Goal: Task Accomplishment & Management: Use online tool/utility

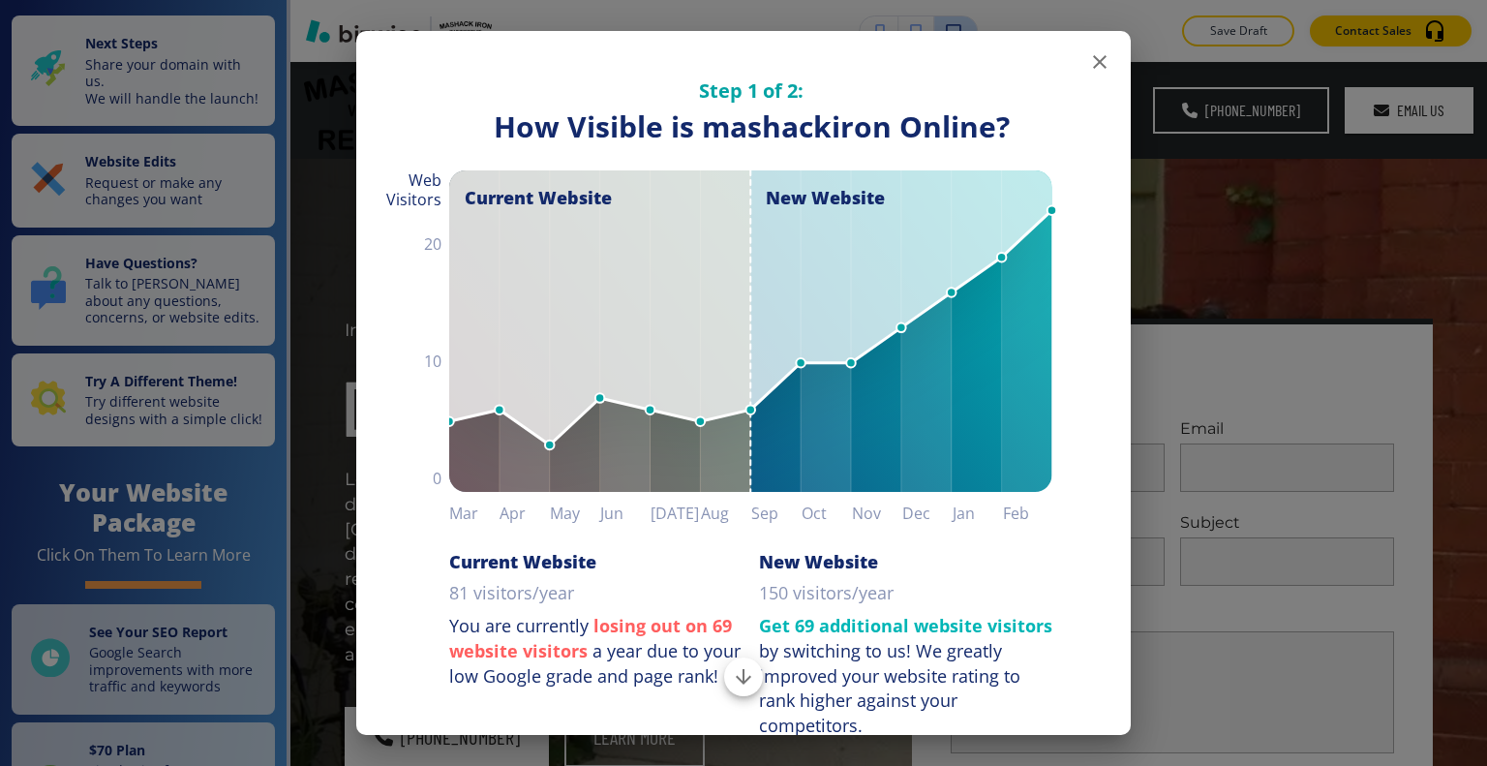
click at [1099, 65] on button "button" at bounding box center [1099, 62] width 39 height 39
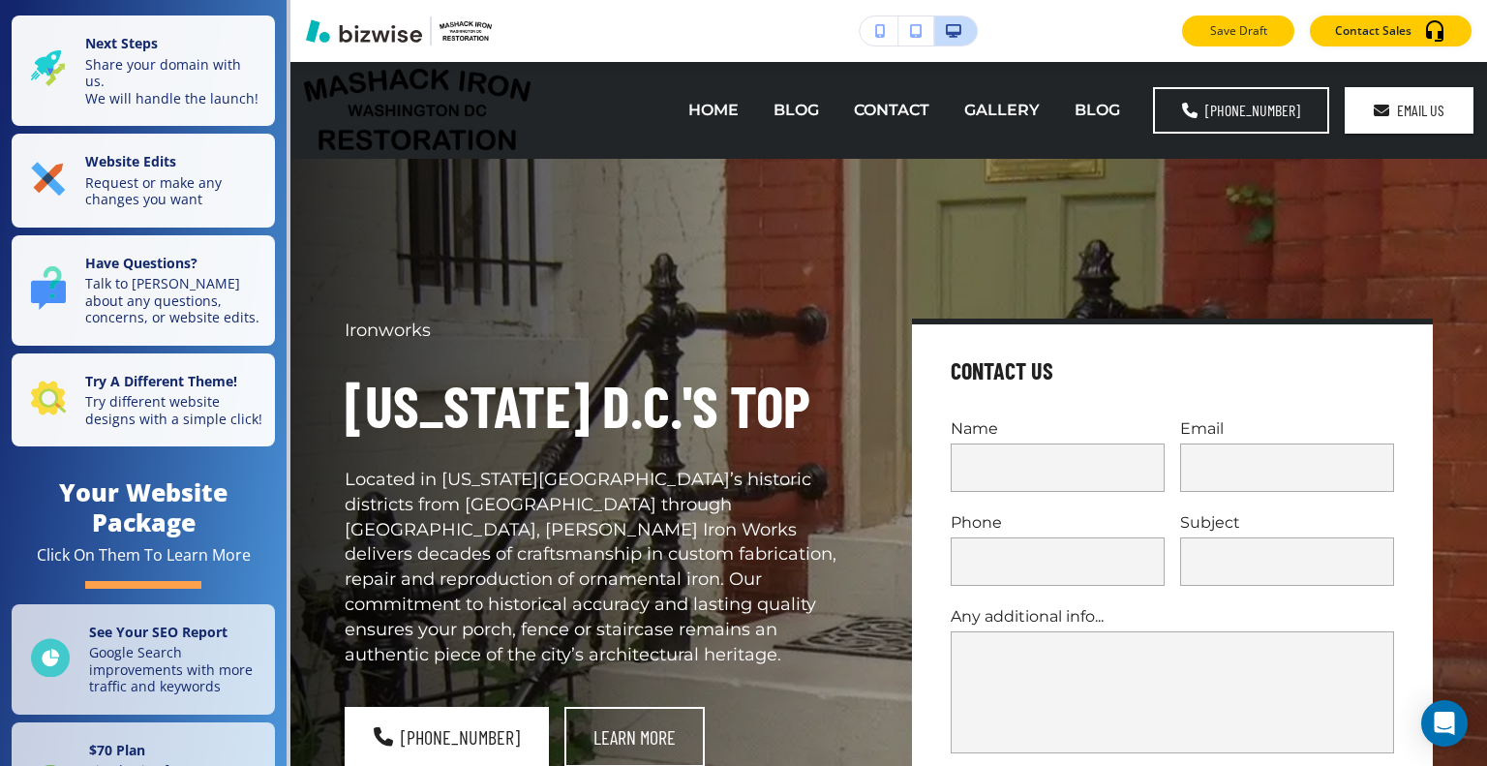
click at [1212, 41] on button "Save Draft" at bounding box center [1238, 30] width 112 height 31
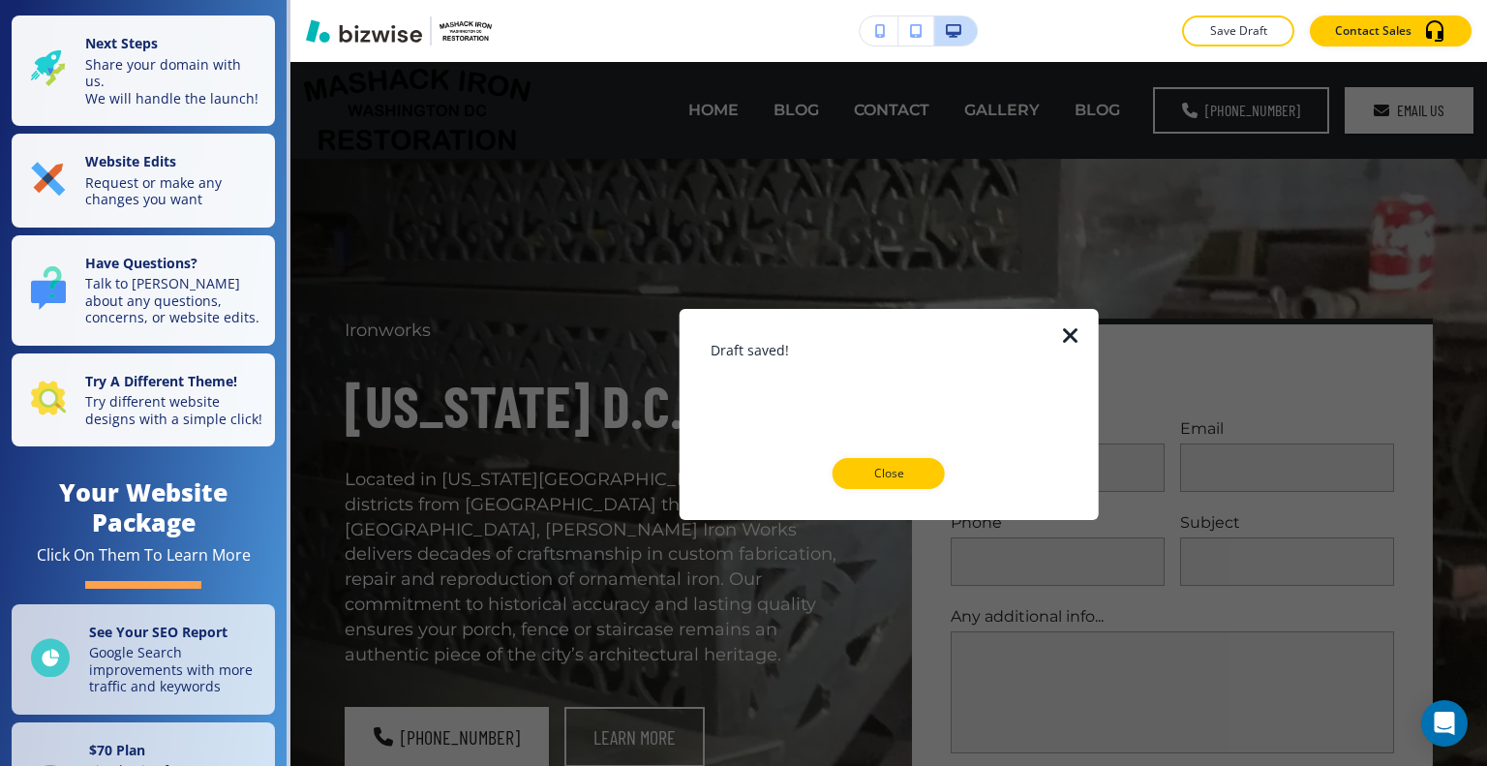
click at [1077, 332] on icon "button" at bounding box center [1070, 334] width 23 height 23
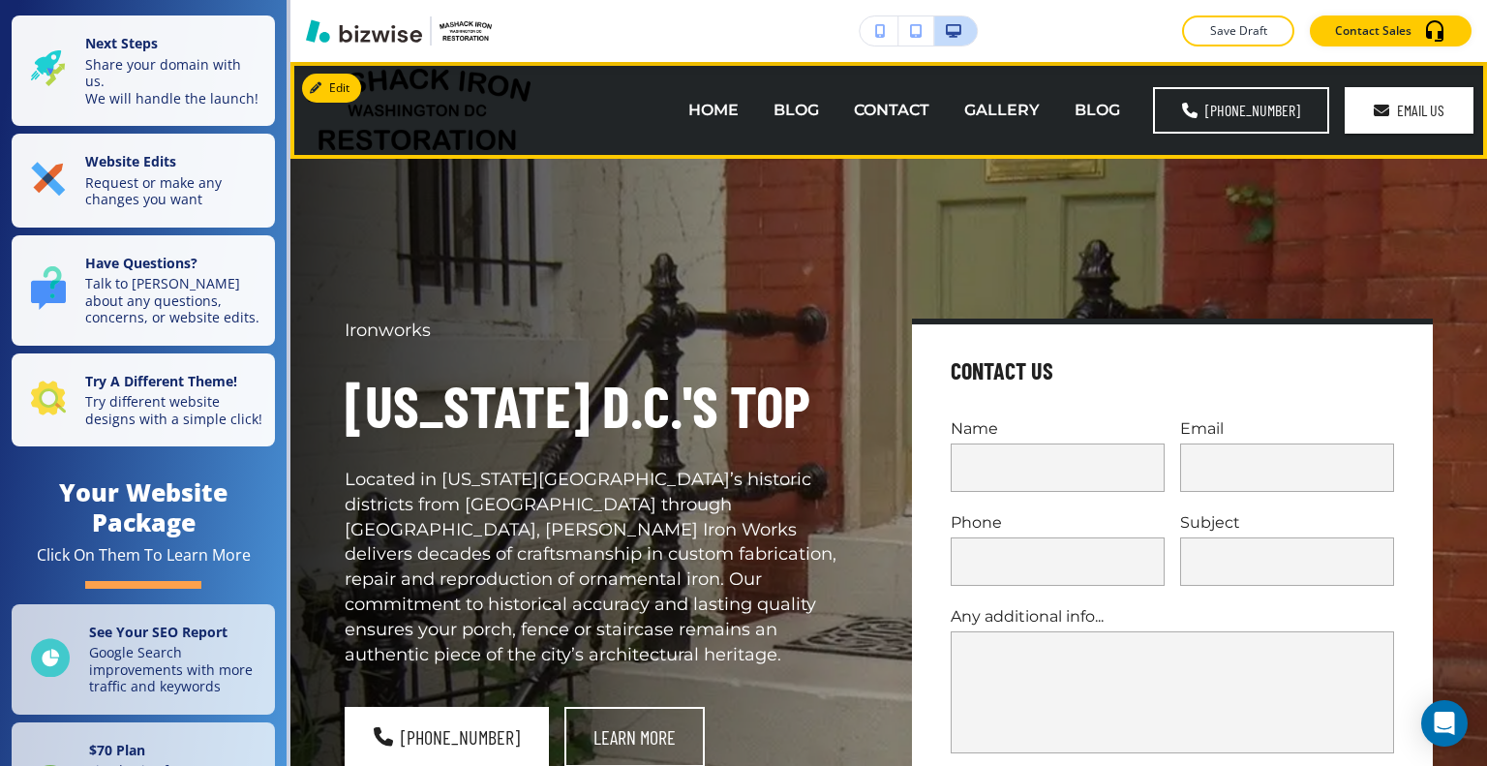
click at [345, 93] on button "Edit" at bounding box center [331, 88] width 59 height 29
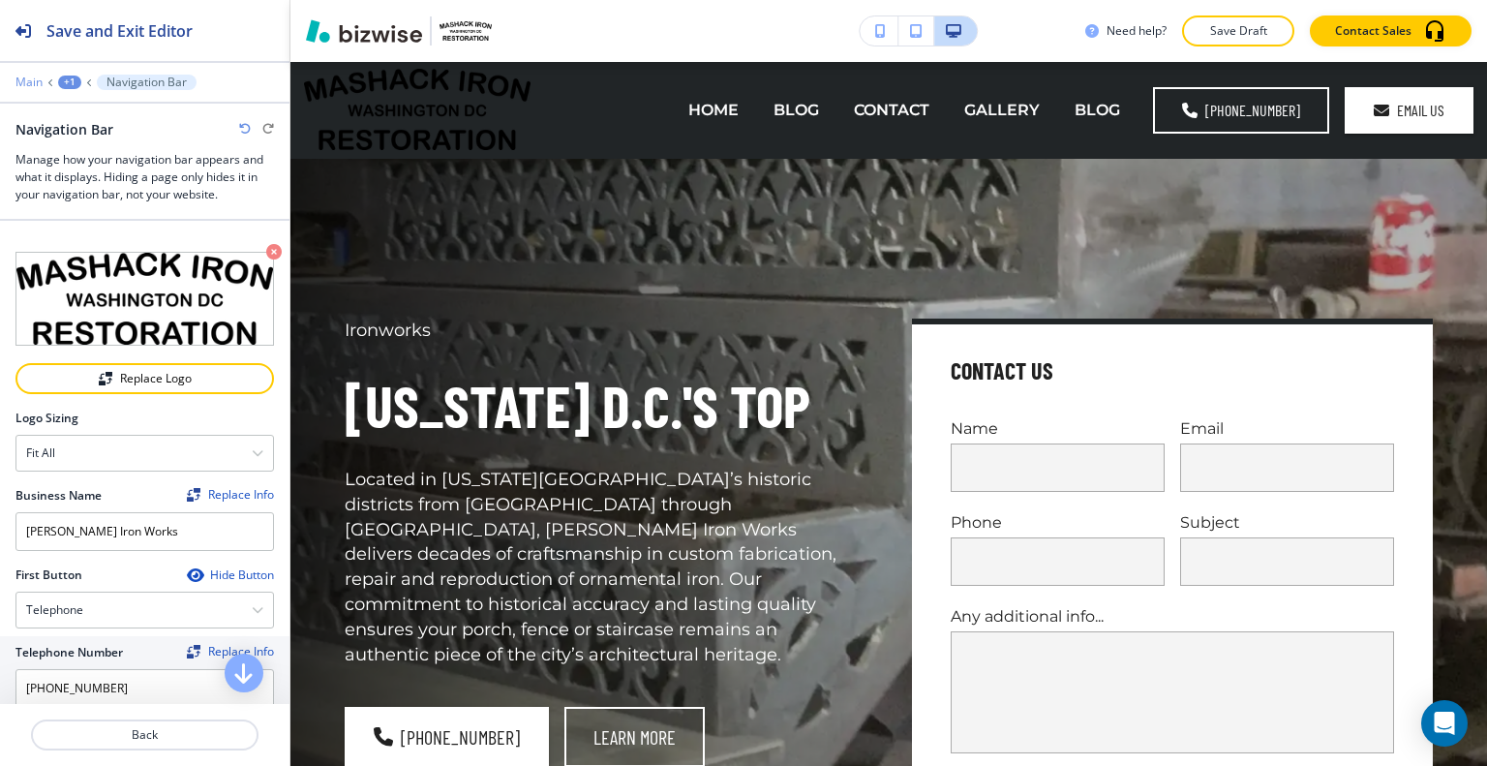
click at [33, 81] on p "Main" at bounding box center [28, 82] width 27 height 14
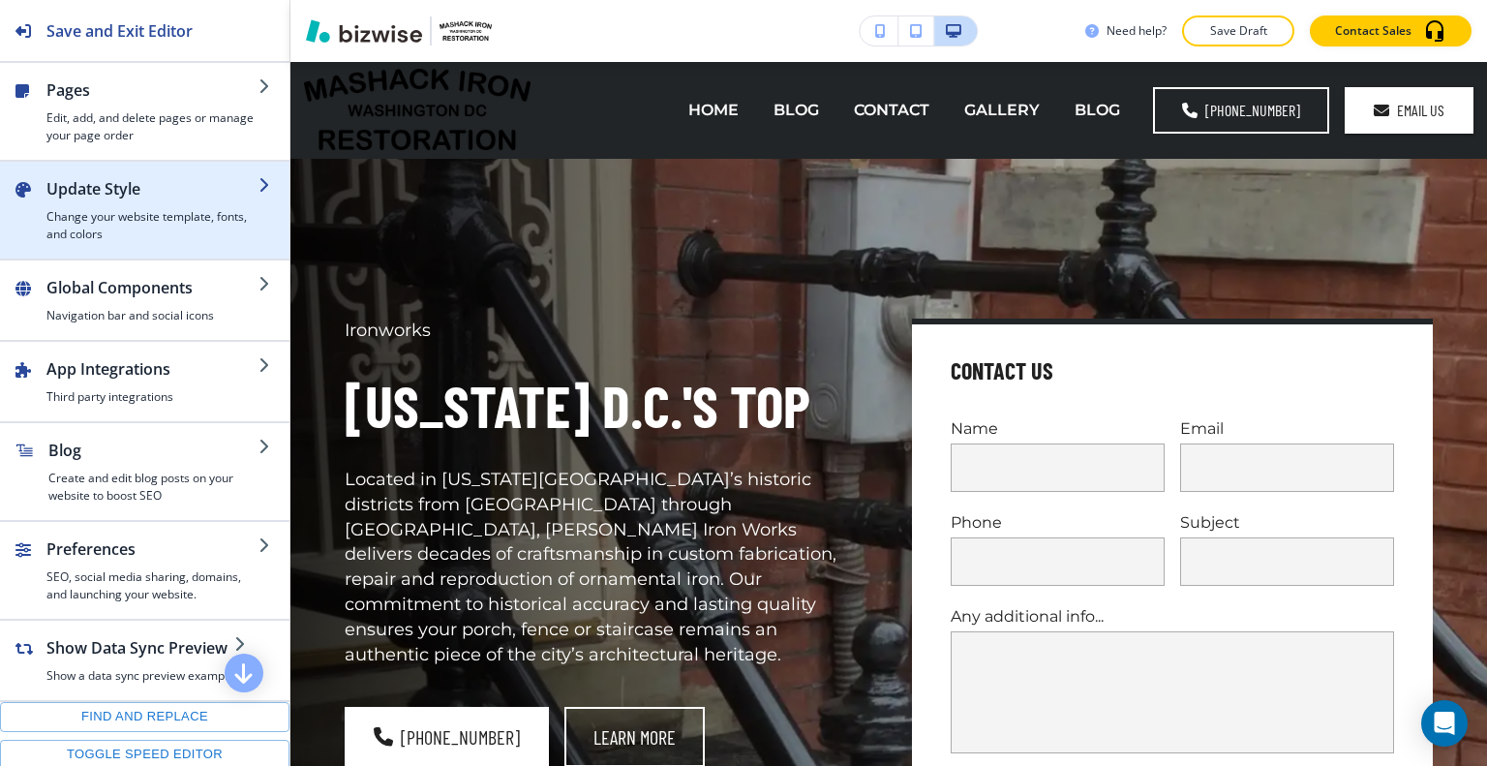
click at [159, 218] on h4 "Change your website template, fonts, and colors" at bounding box center [152, 225] width 212 height 35
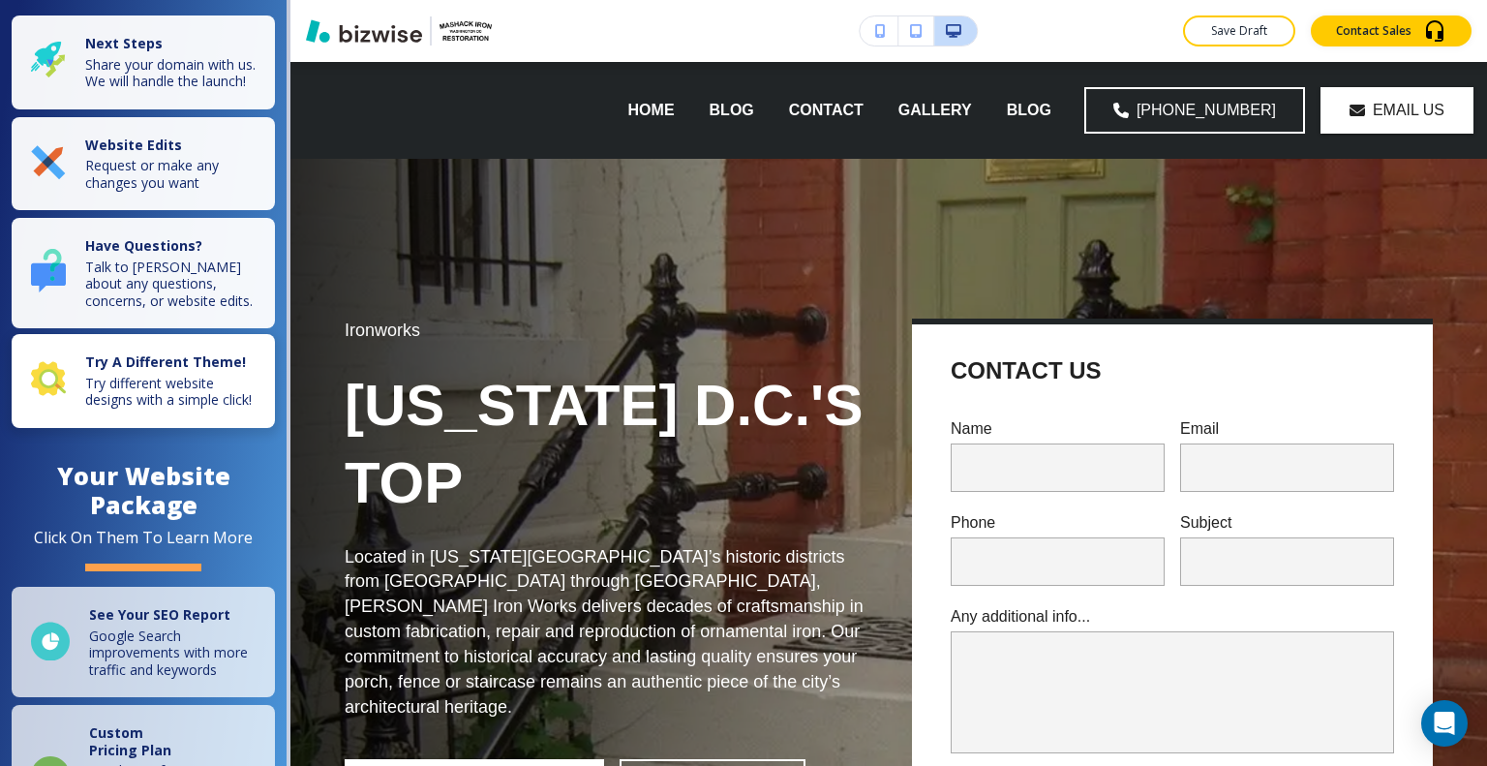
click at [166, 408] on p "Try different website designs with a simple click!" at bounding box center [174, 392] width 178 height 34
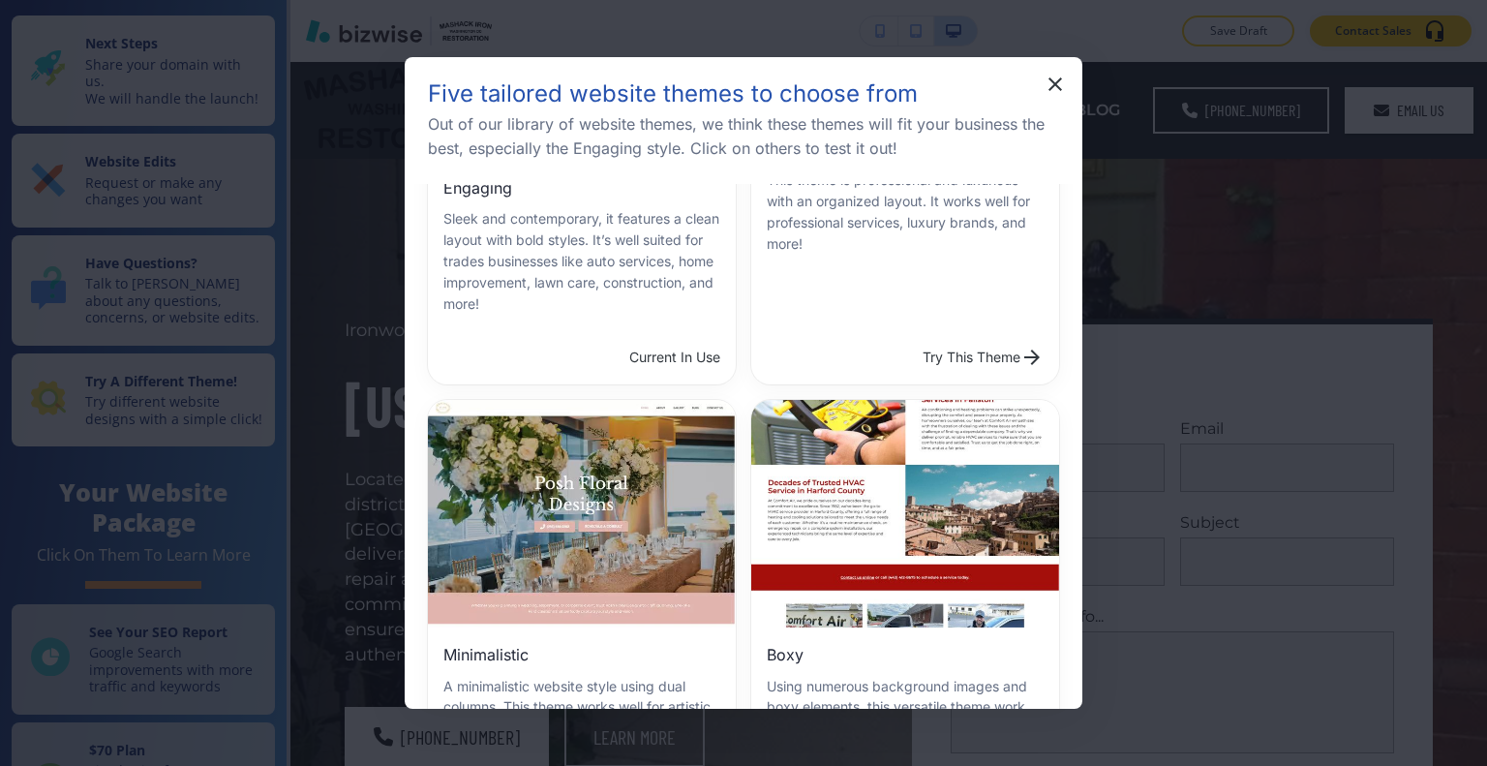
scroll to position [387, 0]
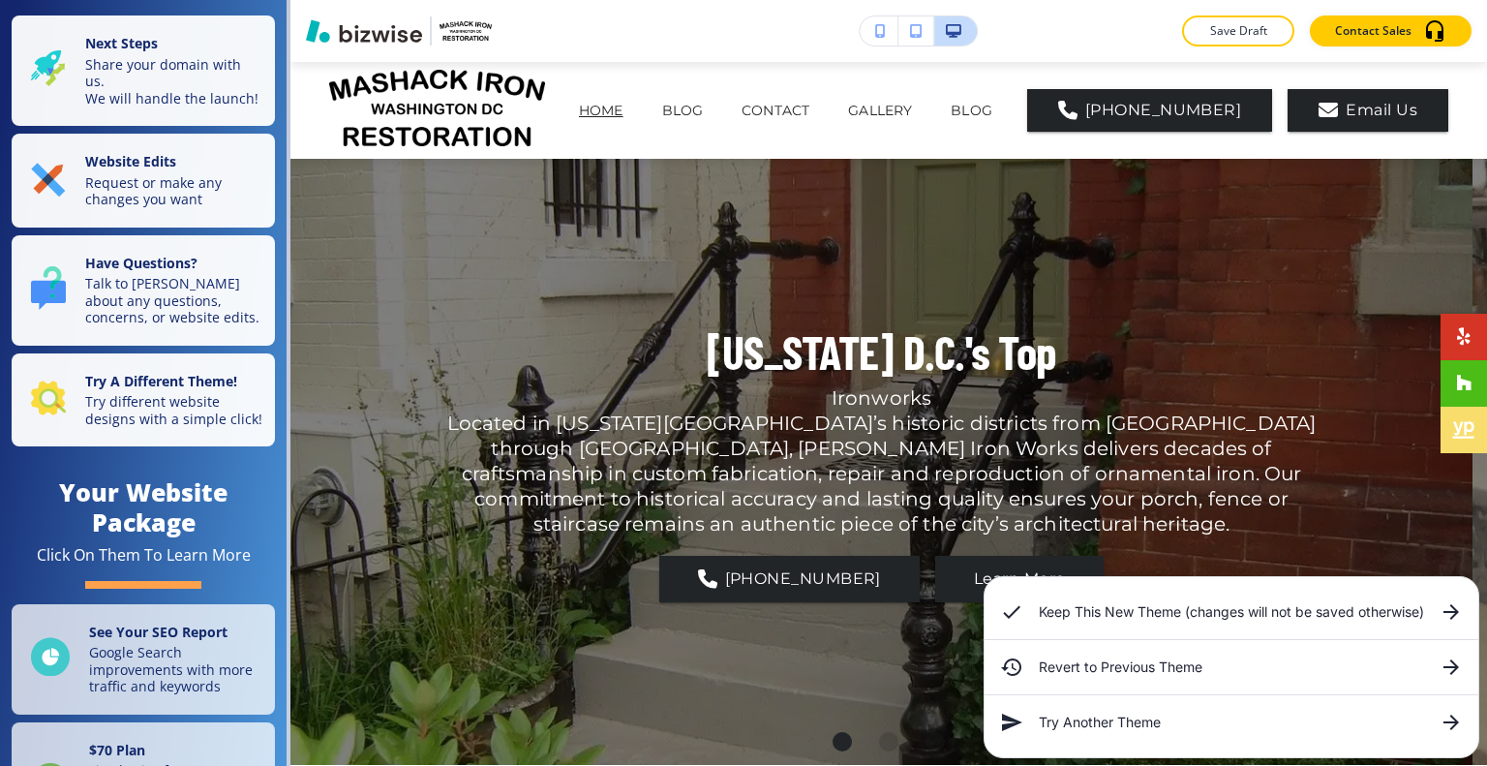
click at [1147, 621] on h6 "Keep This New Theme (changes will not be saved otherwise)" at bounding box center [1230, 611] width 385 height 21
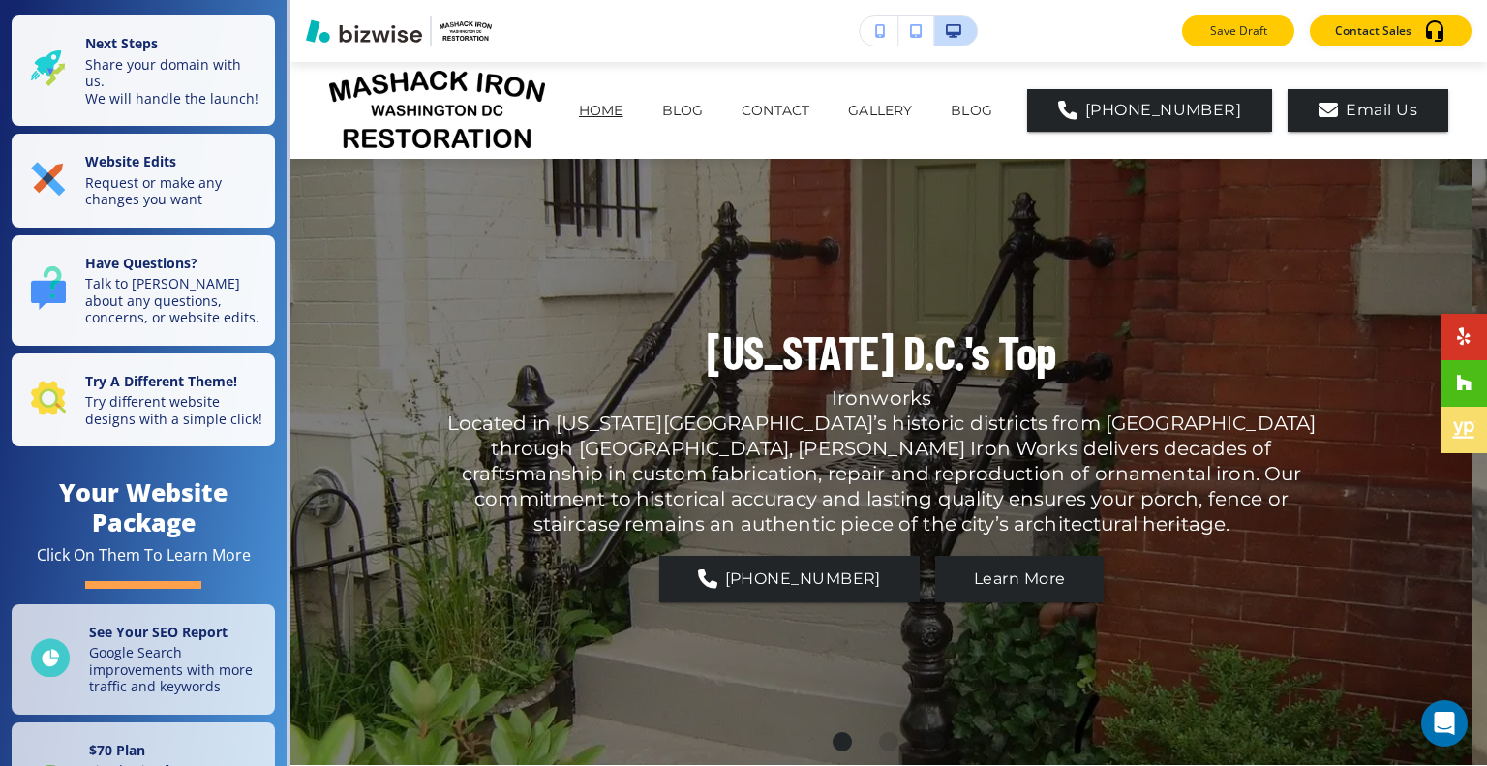
click at [1211, 25] on p "Save Draft" at bounding box center [1238, 30] width 62 height 17
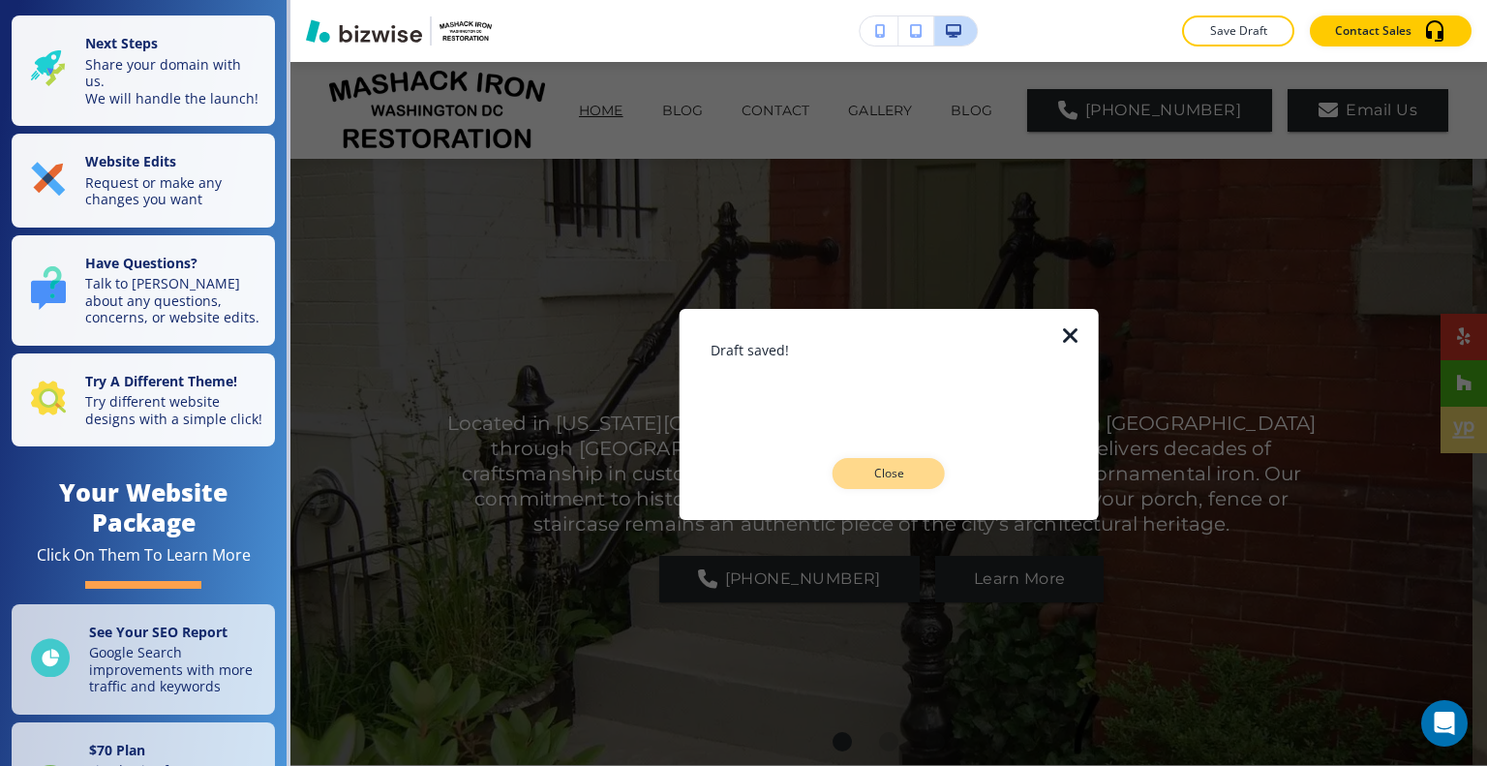
click at [921, 466] on button "Close" at bounding box center [888, 473] width 112 height 31
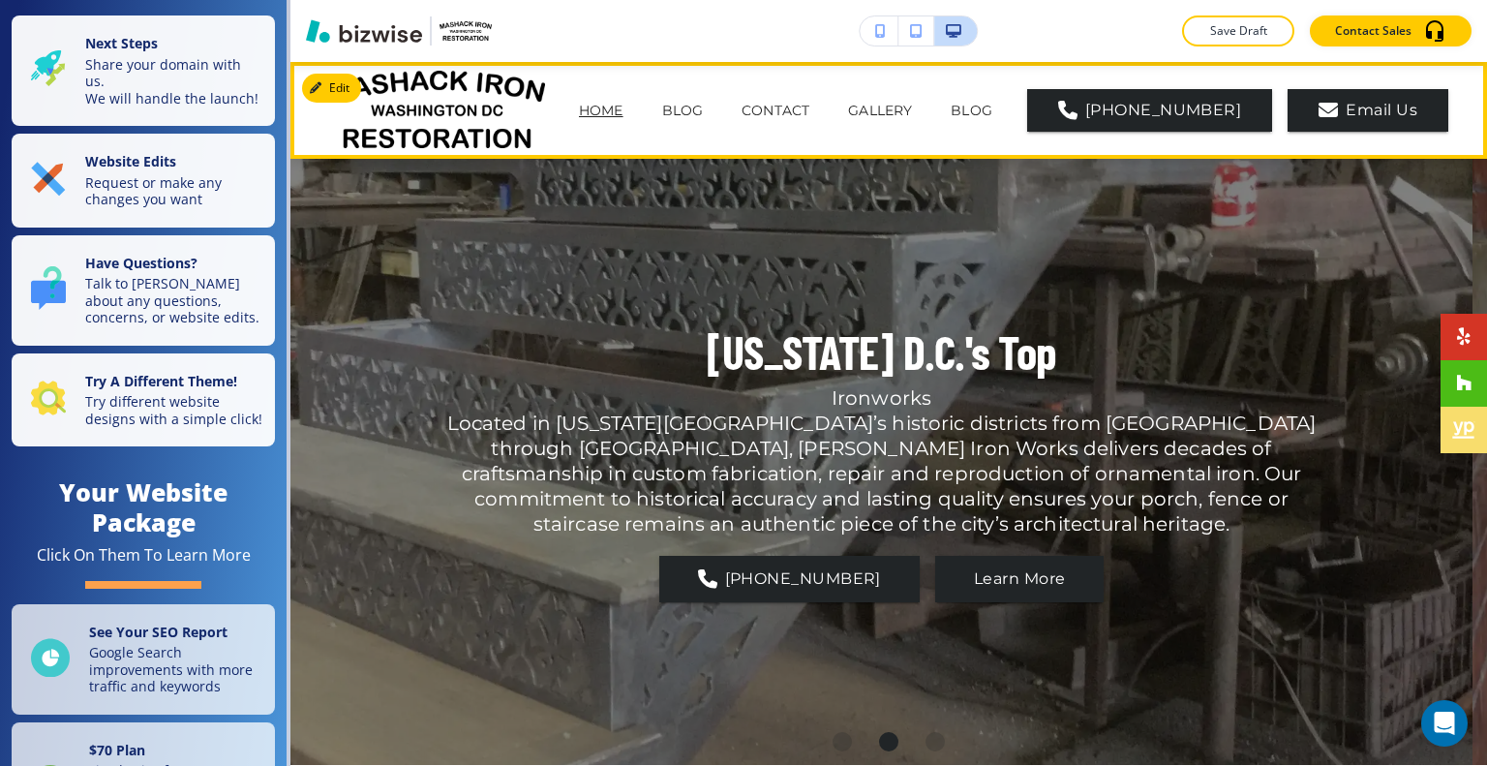
click at [612, 105] on p "HOME" at bounding box center [601, 111] width 45 height 20
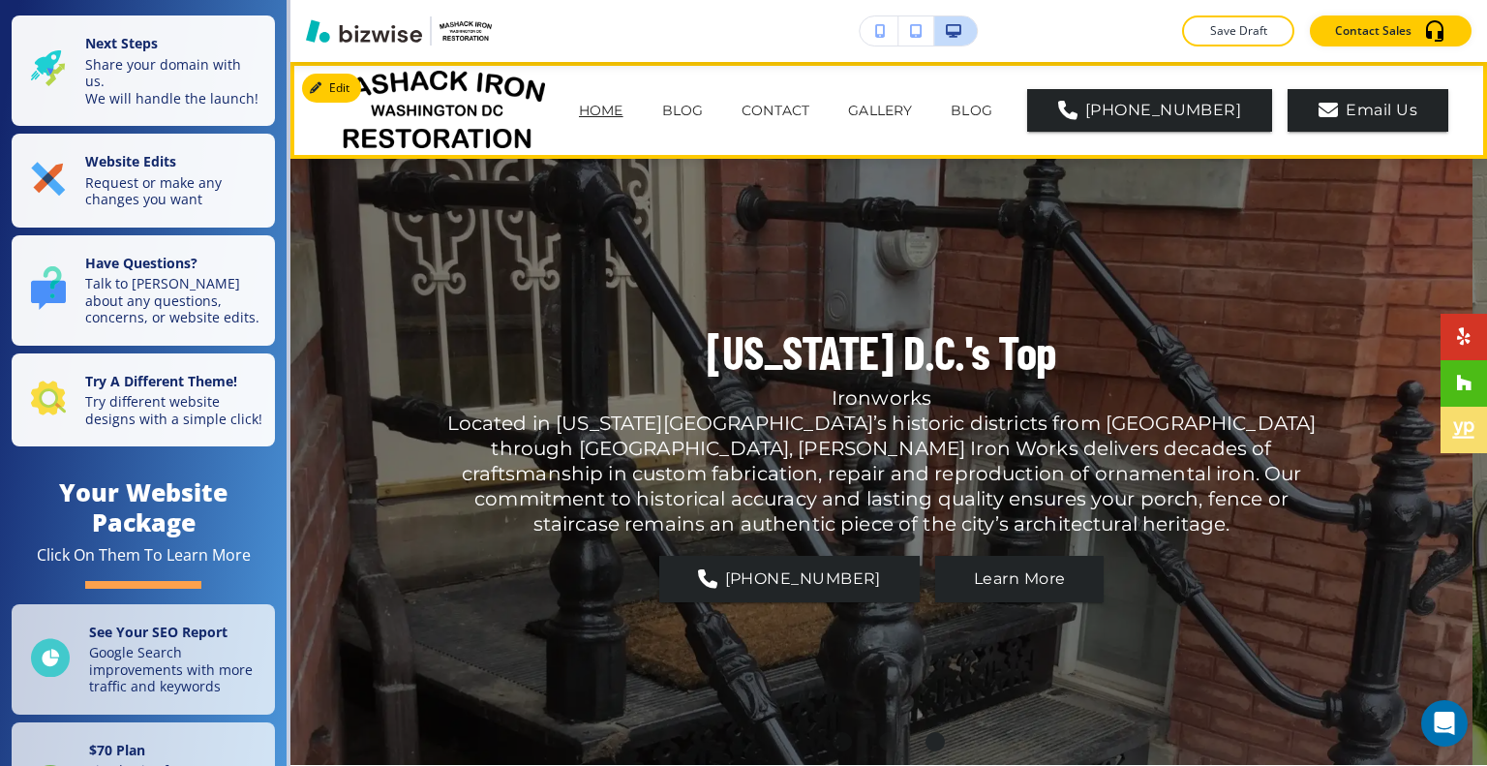
click at [623, 112] on p "HOME" at bounding box center [601, 111] width 45 height 20
click at [358, 88] on button "Edit" at bounding box center [331, 88] width 59 height 29
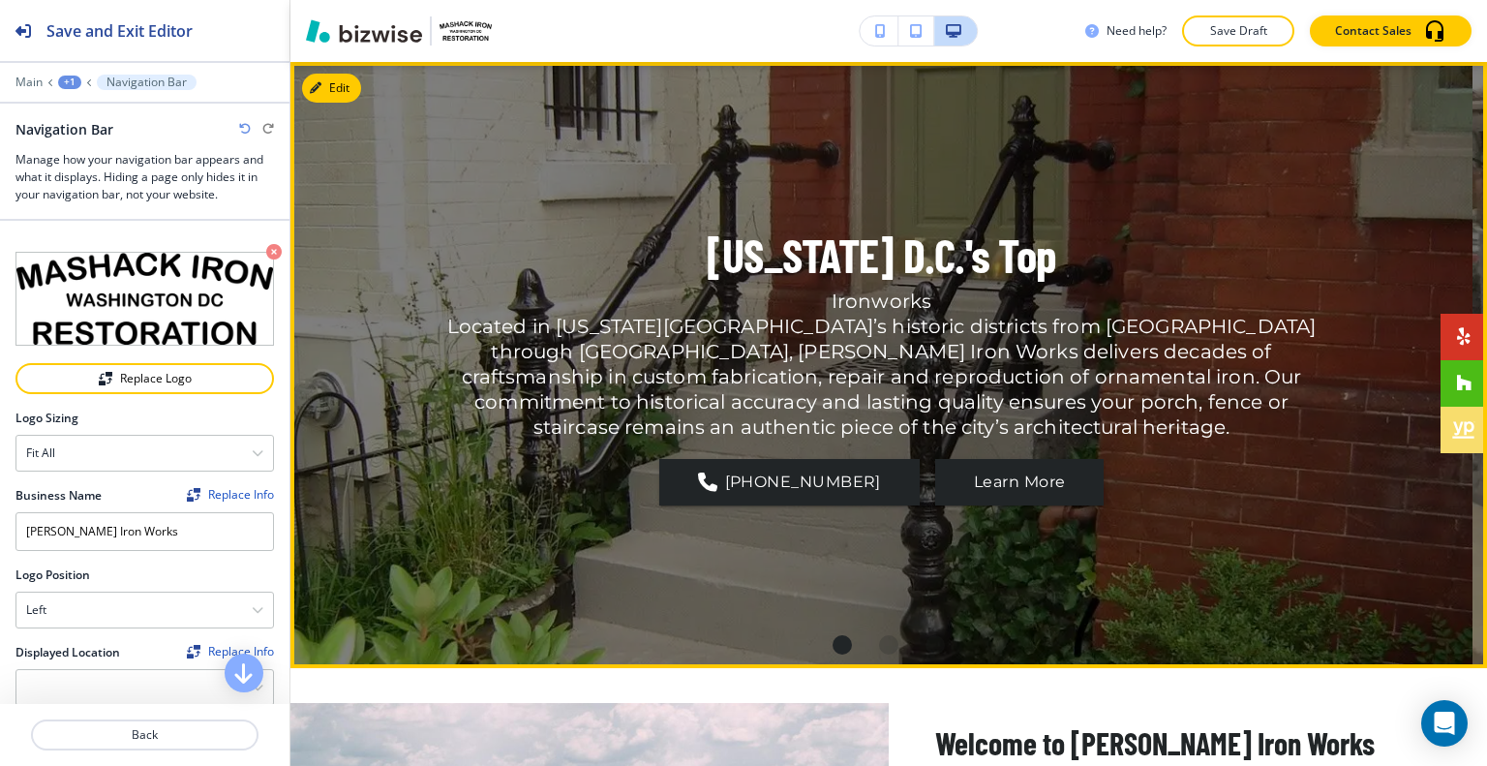
scroll to position [0, 0]
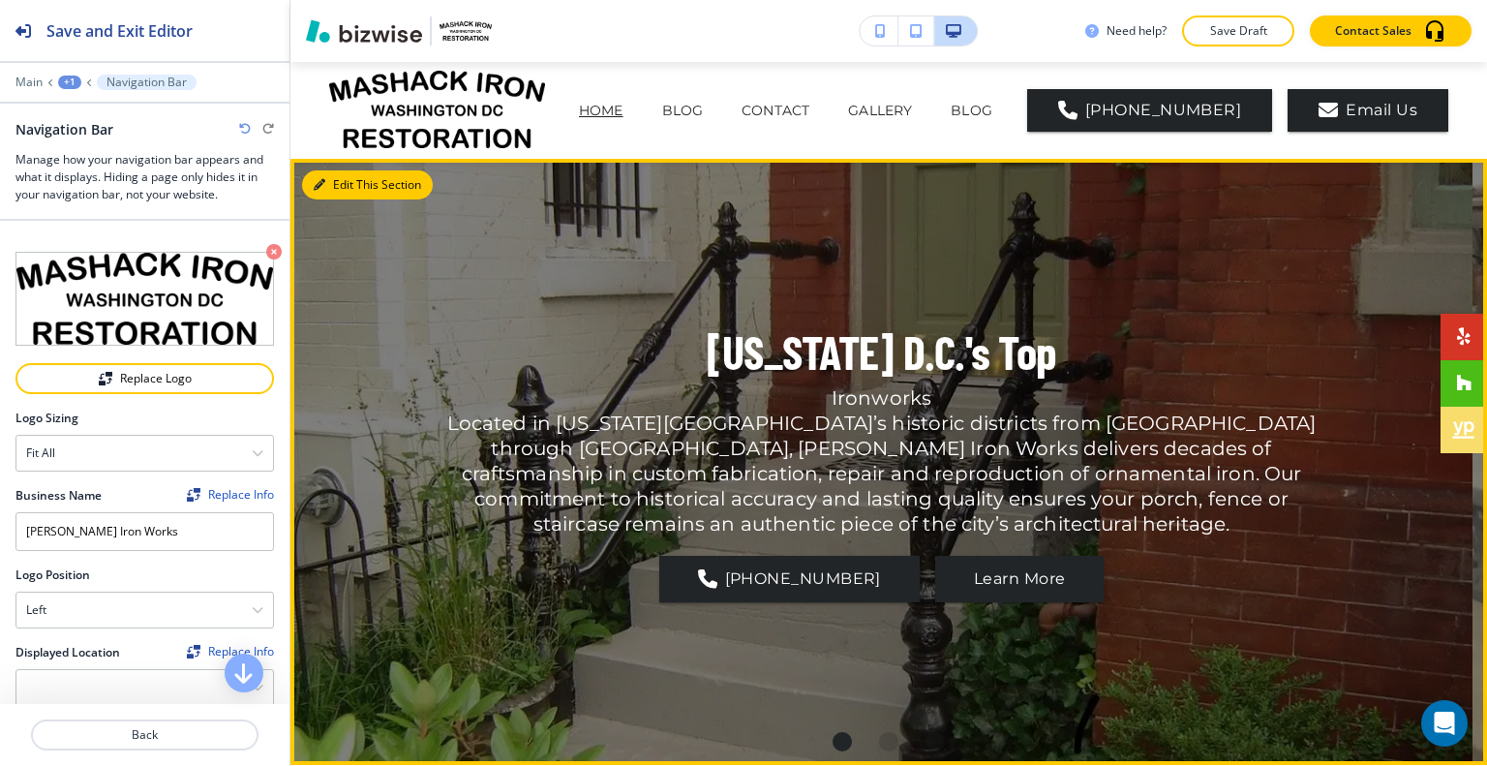
click at [345, 181] on button "Edit This Section" at bounding box center [367, 184] width 131 height 29
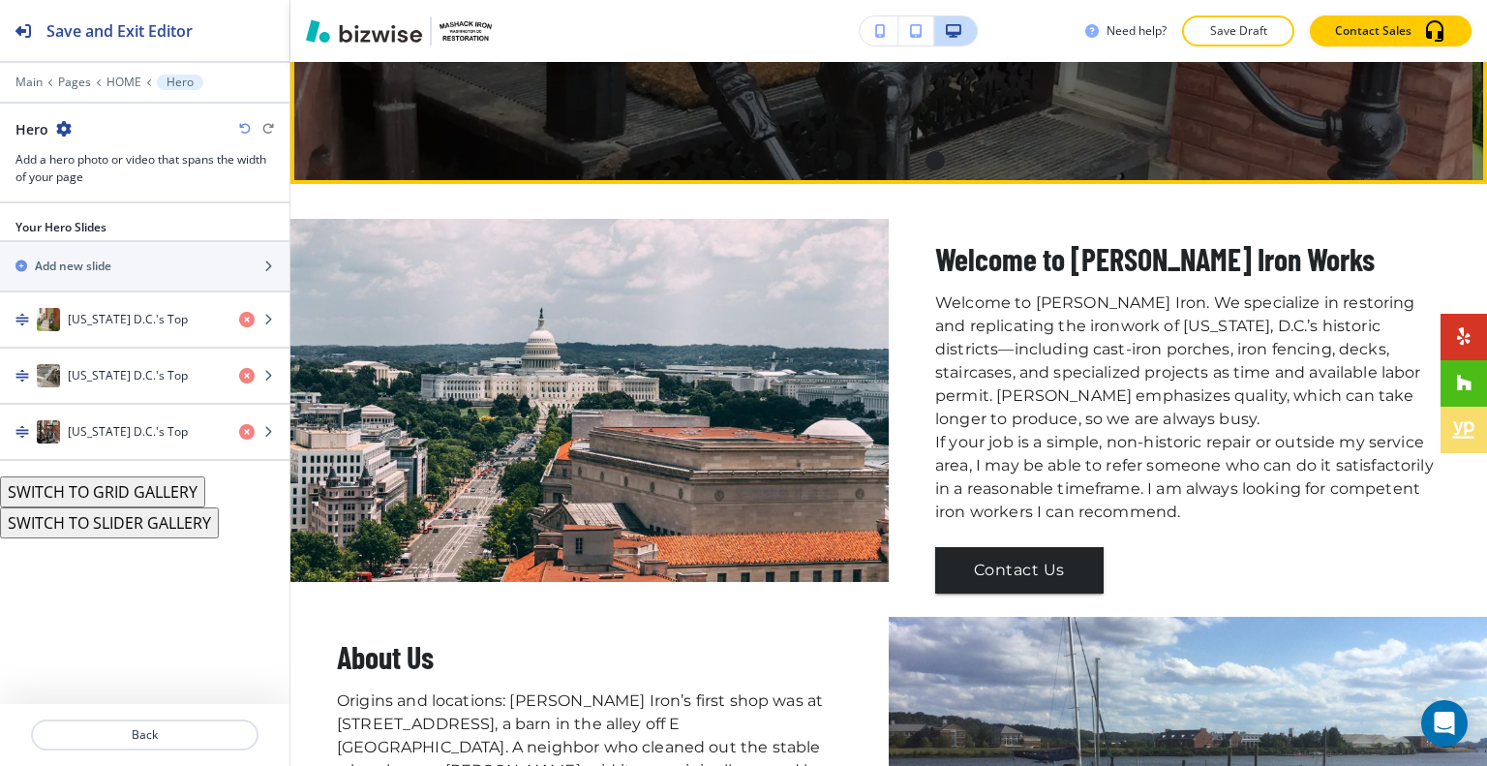
scroll to position [677, 0]
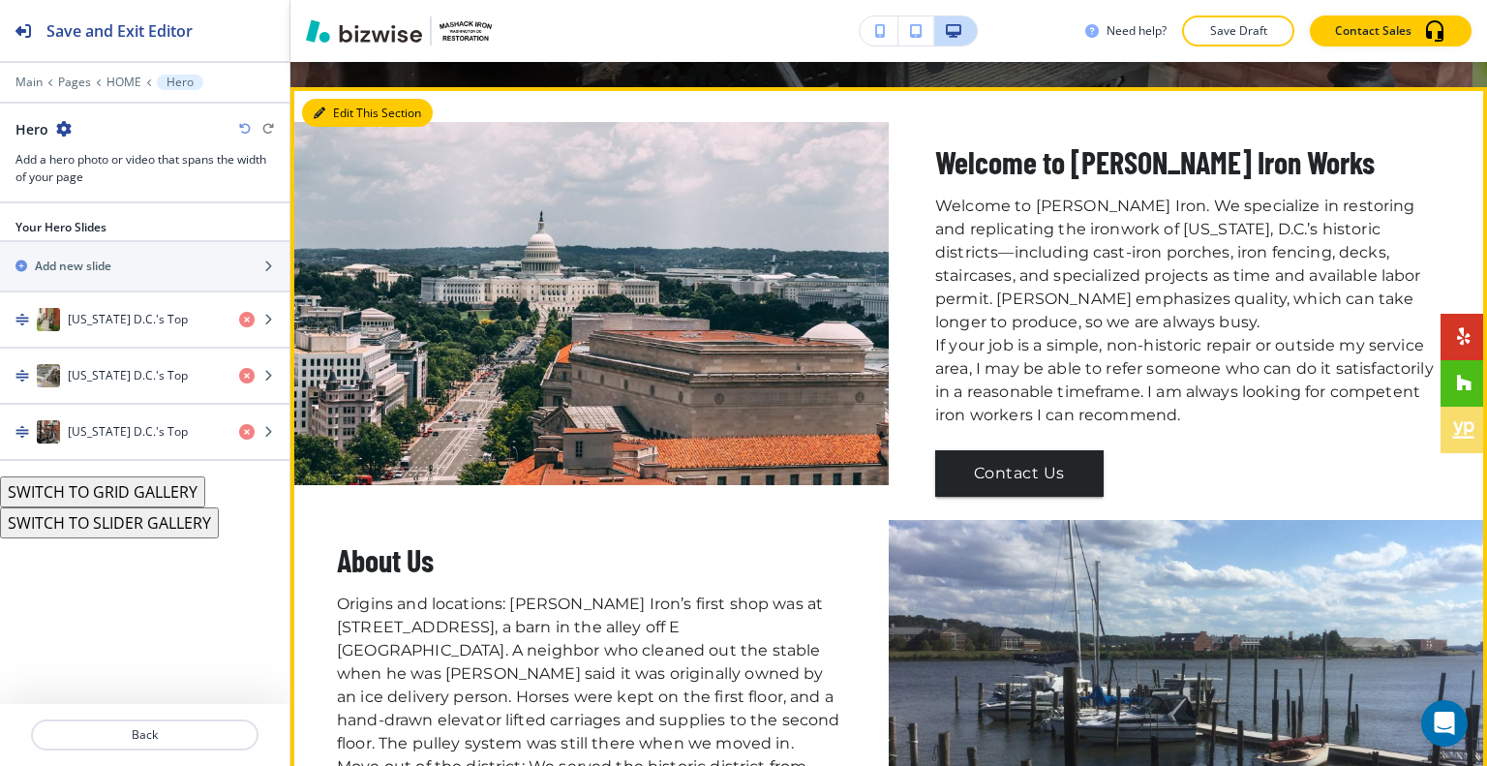
click at [334, 111] on button "Edit This Section" at bounding box center [367, 113] width 131 height 29
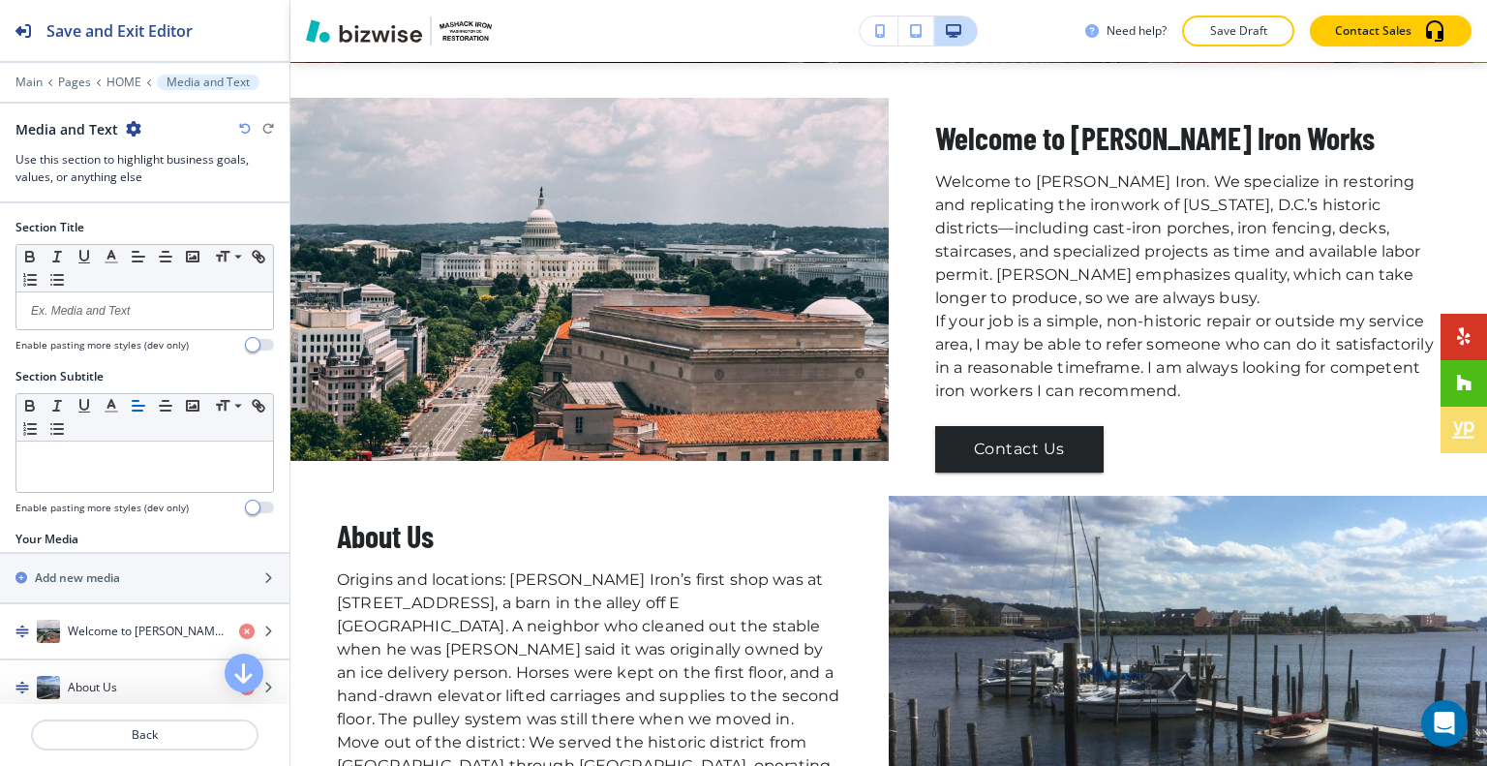
scroll to position [387, 0]
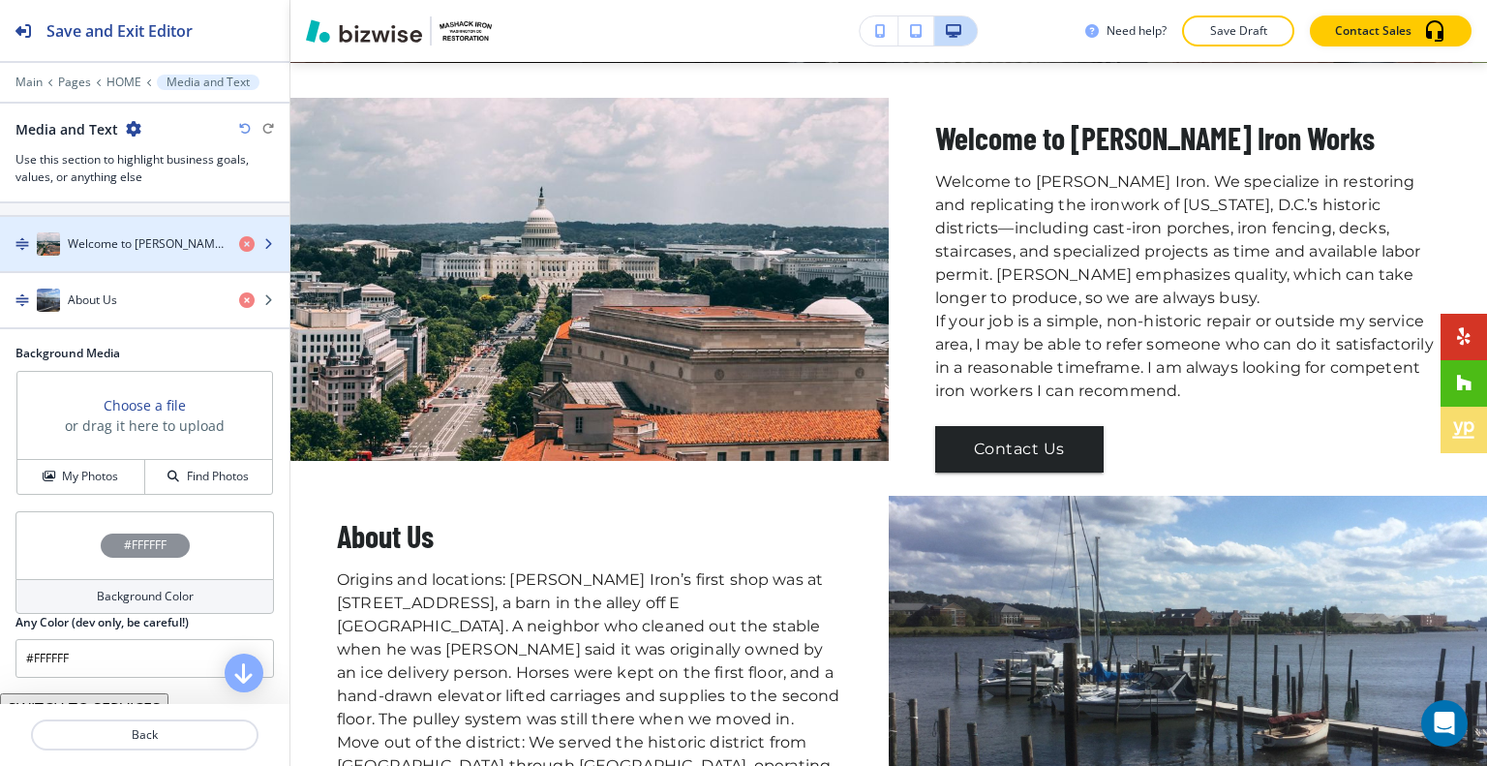
click at [151, 256] on div "button" at bounding box center [144, 263] width 289 height 15
click at [155, 227] on div "button" at bounding box center [144, 224] width 289 height 15
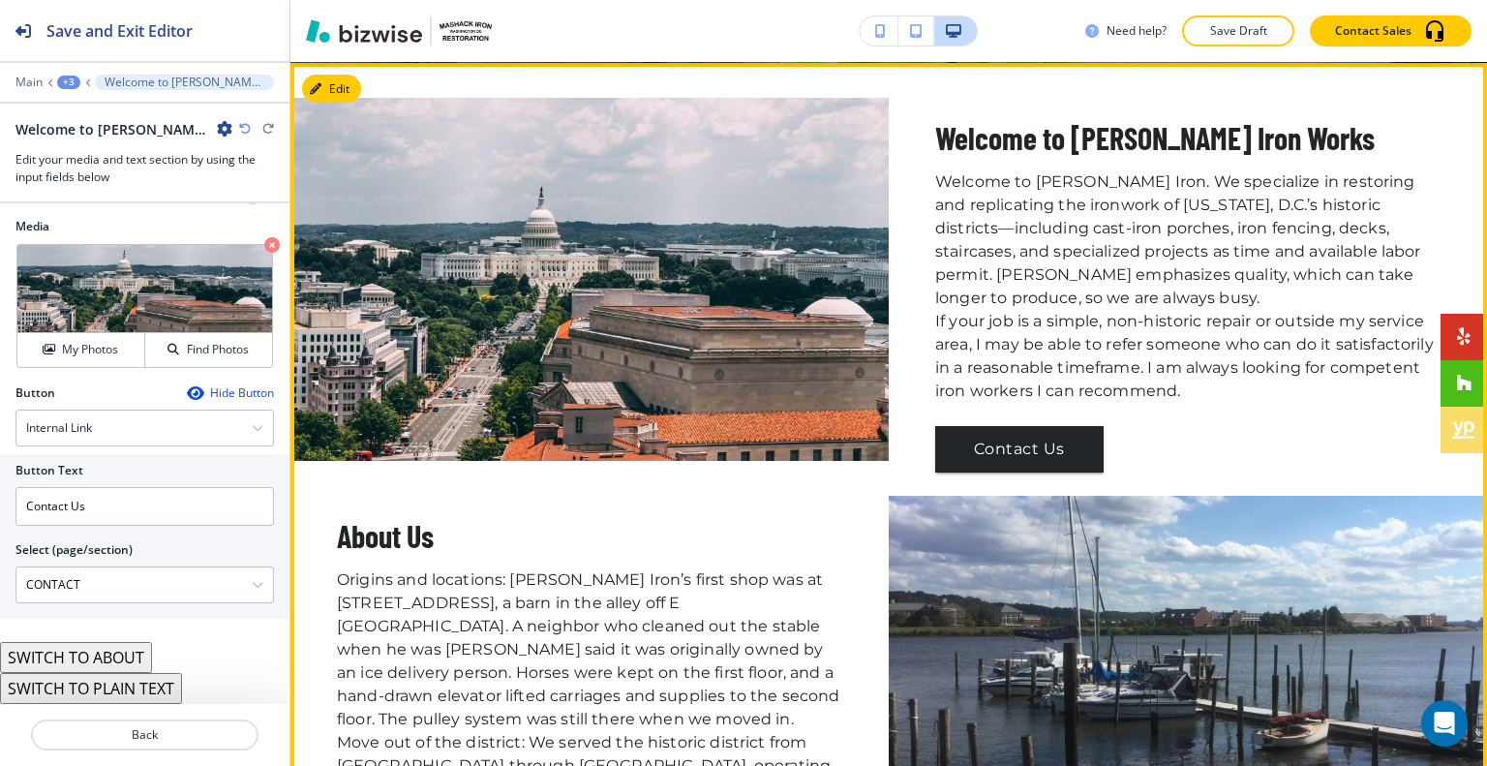
scroll to position [605, 0]
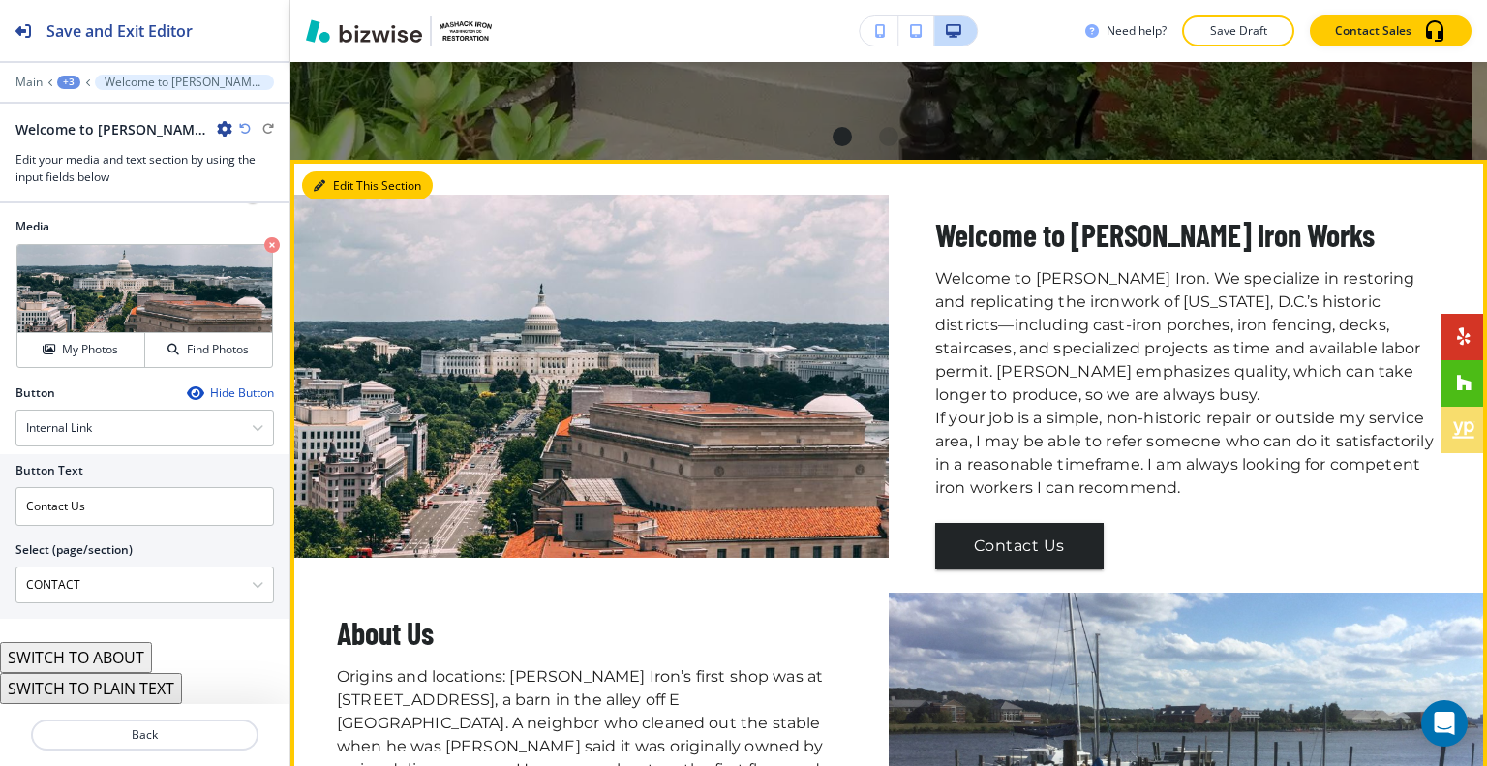
click at [352, 181] on button "Edit This Section" at bounding box center [367, 185] width 131 height 29
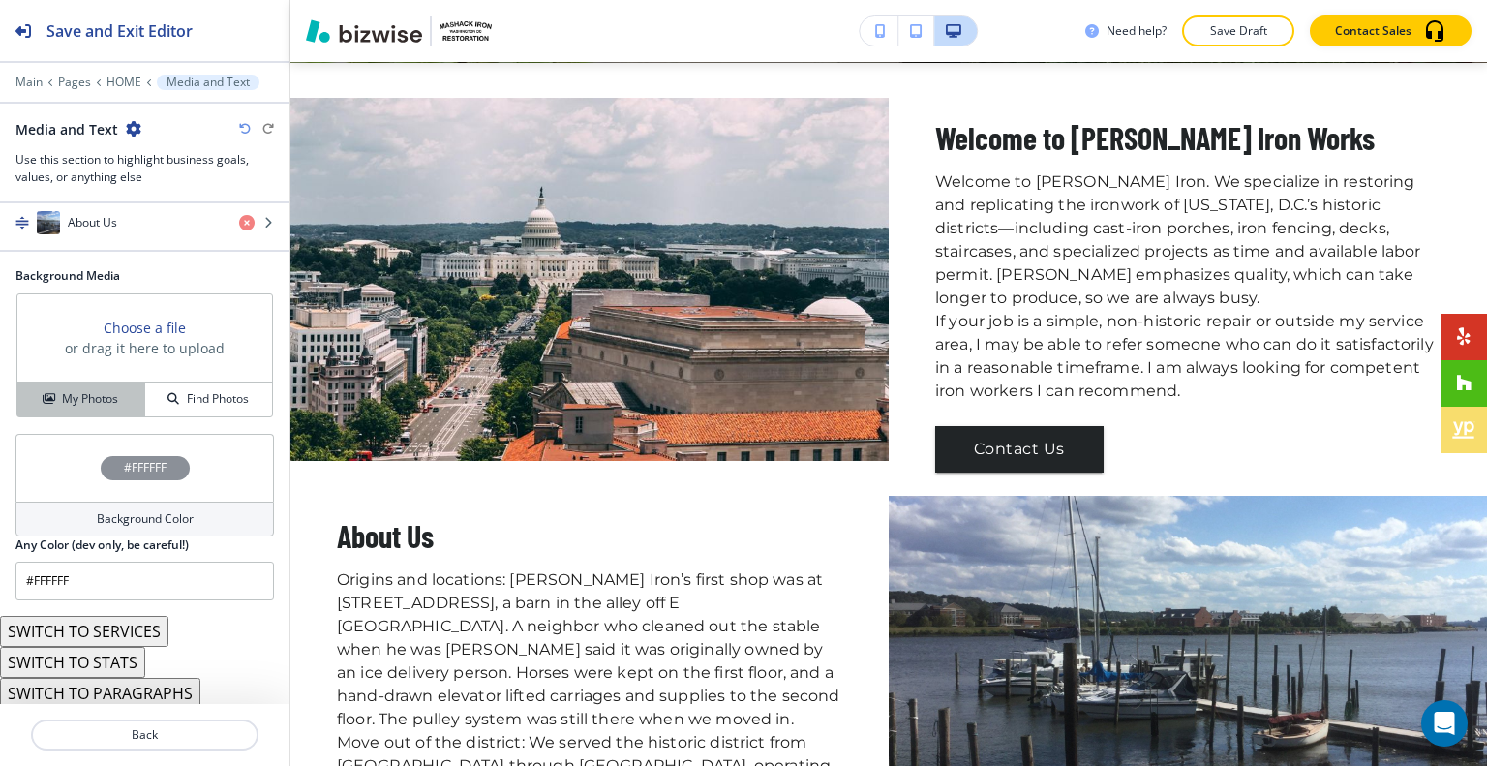
scroll to position [271, 0]
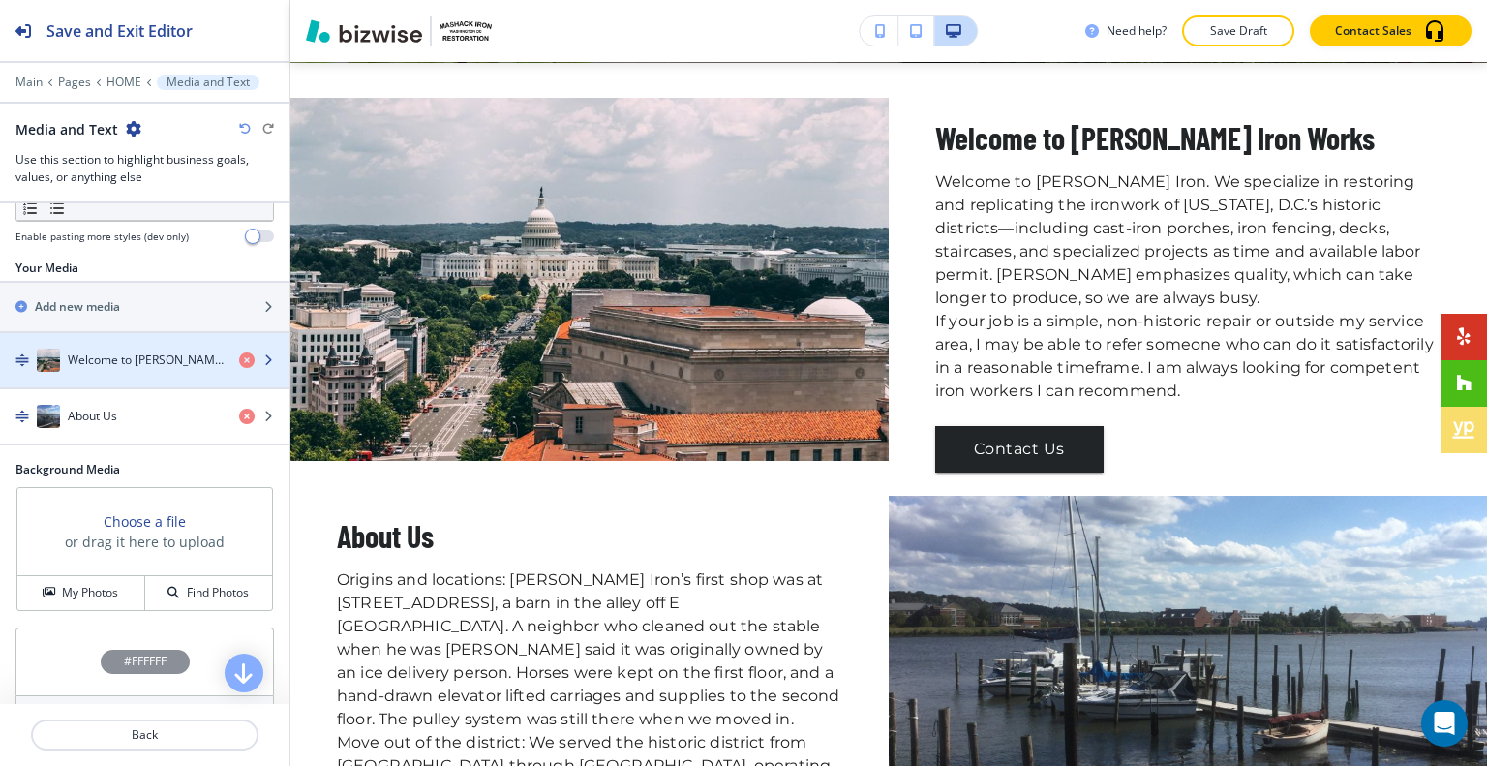
click at [111, 355] on h4 "Welcome to Mashack Frederick Iron Works" at bounding box center [146, 359] width 156 height 17
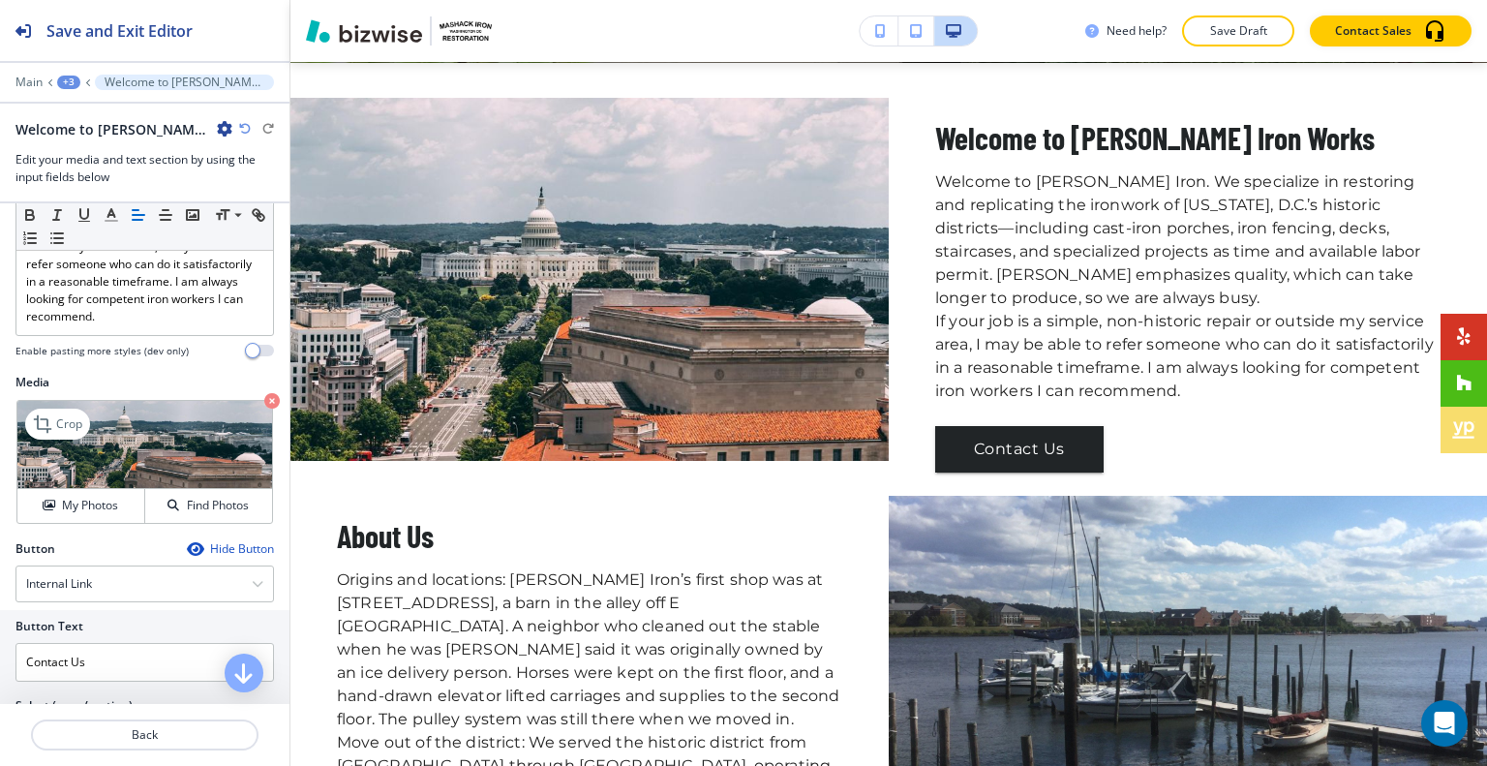
scroll to position [484, 0]
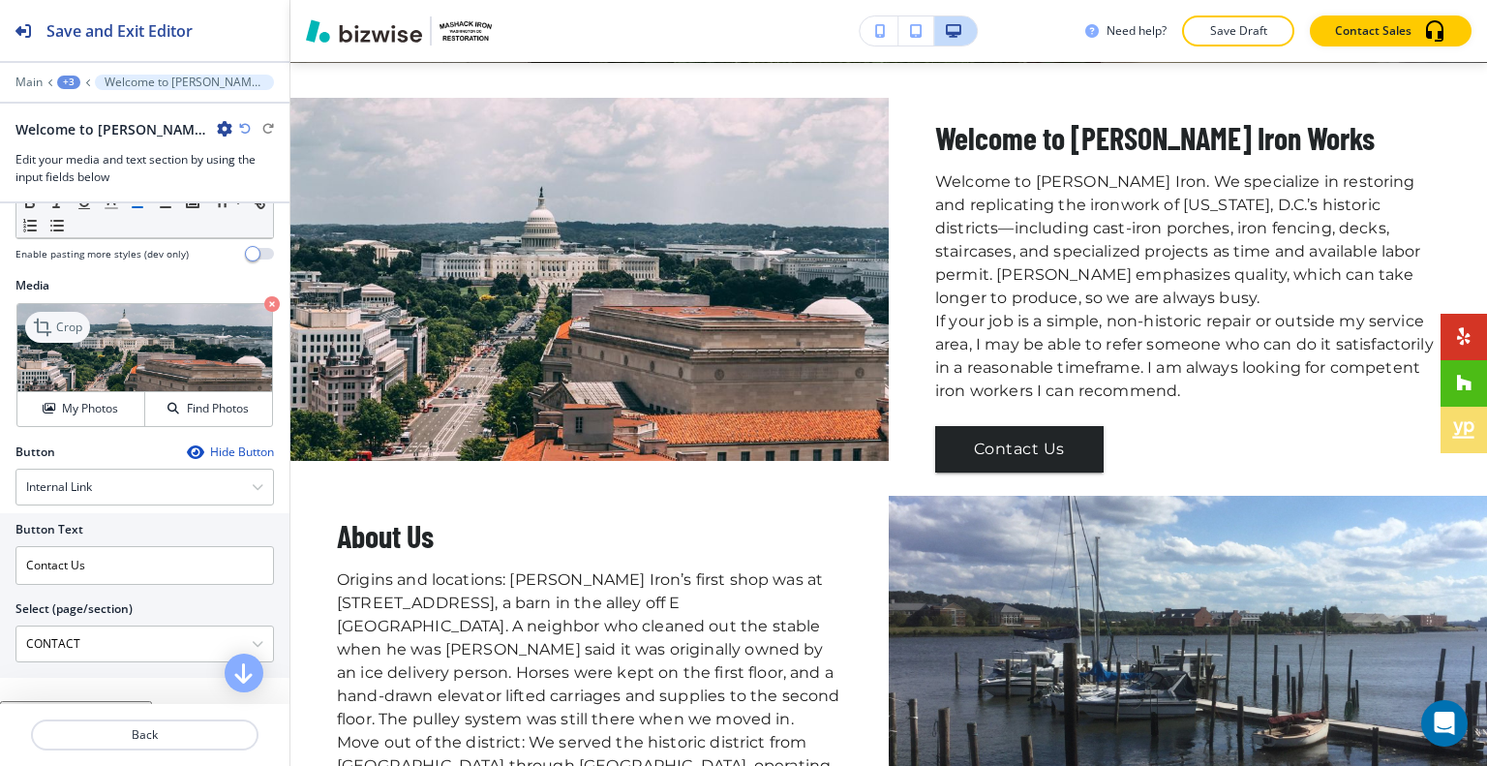
click at [77, 336] on p "Crop" at bounding box center [69, 326] width 26 height 17
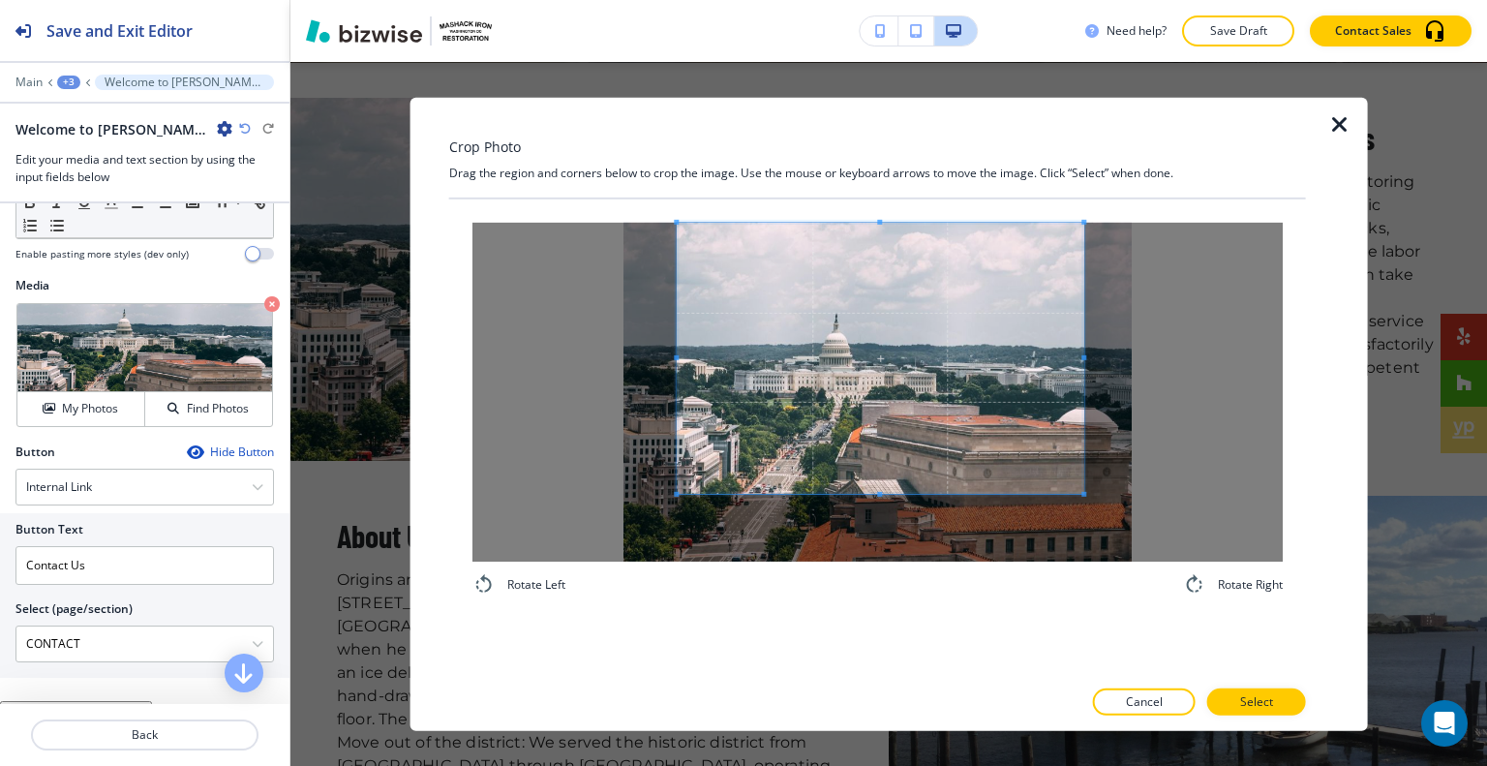
click at [864, 349] on span at bounding box center [880, 357] width 406 height 271
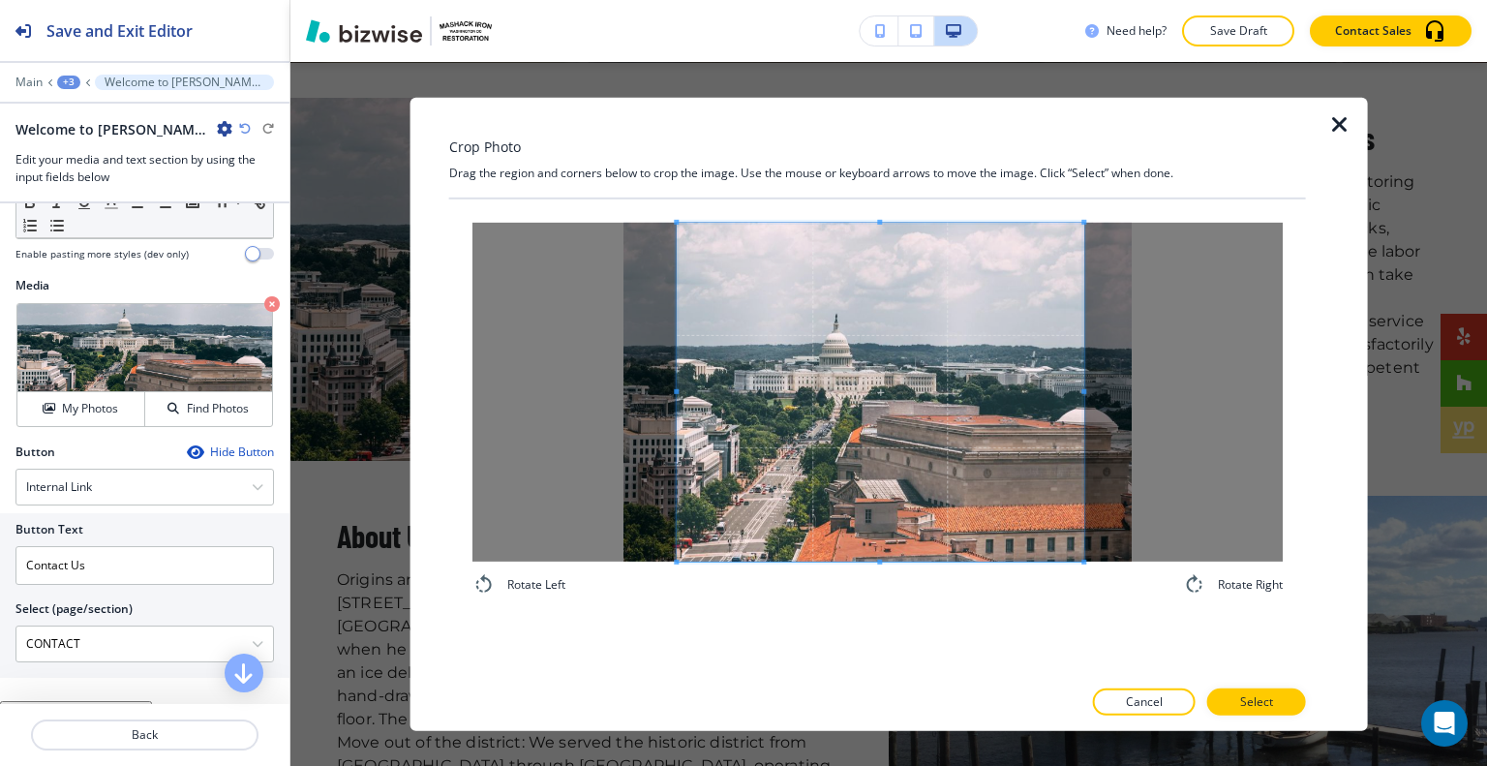
click at [874, 585] on div "Rotate Left Rotate Right" at bounding box center [877, 409] width 810 height 374
click at [1251, 704] on p "Select" at bounding box center [1256, 701] width 33 height 17
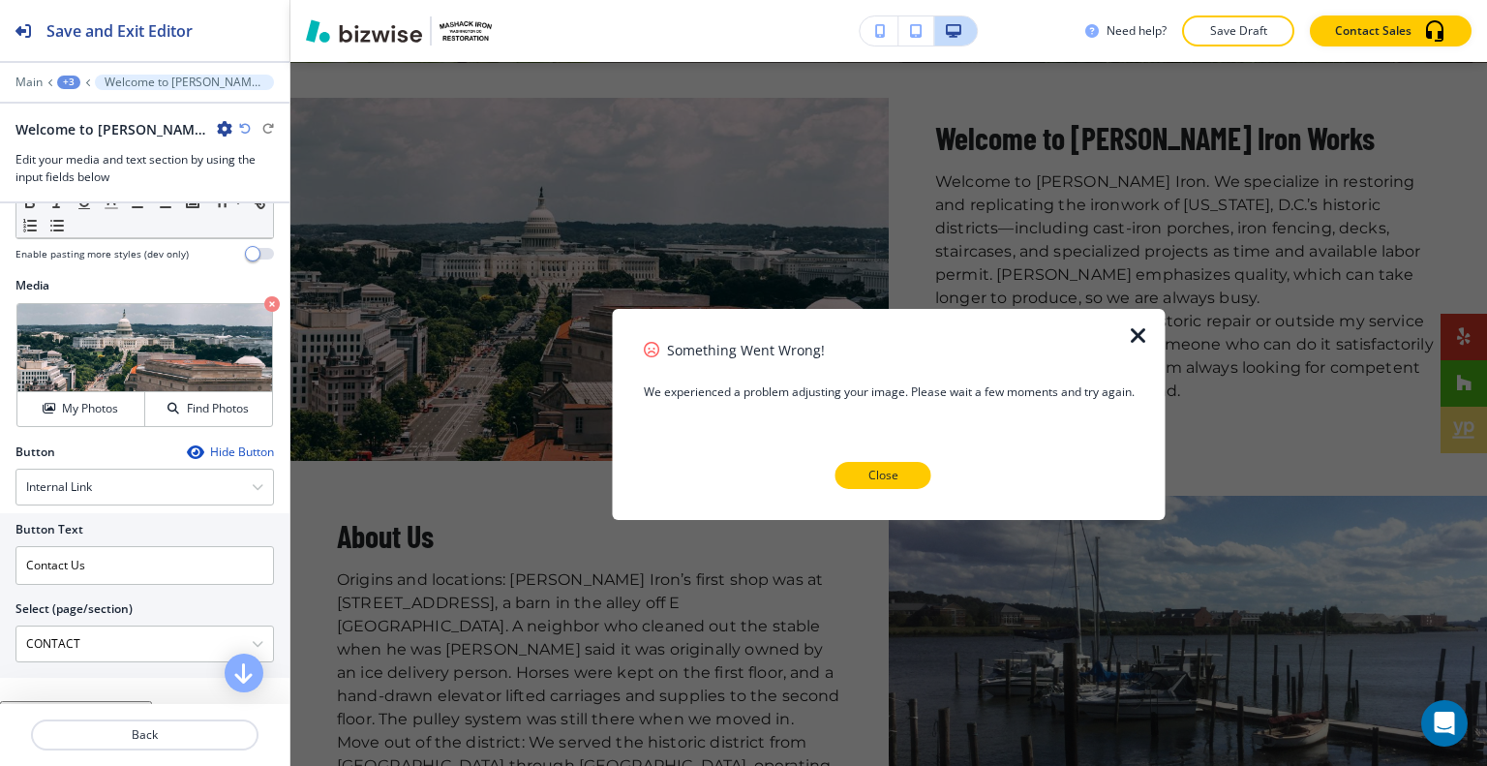
click at [903, 467] on button "Close" at bounding box center [883, 475] width 96 height 27
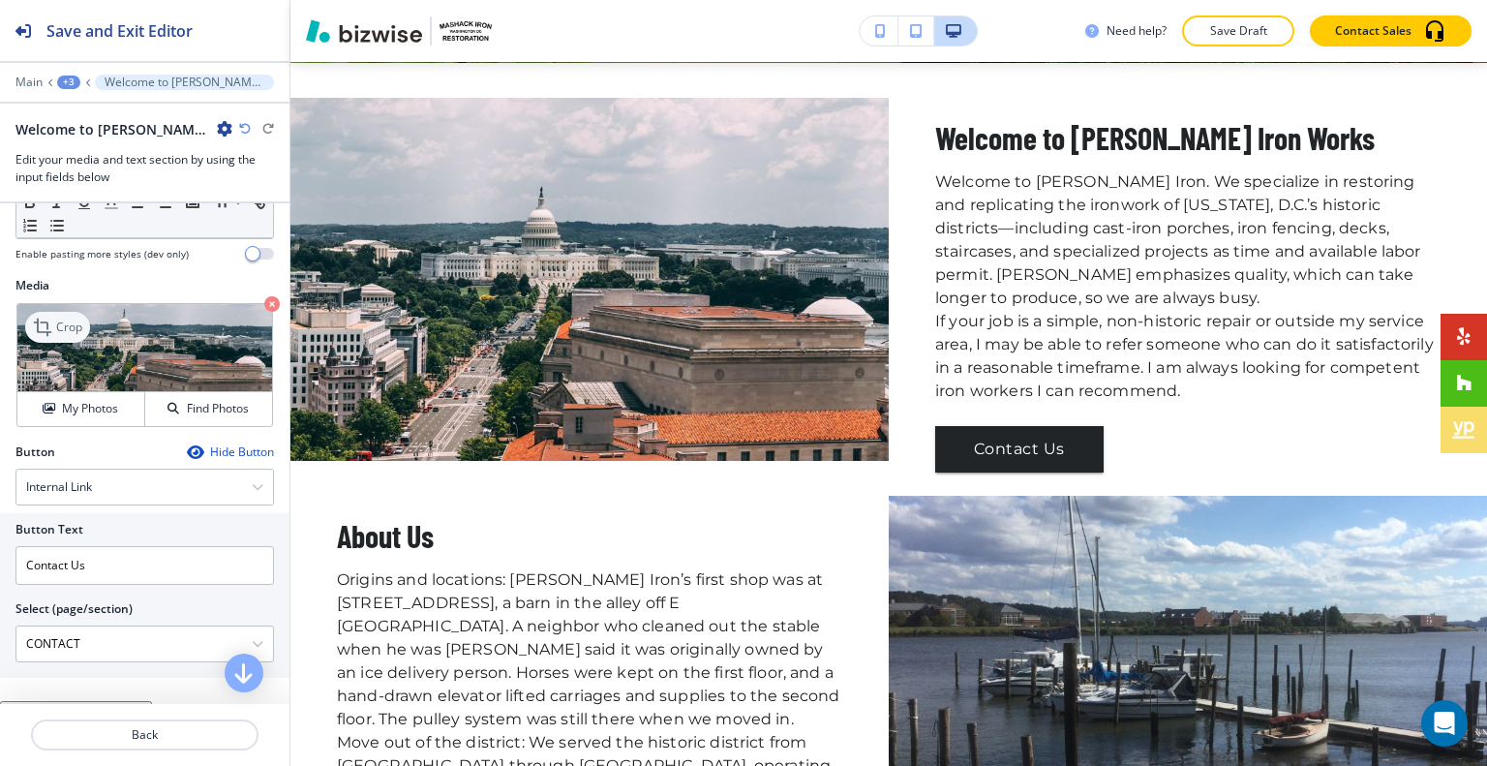
click at [81, 343] on div "Crop" at bounding box center [57, 327] width 65 height 31
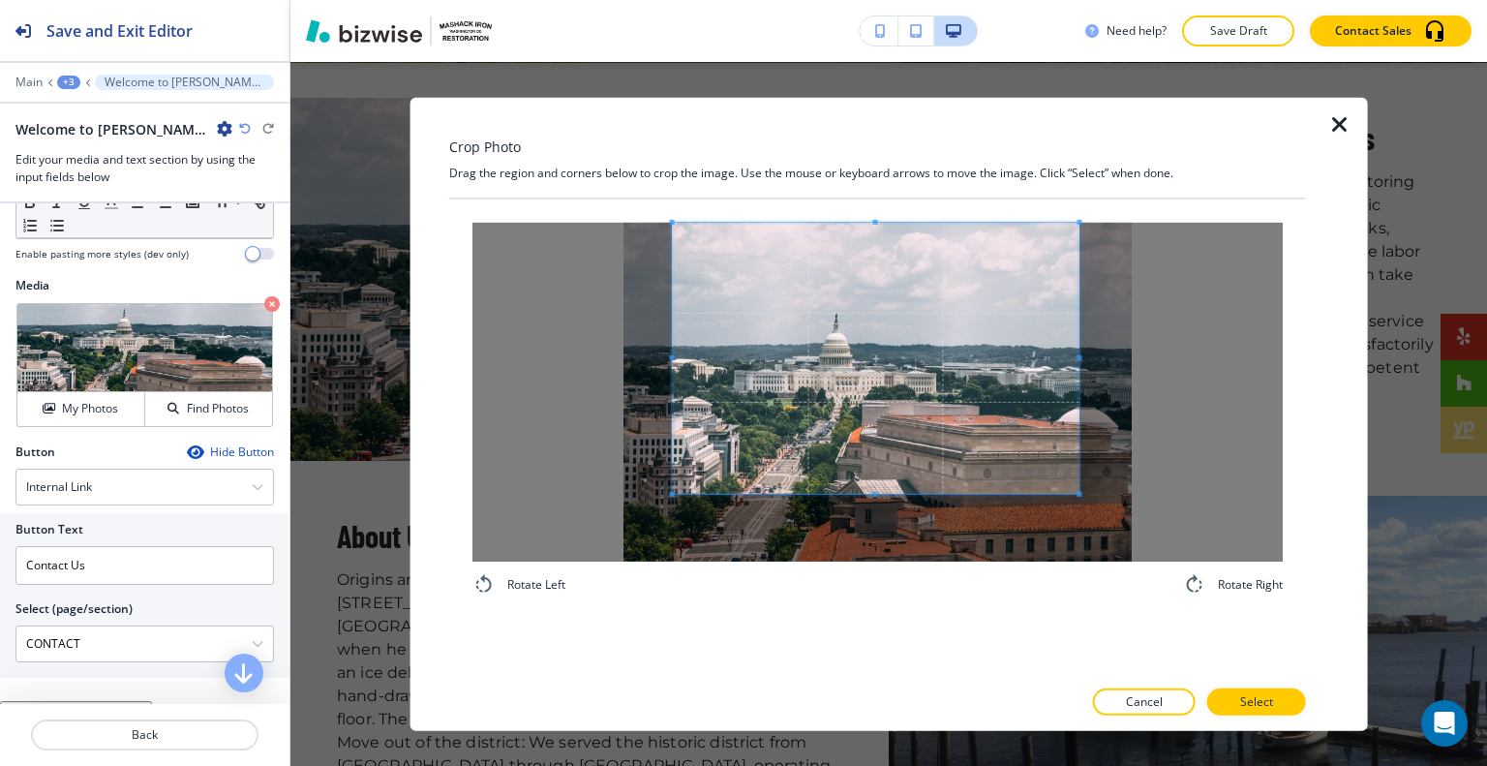
click at [895, 304] on span at bounding box center [876, 357] width 406 height 271
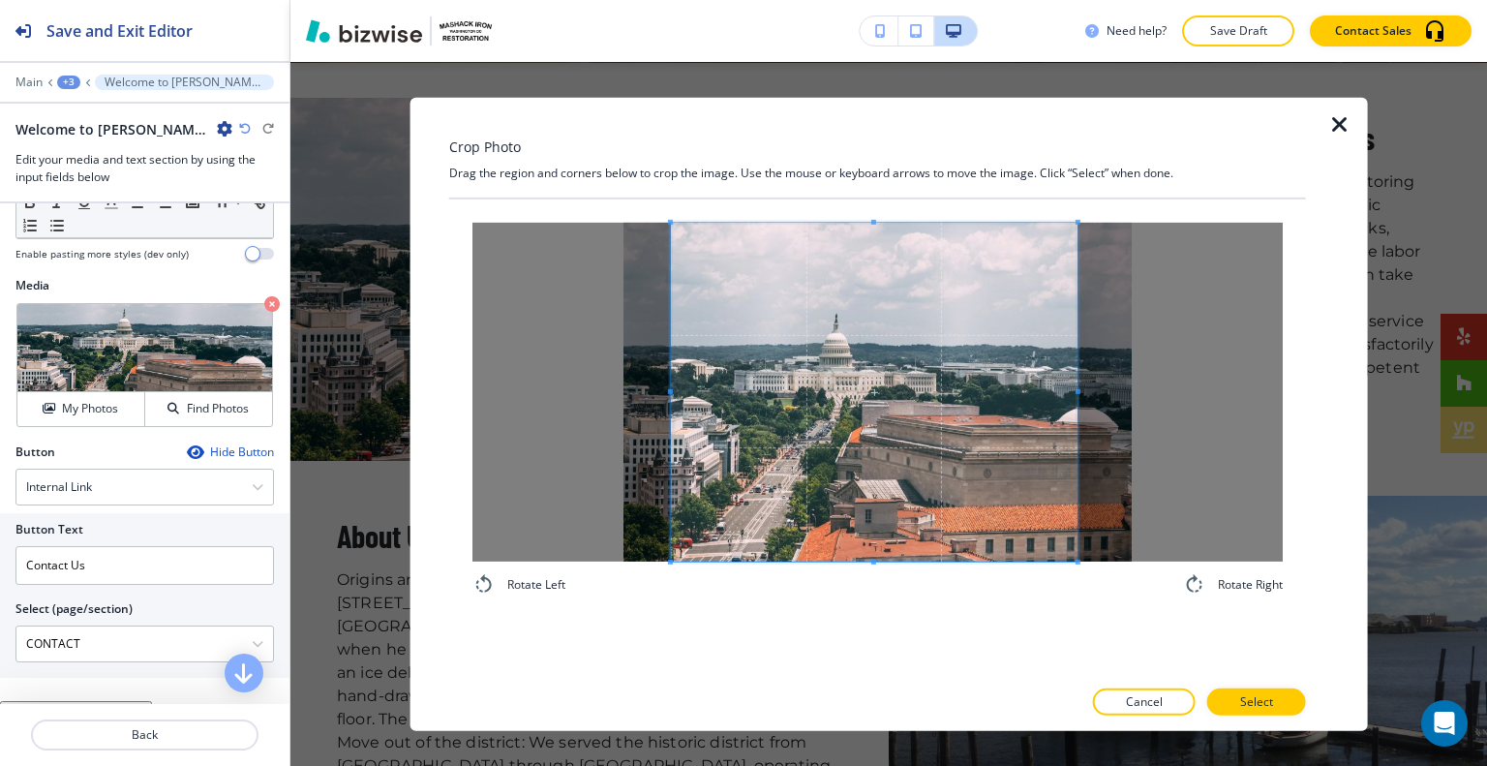
click at [863, 619] on div "Rotate Left Rotate Right" at bounding box center [877, 436] width 857 height 477
click at [1198, 700] on div at bounding box center [1201, 701] width 12 height 27
click at [1219, 694] on button "Select" at bounding box center [1256, 701] width 99 height 27
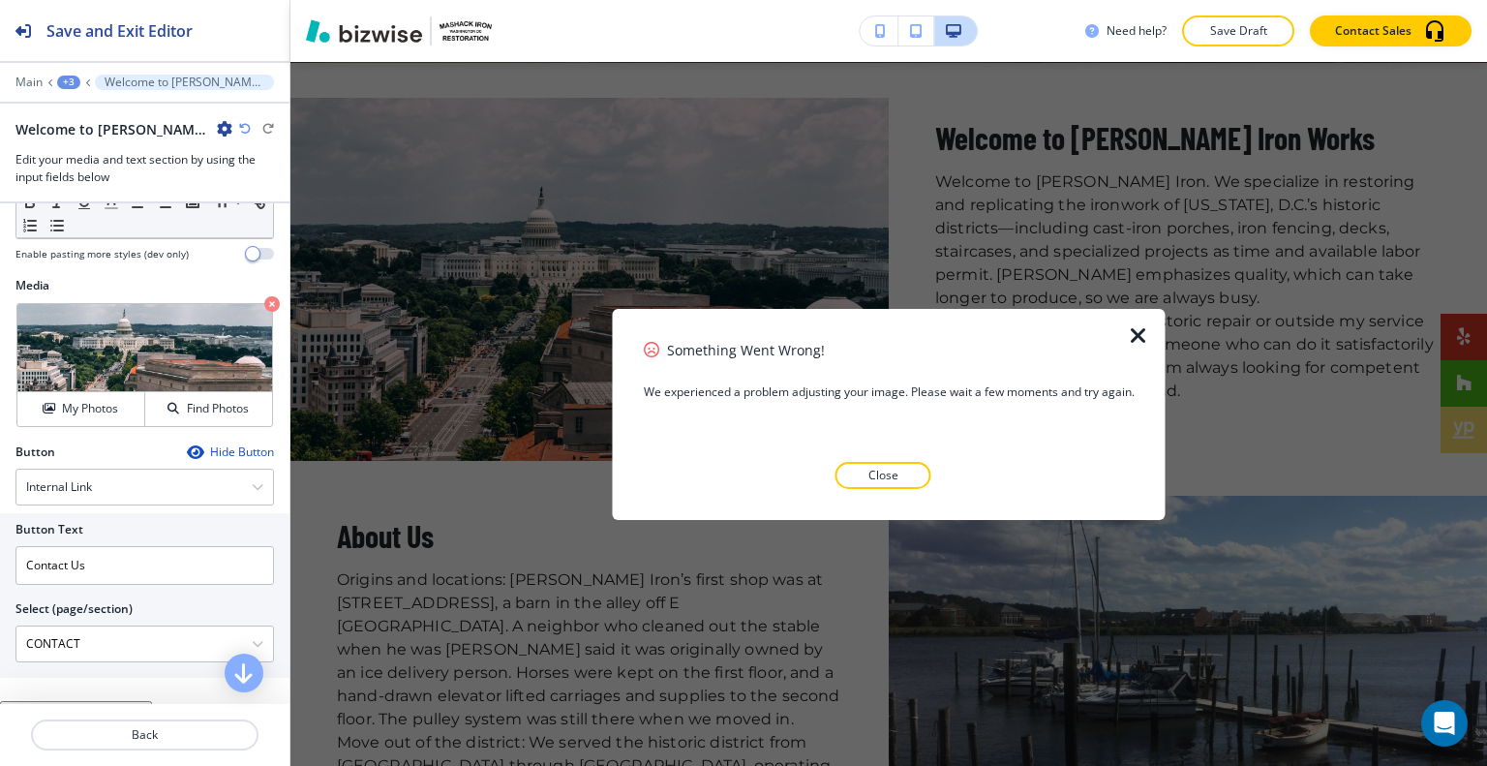
click at [921, 478] on button "Close" at bounding box center [883, 475] width 96 height 27
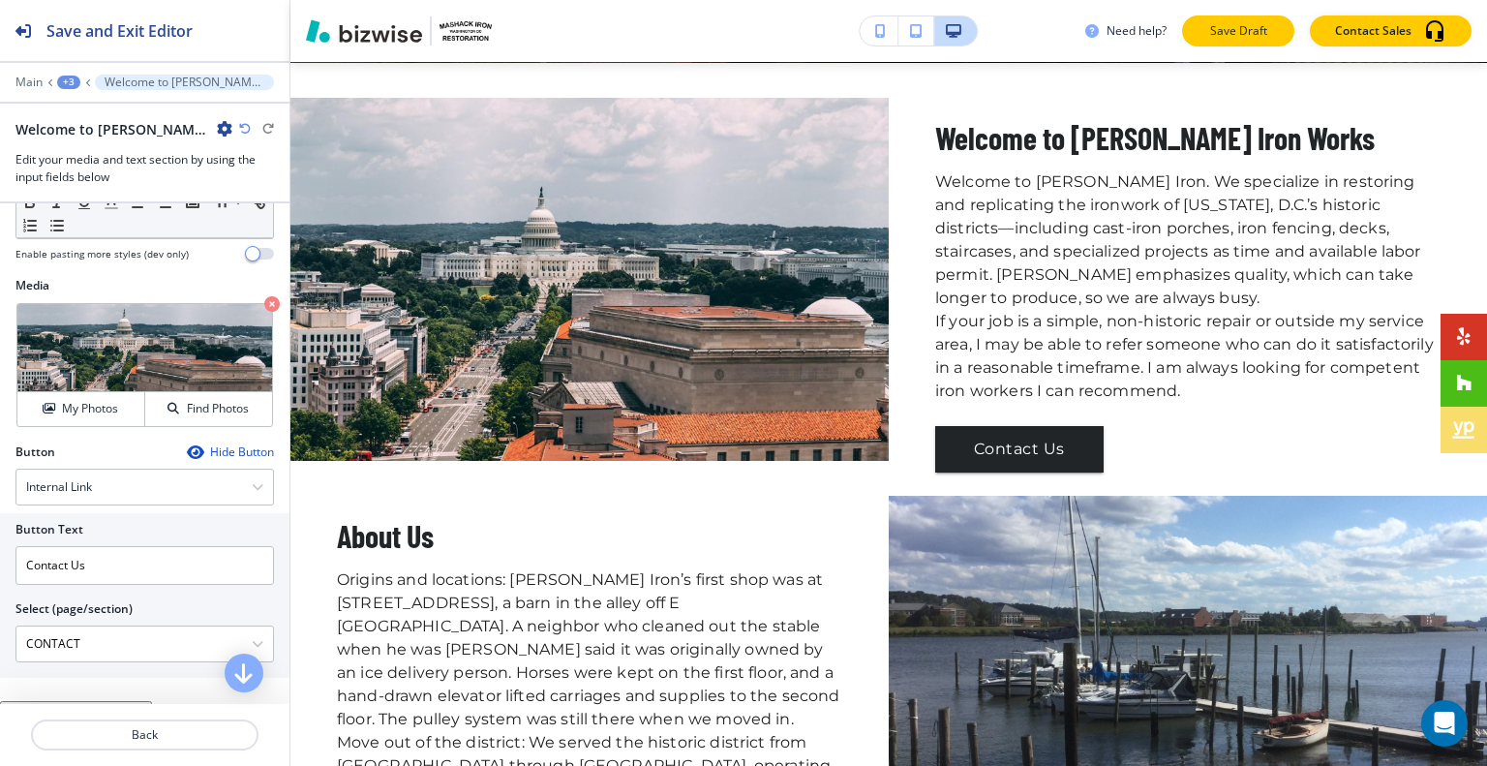
click at [1269, 30] on p "Save Draft" at bounding box center [1238, 30] width 62 height 17
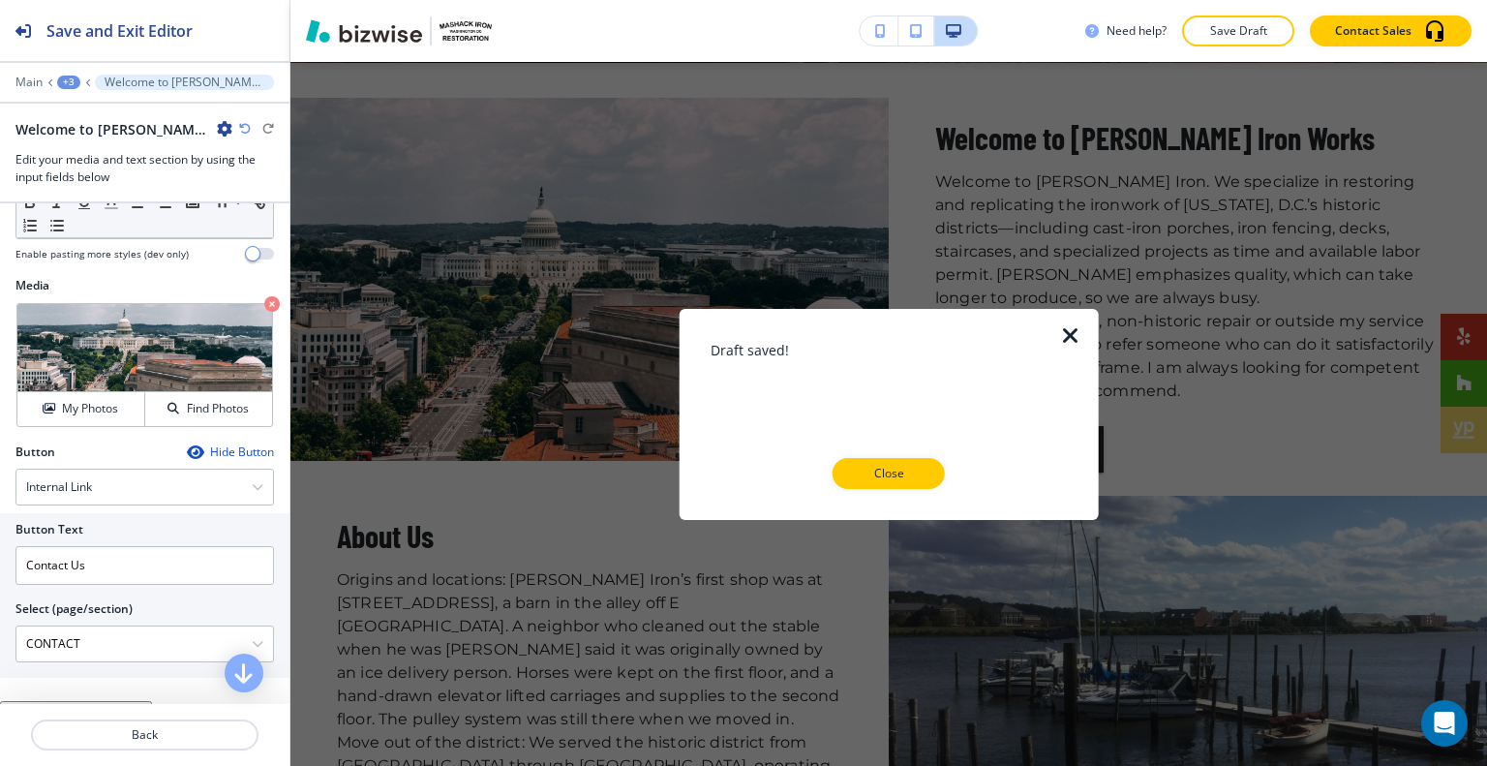
drag, startPoint x: 867, startPoint y: 507, endPoint x: 873, endPoint y: 494, distance: 14.7
click at [868, 506] on div at bounding box center [888, 504] width 357 height 31
click at [873, 494] on div at bounding box center [888, 504] width 357 height 31
click at [881, 476] on p "Close" at bounding box center [888, 473] width 62 height 17
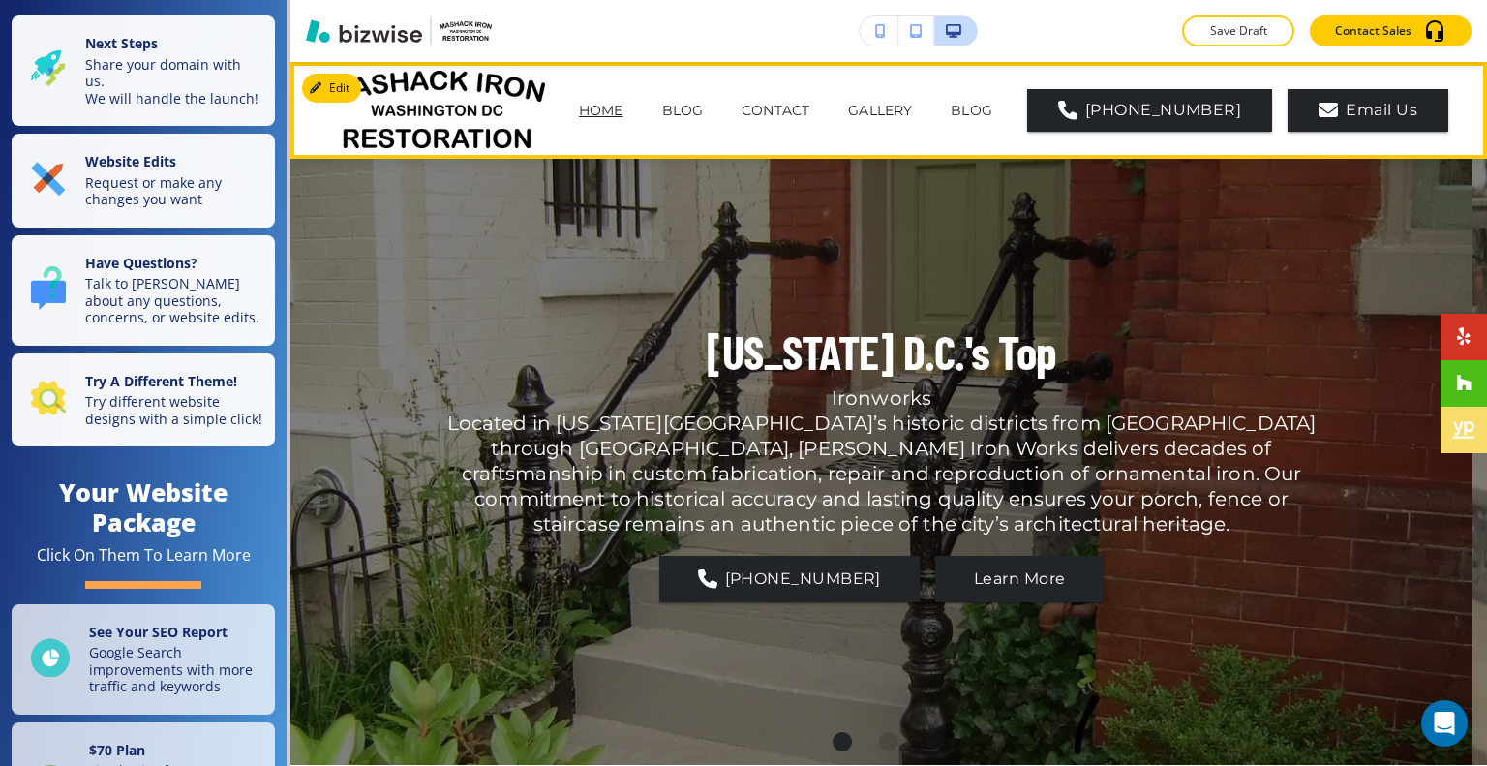
click at [623, 111] on p "HOME" at bounding box center [601, 111] width 45 height 20
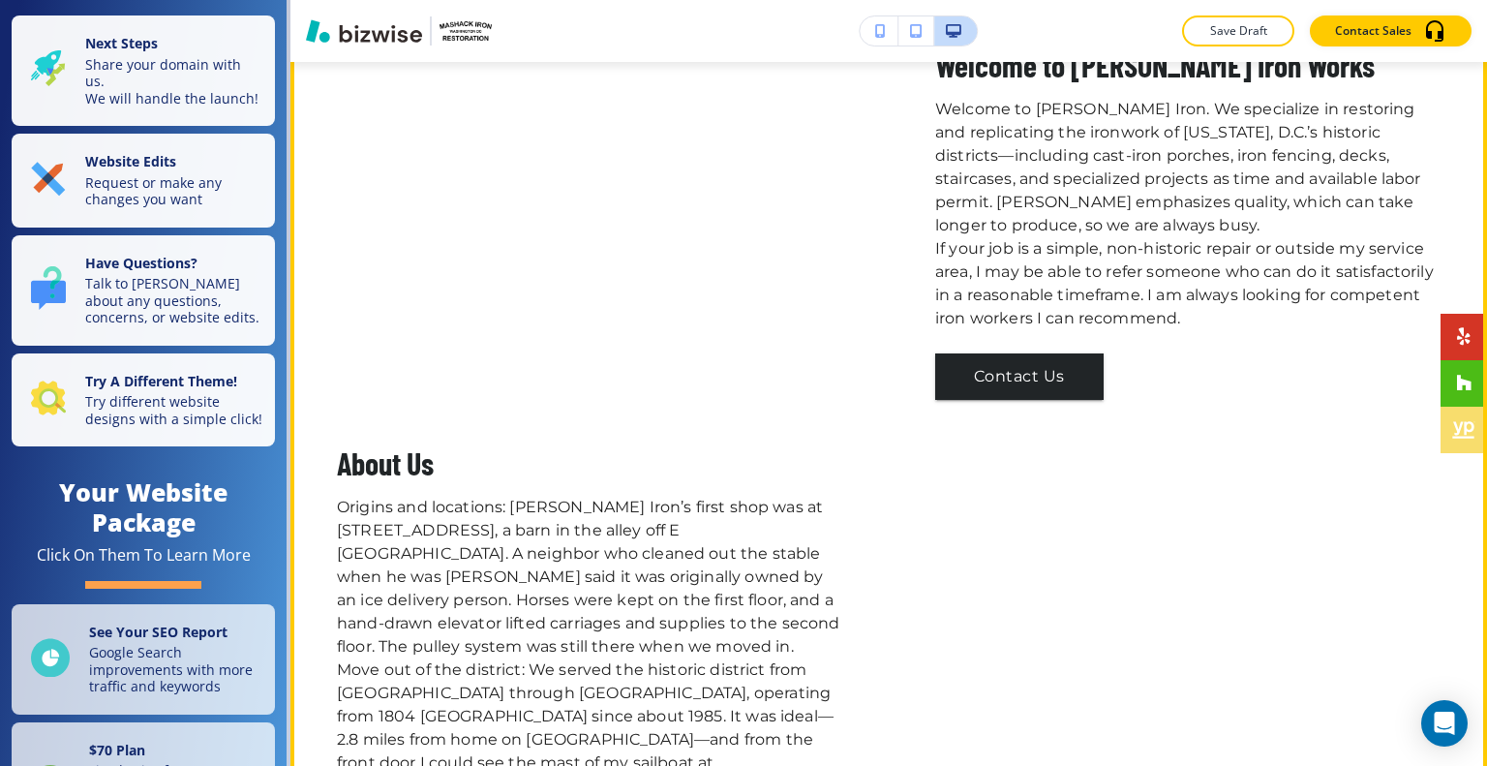
scroll to position [581, 0]
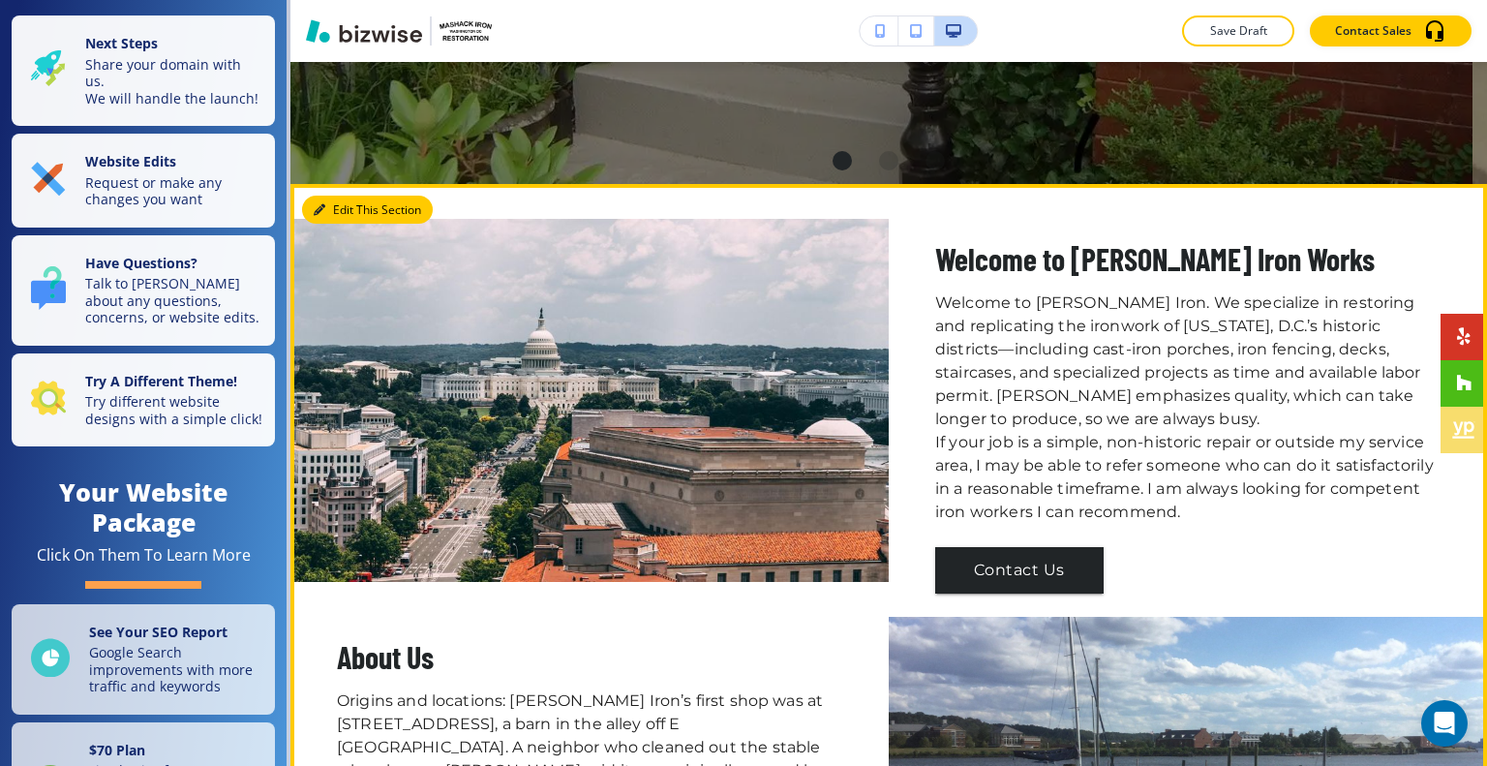
click at [319, 200] on button "Edit This Section" at bounding box center [367, 209] width 131 height 29
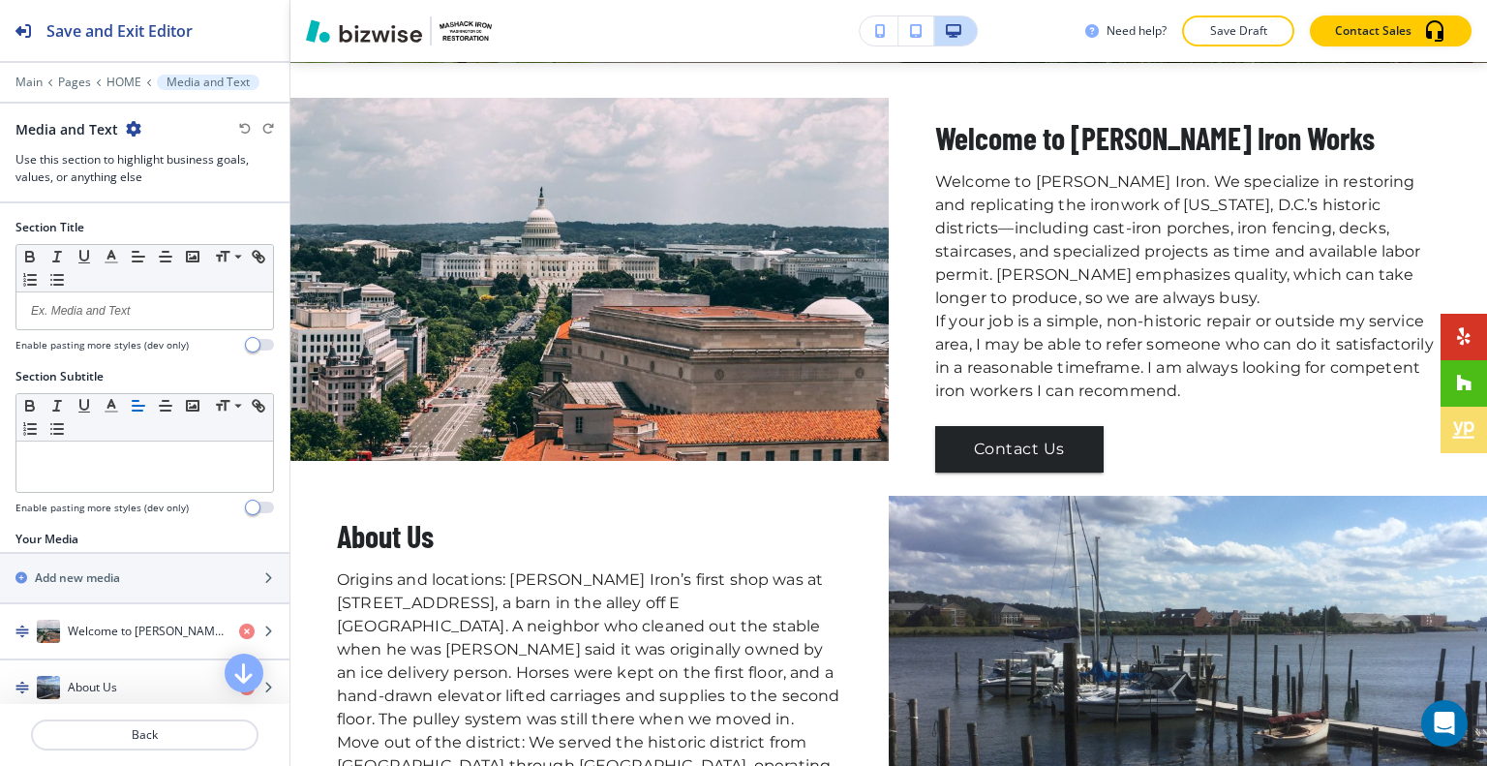
scroll to position [290, 0]
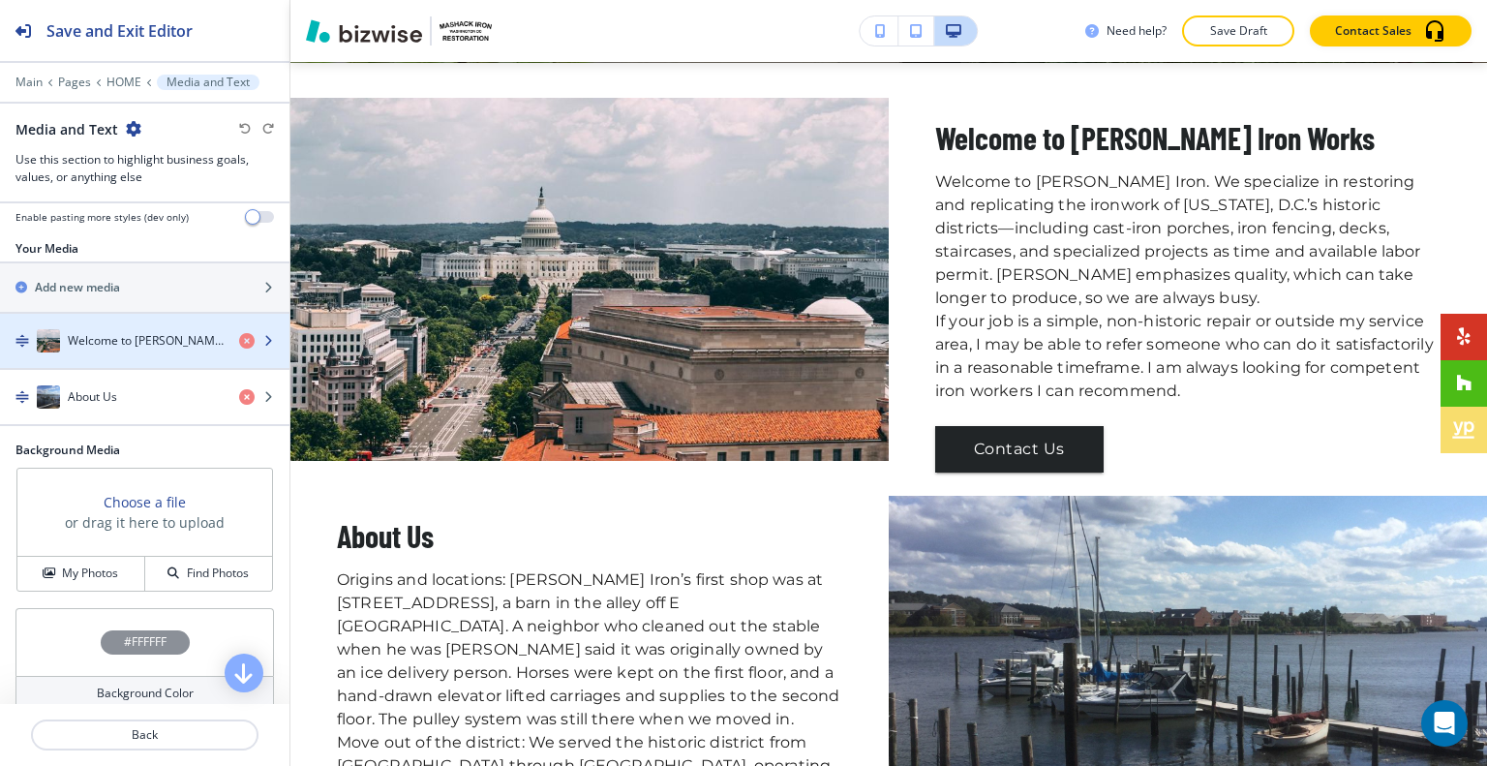
click at [121, 344] on h4 "Welcome to [PERSON_NAME] Iron Works" at bounding box center [146, 340] width 156 height 17
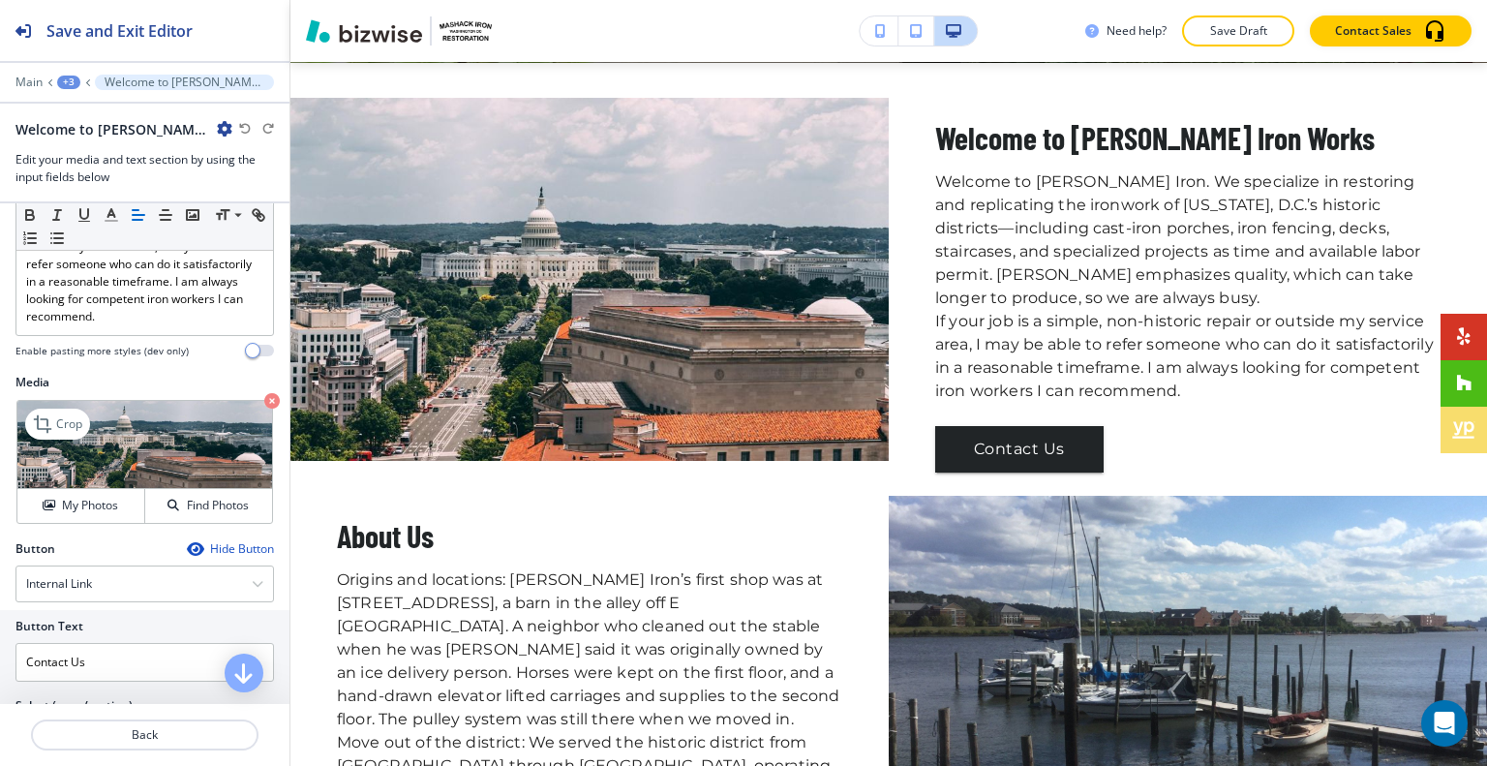
scroll to position [484, 0]
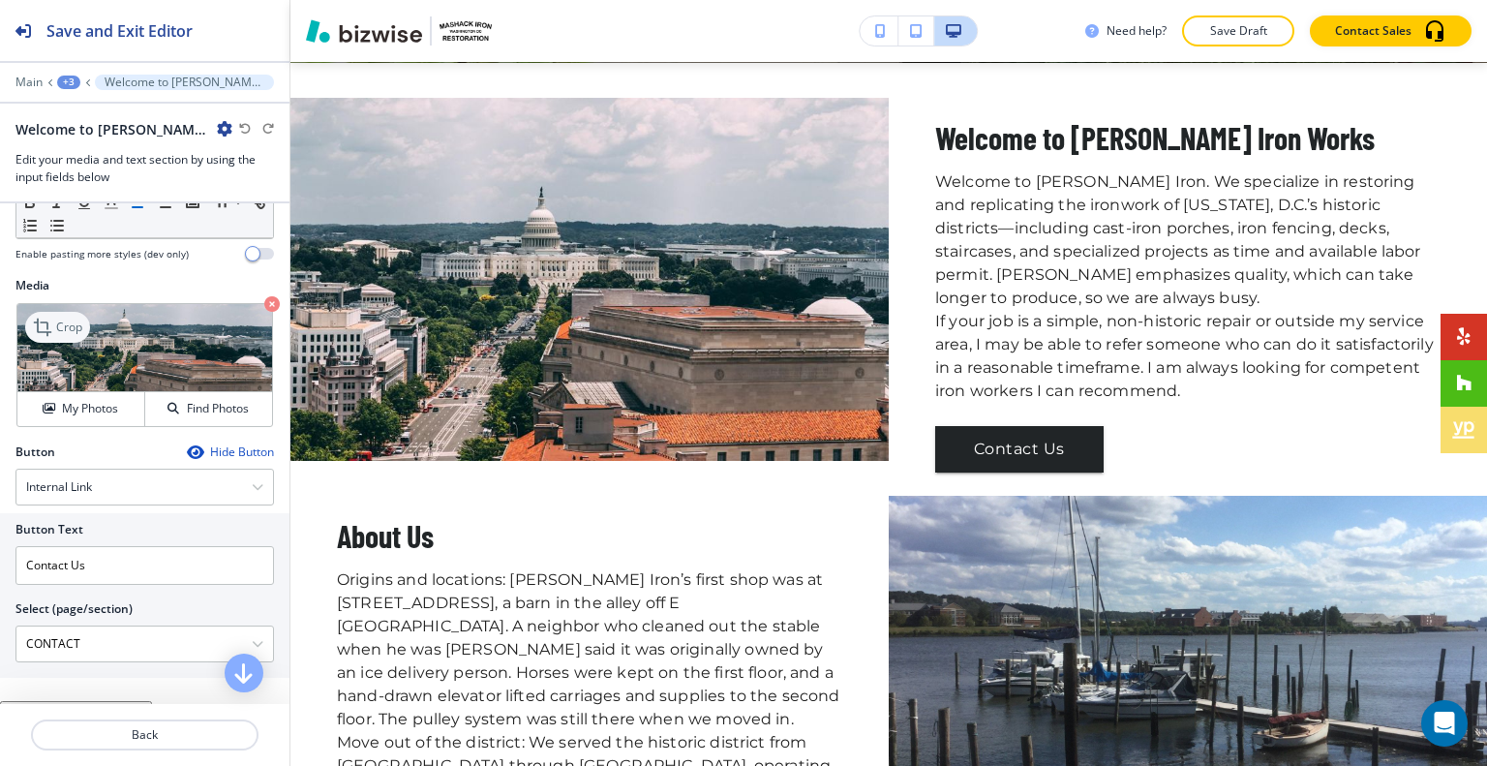
click at [68, 332] on div "Crop" at bounding box center [57, 327] width 65 height 31
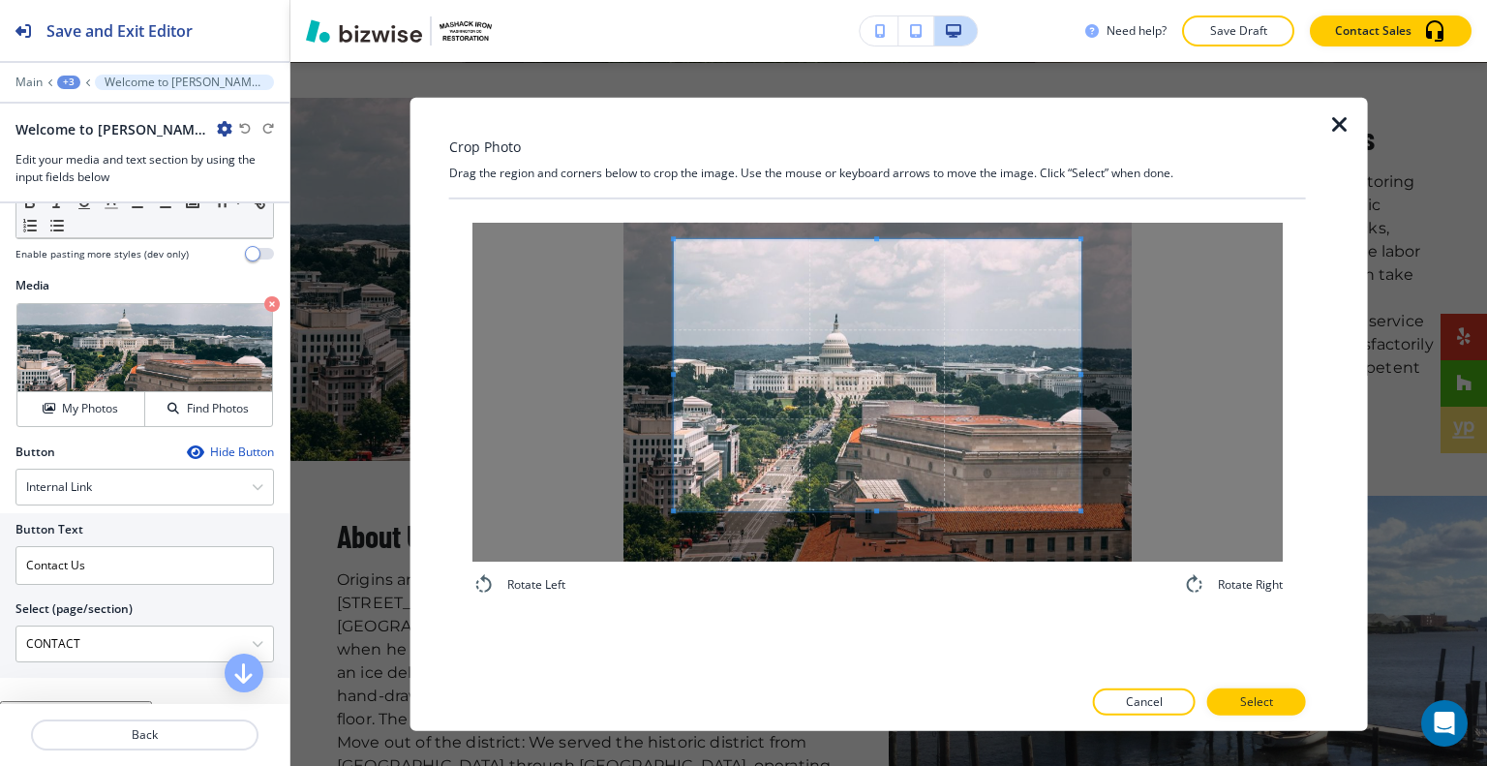
click at [924, 324] on span at bounding box center [877, 374] width 406 height 271
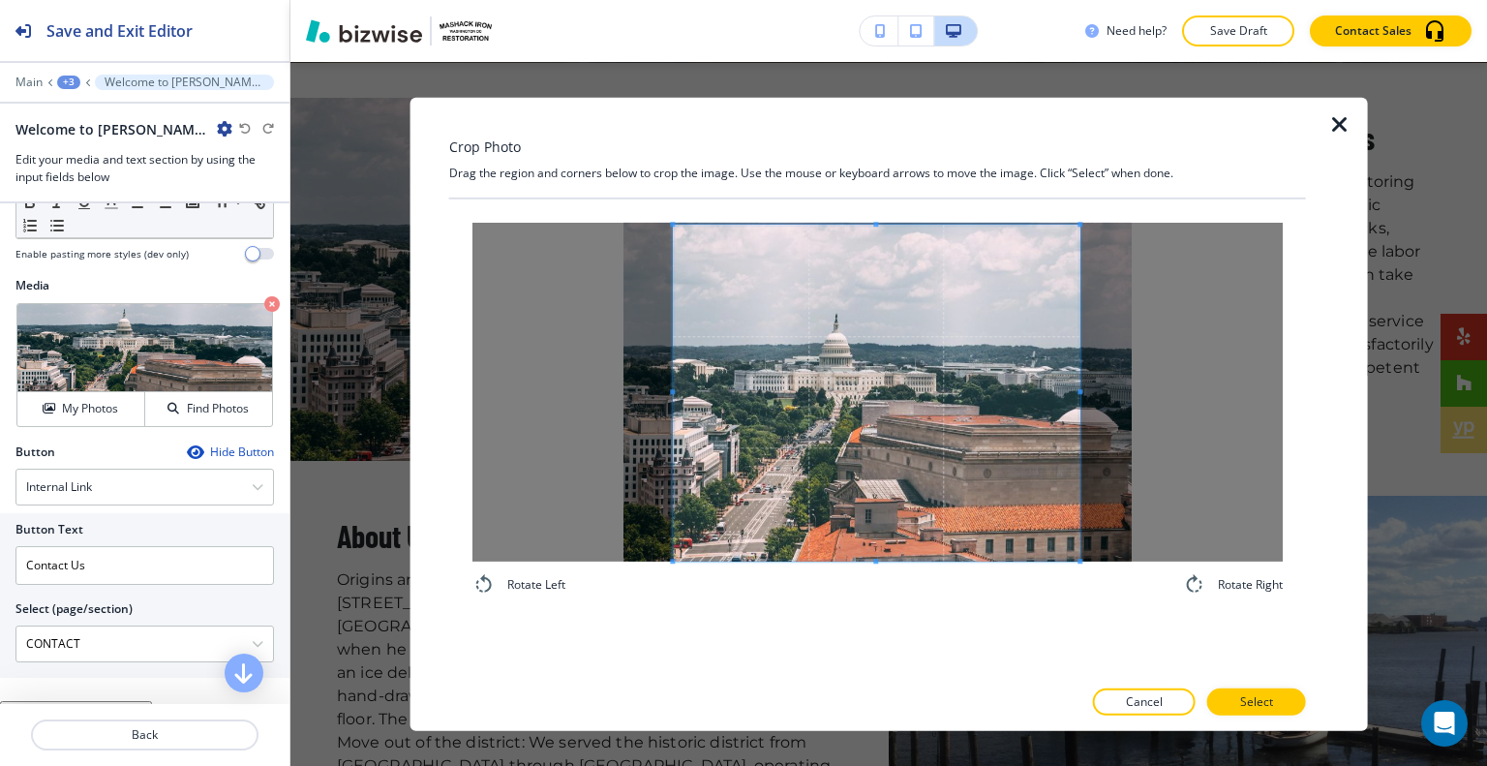
click at [844, 637] on div "Rotate Left Rotate Right" at bounding box center [877, 436] width 857 height 477
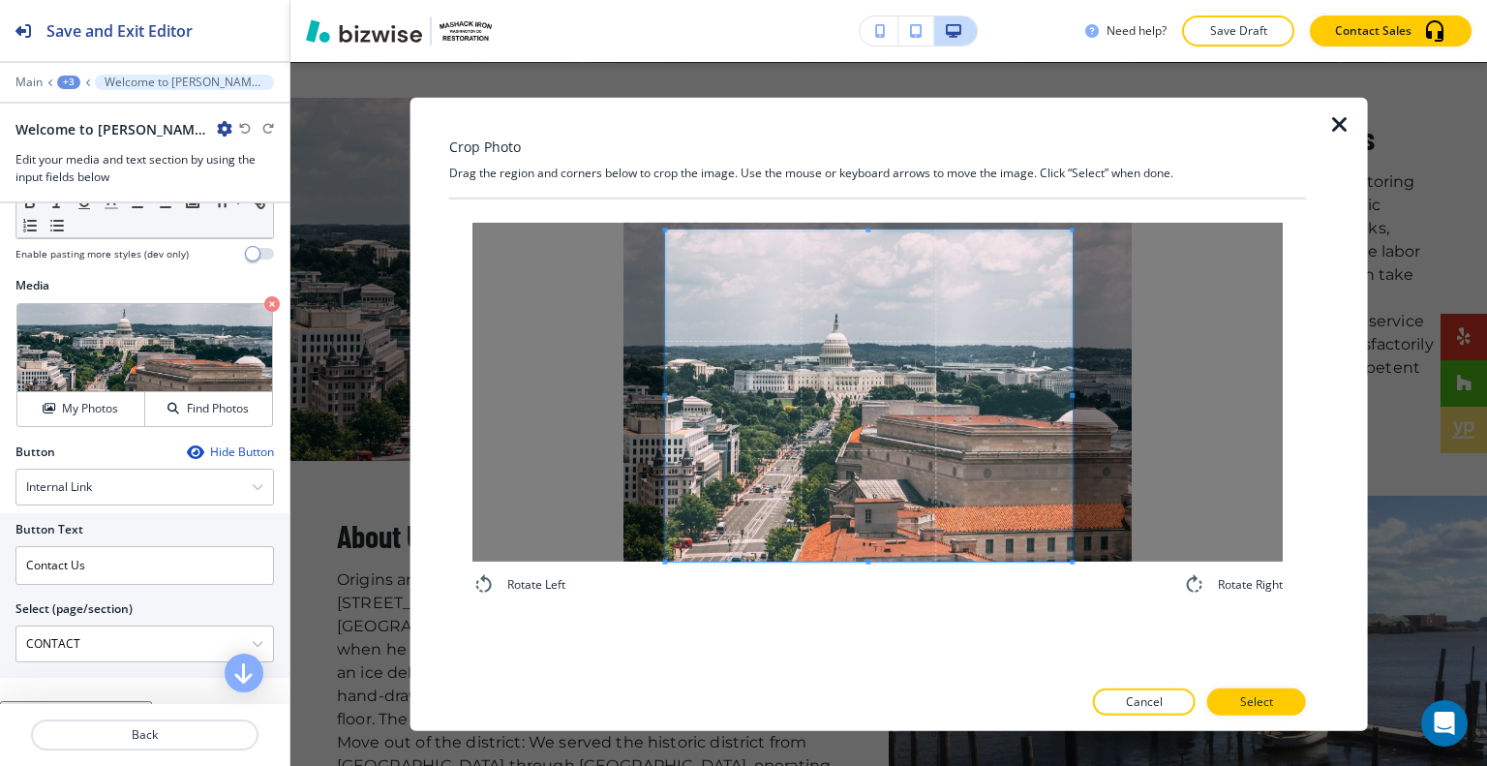
click at [865, 595] on div "Rotate Left Rotate Right" at bounding box center [877, 408] width 857 height 420
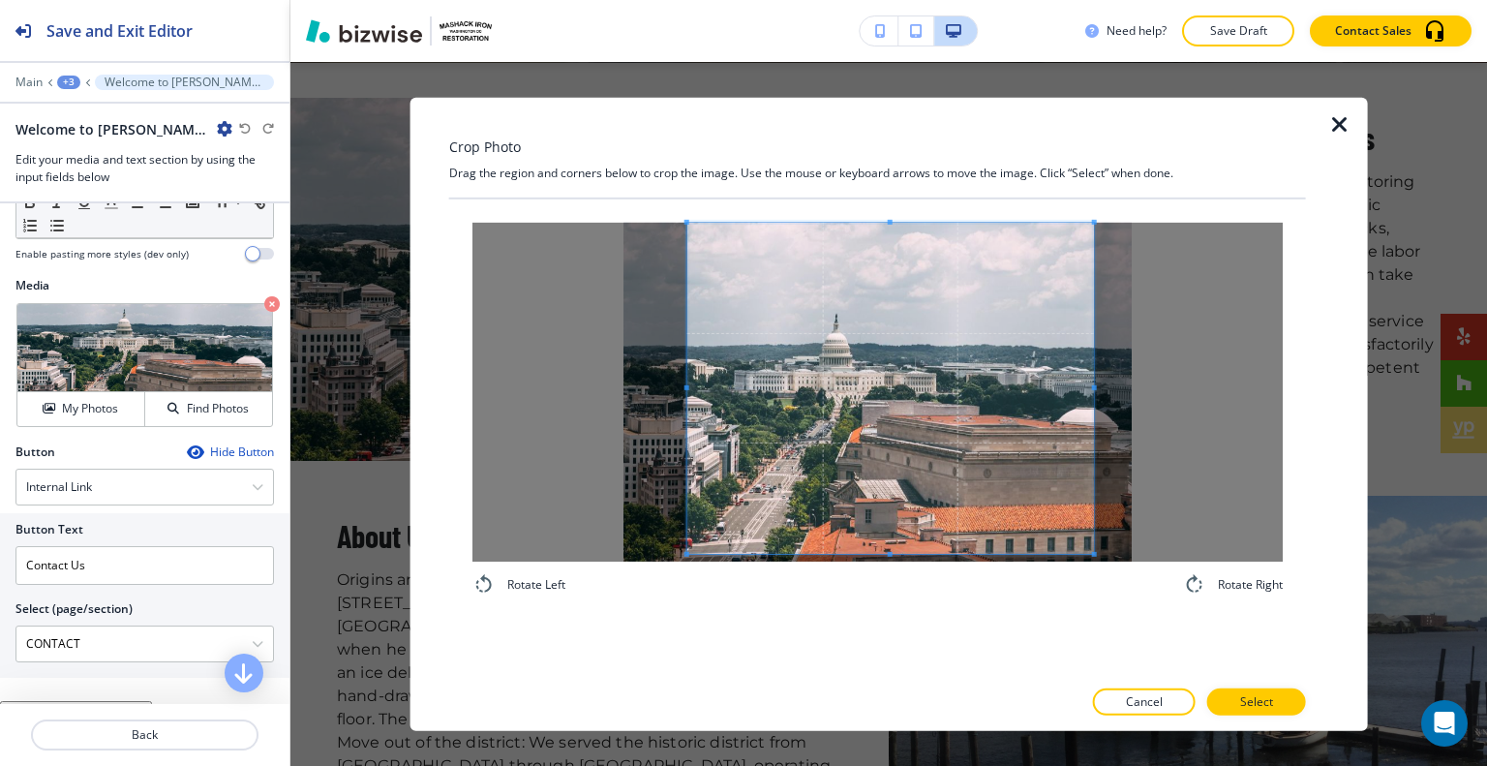
click at [929, 478] on span at bounding box center [890, 387] width 406 height 331
click at [879, 601] on div "Rotate Left Rotate Right" at bounding box center [877, 408] width 857 height 420
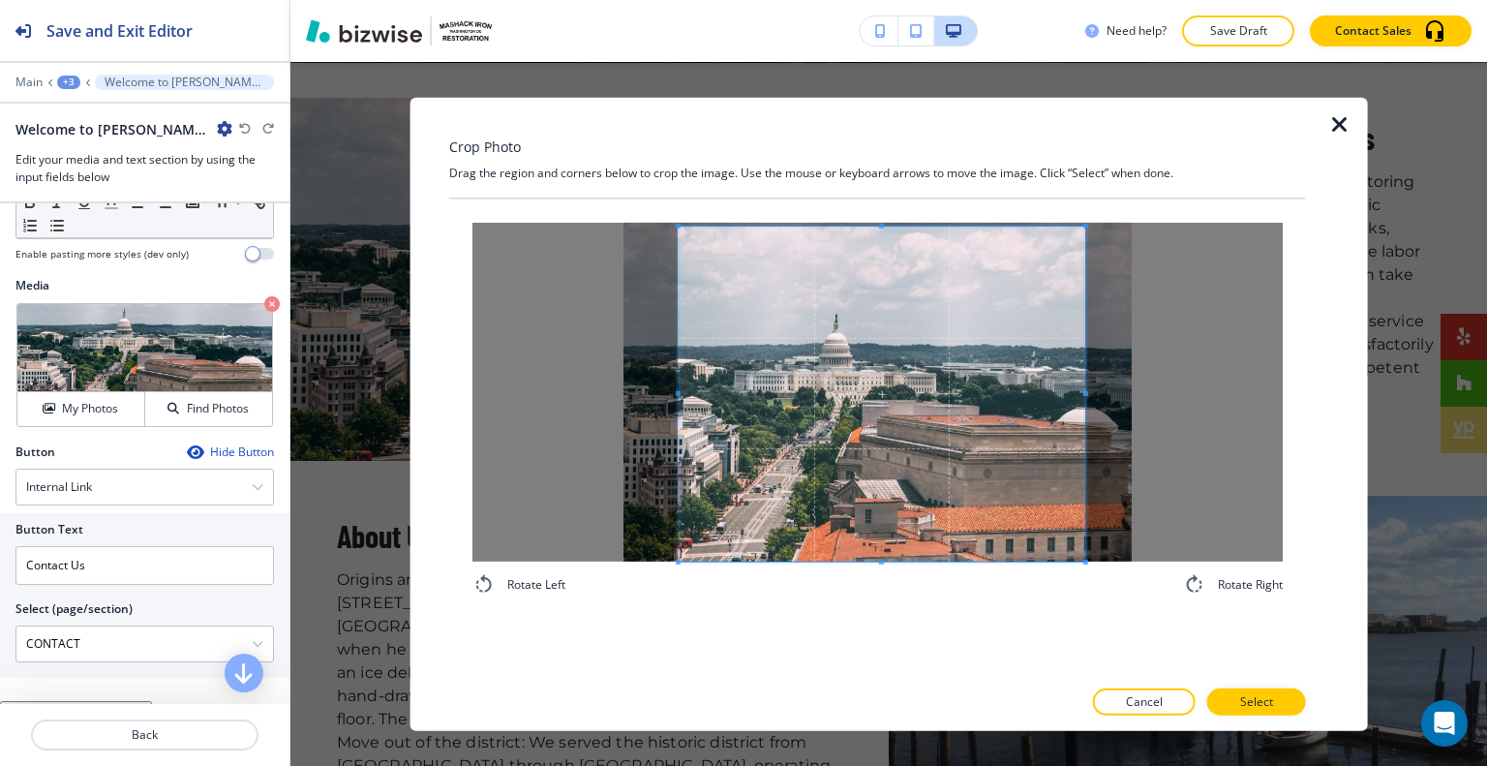
click at [914, 527] on span at bounding box center [881, 393] width 406 height 335
click at [1269, 715] on div at bounding box center [877, 722] width 857 height 15
click at [1271, 699] on p "Select" at bounding box center [1256, 701] width 33 height 17
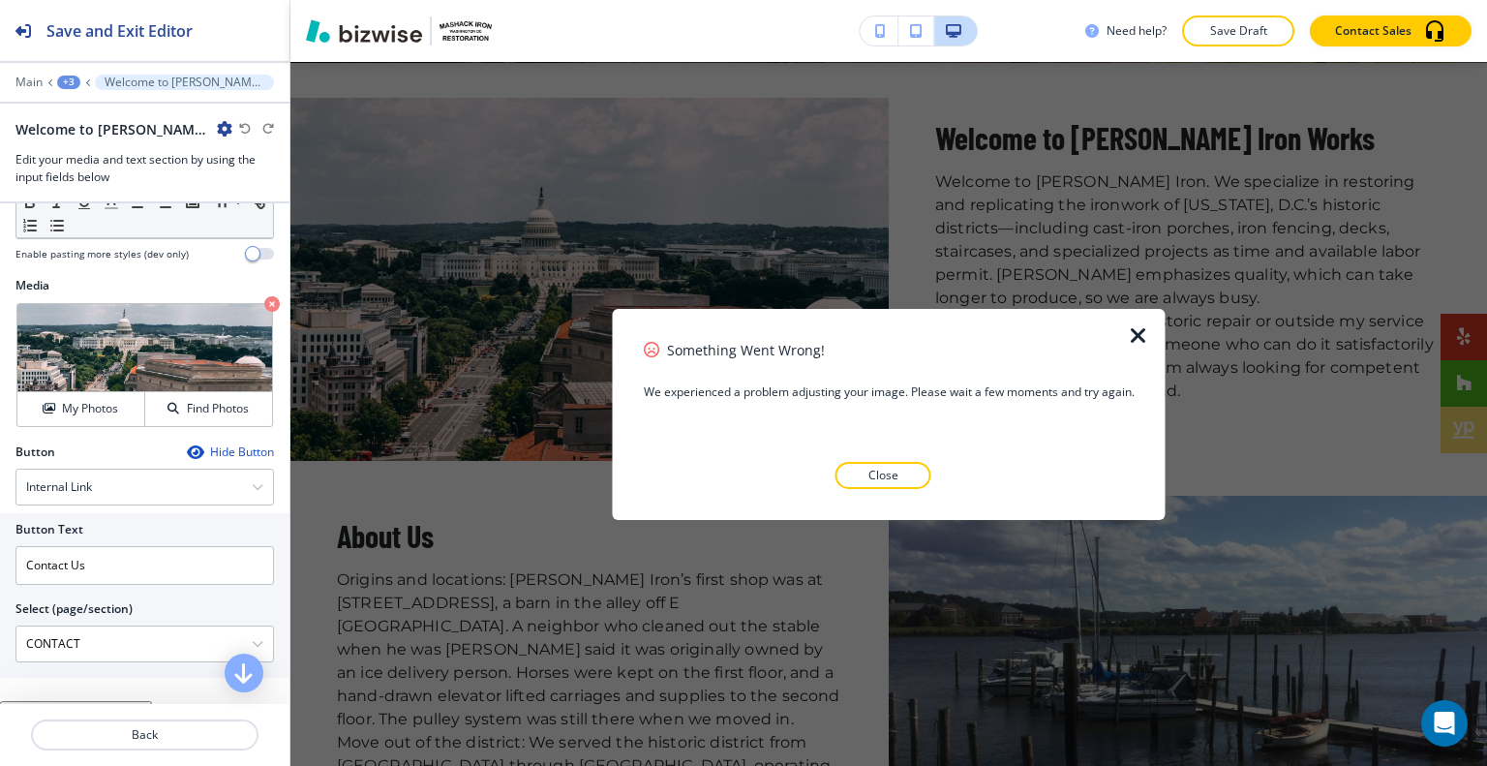
click at [879, 470] on p "Close" at bounding box center [883, 474] width 30 height 17
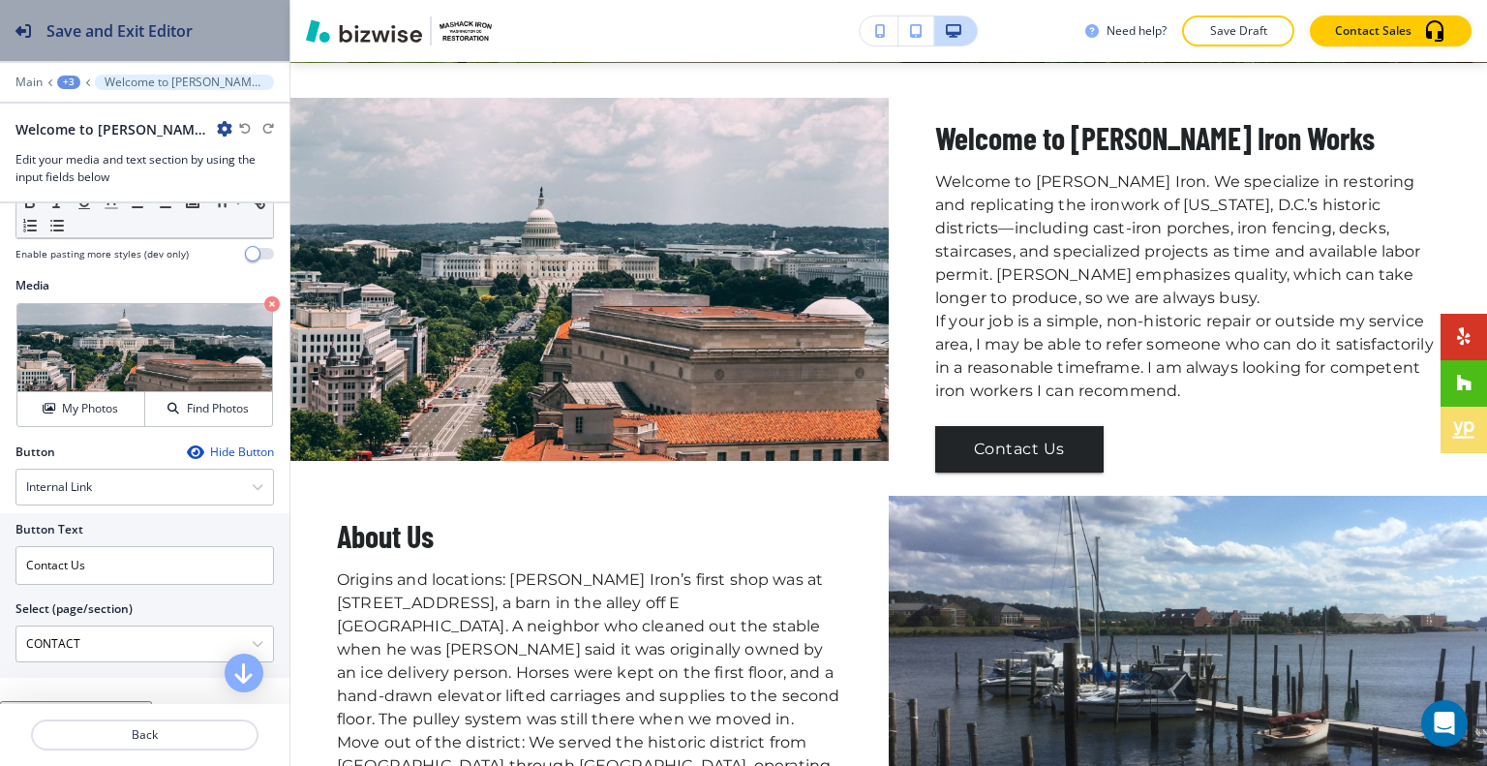
click at [225, 37] on button "Save and Exit Editor" at bounding box center [144, 30] width 289 height 61
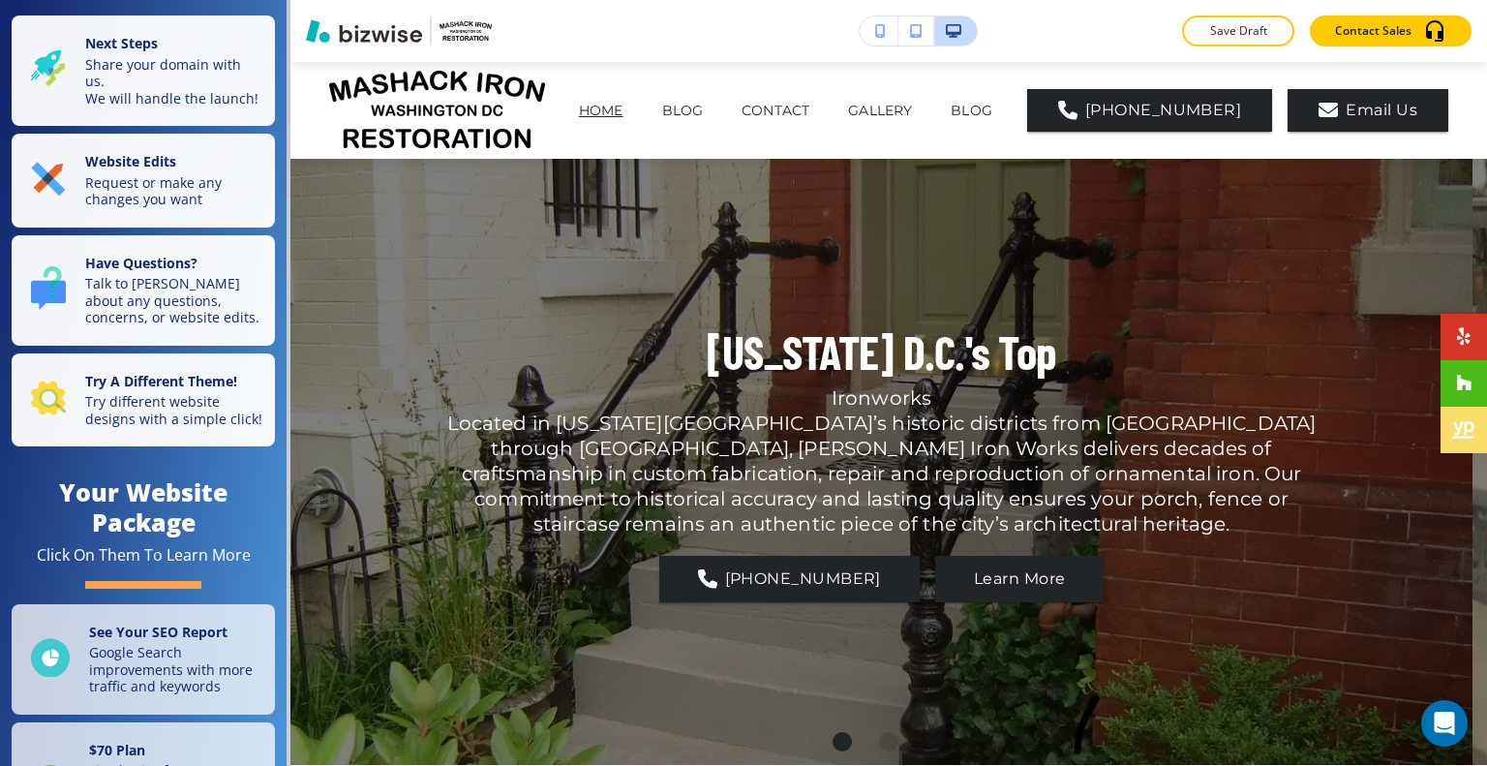
click at [1244, 32] on p "Save Draft" at bounding box center [1238, 30] width 62 height 17
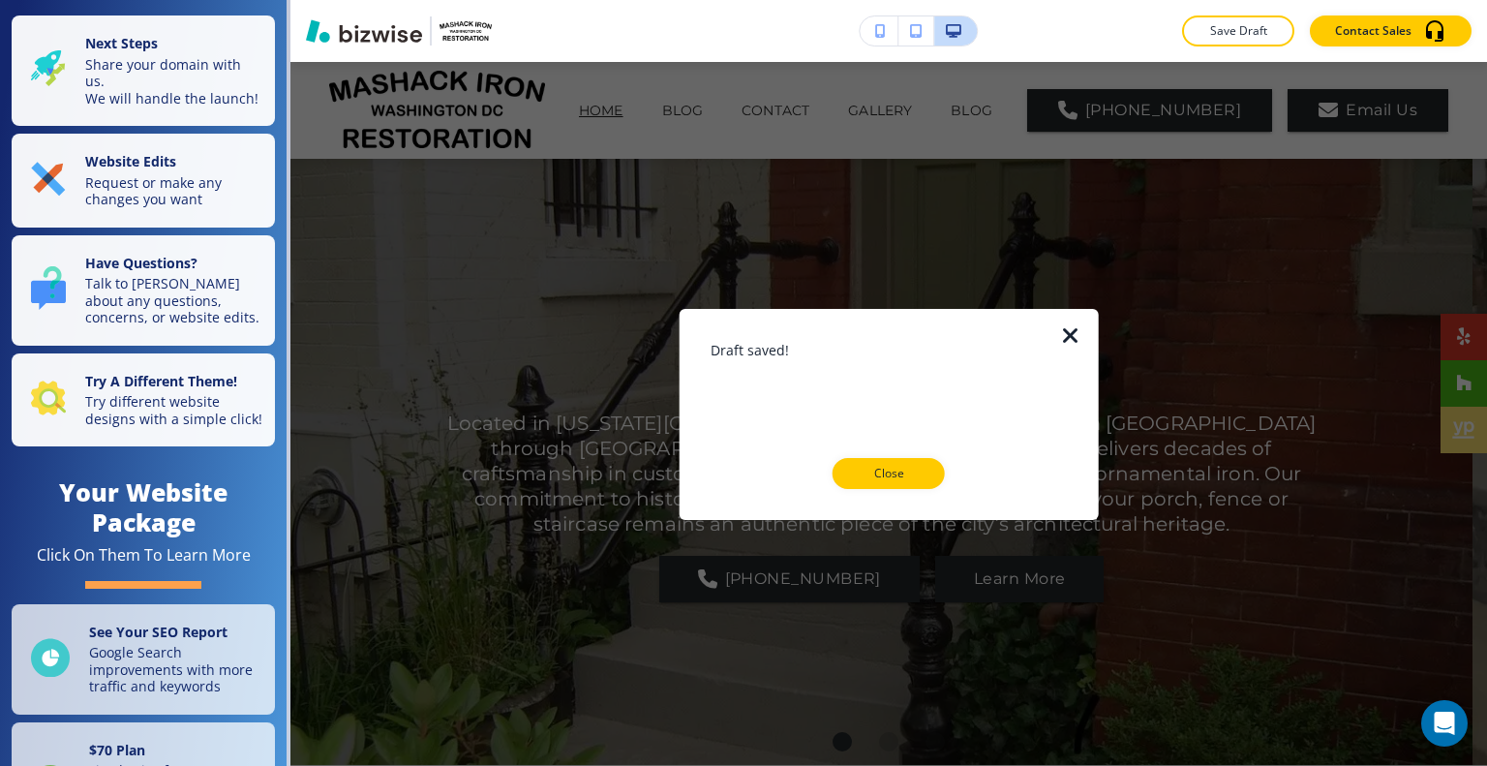
drag, startPoint x: 909, startPoint y: 464, endPoint x: 926, endPoint y: 455, distance: 19.5
click at [914, 463] on button "Close" at bounding box center [888, 473] width 112 height 31
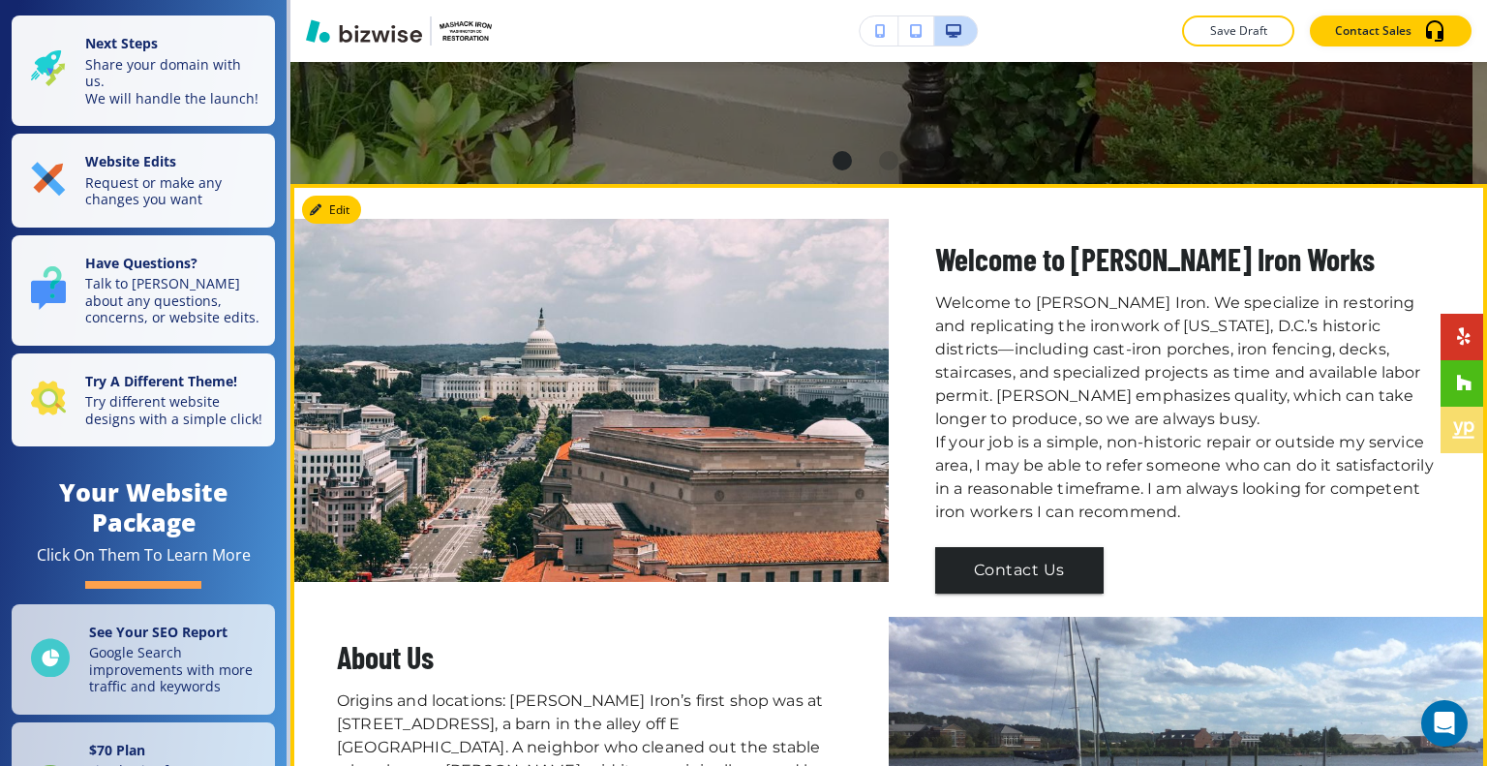
scroll to position [677, 0]
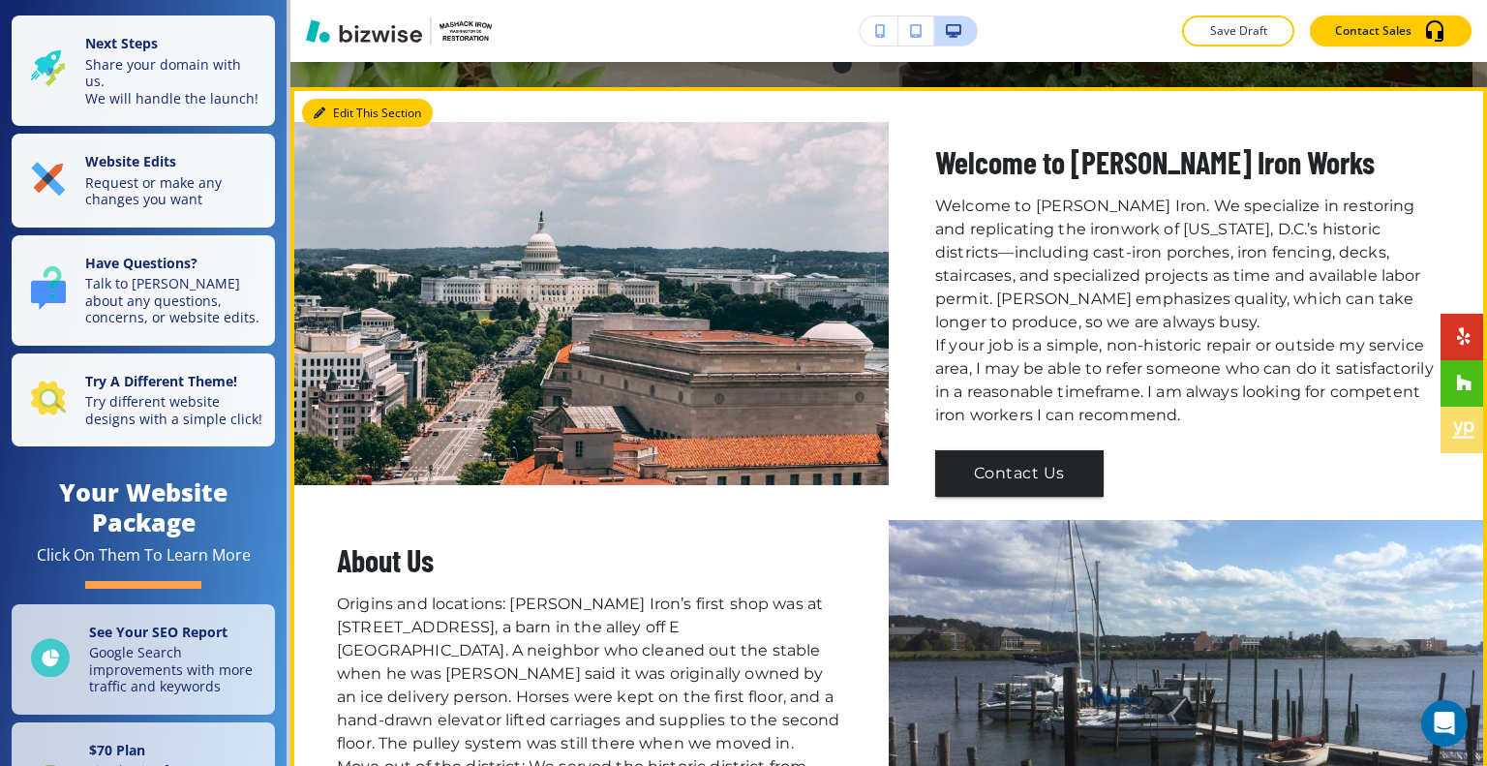
click at [343, 109] on button "Edit This Section" at bounding box center [367, 113] width 131 height 29
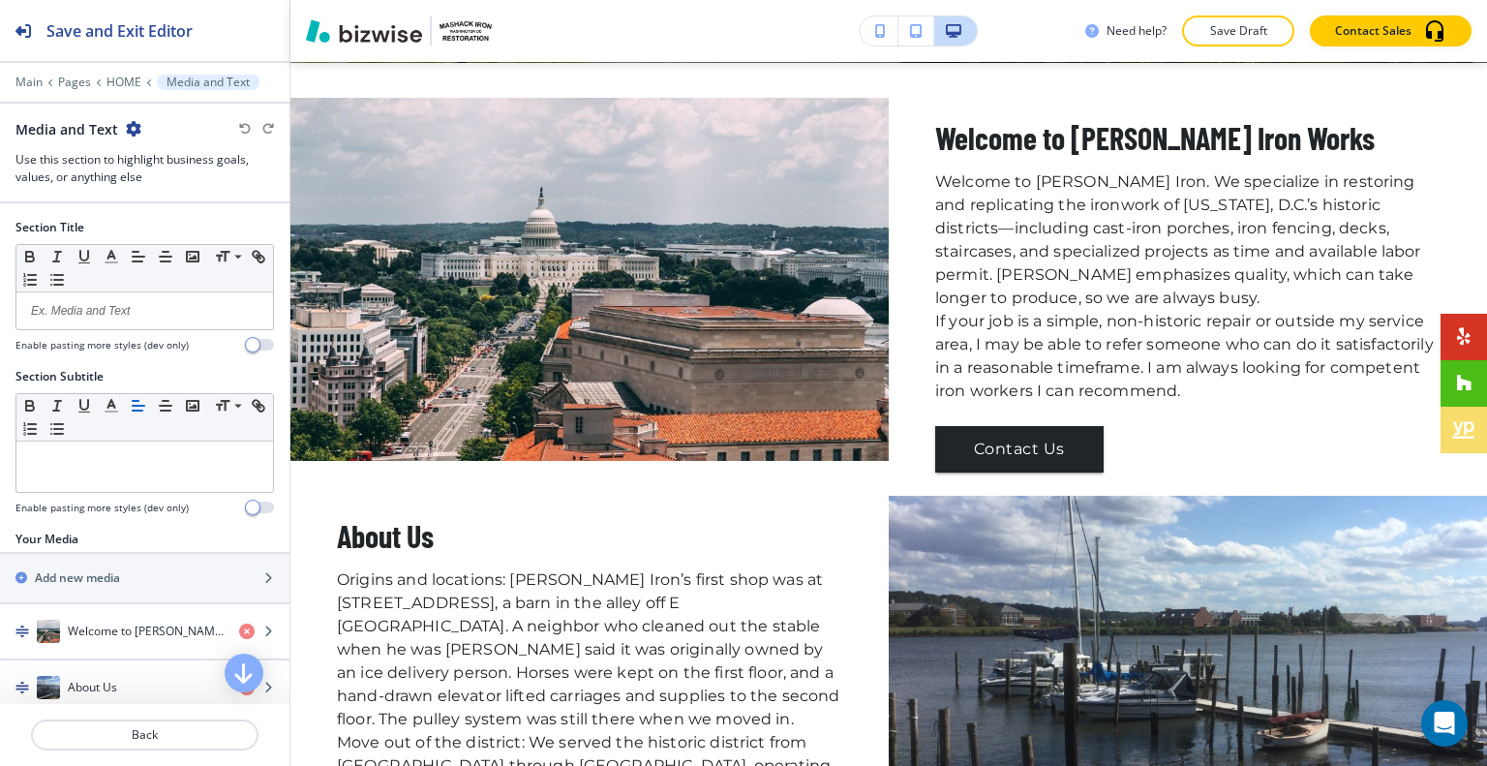
scroll to position [194, 0]
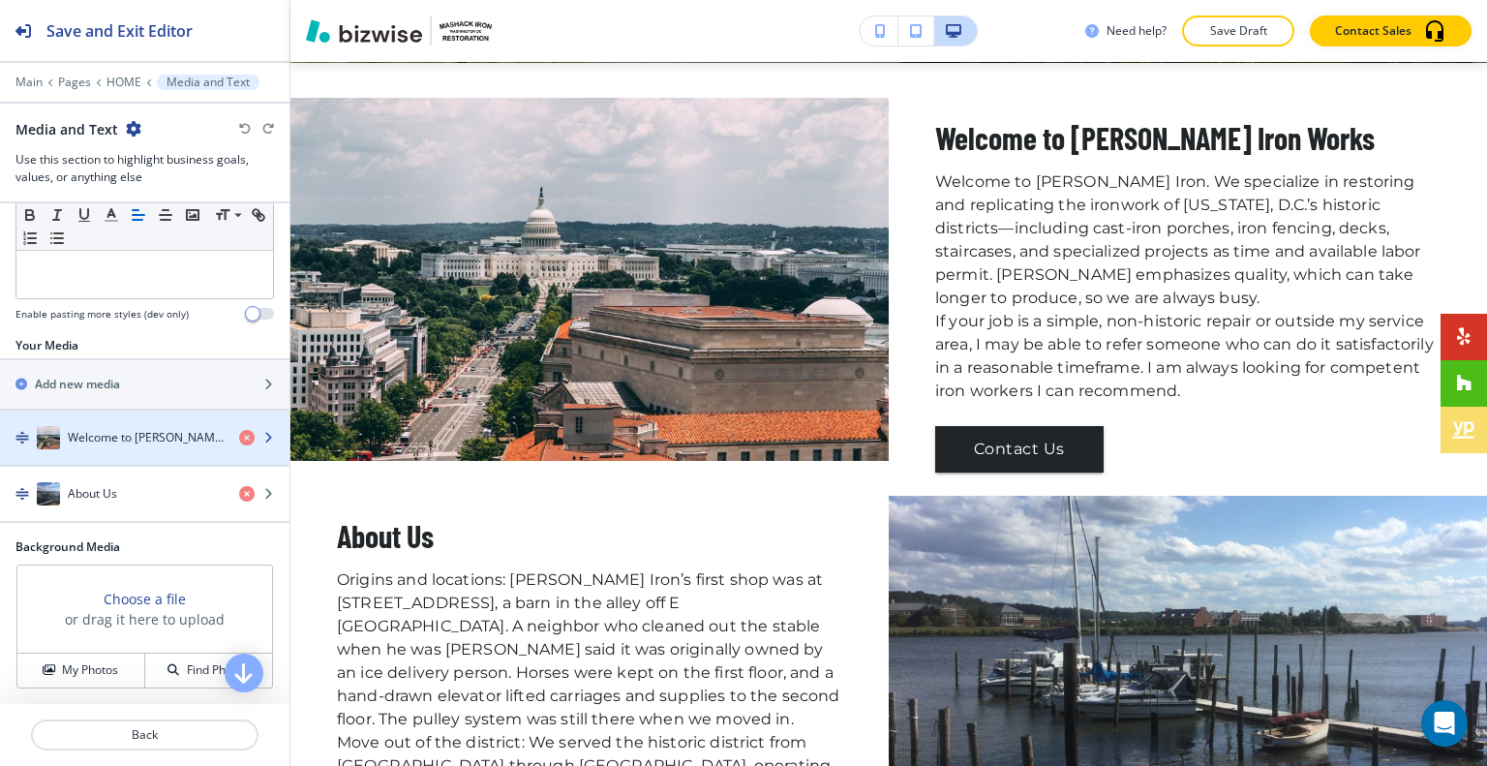
click at [124, 421] on div "button" at bounding box center [144, 417] width 289 height 15
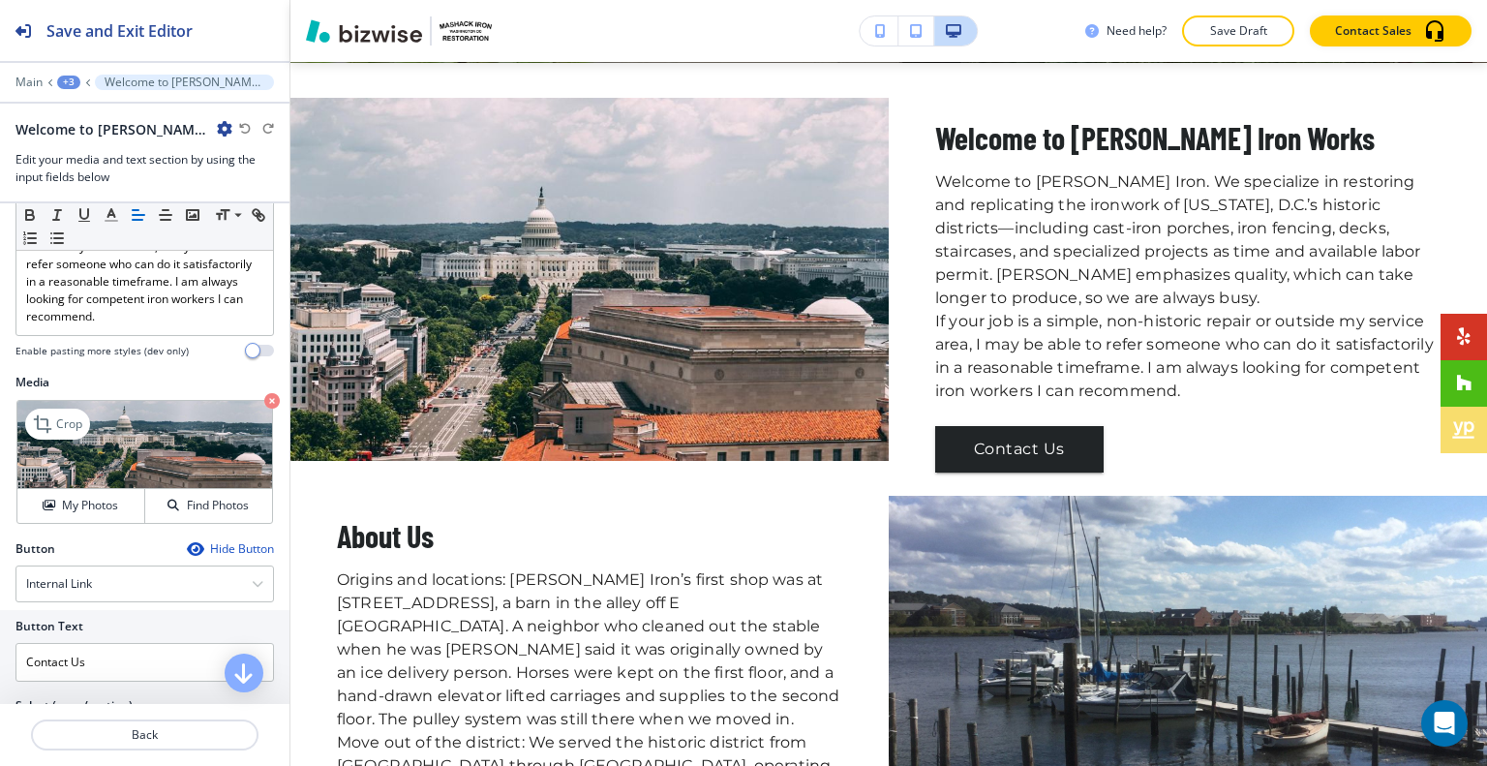
scroll to position [484, 0]
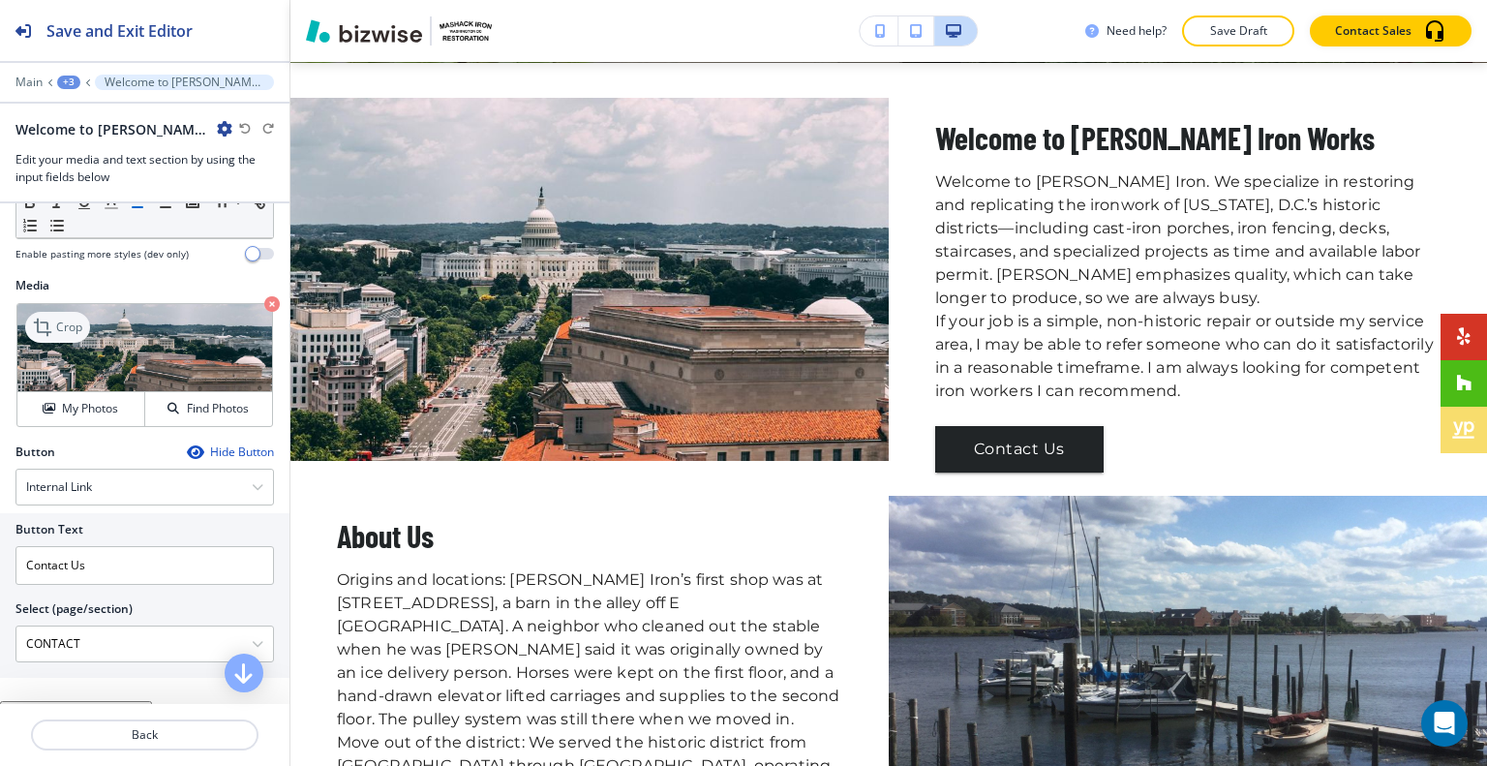
click at [67, 336] on p "Crop" at bounding box center [69, 326] width 26 height 17
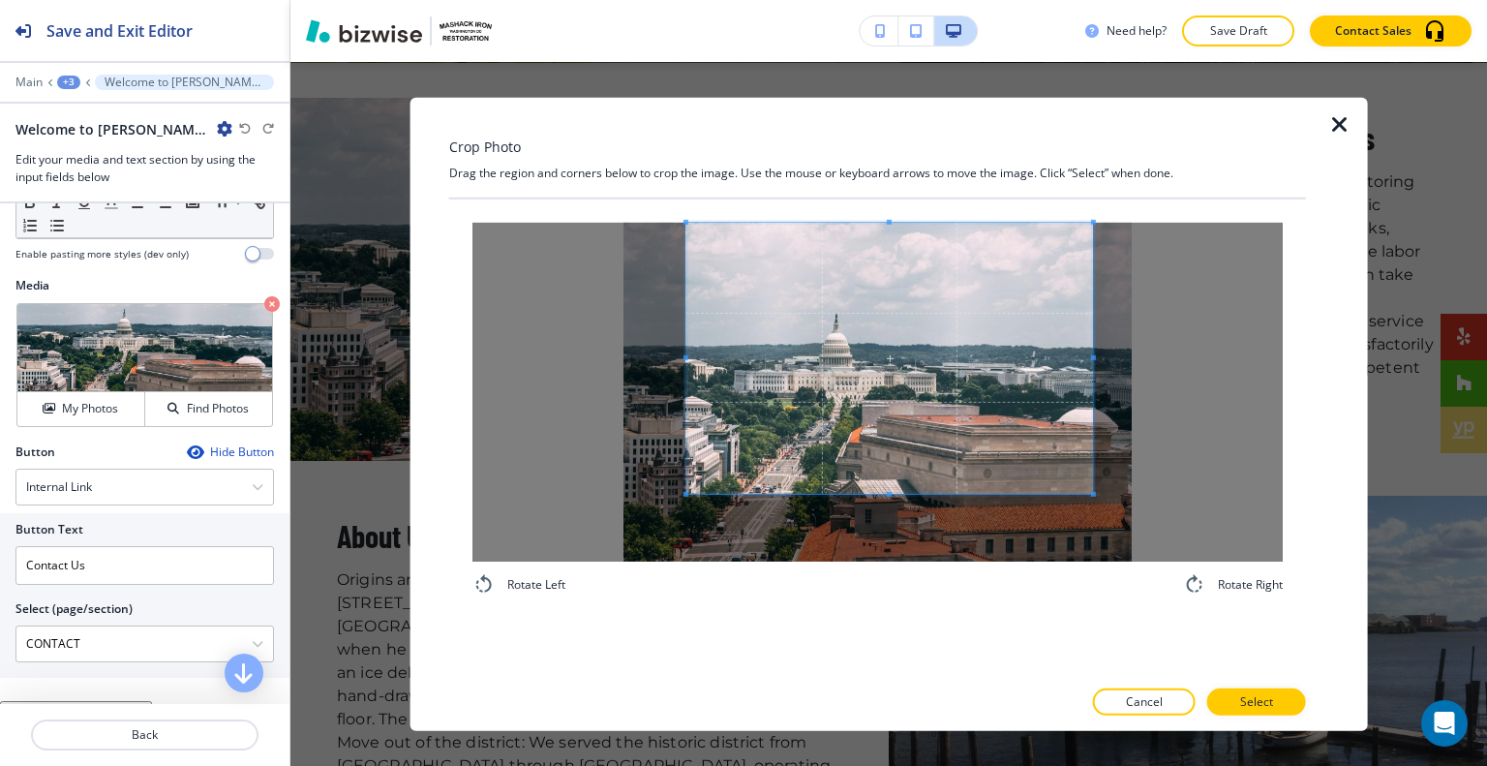
click at [875, 284] on span at bounding box center [889, 357] width 406 height 271
click at [872, 603] on div "Rotate Left Rotate Right" at bounding box center [877, 408] width 857 height 420
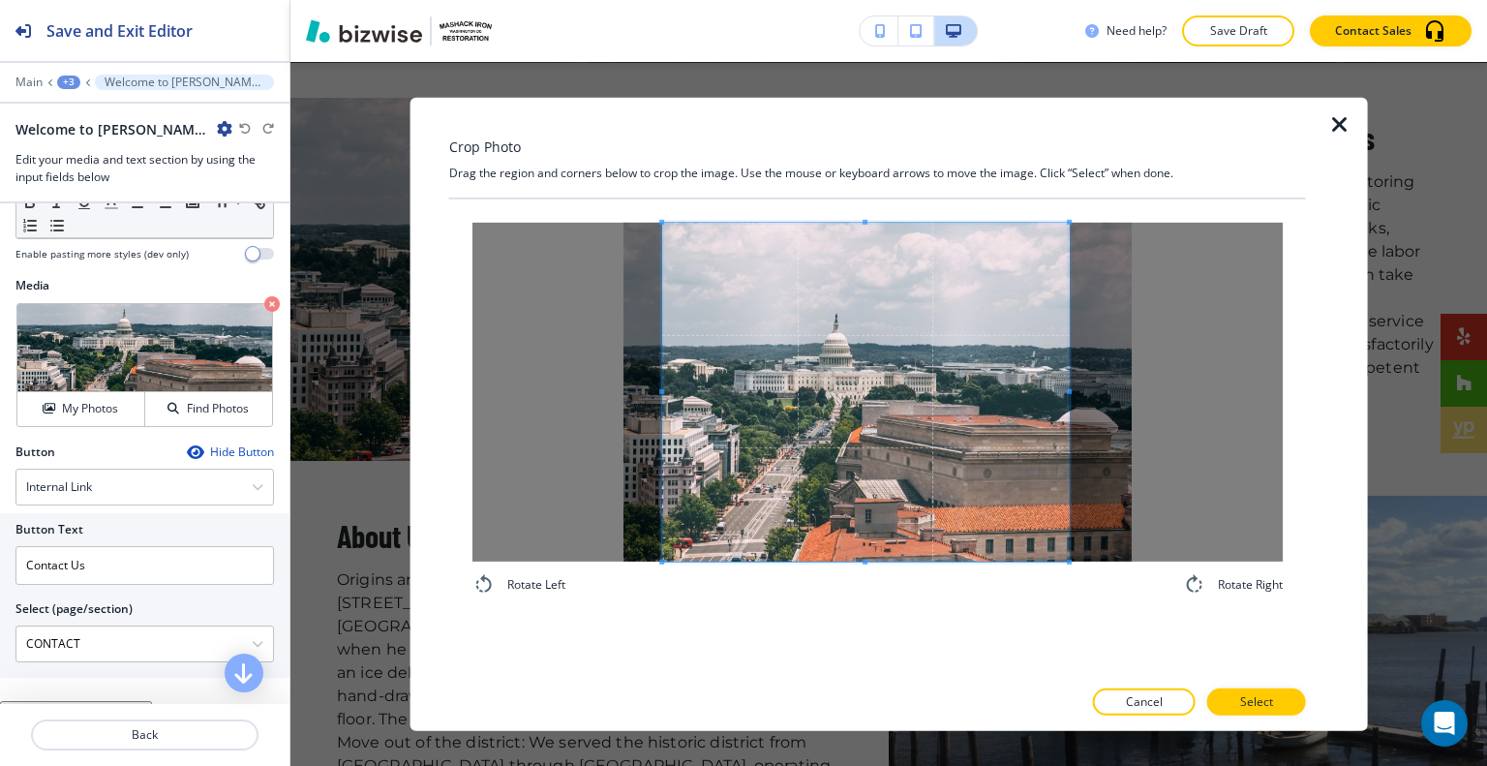
click at [867, 522] on span at bounding box center [865, 391] width 406 height 339
click at [1223, 704] on button "Select" at bounding box center [1256, 701] width 99 height 27
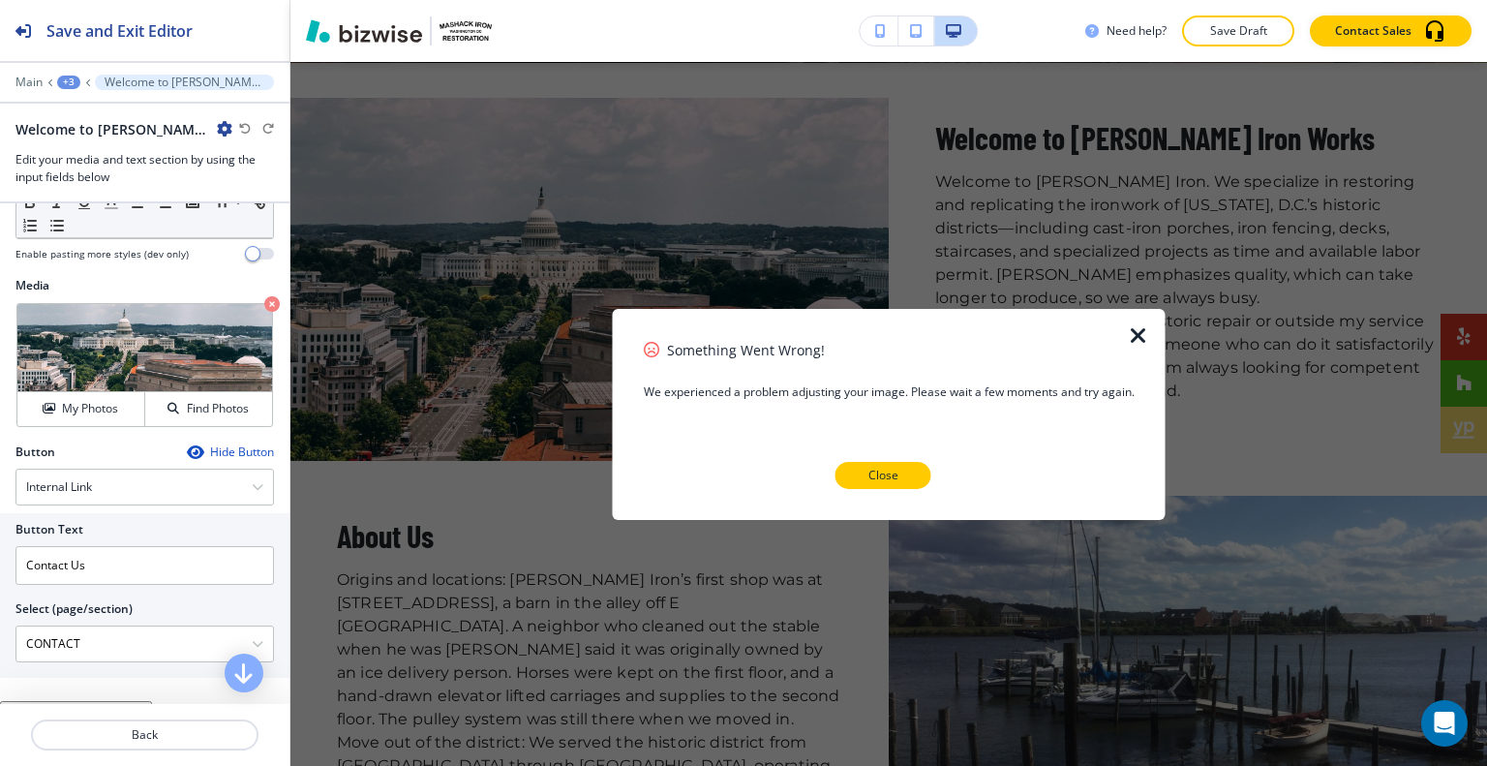
click at [922, 483] on button "Close" at bounding box center [883, 475] width 96 height 27
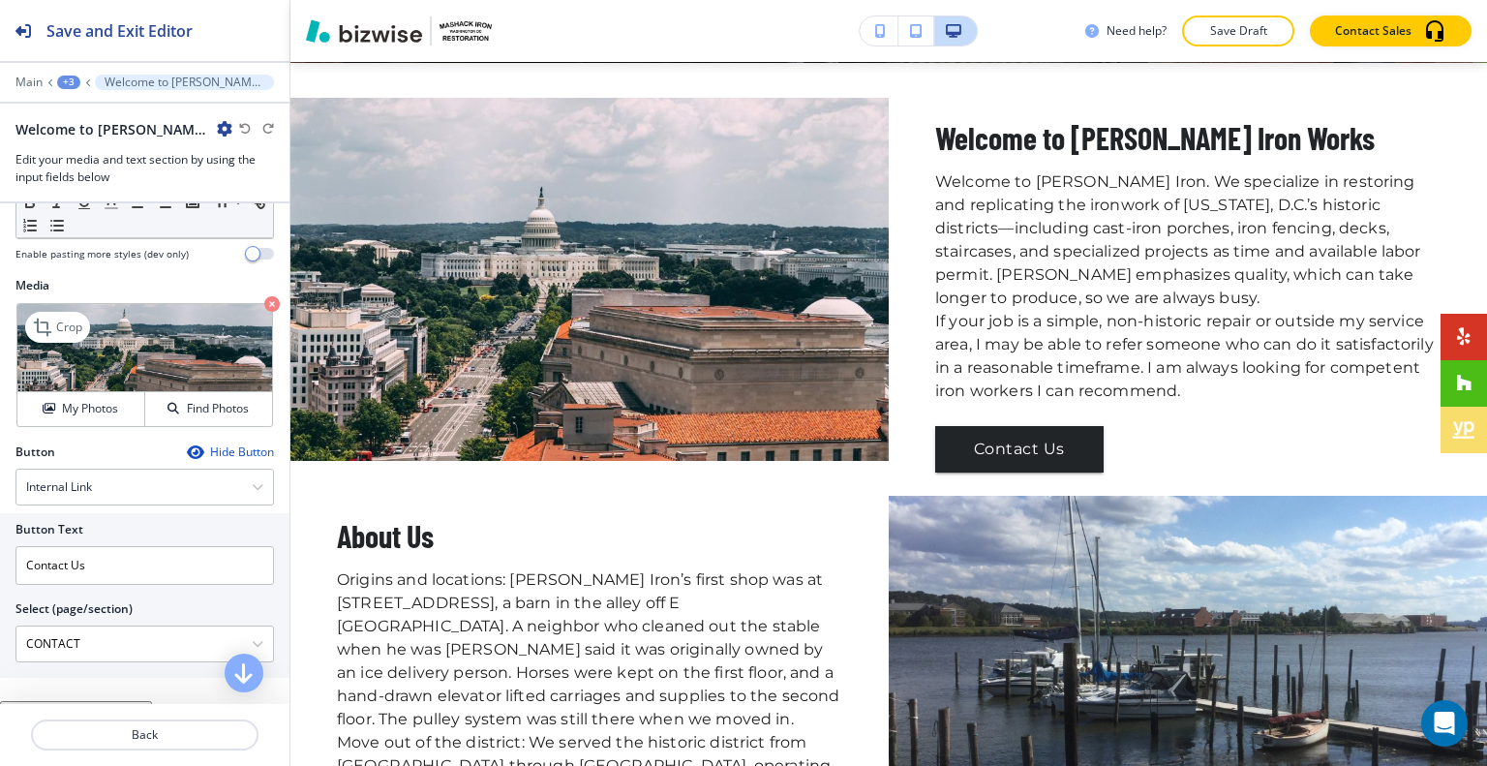
click at [264, 312] on icon "button" at bounding box center [271, 303] width 15 height 15
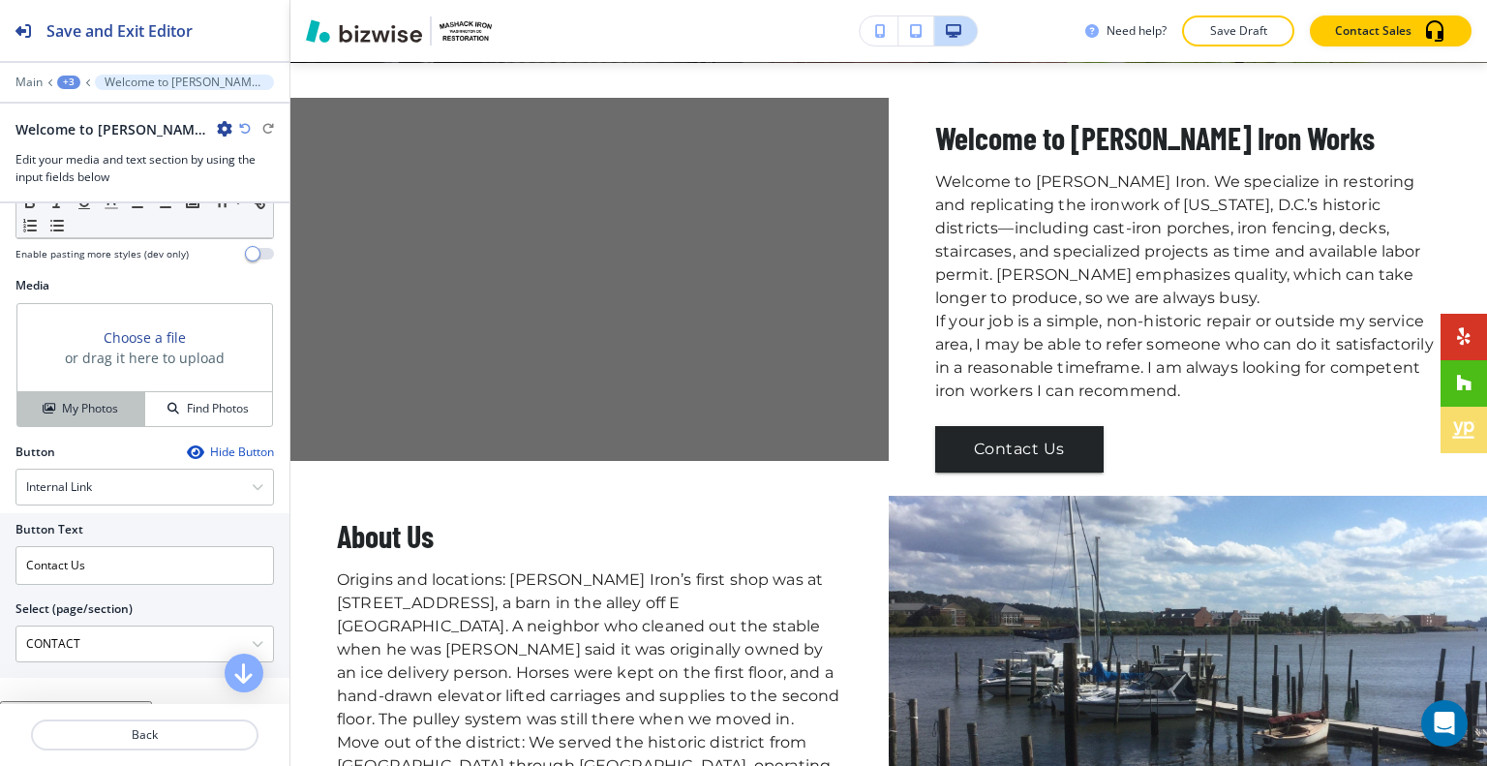
click at [74, 426] on button "My Photos" at bounding box center [81, 409] width 128 height 34
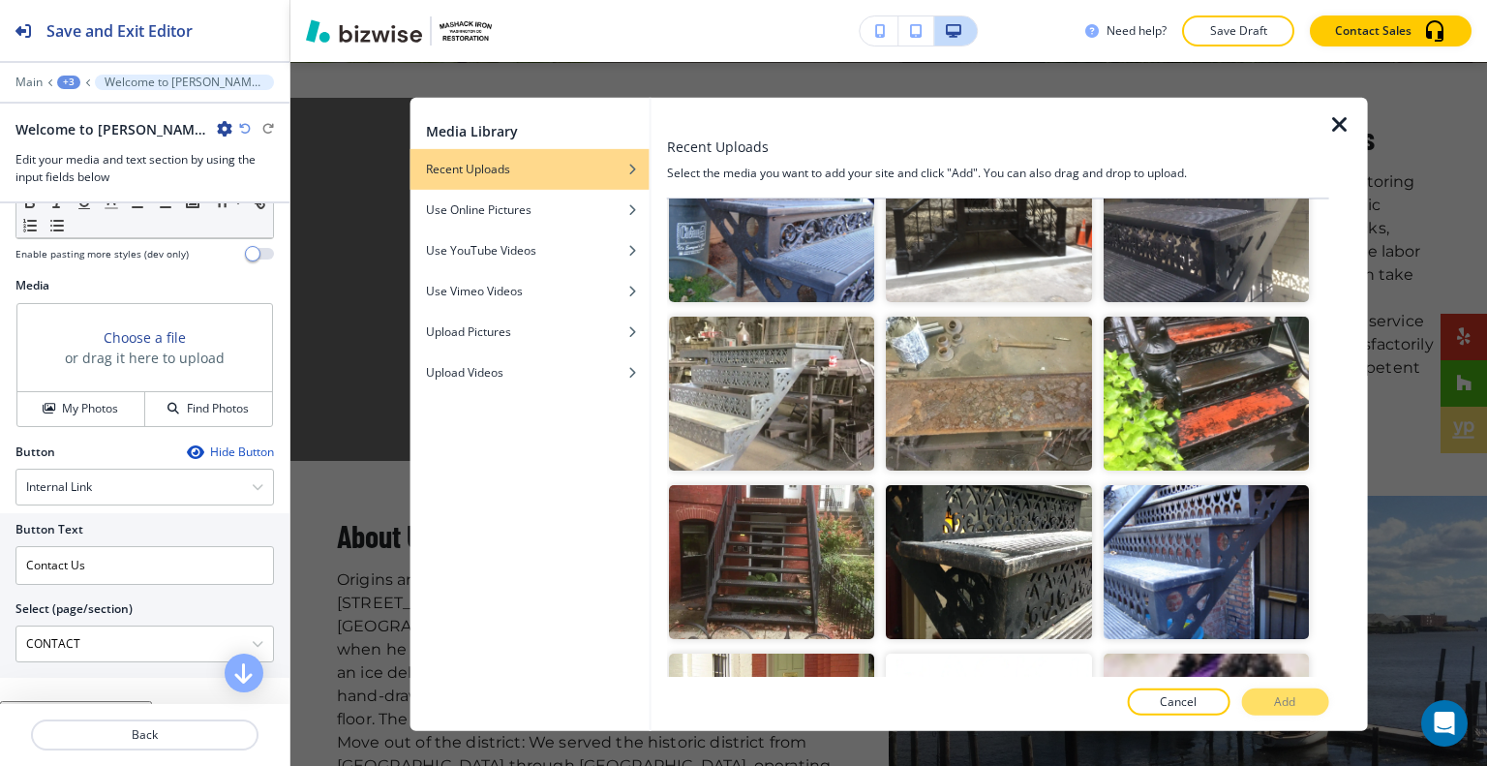
scroll to position [1841, 0]
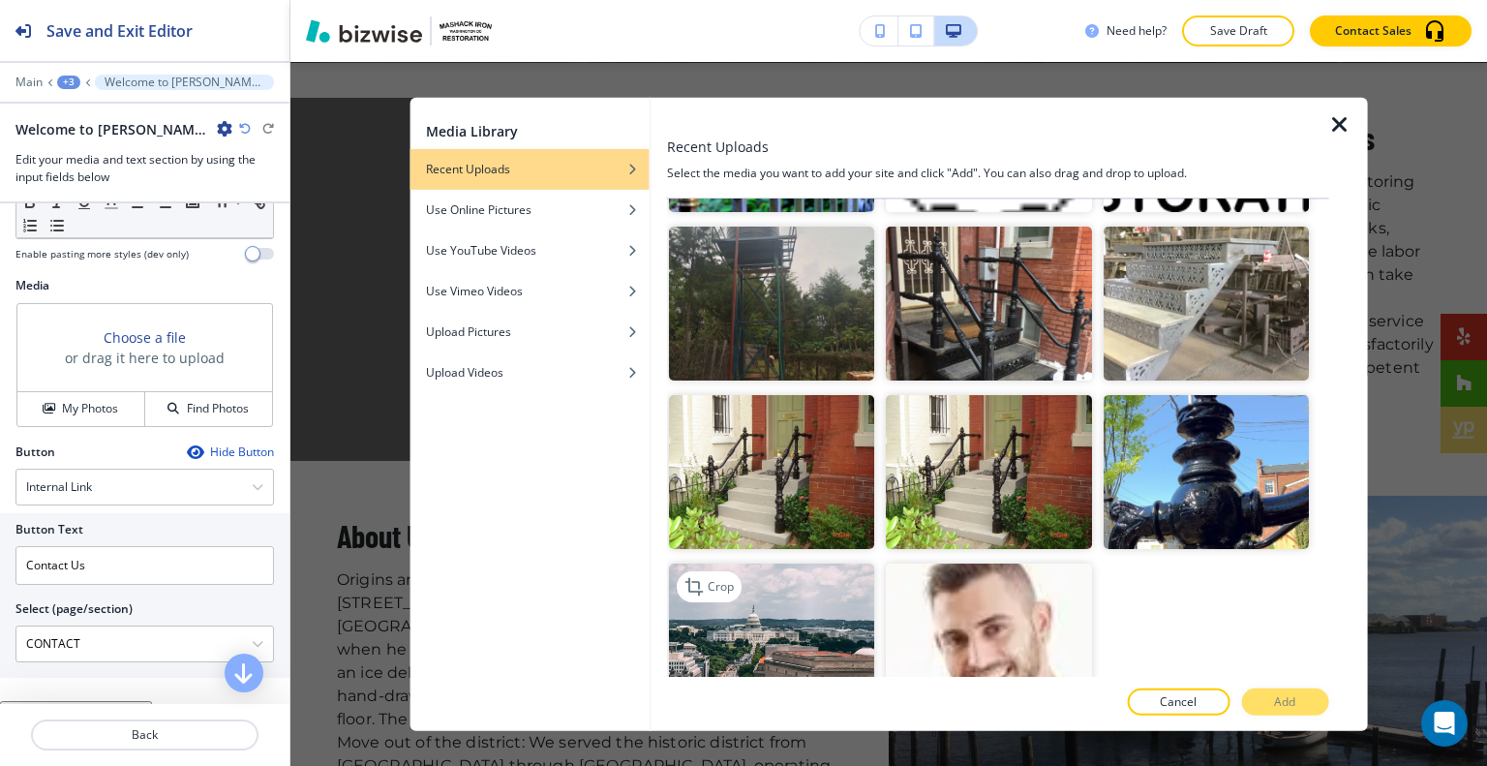
click at [778, 640] on img "button" at bounding box center [771, 640] width 205 height 154
click at [1285, 704] on p "Add" at bounding box center [1284, 701] width 21 height 17
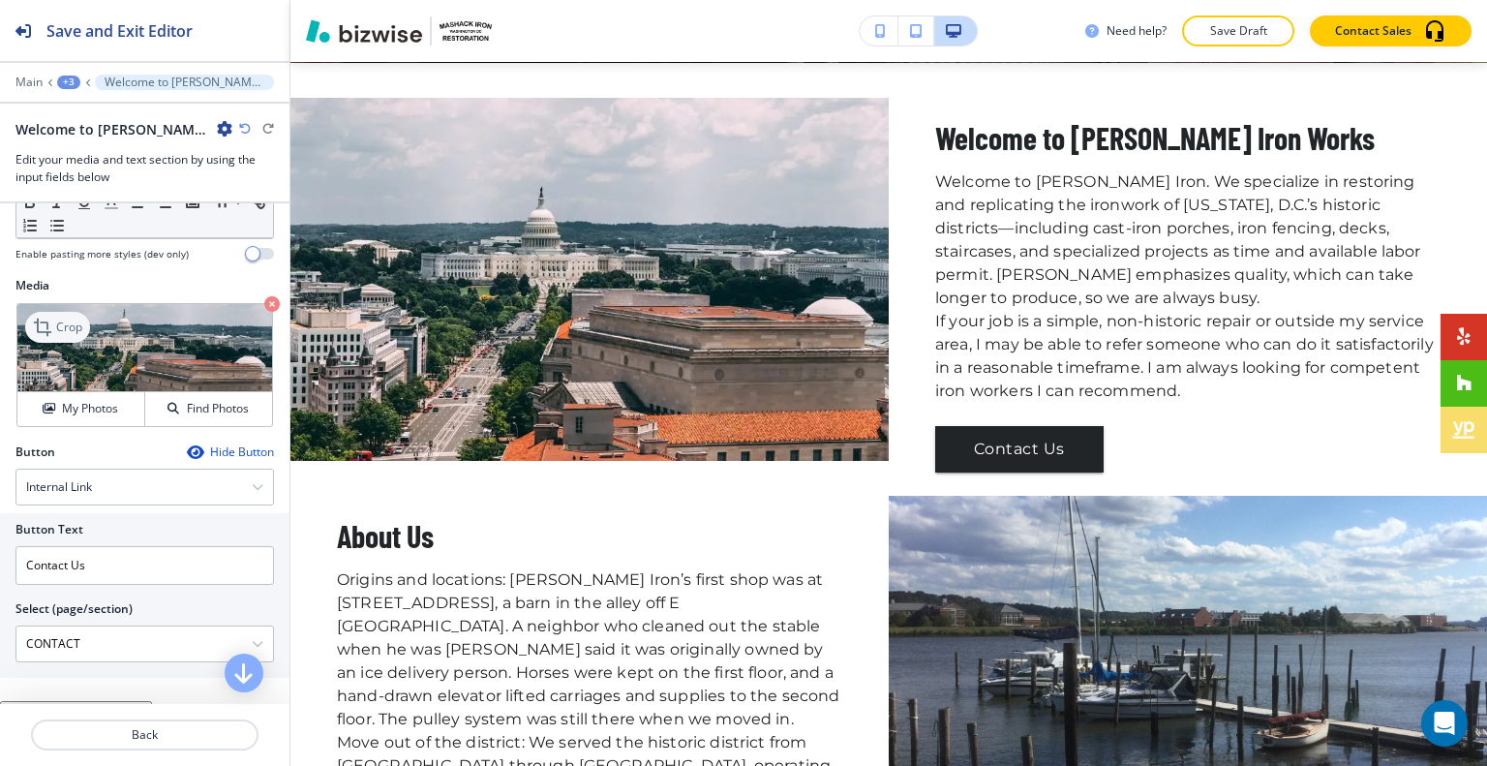
click at [77, 336] on p "Crop" at bounding box center [69, 326] width 26 height 17
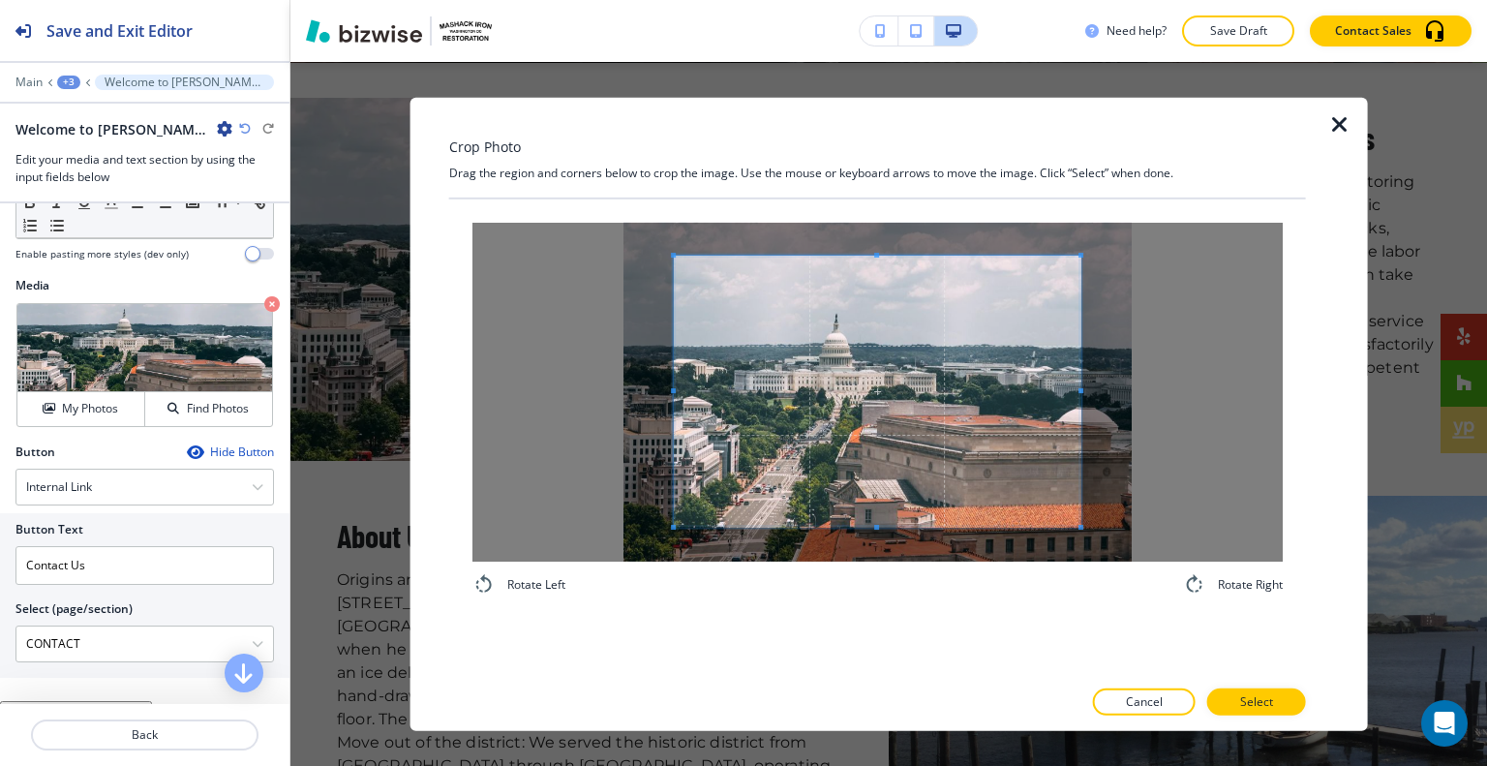
click at [796, 273] on span at bounding box center [877, 391] width 406 height 271
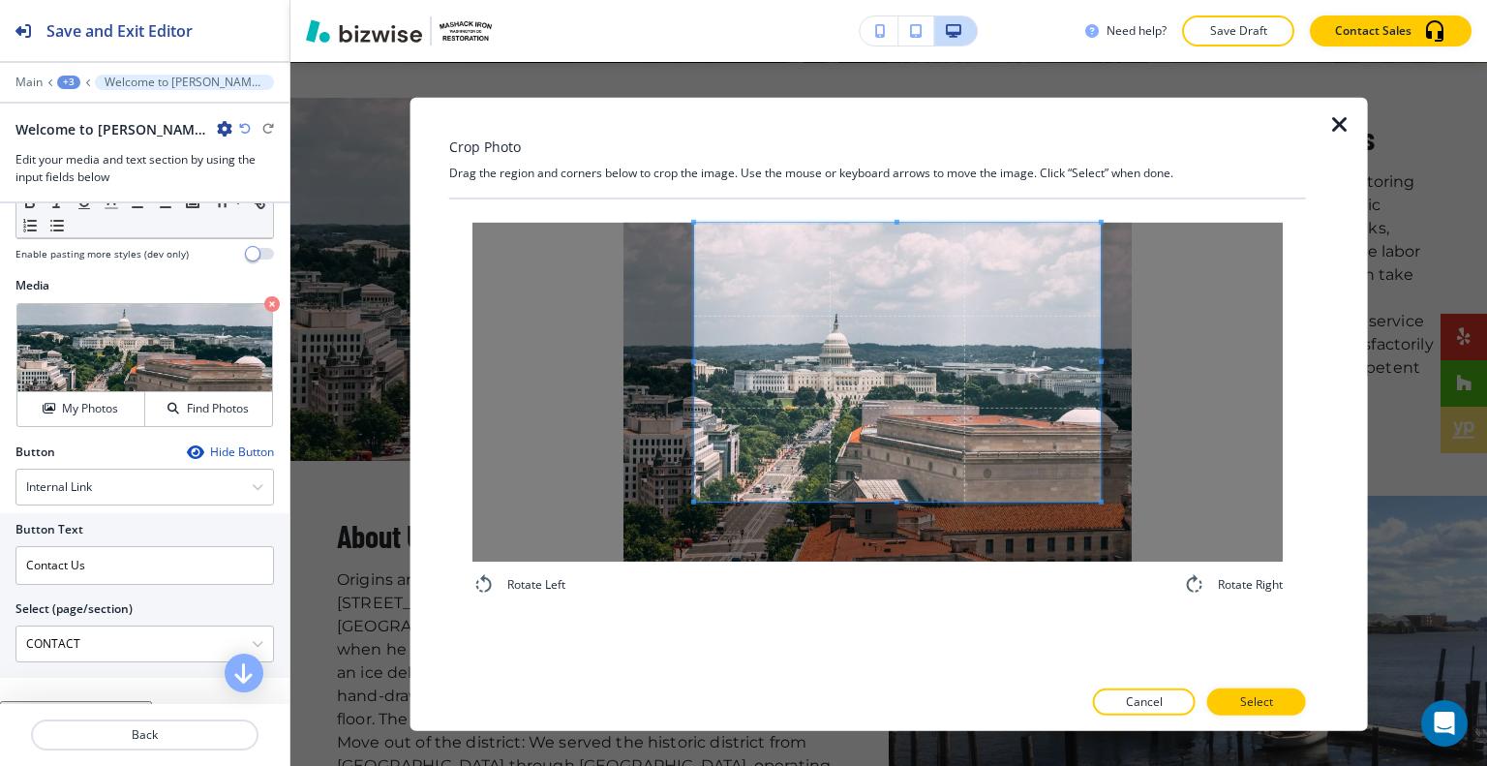
click at [891, 500] on div at bounding box center [897, 361] width 406 height 279
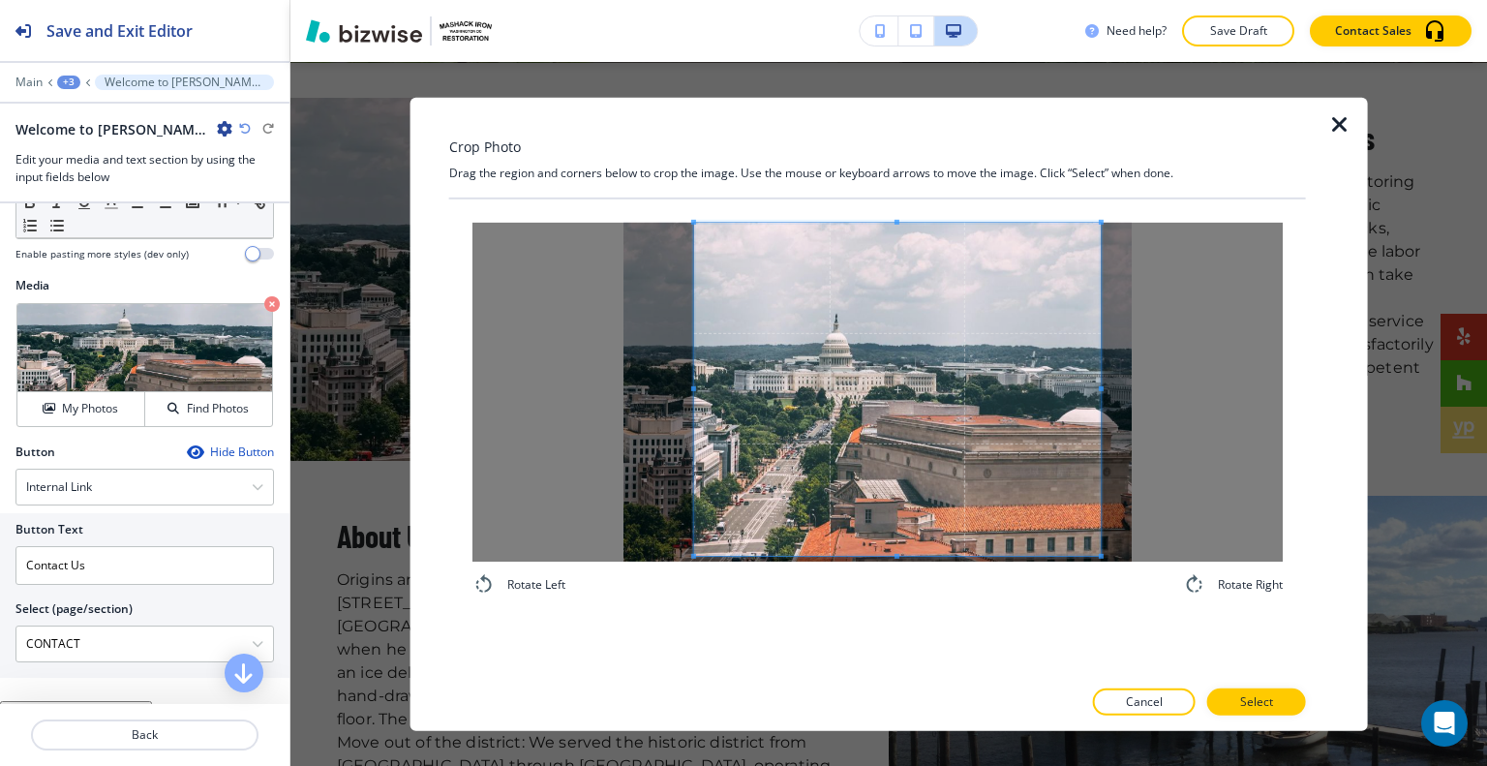
click at [902, 587] on div "Rotate Left Rotate Right" at bounding box center [877, 409] width 810 height 374
click at [1269, 707] on p "Select" at bounding box center [1256, 701] width 33 height 17
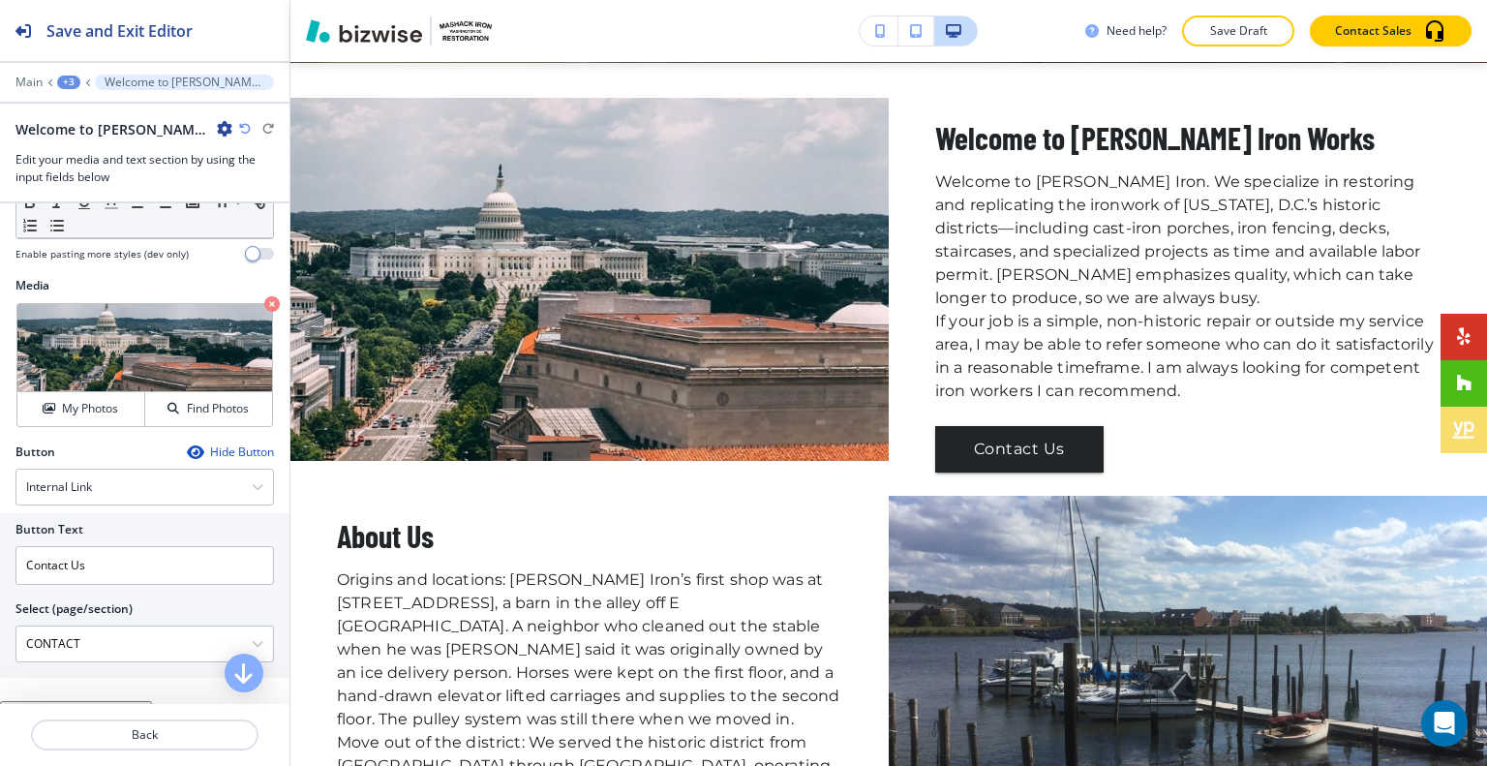
scroll to position [605, 0]
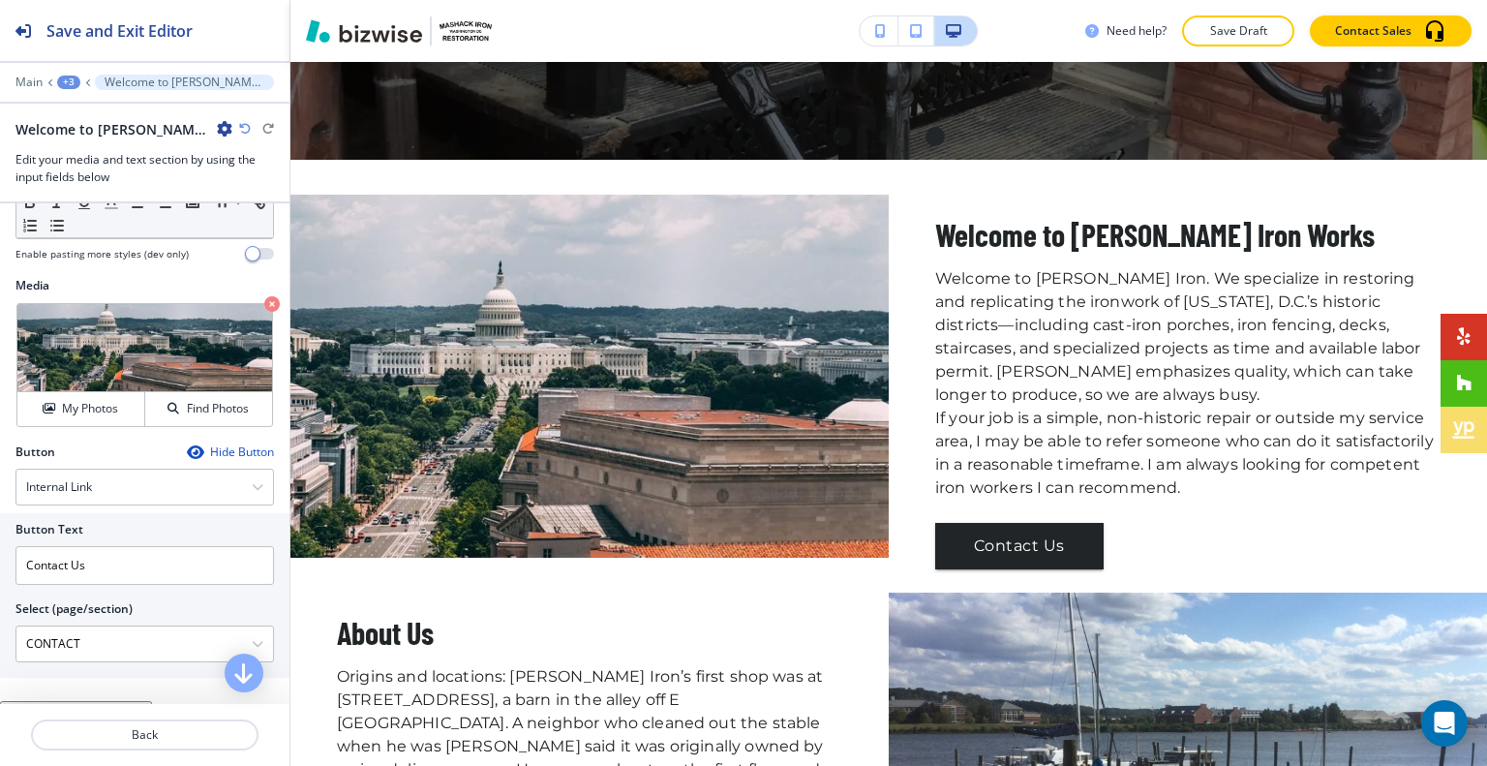
click at [243, 131] on icon "button" at bounding box center [245, 129] width 12 height 12
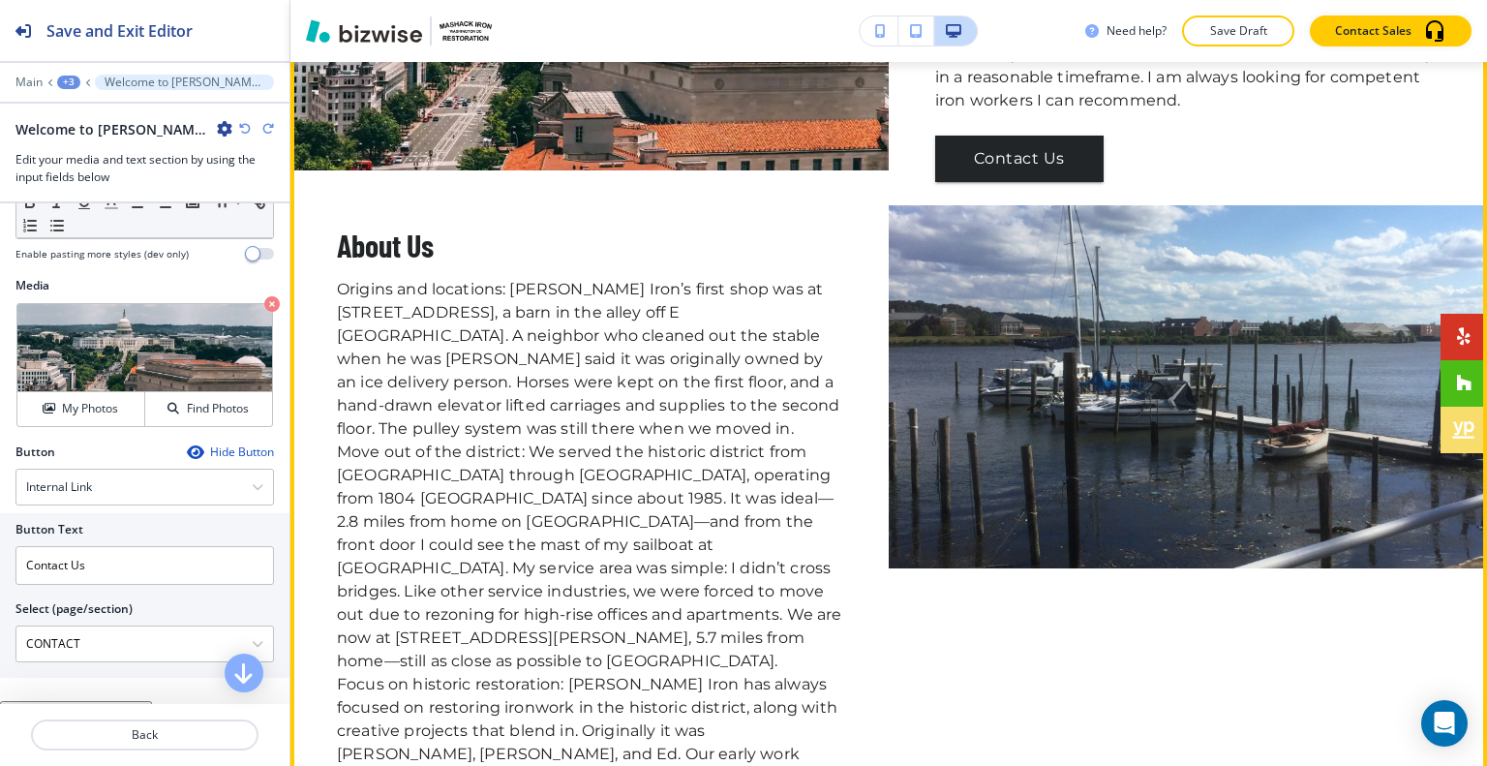
scroll to position [798, 0]
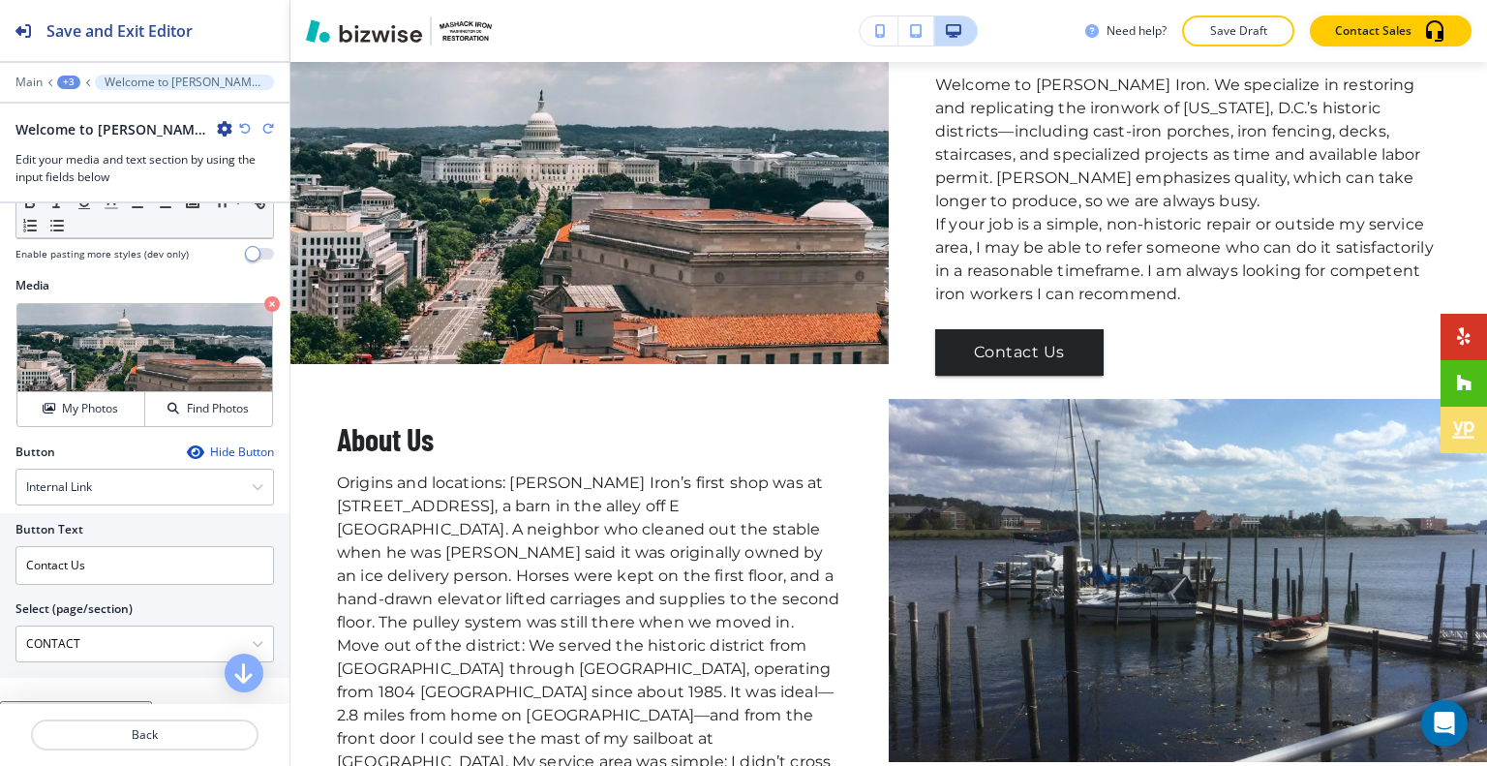
click at [75, 79] on div "+3" at bounding box center [68, 82] width 23 height 14
click at [32, 77] on p "Main" at bounding box center [28, 82] width 27 height 14
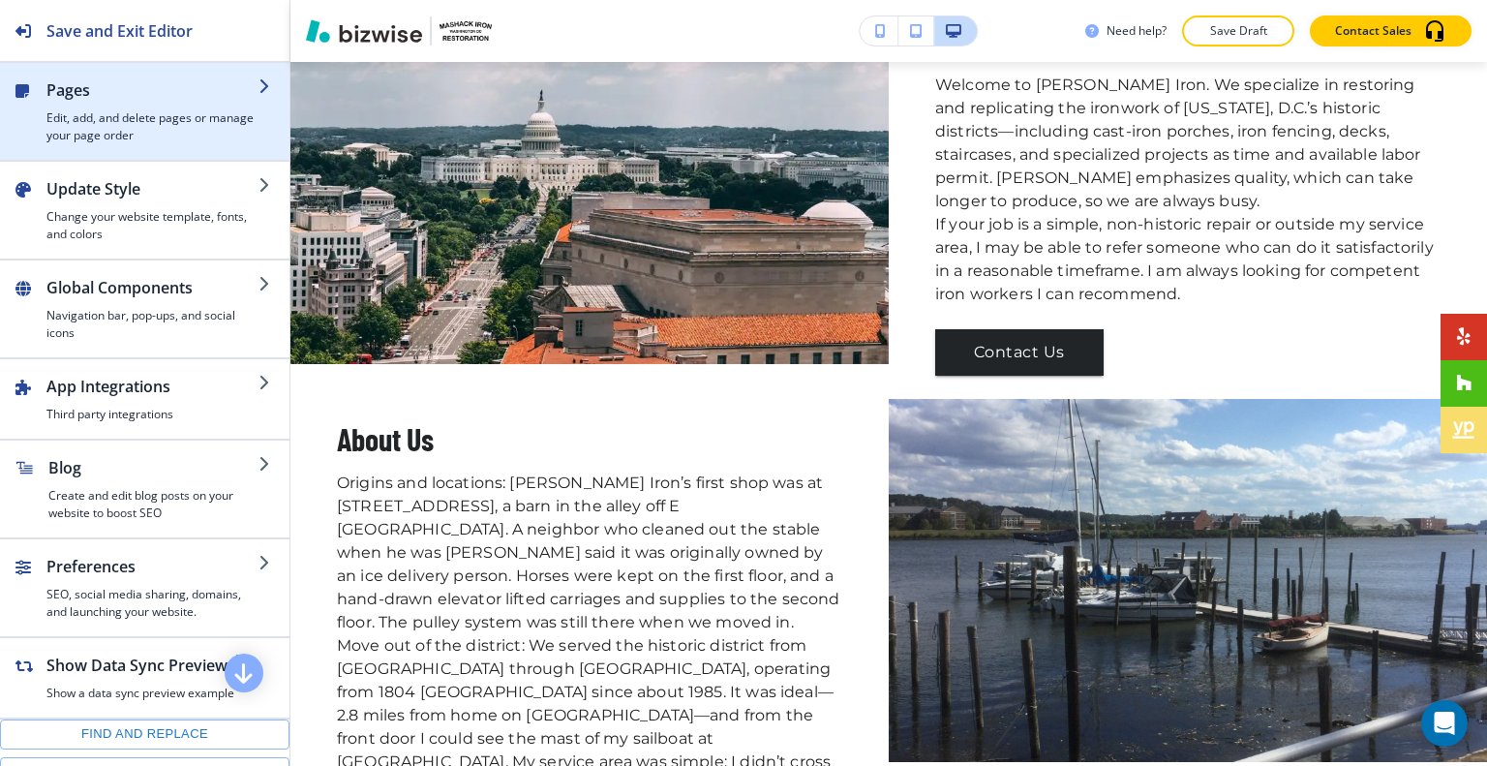
click at [106, 130] on h4 "Edit, add, and delete pages or manage your page order" at bounding box center [152, 126] width 212 height 35
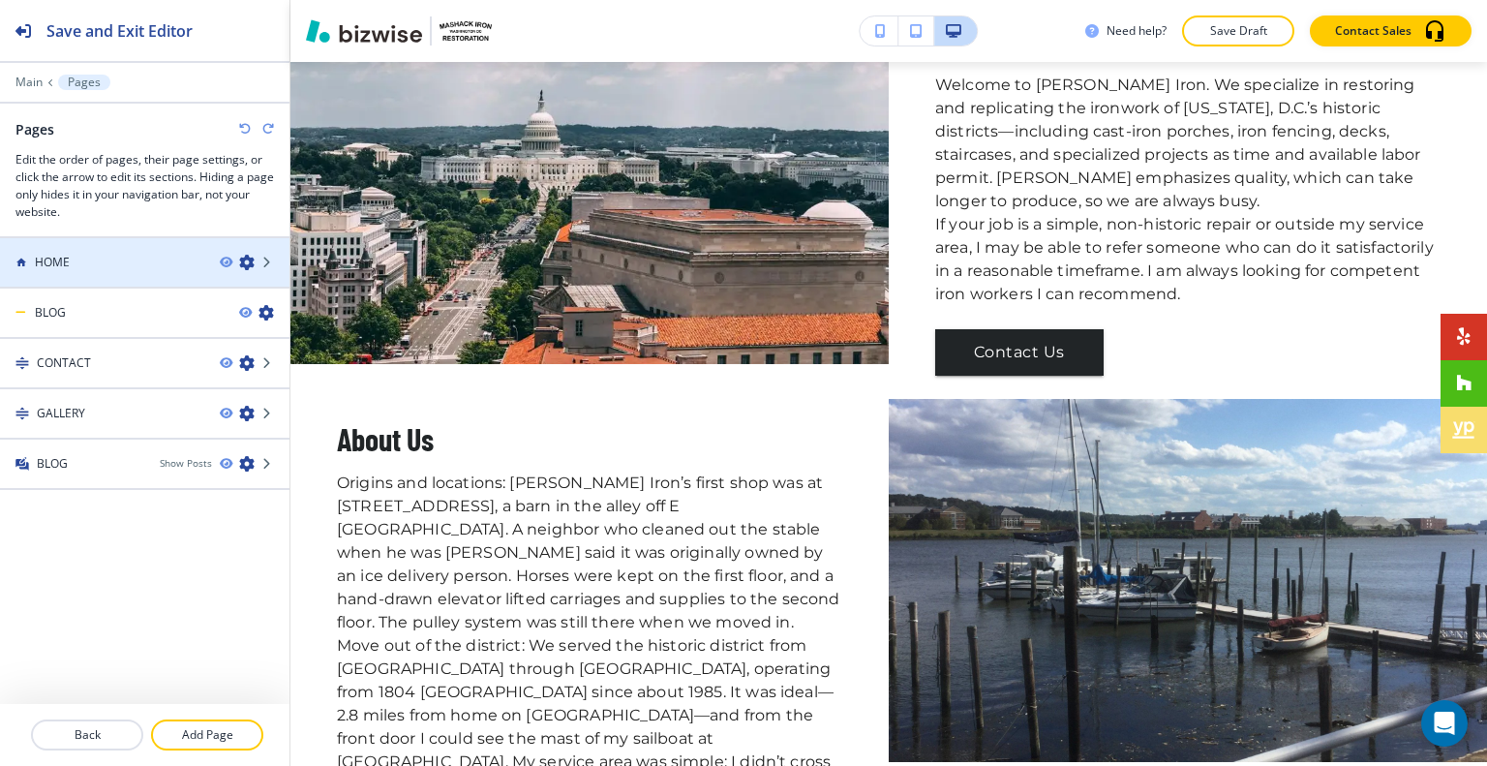
click at [108, 262] on div "HOME" at bounding box center [102, 262] width 204 height 17
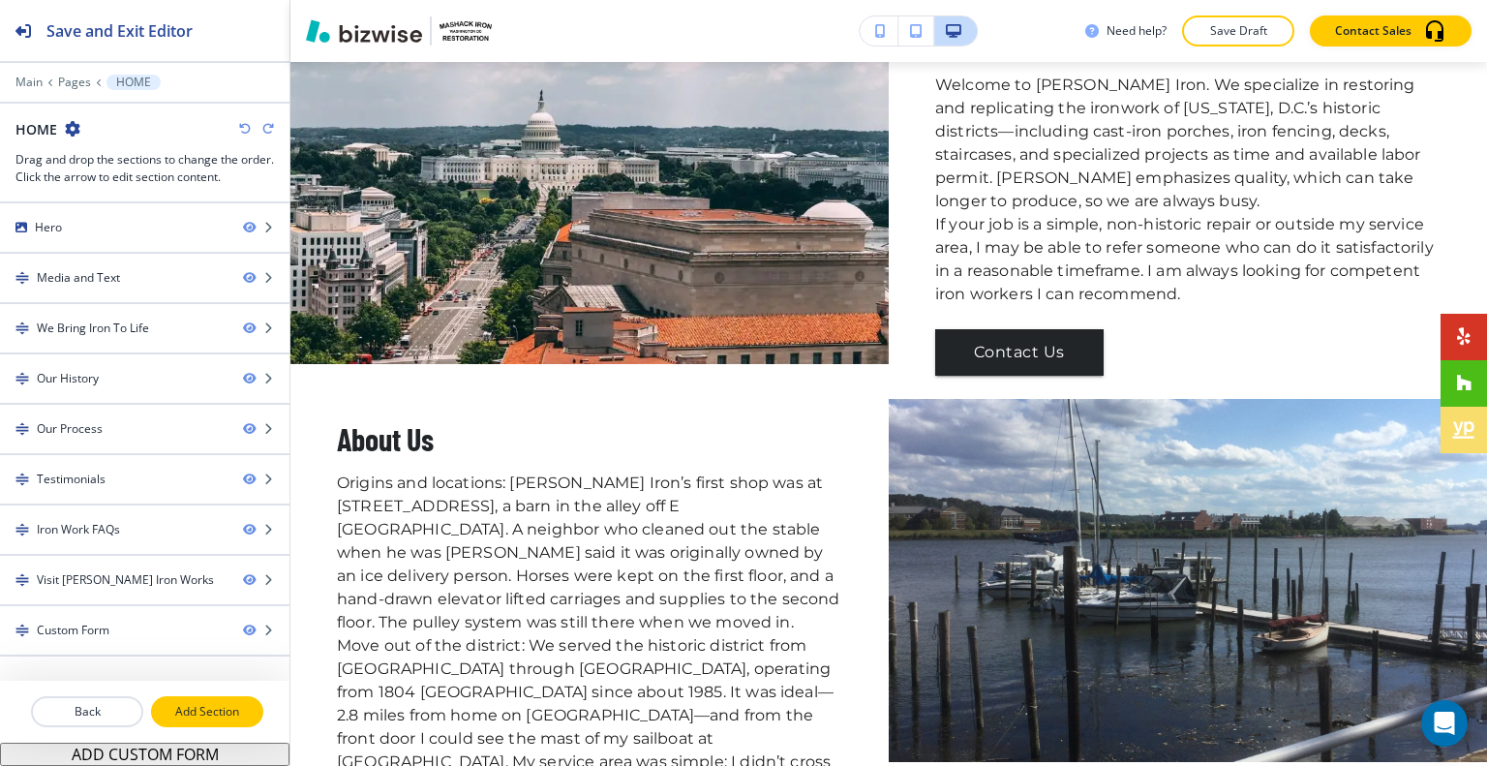
click at [221, 704] on p "Add Section" at bounding box center [207, 711] width 108 height 17
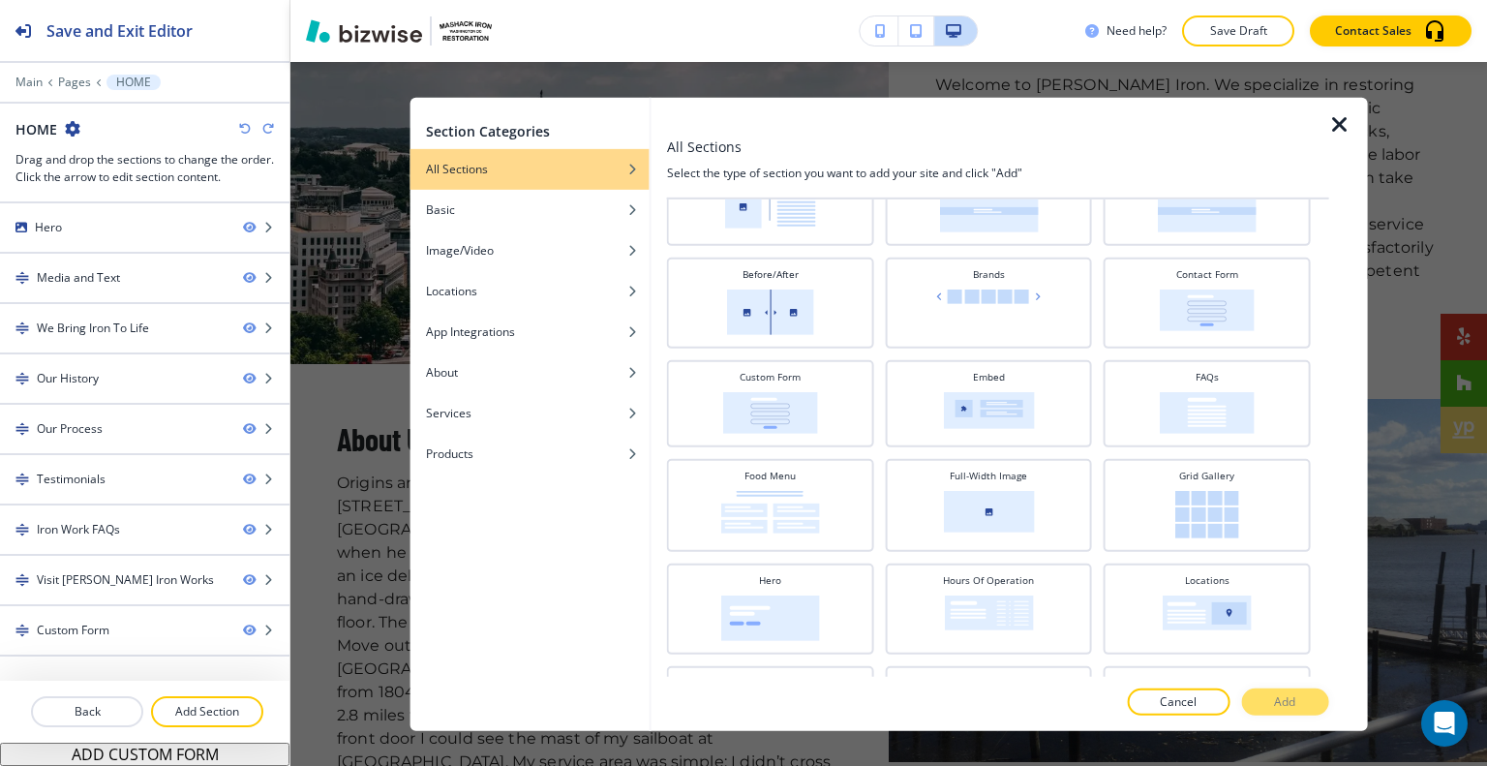
scroll to position [0, 0]
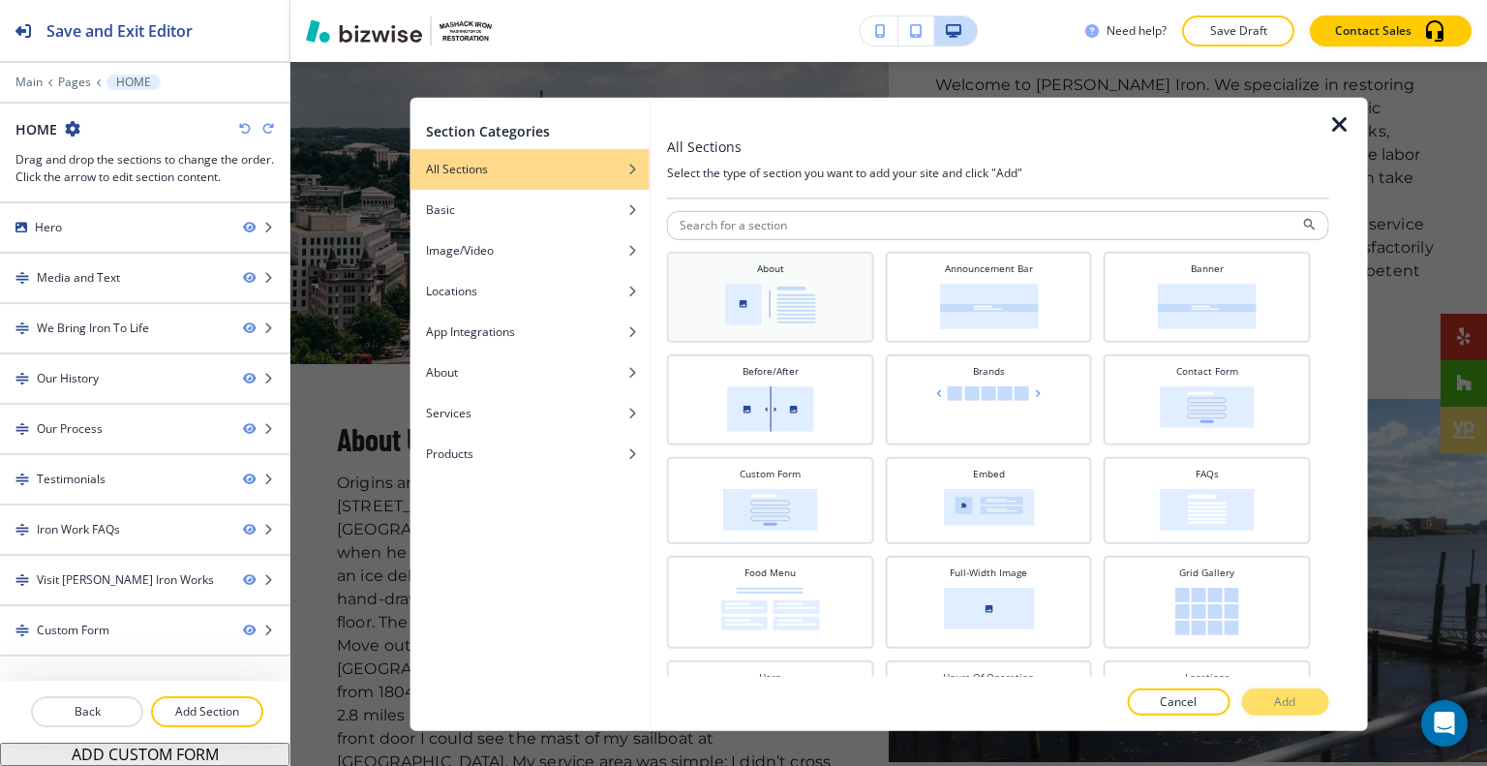
click at [777, 277] on div "About" at bounding box center [771, 294] width 188 height 68
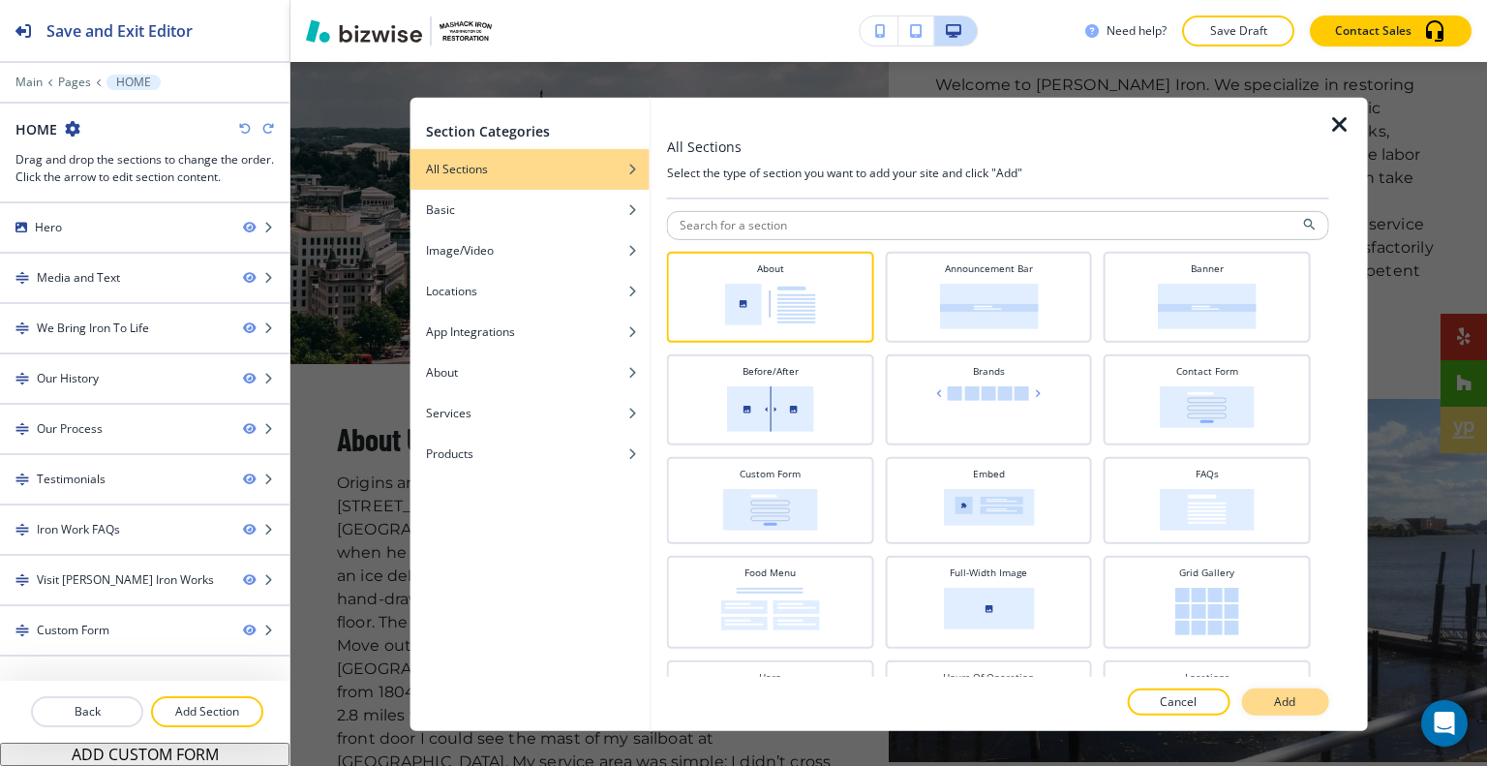
click at [1297, 694] on button "Add" at bounding box center [1284, 701] width 87 height 27
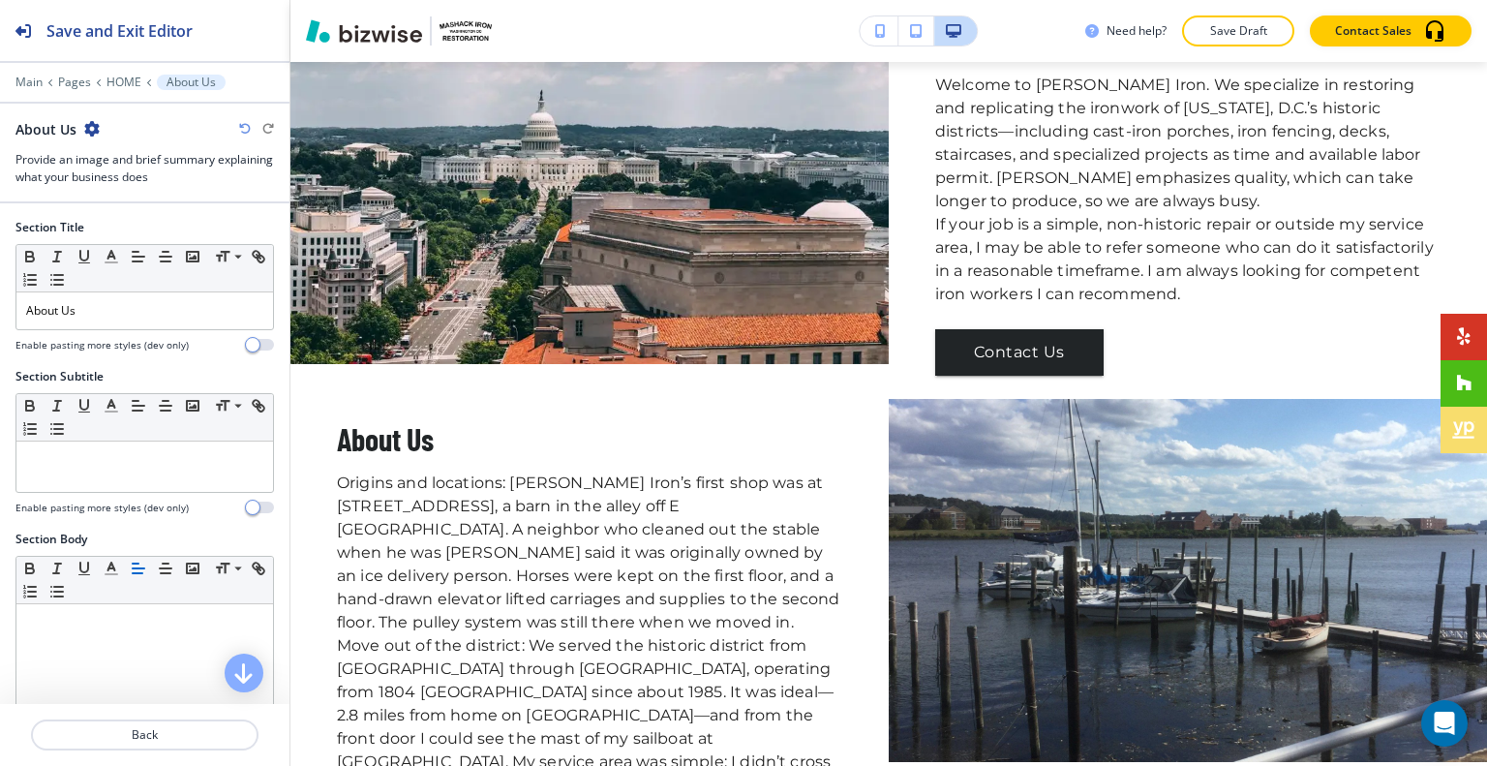
scroll to position [5663, 0]
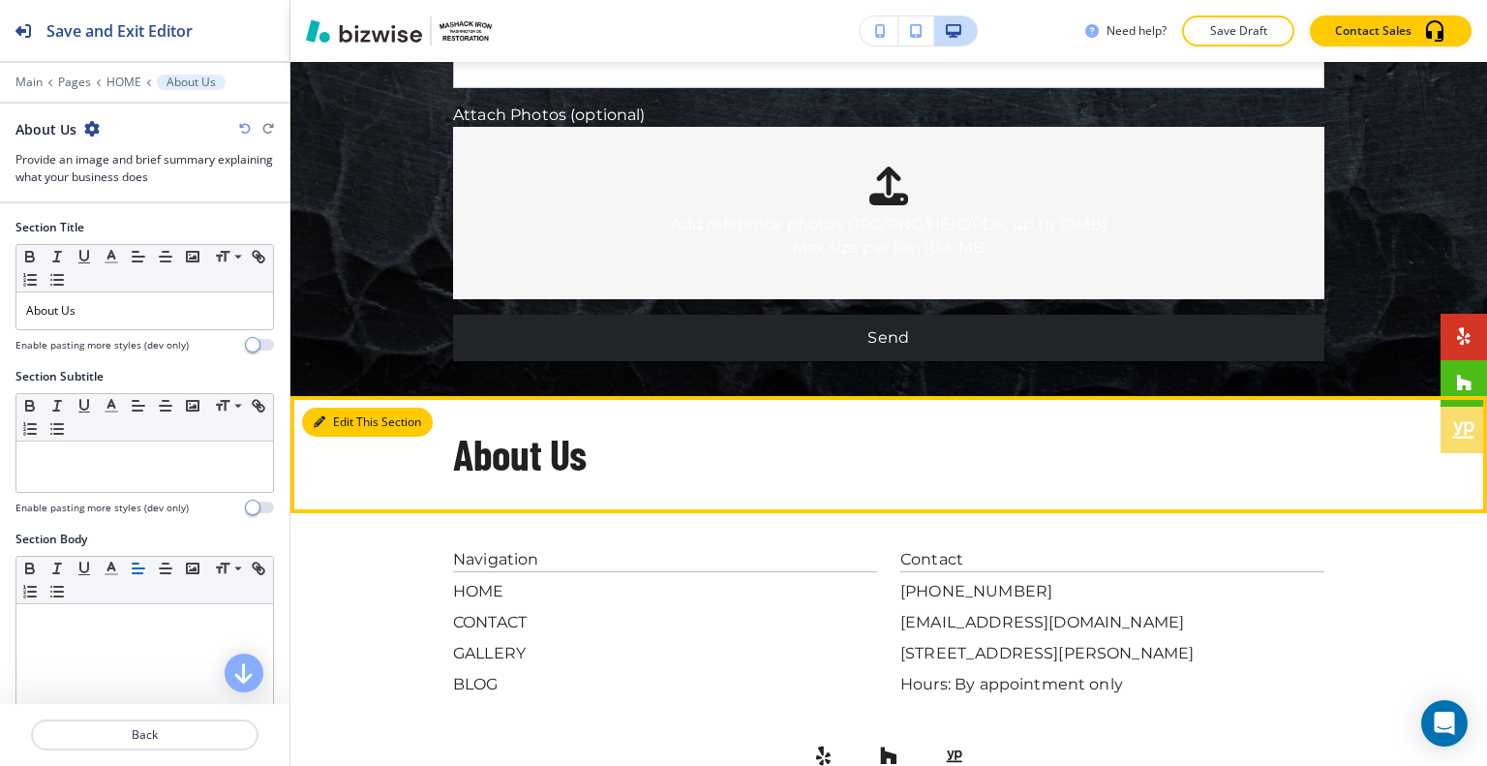
click at [338, 407] on button "Edit This Section" at bounding box center [367, 421] width 131 height 29
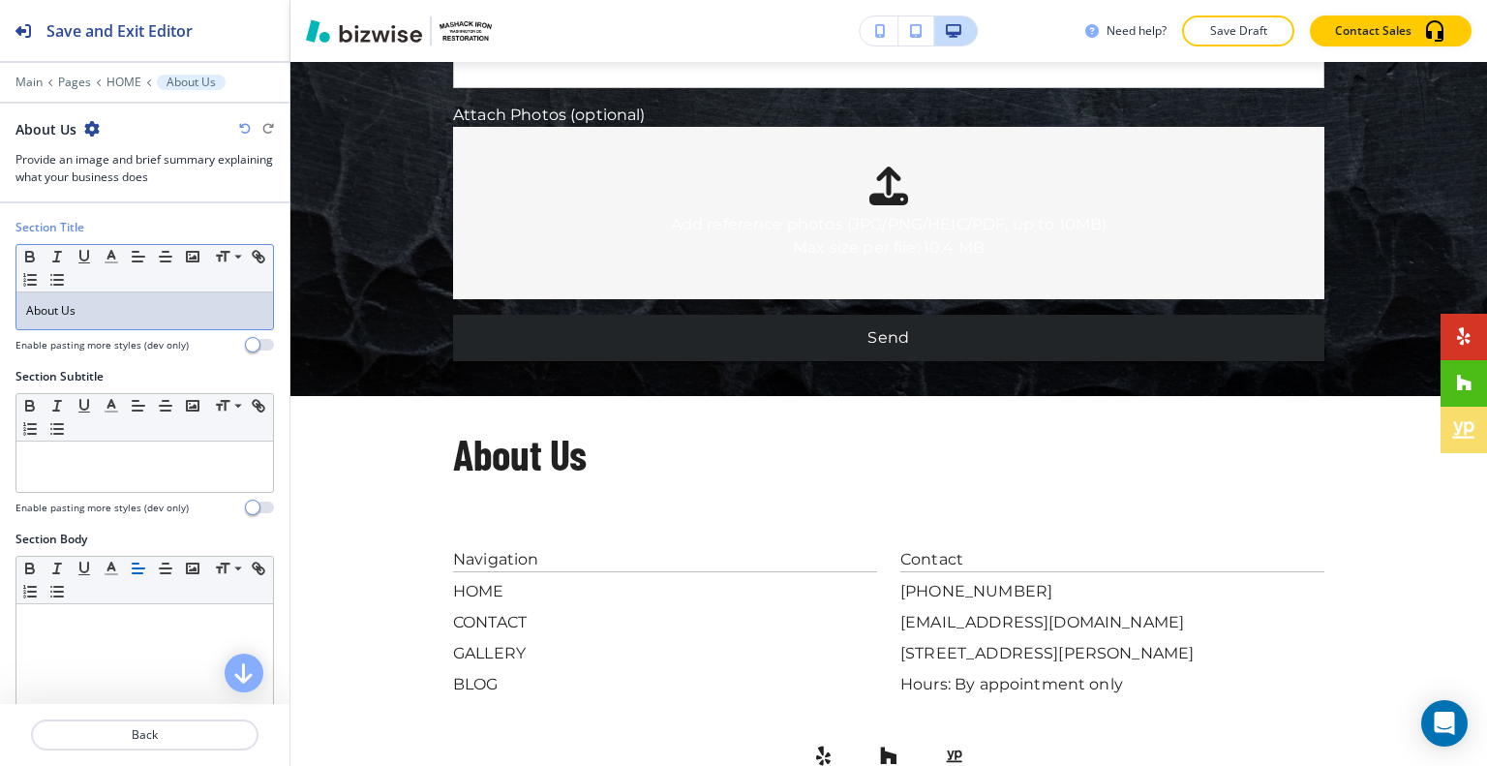
click at [127, 307] on p "About Us" at bounding box center [144, 310] width 237 height 17
drag, startPoint x: 128, startPoint y: 305, endPoint x: 2, endPoint y: 274, distance: 129.6
click at [1, 274] on div "Section Title Small Normal Large Huge About Us Enable pasting more styles (dev …" at bounding box center [144, 293] width 289 height 149
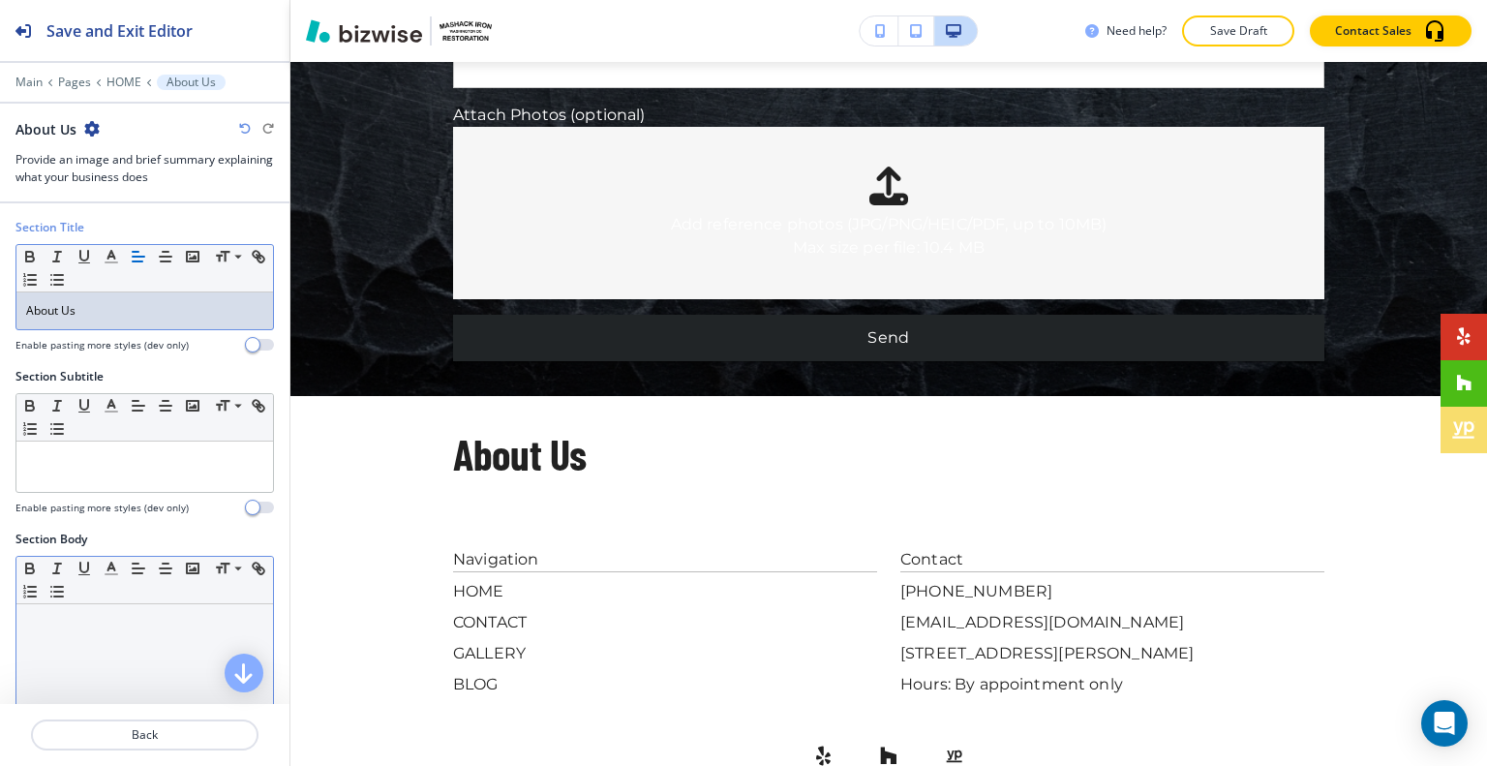
scroll to position [194, 0]
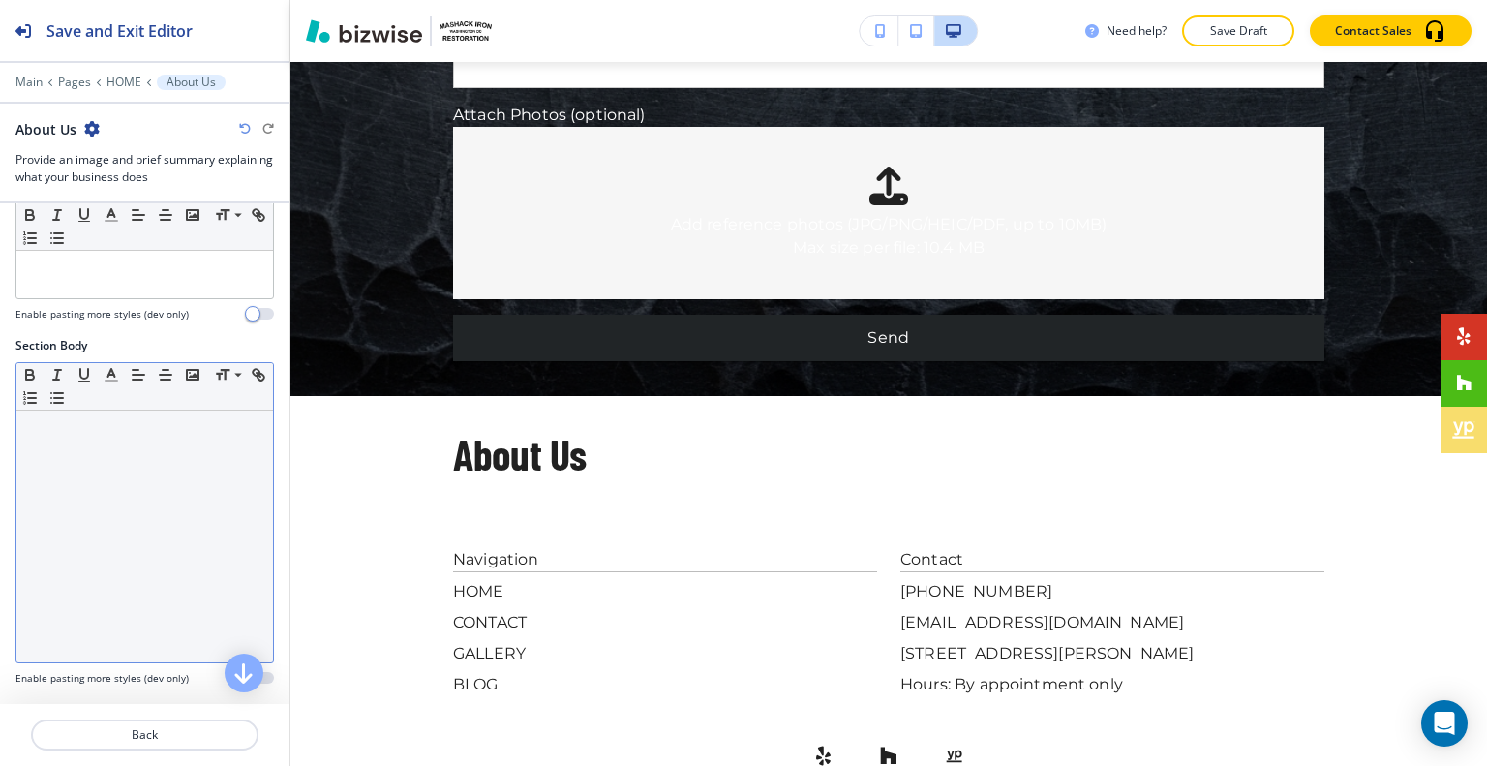
drag, startPoint x: 126, startPoint y: 473, endPoint x: 97, endPoint y: 500, distance: 39.7
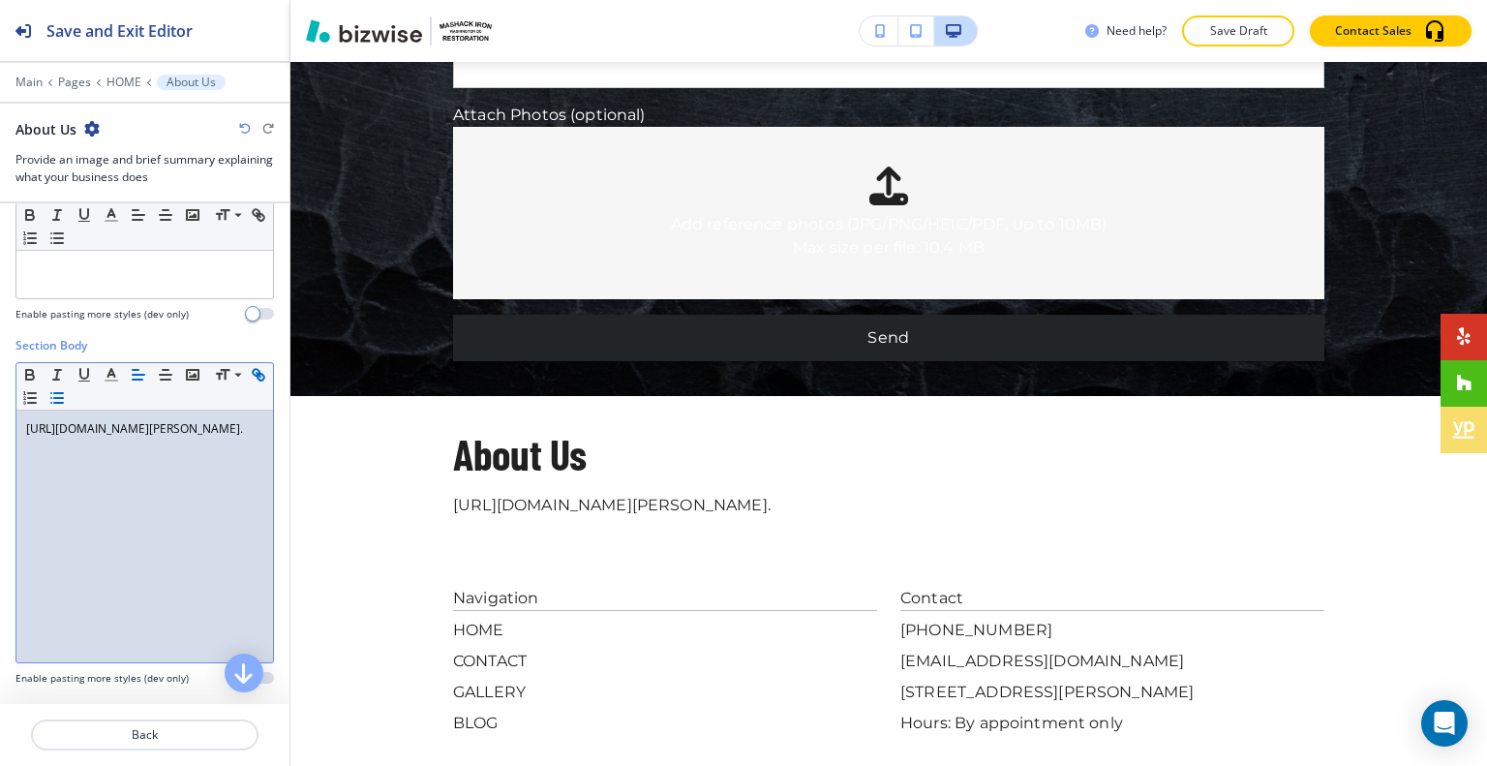
drag, startPoint x: 228, startPoint y: 465, endPoint x: 91, endPoint y: 405, distance: 150.0
click at [28, 371] on div "Small Normal Large Huge https://www.mashackiron.com/#:~:text=Mashack%20Iron%27s…" at bounding box center [144, 512] width 258 height 301
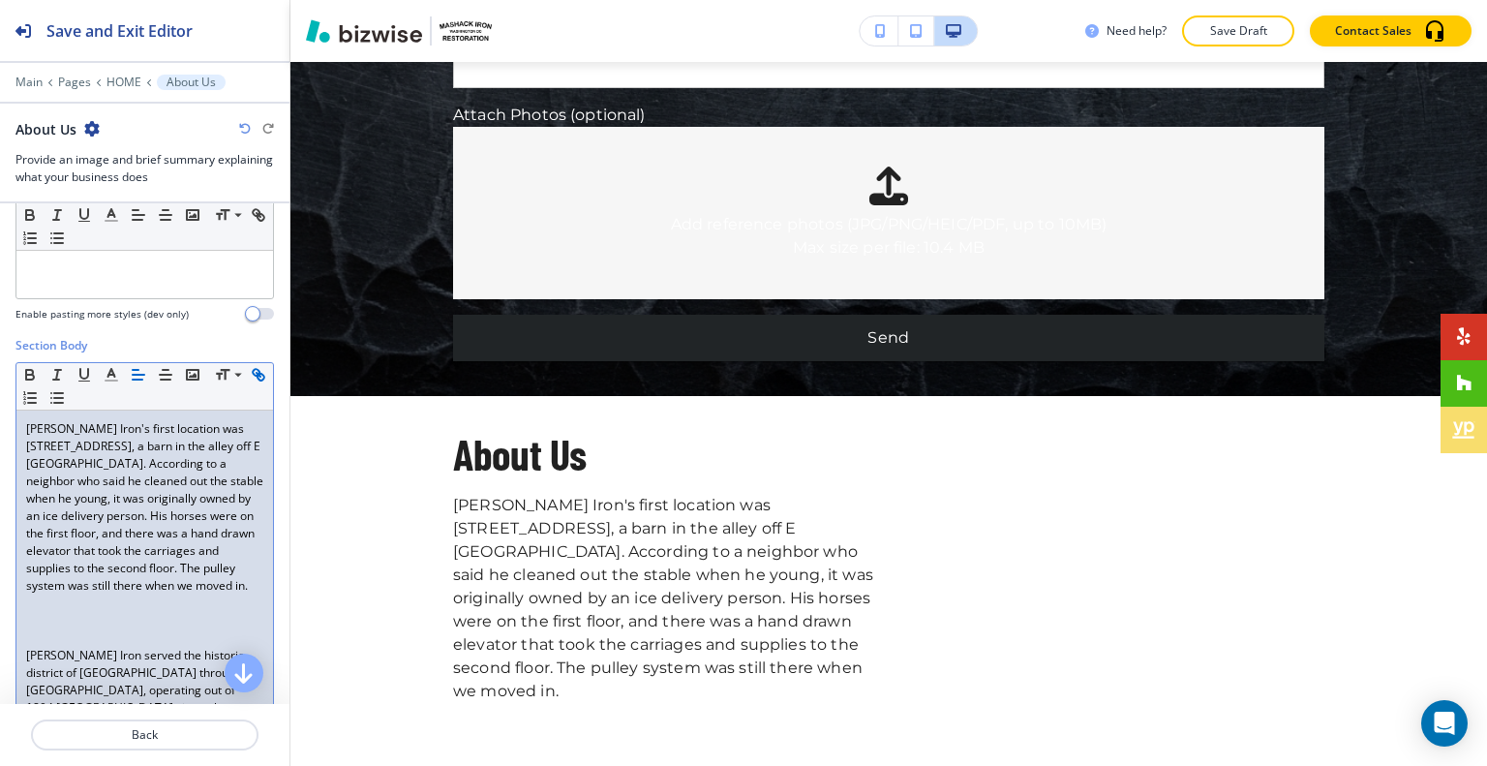
click at [44, 647] on p at bounding box center [144, 637] width 237 height 17
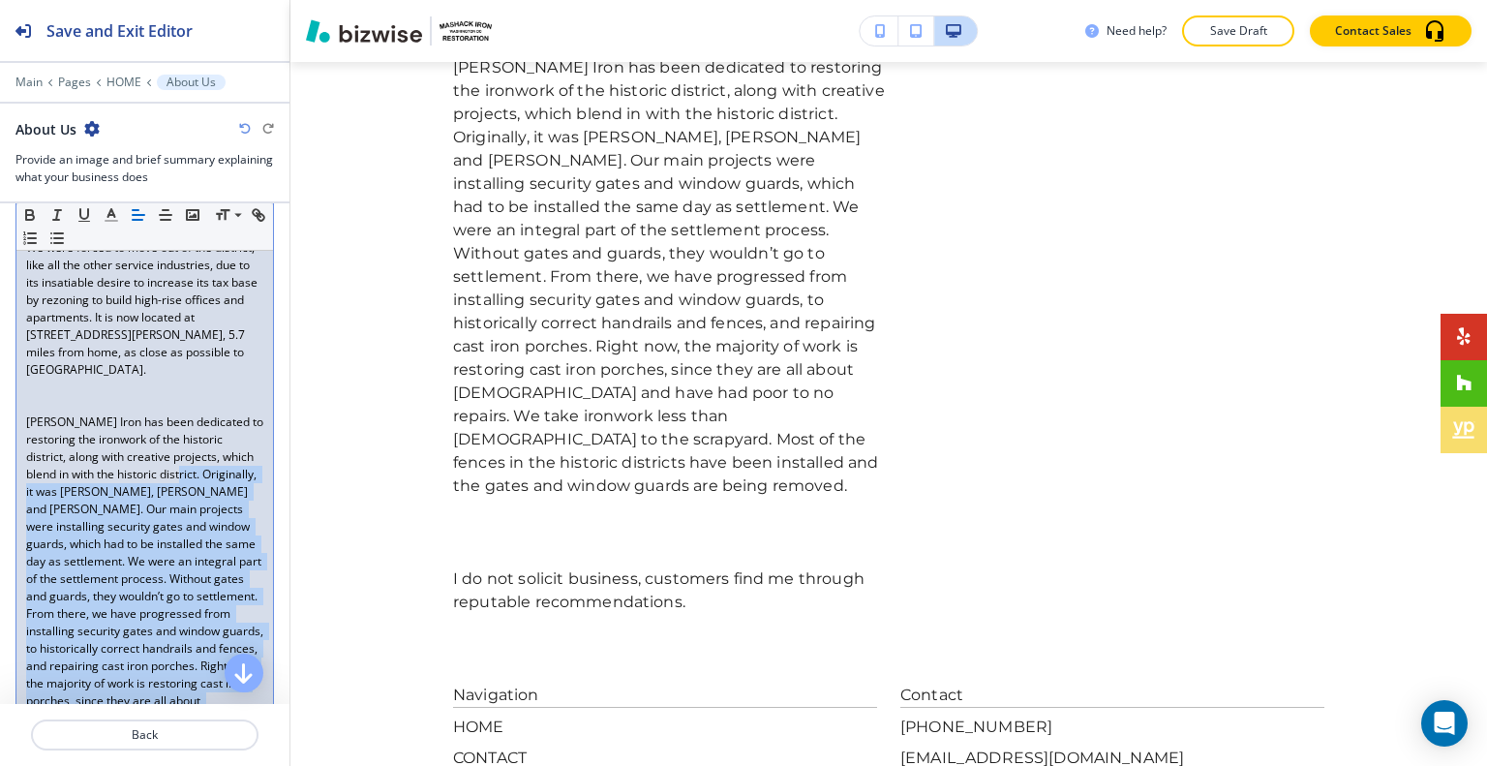
scroll to position [678, 0]
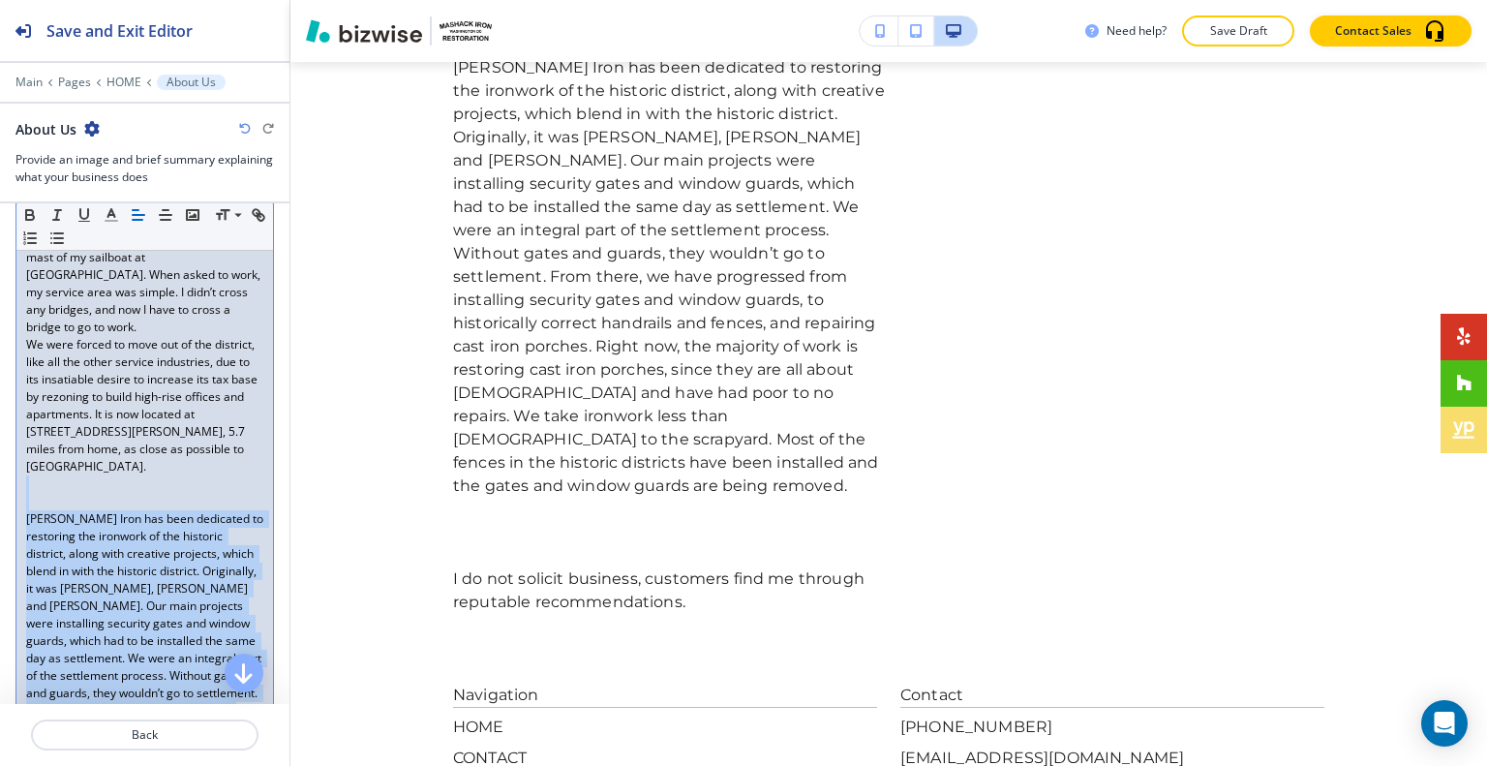
drag, startPoint x: 165, startPoint y: 523, endPoint x: 21, endPoint y: 487, distance: 148.6
click at [21, 487] on div "Mashack Iron's first location was 441 4th St NE, a barn in the alley off E St N…" at bounding box center [144, 466] width 256 height 1082
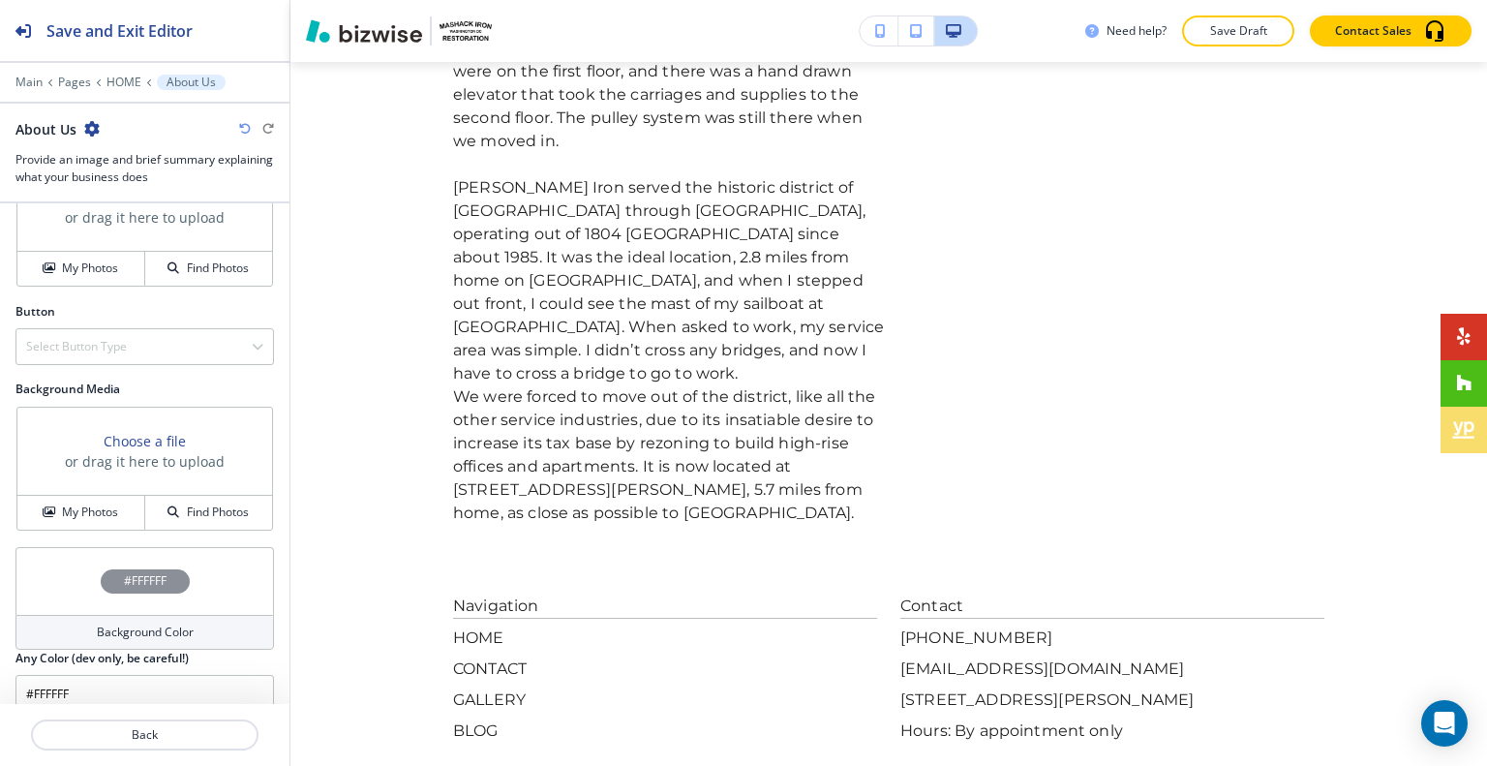
scroll to position [1148, 0]
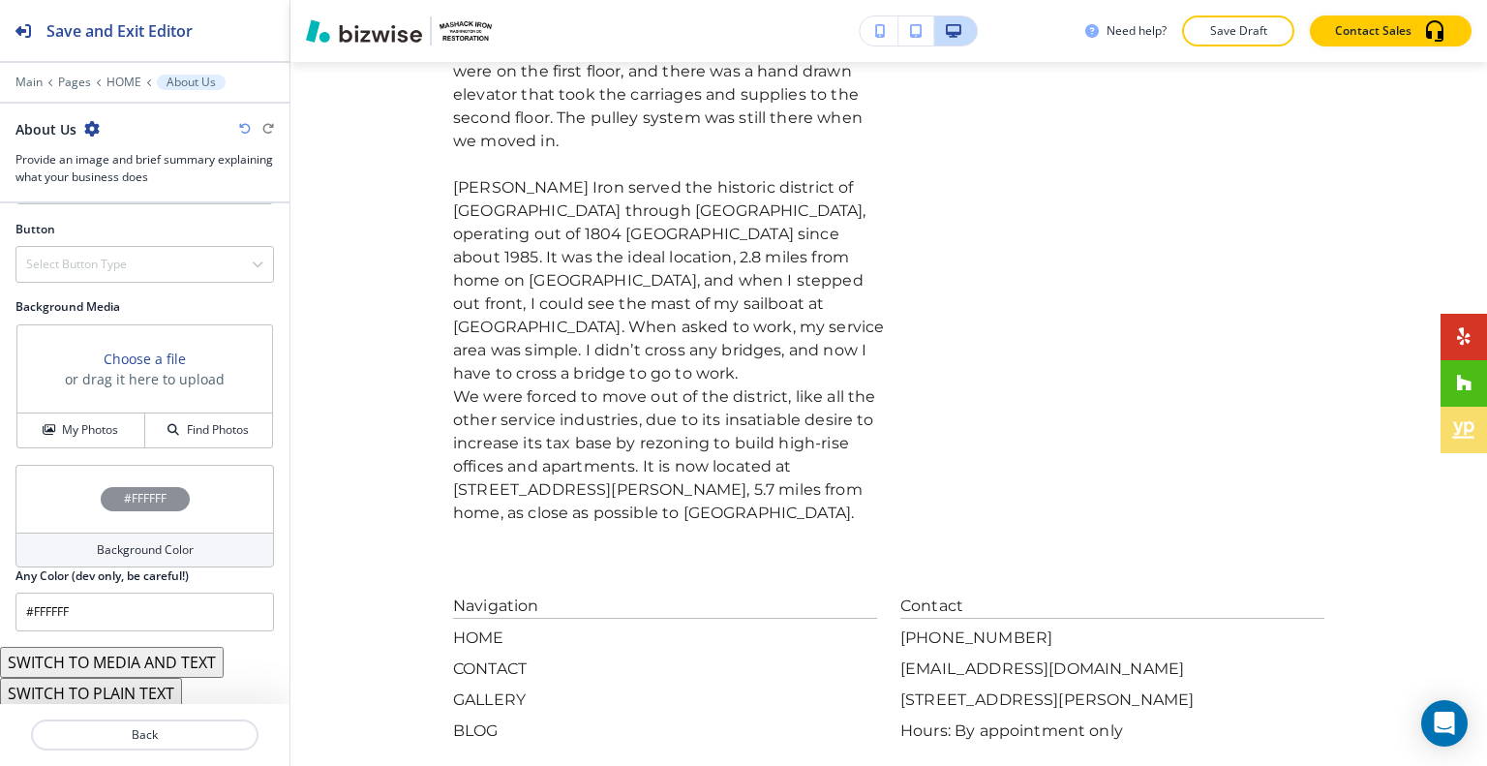
click at [165, 660] on button "SWITCH TO MEDIA AND TEXT" at bounding box center [112, 662] width 224 height 31
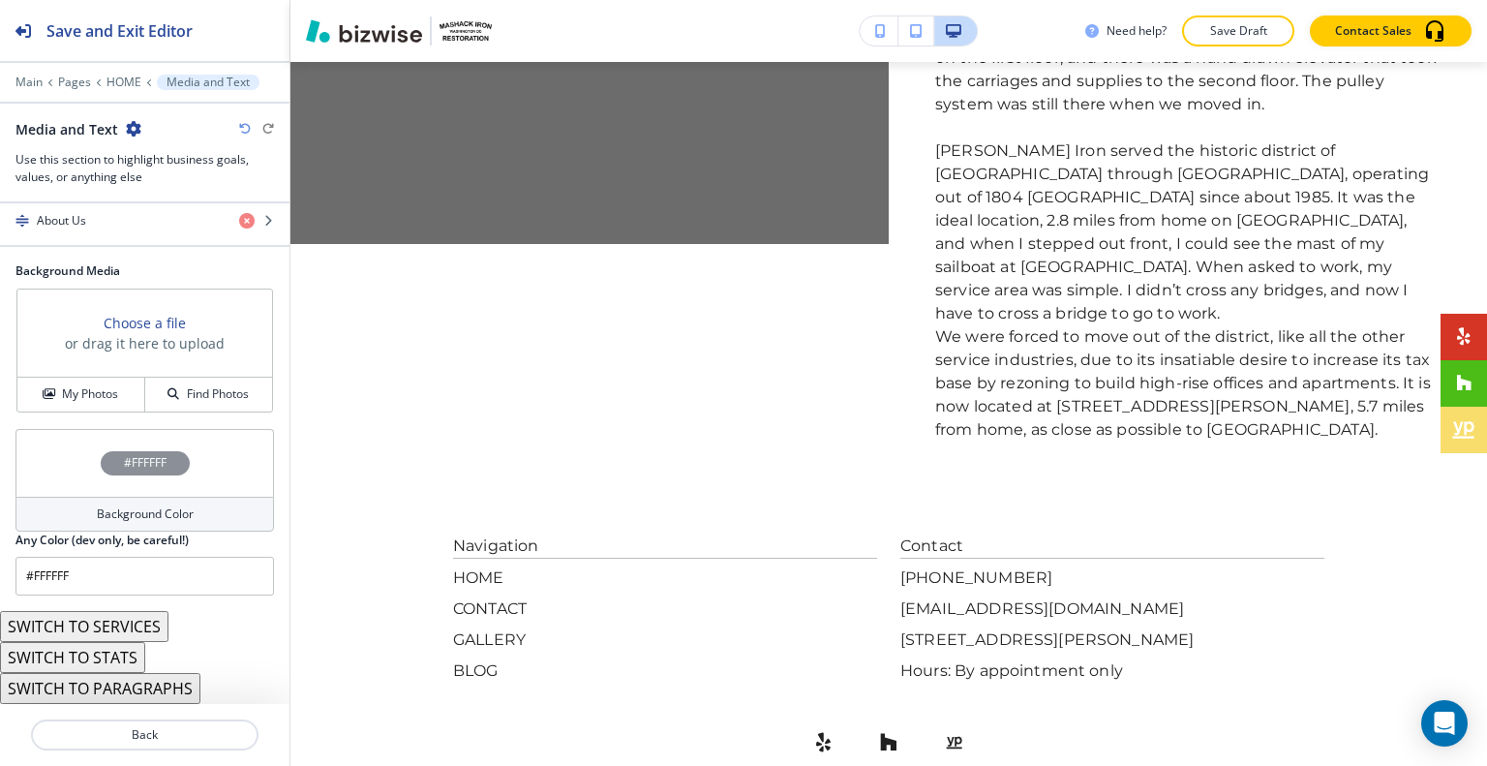
scroll to position [5919, 0]
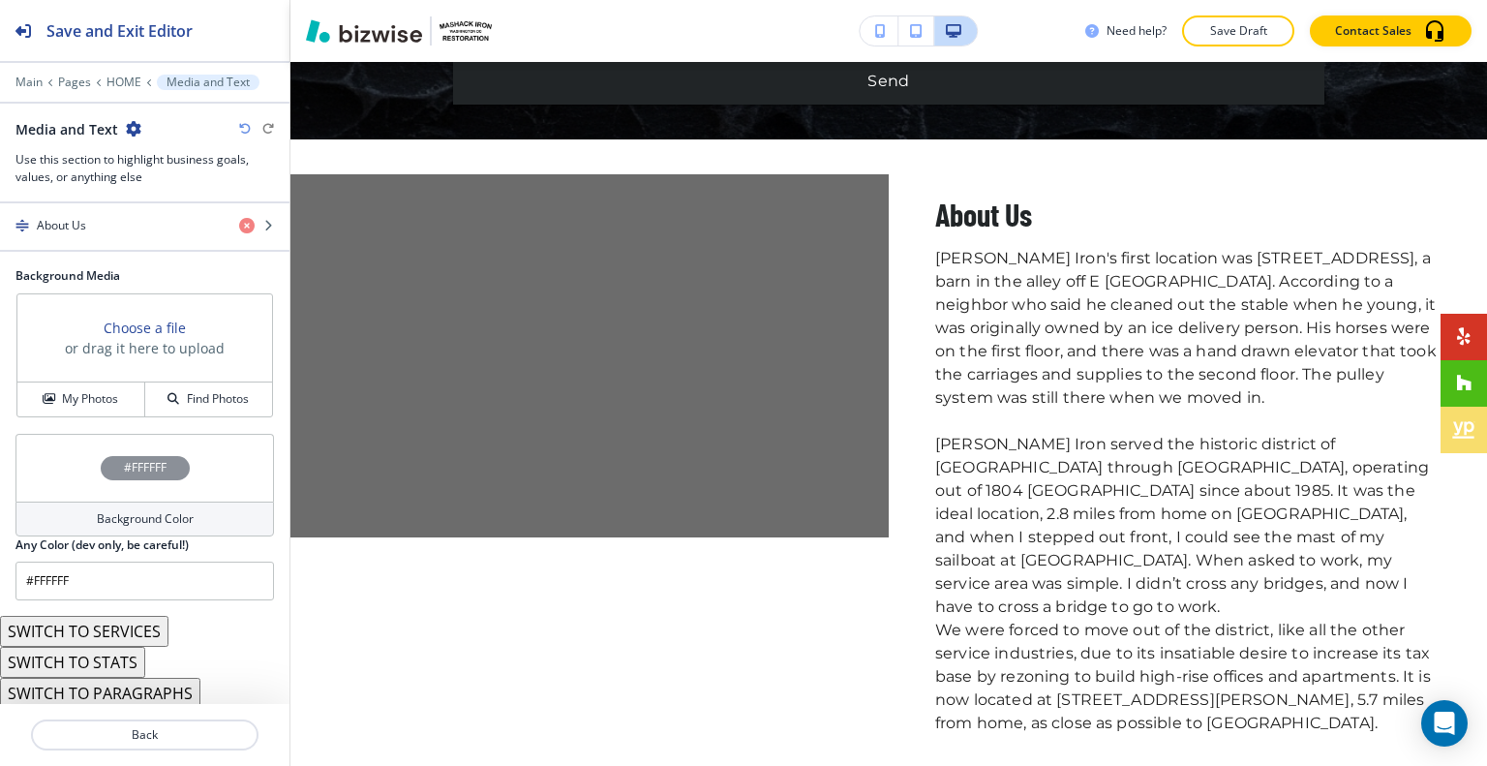
click at [244, 127] on icon "button" at bounding box center [245, 129] width 12 height 12
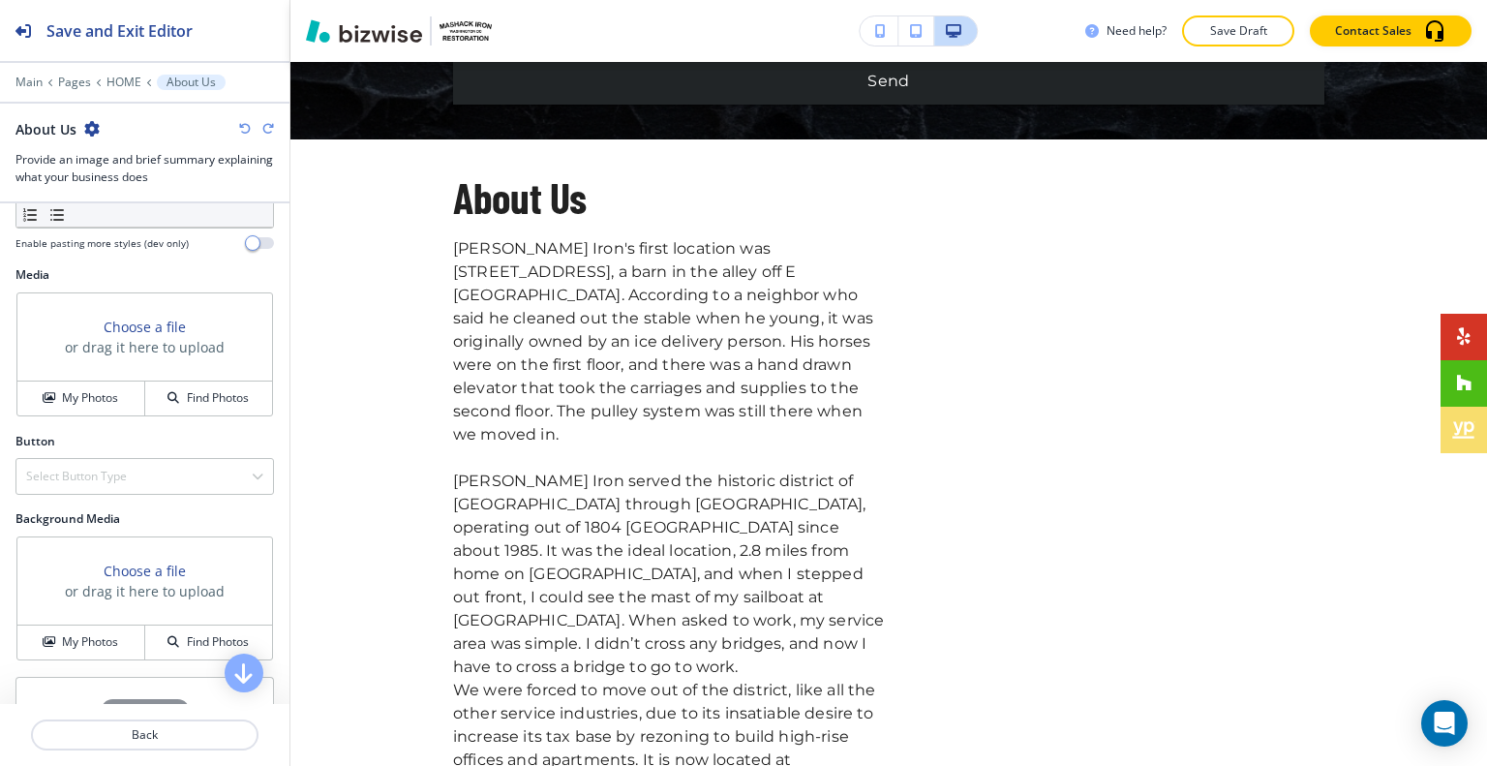
scroll to position [1148, 0]
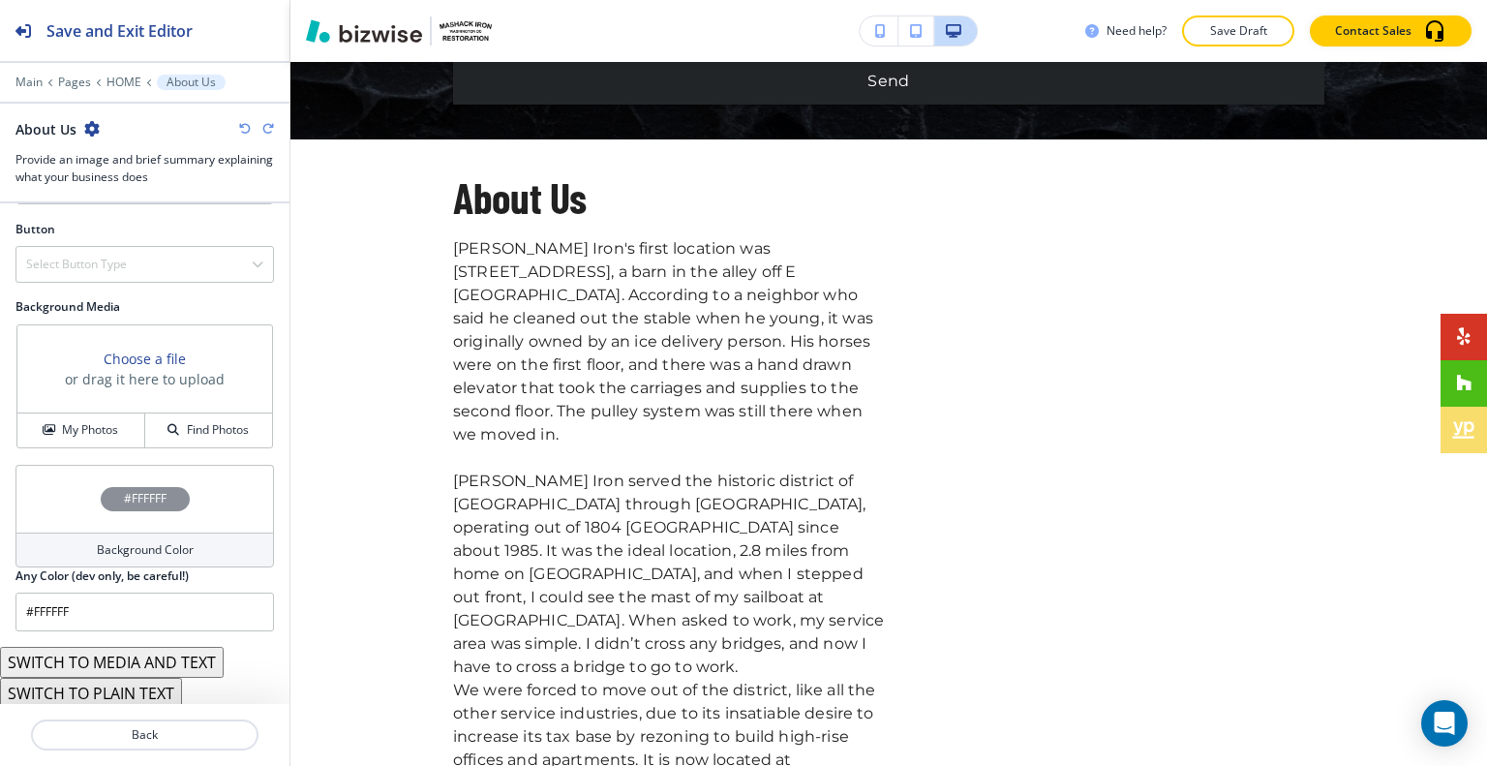
click at [147, 688] on button "SWITCH TO PLAIN TEXT" at bounding box center [91, 692] width 182 height 31
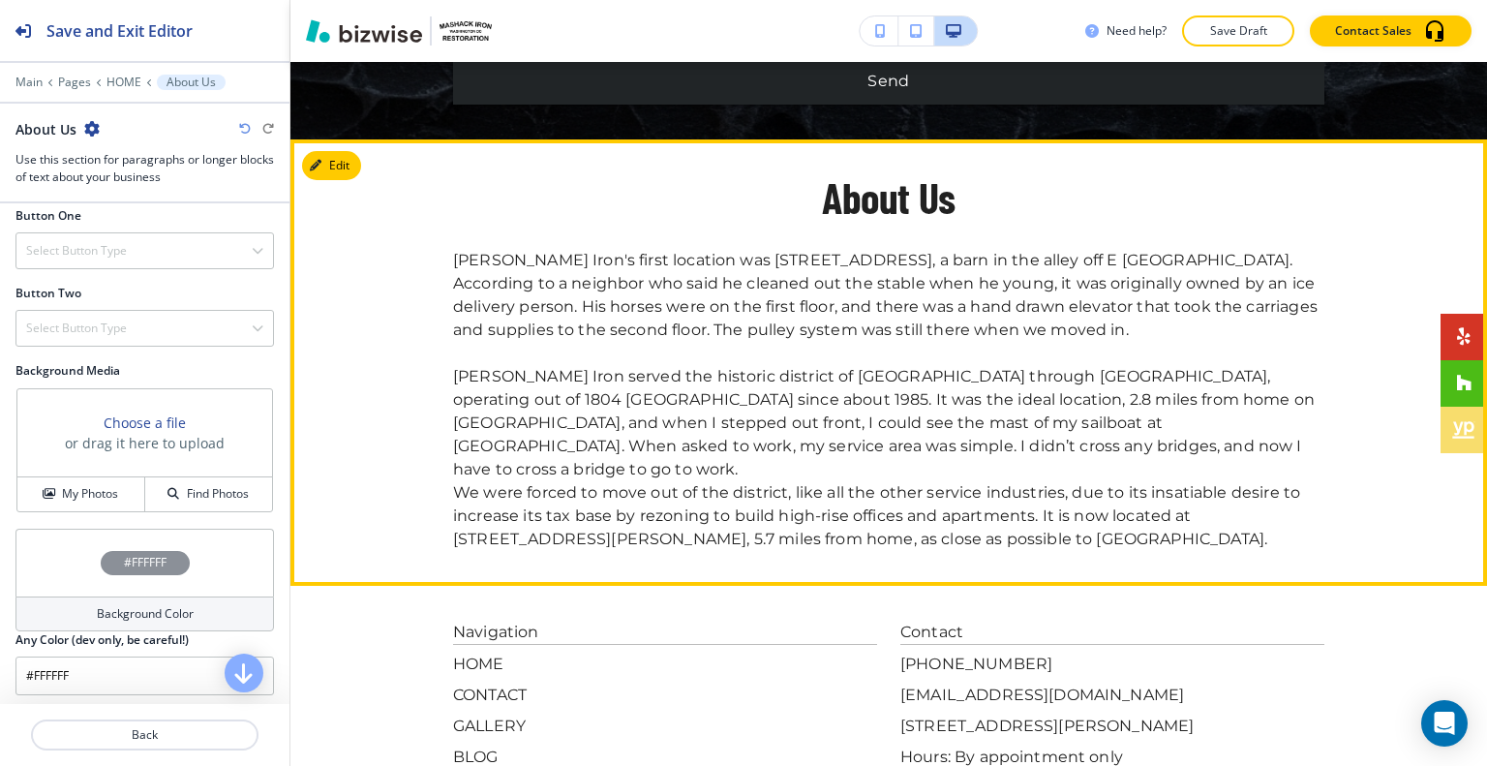
scroll to position [5629, 0]
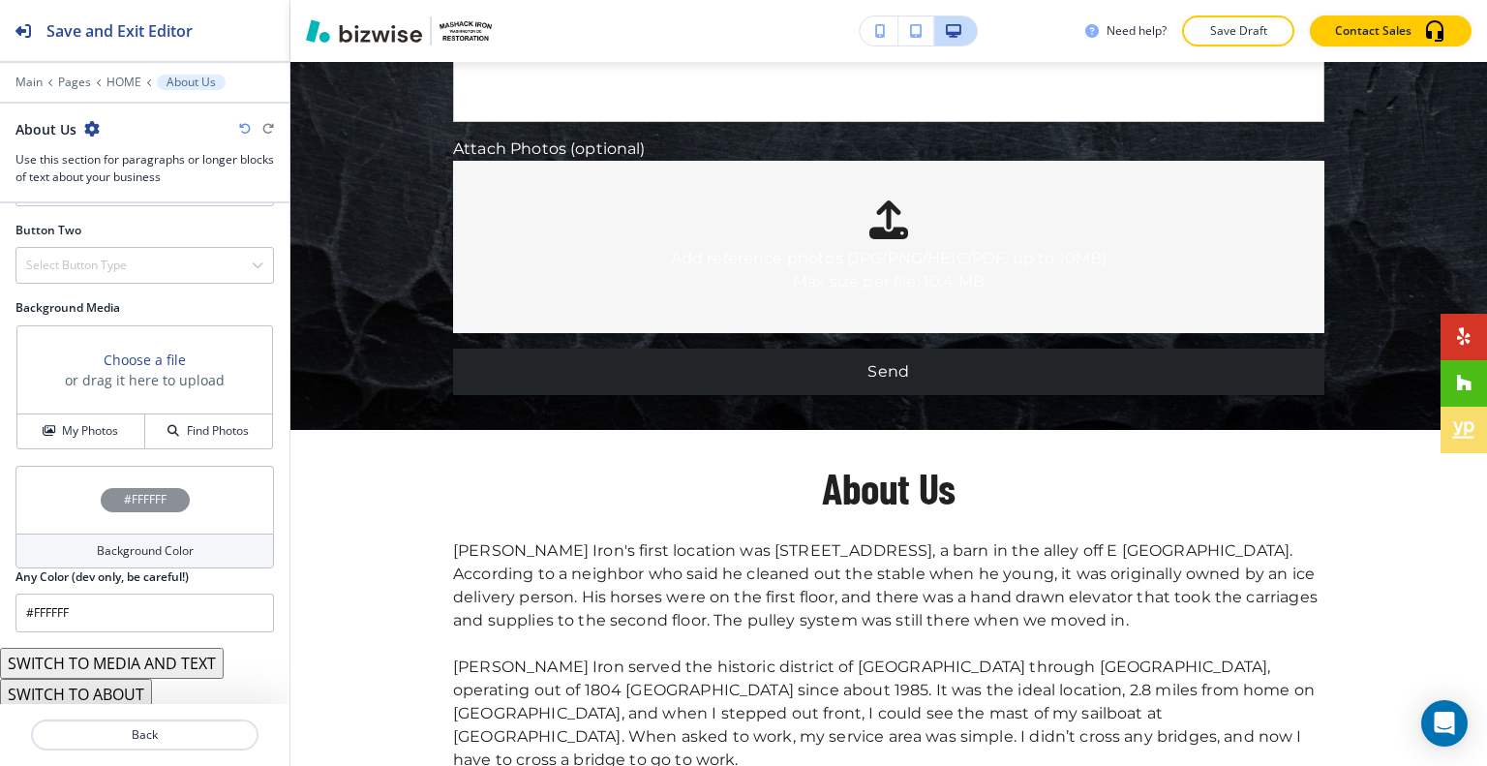
click at [165, 653] on button "SWITCH TO MEDIA AND TEXT" at bounding box center [112, 662] width 224 height 31
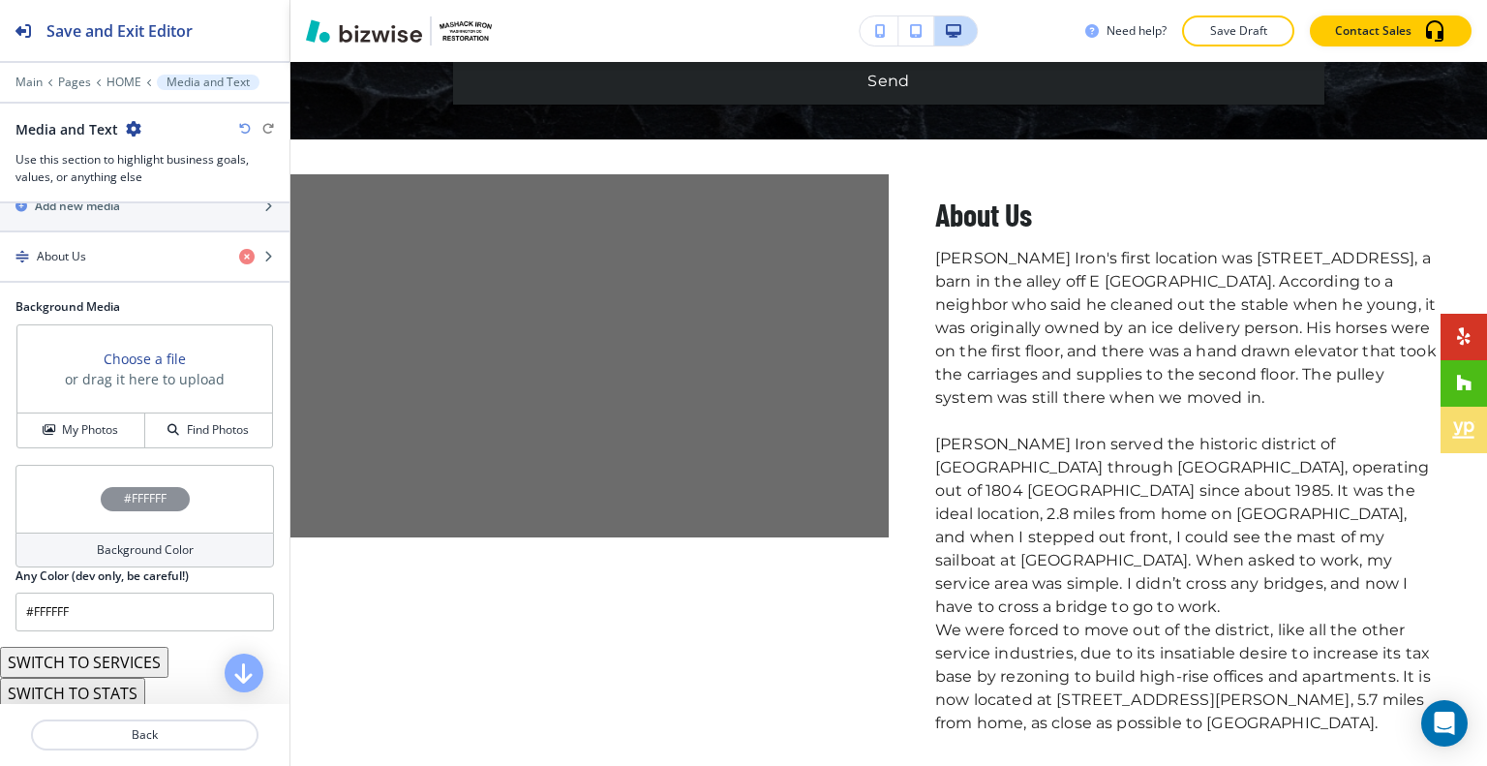
scroll to position [403, 0]
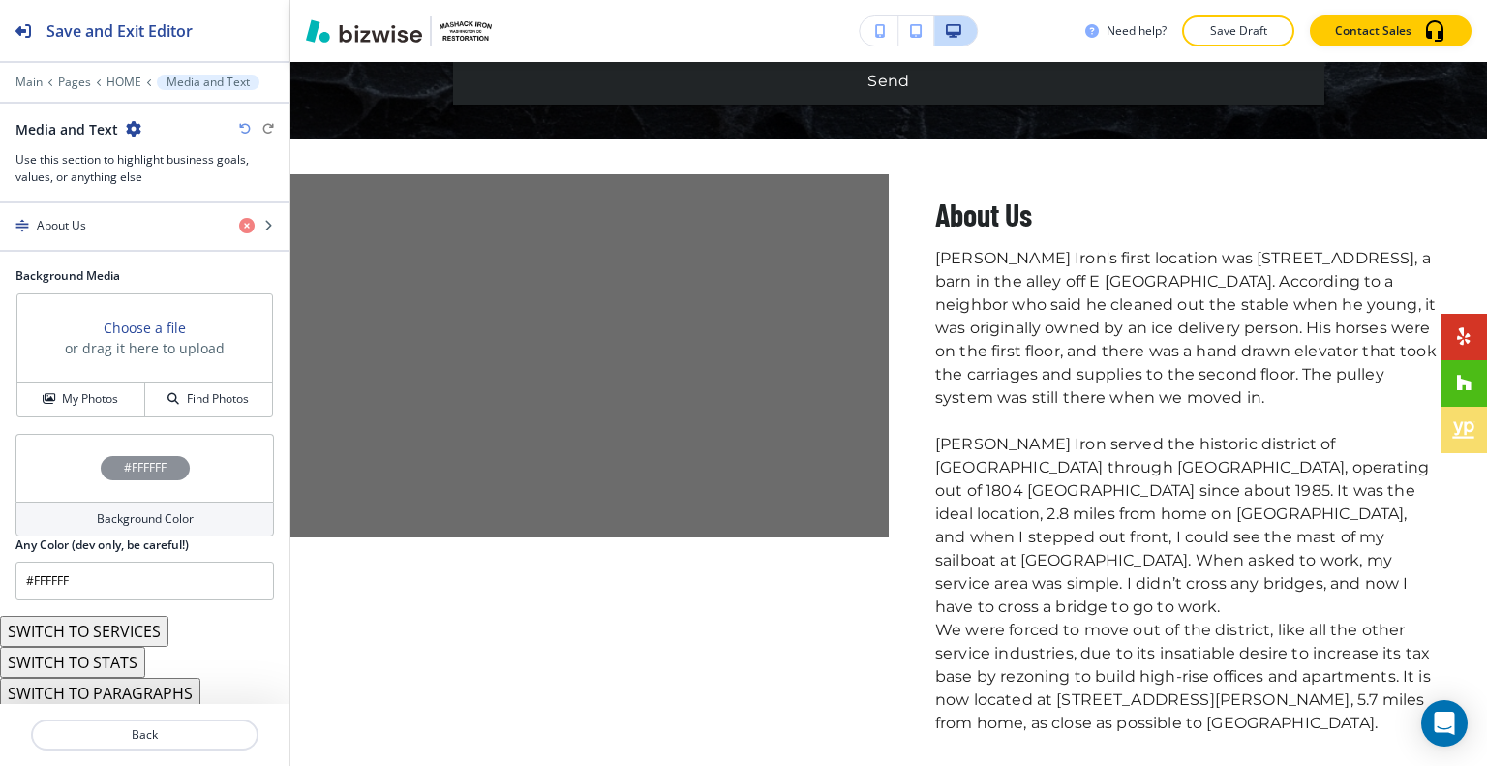
click at [246, 125] on icon "button" at bounding box center [245, 129] width 12 height 12
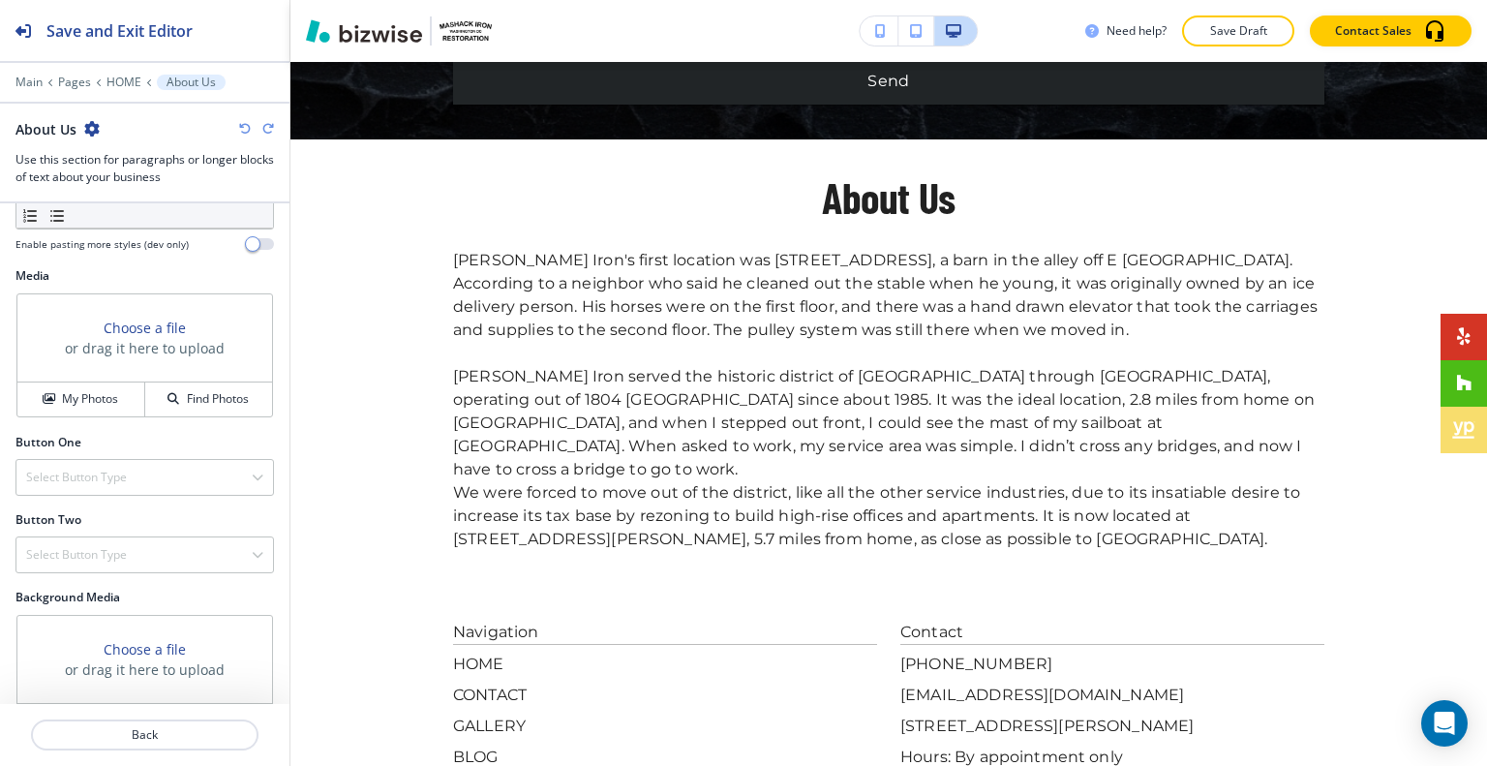
scroll to position [1224, 0]
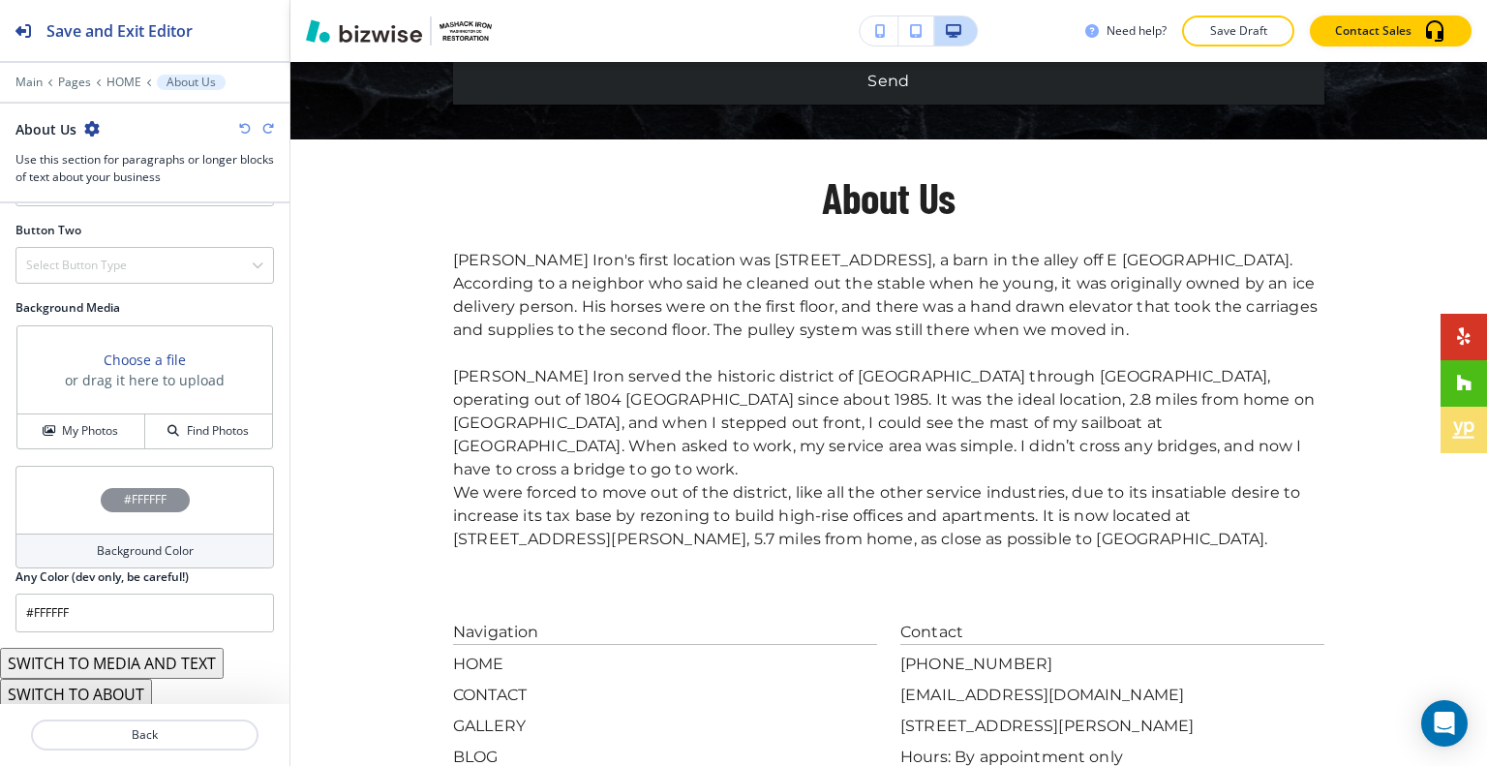
click at [127, 688] on button "SWITCH TO ABOUT" at bounding box center [76, 693] width 152 height 31
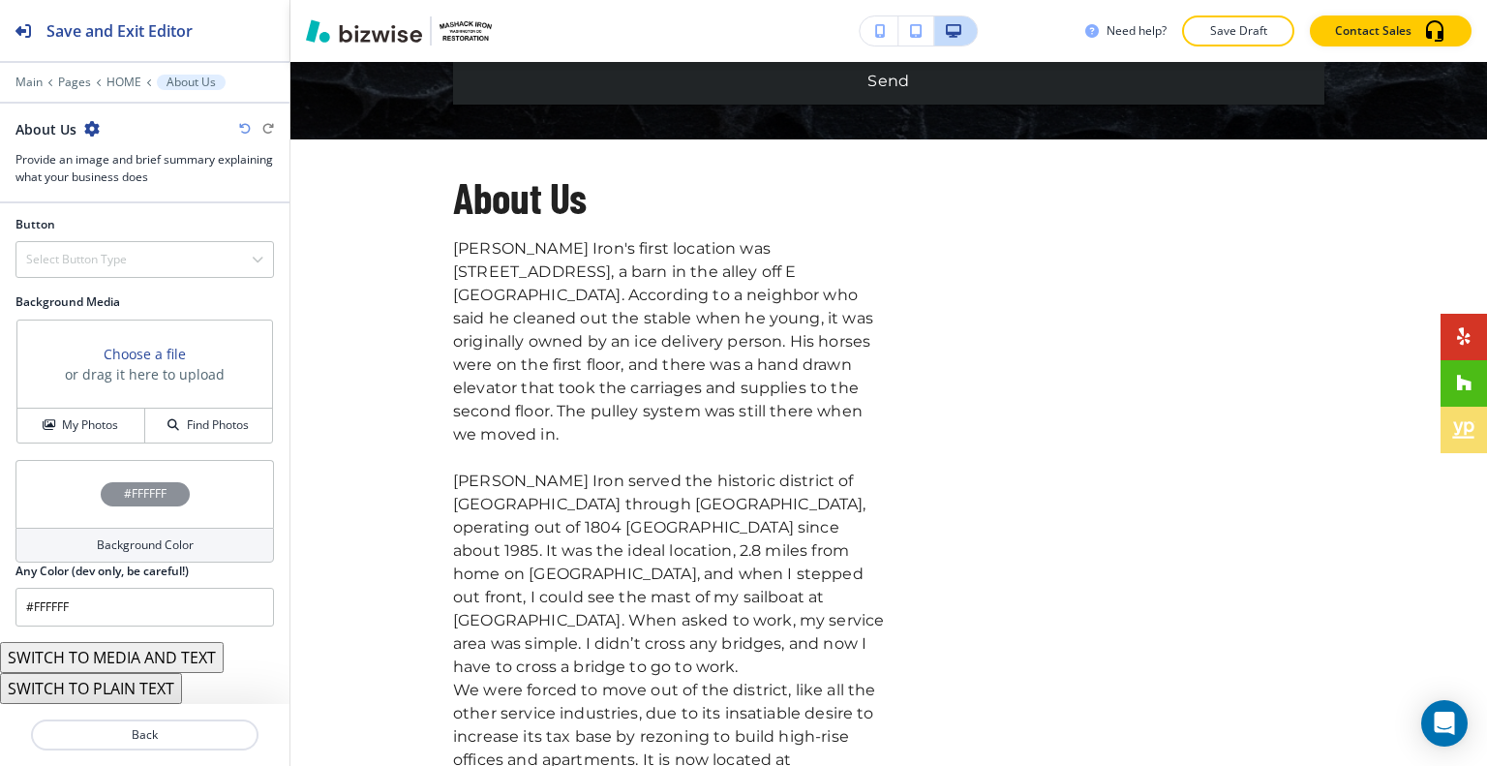
scroll to position [1148, 0]
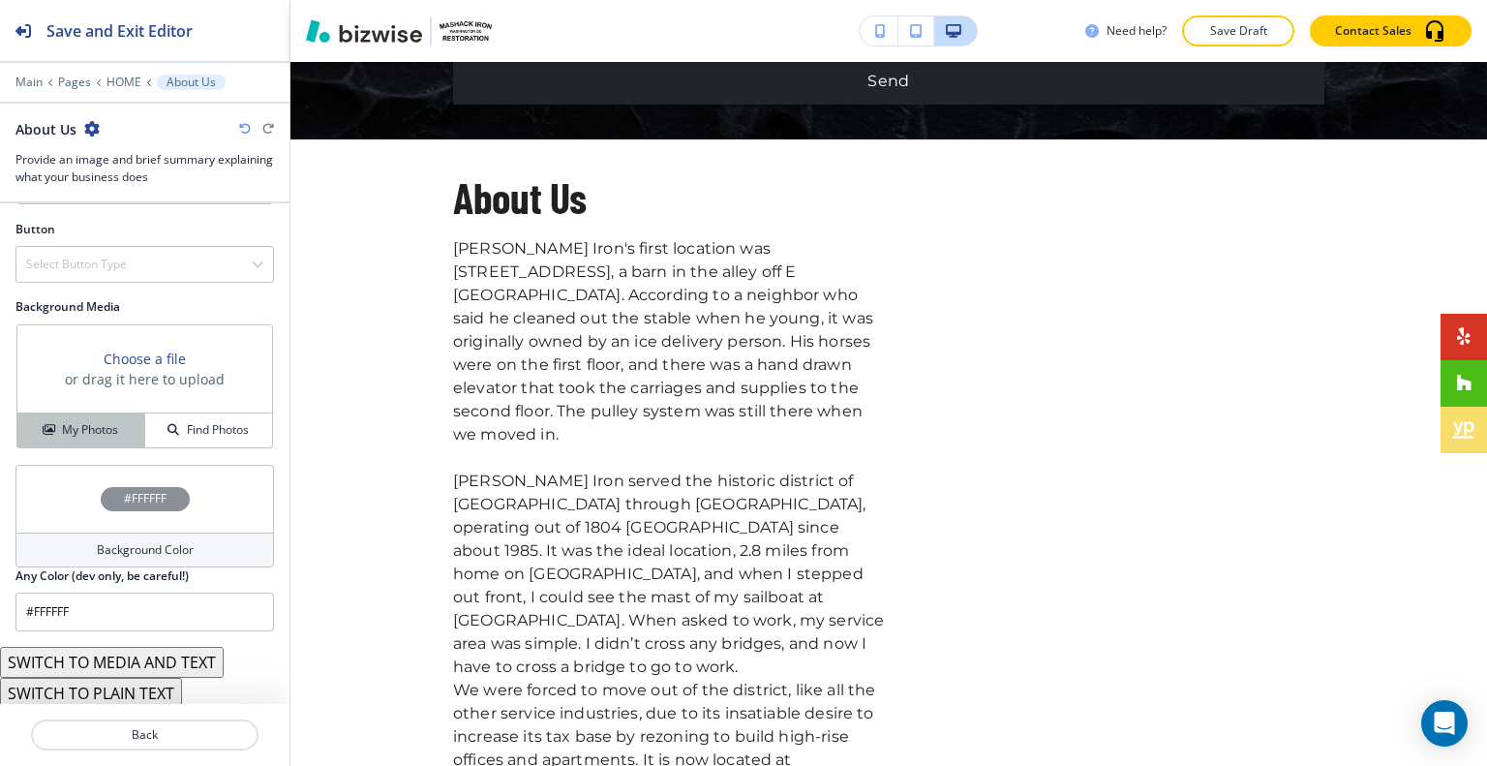
click at [108, 429] on h4 "My Photos" at bounding box center [90, 429] width 56 height 17
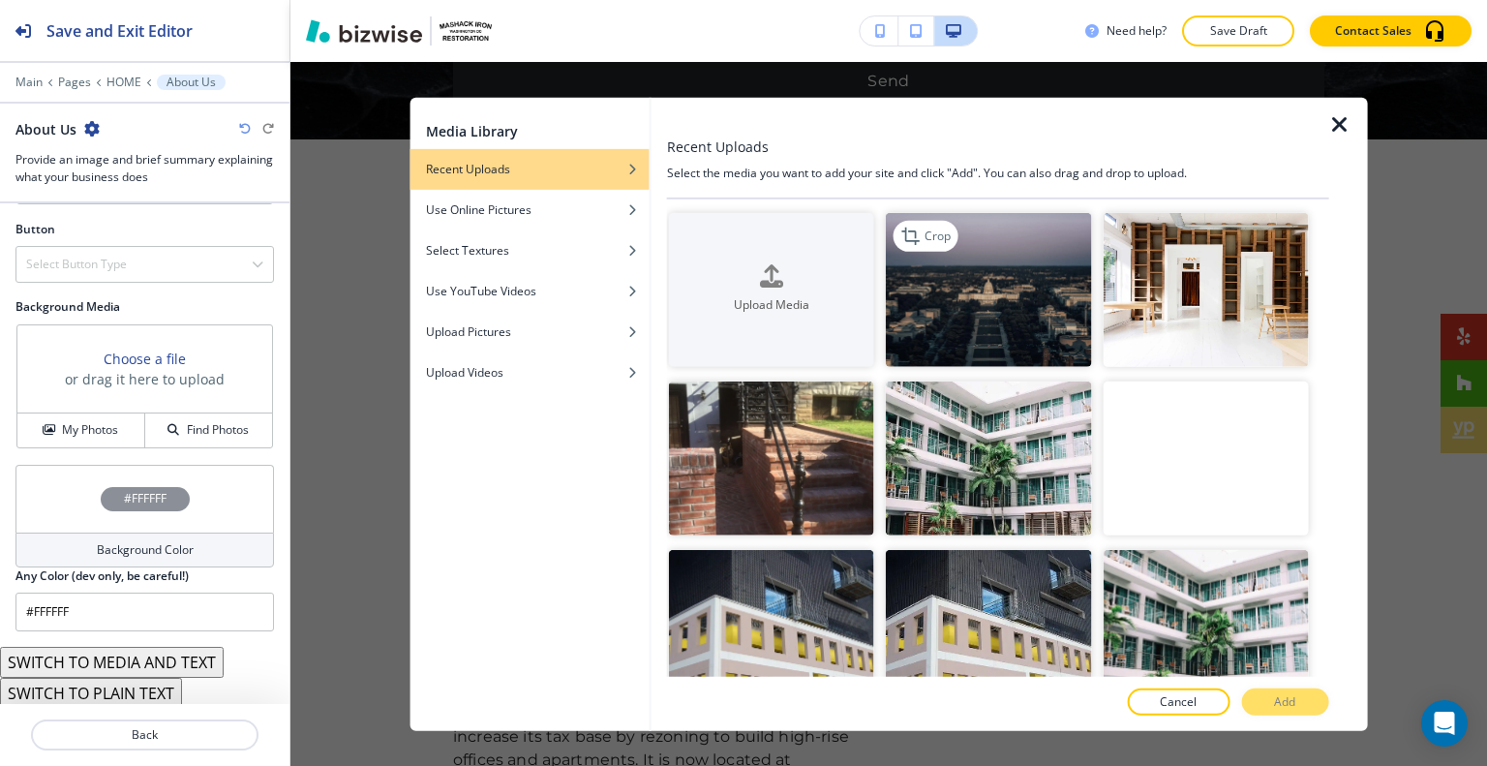
click at [1038, 286] on img "button" at bounding box center [988, 289] width 205 height 154
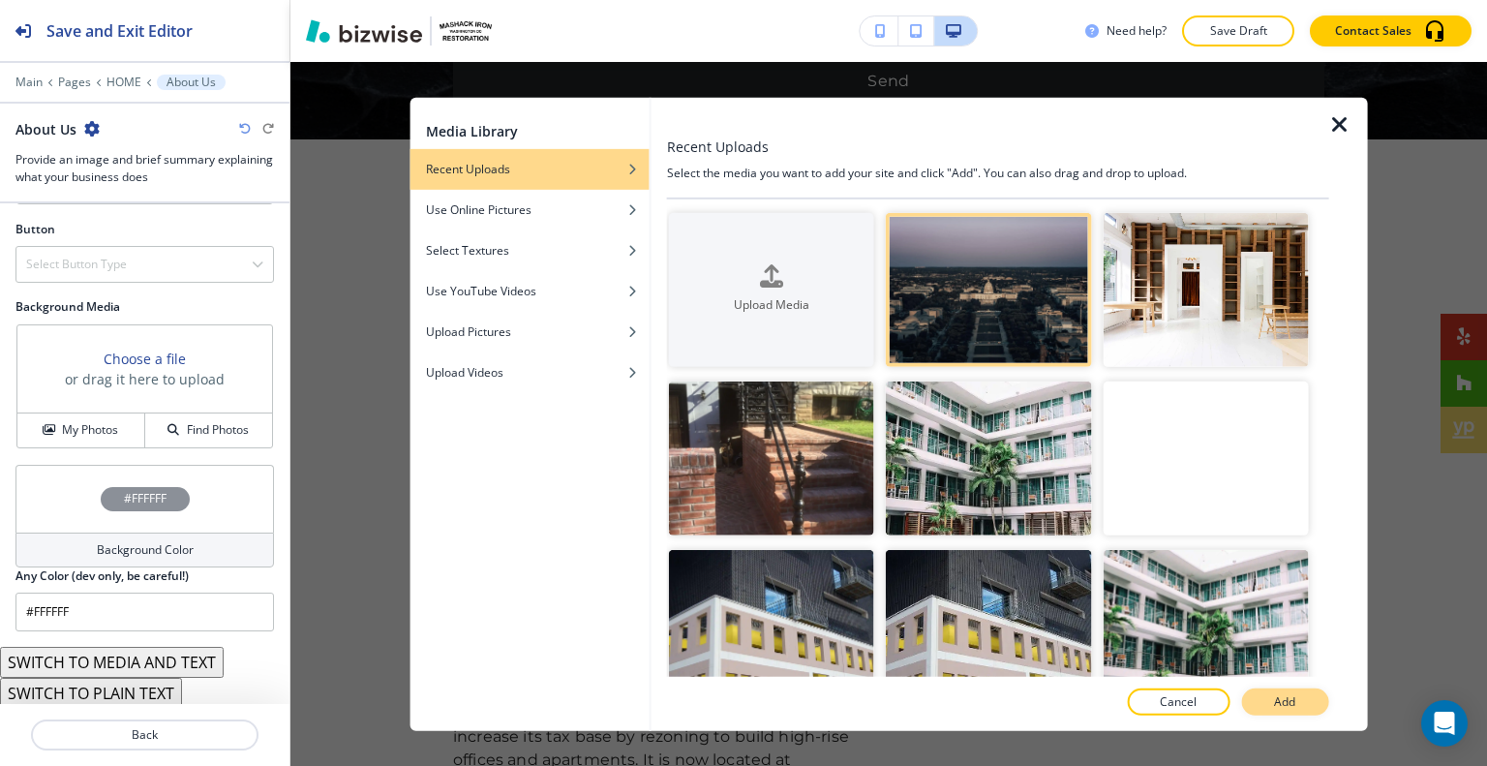
click at [1291, 689] on button "Add" at bounding box center [1284, 701] width 87 height 27
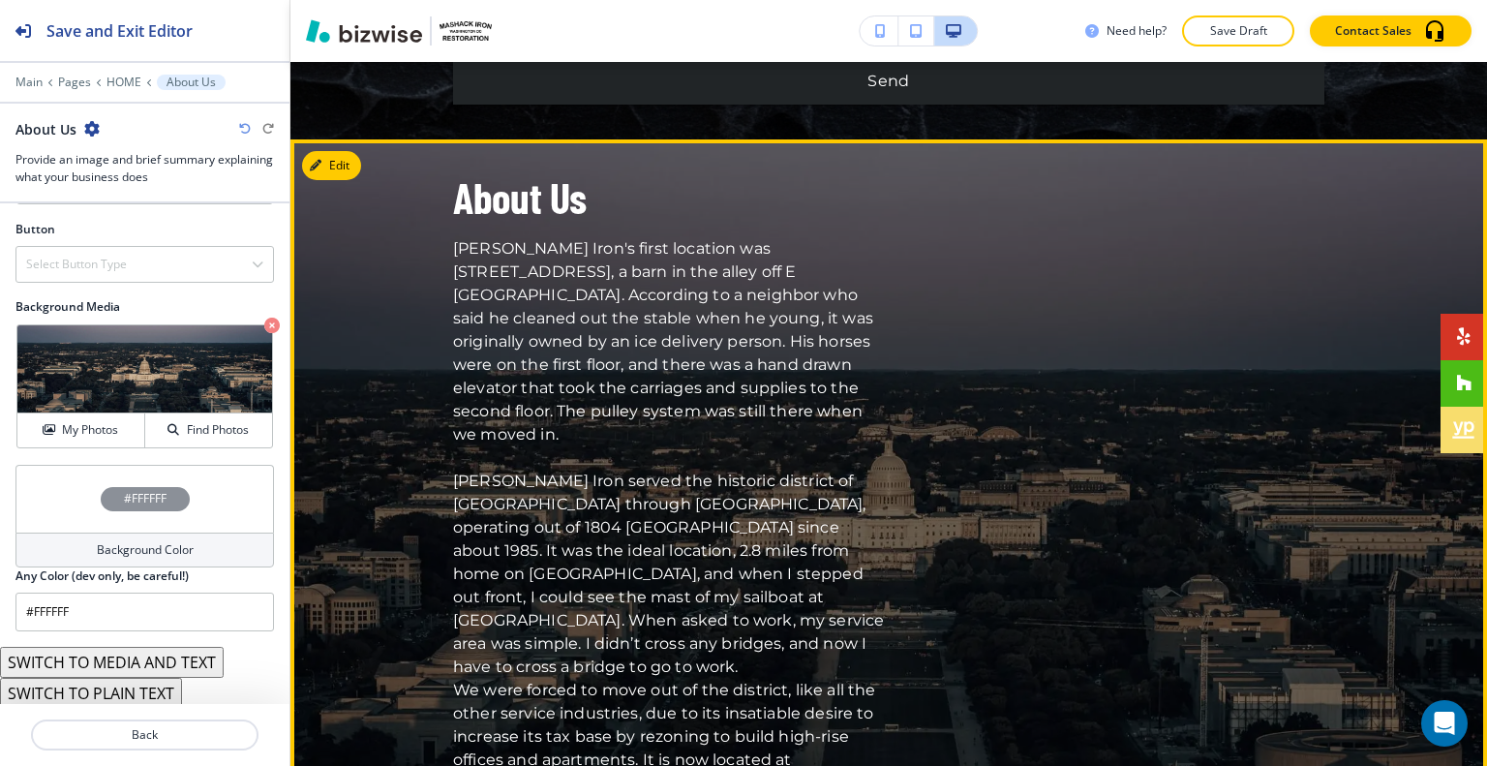
scroll to position [5629, 0]
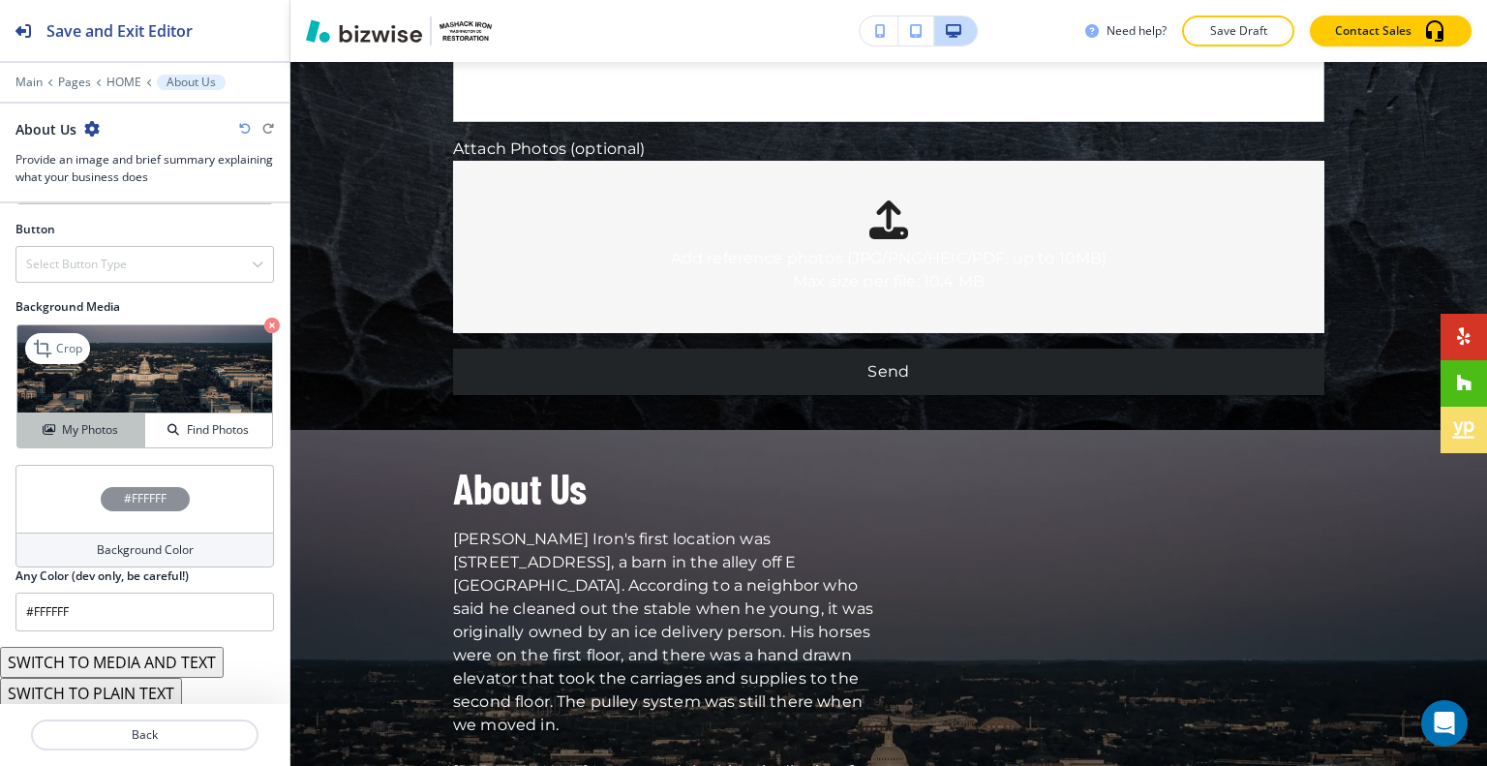
click at [72, 429] on h4 "My Photos" at bounding box center [90, 429] width 56 height 17
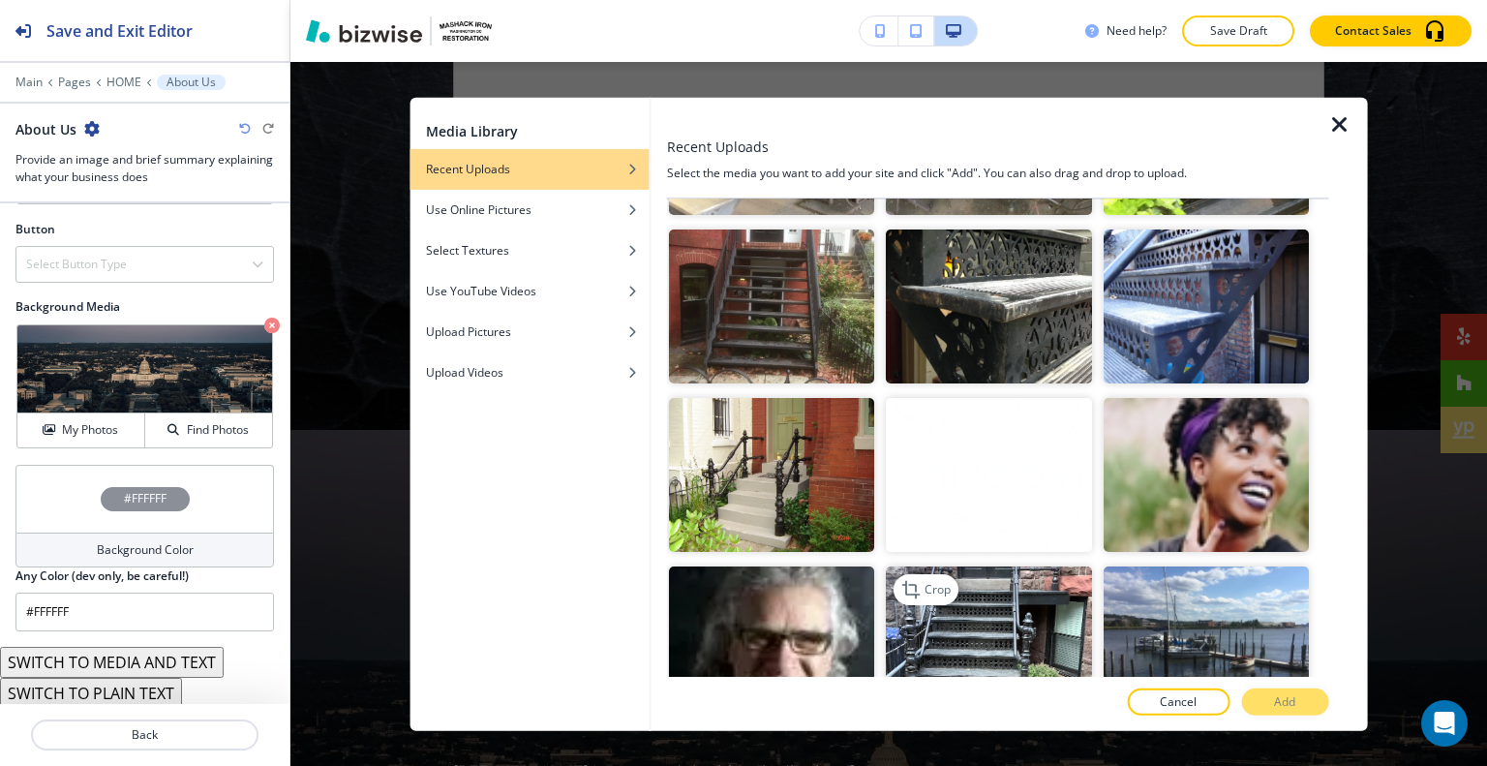
scroll to position [1260, 0]
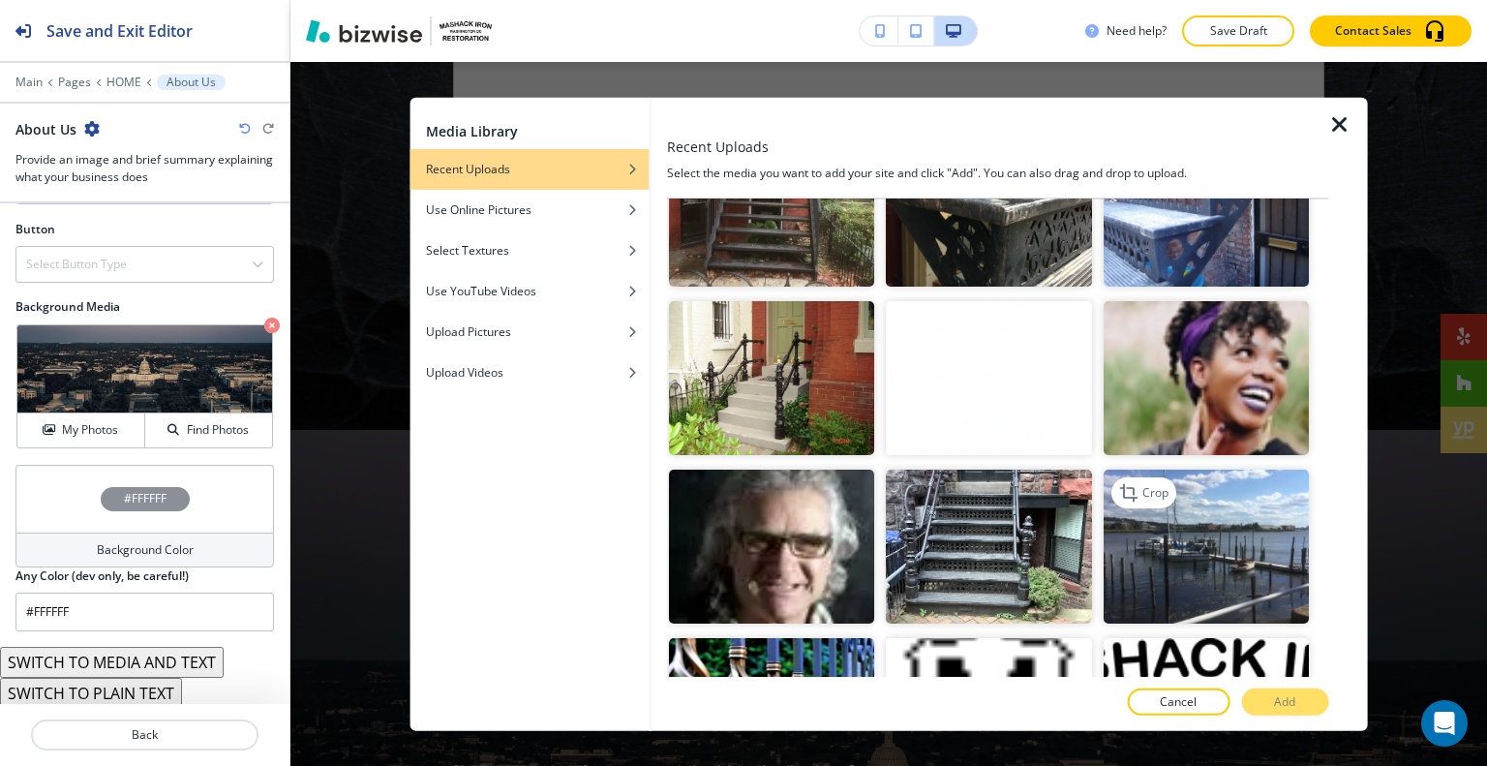
click at [1146, 489] on img "button" at bounding box center [1204, 546] width 205 height 154
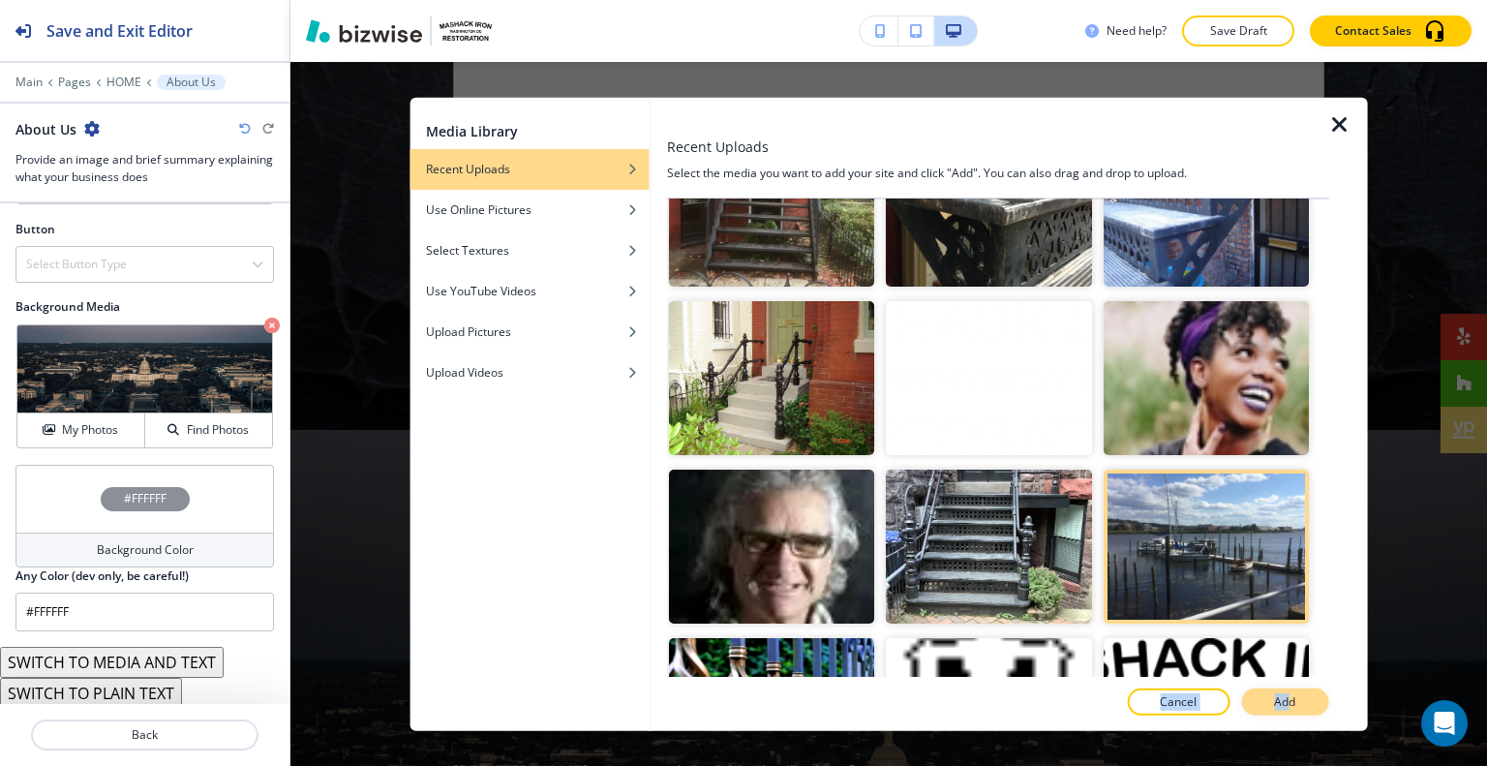
click at [1287, 691] on div "Recent Uploads Select the media you want to add your site and click "Add". You …" at bounding box center [998, 413] width 662 height 633
click at [1291, 696] on p "Add" at bounding box center [1284, 701] width 21 height 17
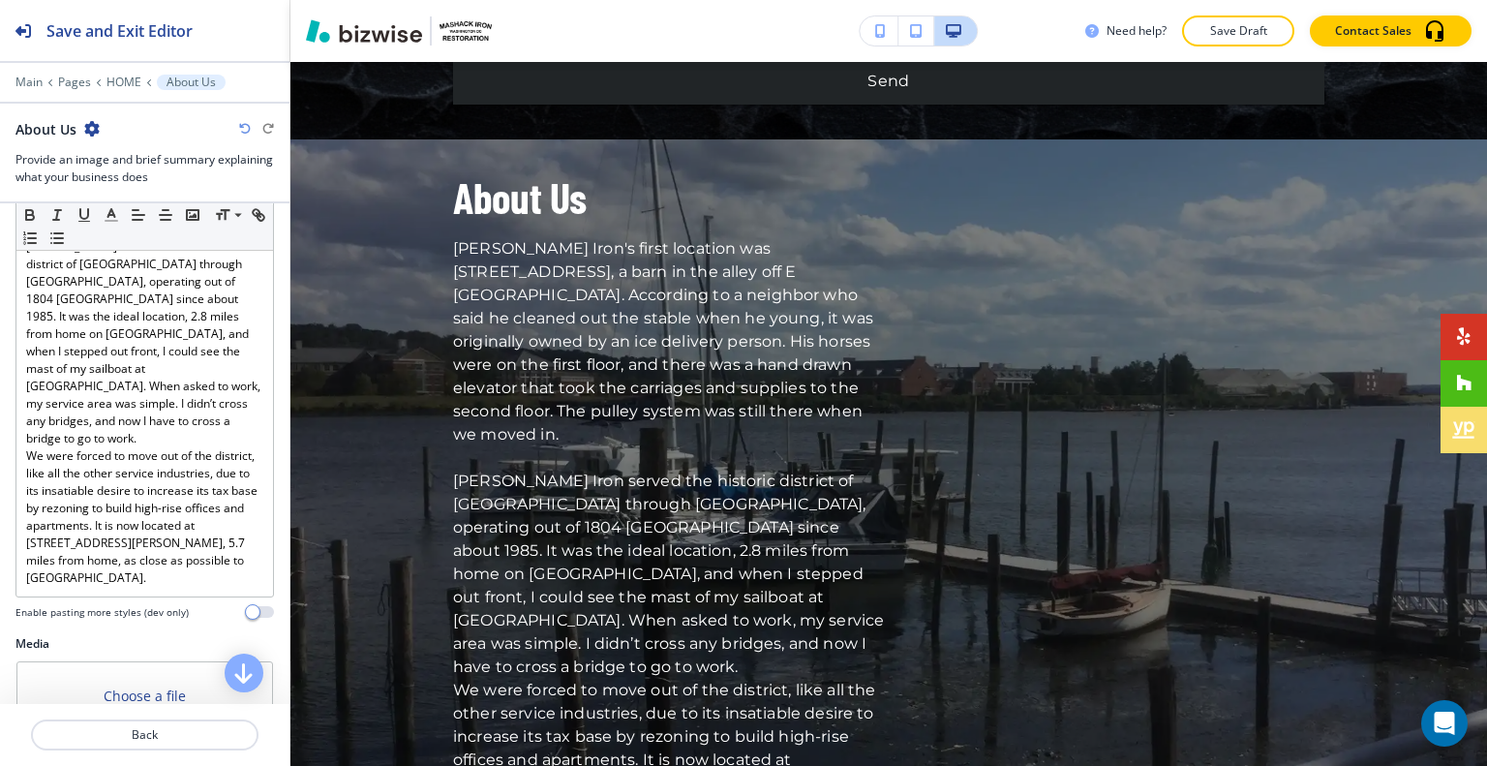
scroll to position [857, 0]
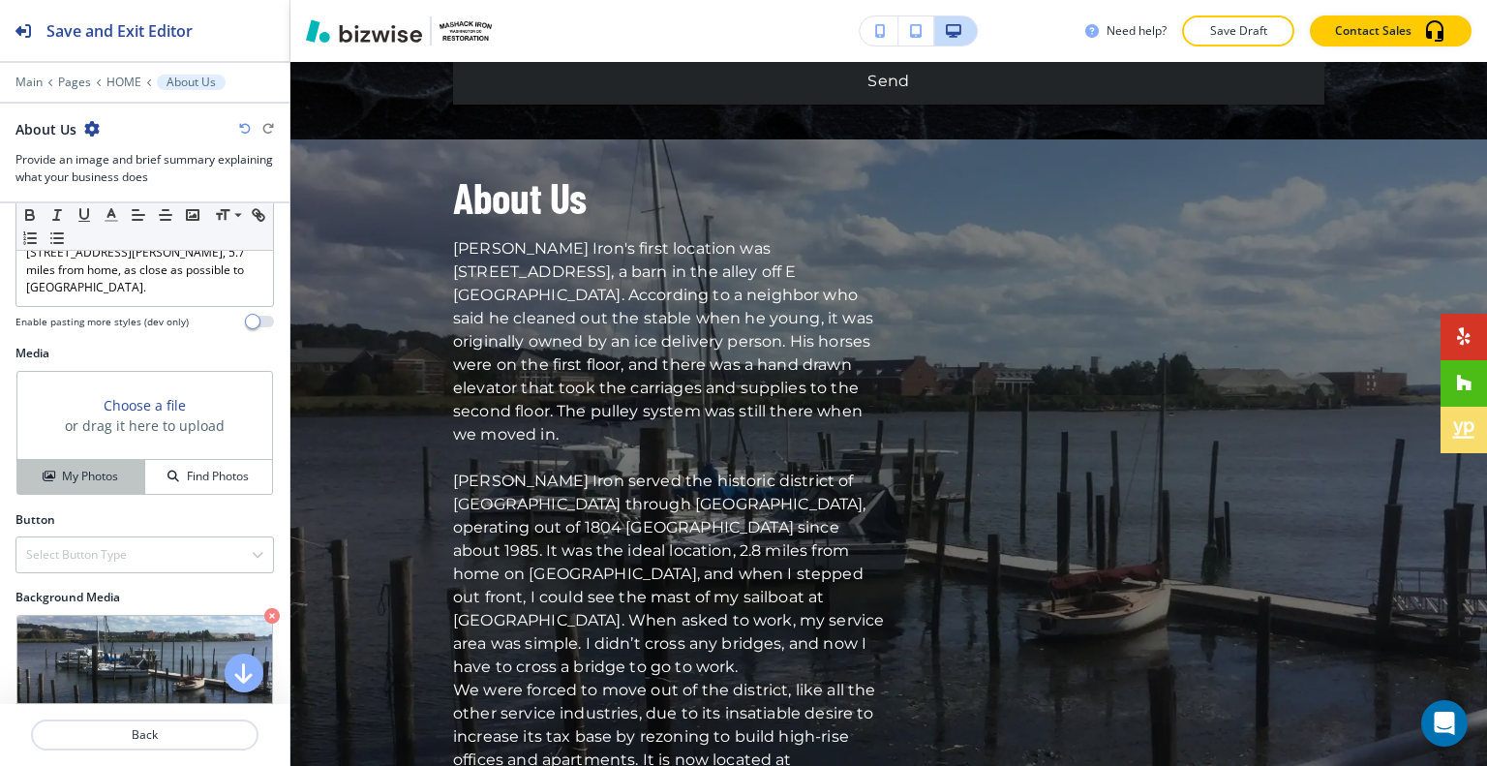
click at [103, 482] on button "My Photos" at bounding box center [81, 477] width 128 height 34
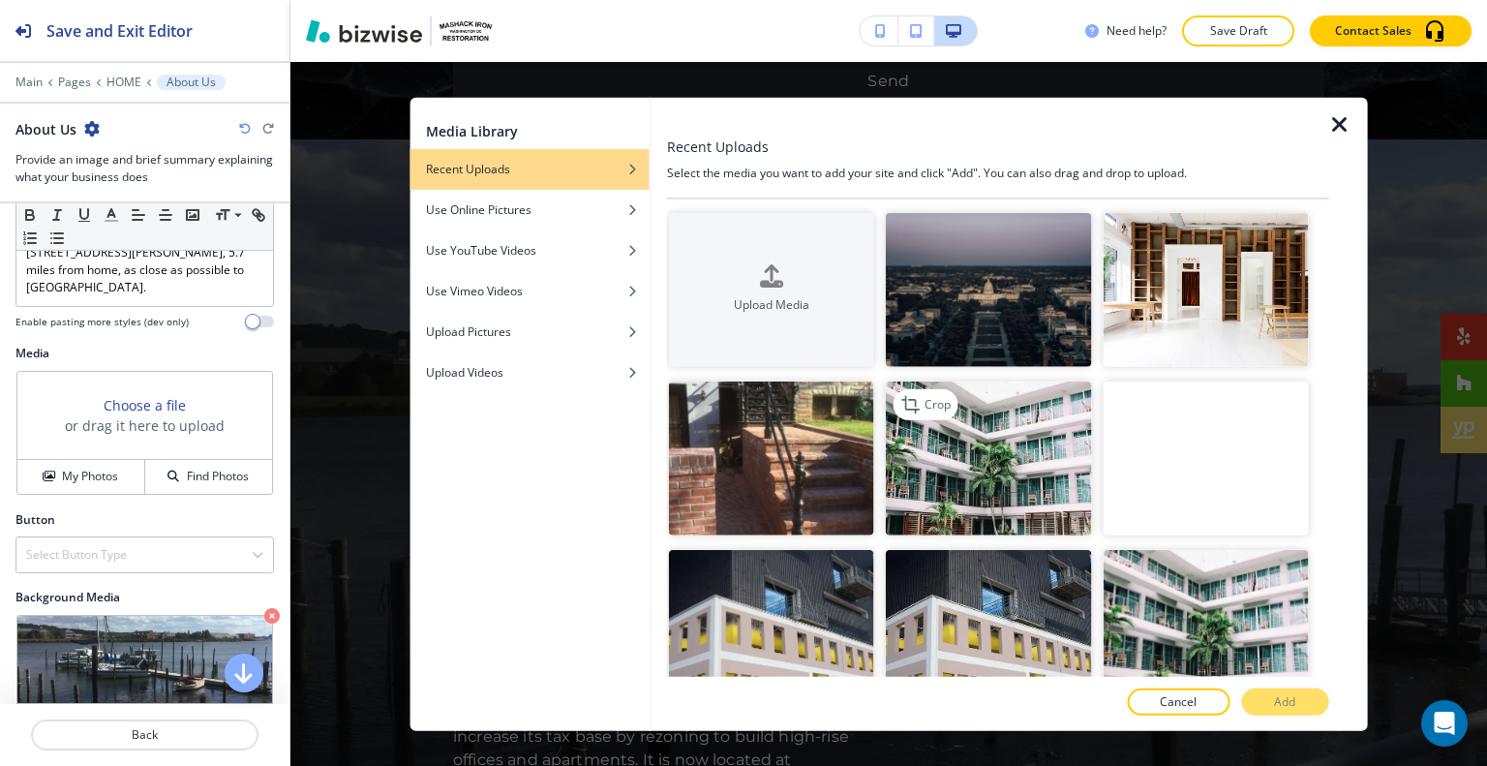
click at [955, 455] on img "button" at bounding box center [988, 458] width 205 height 154
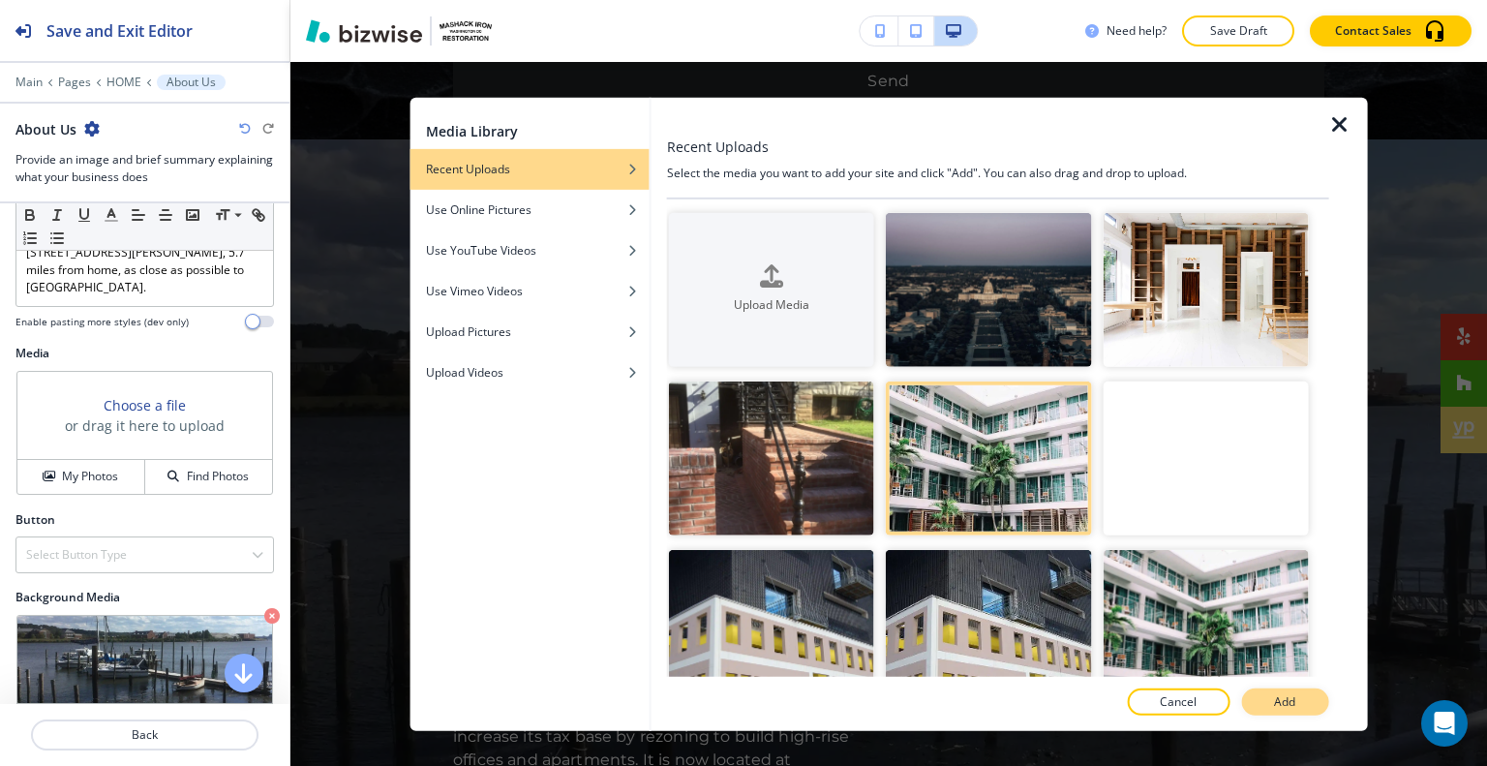
click at [1325, 692] on button "Add" at bounding box center [1284, 701] width 87 height 27
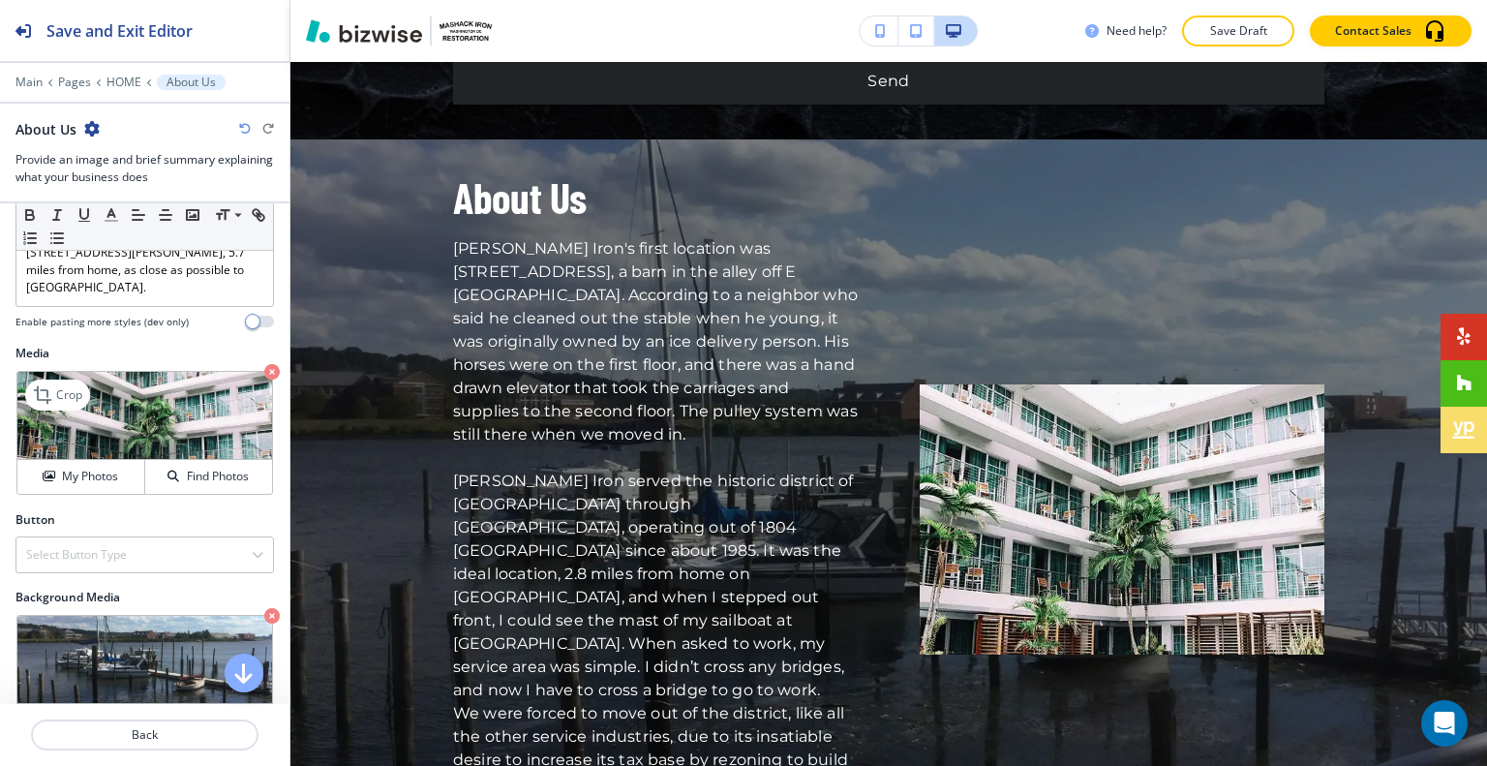
click at [264, 364] on icon "button" at bounding box center [271, 371] width 15 height 15
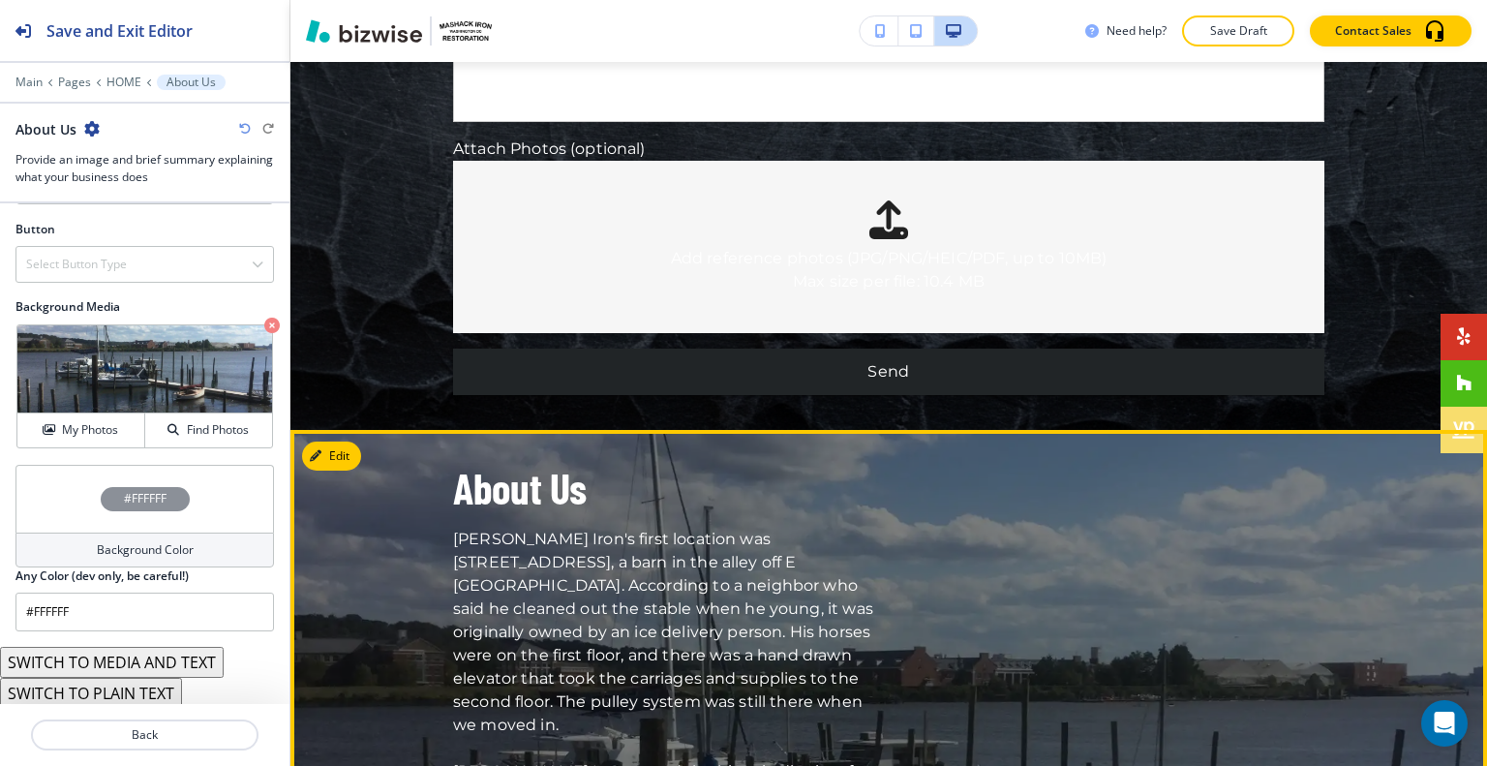
scroll to position [5435, 0]
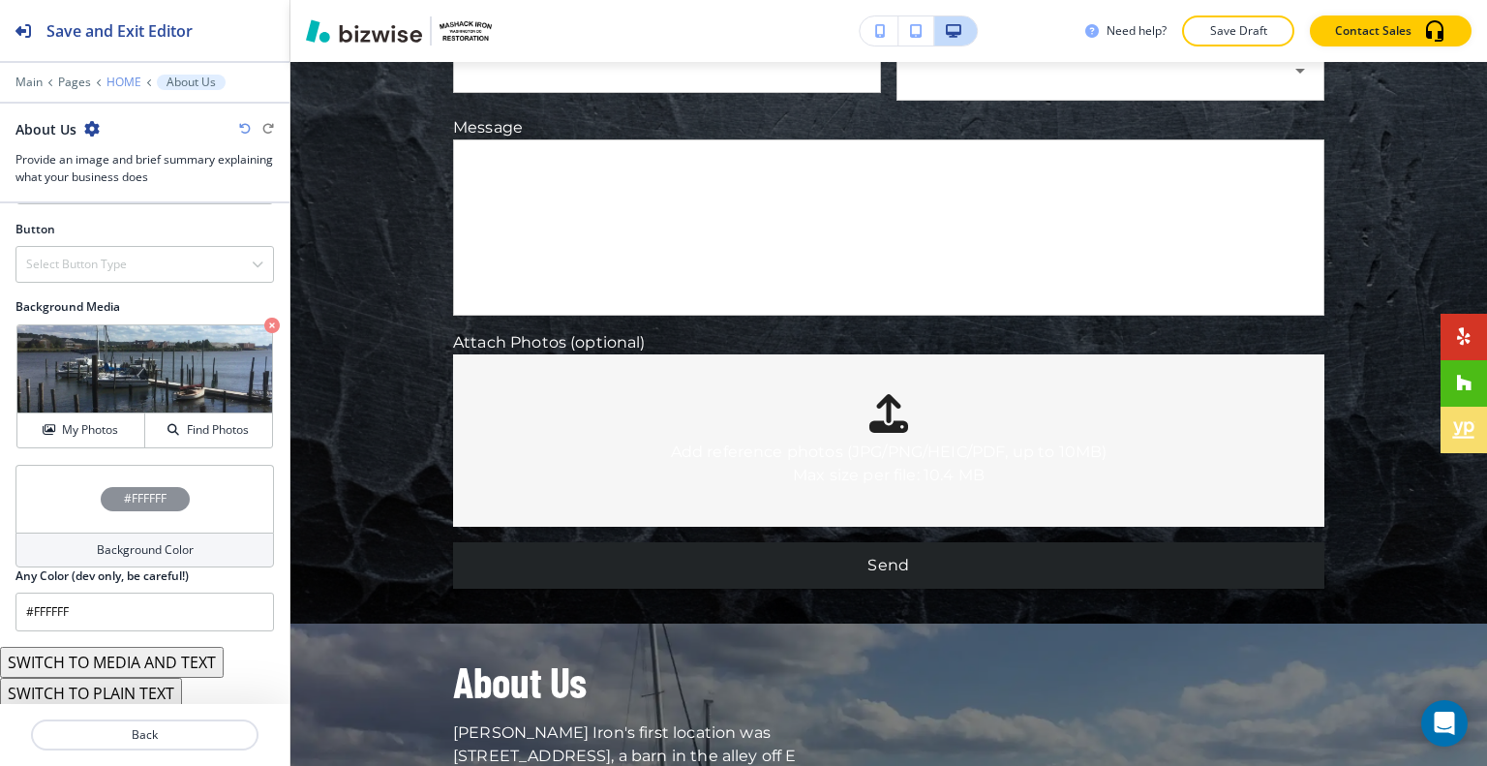
click at [125, 80] on p "HOME" at bounding box center [123, 82] width 35 height 14
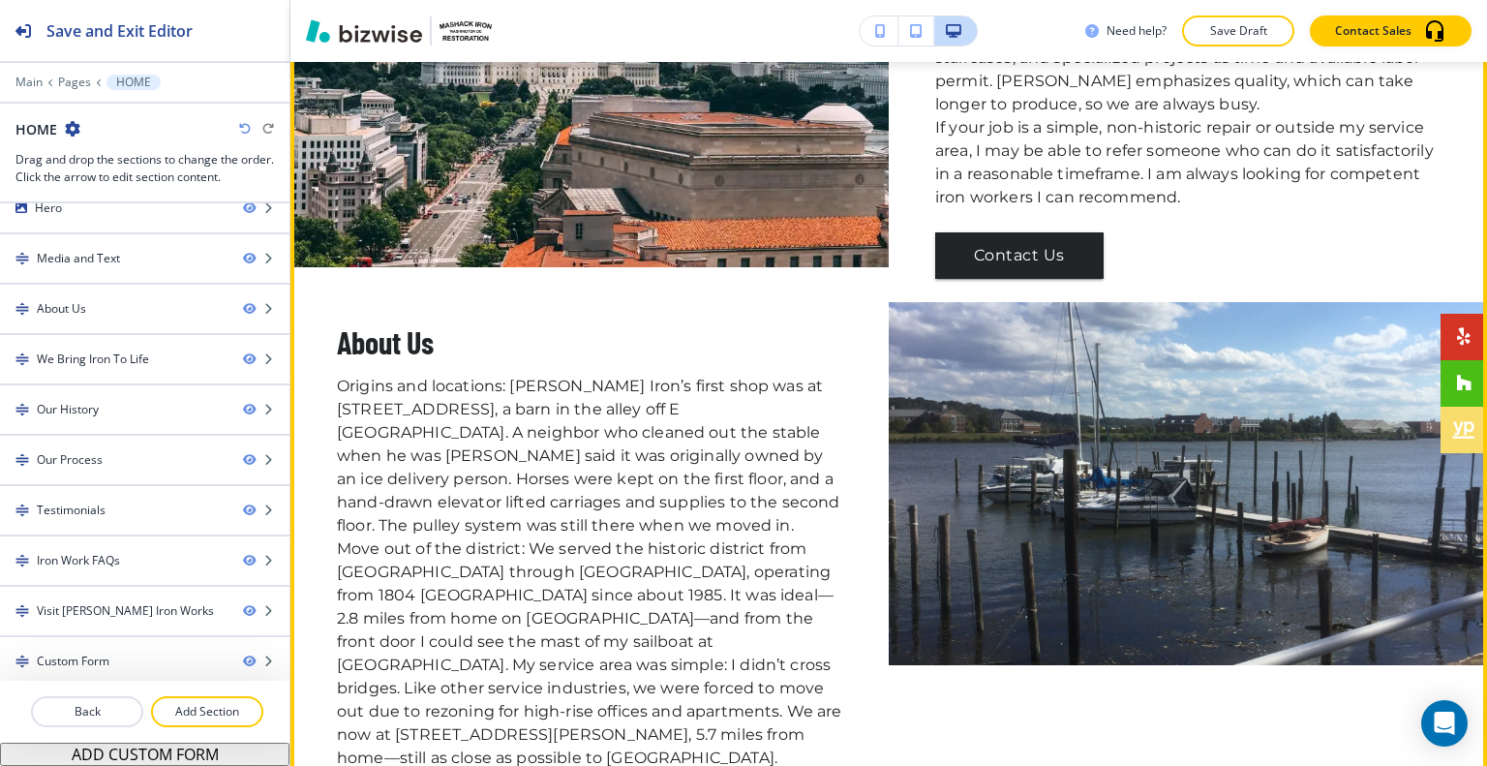
scroll to position [508, 0]
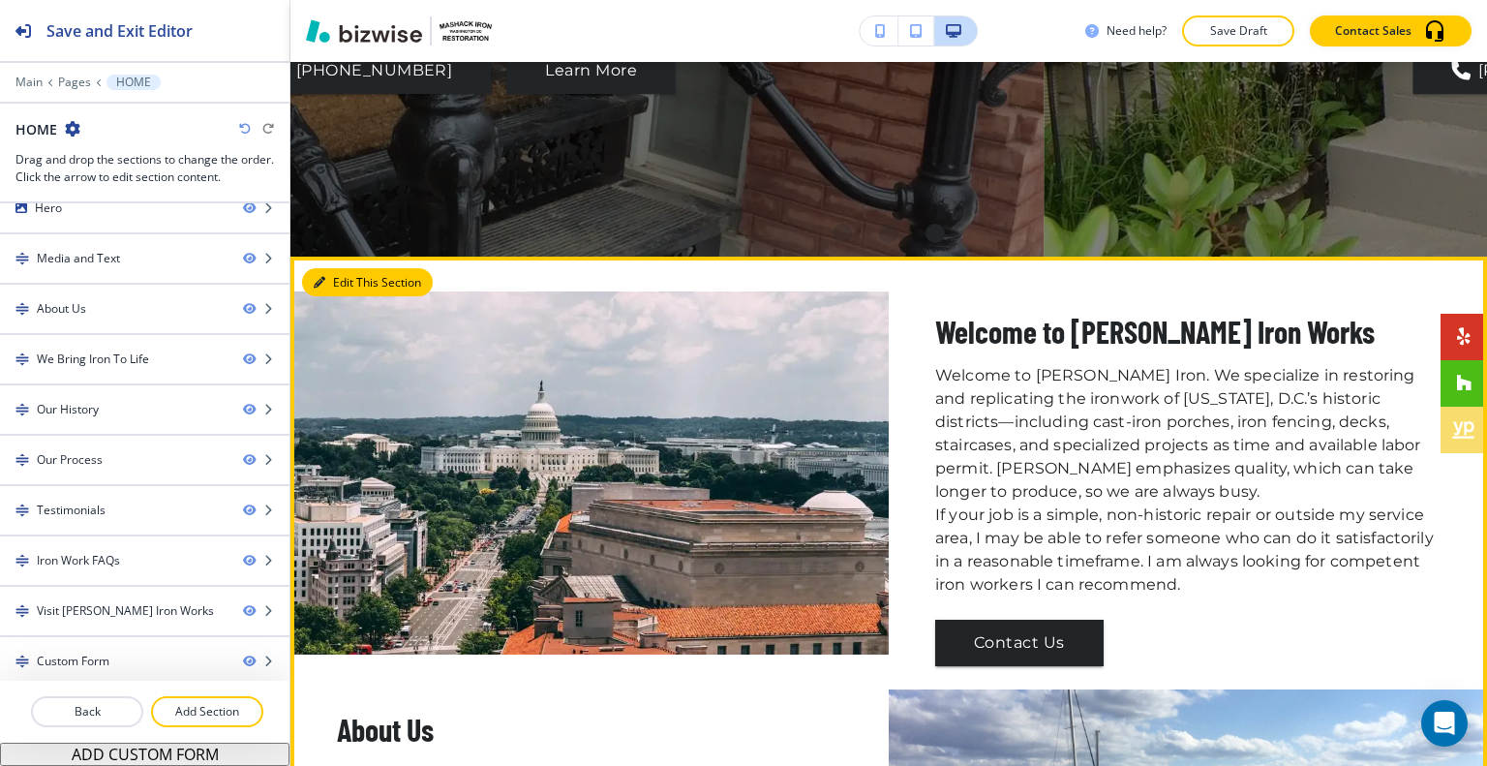
click at [334, 276] on button "Edit This Section" at bounding box center [367, 282] width 131 height 29
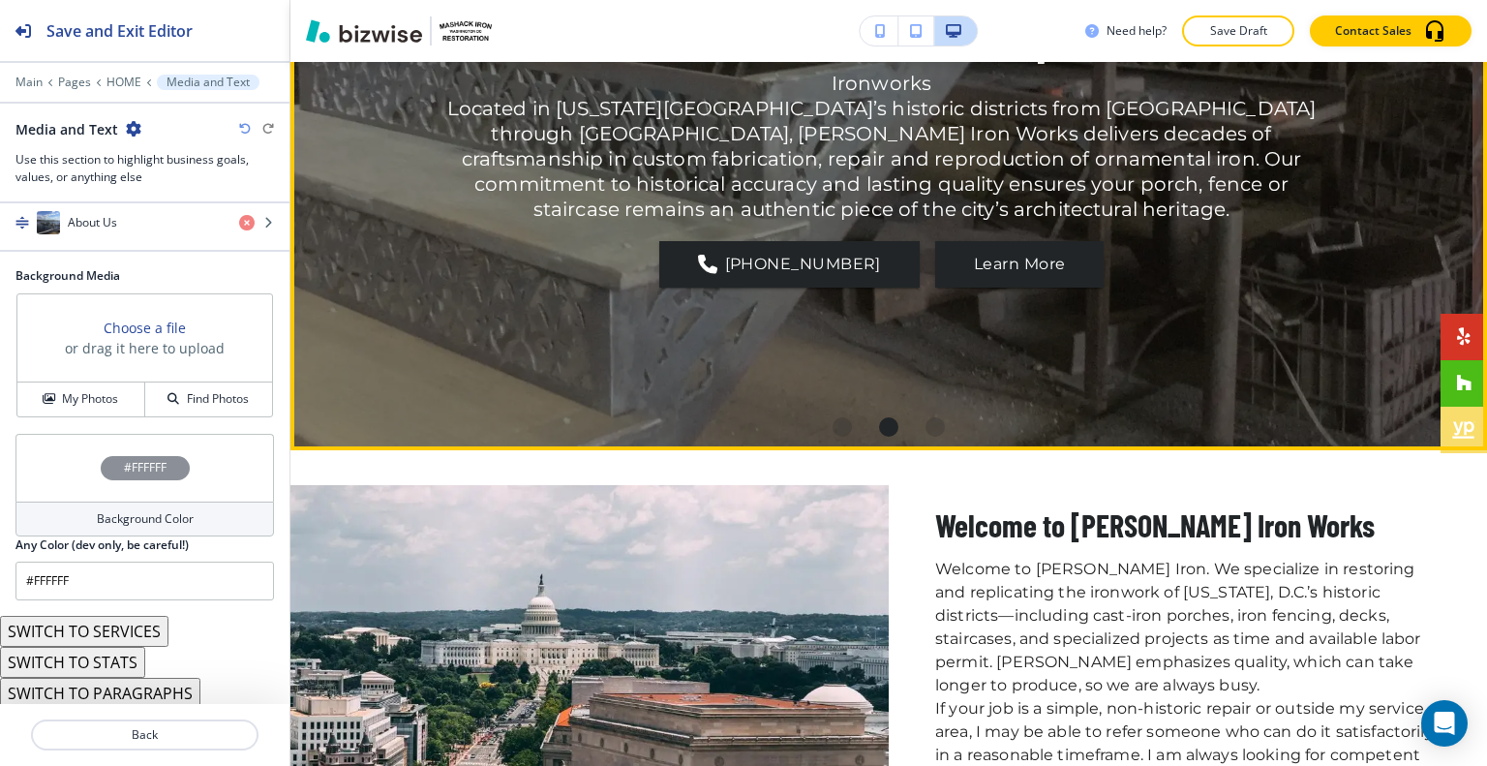
scroll to position [605, 0]
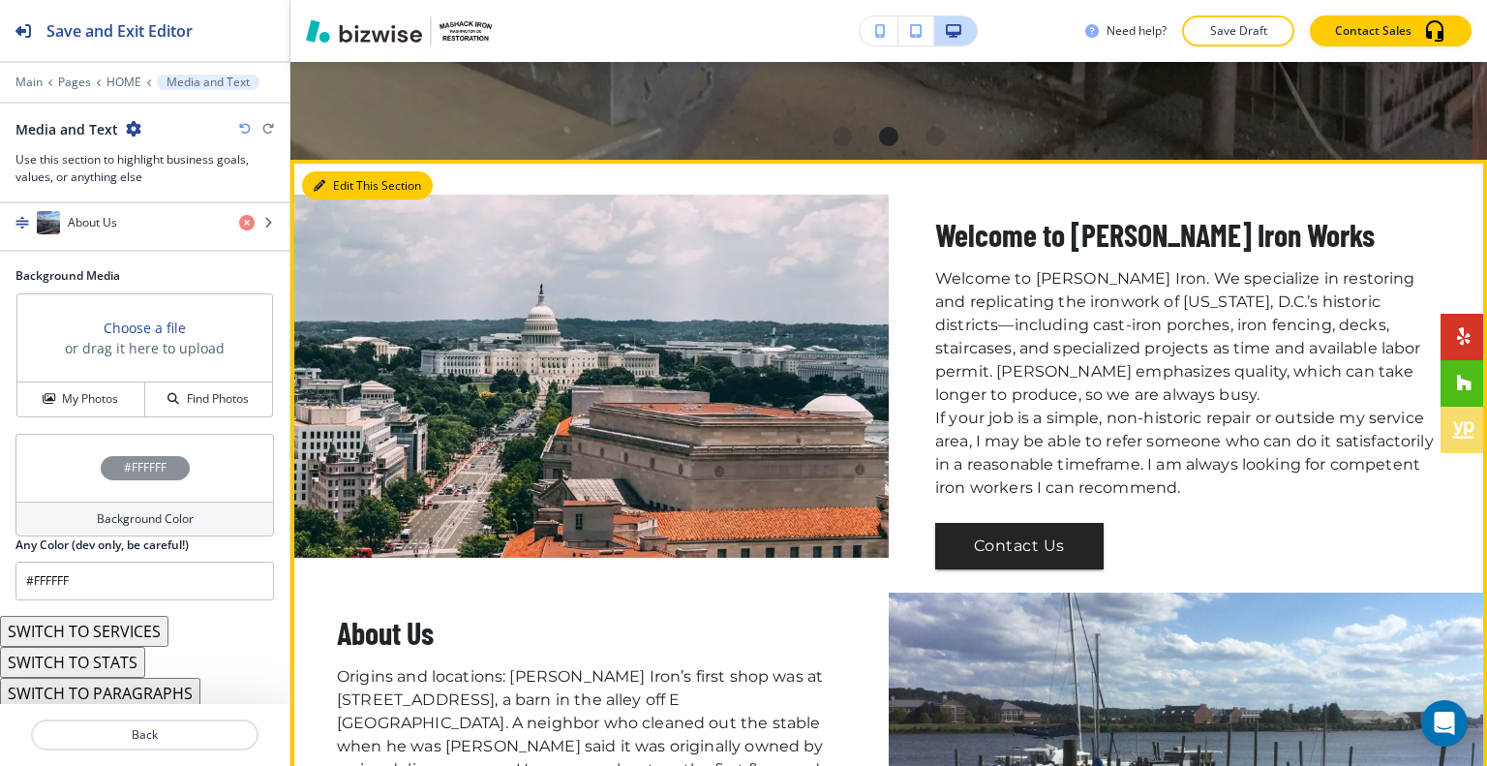
click at [355, 190] on button "Edit This Section" at bounding box center [367, 185] width 131 height 29
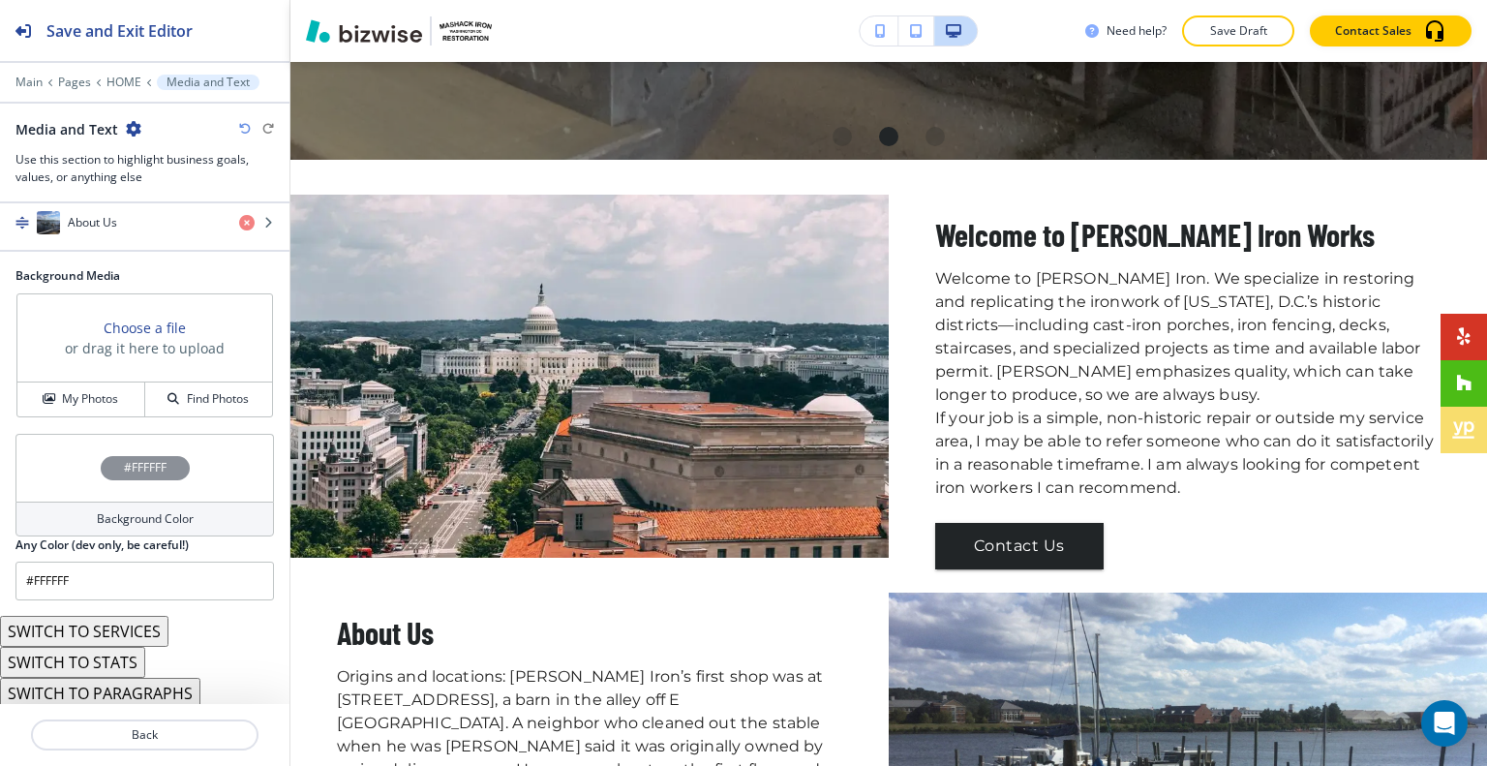
click at [131, 127] on icon "button" at bounding box center [133, 128] width 15 height 15
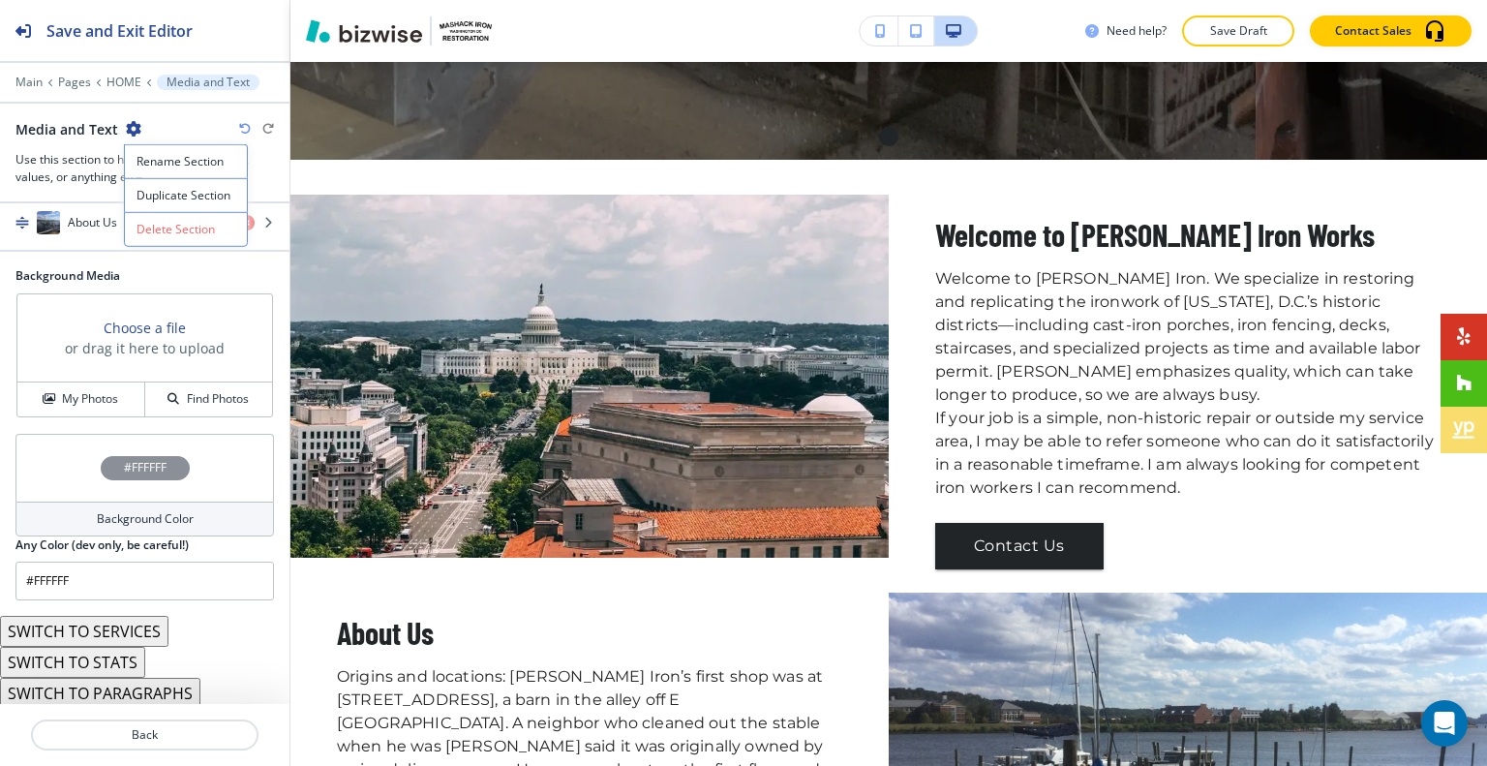
drag, startPoint x: 186, startPoint y: 195, endPoint x: 201, endPoint y: 198, distance: 16.0
click at [187, 196] on p "Duplicate Section" at bounding box center [185, 195] width 99 height 17
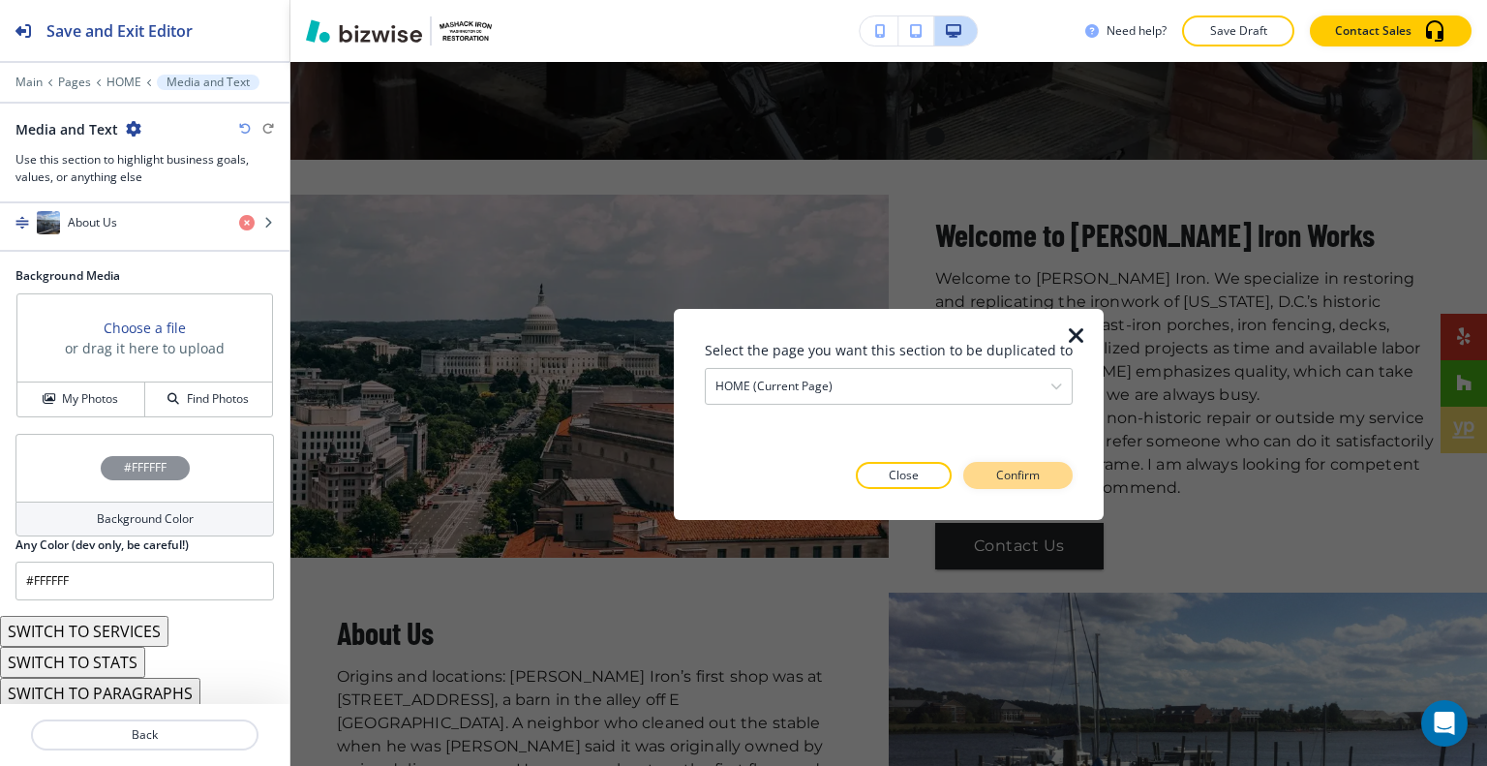
click at [996, 467] on p "Confirm" at bounding box center [1018, 474] width 44 height 17
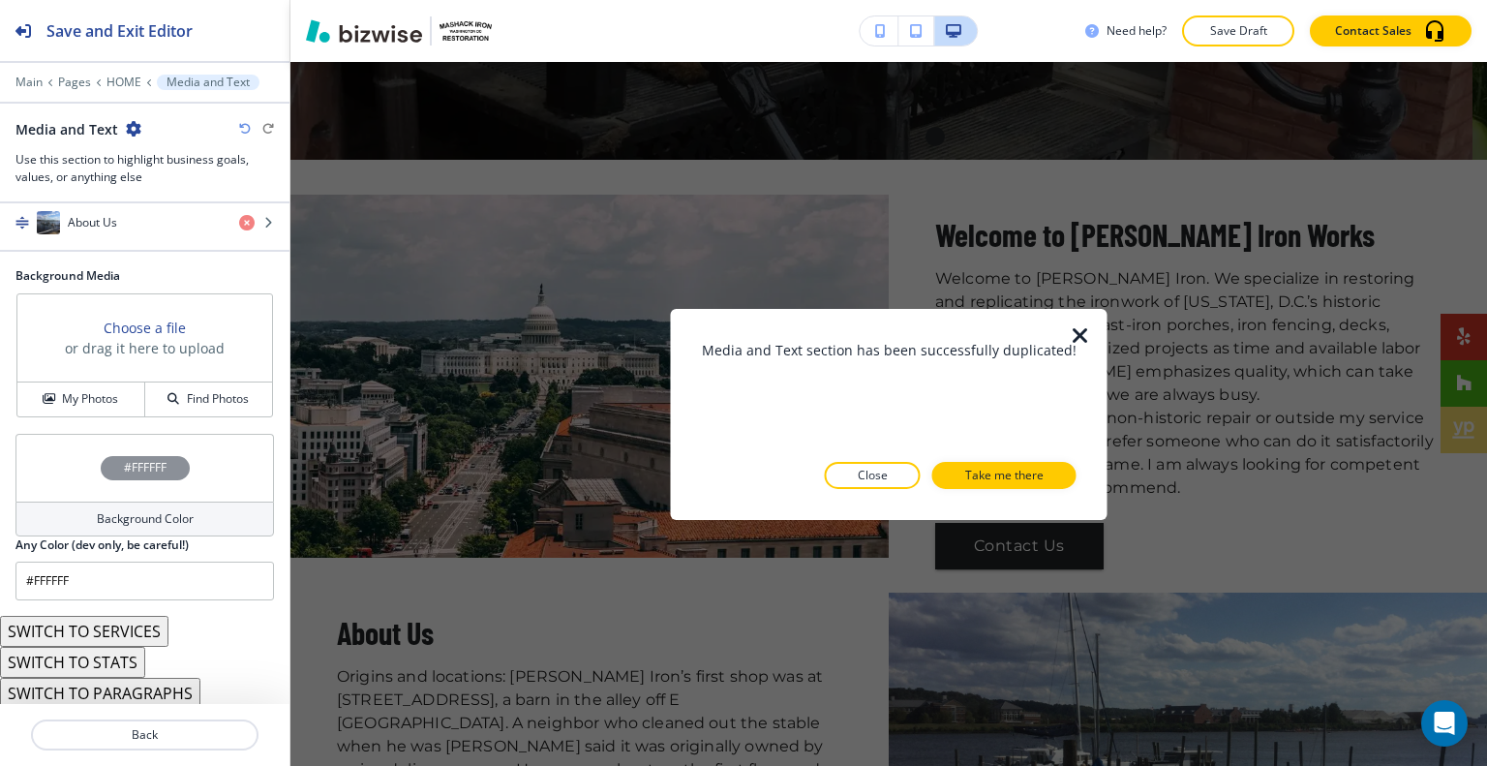
click at [1072, 329] on icon "button" at bounding box center [1079, 334] width 23 height 23
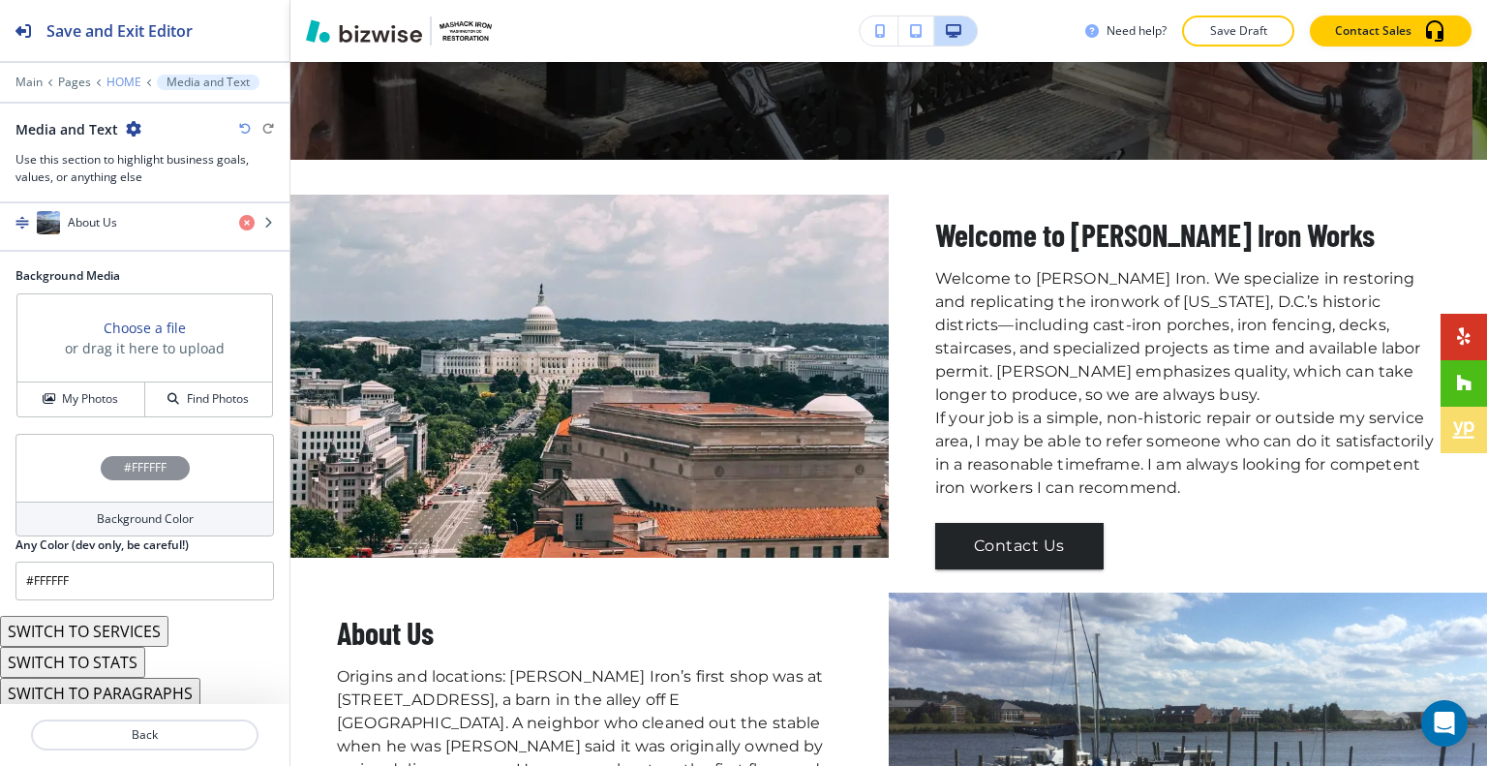
click at [119, 82] on p "HOME" at bounding box center [123, 82] width 35 height 14
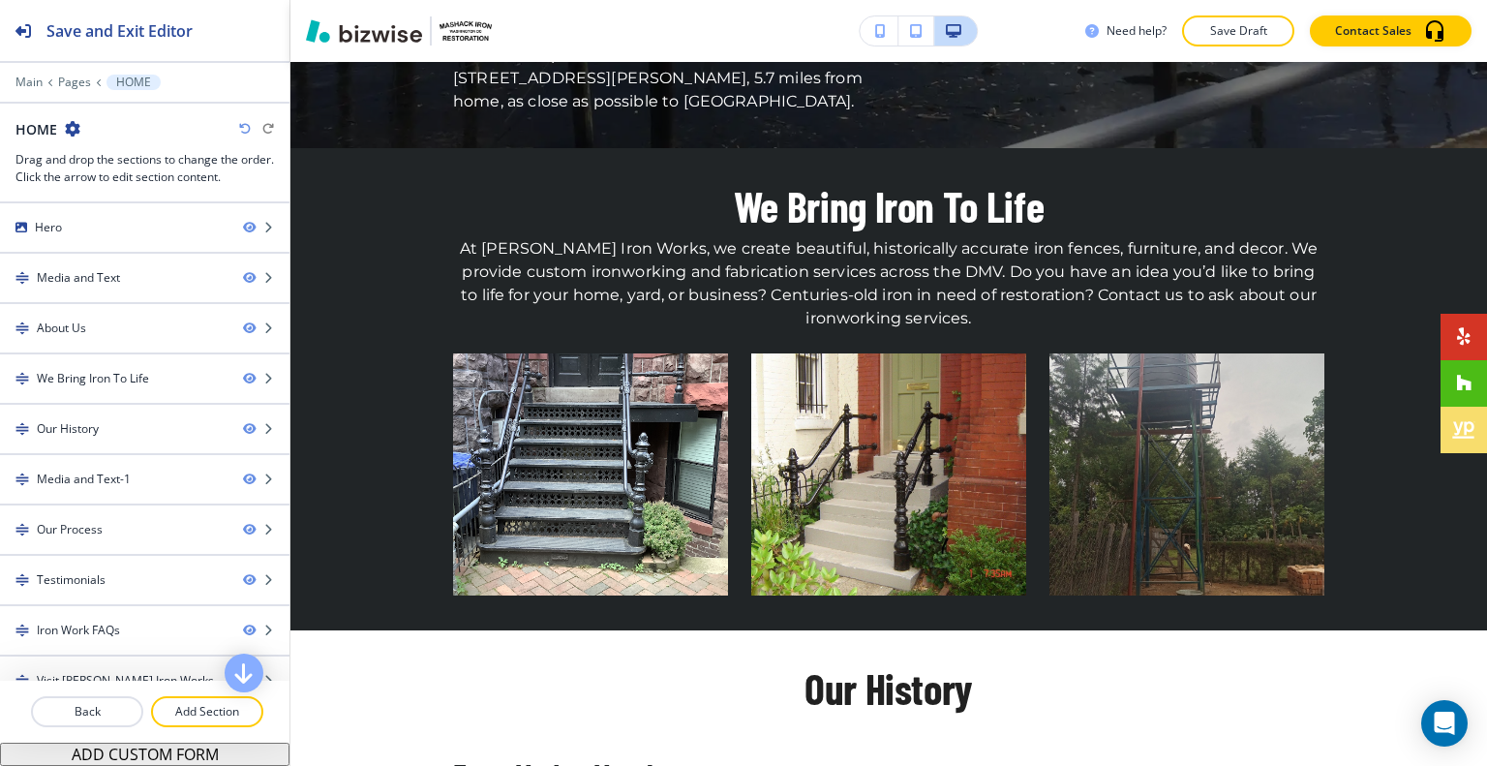
scroll to position [0, 0]
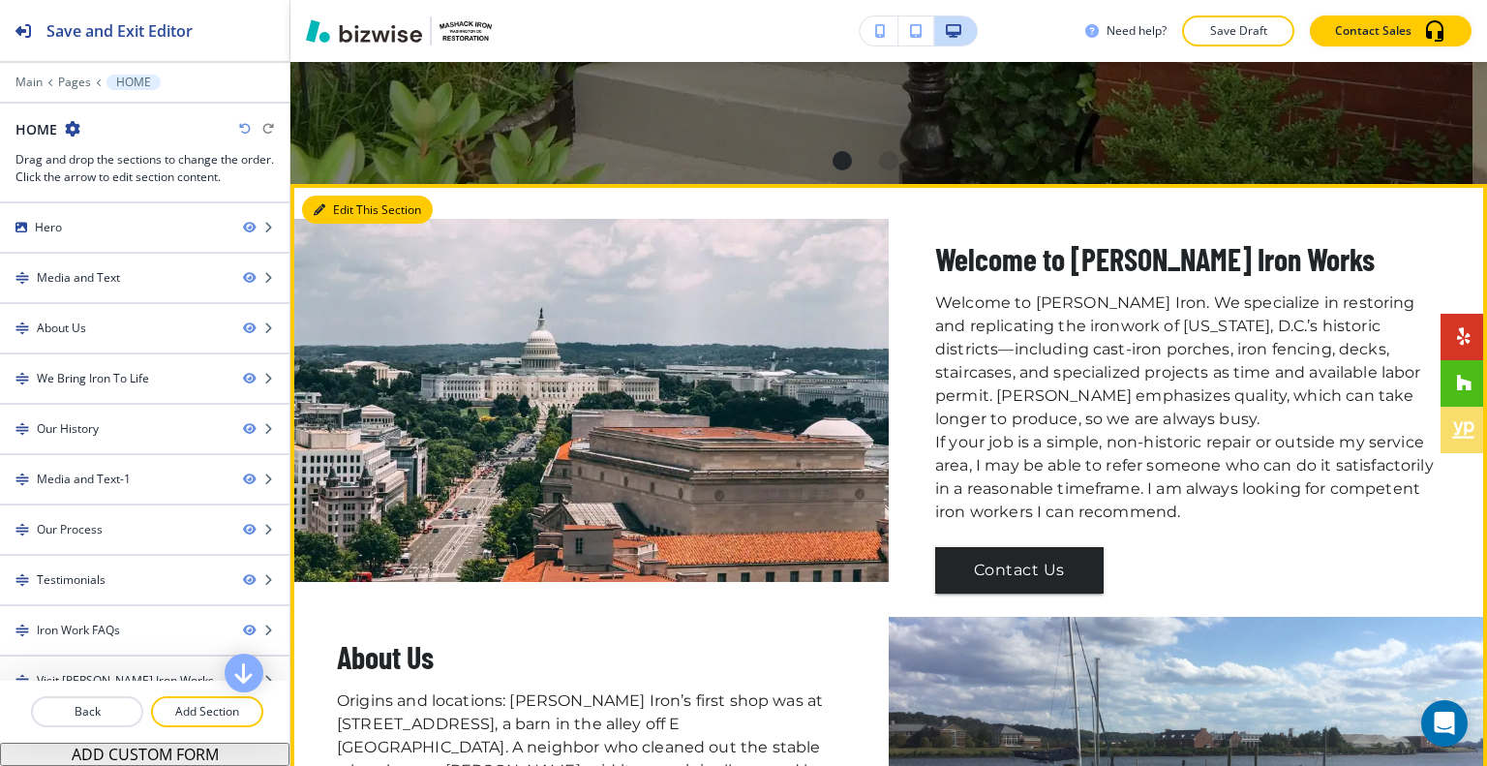
click at [349, 195] on button "Edit This Section" at bounding box center [367, 209] width 131 height 29
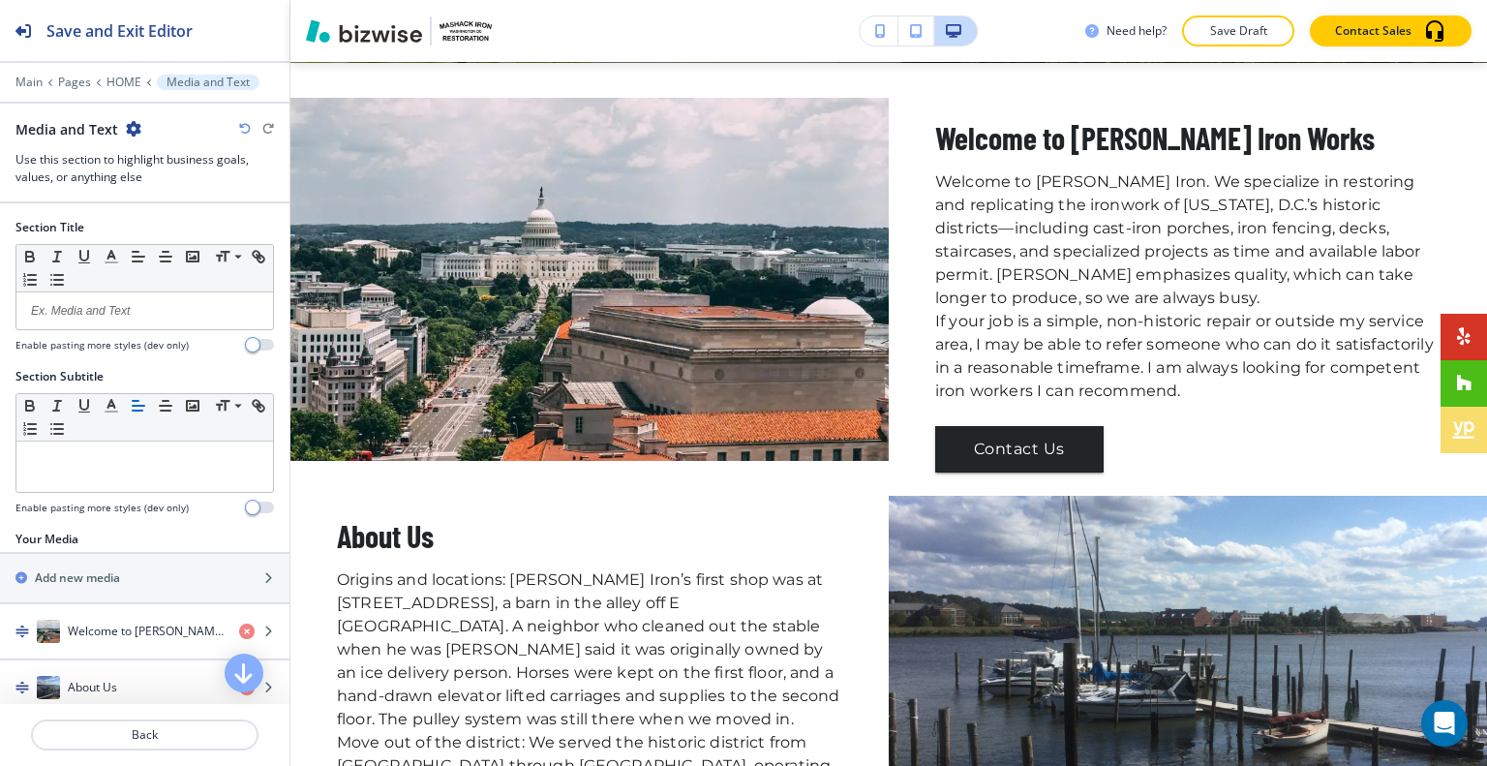
scroll to position [387, 0]
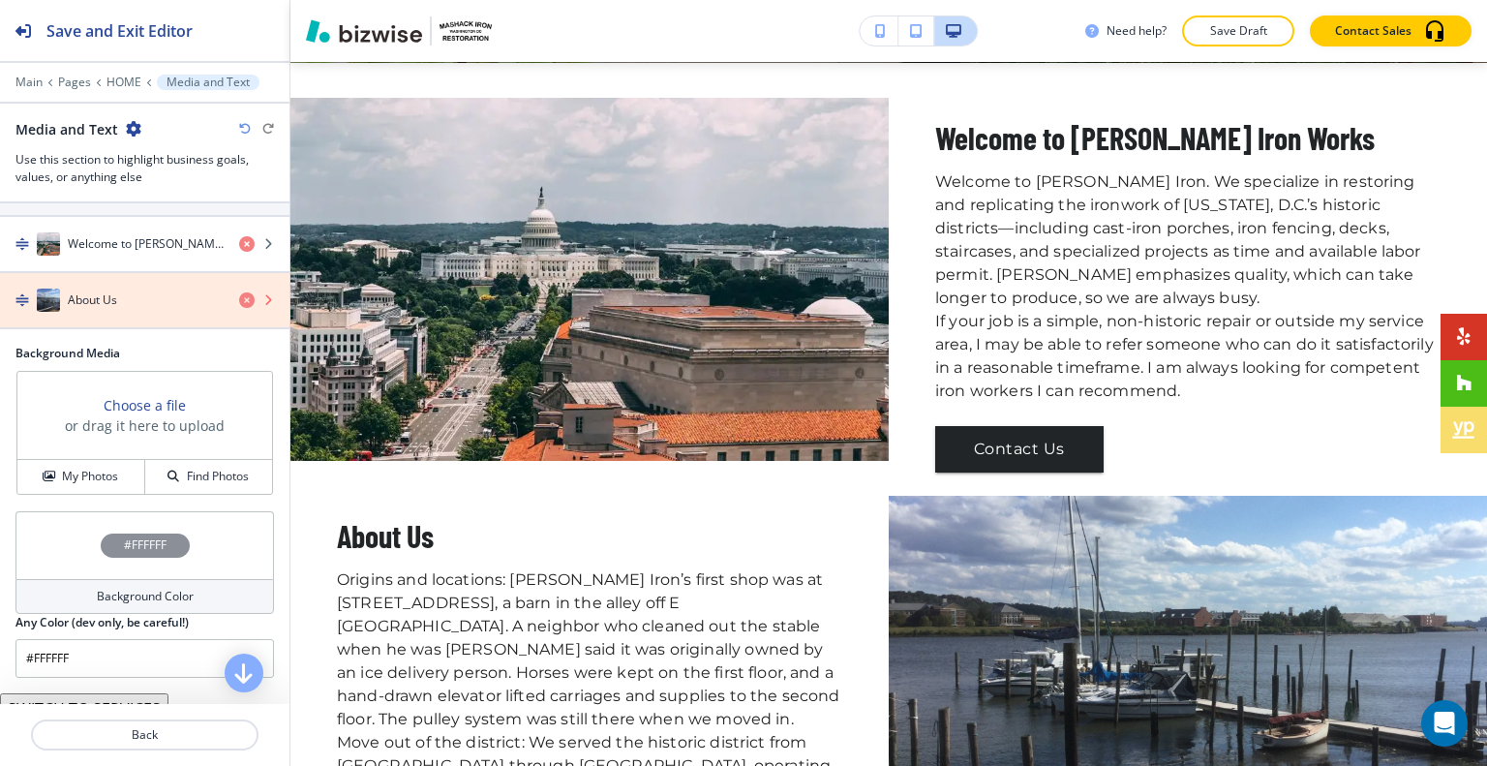
click at [239, 301] on icon "button" at bounding box center [246, 299] width 15 height 15
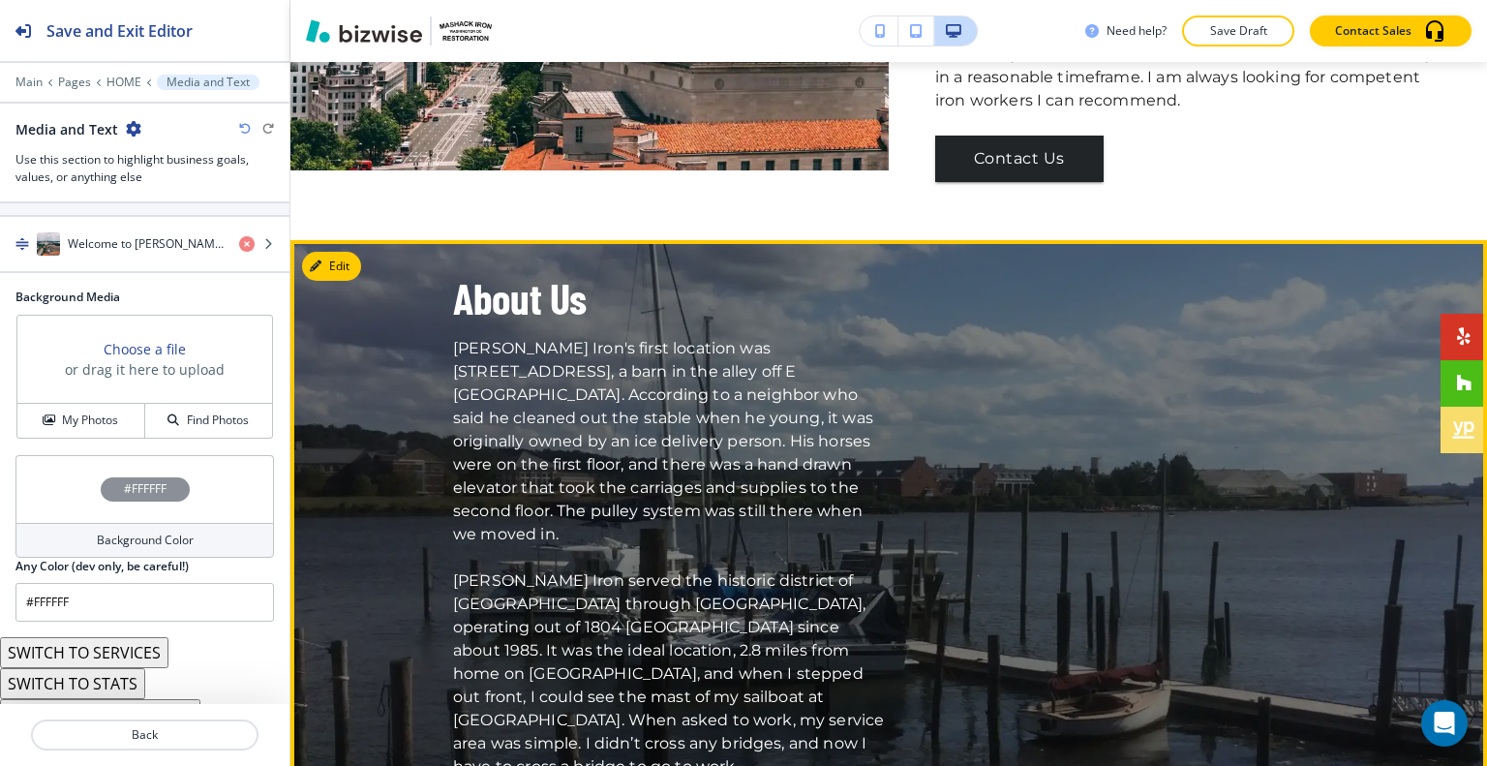
scroll to position [605, 0]
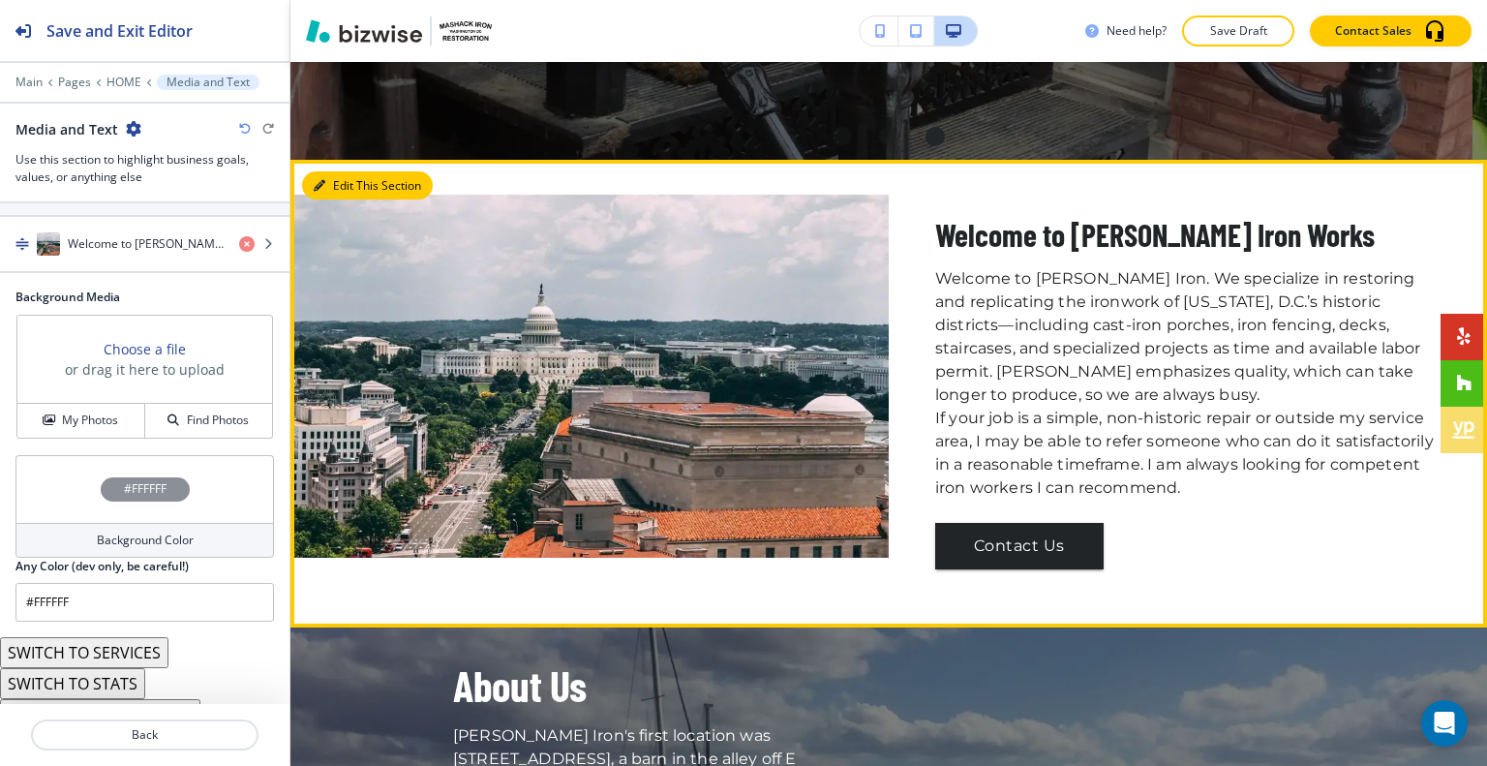
click at [348, 176] on button "Edit This Section" at bounding box center [367, 185] width 131 height 29
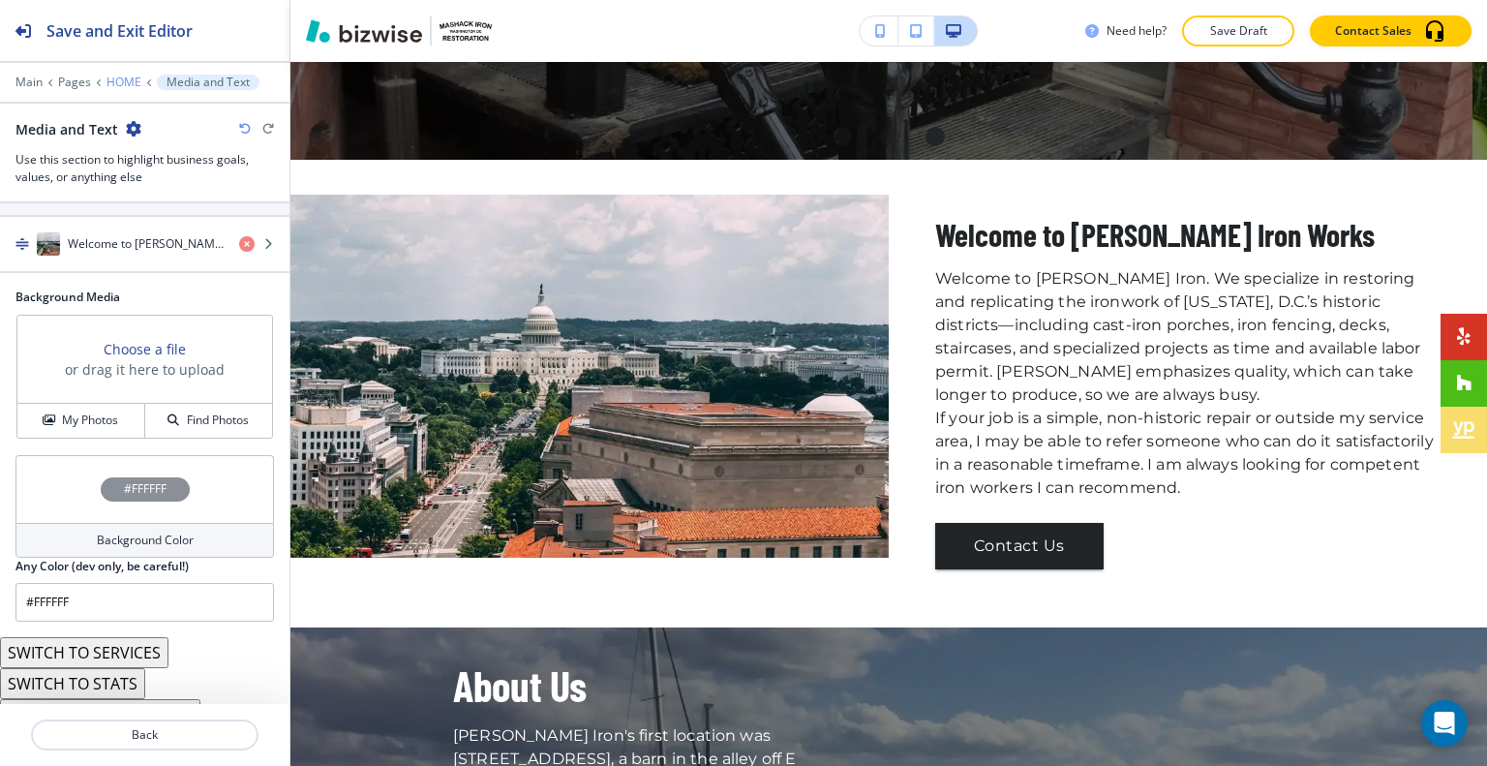
click at [135, 81] on p "HOME" at bounding box center [123, 82] width 35 height 14
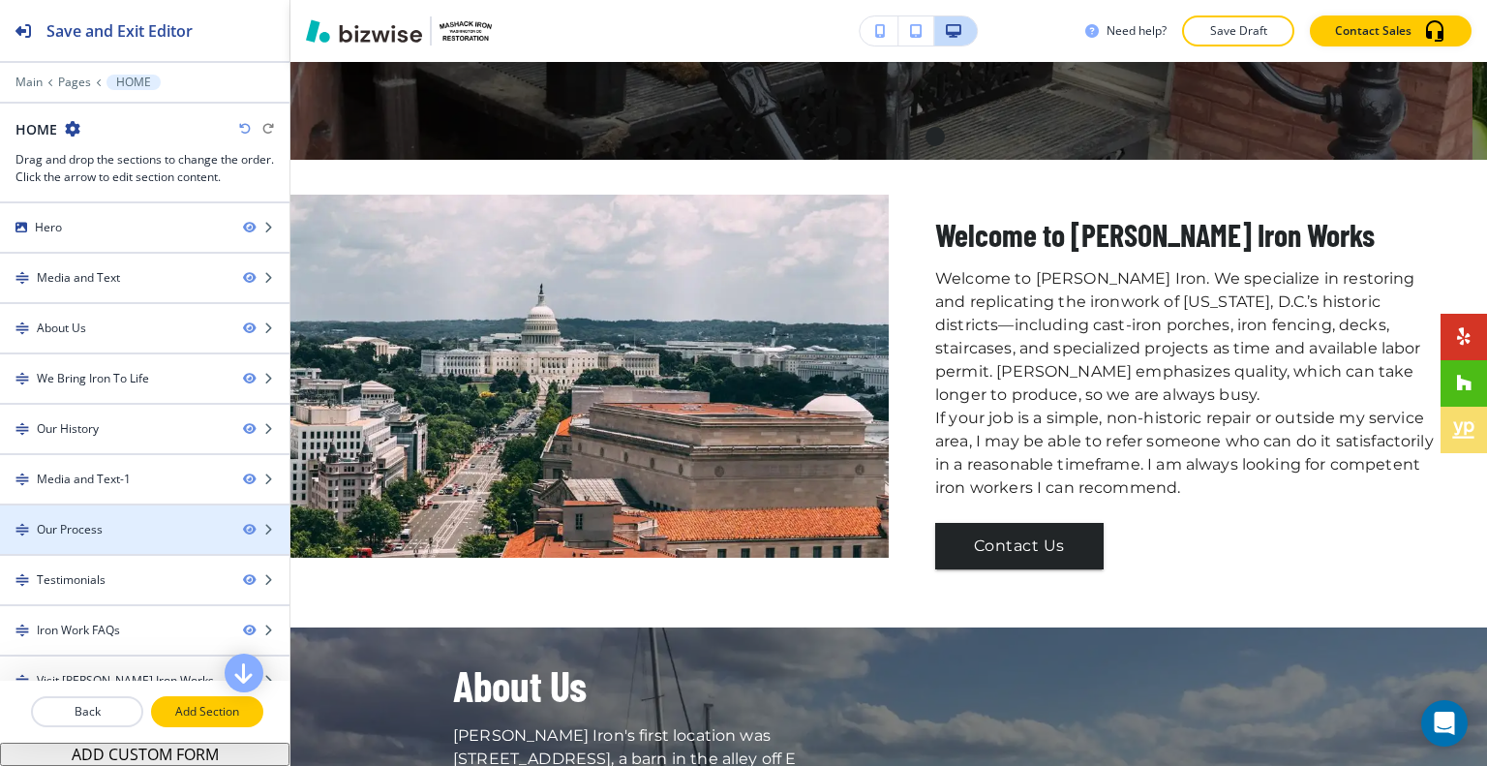
scroll to position [70, 0]
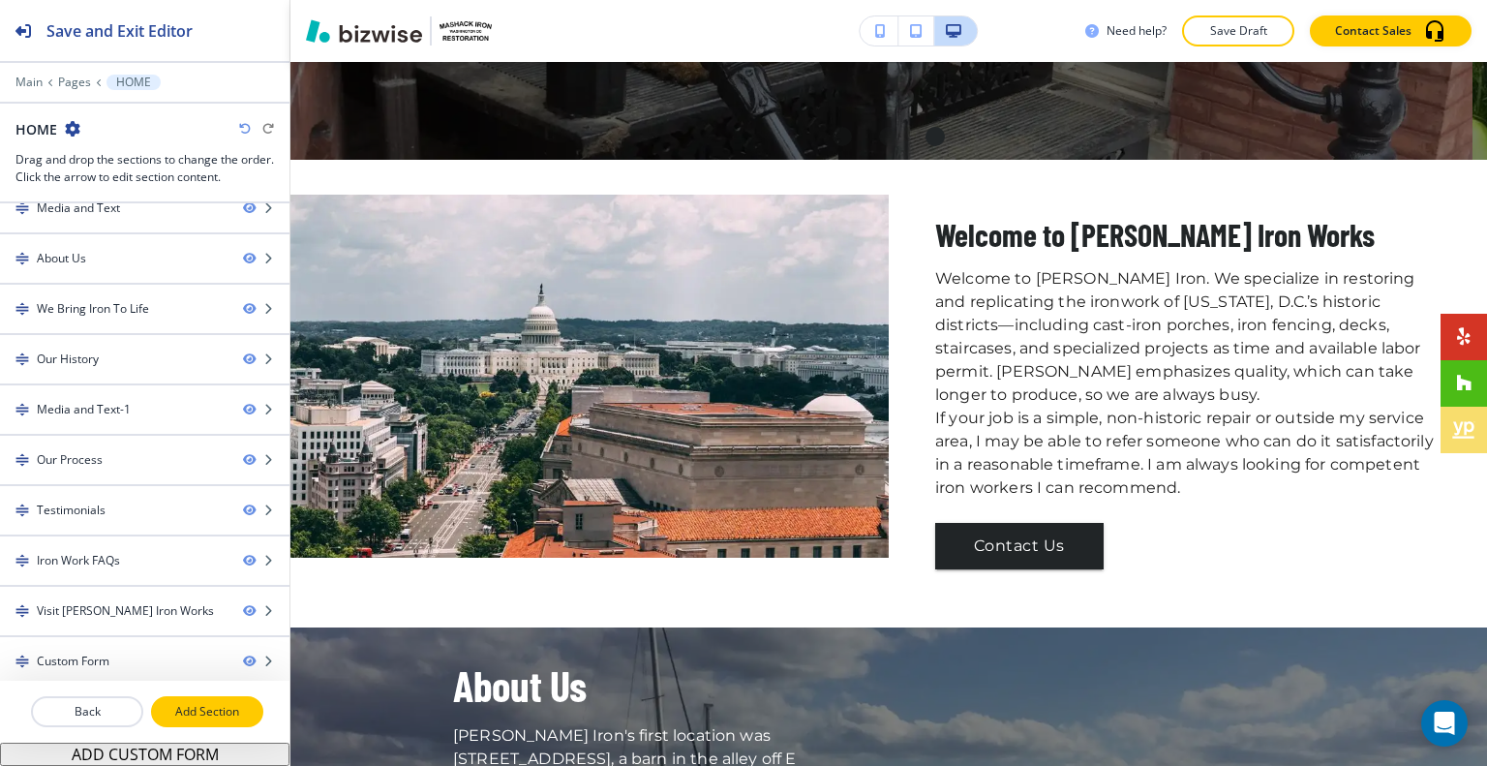
click at [204, 711] on p "Add Section" at bounding box center [207, 711] width 108 height 17
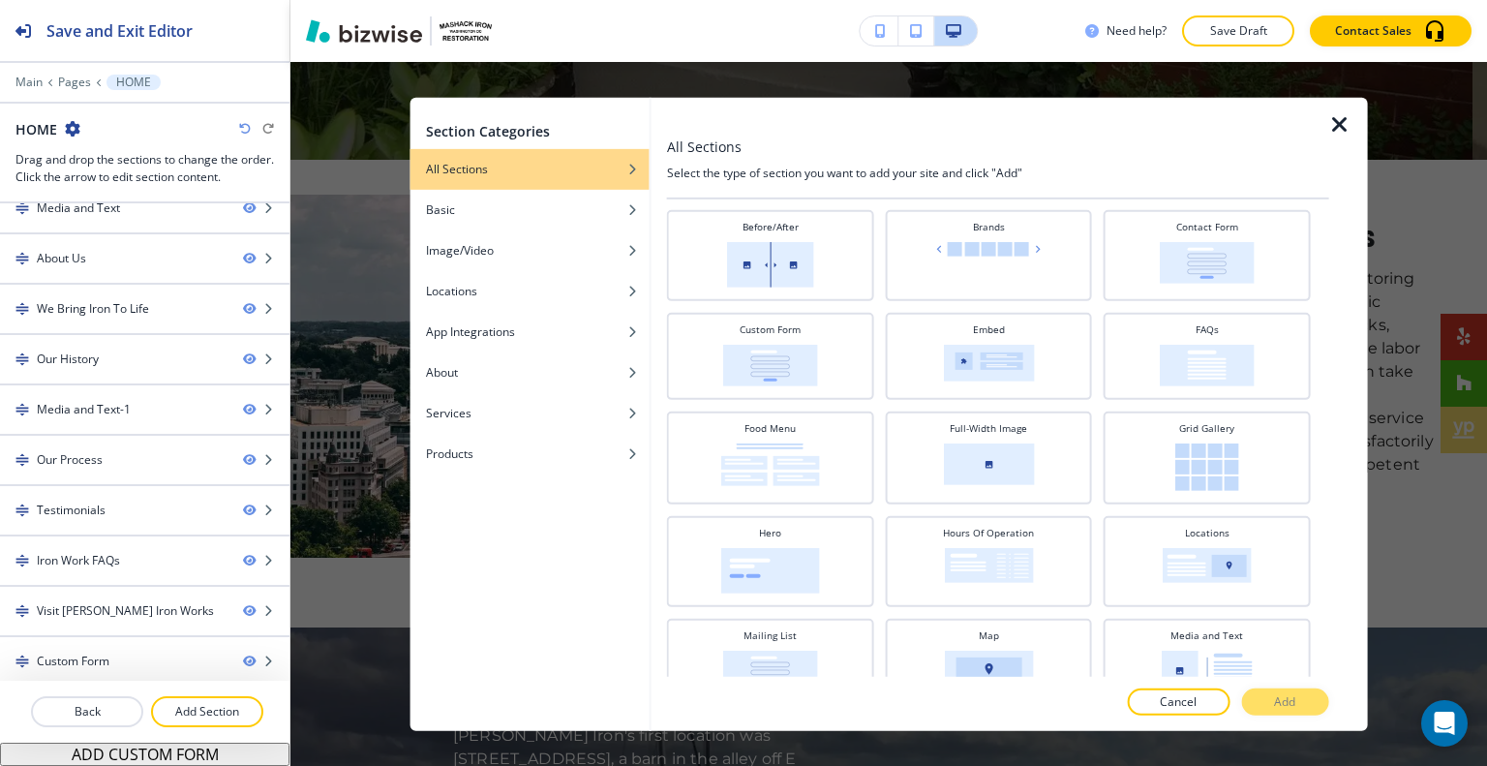
scroll to position [0, 0]
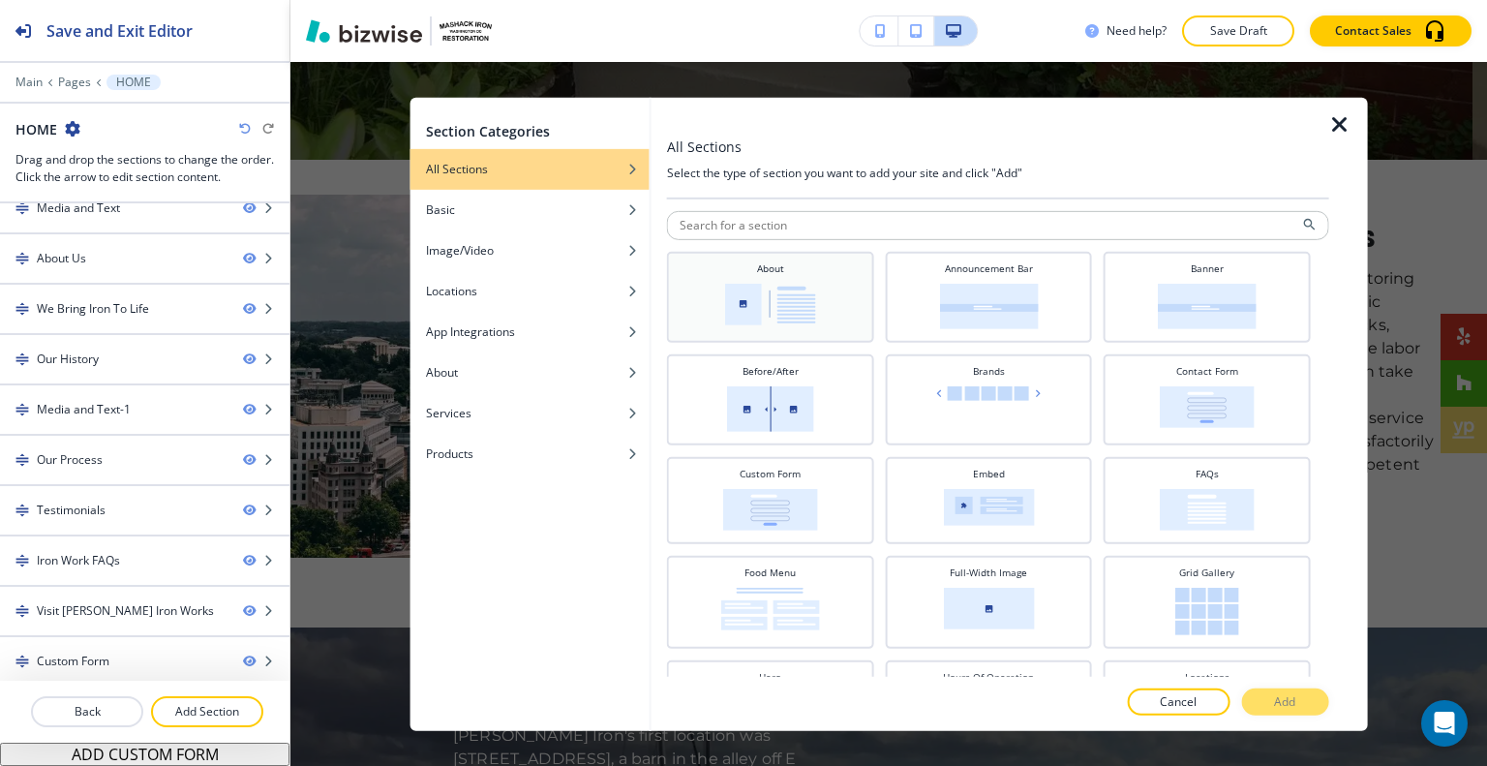
click at [794, 293] on img at bounding box center [770, 304] width 91 height 42
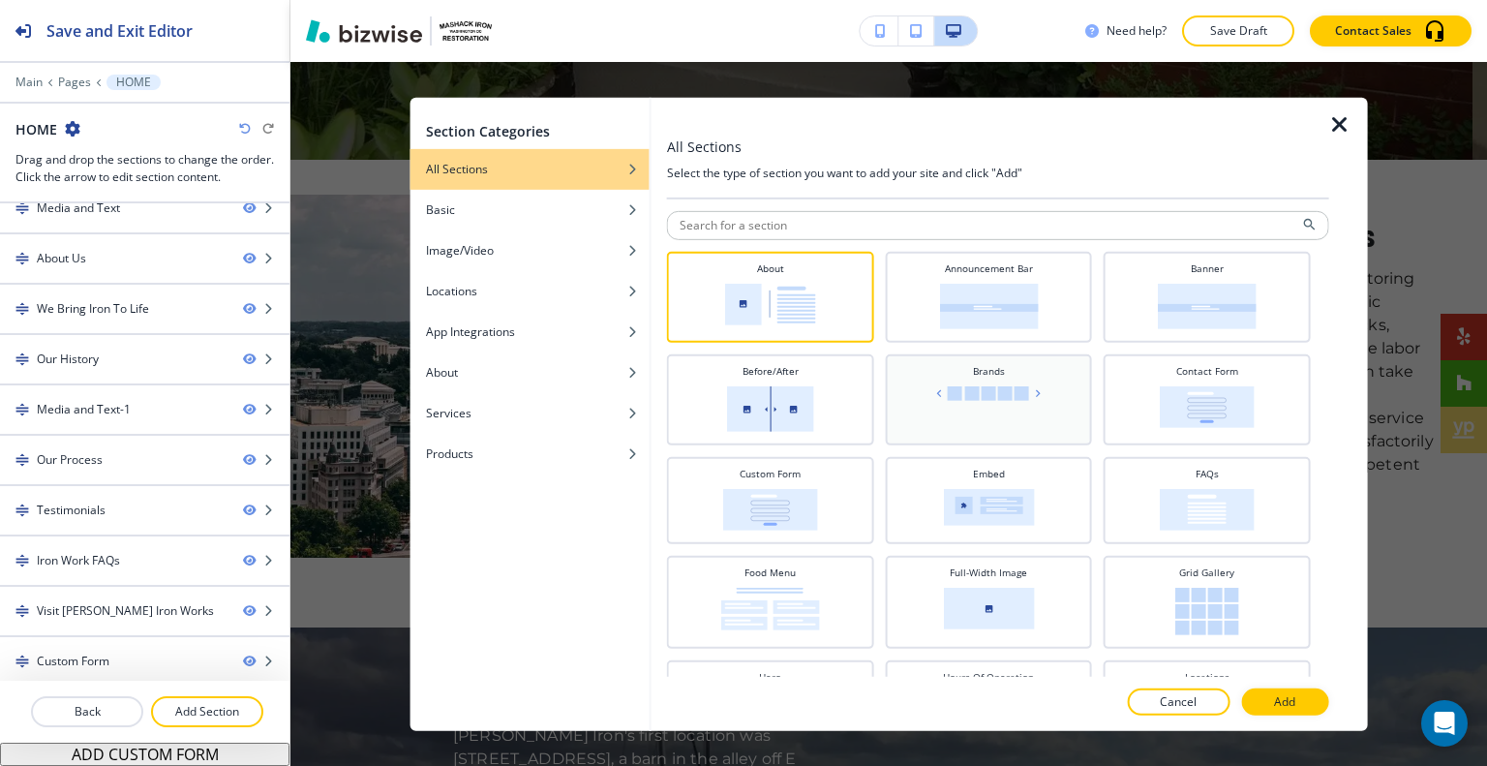
click at [1007, 401] on div "Brands" at bounding box center [988, 397] width 188 height 68
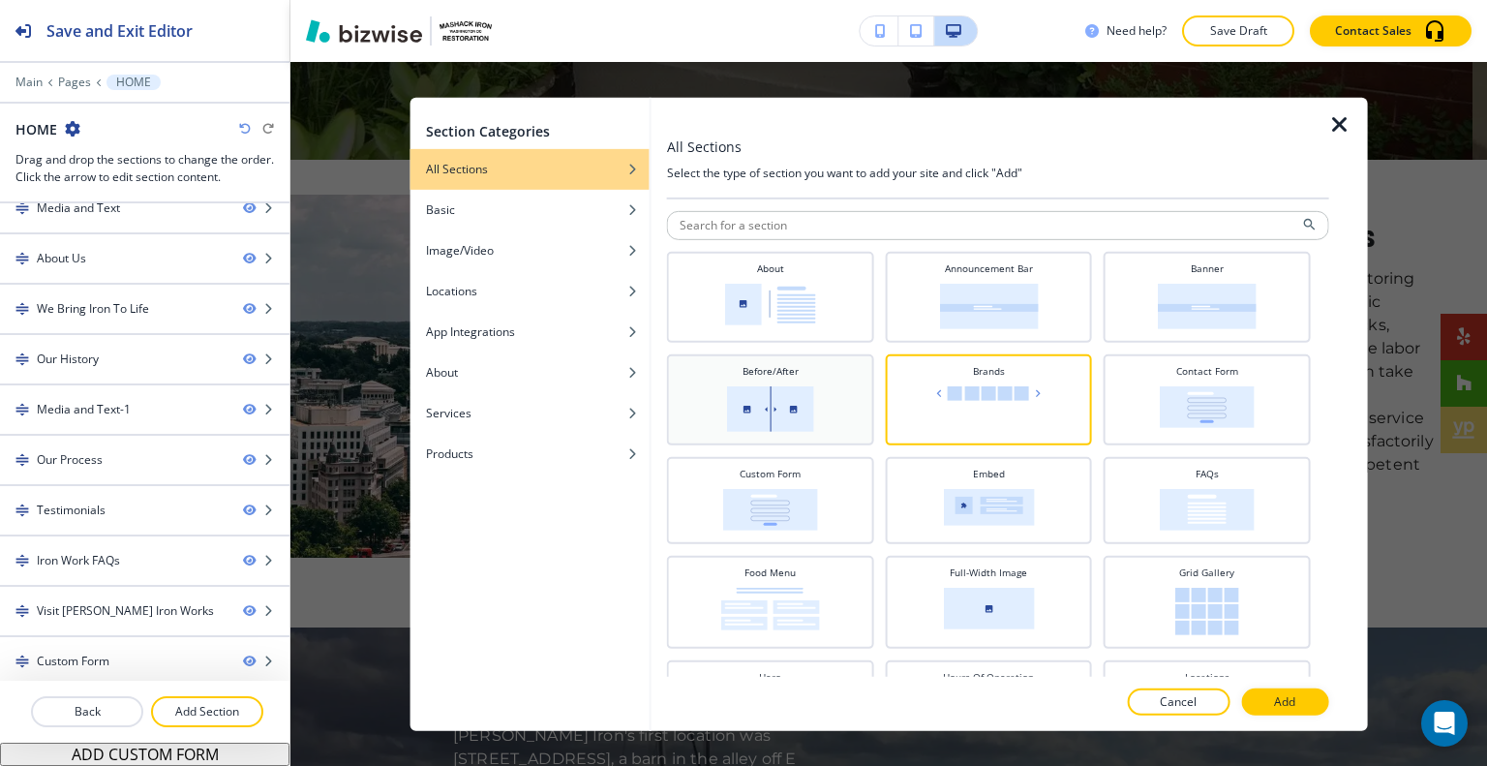
click at [732, 388] on img at bounding box center [770, 407] width 87 height 45
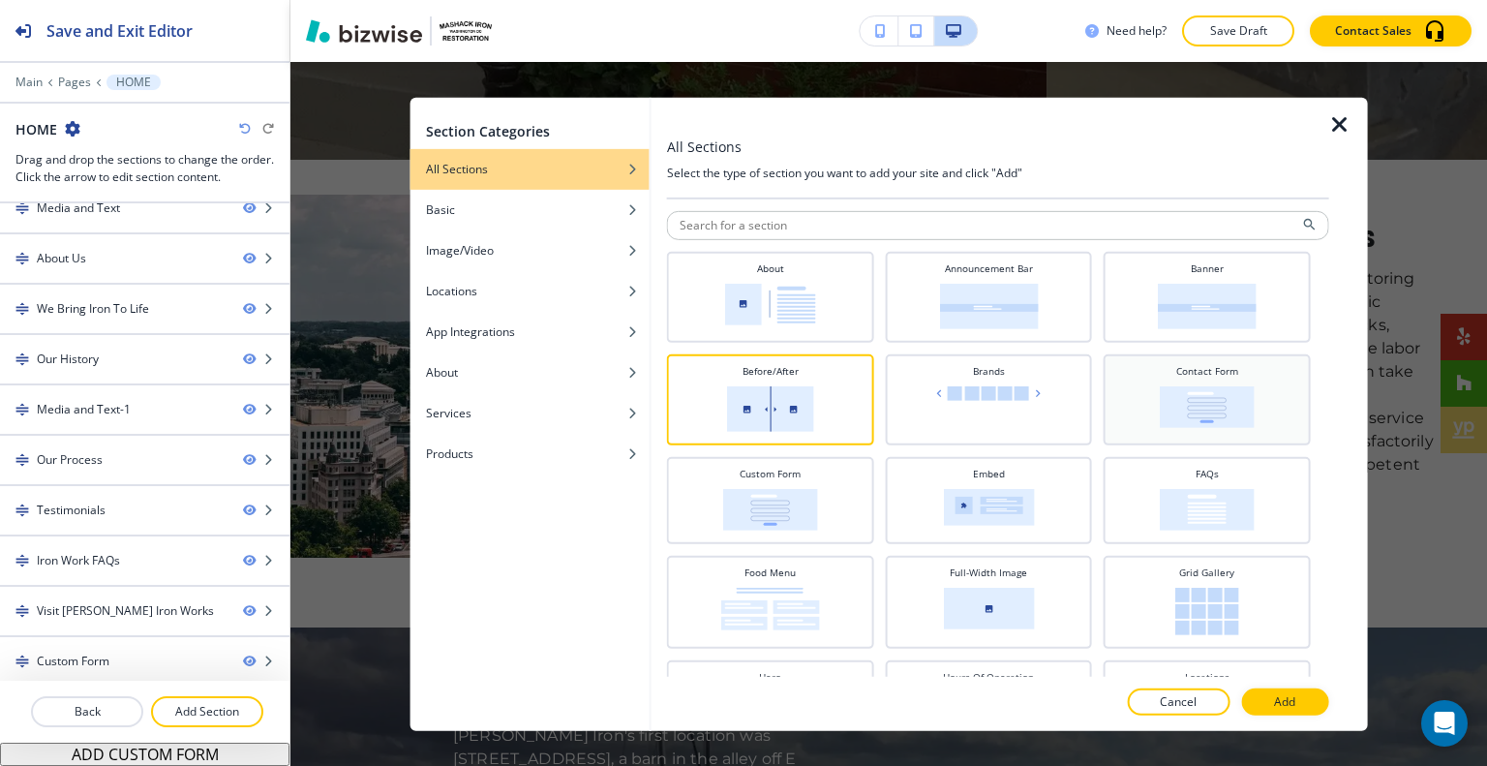
scroll to position [97, 0]
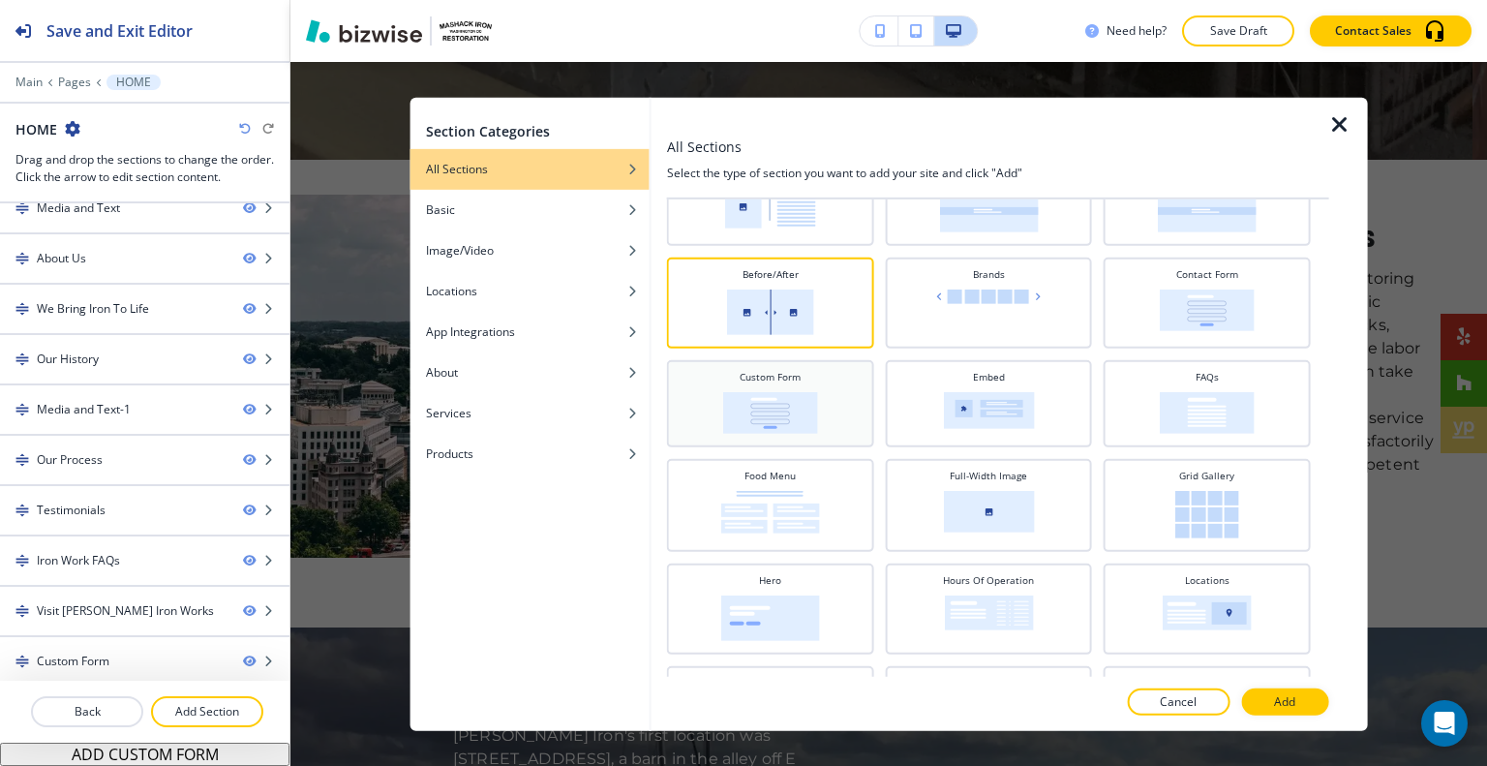
click at [825, 413] on div "Custom Form" at bounding box center [771, 401] width 188 height 64
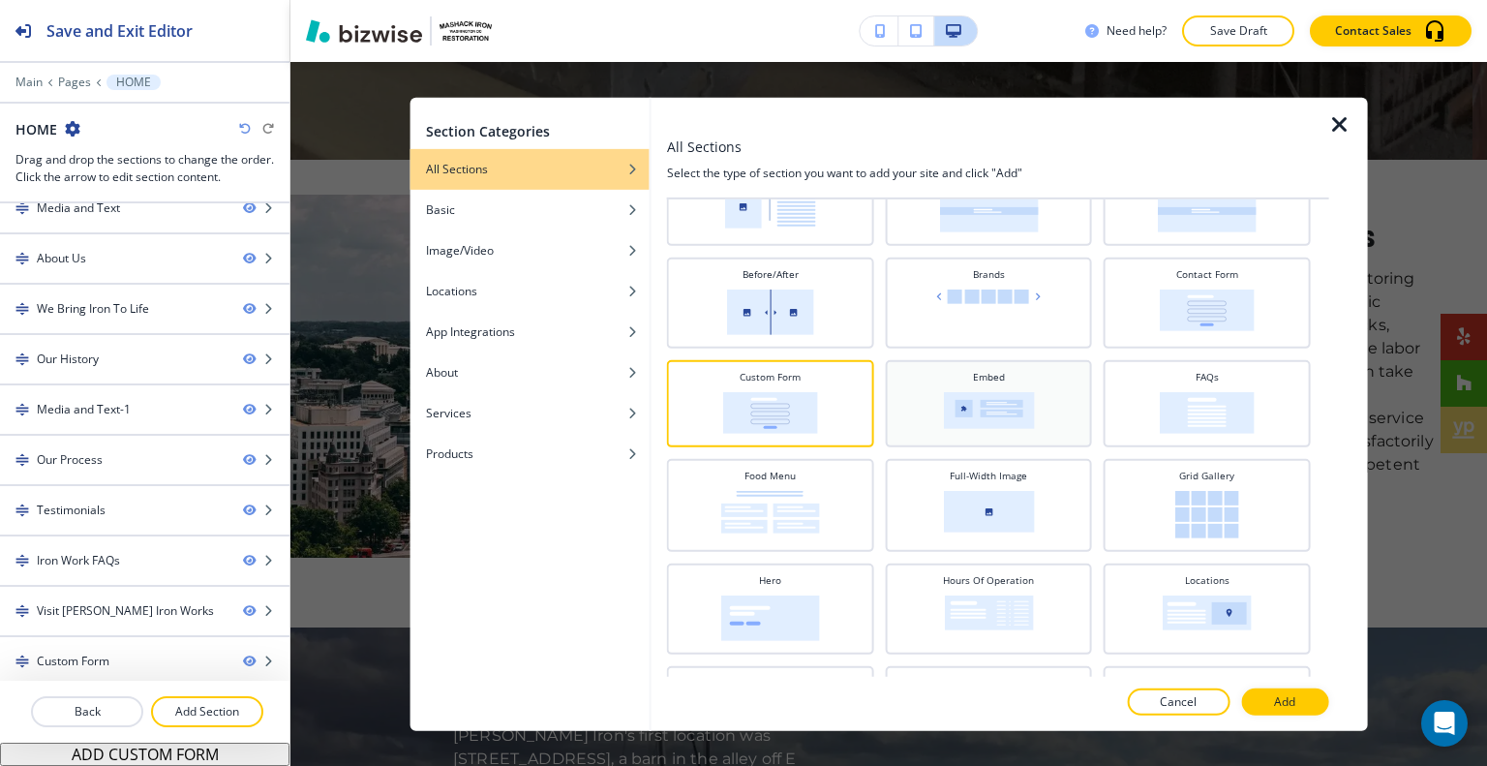
click at [928, 378] on div "Embed" at bounding box center [988, 401] width 188 height 64
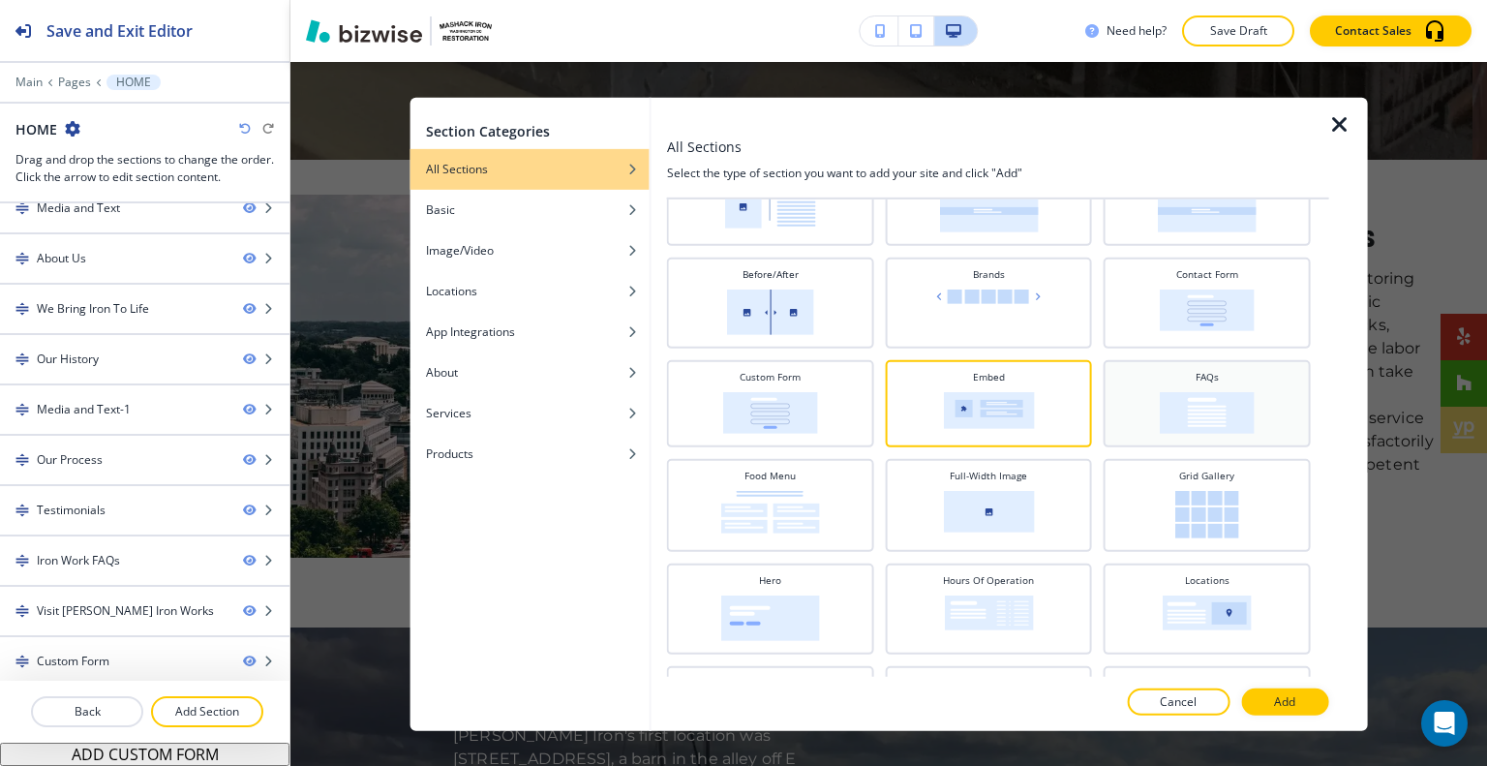
click at [1231, 387] on div "FAQs" at bounding box center [1207, 401] width 188 height 64
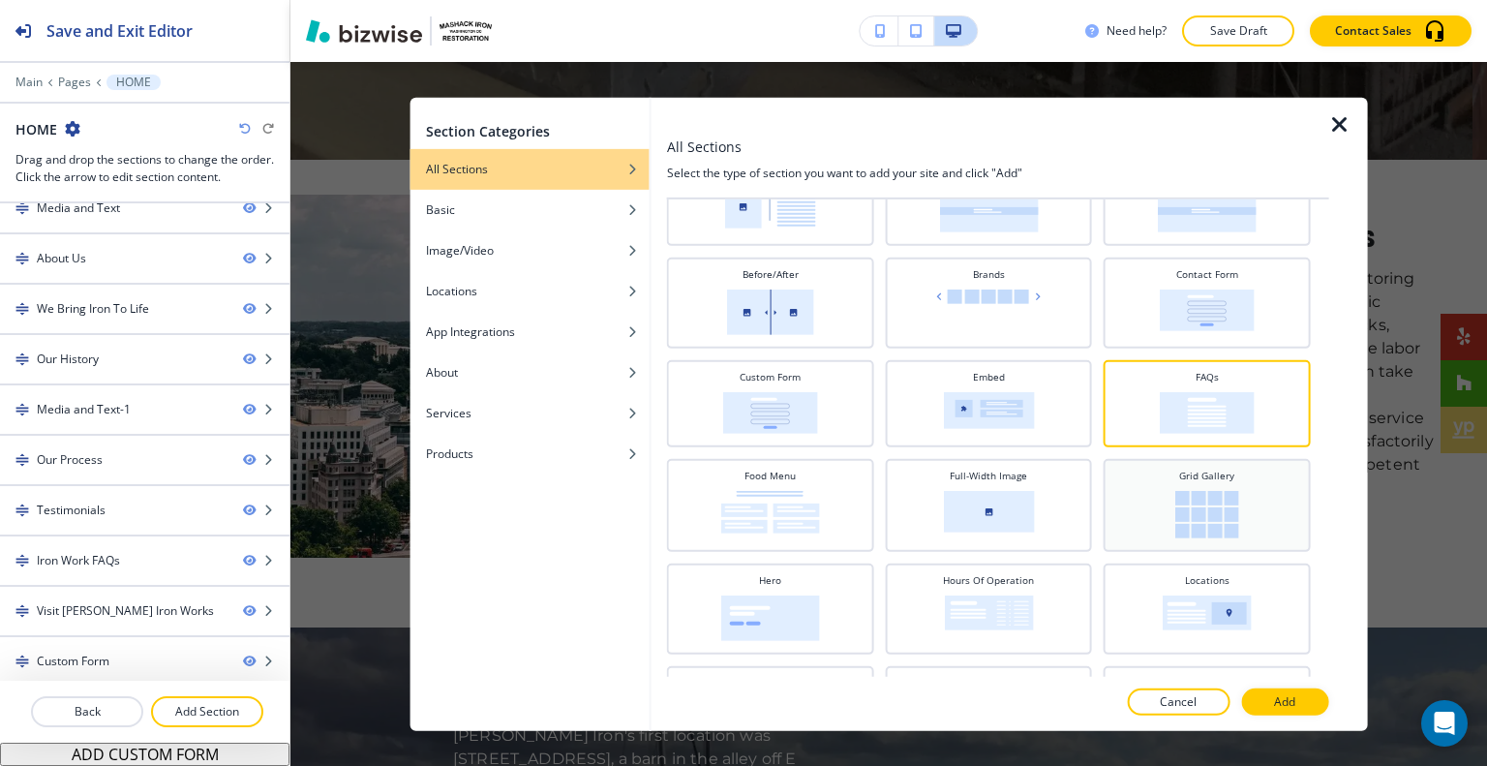
click at [1208, 477] on h4 "Grid Gallery" at bounding box center [1206, 474] width 55 height 15
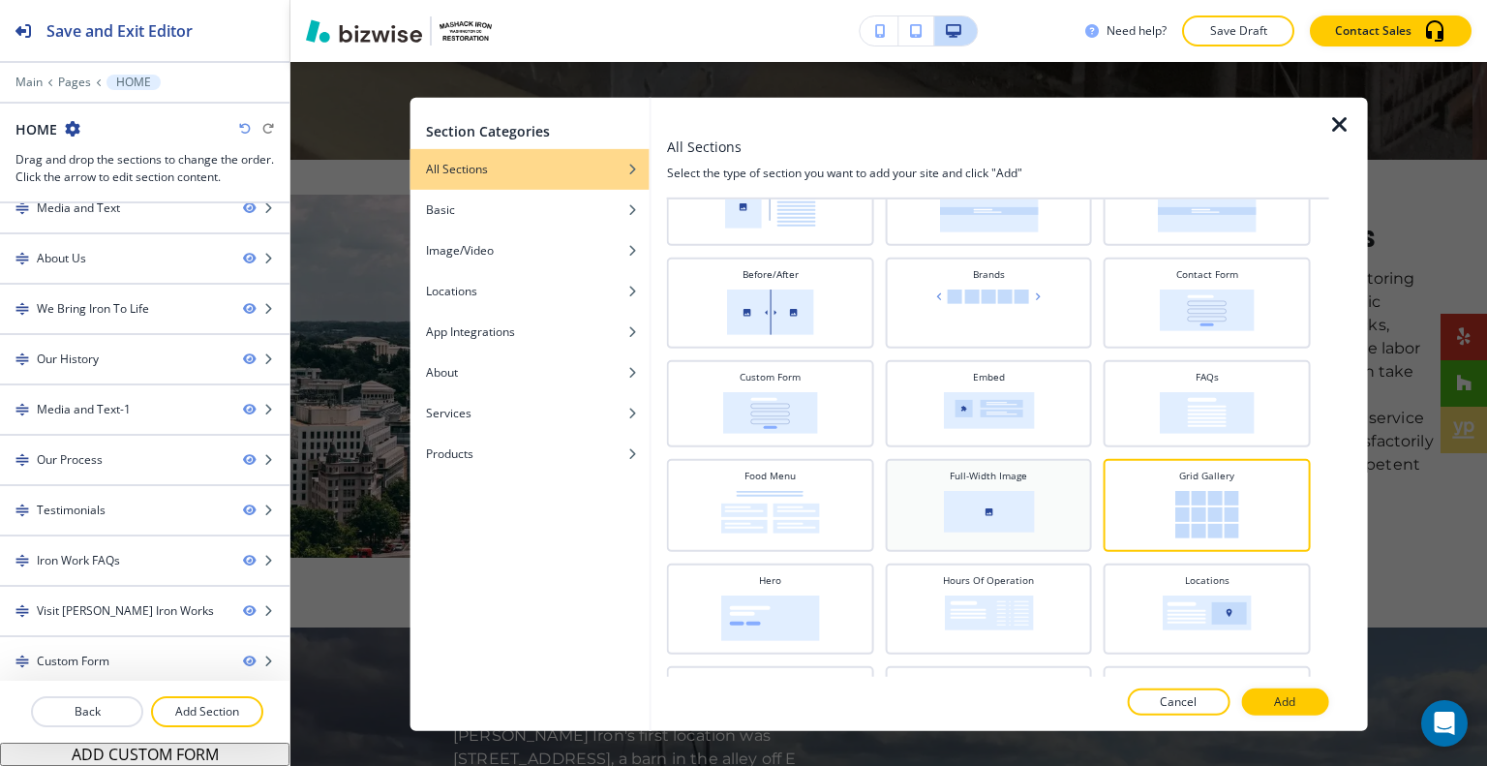
click at [1014, 485] on div "Full-Width Image" at bounding box center [988, 502] width 188 height 70
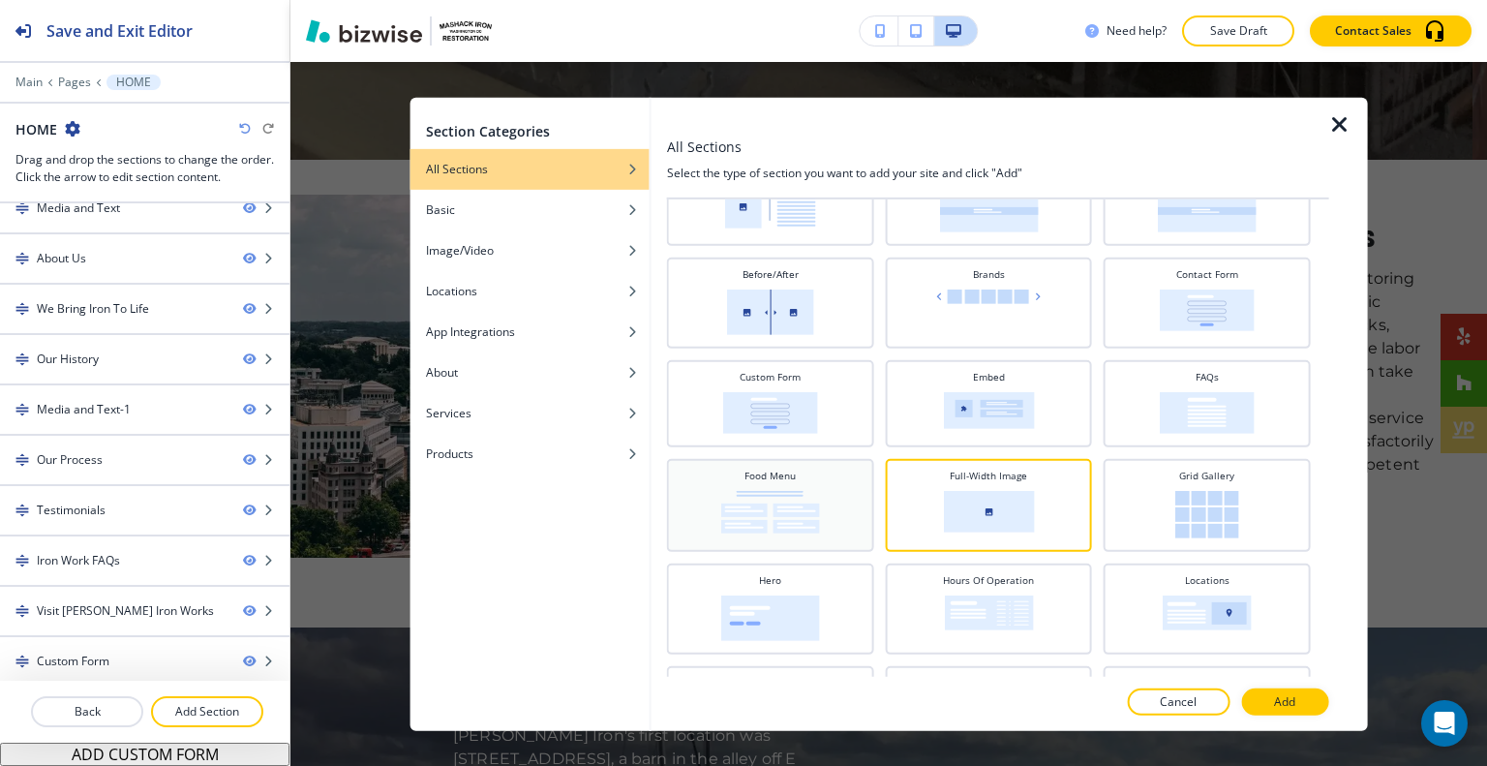
click at [798, 495] on img at bounding box center [770, 511] width 99 height 43
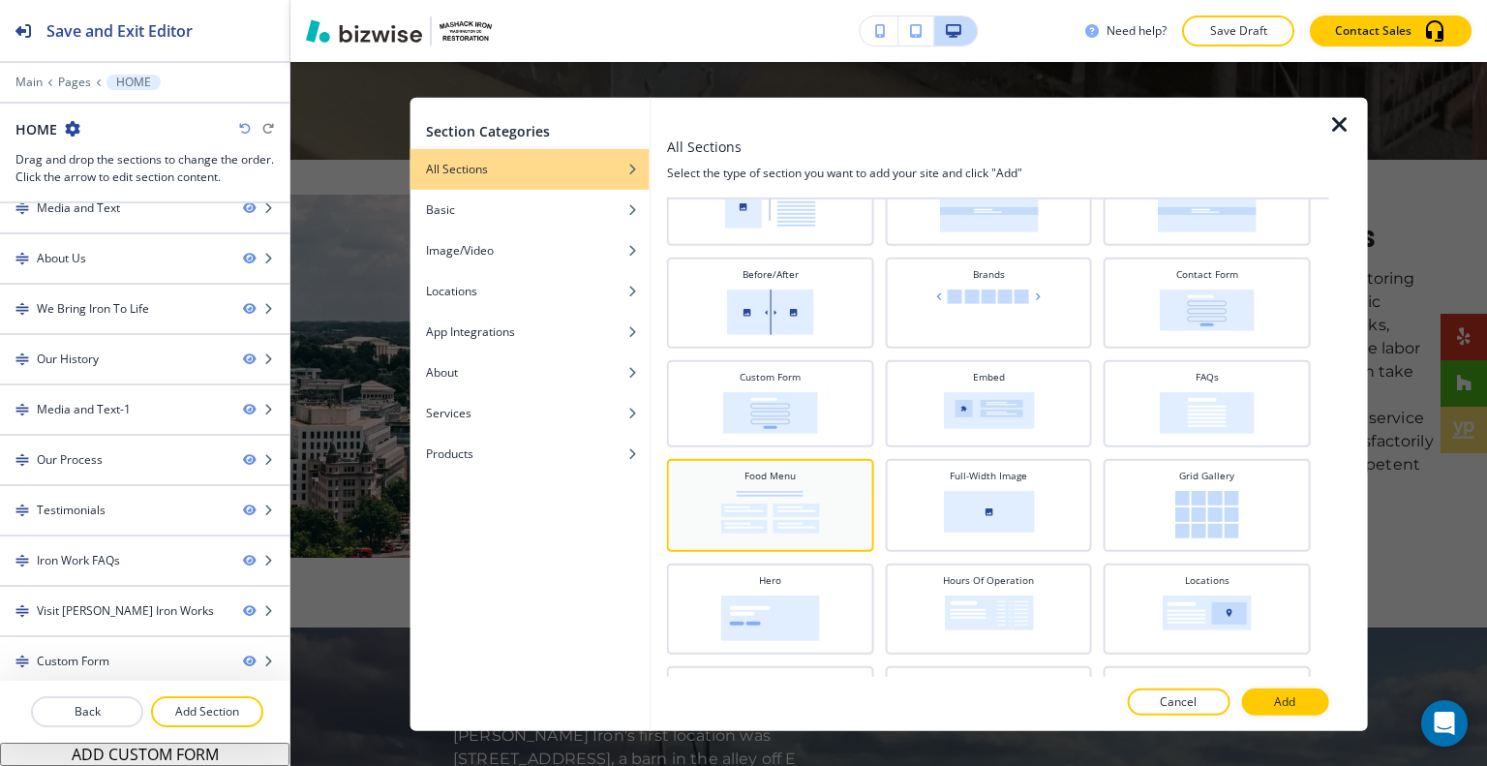
scroll to position [194, 0]
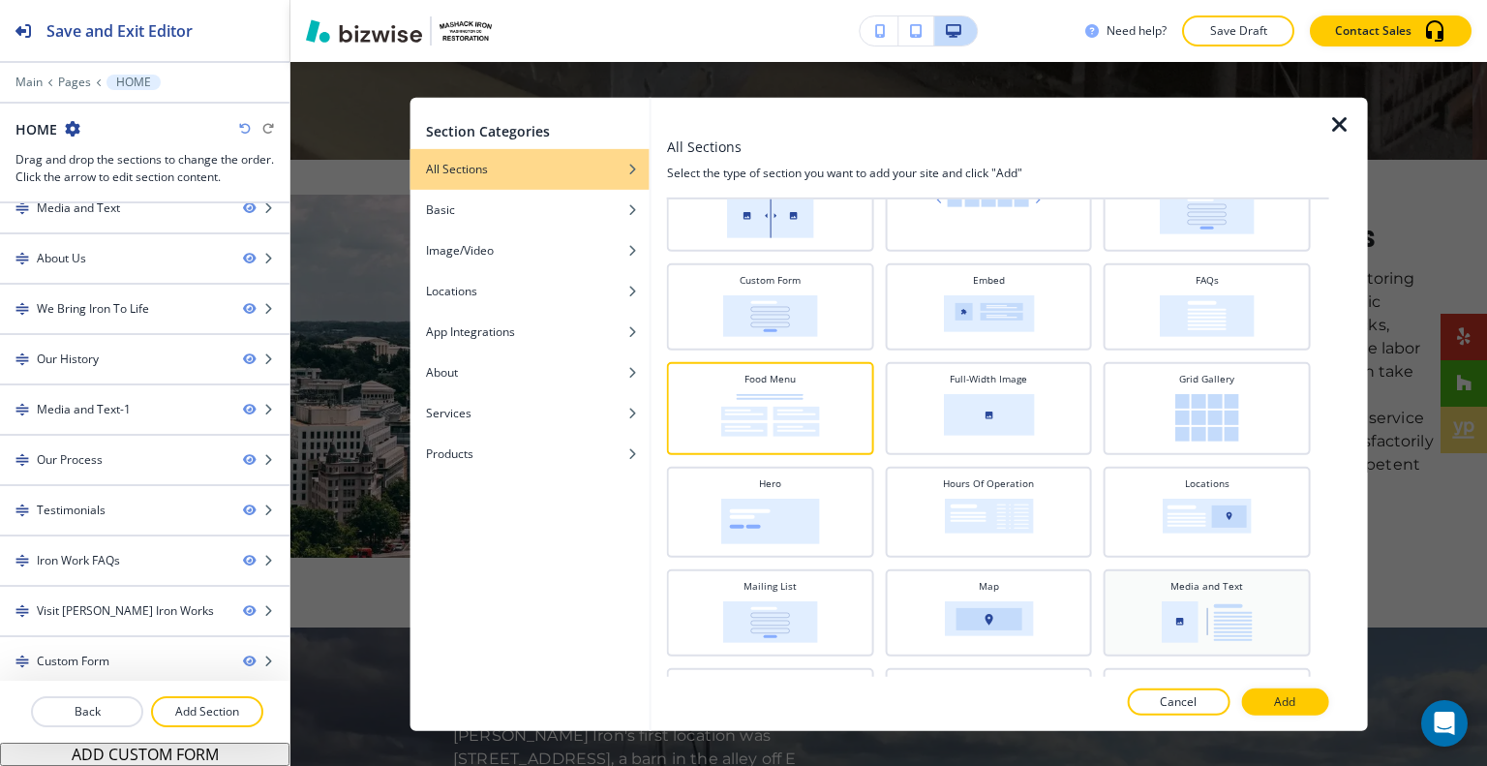
click at [1218, 586] on h4 "Media and Text" at bounding box center [1206, 585] width 73 height 15
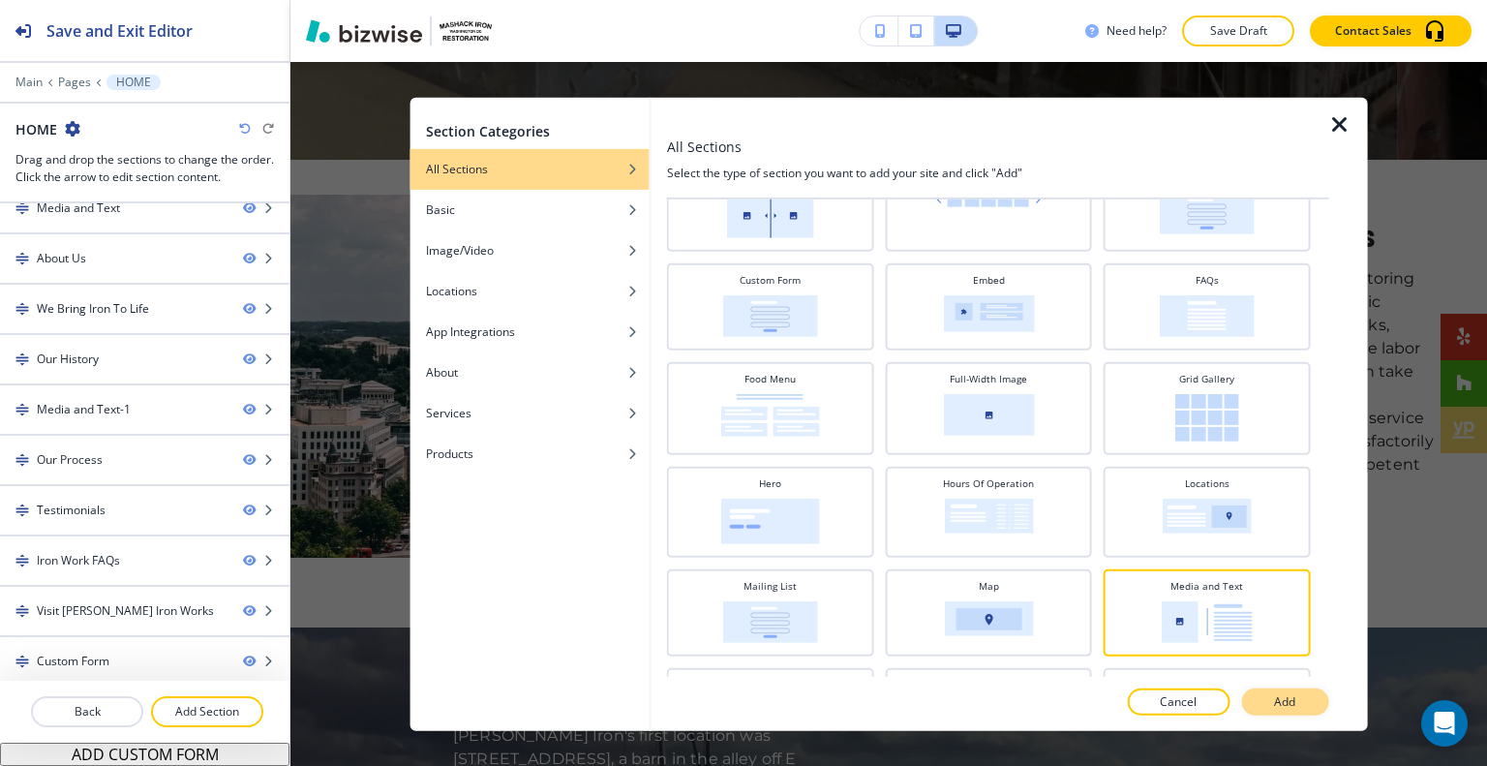
click at [1278, 693] on p "Add" at bounding box center [1284, 701] width 21 height 17
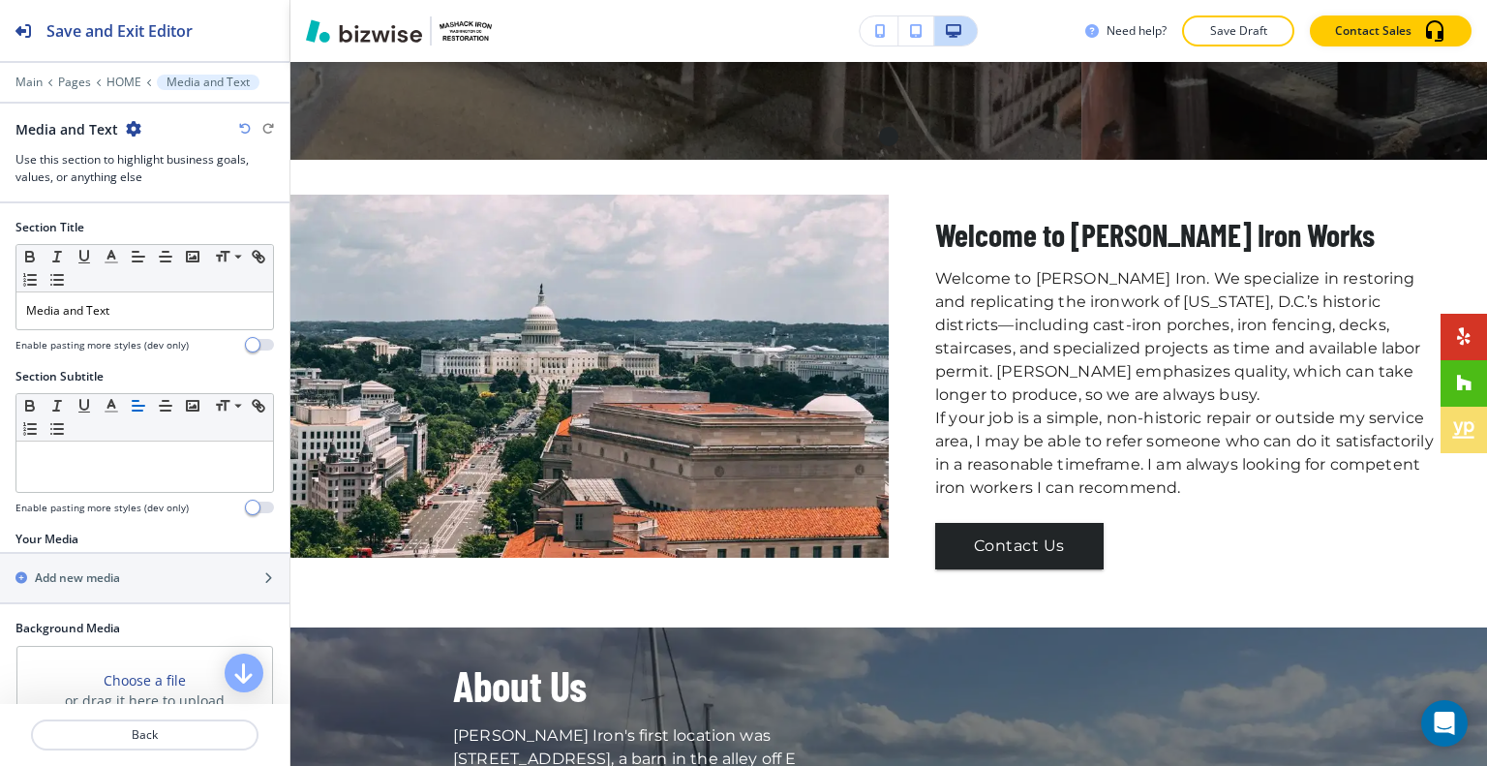
scroll to position [6811, 0]
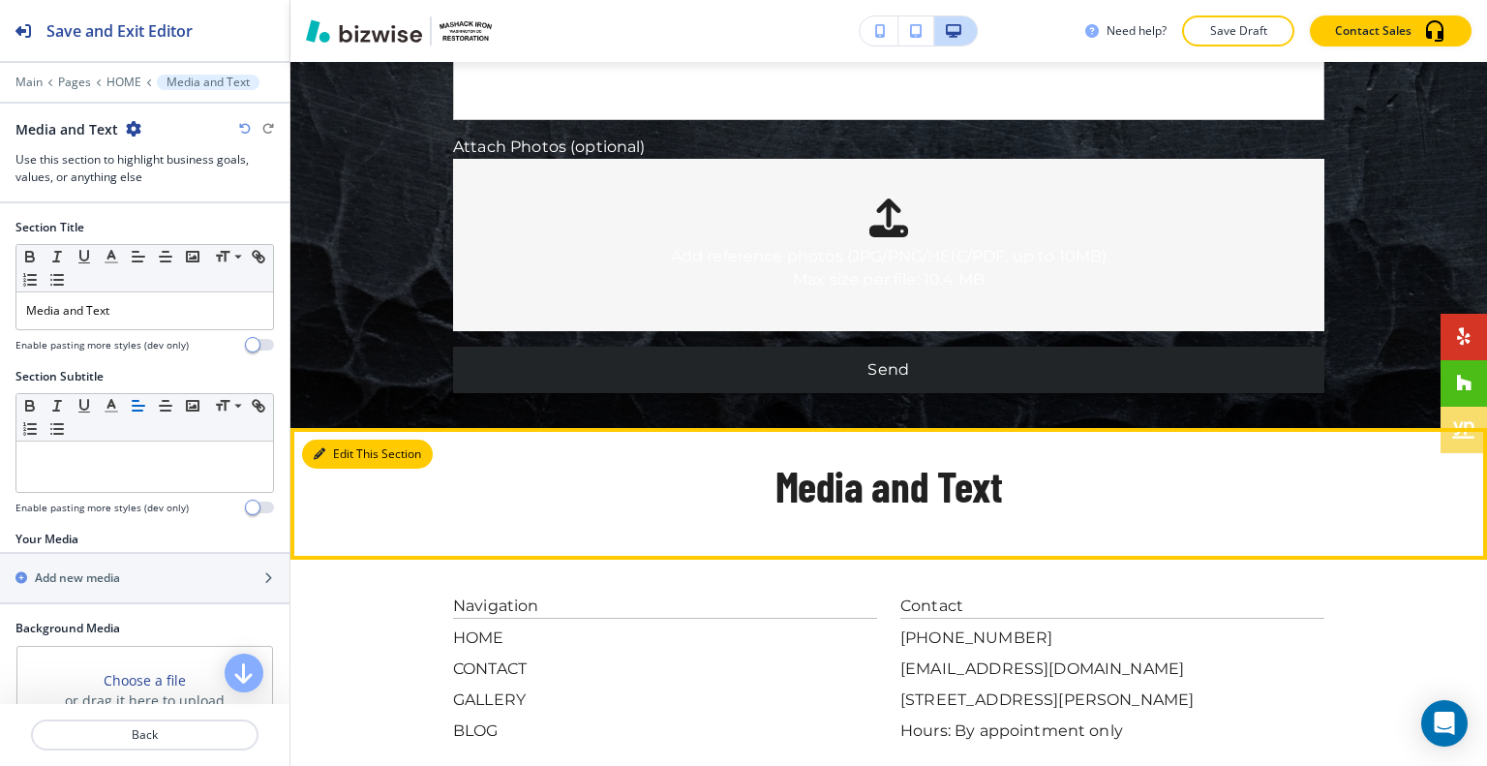
click at [349, 439] on button "Edit This Section" at bounding box center [367, 453] width 131 height 29
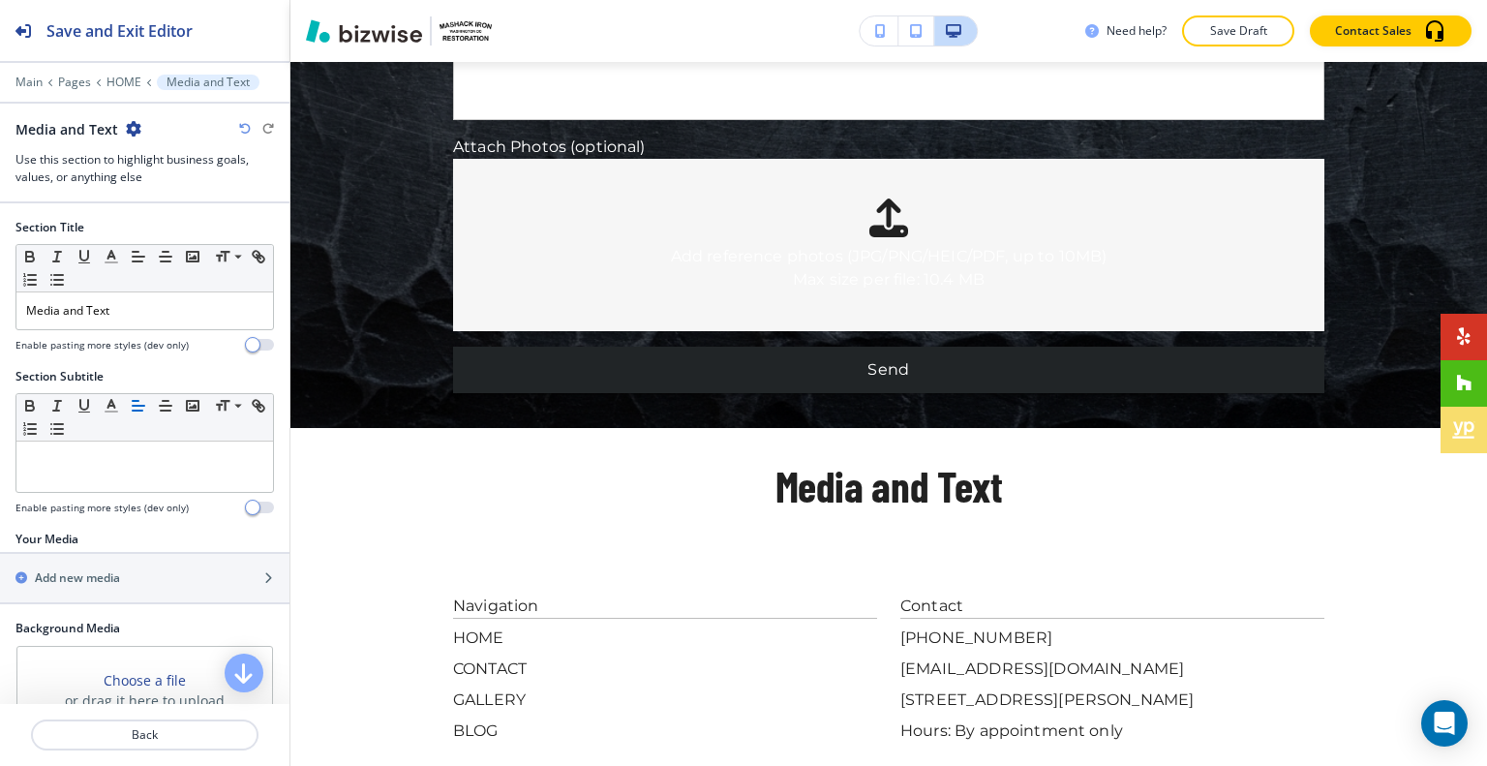
scroll to position [97, 0]
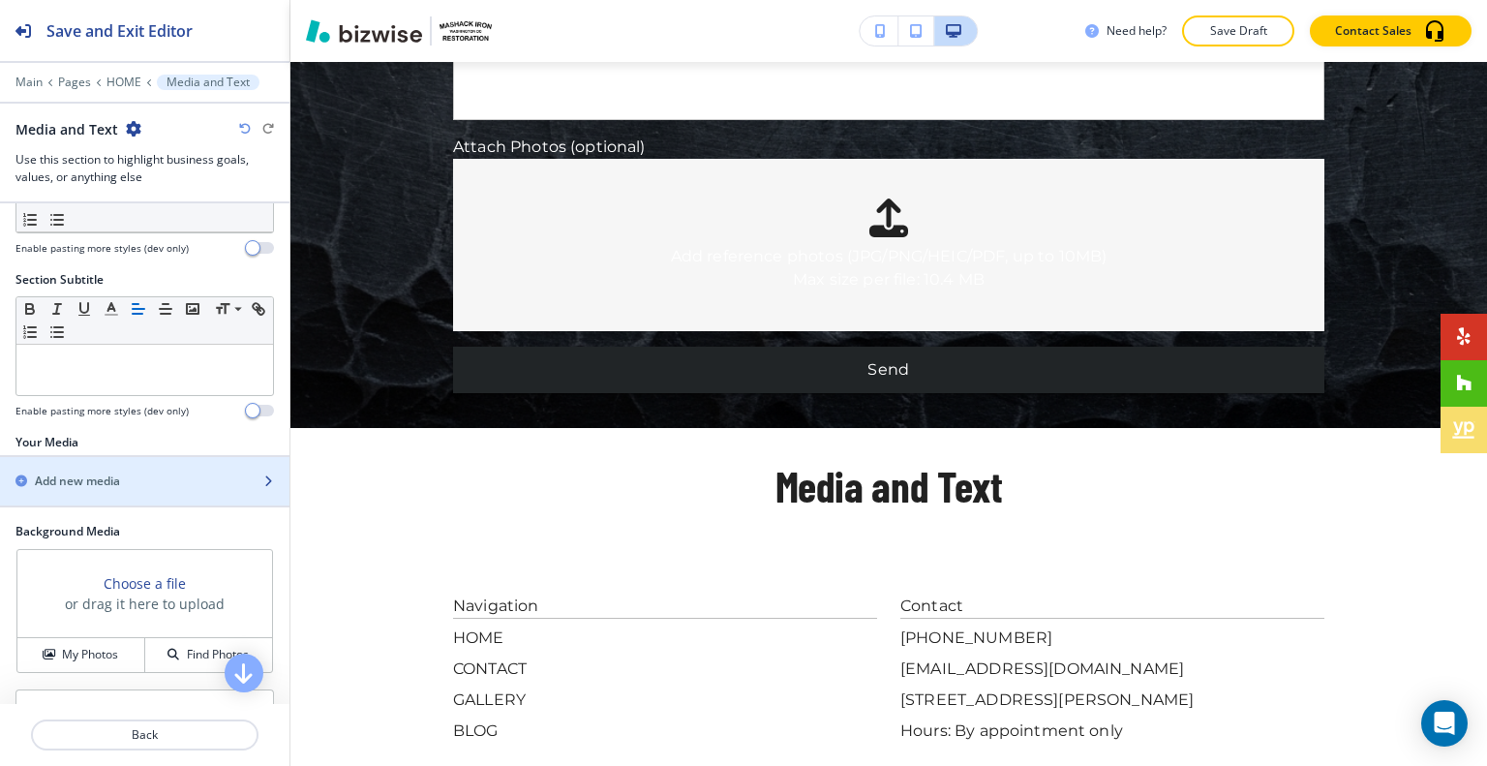
click at [122, 482] on div "Add new media" at bounding box center [123, 480] width 247 height 17
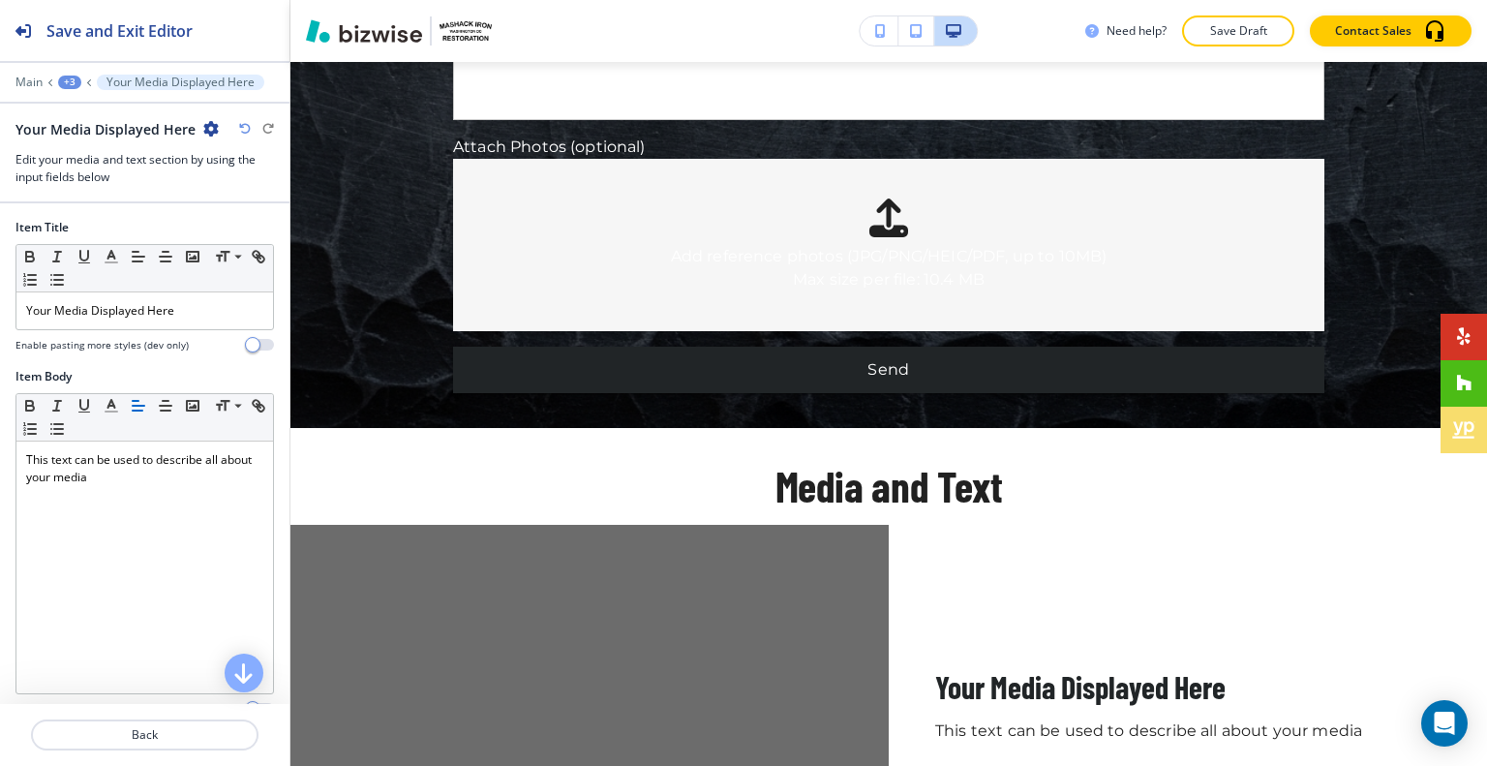
scroll to position [7150, 0]
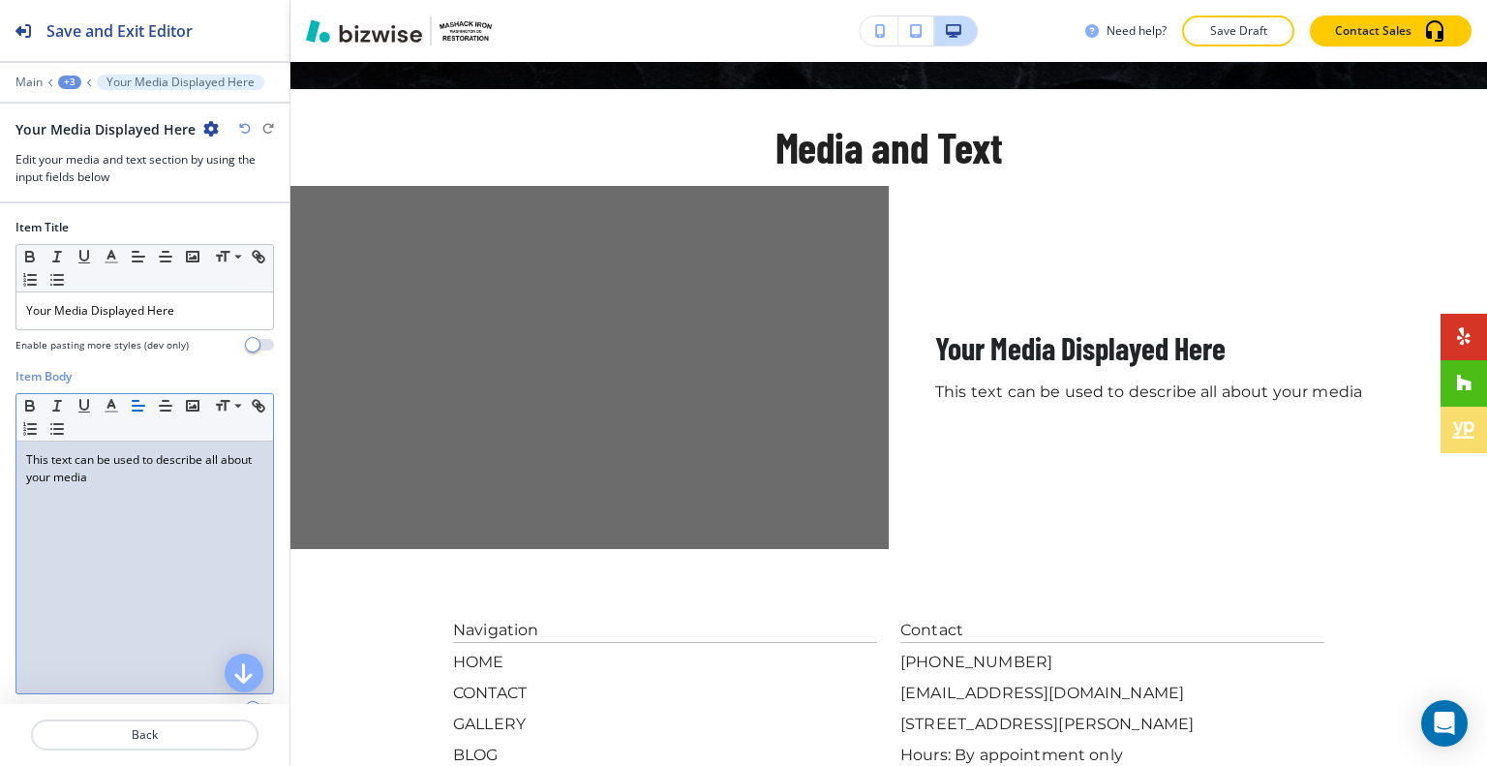
click at [155, 498] on div "This text can be used to describe all about your media" at bounding box center [144, 567] width 256 height 252
drag, startPoint x: 172, startPoint y: 502, endPoint x: 62, endPoint y: 475, distance: 113.6
click at [4, 459] on div "Item Body Small Normal Large Huge This text can be used to describe all about y…" at bounding box center [144, 550] width 289 height 364
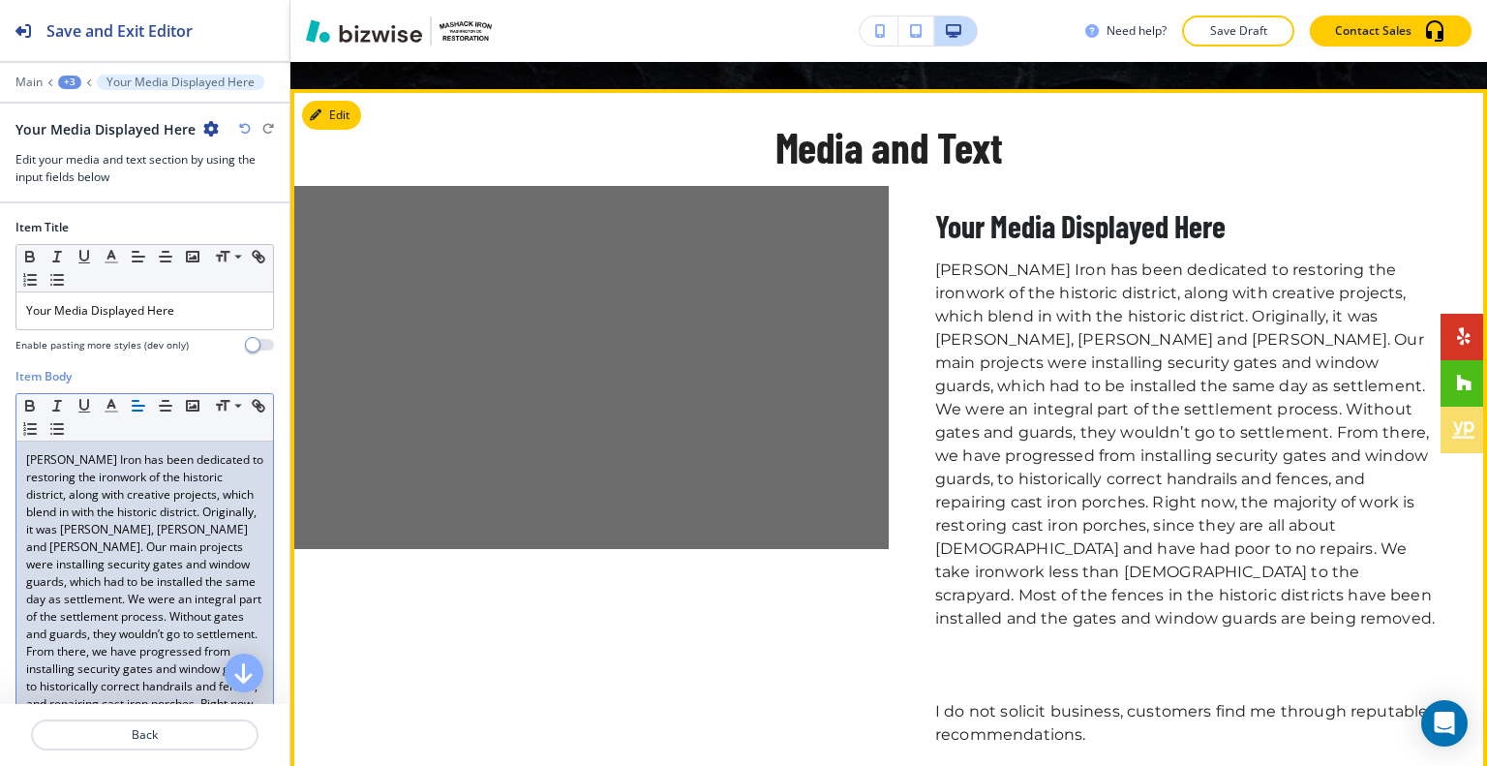
scroll to position [7053, 0]
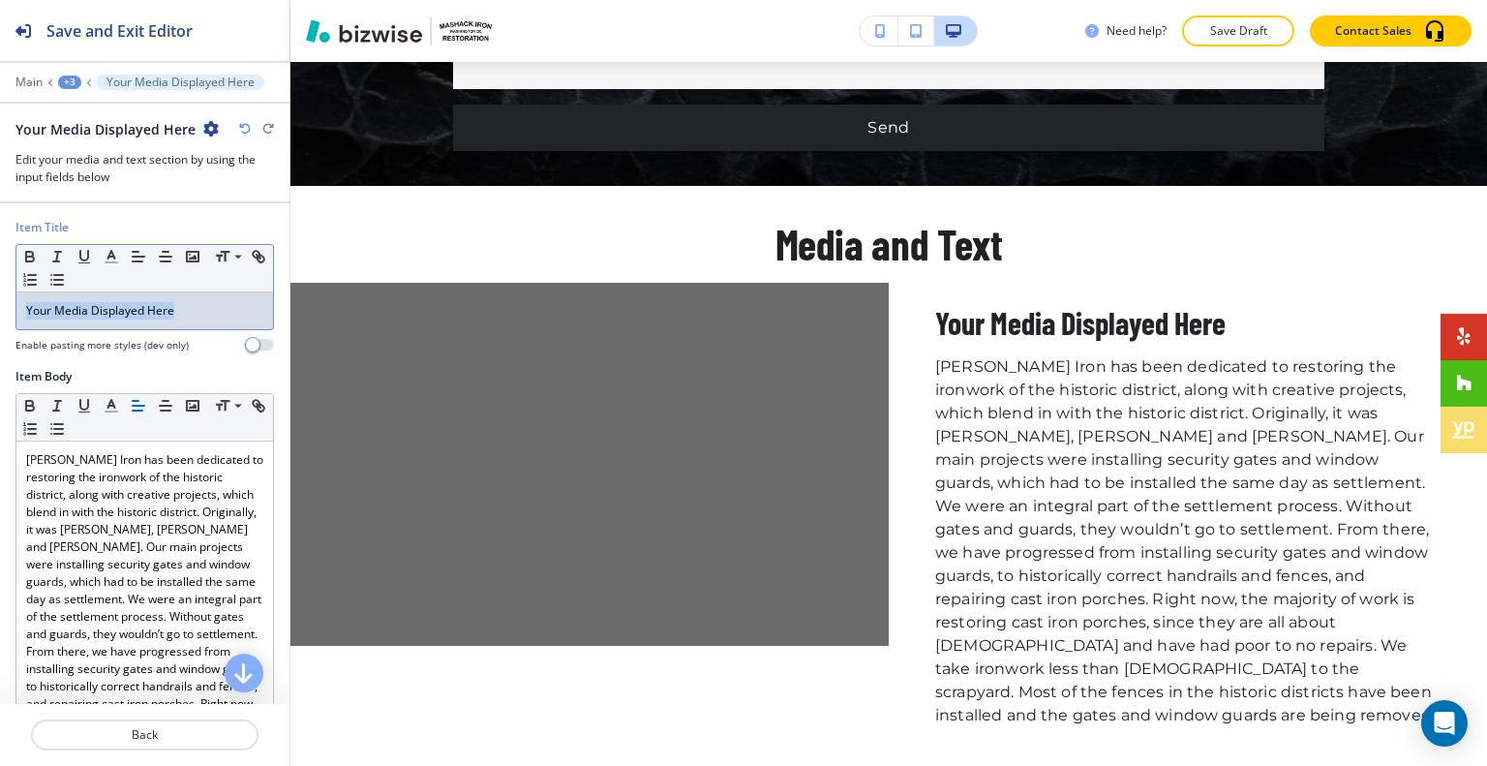
drag, startPoint x: 210, startPoint y: 305, endPoint x: 0, endPoint y: 267, distance: 213.4
click at [0, 267] on div "Item Title Small Normal Large Huge Your Media Displayed Here Enable pasting mor…" at bounding box center [144, 293] width 289 height 149
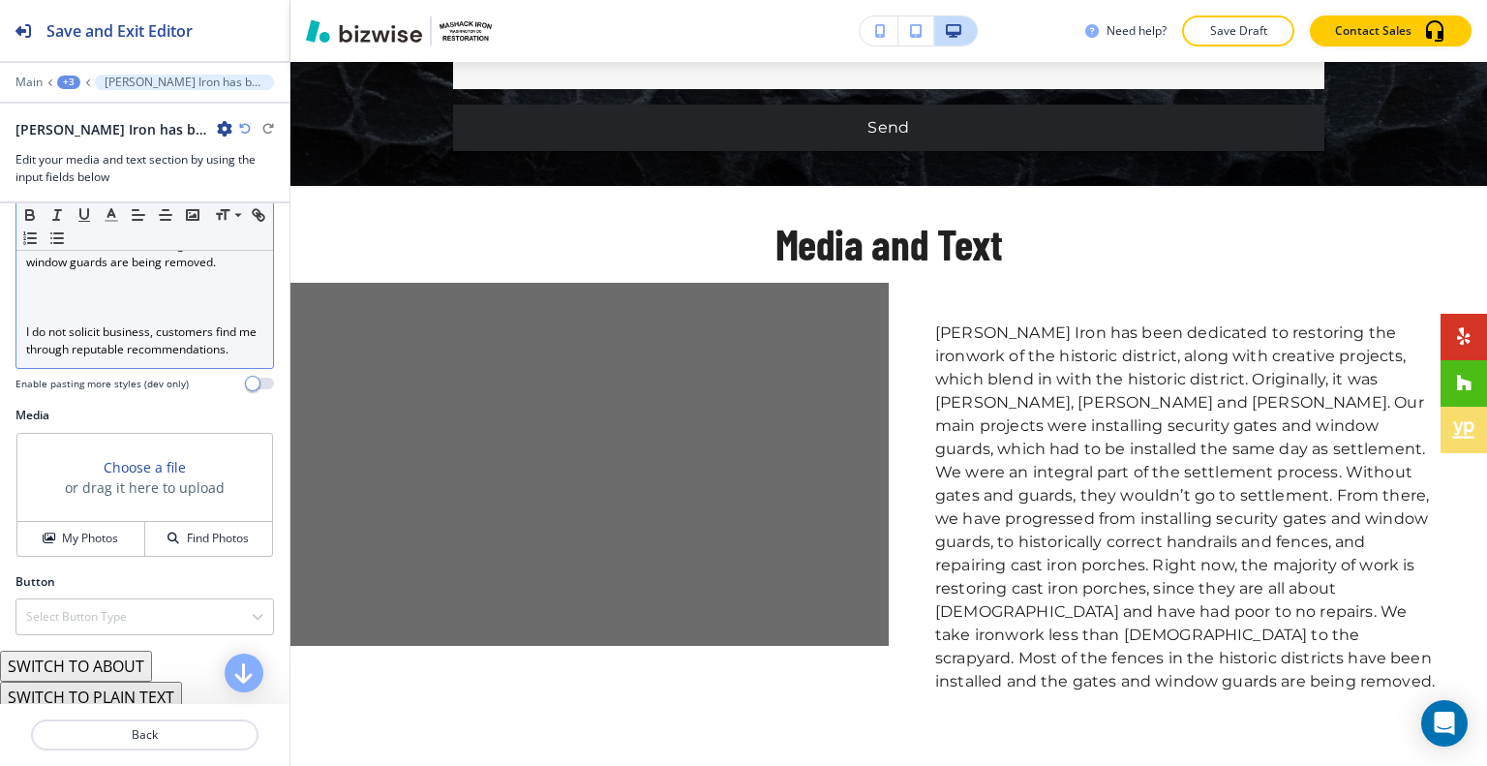
scroll to position [387, 0]
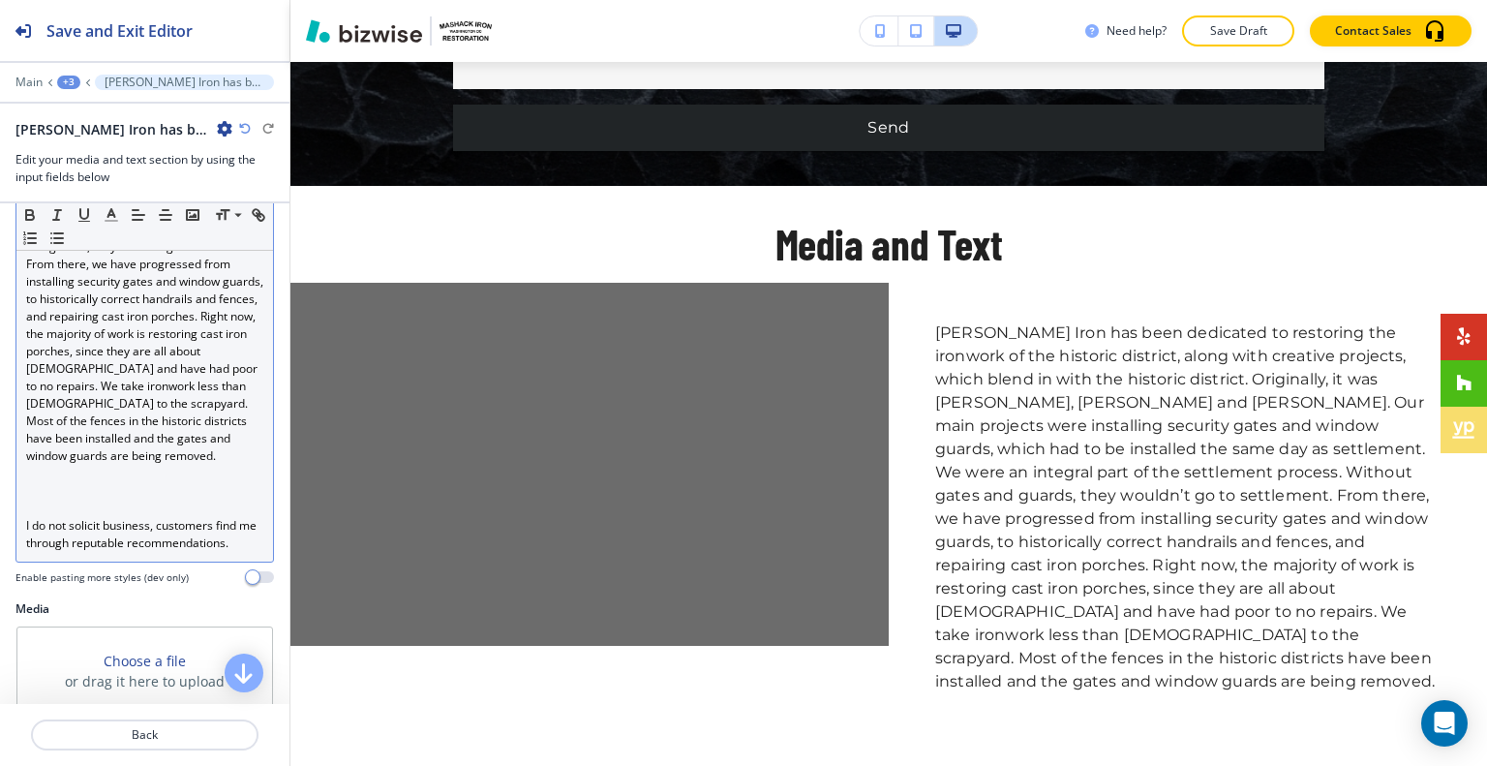
click at [39, 507] on p at bounding box center [144, 507] width 237 height 17
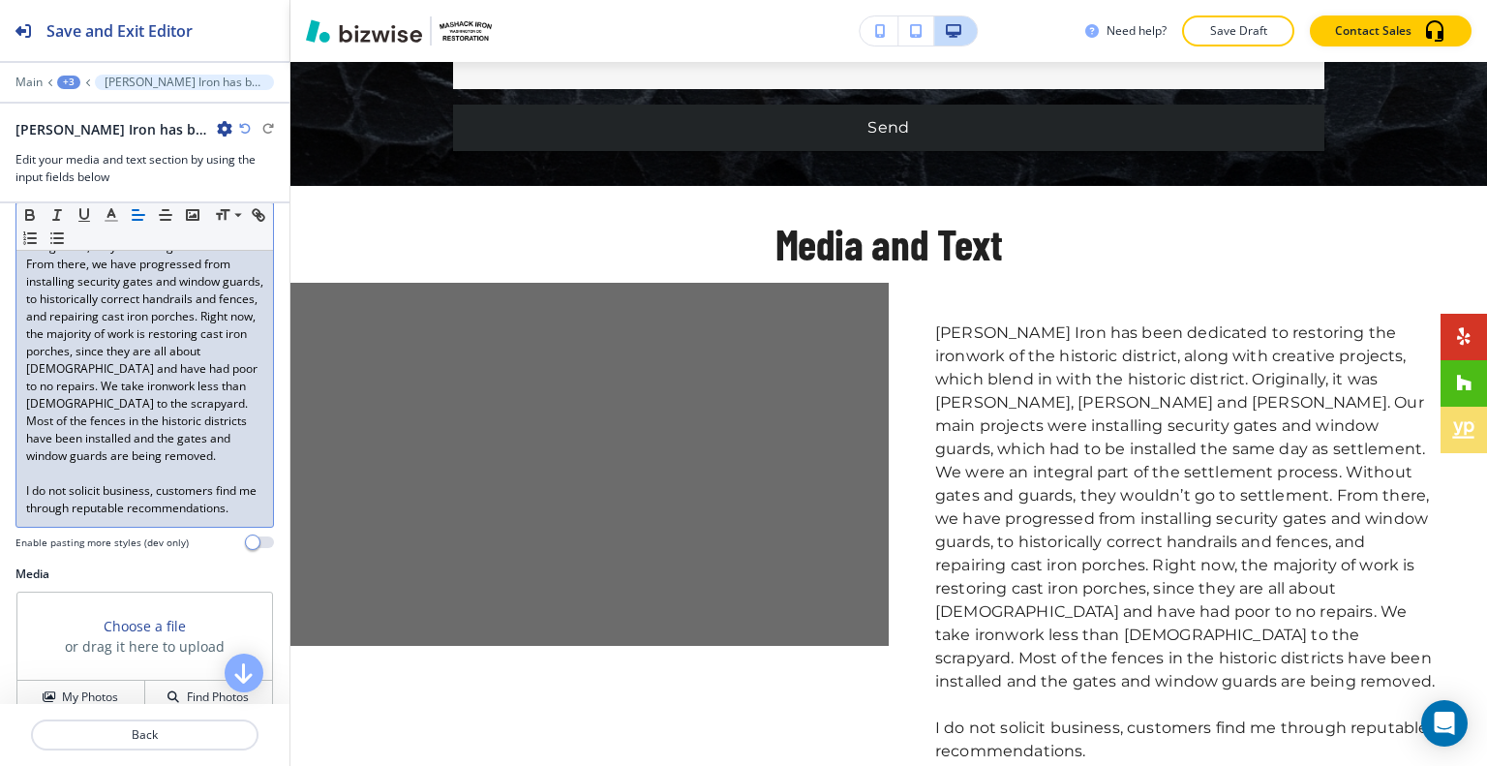
scroll to position [568, 0]
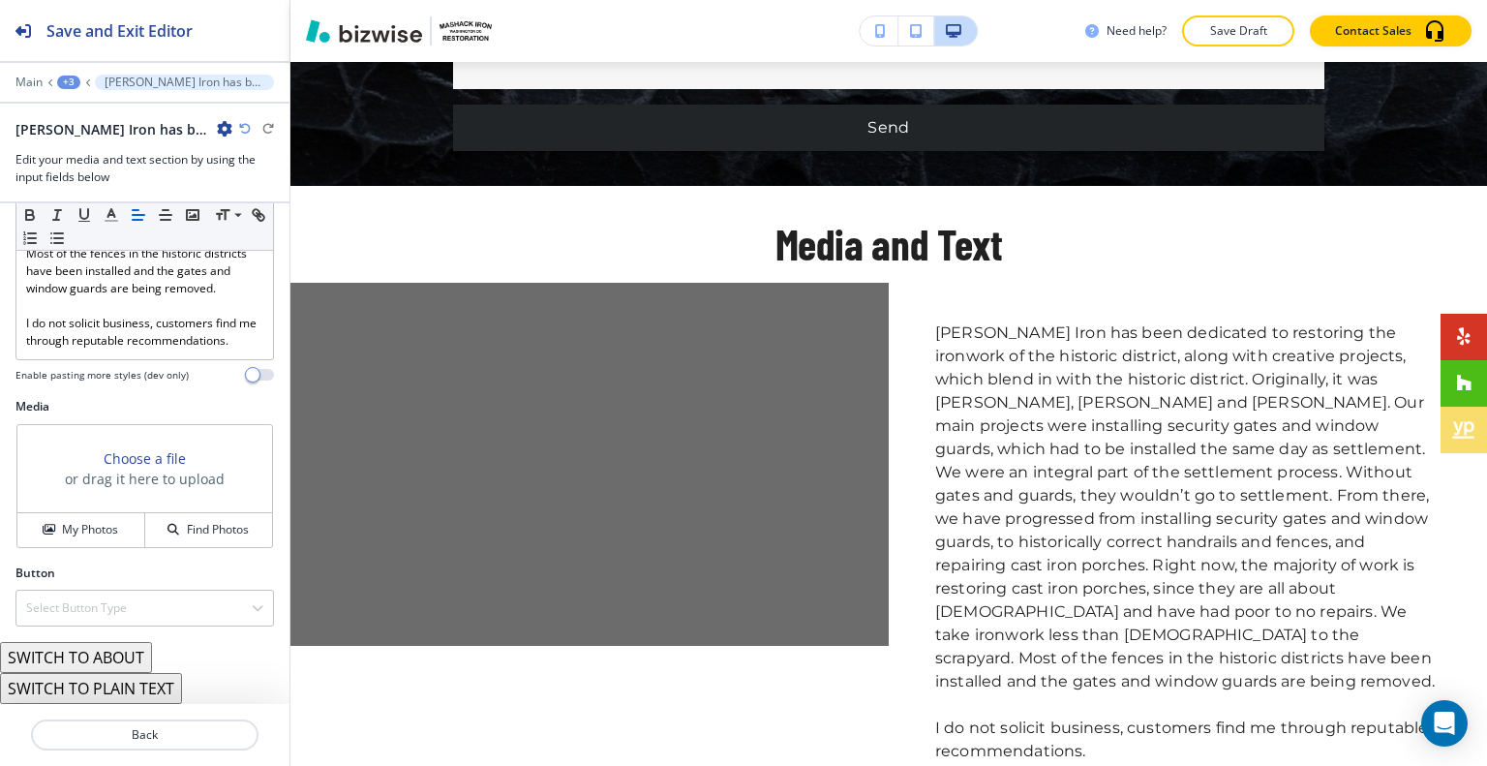
click at [84, 552] on div "Media Choose a file or drag it here to upload My Photos Find Photos" at bounding box center [144, 481] width 289 height 166
click at [89, 533] on h4 "My Photos" at bounding box center [90, 529] width 56 height 17
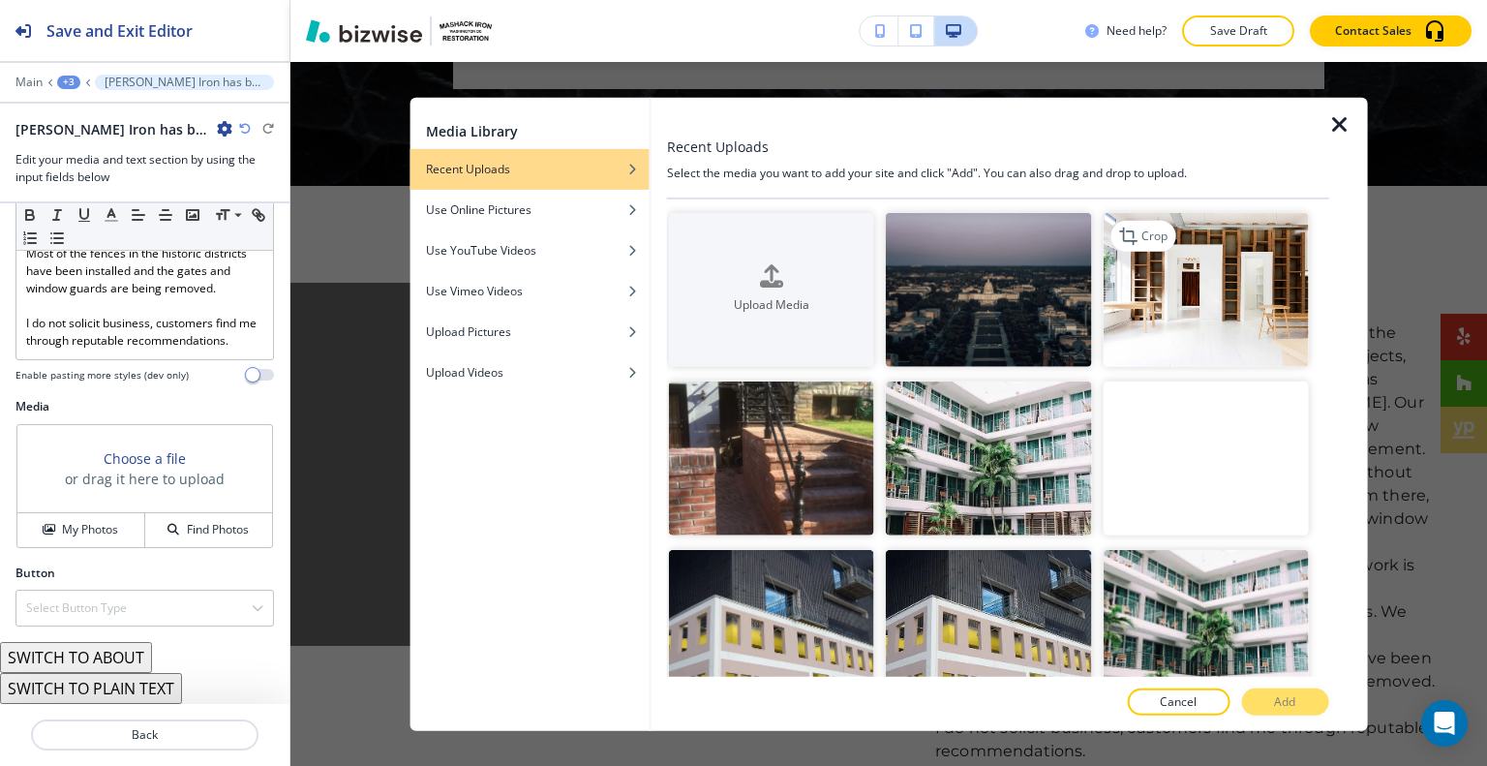
click at [1173, 310] on img "button" at bounding box center [1204, 289] width 205 height 154
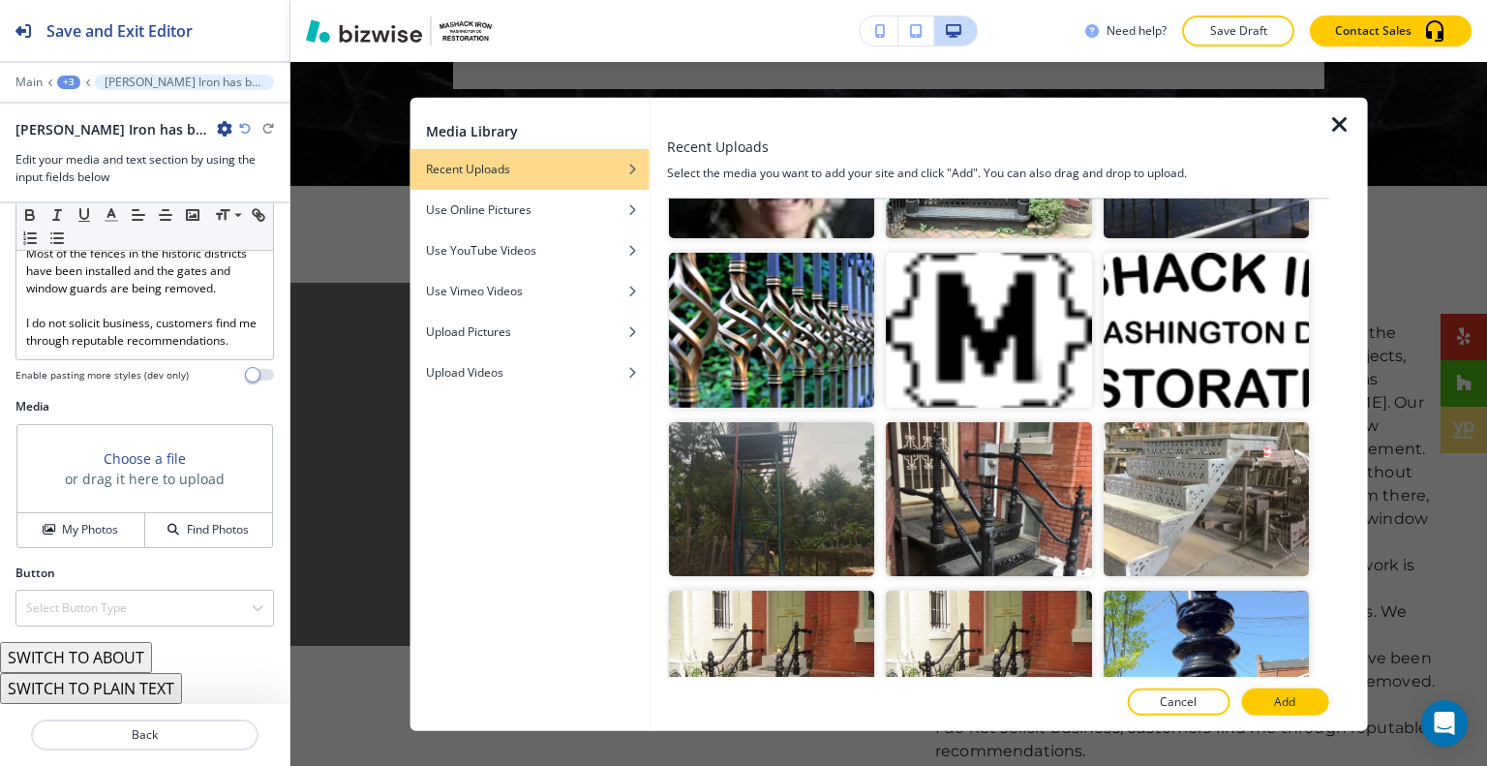
scroll to position [1742, 0]
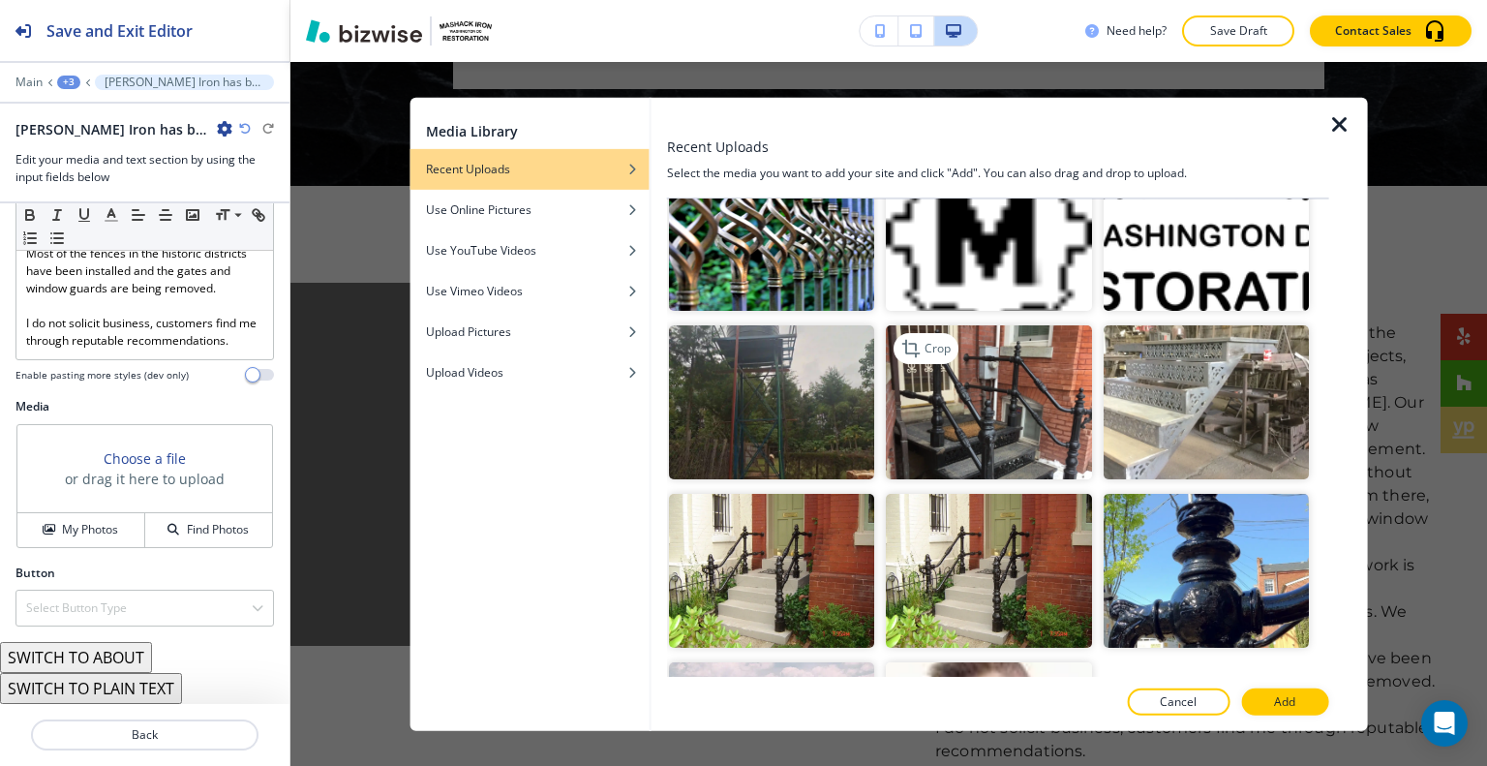
click at [975, 389] on img "button" at bounding box center [988, 401] width 205 height 154
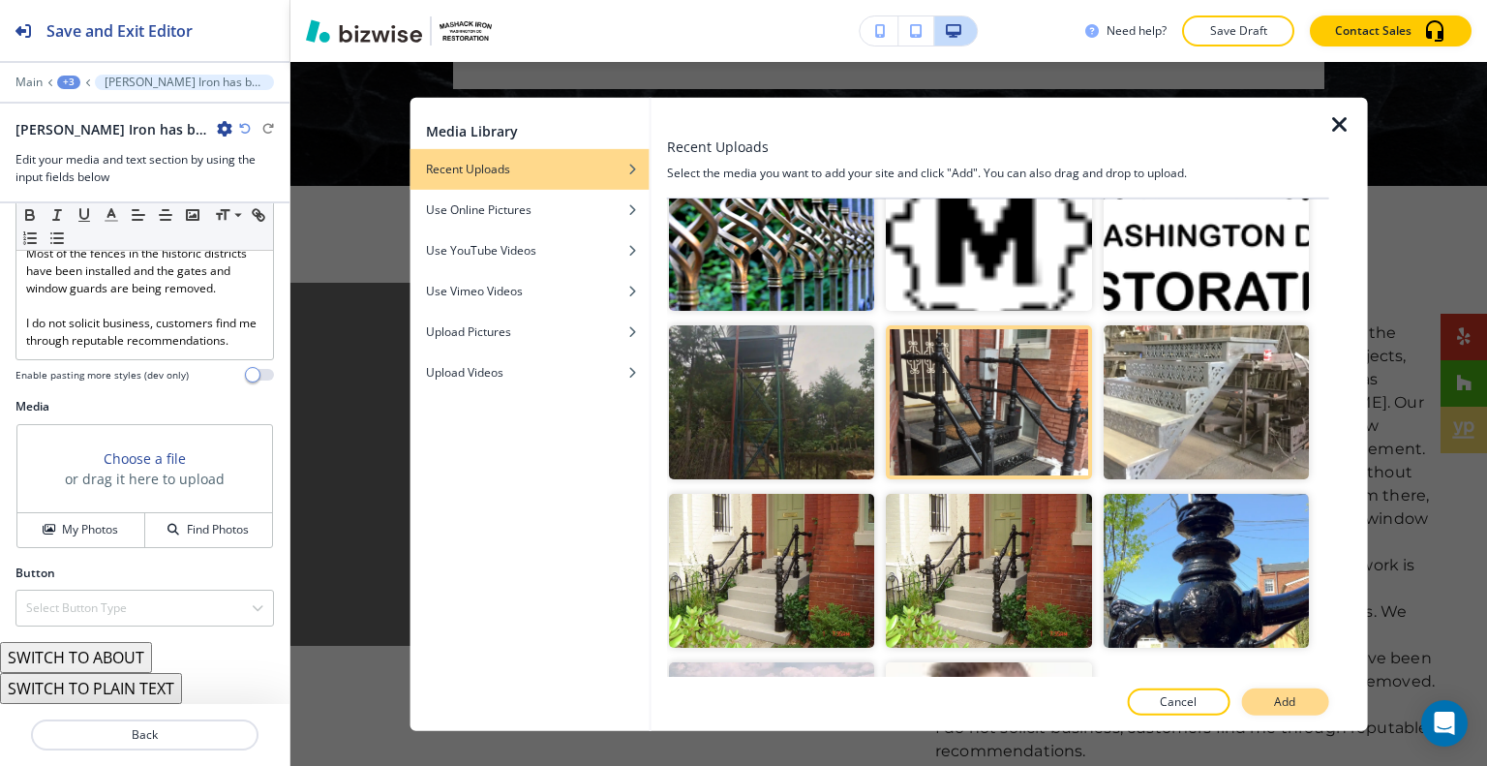
click at [1264, 707] on button "Add" at bounding box center [1284, 701] width 87 height 27
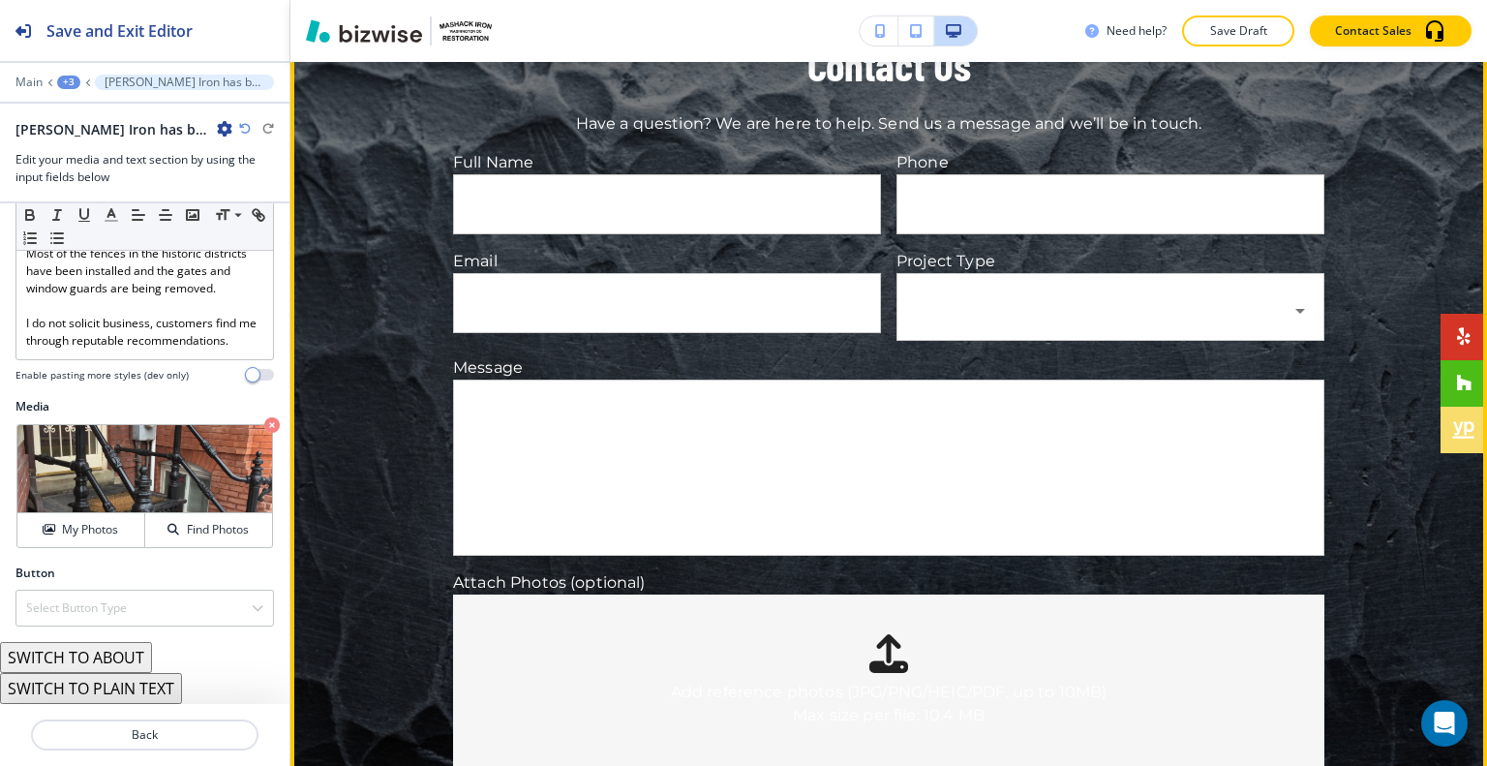
scroll to position [5989, 0]
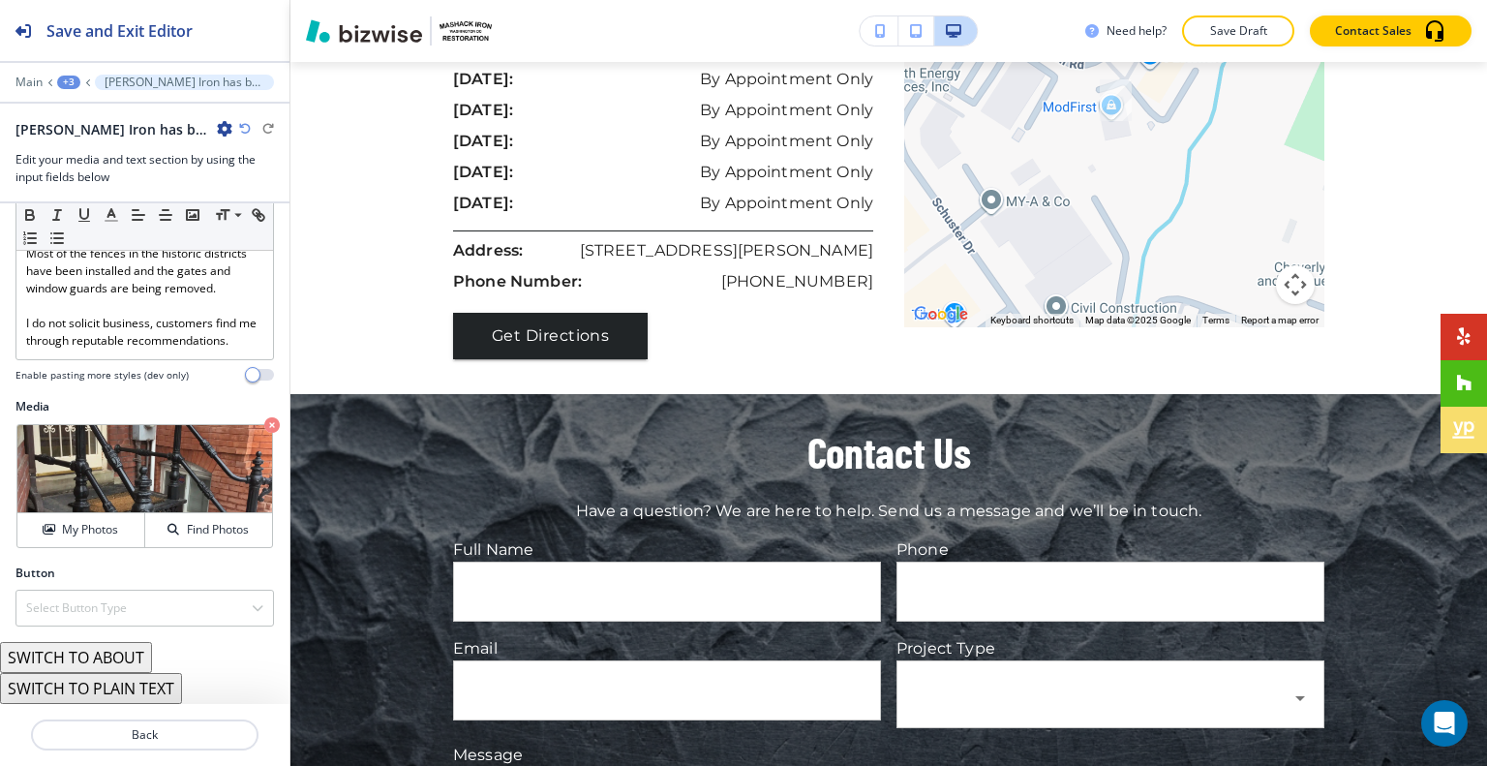
click at [70, 82] on div "+3" at bounding box center [68, 82] width 23 height 14
click at [81, 143] on p "HOME" at bounding box center [119, 146] width 99 height 17
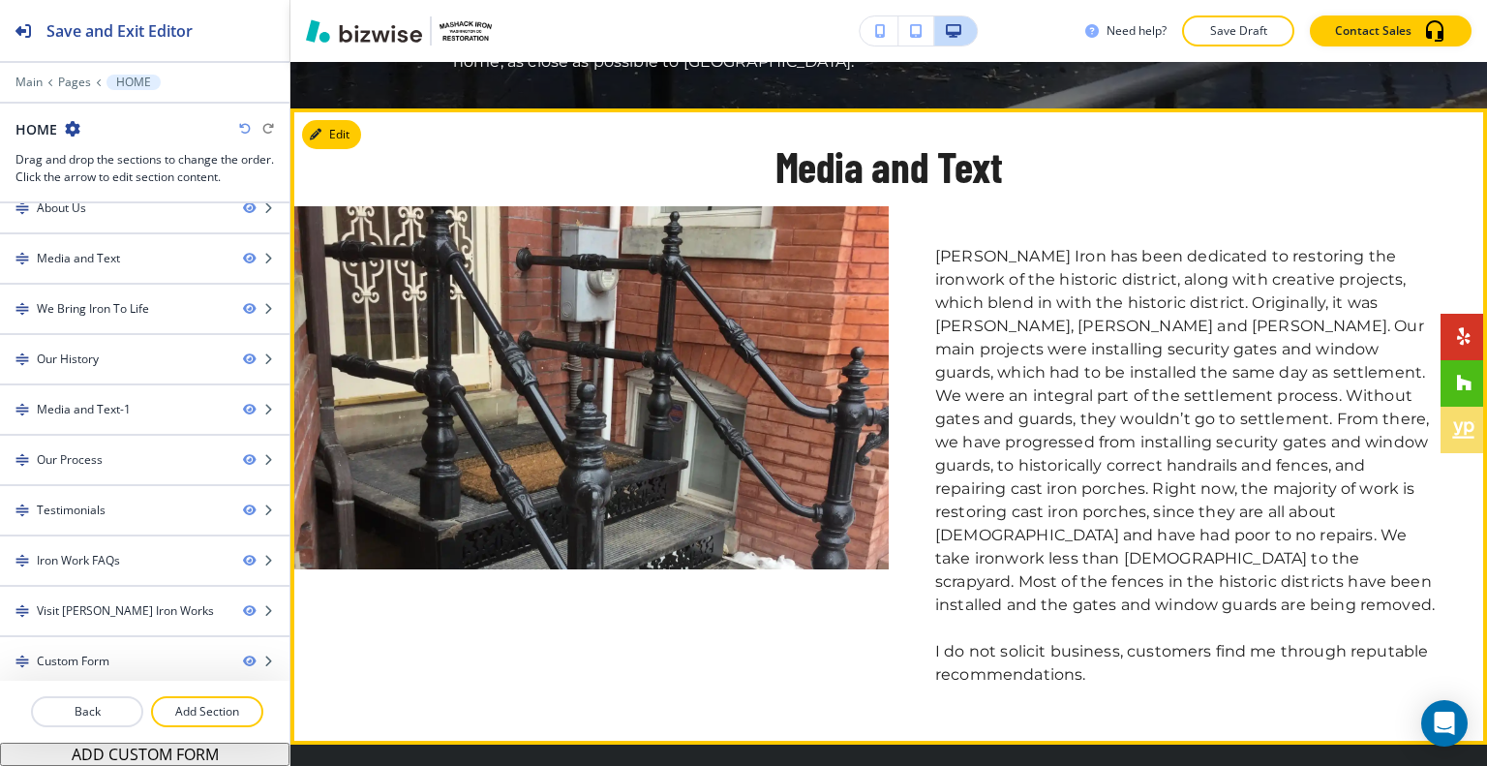
scroll to position [1449, 0]
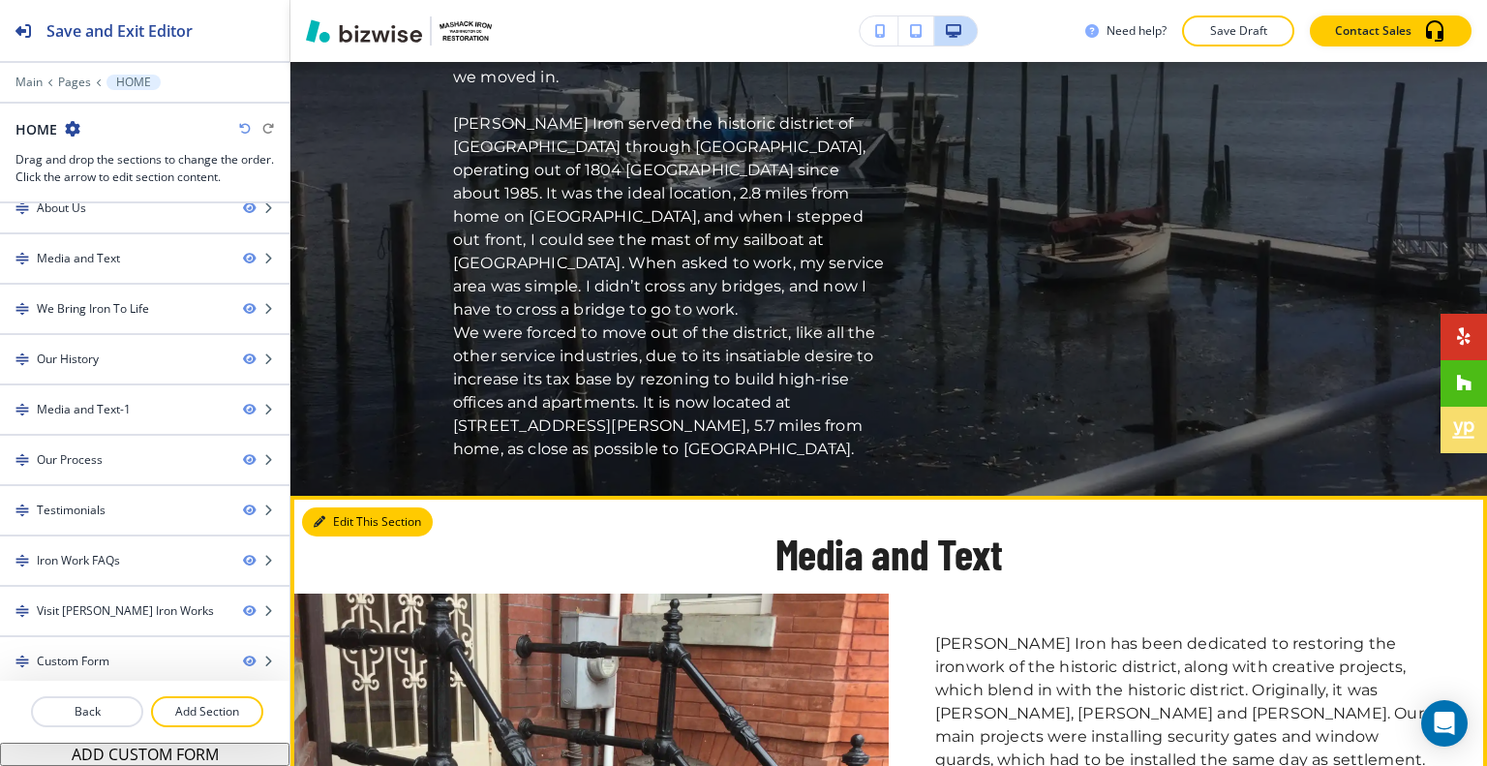
click at [337, 507] on button "Edit This Section" at bounding box center [367, 521] width 131 height 29
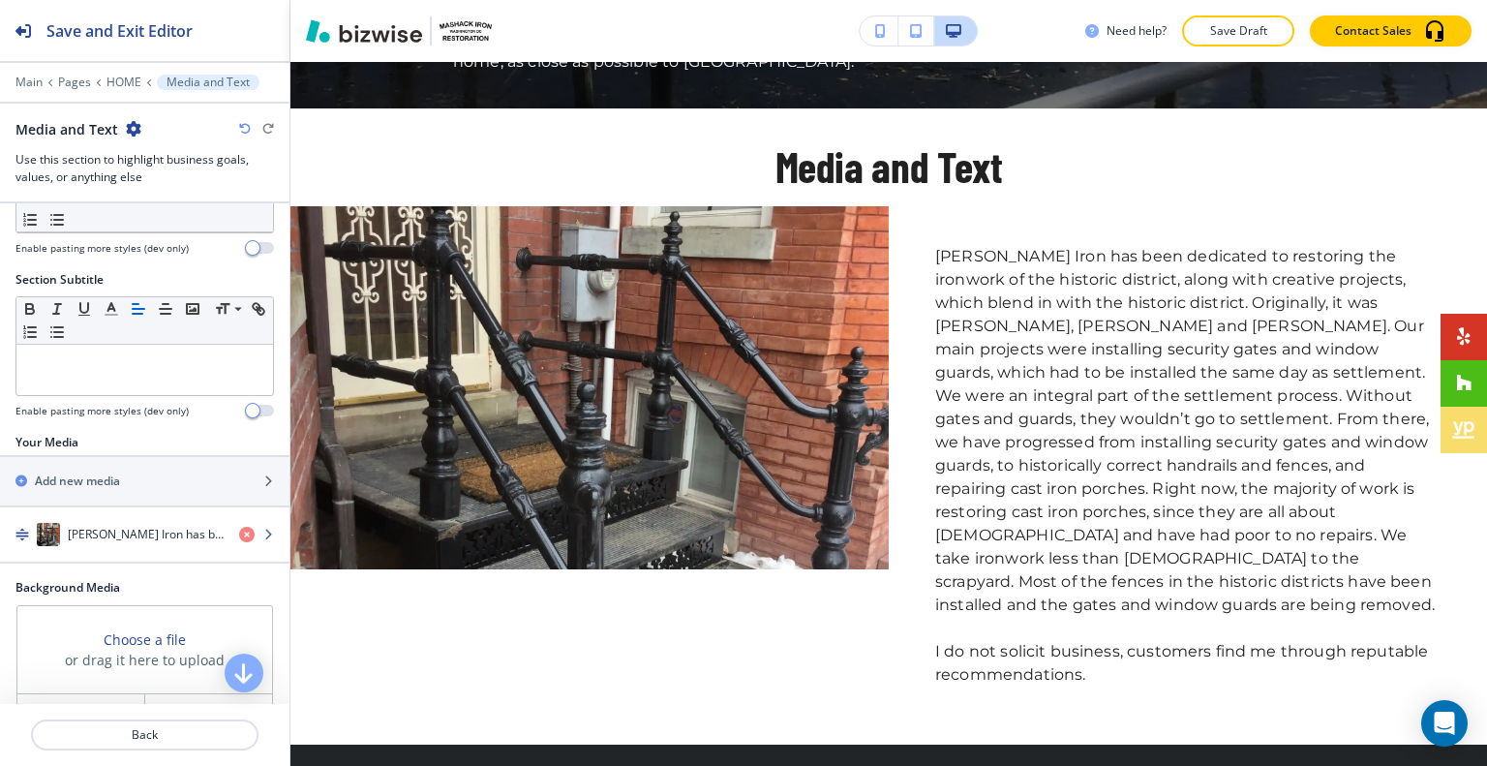
scroll to position [0, 0]
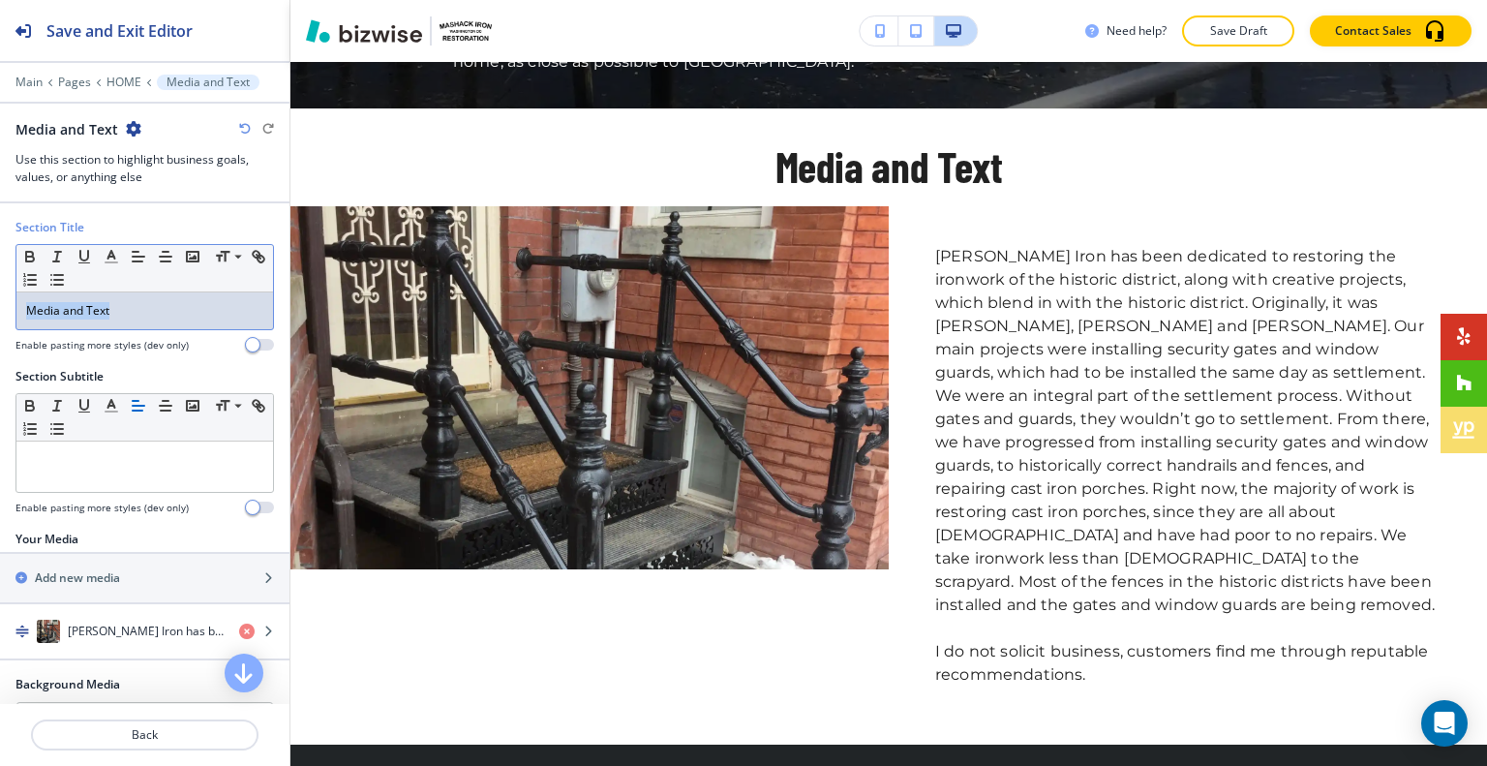
drag, startPoint x: 134, startPoint y: 315, endPoint x: 28, endPoint y: 177, distance: 173.2
click at [0, 176] on div "Save and Exit Editor Main Pages HOME Media and Text Media and Text Use this sec…" at bounding box center [144, 383] width 289 height 766
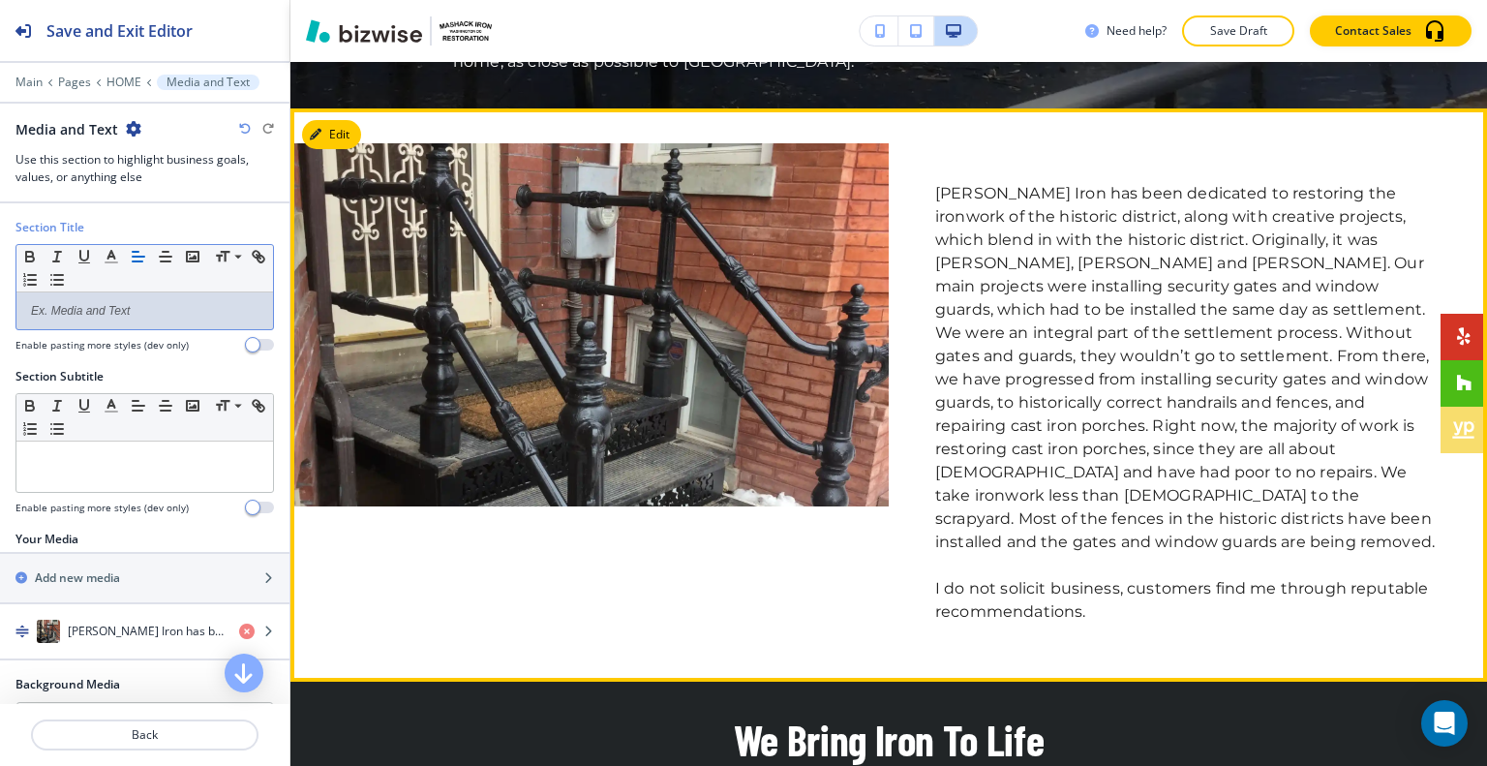
scroll to position [1739, 0]
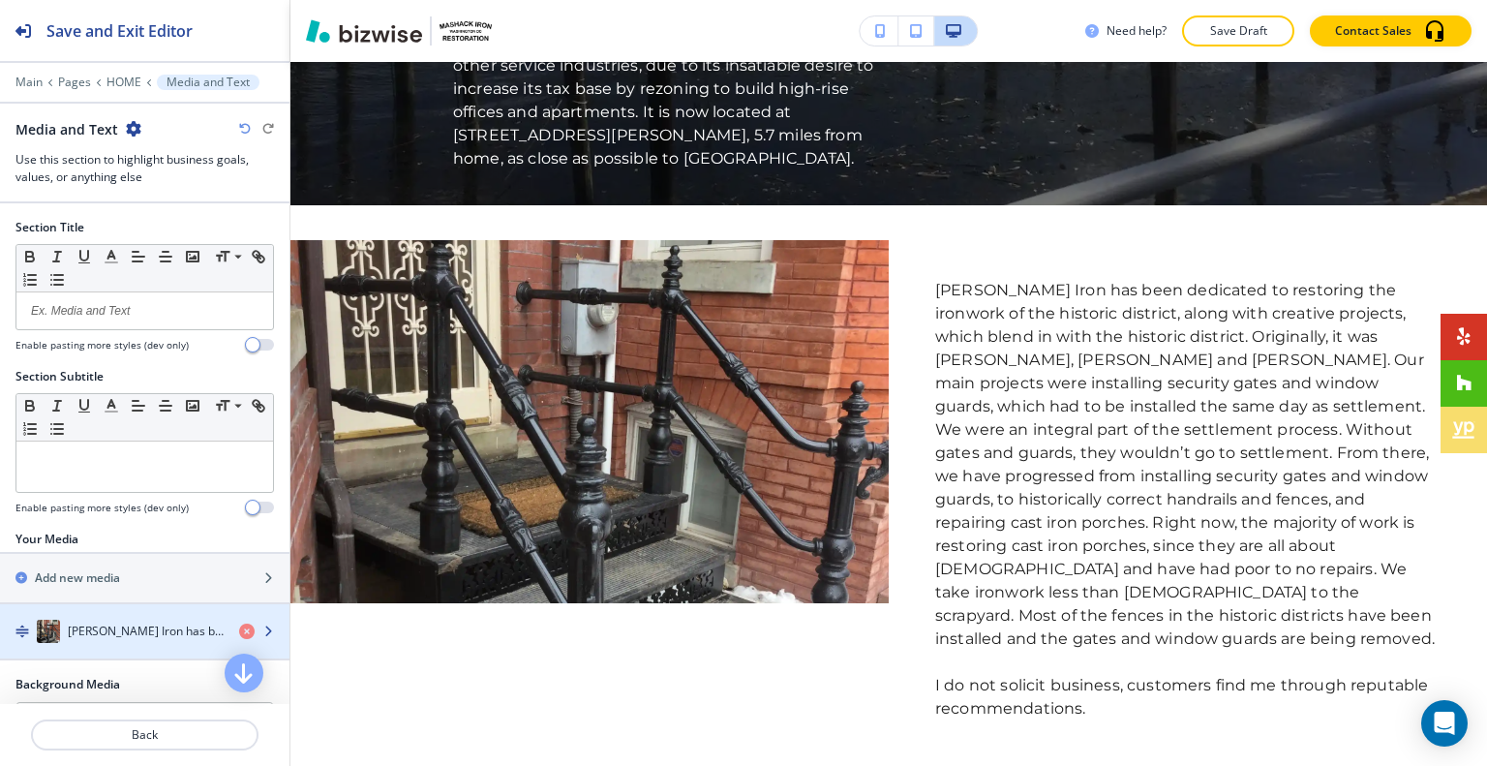
click at [107, 629] on h4 "Mashack Iron has been dedicated to restoring the ironwork of the historic distr…" at bounding box center [146, 630] width 156 height 17
click at [107, 628] on h4 "Mashack Iron has been dedicated to restoring the ironwork of the historic distr…" at bounding box center [146, 630] width 156 height 17
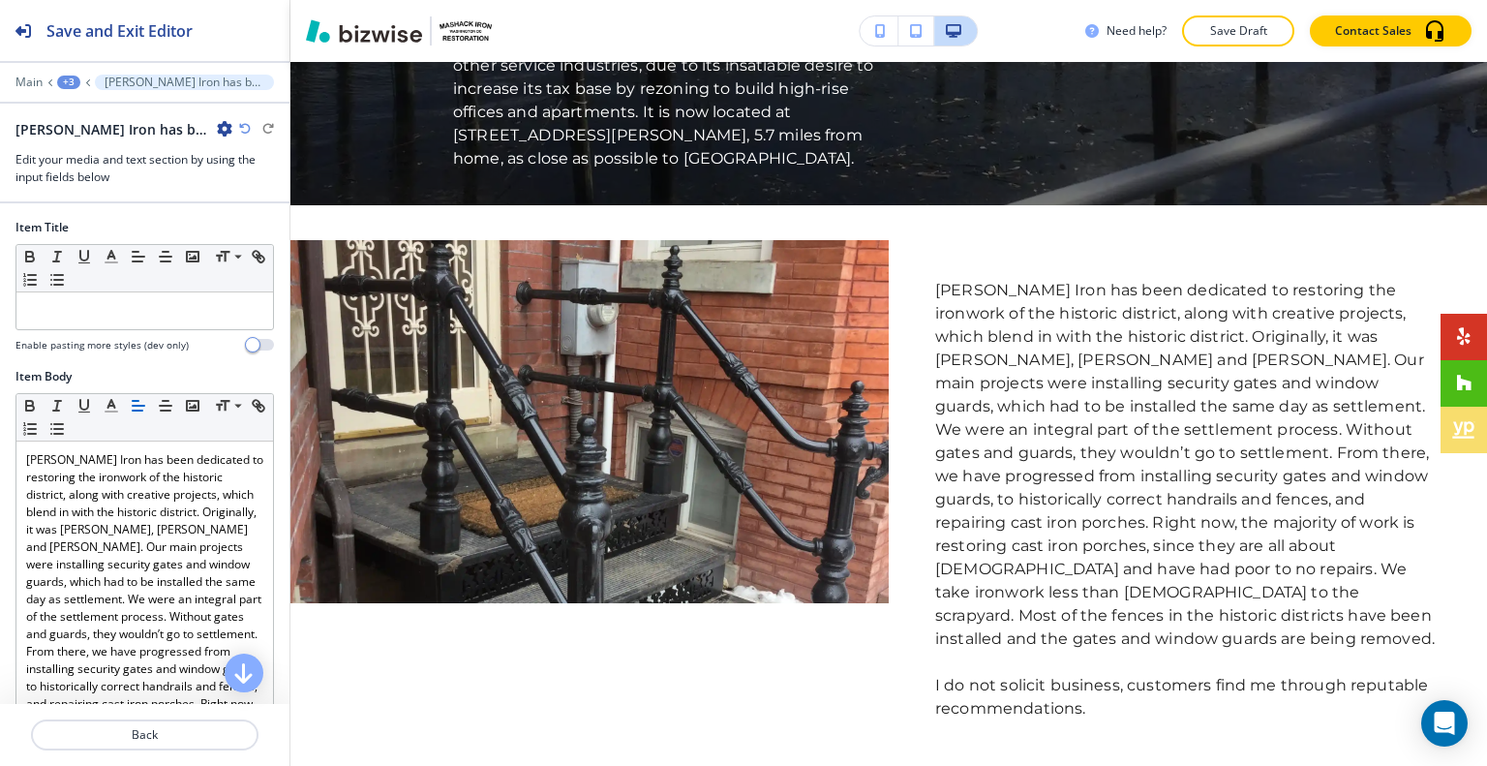
scroll to position [1871, 0]
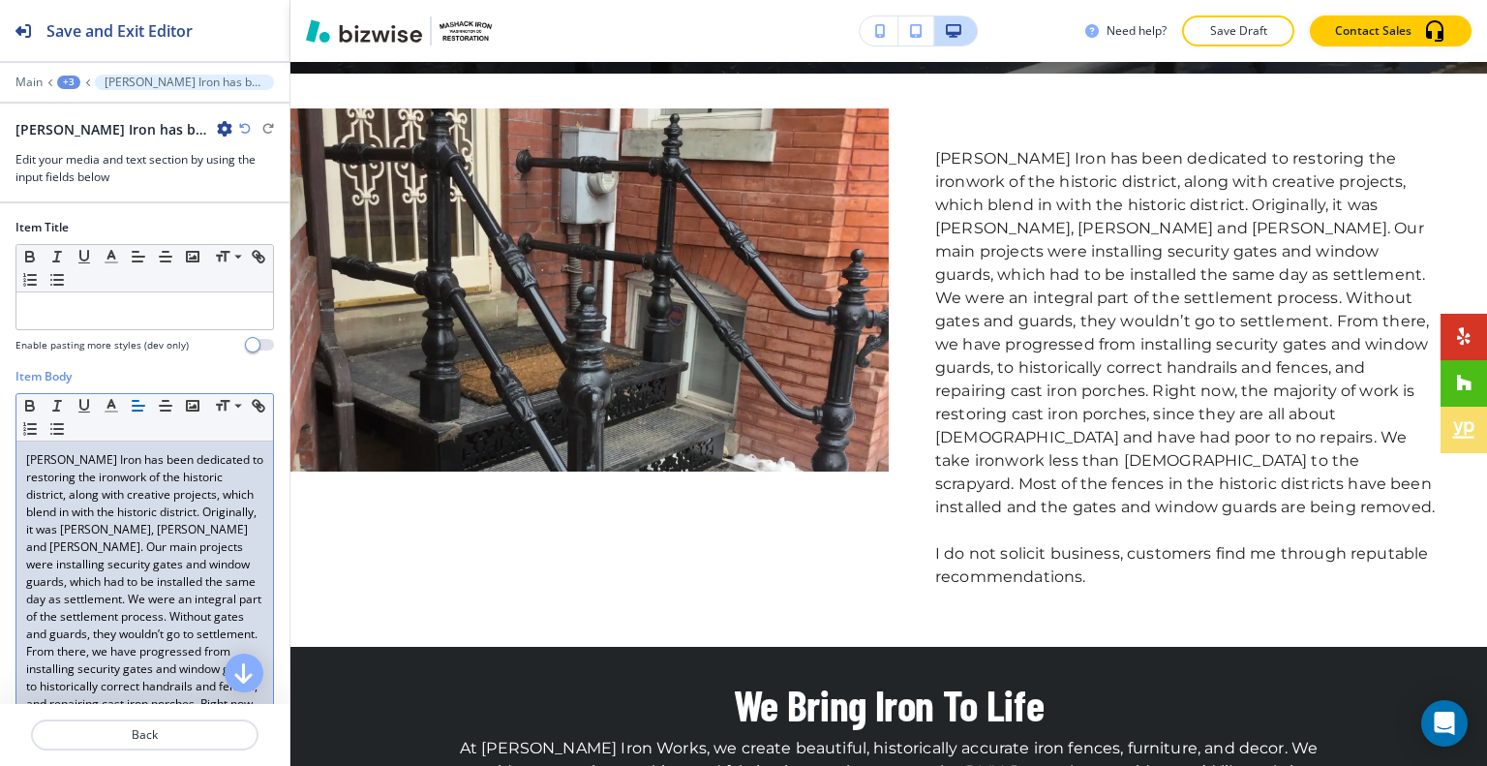
click at [23, 463] on div "Mashack Iron has been dedicated to restoring the ironwork of the historic distr…" at bounding box center [144, 677] width 256 height 472
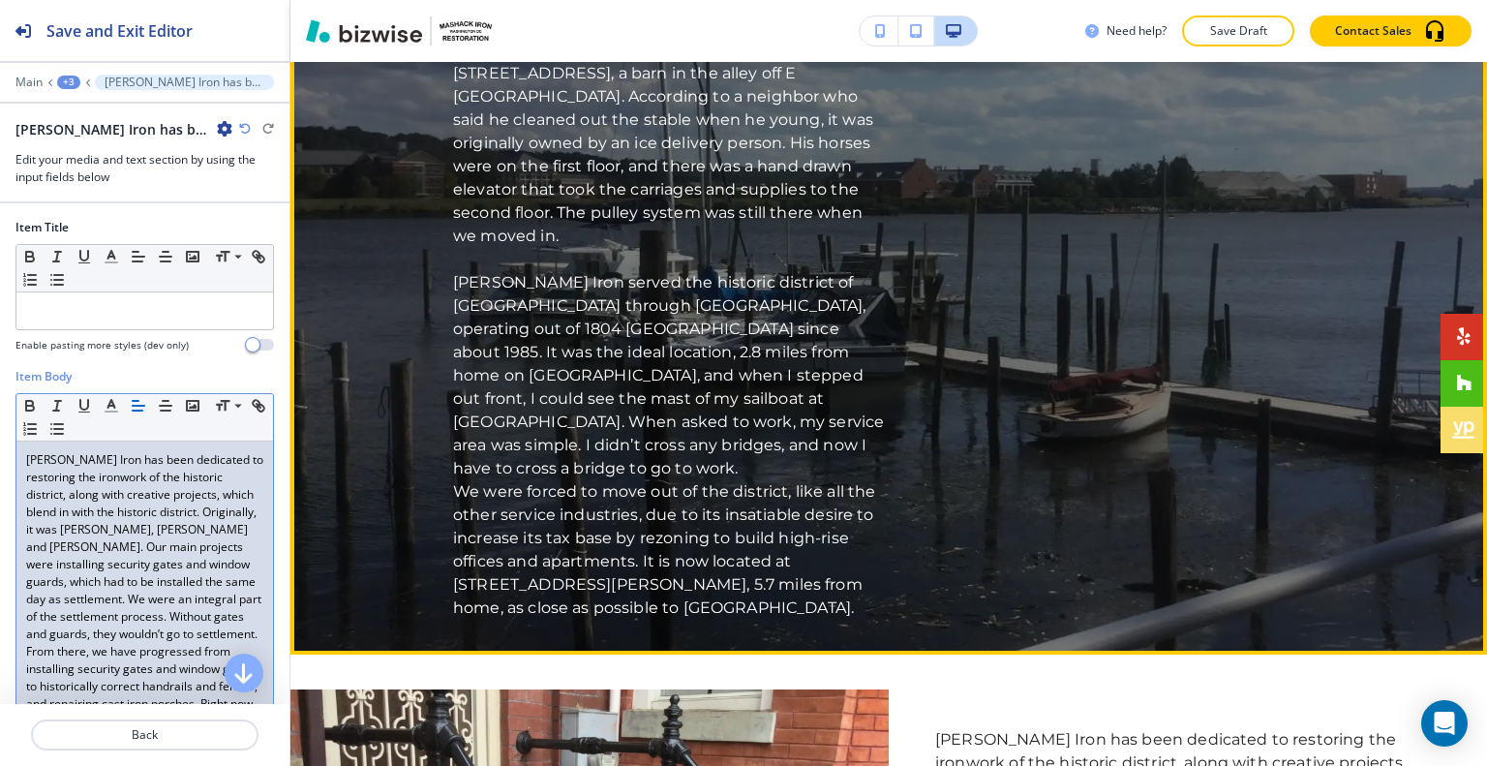
scroll to position [1097, 0]
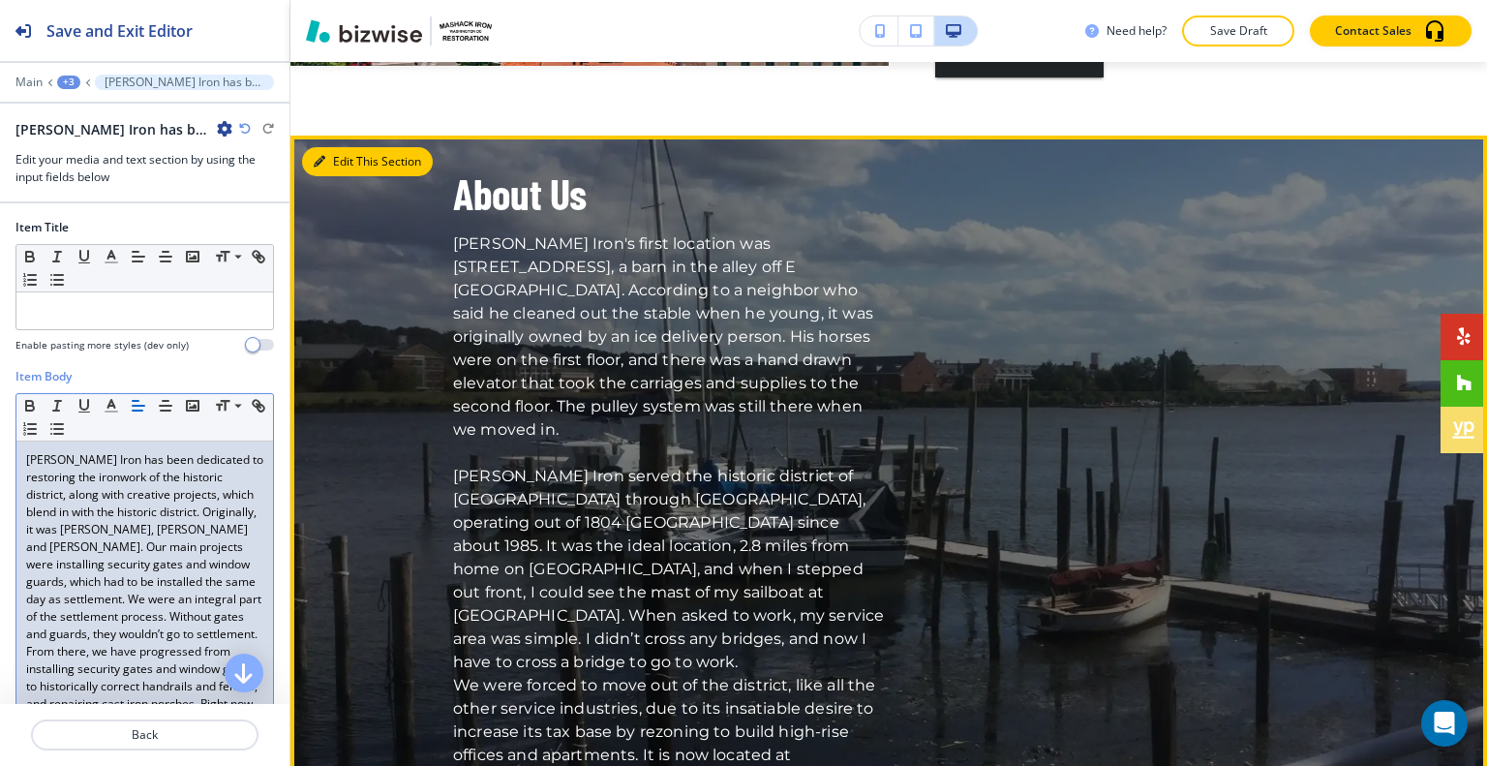
click at [345, 160] on button "Edit This Section" at bounding box center [367, 161] width 131 height 29
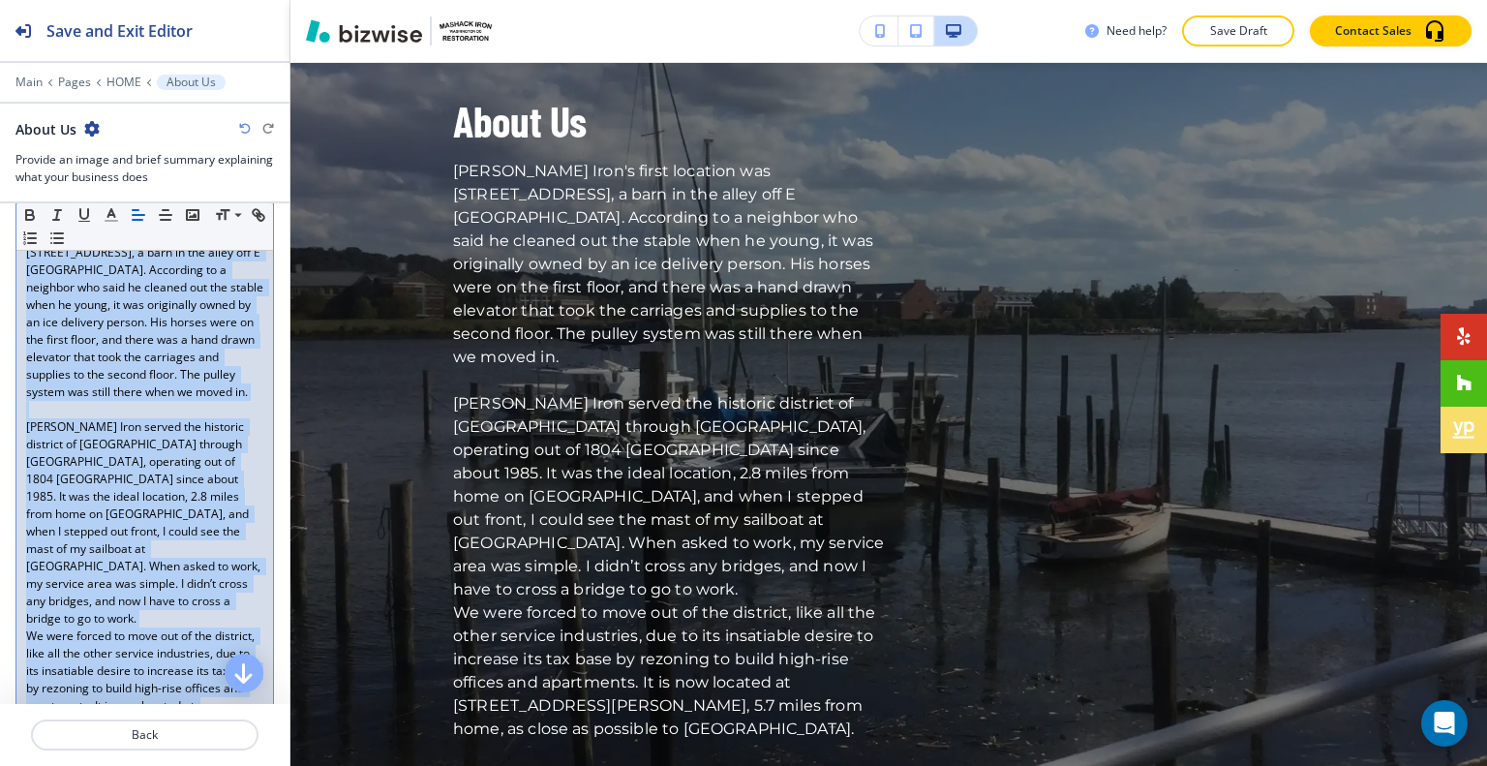
scroll to position [97, 0]
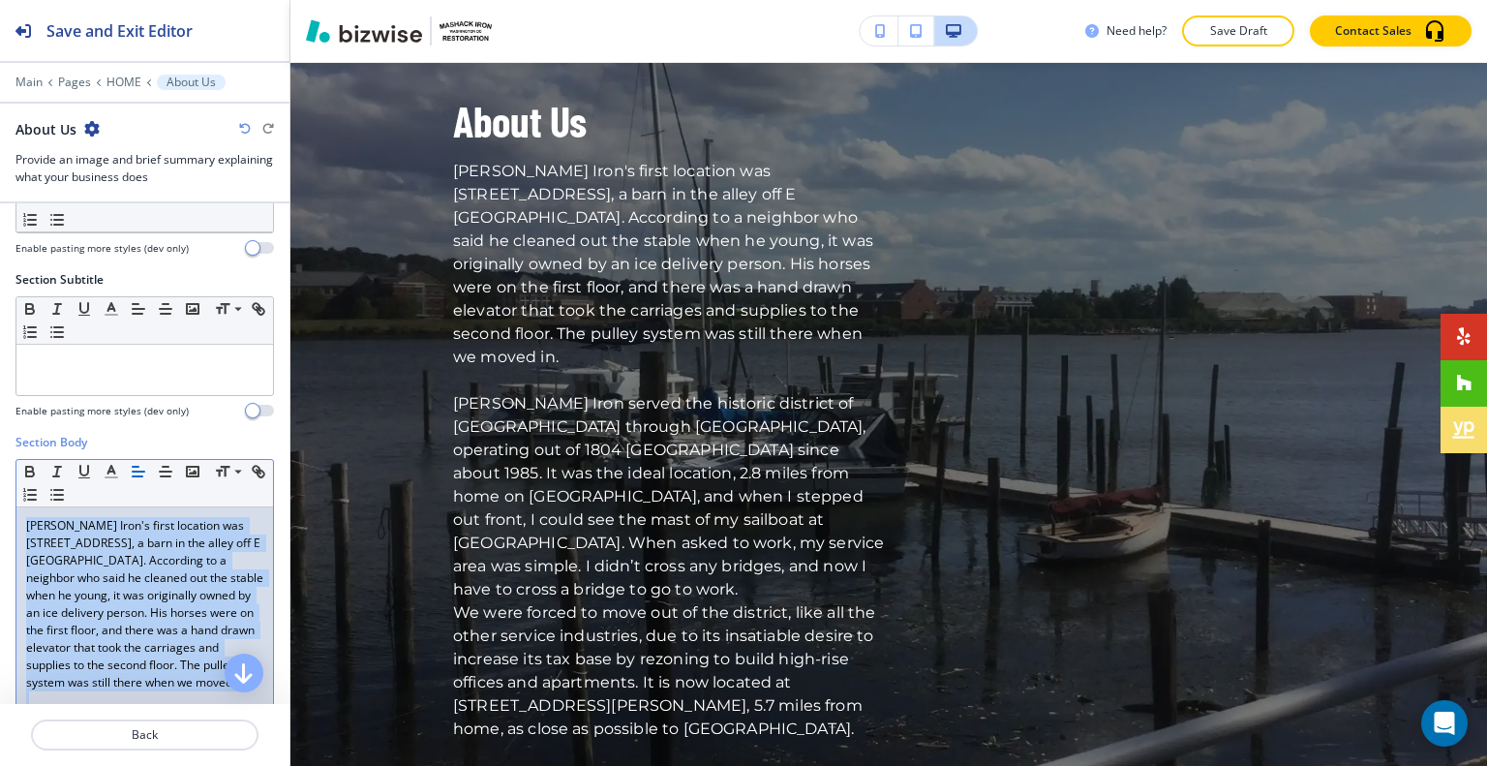
drag, startPoint x: 159, startPoint y: 475, endPoint x: 35, endPoint y: 556, distance: 148.2
click at [0, 444] on div "Section Body Small Normal Large Huge Mashack Iron's first location was 441 4th …" at bounding box center [144, 770] width 289 height 672
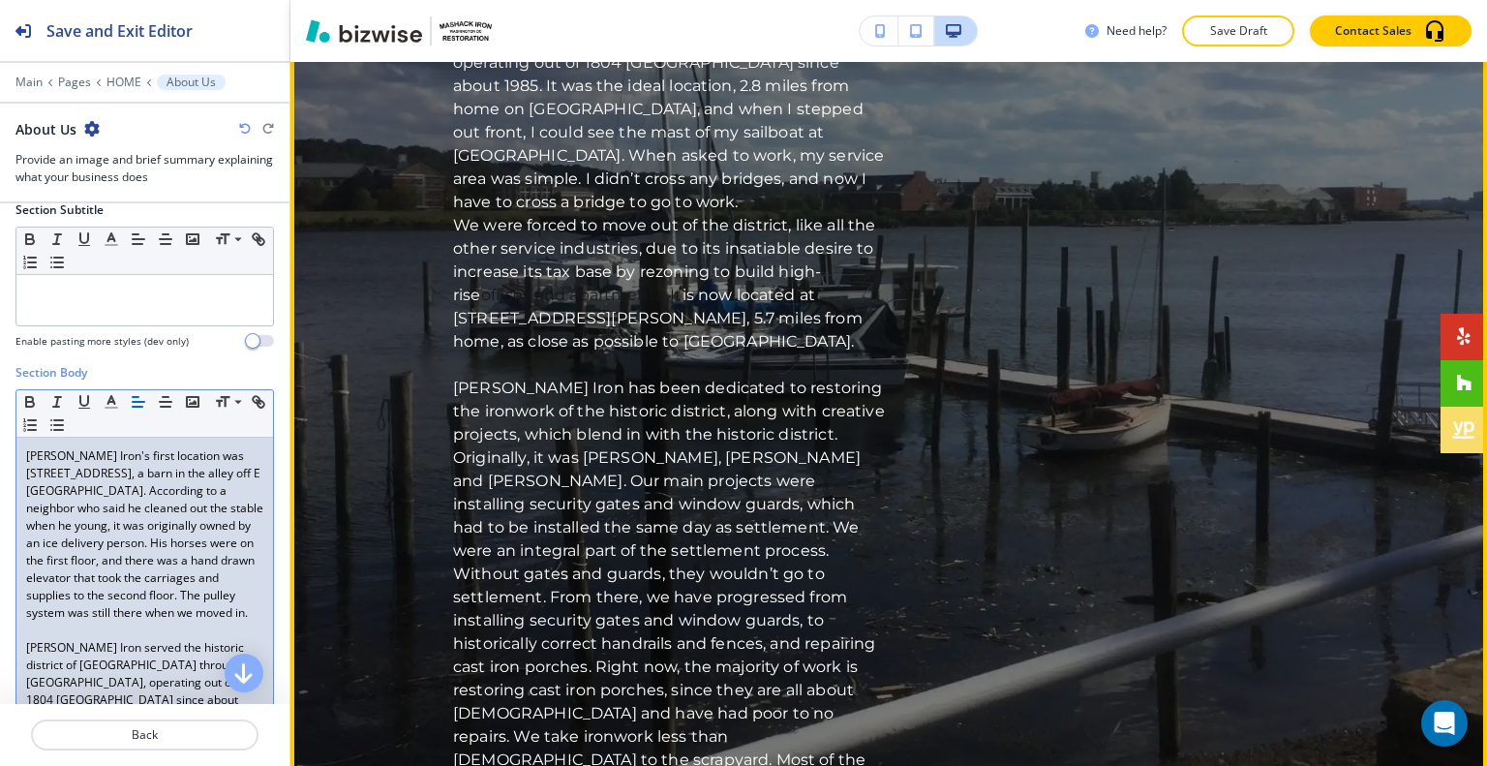
scroll to position [2040, 0]
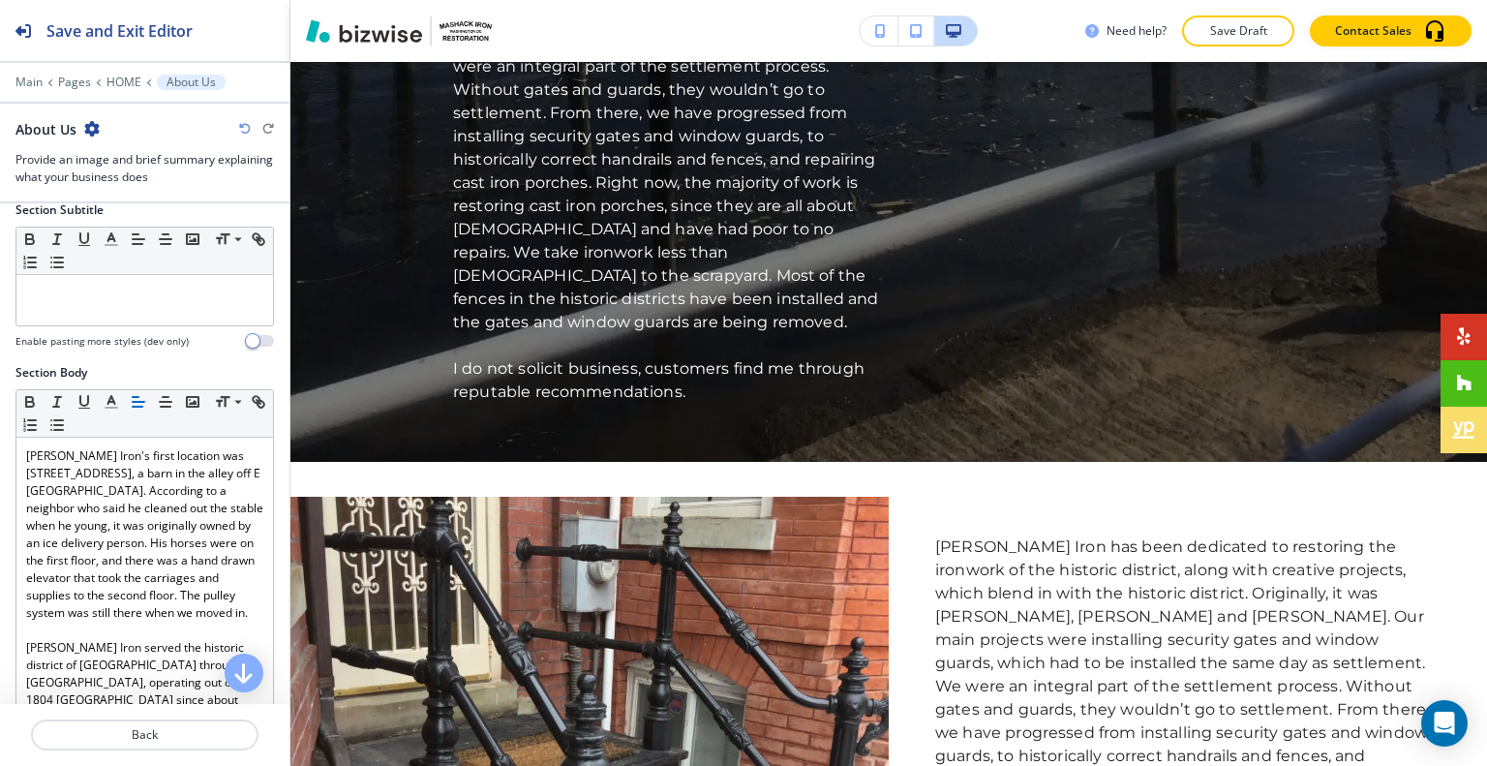
click at [247, 124] on icon "button" at bounding box center [245, 129] width 12 height 12
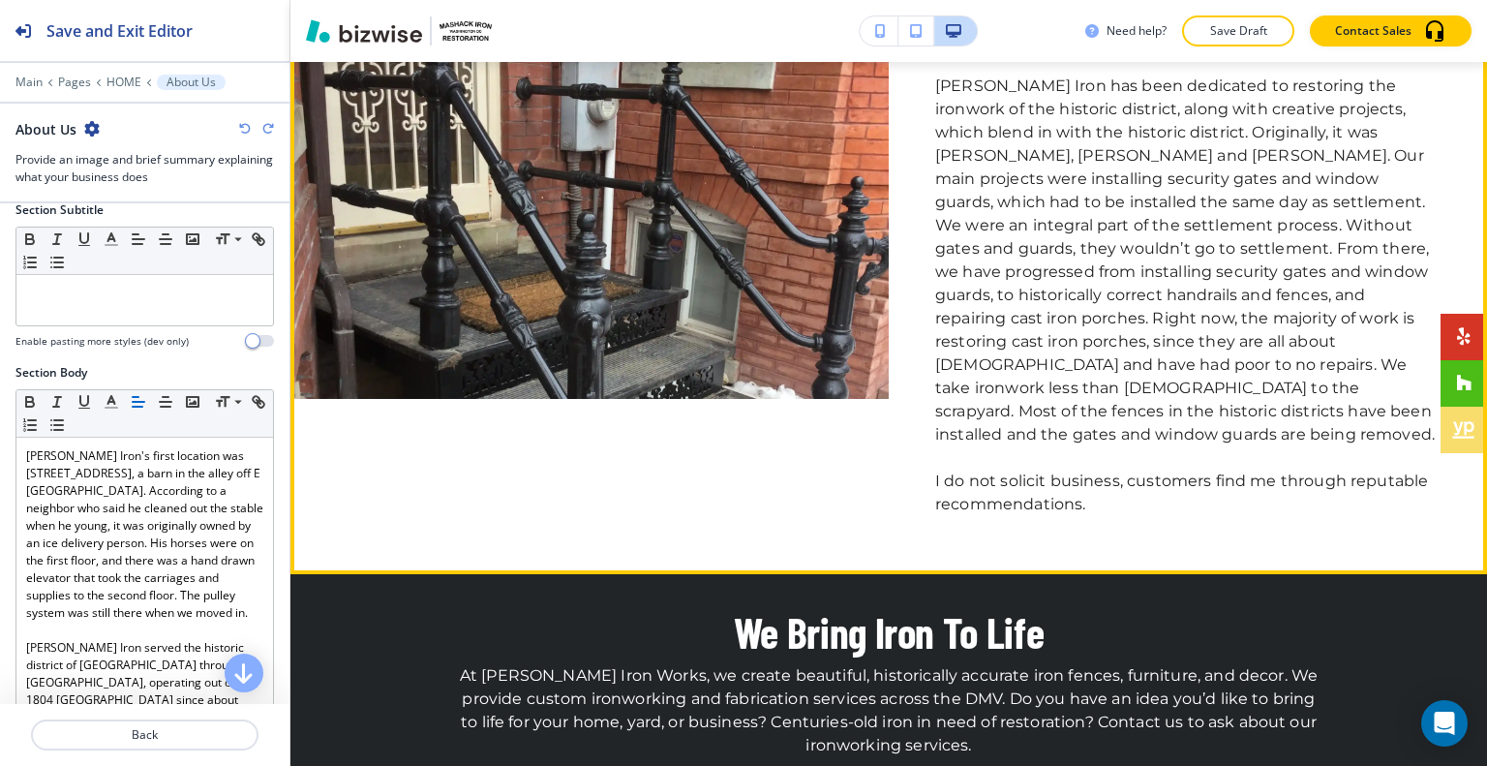
scroll to position [2234, 0]
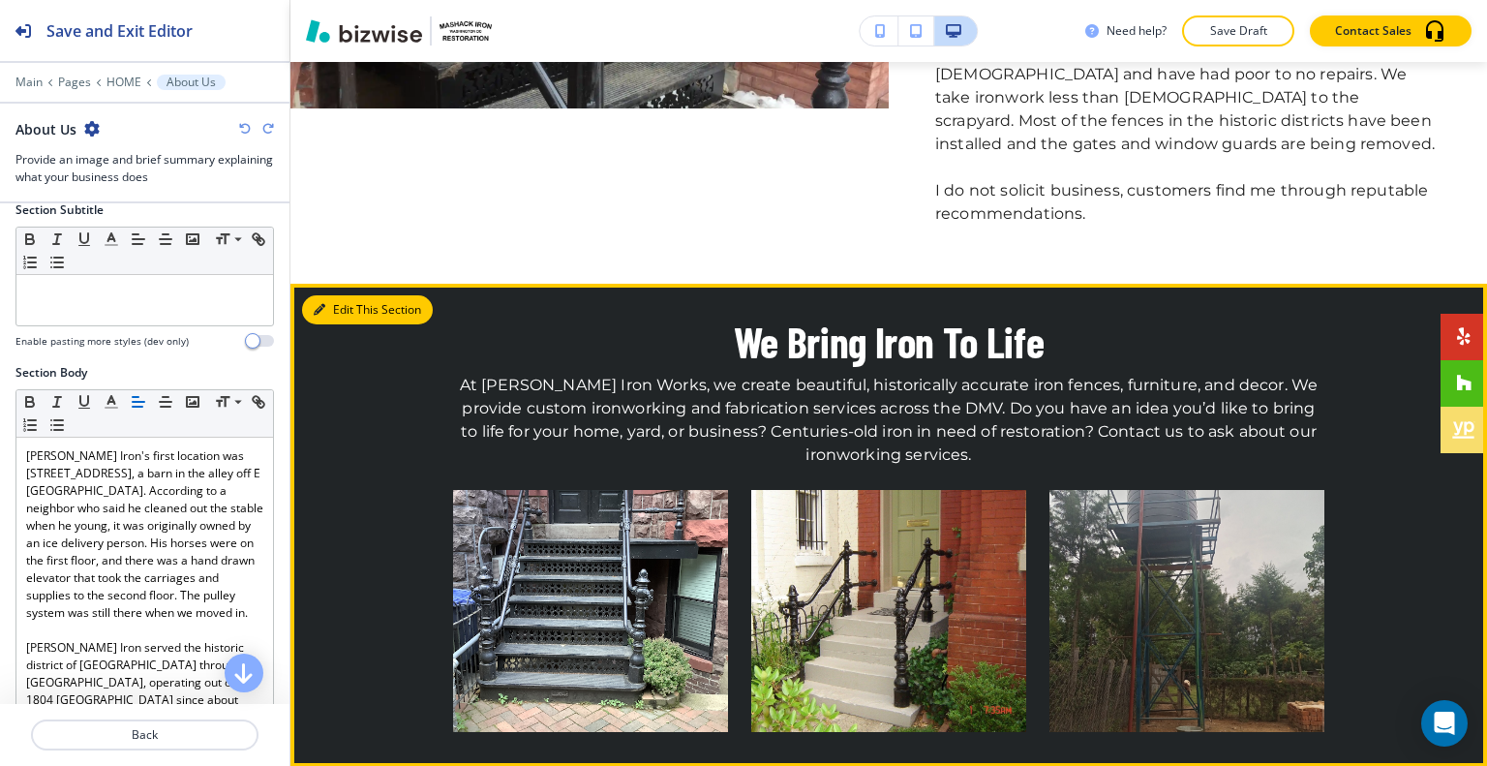
click at [336, 295] on button "Edit This Section" at bounding box center [367, 309] width 131 height 29
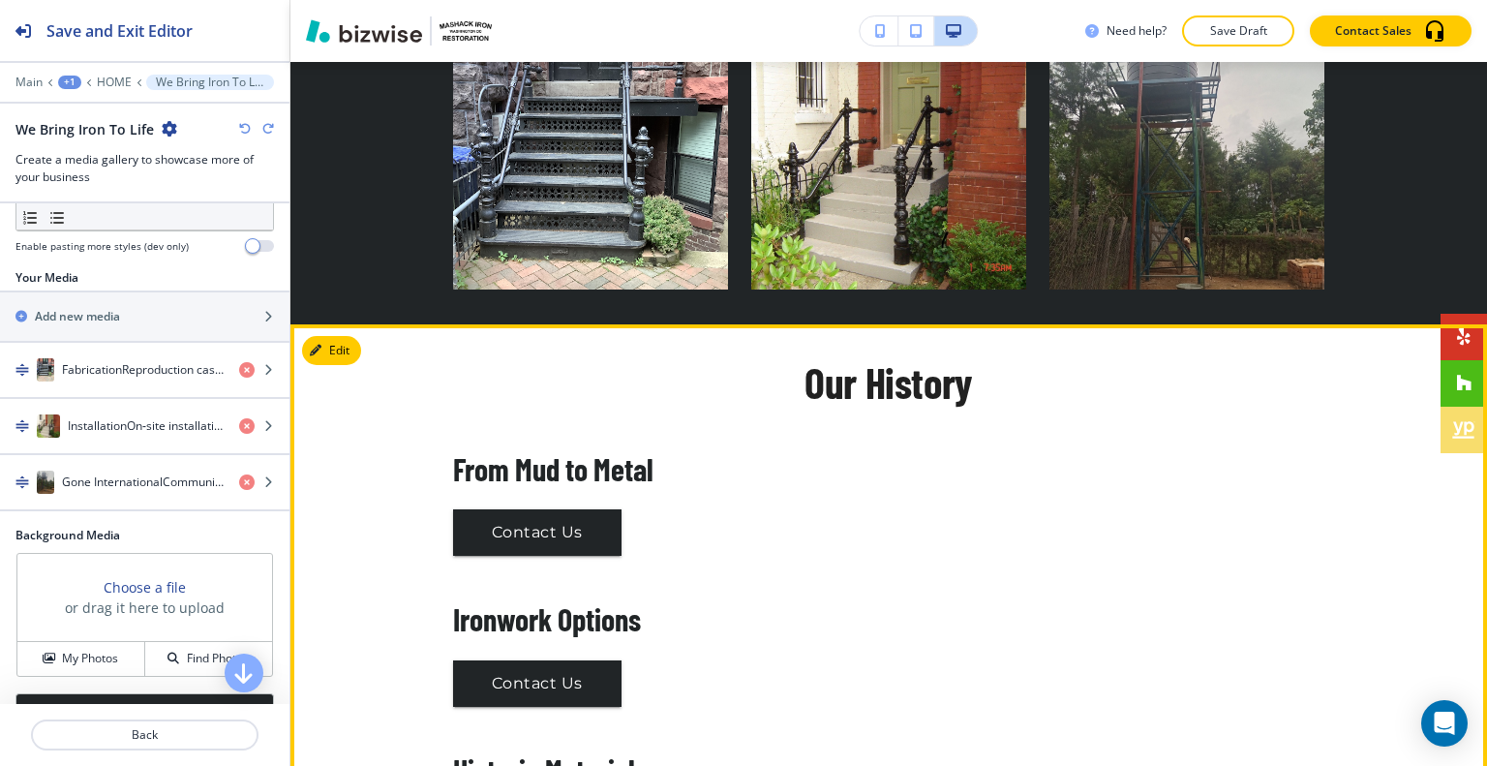
scroll to position [2289, 0]
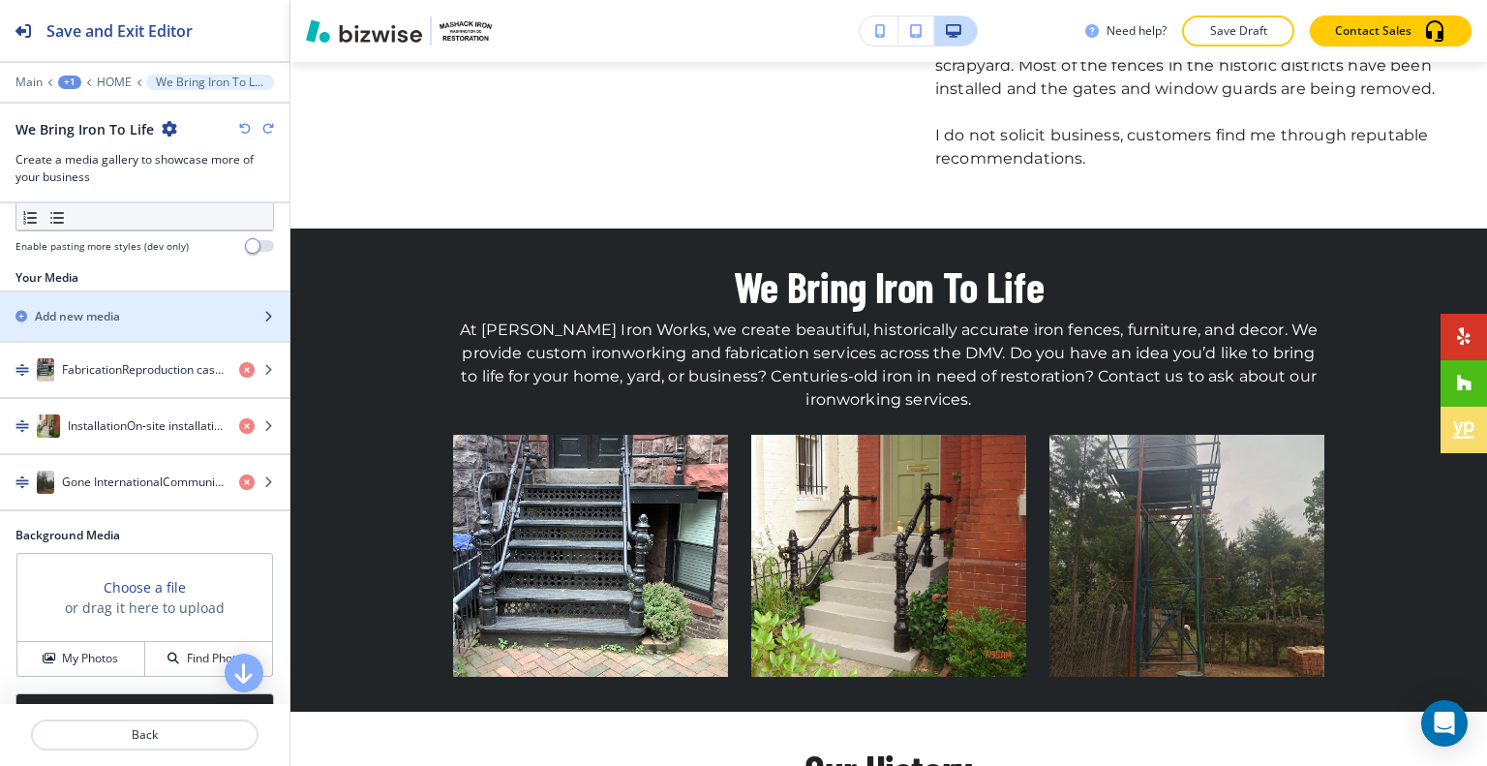
click at [84, 341] on div "button" at bounding box center [144, 332] width 289 height 15
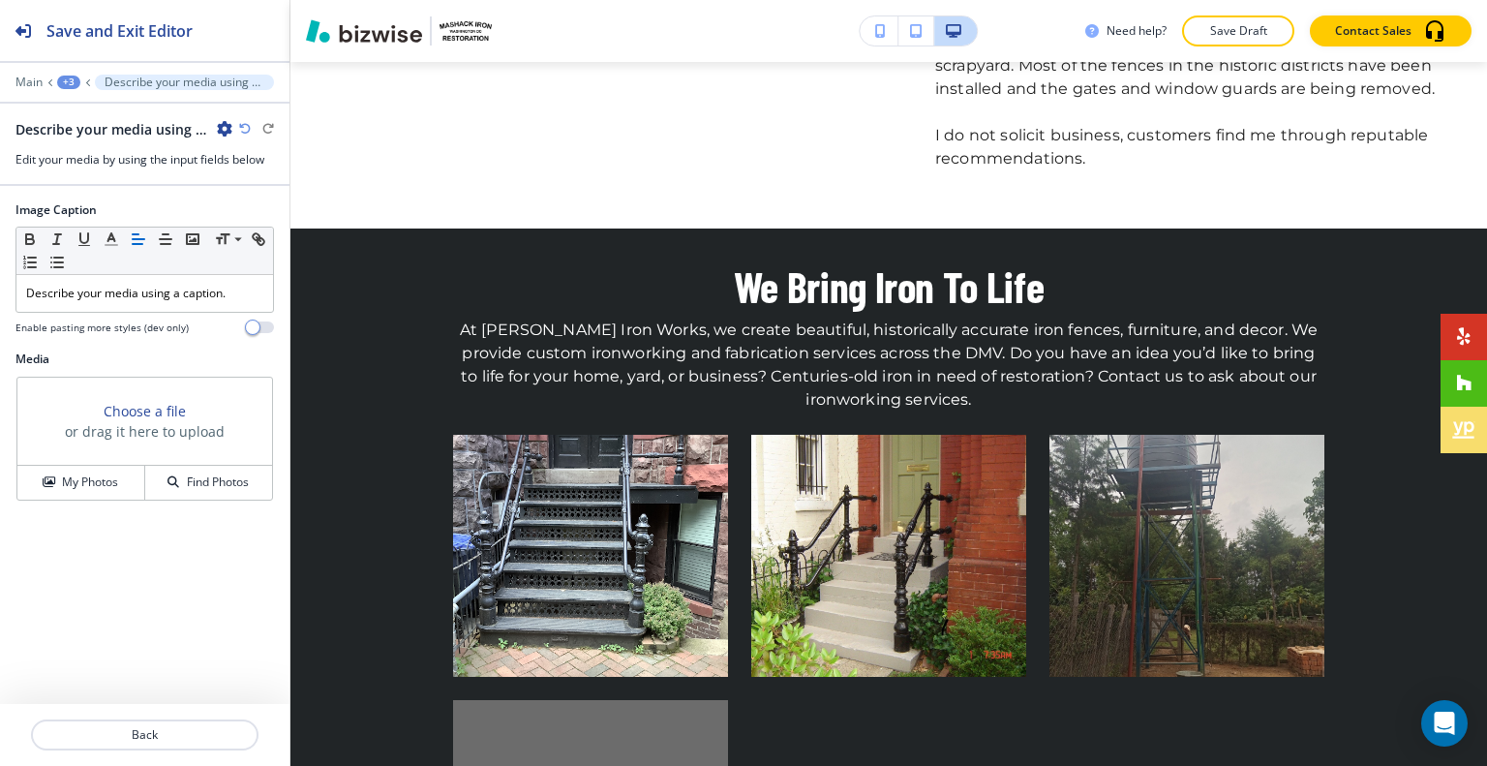
scroll to position [2857, 0]
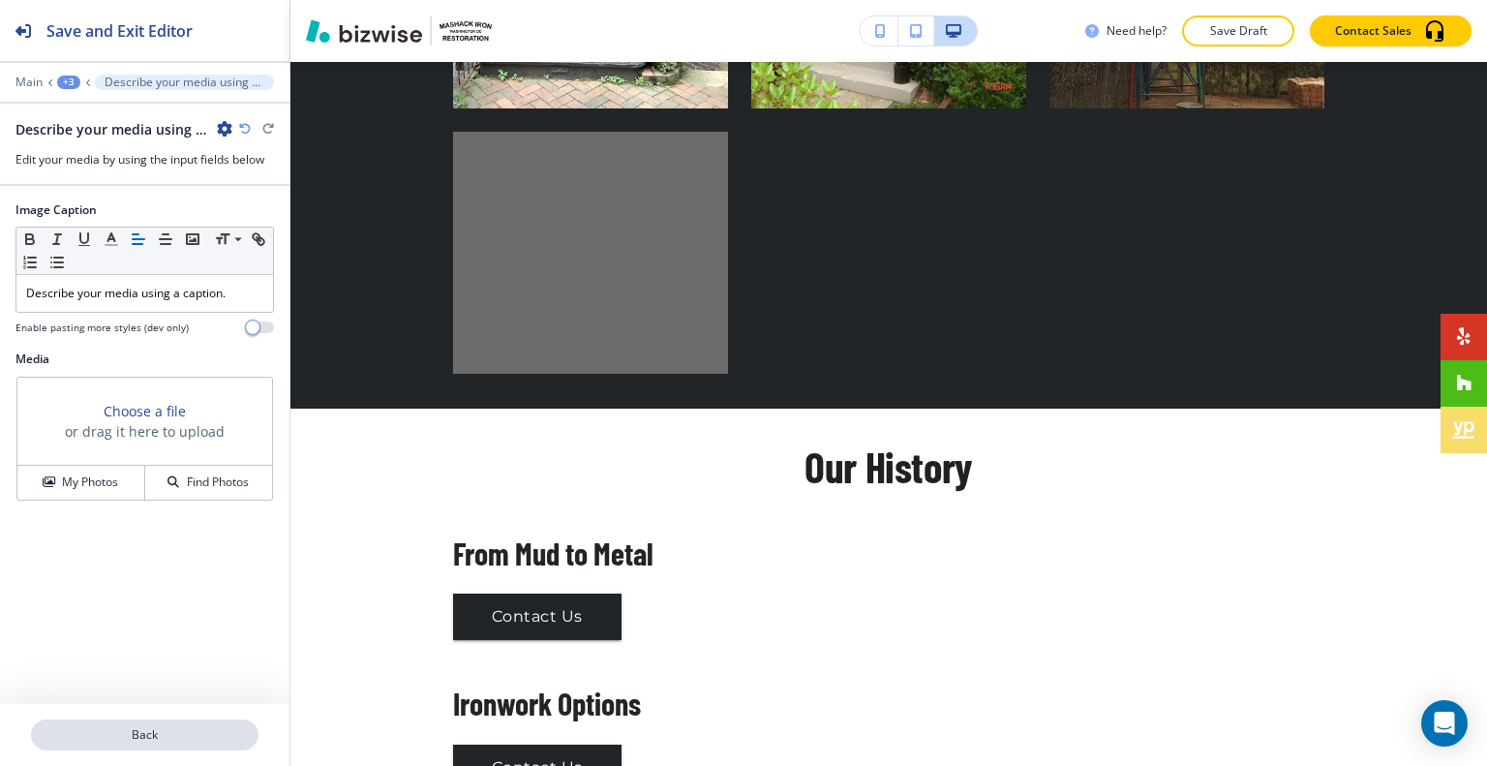
click at [189, 734] on p "Back" at bounding box center [145, 734] width 224 height 17
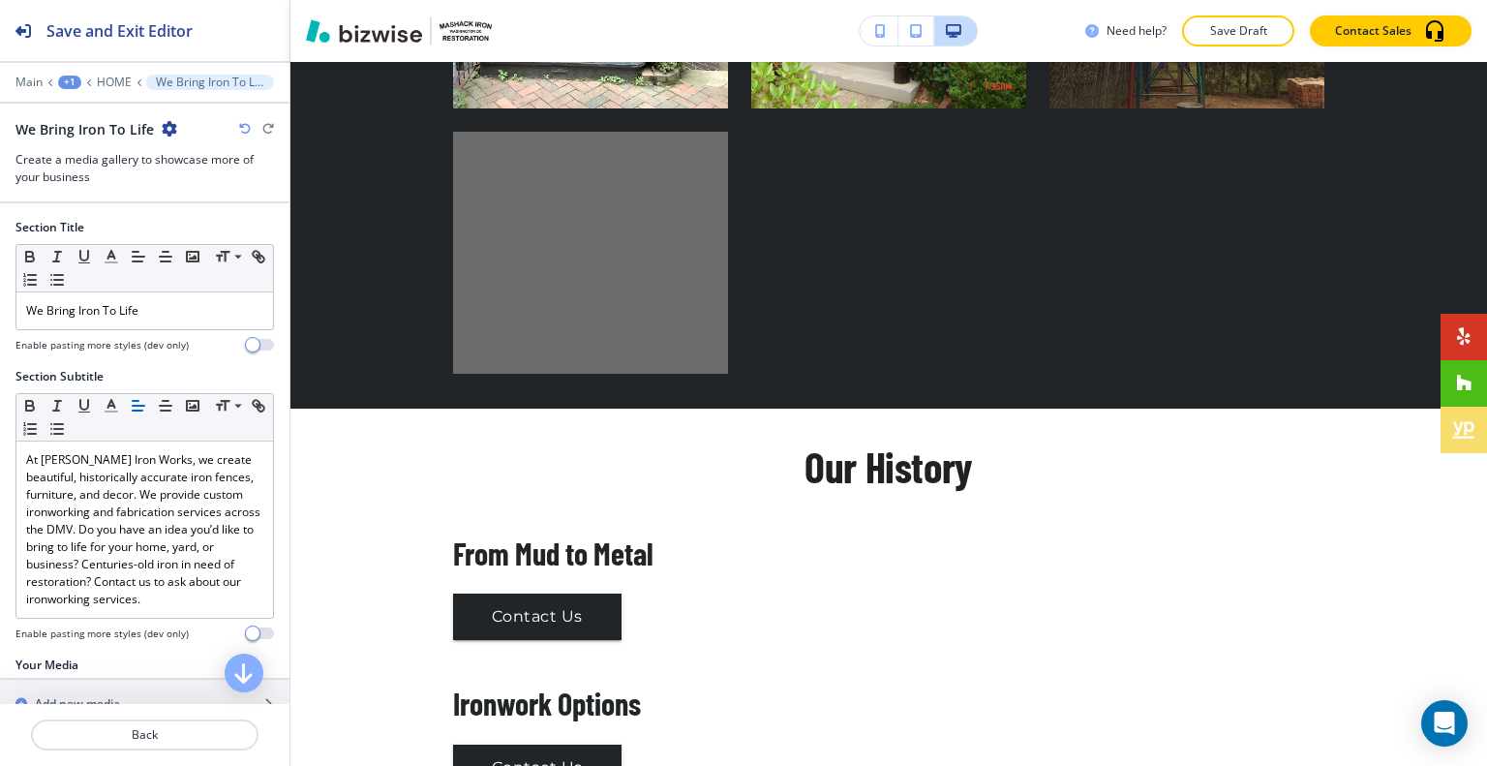
scroll to position [2386, 0]
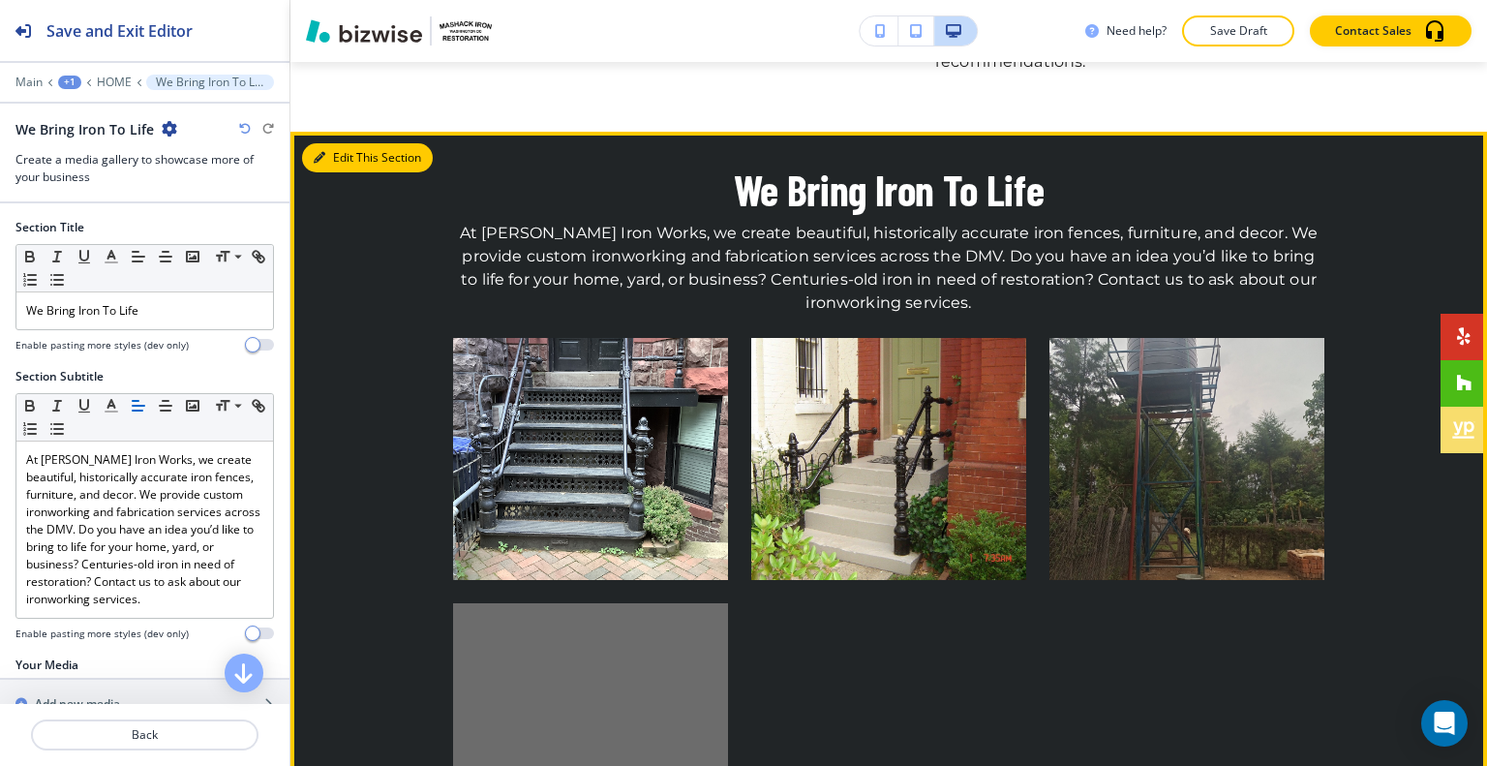
click at [352, 143] on button "Edit This Section" at bounding box center [367, 157] width 131 height 29
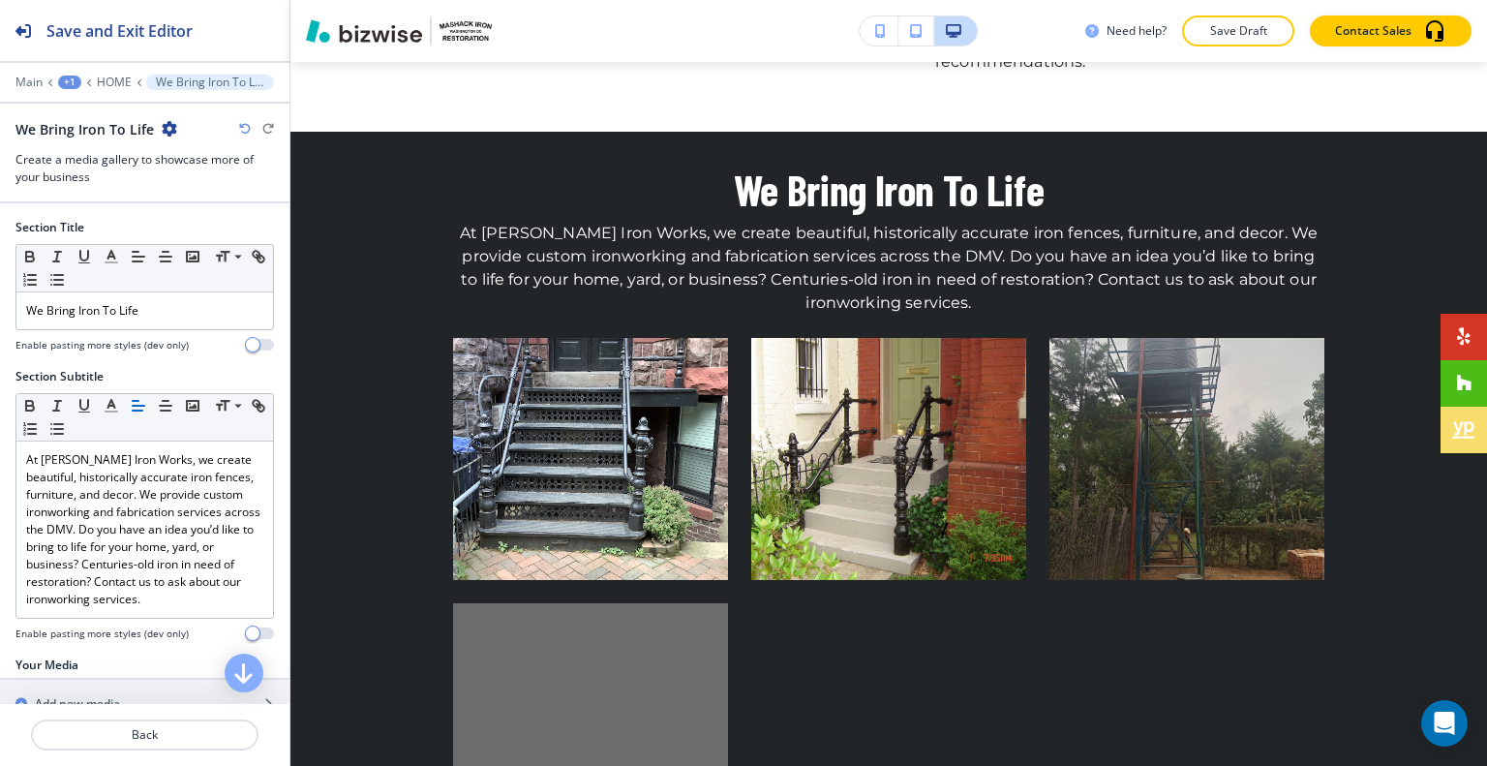
scroll to position [484, 0]
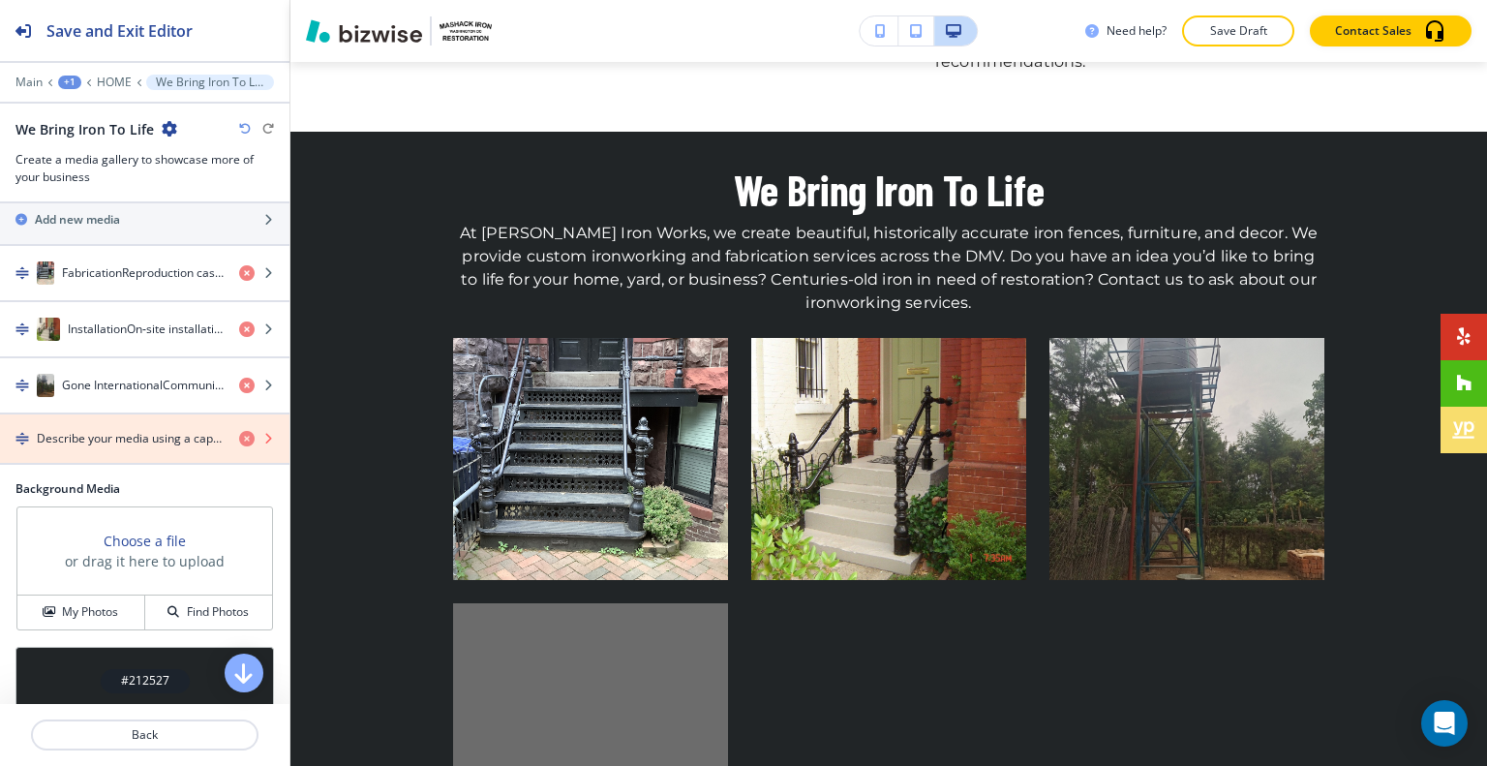
click at [239, 446] on icon "button" at bounding box center [246, 438] width 15 height 15
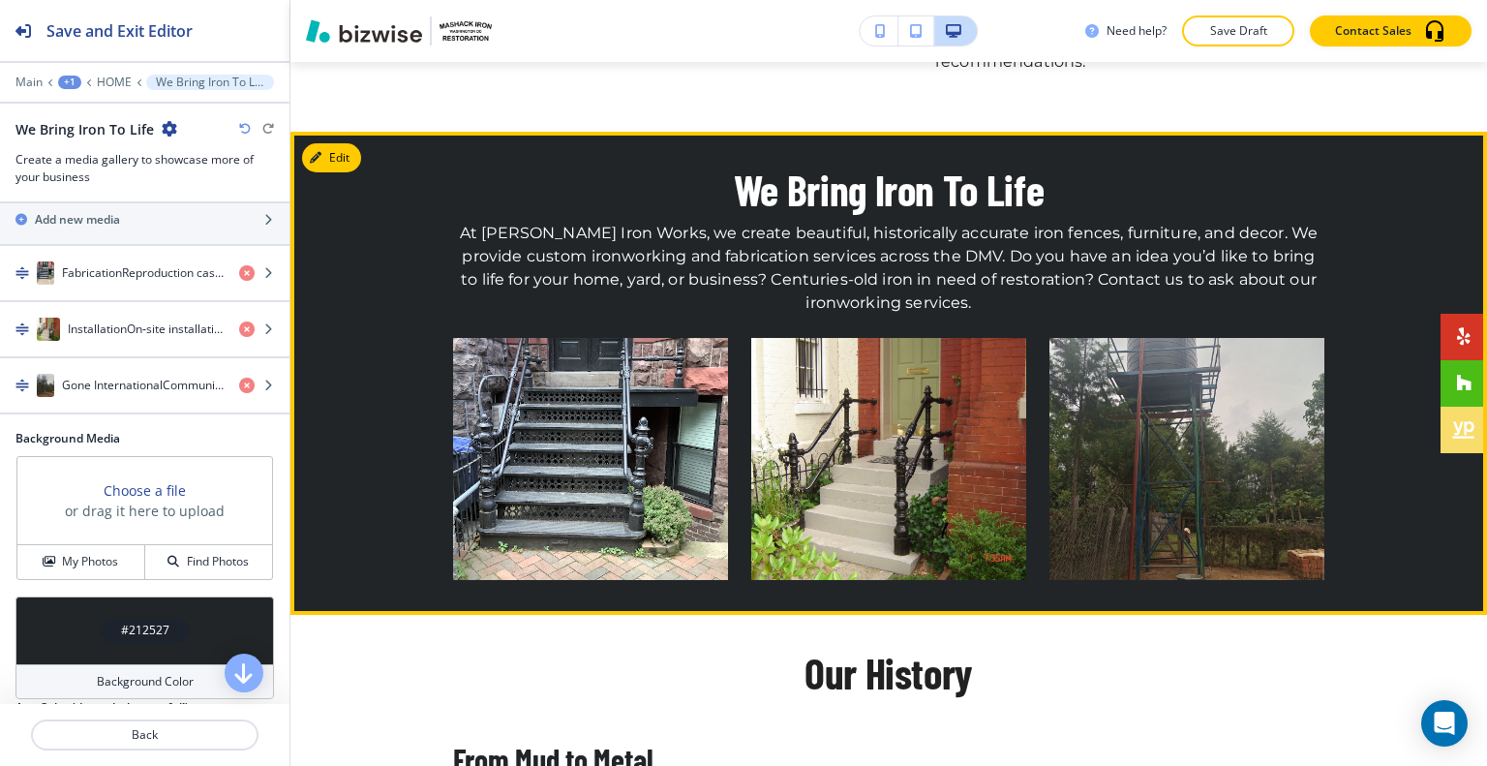
scroll to position [2192, 0]
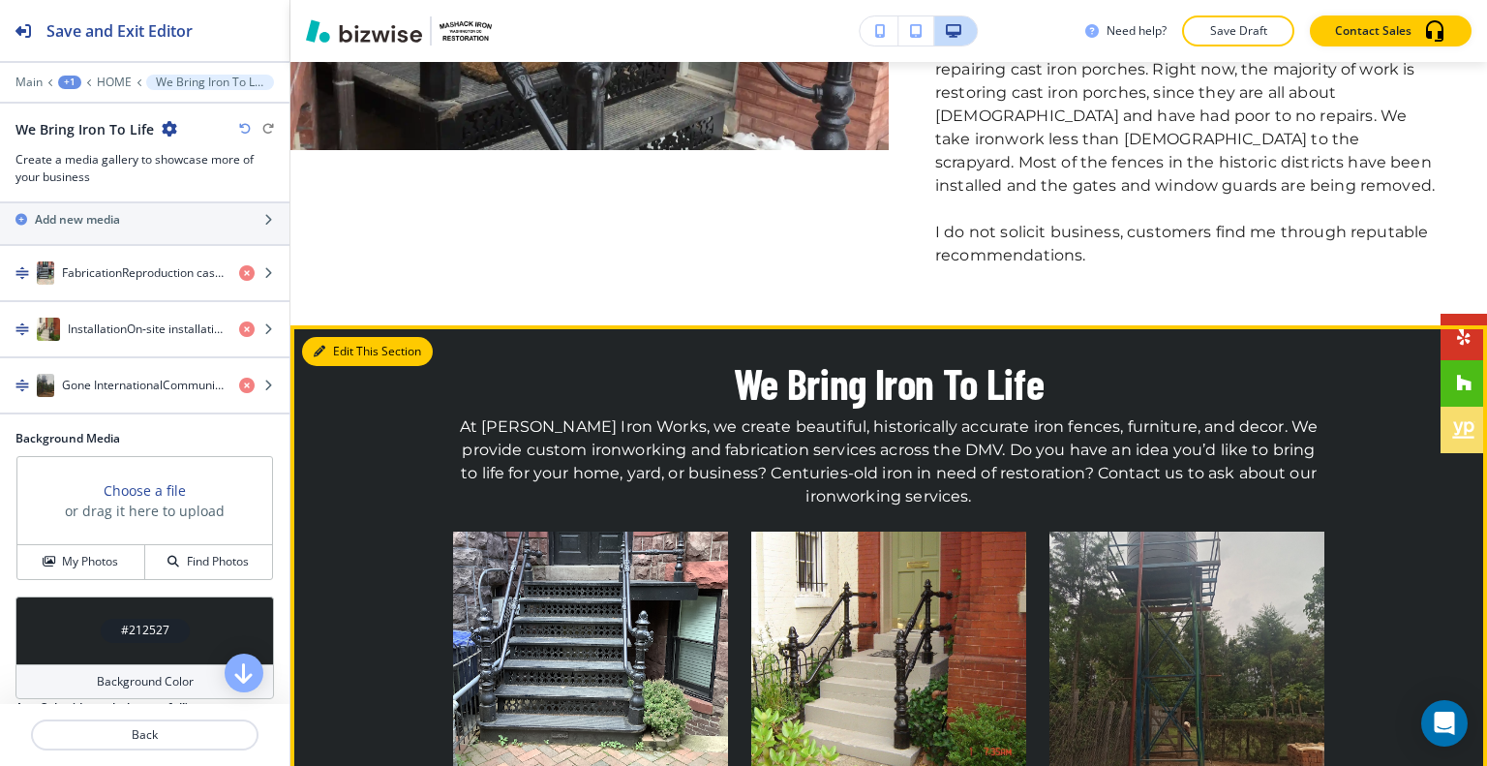
click at [340, 337] on button "Edit This Section" at bounding box center [367, 351] width 131 height 29
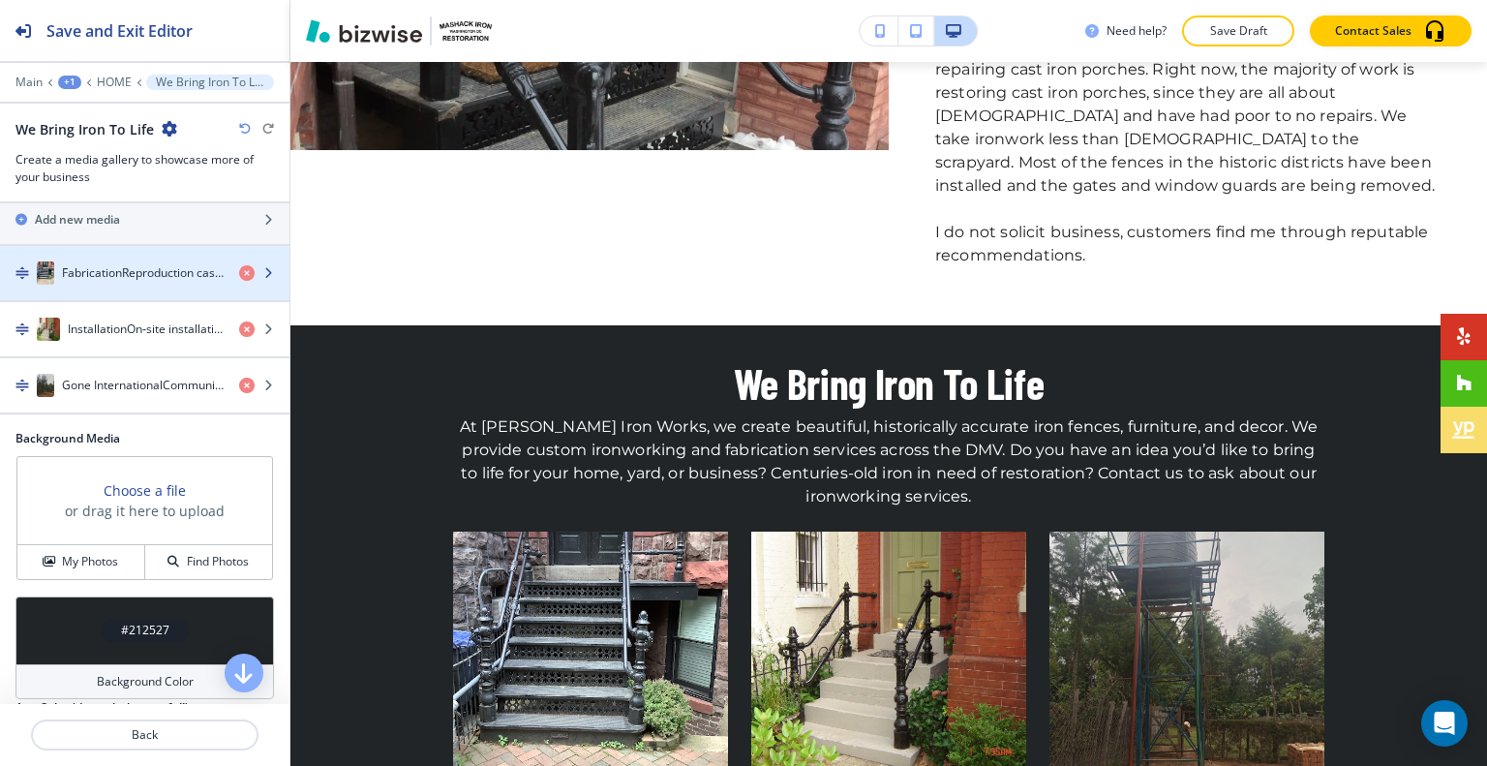
click at [121, 279] on h4 "FabricationReproduction cast-iron porch project inspired by early‑1900s Washing…" at bounding box center [143, 272] width 162 height 17
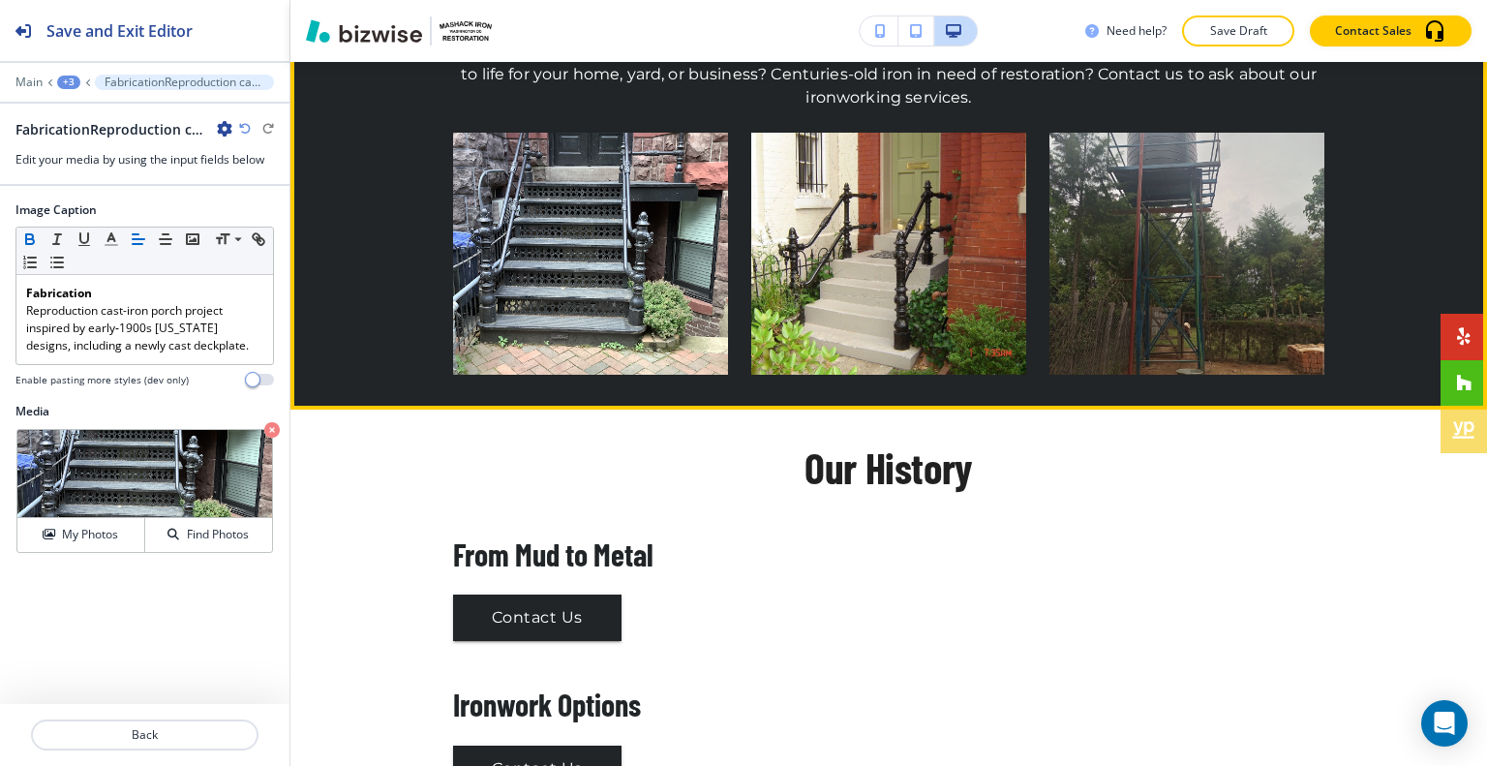
scroll to position [2494, 0]
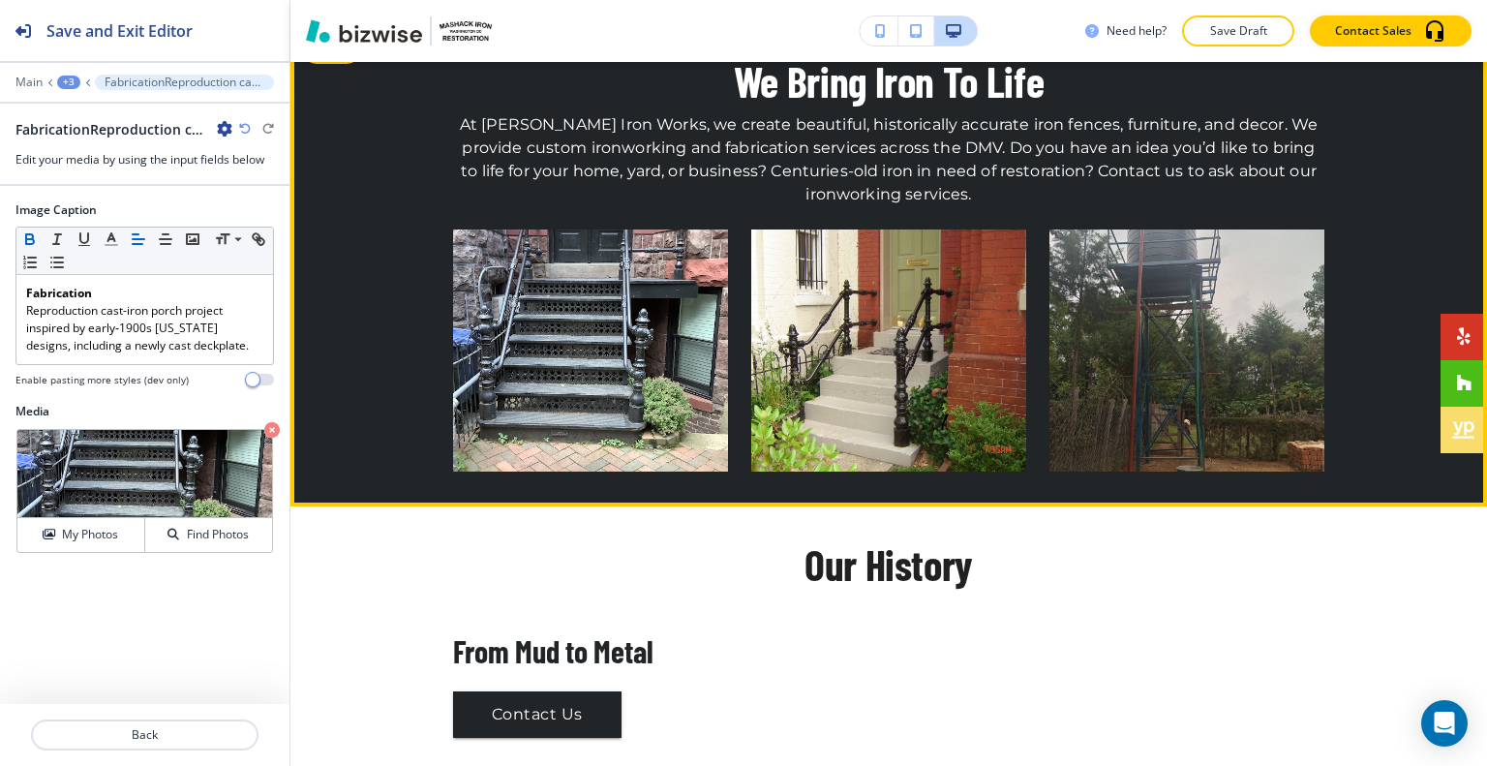
click at [569, 290] on img "button" at bounding box center [590, 350] width 275 height 242
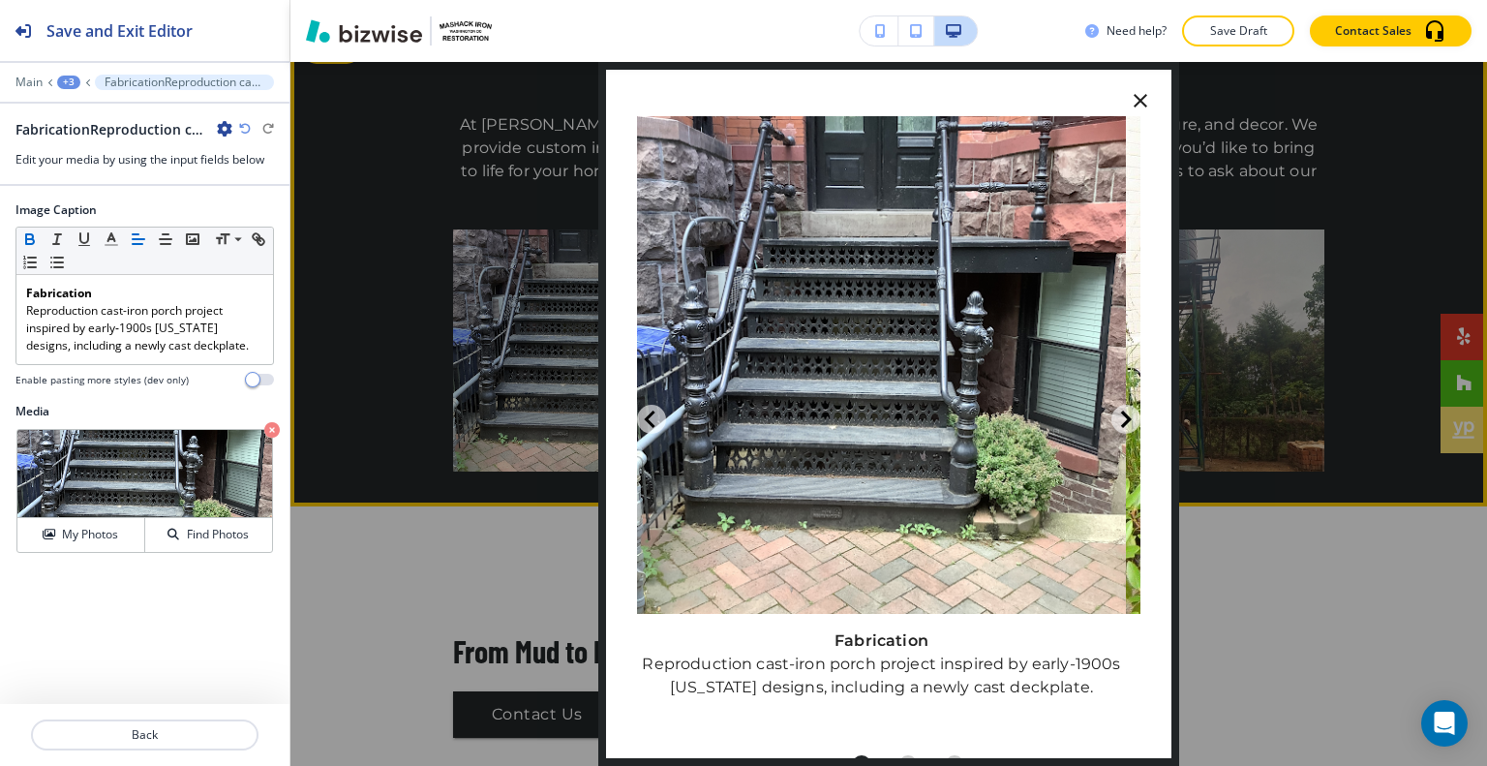
click at [1139, 99] on button "button" at bounding box center [1140, 100] width 46 height 46
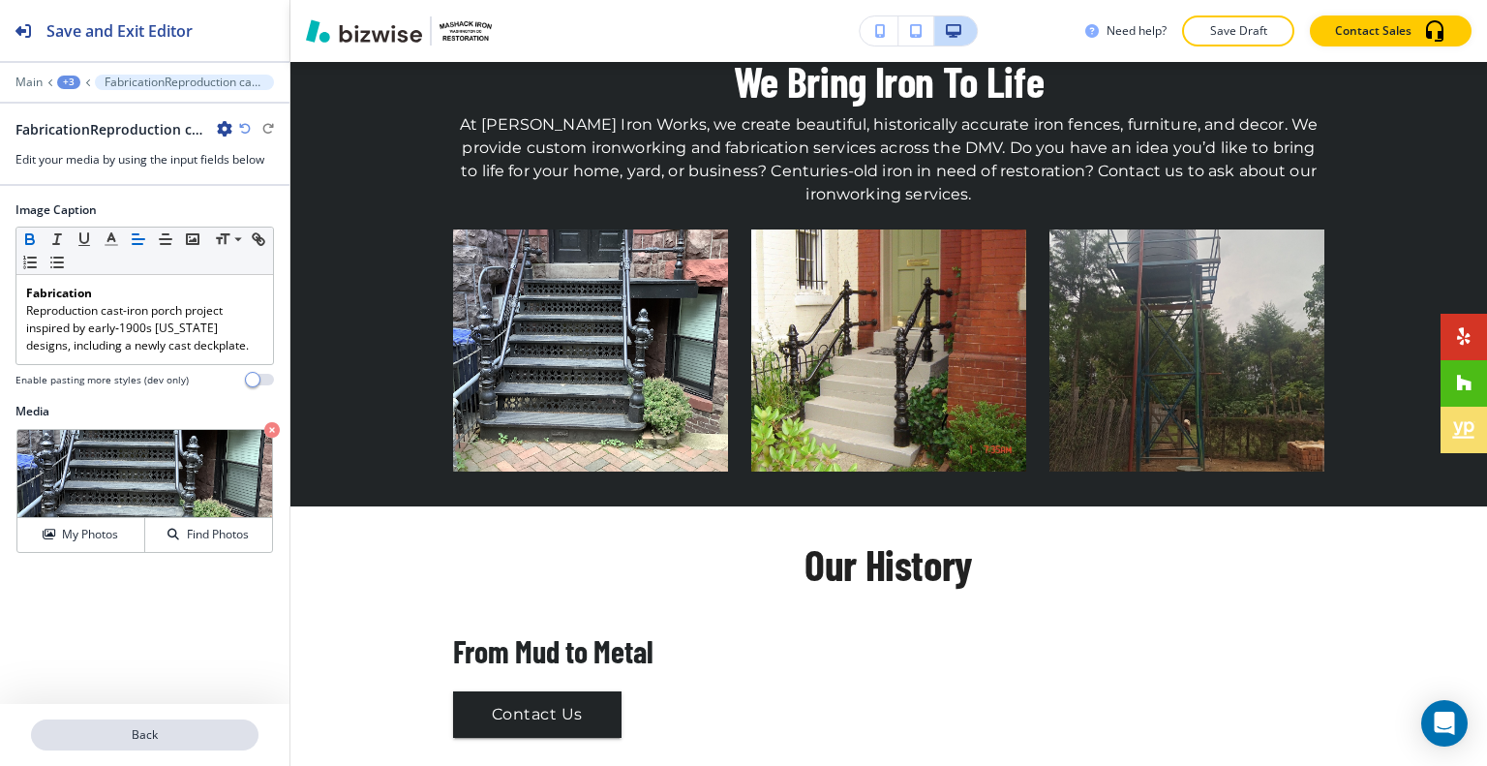
click at [161, 747] on button "Back" at bounding box center [144, 734] width 227 height 31
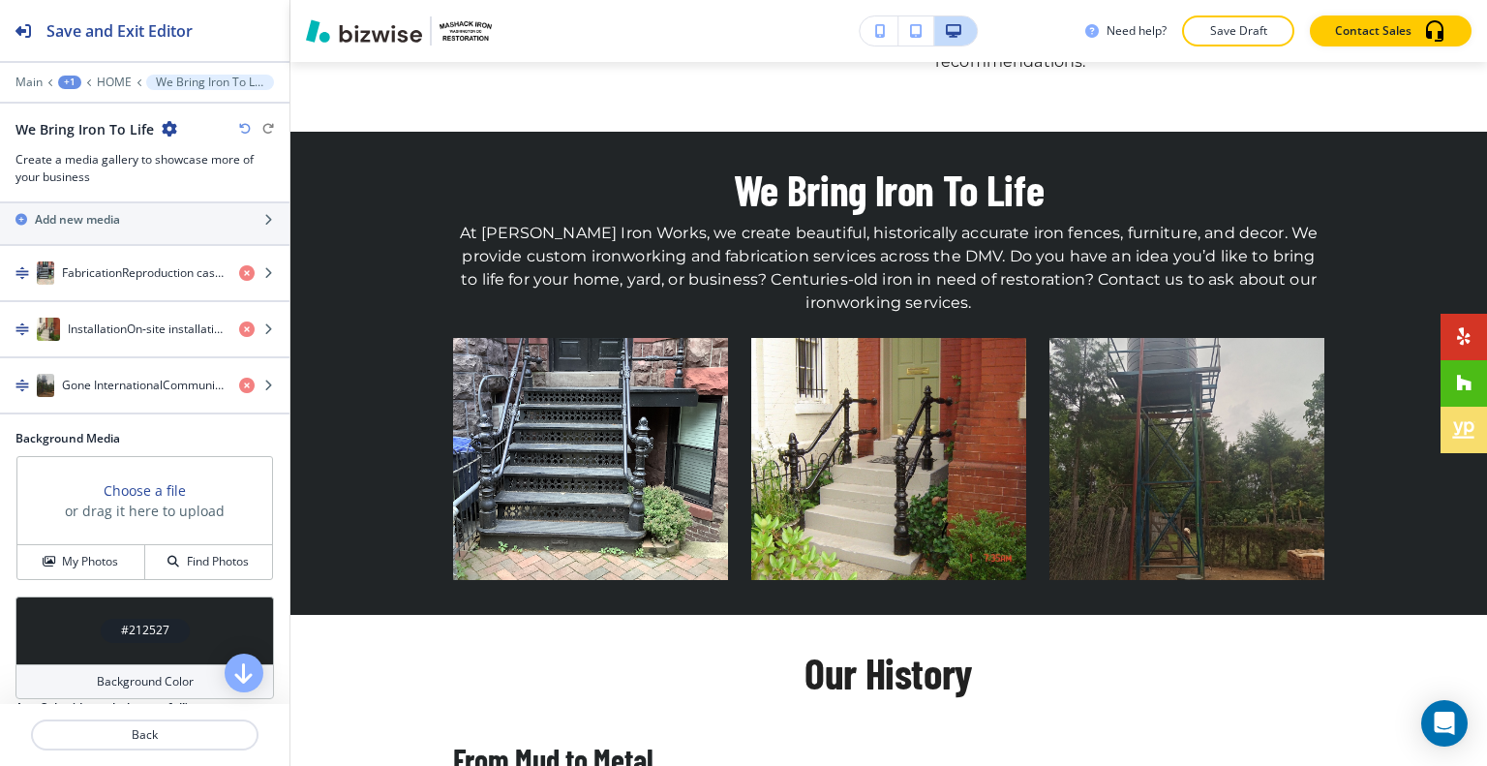
scroll to position [758, 0]
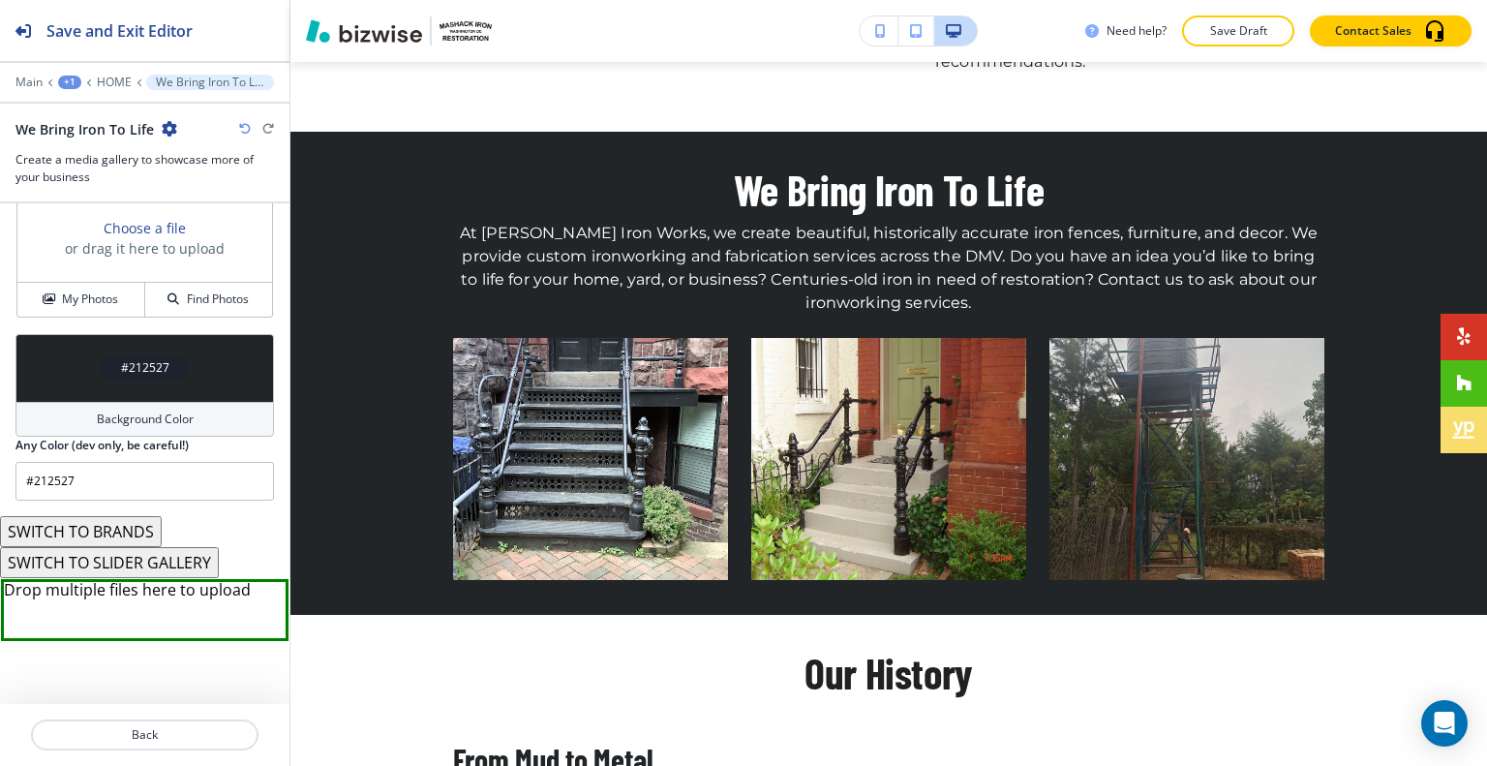
click at [185, 556] on button "SWITCH TO SLIDER GALLERY" at bounding box center [109, 562] width 219 height 31
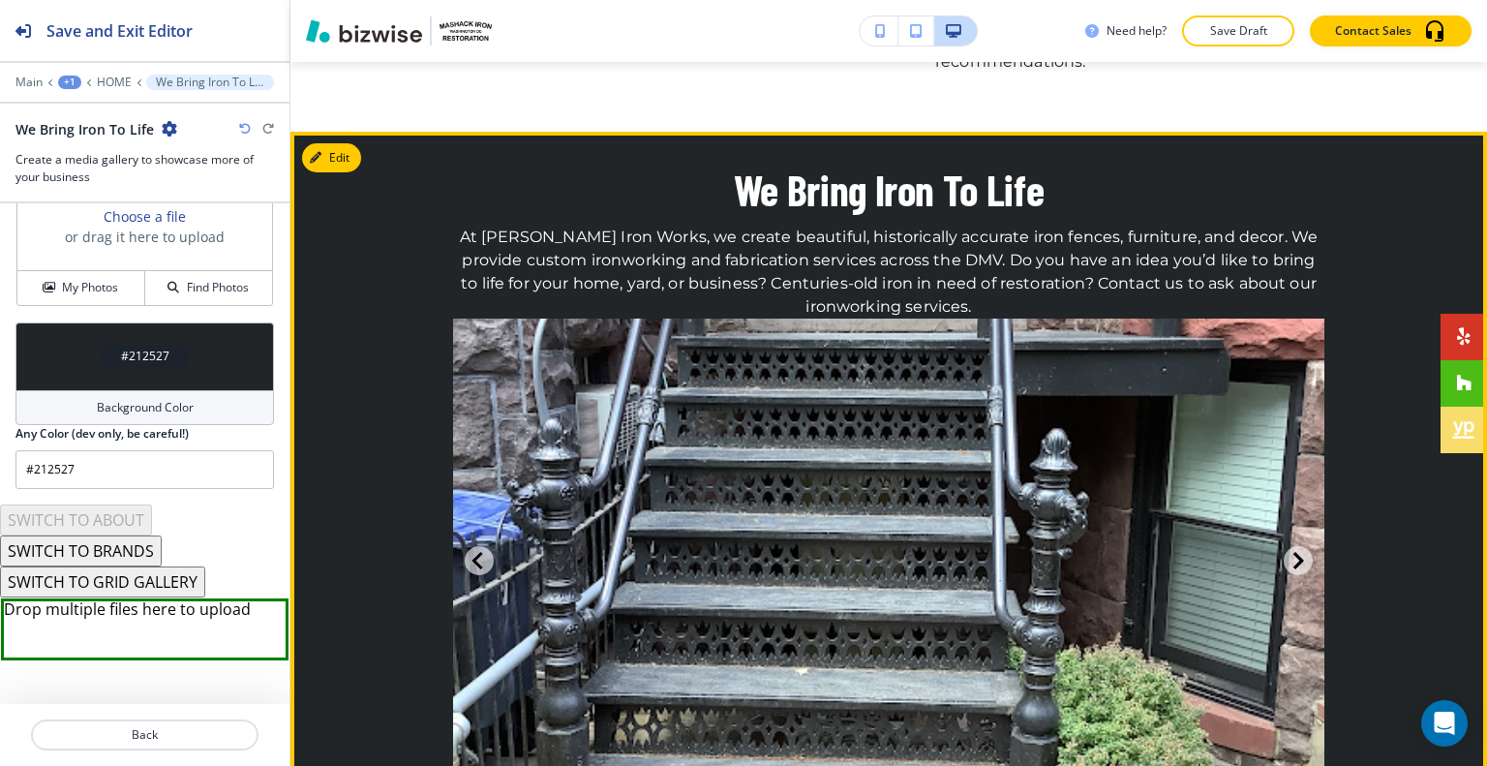
scroll to position [2482, 0]
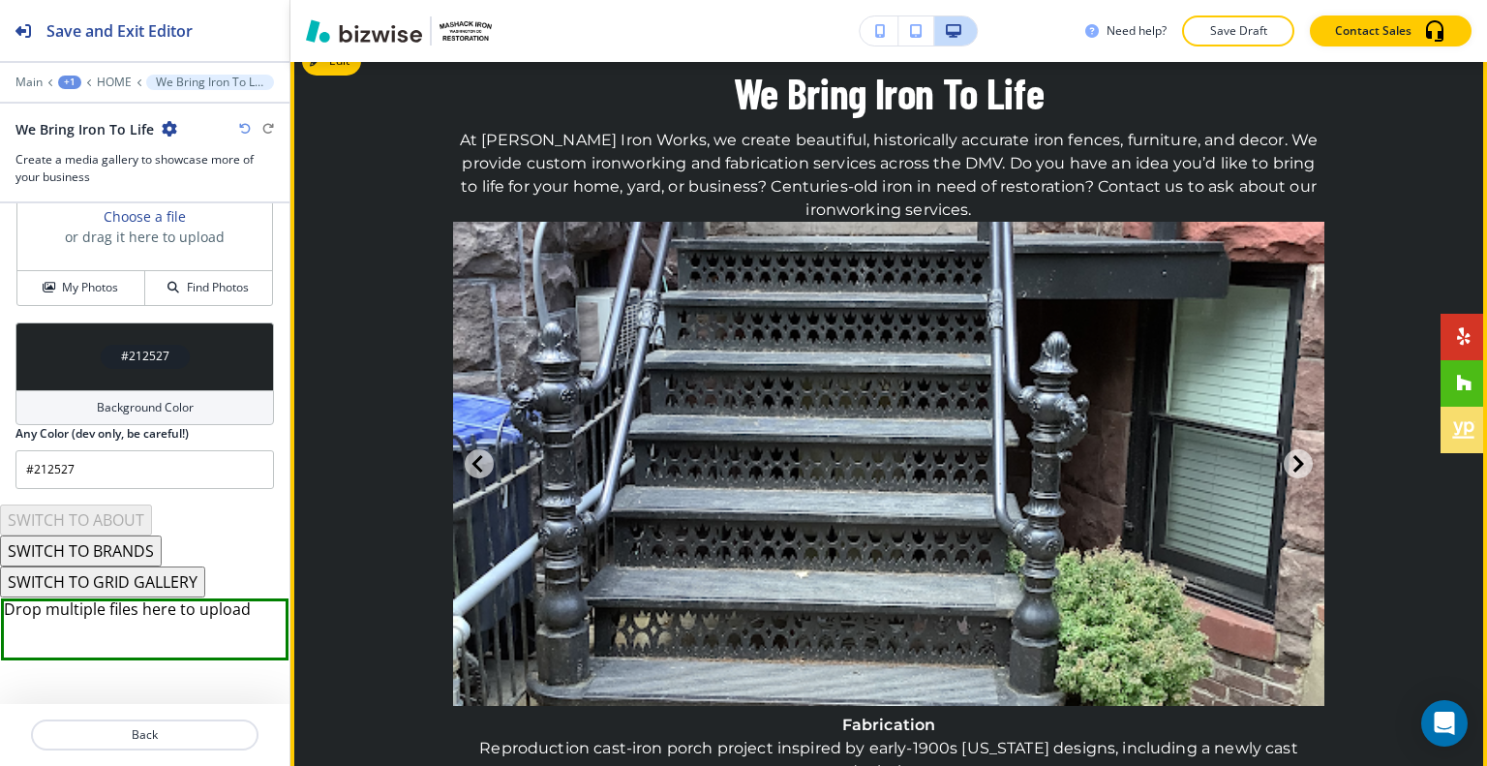
drag, startPoint x: 945, startPoint y: 737, endPoint x: 956, endPoint y: 760, distance: 26.0
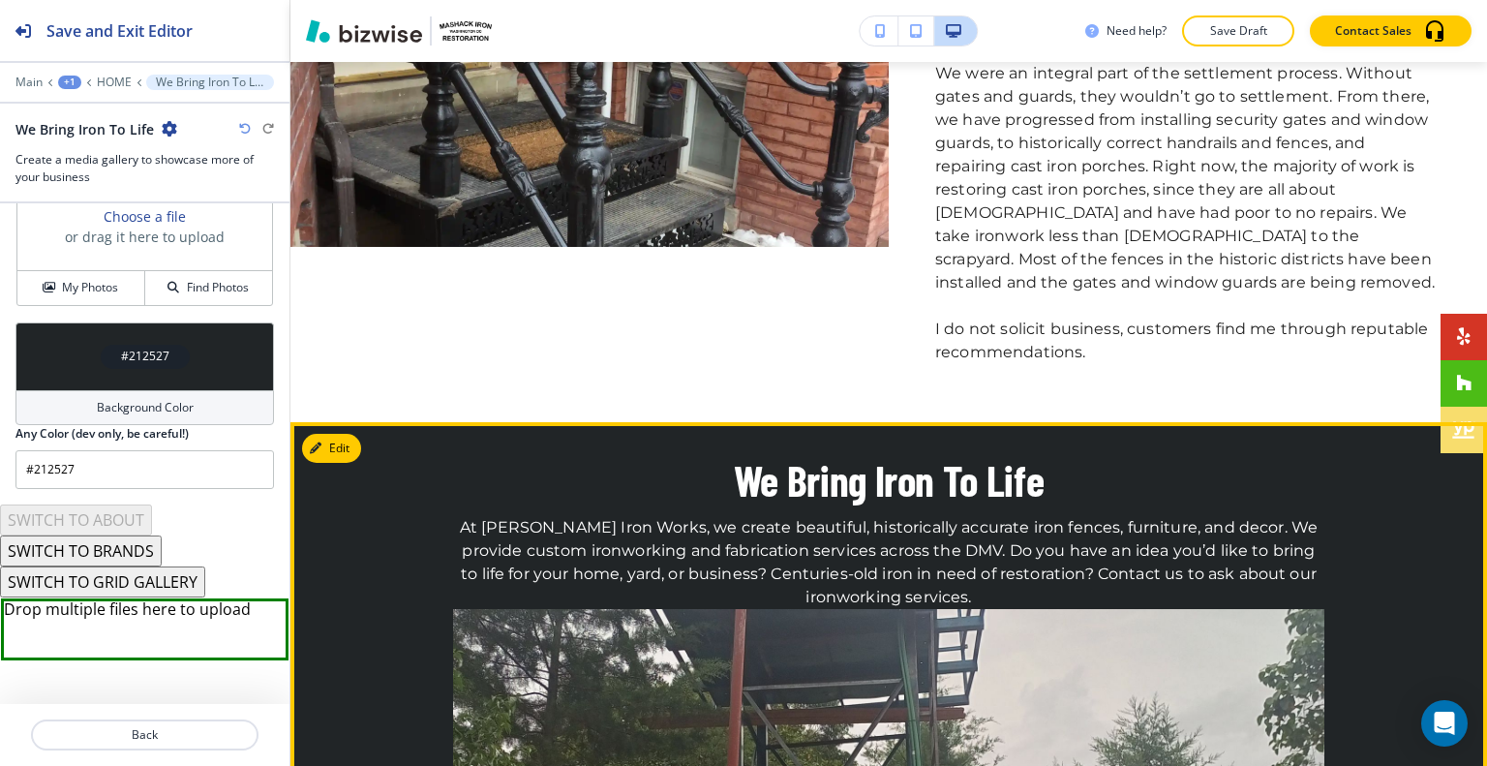
scroll to position [2579, 0]
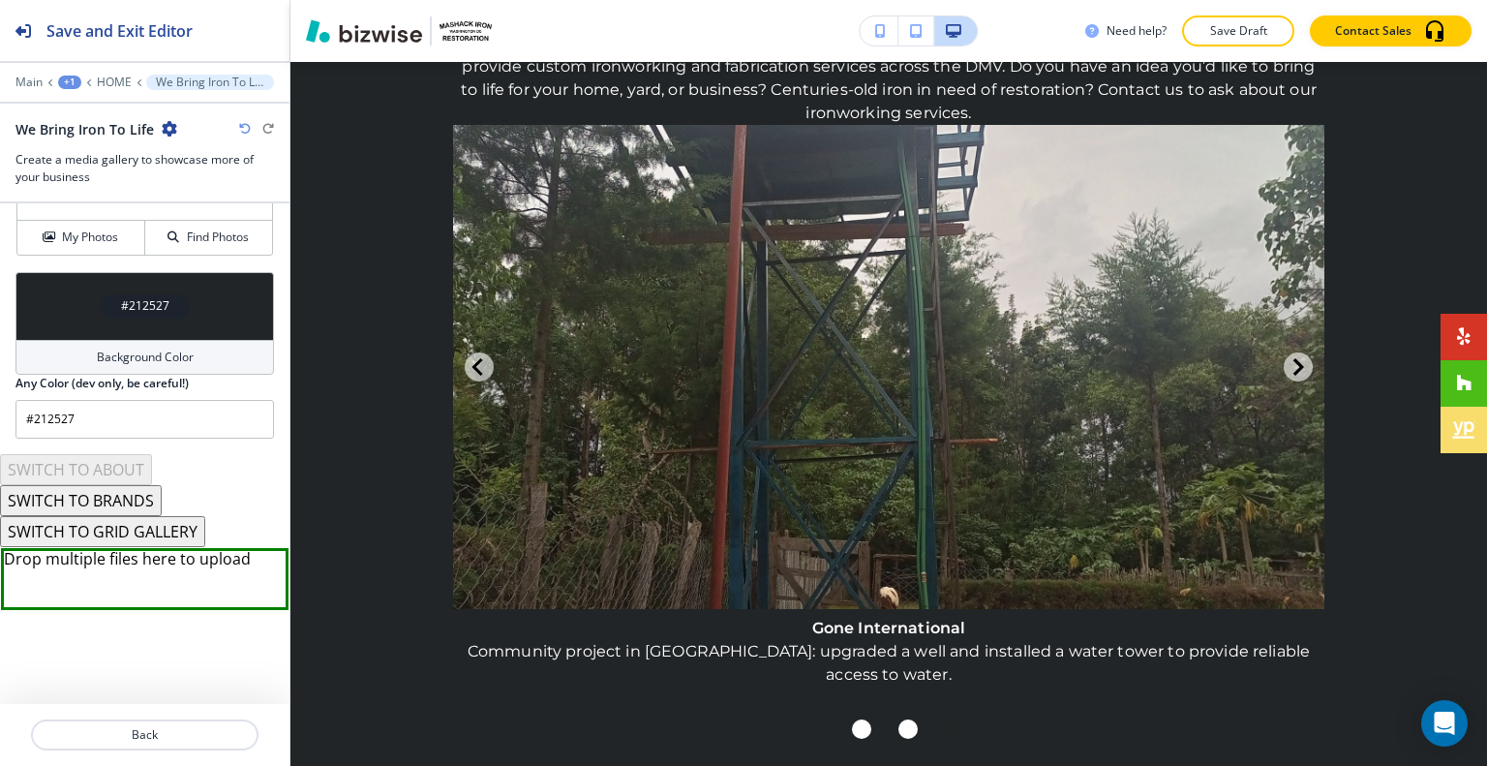
click at [140, 528] on button "SWITCH TO GRID GALLERY" at bounding box center [102, 531] width 205 height 31
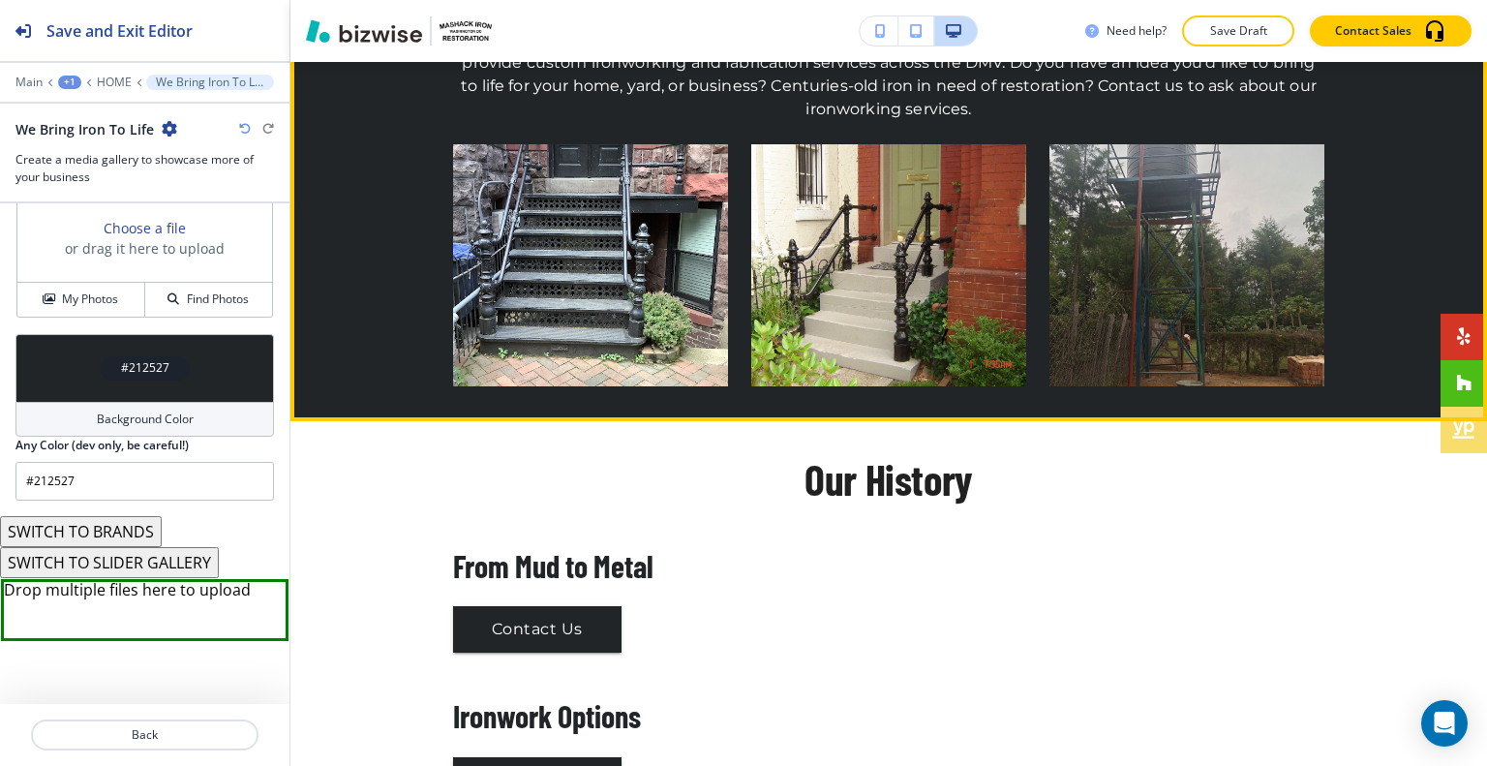
scroll to position [2386, 0]
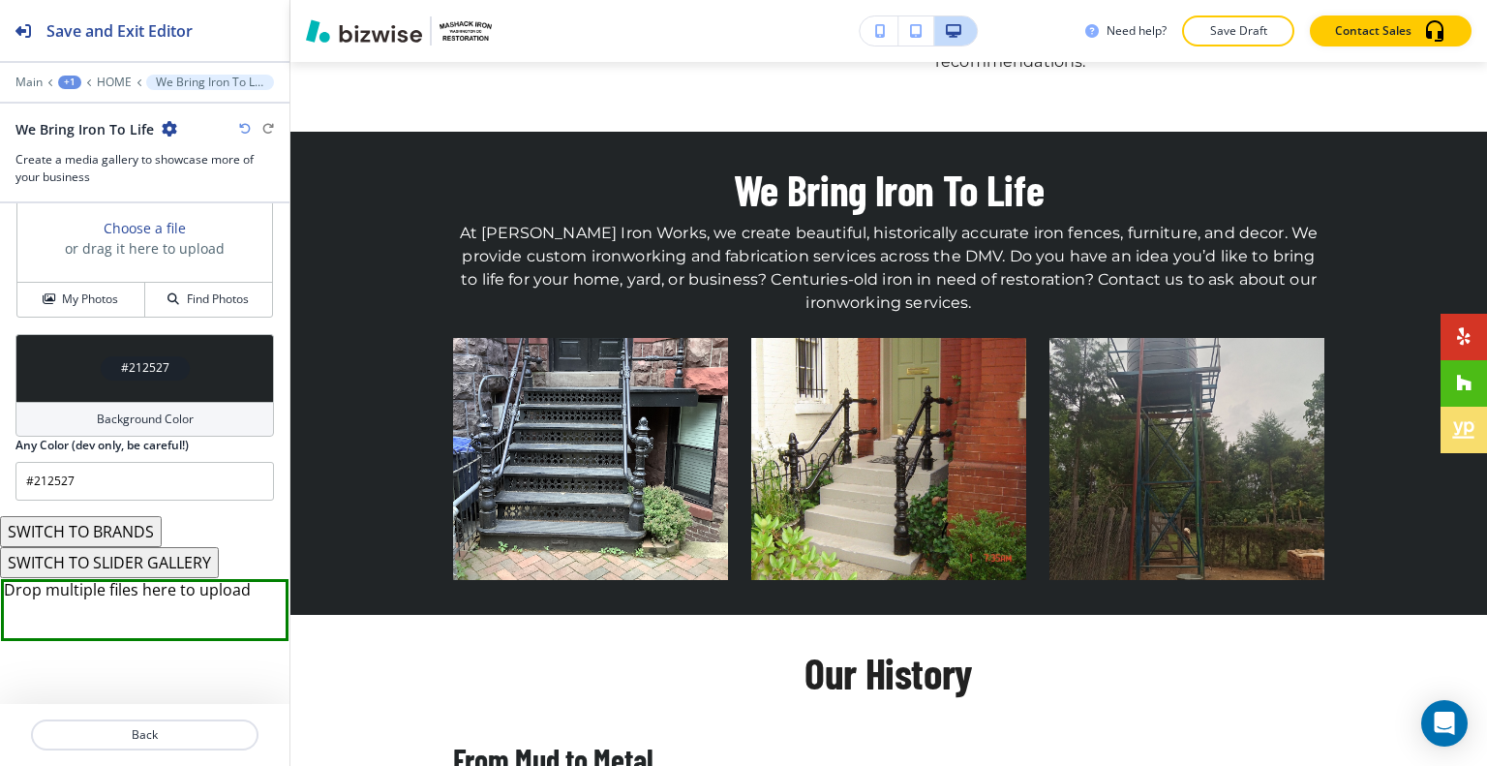
click at [145, 526] on button "SWITCH TO BRANDS" at bounding box center [81, 531] width 162 height 31
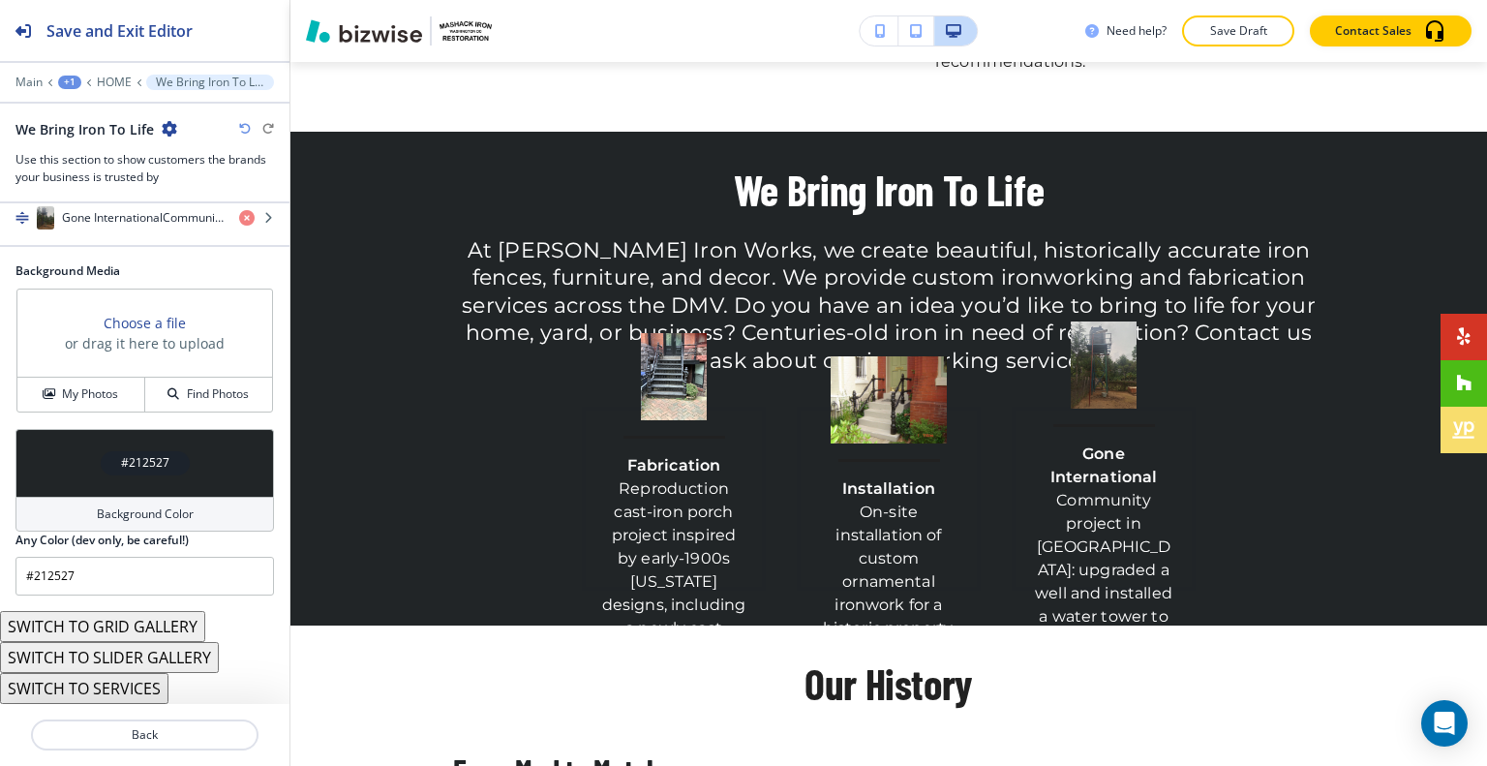
scroll to position [663, 0]
click at [251, 129] on div at bounding box center [256, 129] width 35 height 12
click at [248, 129] on icon "button" at bounding box center [245, 129] width 12 height 12
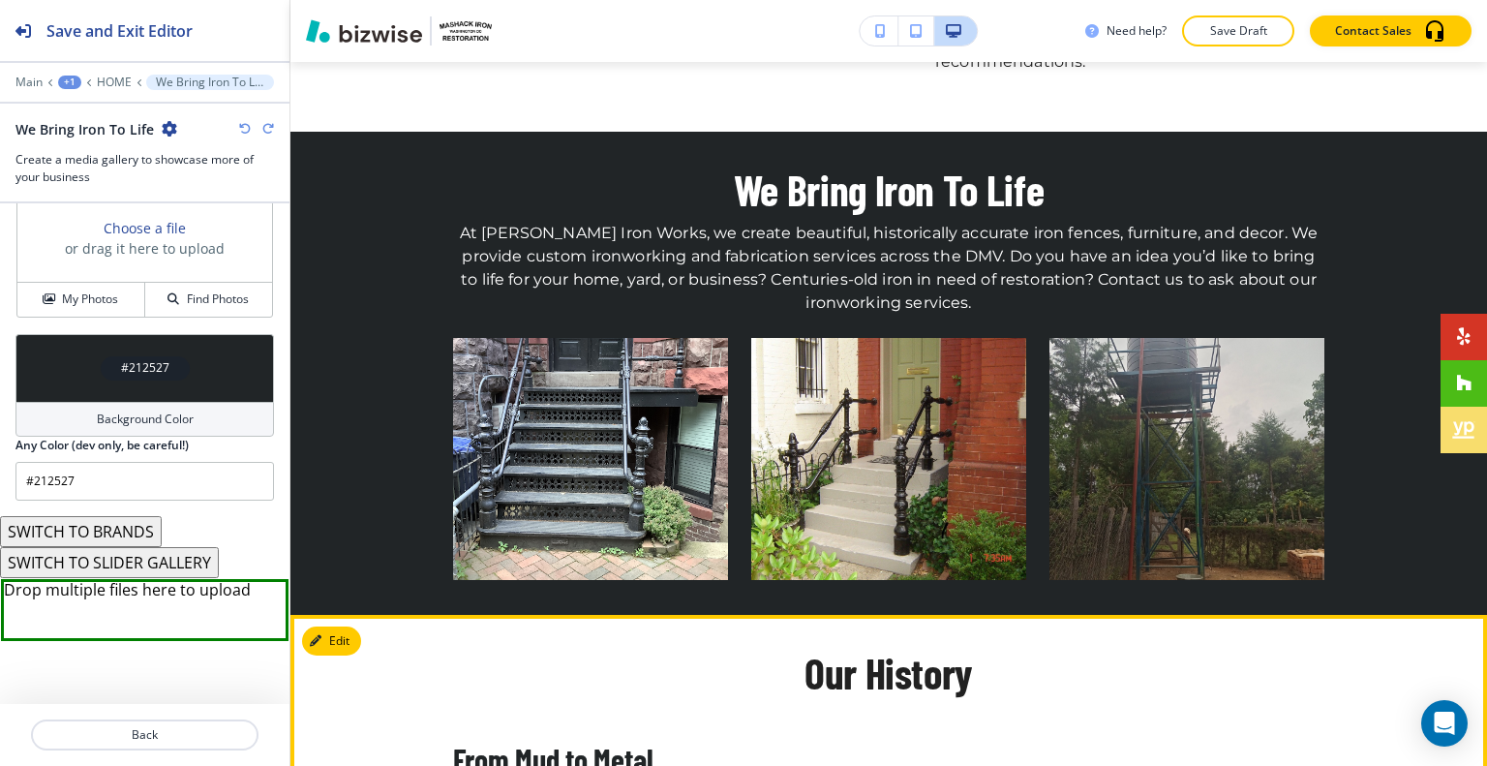
scroll to position [2773, 0]
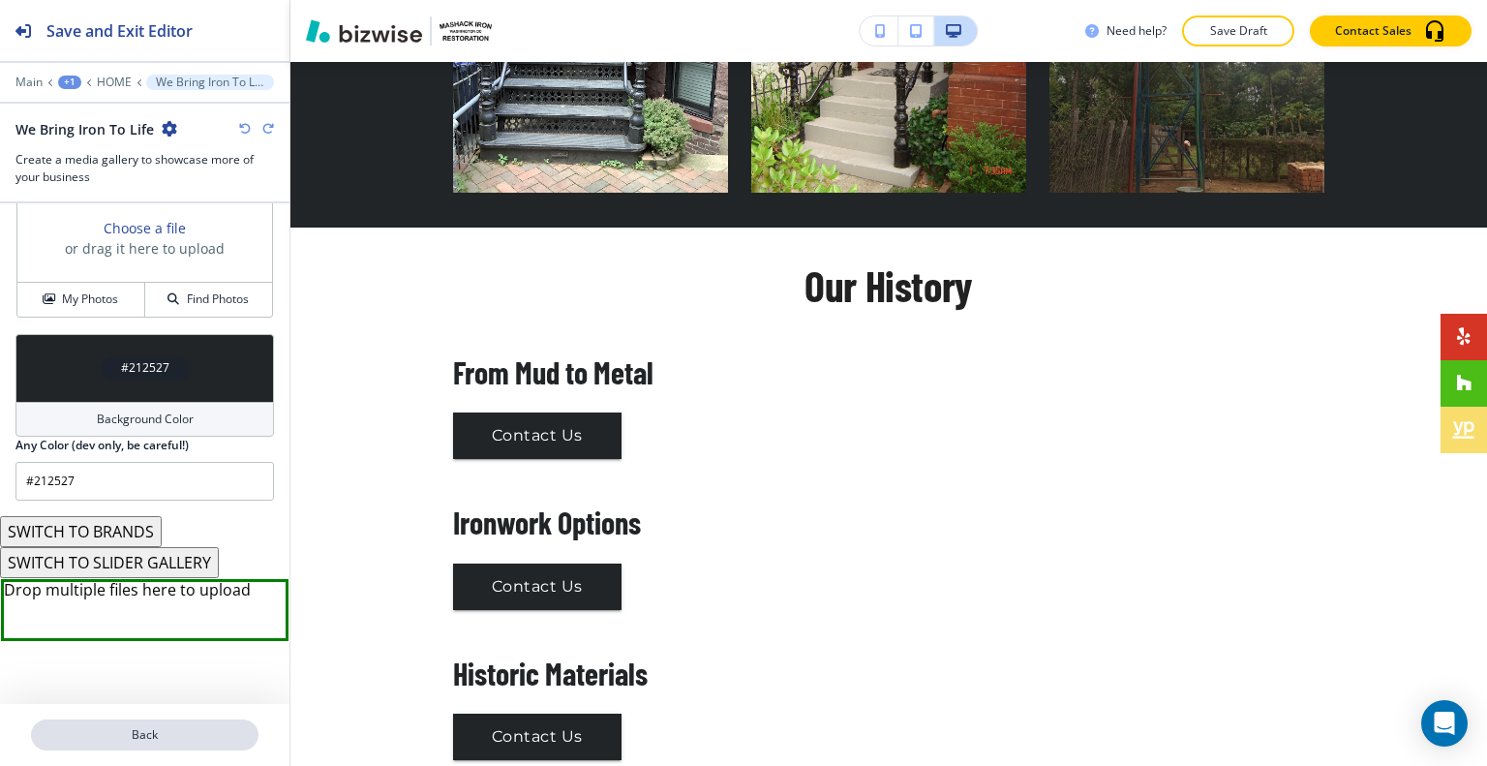
click at [197, 737] on p "Back" at bounding box center [145, 734] width 224 height 17
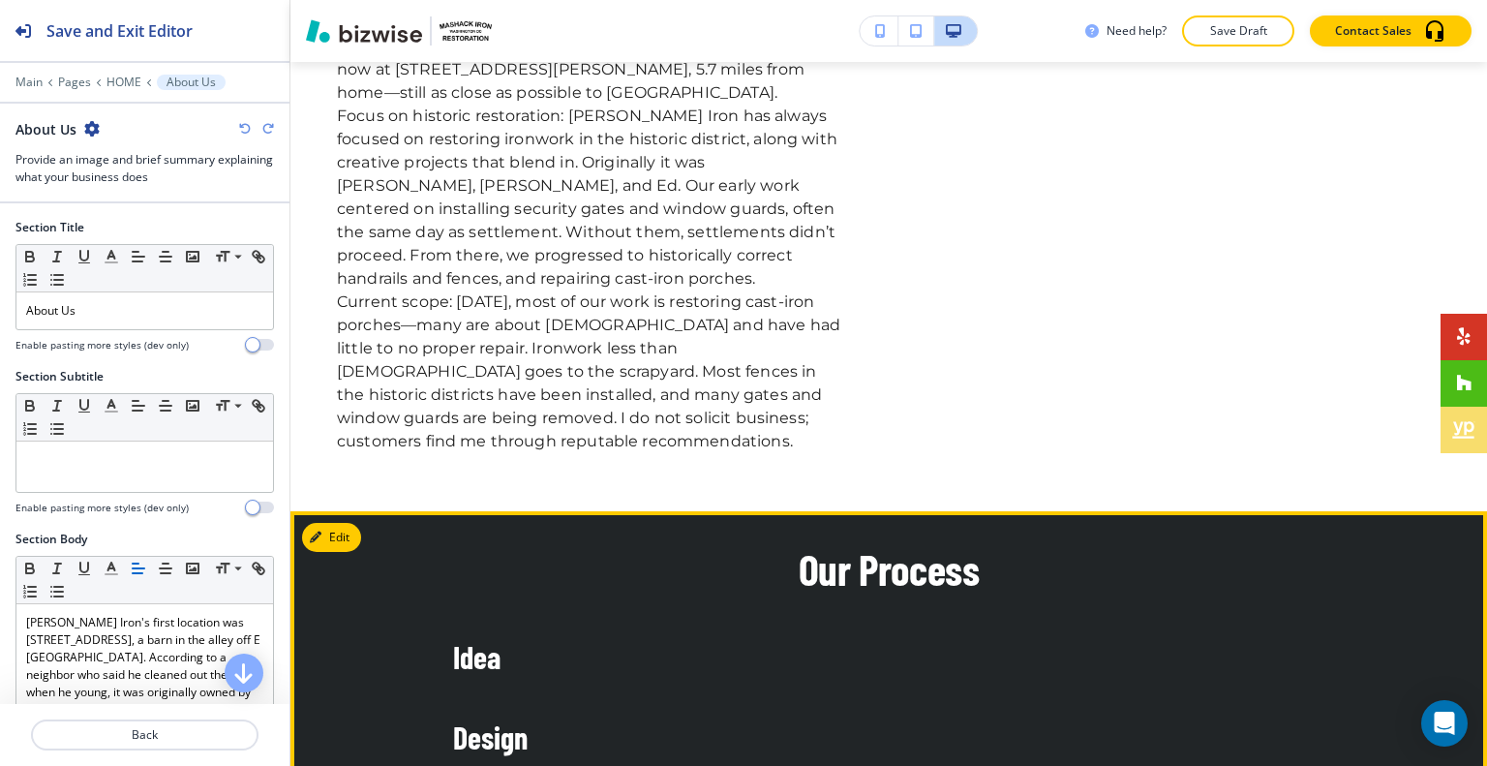
scroll to position [4556, 0]
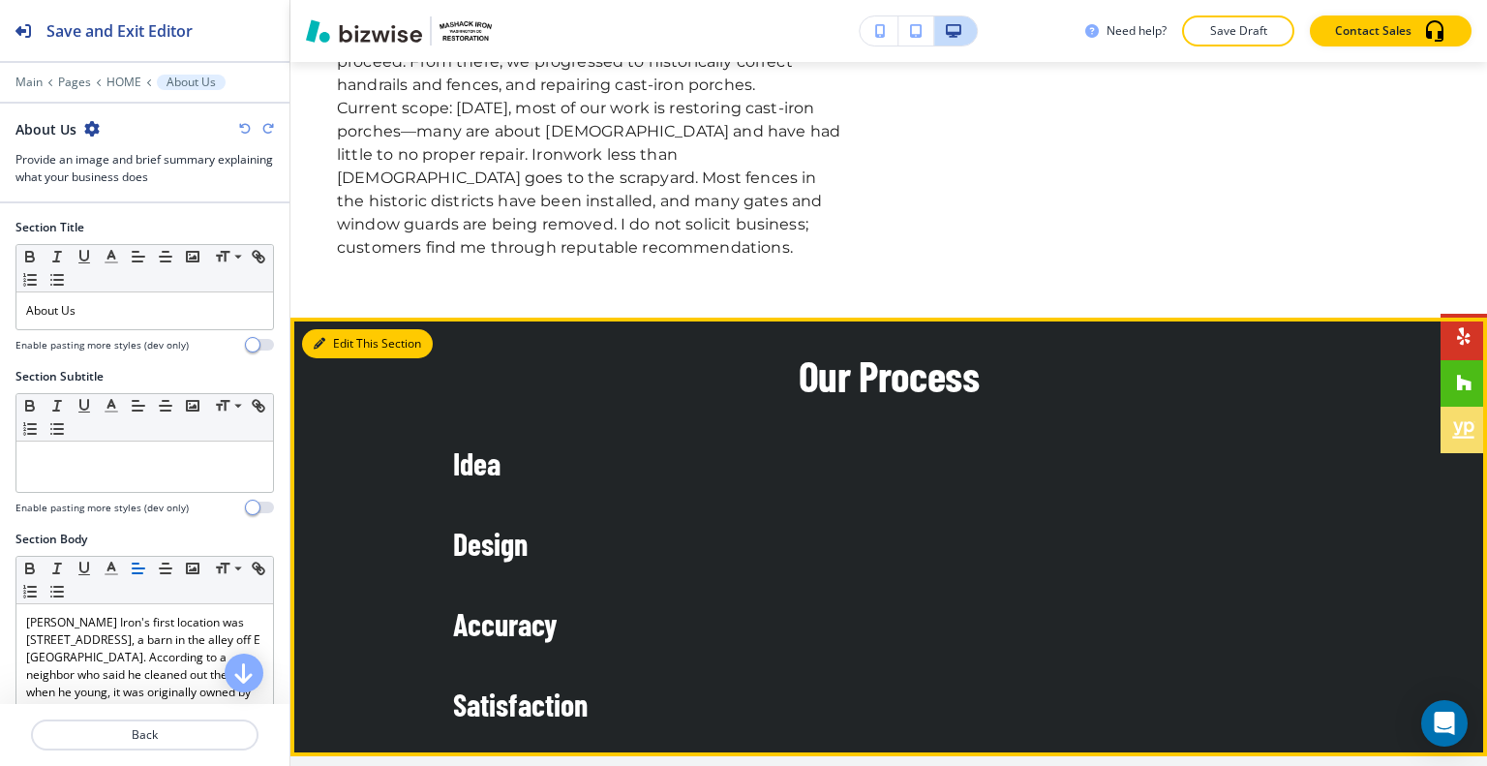
click at [349, 329] on button "Edit This Section" at bounding box center [367, 343] width 131 height 29
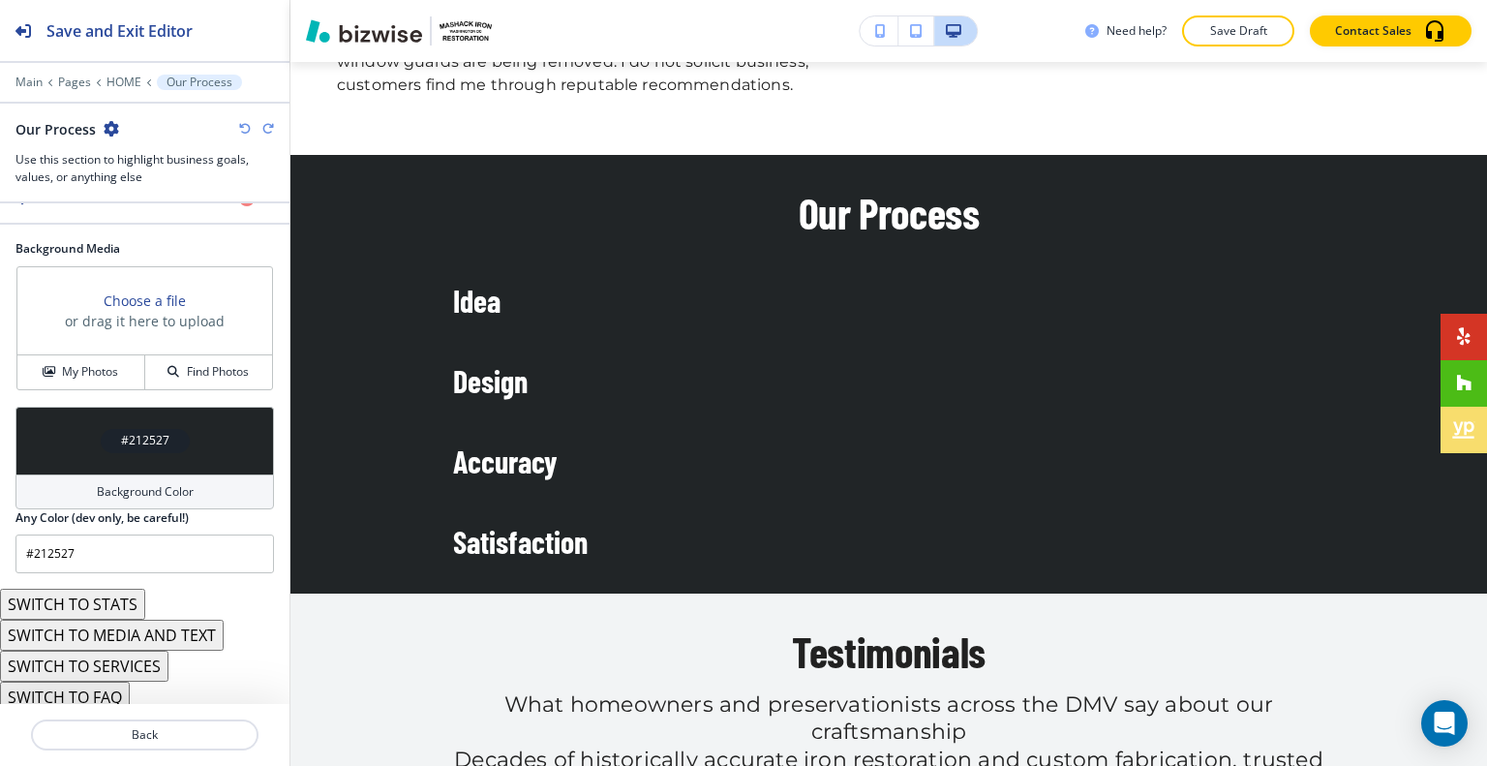
scroll to position [584, 0]
click at [121, 599] on button "SWITCH TO STATS" at bounding box center [72, 601] width 145 height 31
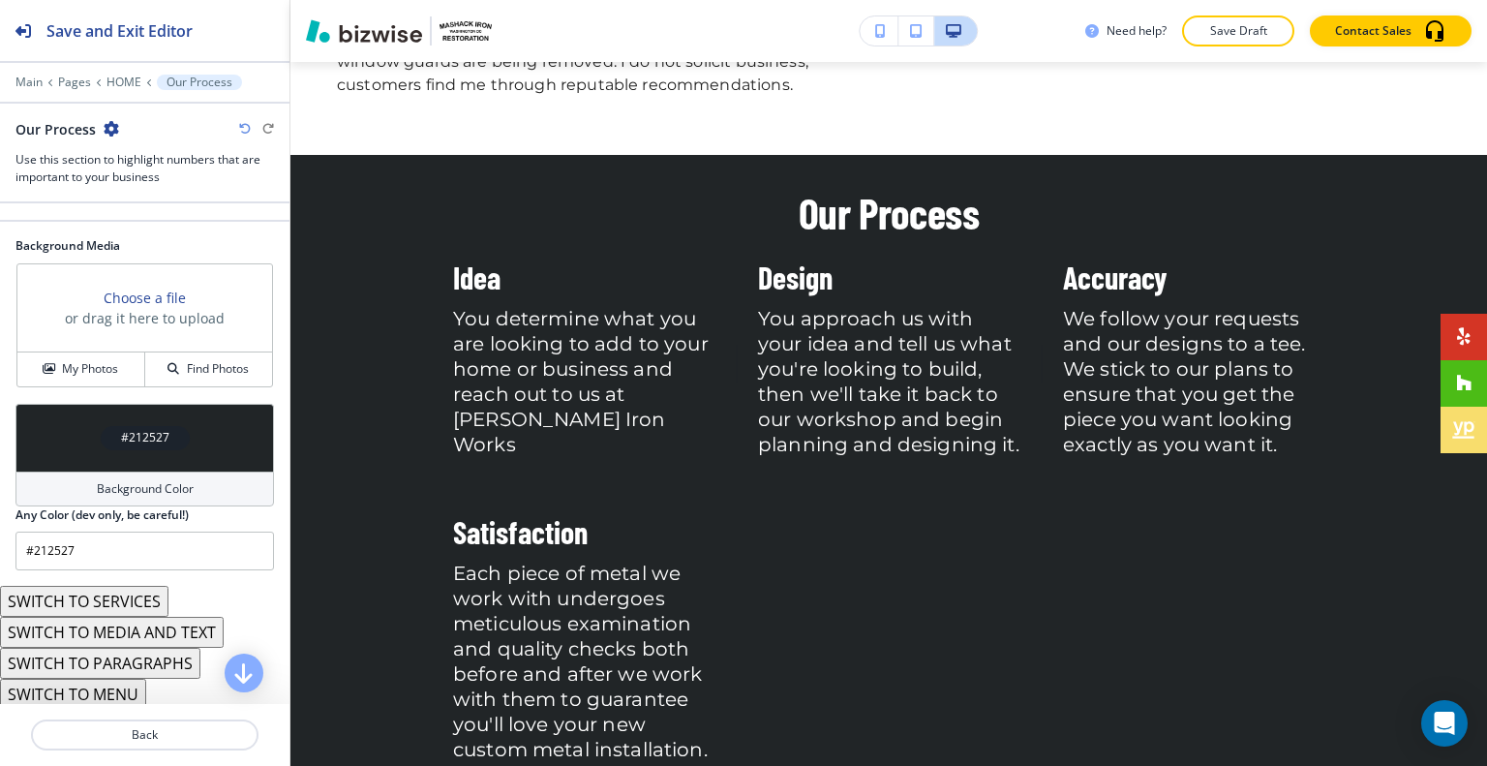
scroll to position [293, 0]
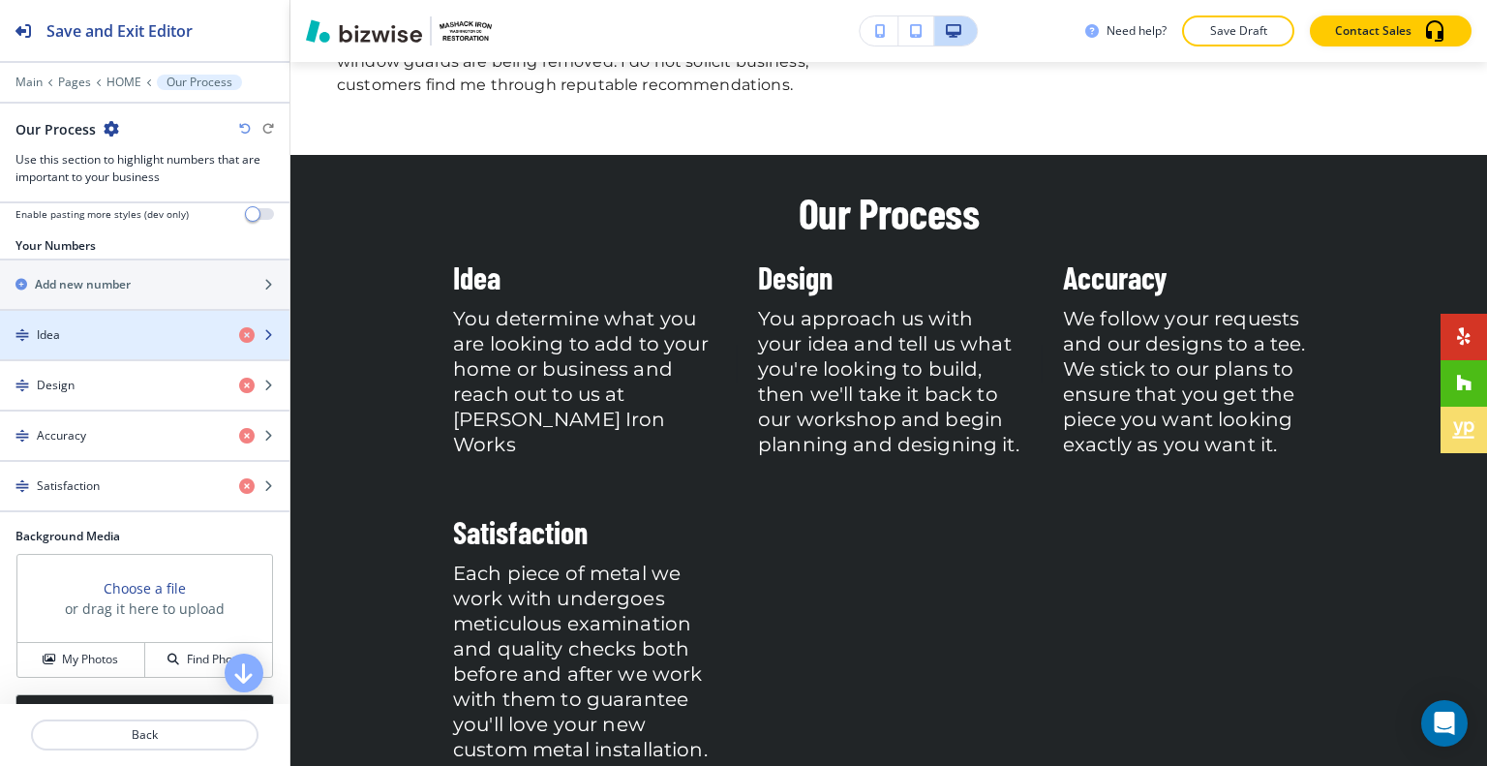
click at [176, 344] on div "button" at bounding box center [144, 351] width 289 height 15
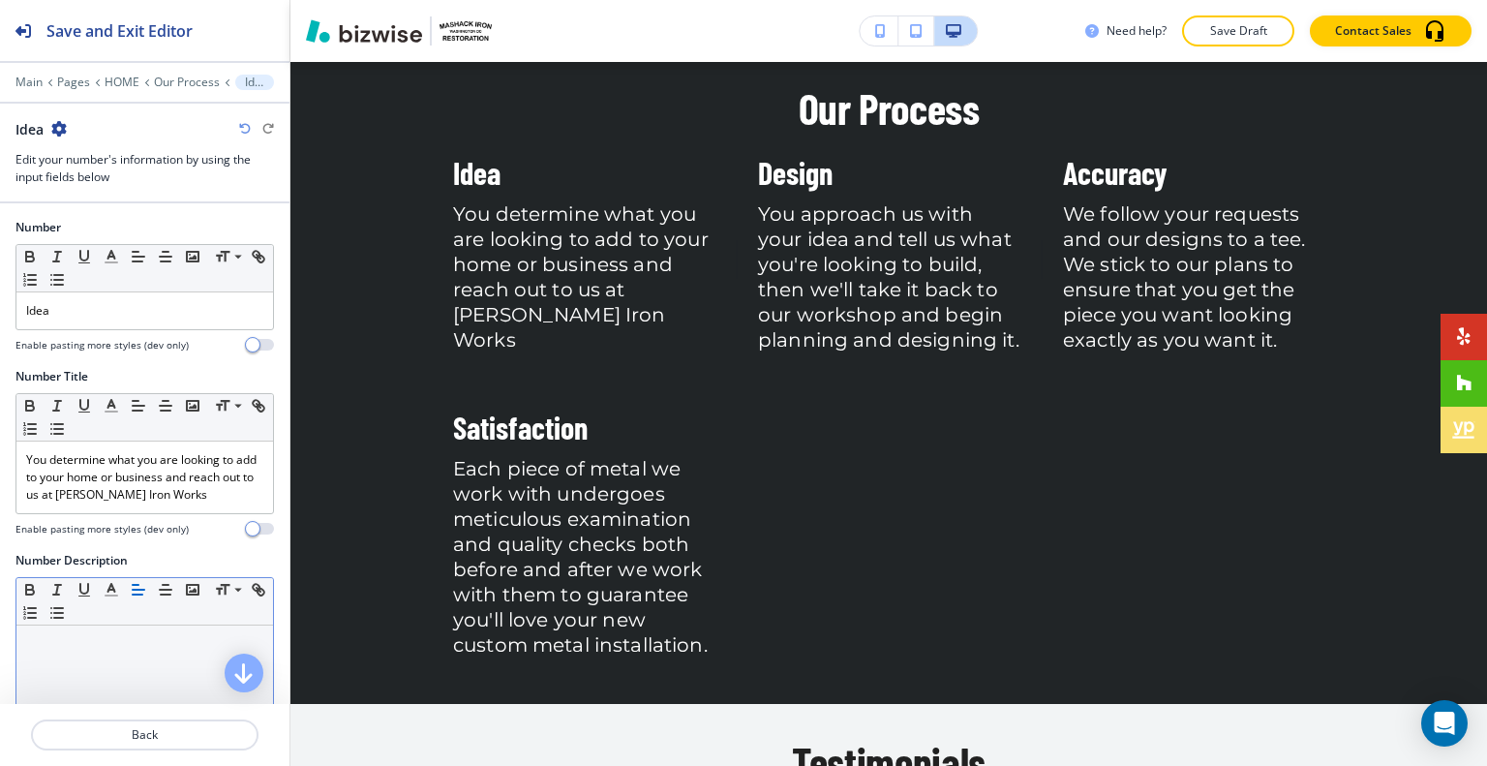
scroll to position [226, 0]
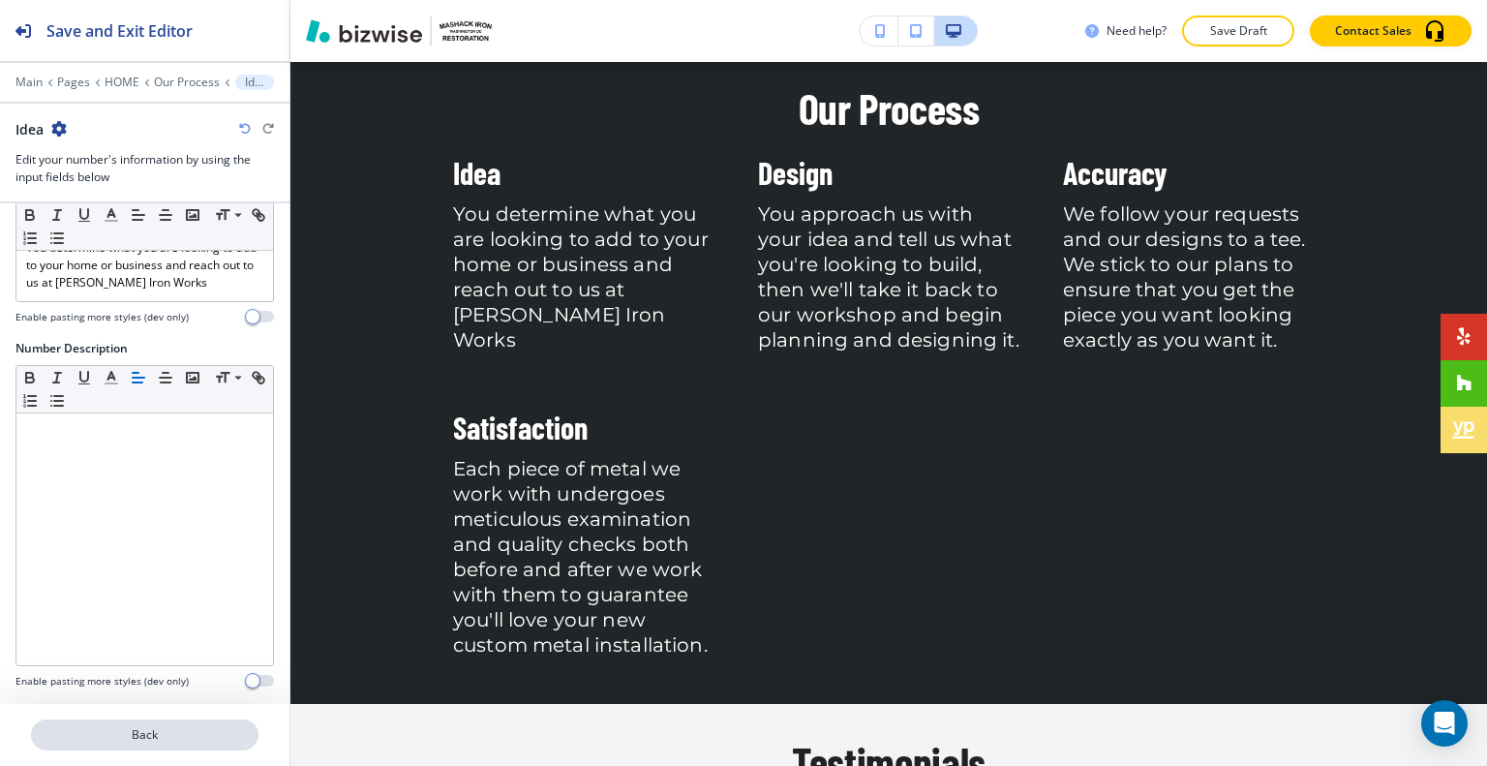
click at [133, 722] on div "Back" at bounding box center [144, 735] width 289 height 62
click at [133, 722] on button "Back" at bounding box center [144, 734] width 227 height 31
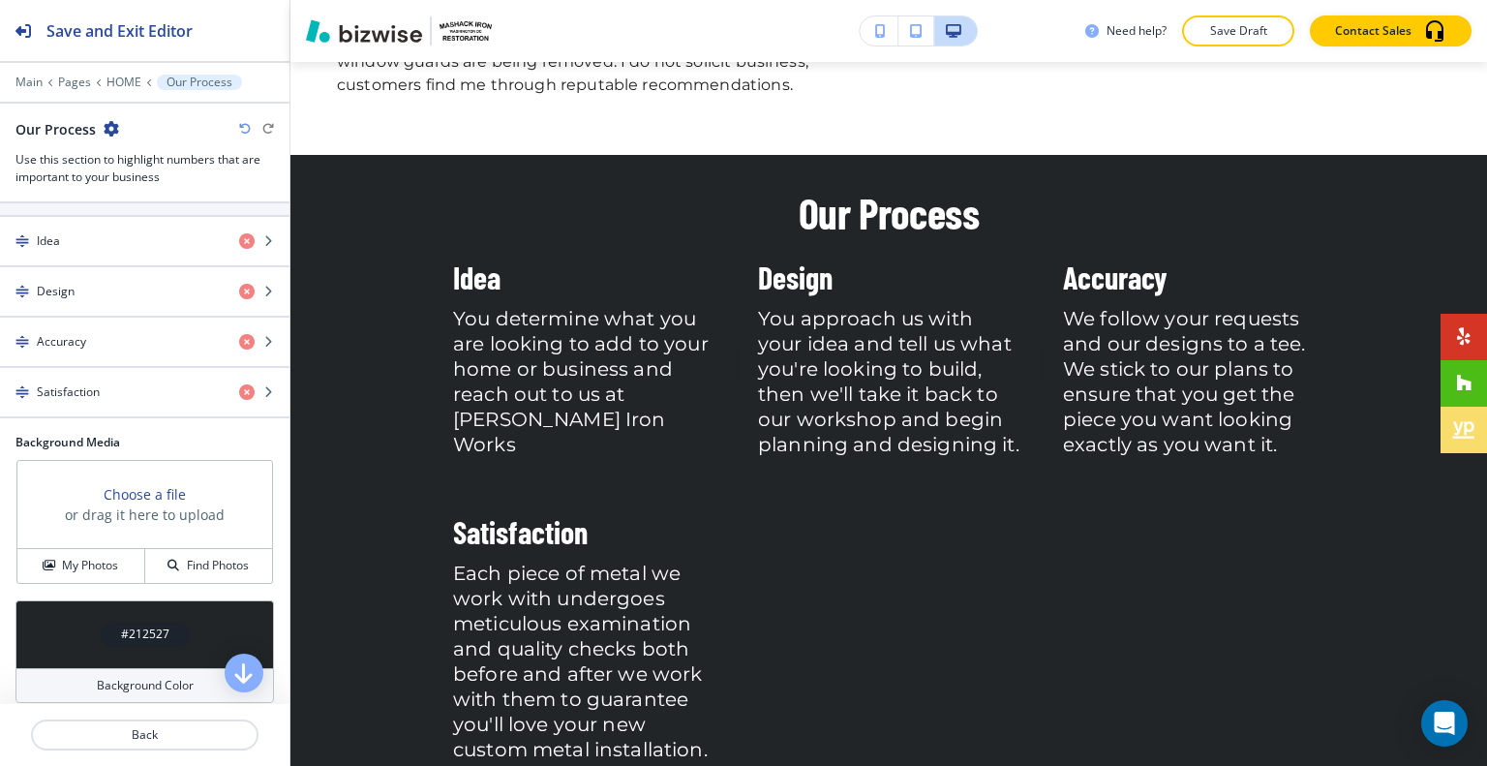
scroll to position [584, 0]
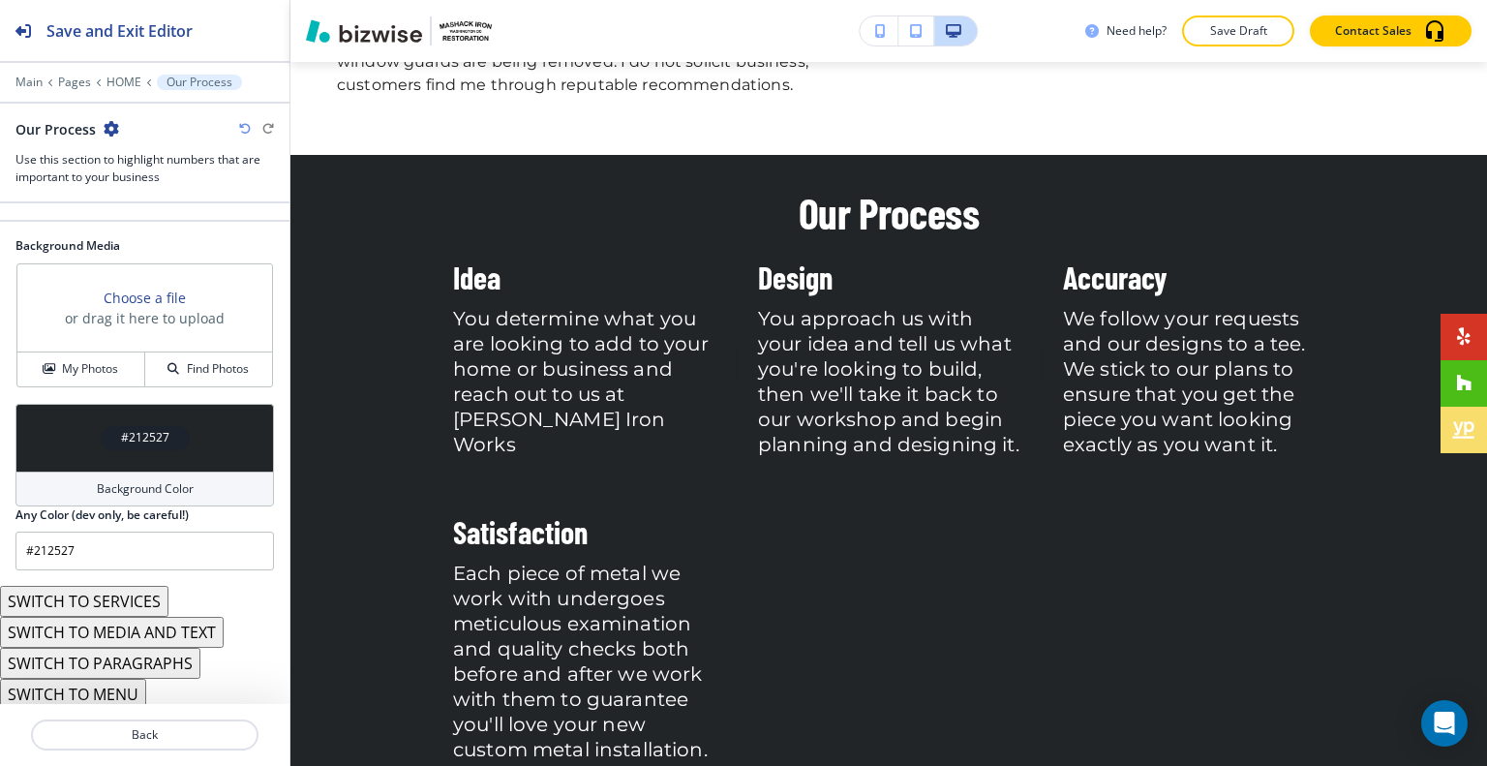
click at [116, 697] on button "SWITCH TO MENU" at bounding box center [73, 693] width 146 height 31
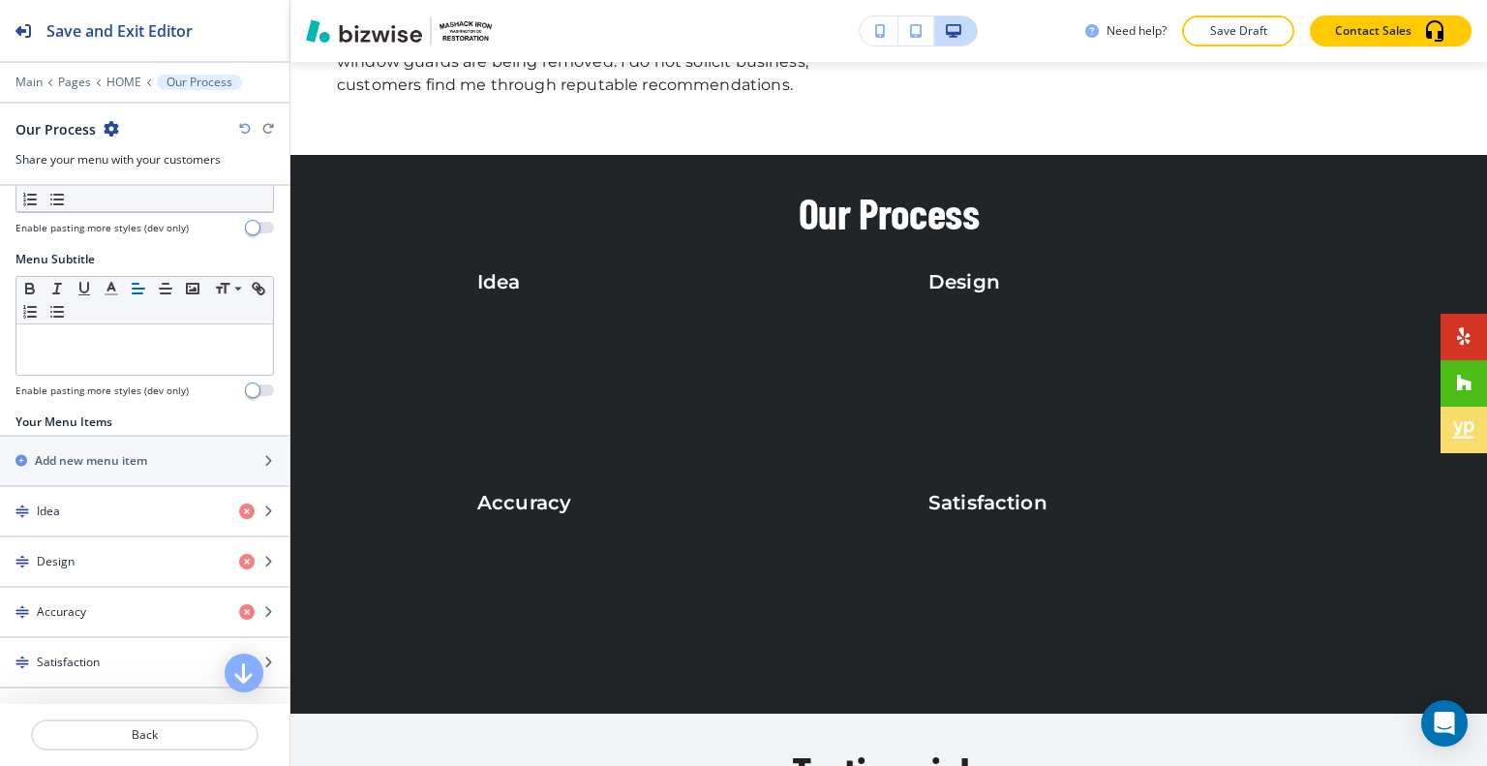
scroll to position [487, 0]
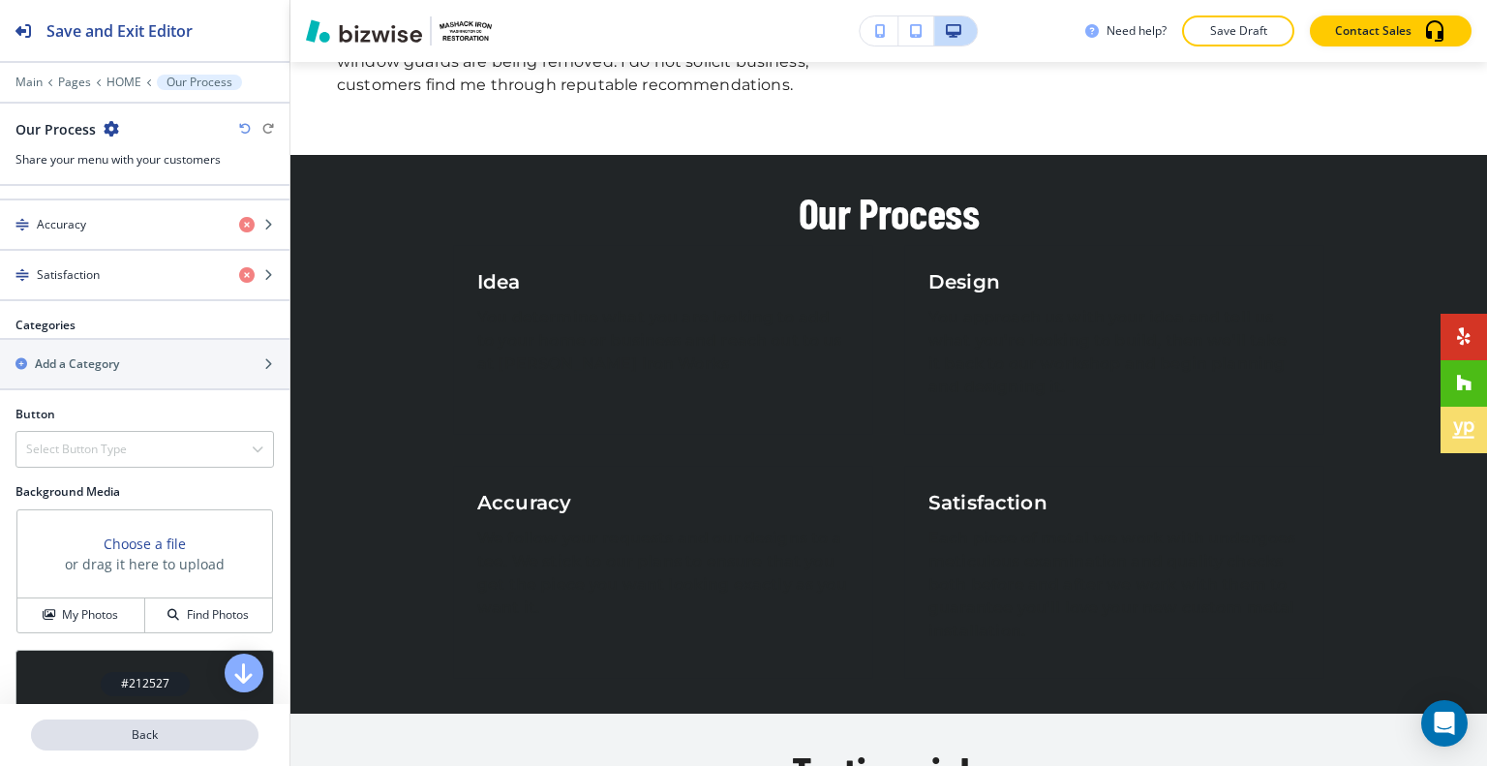
click at [90, 730] on p "Back" at bounding box center [145, 734] width 224 height 17
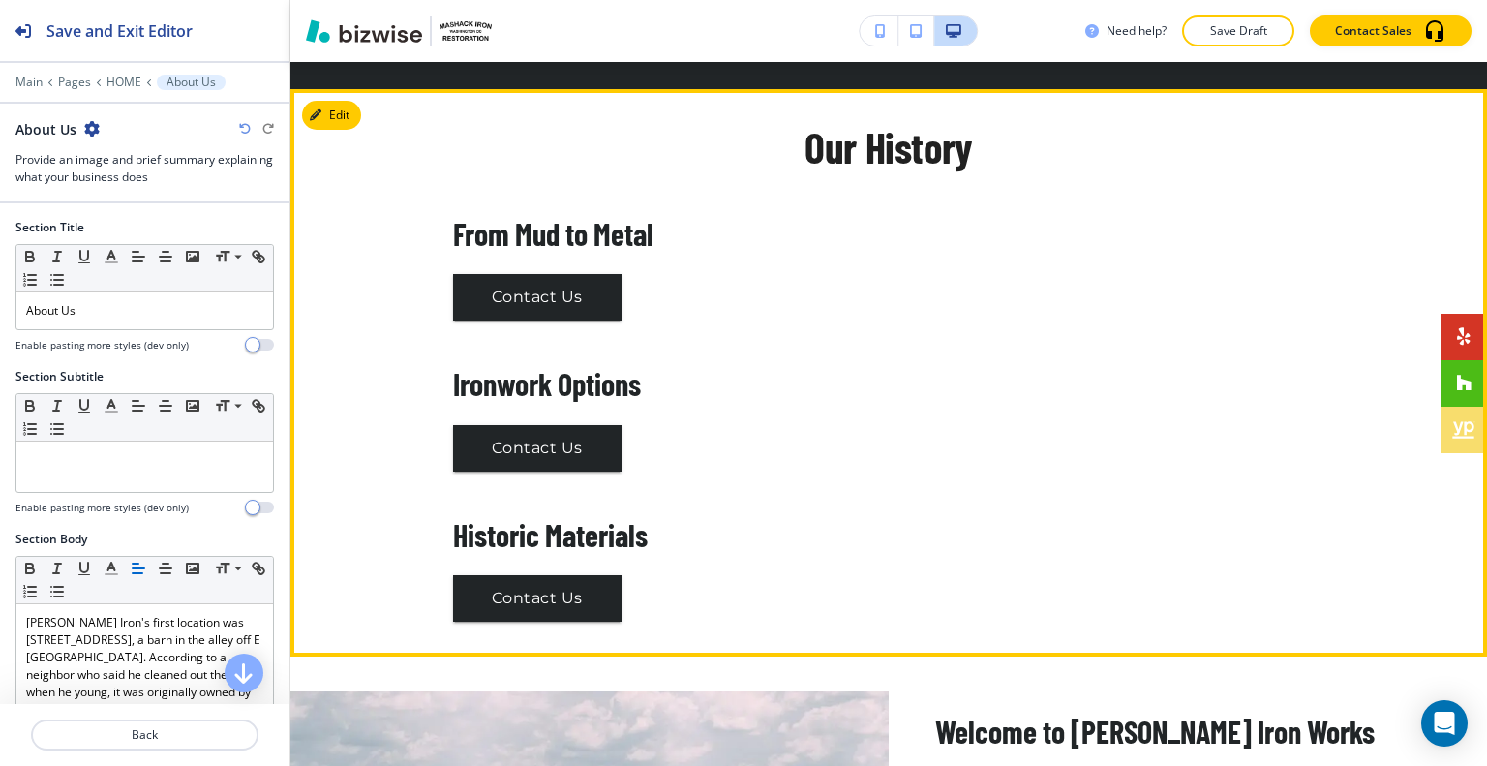
scroll to position [2621, 0]
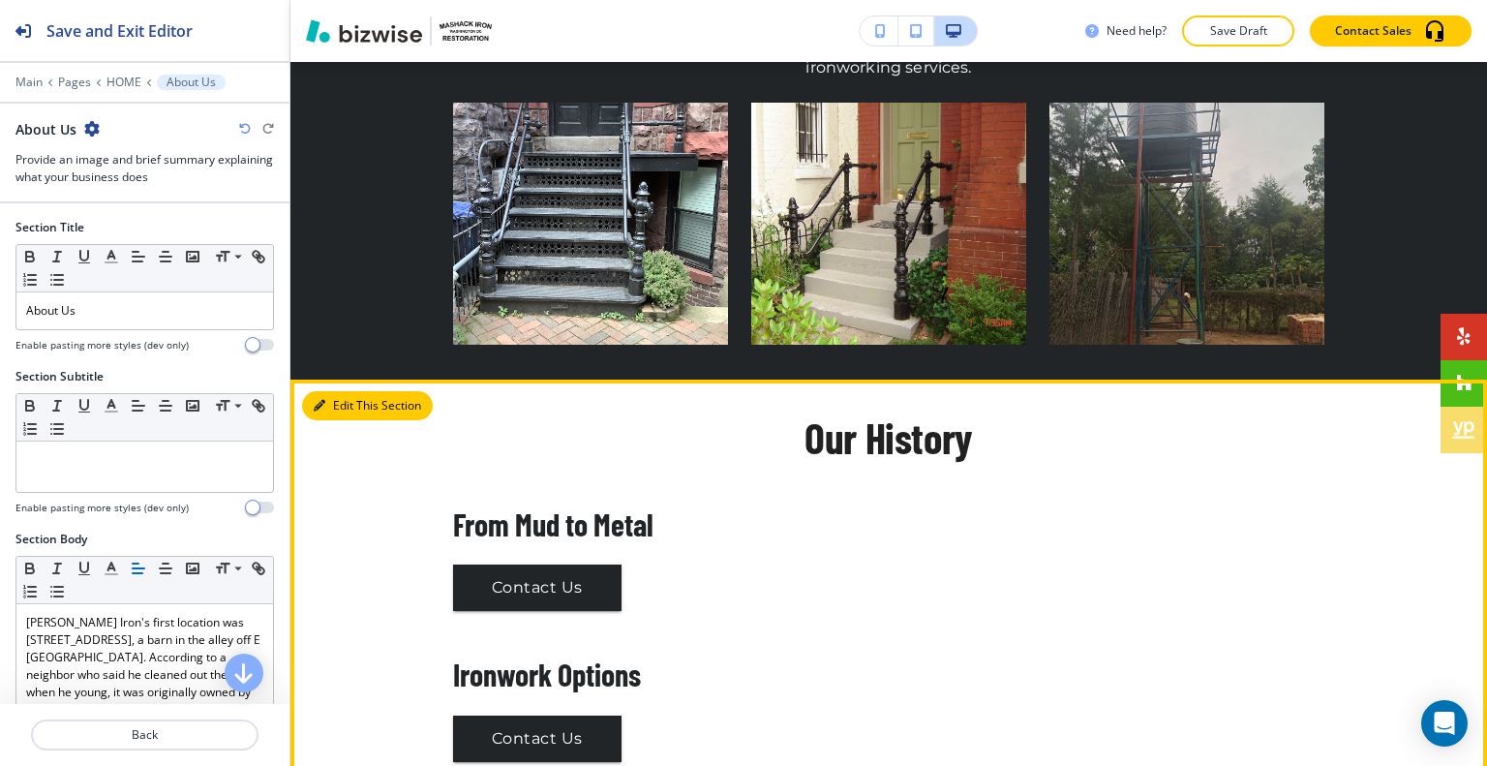
click at [354, 391] on button "Edit This Section" at bounding box center [367, 405] width 131 height 29
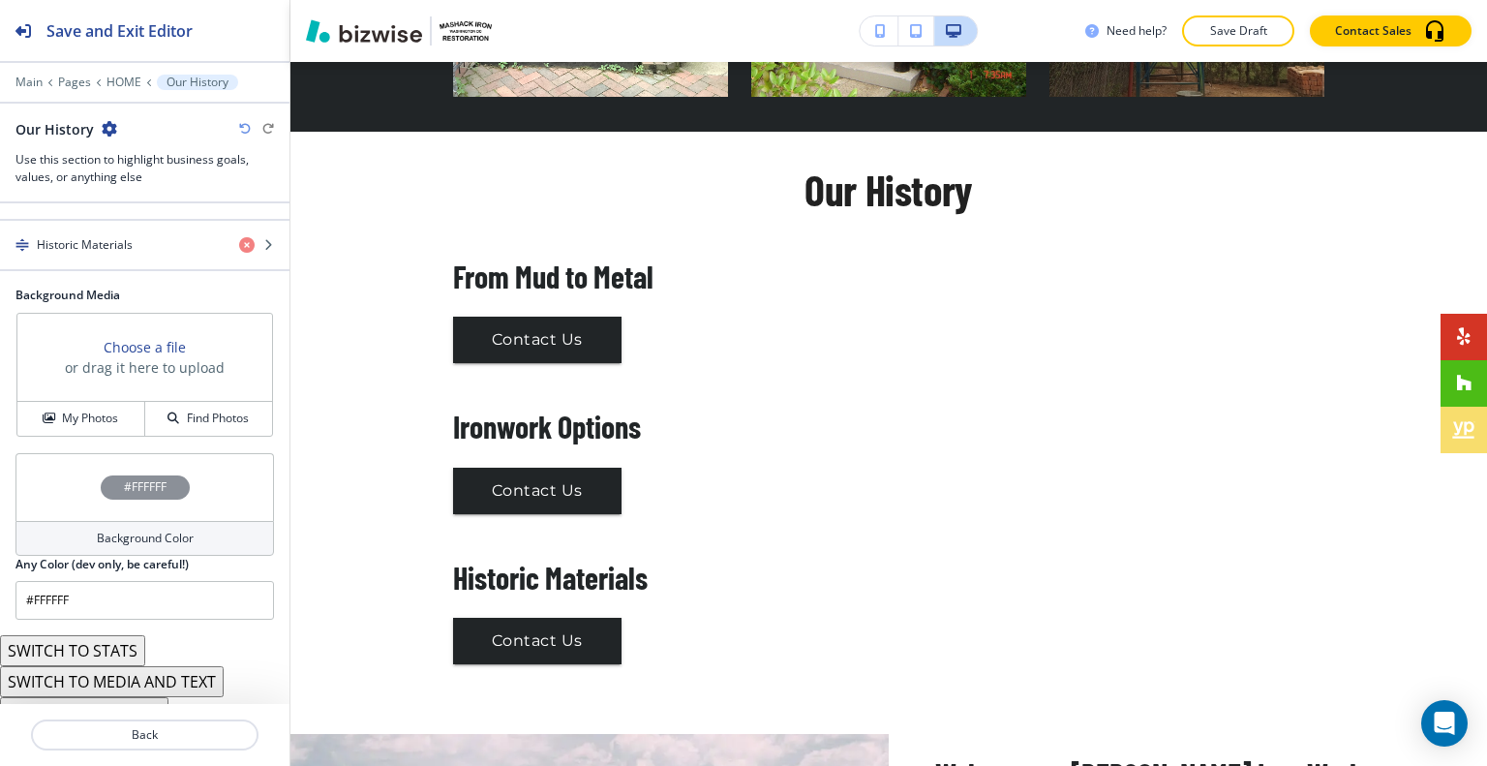
scroll to position [533, 0]
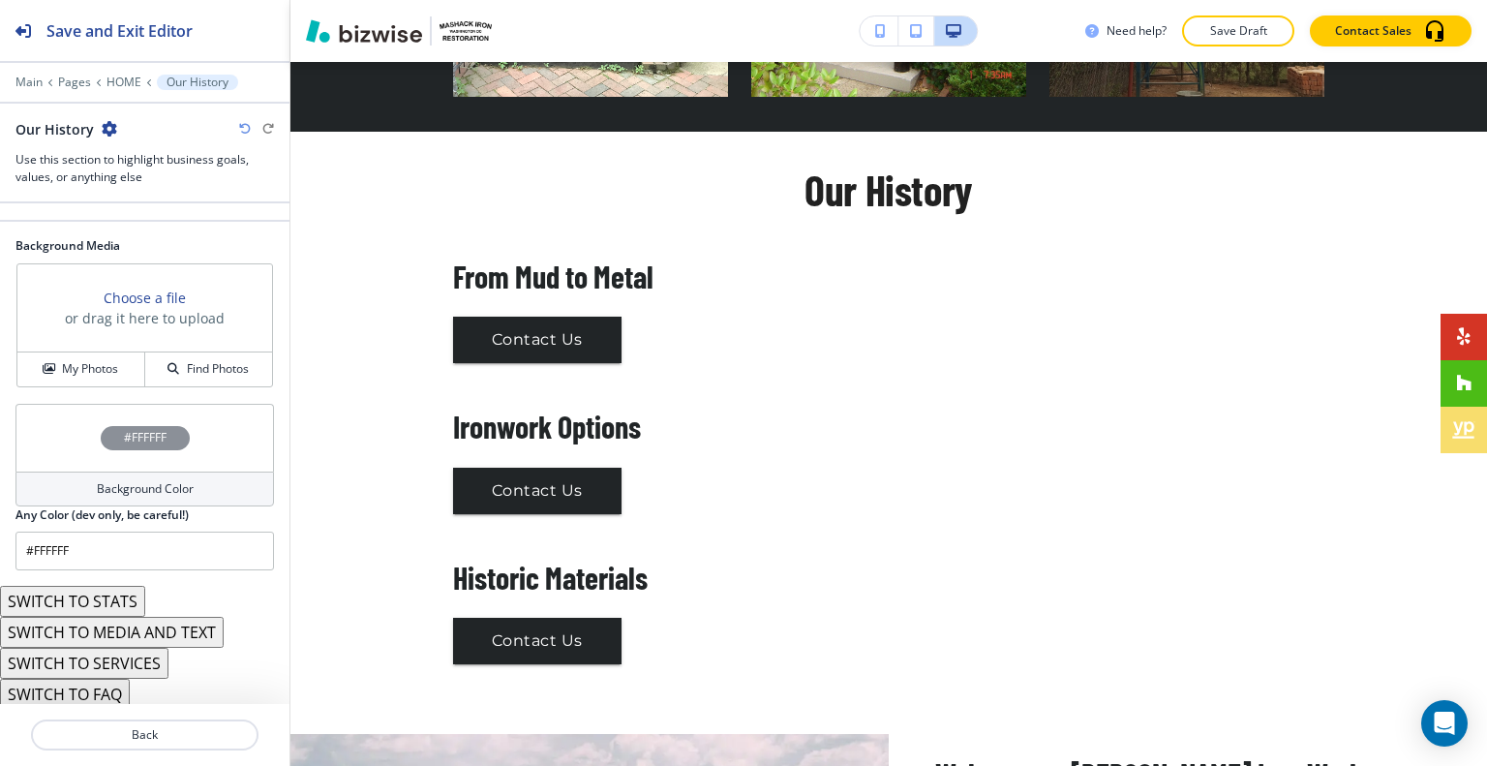
click at [136, 661] on button "SWITCH TO SERVICES" at bounding box center [84, 662] width 168 height 31
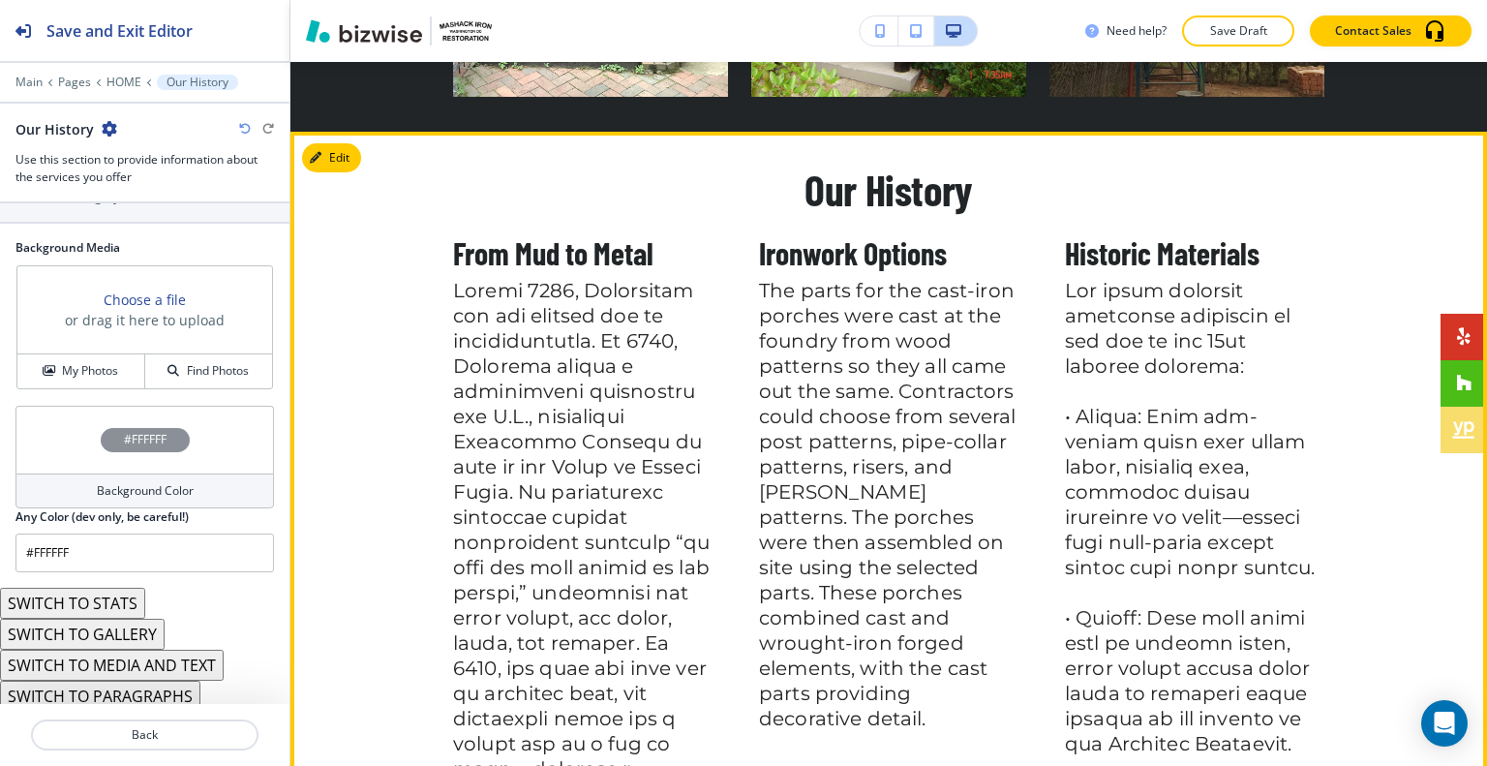
scroll to position [2578, 0]
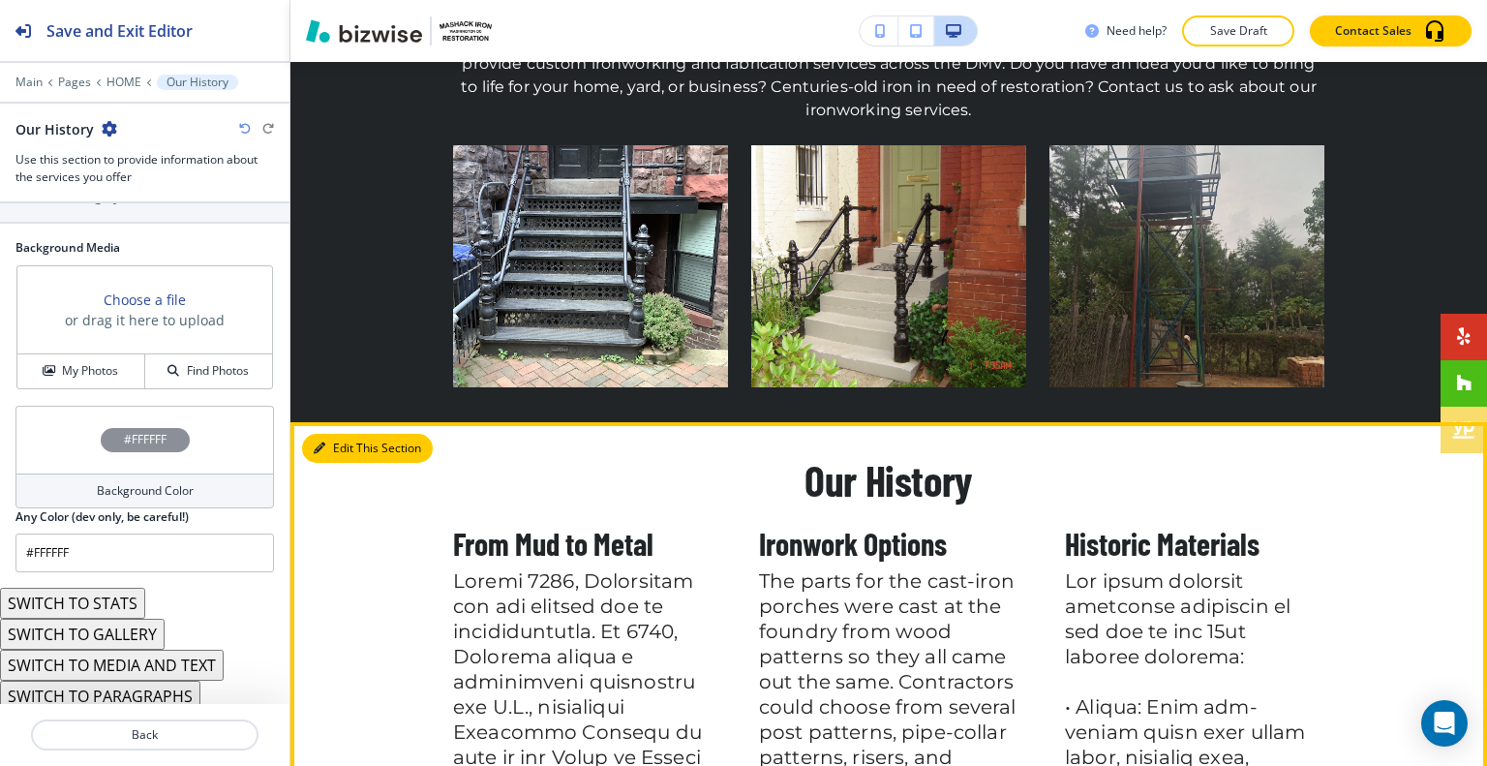
click at [336, 434] on button "Edit This Section" at bounding box center [367, 448] width 131 height 29
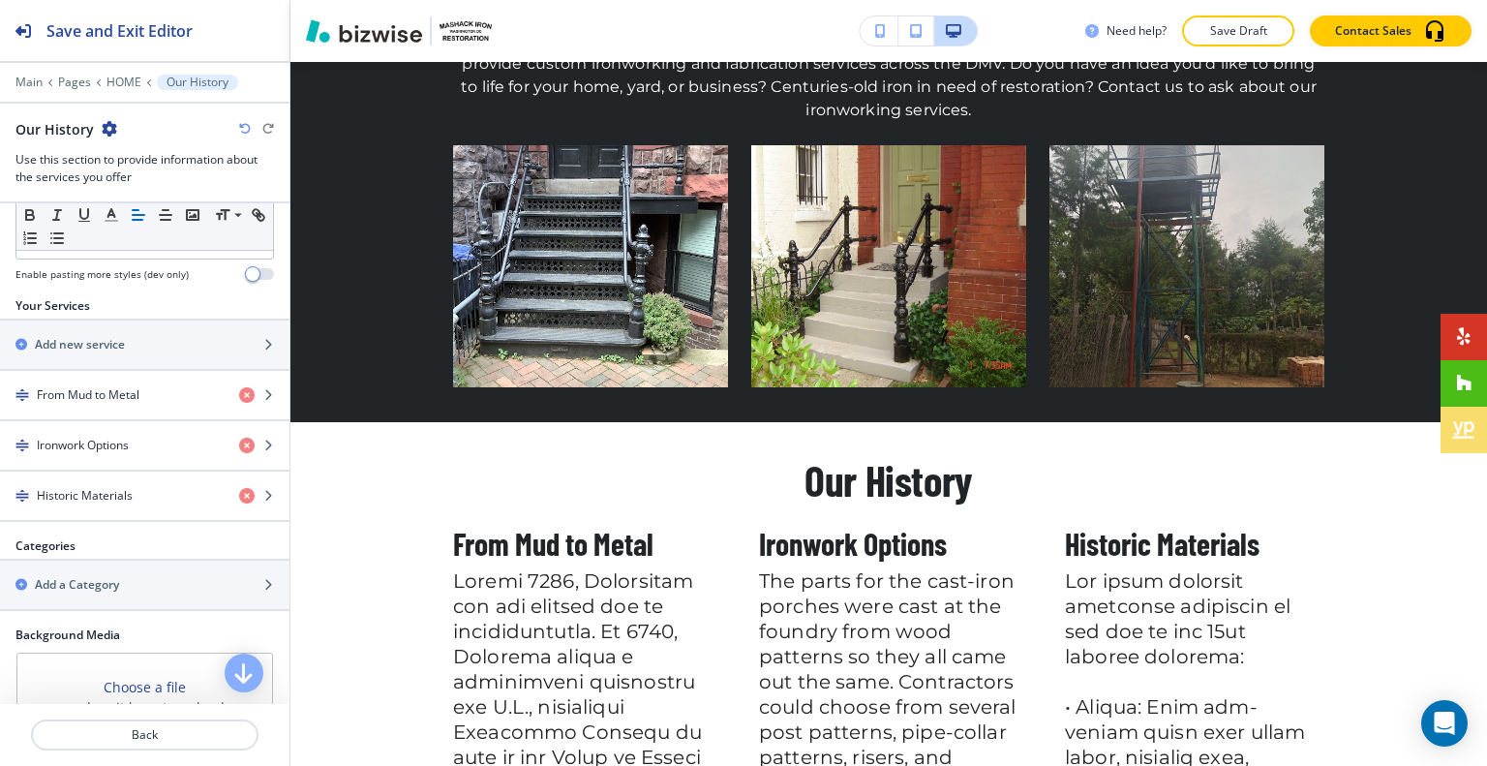
scroll to position [500, 0]
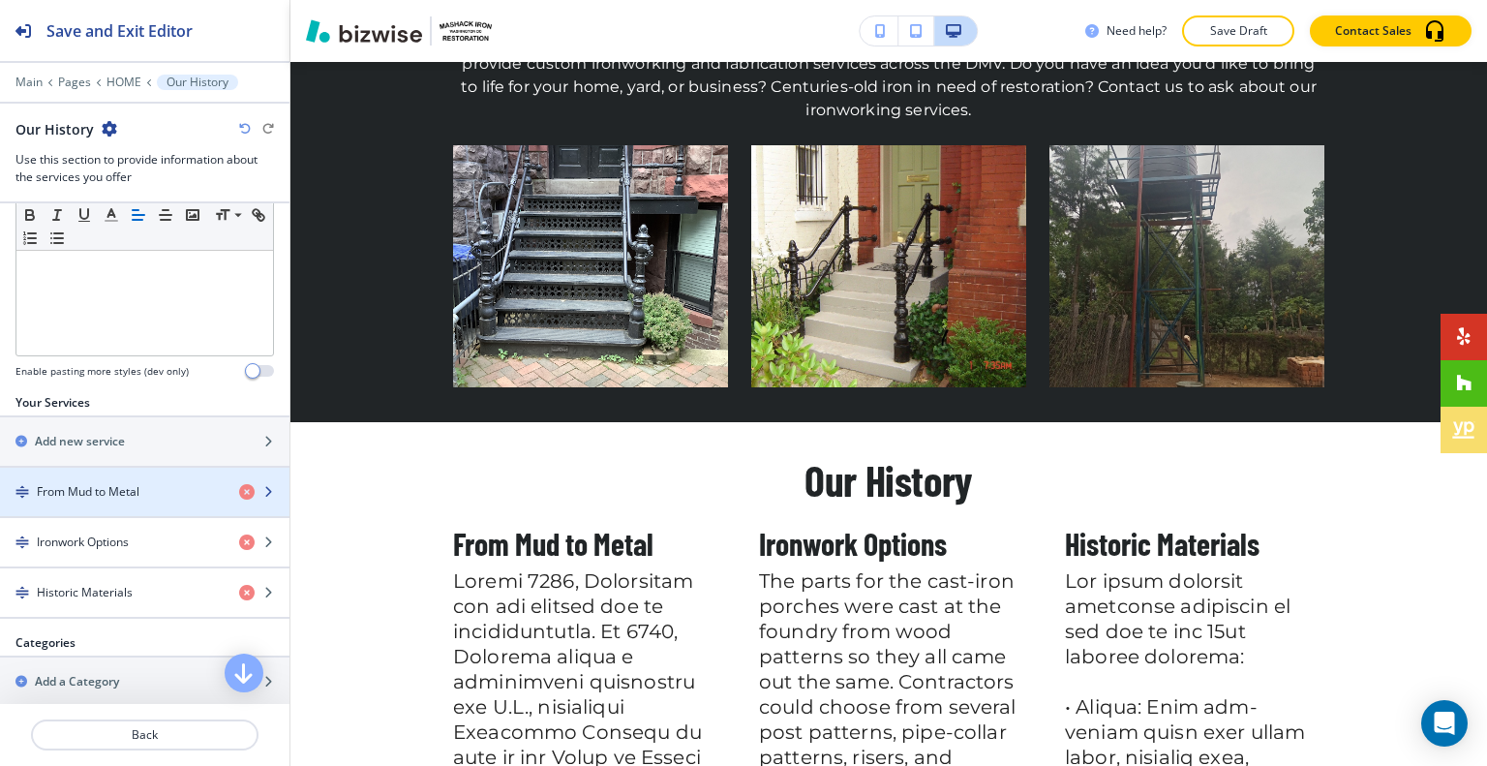
click at [135, 467] on div "button" at bounding box center [144, 474] width 289 height 15
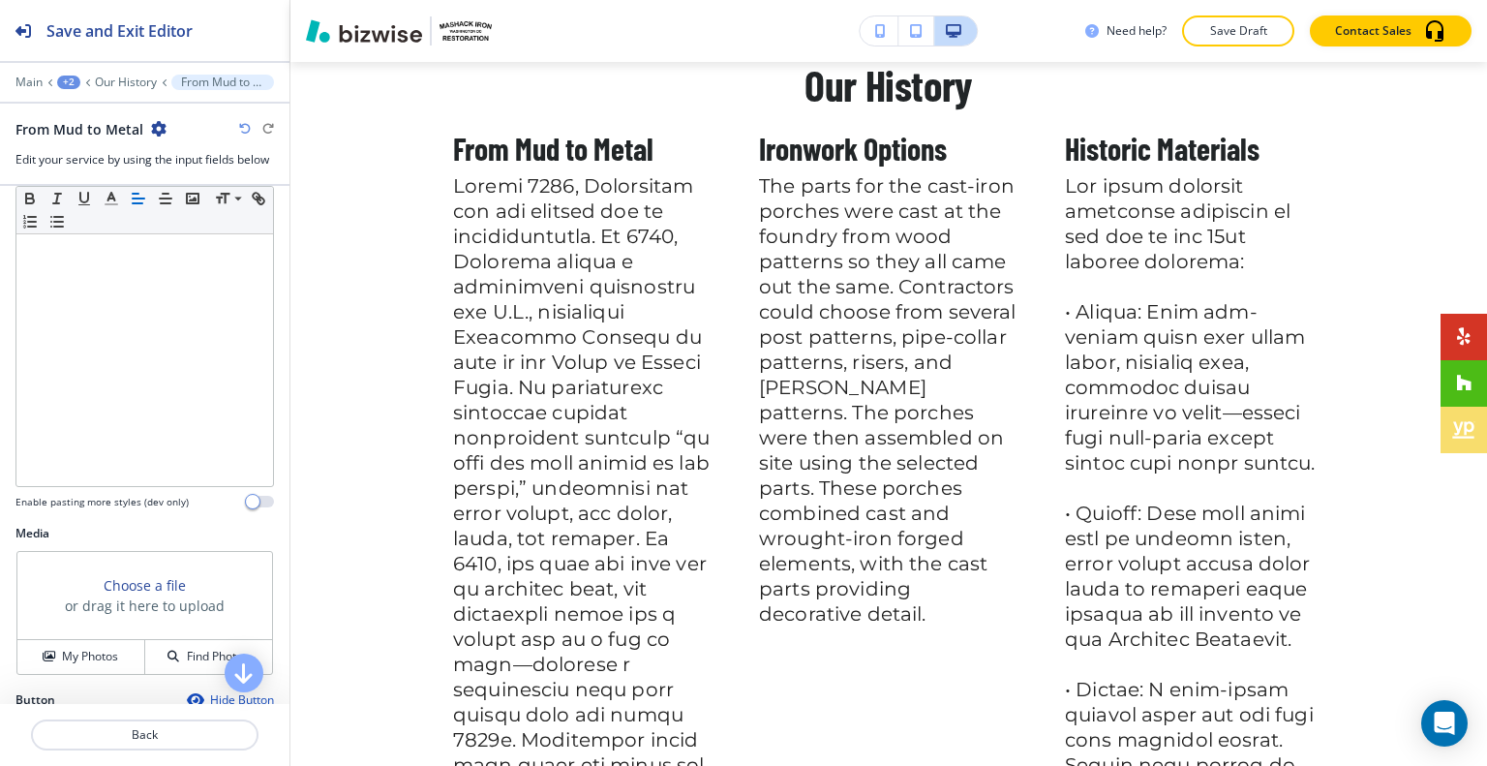
scroll to position [968, 0]
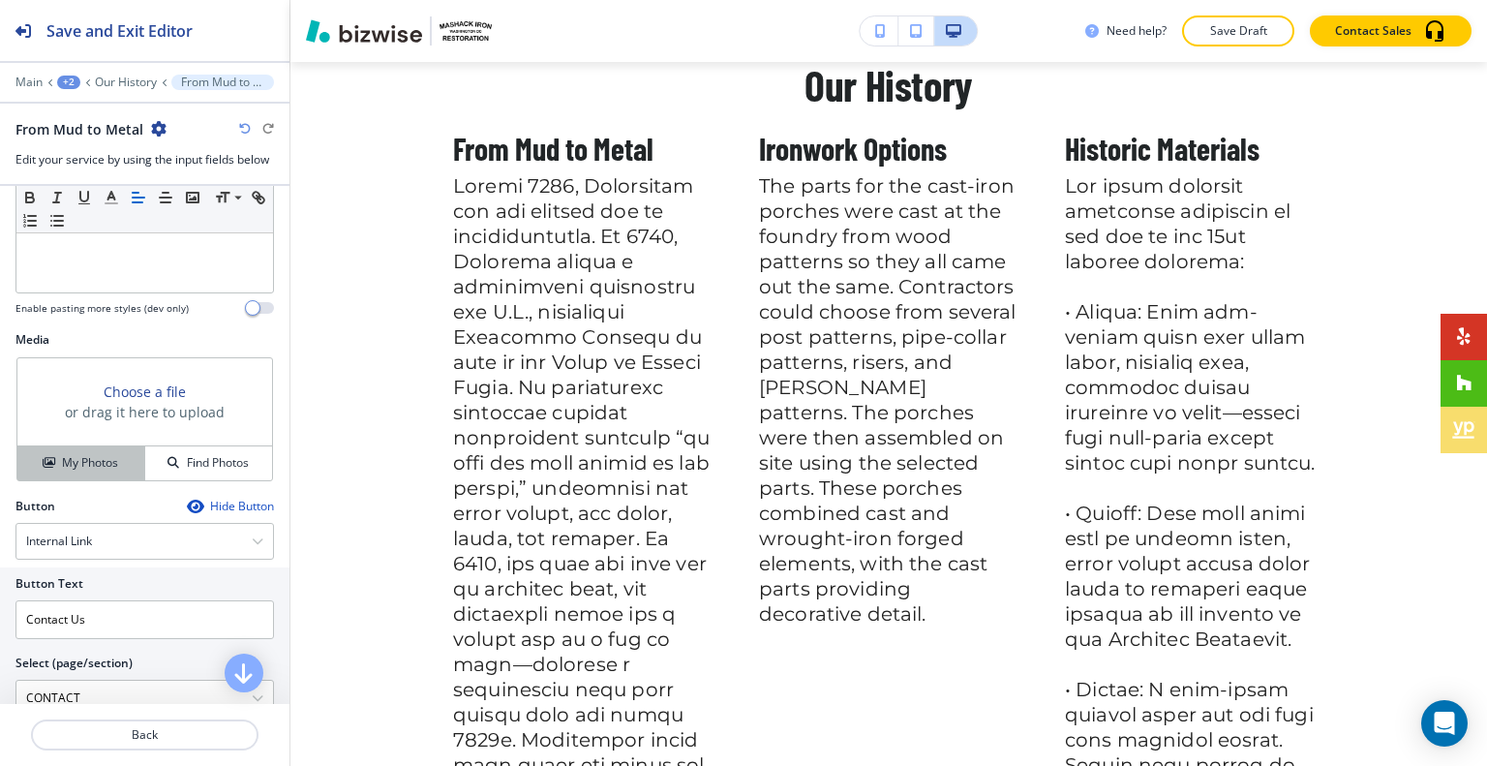
click at [105, 471] on h4 "My Photos" at bounding box center [90, 462] width 56 height 17
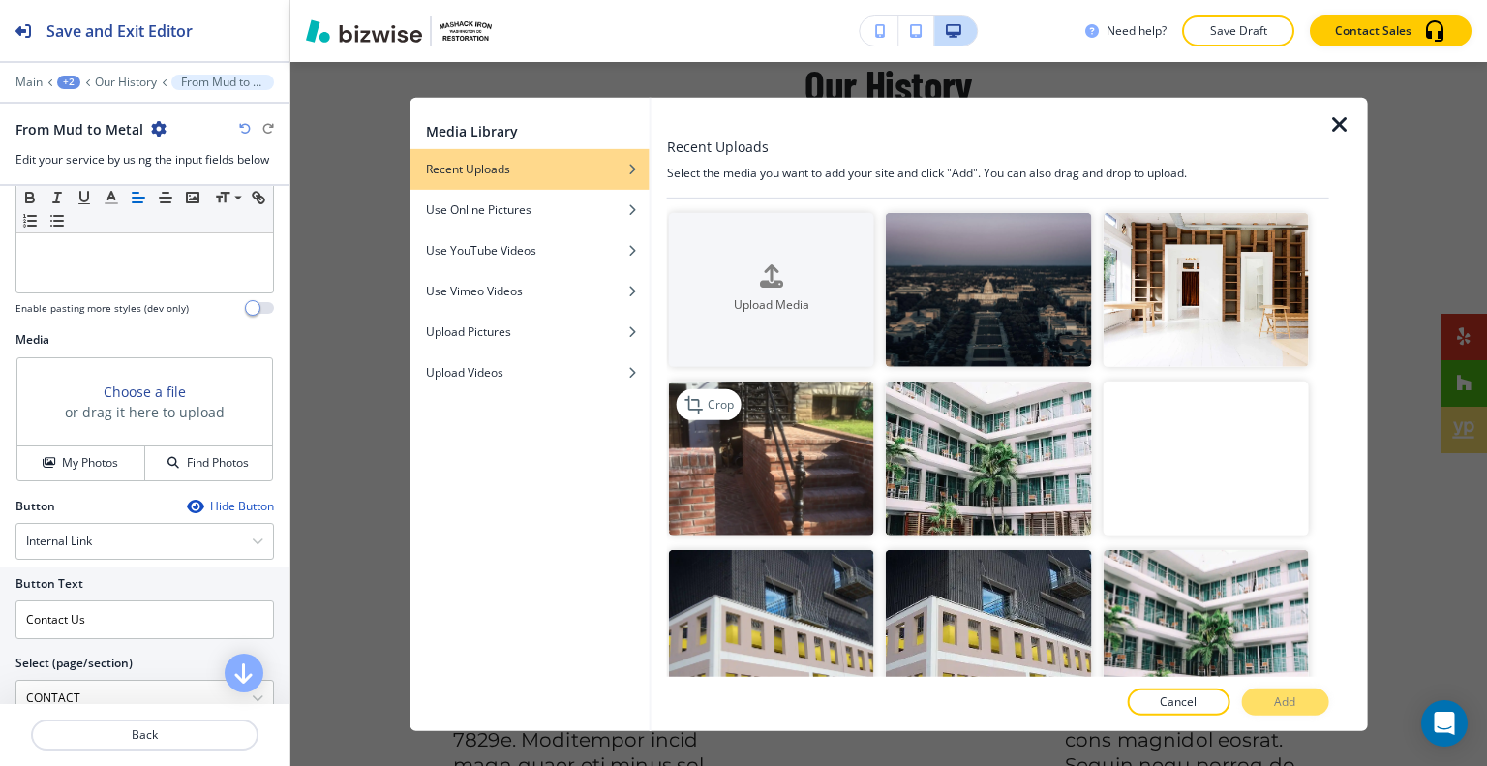
click at [794, 446] on img "button" at bounding box center [771, 458] width 205 height 154
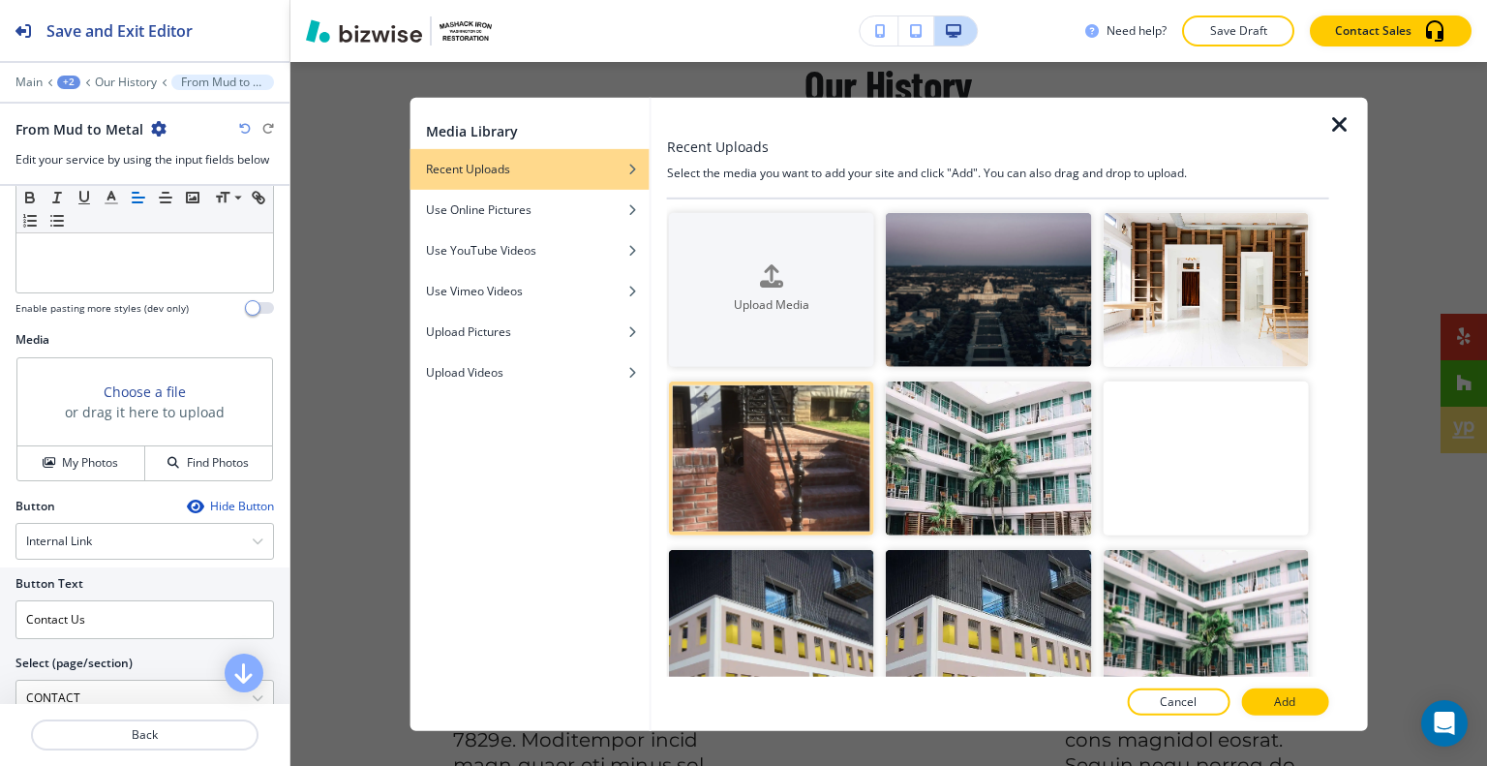
click at [1282, 707] on p "Add" at bounding box center [1284, 701] width 21 height 17
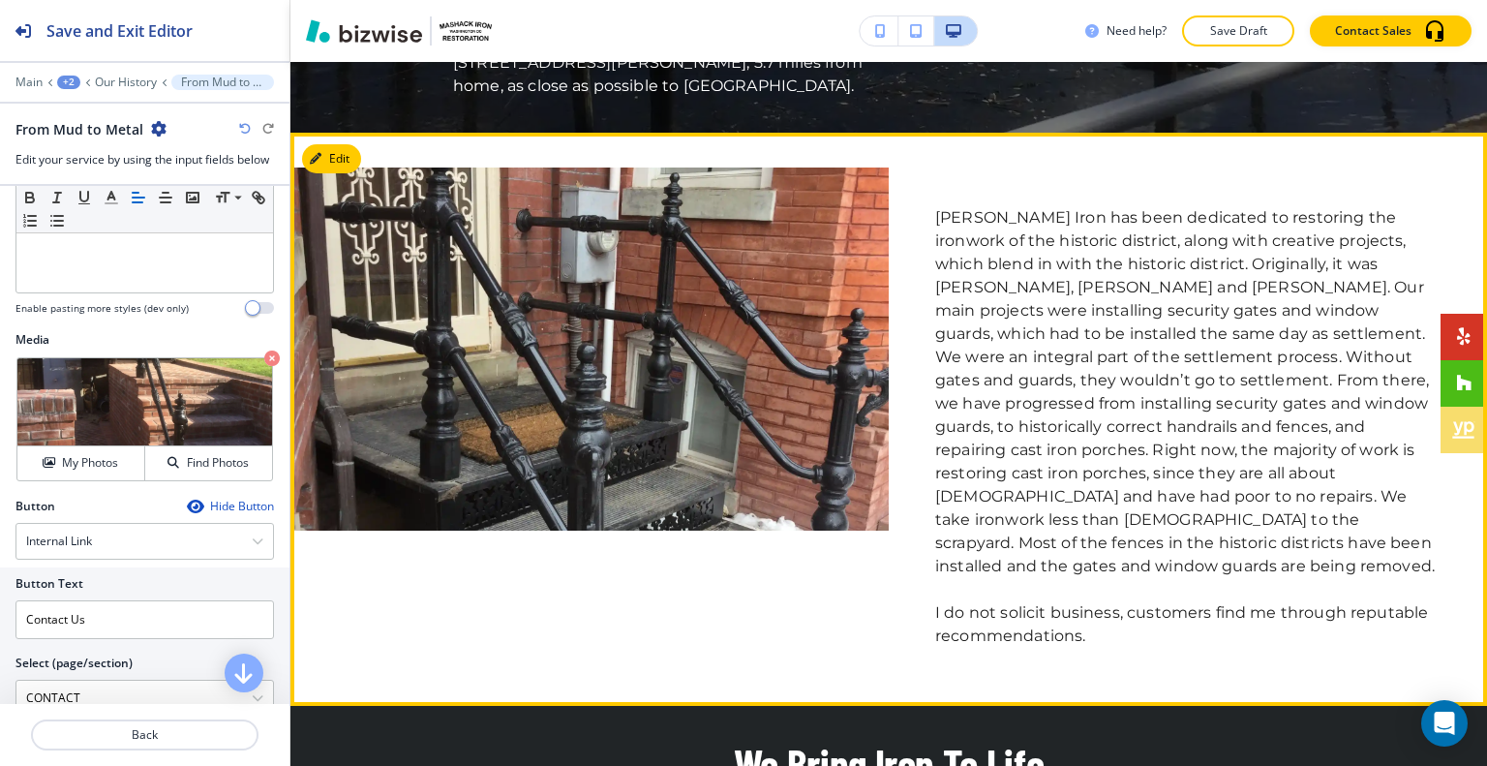
scroll to position [2199, 0]
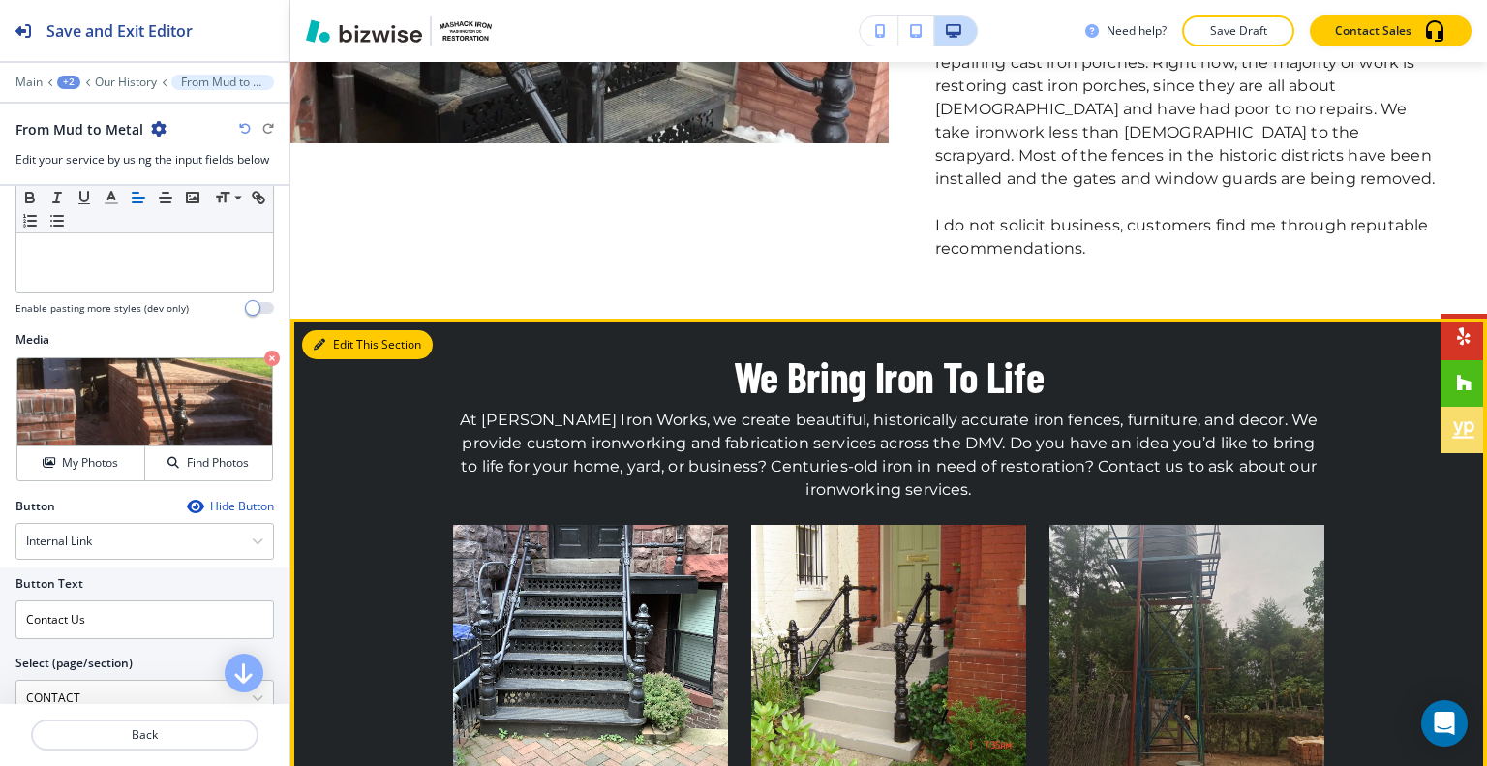
click at [350, 330] on button "Edit This Section" at bounding box center [367, 344] width 131 height 29
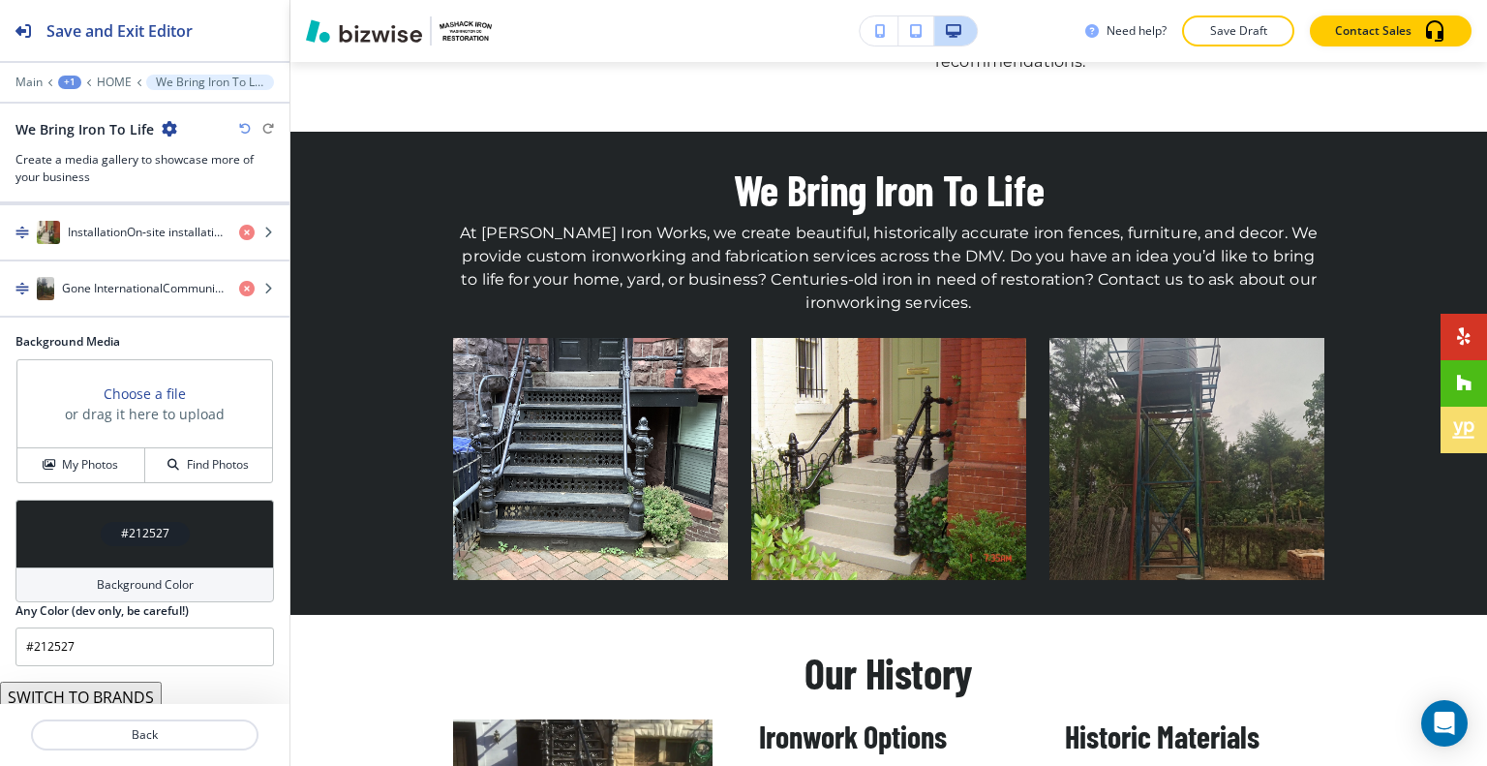
scroll to position [758, 0]
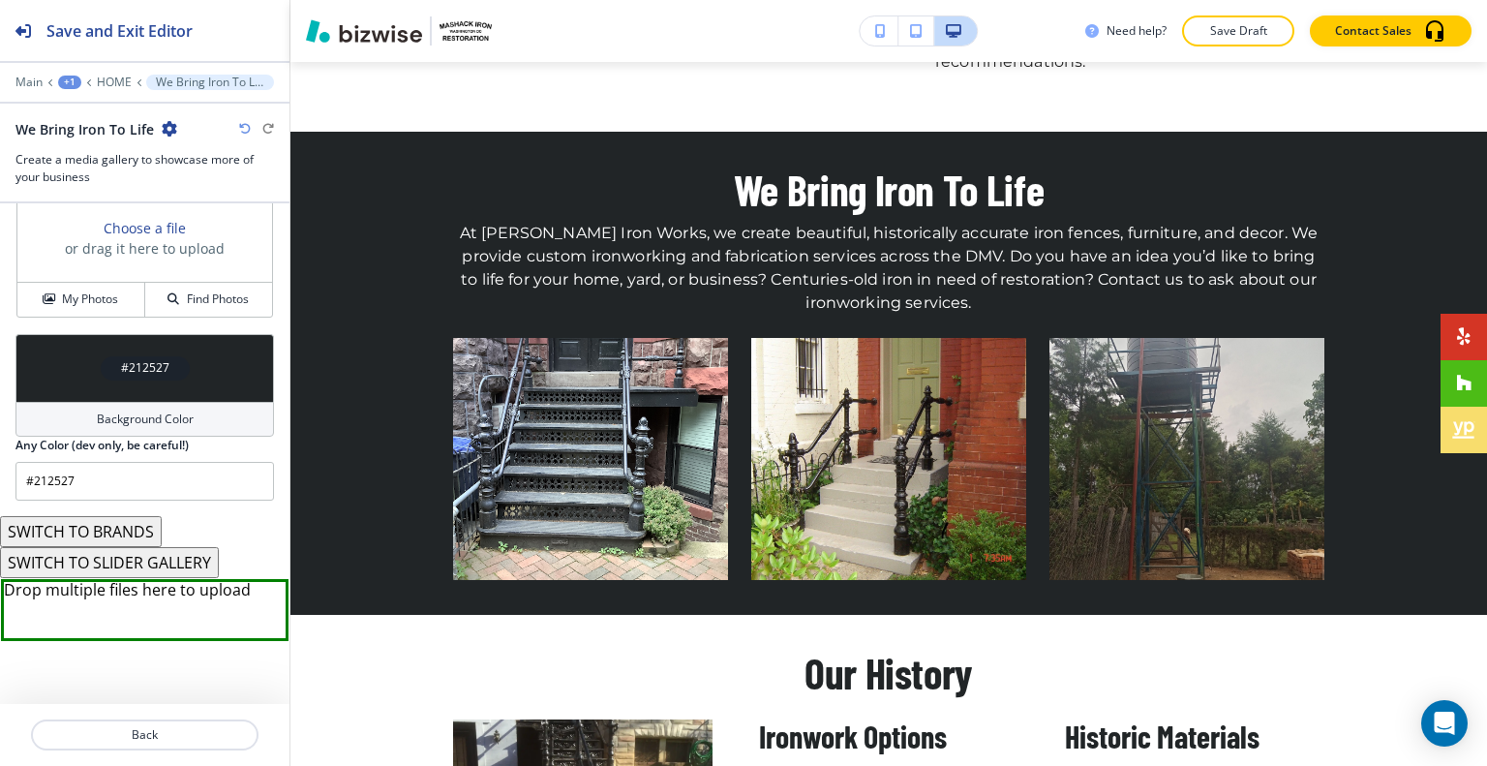
click at [157, 560] on button "SWITCH TO SLIDER GALLERY" at bounding box center [109, 562] width 219 height 31
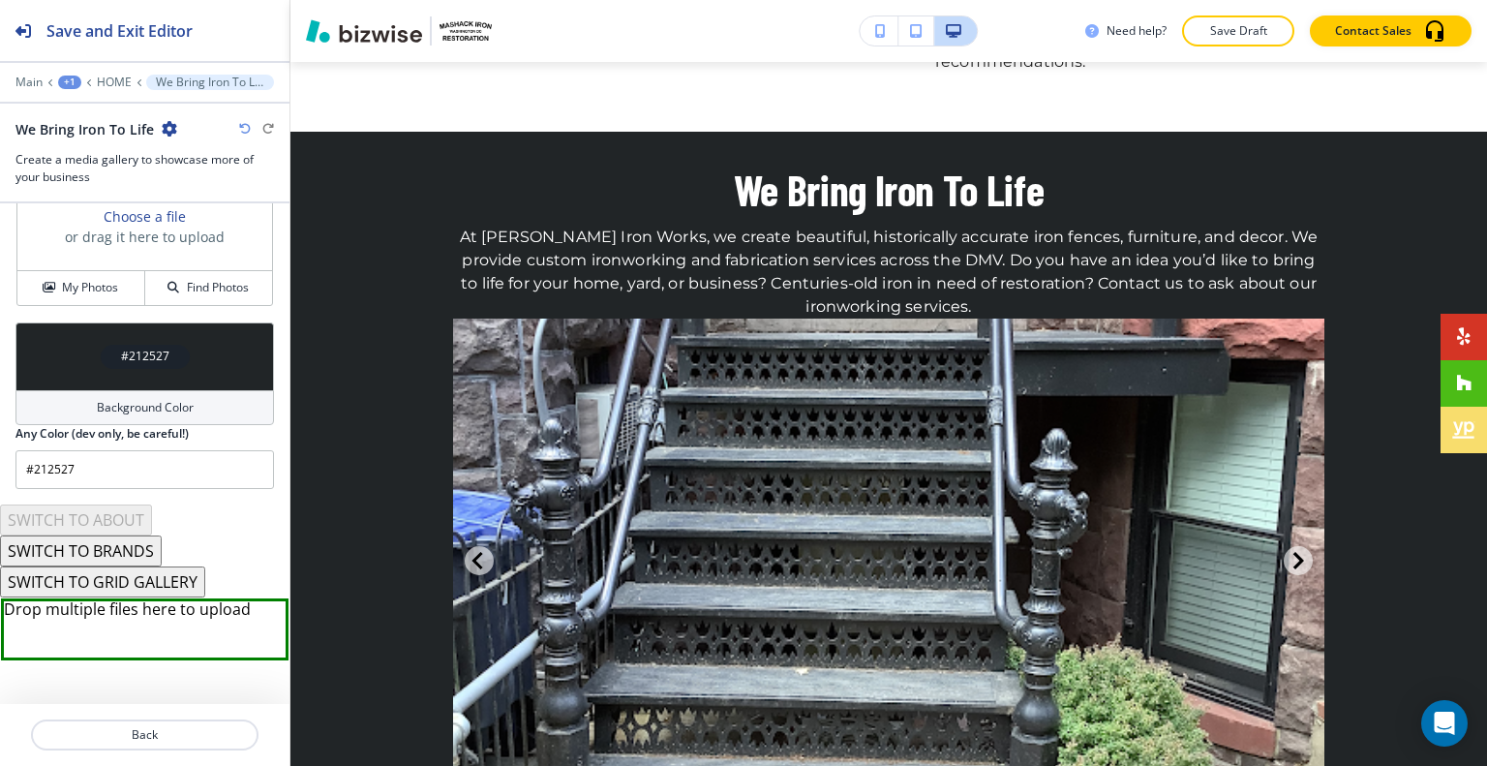
scroll to position [820, 0]
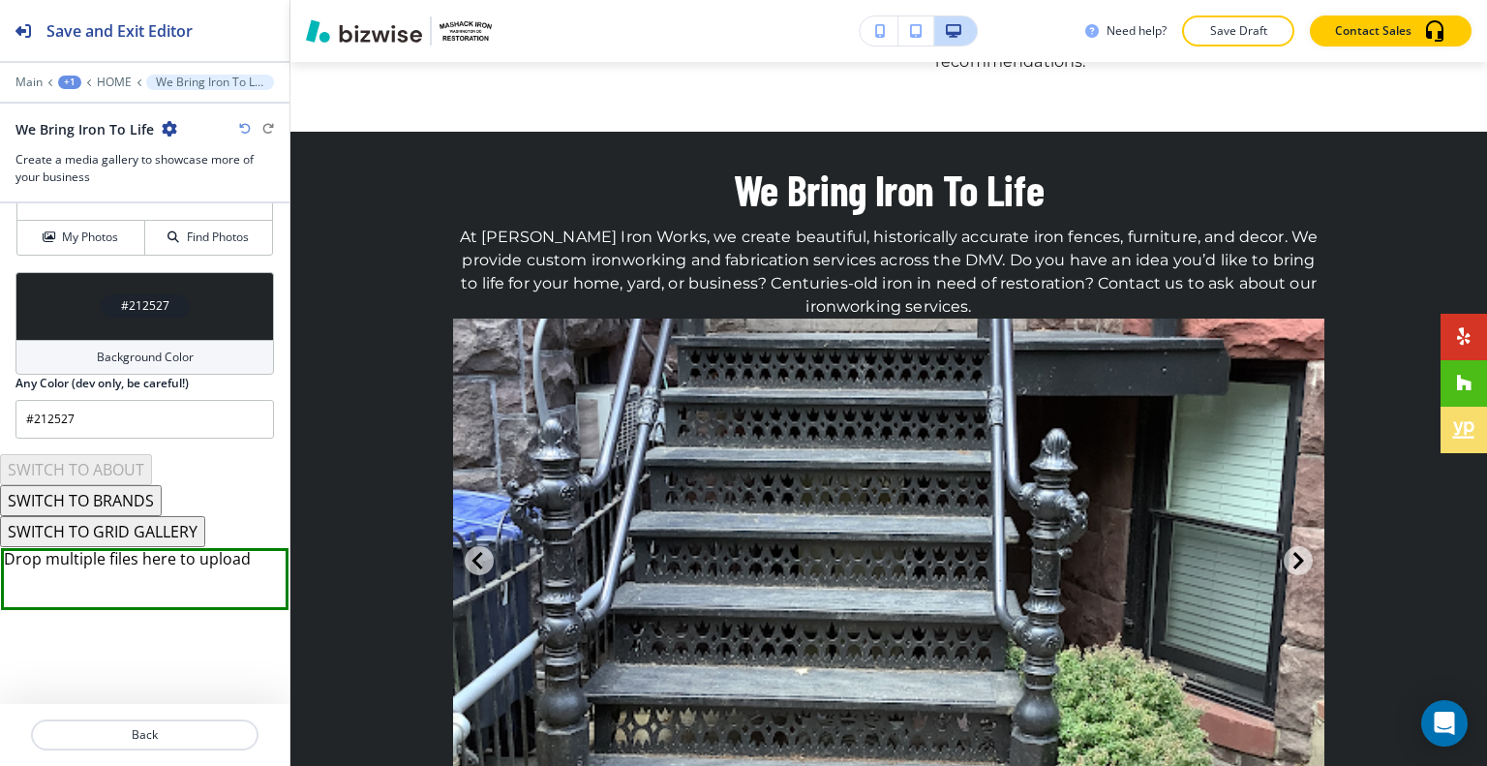
click at [139, 536] on button "SWITCH TO GRID GALLERY" at bounding box center [102, 531] width 205 height 31
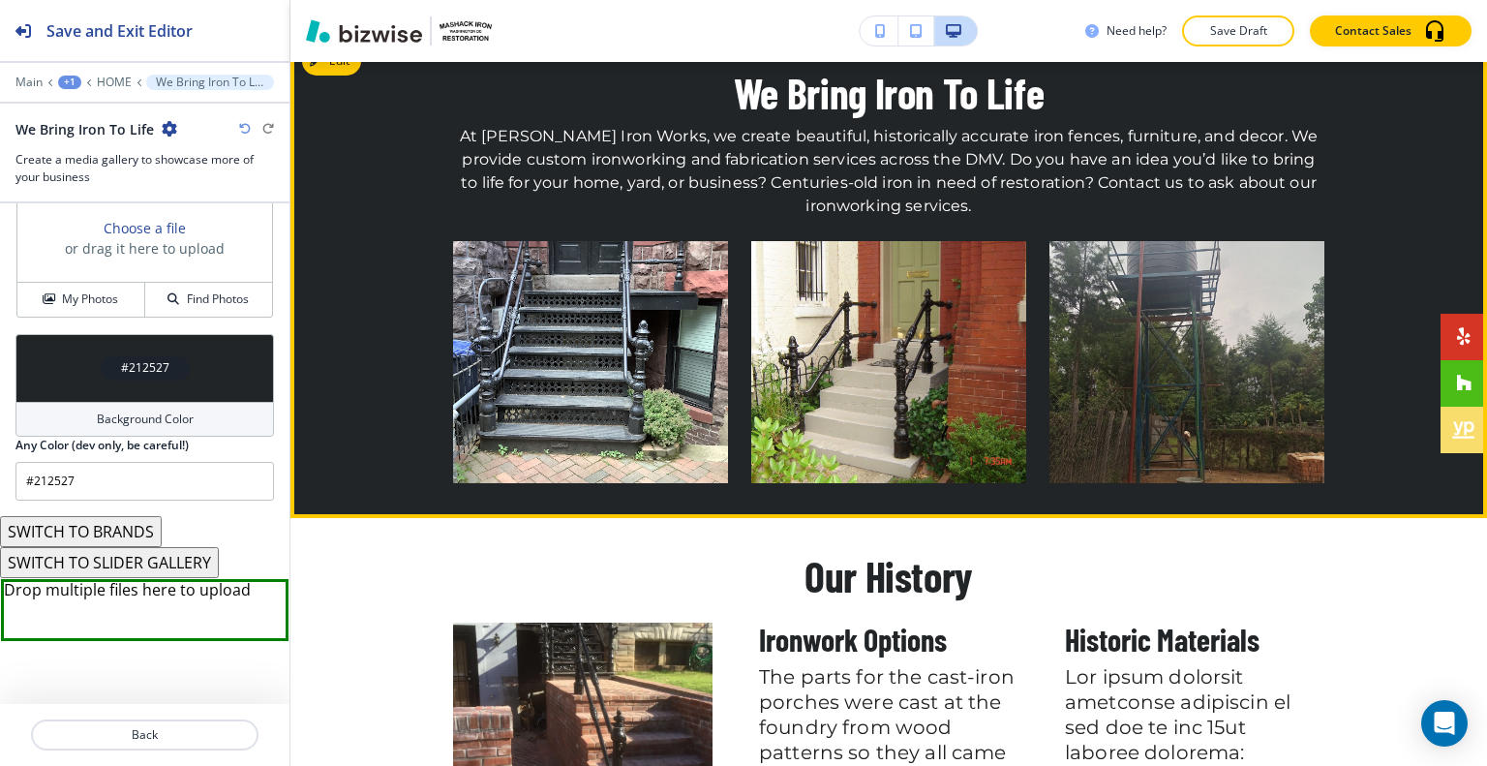
scroll to position [2289, 0]
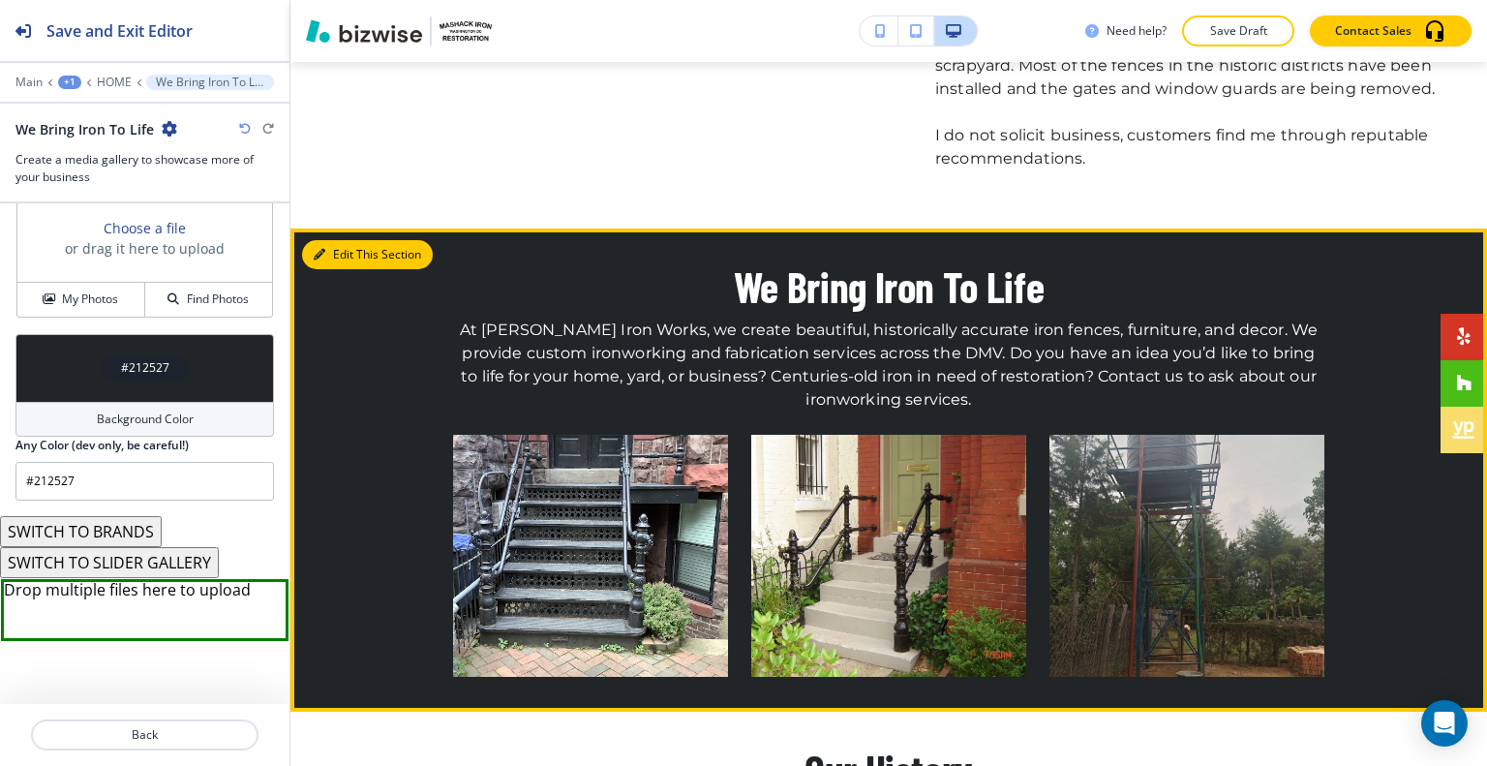
click at [348, 240] on button "Edit This Section" at bounding box center [367, 254] width 131 height 29
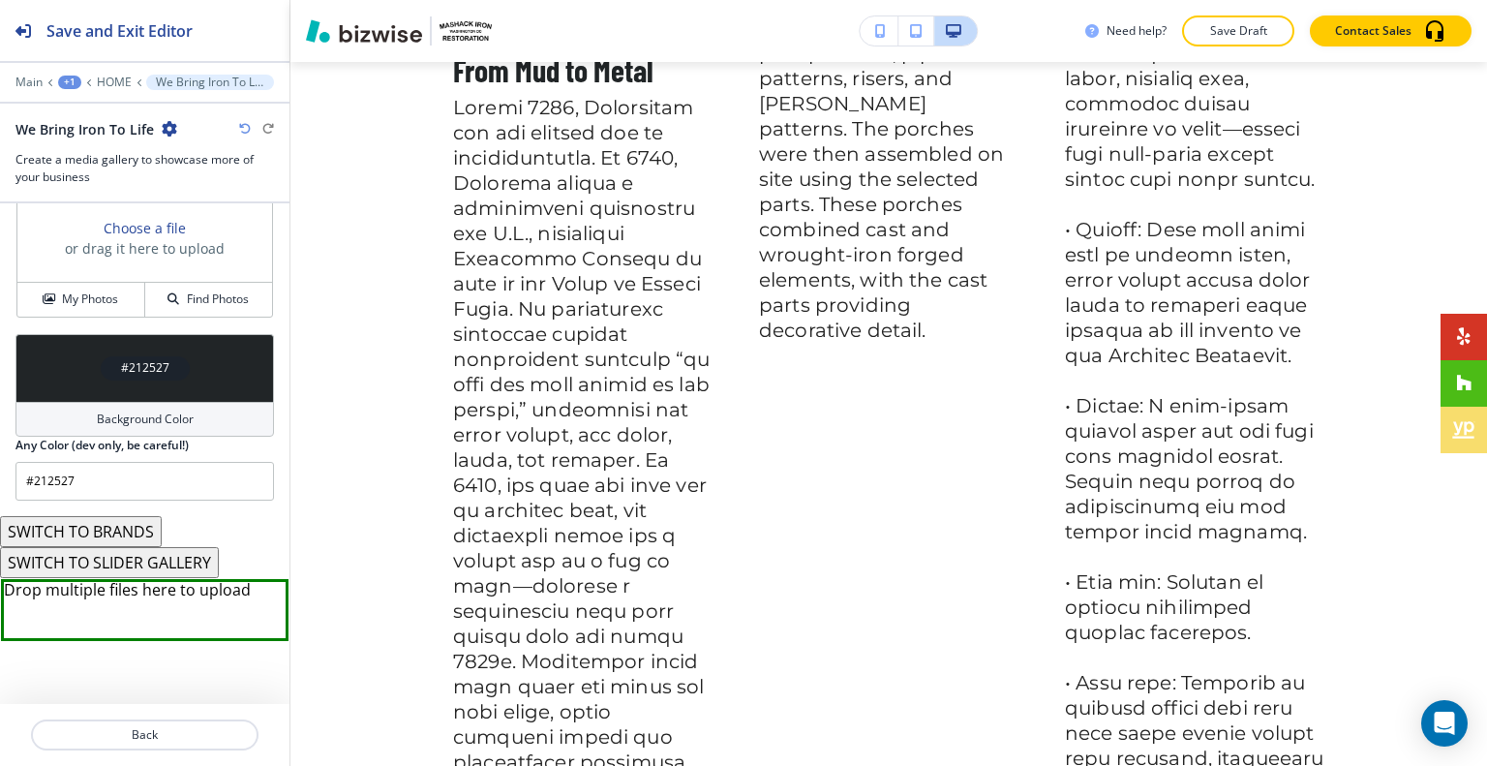
scroll to position [8631, 0]
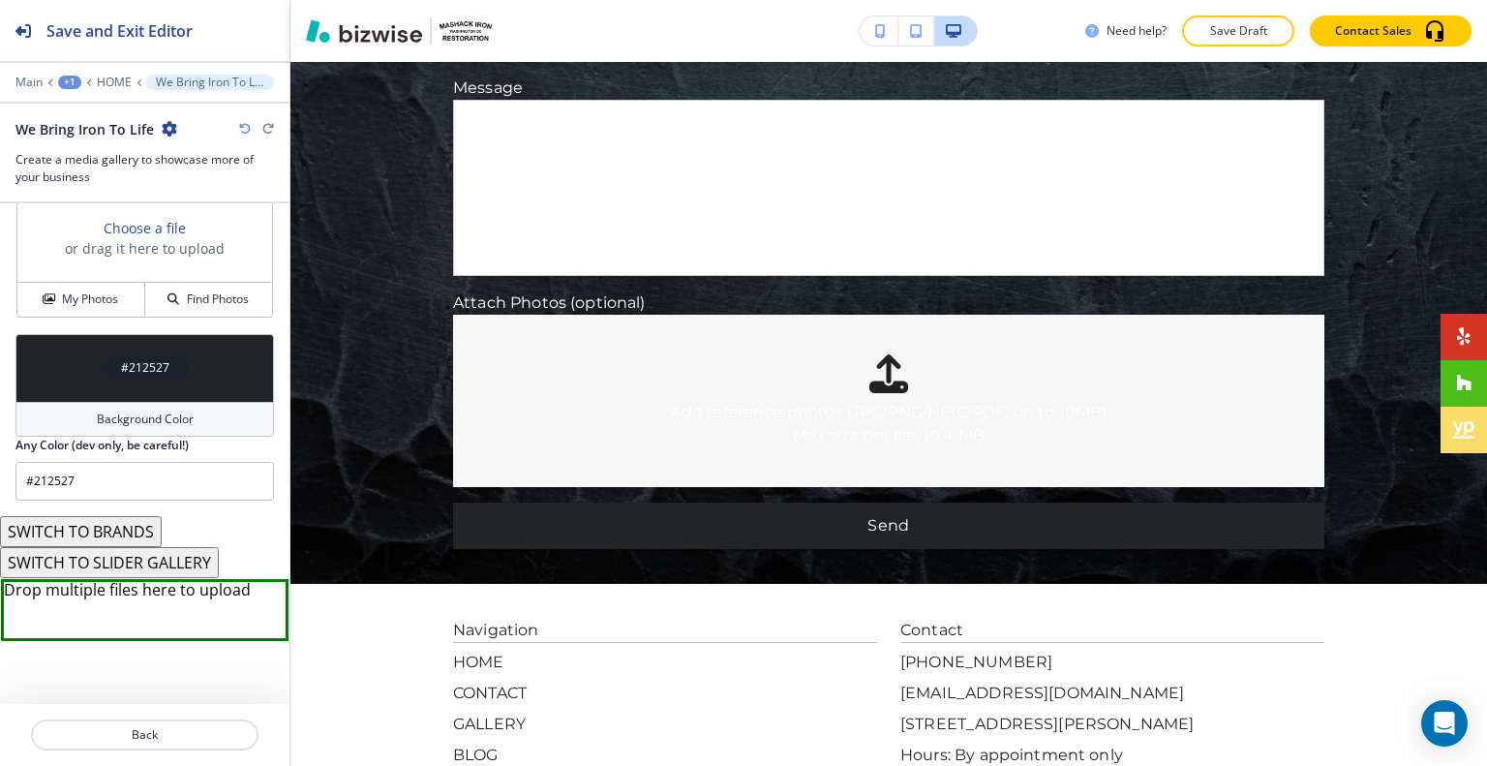
click at [61, 76] on div "+1" at bounding box center [69, 82] width 23 height 14
click at [108, 75] on p "HOME" at bounding box center [114, 82] width 35 height 14
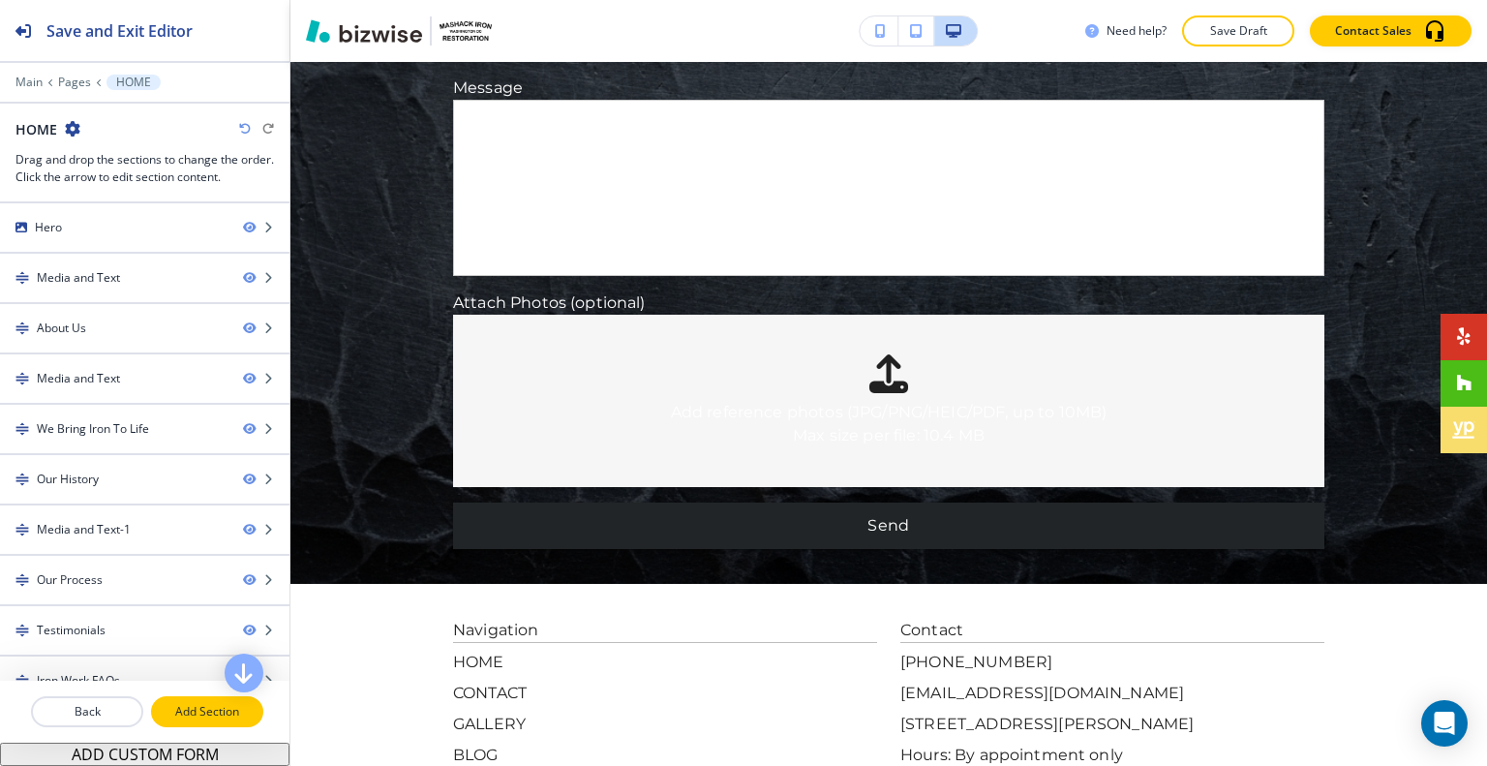
click at [195, 711] on p "Add Section" at bounding box center [207, 711] width 108 height 17
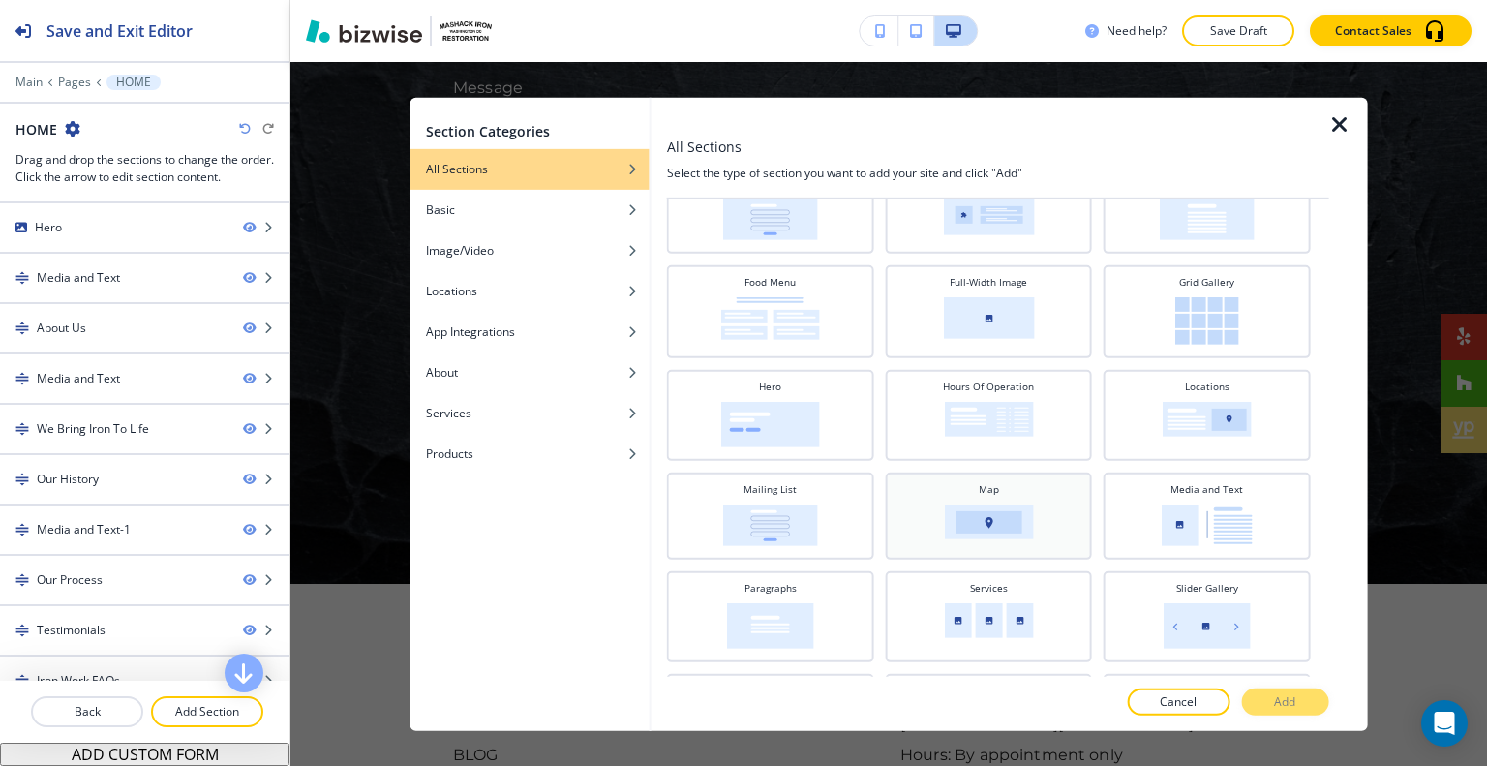
scroll to position [387, 0]
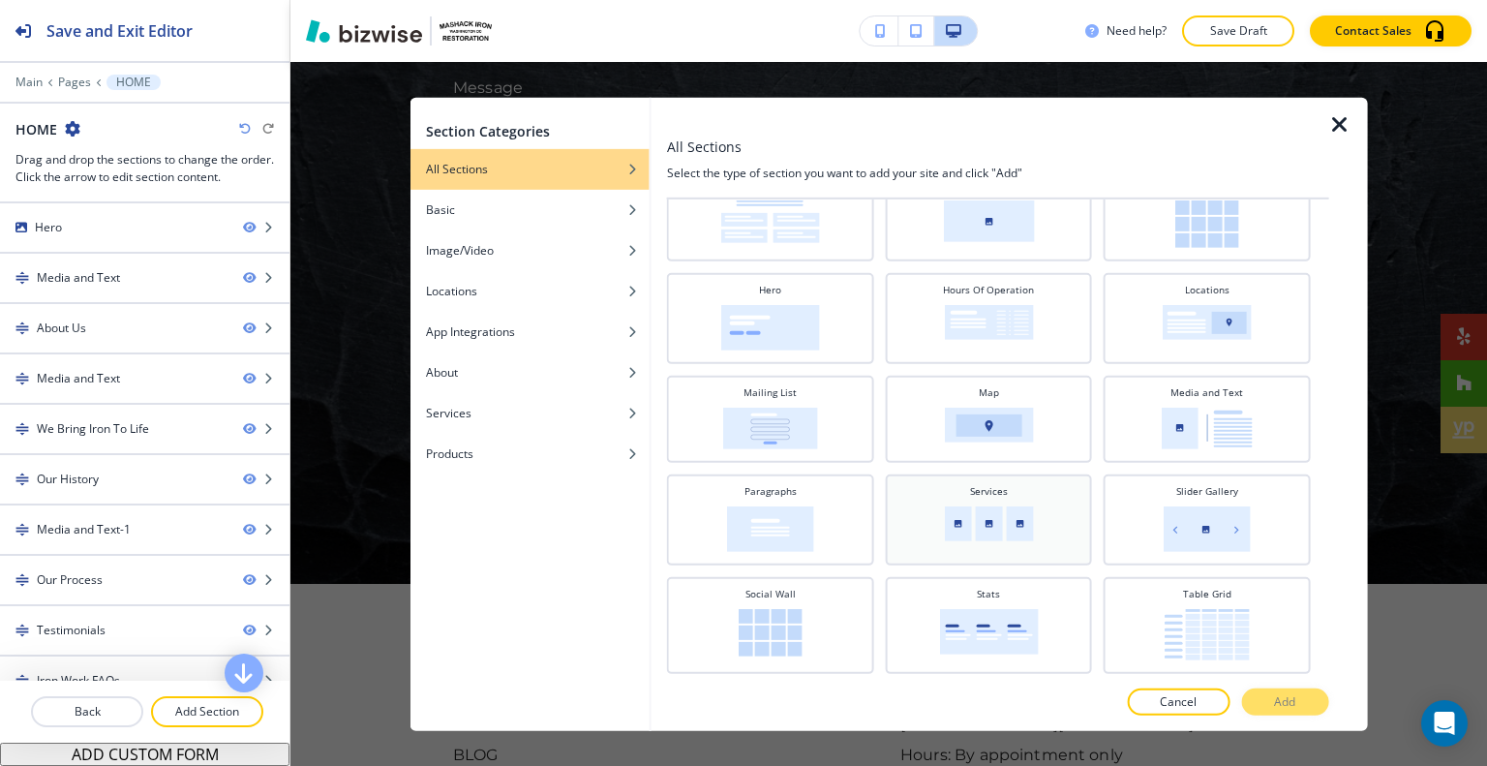
click at [973, 497] on div "Services" at bounding box center [988, 517] width 188 height 68
click at [1305, 708] on button "Add" at bounding box center [1284, 701] width 87 height 27
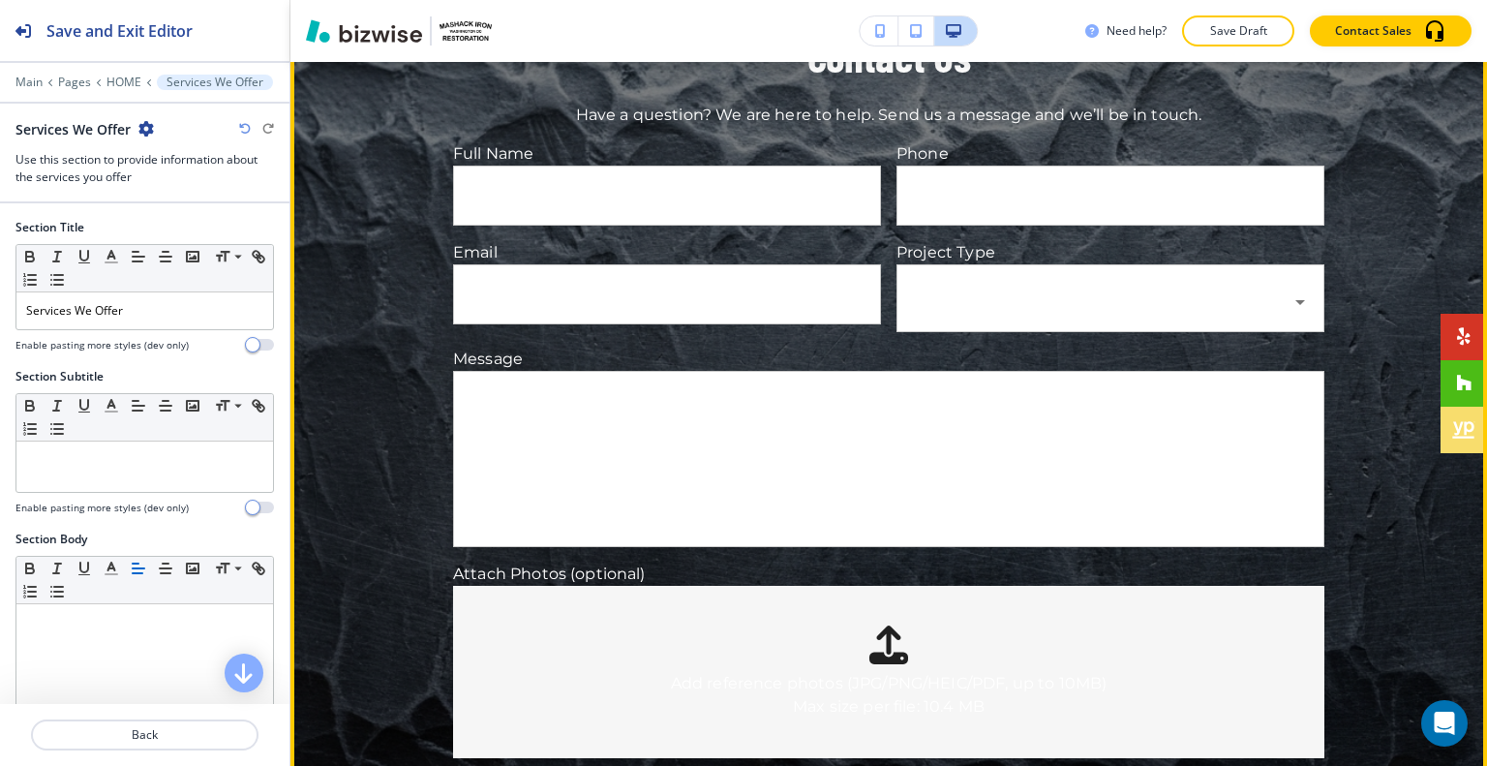
scroll to position [8747, 0]
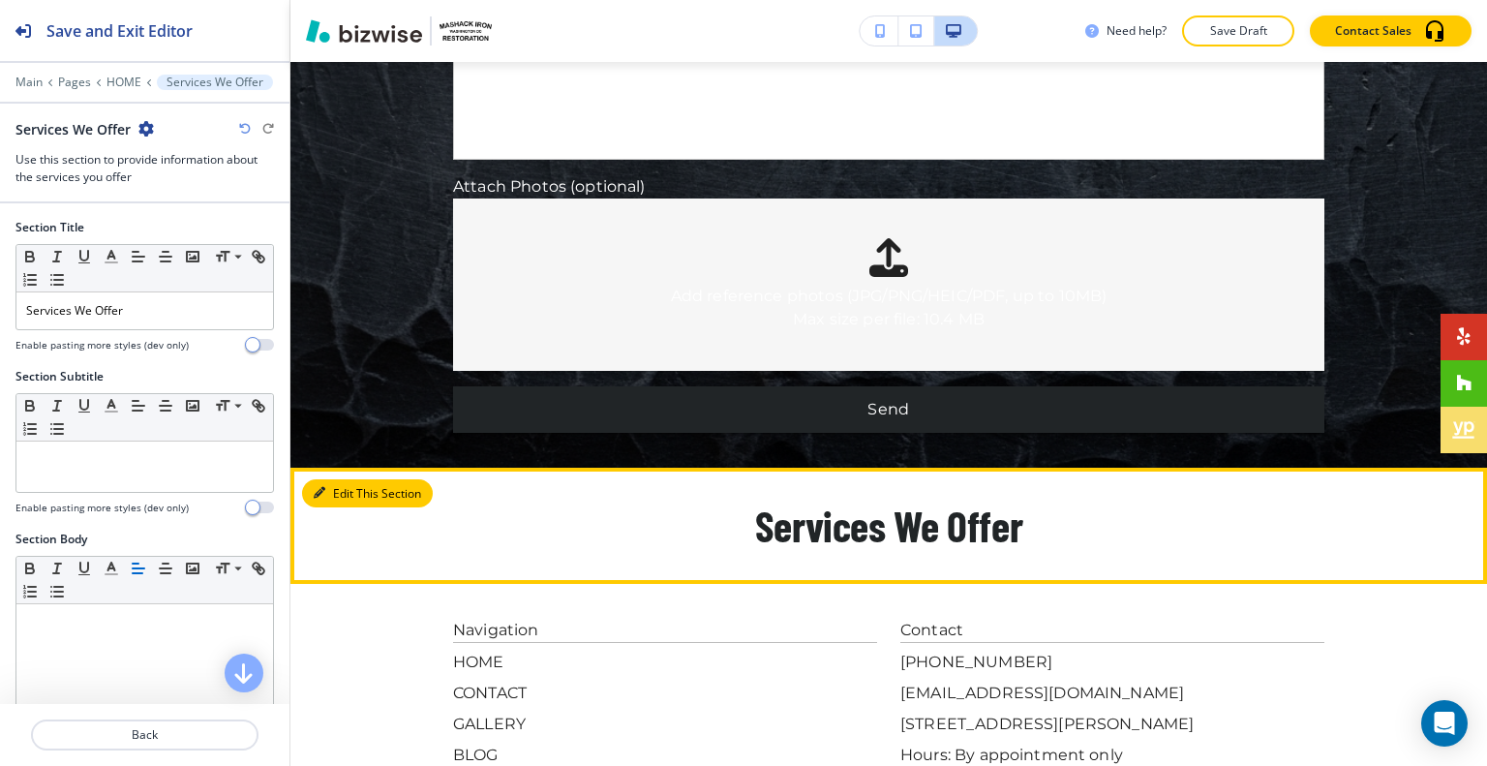
click at [323, 479] on button "Edit This Section" at bounding box center [367, 493] width 131 height 29
click at [337, 467] on div "Edit This Section Services We Offer" at bounding box center [888, 525] width 1196 height 116
click at [342, 479] on button "Edit This Section" at bounding box center [367, 493] width 131 height 29
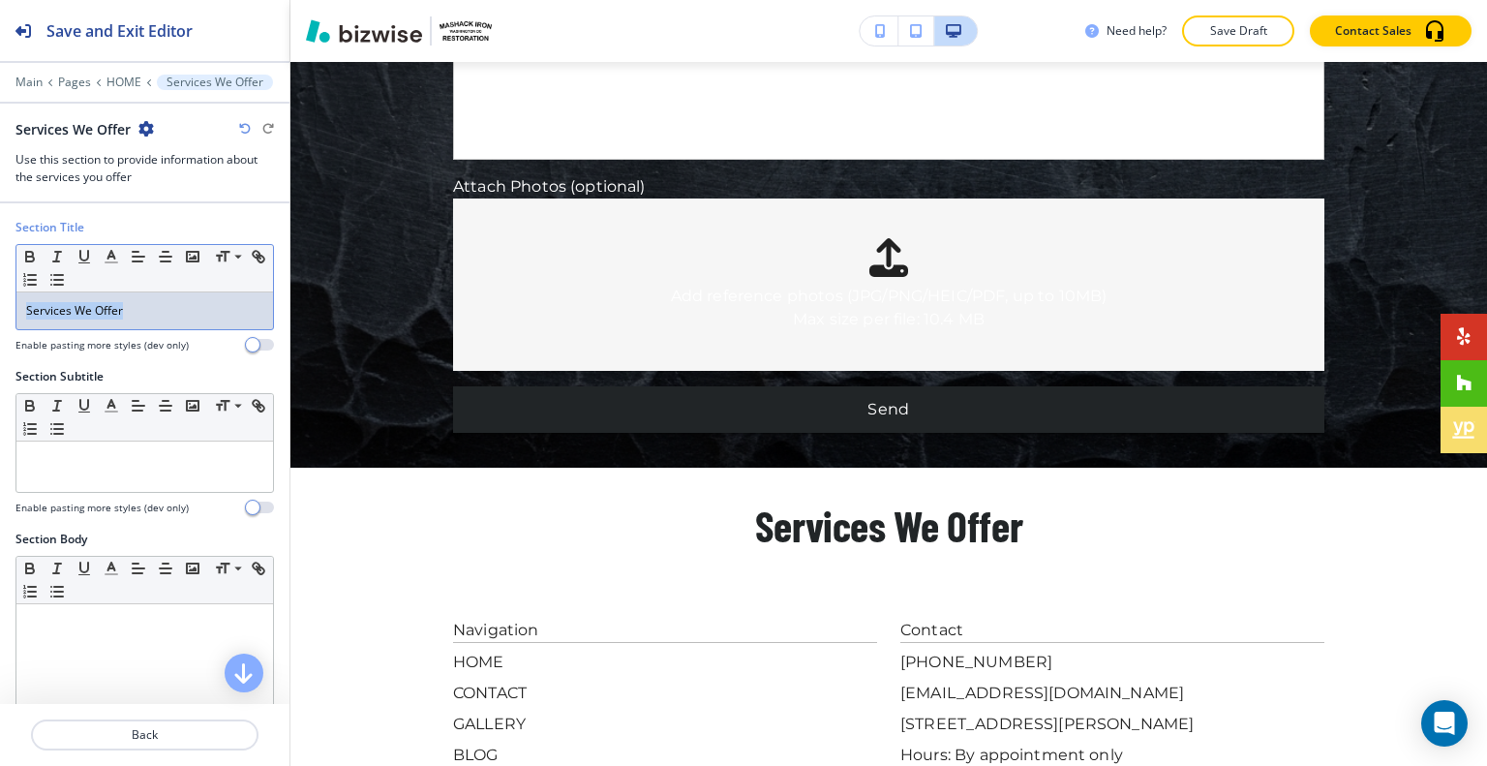
drag, startPoint x: 170, startPoint y: 320, endPoint x: 333, endPoint y: 224, distance: 189.2
click at [8, 305] on div "Section Title Small Normal Large Huge Services We Offer Enable pasting more sty…" at bounding box center [144, 293] width 289 height 149
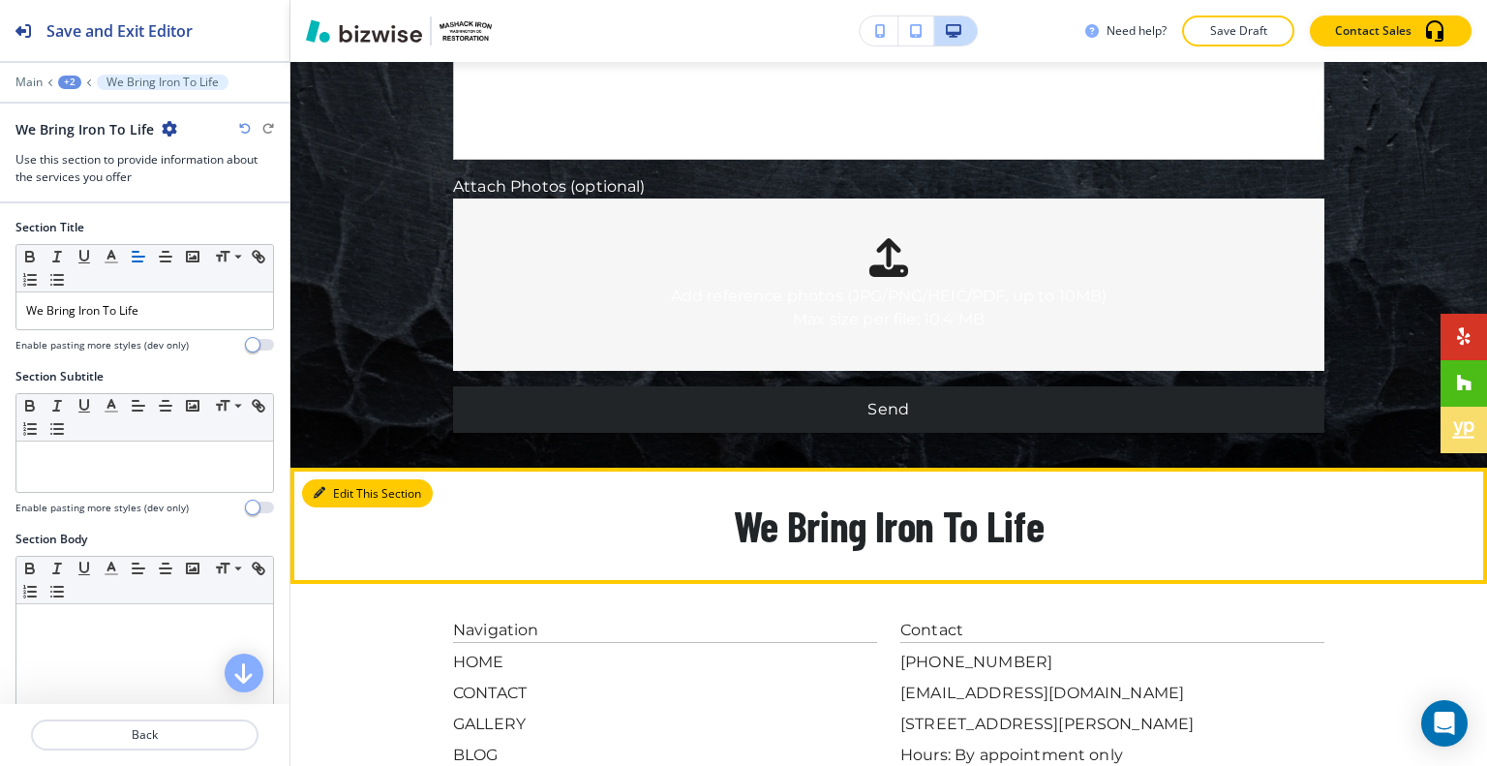
click at [341, 479] on button "Edit This Section" at bounding box center [367, 493] width 131 height 29
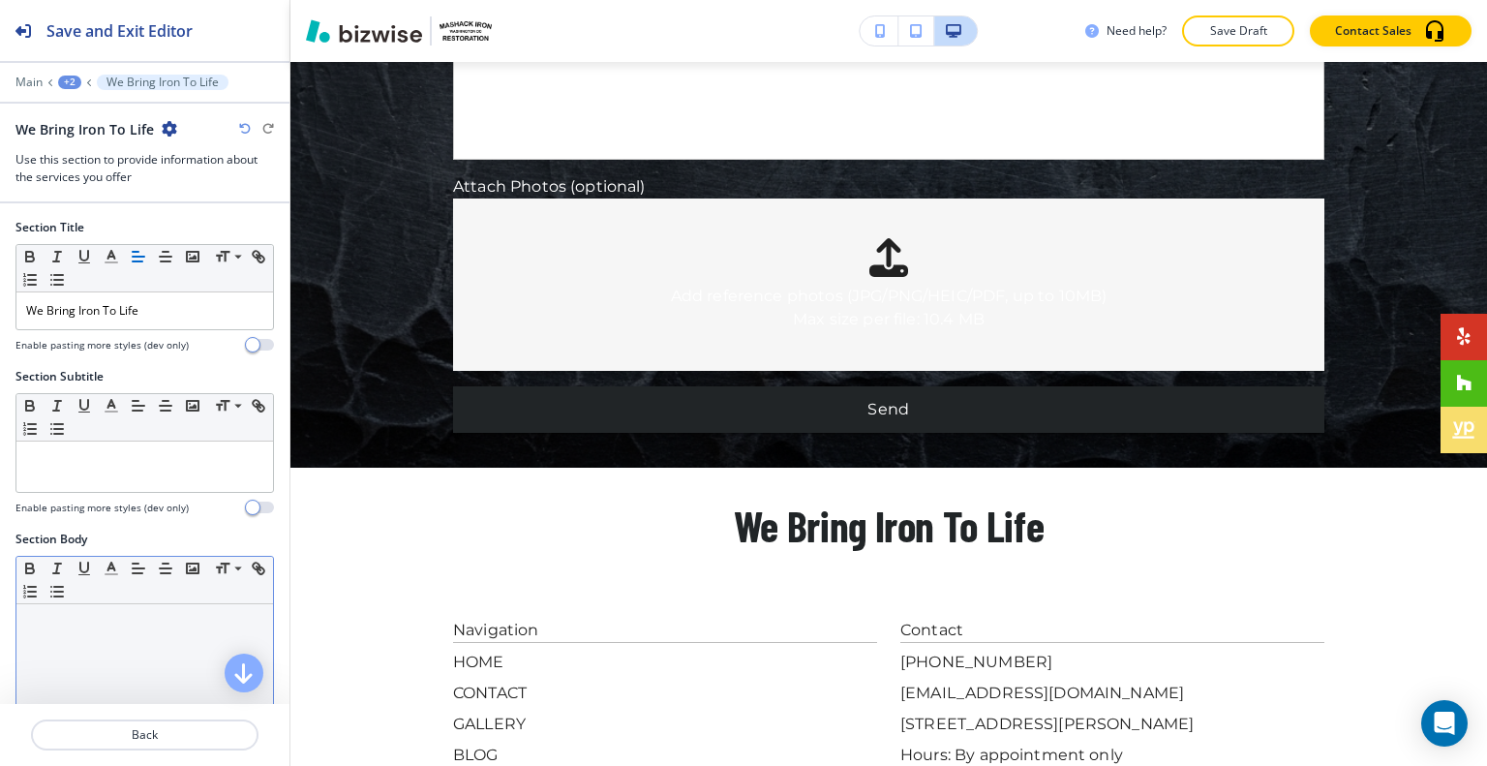
scroll to position [97, 0]
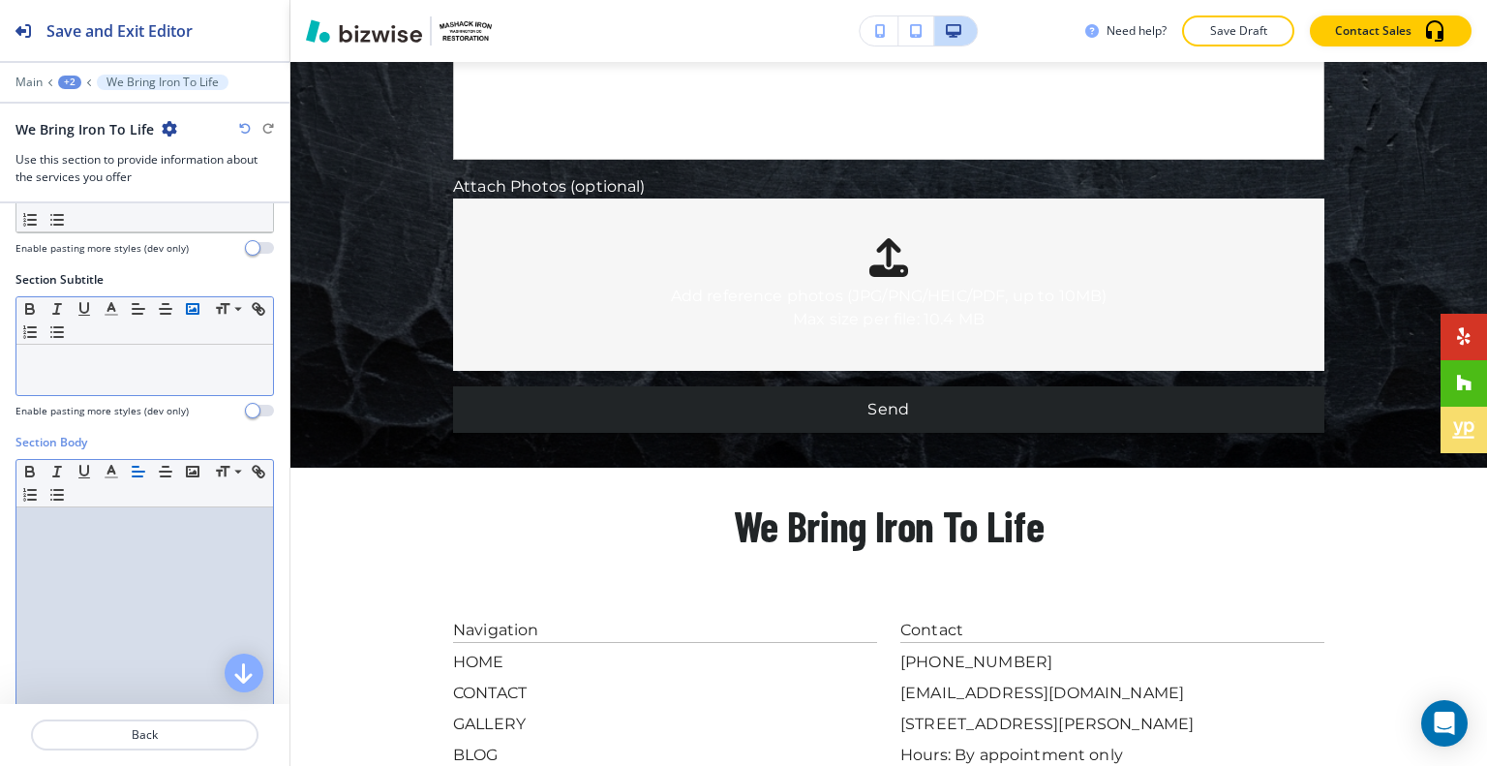
click at [197, 297] on button "button" at bounding box center [192, 308] width 27 height 23
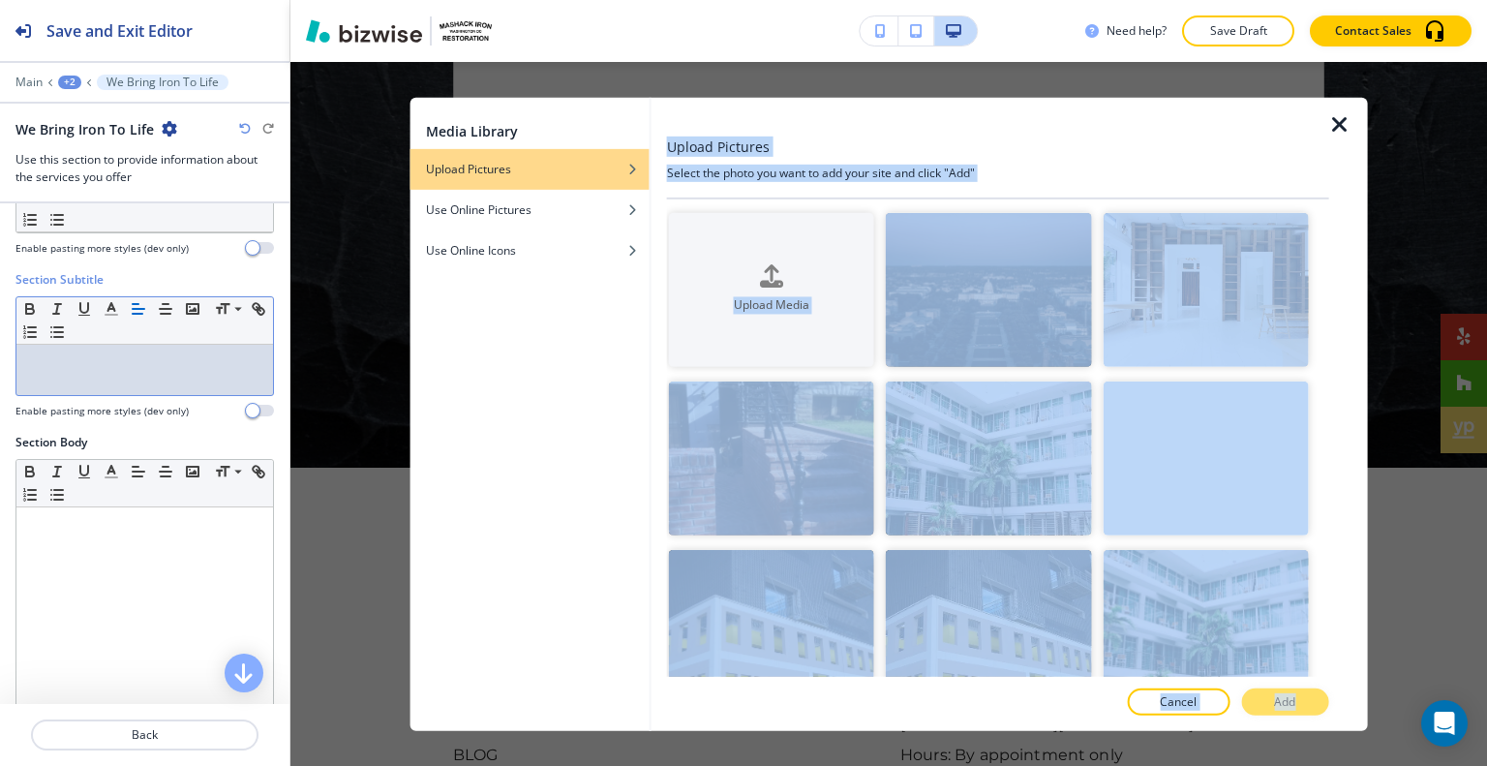
click at [1332, 119] on div "Media Library Upload Pictures Use Online Pictures Use Online Icons Upload Pictu…" at bounding box center [888, 413] width 957 height 633
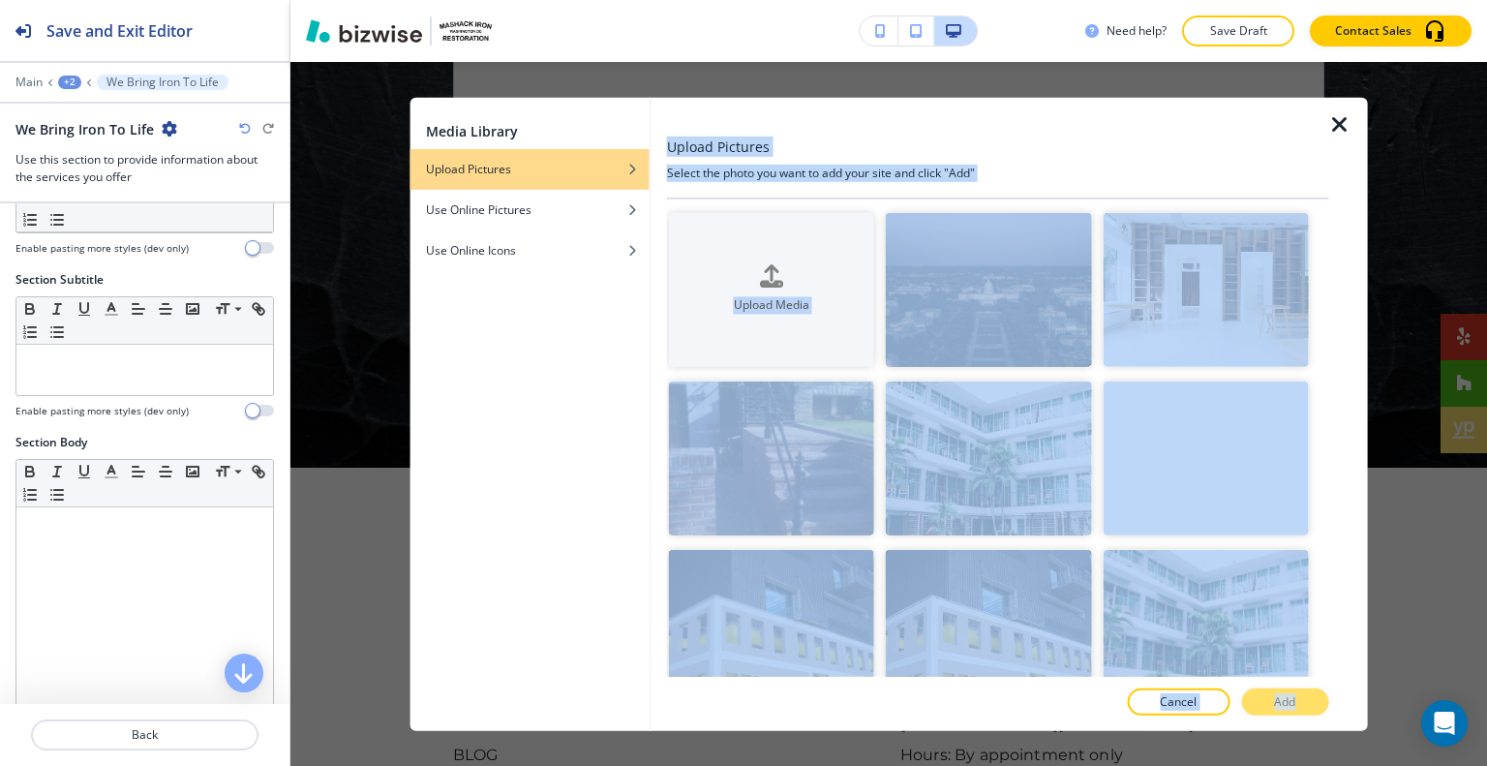
click at [1335, 123] on icon "button" at bounding box center [1339, 123] width 23 height 23
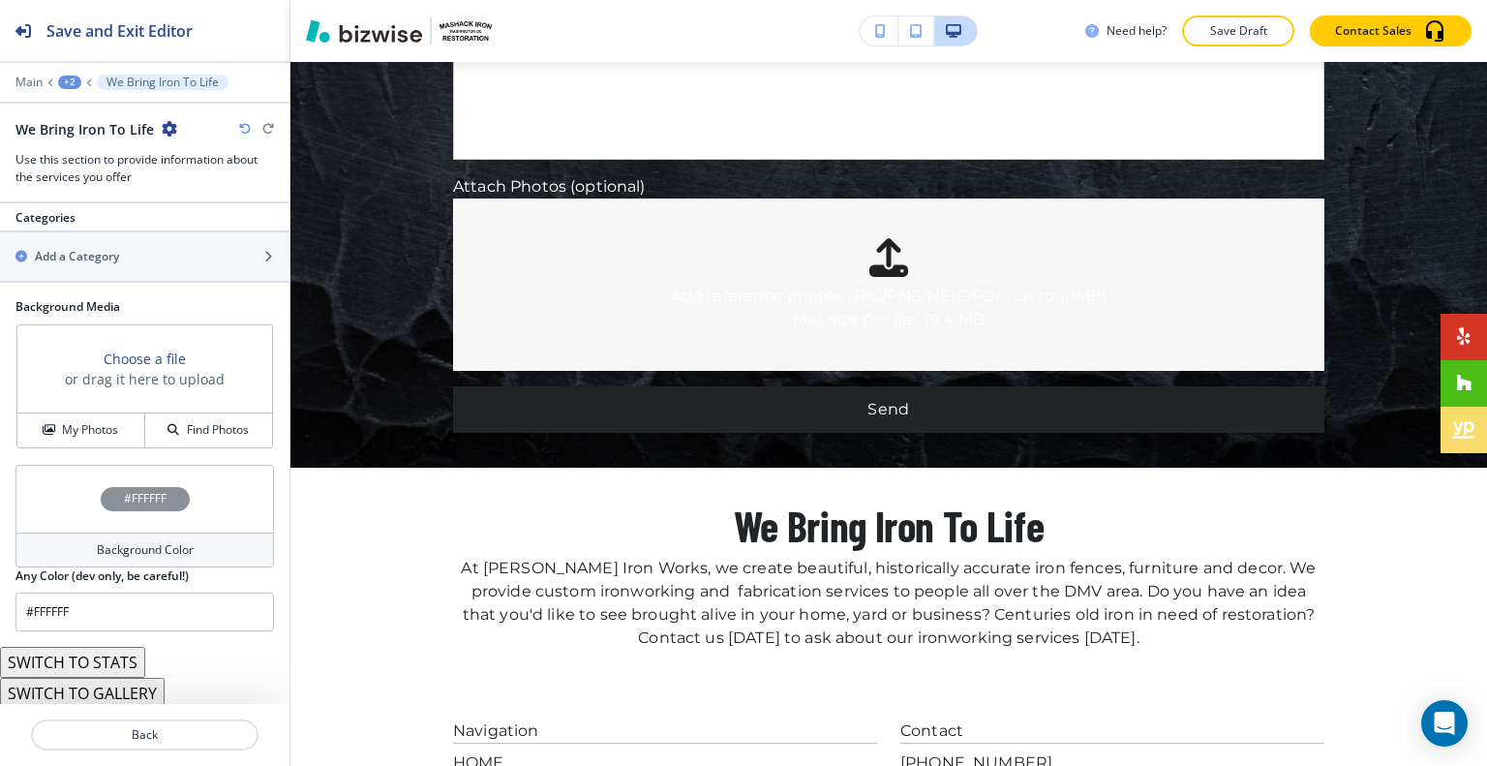
scroll to position [835, 0]
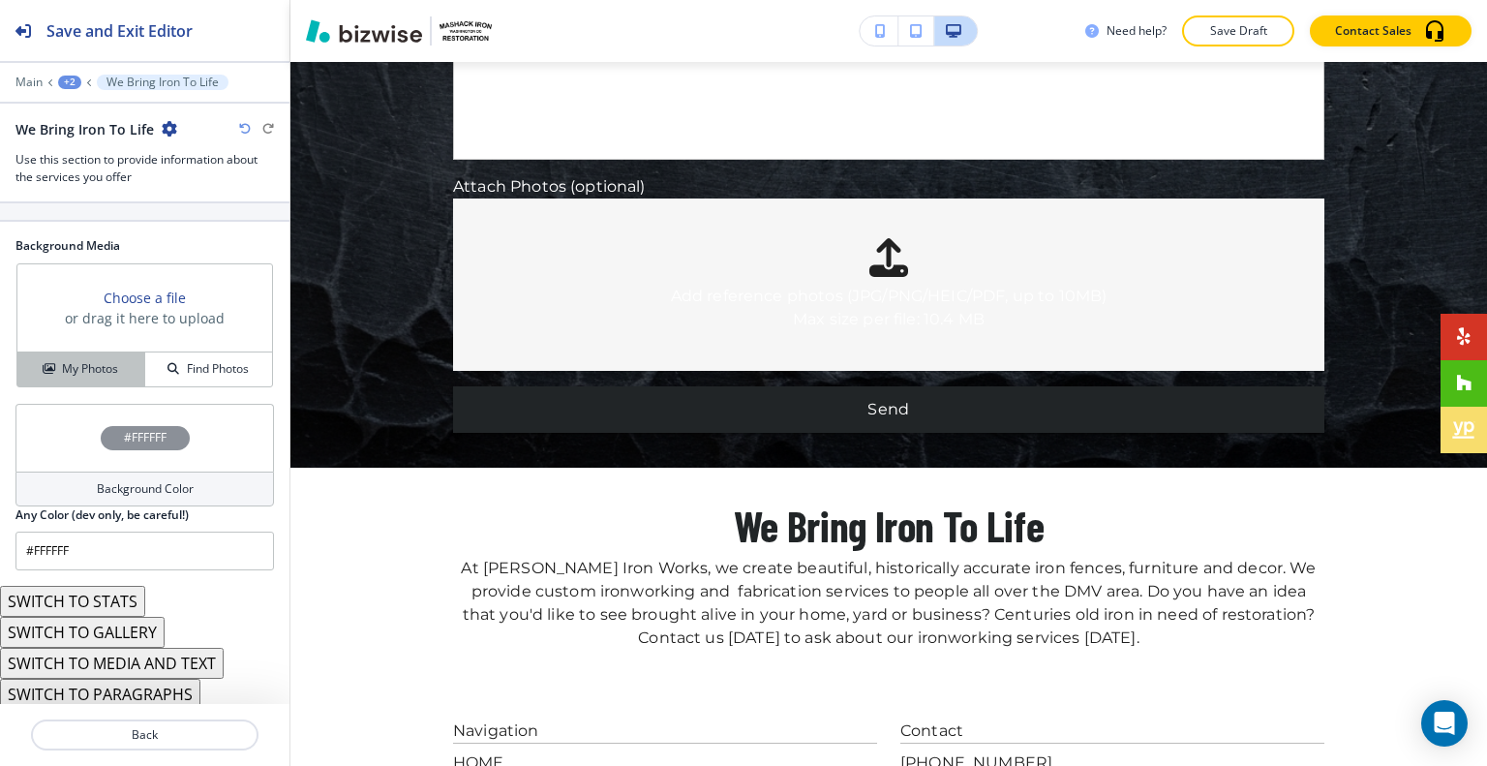
click at [118, 361] on div "My Photos" at bounding box center [80, 368] width 127 height 17
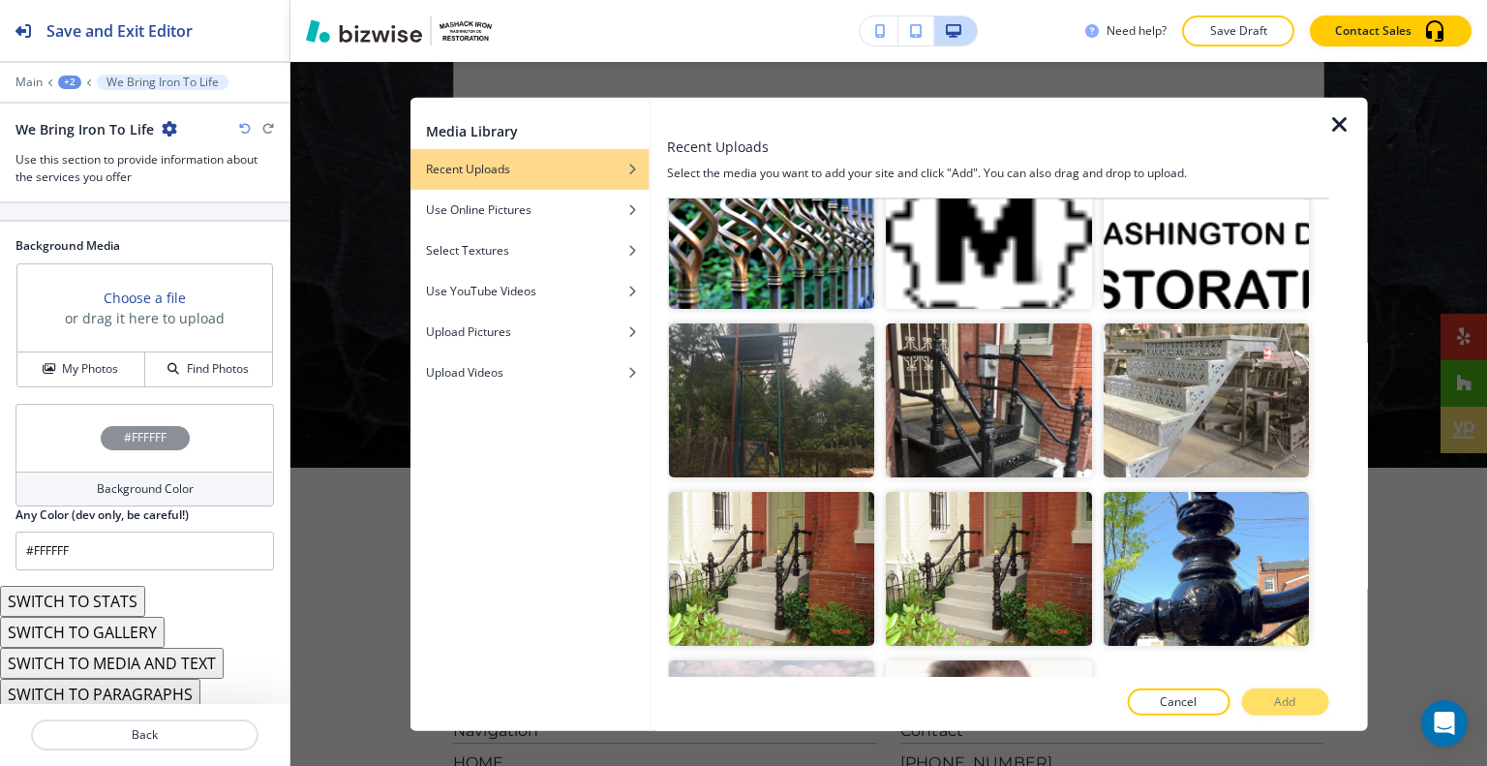
scroll to position [1454, 0]
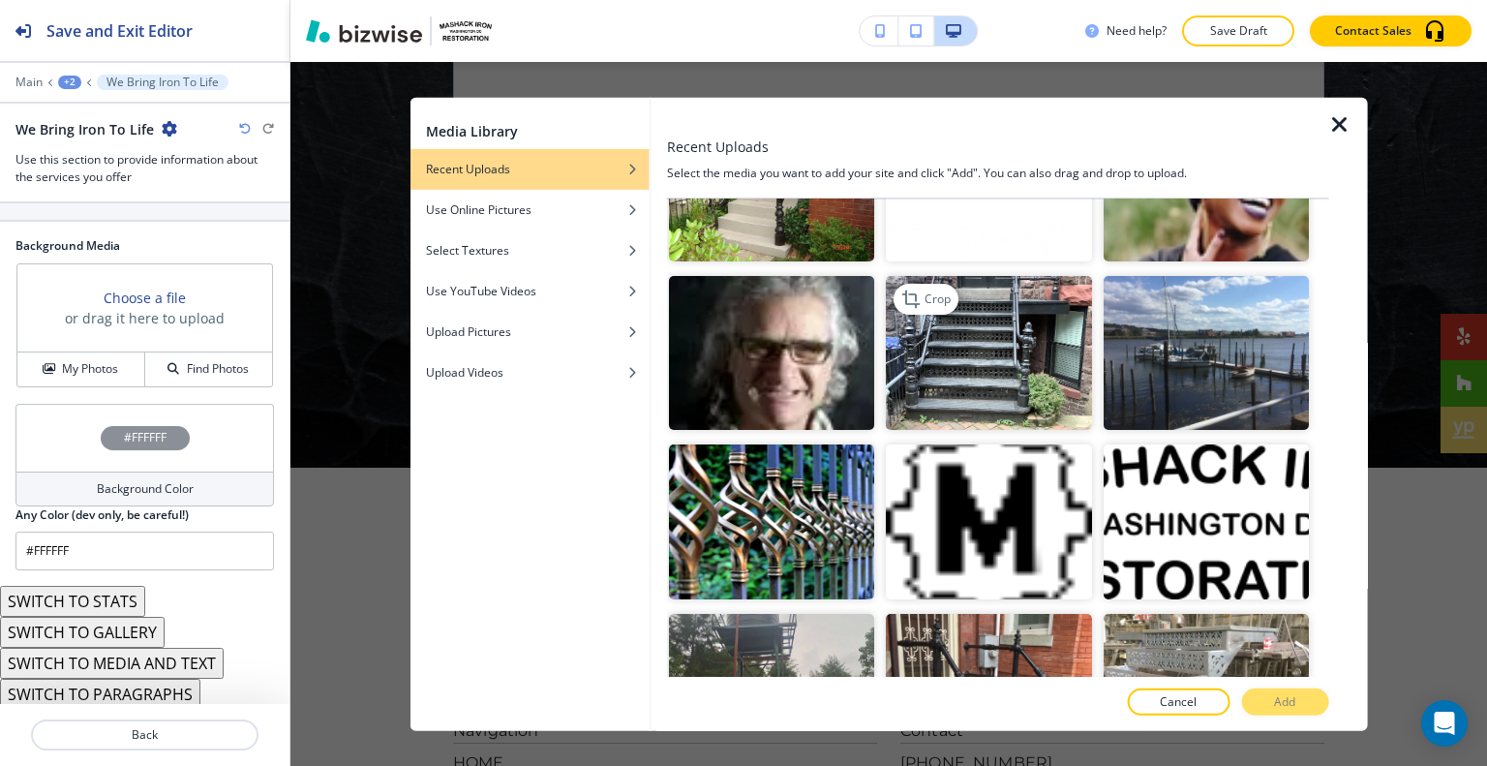
click at [1053, 305] on img "button" at bounding box center [988, 353] width 205 height 154
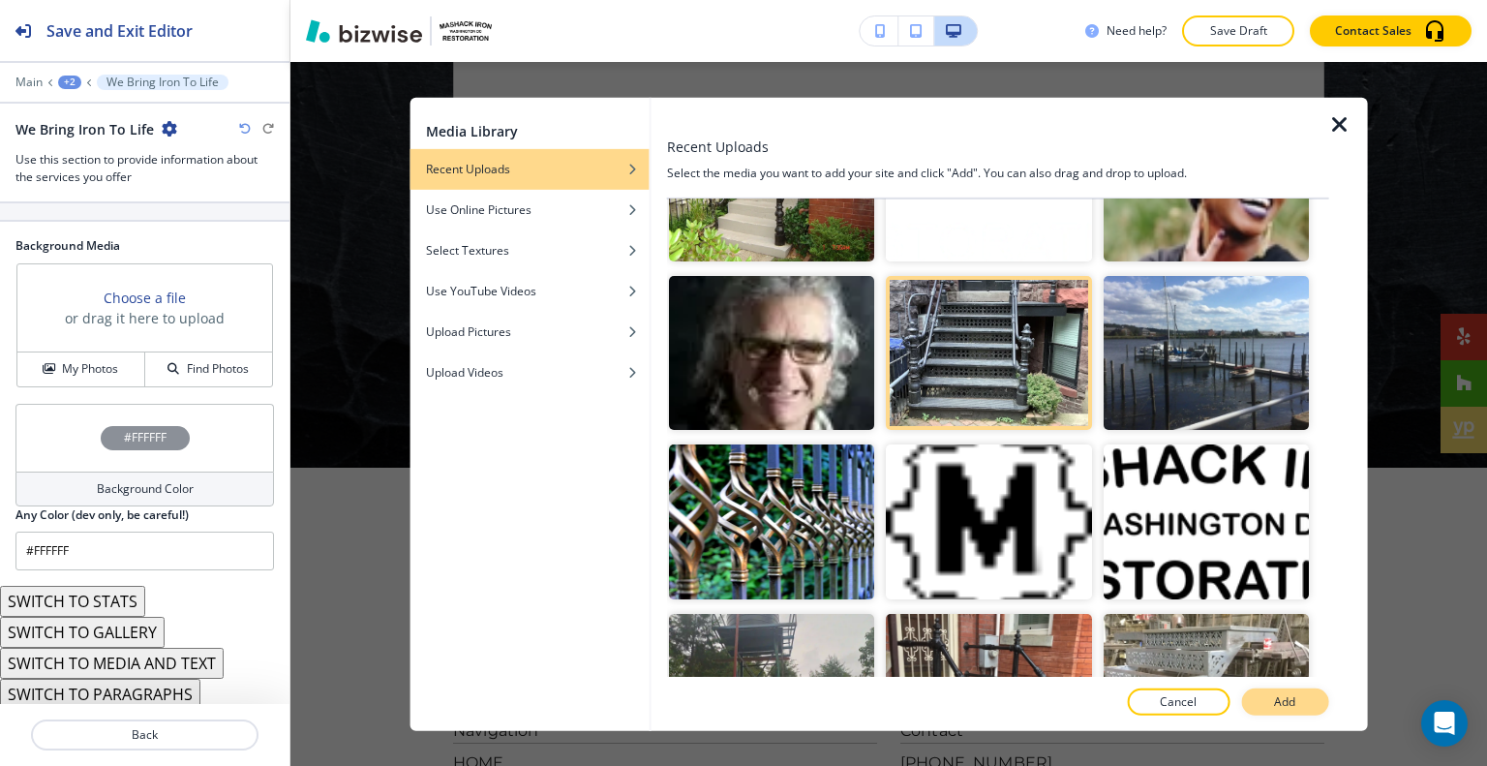
click at [1250, 694] on button "Add" at bounding box center [1284, 701] width 87 height 27
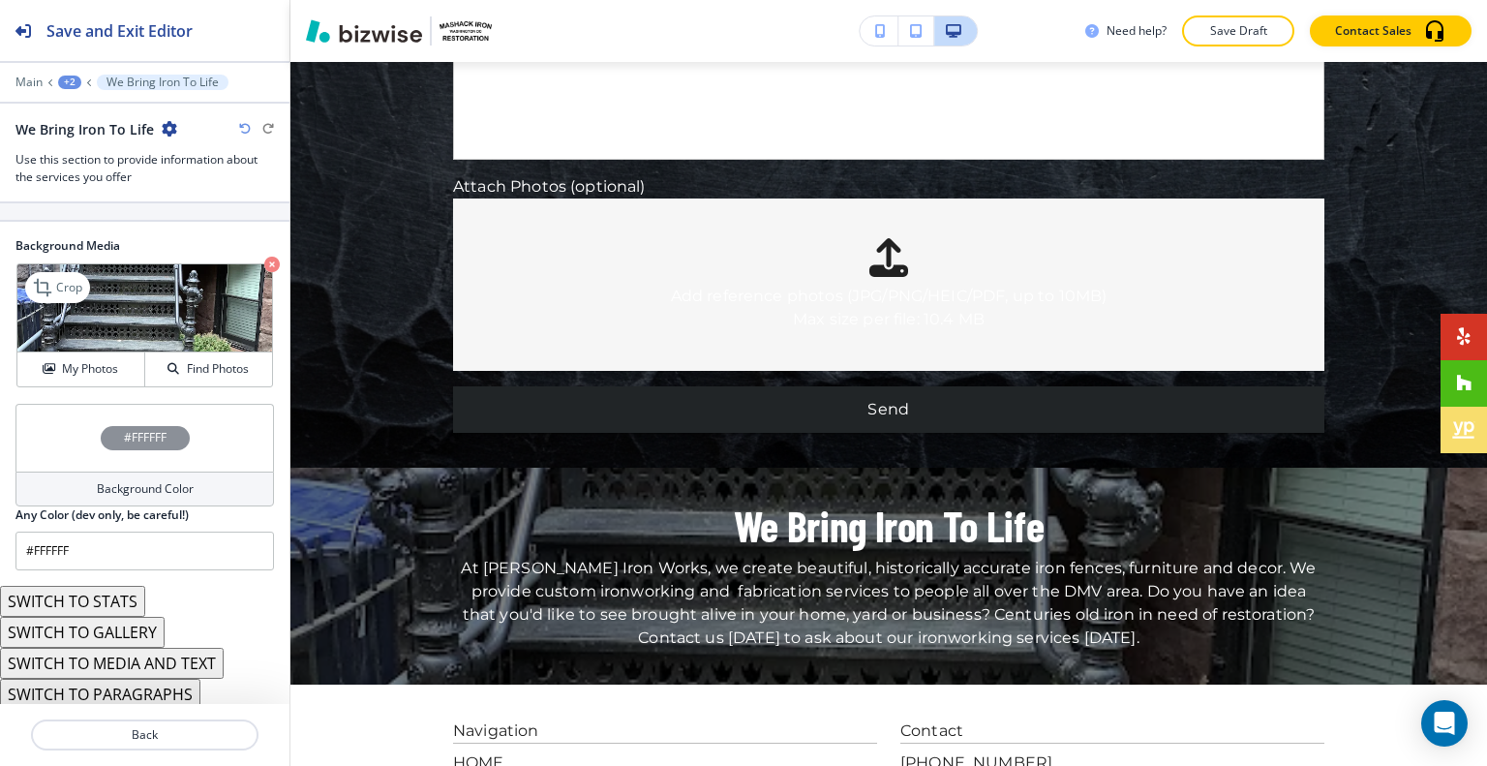
click at [264, 256] on icon "button" at bounding box center [271, 263] width 15 height 15
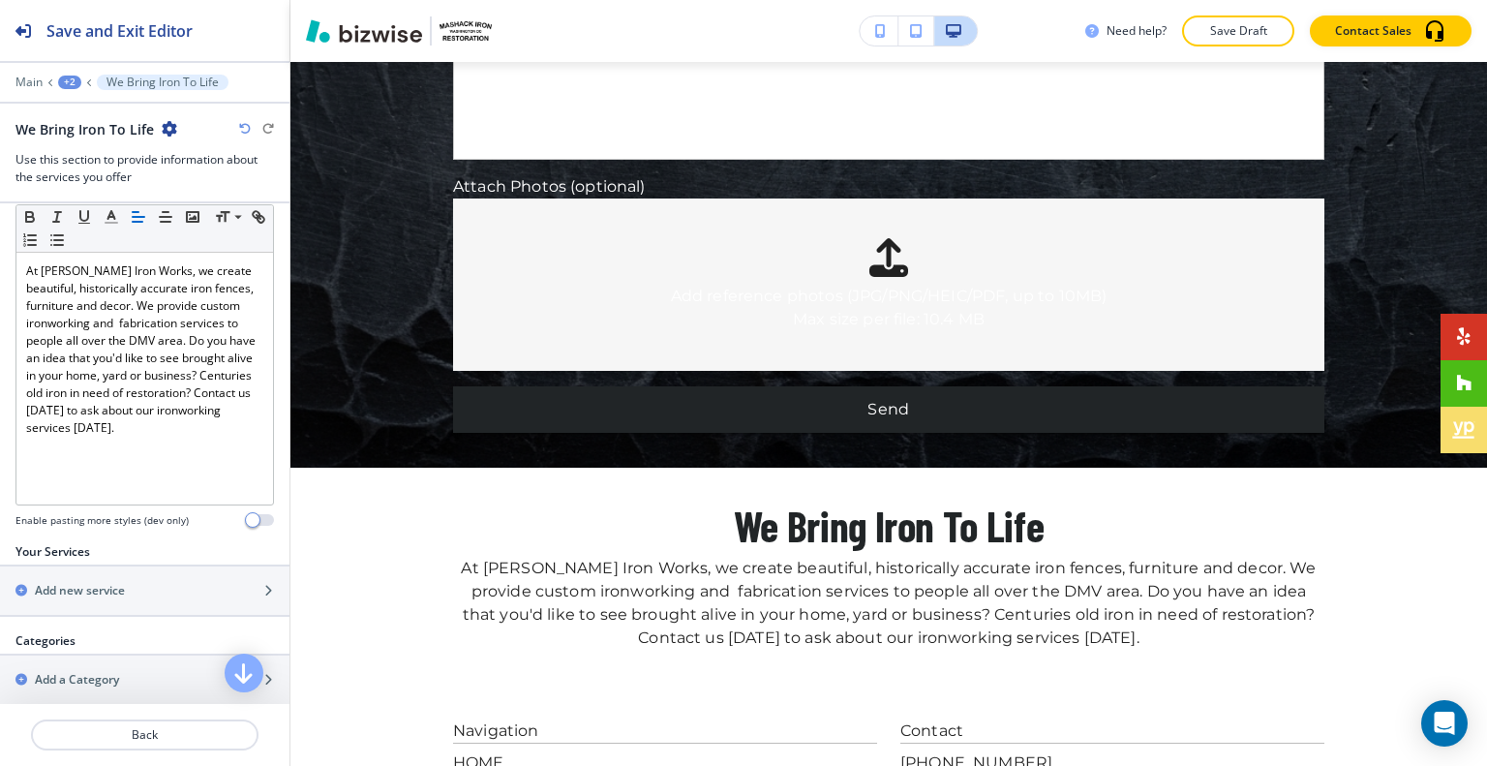
scroll to position [545, 0]
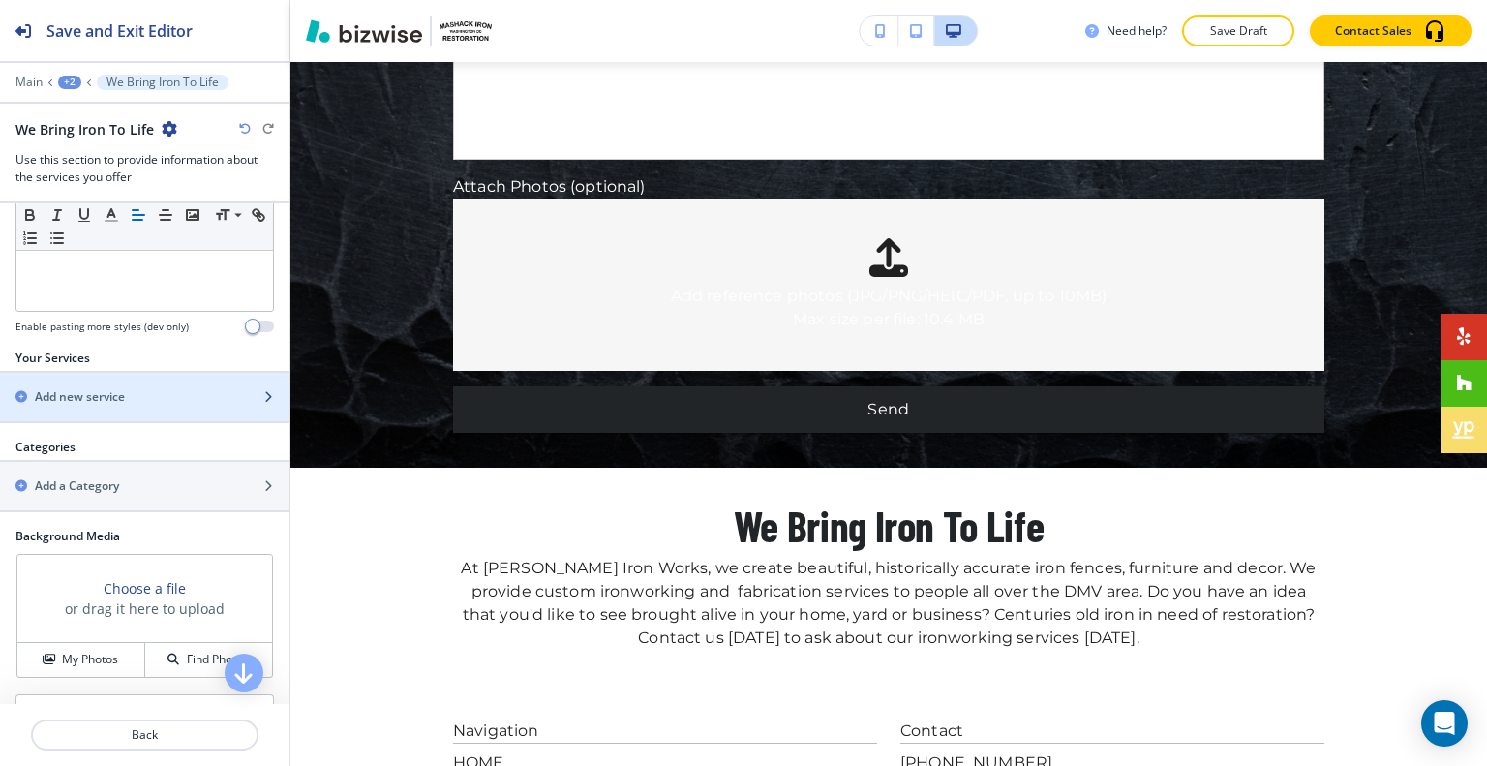
click at [166, 398] on div "Add new service" at bounding box center [123, 396] width 247 height 17
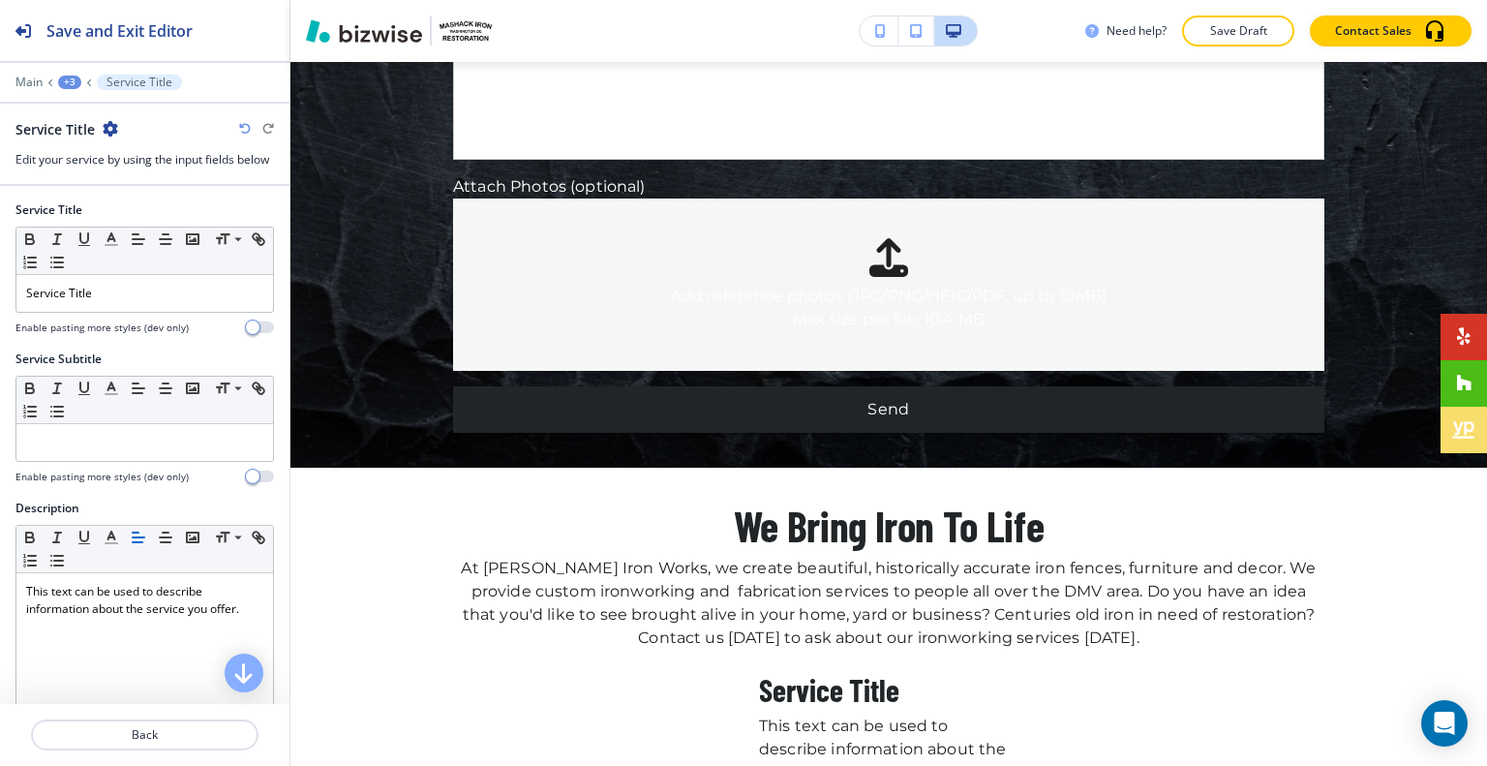
scroll to position [8998, 0]
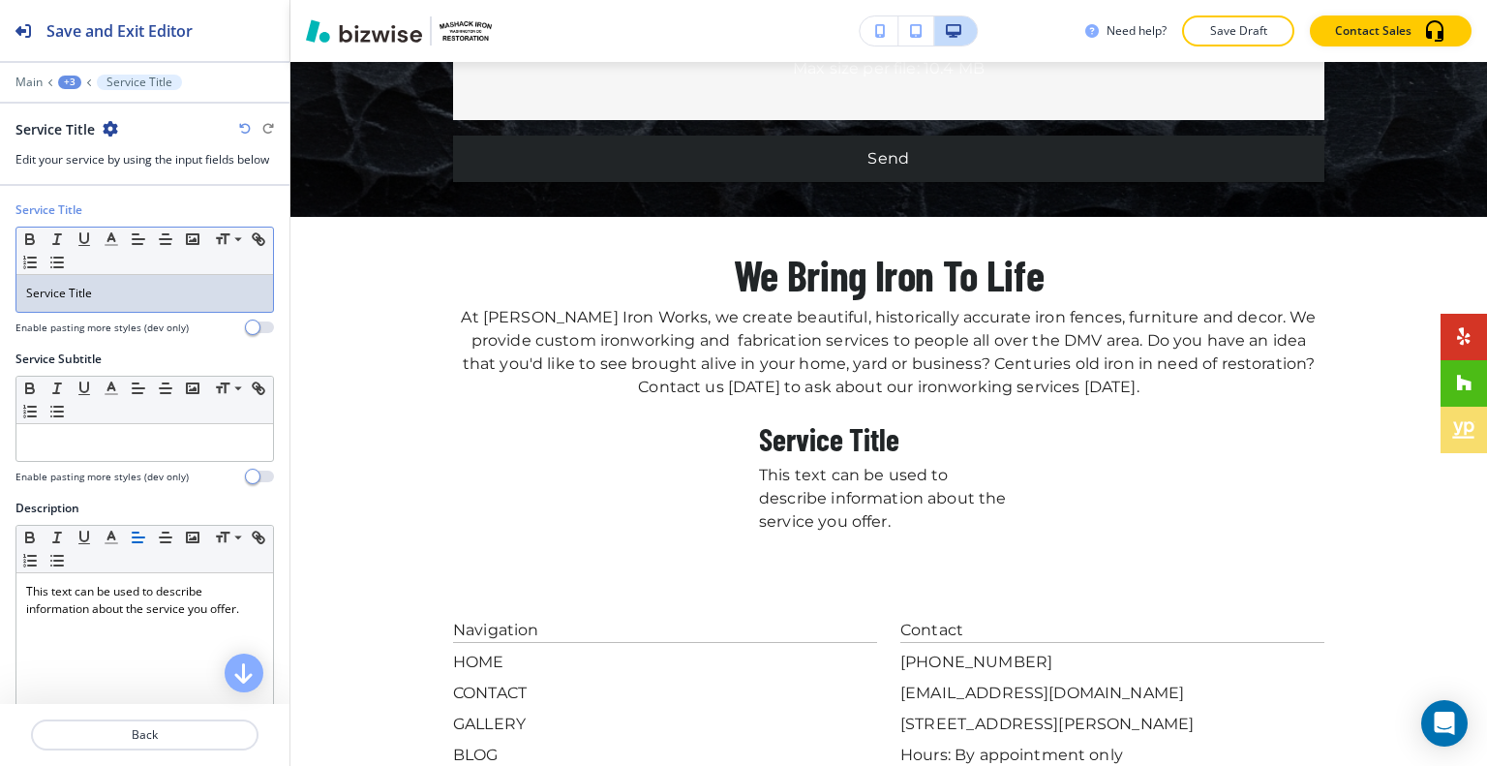
click at [151, 285] on p "Service Title" at bounding box center [144, 293] width 237 height 17
drag, startPoint x: 167, startPoint y: 284, endPoint x: 10, endPoint y: 267, distance: 158.6
click at [1, 266] on div "Service Title Small Normal Large Huge Service Title Enable pasting more styles …" at bounding box center [144, 275] width 289 height 149
drag, startPoint x: 67, startPoint y: 270, endPoint x: 50, endPoint y: 296, distance: 30.9
click at [50, 296] on p "Service Title" at bounding box center [144, 293] width 237 height 17
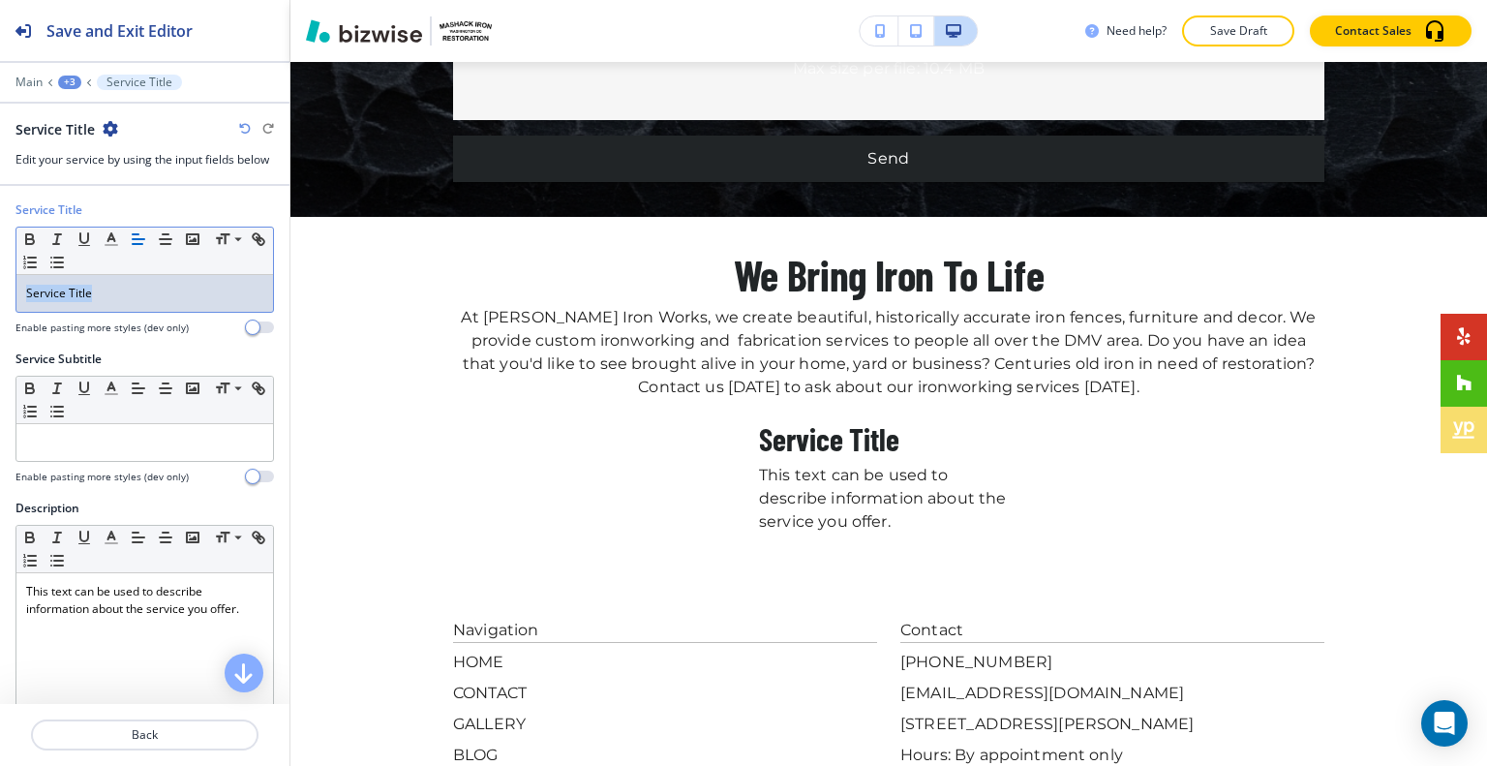
scroll to position [0, 0]
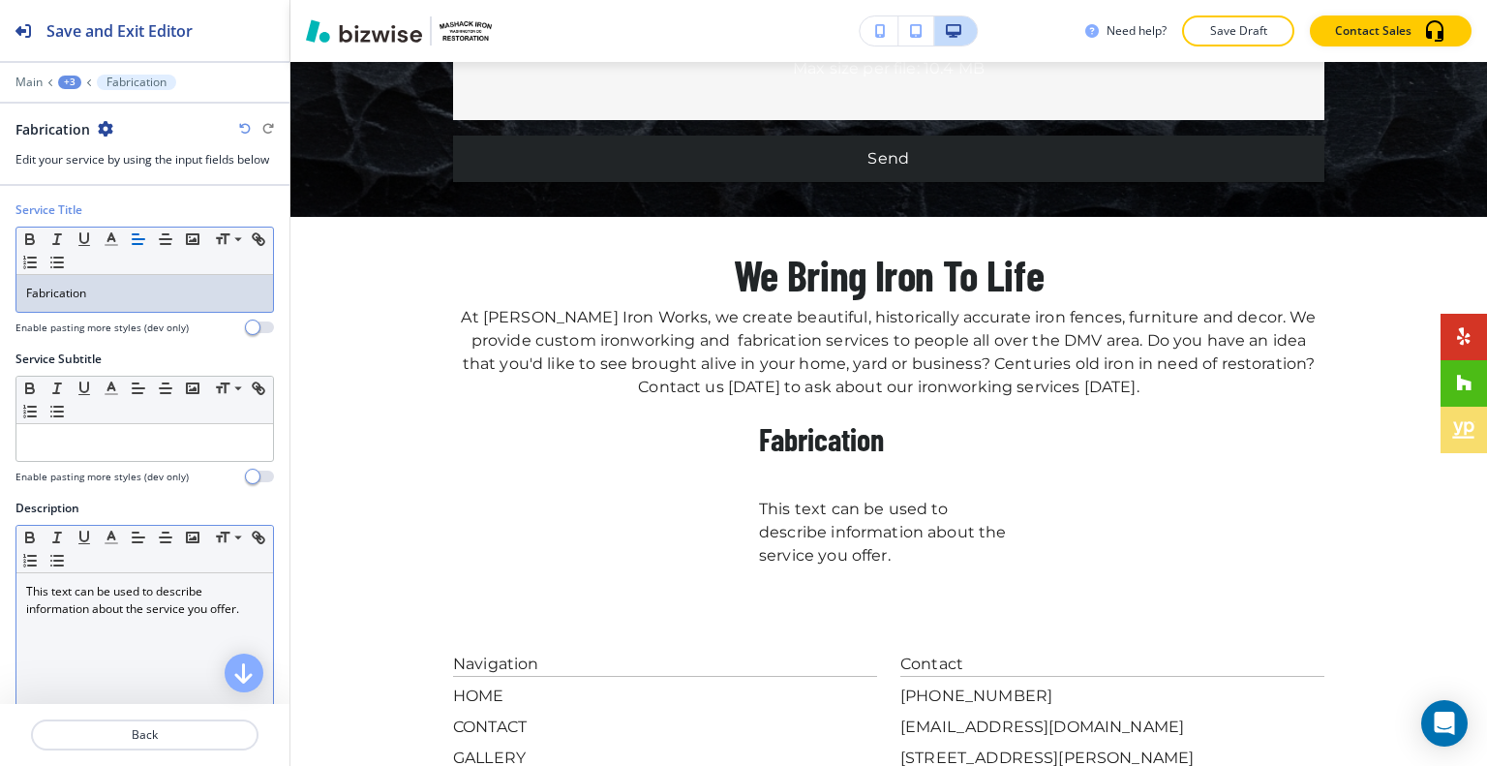
click at [212, 600] on p "This text can be used to describe information about the service you offer." at bounding box center [144, 600] width 237 height 35
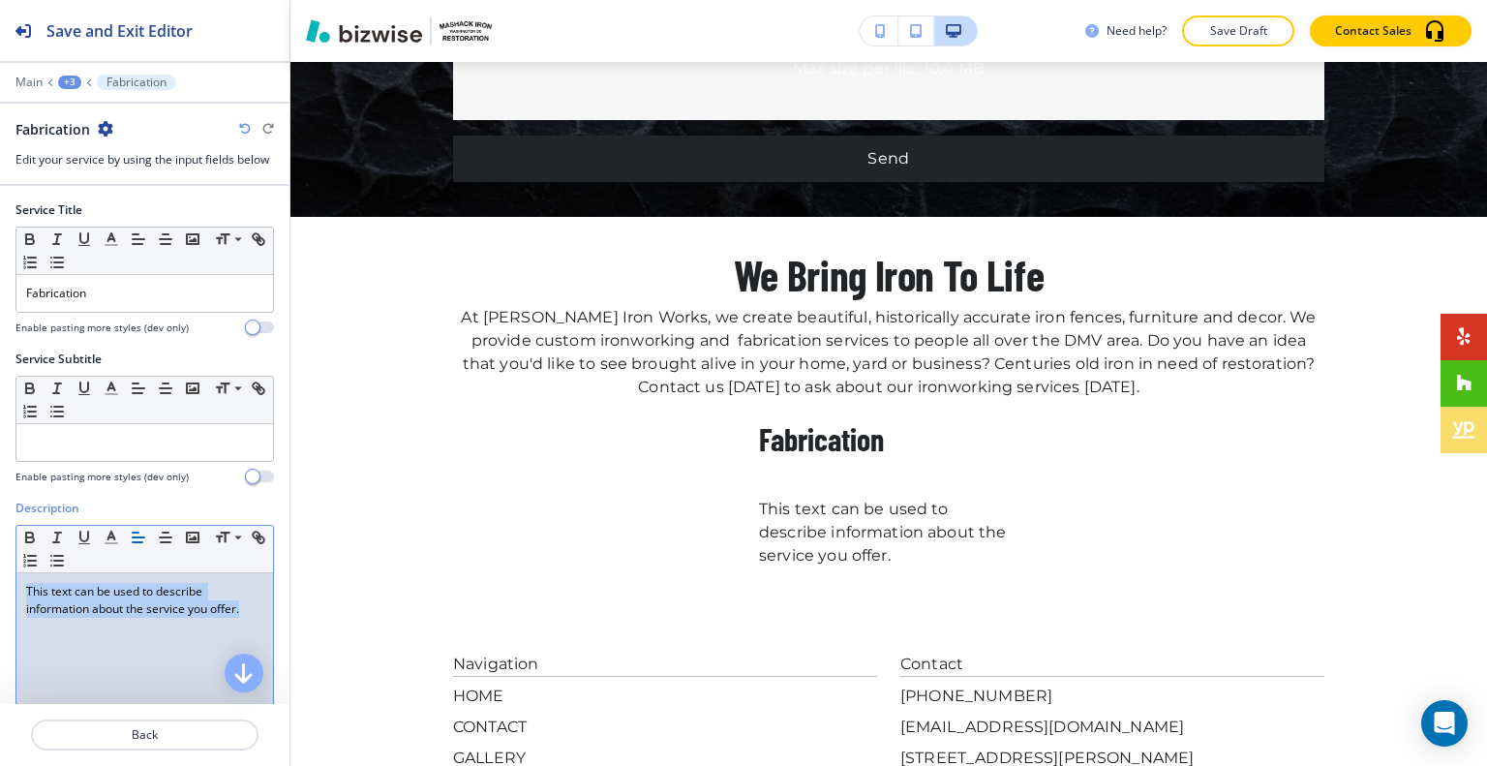
drag, startPoint x: 248, startPoint y: 603, endPoint x: 67, endPoint y: 580, distance: 182.5
click at [25, 567] on div "Small Normal Large Huge This text can be used to describe information about the…" at bounding box center [144, 675] width 258 height 301
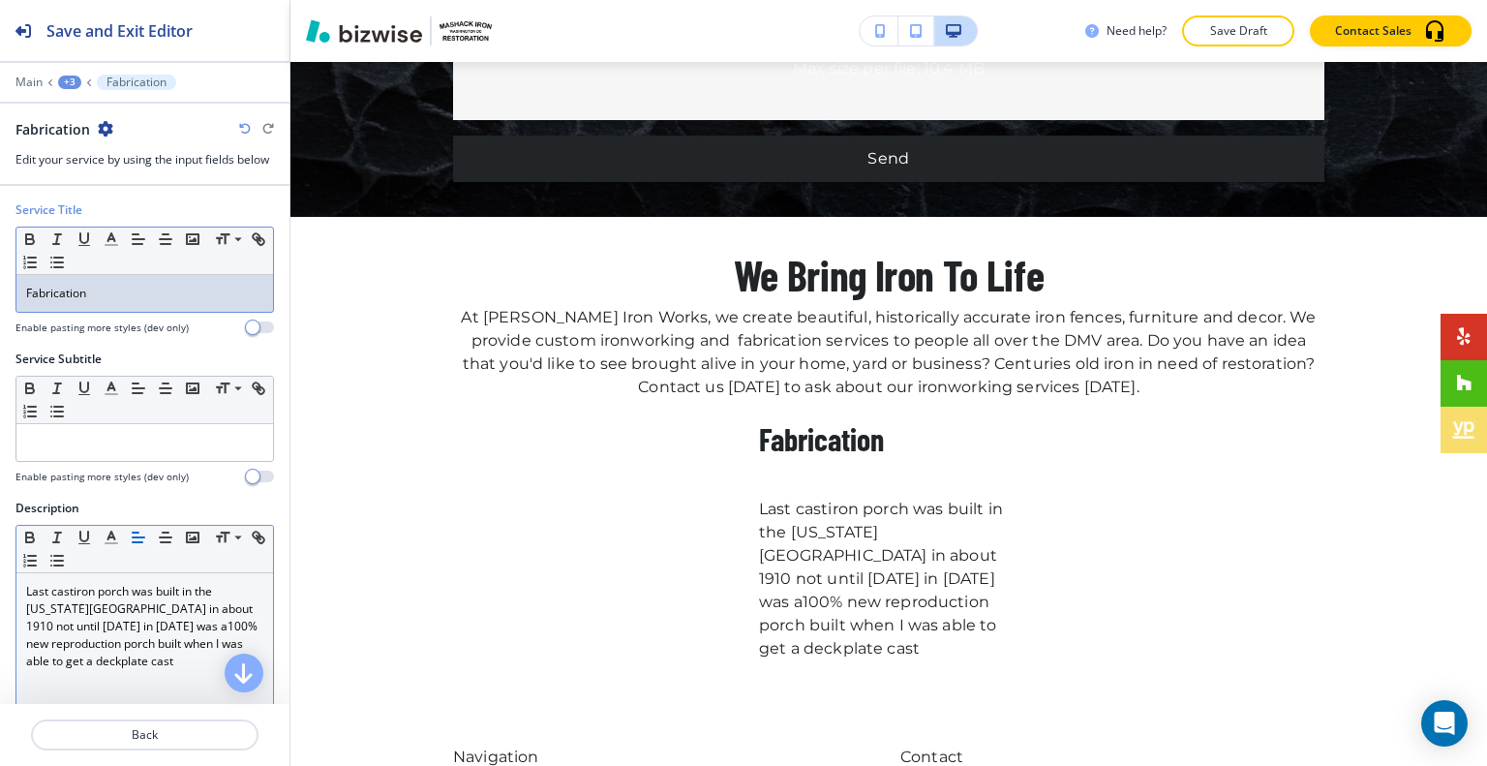
click at [168, 277] on div "Fabrication" at bounding box center [144, 293] width 256 height 37
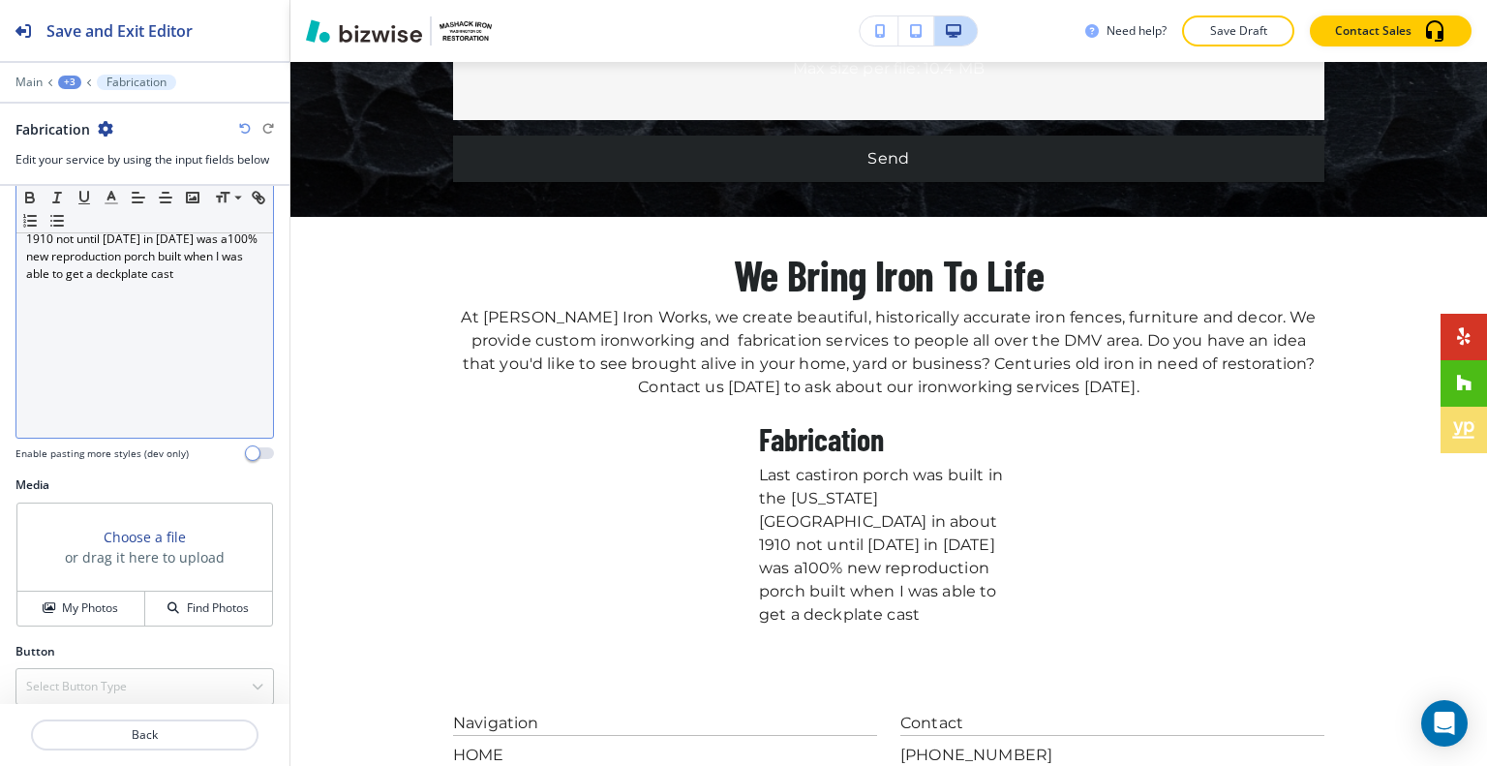
scroll to position [399, 0]
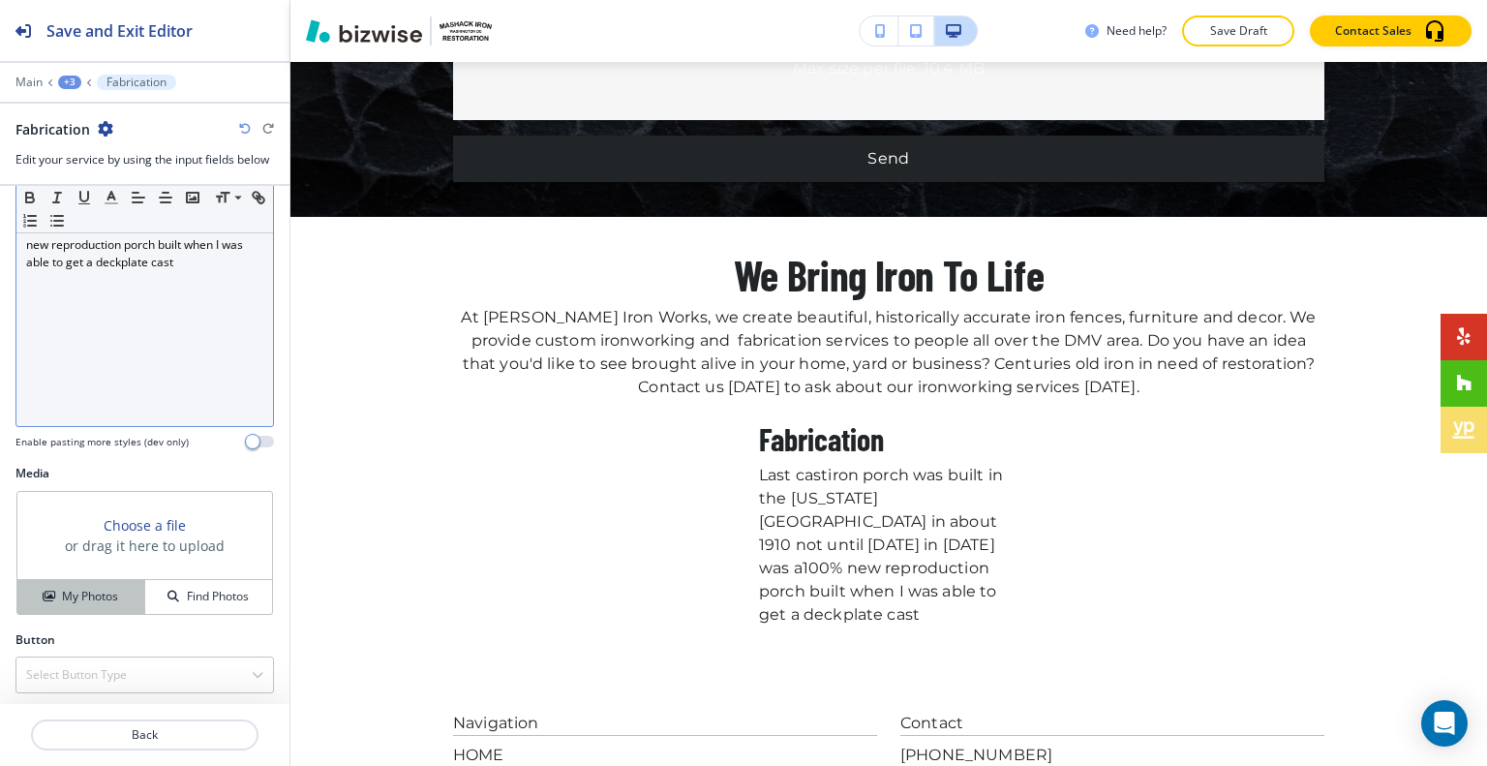
click at [105, 587] on h4 "My Photos" at bounding box center [90, 595] width 56 height 17
click at [1239, 44] on button "Save Draft" at bounding box center [1238, 30] width 112 height 31
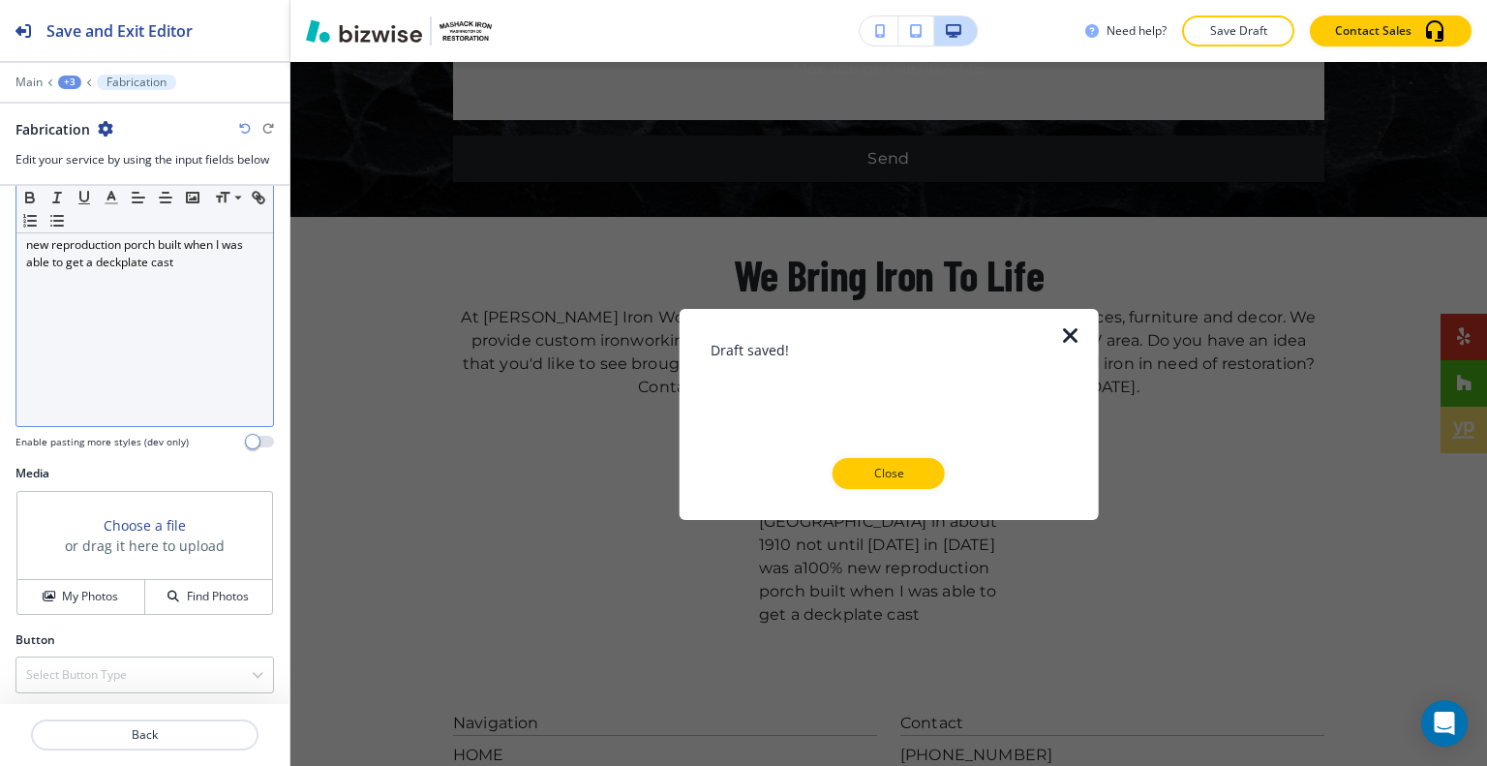
click at [924, 462] on button "Close" at bounding box center [888, 473] width 112 height 31
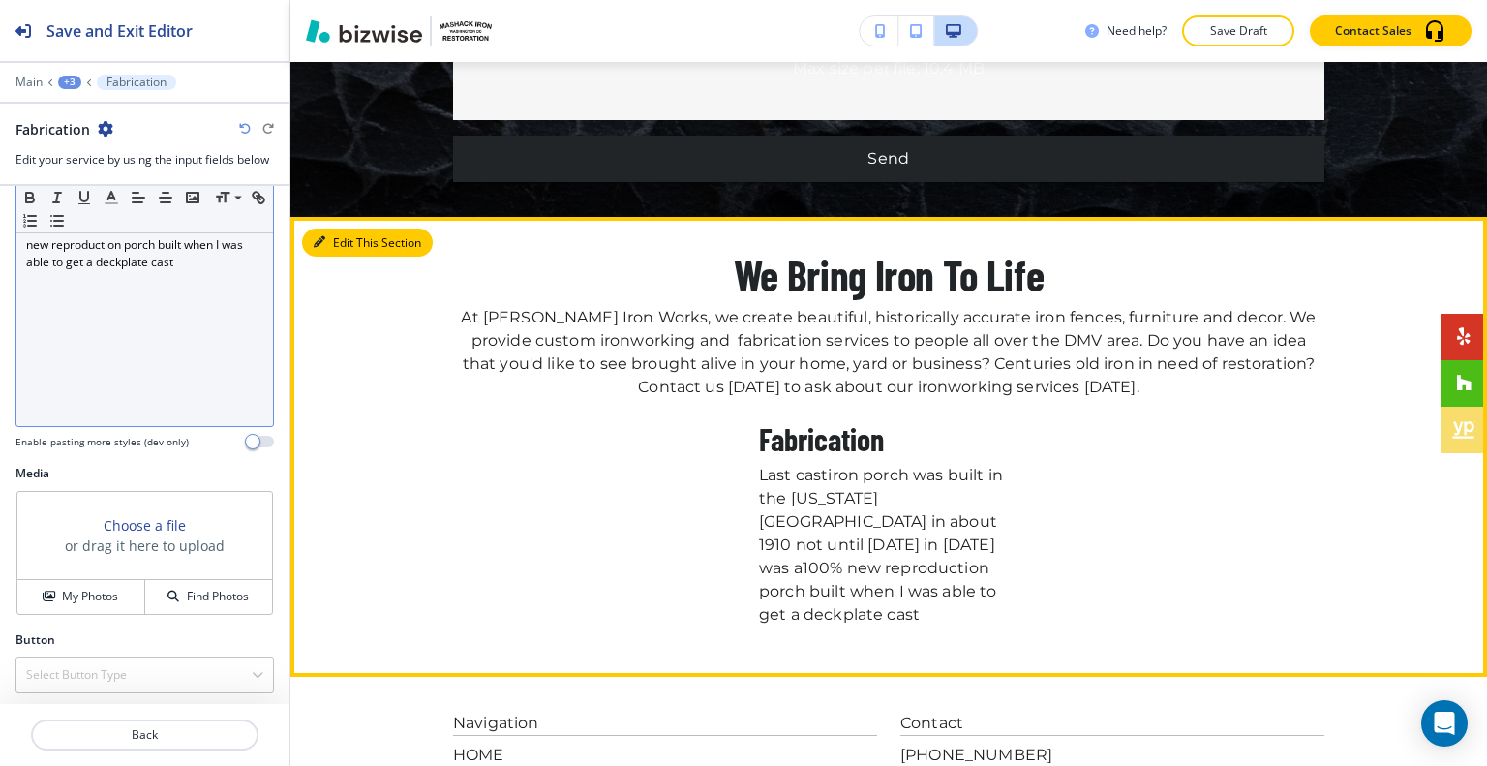
click at [349, 228] on button "Edit This Section" at bounding box center [367, 242] width 131 height 29
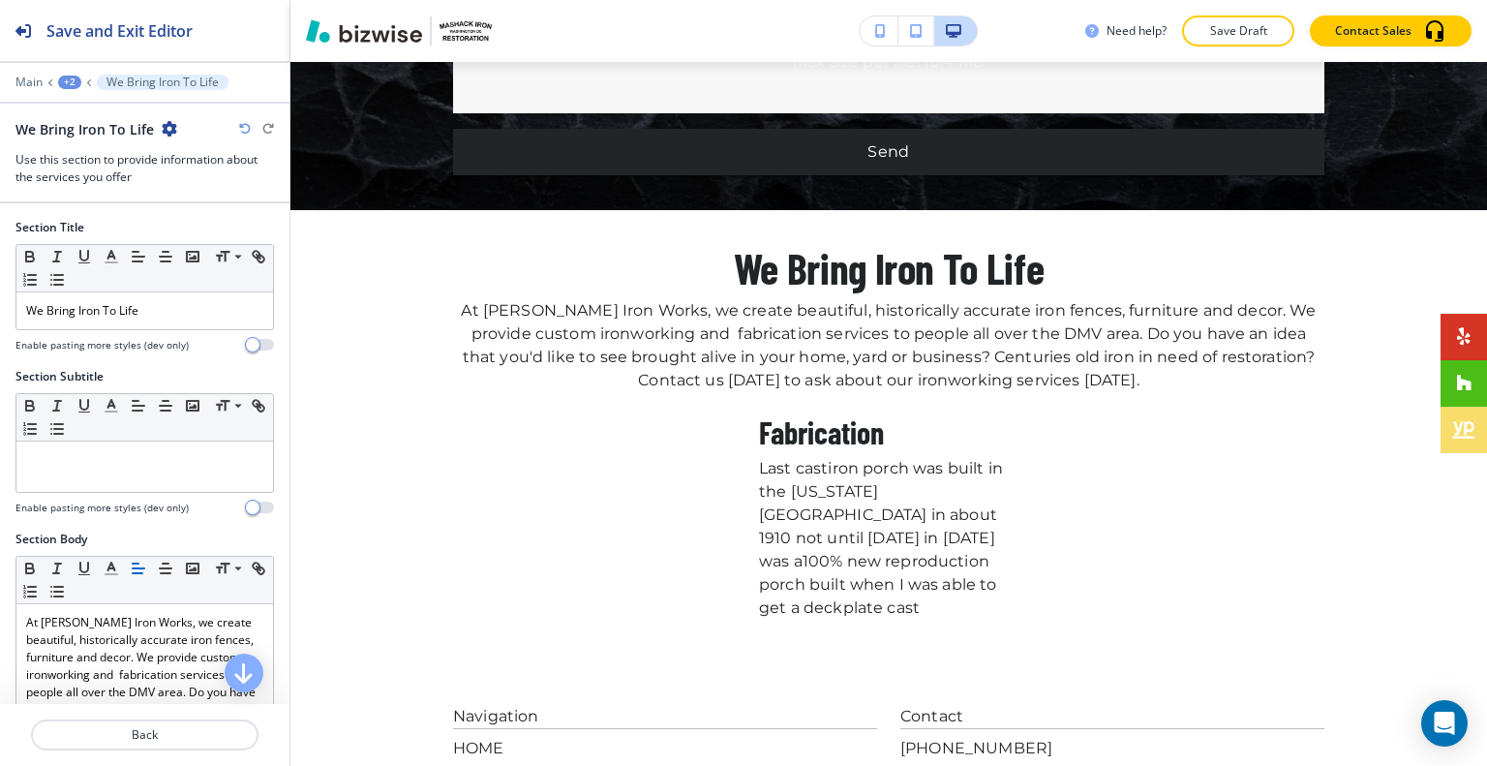
scroll to position [581, 0]
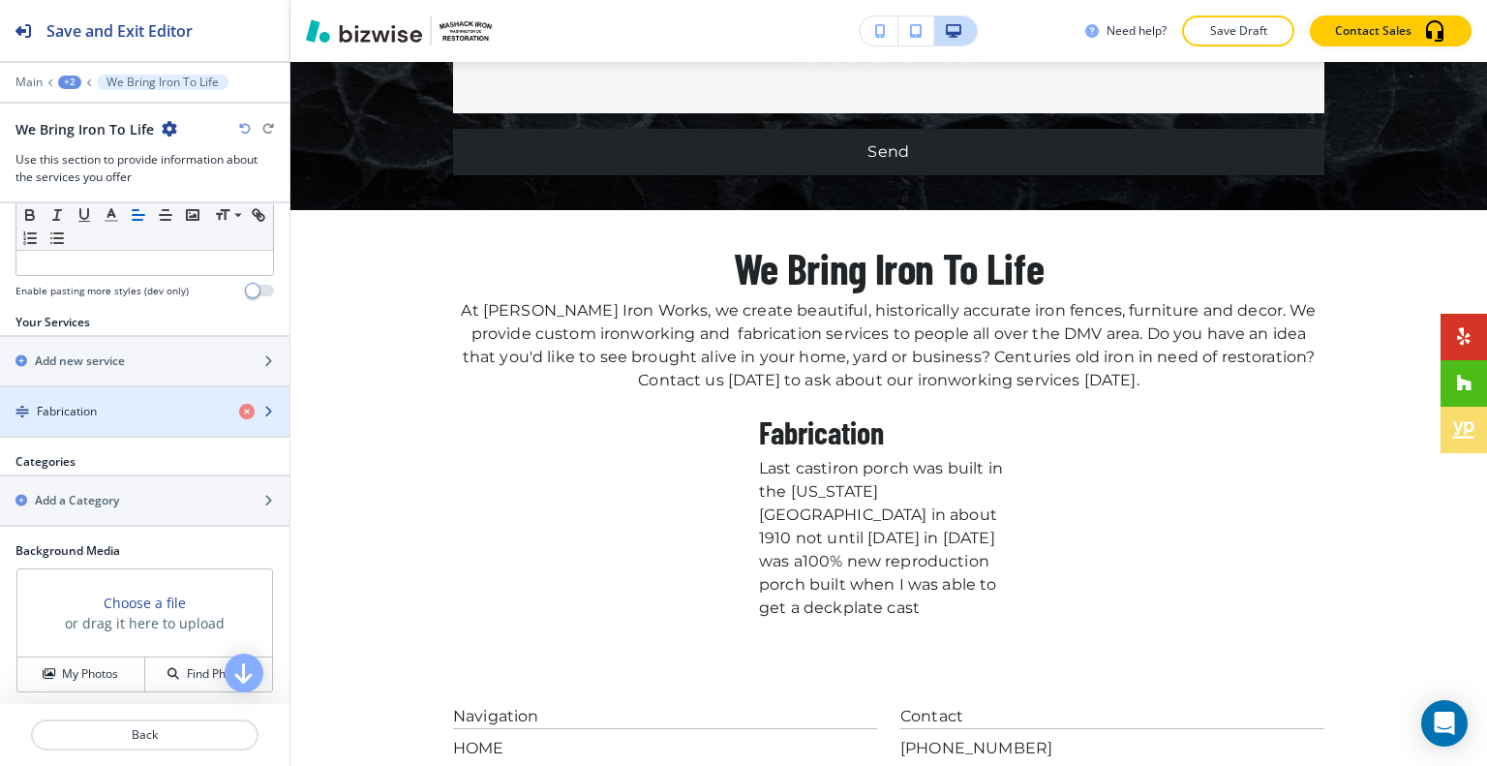
click at [153, 409] on div "Fabrication" at bounding box center [112, 411] width 224 height 17
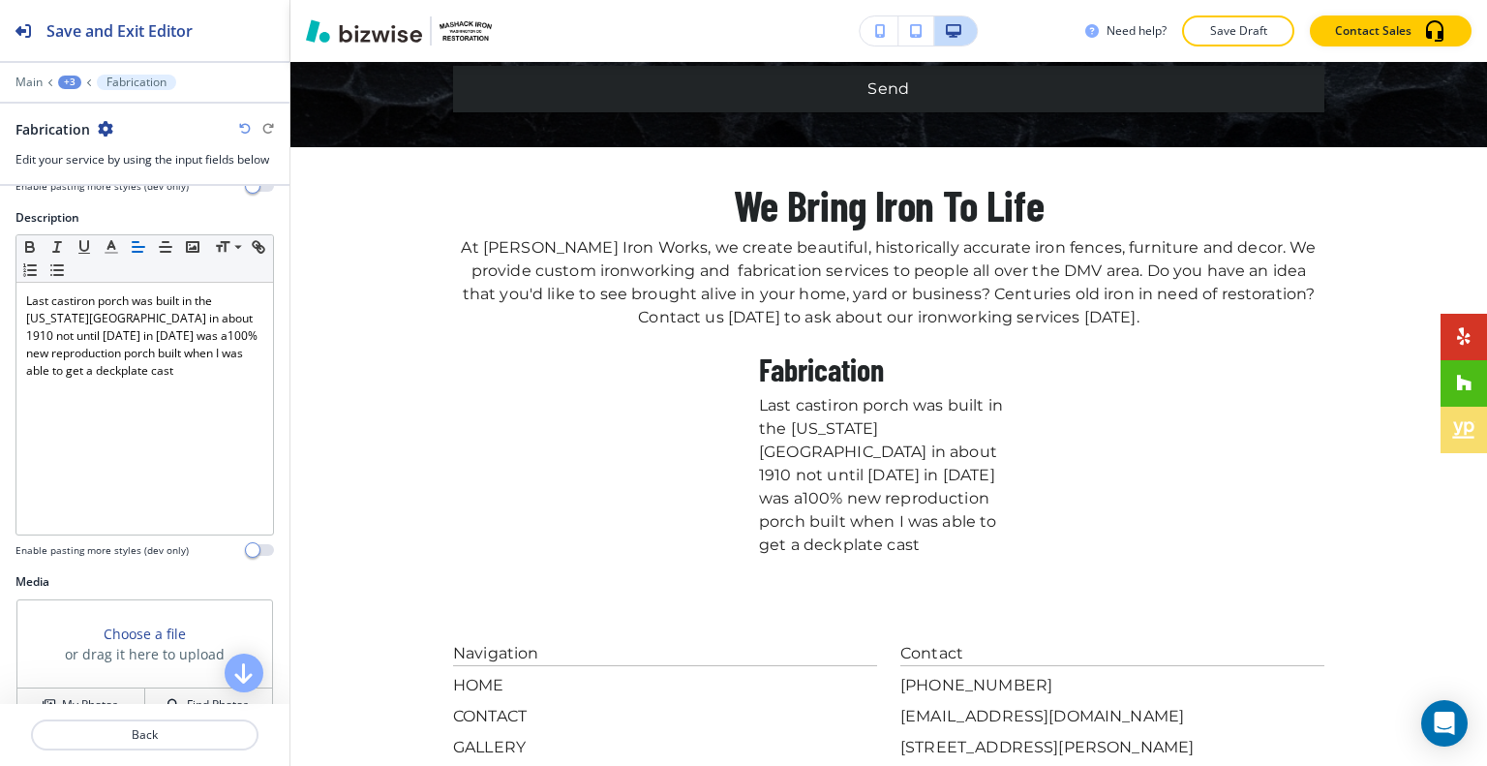
scroll to position [399, 0]
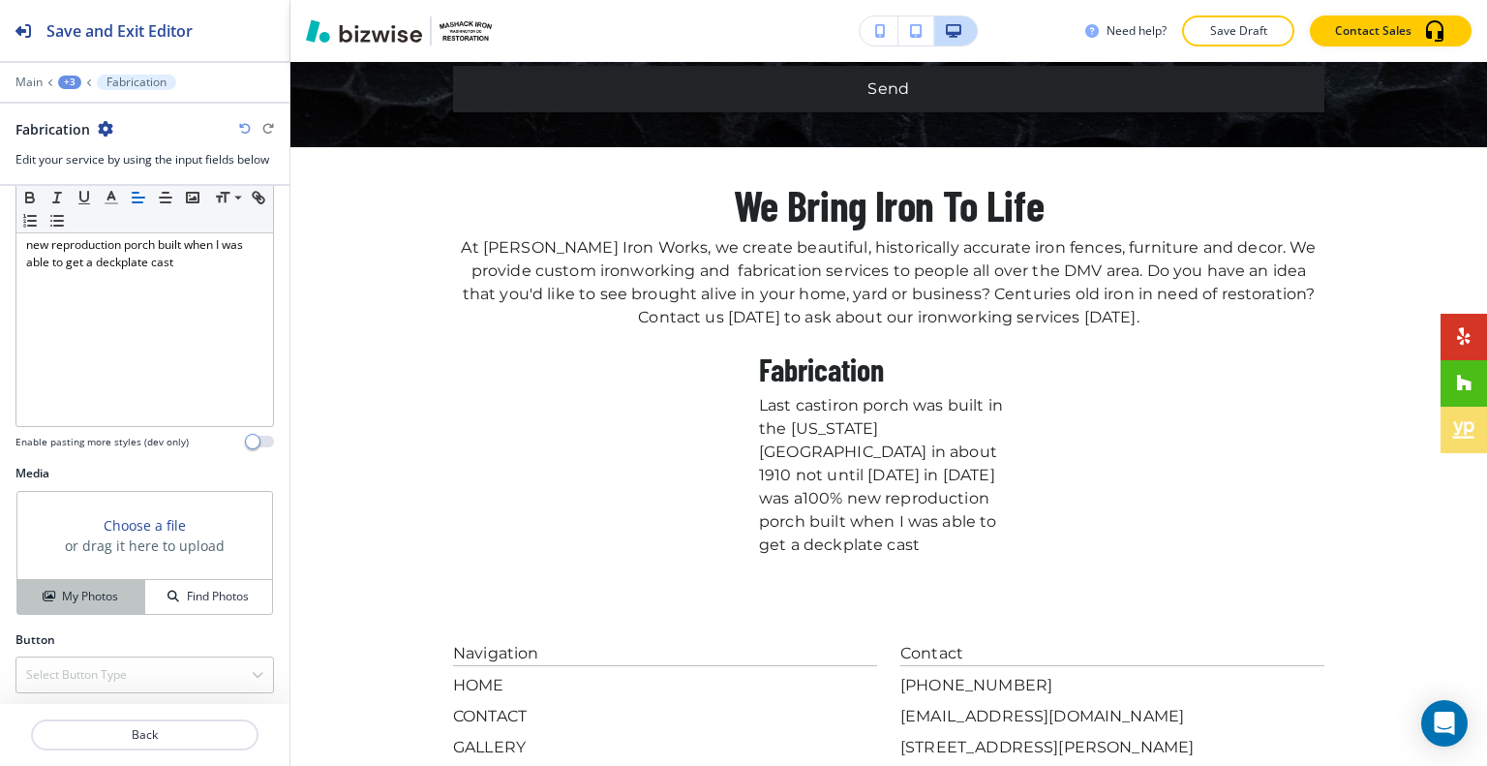
click at [84, 587] on h4 "My Photos" at bounding box center [90, 595] width 56 height 17
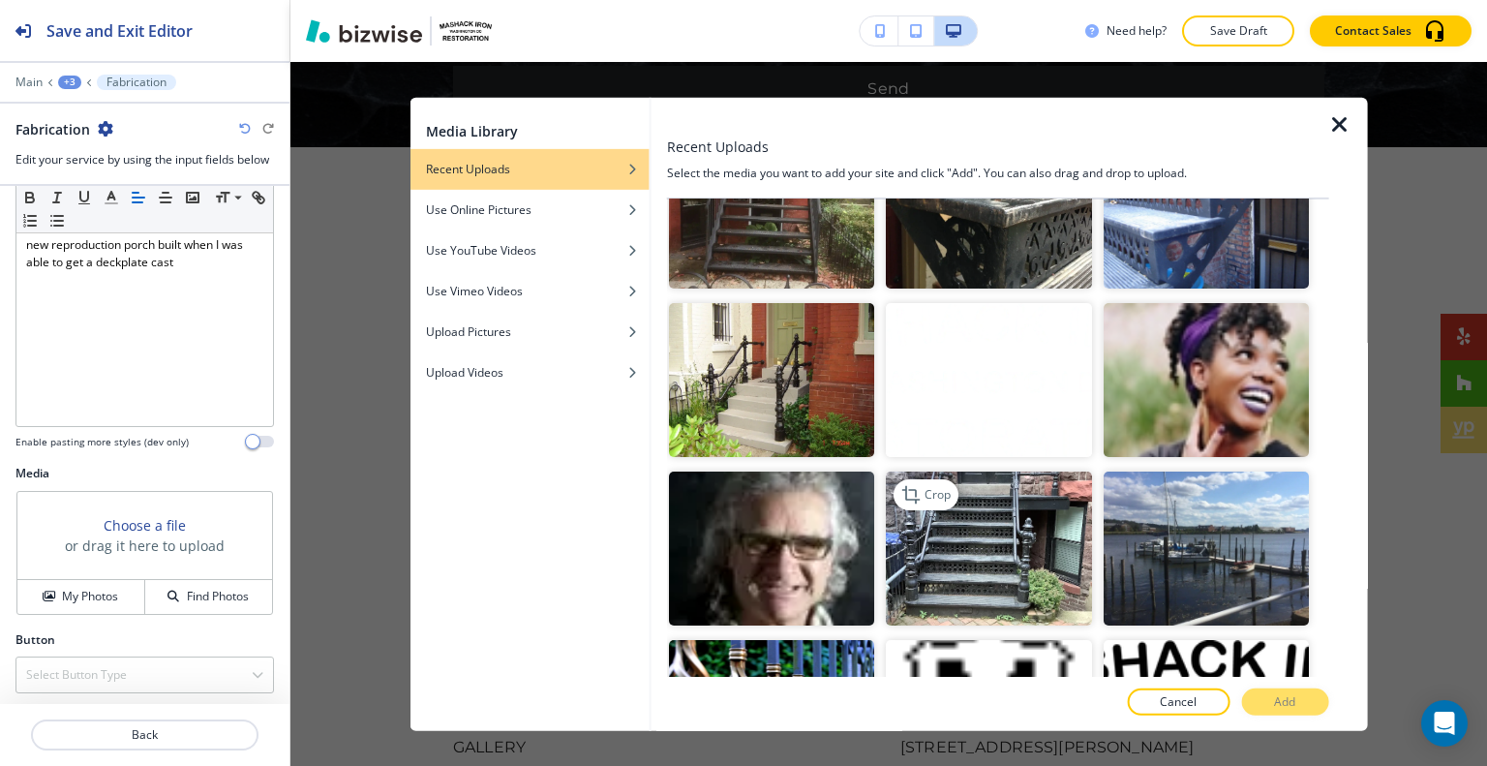
scroll to position [1355, 0]
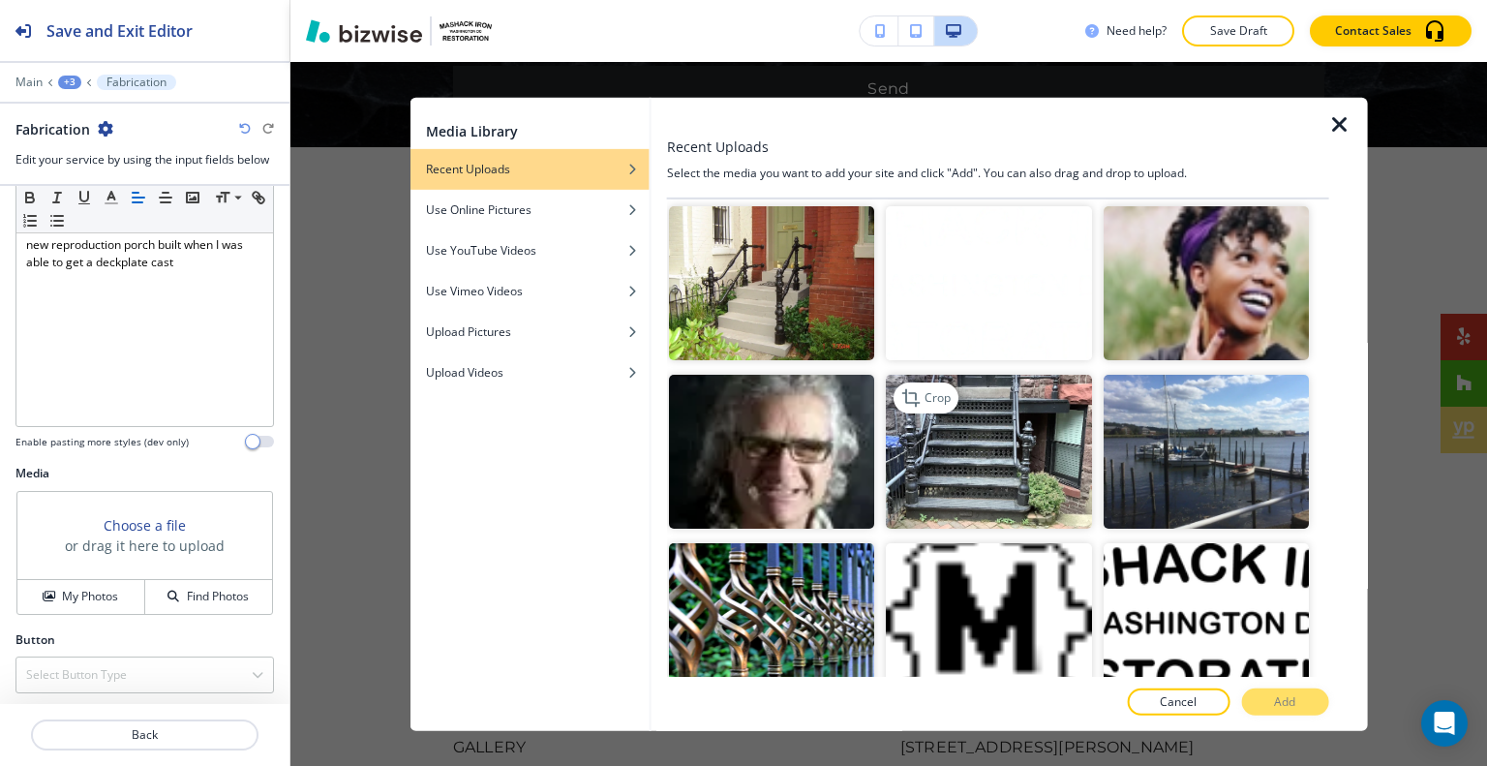
click at [999, 444] on img "button" at bounding box center [988, 452] width 205 height 154
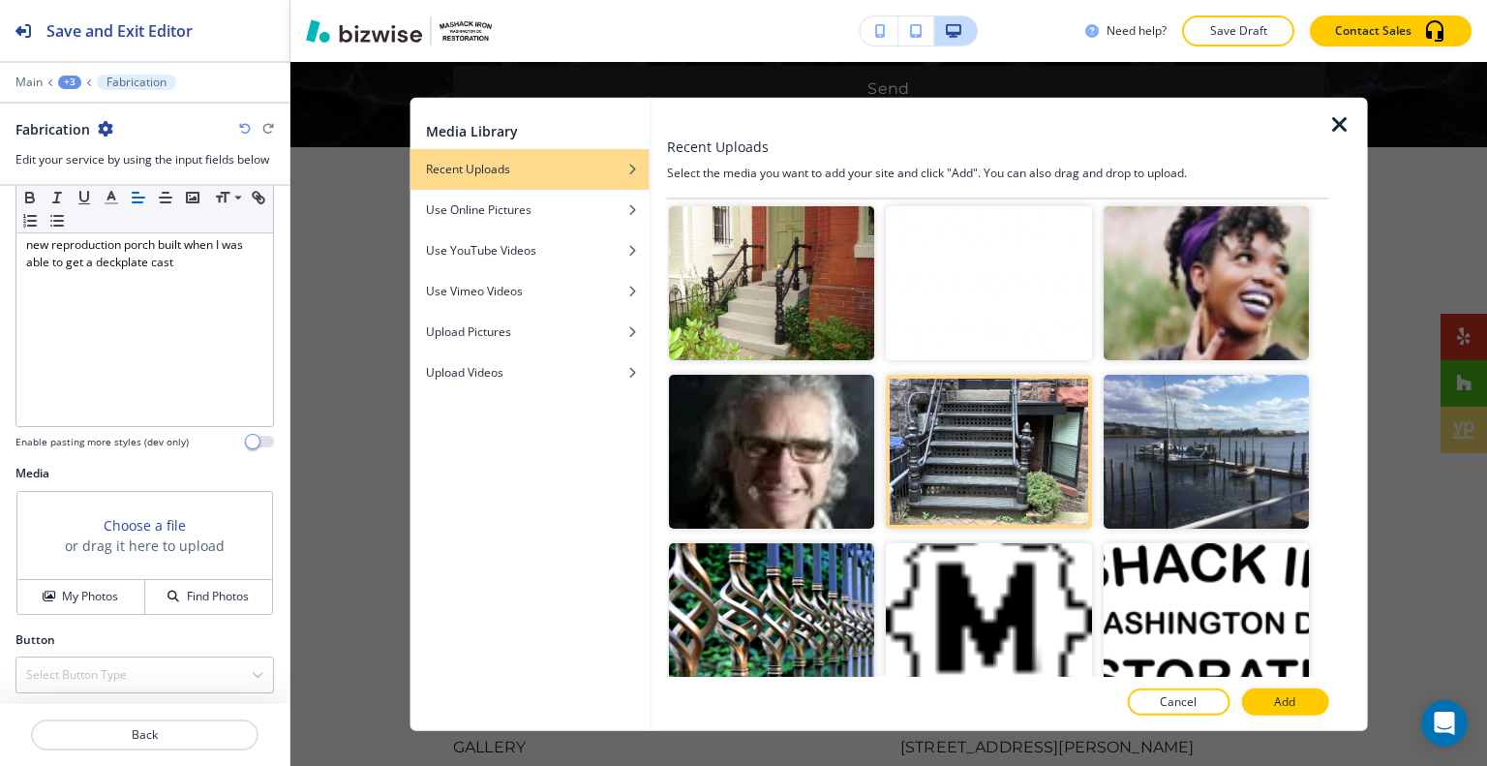
click at [1281, 710] on button "Add" at bounding box center [1284, 701] width 87 height 27
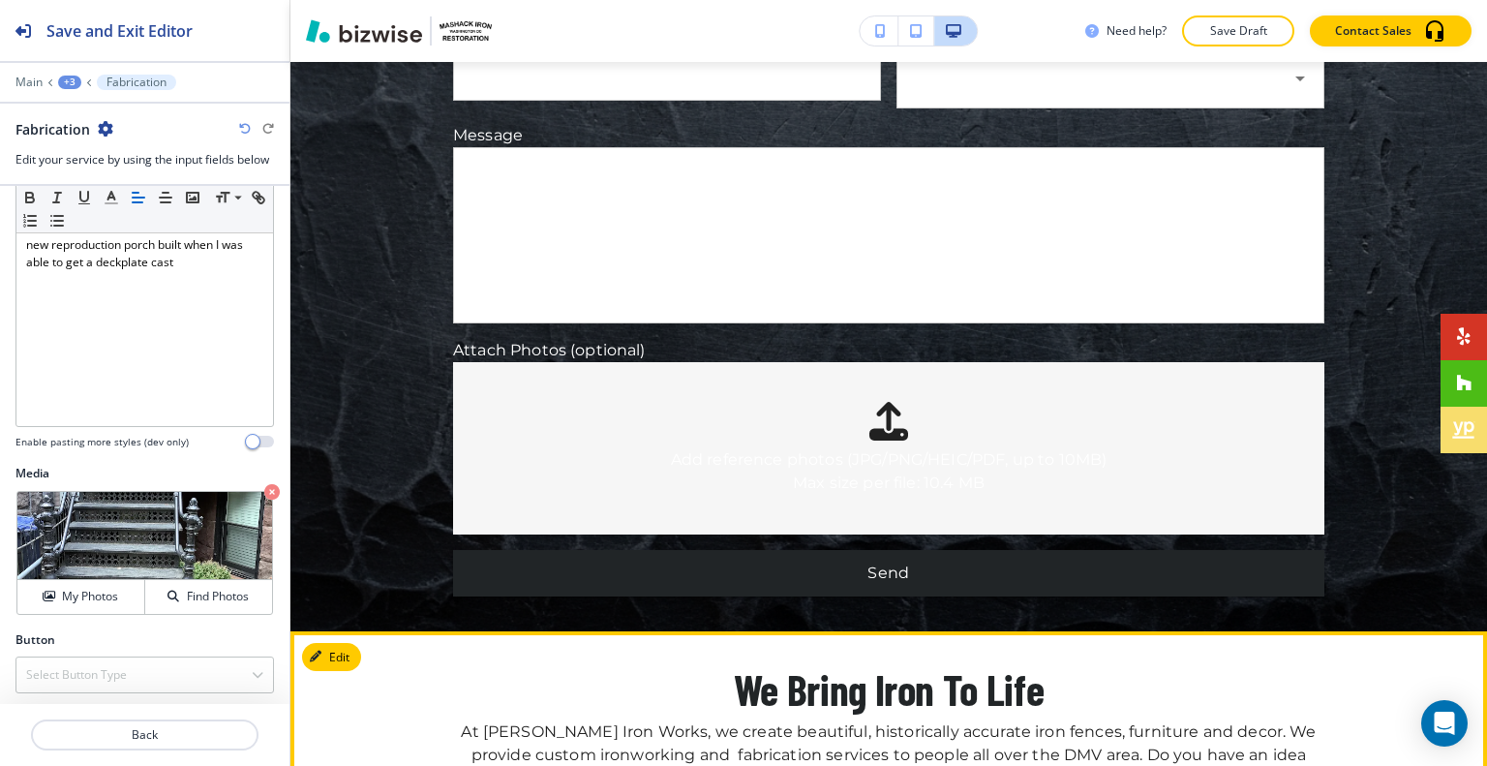
scroll to position [8971, 0]
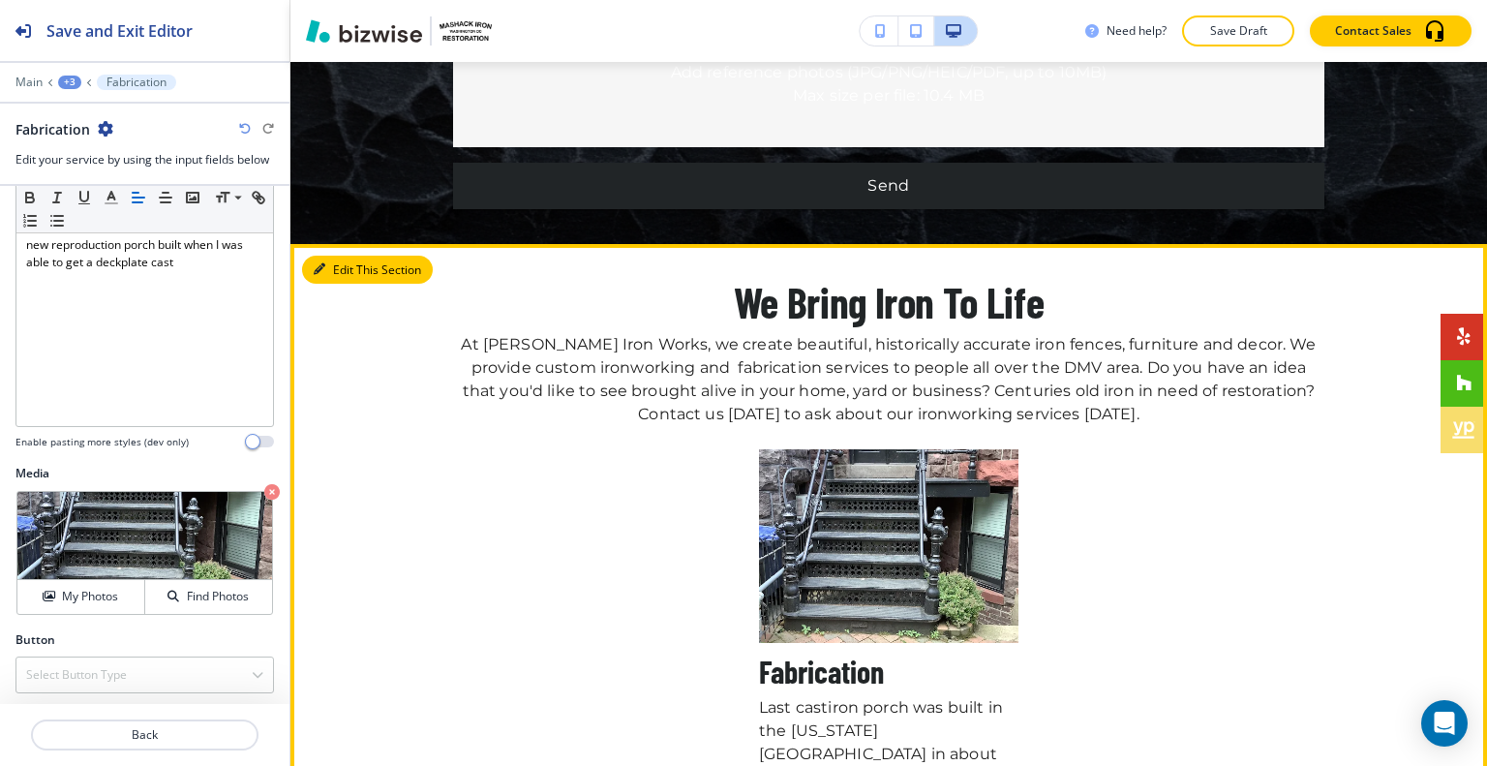
click at [349, 256] on button "Edit This Section" at bounding box center [367, 270] width 131 height 29
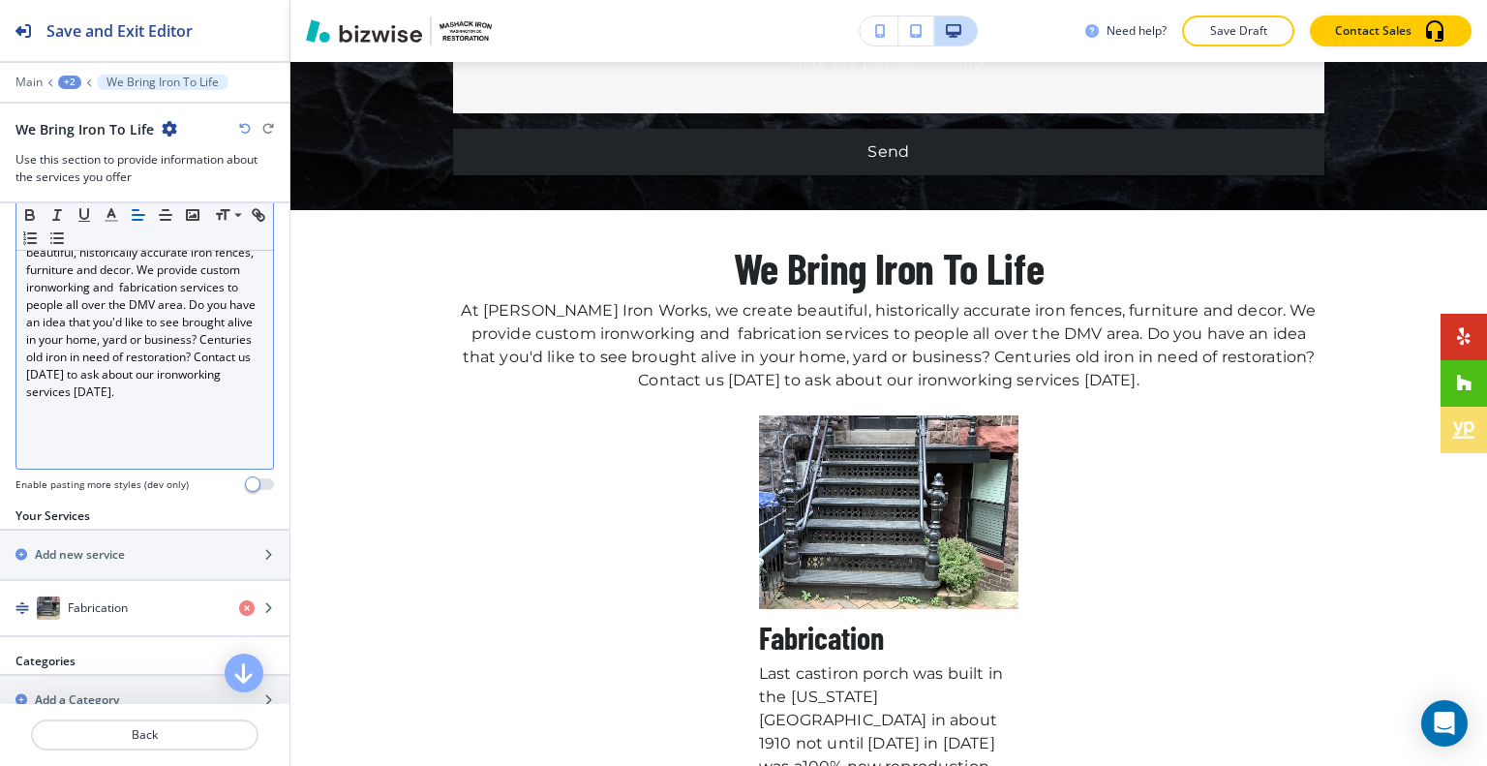
scroll to position [484, 0]
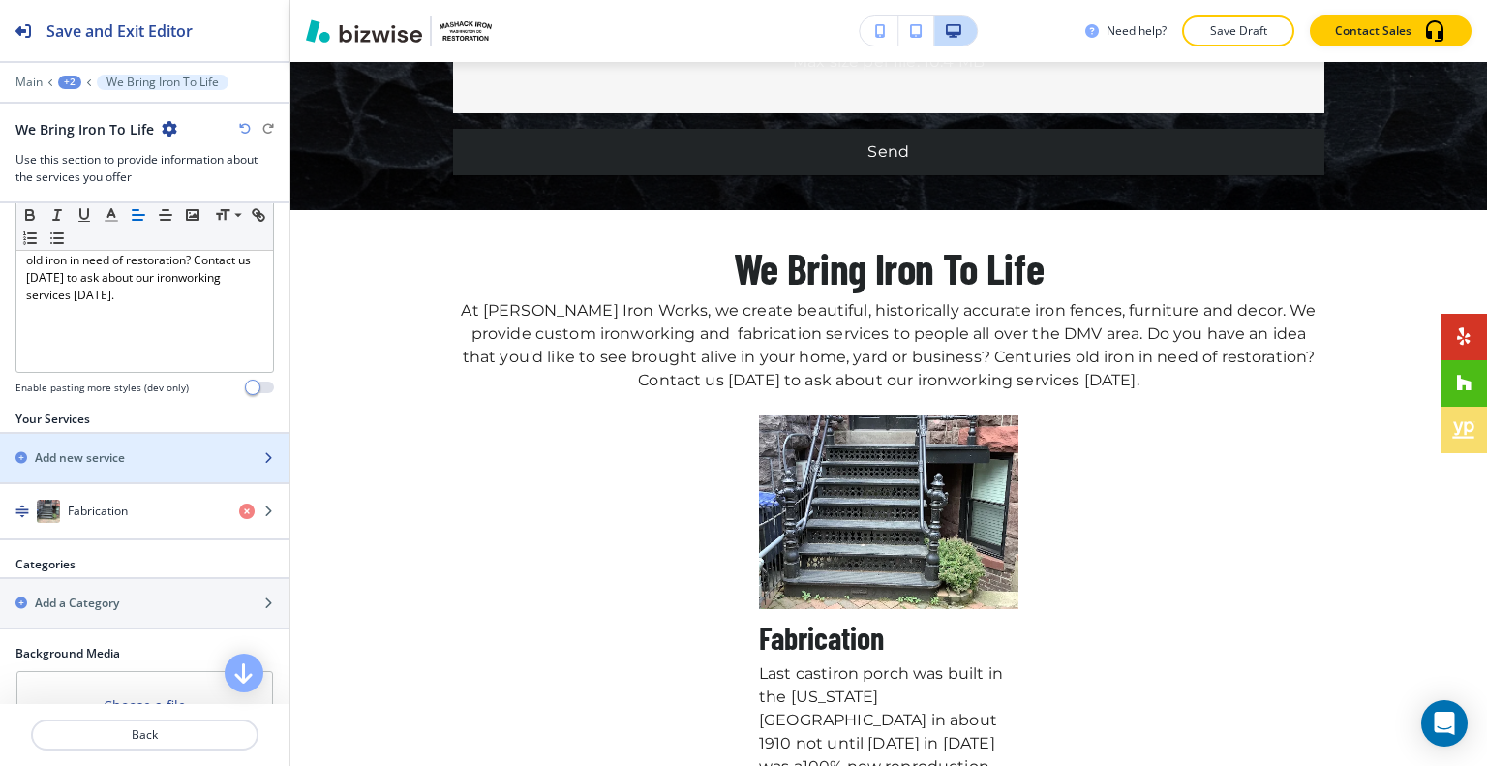
click at [151, 456] on div "Add new service" at bounding box center [123, 457] width 247 height 17
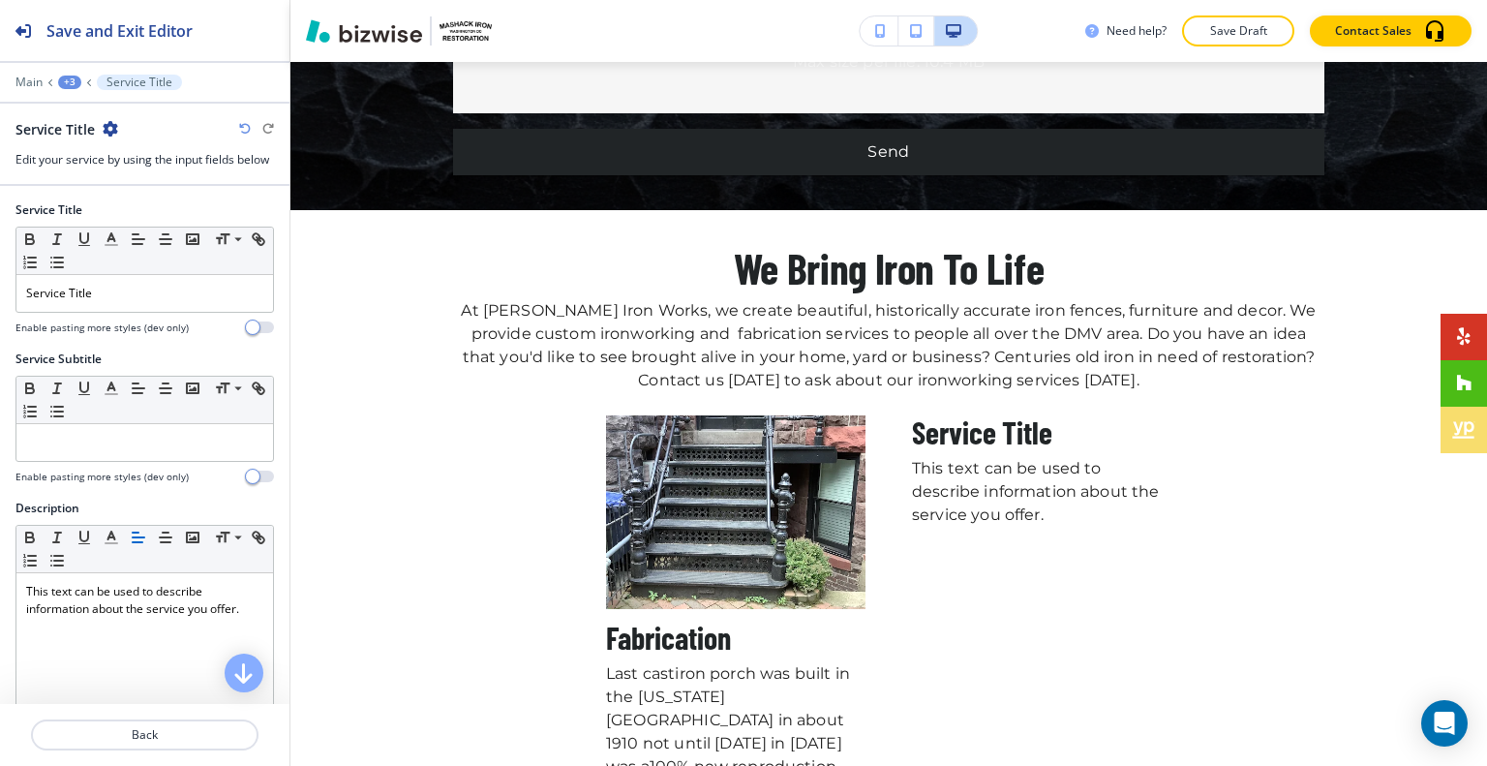
scroll to position [9210, 0]
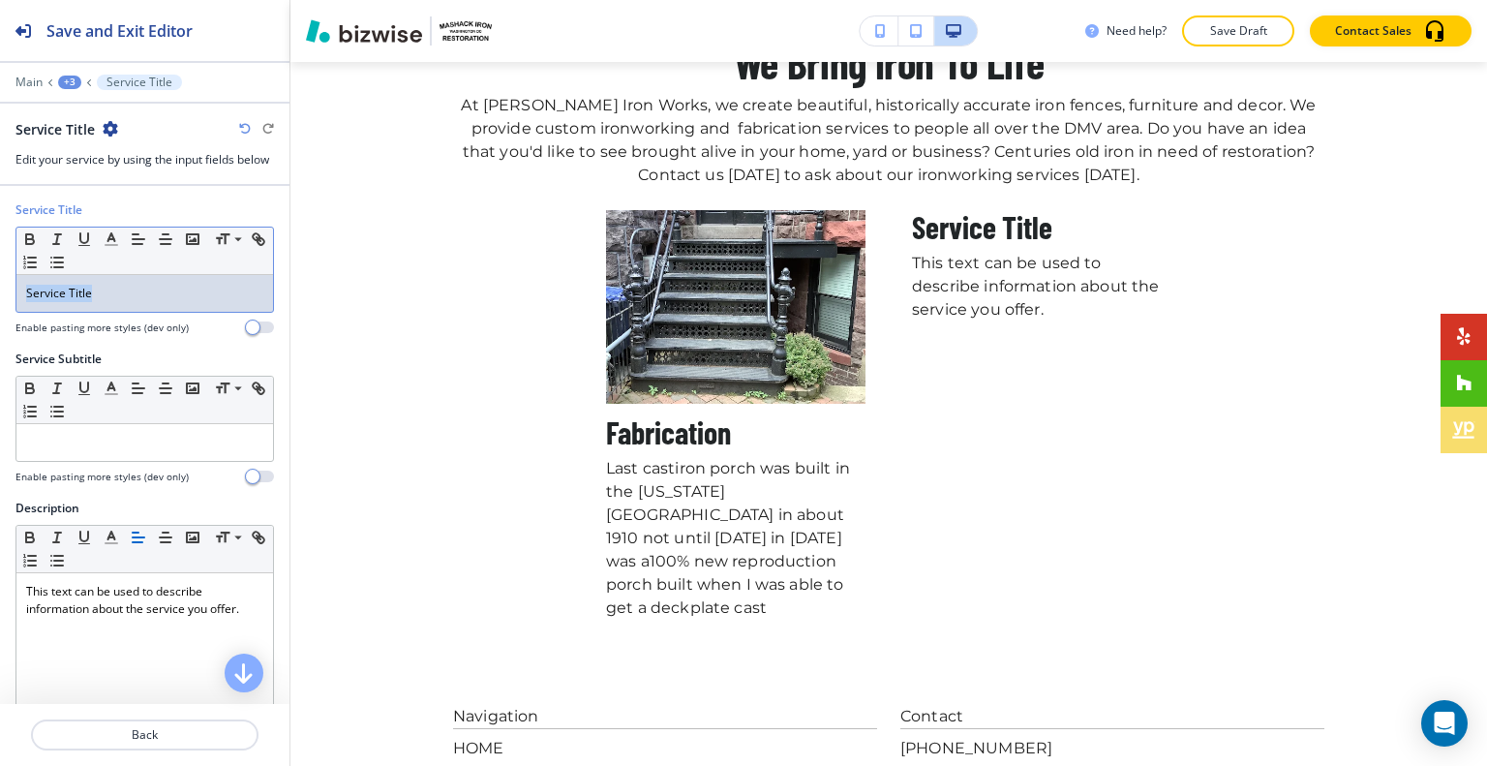
drag, startPoint x: 135, startPoint y: 291, endPoint x: 9, endPoint y: 247, distance: 134.4
click at [0, 254] on div "Service Title Small Normal Large Huge Service Title Enable pasting more styles …" at bounding box center [144, 275] width 289 height 149
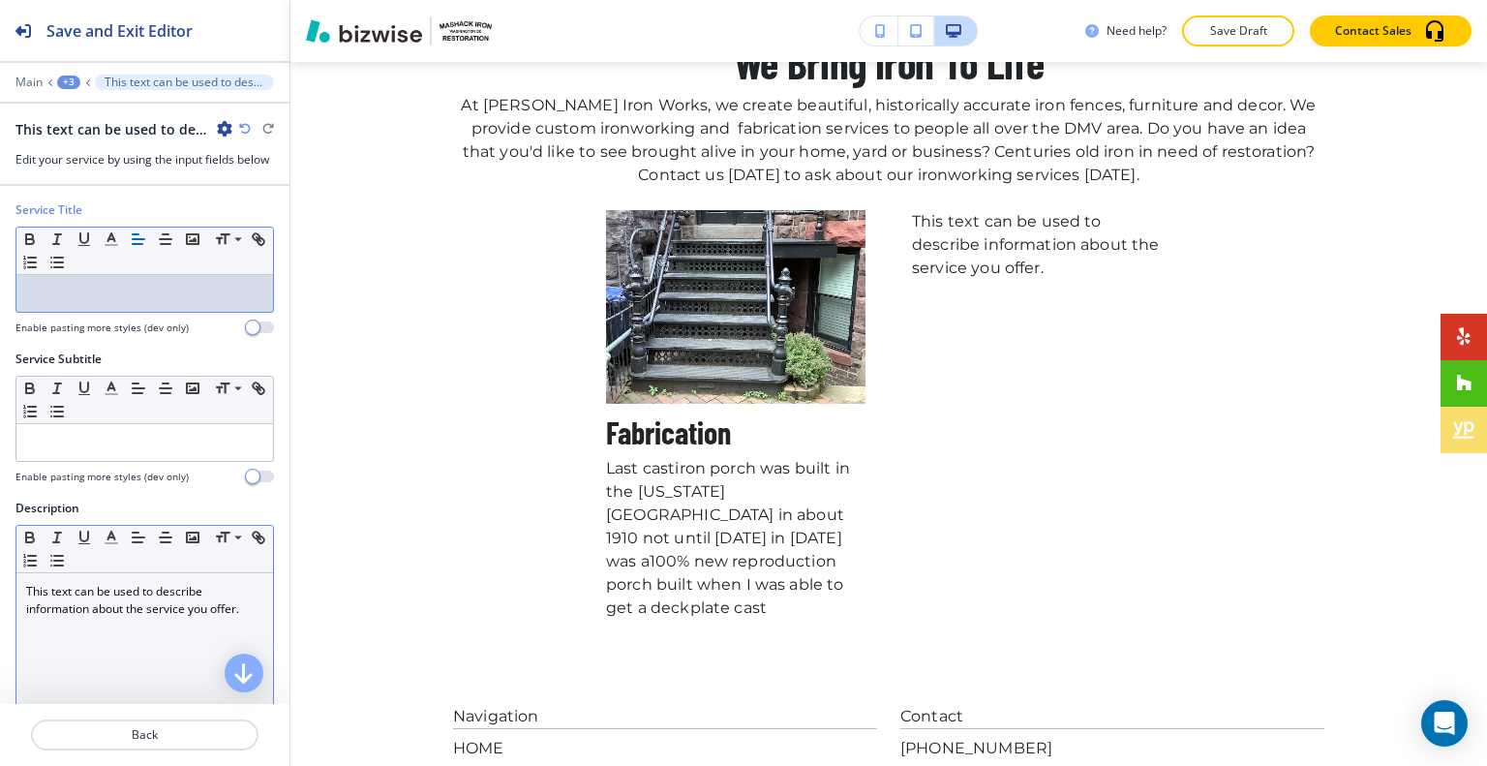
click at [212, 574] on div "This text can be used to describe information about the service you offer." at bounding box center [144, 699] width 256 height 252
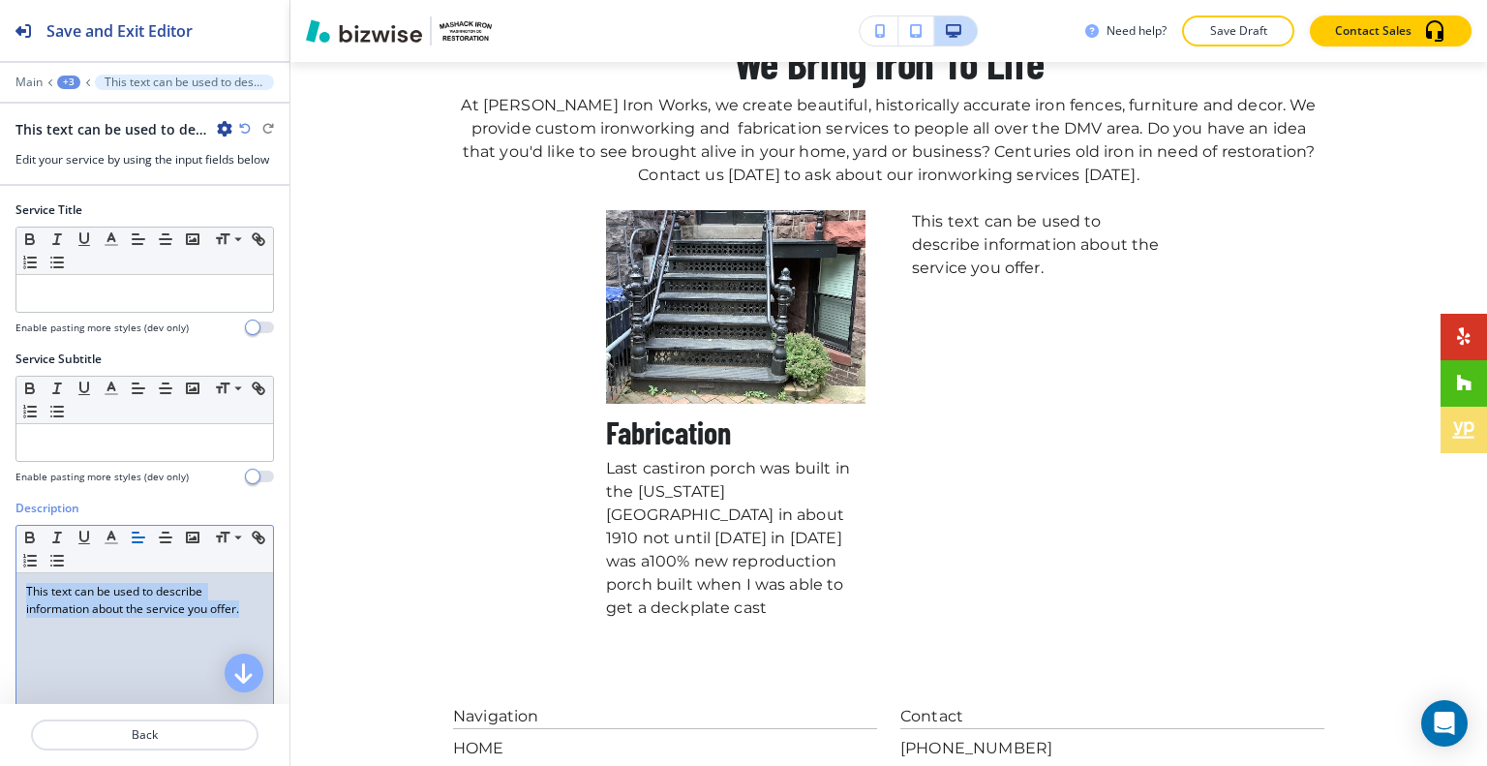
drag, startPoint x: 252, startPoint y: 619, endPoint x: 4, endPoint y: 572, distance: 252.3
click at [4, 572] on div "Description Small Normal Large Huge This text can be used to describe informati…" at bounding box center [144, 681] width 289 height 364
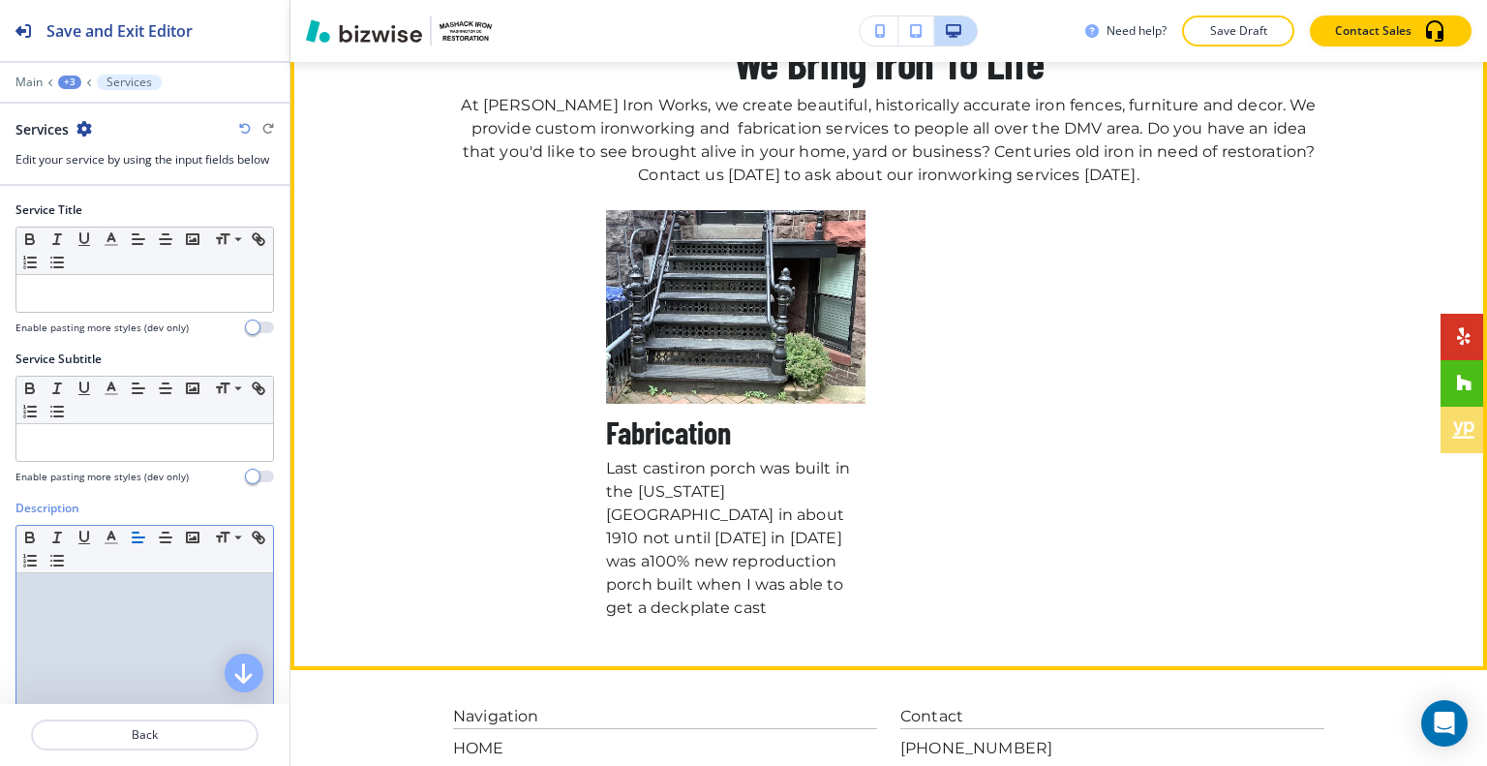
scroll to position [8919, 0]
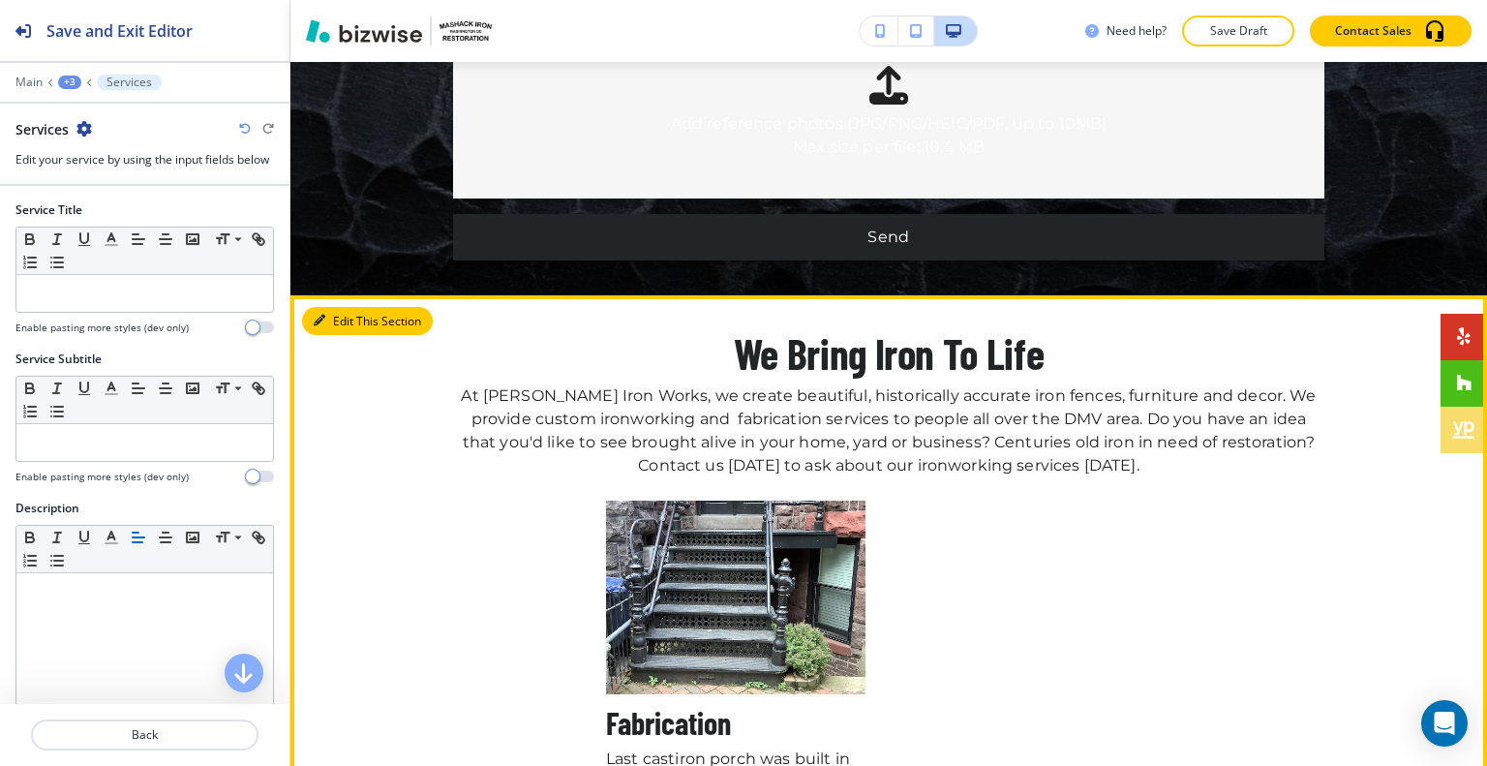
click at [347, 307] on button "Edit This Section" at bounding box center [367, 321] width 131 height 29
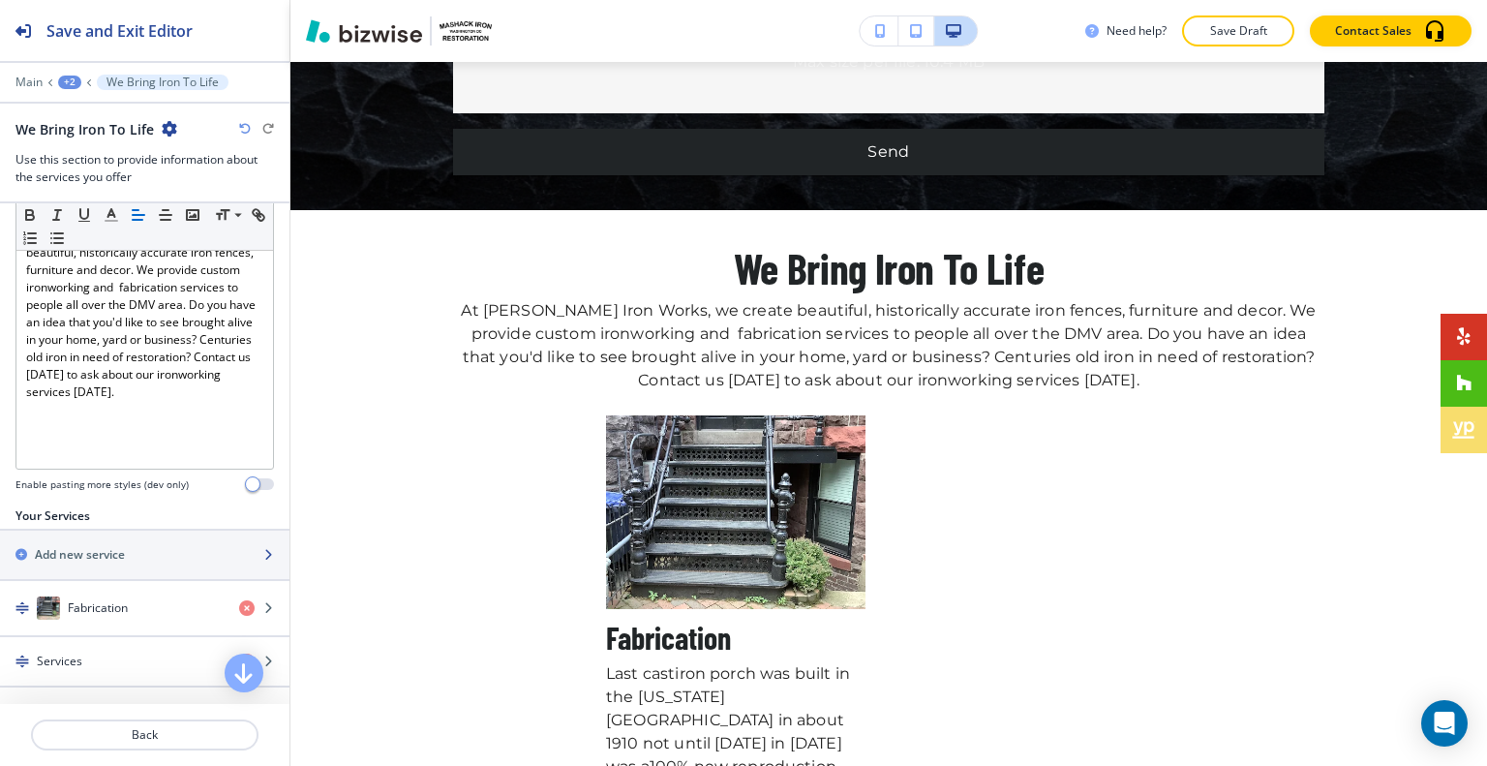
scroll to position [484, 0]
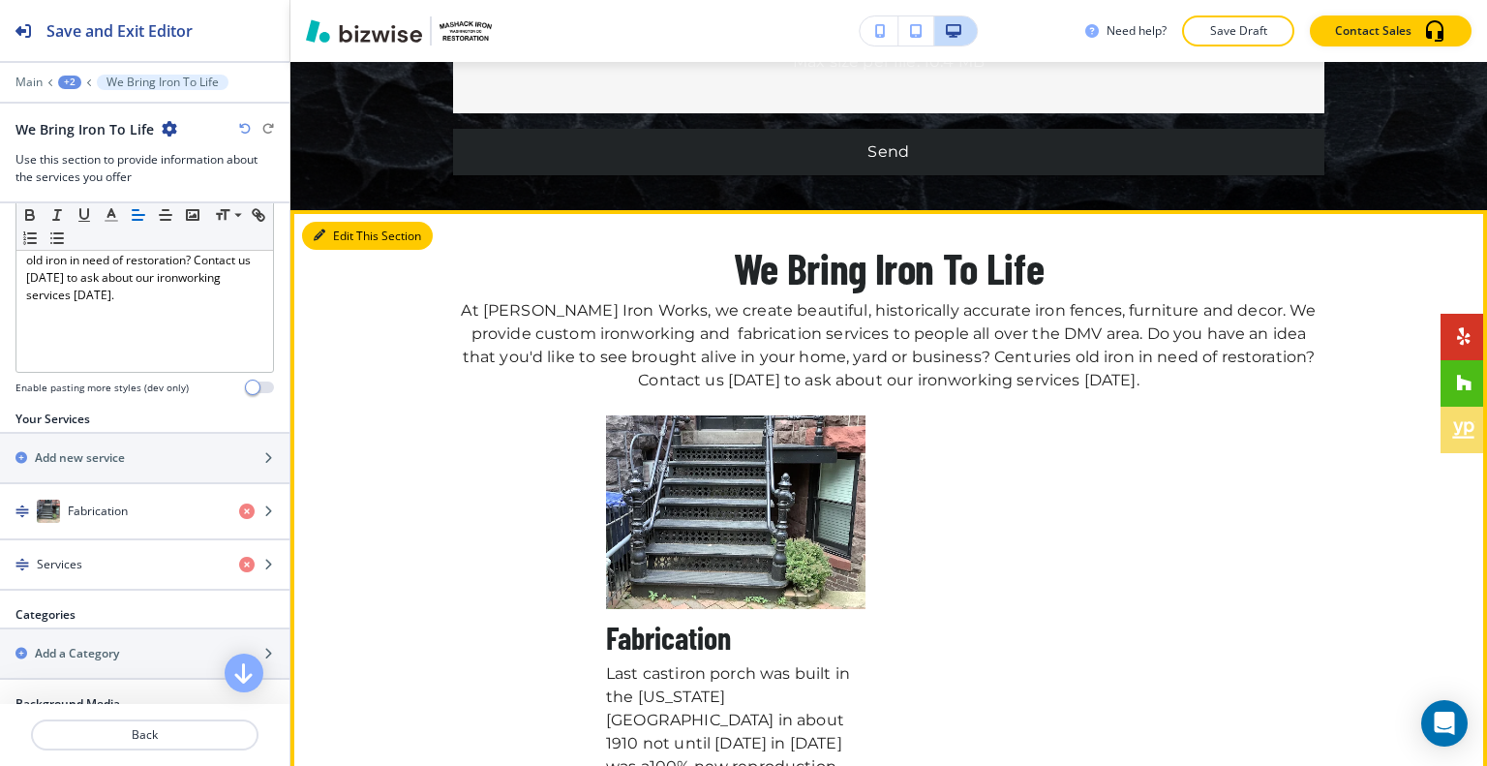
click at [341, 222] on button "Edit This Section" at bounding box center [367, 236] width 131 height 29
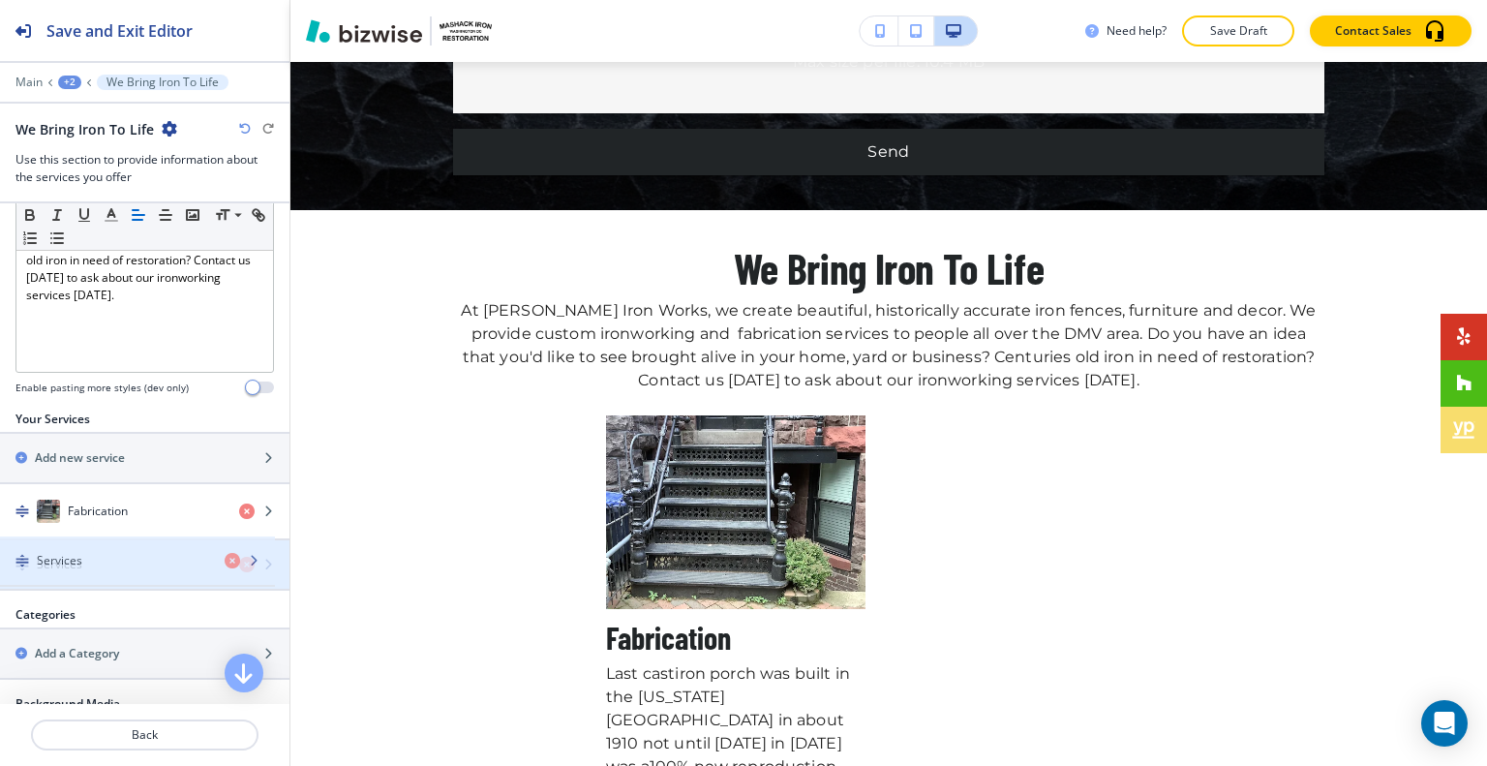
click at [135, 545] on div "button" at bounding box center [144, 547] width 289 height 15
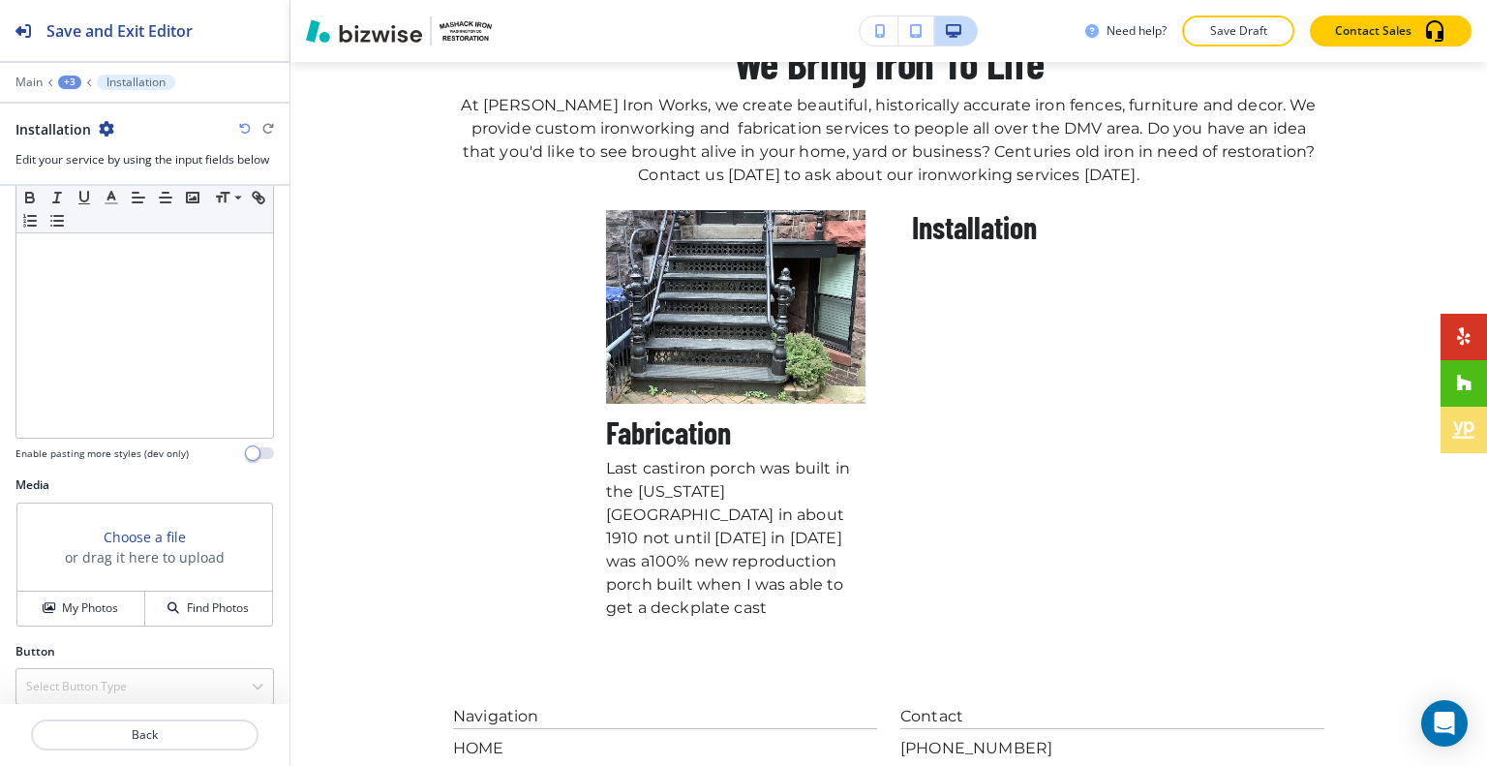
scroll to position [399, 0]
click at [119, 603] on button "My Photos" at bounding box center [81, 597] width 128 height 34
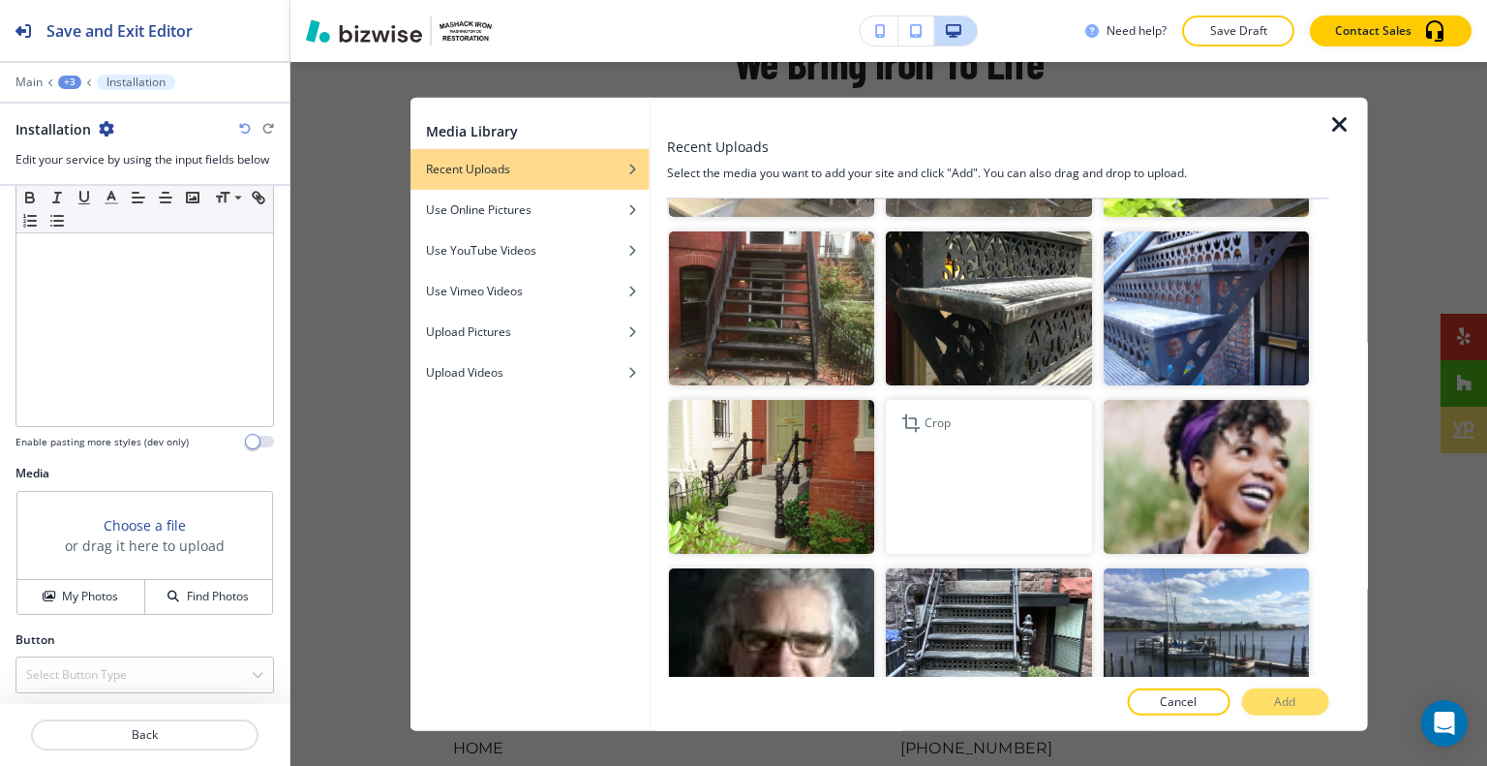
scroll to position [1258, 0]
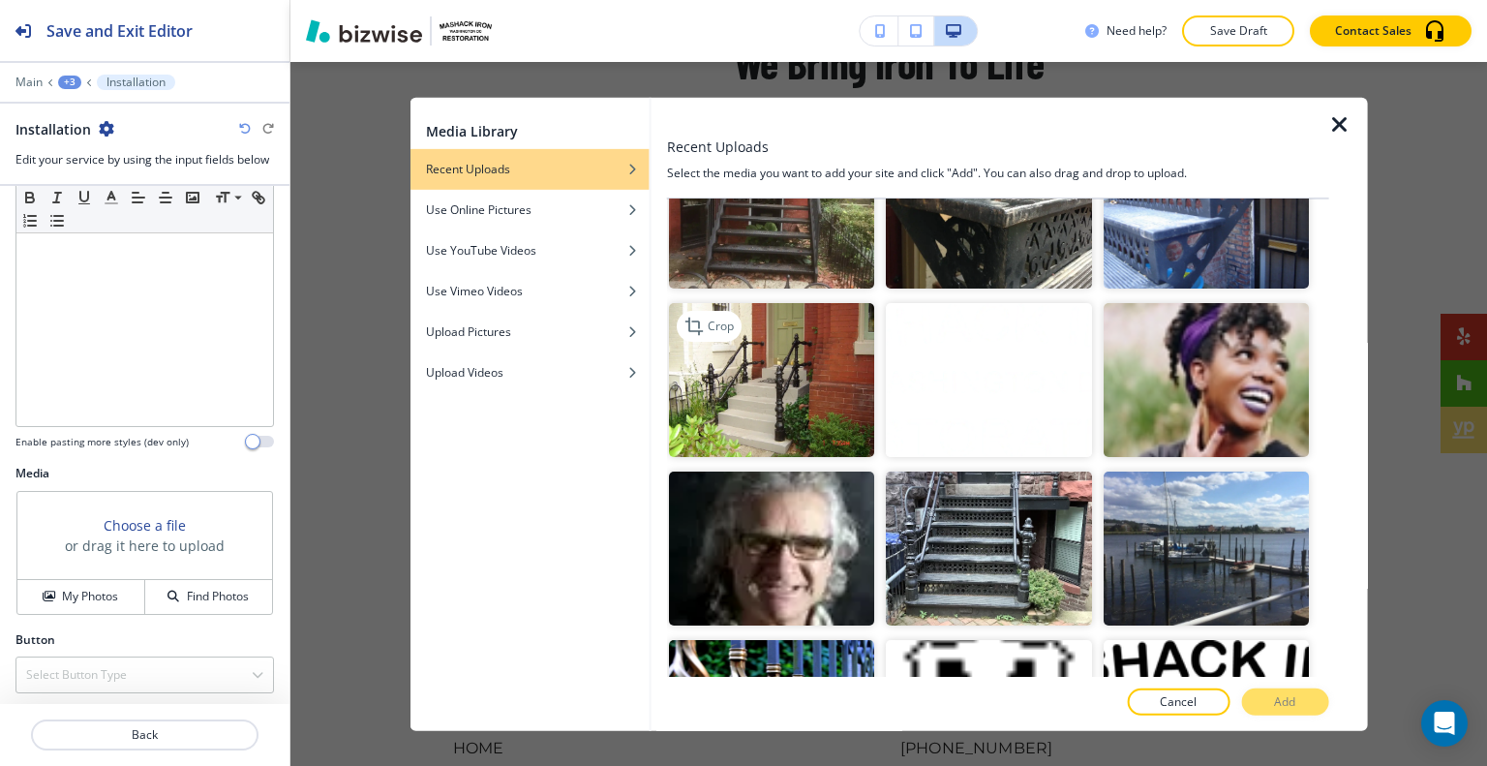
click at [766, 364] on img "button" at bounding box center [771, 380] width 205 height 154
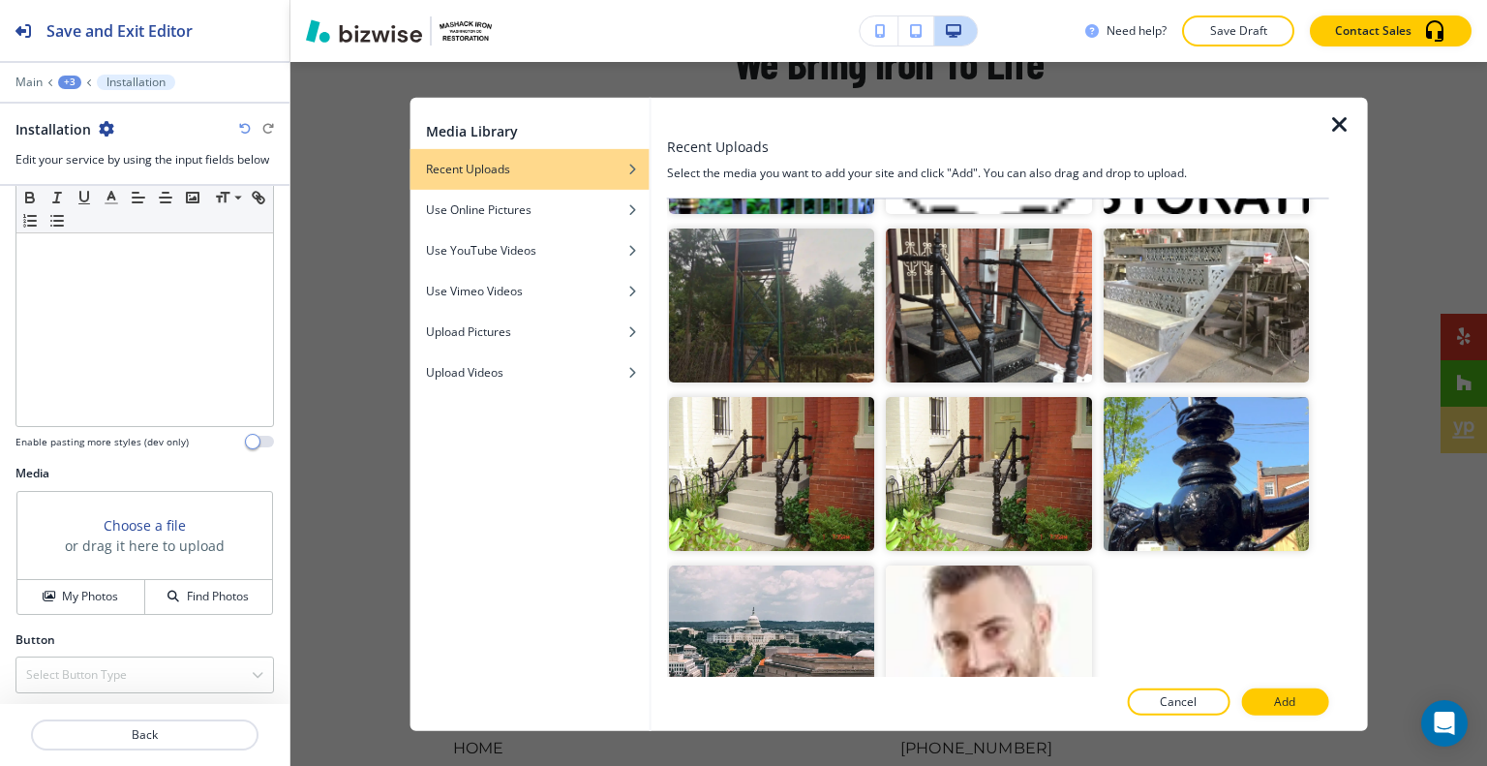
scroll to position [1841, 0]
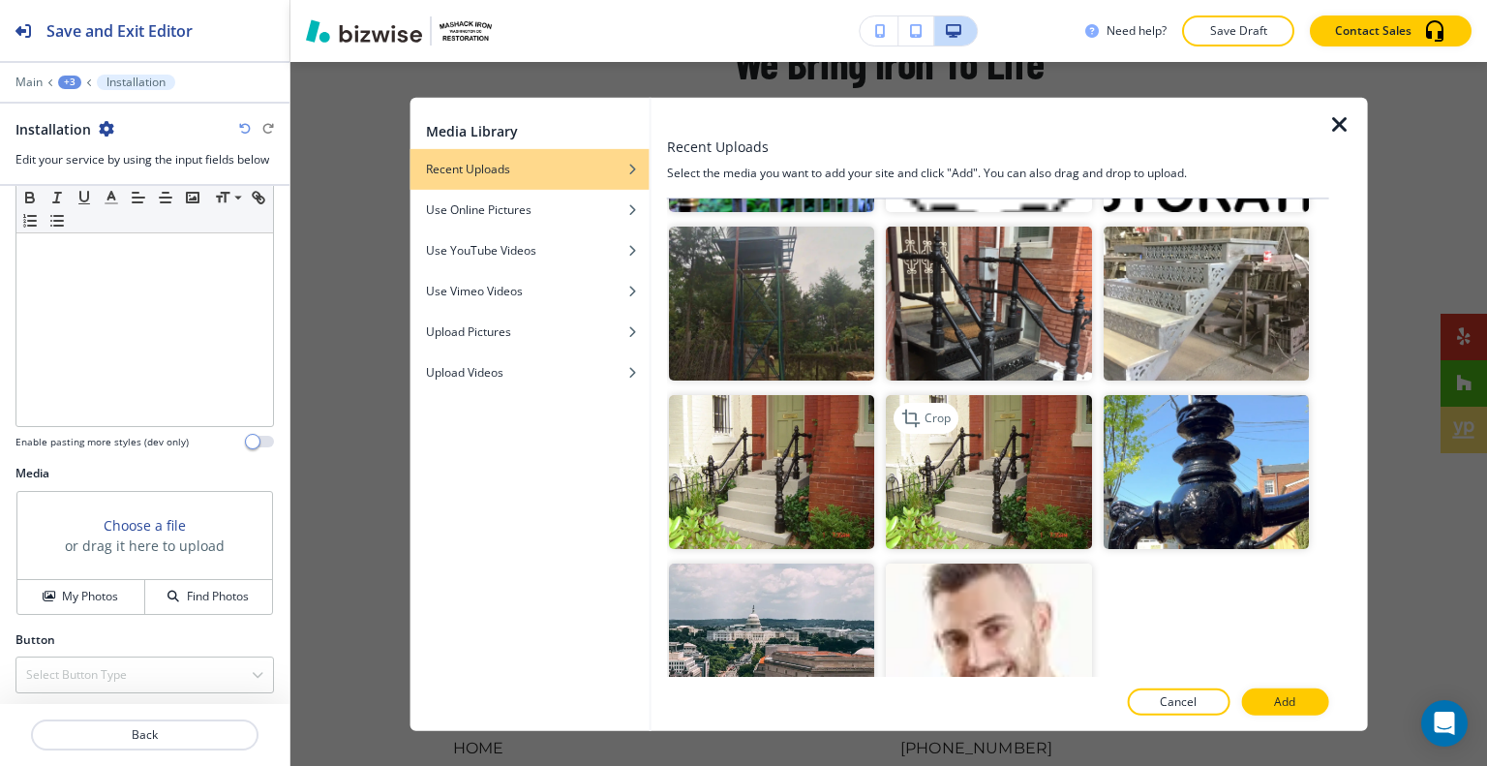
click at [1007, 460] on img "button" at bounding box center [988, 472] width 205 height 154
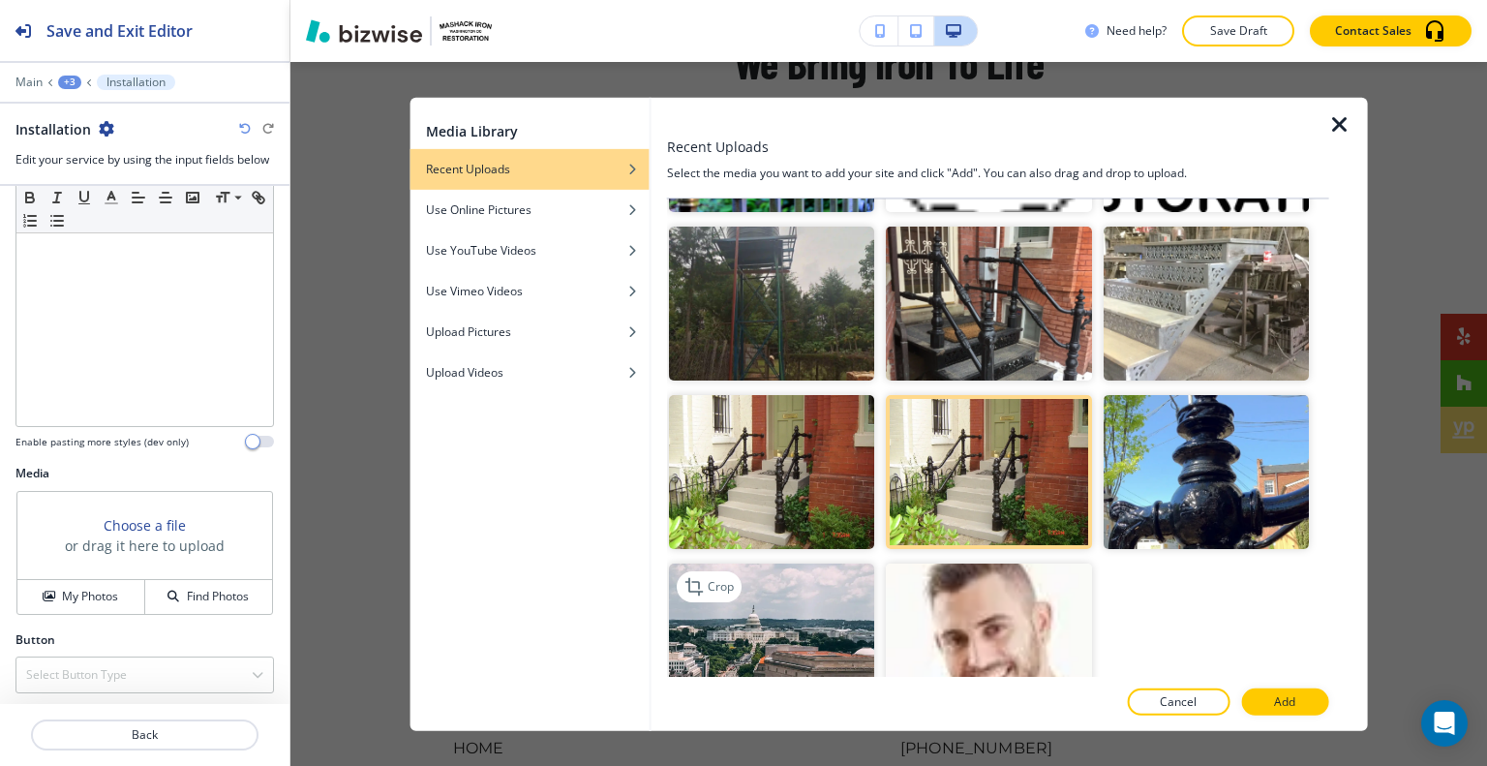
click at [859, 588] on img "button" at bounding box center [771, 640] width 205 height 154
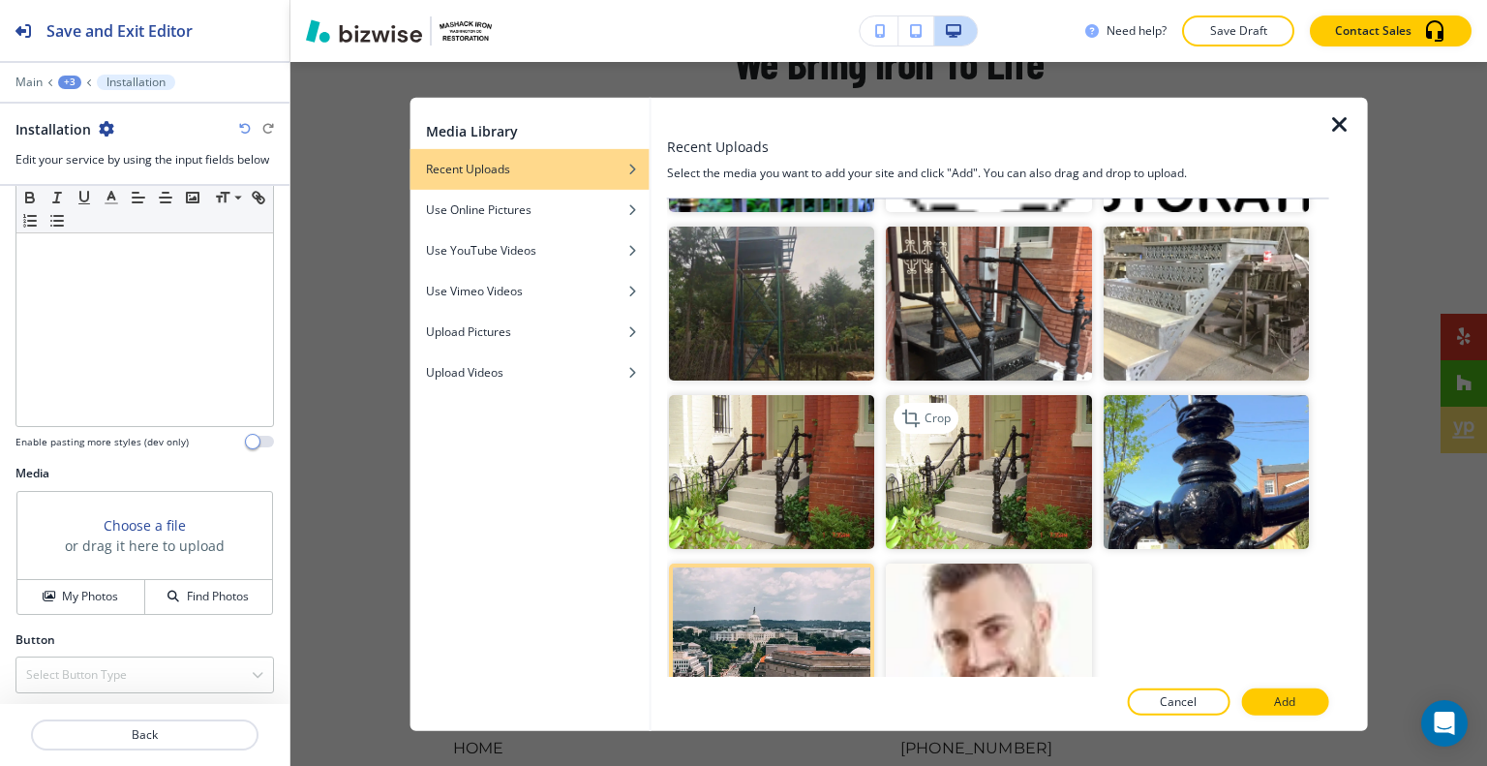
scroll to position [1744, 0]
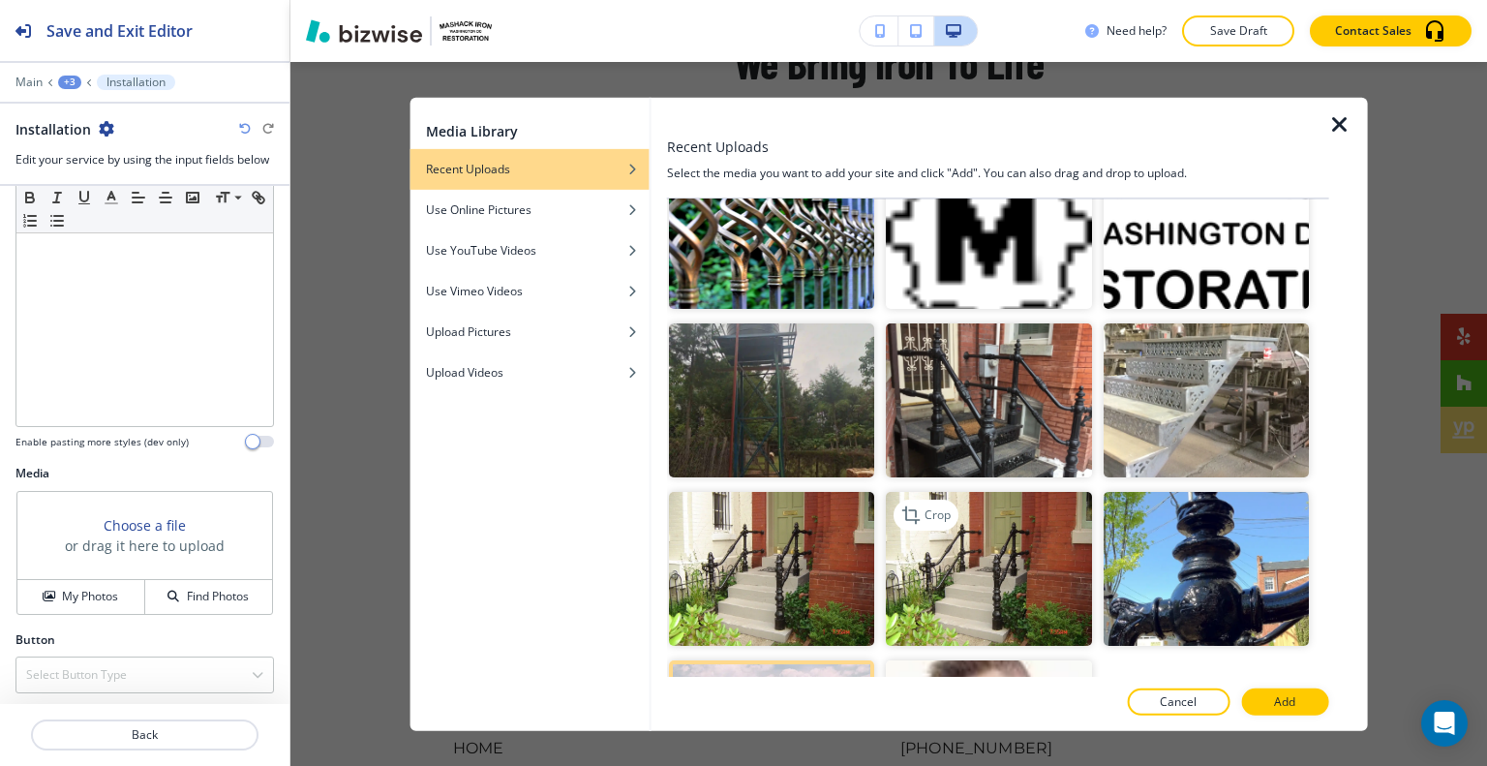
click at [956, 567] on img "button" at bounding box center [988, 569] width 205 height 154
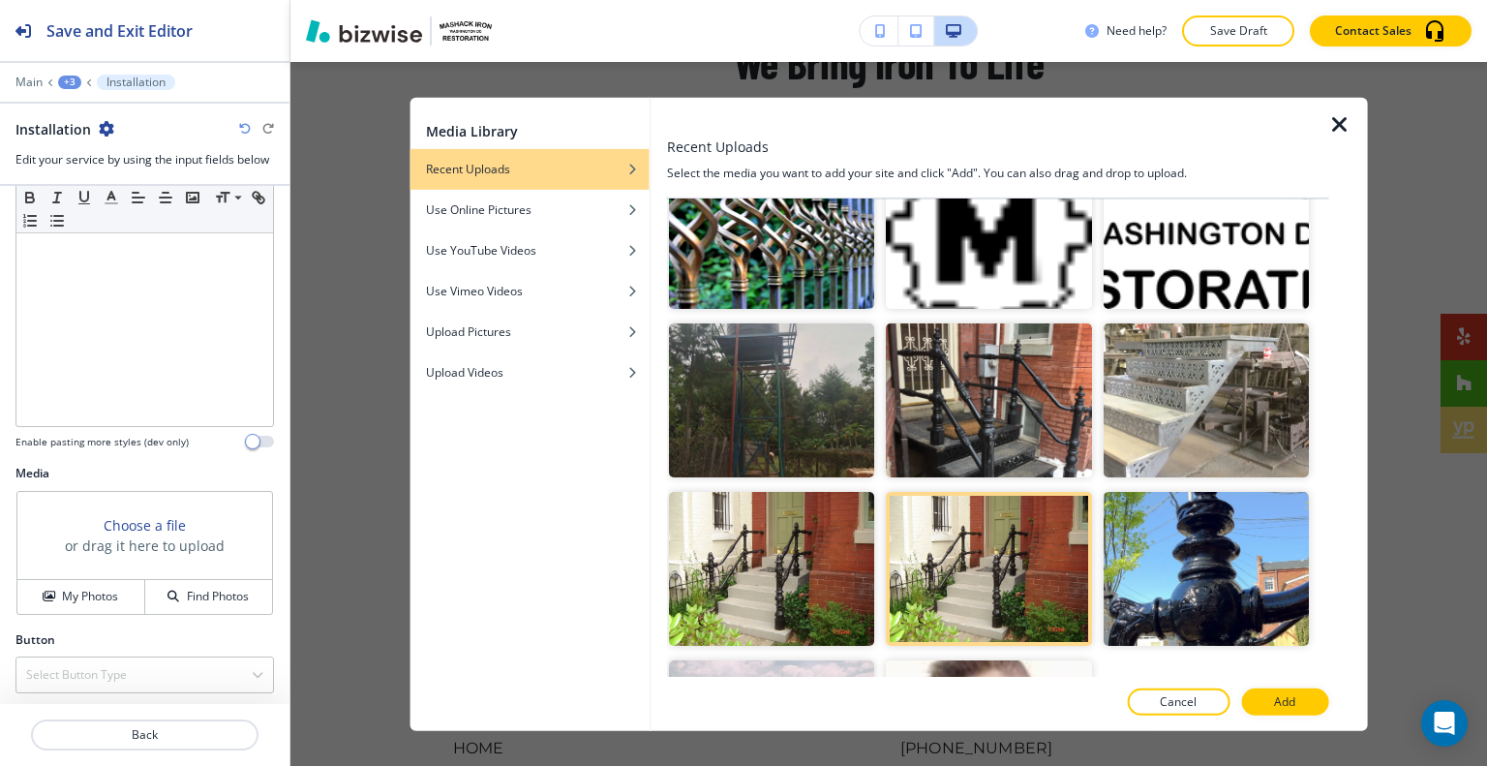
click at [1304, 707] on button "Add" at bounding box center [1284, 701] width 87 height 27
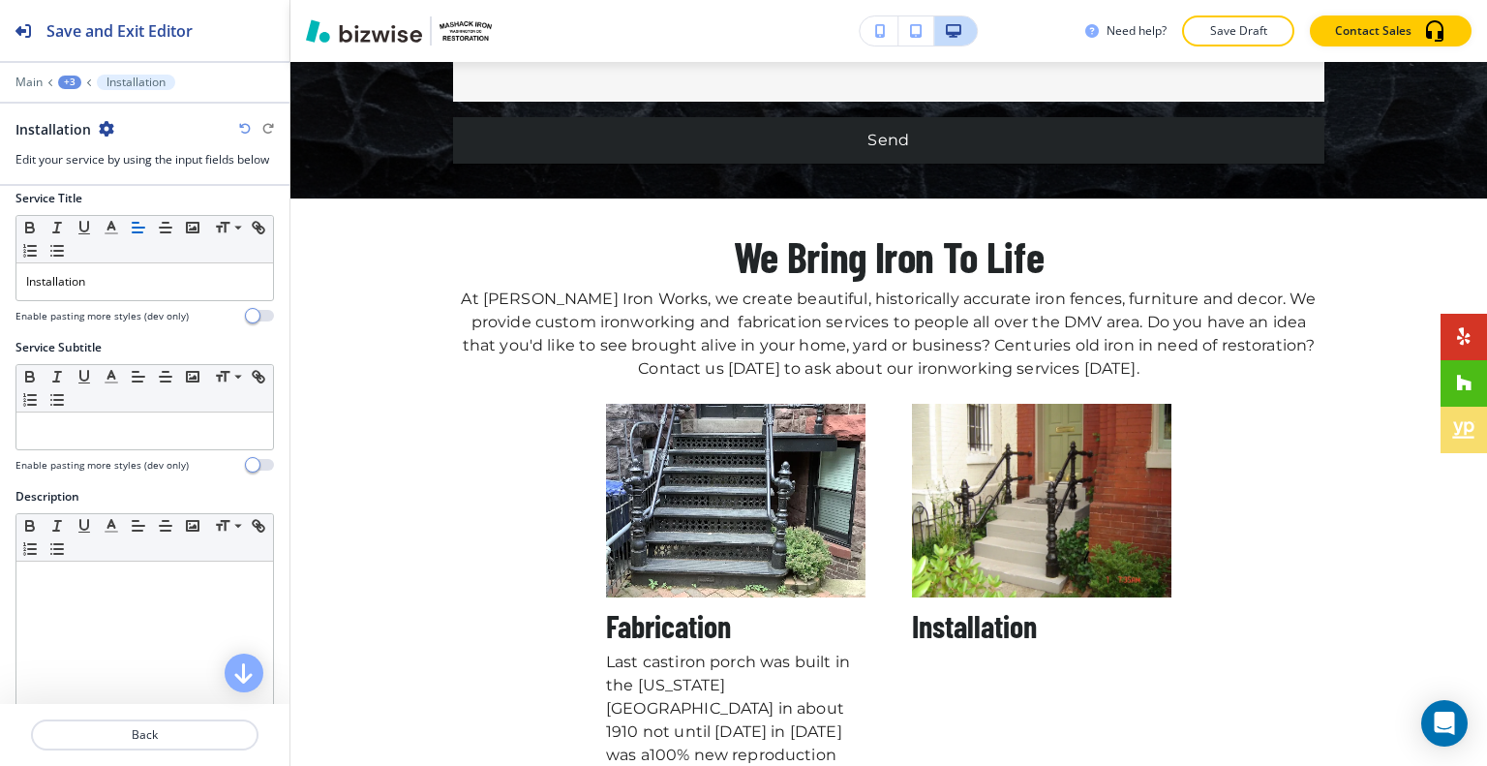
scroll to position [0, 0]
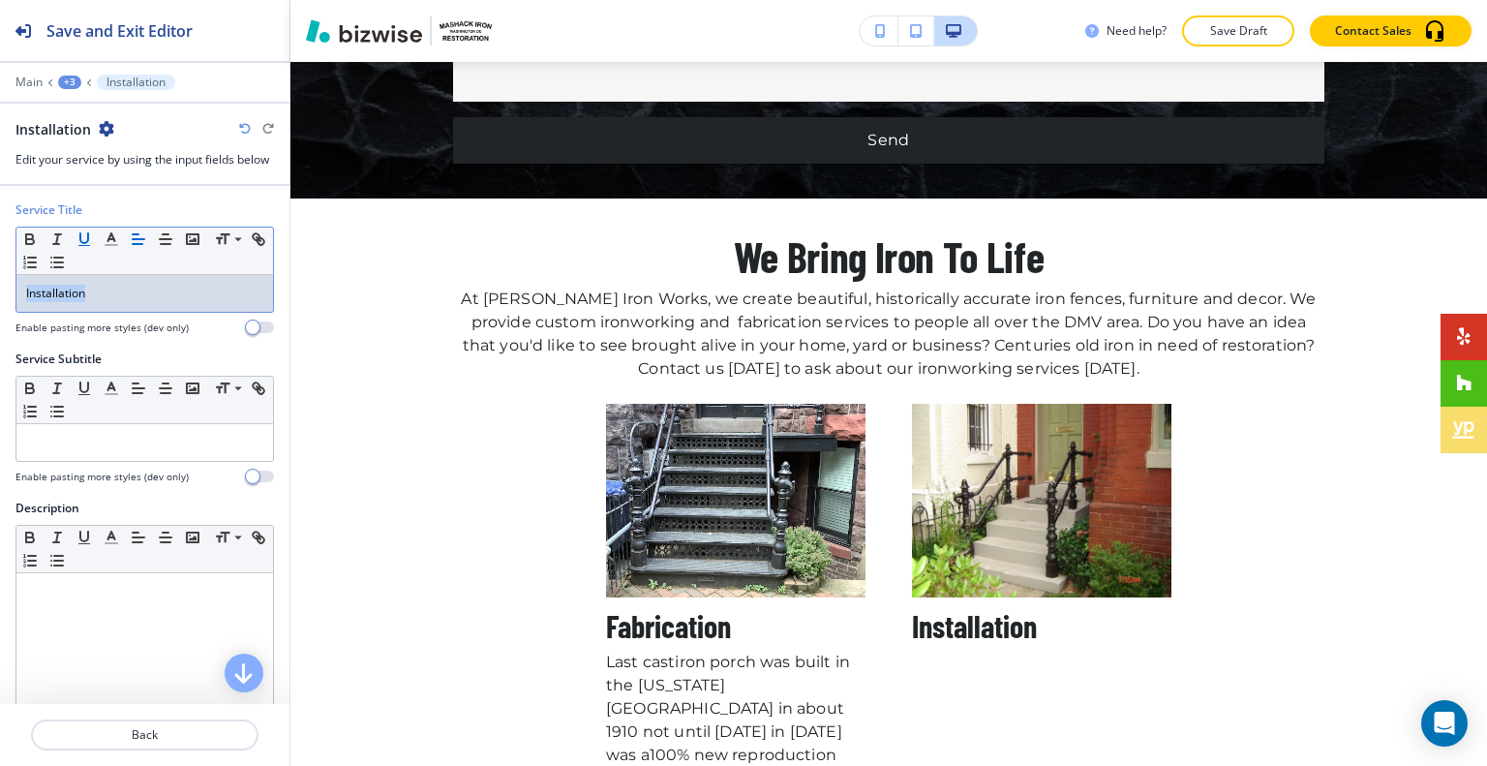
drag, startPoint x: 123, startPoint y: 294, endPoint x: 78, endPoint y: 235, distance: 73.9
click at [3, 251] on div "Service Title Small Normal Large Huge Installation Enable pasting more styles (…" at bounding box center [144, 275] width 289 height 149
click at [172, 237] on icon "button" at bounding box center [165, 238] width 17 height 17
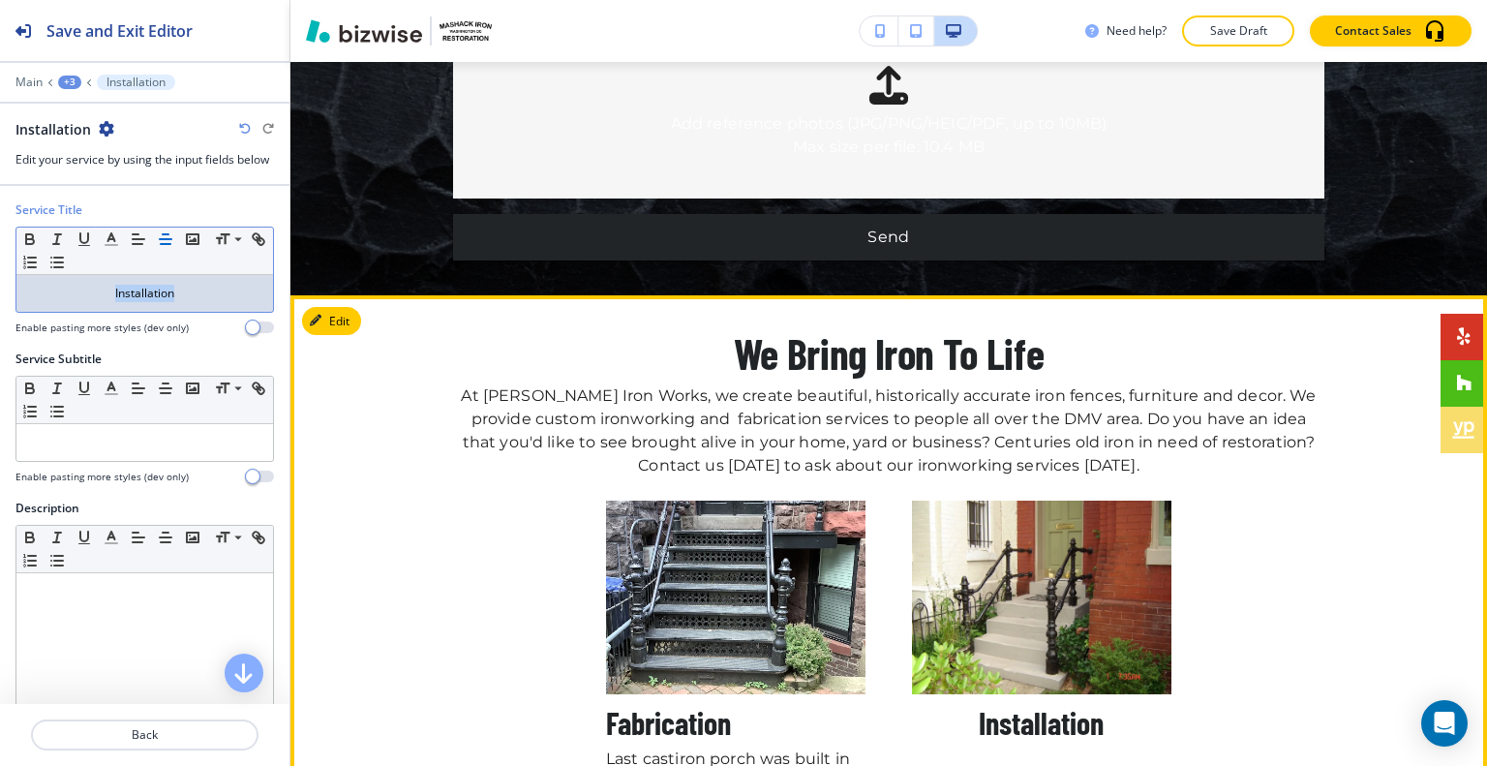
scroll to position [8823, 0]
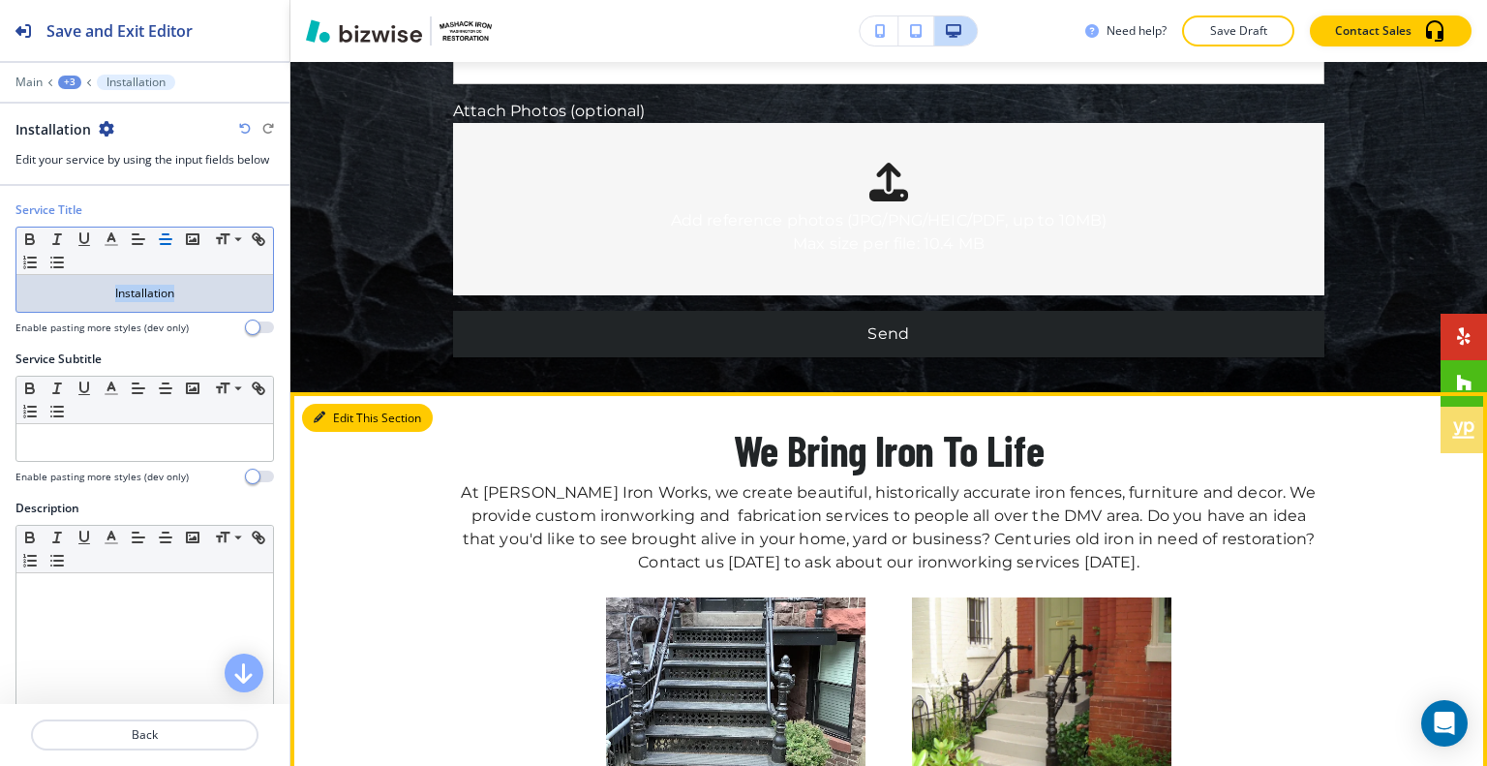
click at [348, 404] on button "Edit This Section" at bounding box center [367, 418] width 131 height 29
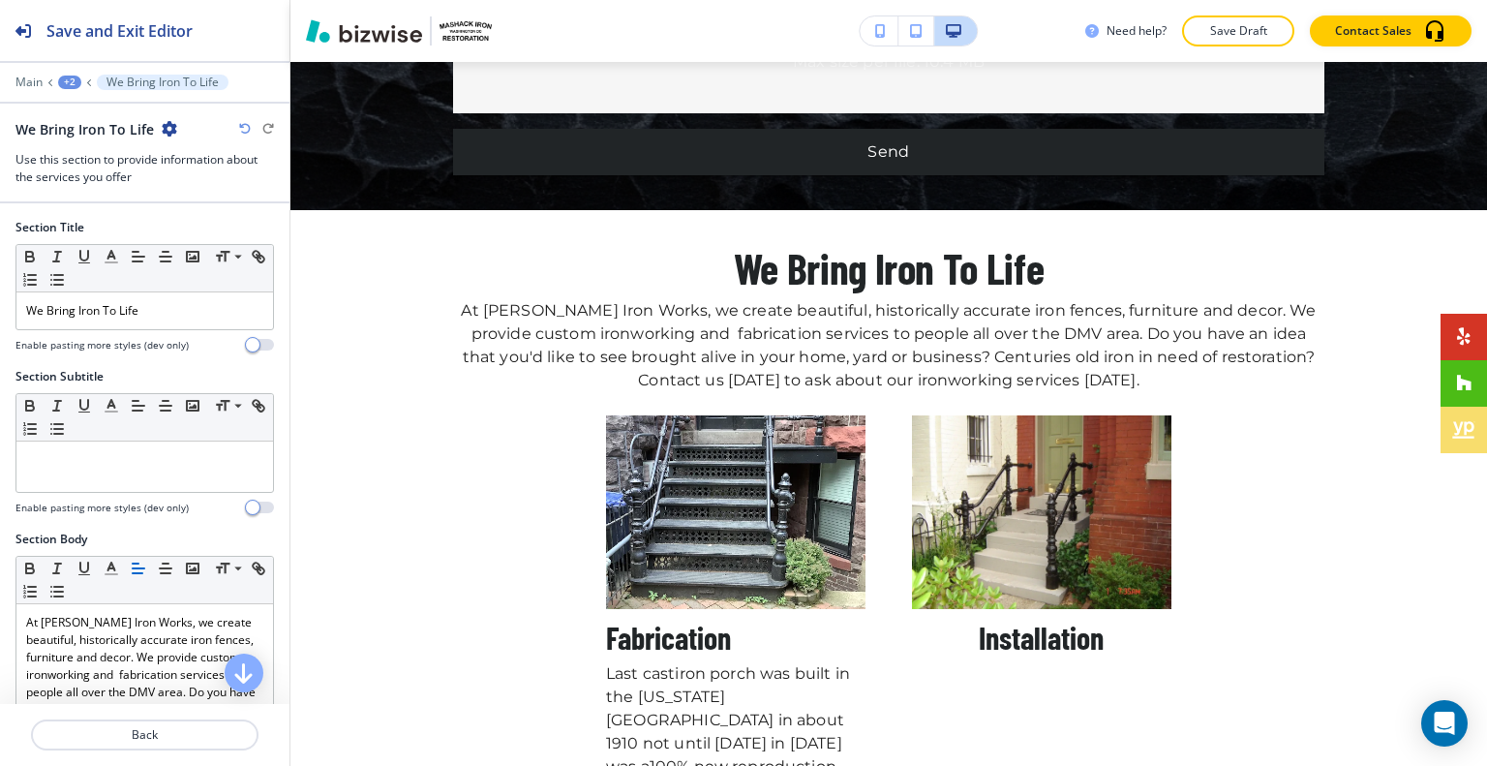
scroll to position [387, 0]
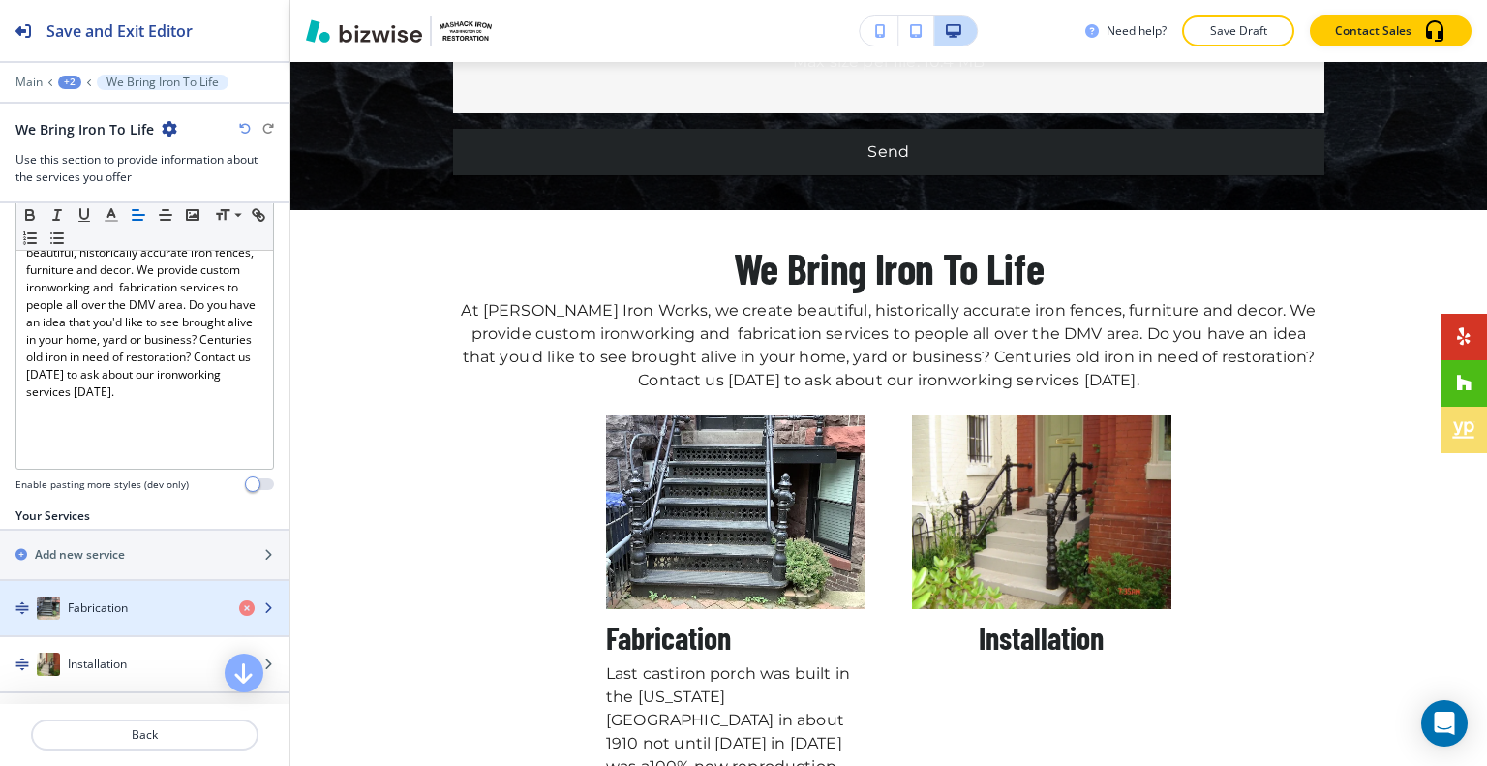
click at [120, 605] on h4 "Fabrication" at bounding box center [98, 607] width 60 height 17
click at [119, 605] on h4 "Fabrication" at bounding box center [98, 607] width 60 height 17
click at [117, 605] on h4 "Fabrication" at bounding box center [98, 607] width 60 height 17
click at [123, 607] on h4 "Fabrication" at bounding box center [98, 607] width 60 height 17
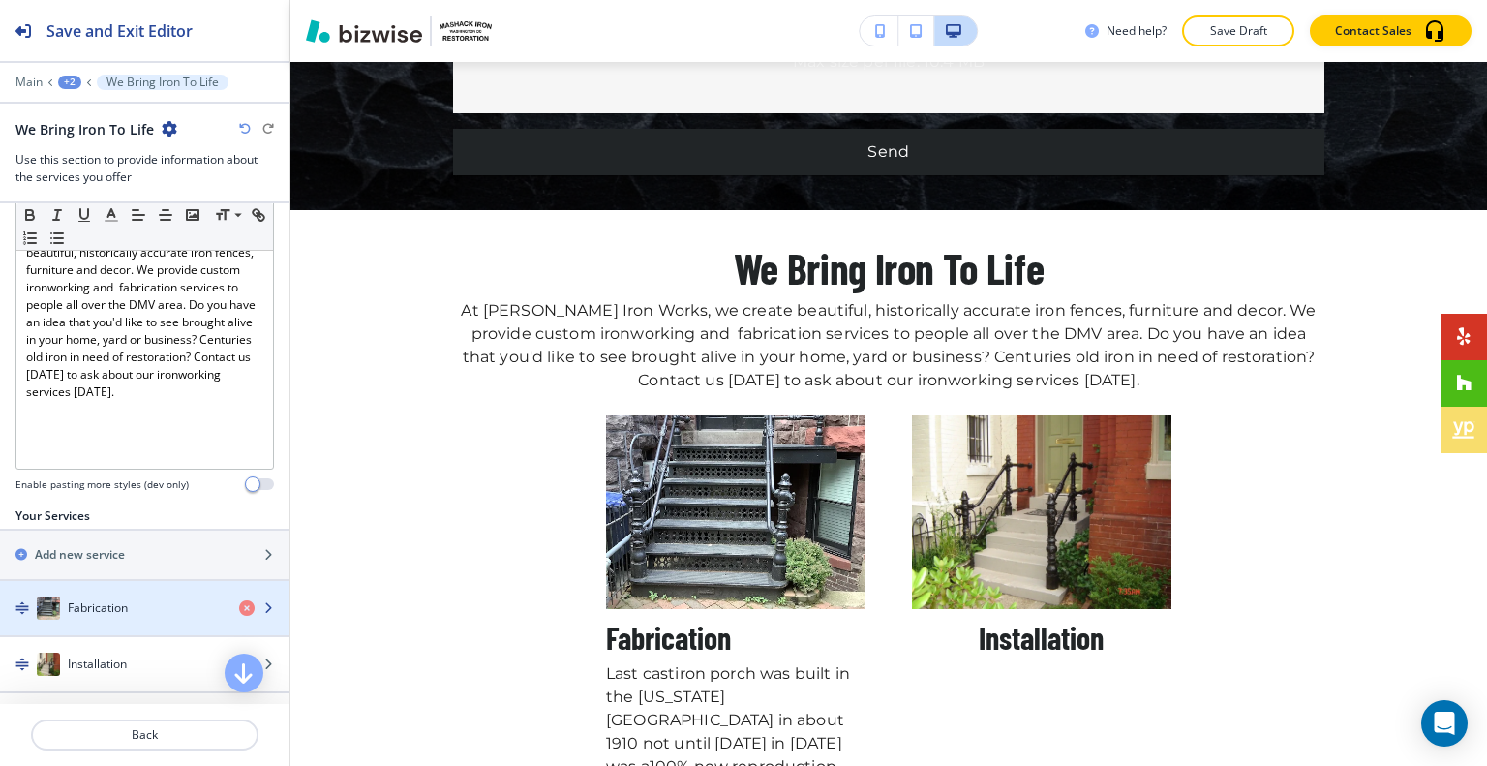
scroll to position [9210, 0]
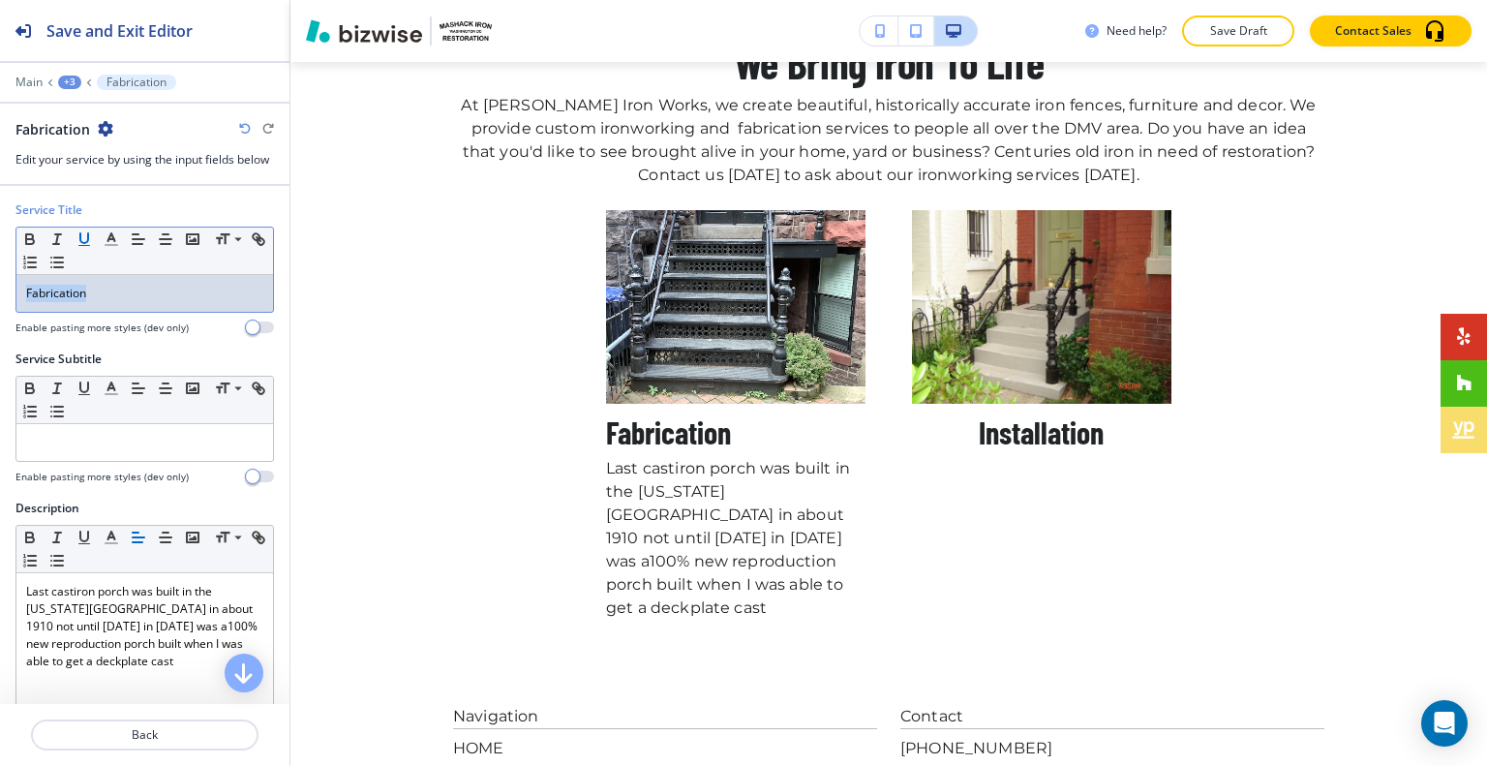
drag, startPoint x: 160, startPoint y: 284, endPoint x: 94, endPoint y: 235, distance: 81.7
click at [11, 248] on div "Service Title Small Normal Large Huge Fabrication Enable pasting more styles (d…" at bounding box center [144, 275] width 289 height 149
click at [171, 244] on icon "button" at bounding box center [165, 238] width 17 height 17
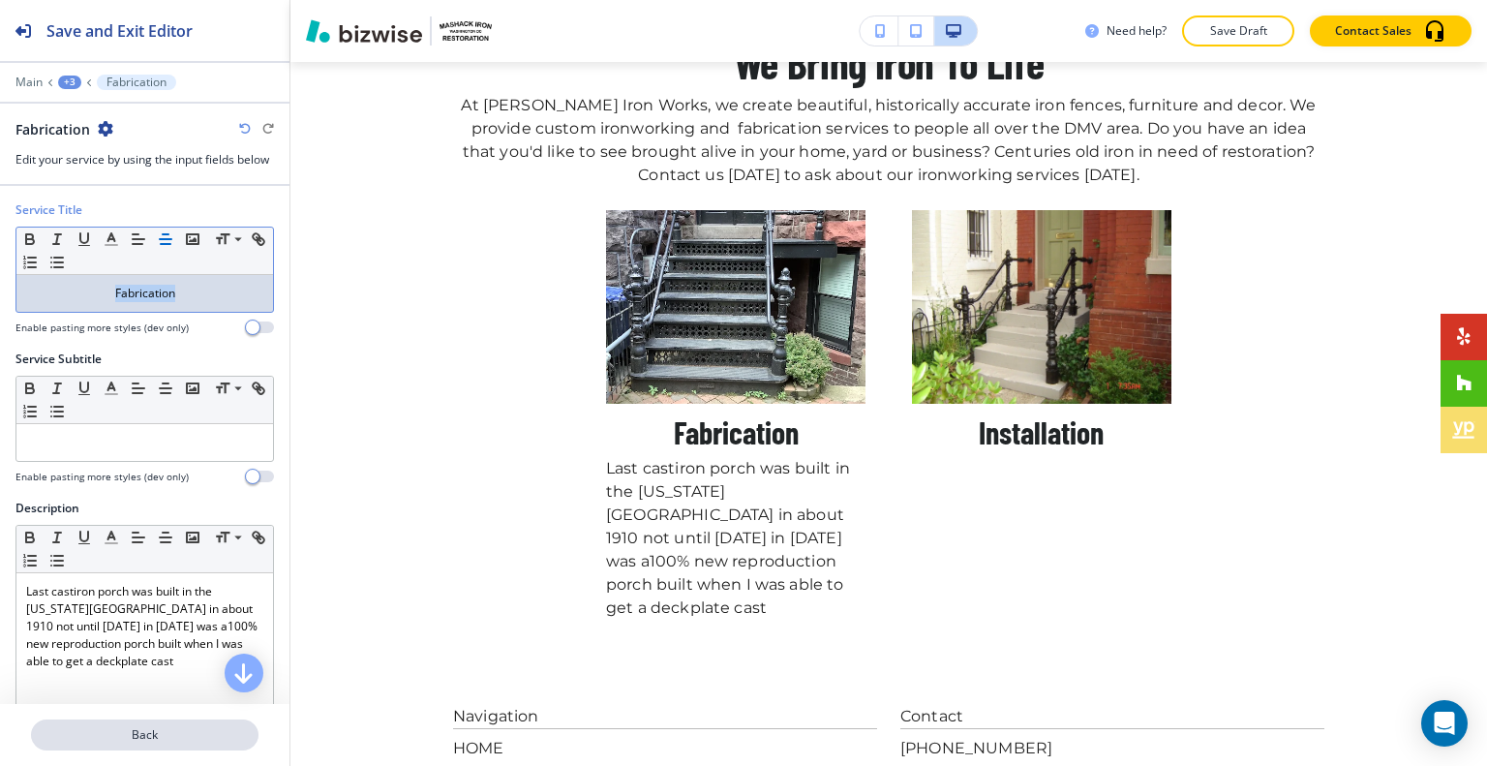
click at [182, 739] on p "Back" at bounding box center [145, 734] width 224 height 17
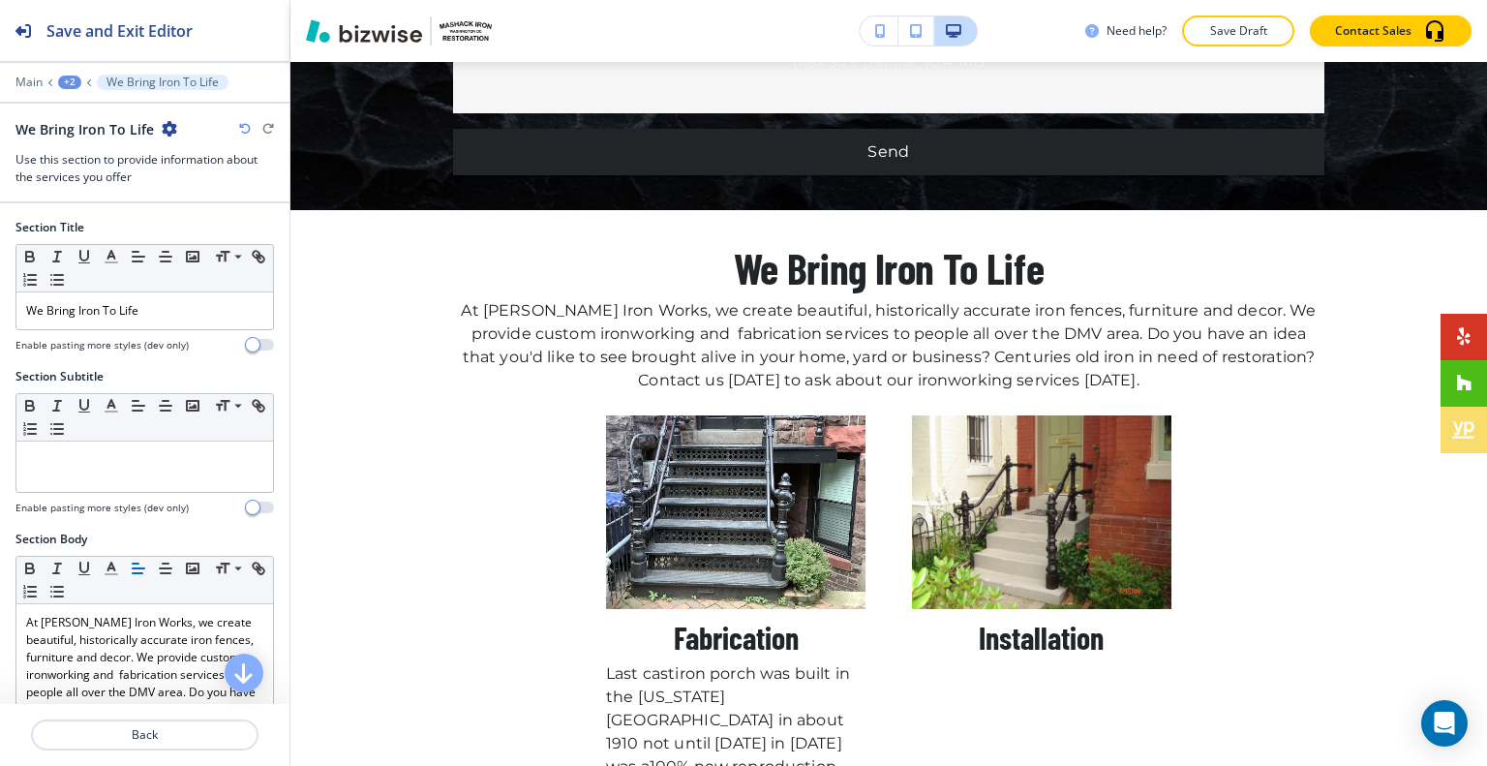
scroll to position [290, 0]
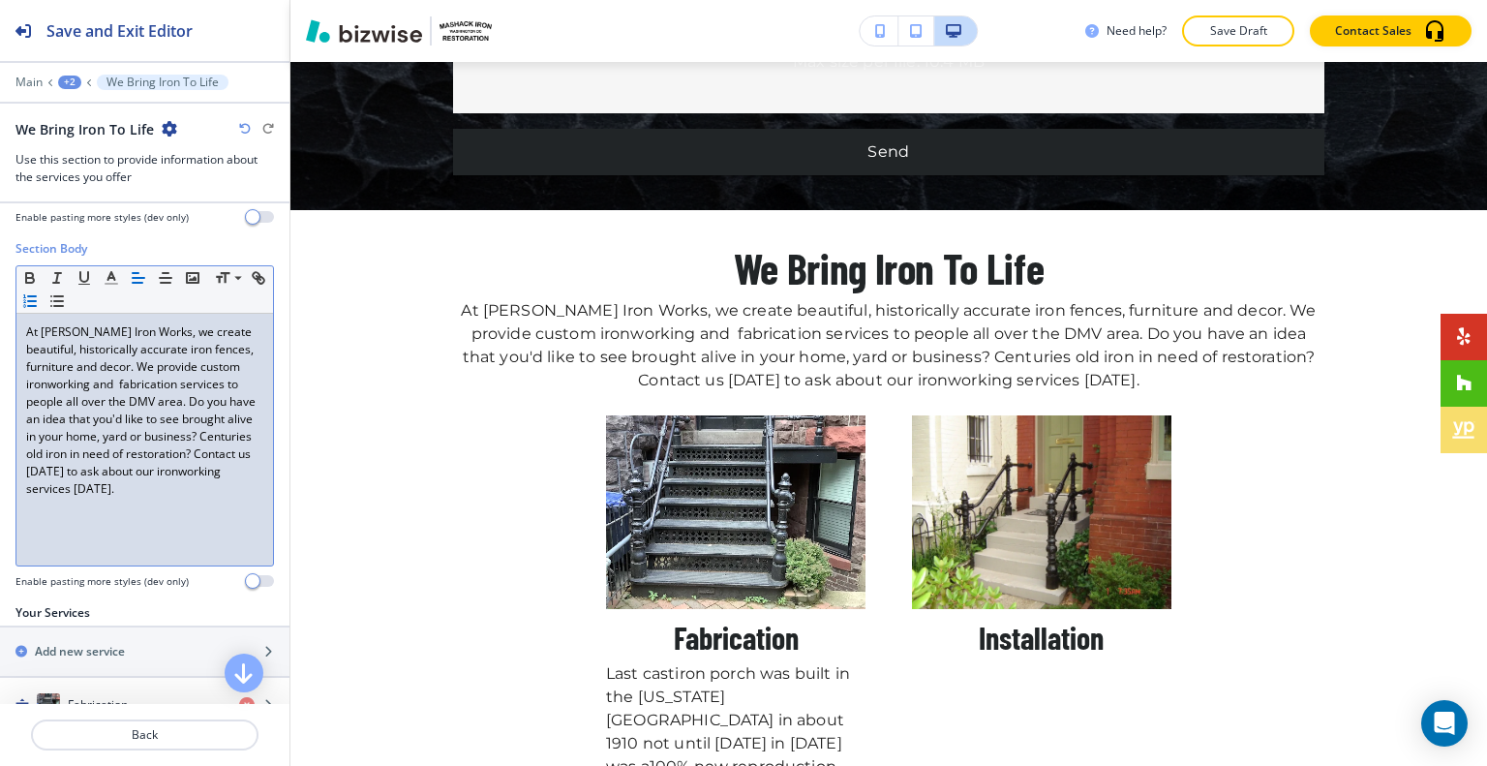
drag, startPoint x: 124, startPoint y: 520, endPoint x: 56, endPoint y: 309, distance: 221.6
click at [3, 320] on div "Section Body Small Normal Large Huge At Mashack Frederick Iron Works, we create…" at bounding box center [144, 422] width 289 height 364
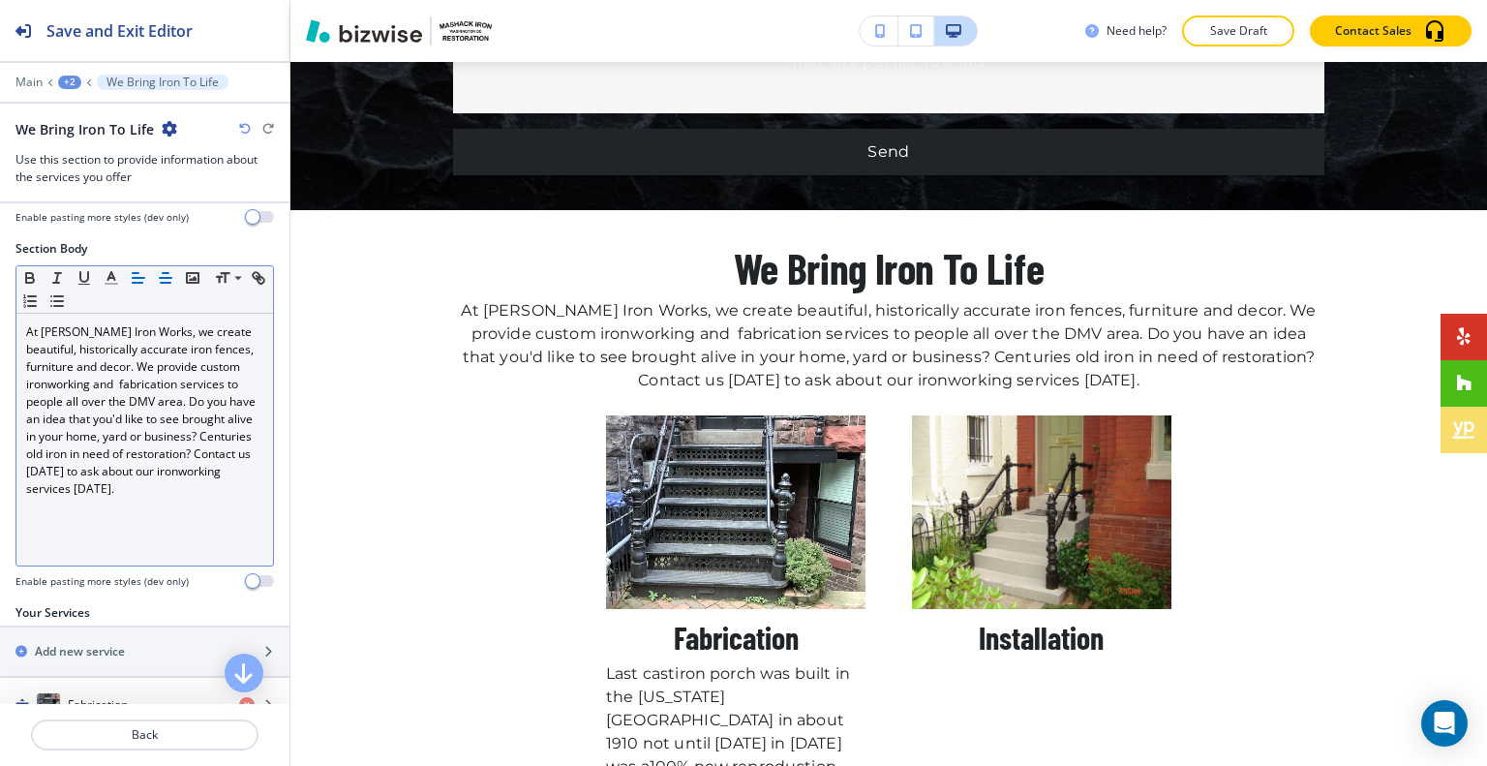
click at [165, 283] on line "button" at bounding box center [166, 283] width 10 height 0
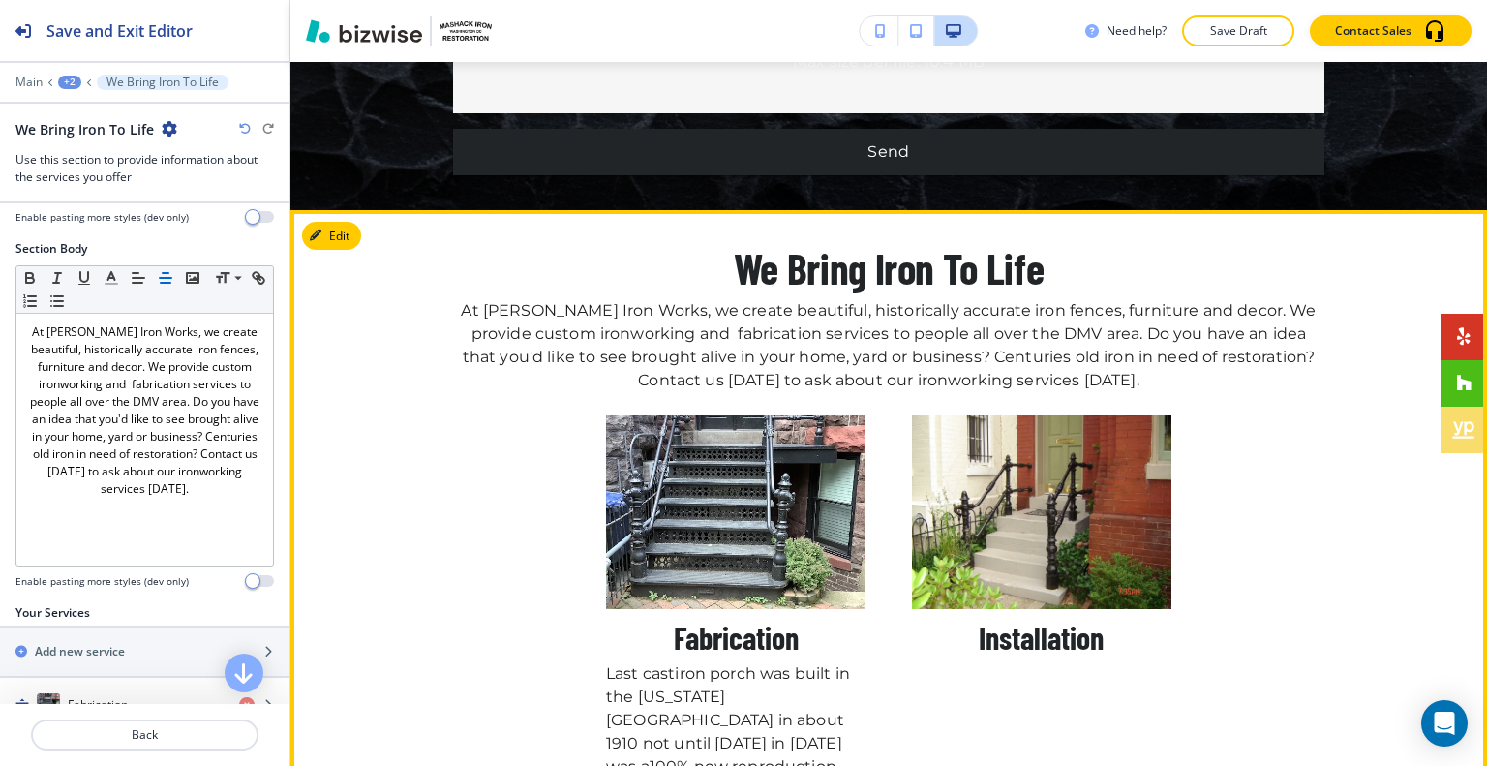
click at [1124, 679] on section "We Bring Iron To Life At Mashack Frederick Iron Works, we create beautiful, his…" at bounding box center [888, 543] width 1196 height 666
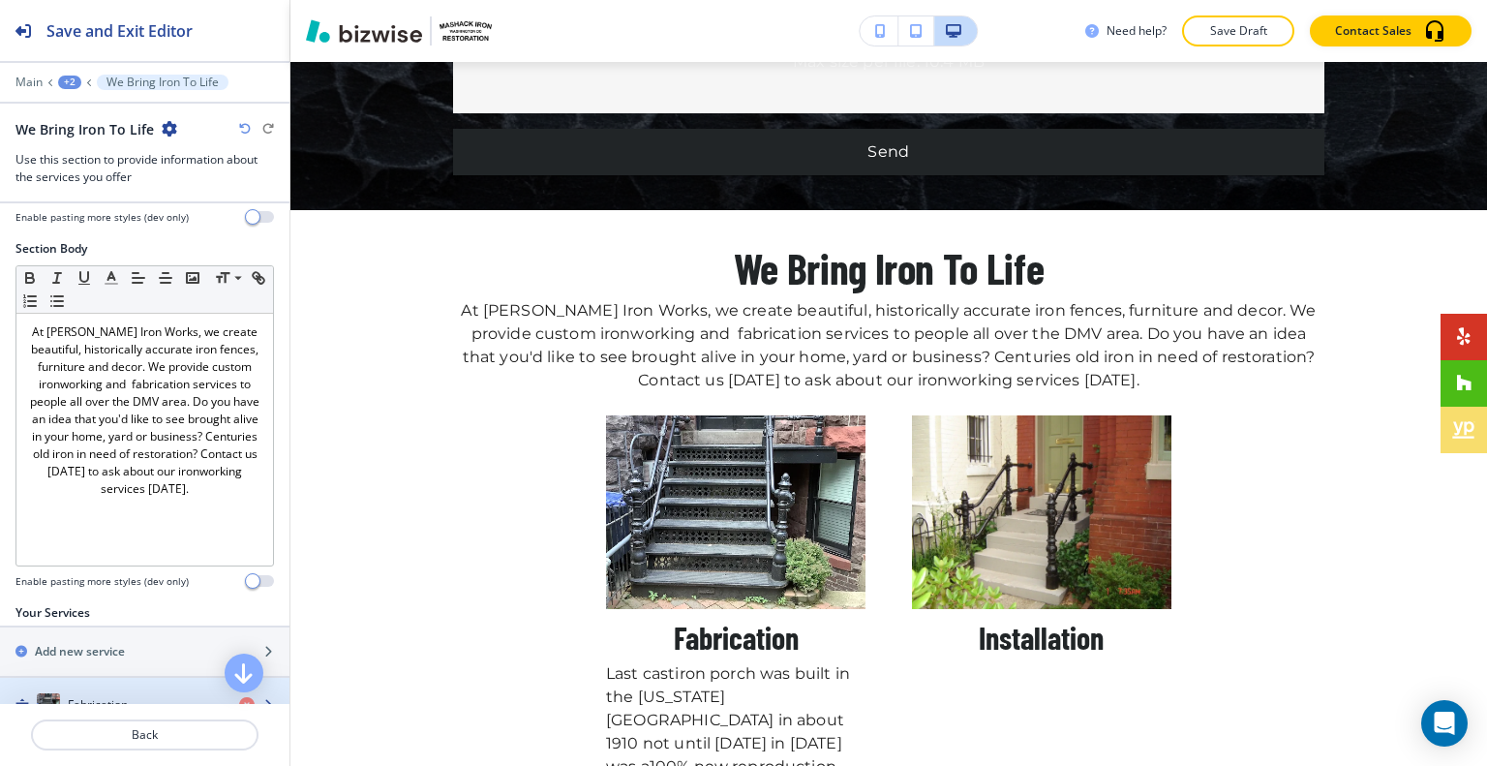
scroll to position [387, 0]
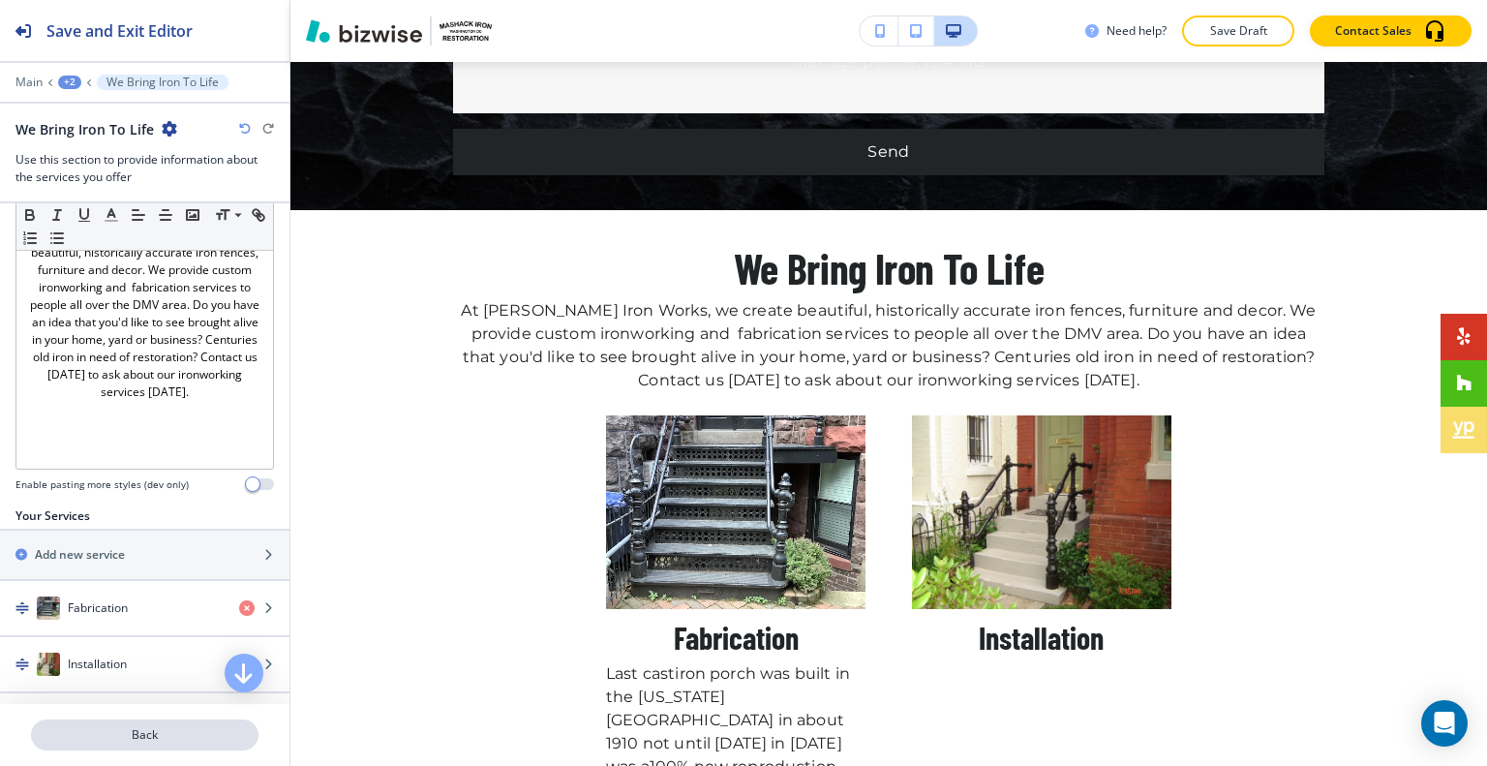
click at [142, 737] on p "Back" at bounding box center [145, 734] width 224 height 17
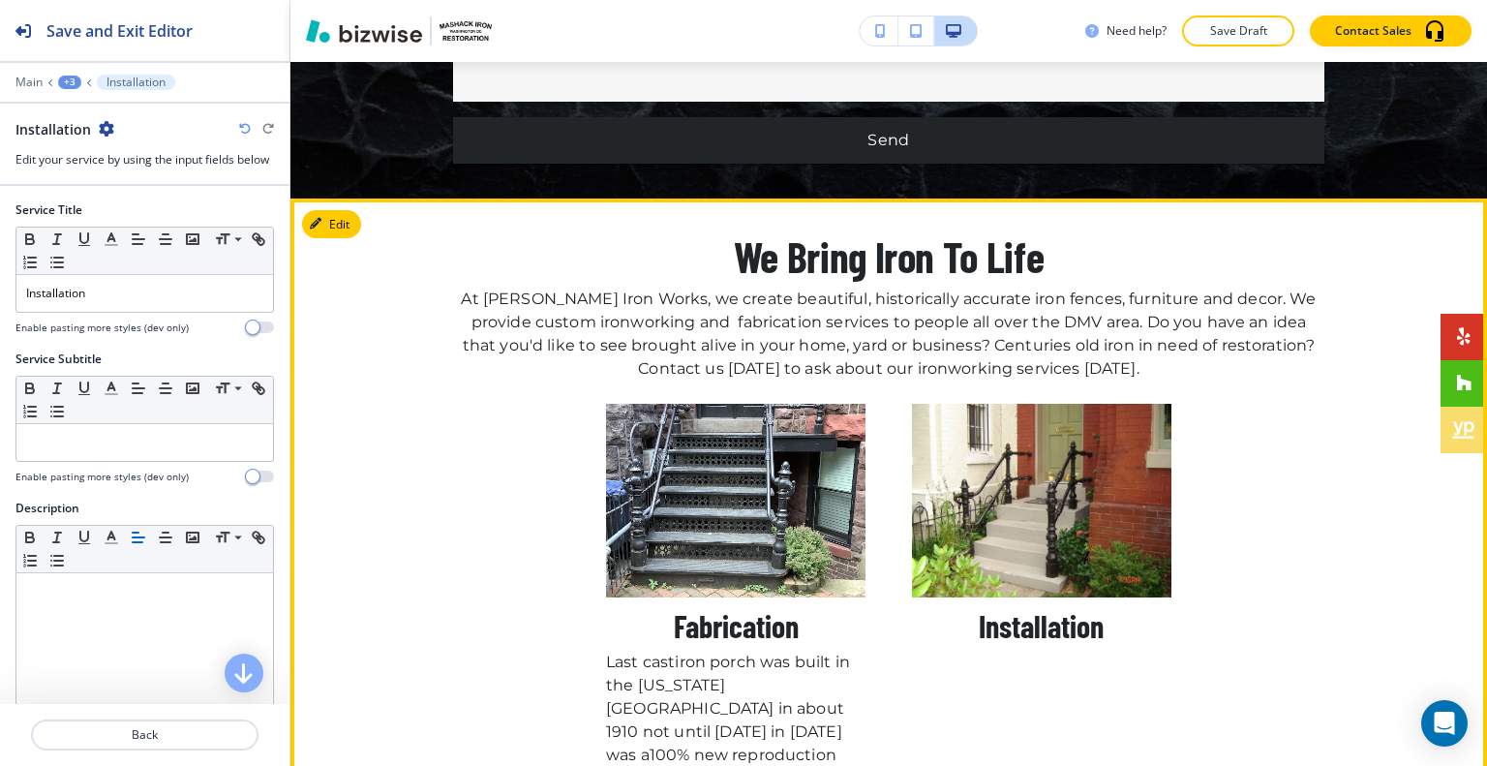
scroll to position [8919, 0]
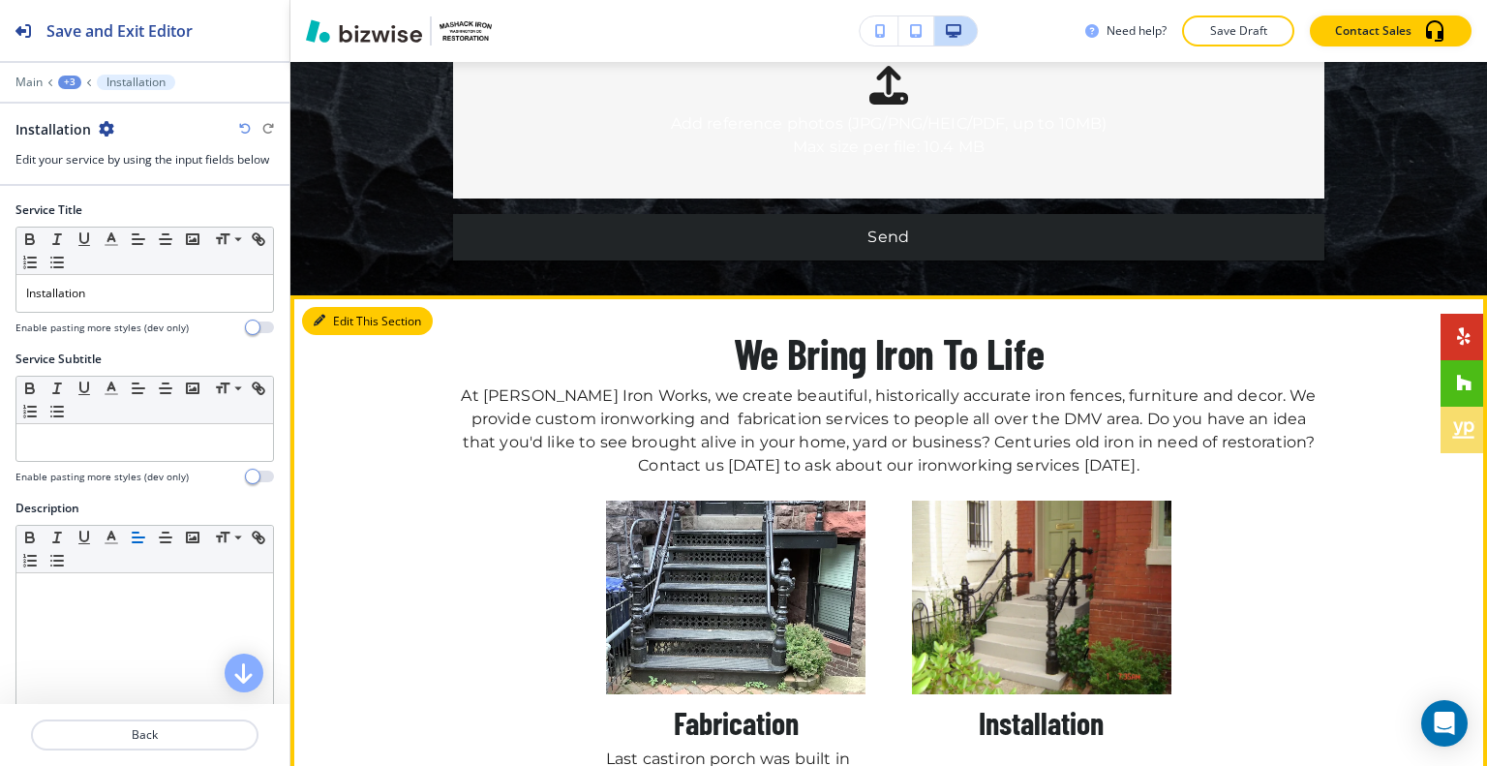
click at [329, 307] on button "Edit This Section" at bounding box center [367, 321] width 131 height 29
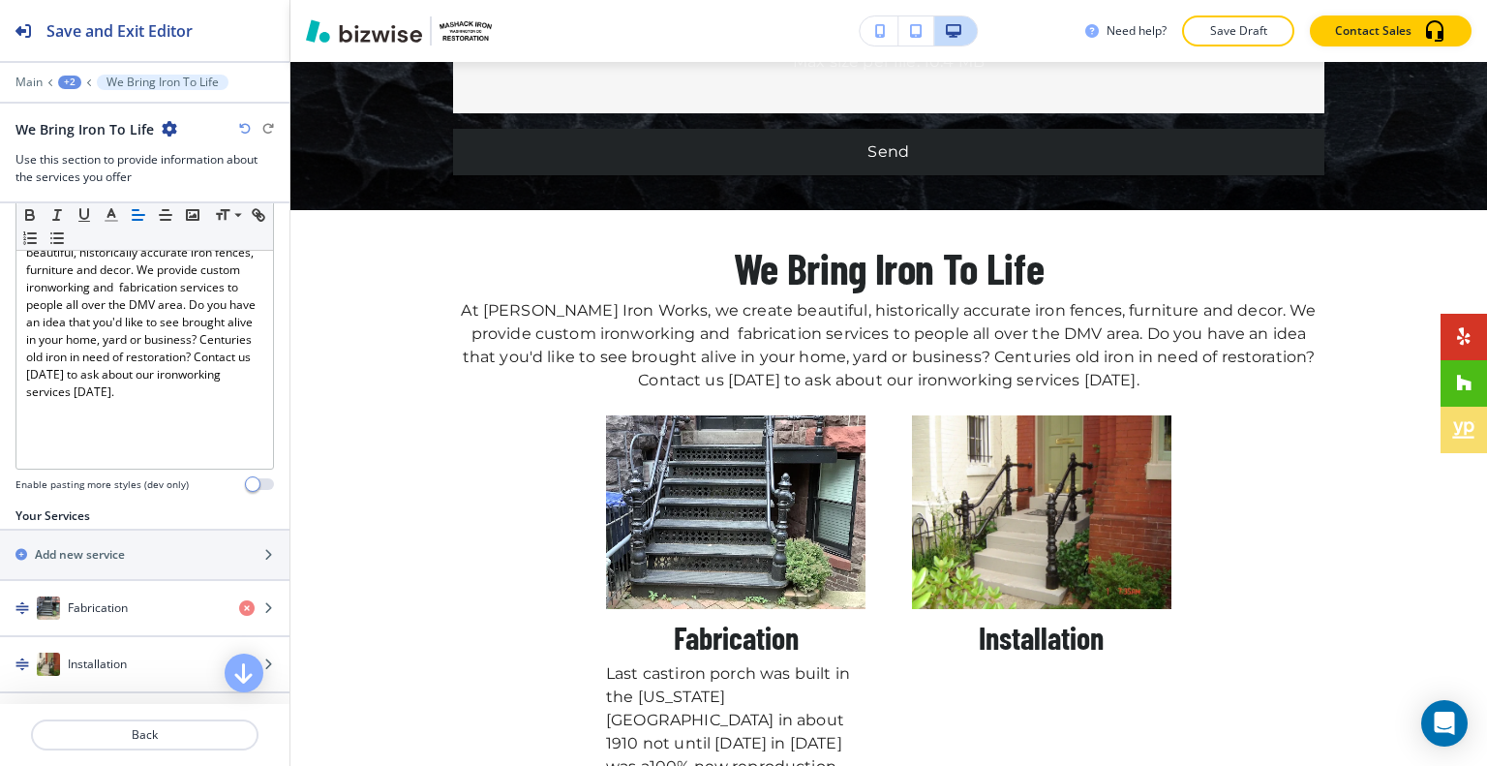
scroll to position [484, 0]
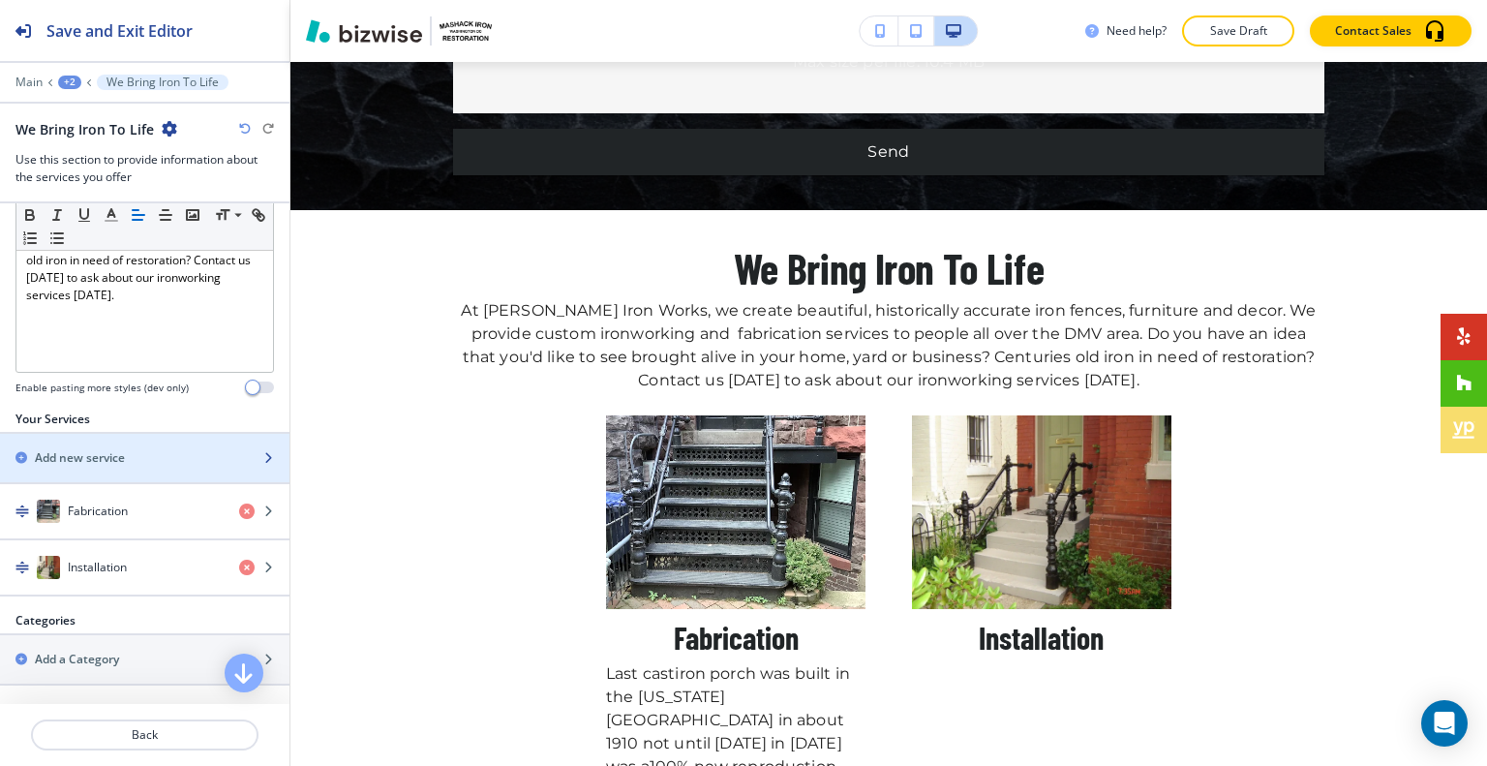
click at [168, 455] on div "Add new service" at bounding box center [123, 457] width 247 height 17
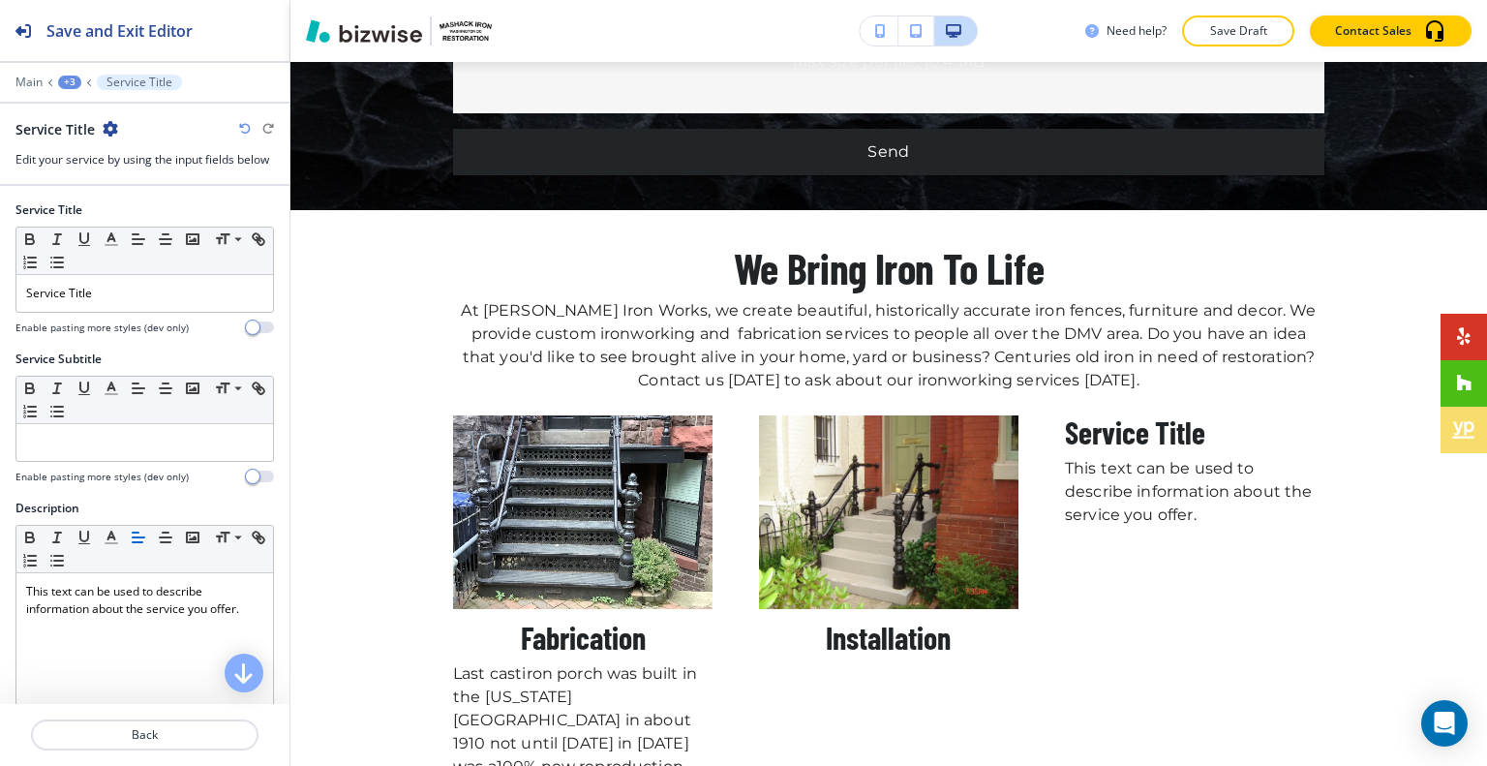
scroll to position [9210, 0]
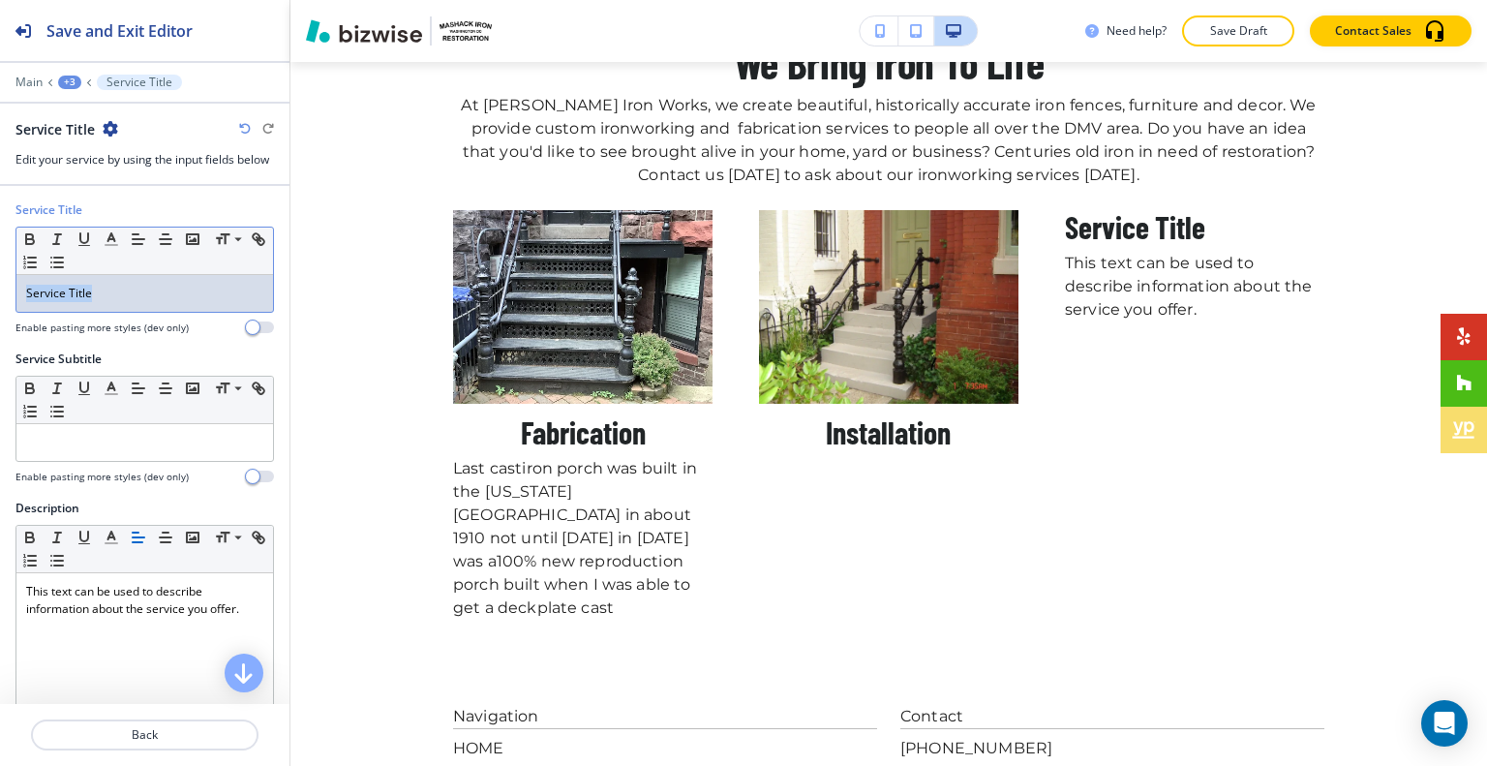
drag, startPoint x: 157, startPoint y: 285, endPoint x: 9, endPoint y: 302, distance: 149.1
click at [9, 302] on div "Service Title Small Normal Large Huge Service Title Enable pasting more styles …" at bounding box center [144, 275] width 289 height 149
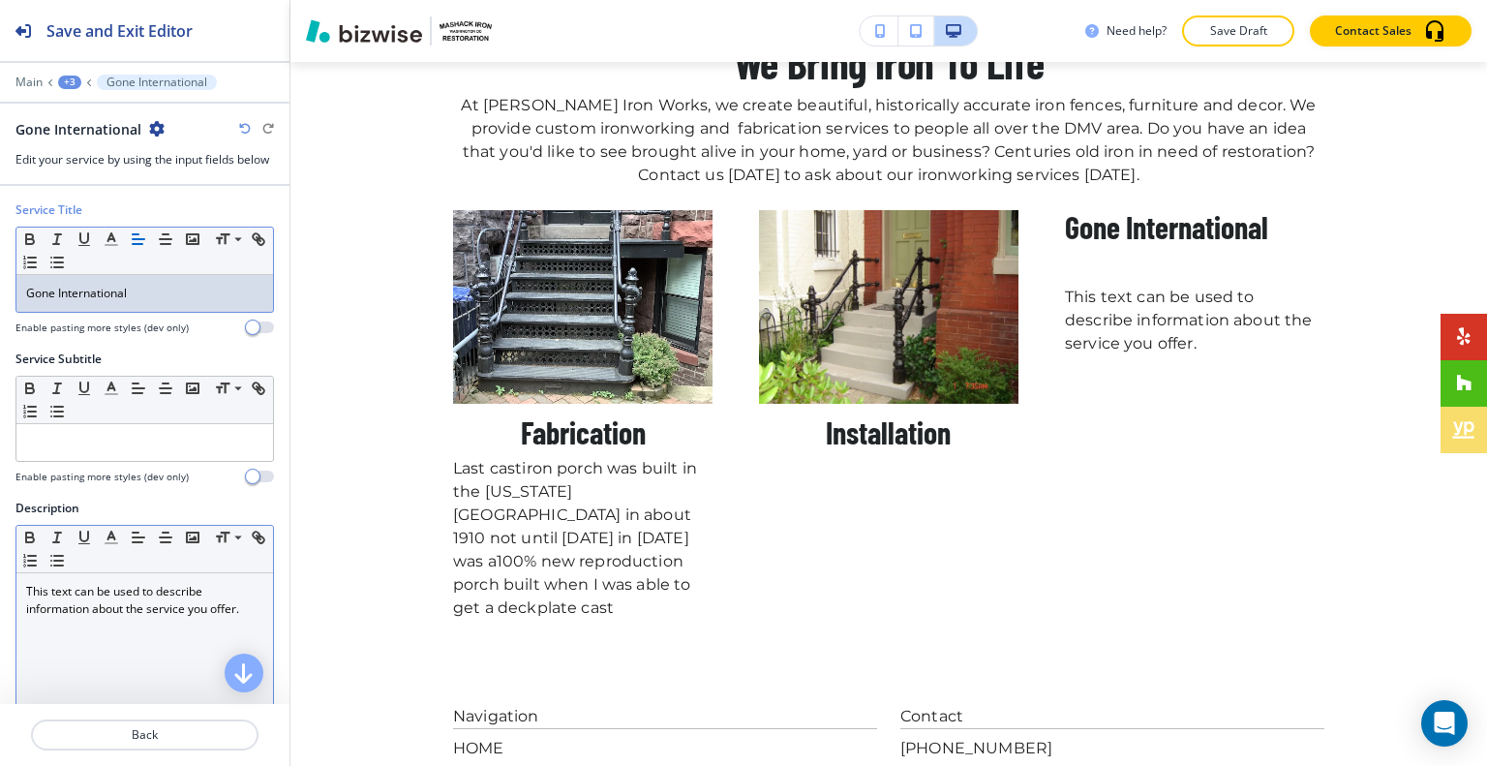
click at [153, 639] on div "This text can be used to describe information about the service you offer." at bounding box center [144, 699] width 256 height 252
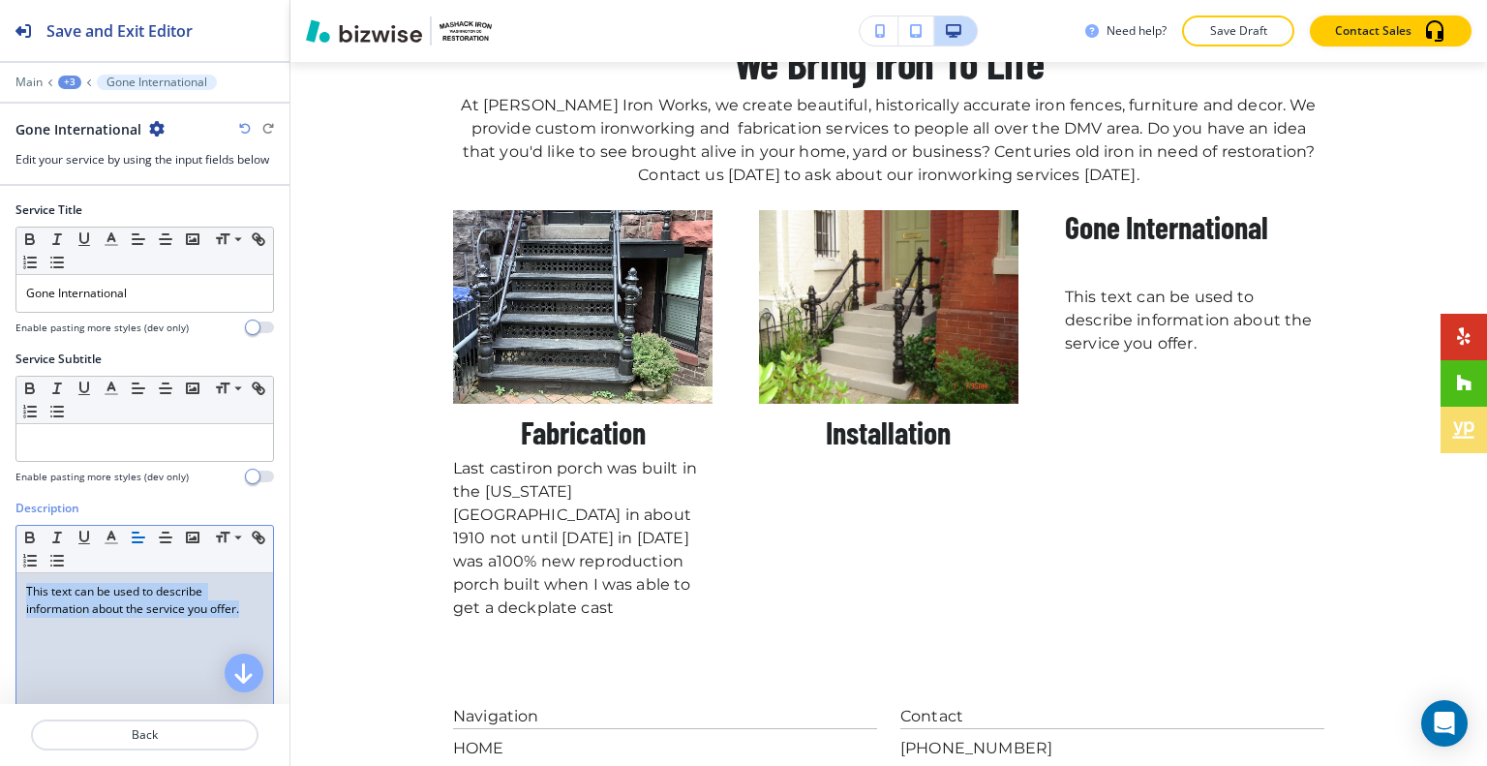
drag, startPoint x: 244, startPoint y: 612, endPoint x: 25, endPoint y: 572, distance: 222.3
click at [2, 573] on div "Description Small Normal Large Huge This text can be used to describe informati…" at bounding box center [144, 681] width 289 height 364
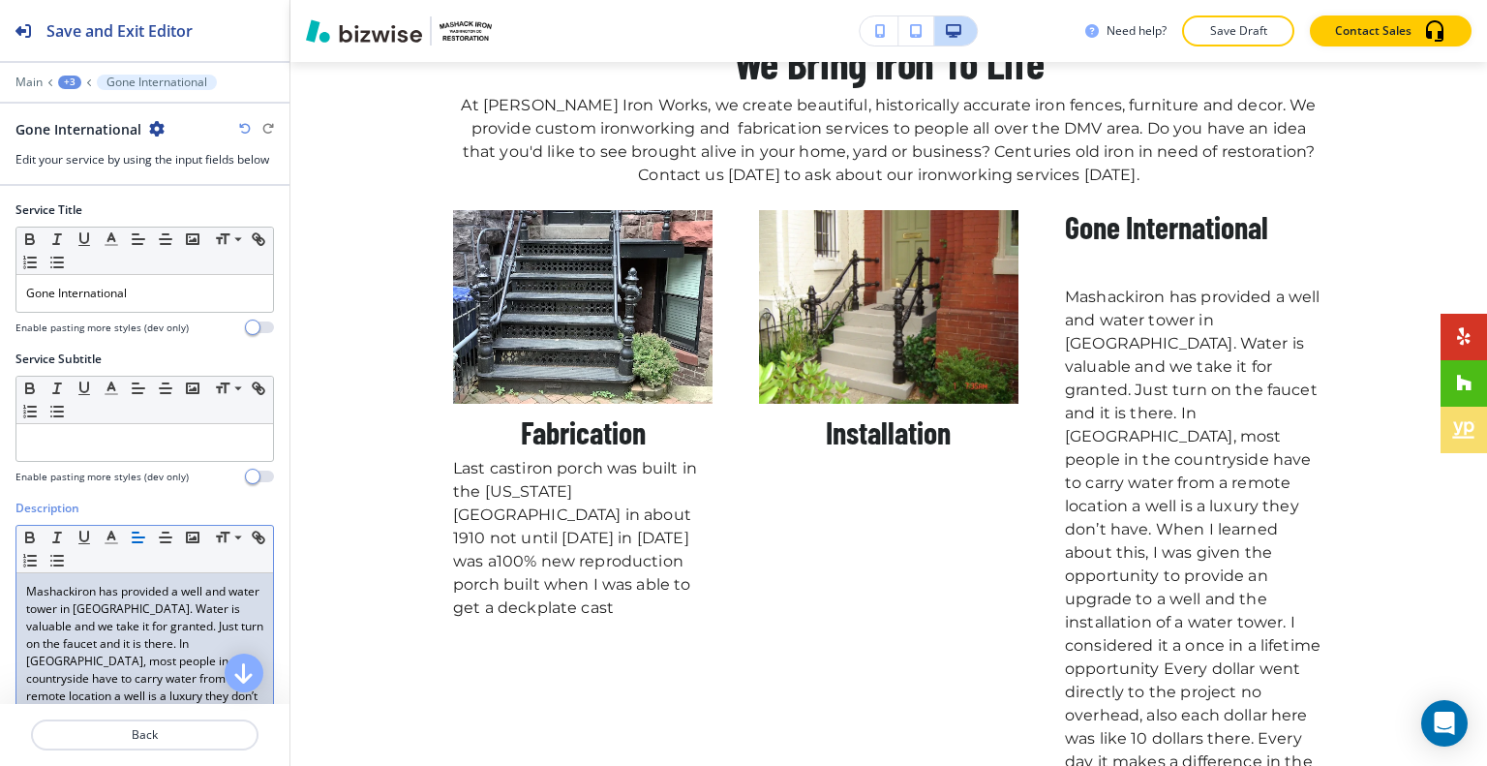
click at [24, 591] on div "Mashackiron has provided a well and water tower in Kenya. Water is valuable and…" at bounding box center [144, 713] width 256 height 281
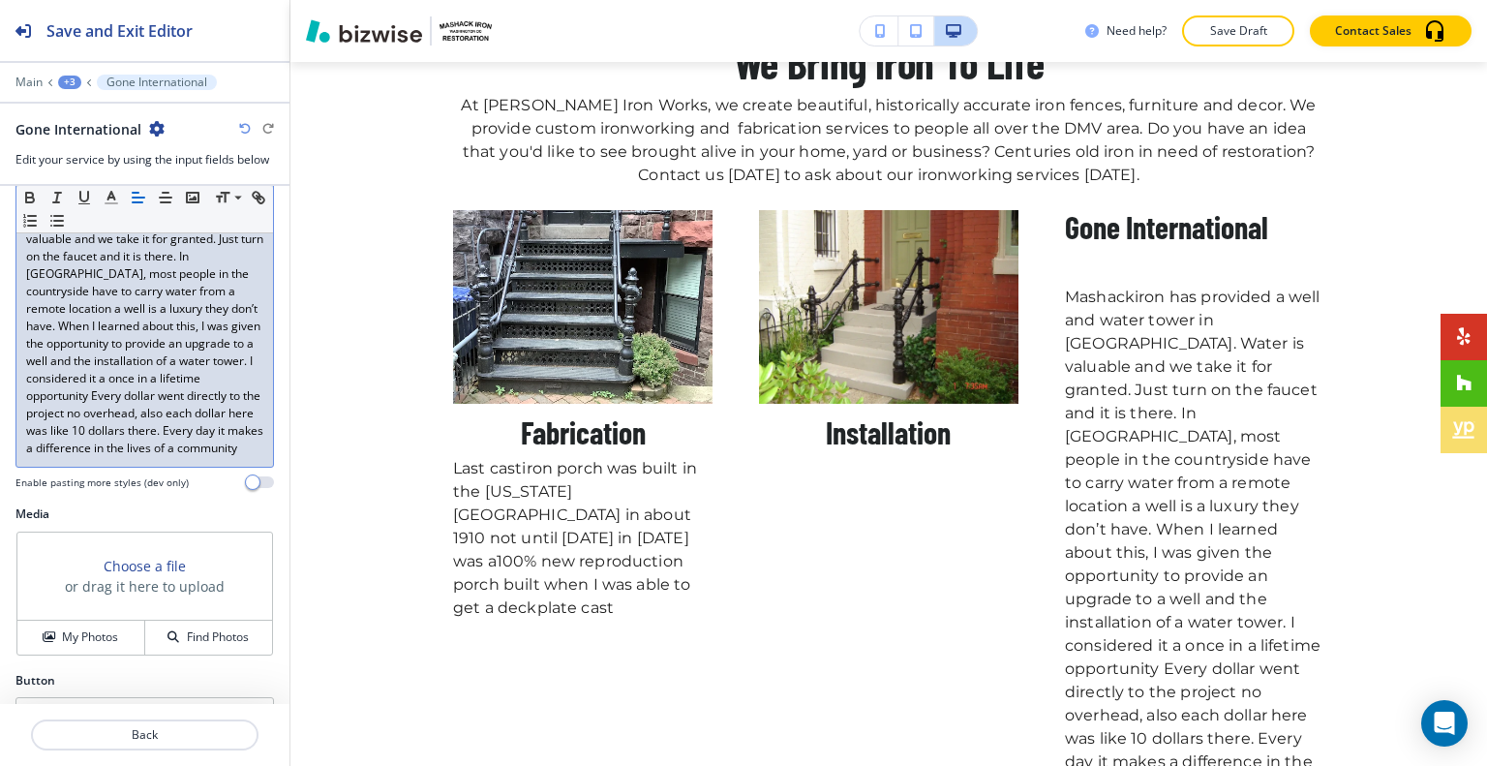
scroll to position [445, 0]
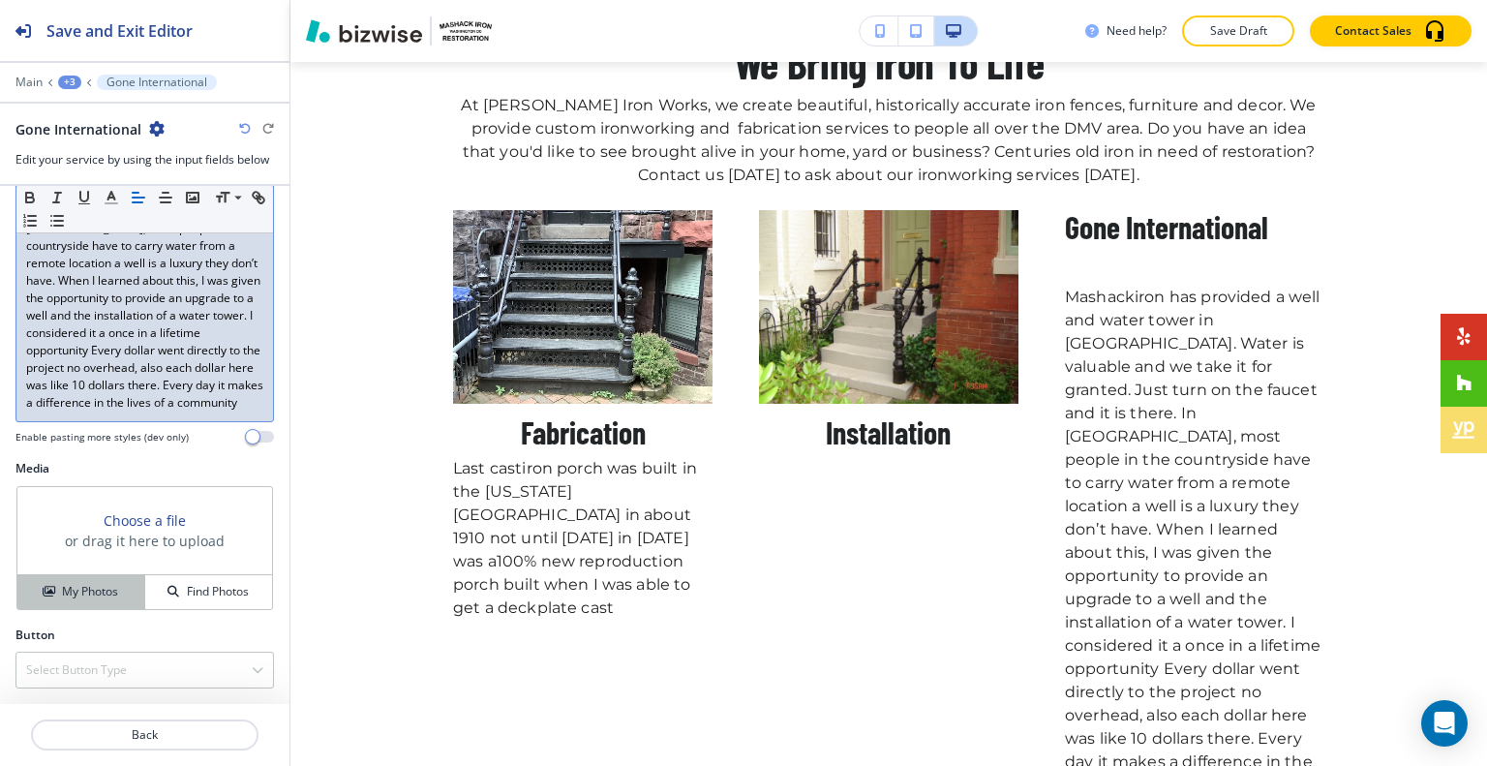
click at [73, 603] on button "My Photos" at bounding box center [81, 592] width 128 height 34
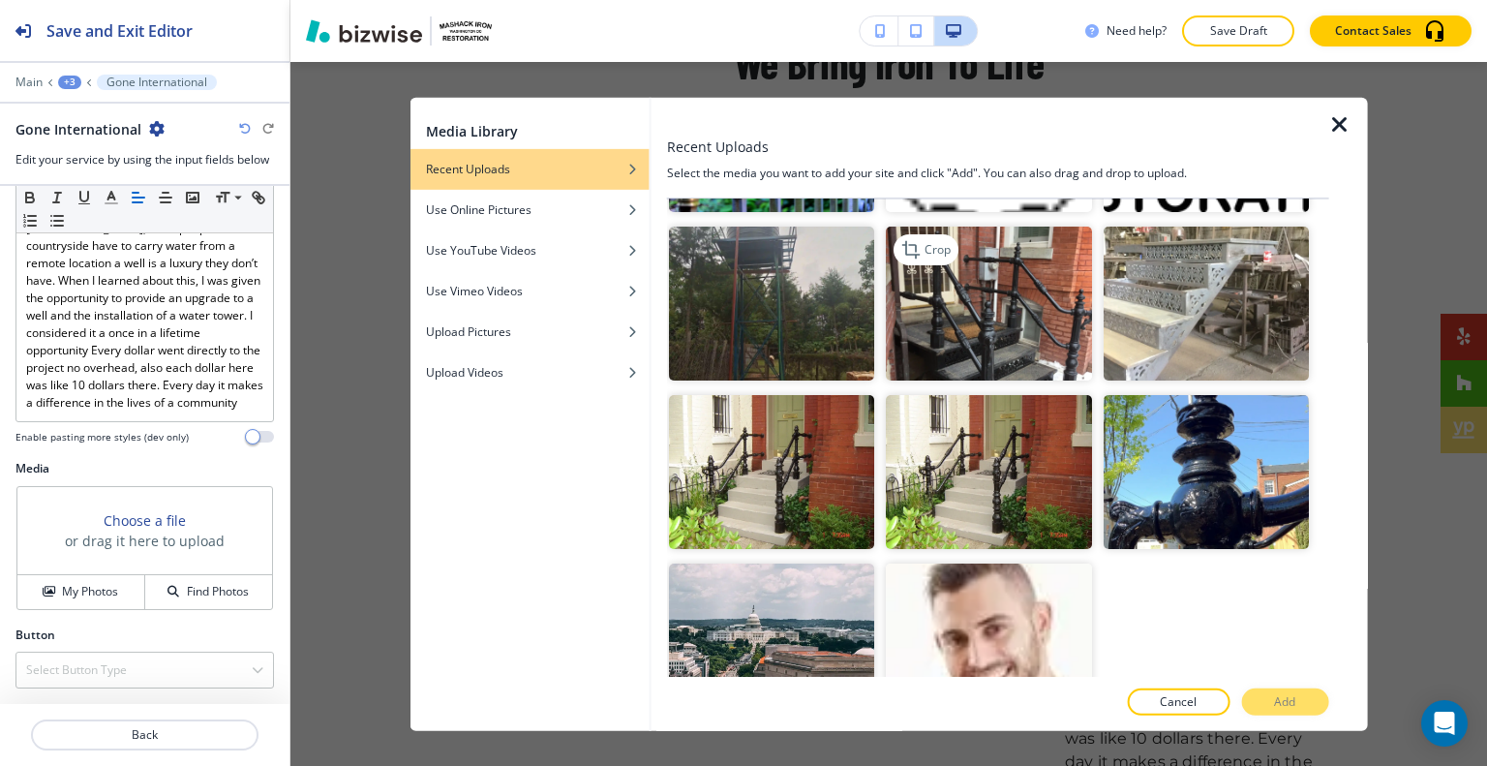
scroll to position [1647, 0]
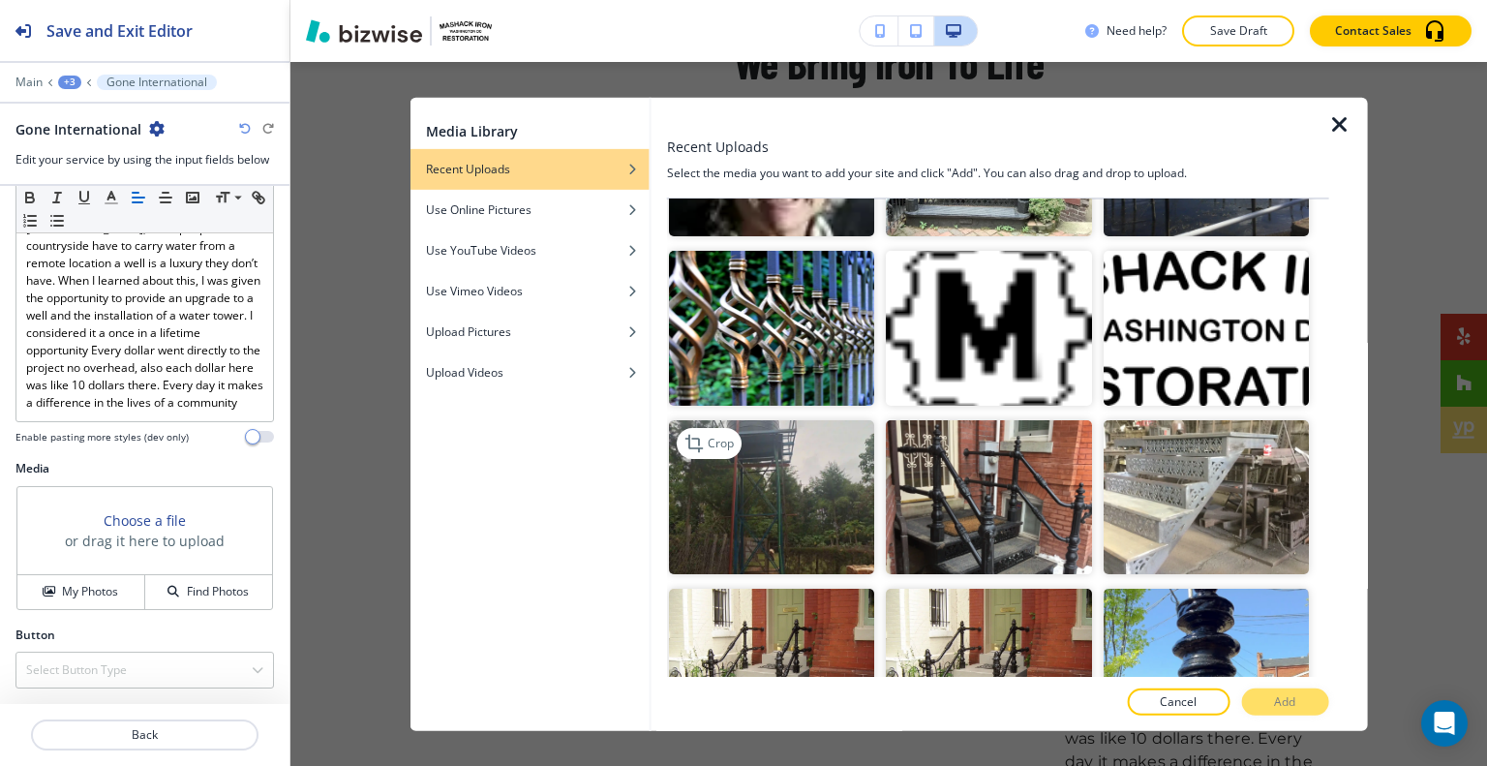
click at [831, 438] on img "button" at bounding box center [771, 496] width 205 height 154
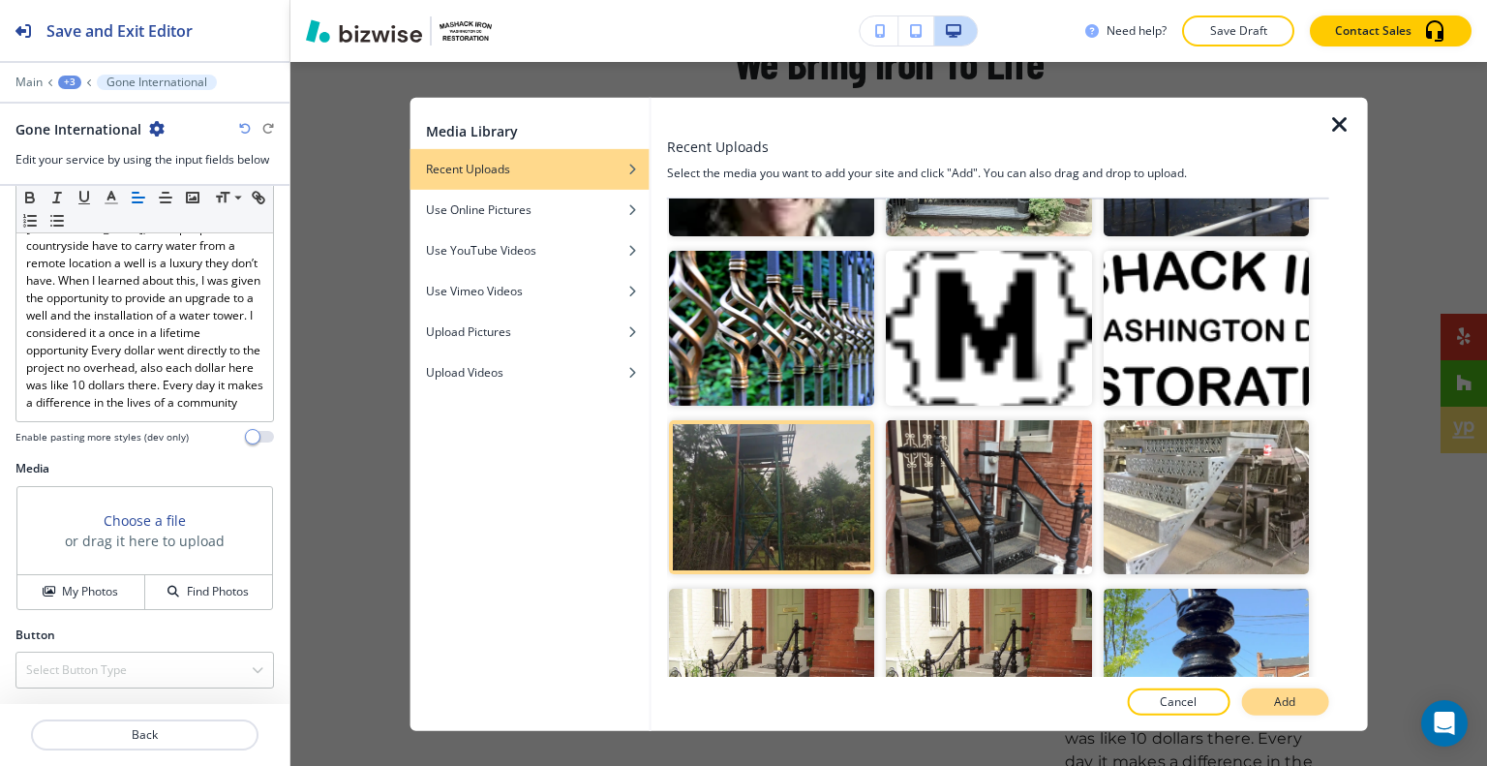
click at [1285, 705] on p "Add" at bounding box center [1284, 701] width 21 height 17
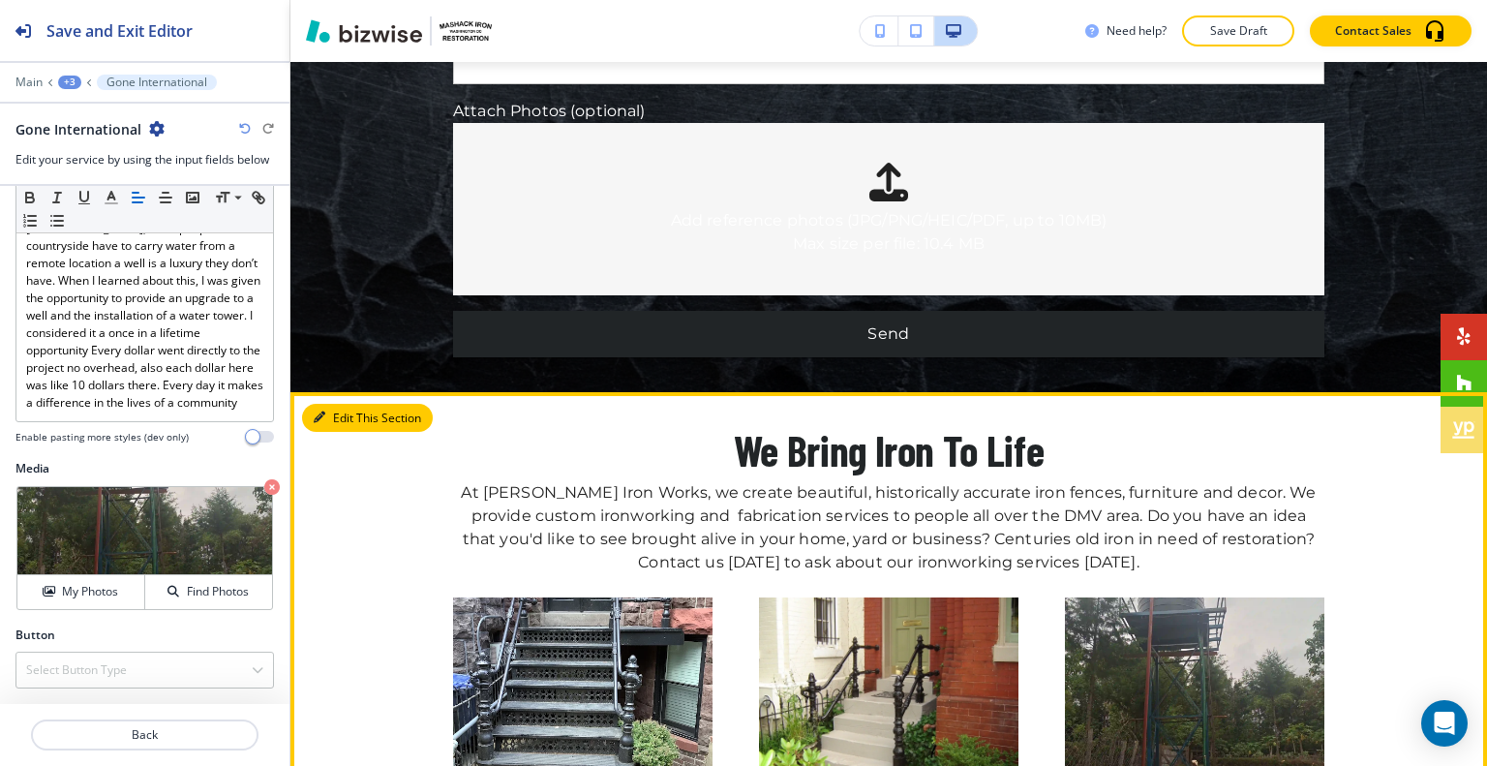
scroll to position [8726, 0]
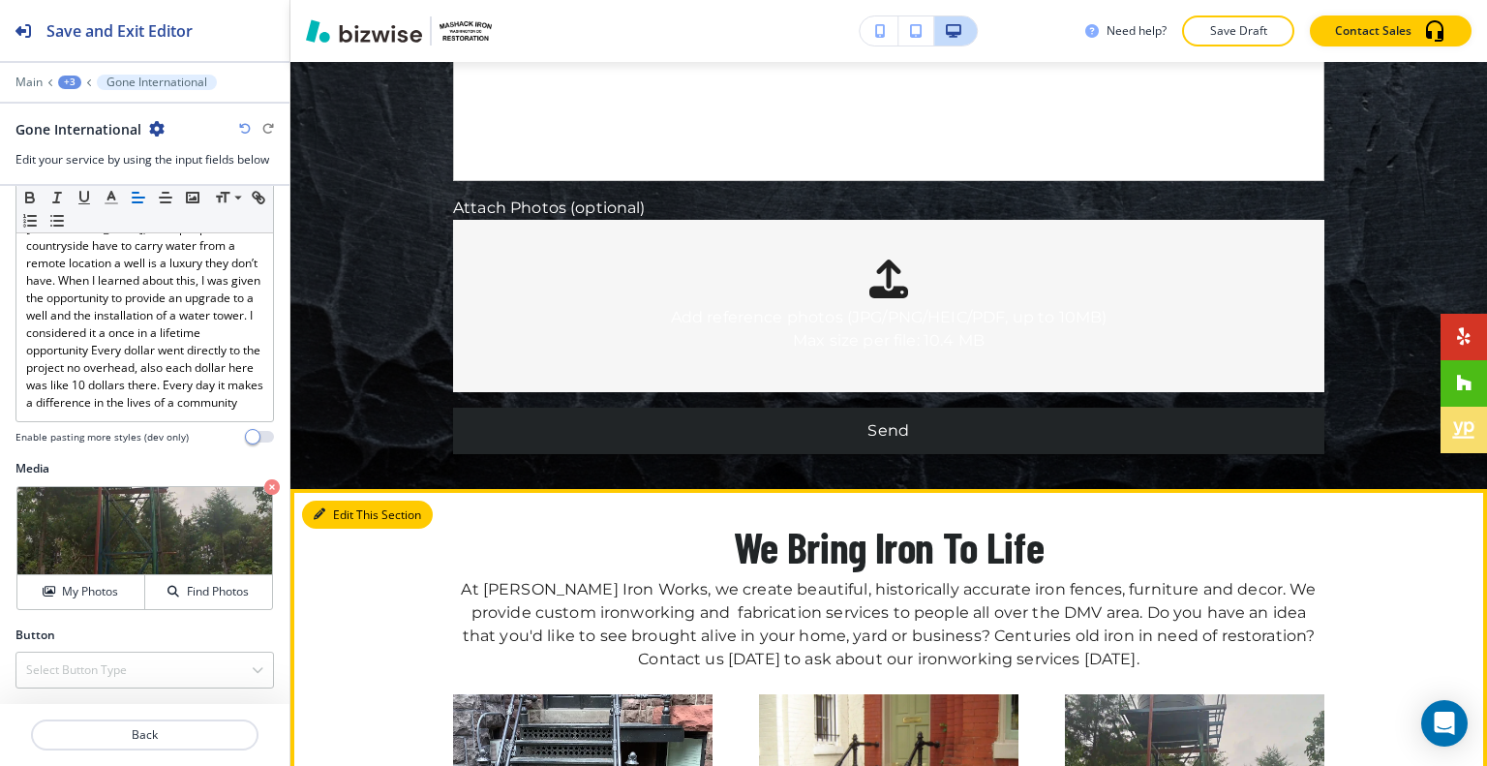
click at [348, 500] on button "Edit This Section" at bounding box center [367, 514] width 131 height 29
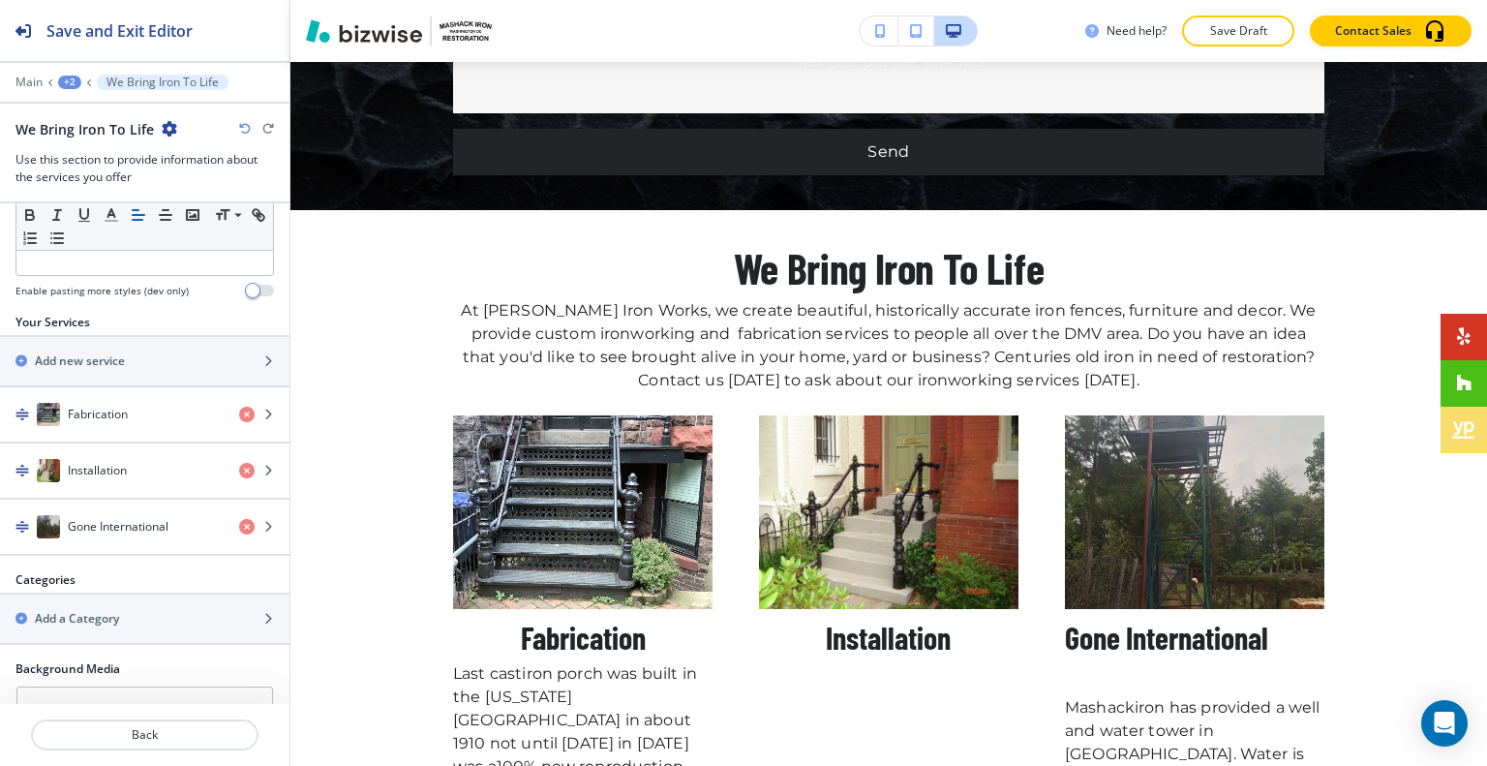
scroll to position [1003, 0]
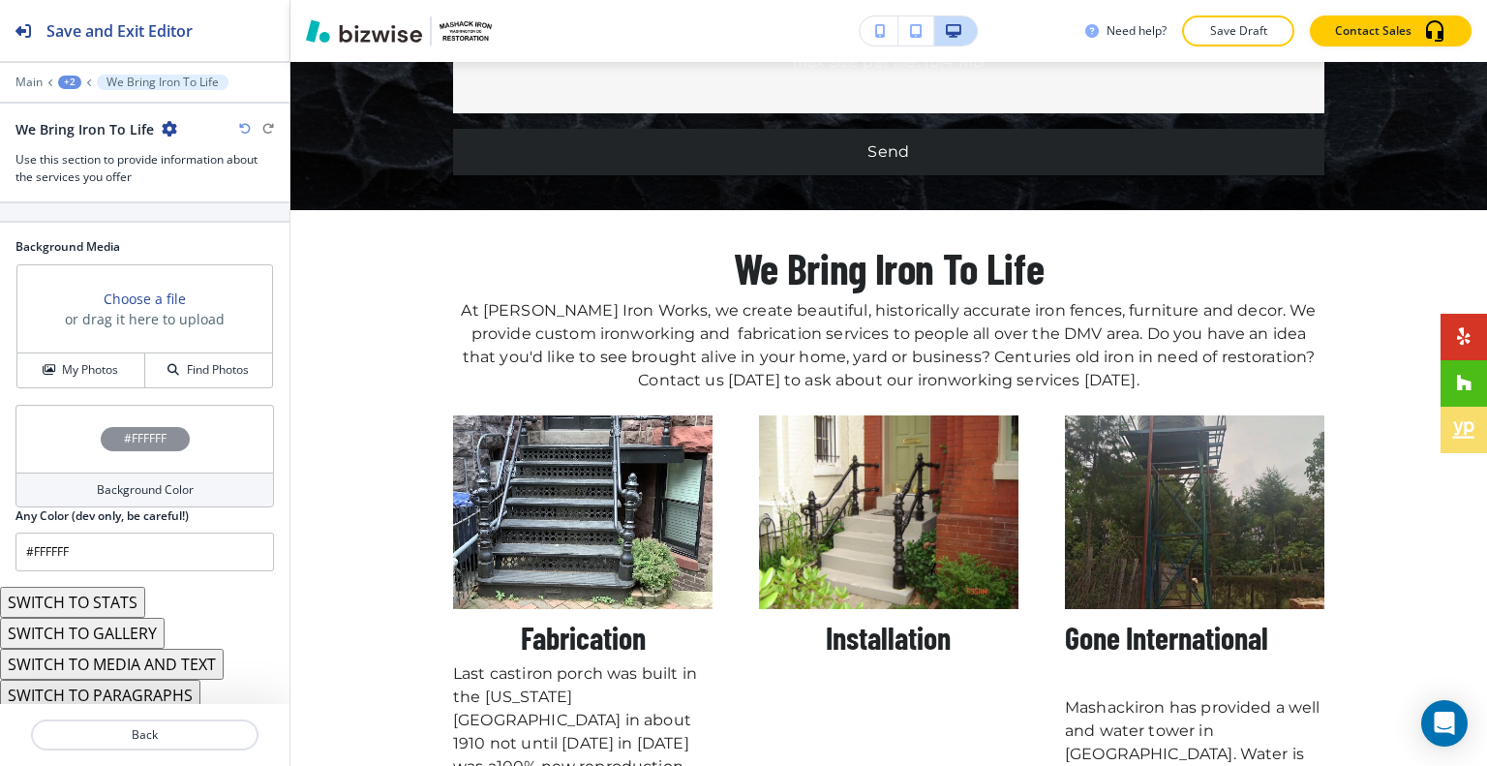
click at [160, 691] on button "SWITCH TO PARAGRAPHS" at bounding box center [100, 694] width 200 height 31
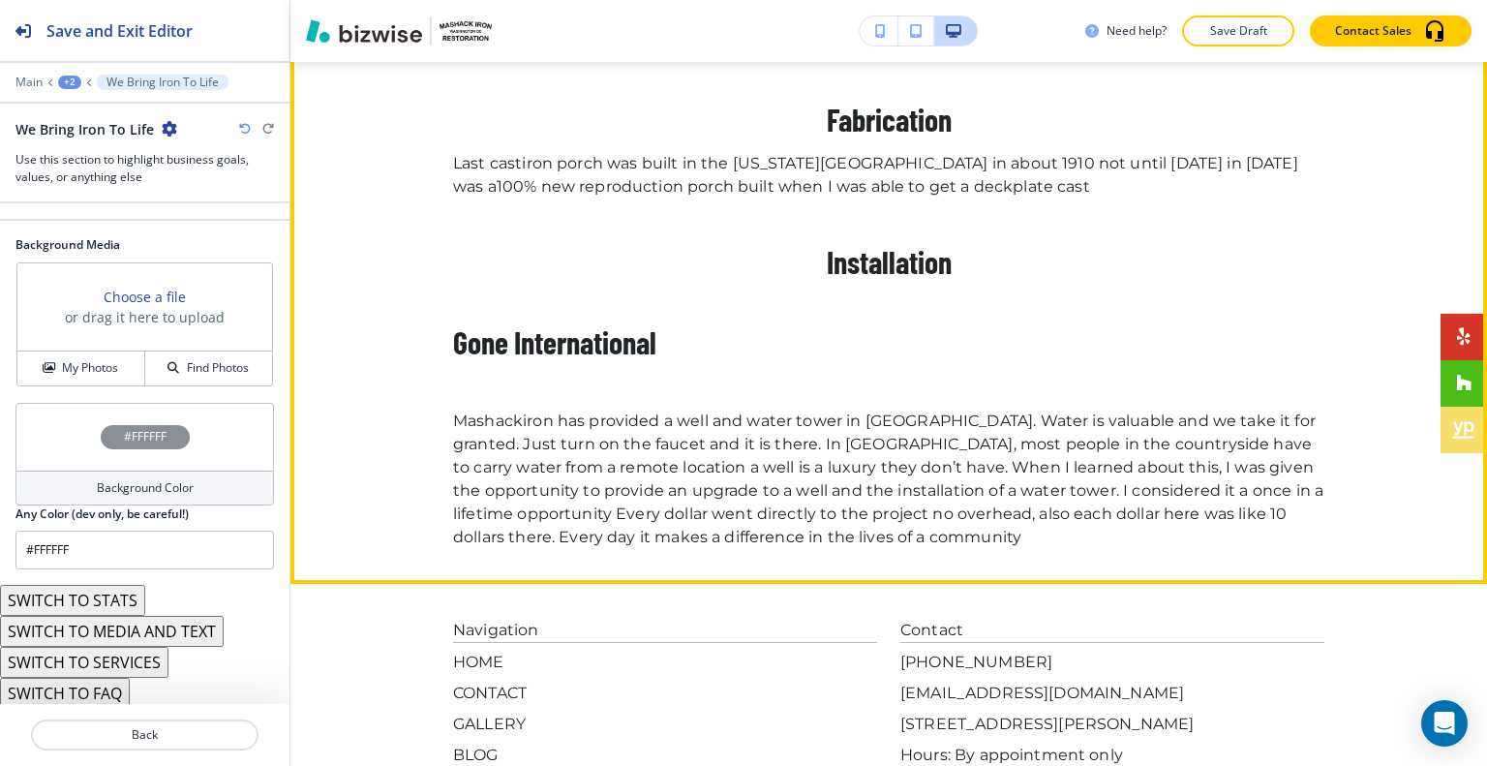
scroll to position [8949, 0]
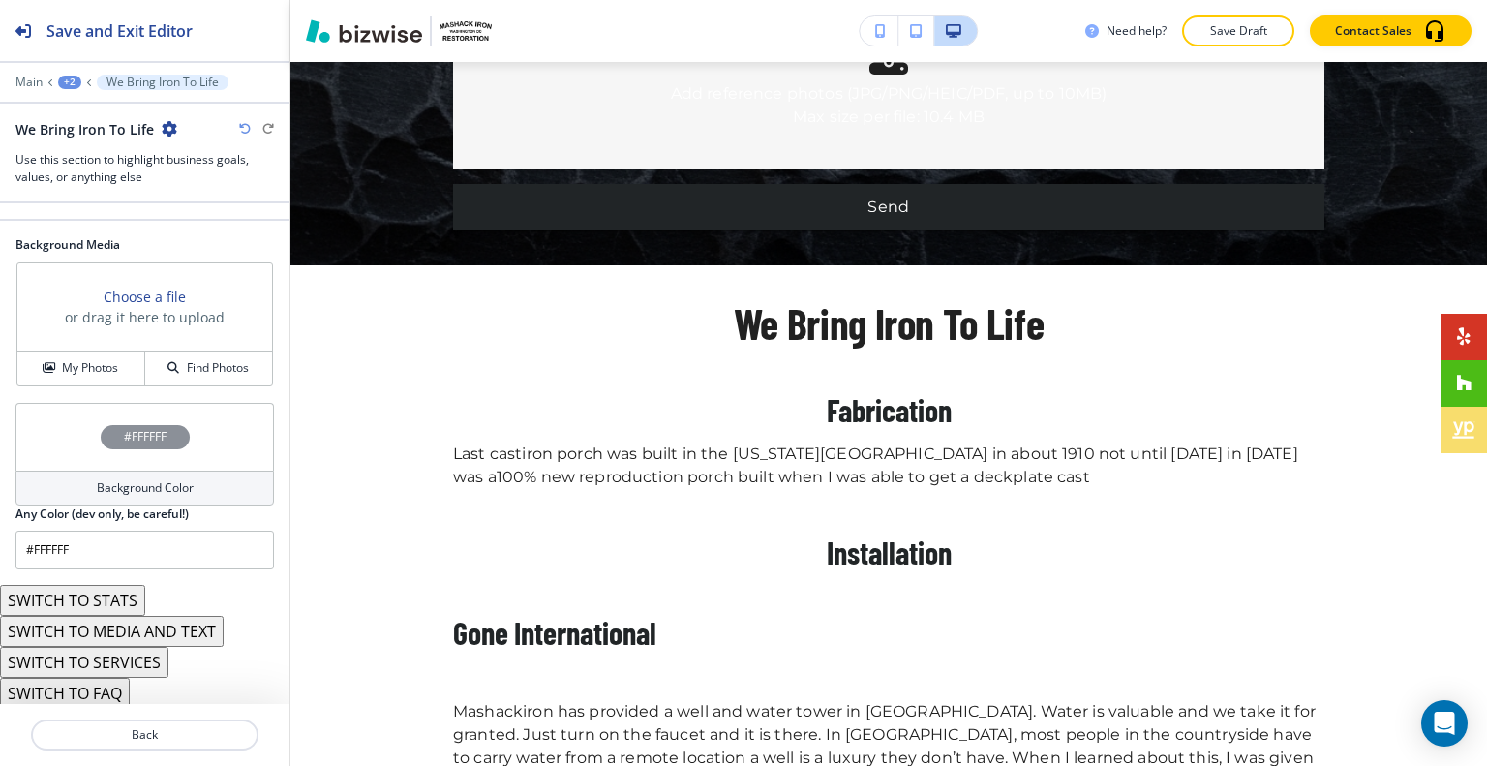
drag, startPoint x: 246, startPoint y: 129, endPoint x: 243, endPoint y: 139, distance: 11.0
click at [243, 139] on div "We Bring Iron To Life Use this section to highlight business goals, values, or …" at bounding box center [144, 152] width 258 height 67
click at [247, 125] on icon "button" at bounding box center [245, 129] width 12 height 12
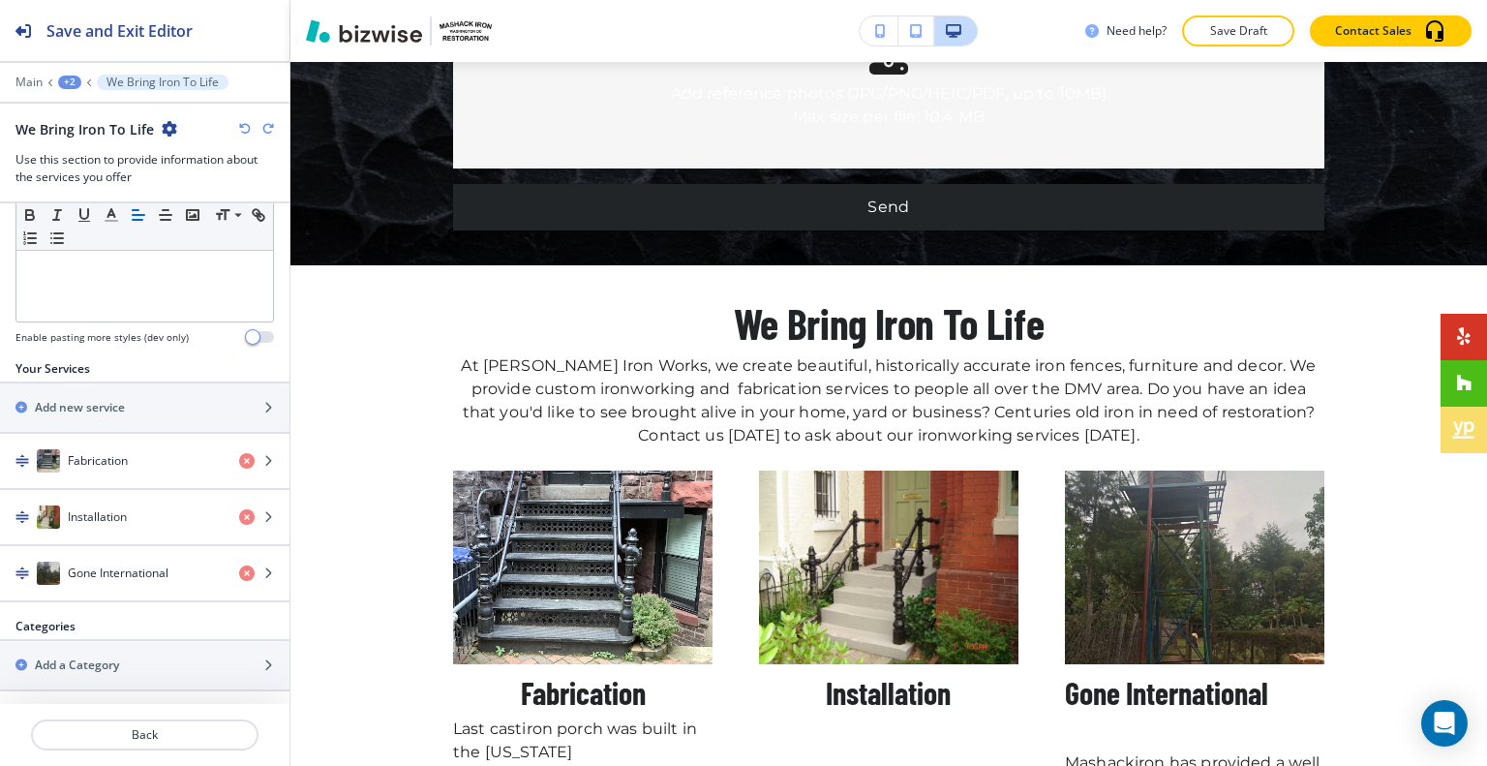
scroll to position [1003, 0]
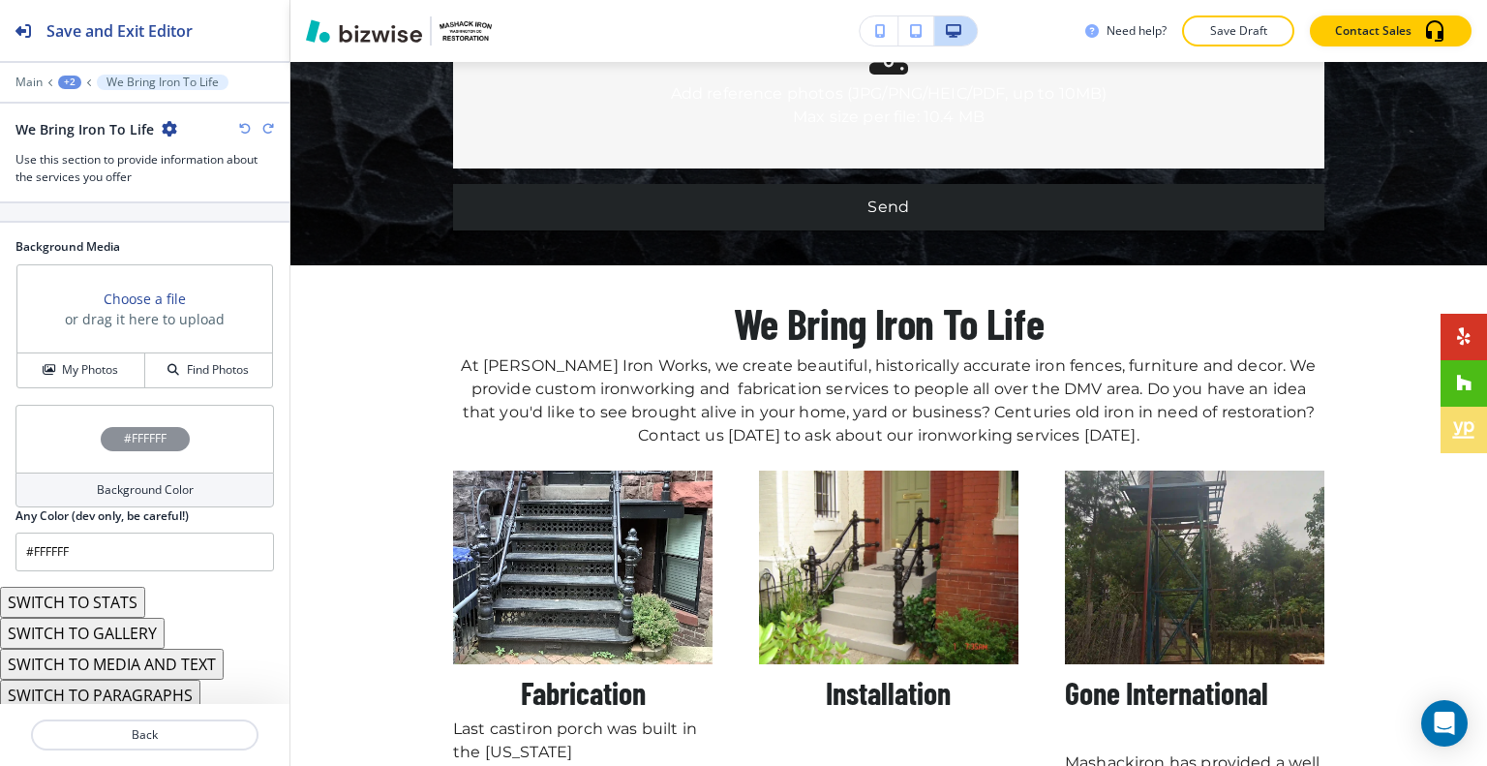
click at [117, 607] on button "SWITCH TO STATS" at bounding box center [72, 601] width 145 height 31
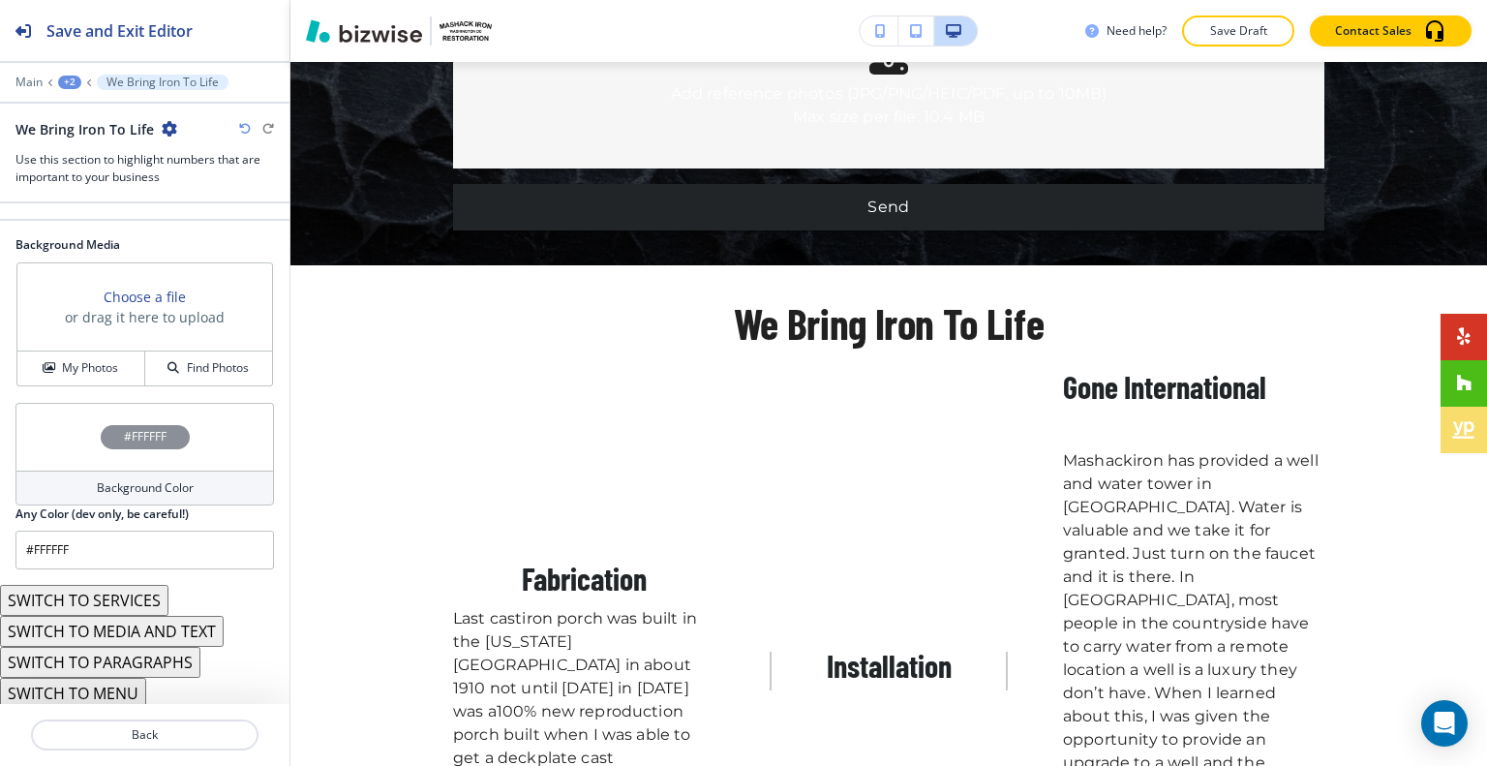
click at [244, 128] on icon "button" at bounding box center [245, 129] width 12 height 12
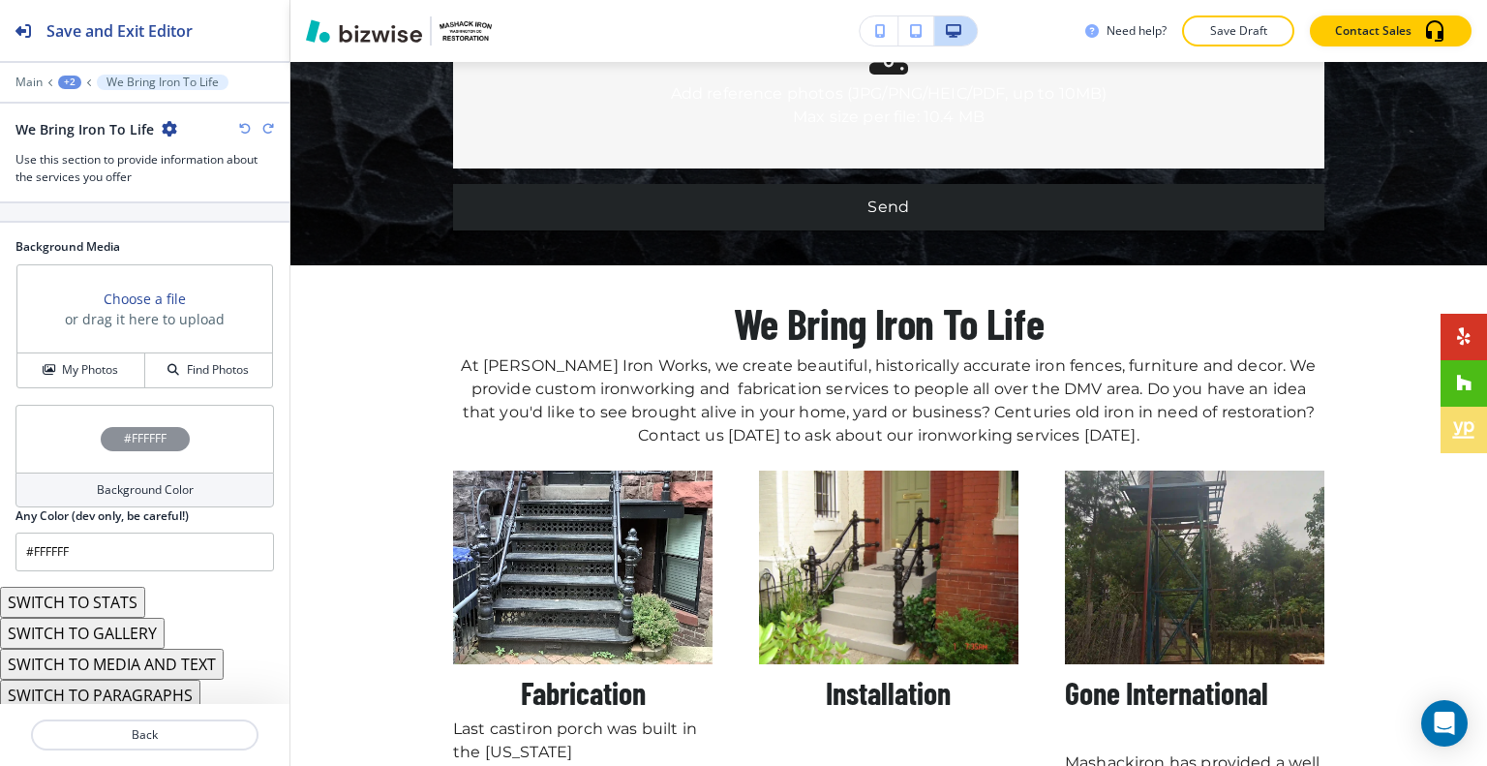
click at [182, 661] on button "SWITCH TO MEDIA AND TEXT" at bounding box center [112, 663] width 224 height 31
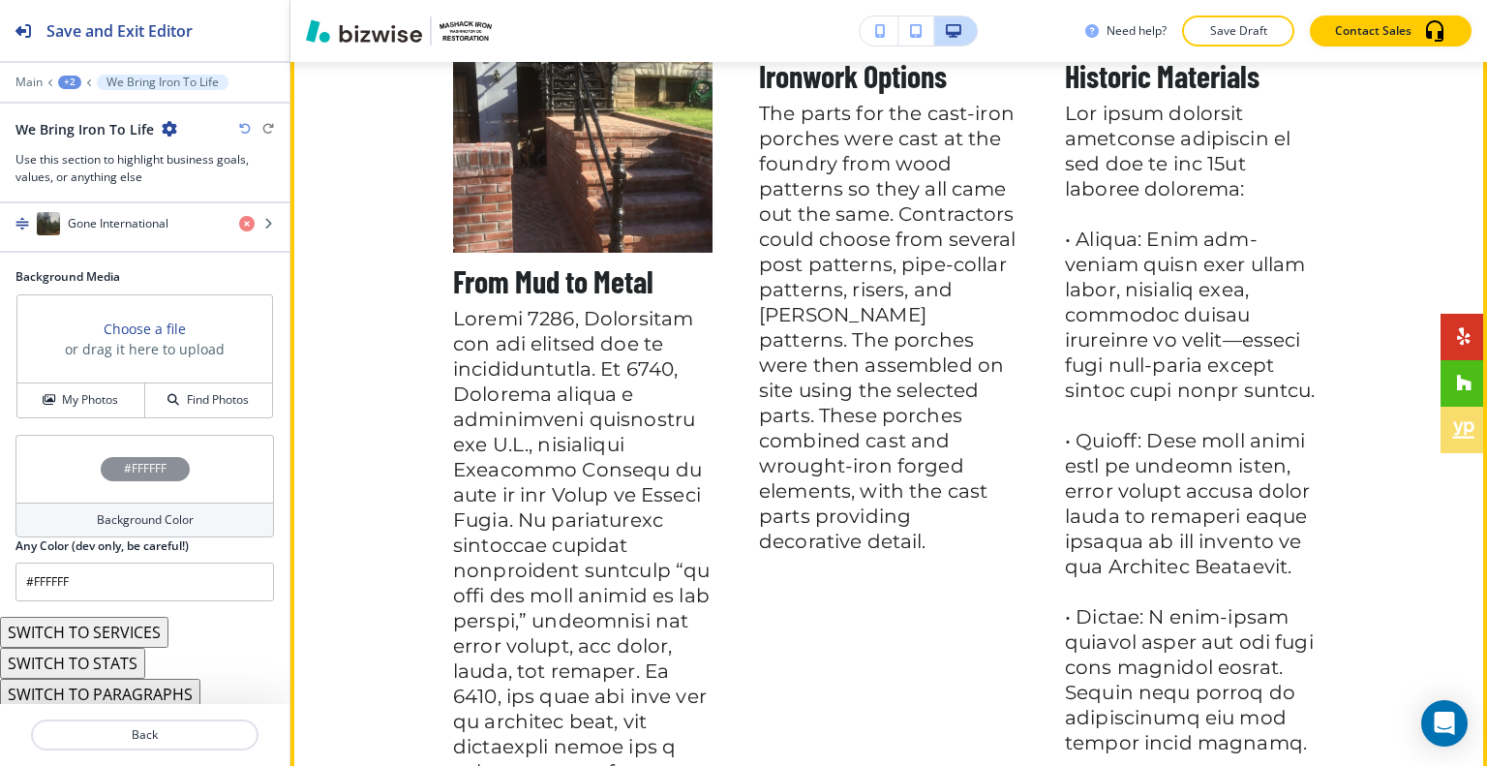
scroll to position [2562, 0]
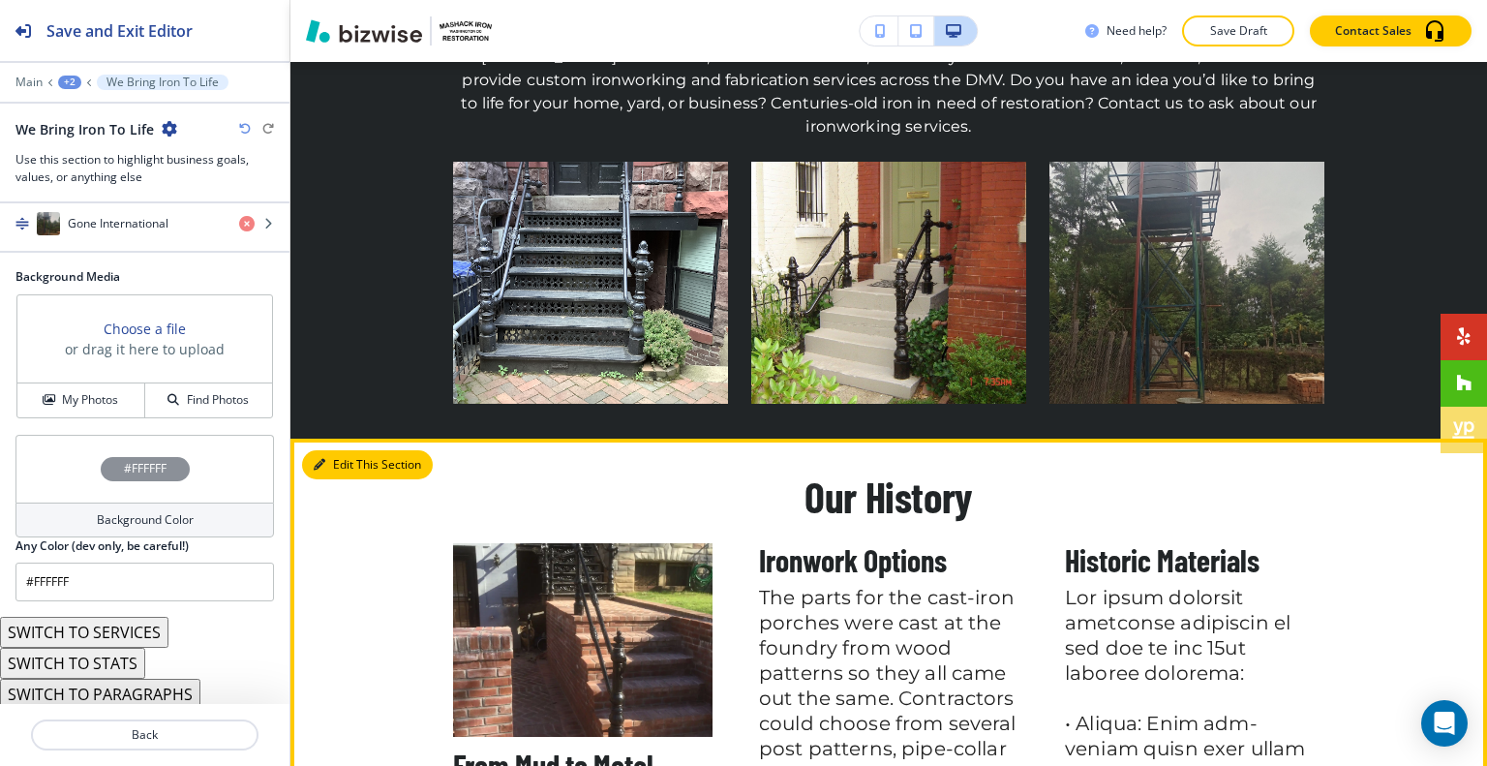
click at [341, 450] on button "Edit This Section" at bounding box center [367, 464] width 131 height 29
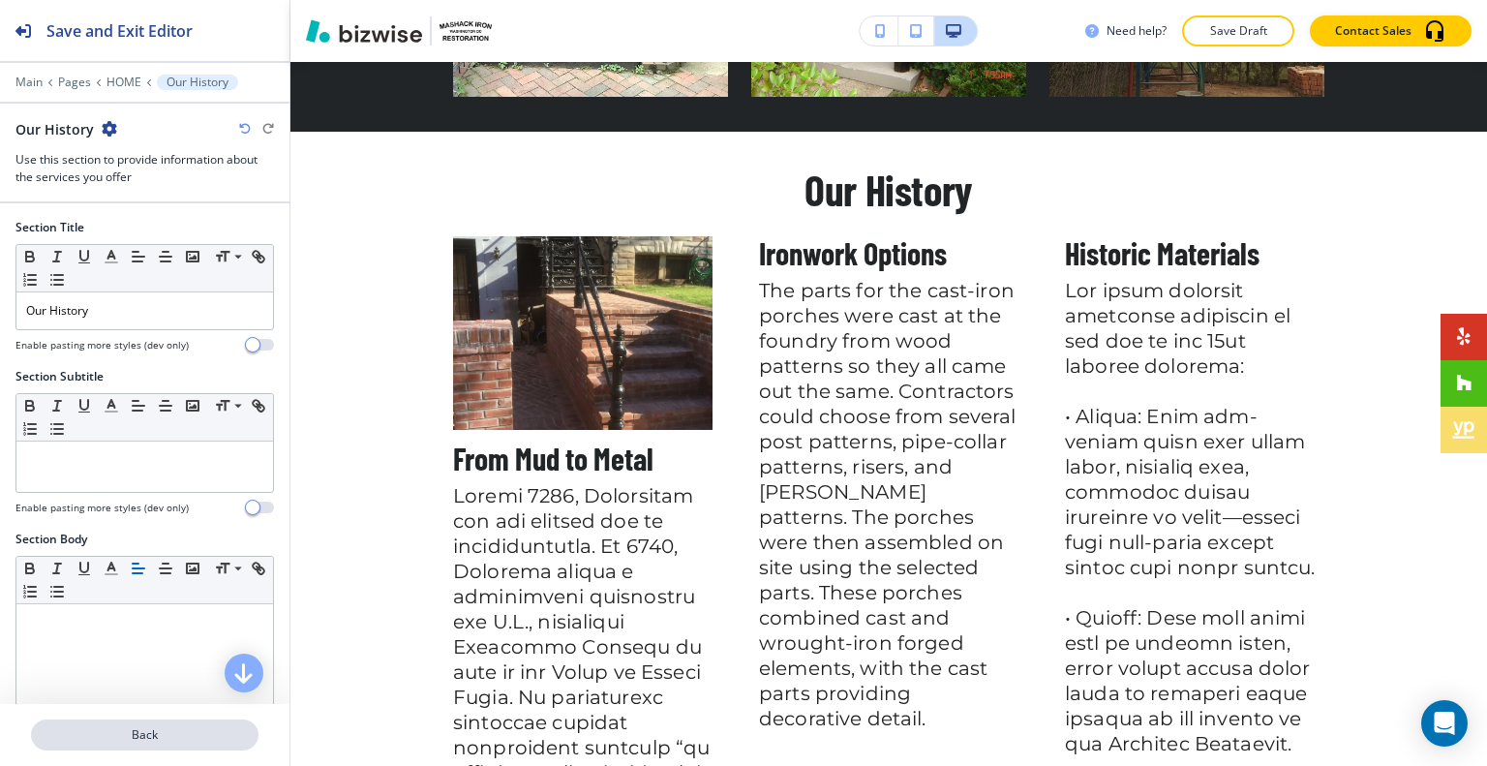
click at [166, 742] on p "Back" at bounding box center [145, 734] width 224 height 17
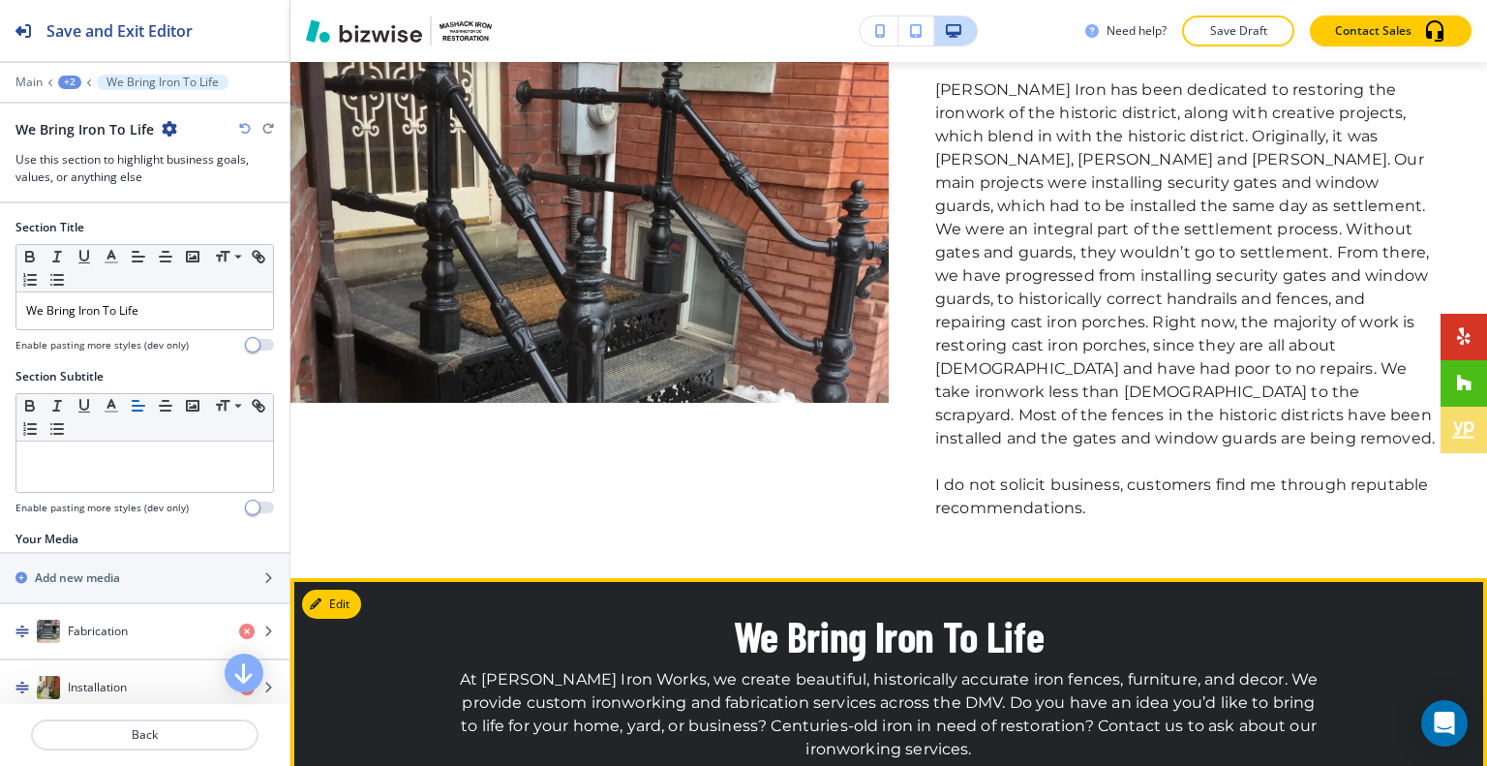
scroll to position [2327, 0]
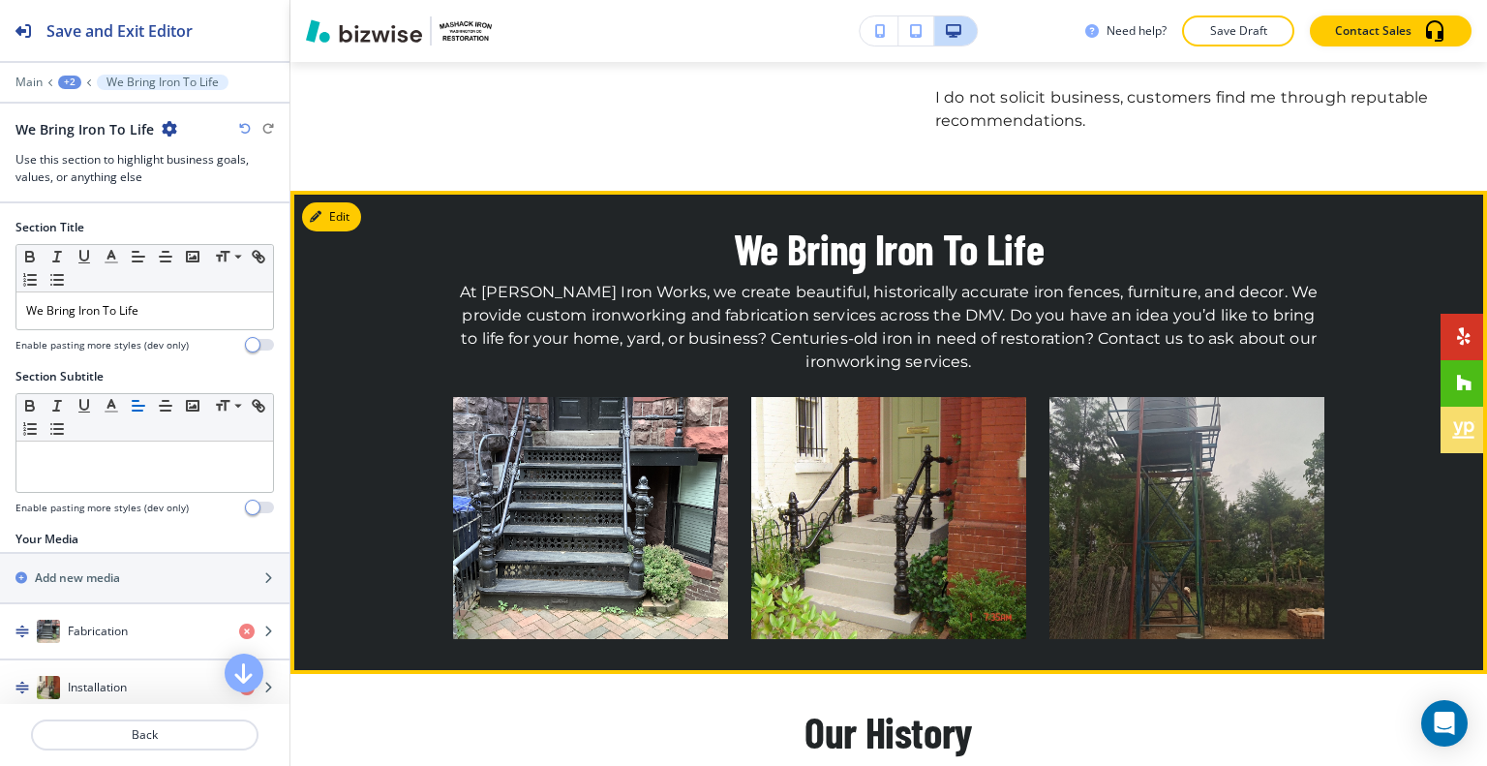
click at [594, 491] on img "button" at bounding box center [590, 518] width 275 height 242
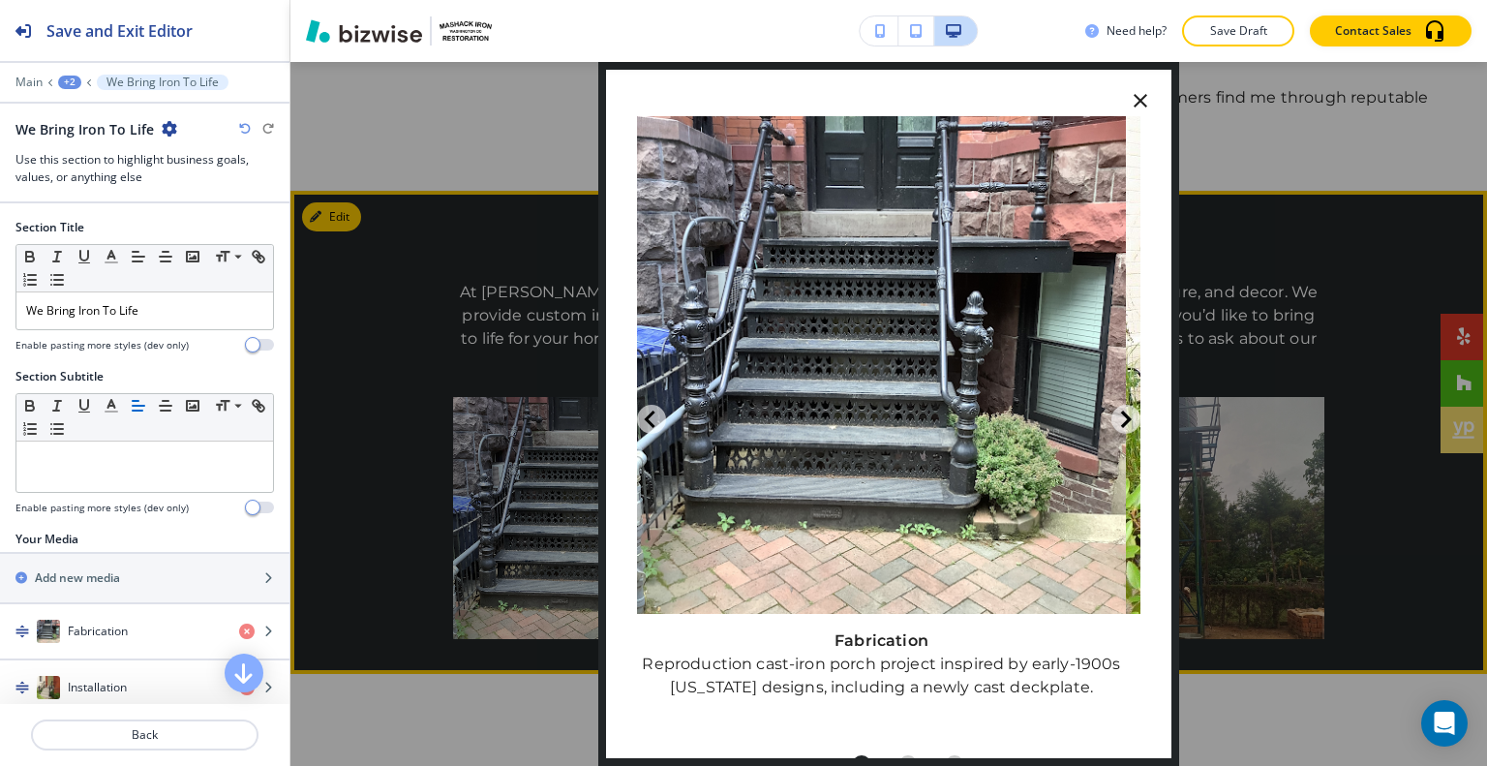
click at [1129, 98] on icon "button" at bounding box center [1139, 100] width 23 height 23
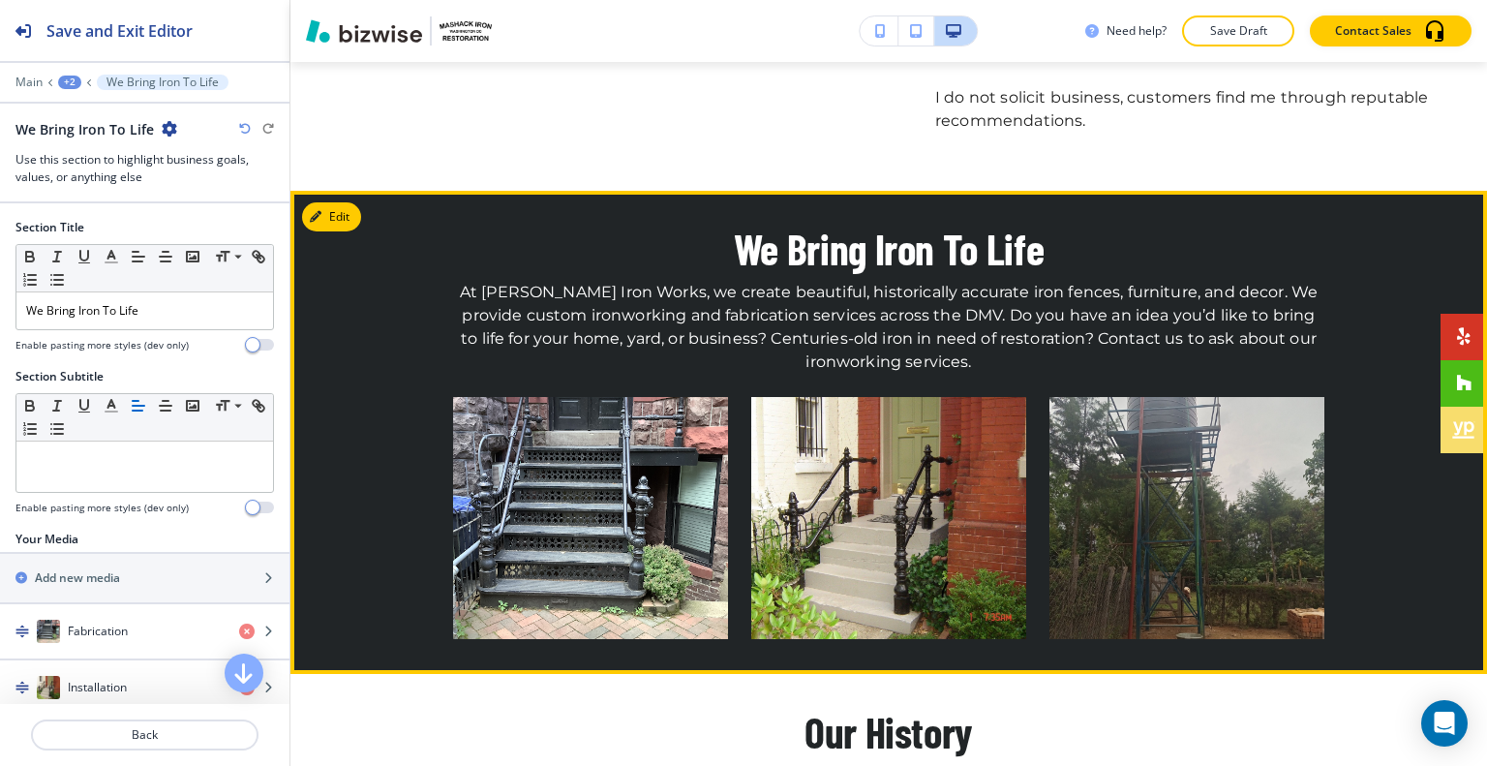
click at [844, 426] on img "button" at bounding box center [888, 518] width 275 height 242
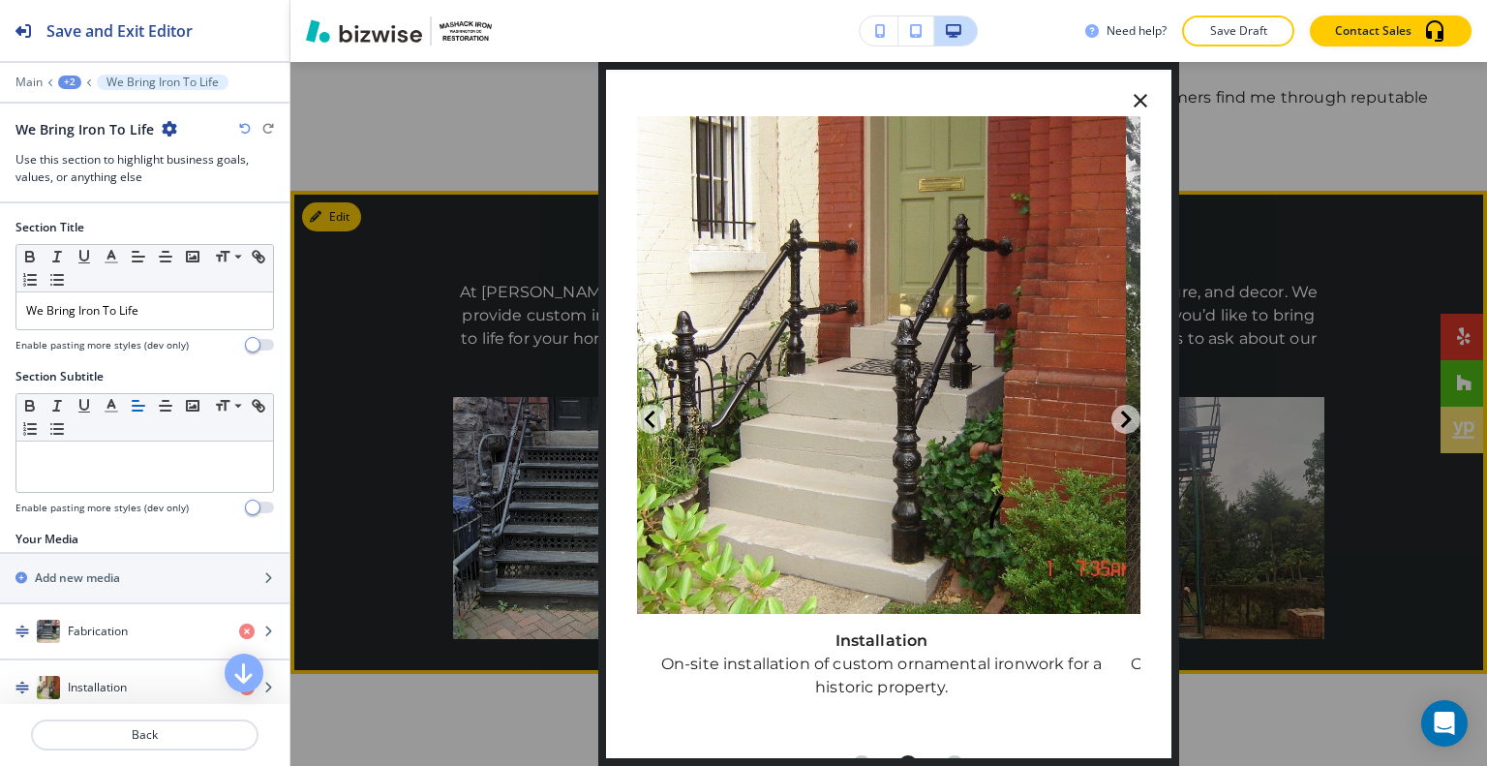
click at [1130, 100] on icon "button" at bounding box center [1139, 100] width 23 height 23
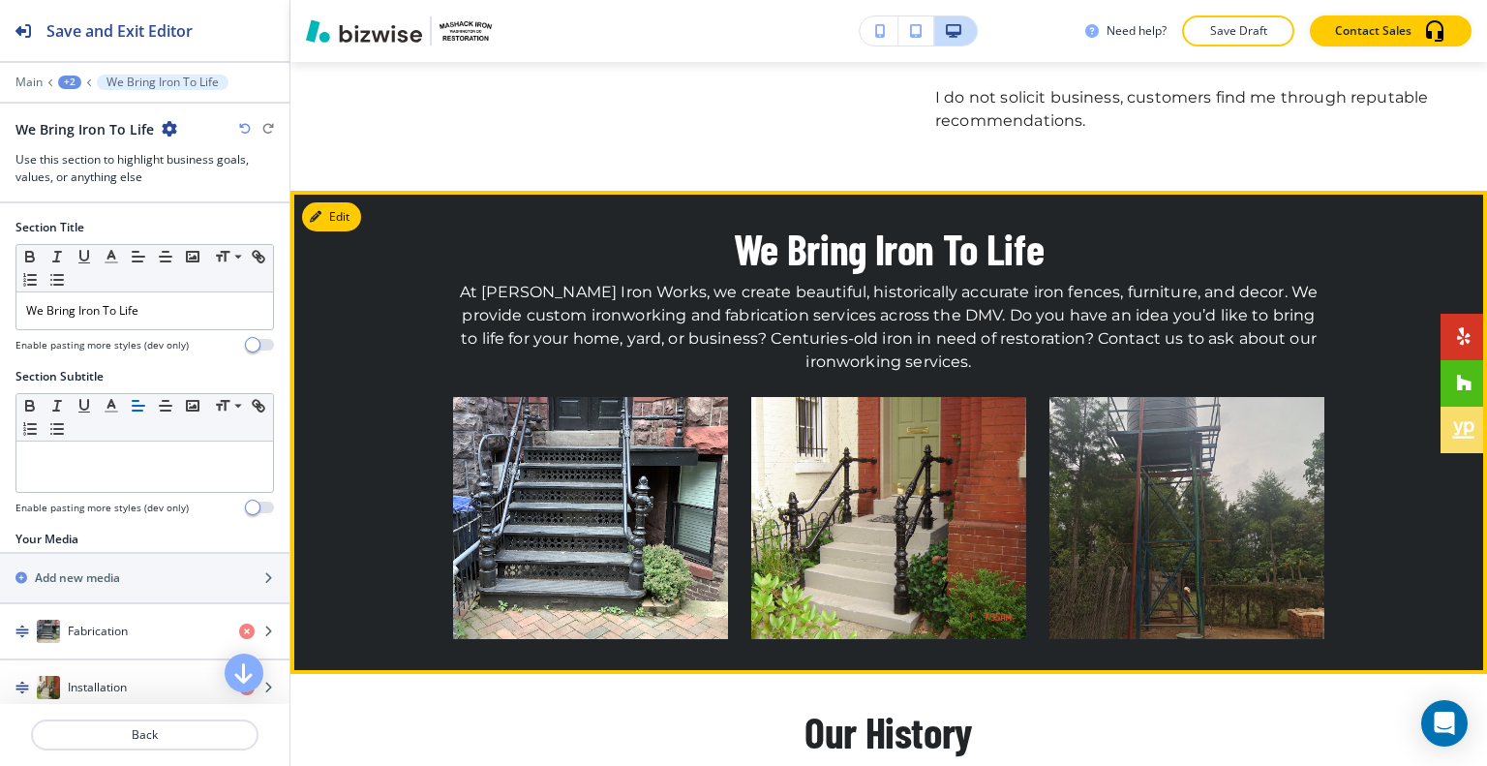
click at [1166, 411] on img "button" at bounding box center [1186, 518] width 275 height 242
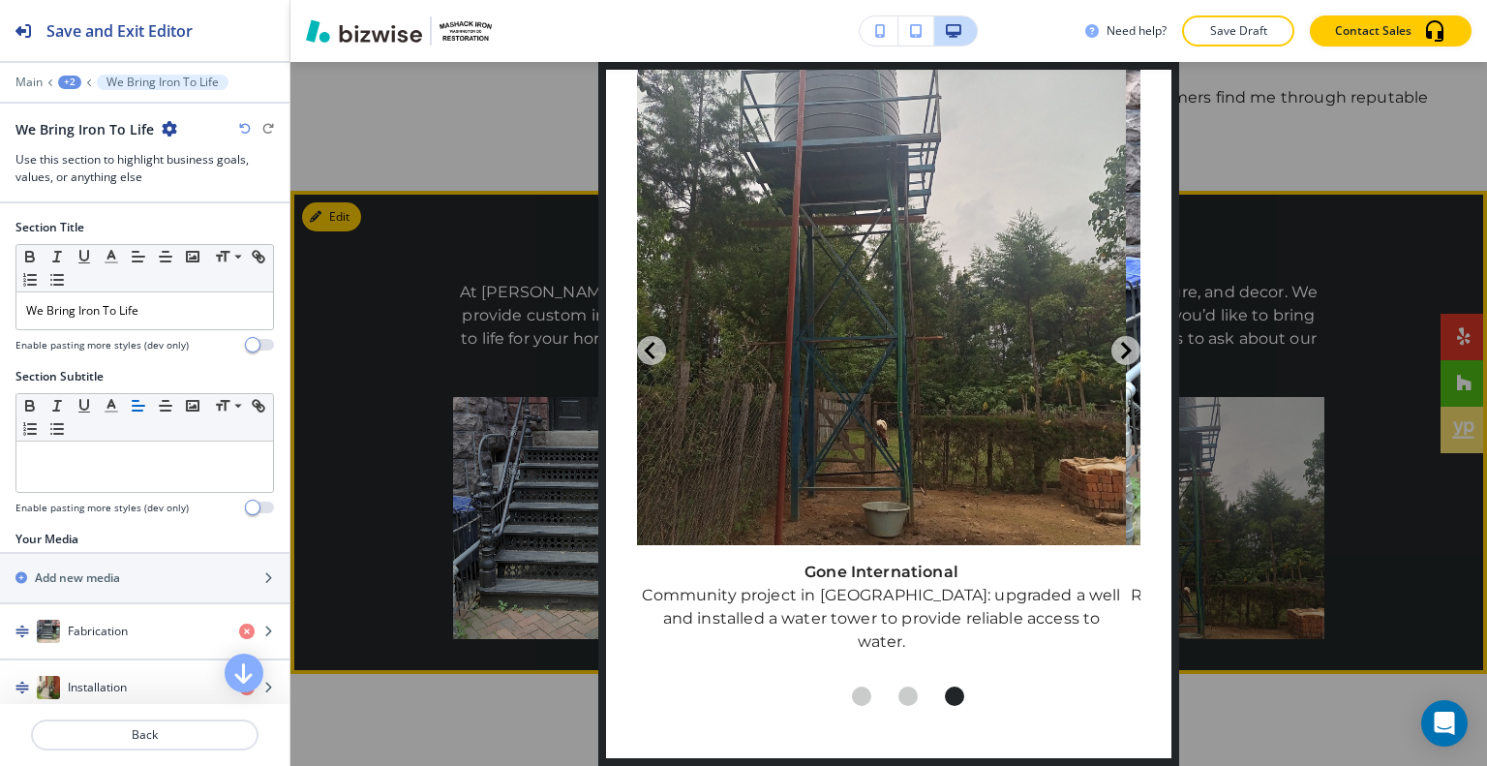
scroll to position [0, 0]
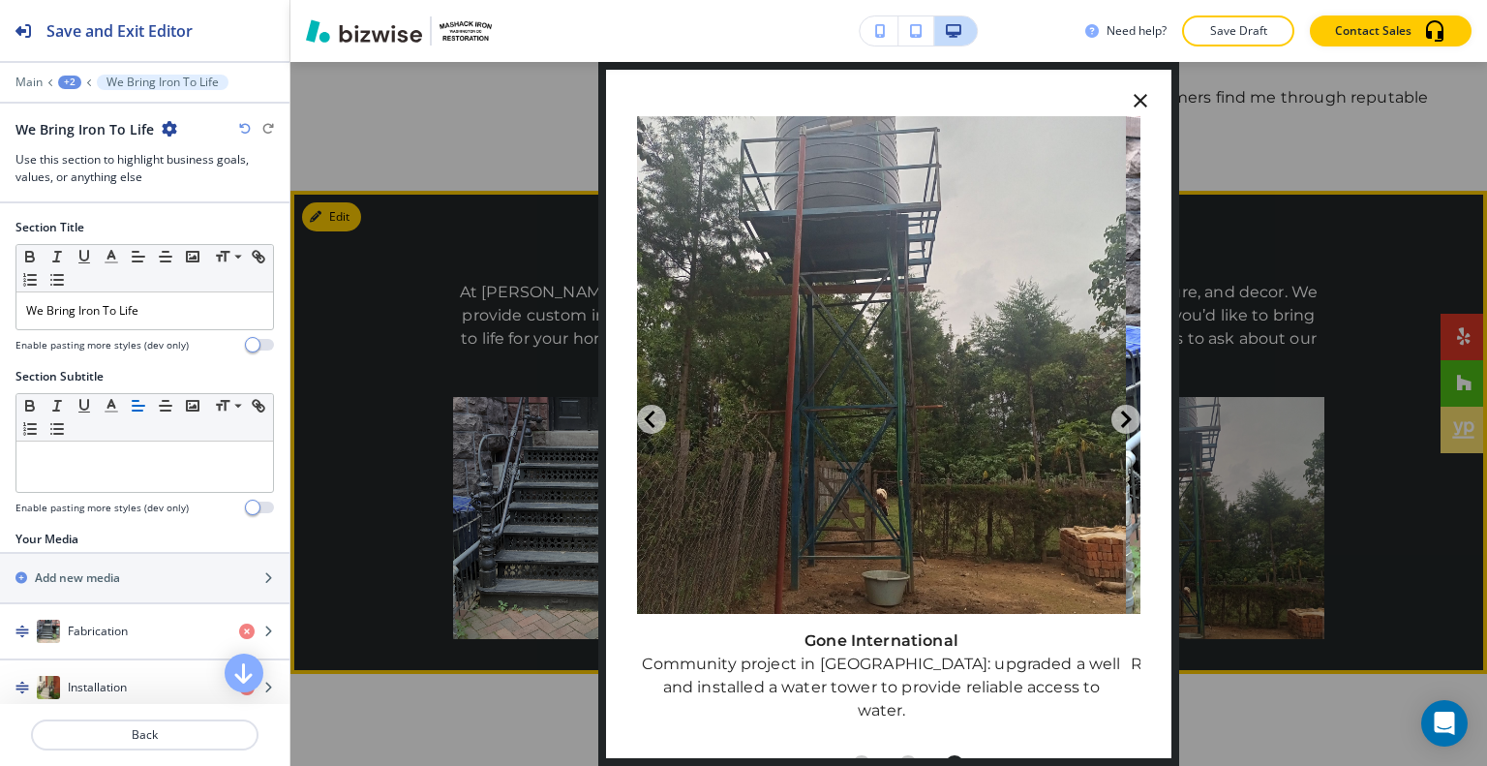
click at [1130, 107] on icon "button" at bounding box center [1139, 100] width 23 height 23
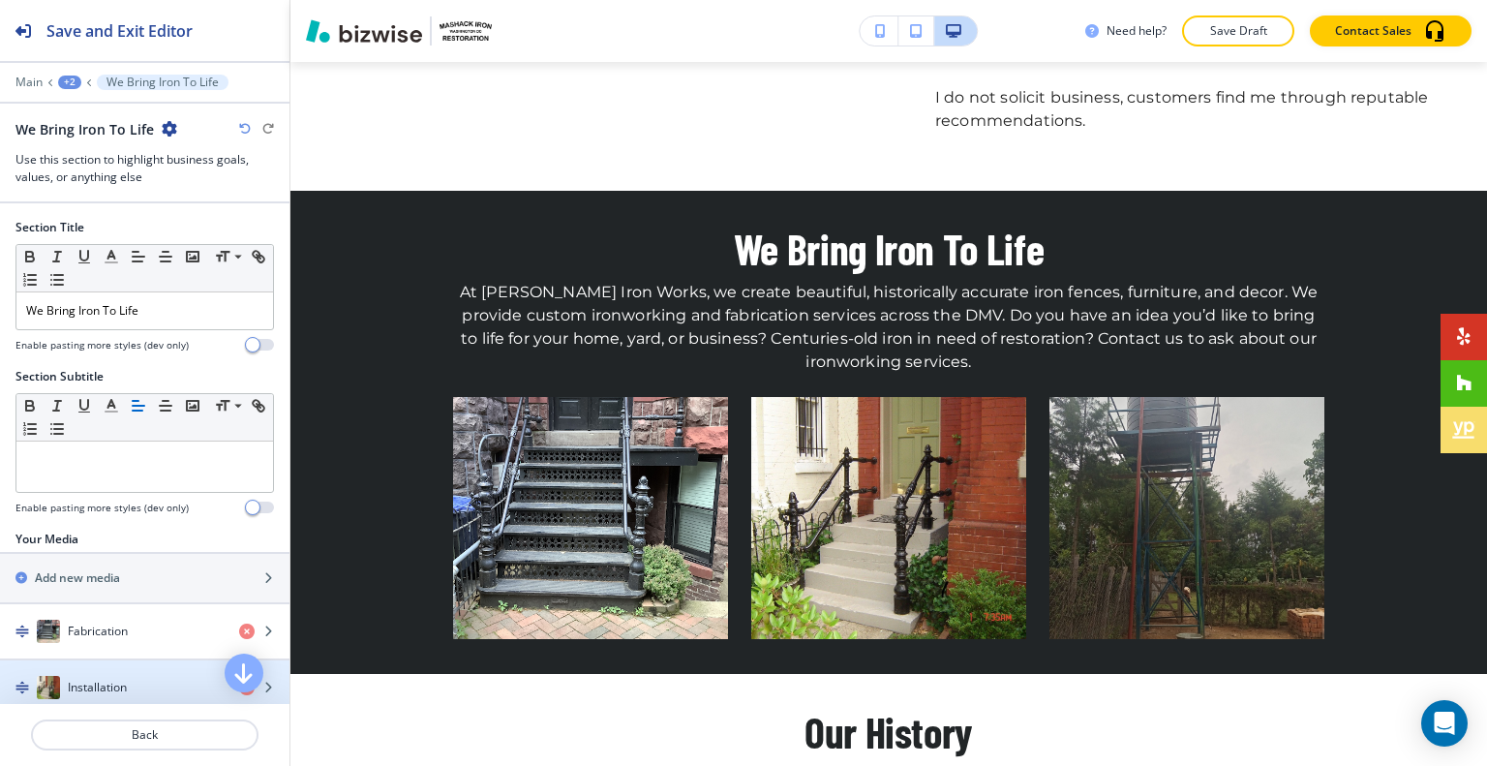
scroll to position [290, 0]
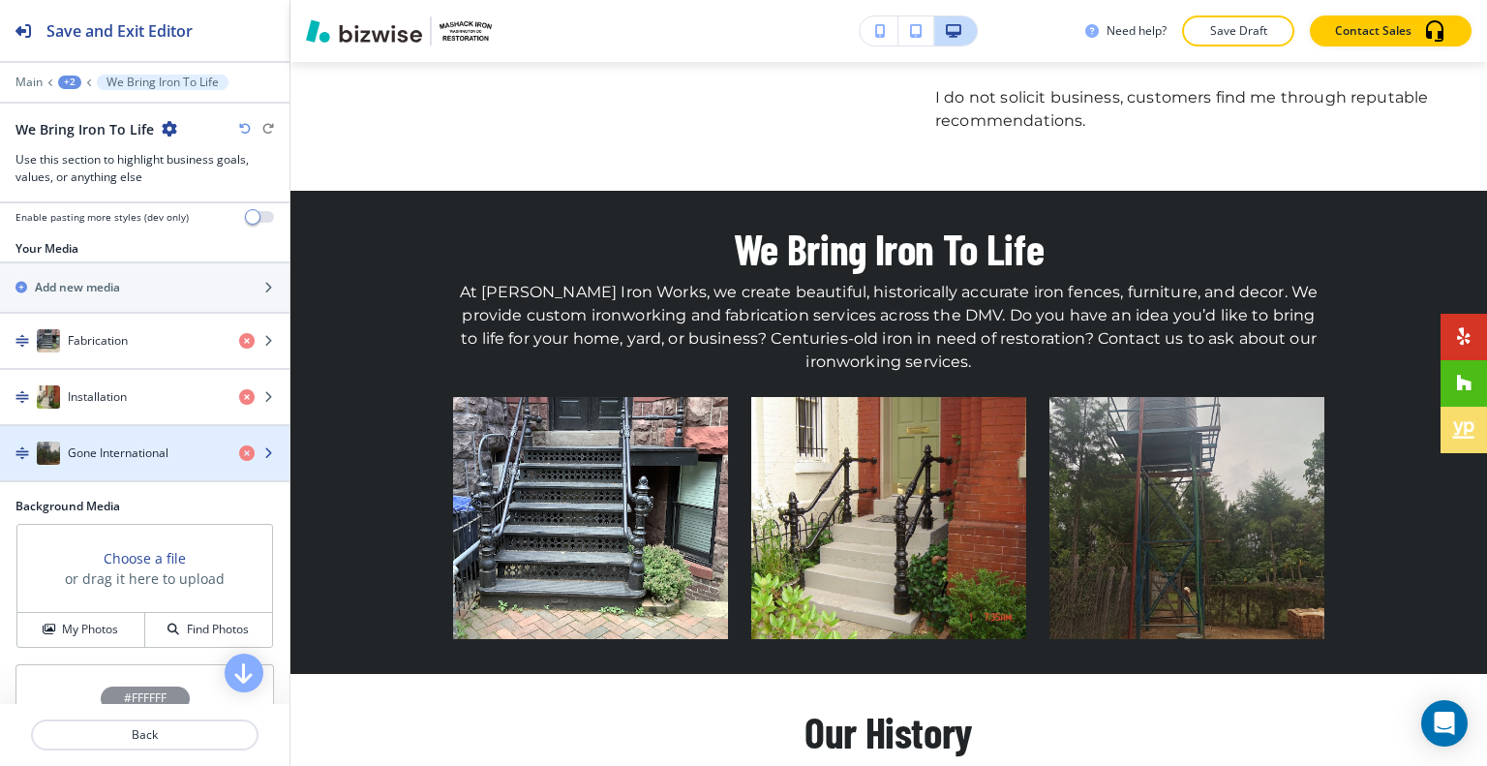
click at [109, 444] on h4 "Gone International" at bounding box center [118, 452] width 101 height 17
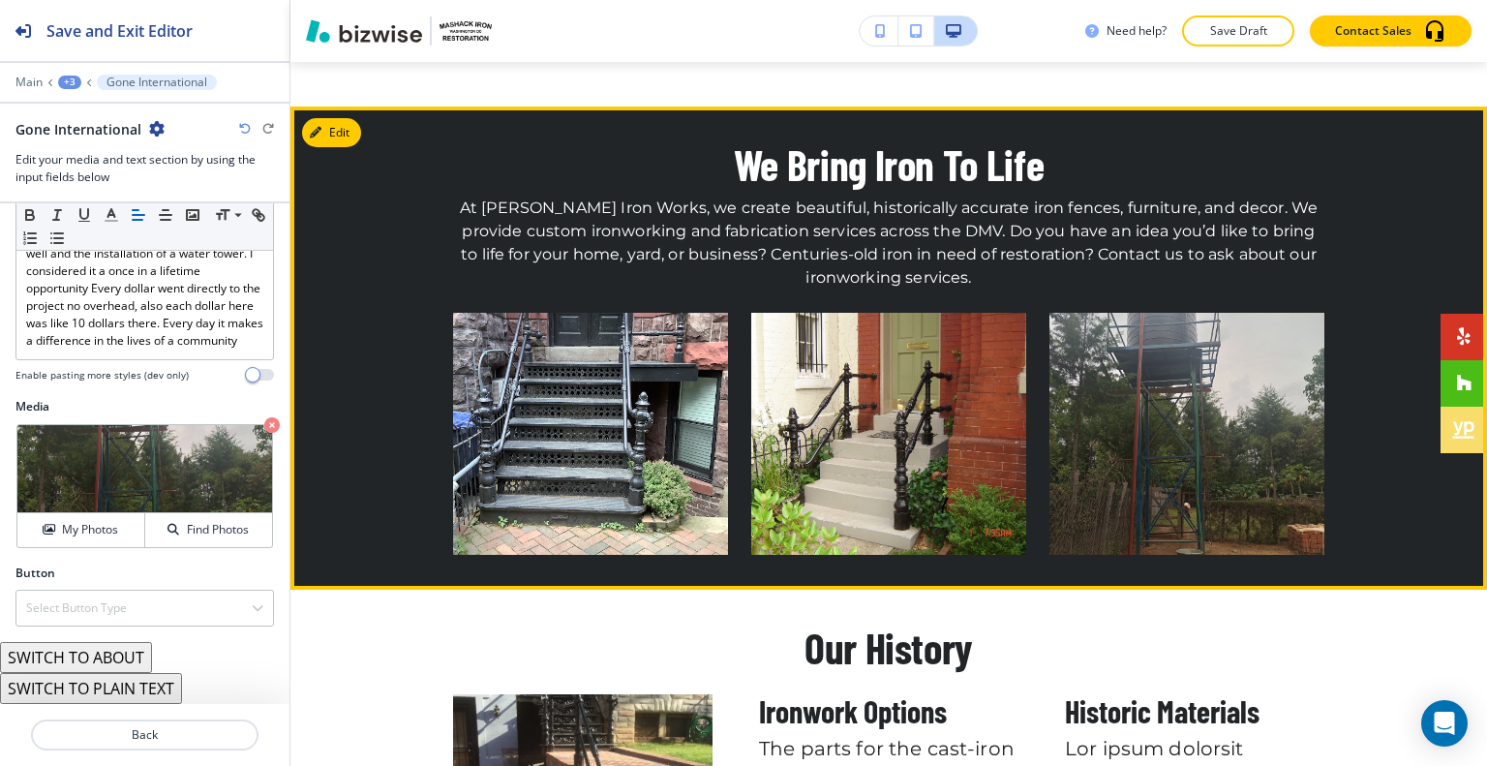
scroll to position [2314, 0]
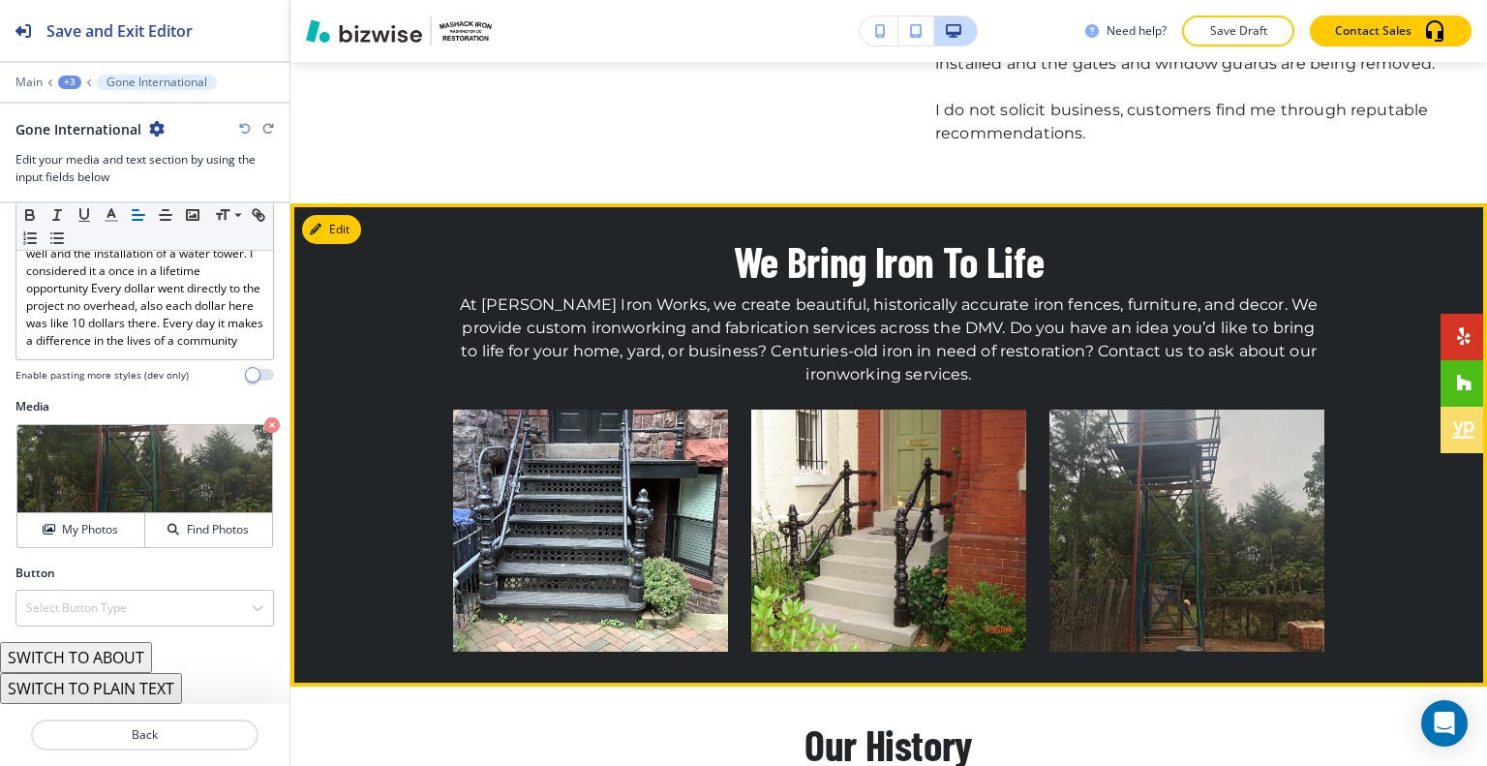
click at [357, 215] on button "Edit" at bounding box center [331, 229] width 59 height 29
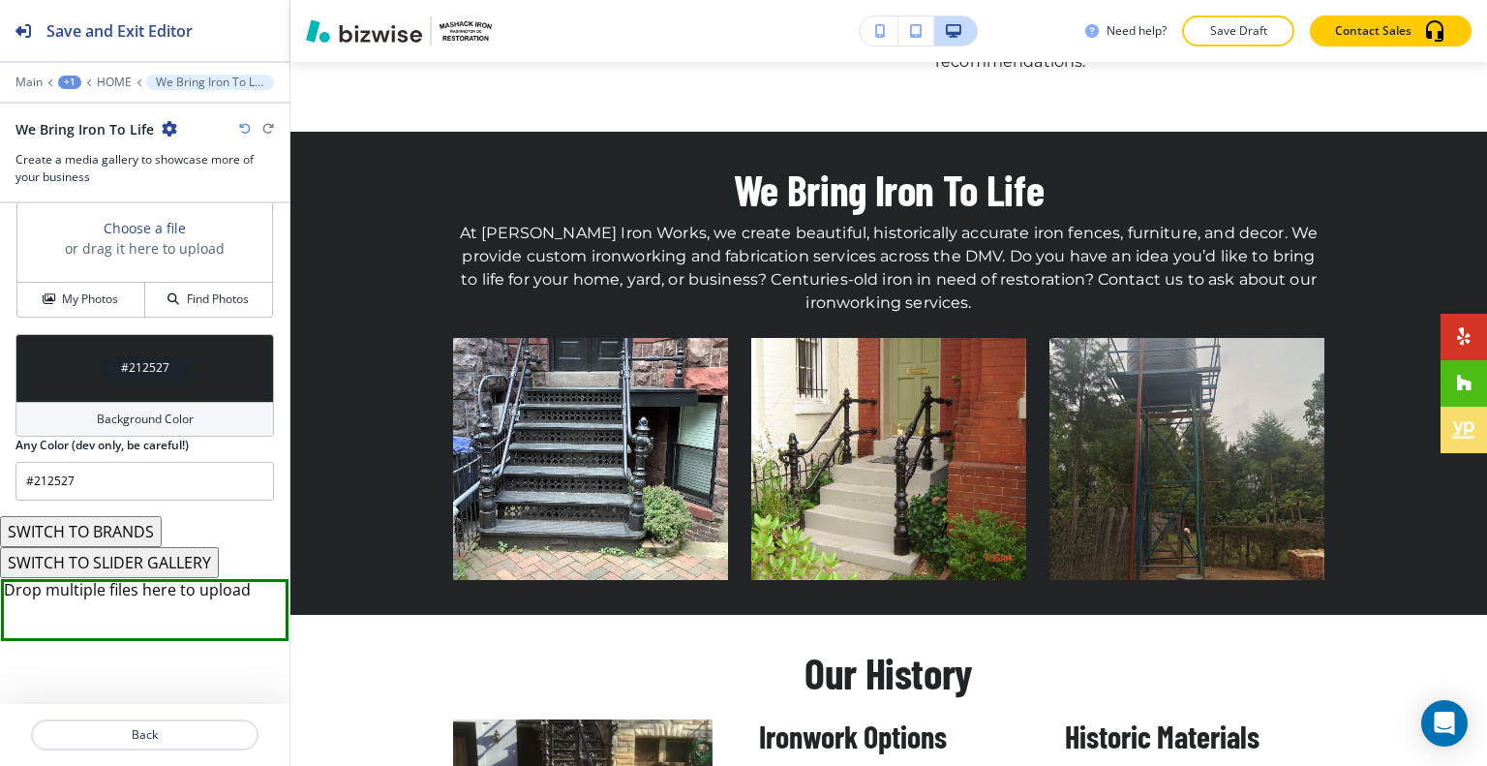
scroll to position [467, 0]
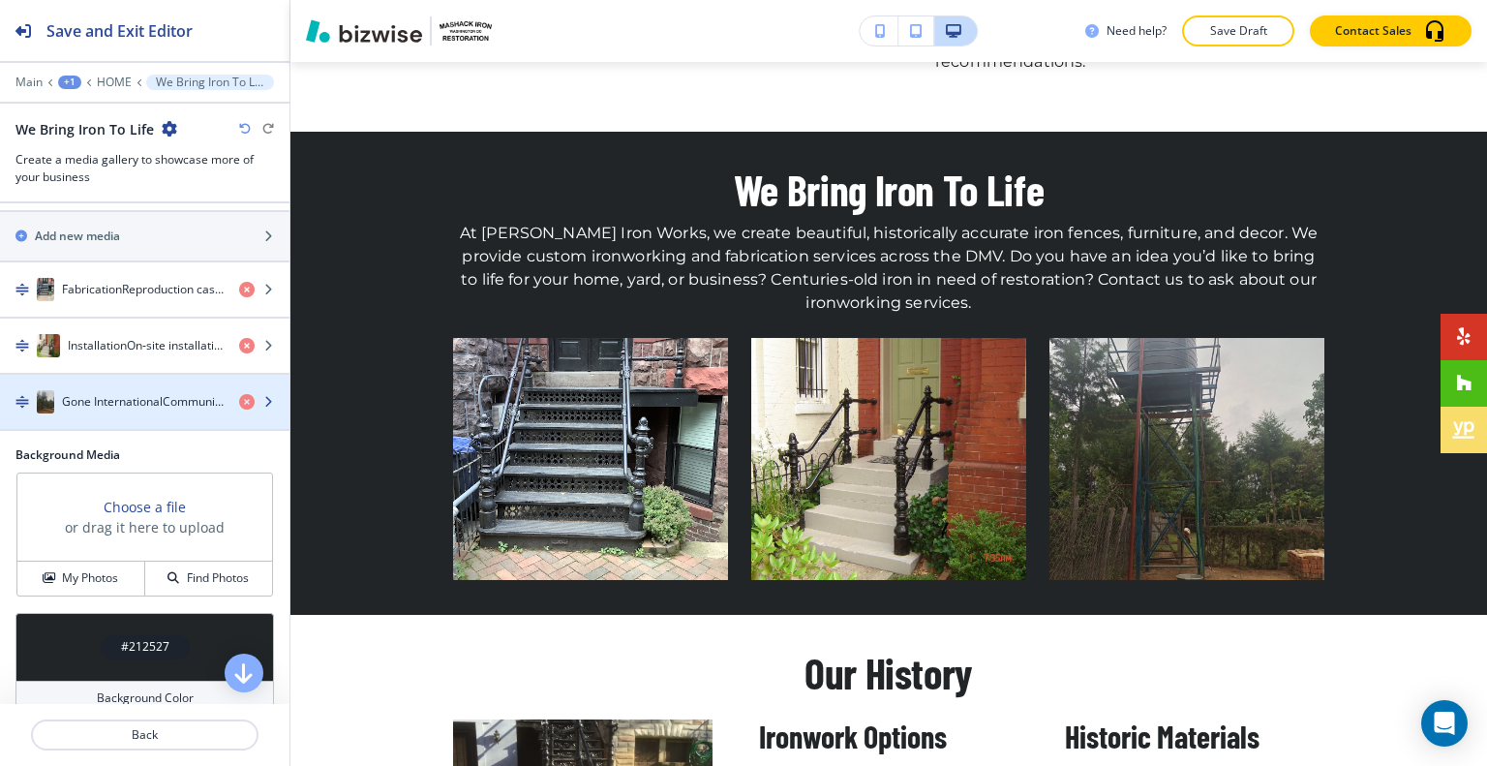
click at [121, 413] on div "Gone InternationalCommunity project in Kenya: upgraded a well and installed a w…" at bounding box center [112, 401] width 224 height 23
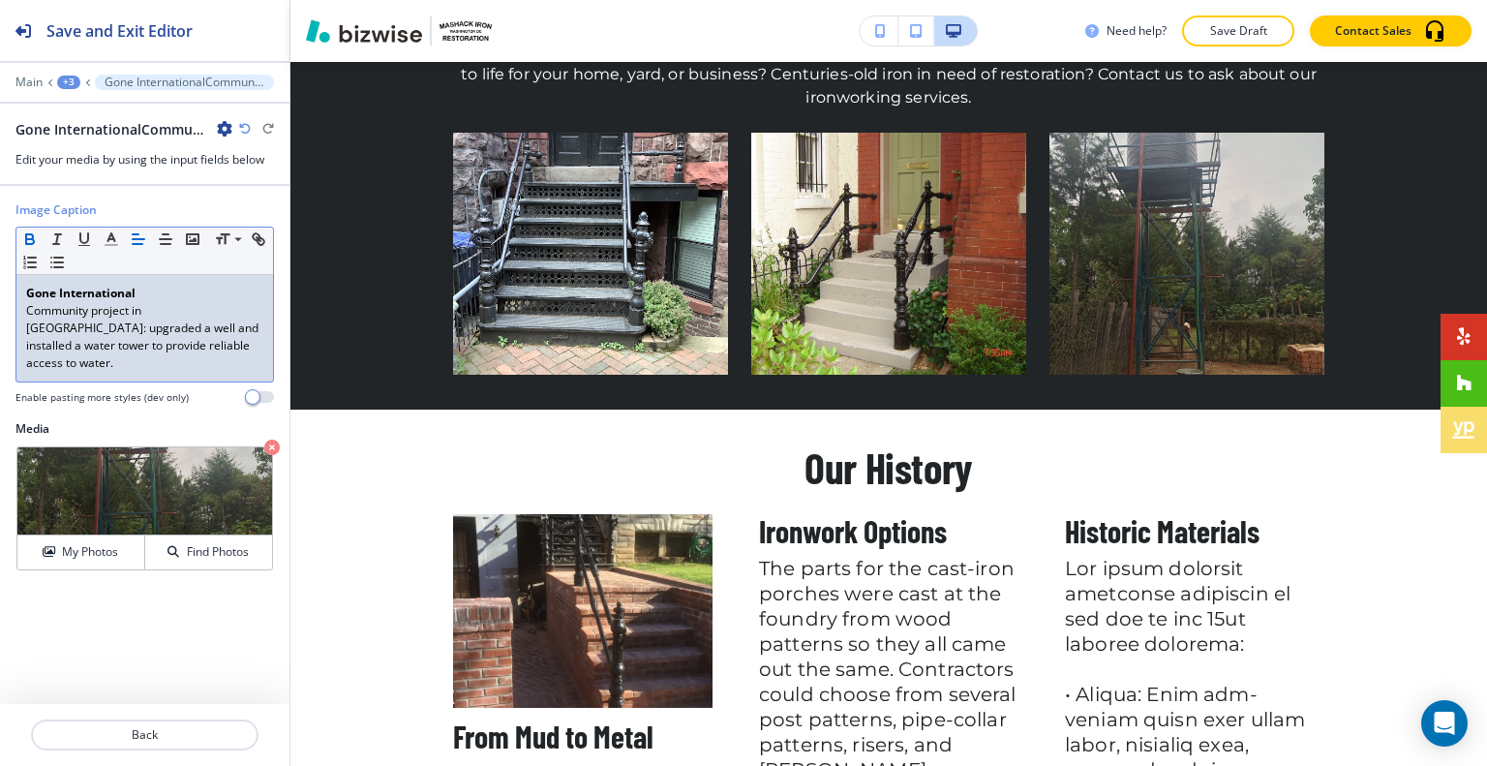
click at [139, 303] on p "Community project in Kenya: upgraded a well and installed a water tower to prov…" at bounding box center [144, 337] width 237 height 70
click at [144, 347] on p "Community project in Kenya: upgraded a well and installed a water tower to prov…" at bounding box center [144, 337] width 237 height 70
drag, startPoint x: 201, startPoint y: 345, endPoint x: 38, endPoint y: 306, distance: 168.1
click at [1, 310] on div "Image Caption Small Normal Large Huge Gone International Community project in K…" at bounding box center [144, 310] width 289 height 219
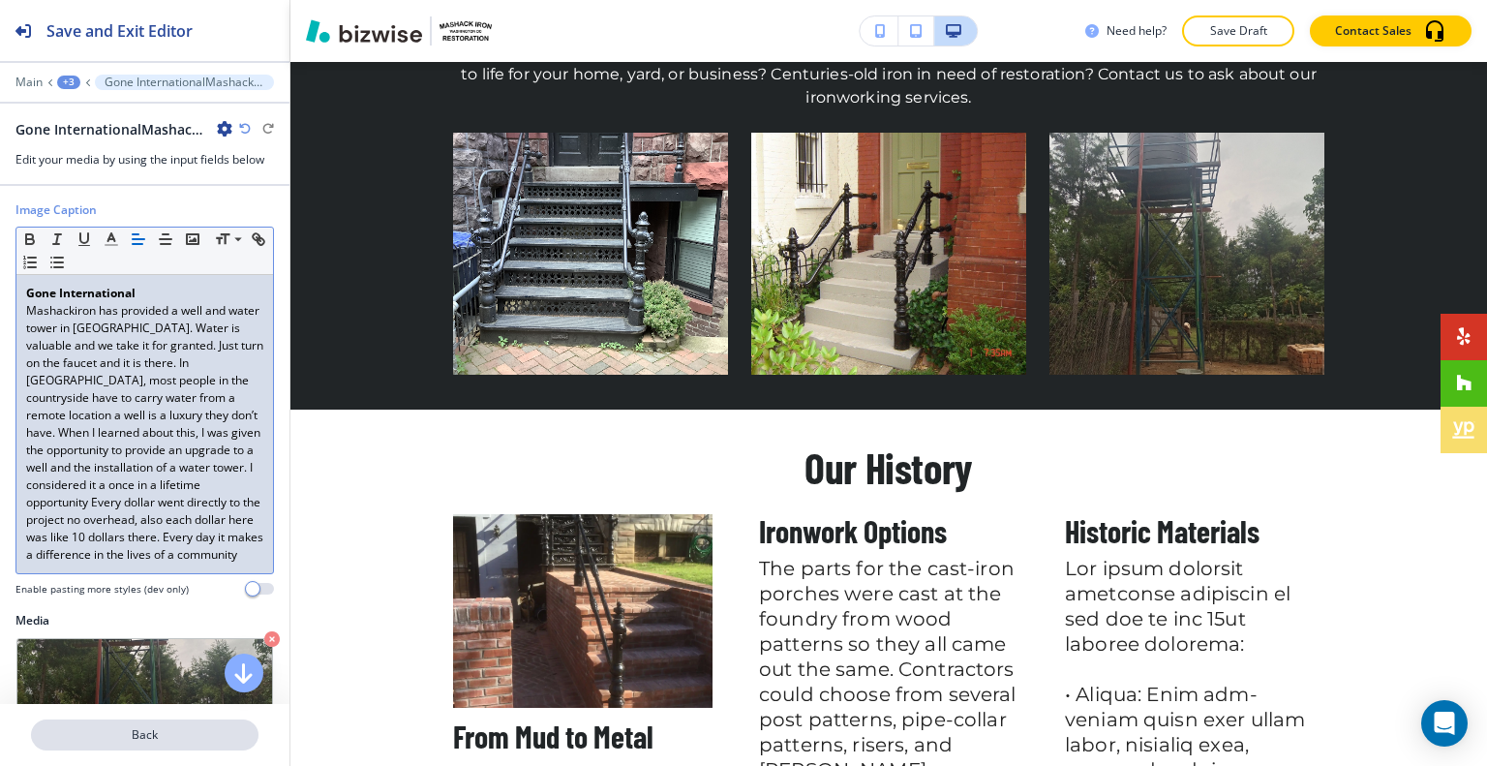
click at [198, 731] on p "Back" at bounding box center [145, 734] width 224 height 17
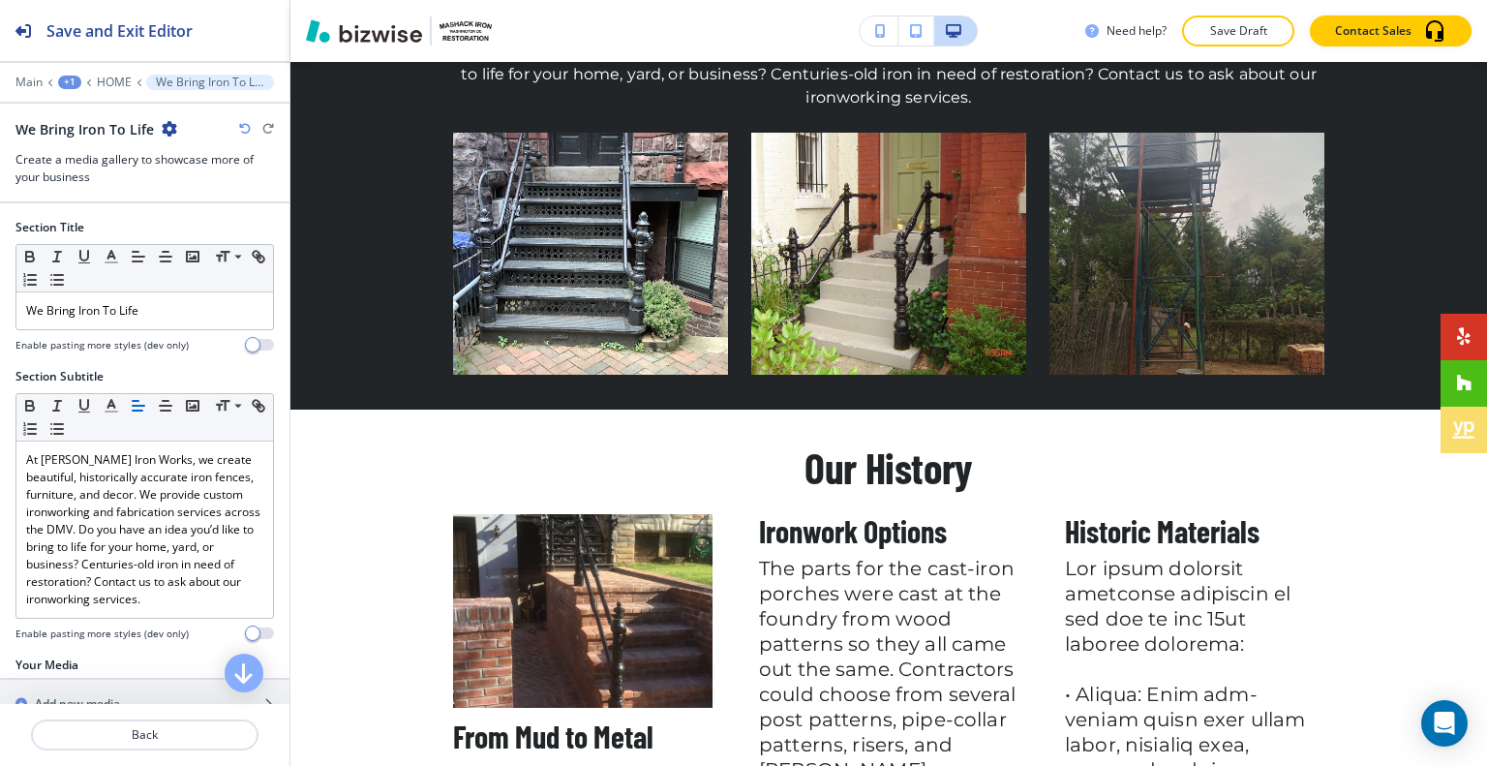
scroll to position [2386, 0]
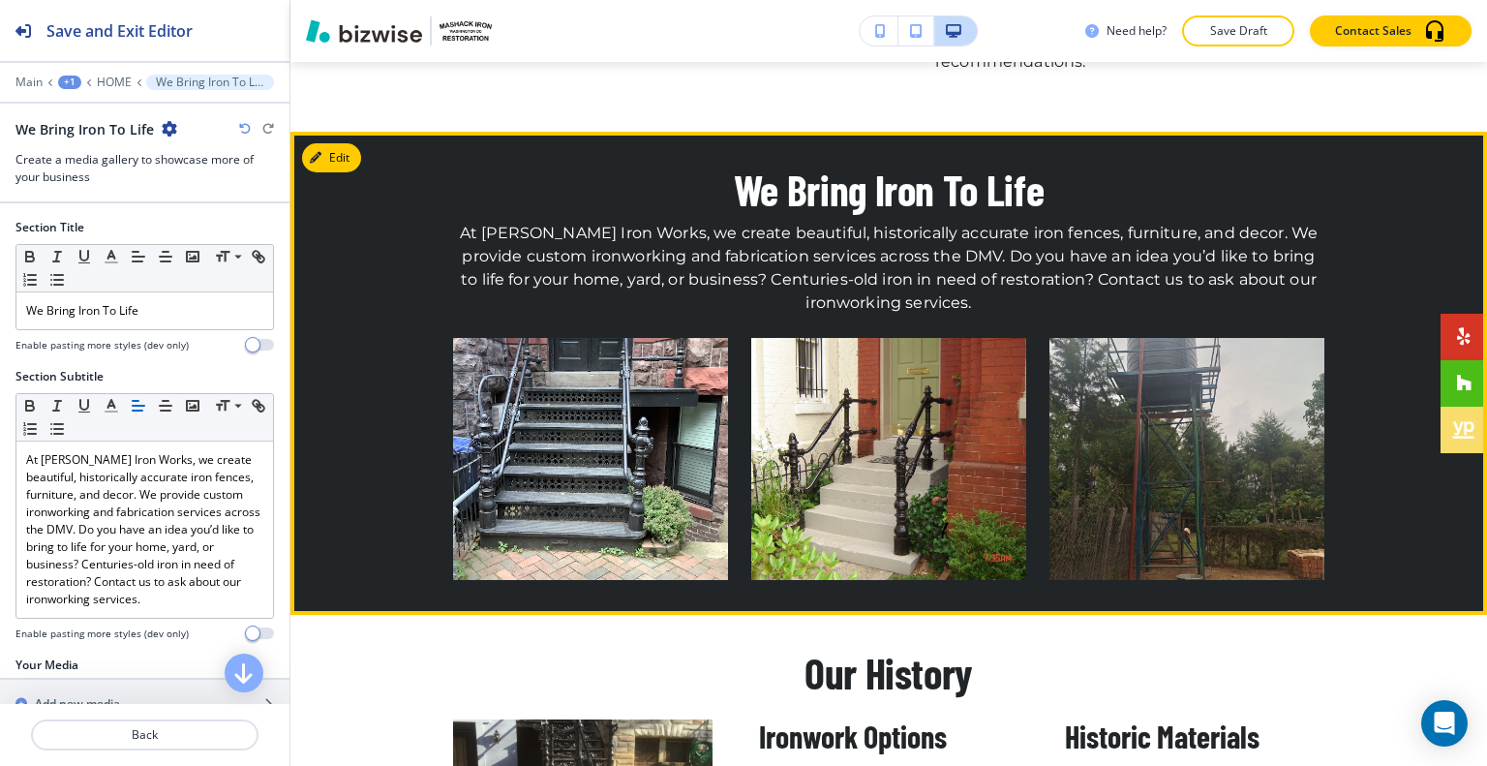
click at [1217, 426] on img "button" at bounding box center [1186, 459] width 275 height 242
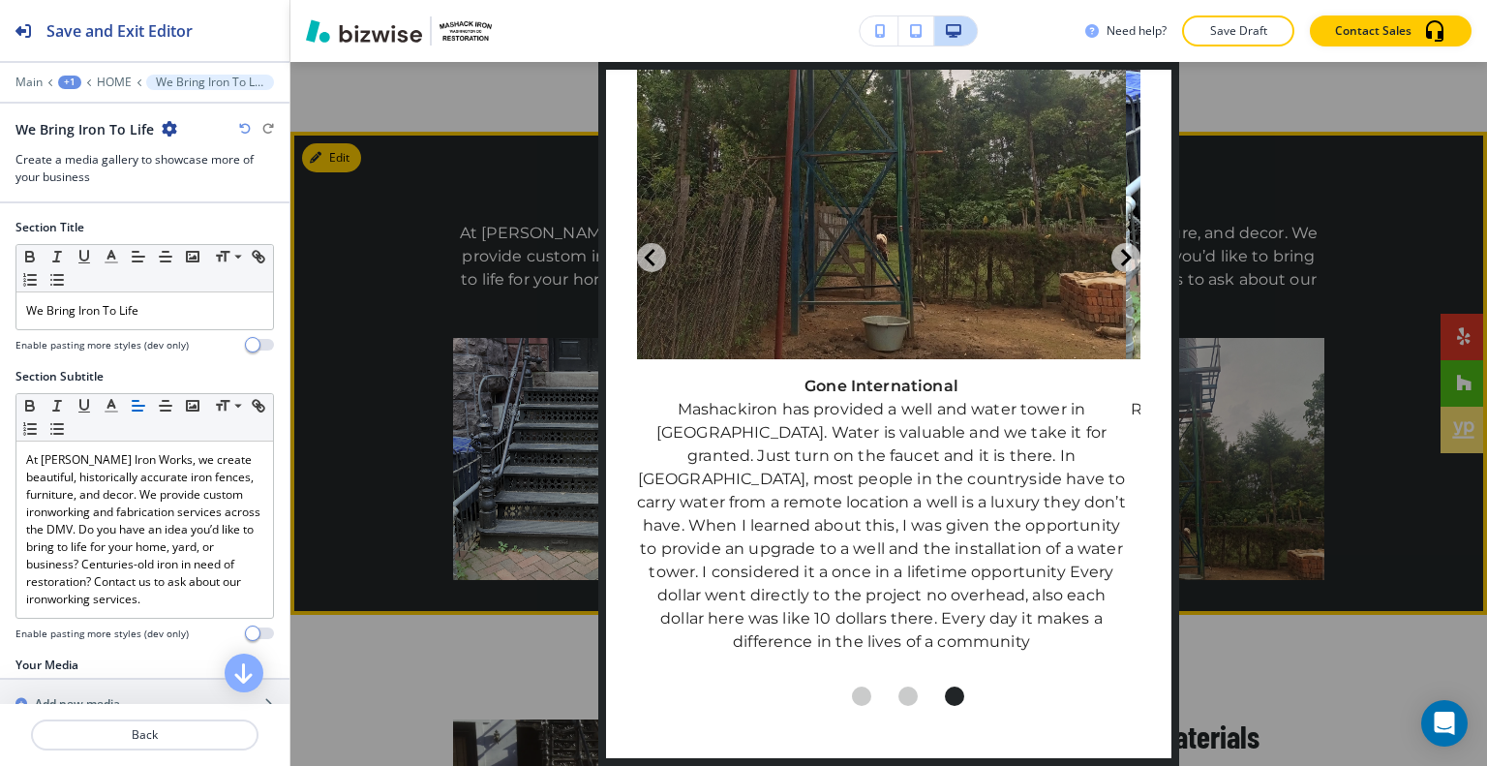
scroll to position [0, 0]
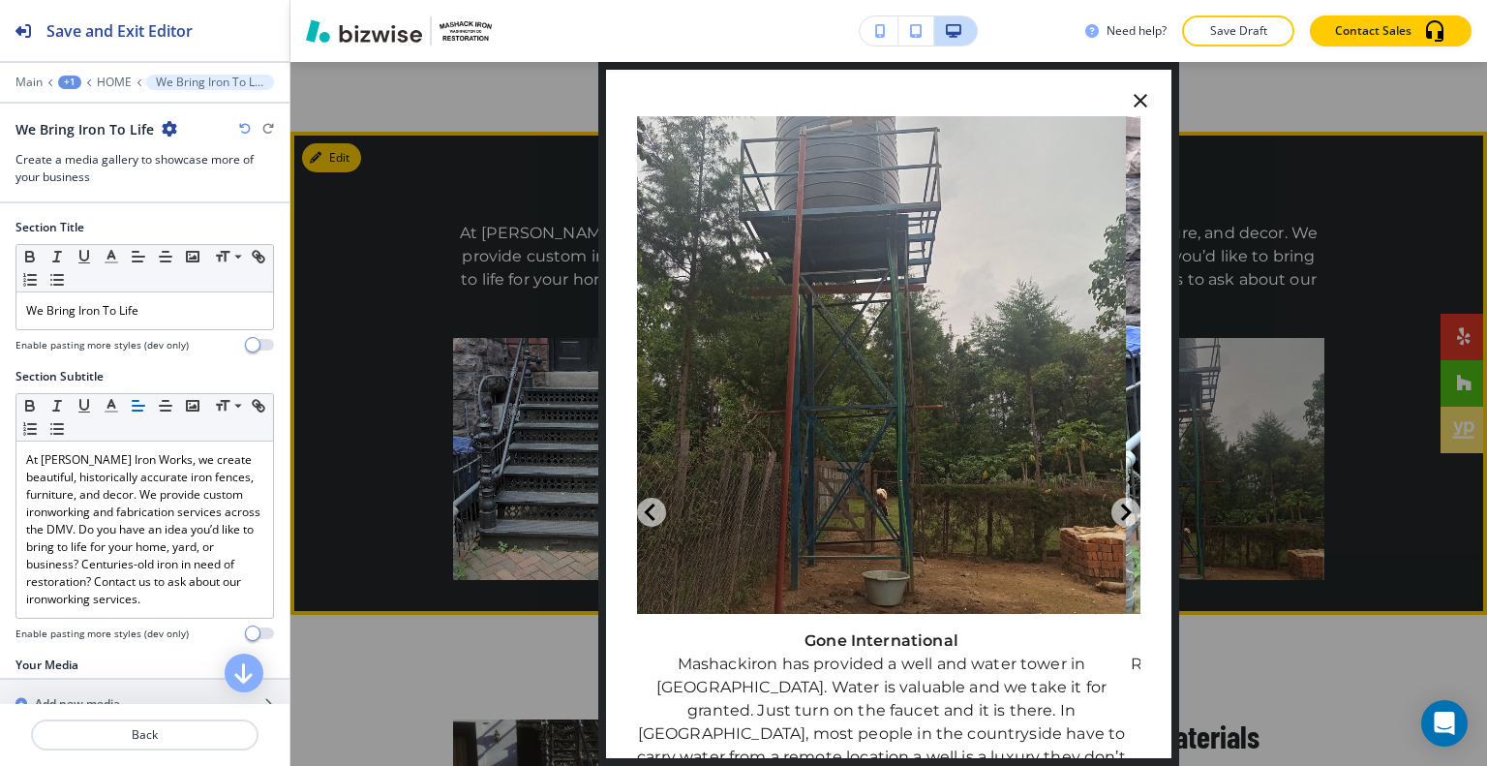
click at [1129, 92] on icon "button" at bounding box center [1139, 100] width 23 height 23
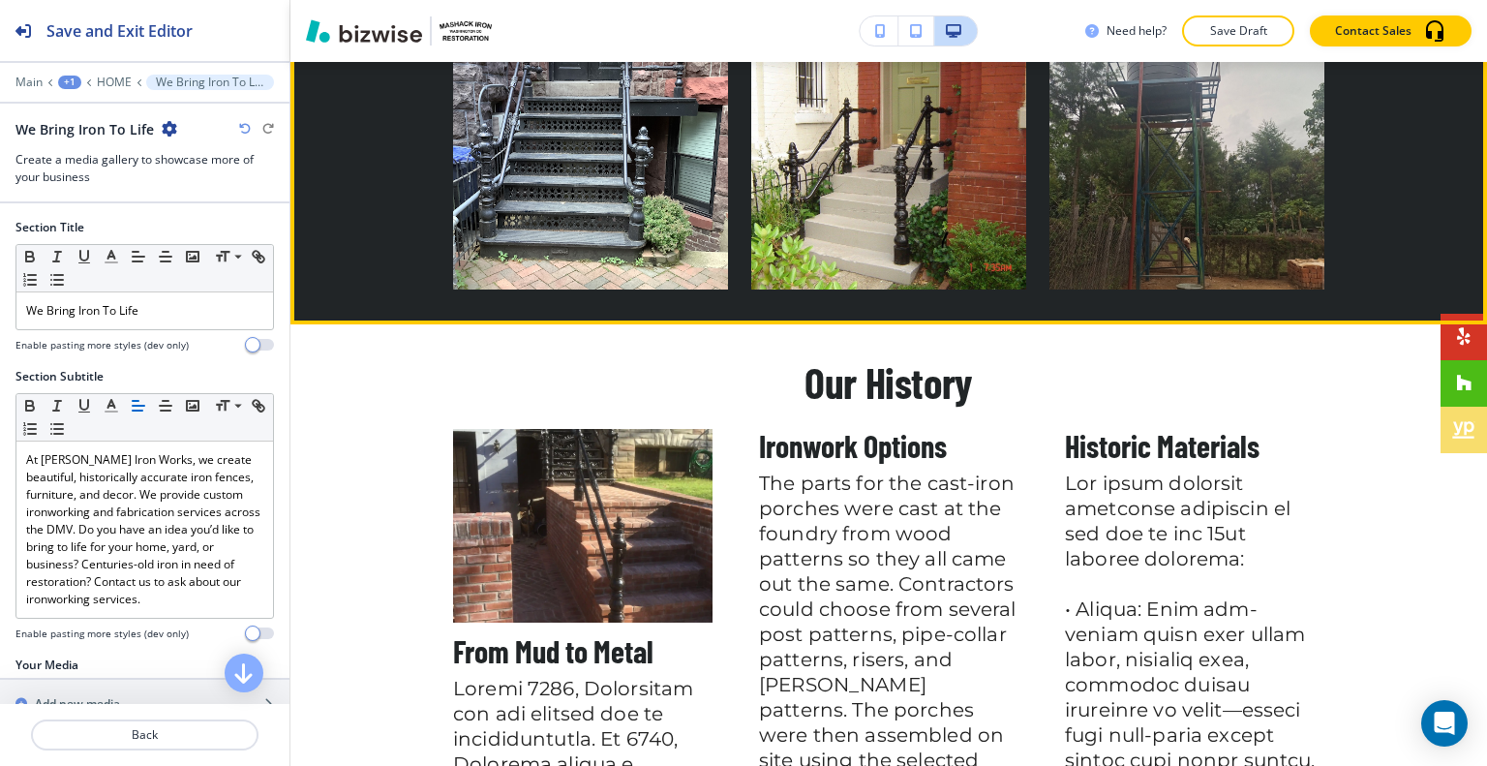
scroll to position [2773, 0]
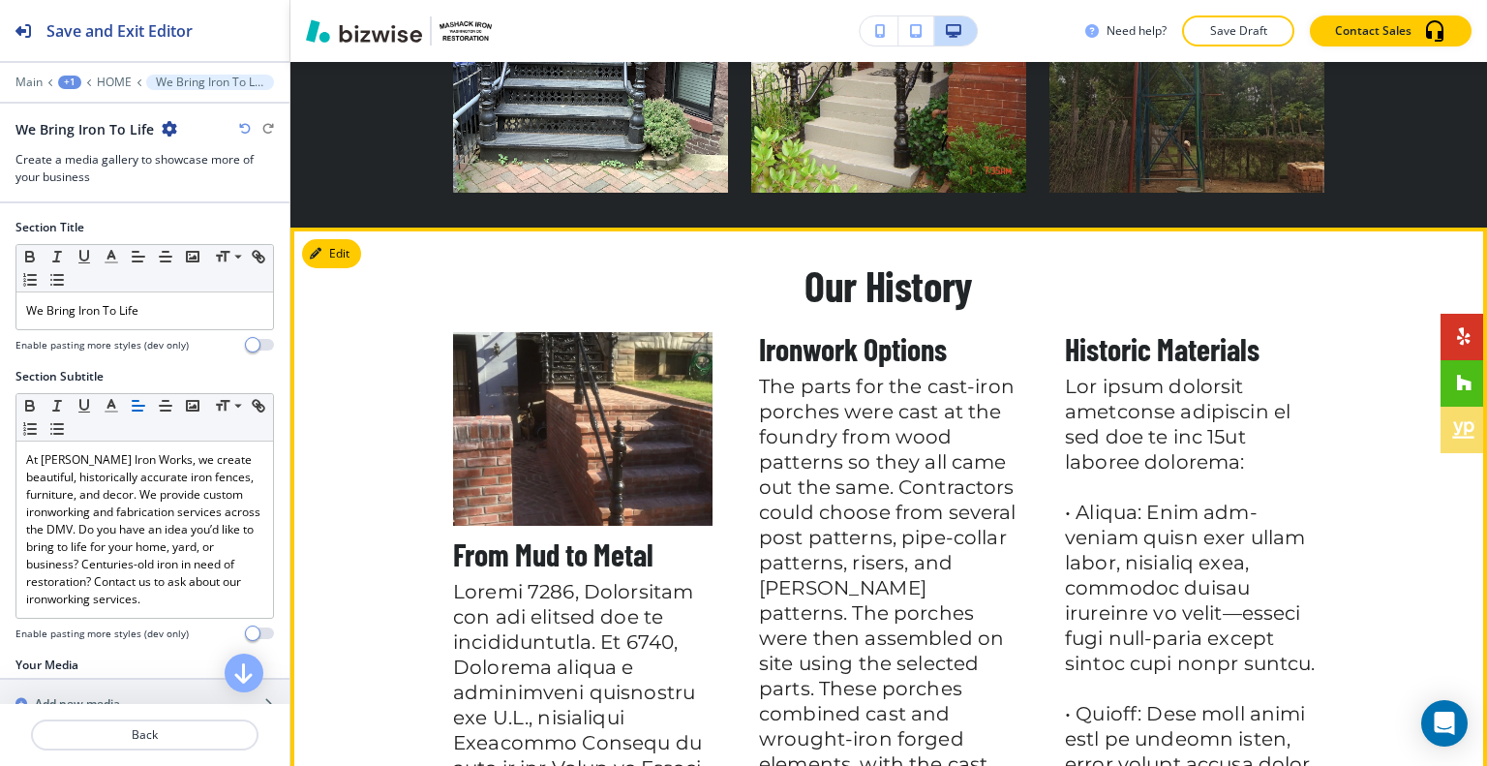
click at [352, 239] on button "Edit This Section" at bounding box center [367, 253] width 131 height 29
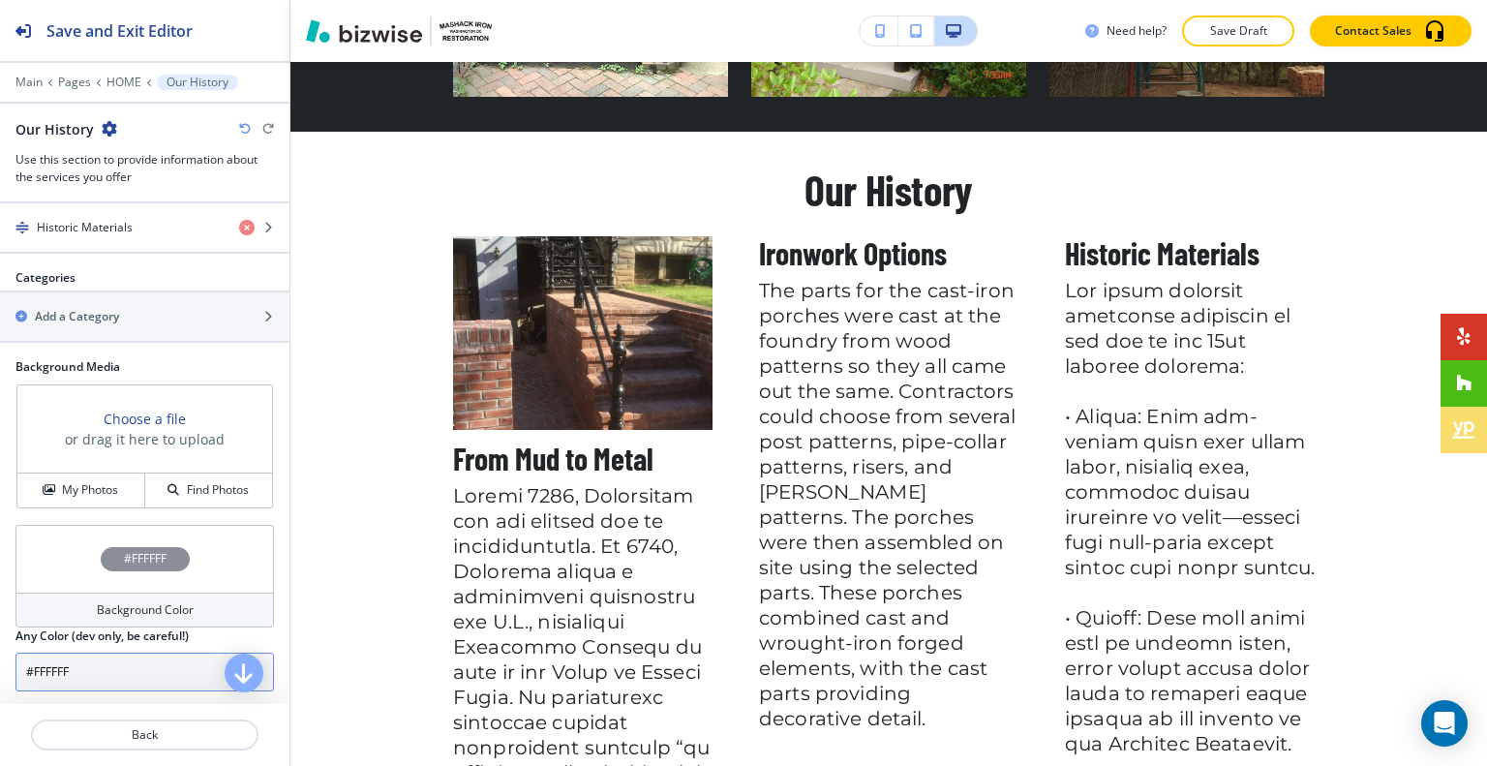
scroll to position [991, 0]
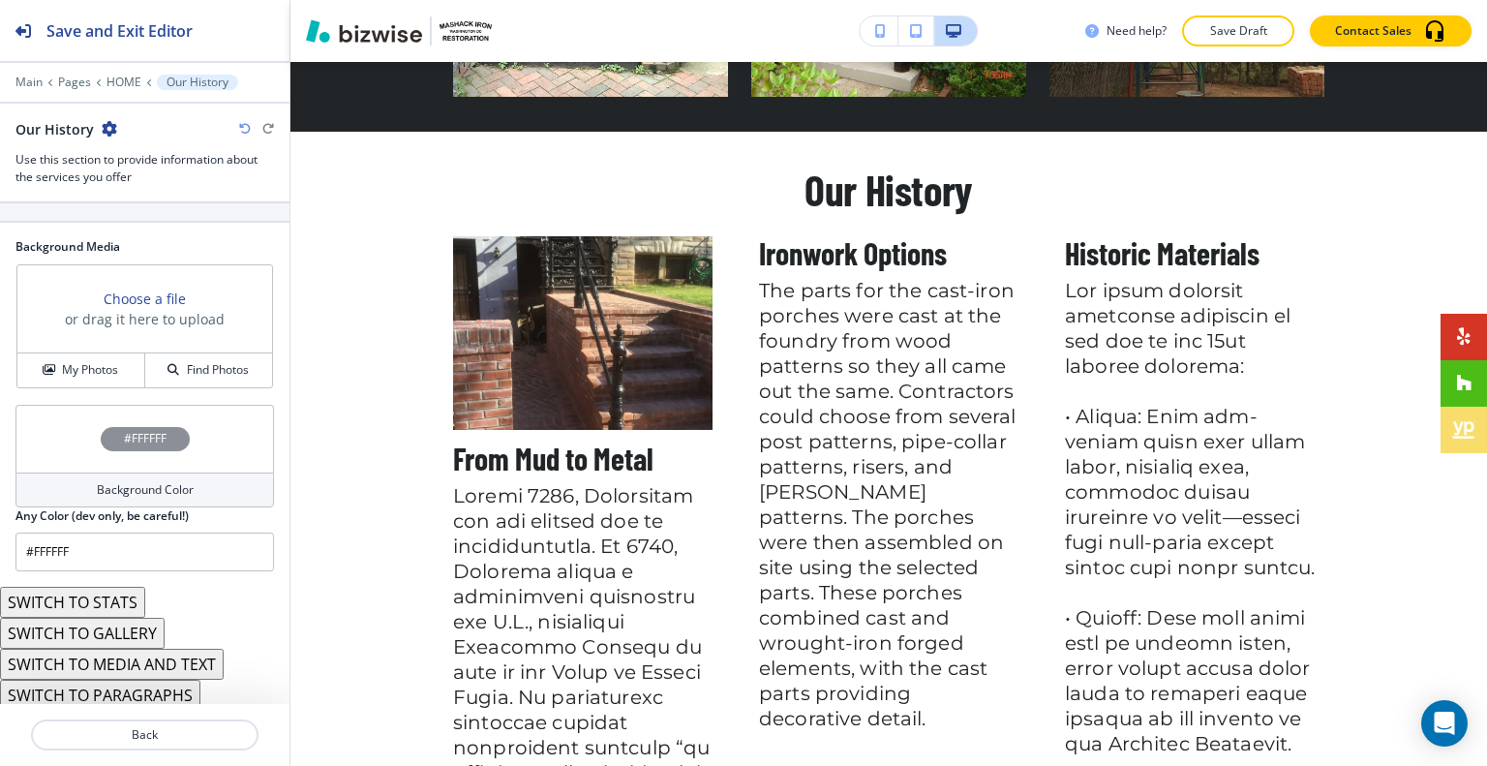
click at [125, 590] on button "SWITCH TO STATS" at bounding box center [72, 601] width 145 height 31
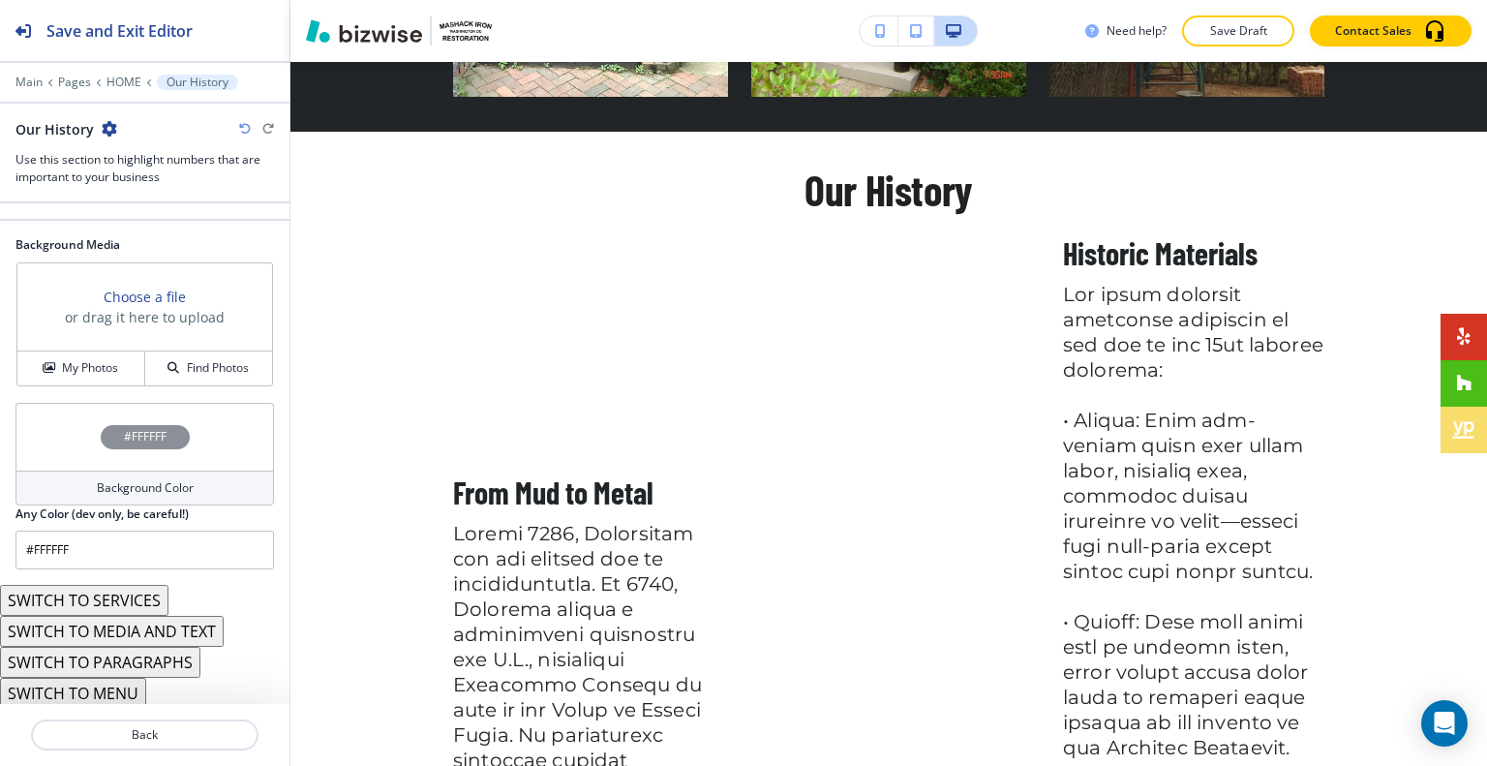
scroll to position [533, 0]
click at [160, 745] on button "Back" at bounding box center [144, 734] width 227 height 31
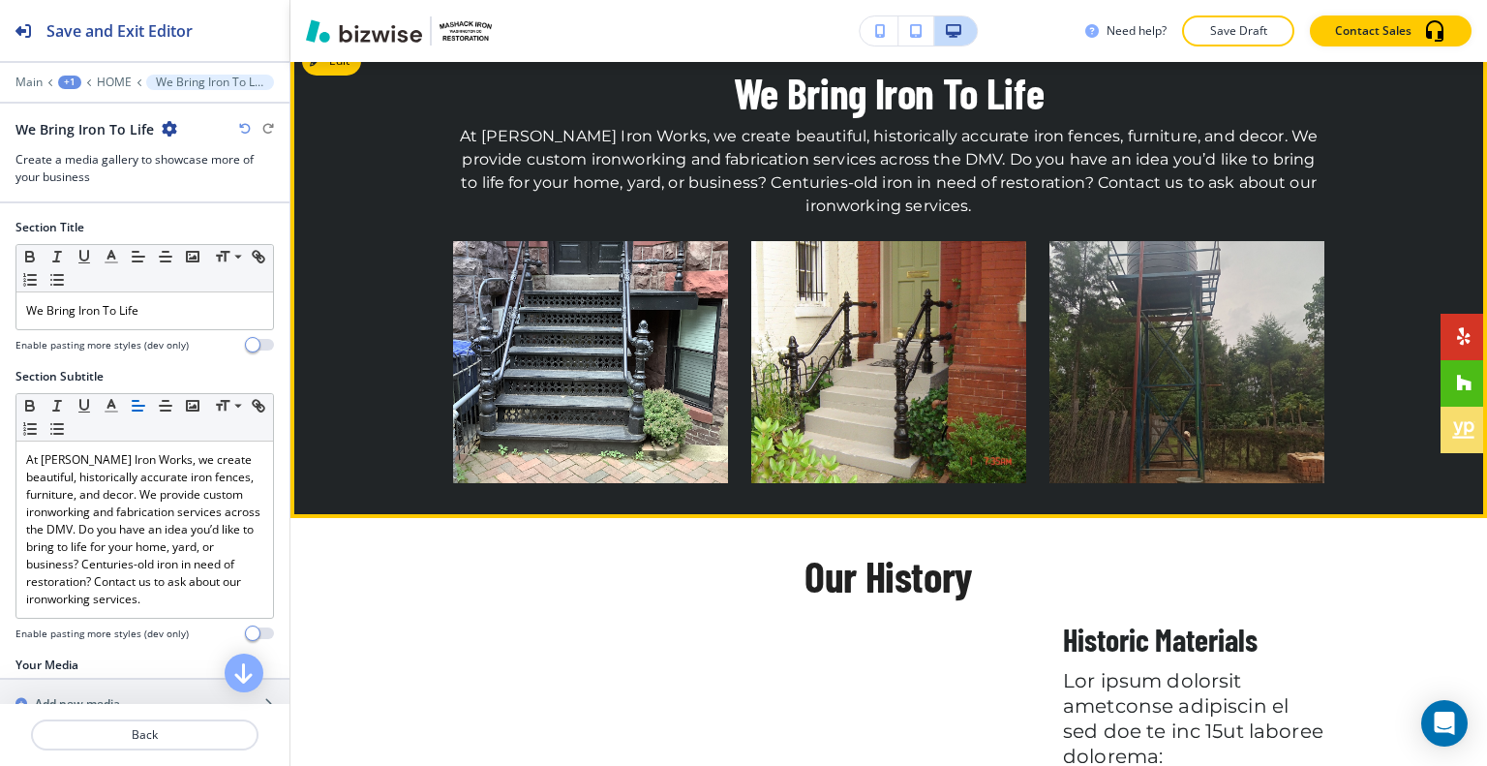
scroll to position [2773, 0]
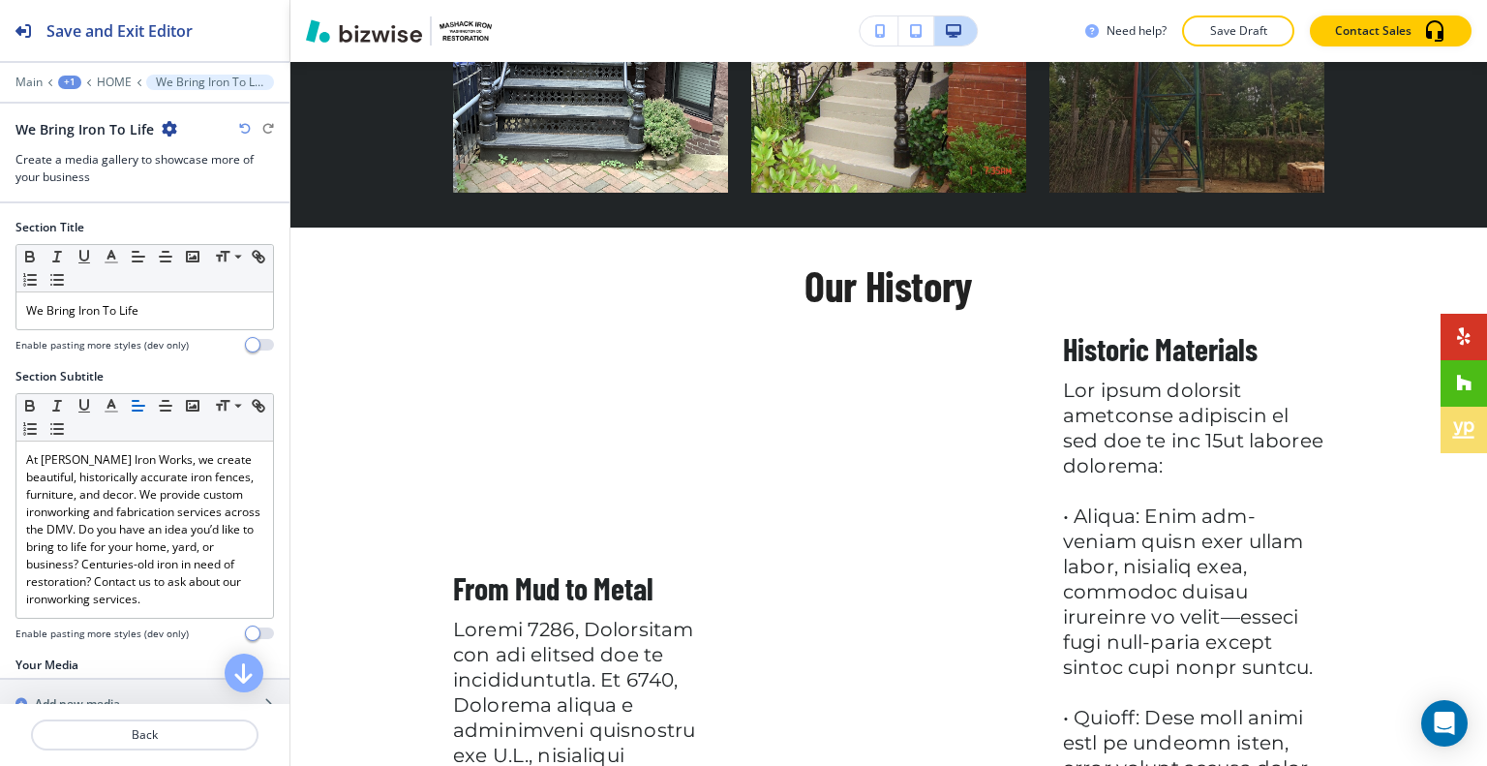
click at [248, 129] on icon "button" at bounding box center [245, 129] width 12 height 12
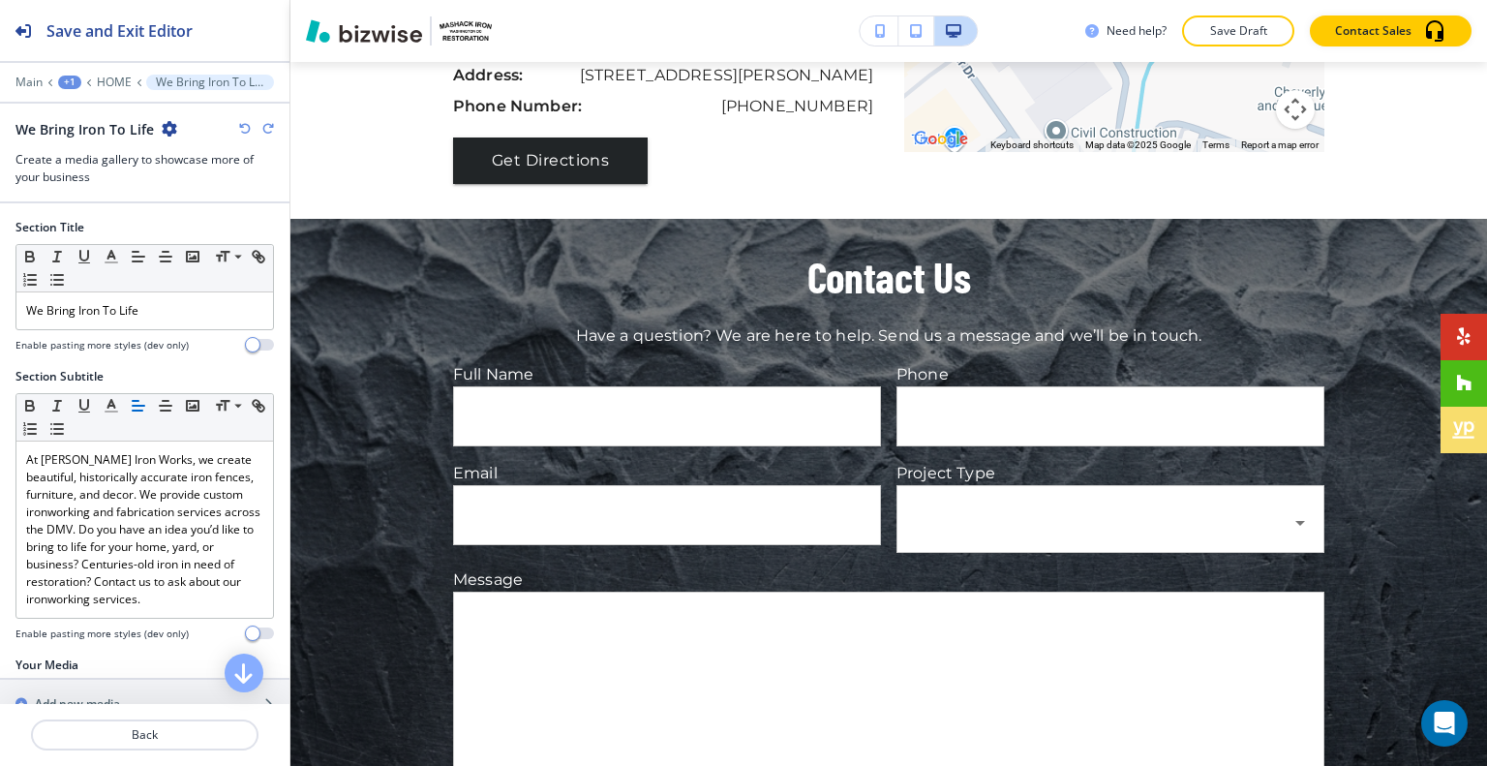
scroll to position [9851, 0]
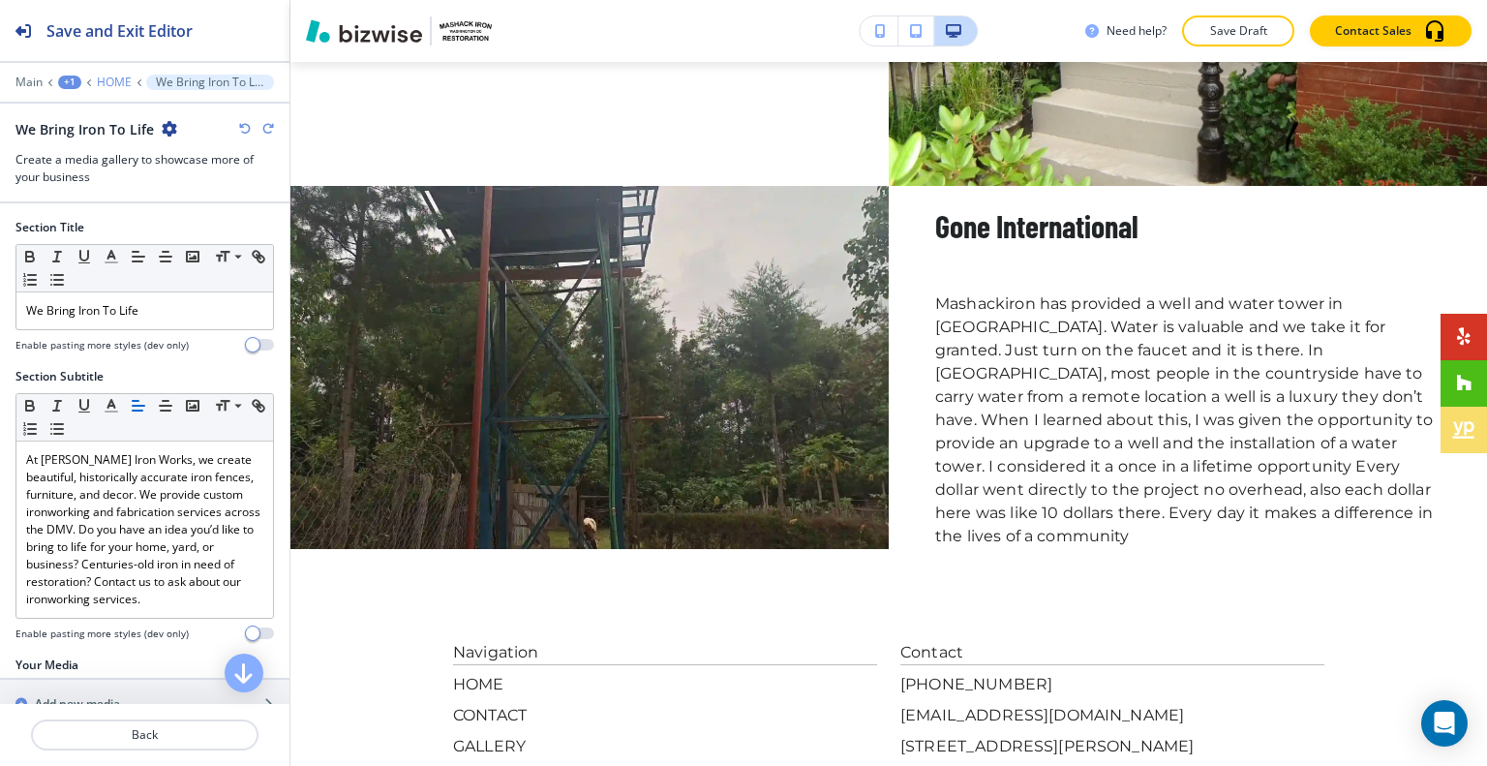
click at [116, 80] on p "HOME" at bounding box center [114, 82] width 35 height 14
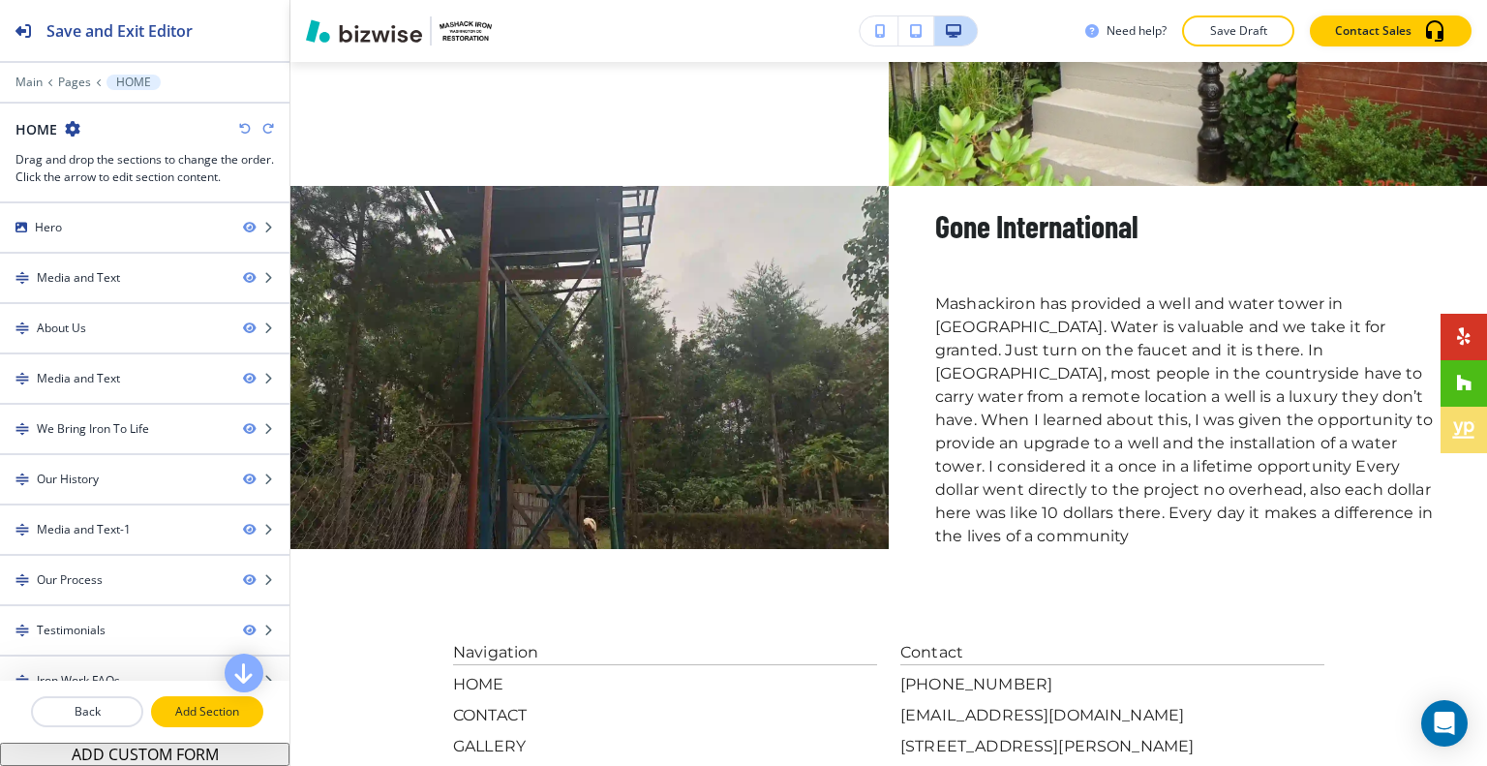
click at [207, 713] on p "Add Section" at bounding box center [207, 711] width 108 height 17
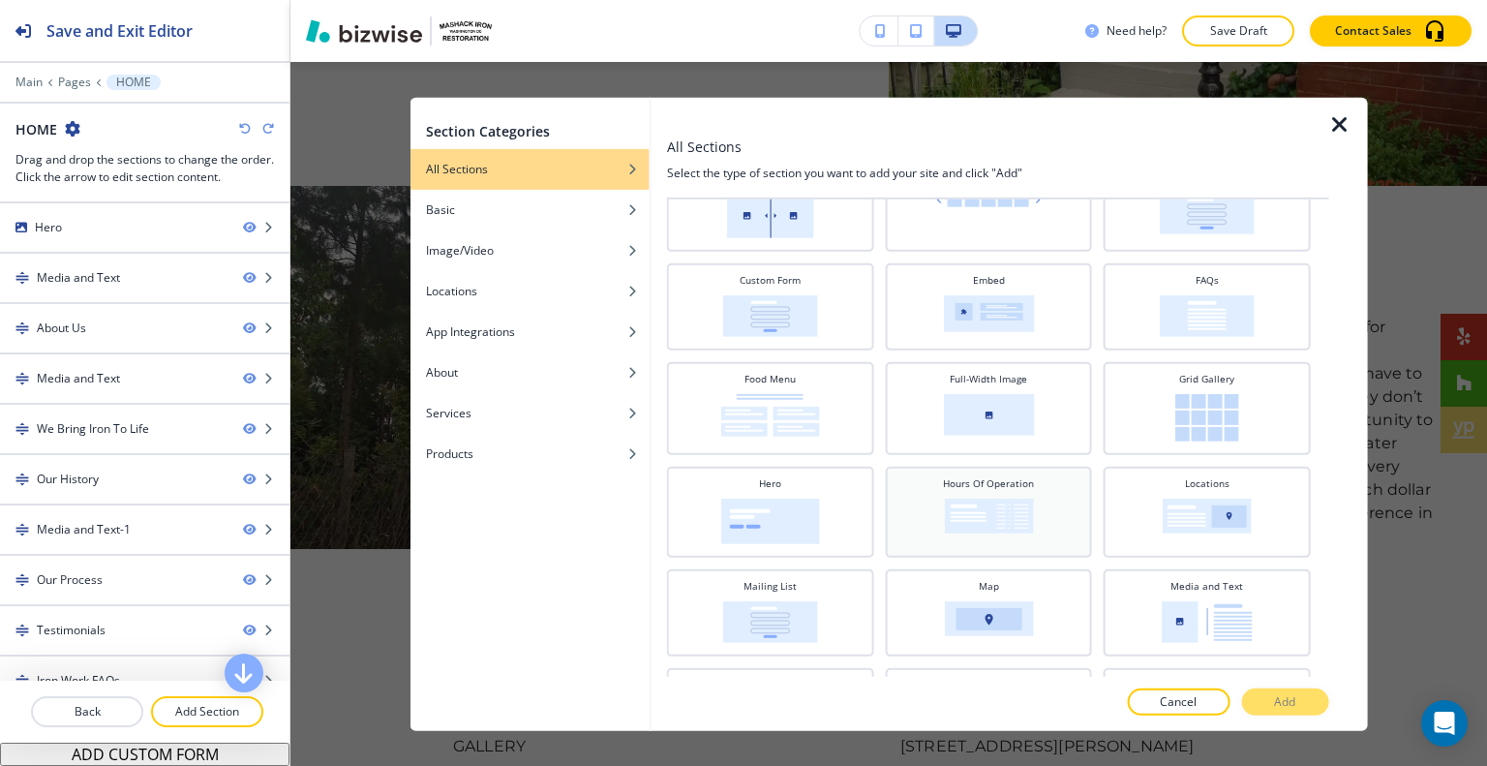
scroll to position [97, 0]
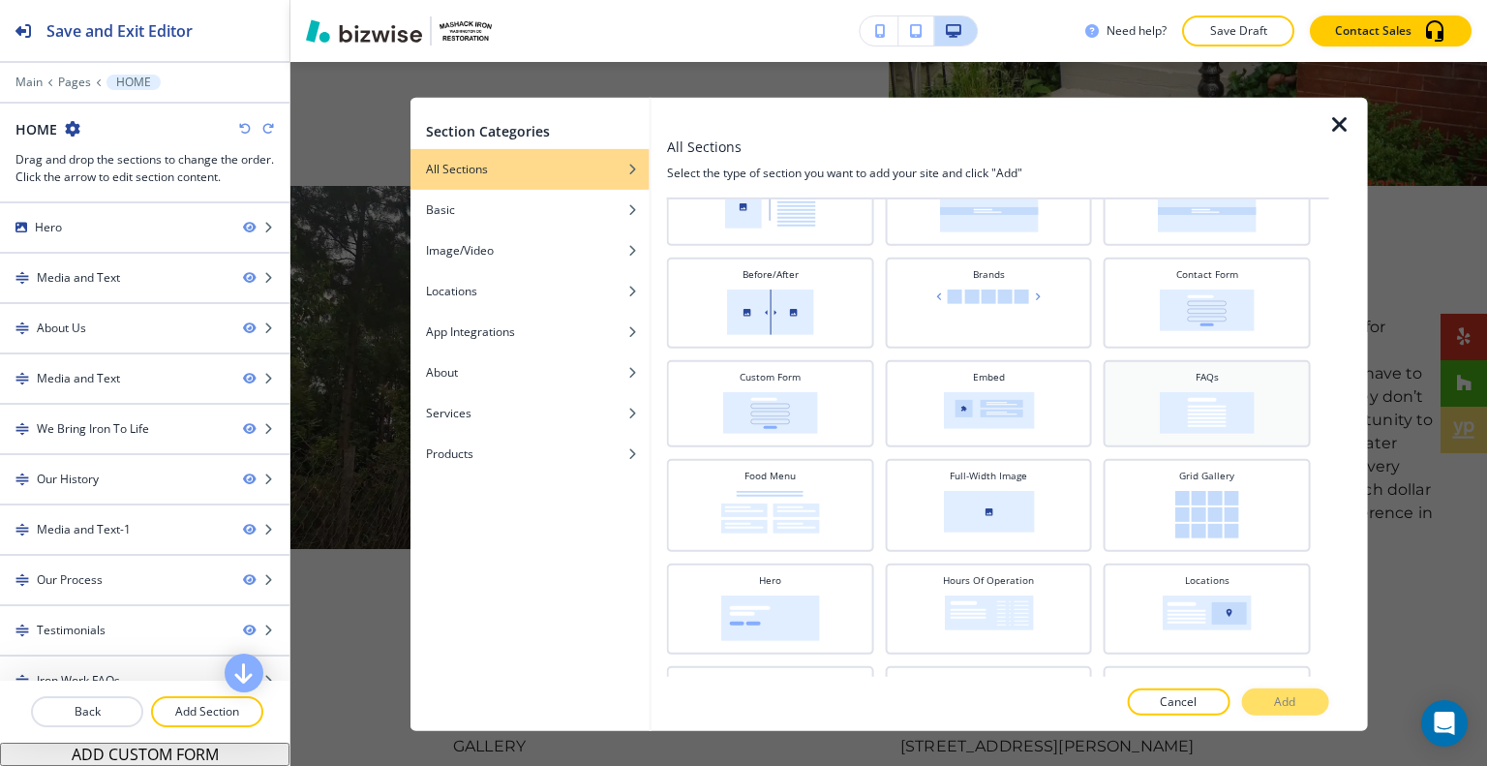
click at [1168, 427] on img at bounding box center [1206, 412] width 95 height 42
click at [1293, 699] on p "Add" at bounding box center [1284, 701] width 21 height 17
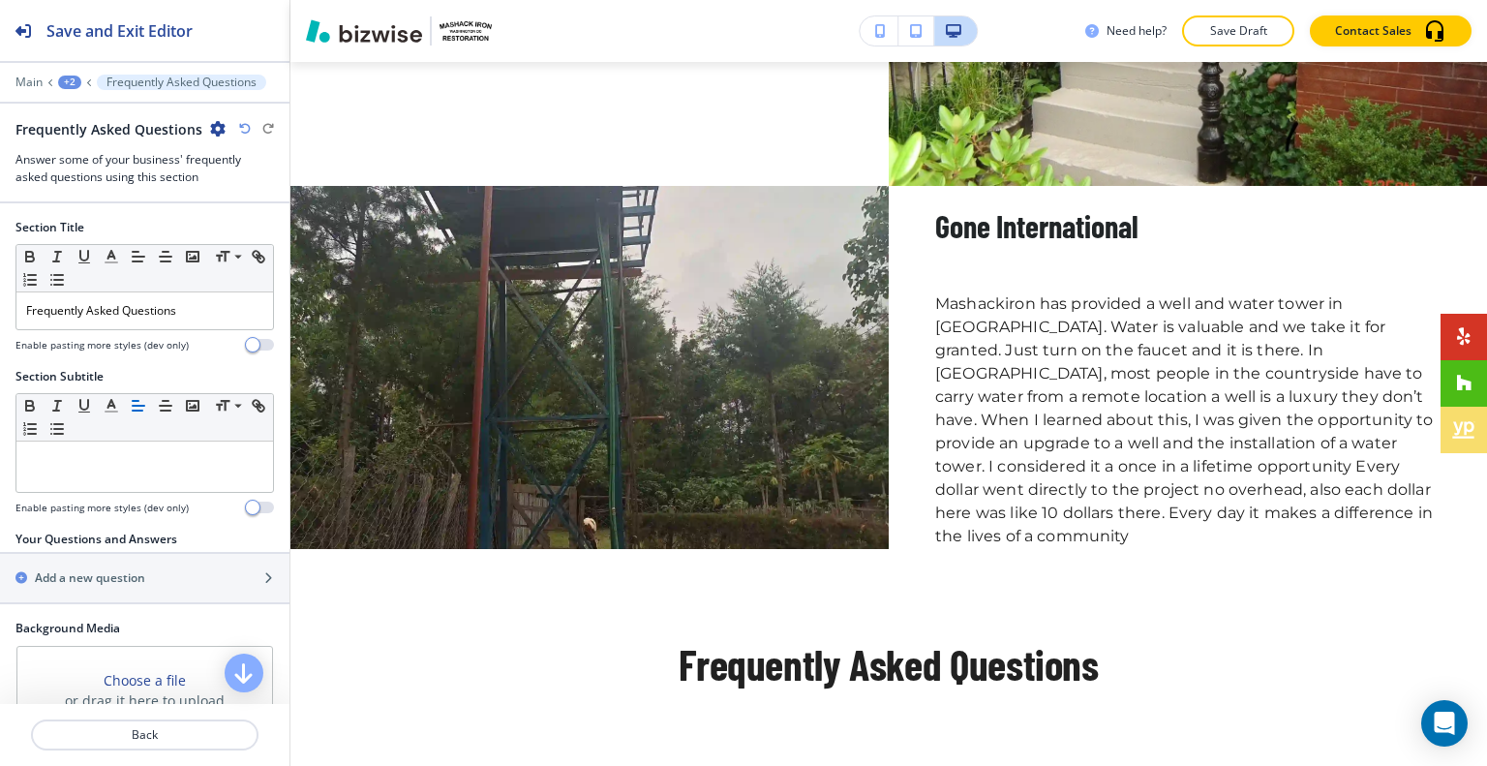
scroll to position [9984, 0]
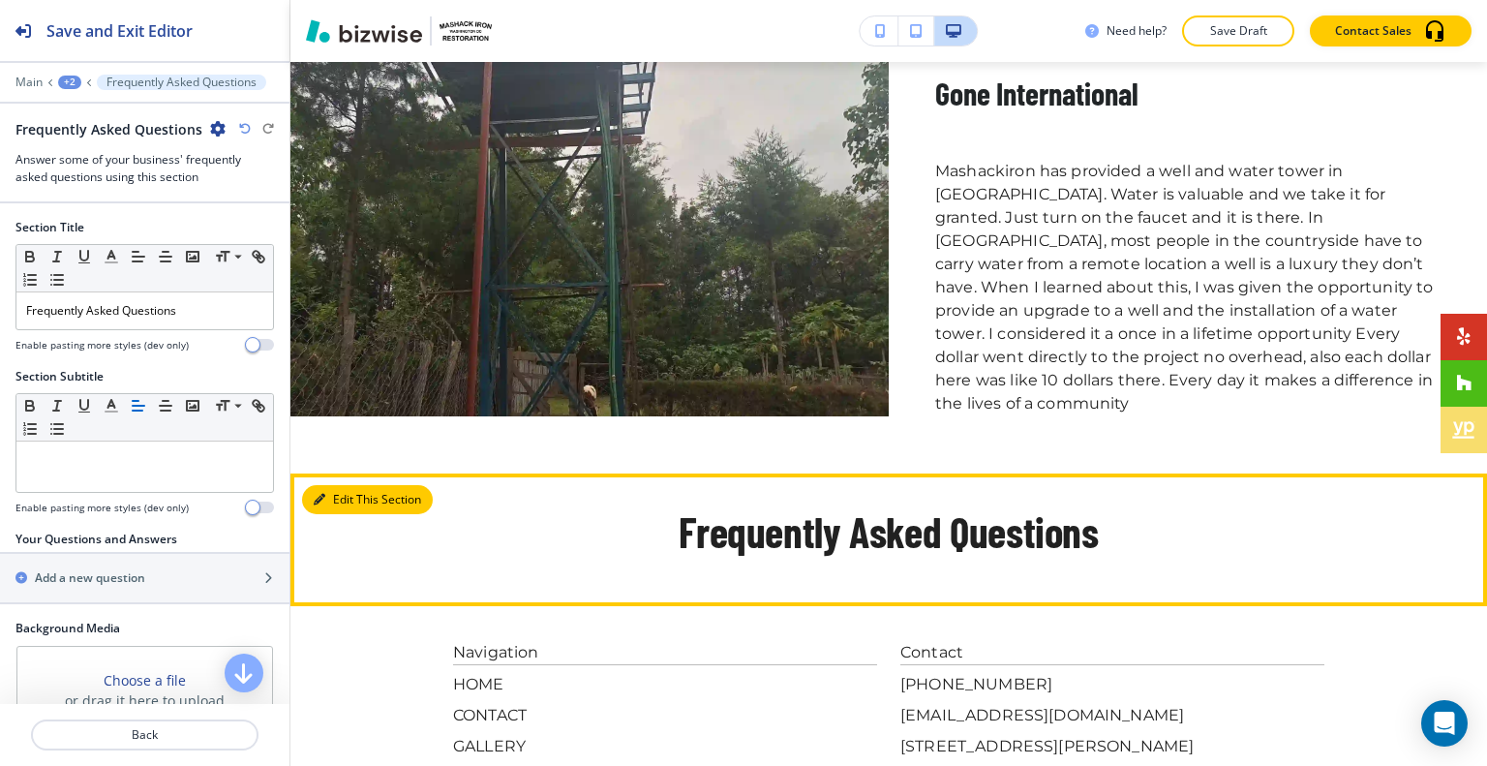
click at [341, 485] on button "Edit This Section" at bounding box center [367, 499] width 131 height 29
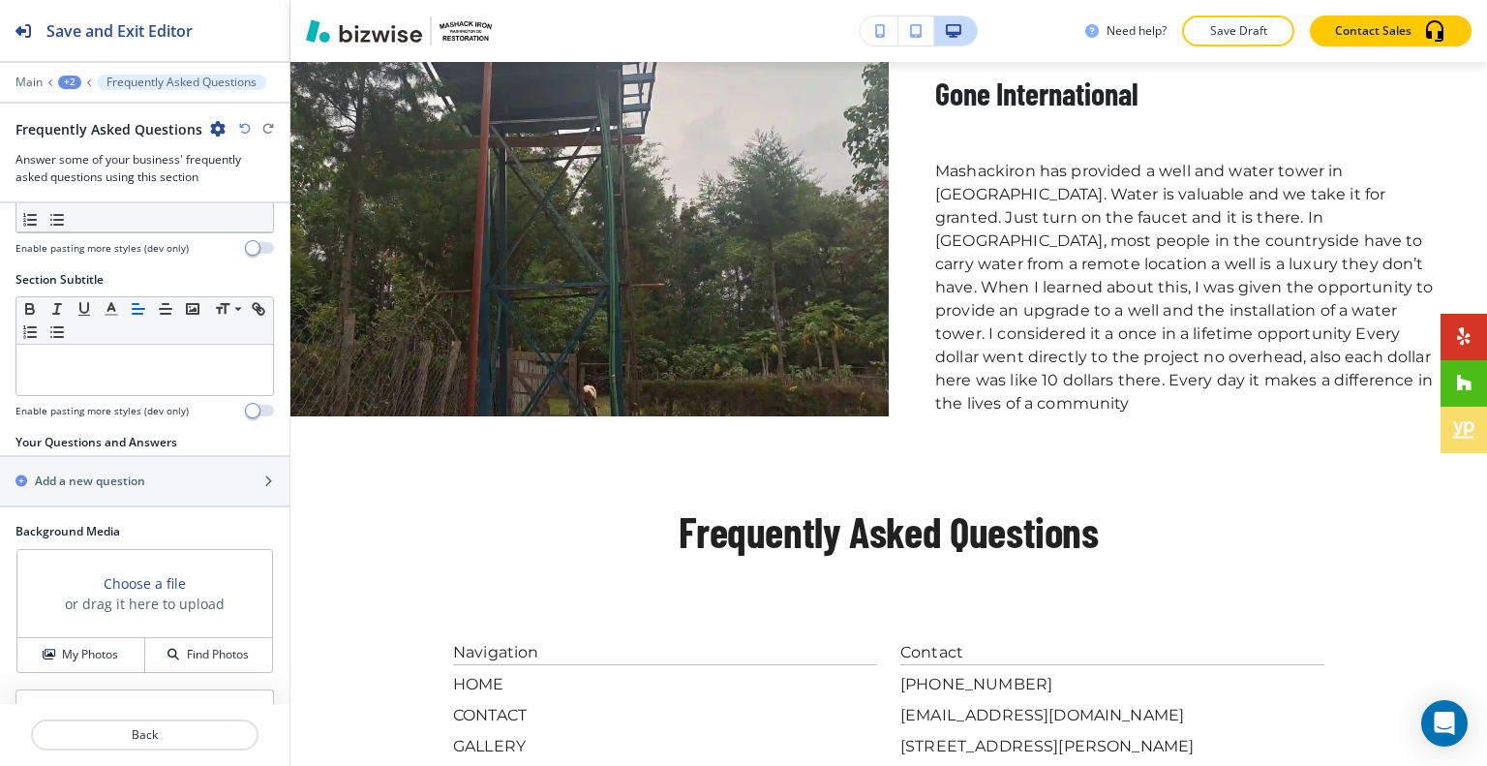
scroll to position [290, 0]
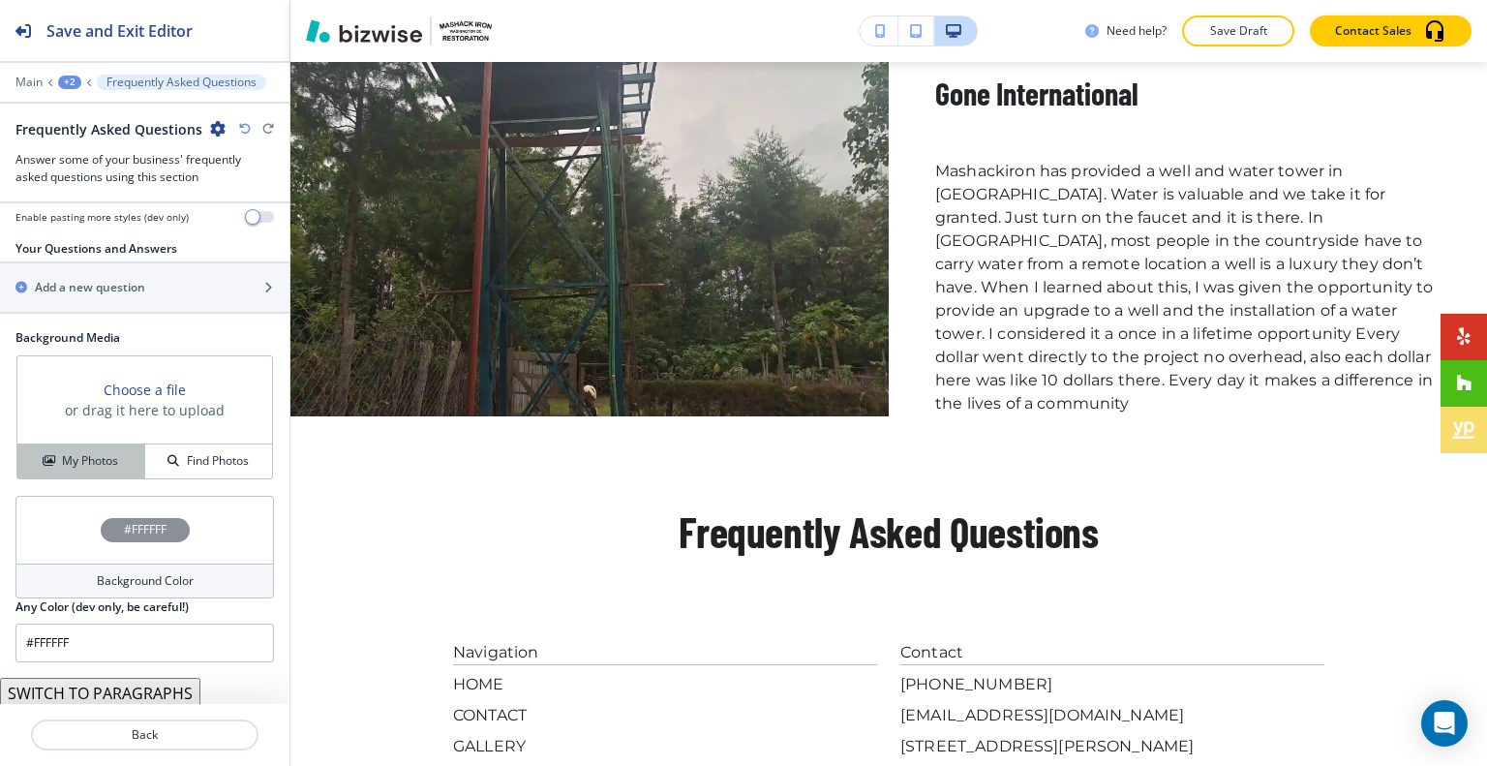
click at [122, 461] on div "My Photos" at bounding box center [80, 460] width 127 height 17
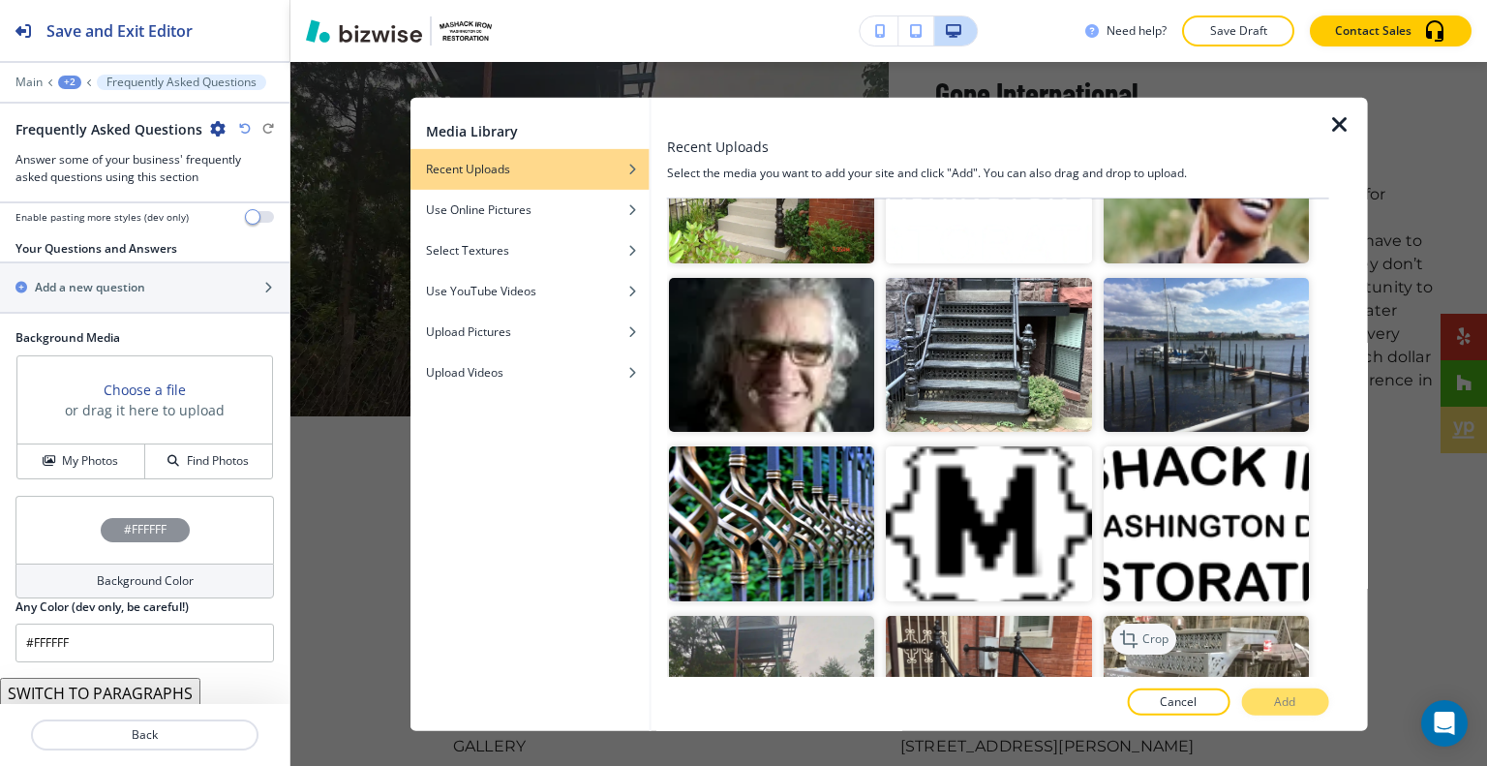
scroll to position [1742, 0]
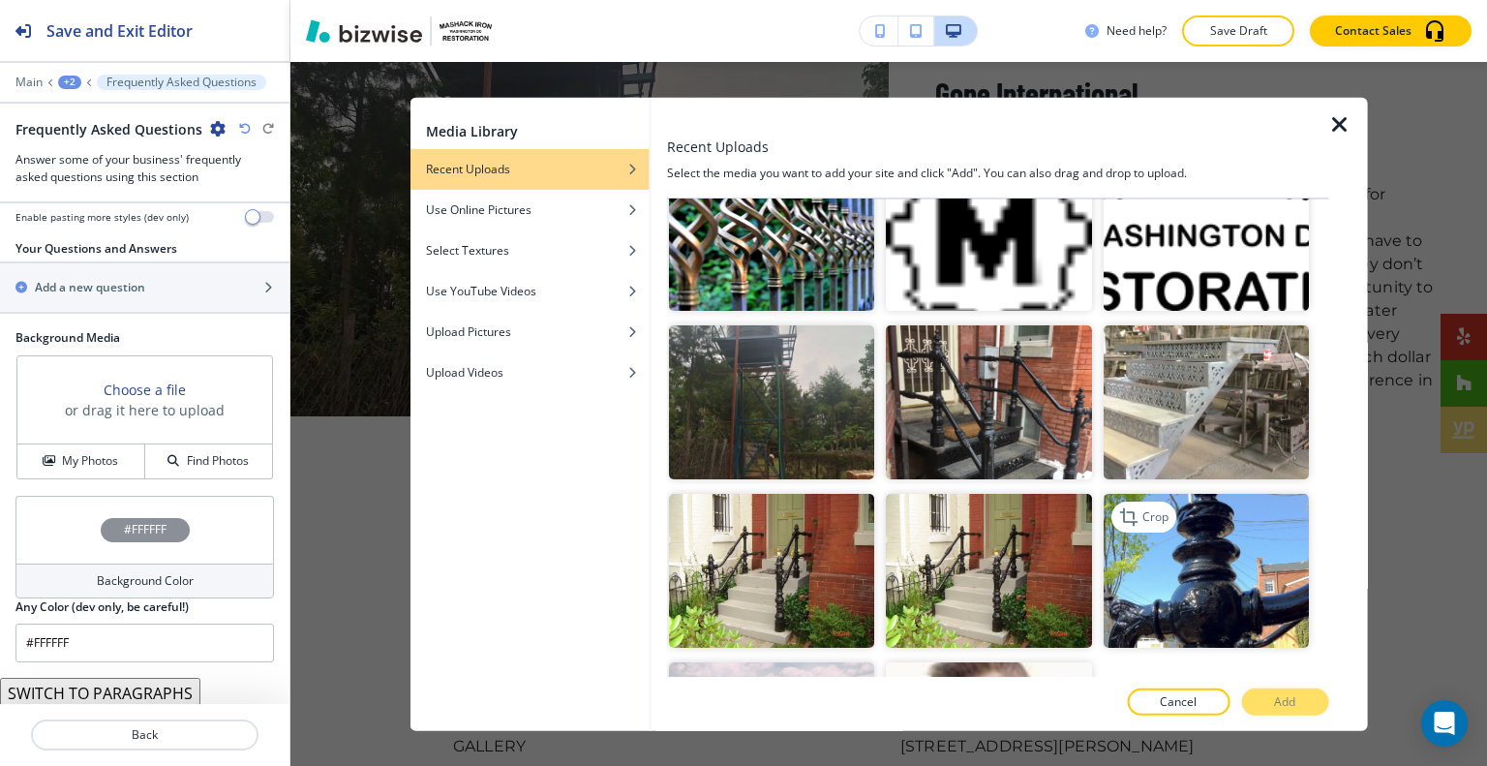
click at [1209, 591] on img "button" at bounding box center [1204, 571] width 205 height 154
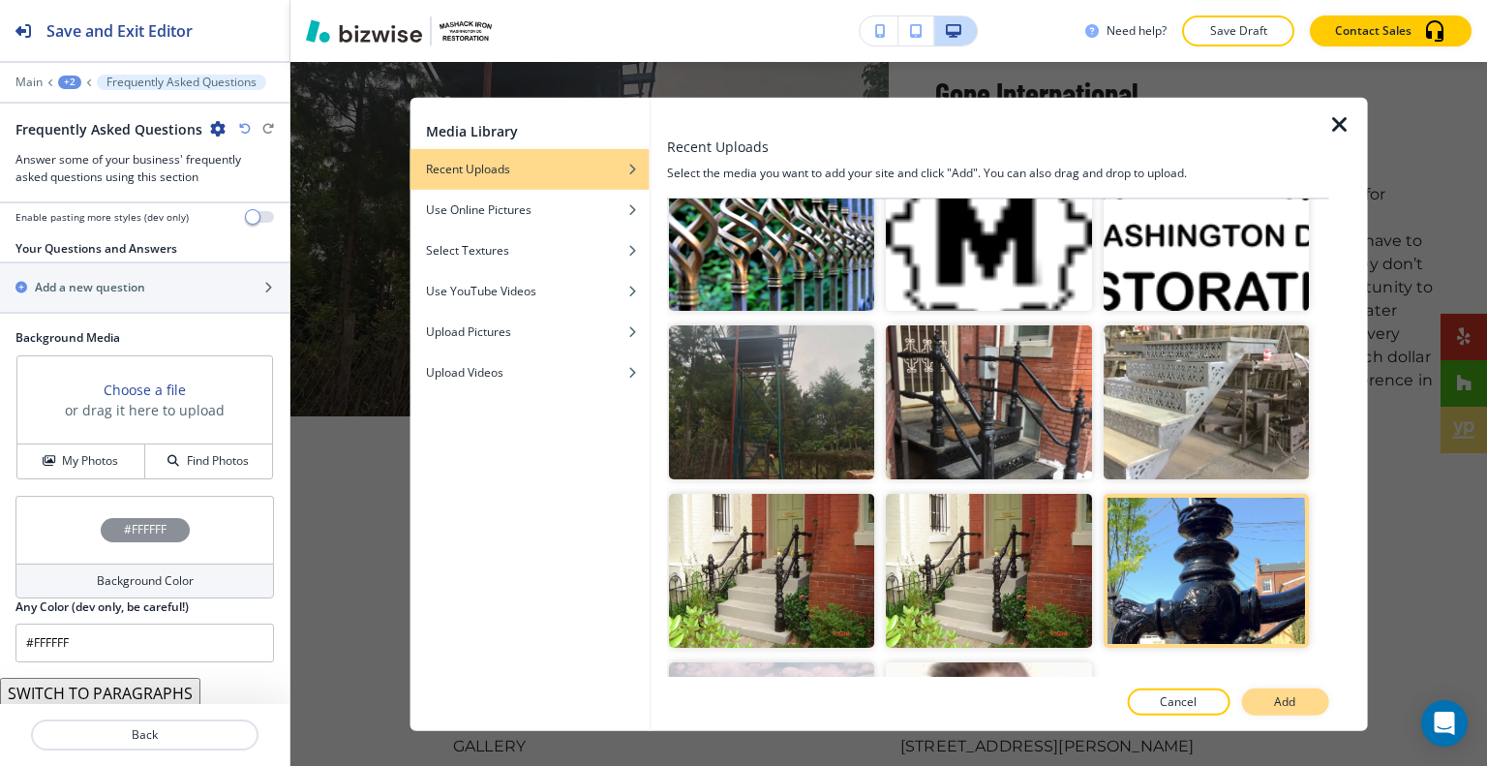
click at [1279, 708] on p "Add" at bounding box center [1284, 701] width 21 height 17
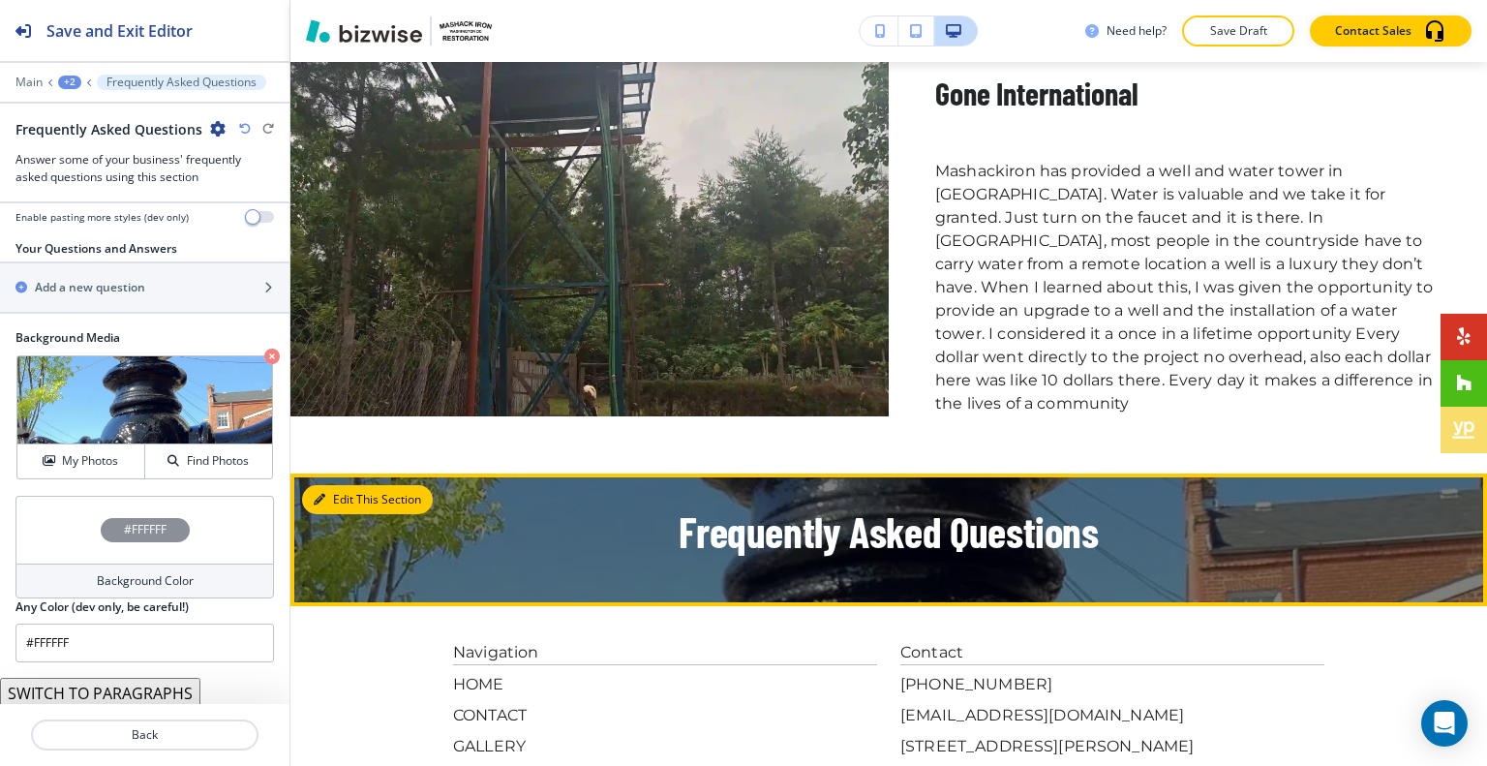
click at [326, 485] on button "Edit This Section" at bounding box center [367, 499] width 131 height 29
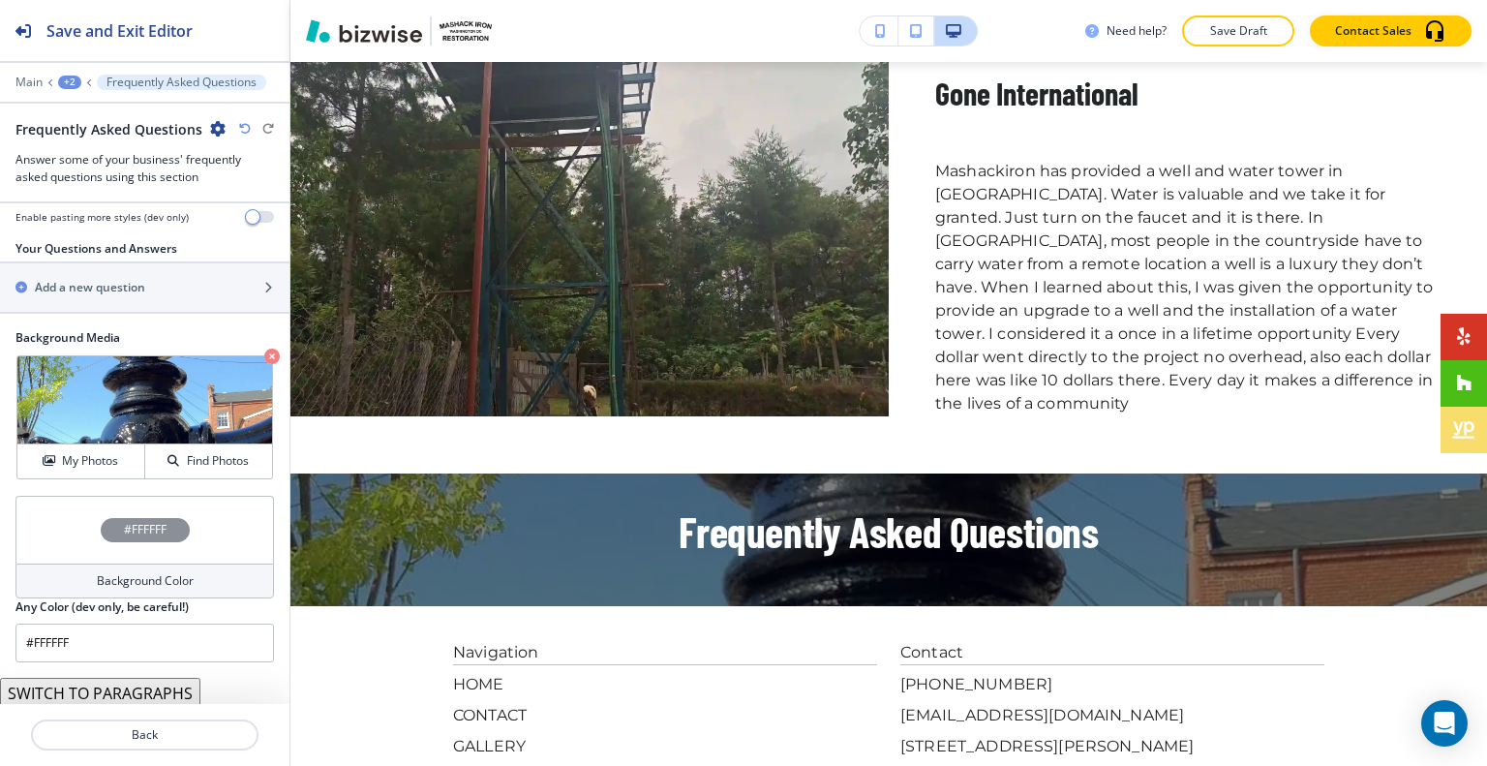
scroll to position [0, 0]
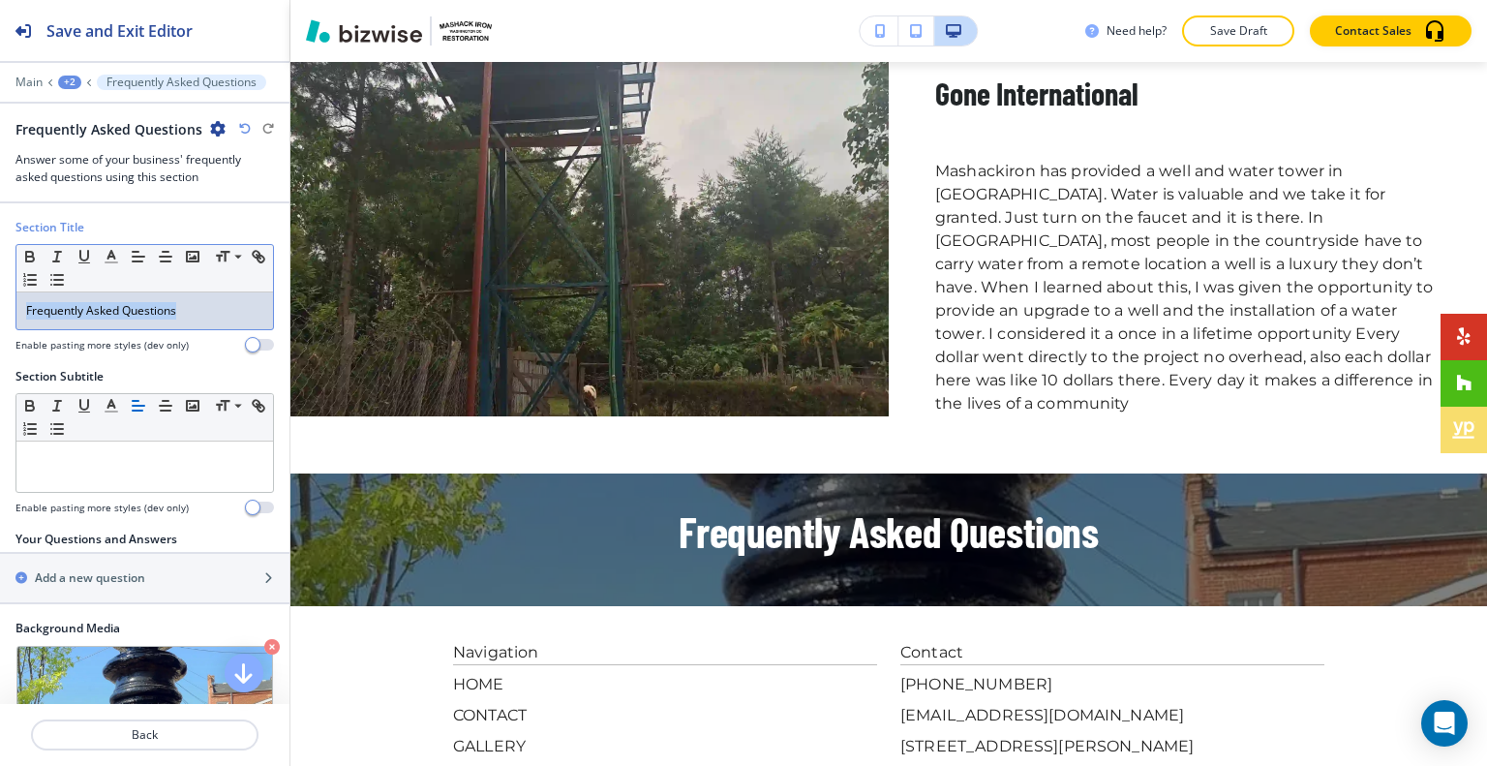
drag, startPoint x: 207, startPoint y: 305, endPoint x: 0, endPoint y: 304, distance: 207.1
click at [0, 304] on div "Section Title Small Normal Large Huge Frequently Asked Questions Enable pasting…" at bounding box center [144, 293] width 289 height 149
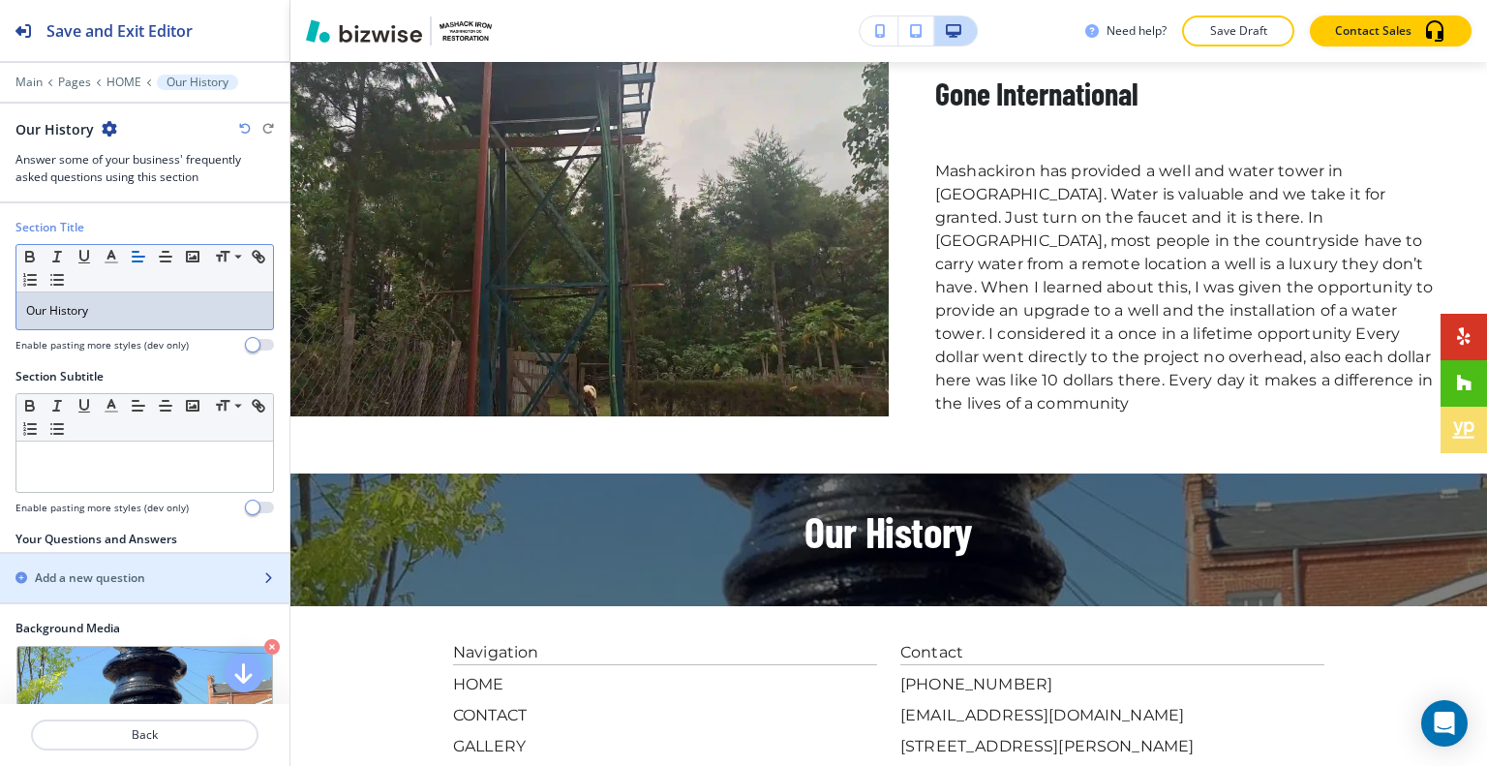
click at [105, 587] on div "button" at bounding box center [144, 593] width 289 height 15
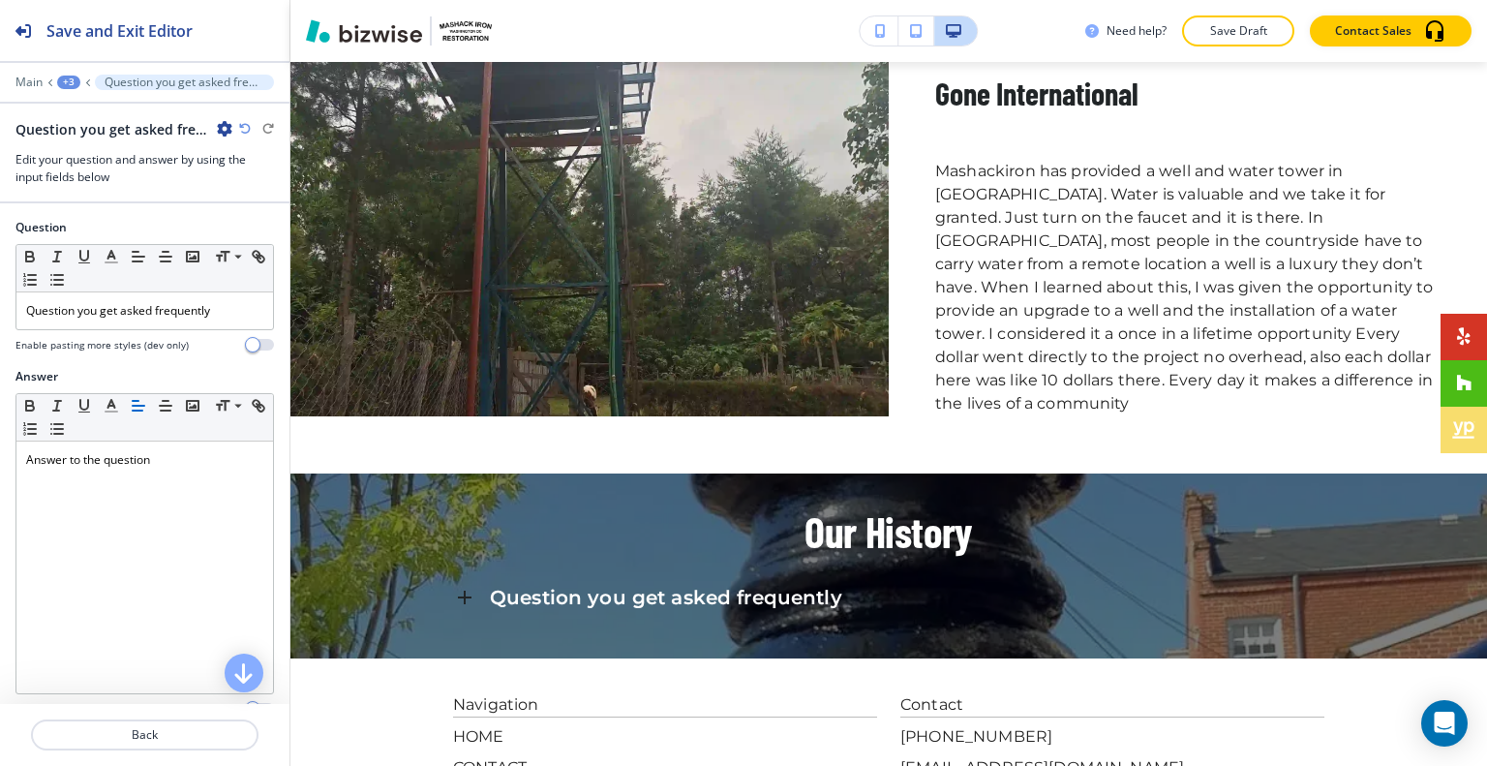
scroll to position [10035, 0]
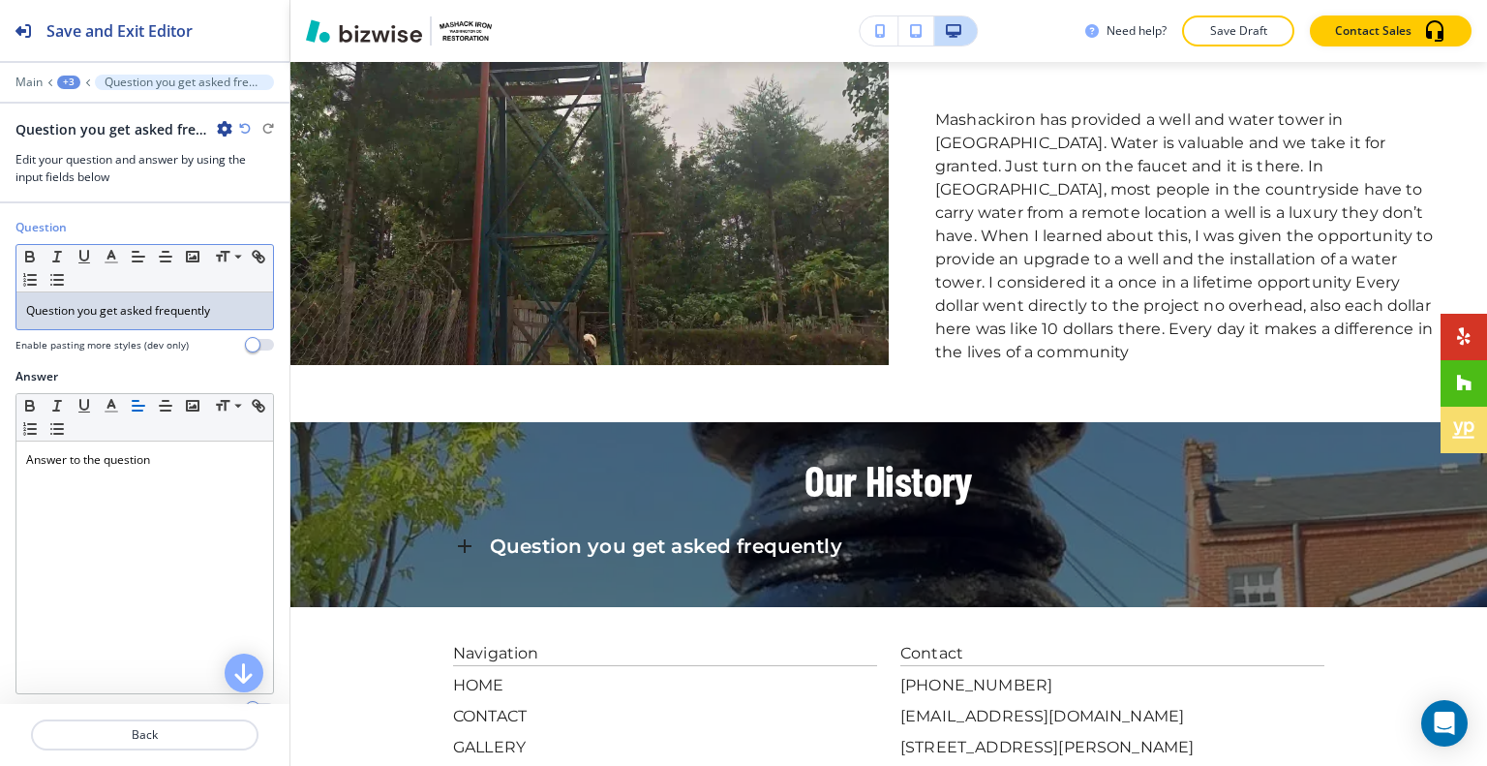
click at [232, 308] on p "Question you get asked frequently" at bounding box center [144, 310] width 237 height 17
drag, startPoint x: 232, startPoint y: 308, endPoint x: 0, endPoint y: 292, distance: 232.8
click at [0, 292] on div "Question Small Normal Large Huge Question you get asked frequently Enable pasti…" at bounding box center [144, 293] width 289 height 149
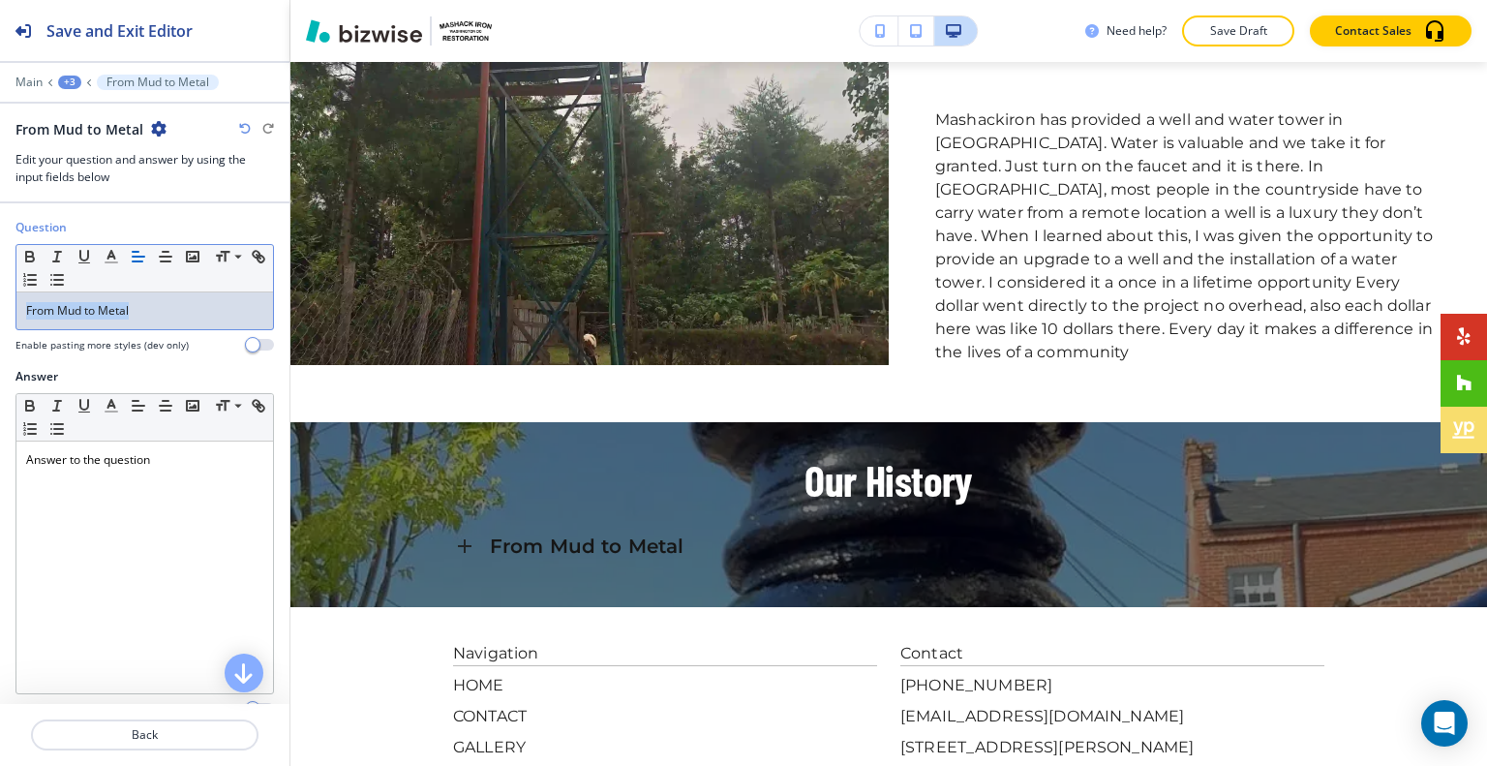
drag, startPoint x: 175, startPoint y: 300, endPoint x: 0, endPoint y: 305, distance: 175.2
click at [0, 305] on div "Question Small Normal Large Huge From Mud to Metal Enable pasting more styles (…" at bounding box center [144, 293] width 289 height 149
click at [104, 255] on icon "button" at bounding box center [111, 256] width 17 height 17
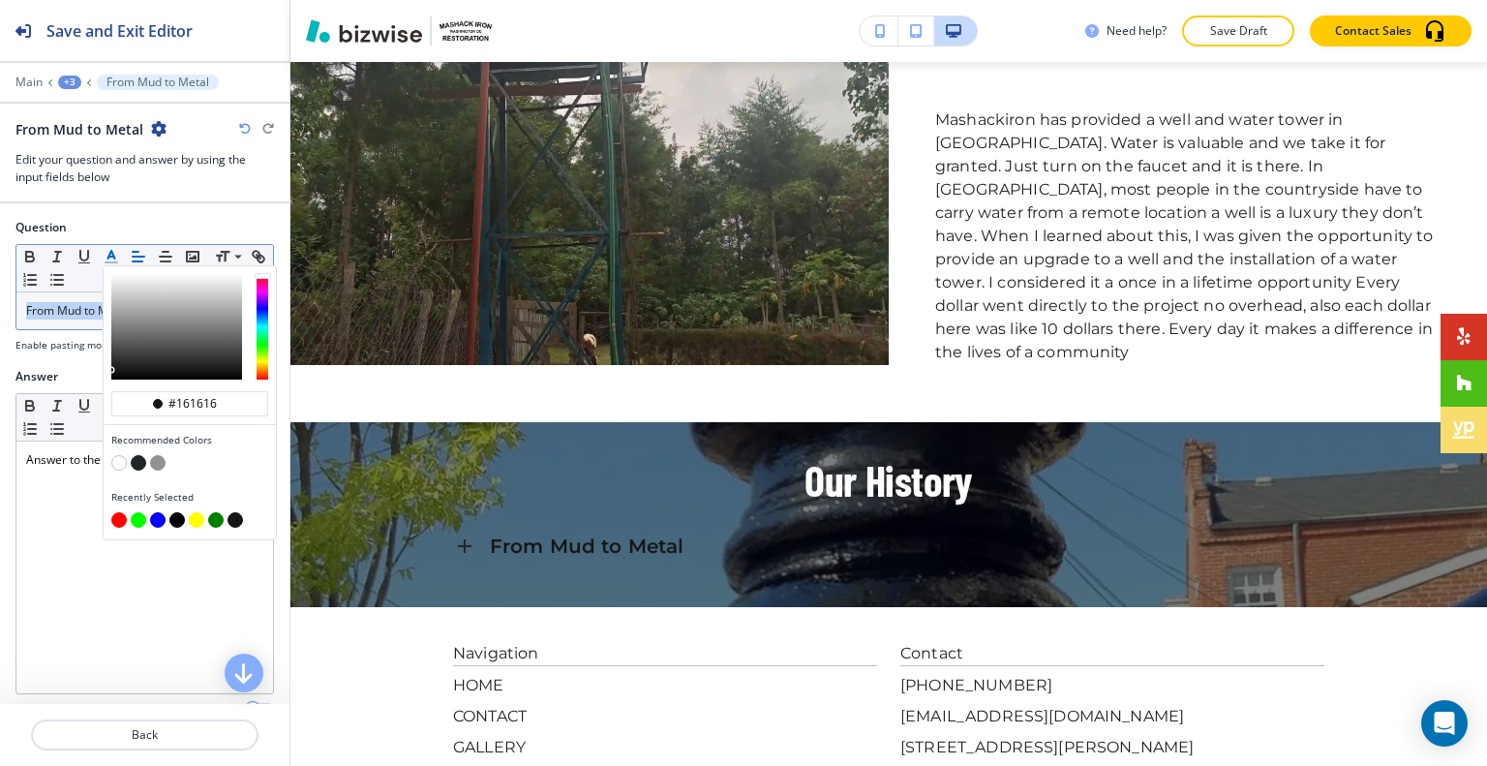
click at [121, 456] on button "button" at bounding box center [118, 462] width 15 height 15
type input "#ffffff"
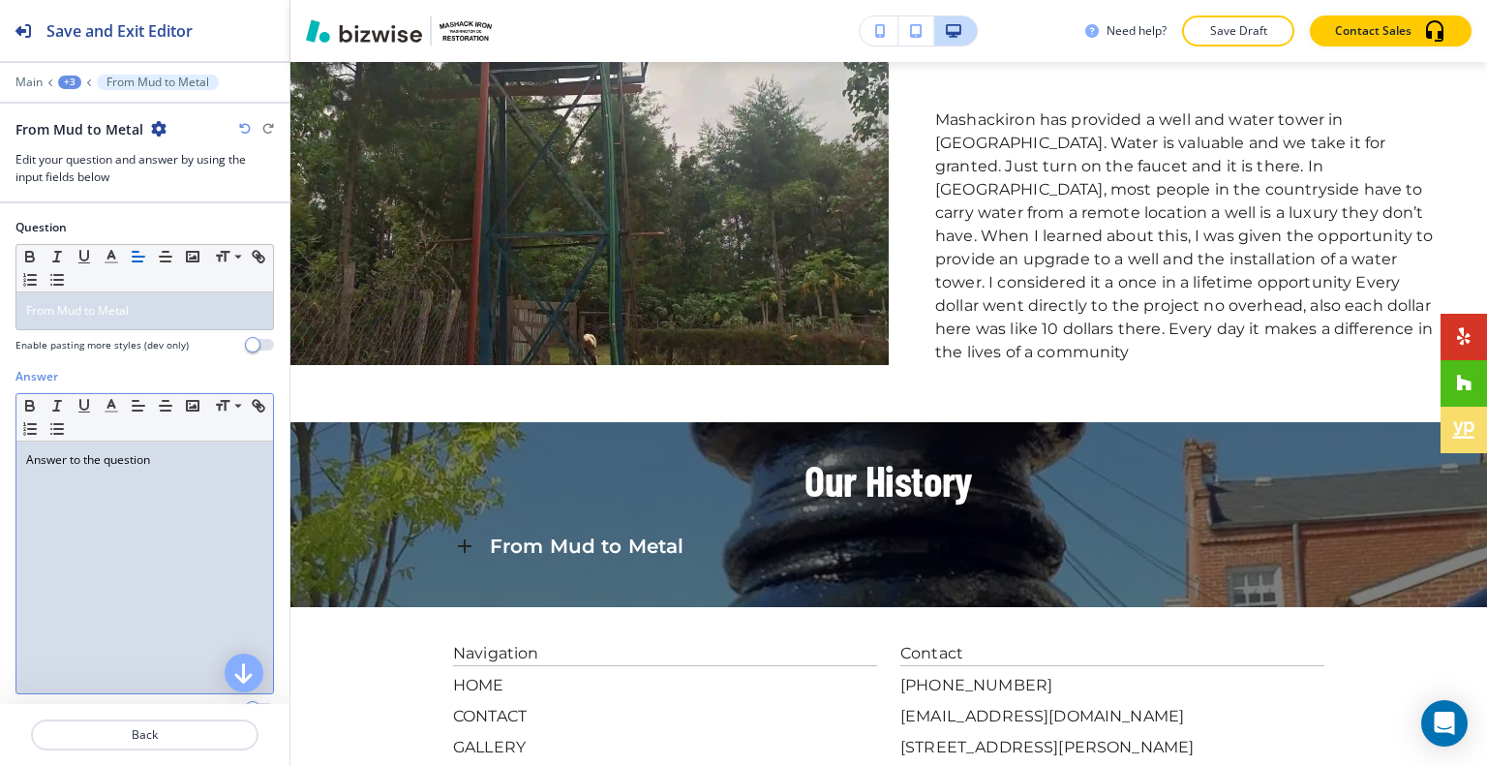
click at [44, 562] on div "Answer to the question" at bounding box center [144, 567] width 256 height 252
click at [3, 449] on div "Answer Small Normal Large Huge Answer to the question Enable pasting more style…" at bounding box center [144, 550] width 289 height 364
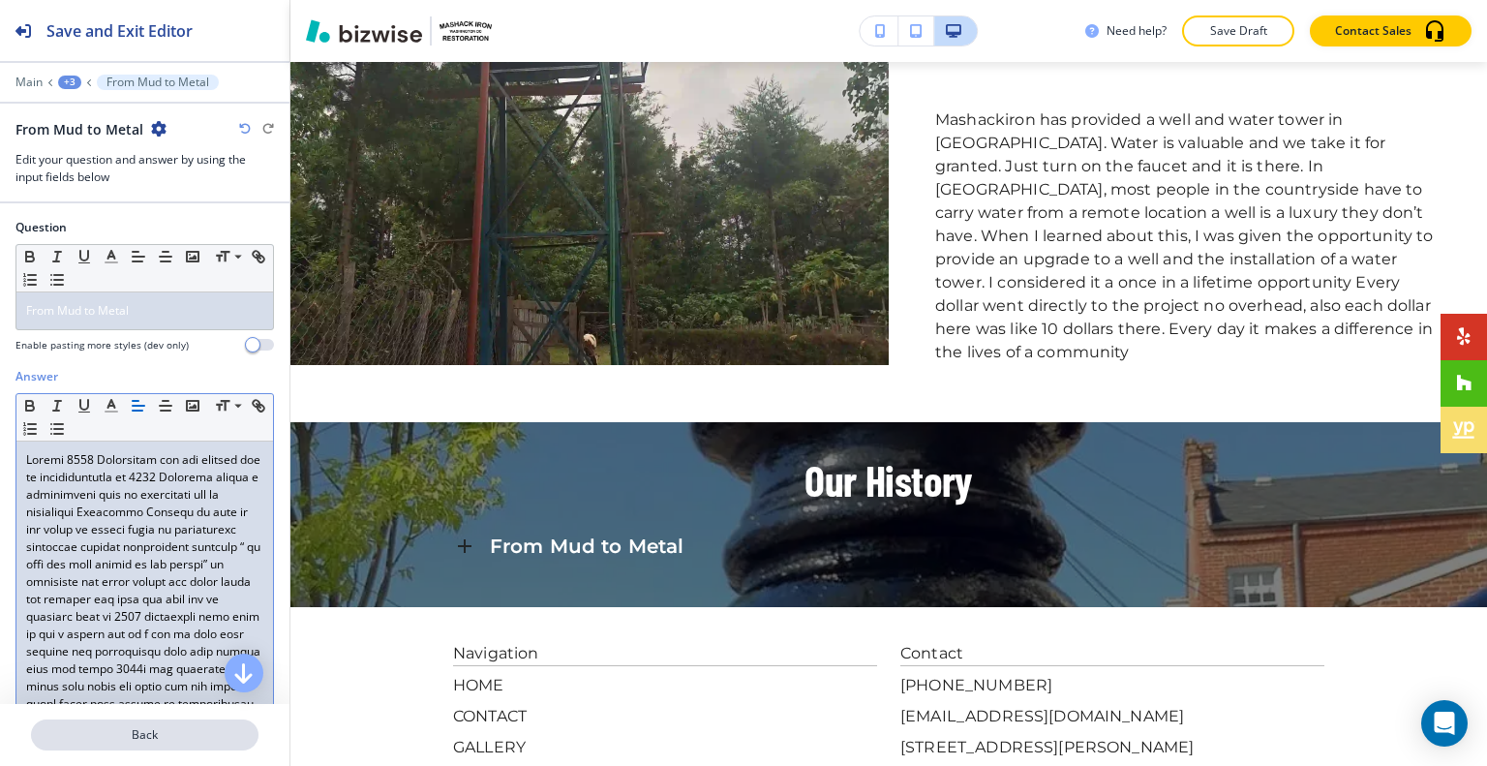
click at [190, 735] on p "Back" at bounding box center [145, 734] width 224 height 17
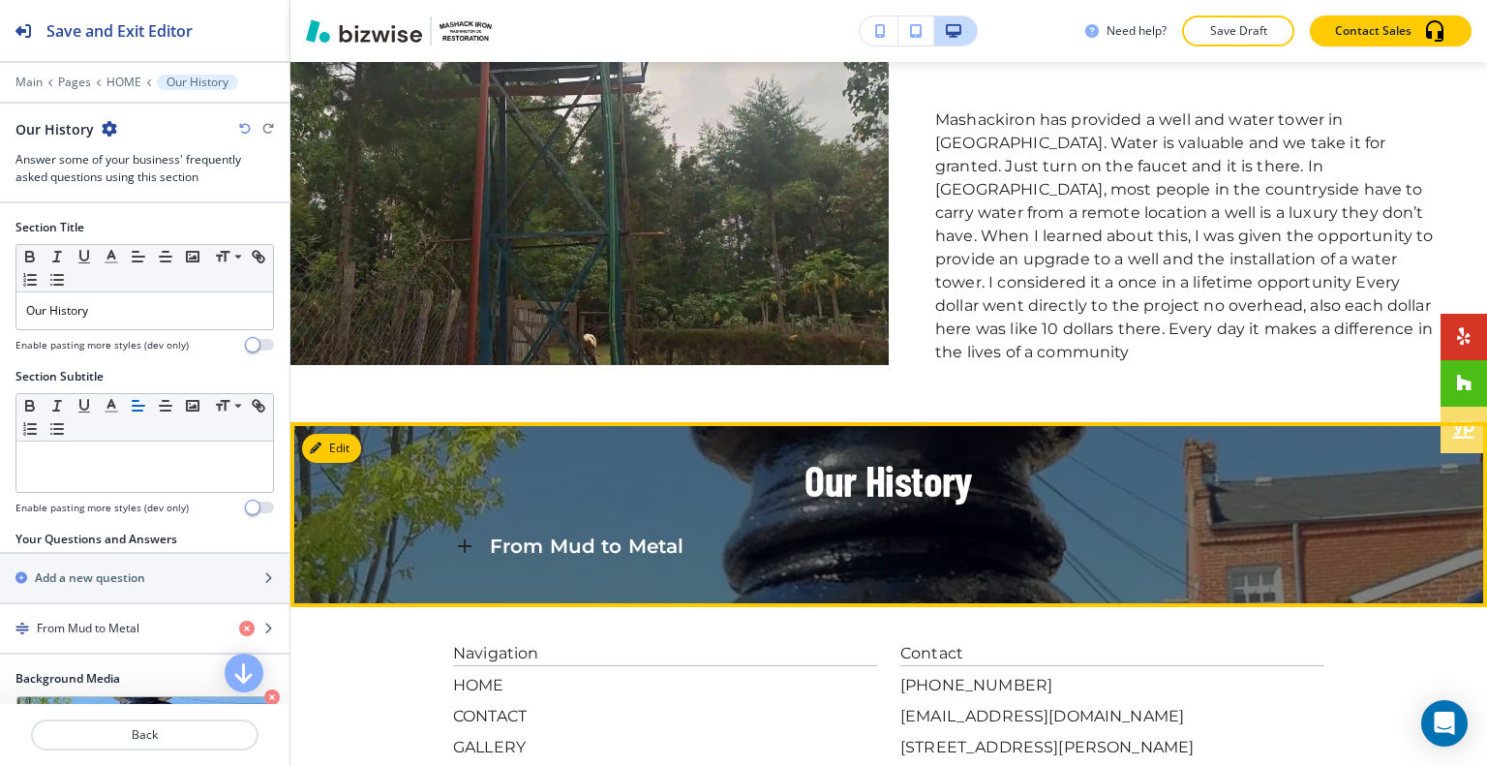
click at [472, 531] on div at bounding box center [467, 545] width 29 height 29
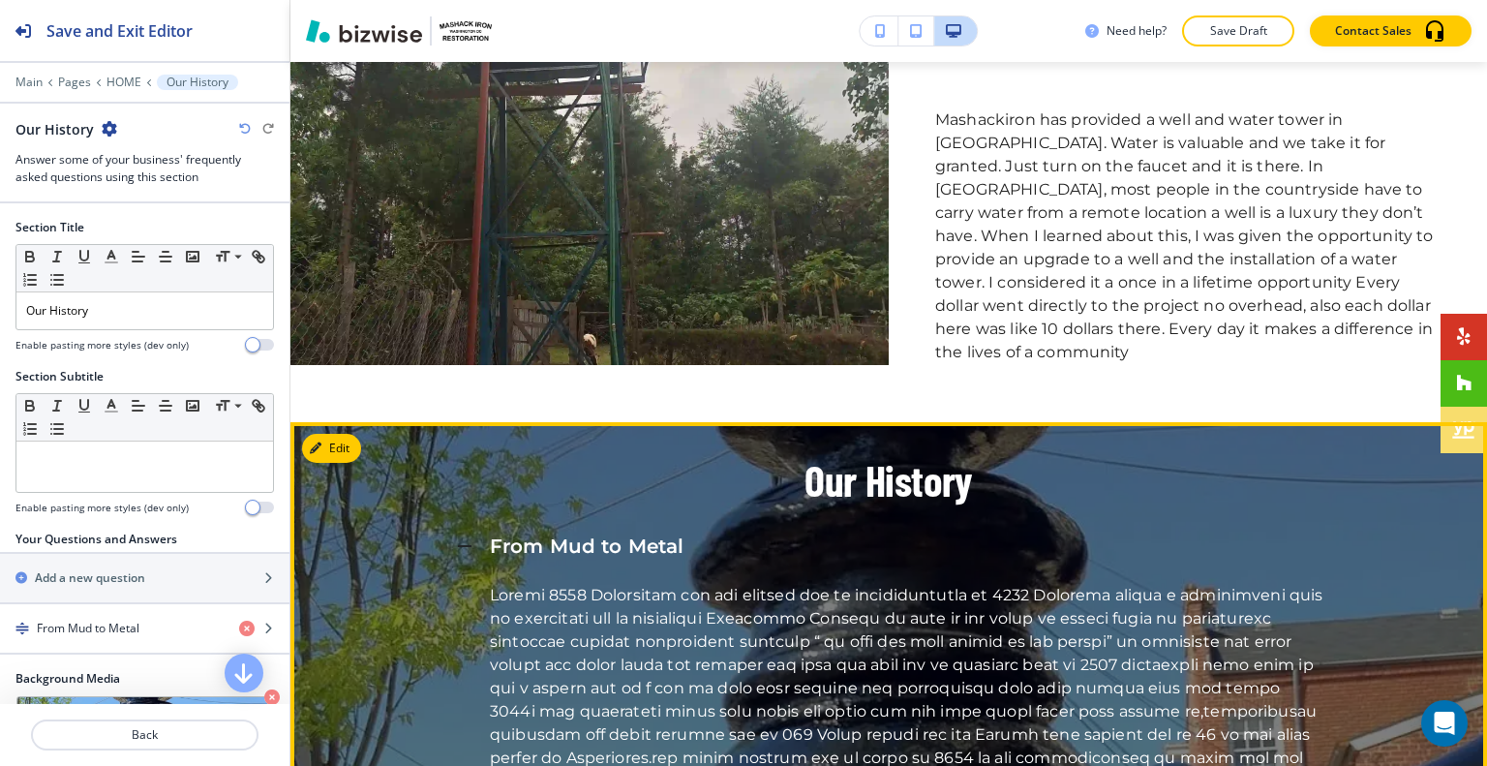
click at [472, 531] on div at bounding box center [467, 545] width 29 height 29
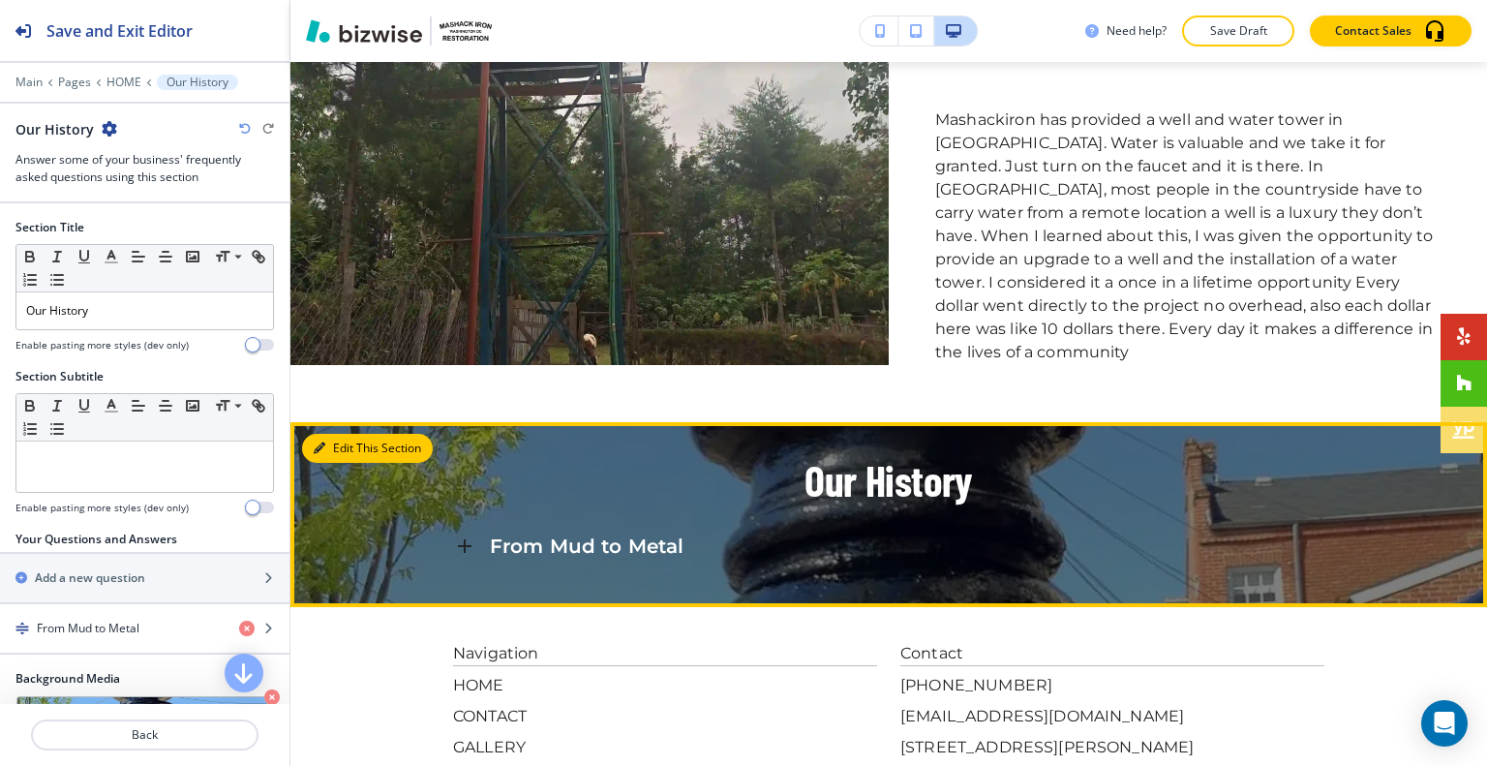
click at [336, 422] on div "Edit This Section Our History From Mud to Metal" at bounding box center [888, 514] width 1196 height 184
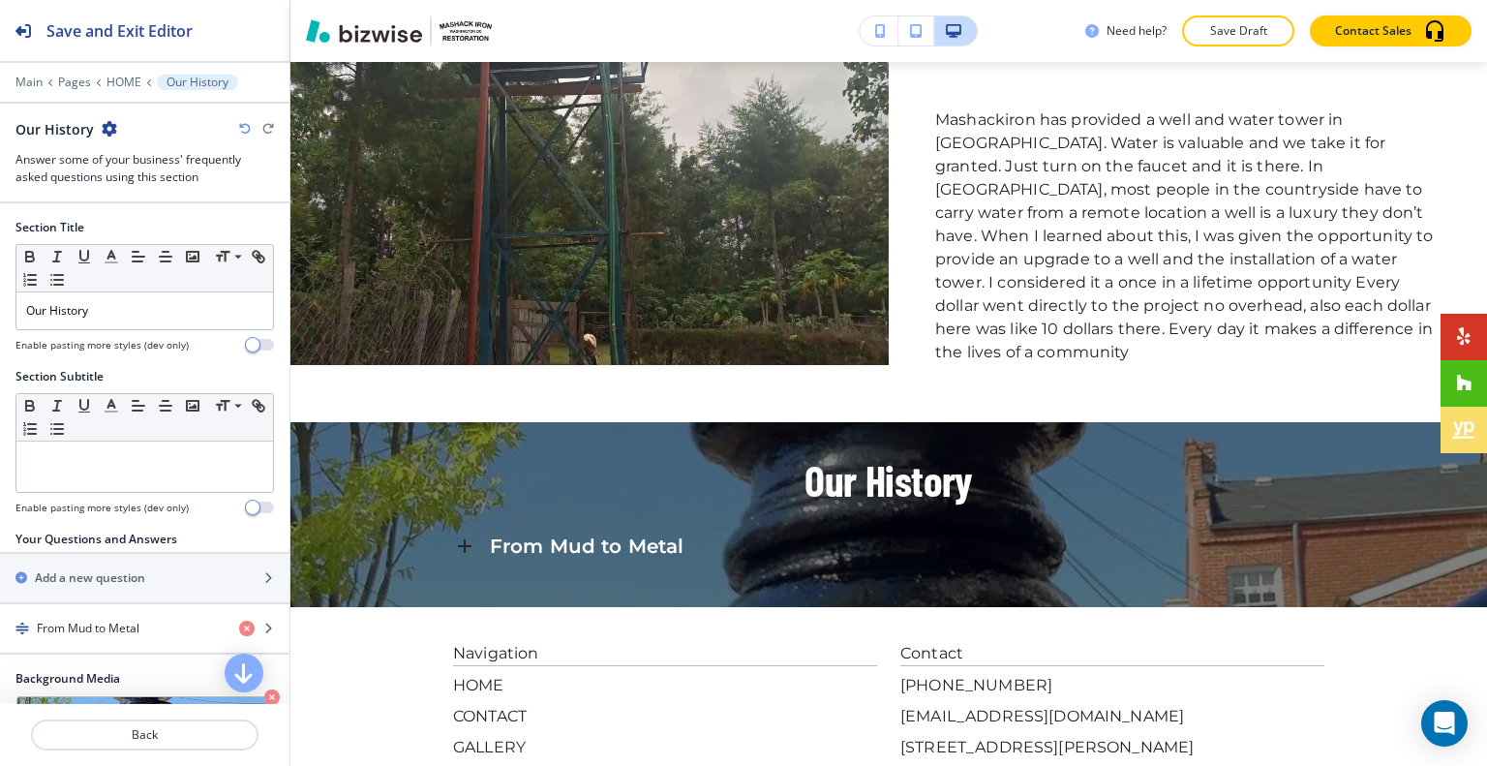
scroll to position [97, 0]
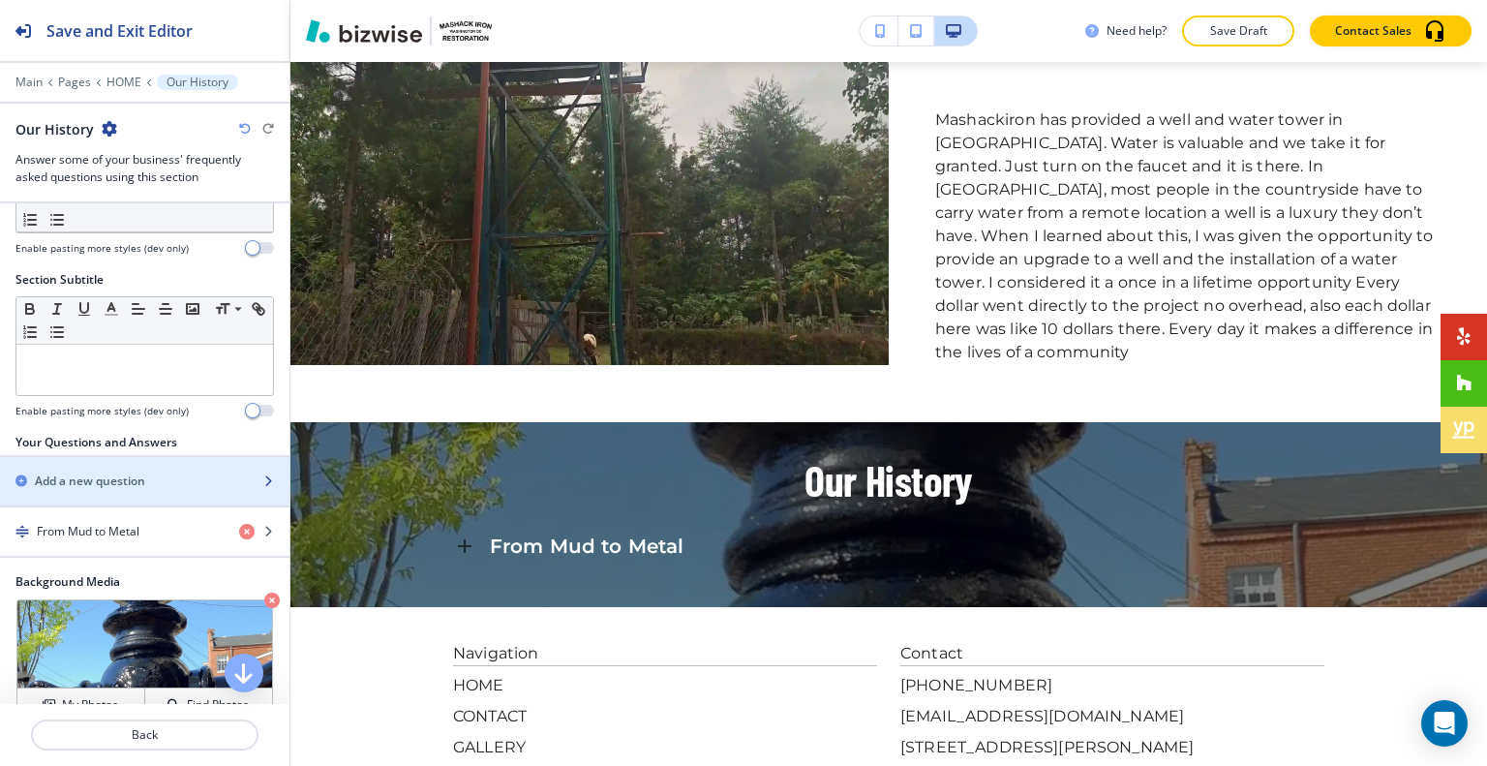
click at [159, 479] on div "Add a new question" at bounding box center [123, 480] width 247 height 17
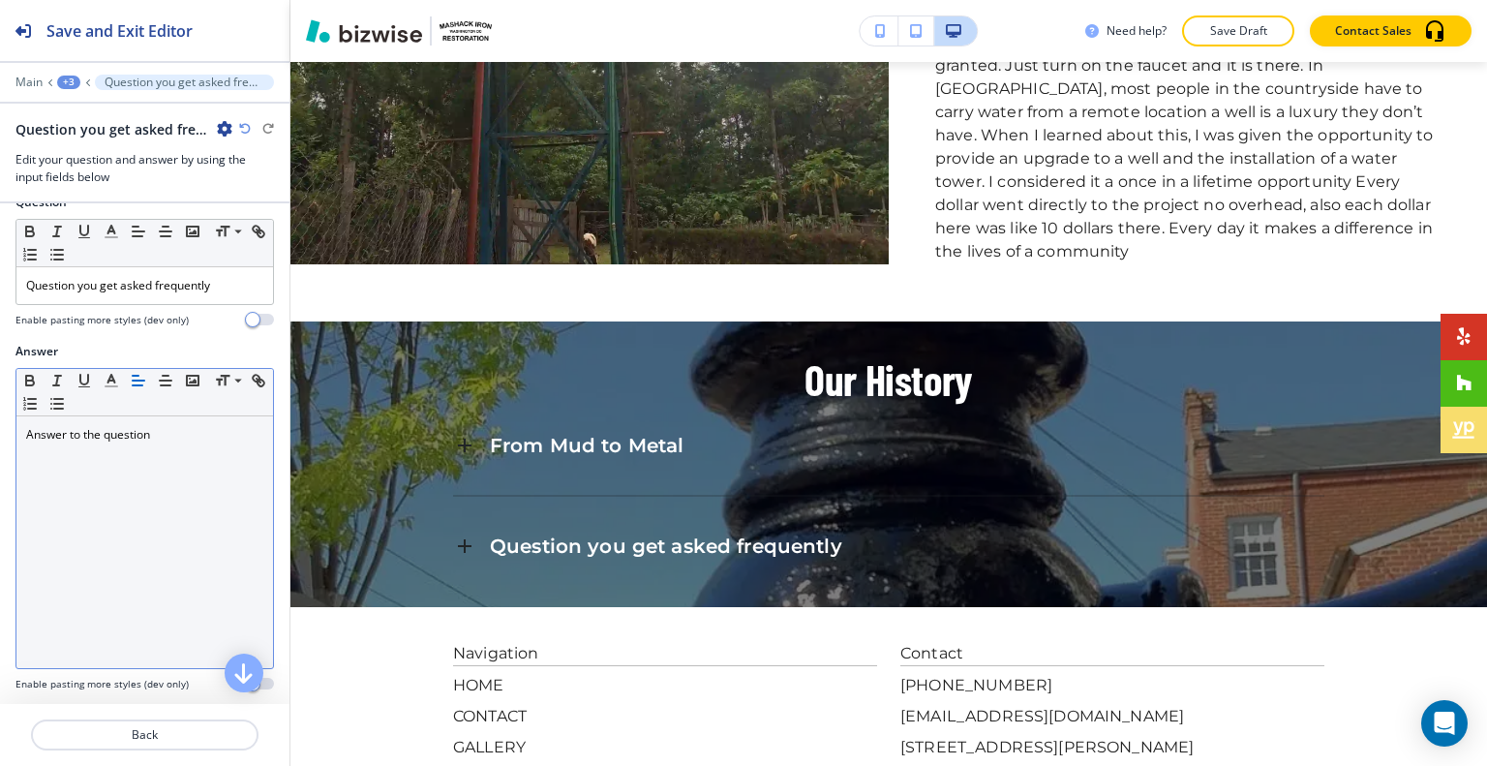
scroll to position [0, 0]
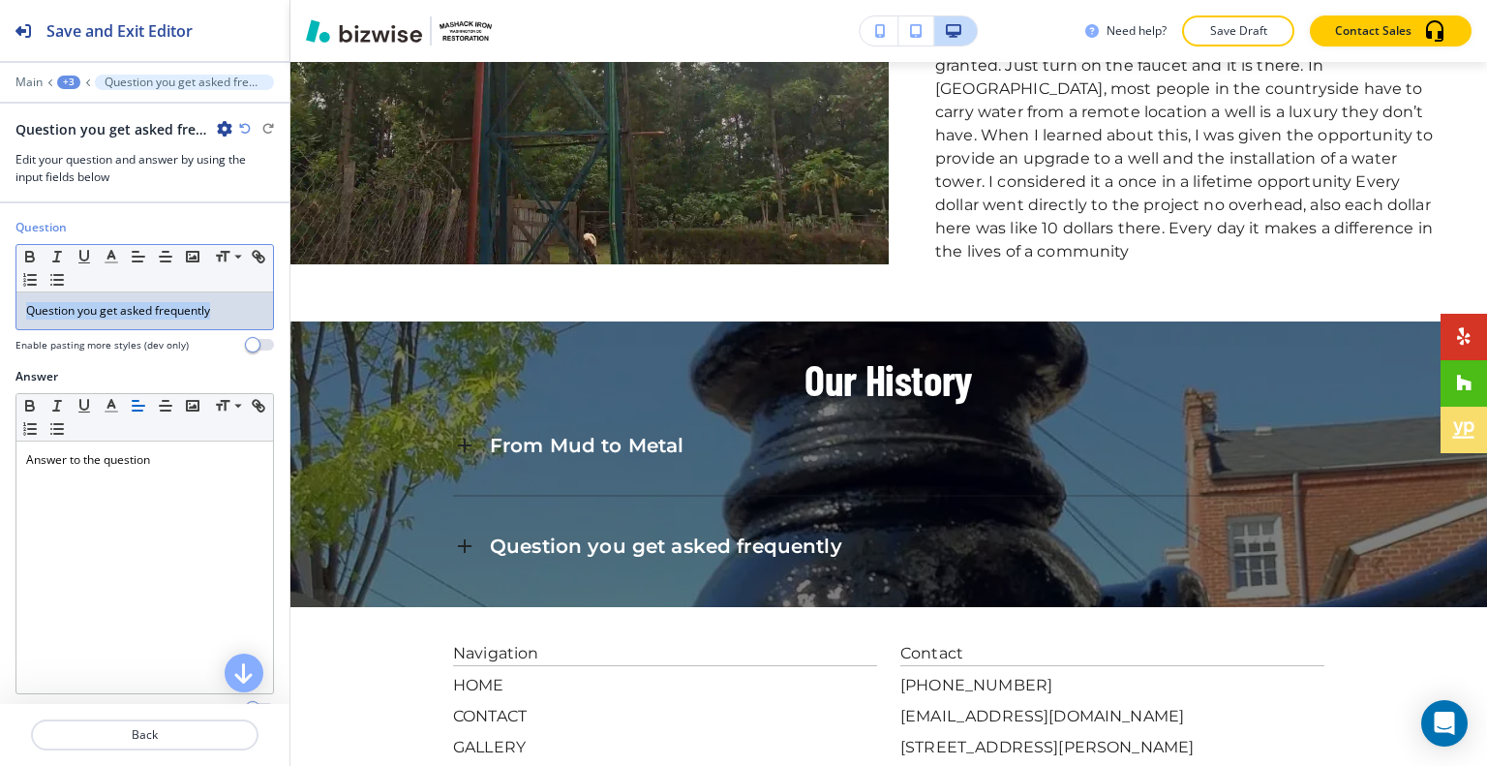
drag, startPoint x: 236, startPoint y: 308, endPoint x: 3, endPoint y: 301, distance: 233.3
click at [1, 301] on div "Question Small Normal Large Huge Question you get asked frequently Enable pasti…" at bounding box center [144, 293] width 289 height 149
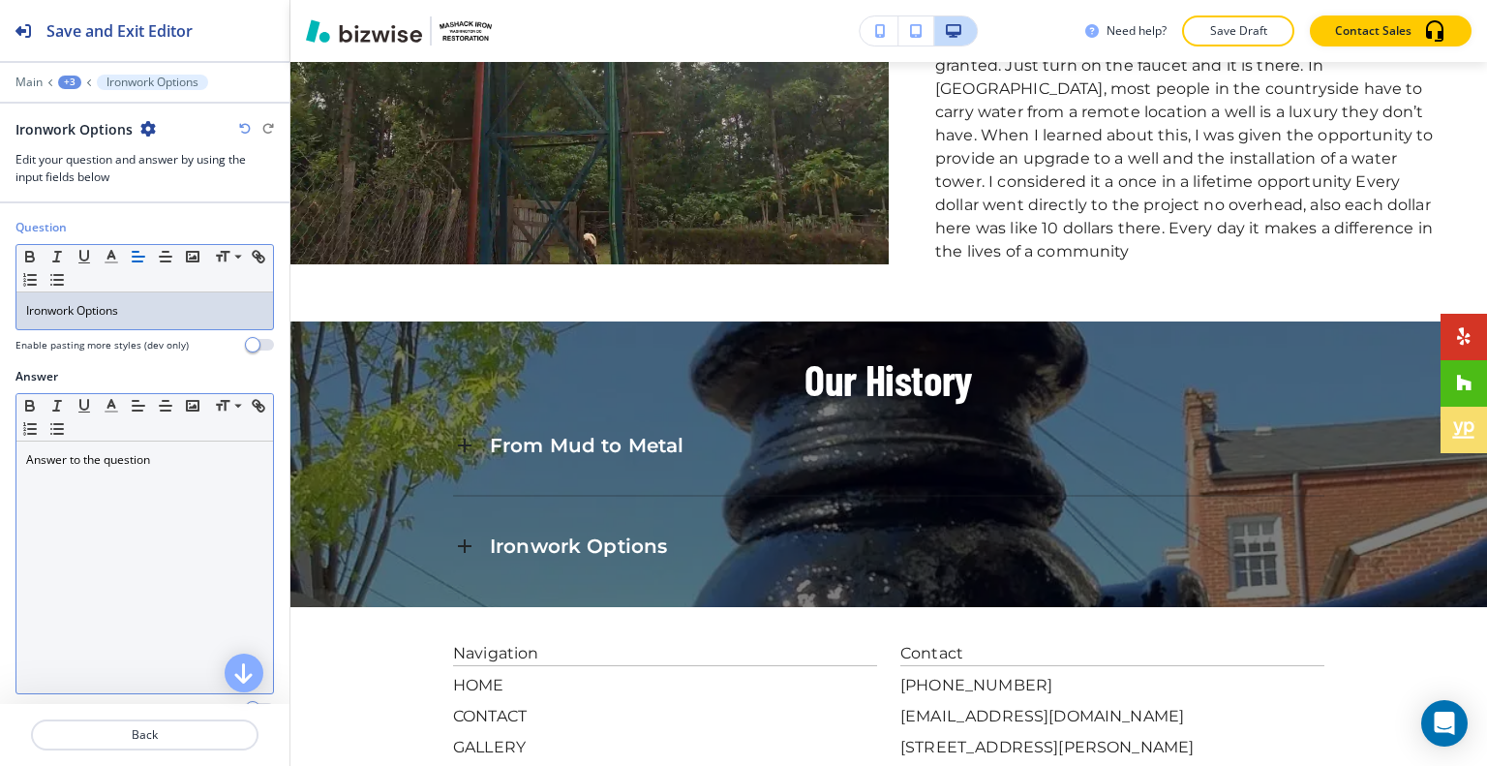
click at [142, 483] on div "Answer to the question" at bounding box center [144, 567] width 256 height 252
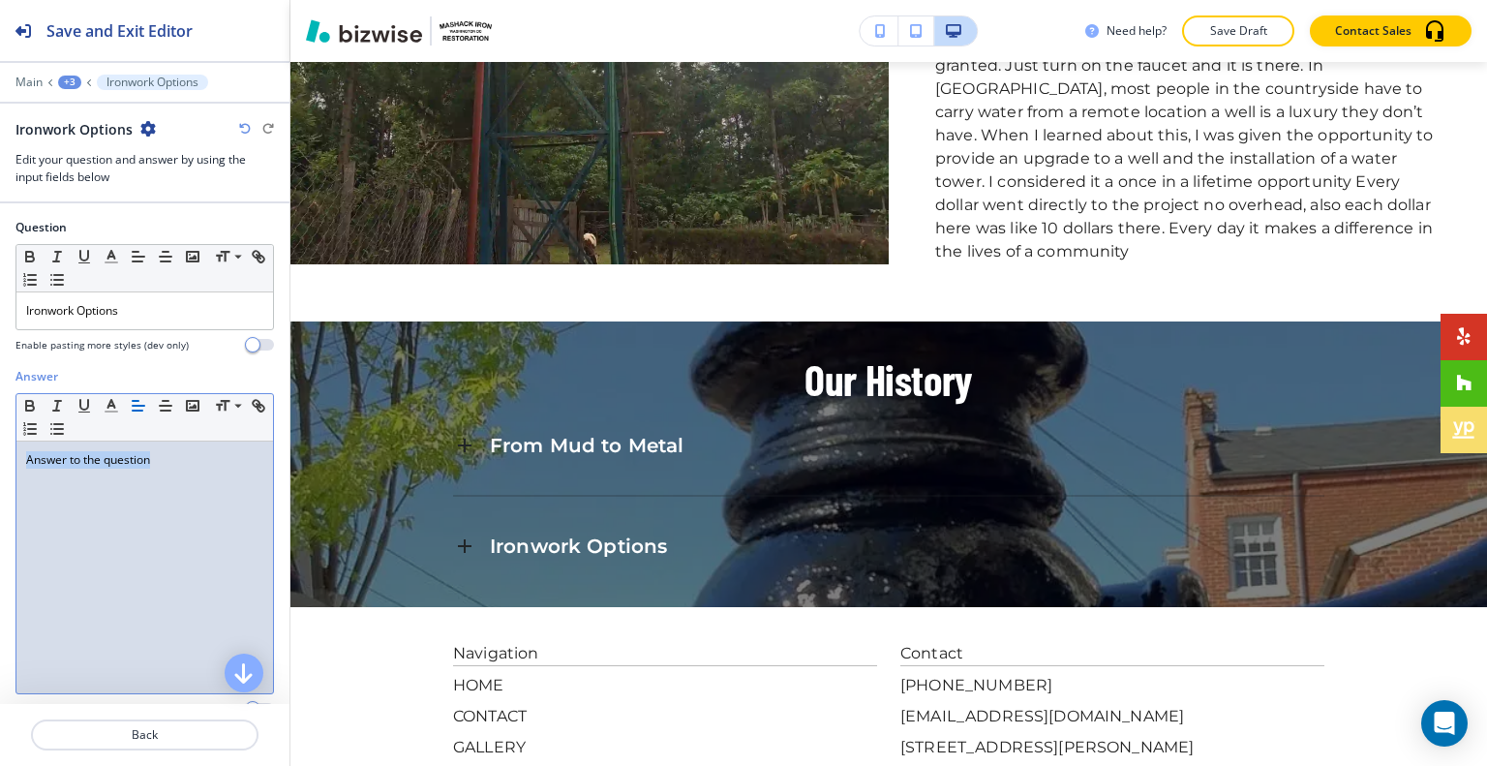
drag, startPoint x: 193, startPoint y: 460, endPoint x: 0, endPoint y: 436, distance: 194.0
click at [0, 436] on div "Answer Small Normal Large Huge Answer to the question Enable pasting more style…" at bounding box center [144, 550] width 289 height 364
drag, startPoint x: 69, startPoint y: 434, endPoint x: 62, endPoint y: 449, distance: 16.9
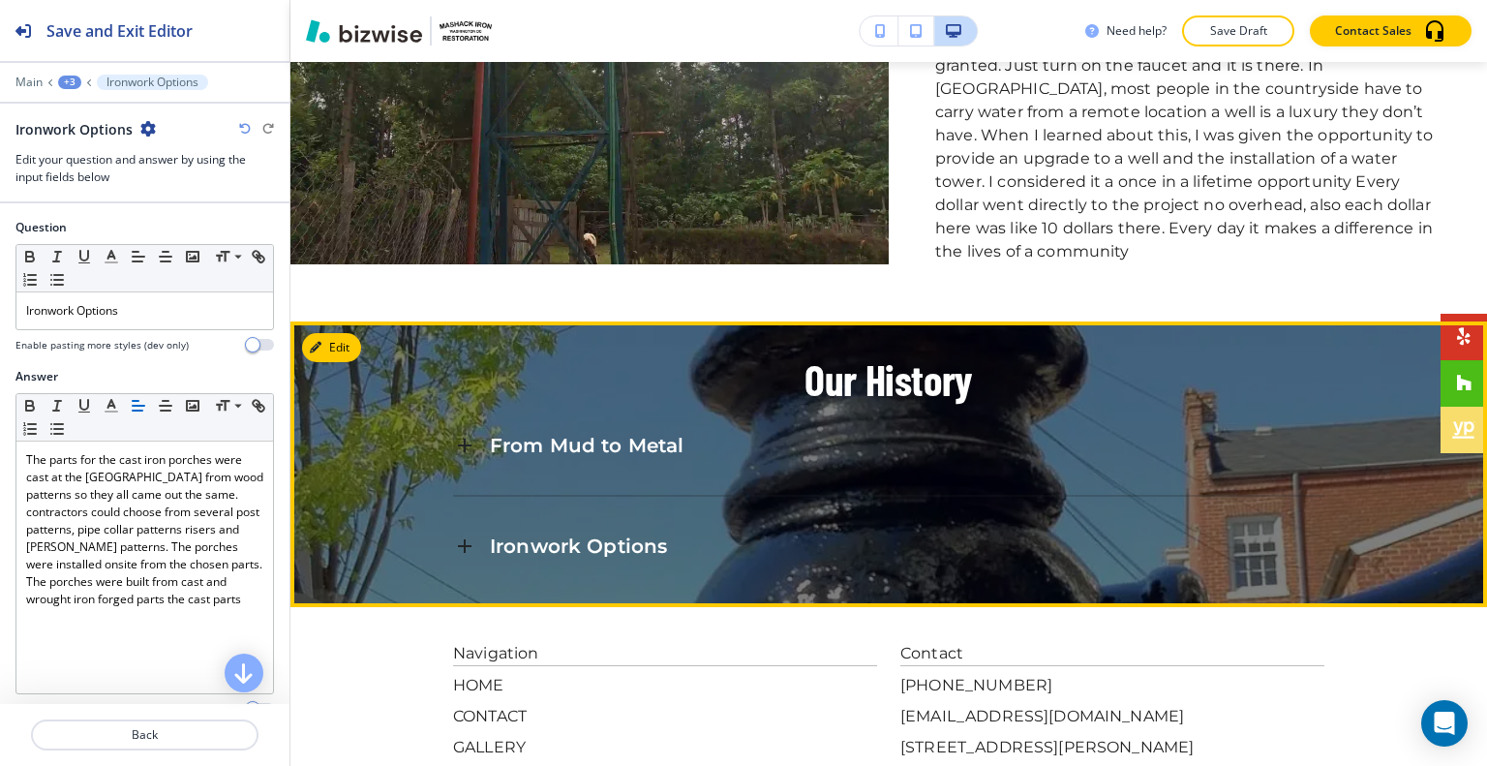
click at [563, 520] on div "Ironwork Options" at bounding box center [888, 546] width 871 height 52
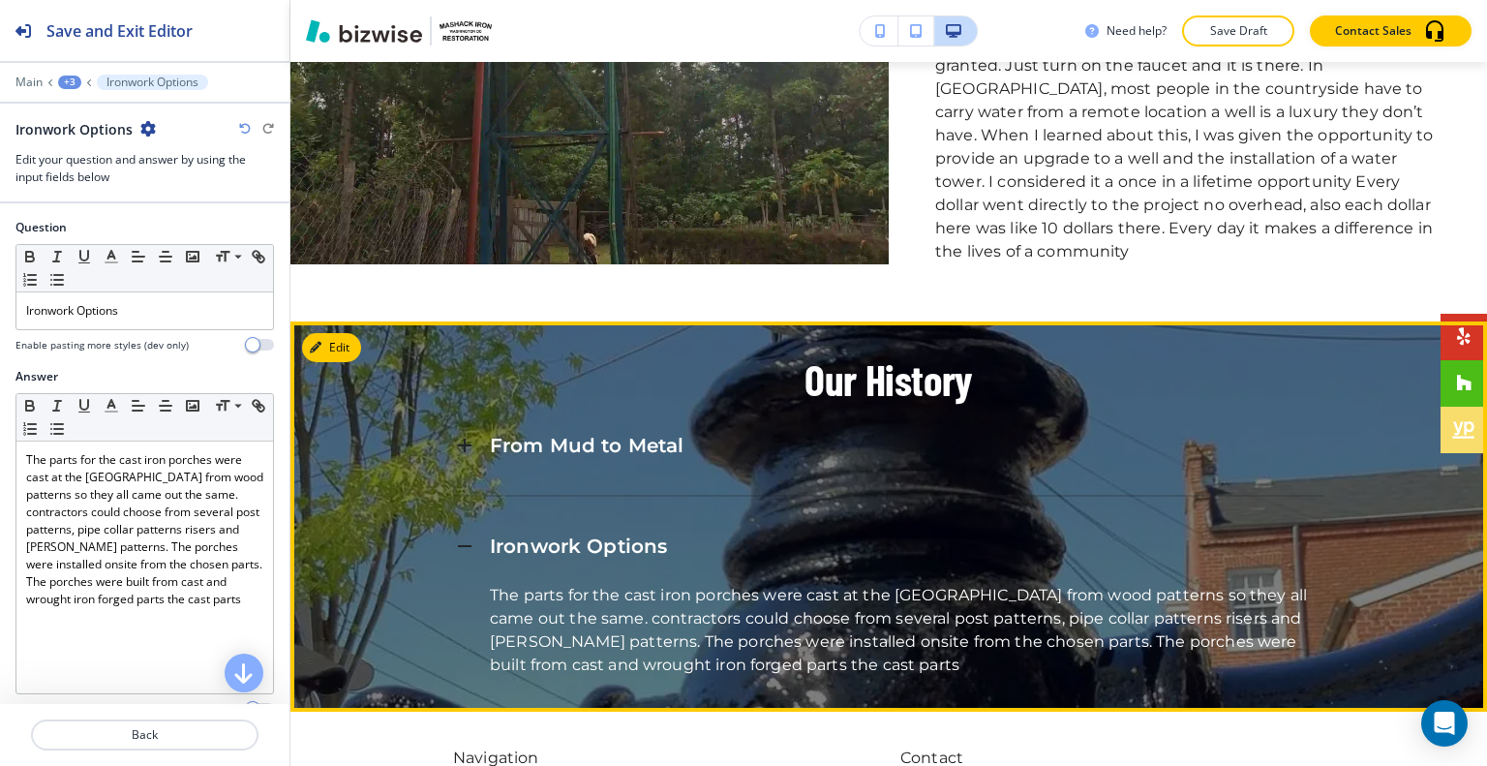
click at [563, 520] on div "Ironwork Options" at bounding box center [888, 546] width 871 height 52
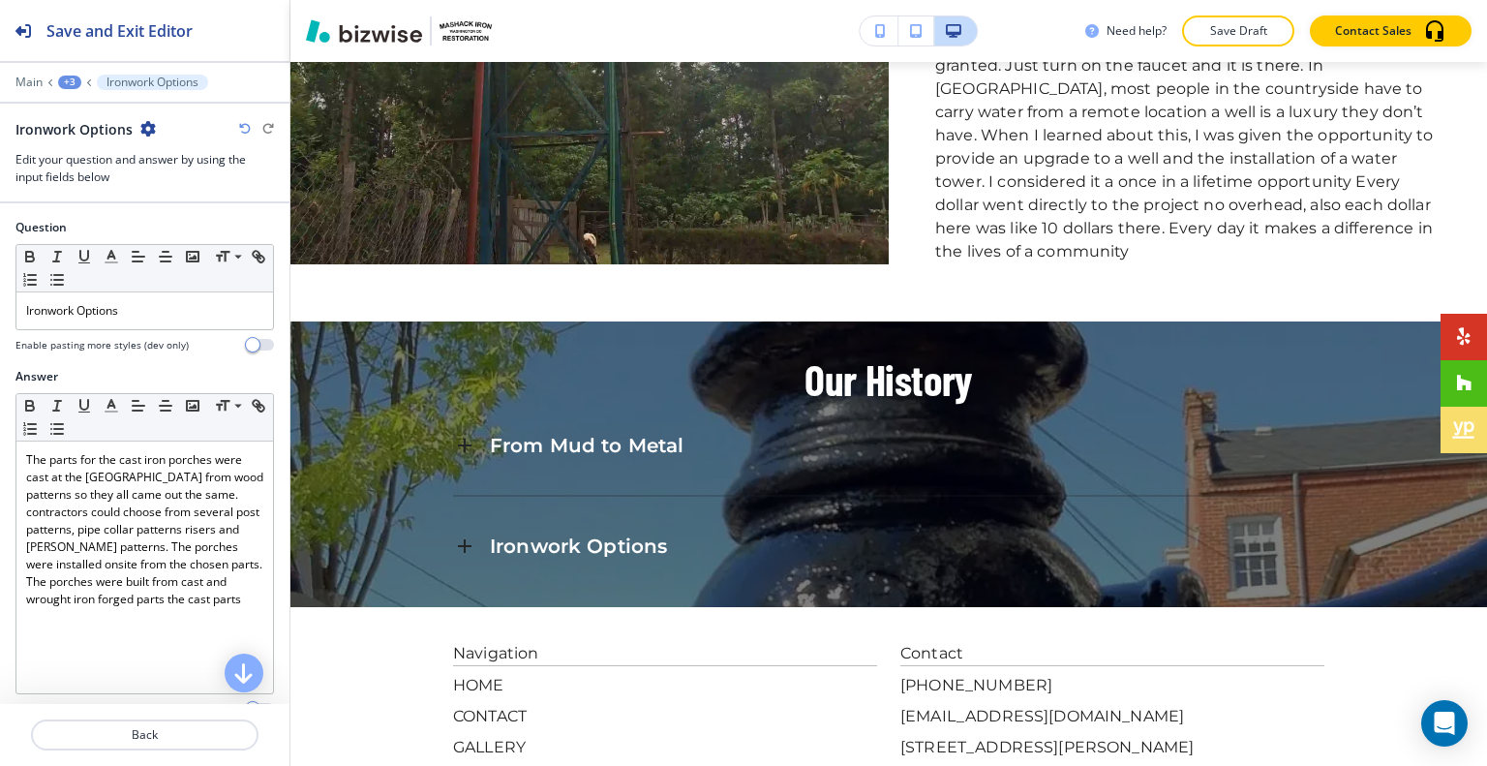
click at [337, 321] on div "Edit Our History From Mud to Metal Ironwork Options The parts for the cast iron…" at bounding box center [888, 463] width 1196 height 285
click at [179, 727] on p "Back" at bounding box center [145, 734] width 224 height 17
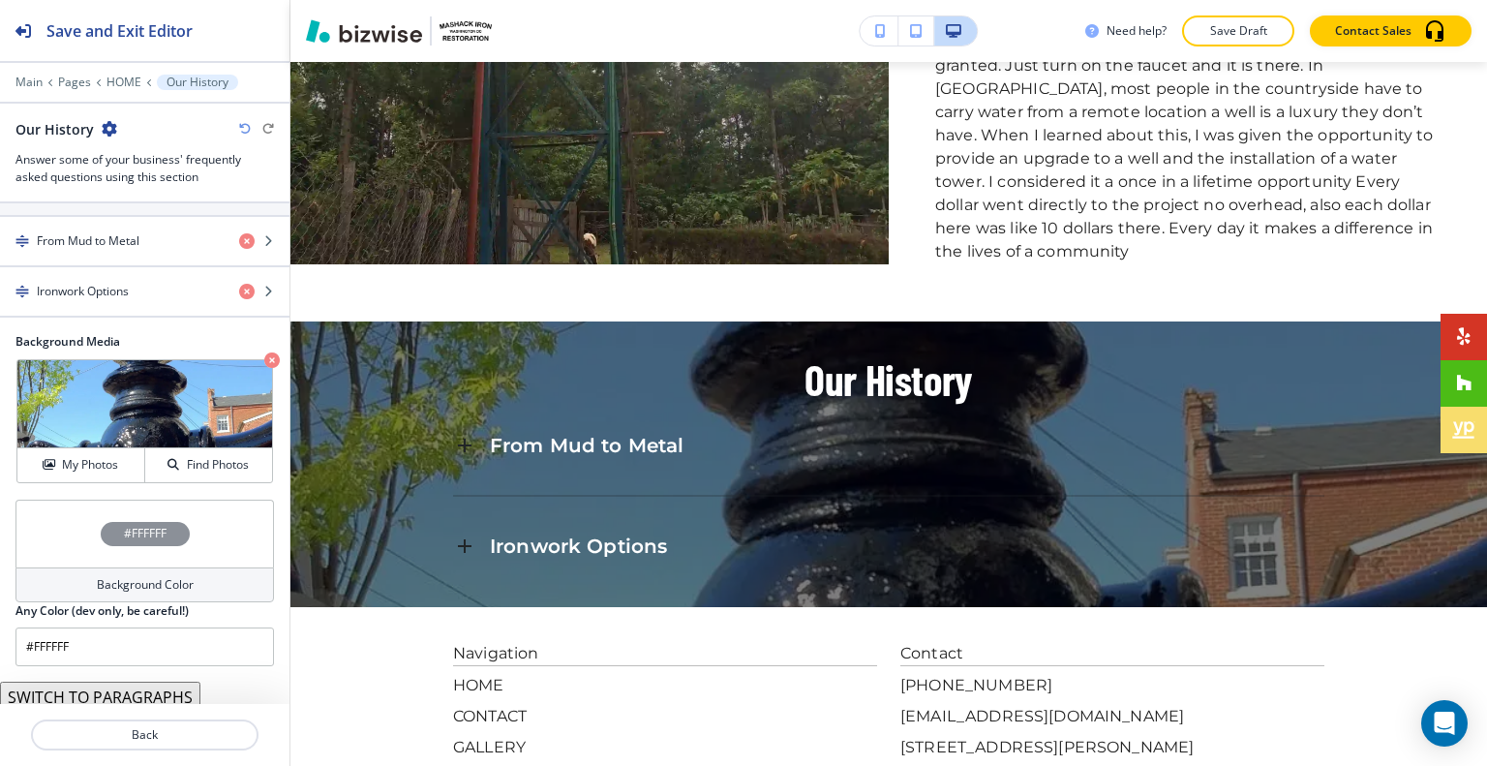
scroll to position [290, 0]
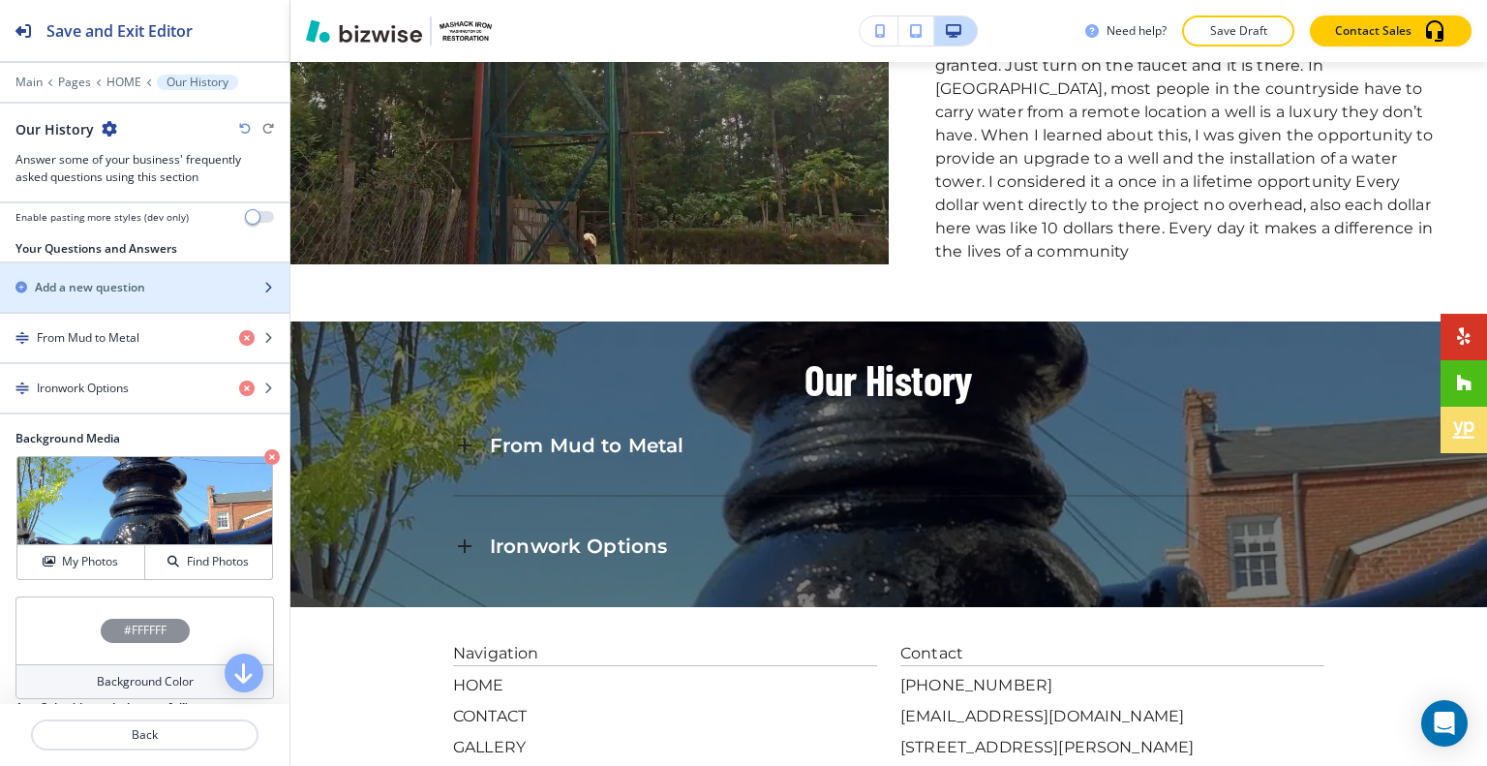
click at [126, 287] on h2 "Add a new question" at bounding box center [90, 287] width 110 height 17
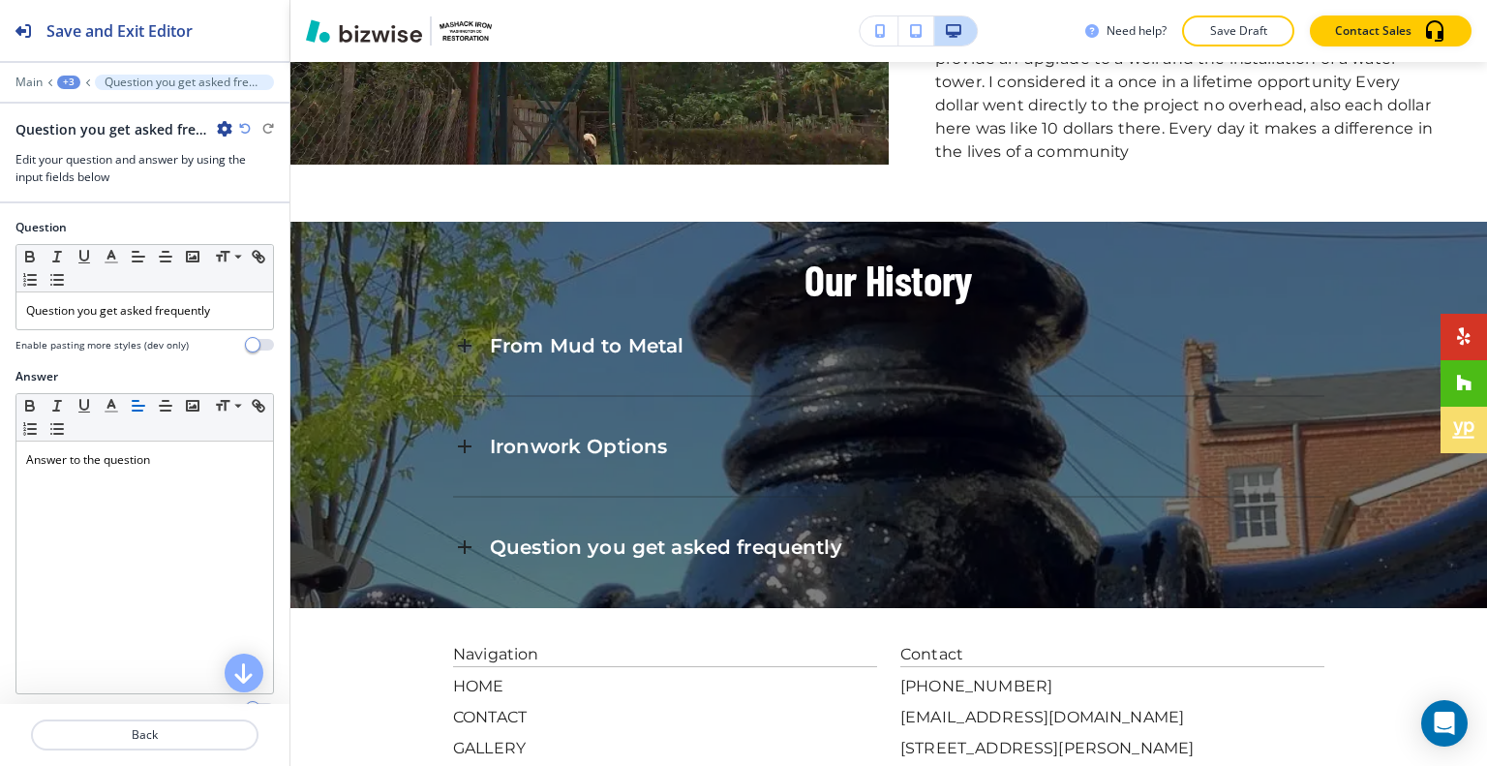
scroll to position [0, 0]
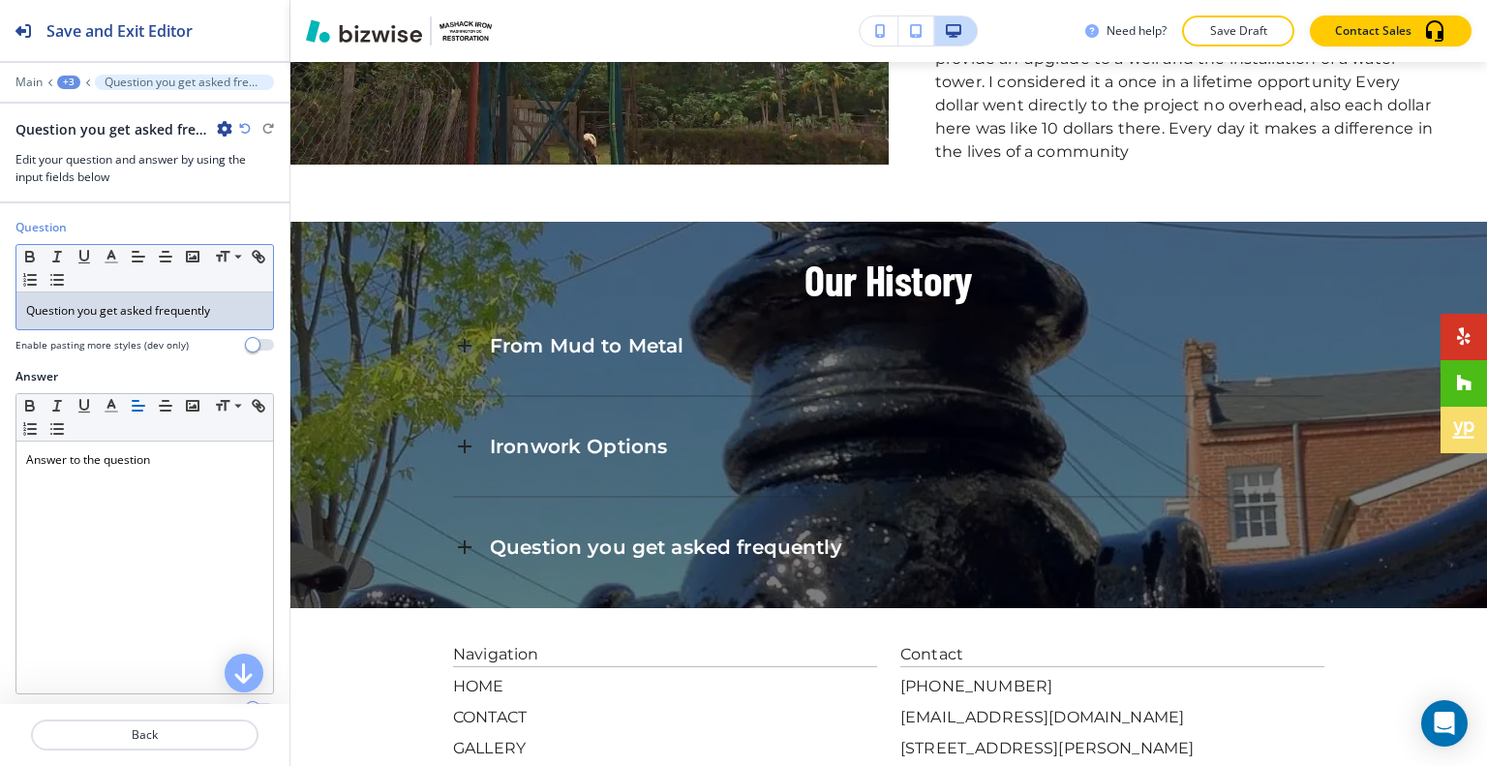
click at [137, 302] on p "Question you get asked frequently" at bounding box center [144, 310] width 237 height 17
click at [209, 309] on p "Question you get asked frequently" at bounding box center [144, 310] width 237 height 17
drag, startPoint x: 239, startPoint y: 309, endPoint x: 23, endPoint y: 297, distance: 216.1
click at [4, 298] on div "Question Small Normal Large Huge Question you get asked frequently Enable pasti…" at bounding box center [144, 293] width 289 height 149
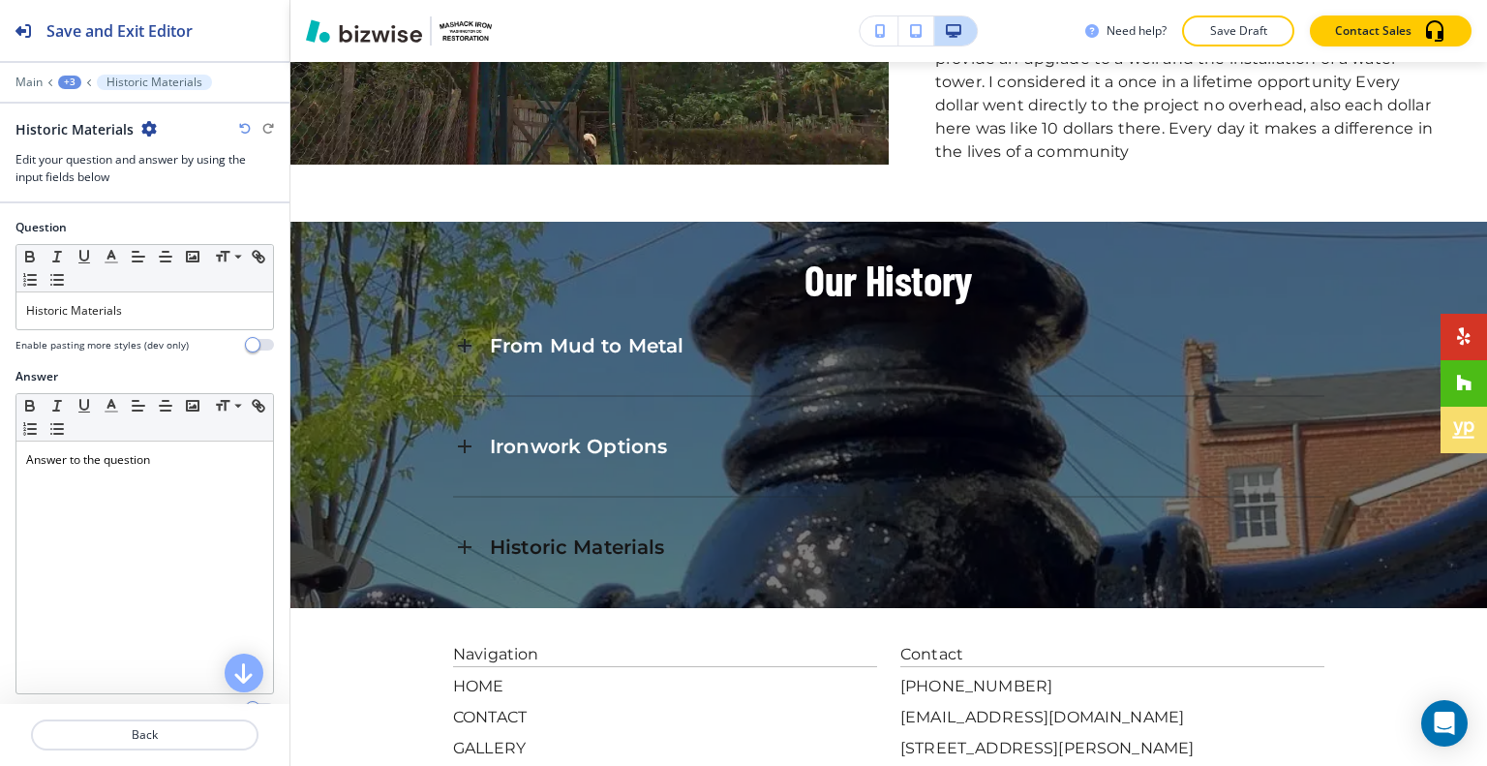
click at [167, 386] on div at bounding box center [144, 389] width 258 height 8
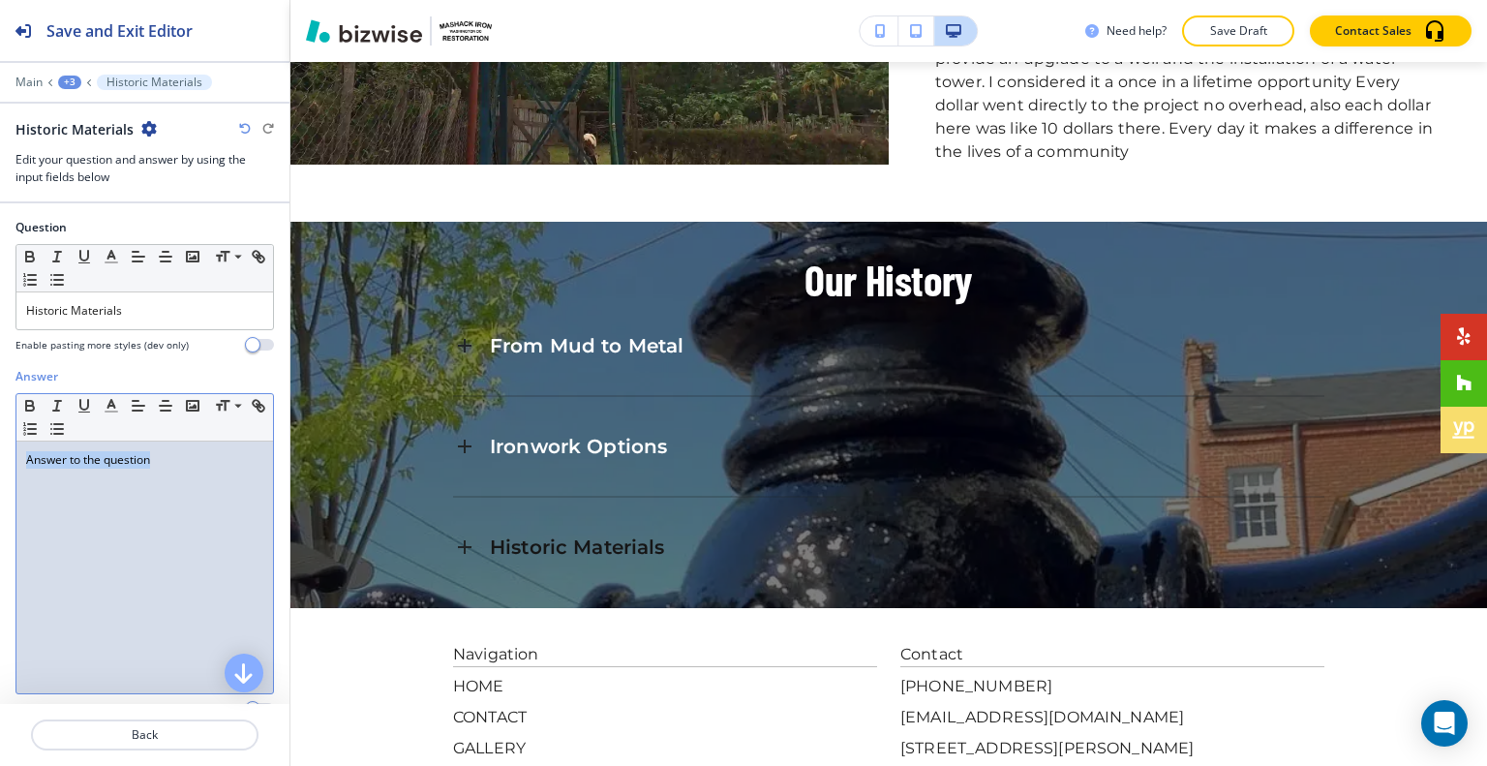
drag, startPoint x: 195, startPoint y: 488, endPoint x: 2, endPoint y: 468, distance: 194.5
click at [1, 467] on div "Answer Small Normal Large Huge Answer to the question Enable pasting more style…" at bounding box center [144, 550] width 289 height 364
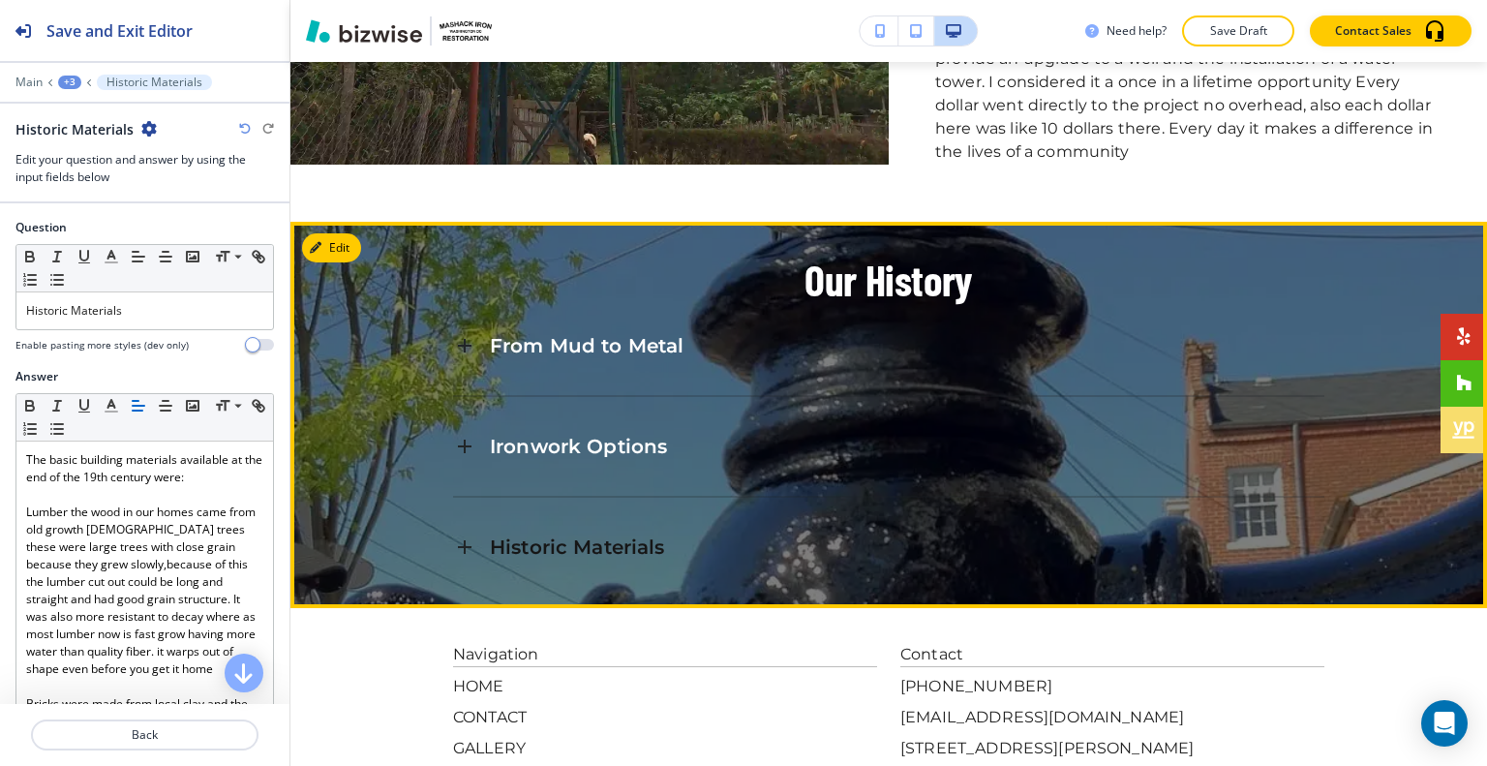
click at [573, 535] on span "Historic Materials" at bounding box center [577, 546] width 175 height 23
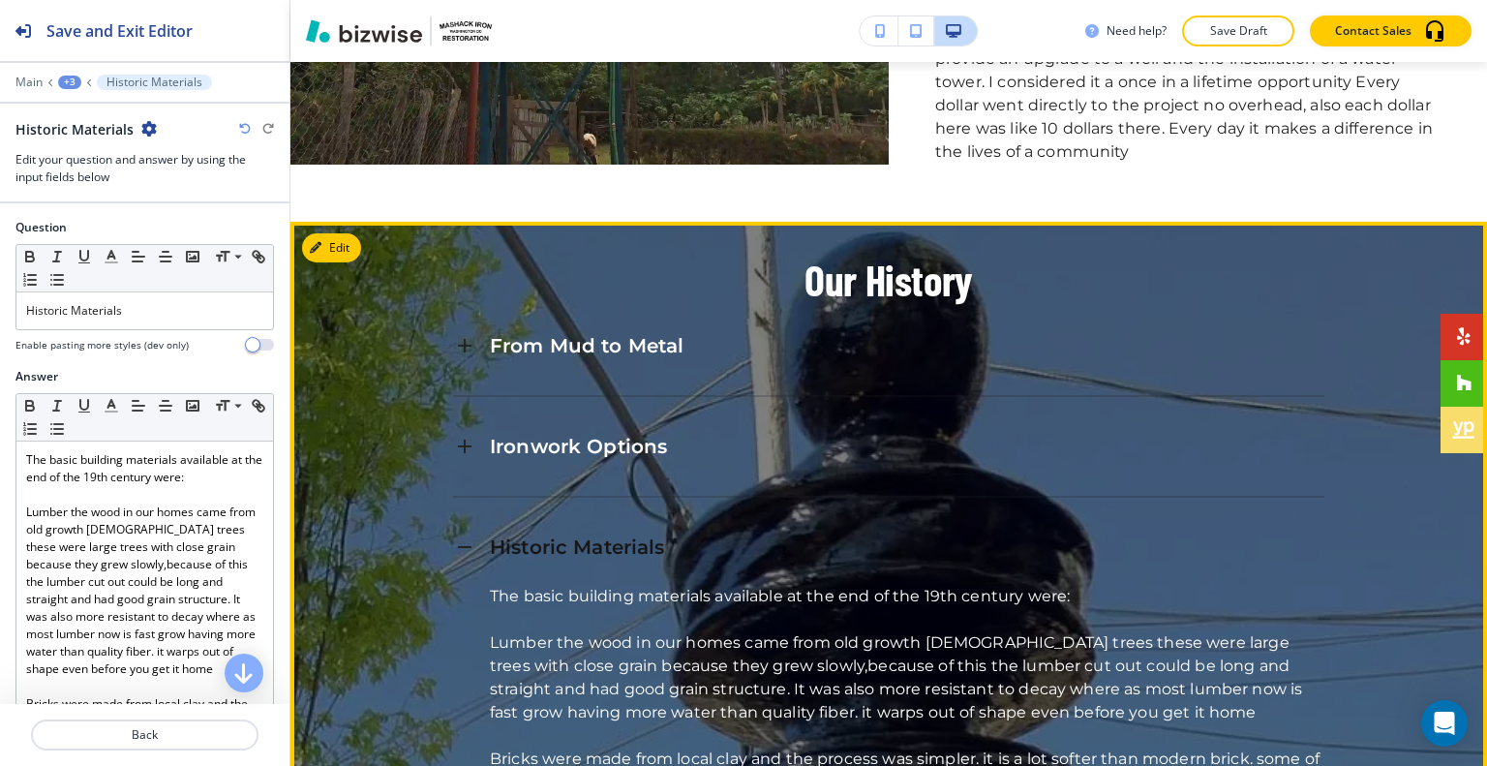
click at [573, 535] on span "Historic Materials" at bounding box center [577, 546] width 175 height 23
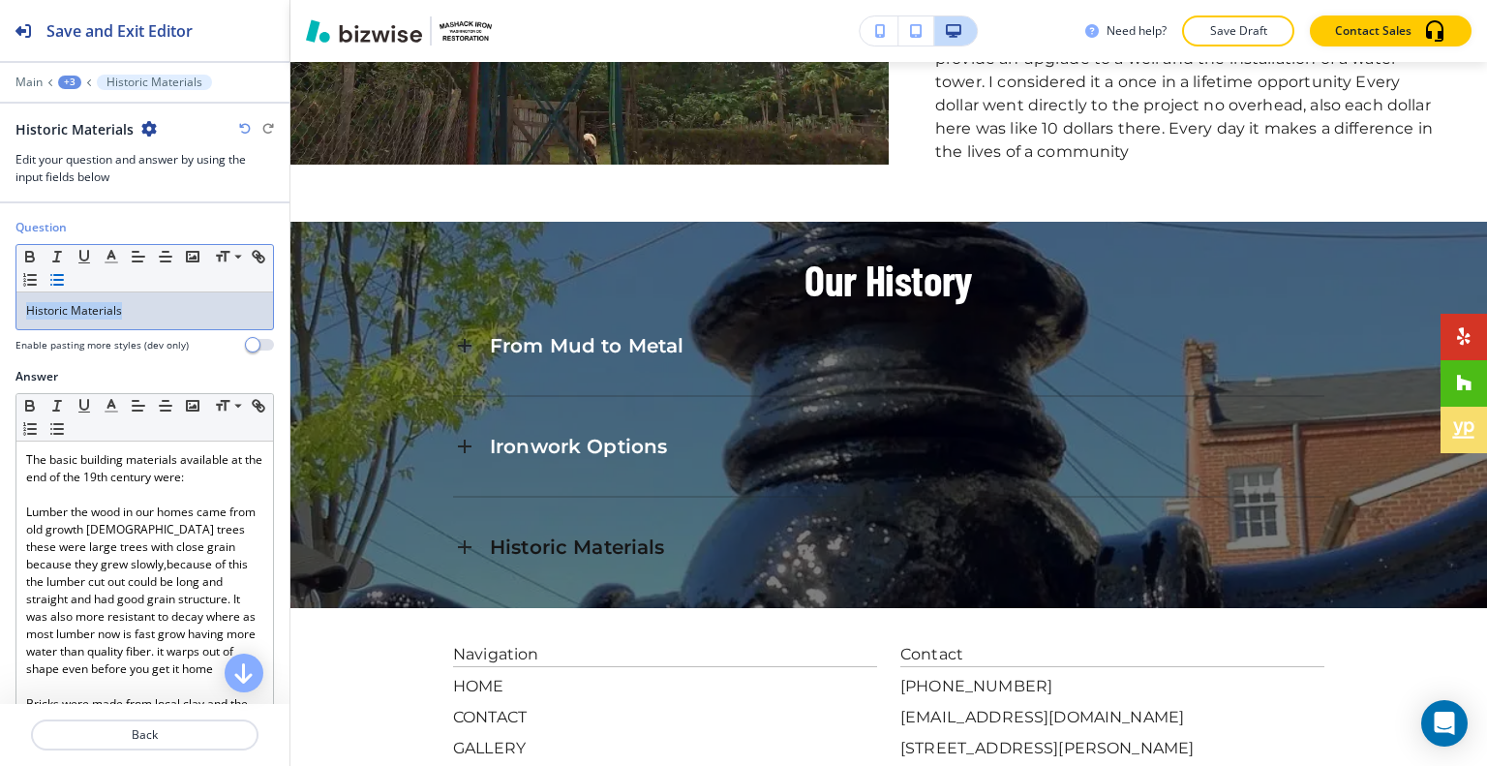
drag, startPoint x: 152, startPoint y: 312, endPoint x: 97, endPoint y: 280, distance: 63.7
click at [3, 297] on div "Question Small Normal Large Huge Historic Materials Enable pasting more styles …" at bounding box center [144, 293] width 289 height 149
click at [124, 256] on button "button" at bounding box center [111, 256] width 27 height 23
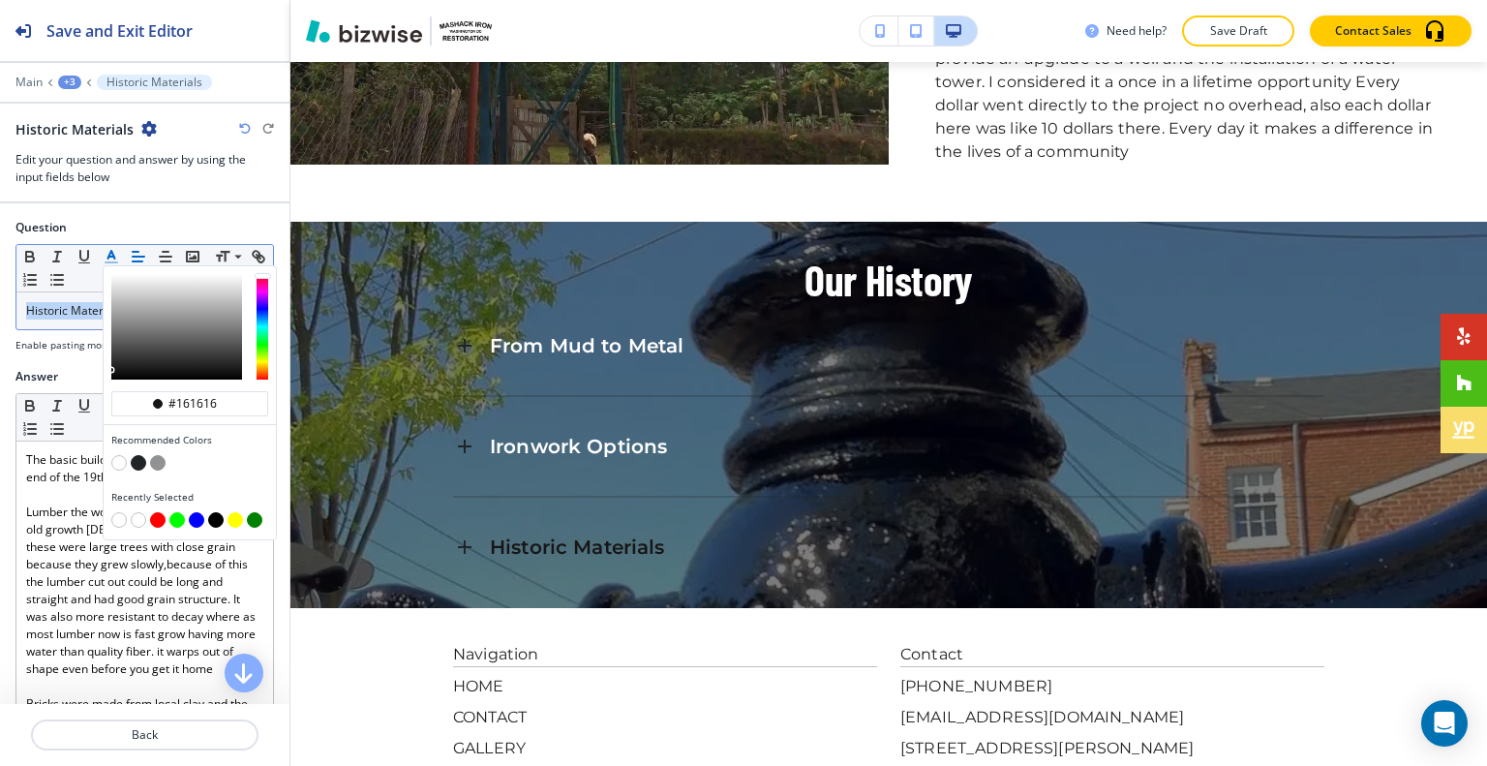
click at [116, 460] on button "button" at bounding box center [118, 462] width 15 height 15
type input "#ffffff"
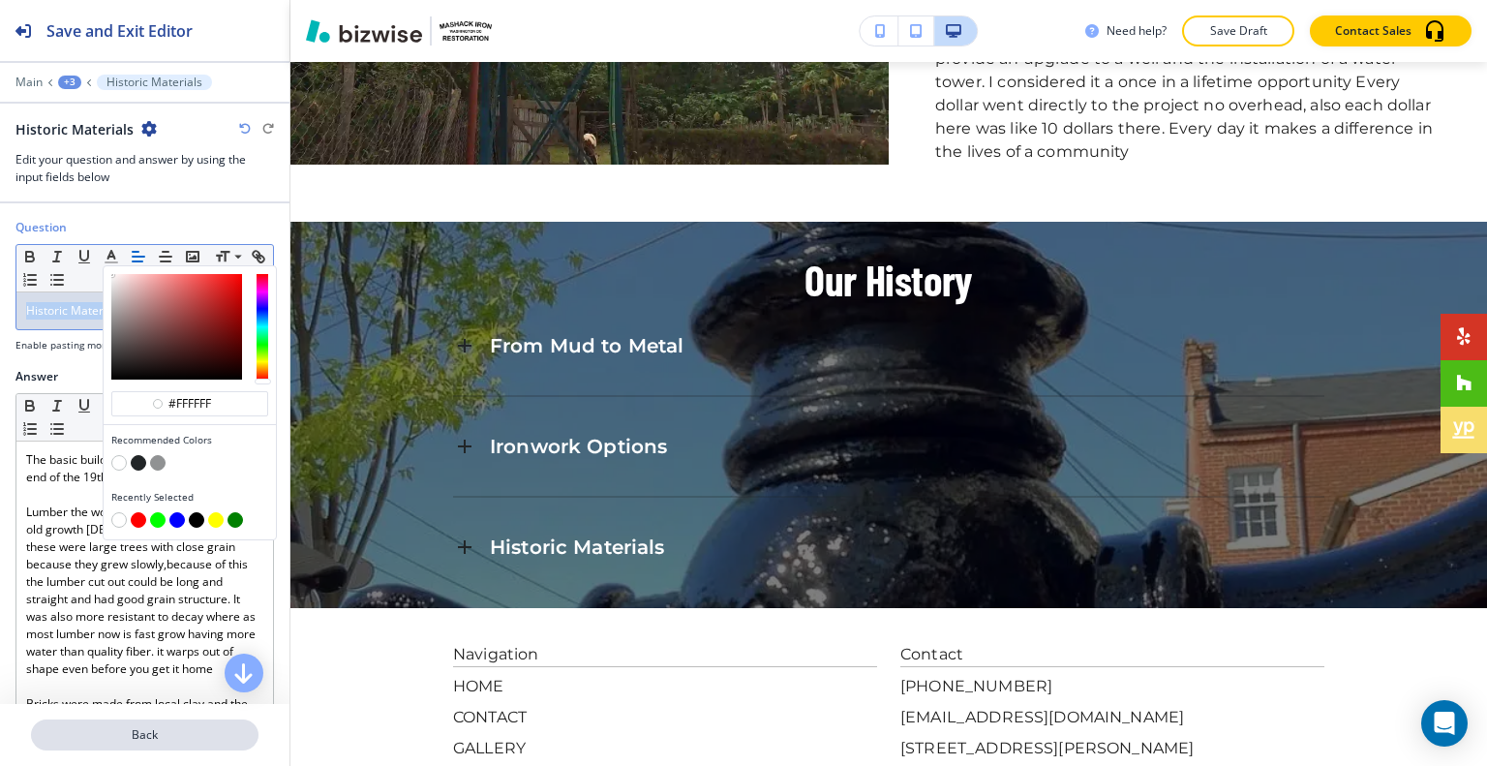
click at [112, 734] on p "Back" at bounding box center [145, 734] width 224 height 17
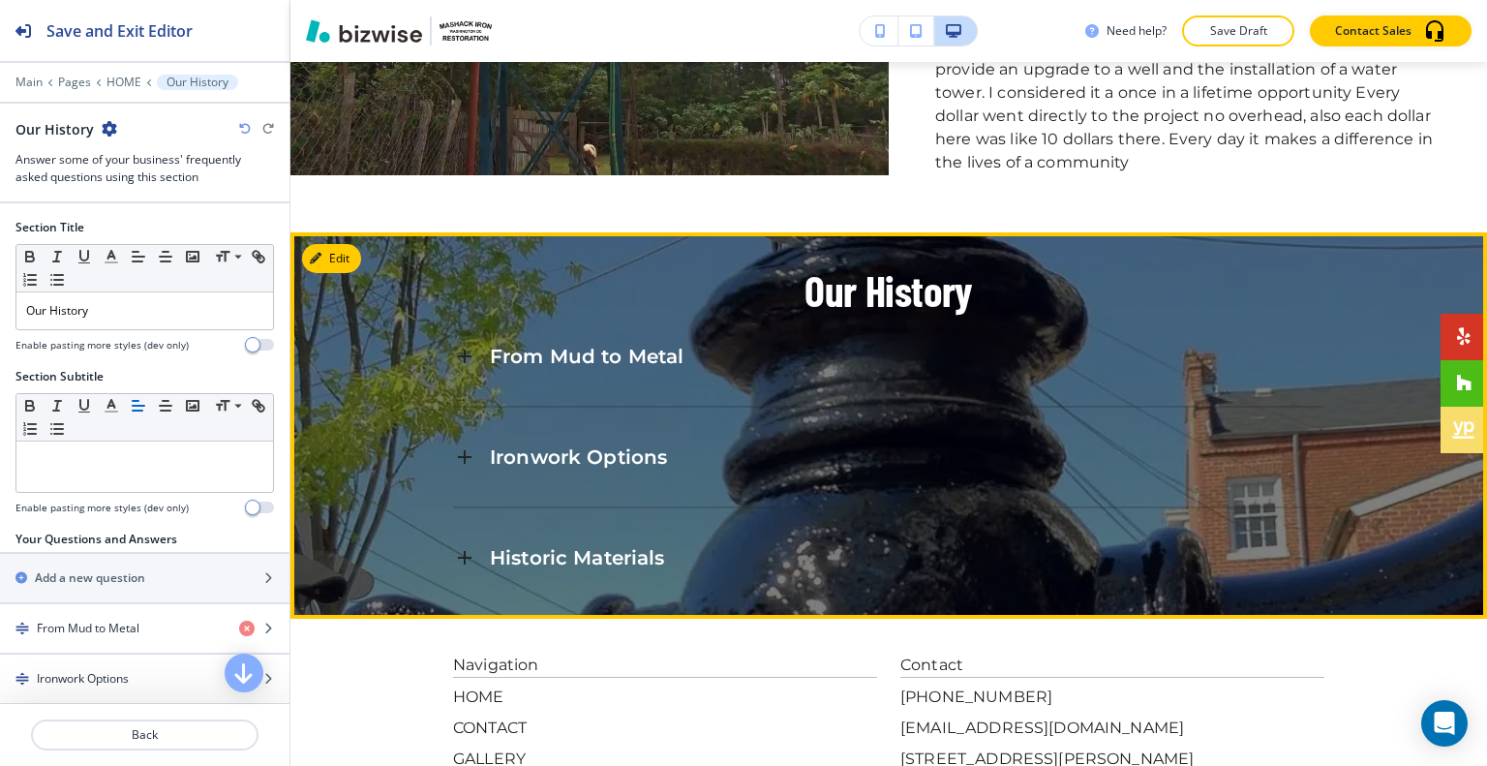
scroll to position [10128, 0]
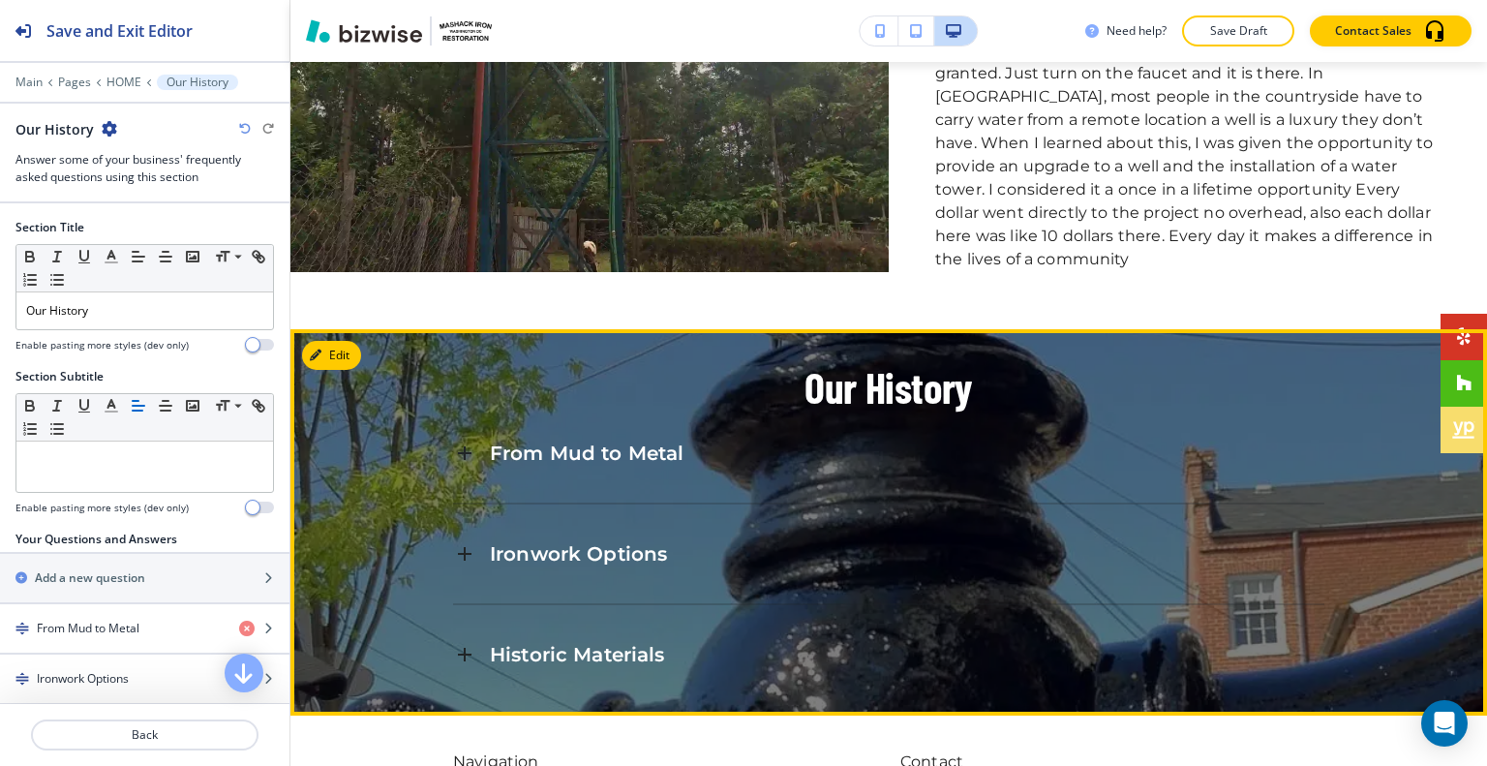
click at [646, 441] on span "From Mud to Metal" at bounding box center [587, 452] width 194 height 23
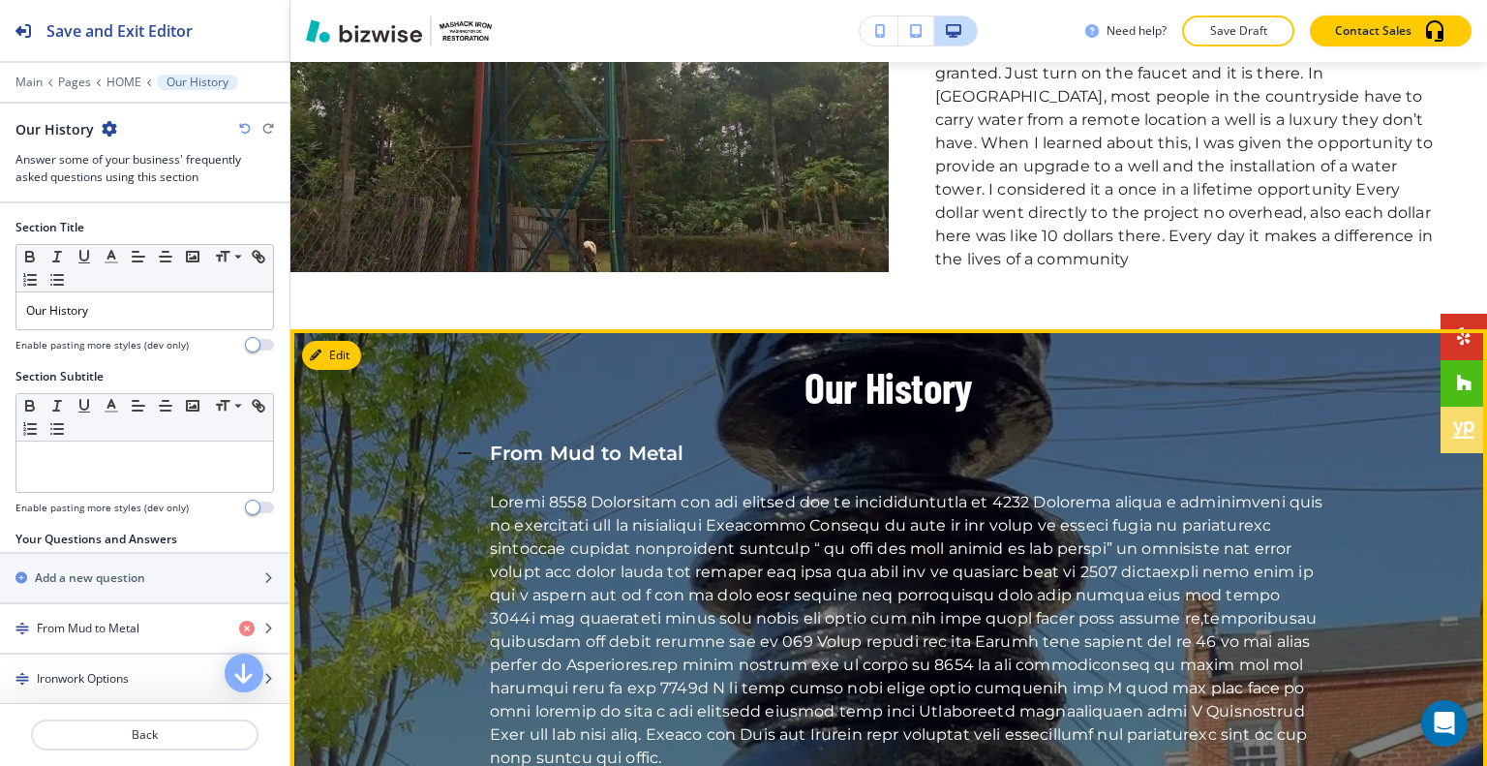
click at [646, 441] on span "From Mud to Metal" at bounding box center [587, 452] width 194 height 23
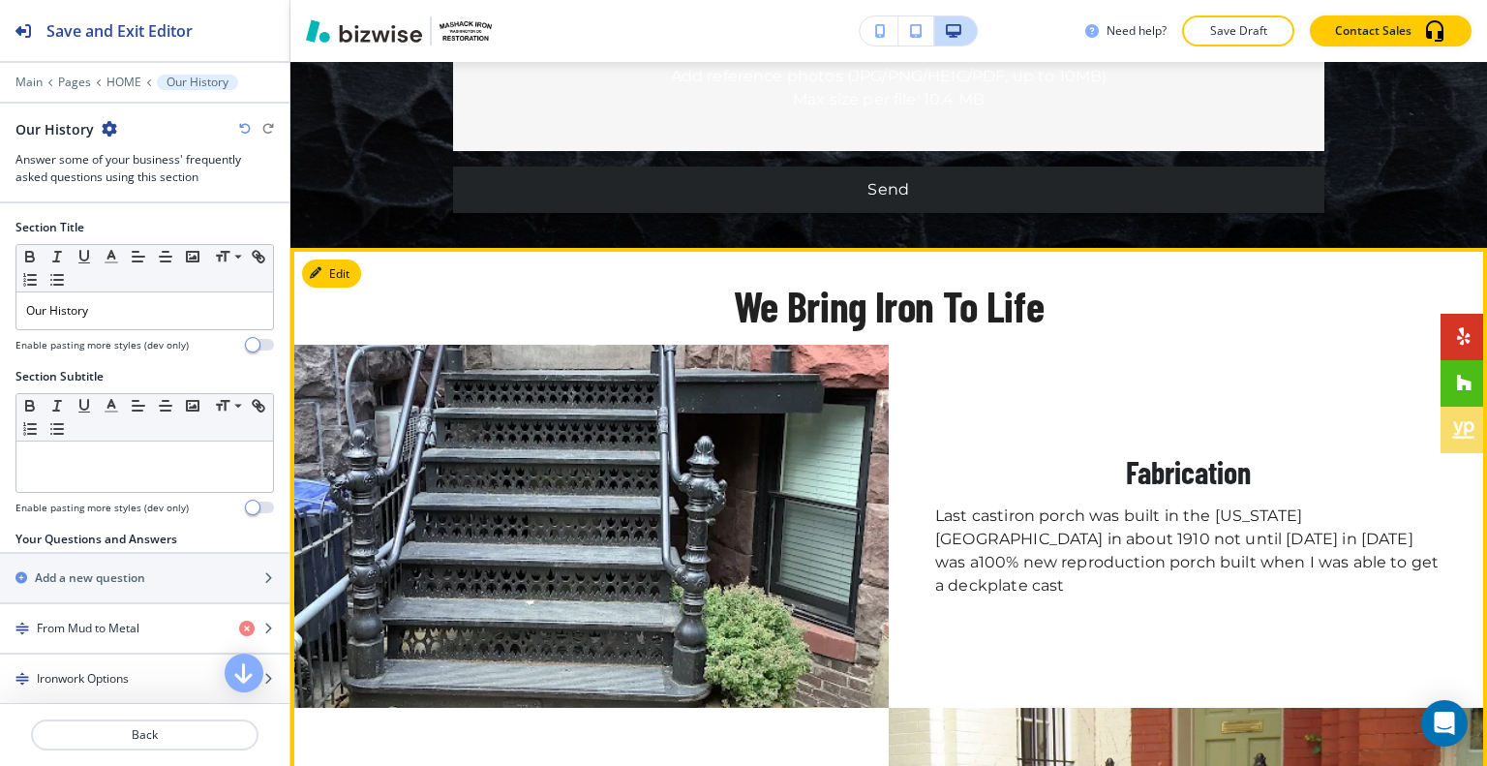
scroll to position [8870, 0]
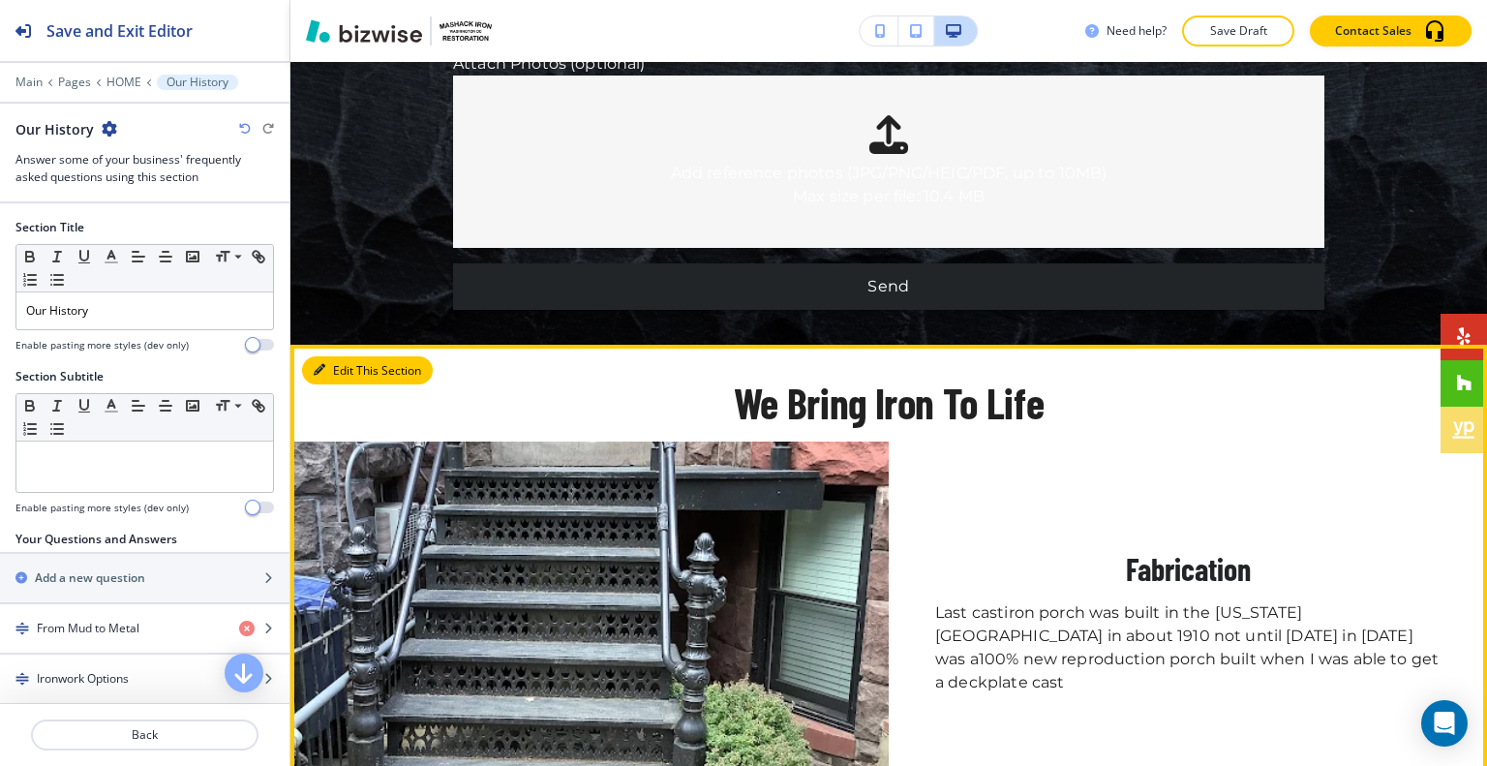
click at [324, 356] on button "Edit This Section" at bounding box center [367, 370] width 131 height 29
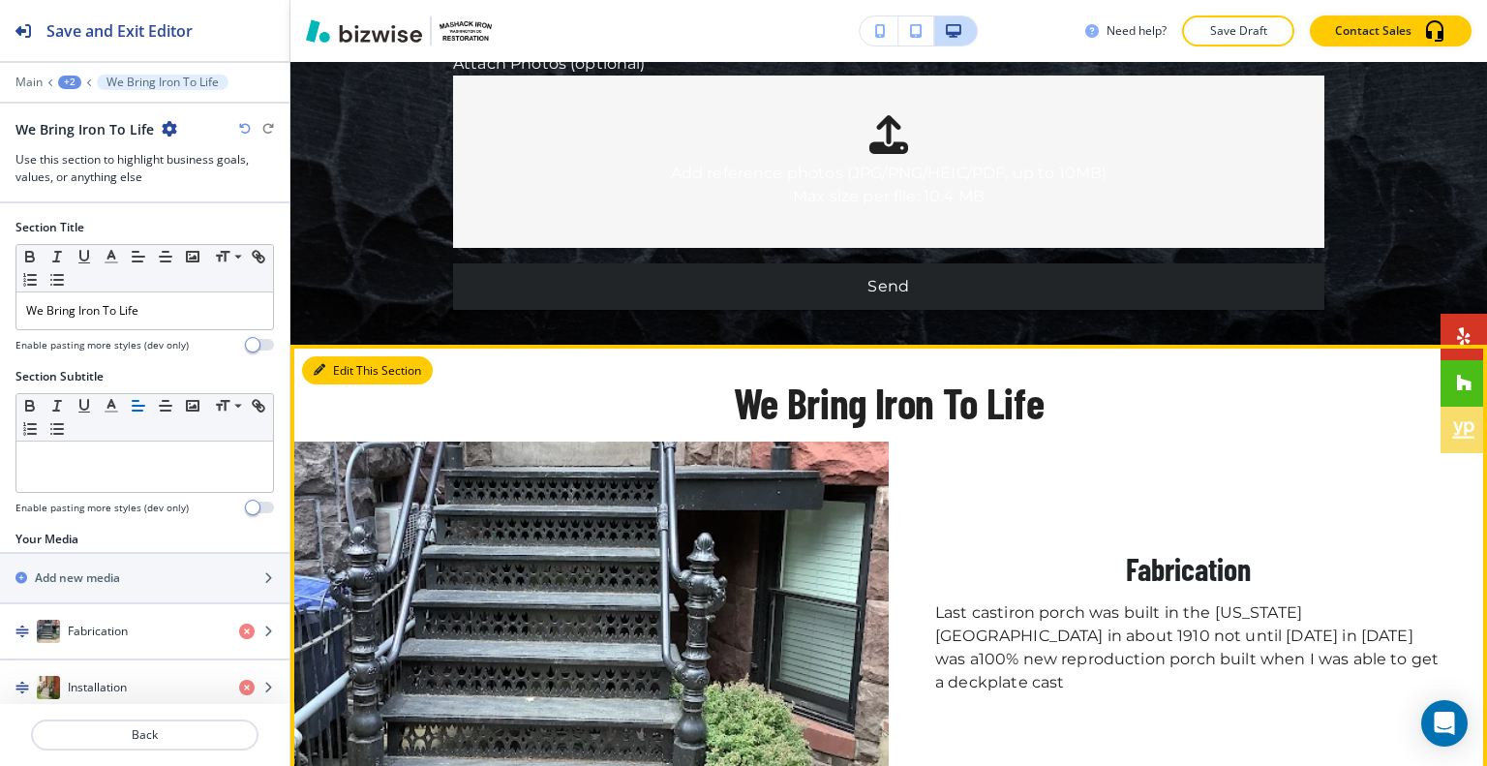
scroll to position [9005, 0]
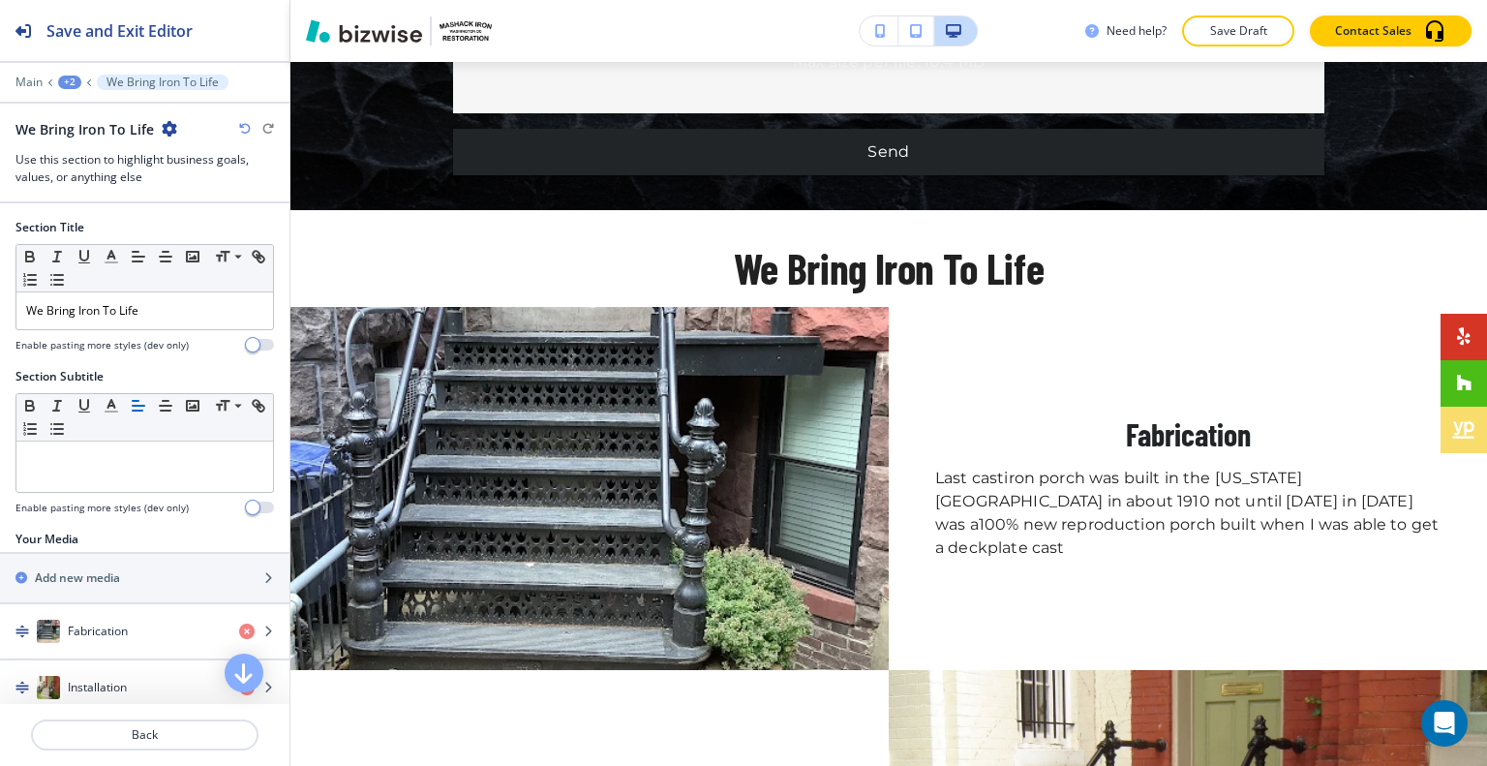
click at [166, 132] on icon "button" at bounding box center [169, 128] width 15 height 15
drag, startPoint x: 167, startPoint y: 135, endPoint x: 218, endPoint y: 227, distance: 105.7
click at [217, 227] on p "Delete Section" at bounding box center [221, 229] width 99 height 17
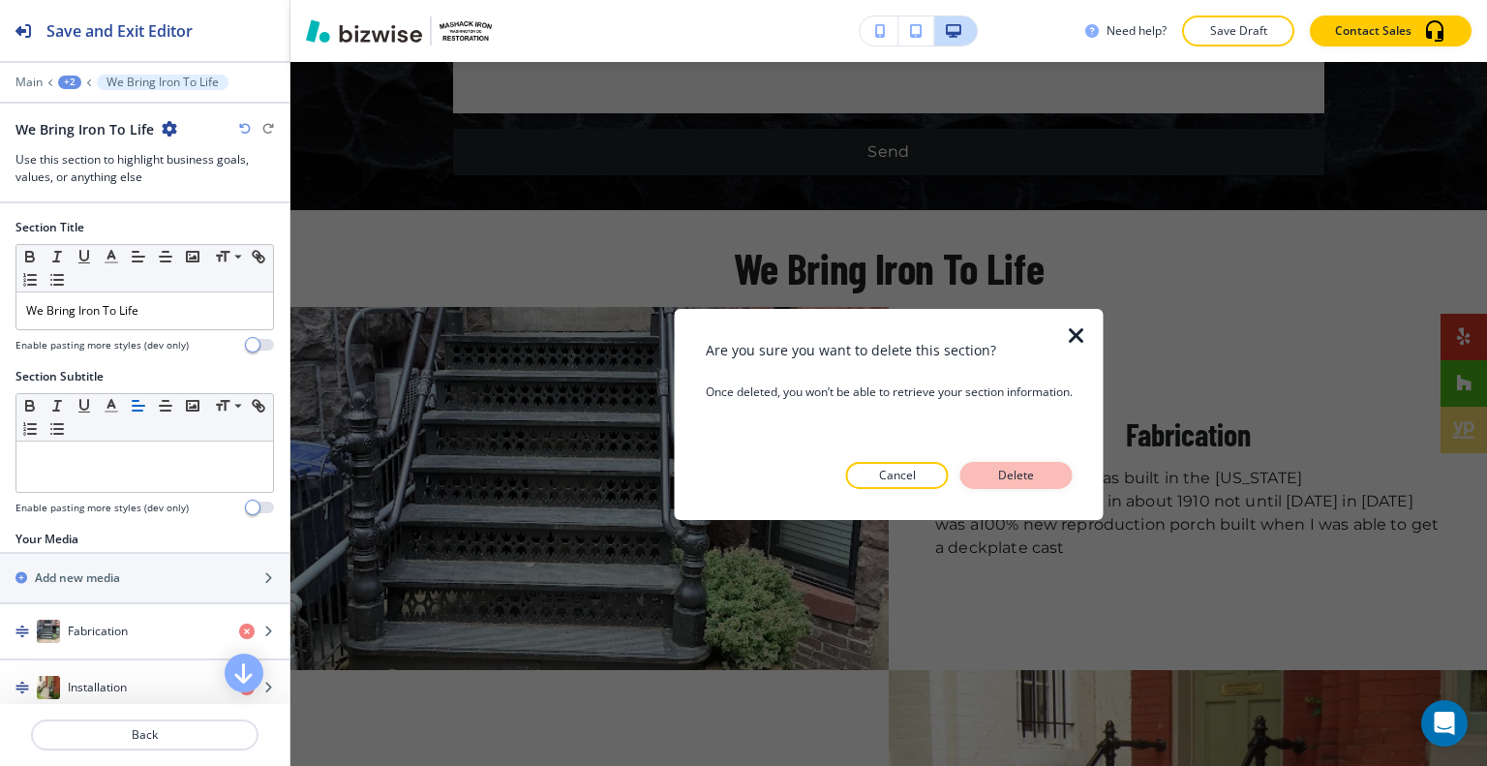
click at [1004, 469] on p "Delete" at bounding box center [1016, 474] width 46 height 17
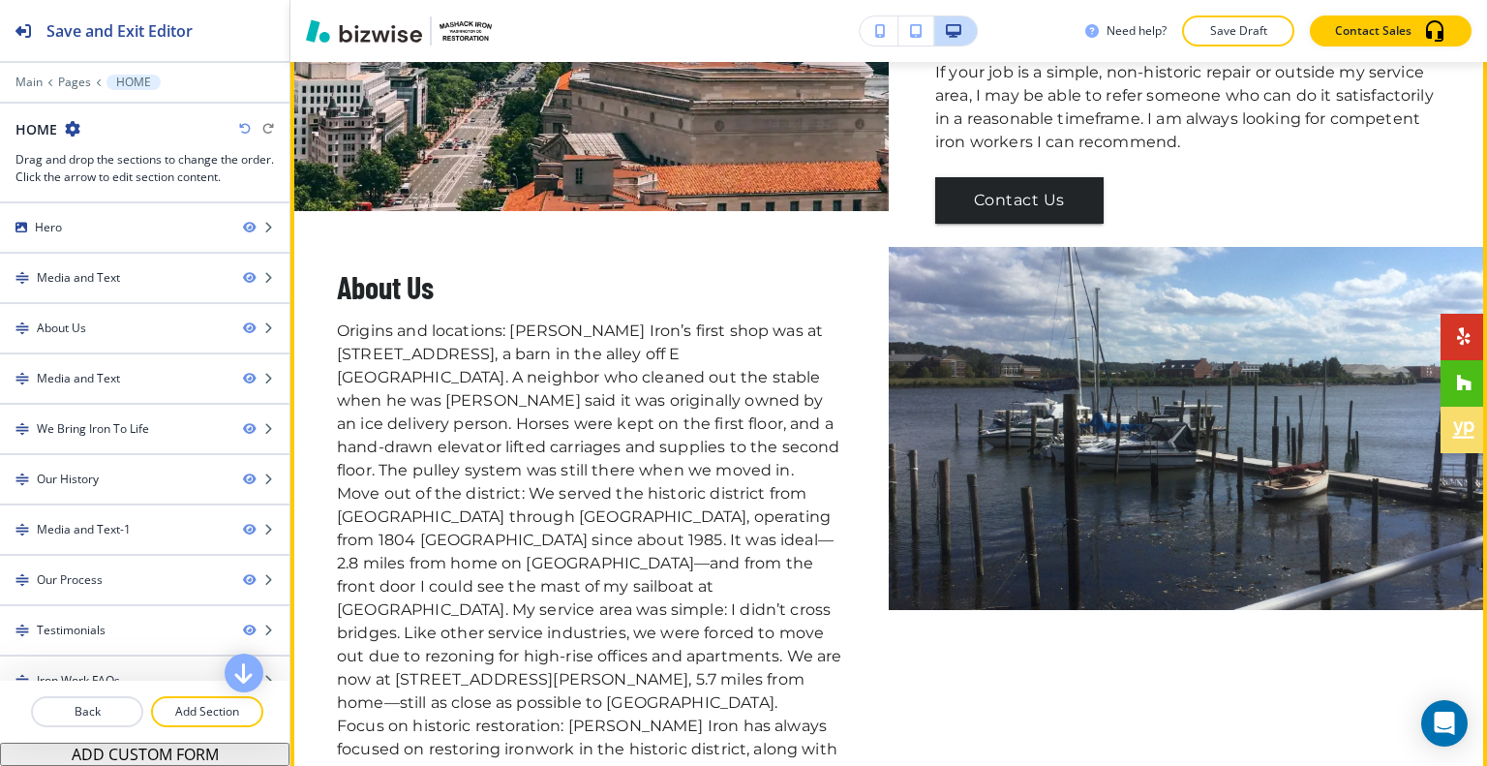
scroll to position [4553, 0]
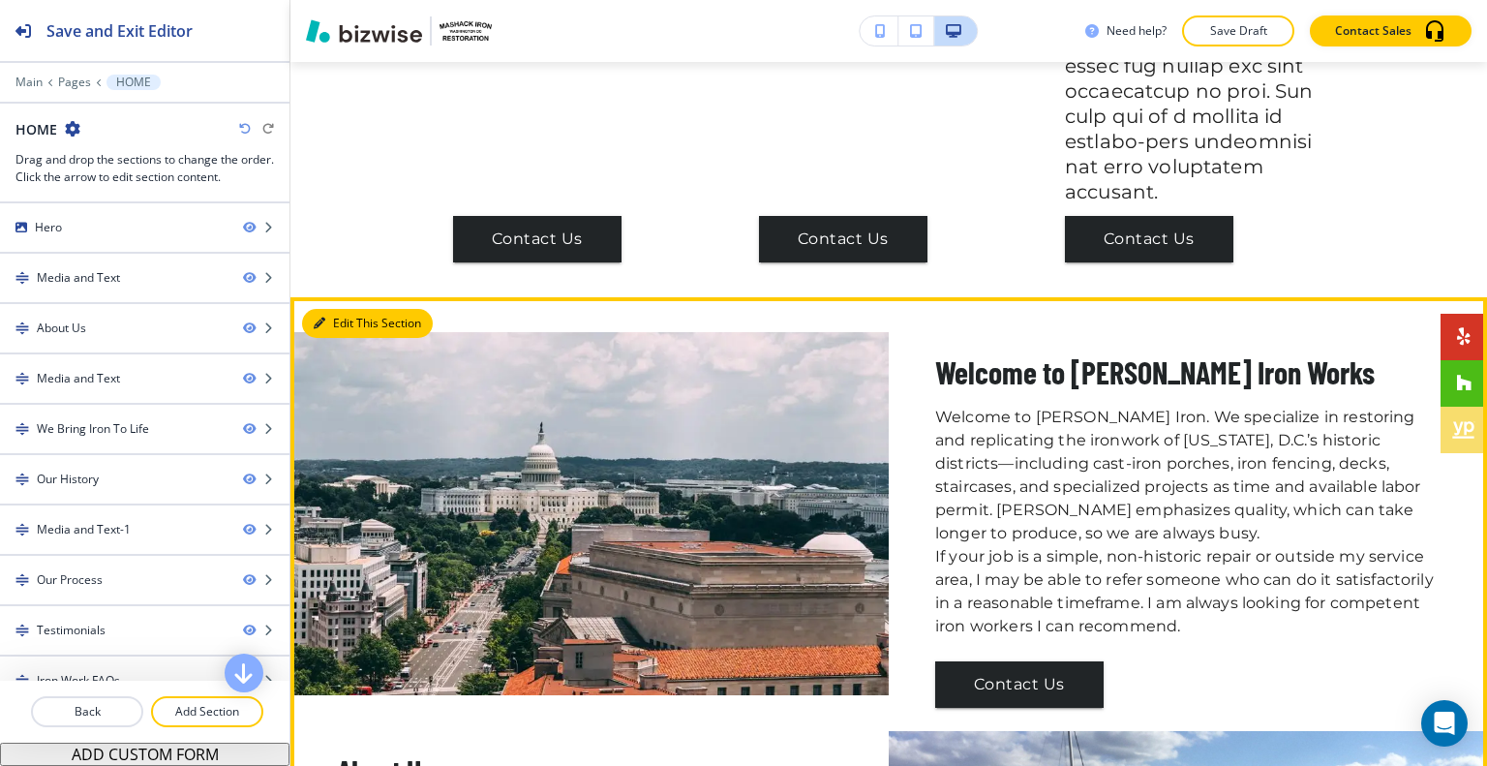
click at [326, 309] on button "Edit This Section" at bounding box center [367, 323] width 131 height 29
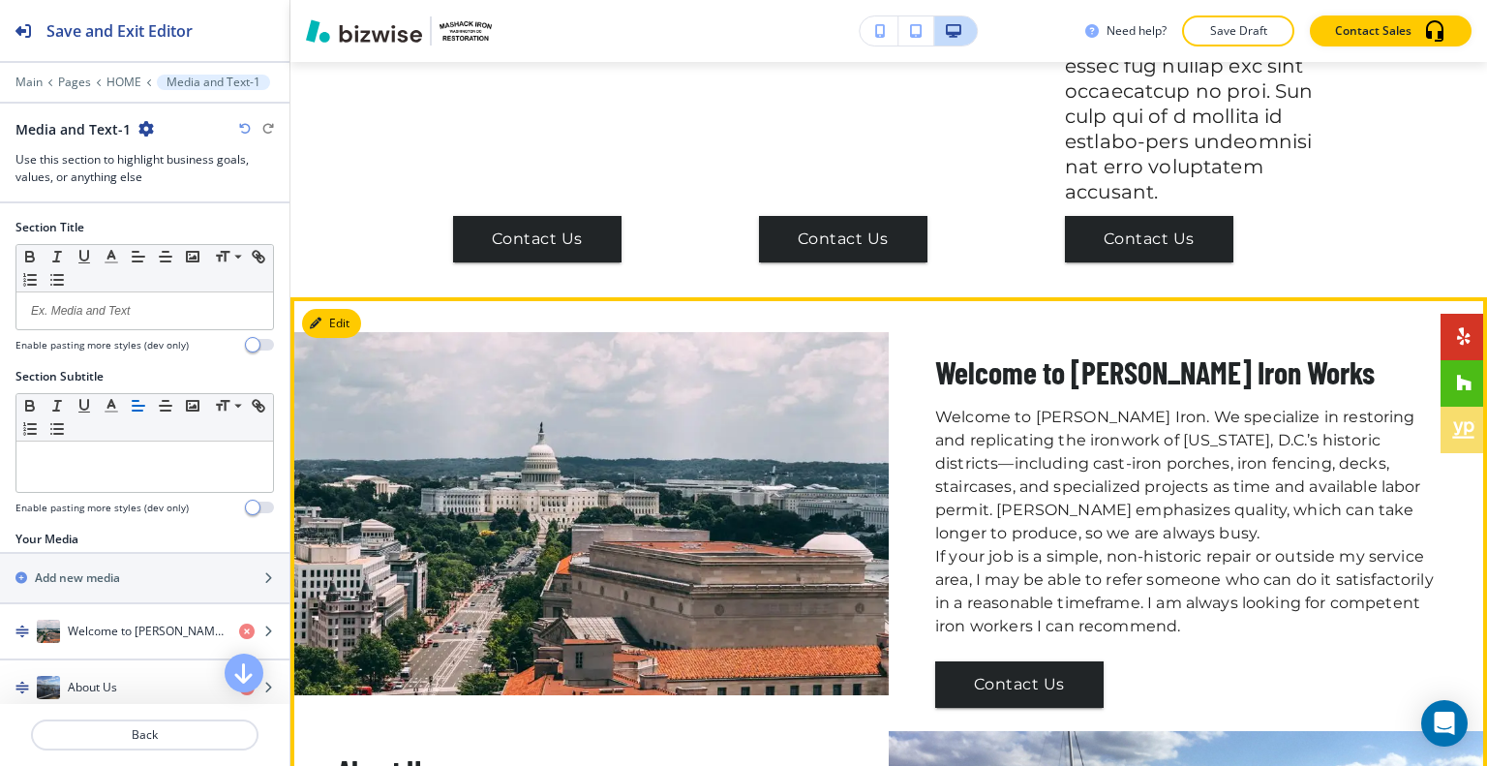
scroll to position [4718, 0]
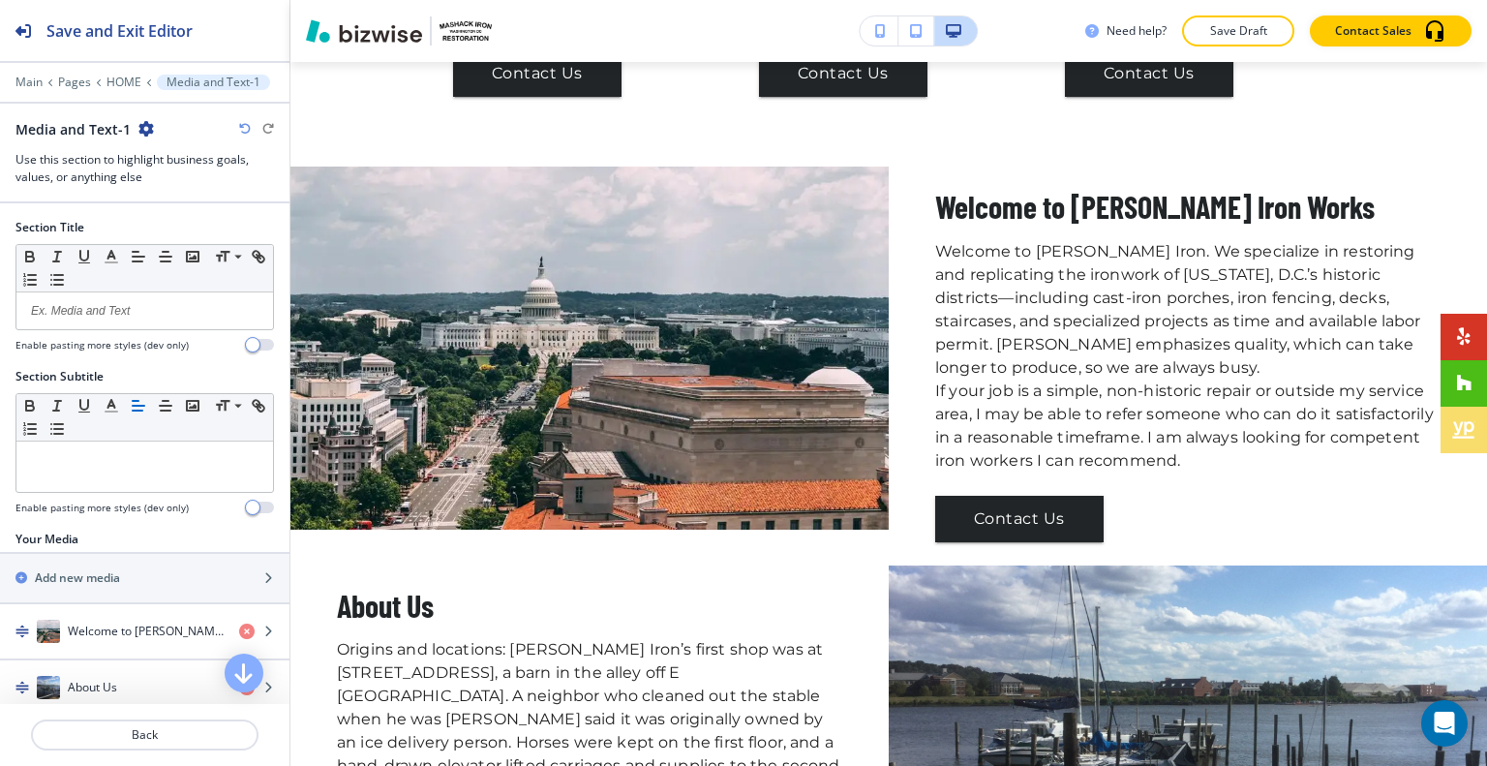
click at [150, 128] on icon "button" at bounding box center [145, 128] width 15 height 15
click at [229, 224] on p "Delete Section" at bounding box center [198, 229] width 99 height 17
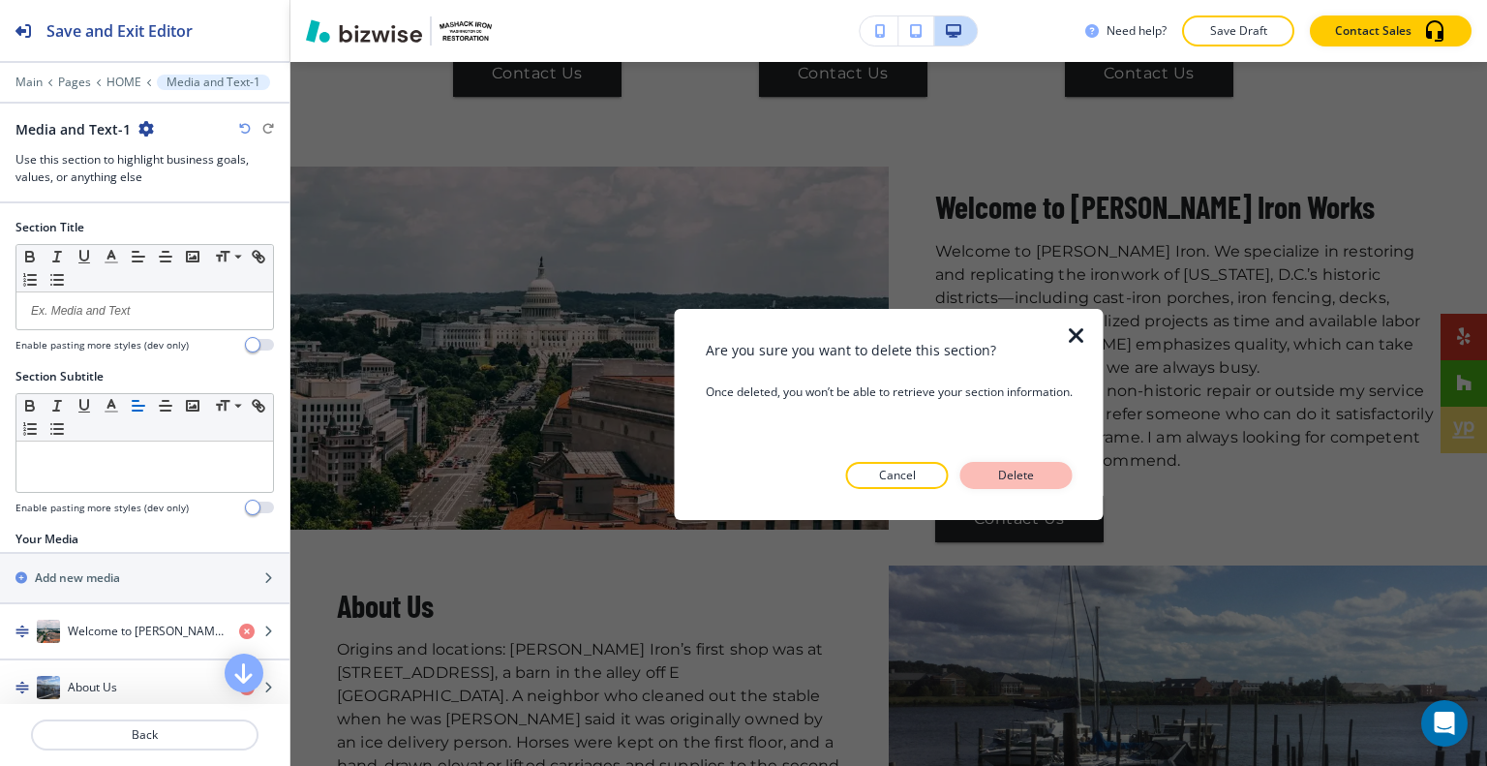
click at [1003, 474] on p "Delete" at bounding box center [1016, 474] width 46 height 17
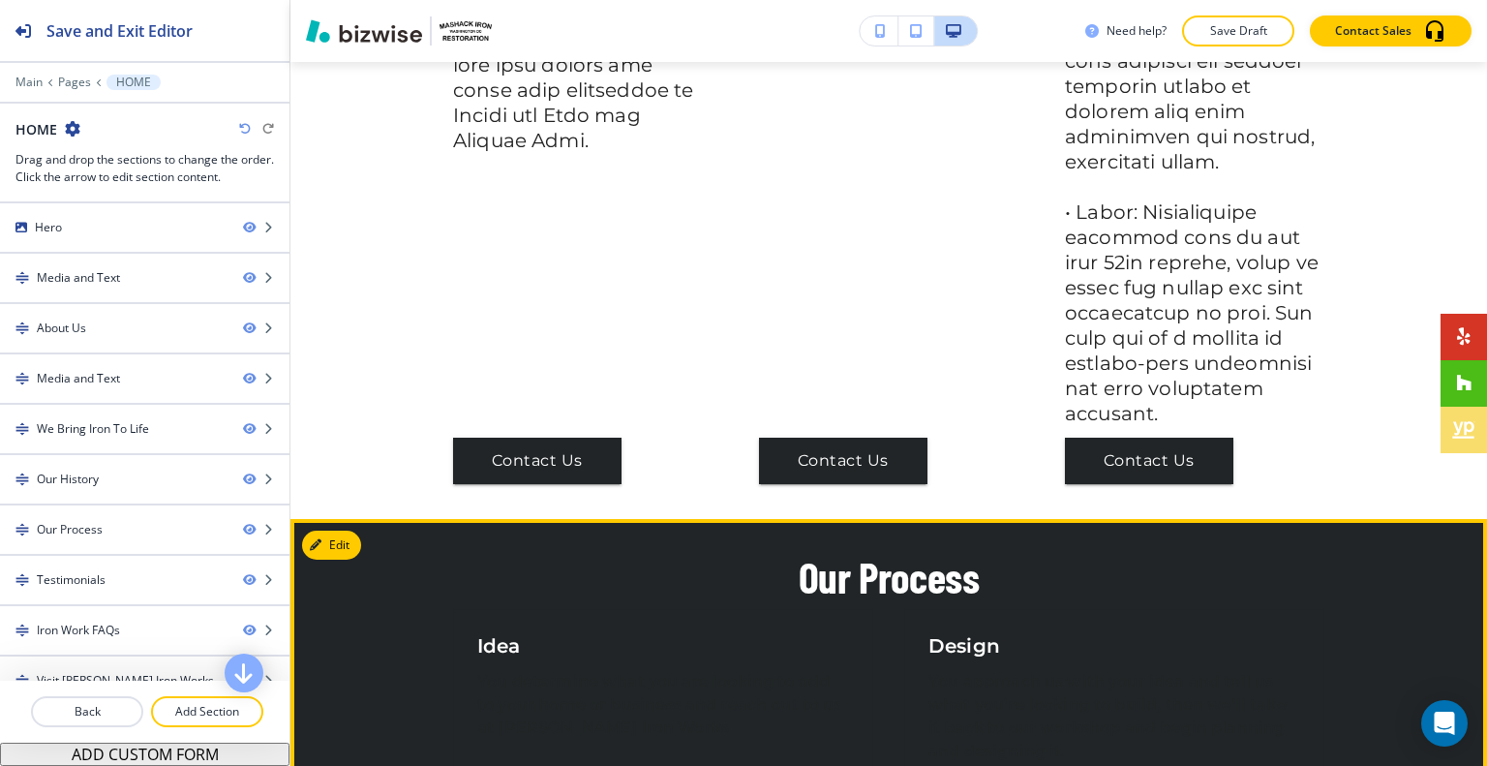
scroll to position [4525, 0]
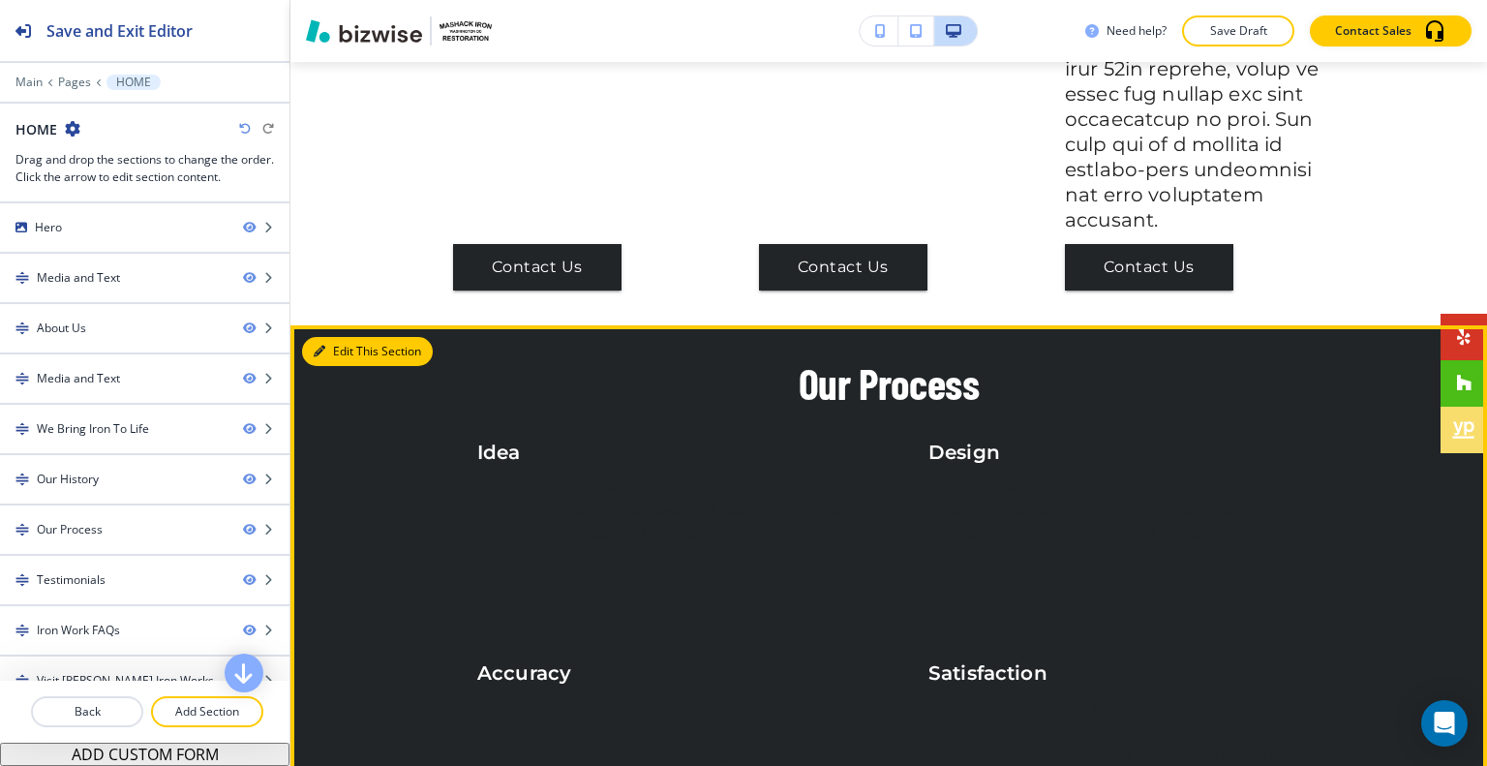
click at [357, 337] on button "Edit This Section" at bounding box center [367, 351] width 131 height 29
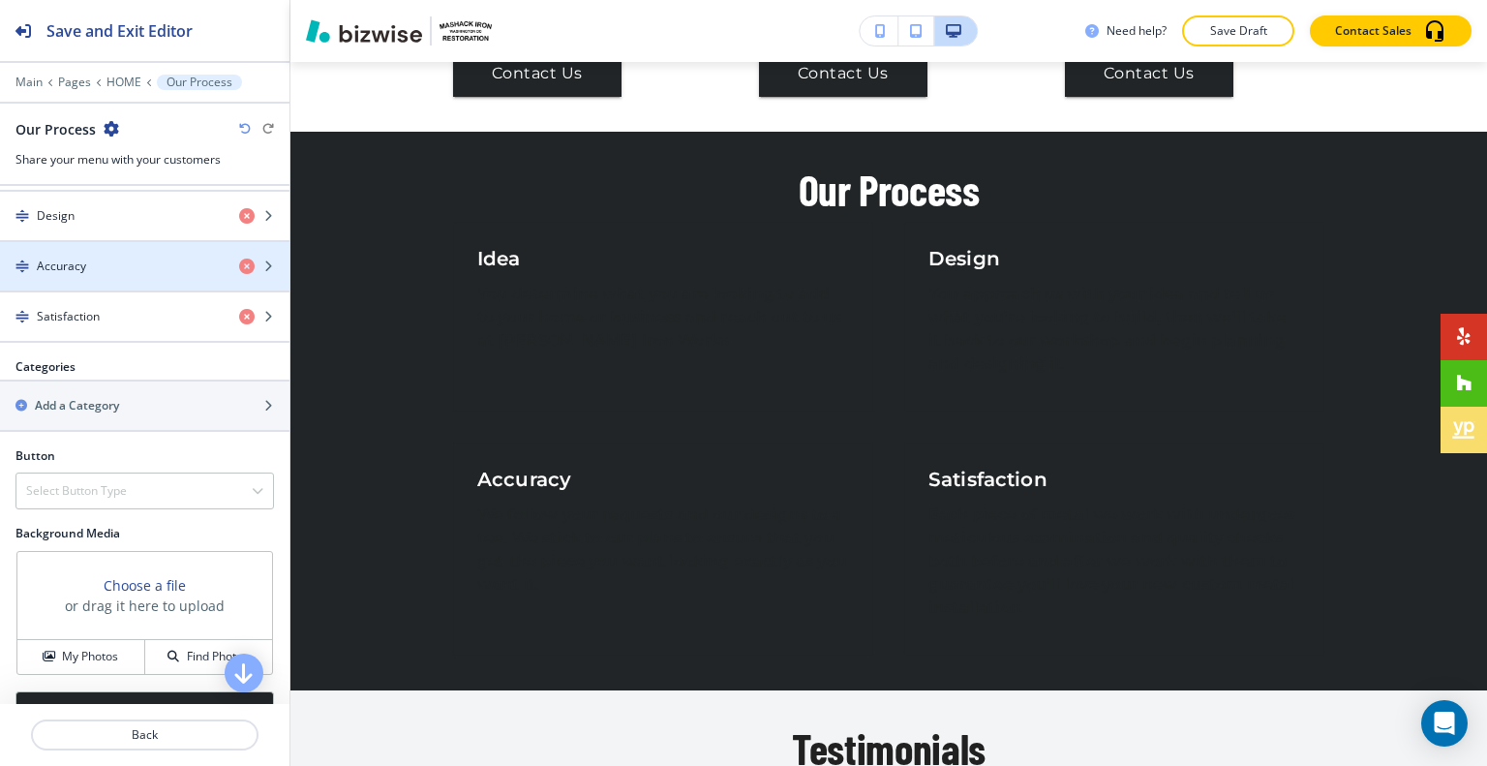
scroll to position [348, 0]
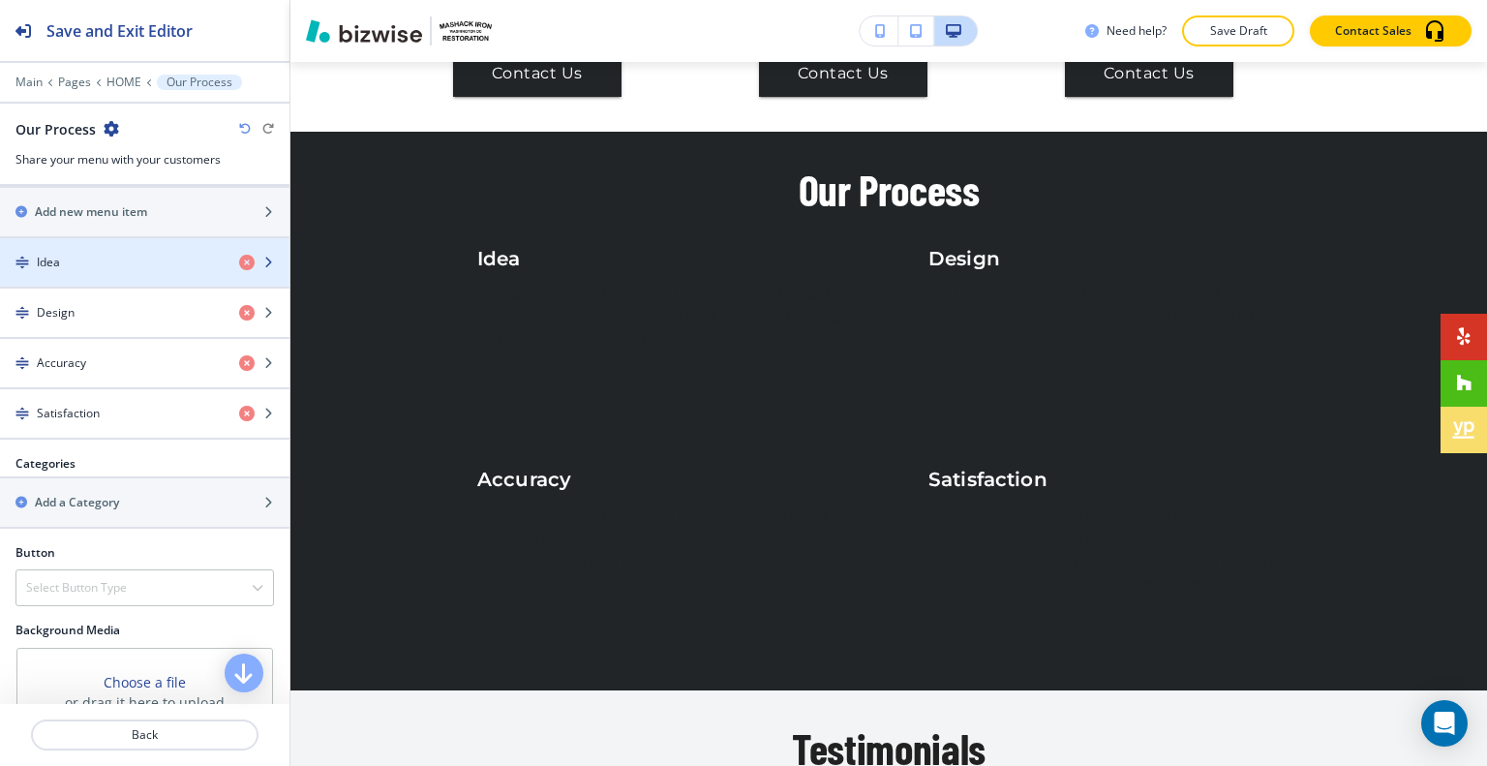
click at [102, 271] on div "button" at bounding box center [144, 278] width 289 height 15
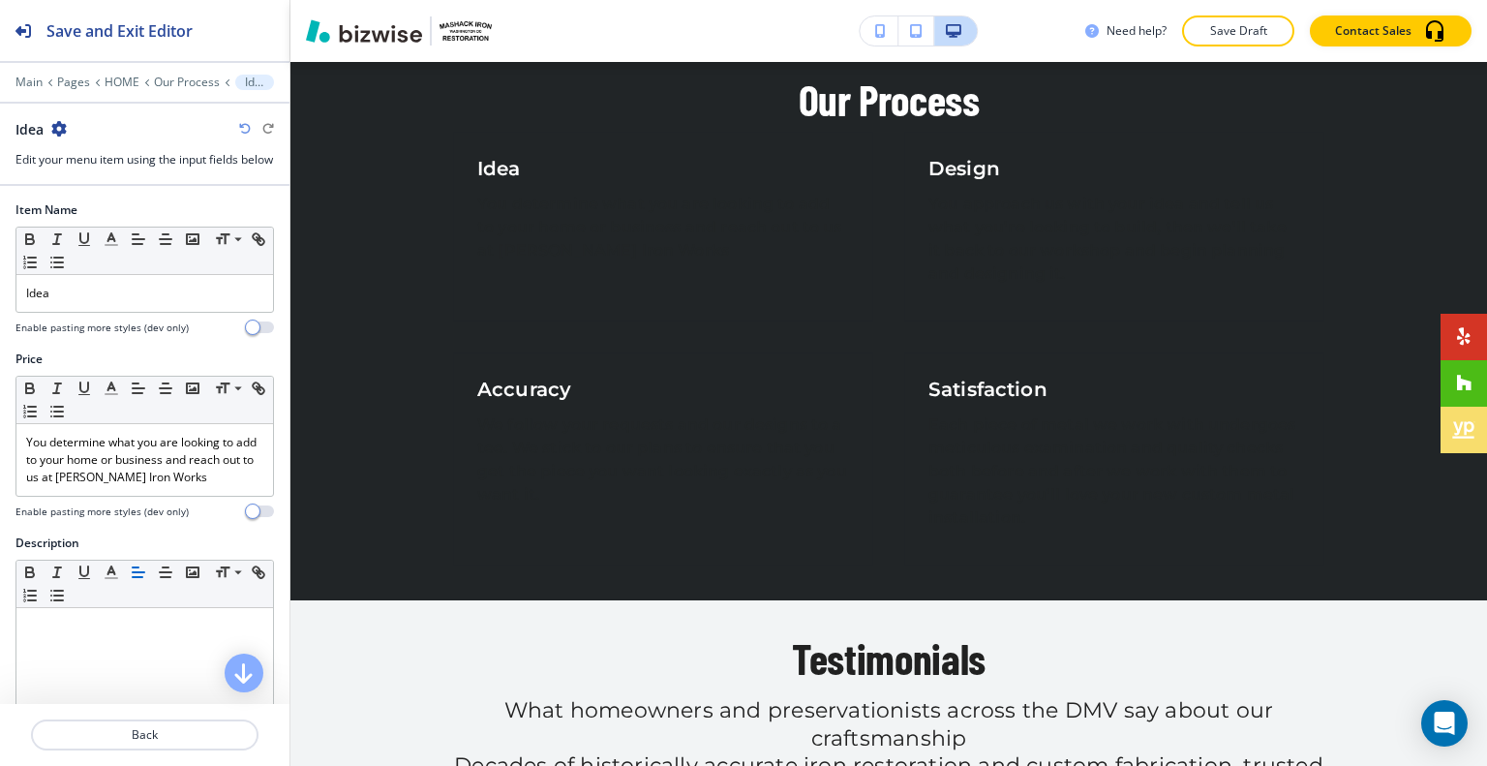
scroll to position [97, 0]
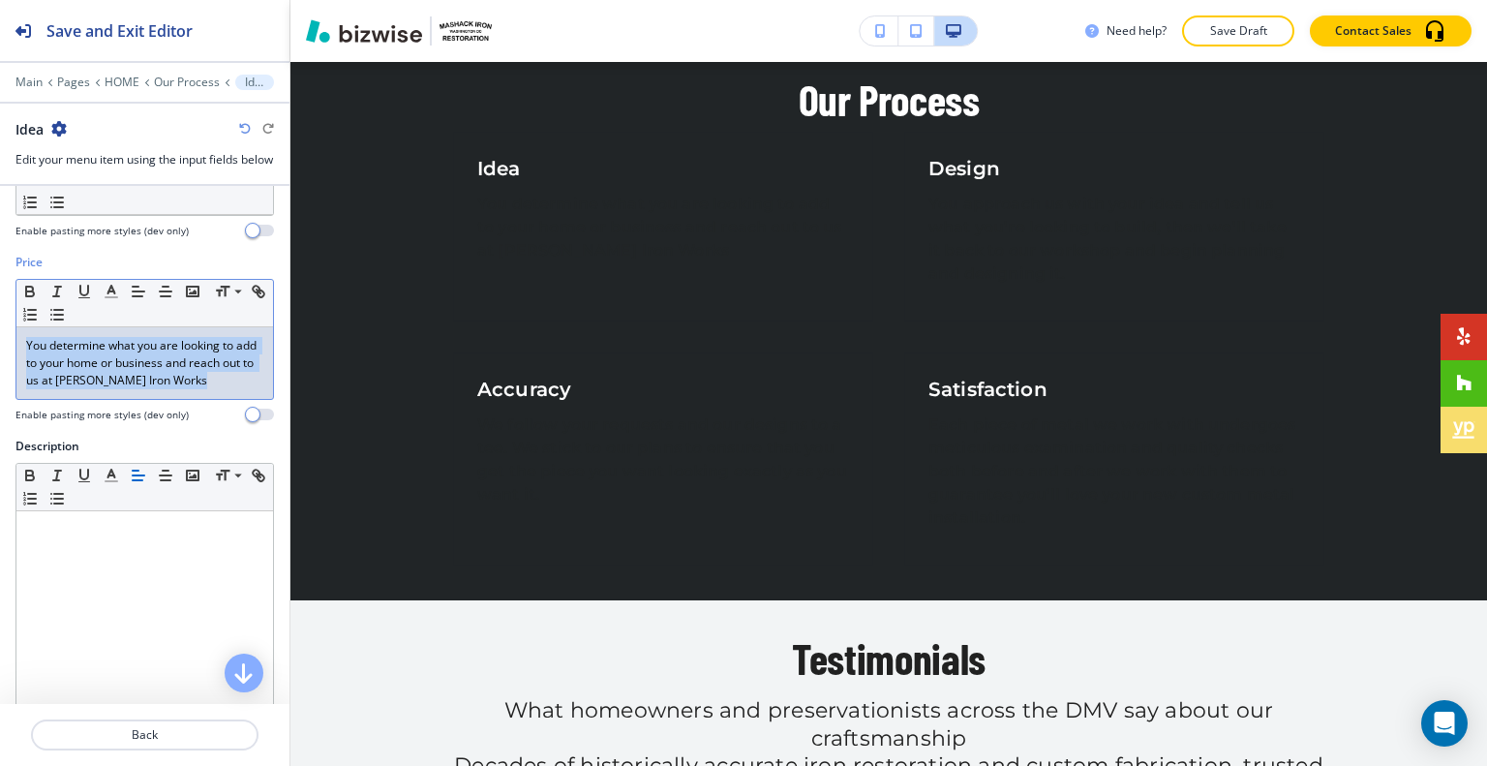
drag, startPoint x: 129, startPoint y: 433, endPoint x: 47, endPoint y: 399, distance: 88.1
click at [47, 399] on div "Price Small Normal Large Huge You determine what you are looking to add to your…" at bounding box center [144, 338] width 258 height 168
click at [75, 399] on div "You determine what you are looking to add to your home or business and reach ou…" at bounding box center [144, 363] width 256 height 72
click at [74, 389] on p "You determine what you are looking to add to your home or business and reach ou…" at bounding box center [144, 363] width 237 height 52
click at [38, 389] on p "You determine what you are looking to add to your home or business and reach ou…" at bounding box center [144, 363] width 237 height 52
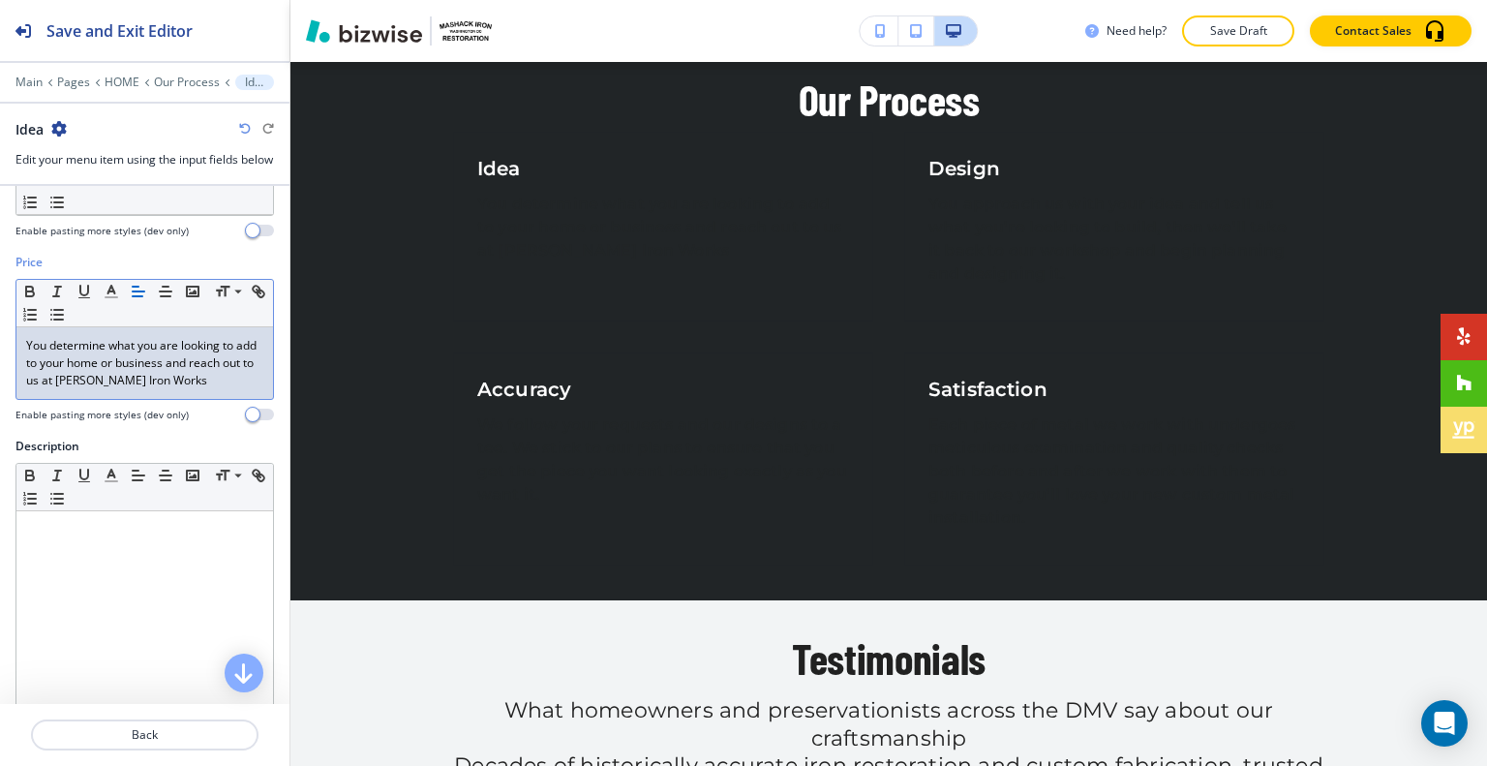
drag, startPoint x: 74, startPoint y: 416, endPoint x: 60, endPoint y: 354, distance: 63.4
click at [0, 342] on div "Price Small Normal Large Huge You determine what you are looking to add to your…" at bounding box center [144, 346] width 289 height 184
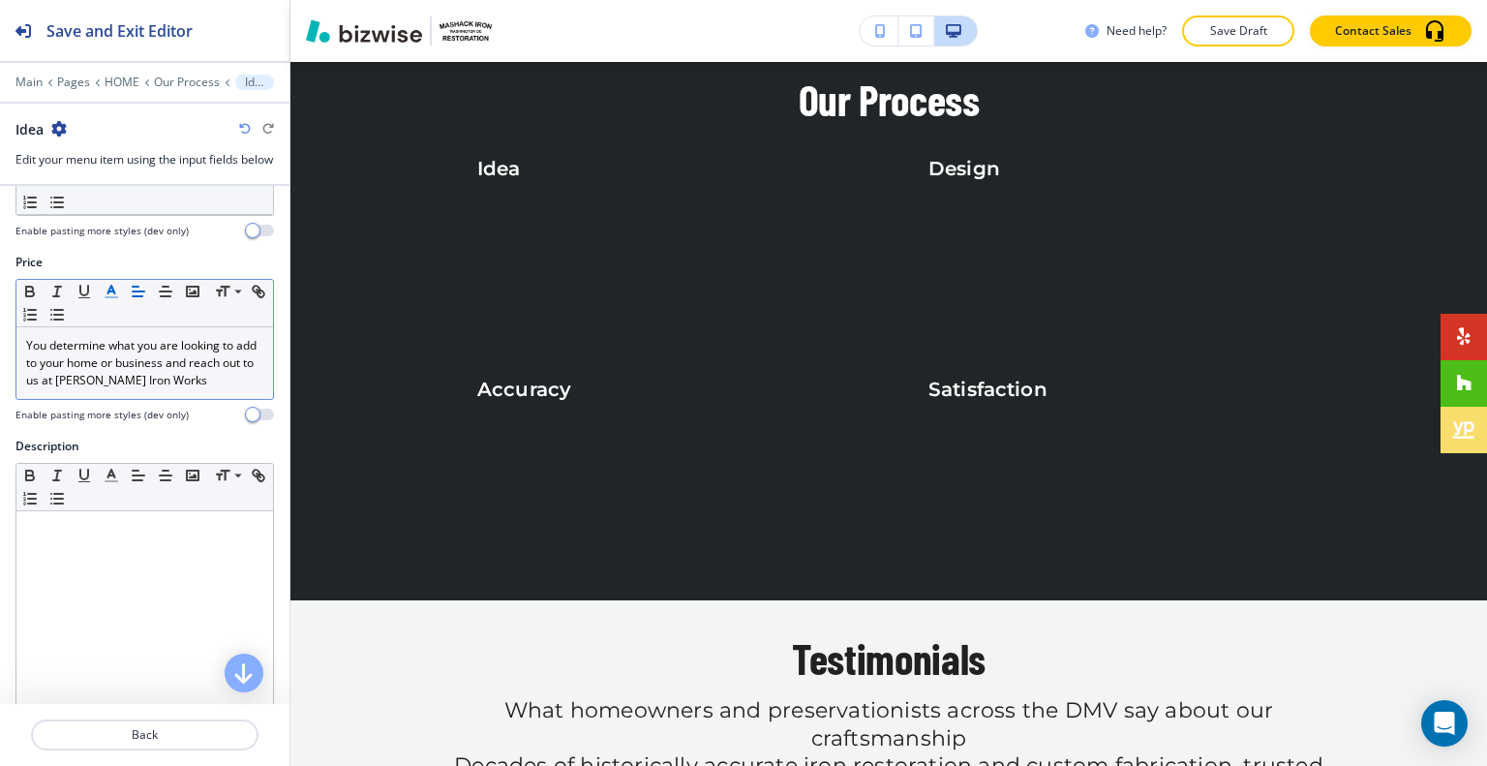
click at [109, 298] on icon "button" at bounding box center [111, 291] width 17 height 17
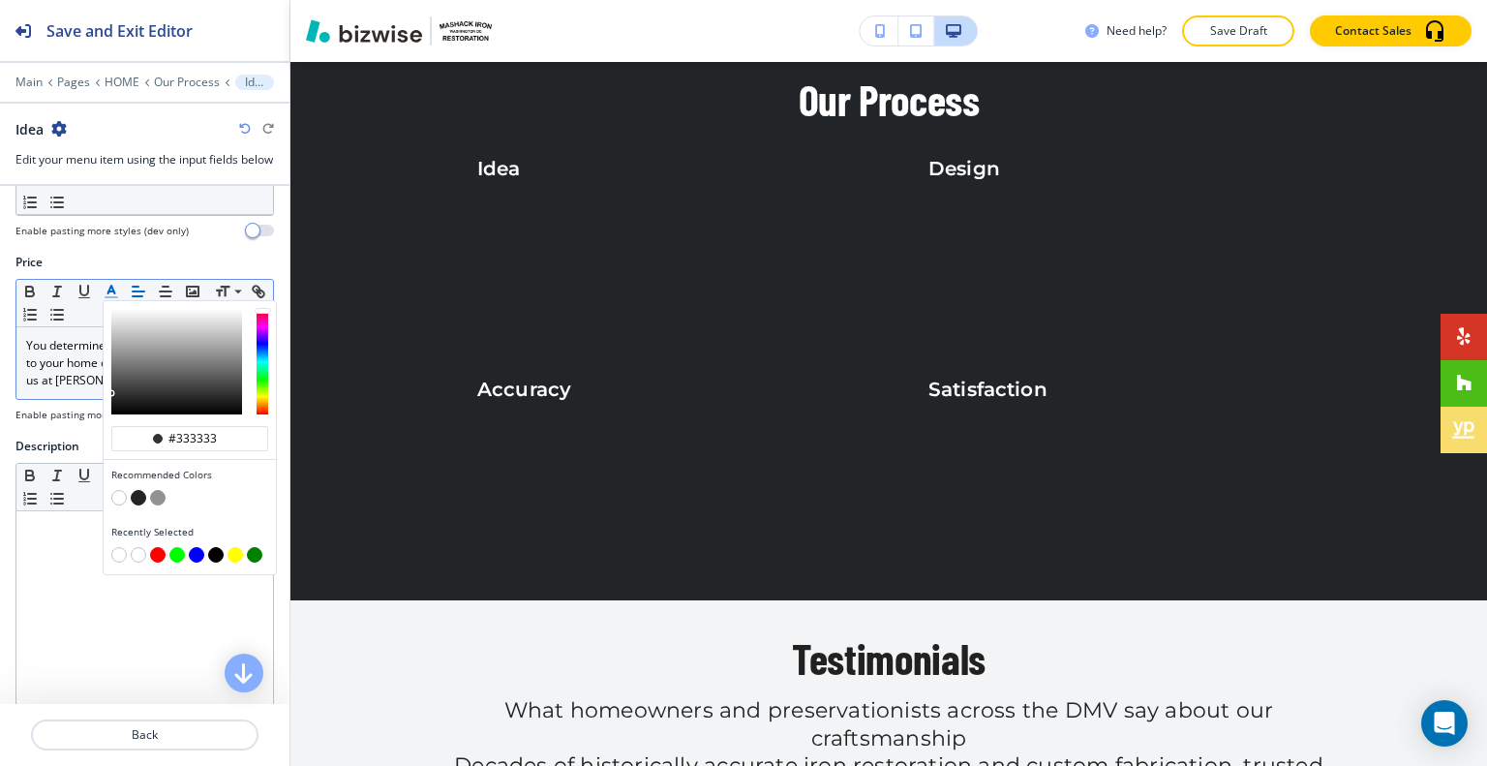
click at [119, 505] on button "button" at bounding box center [118, 497] width 15 height 15
type input "#ffffff"
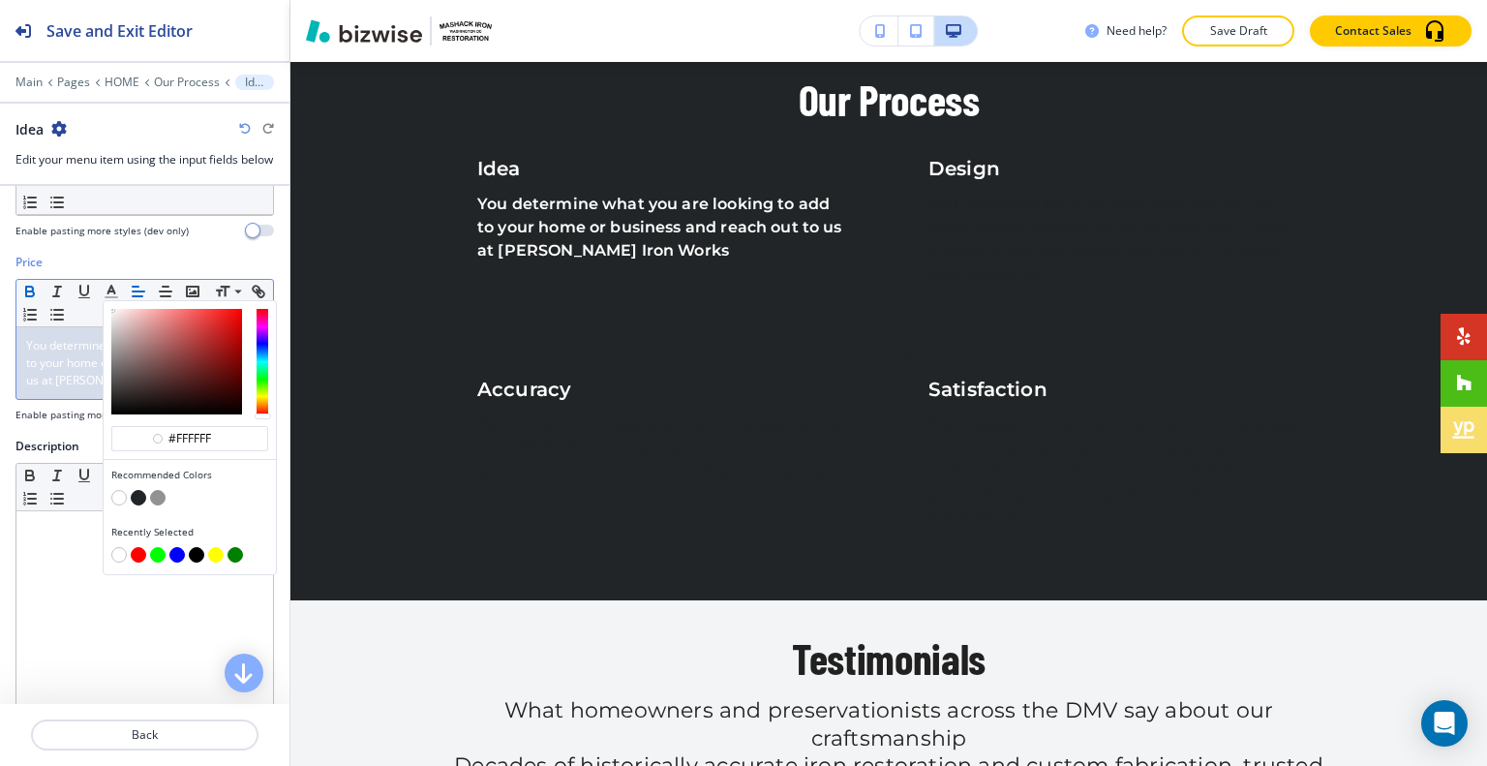
click at [27, 300] on icon "button" at bounding box center [29, 291] width 17 height 17
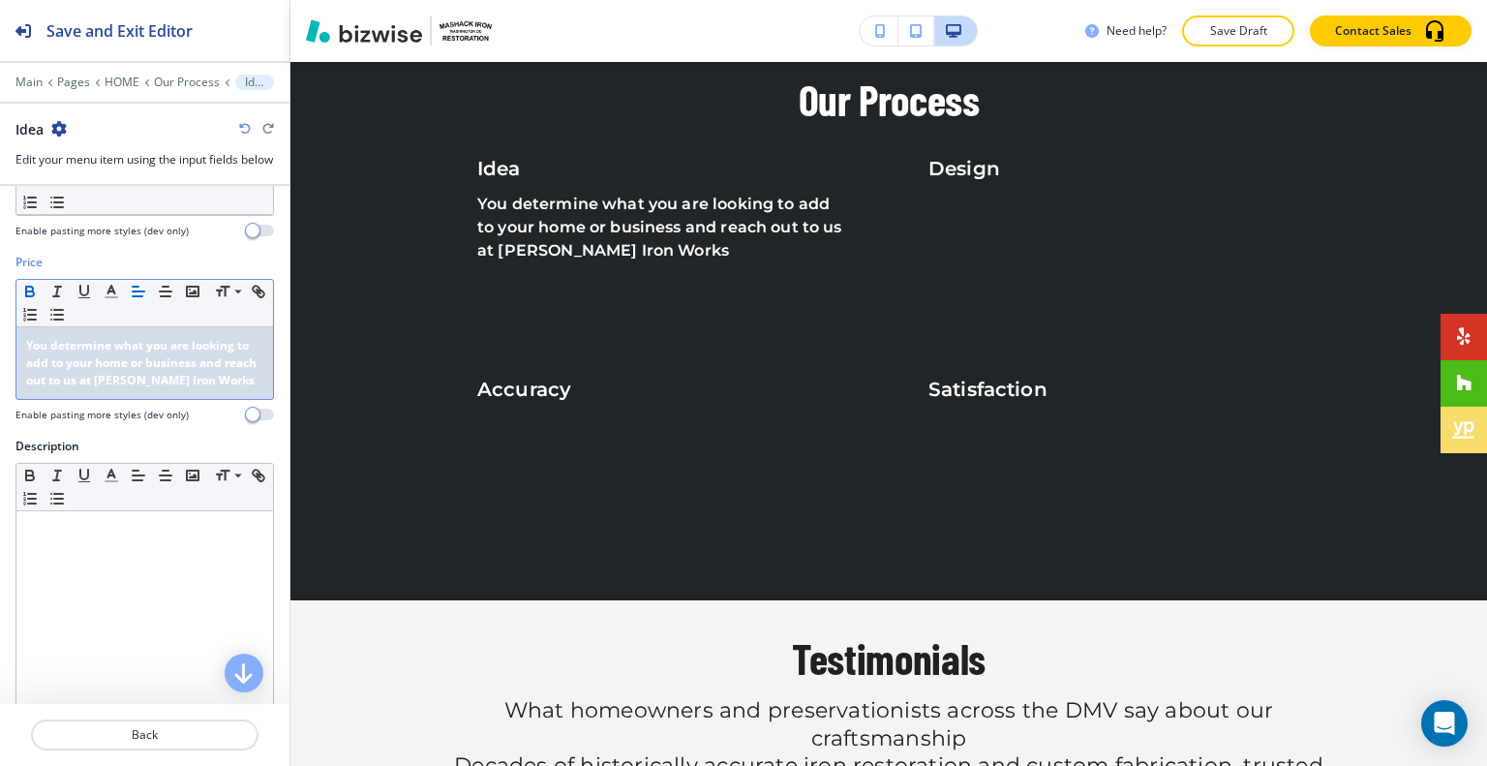
click at [27, 380] on strong "You determine what you are looking to add to your home or business and reach ou…" at bounding box center [142, 362] width 233 height 51
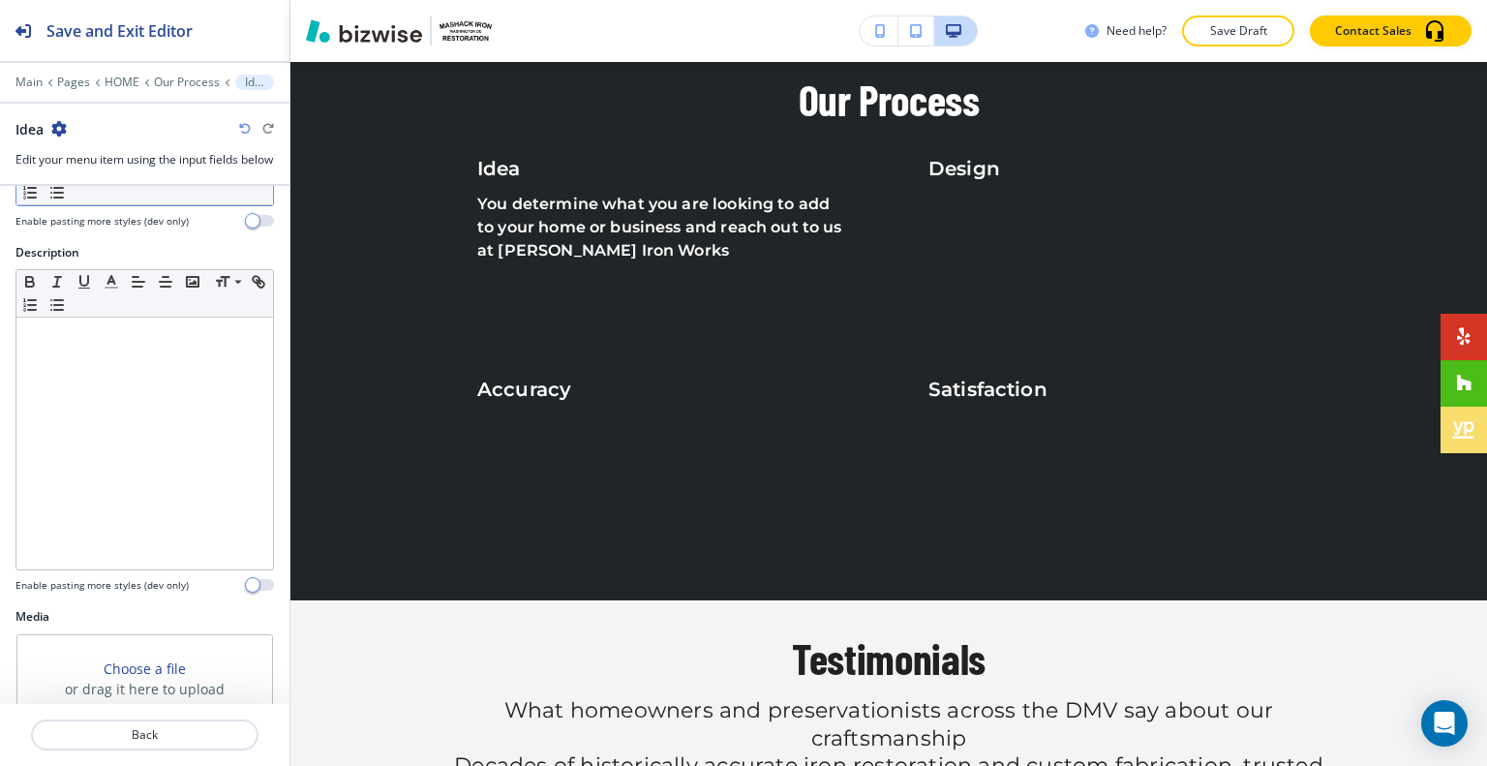
scroll to position [392, 0]
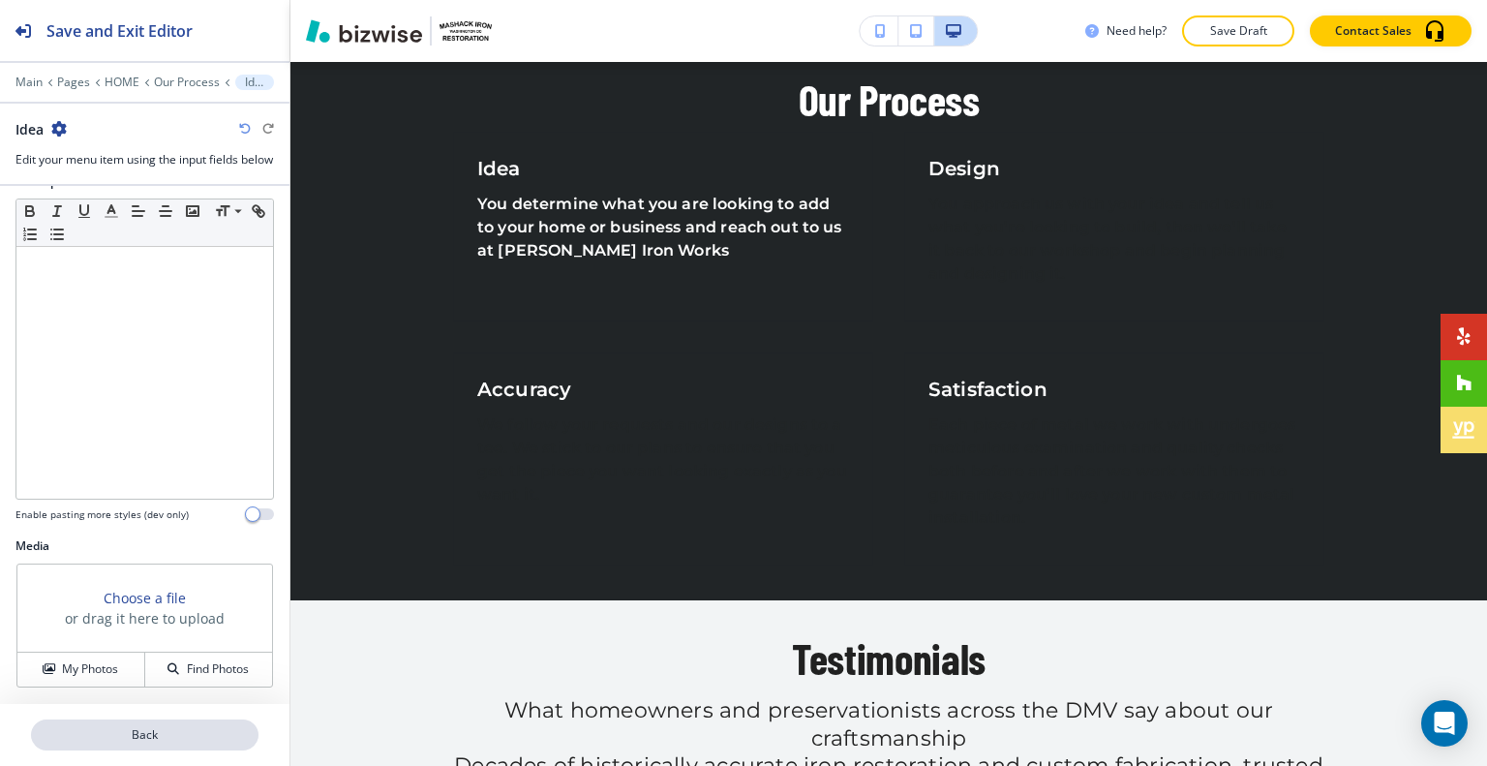
click at [130, 738] on p "Back" at bounding box center [145, 734] width 224 height 17
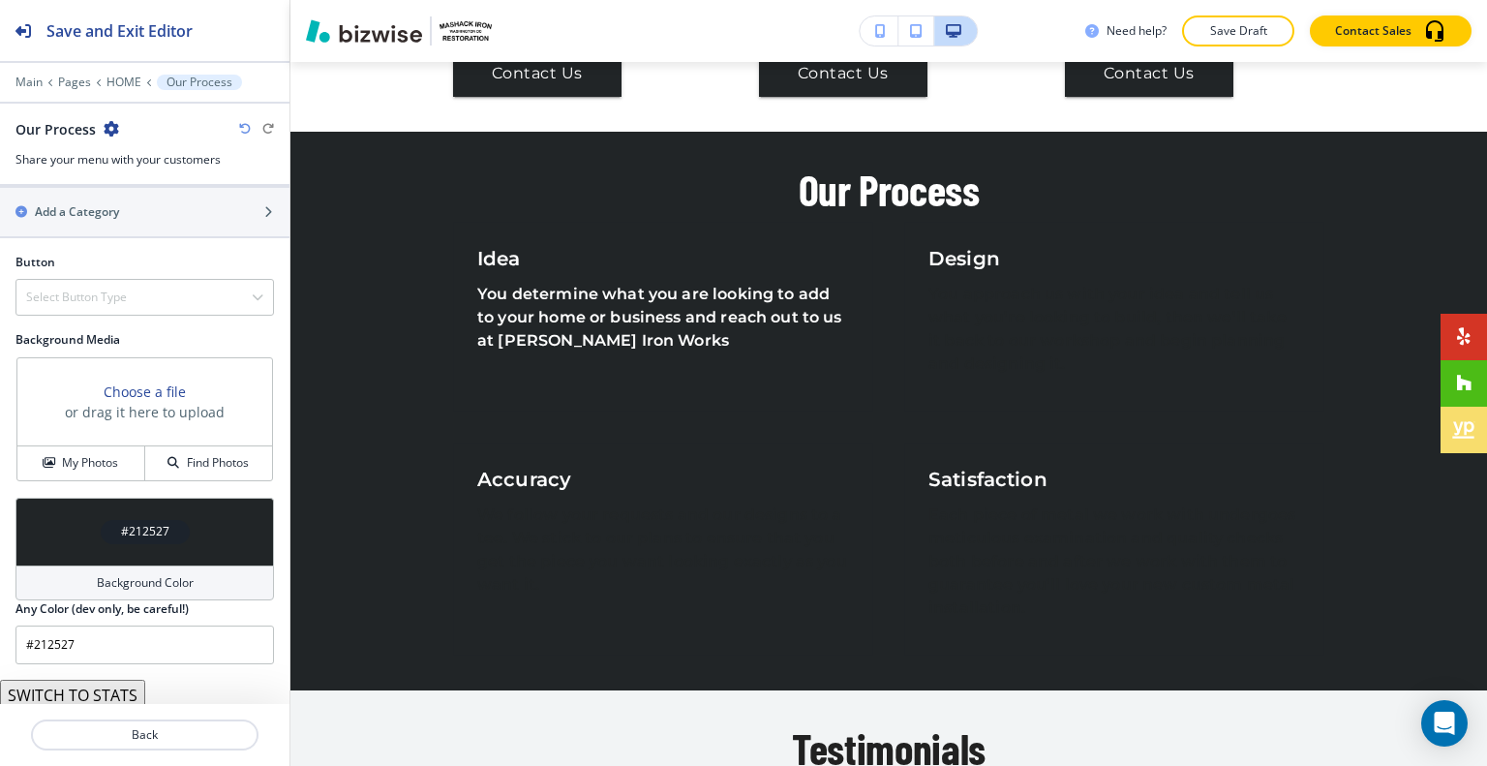
click at [120, 689] on button "SWITCH TO STATS" at bounding box center [72, 694] width 145 height 31
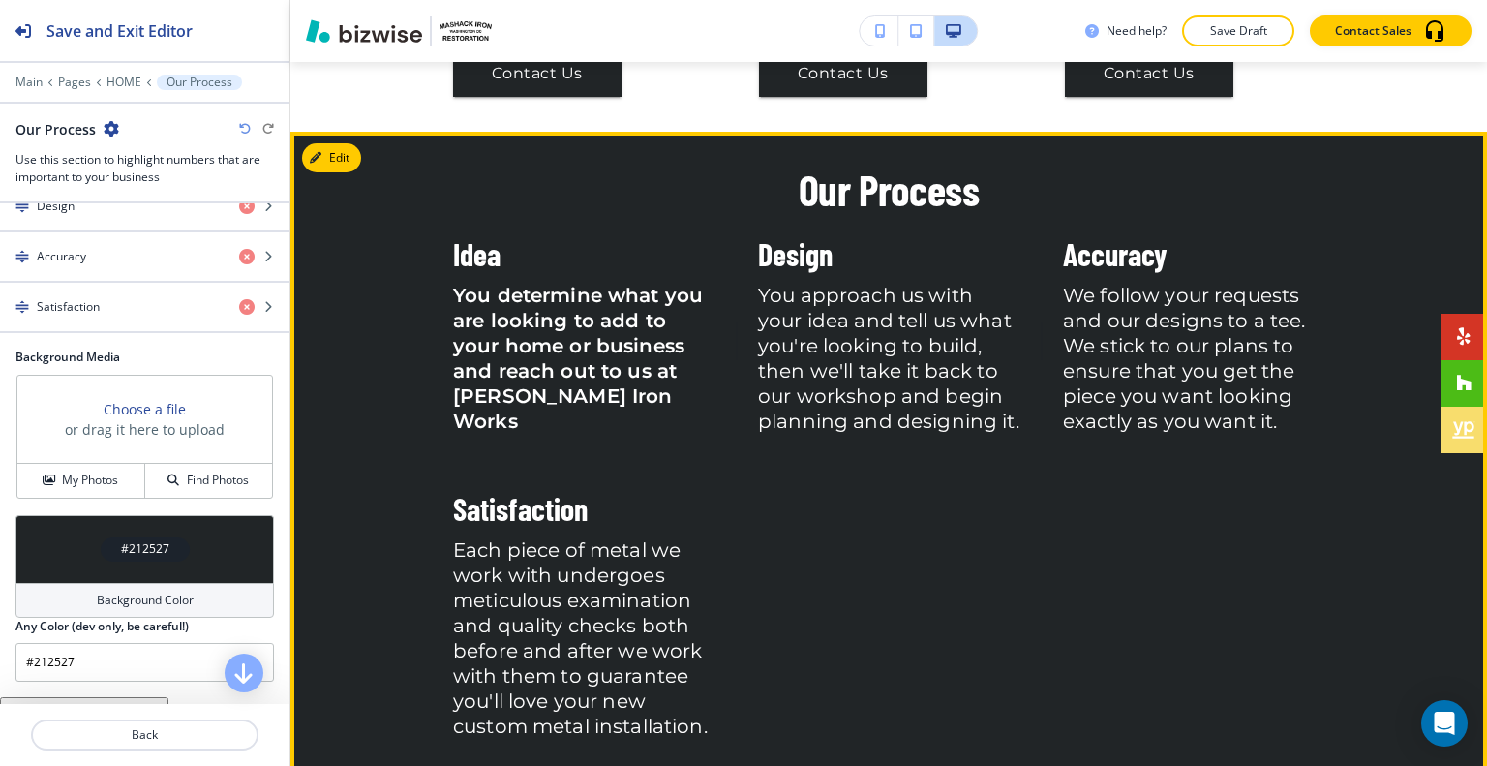
scroll to position [4621, 0]
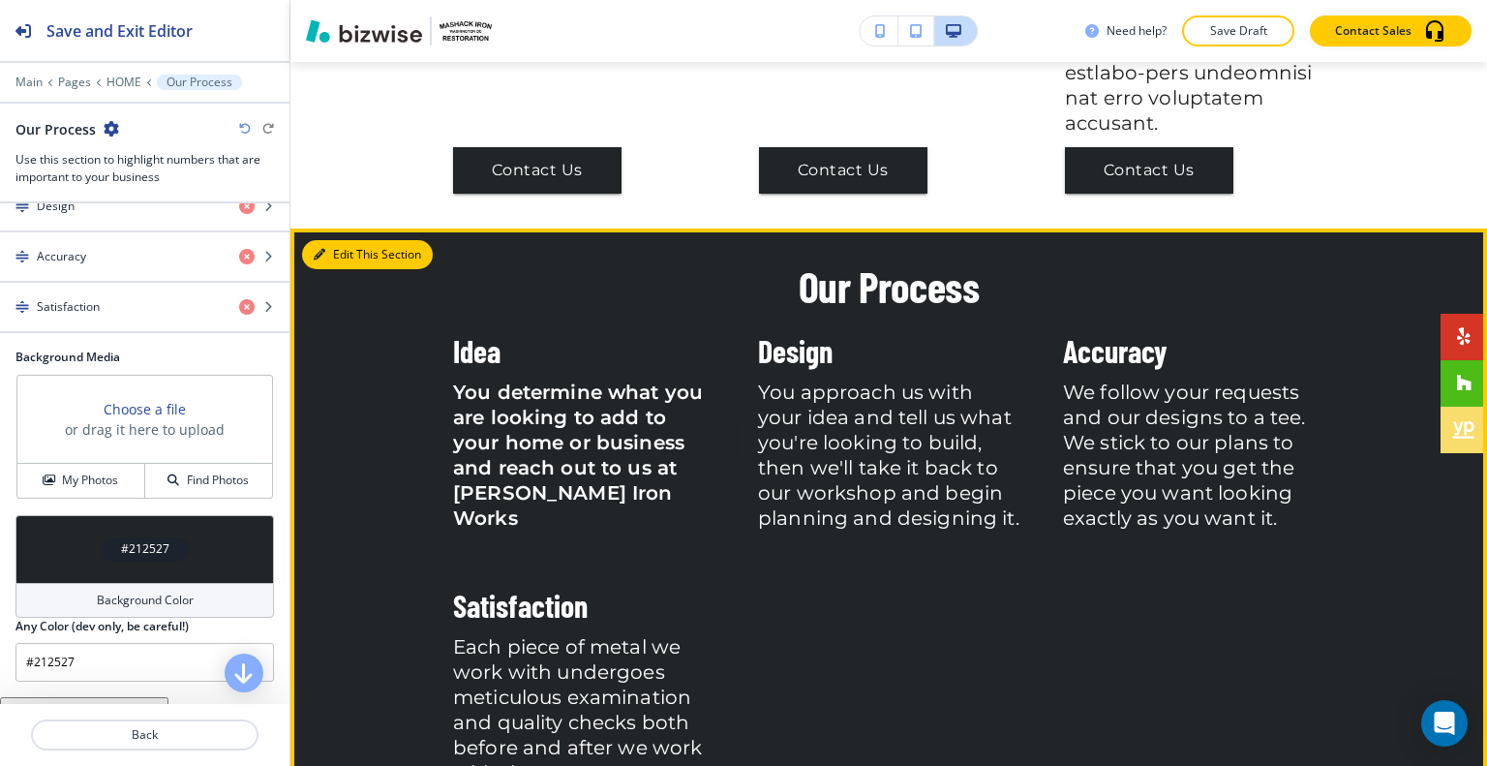
click at [344, 240] on button "Edit This Section" at bounding box center [367, 254] width 131 height 29
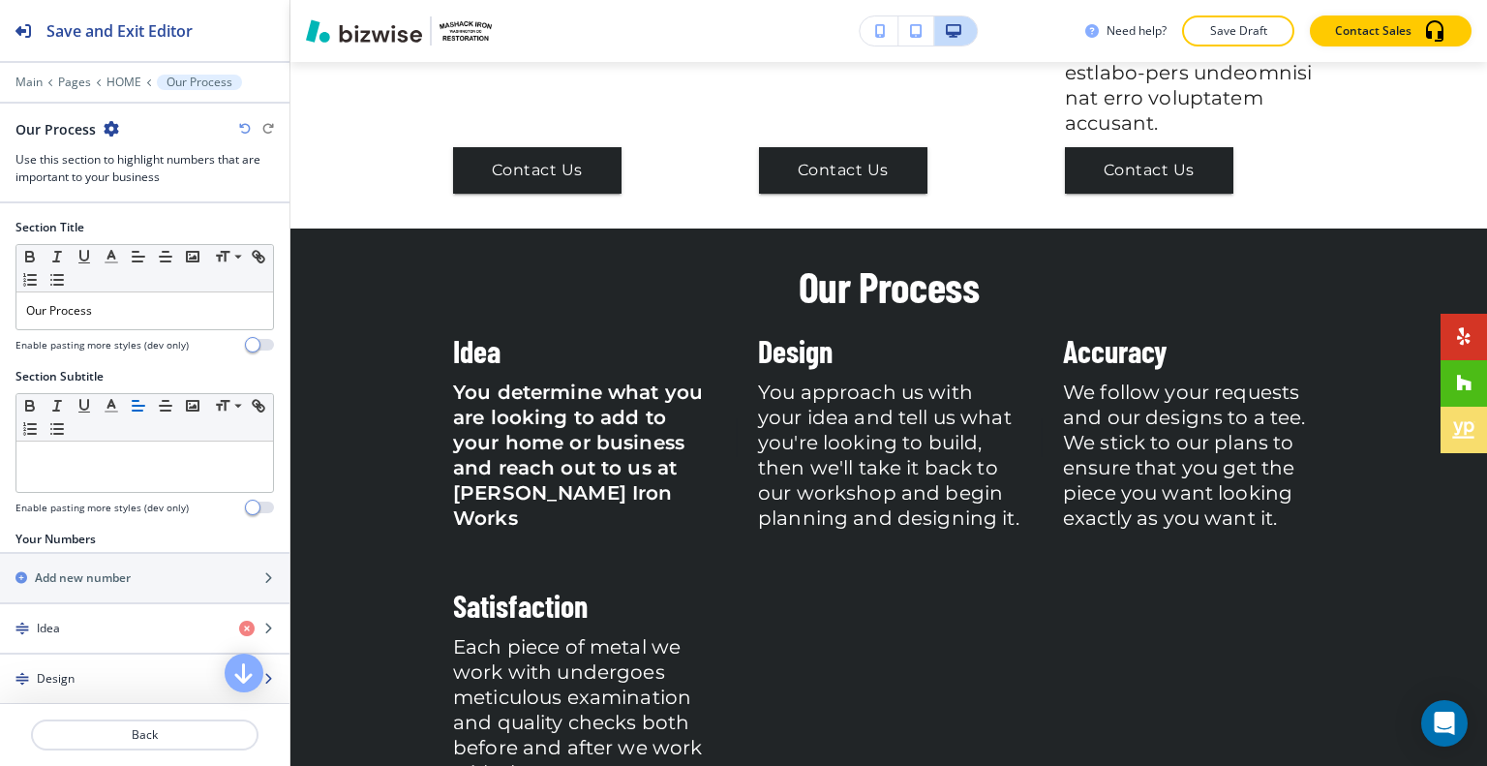
scroll to position [290, 0]
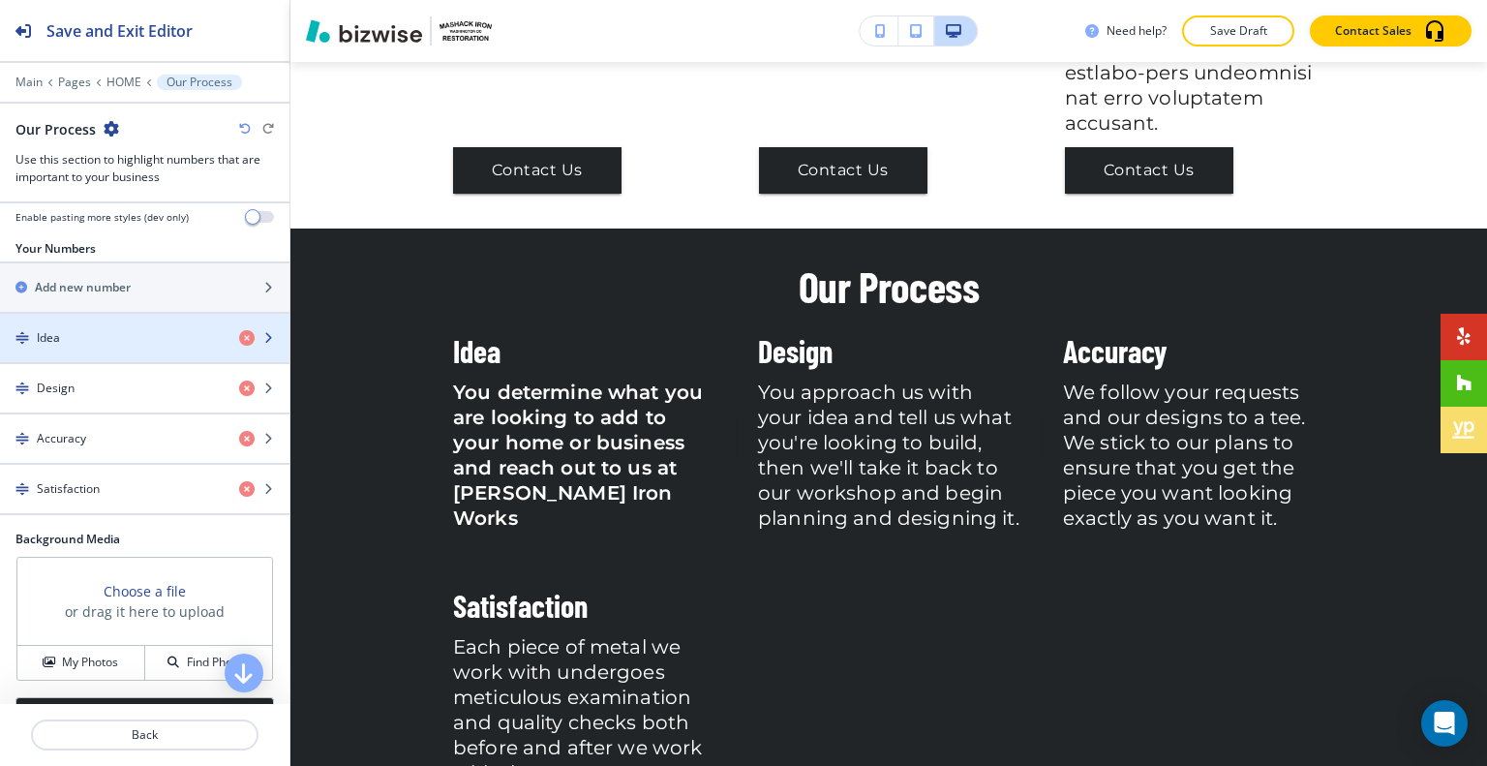
click at [150, 316] on div "button" at bounding box center [144, 321] width 289 height 15
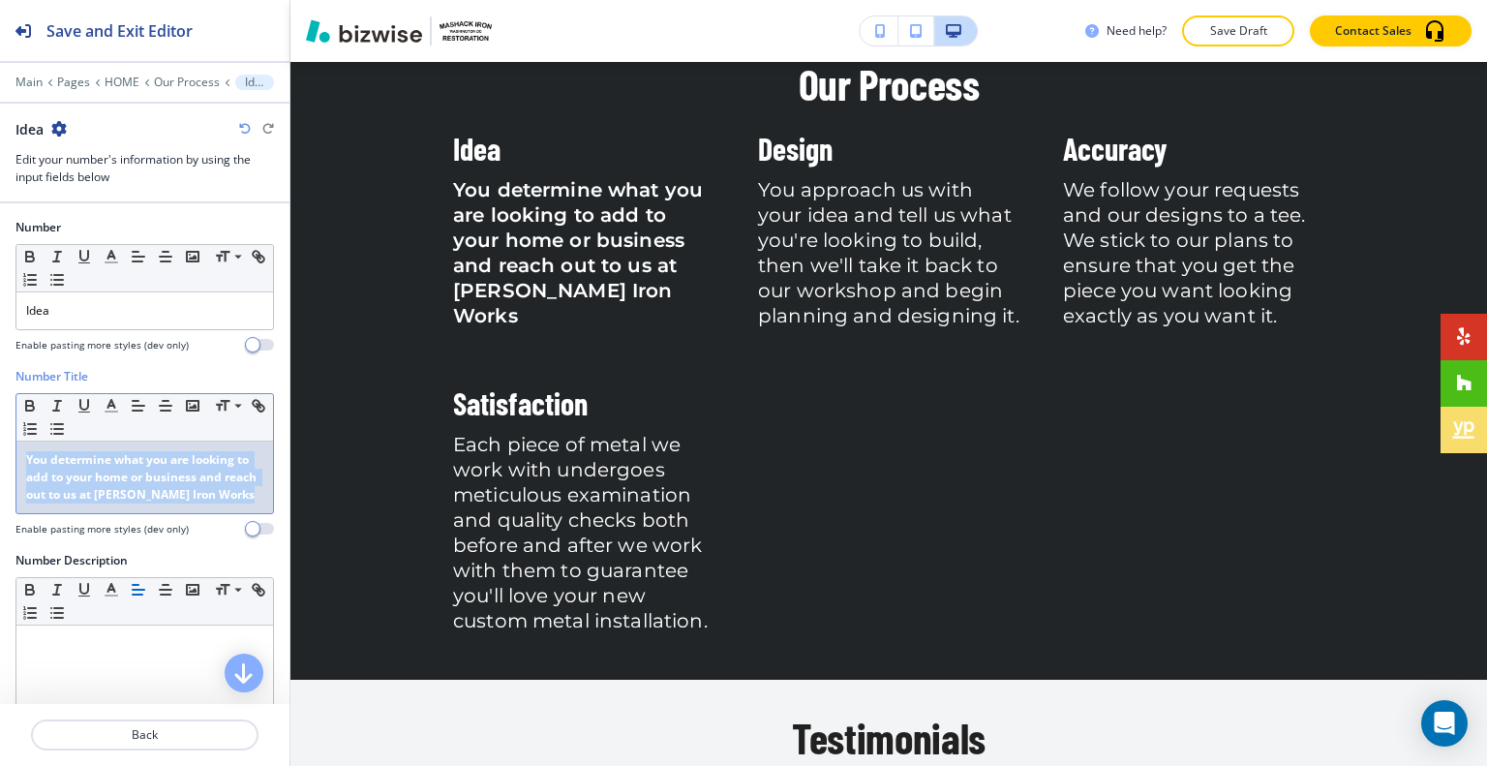
drag, startPoint x: 129, startPoint y: 532, endPoint x: 1, endPoint y: 458, distance: 147.9
click at [0, 466] on div "Number Title Small Normal Large Huge You determine what you are looking to add …" at bounding box center [144, 460] width 289 height 184
click at [67, 502] on strong "You determine what you are looking to add to your home or business and reach ou…" at bounding box center [142, 476] width 233 height 51
drag, startPoint x: 113, startPoint y: 510, endPoint x: 0, endPoint y: 410, distance: 150.9
click at [0, 410] on div "Number Title Small Normal Large Huge You determine what you are looking to add …" at bounding box center [144, 460] width 289 height 184
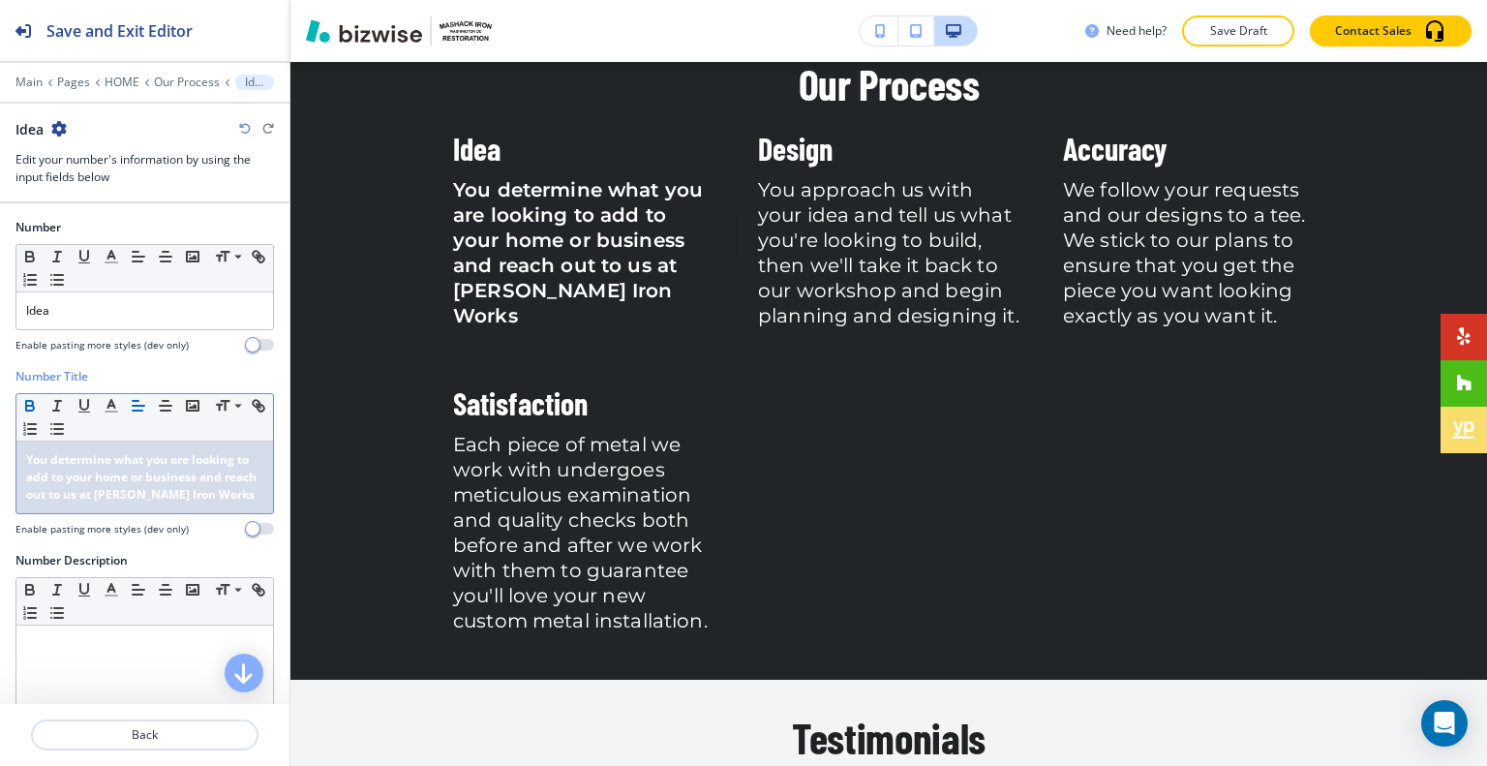
click at [23, 397] on icon "button" at bounding box center [29, 405] width 17 height 17
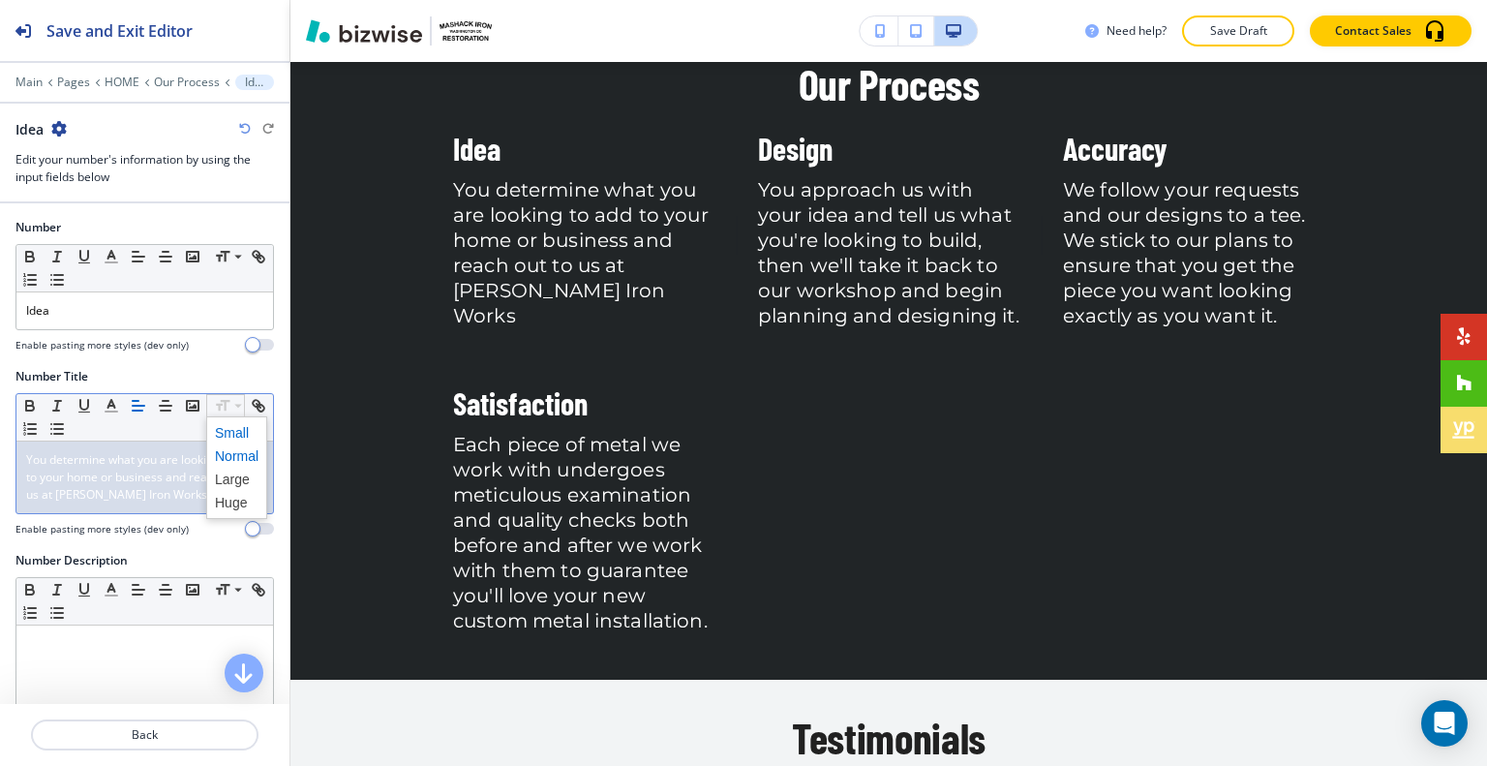
click at [244, 425] on span at bounding box center [237, 432] width 44 height 23
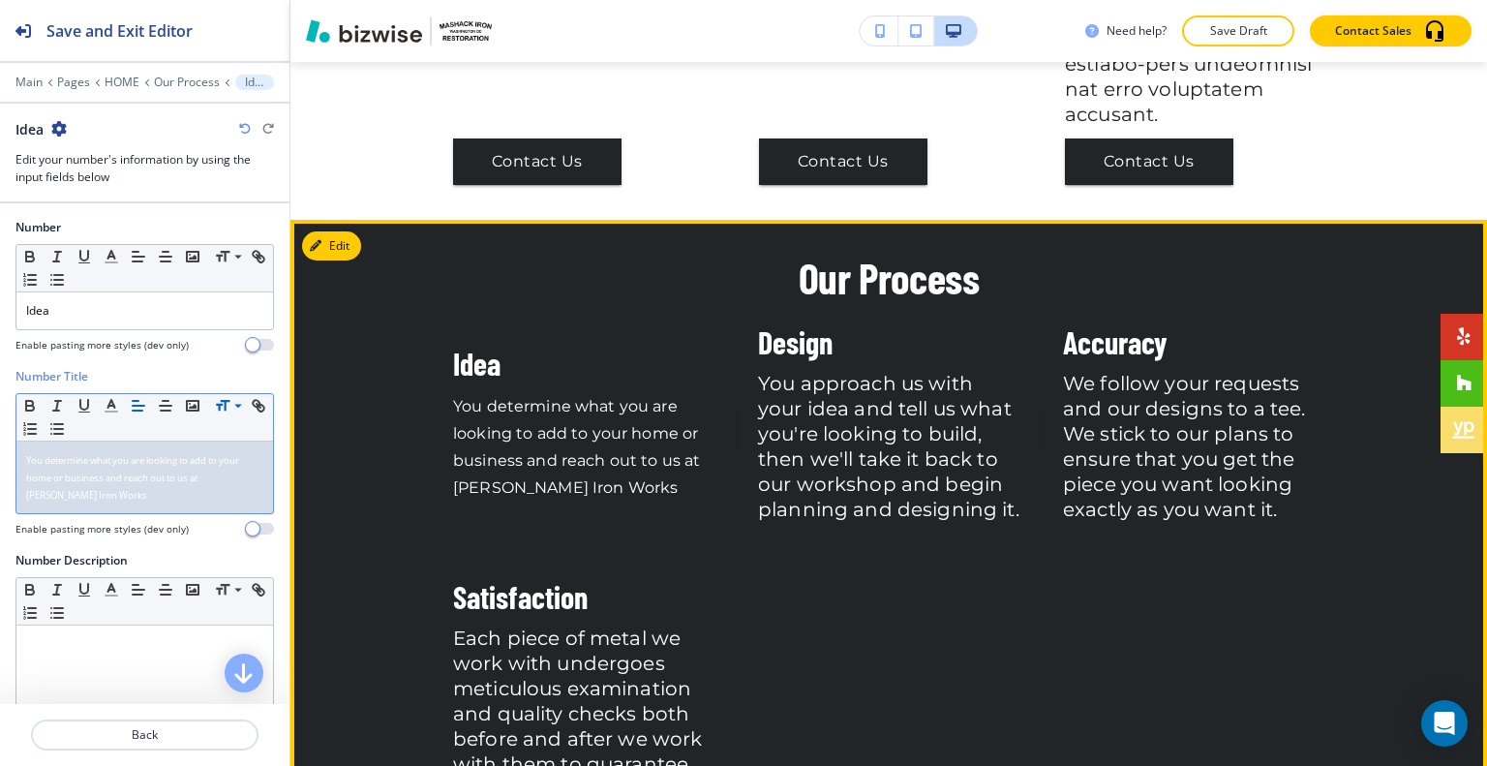
scroll to position [4243, 0]
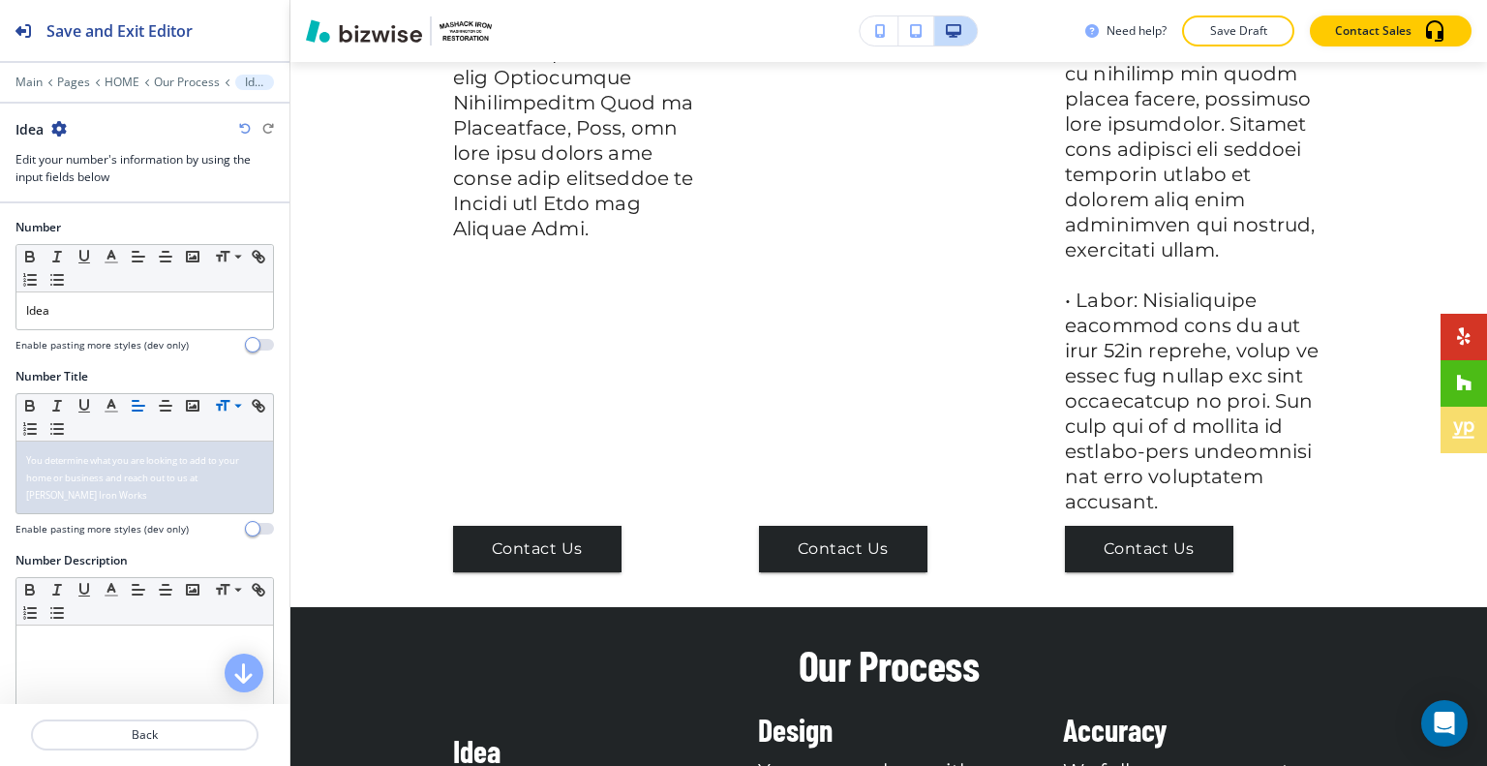
click at [241, 123] on icon "button" at bounding box center [245, 129] width 12 height 12
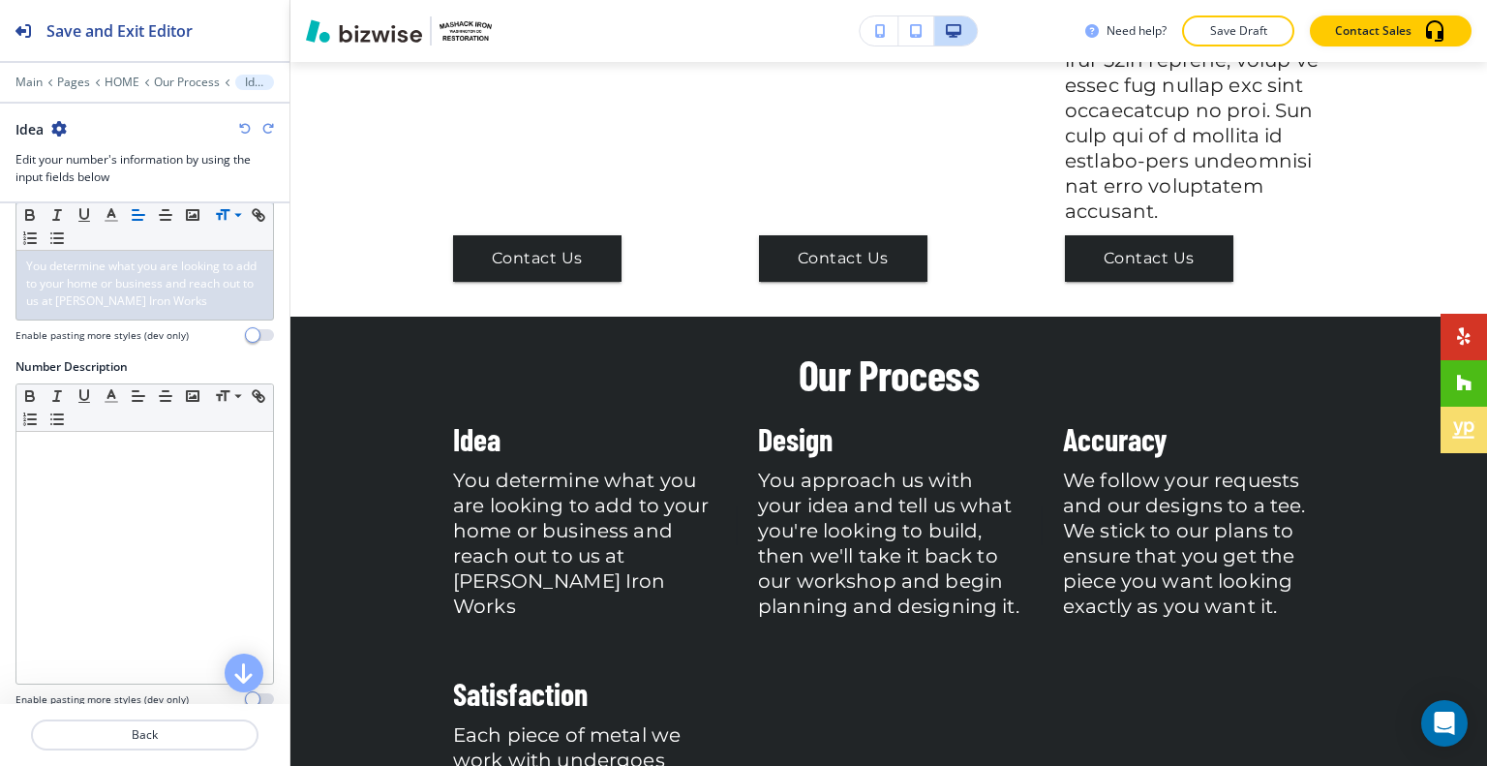
scroll to position [226, 0]
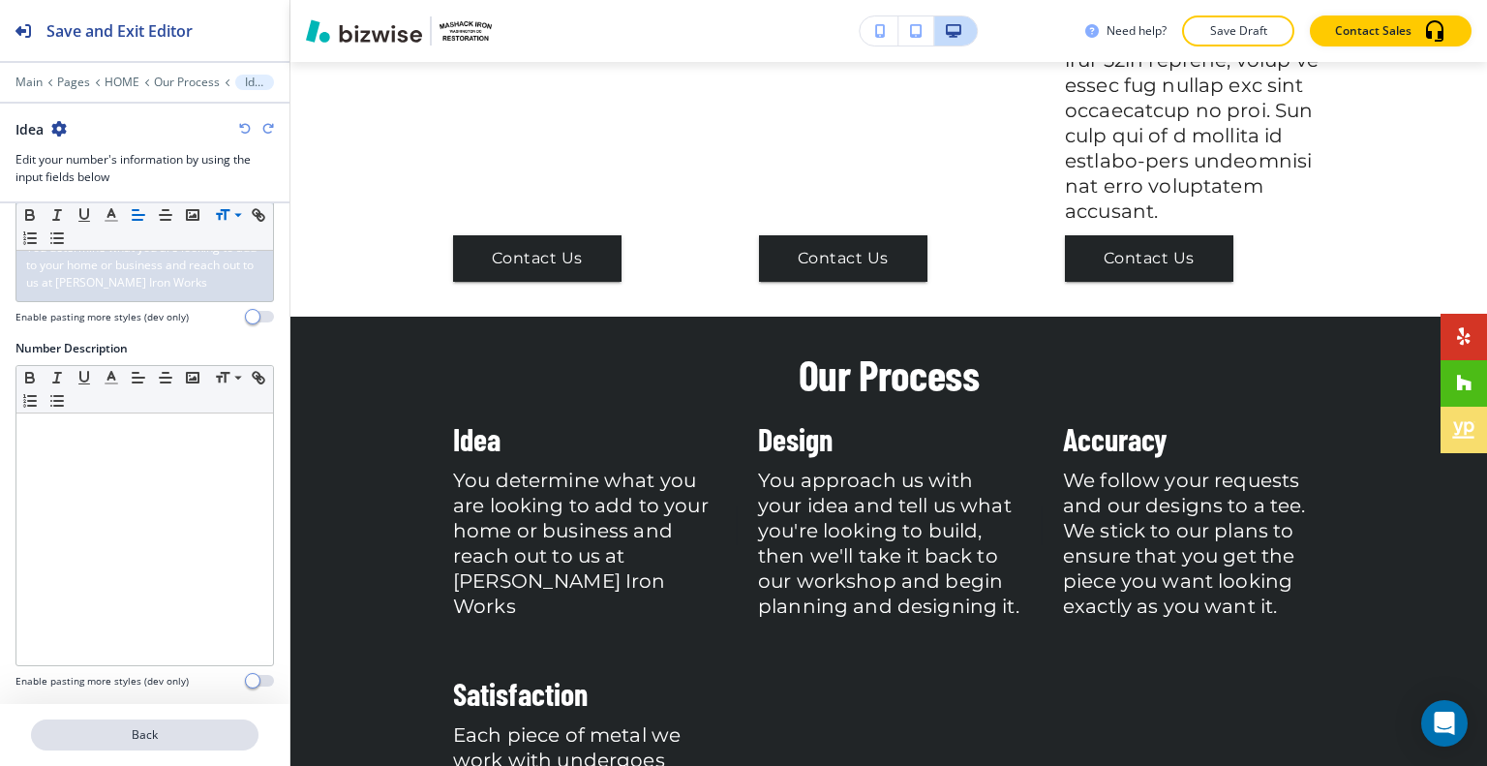
click at [167, 747] on button "Back" at bounding box center [144, 734] width 227 height 31
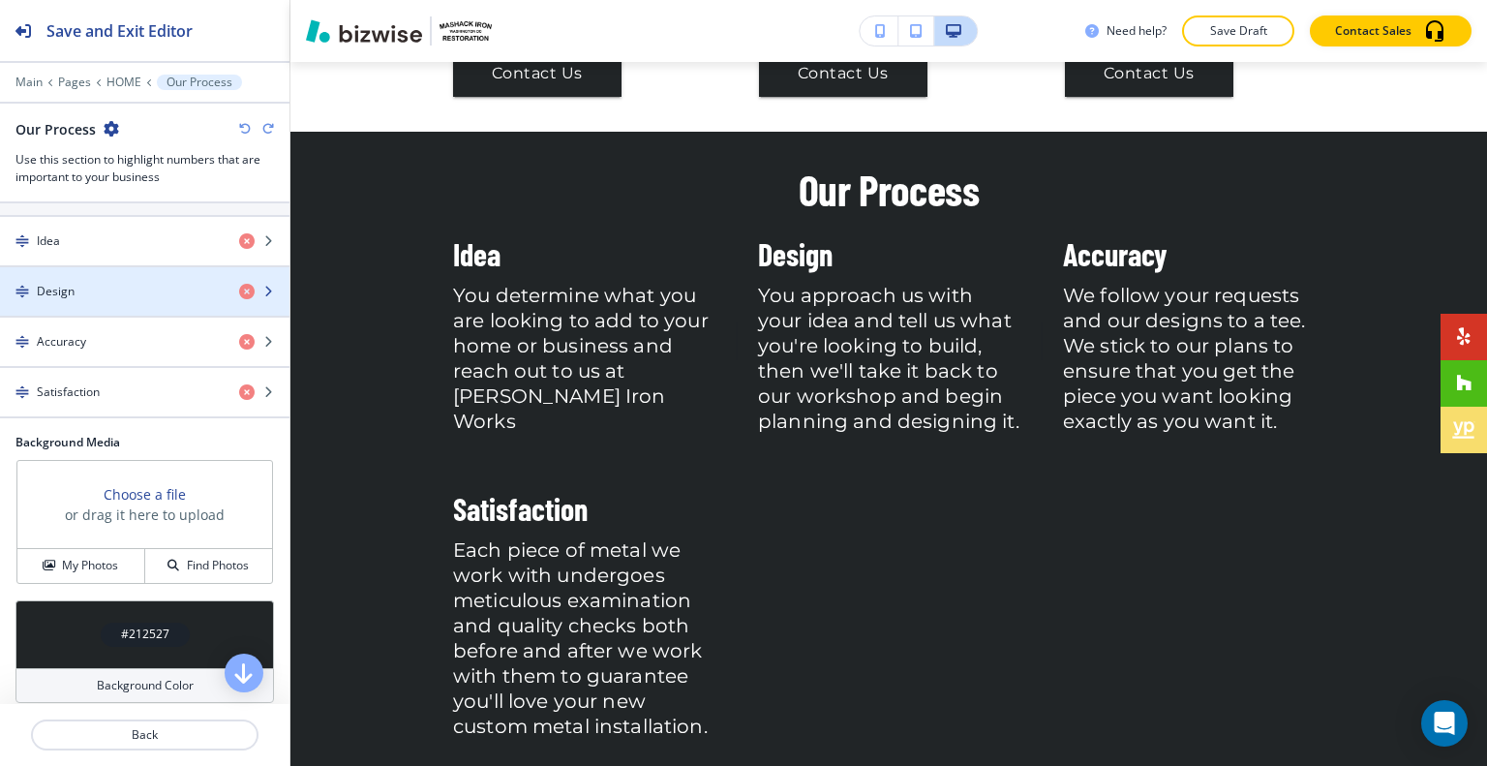
scroll to position [290, 0]
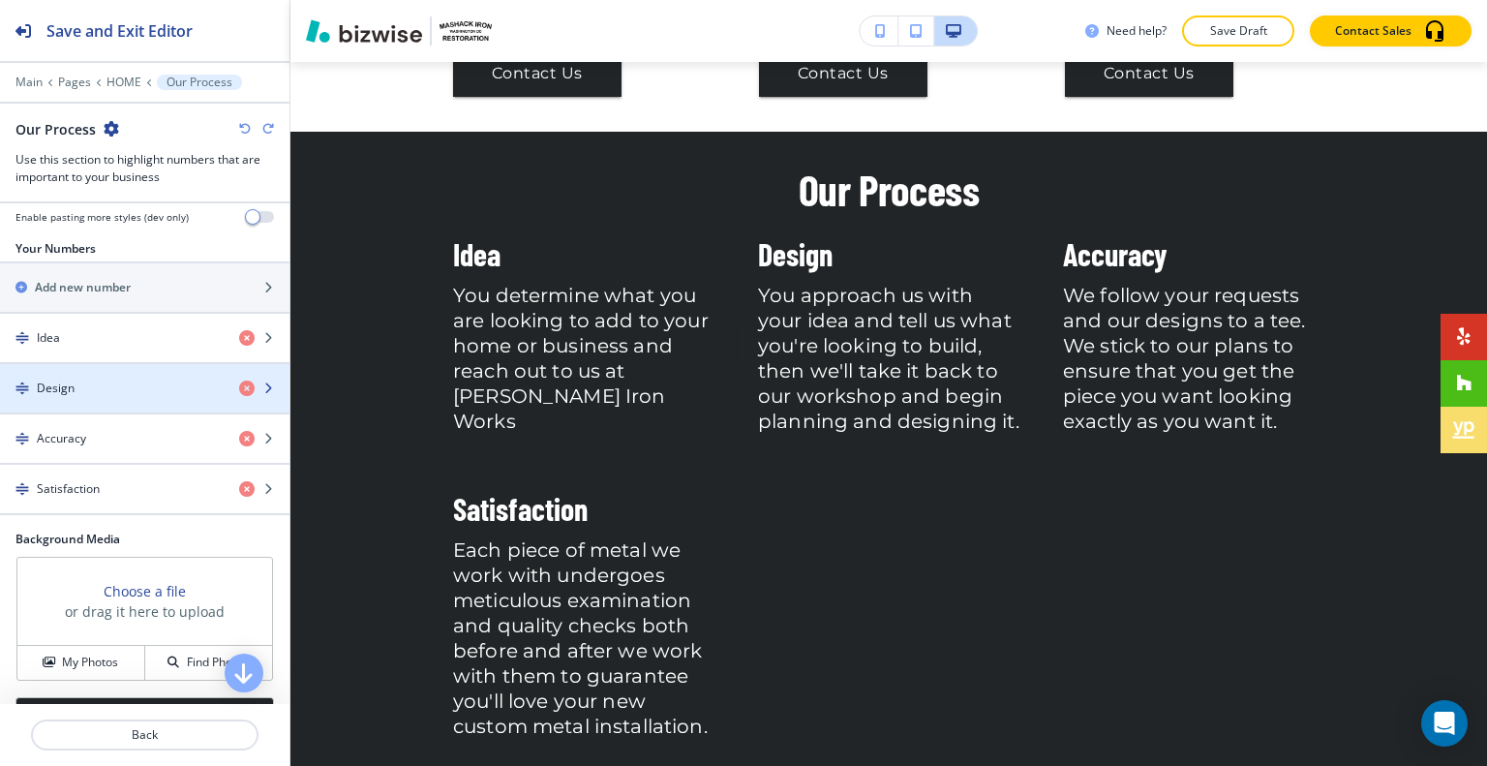
click at [136, 397] on div "button" at bounding box center [144, 404] width 289 height 15
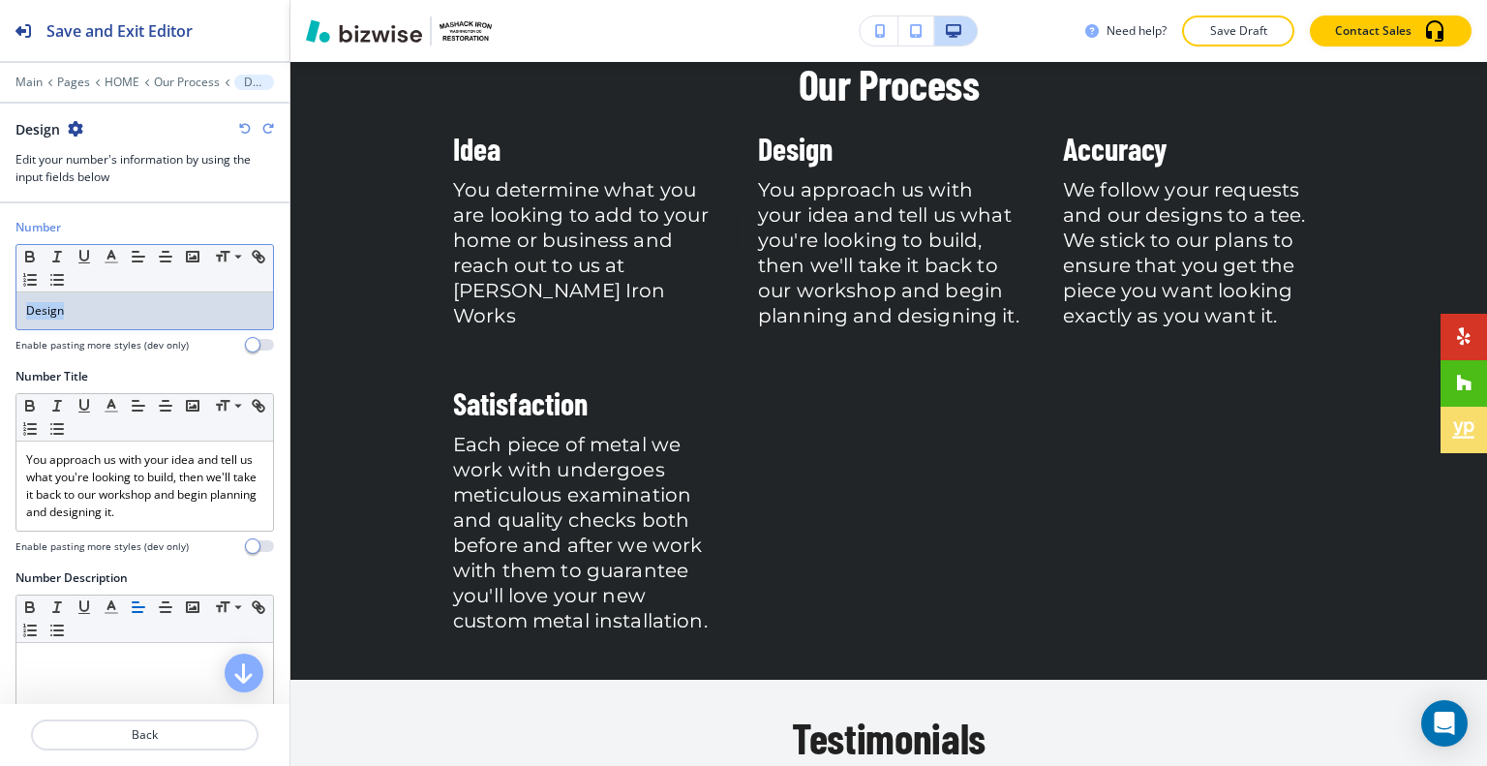
drag, startPoint x: 129, startPoint y: 307, endPoint x: 15, endPoint y: 311, distance: 113.3
click at [15, 311] on div "Small Normal Large Huge Design" at bounding box center [144, 287] width 258 height 86
click at [31, 258] on icon "button" at bounding box center [30, 258] width 8 height 5
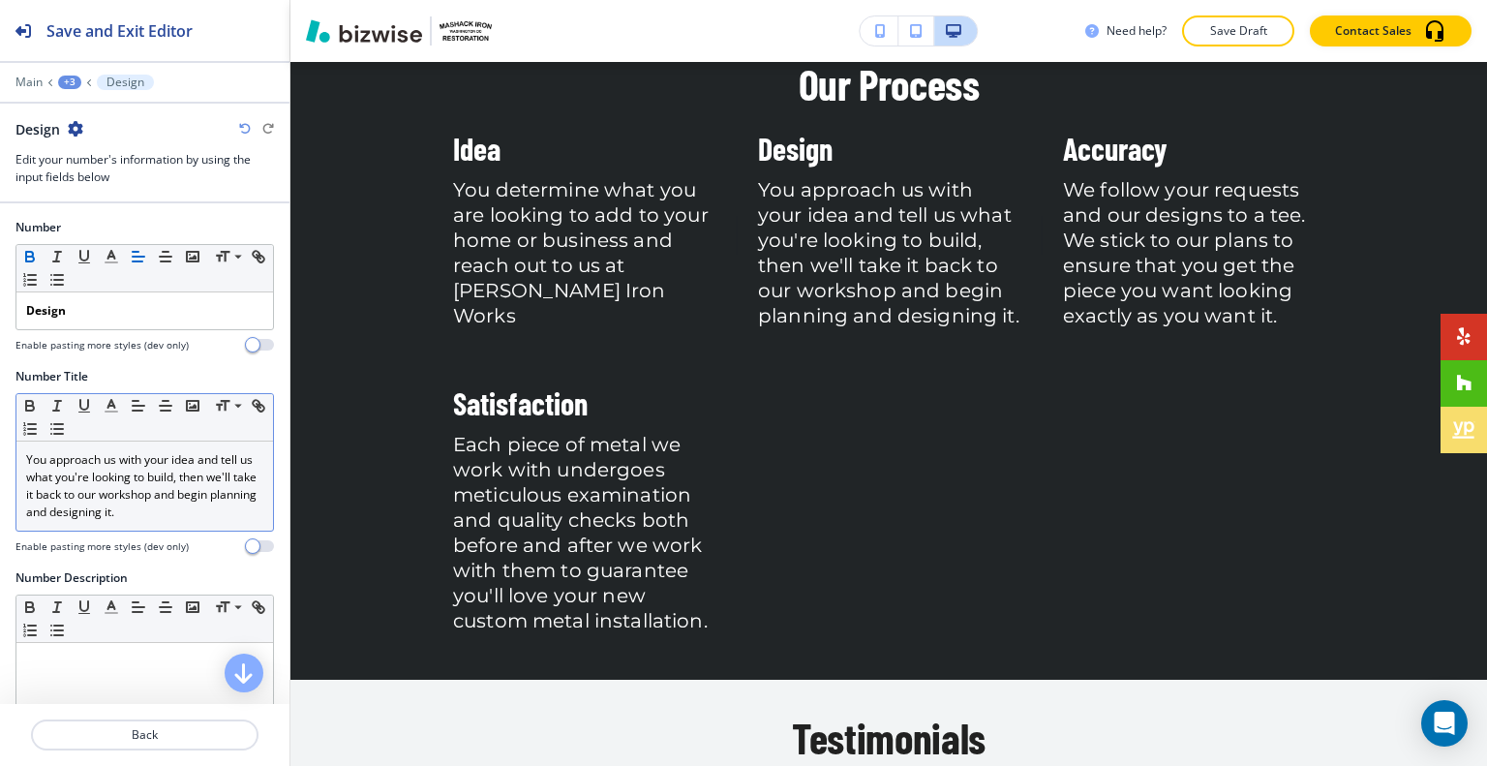
click at [108, 429] on div "Small Normal Large Huge" at bounding box center [144, 417] width 256 height 47
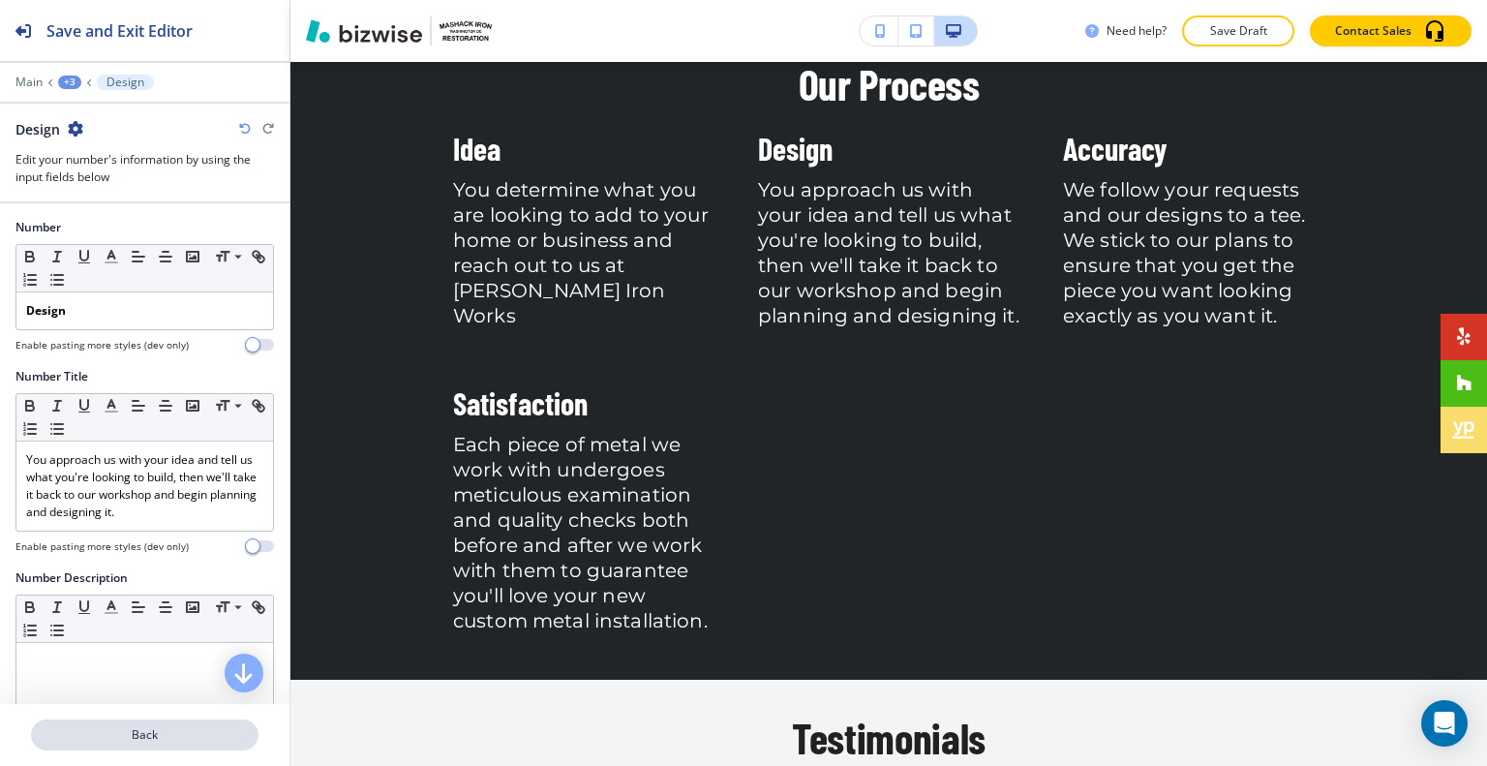
click at [203, 739] on p "Back" at bounding box center [145, 734] width 224 height 17
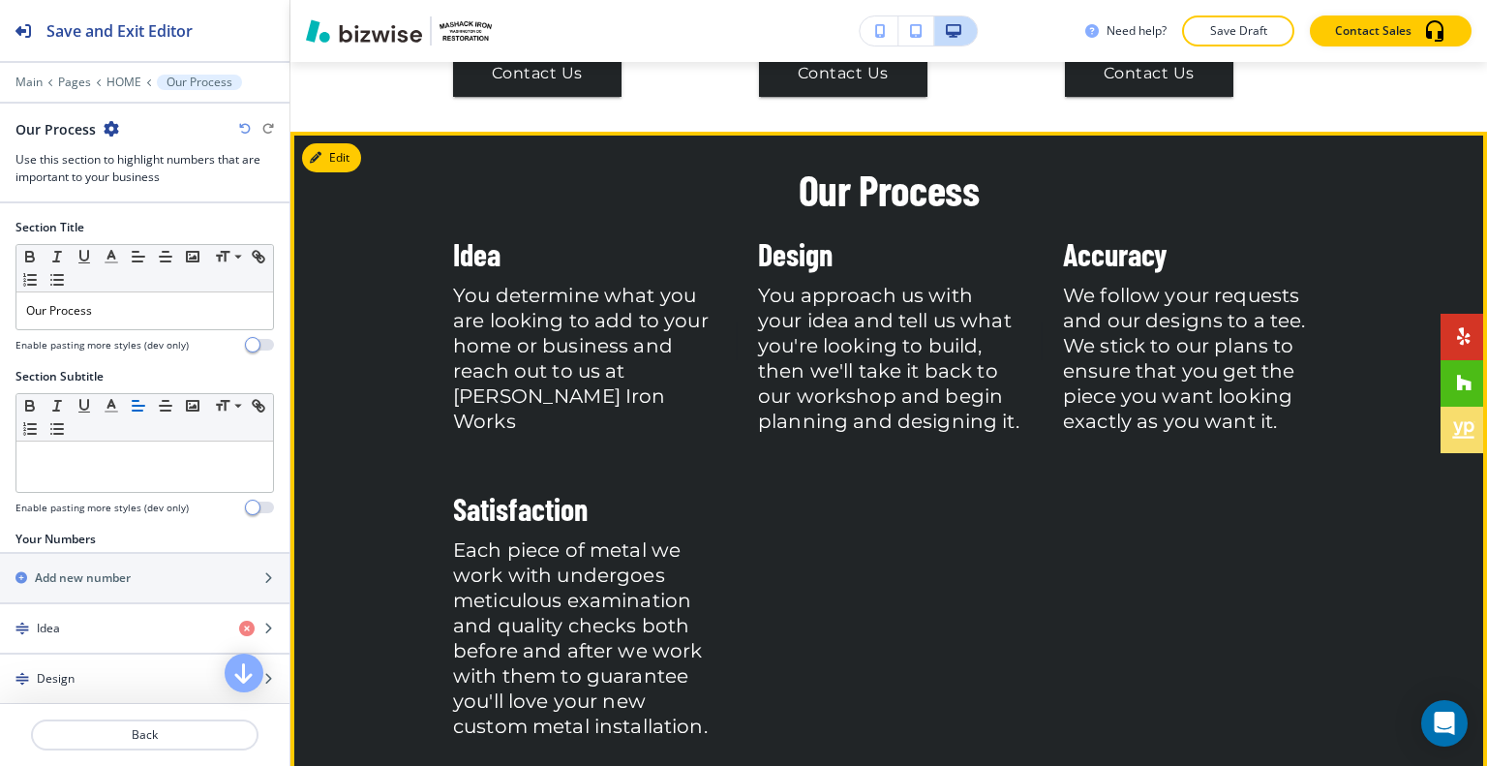
scroll to position [4525, 0]
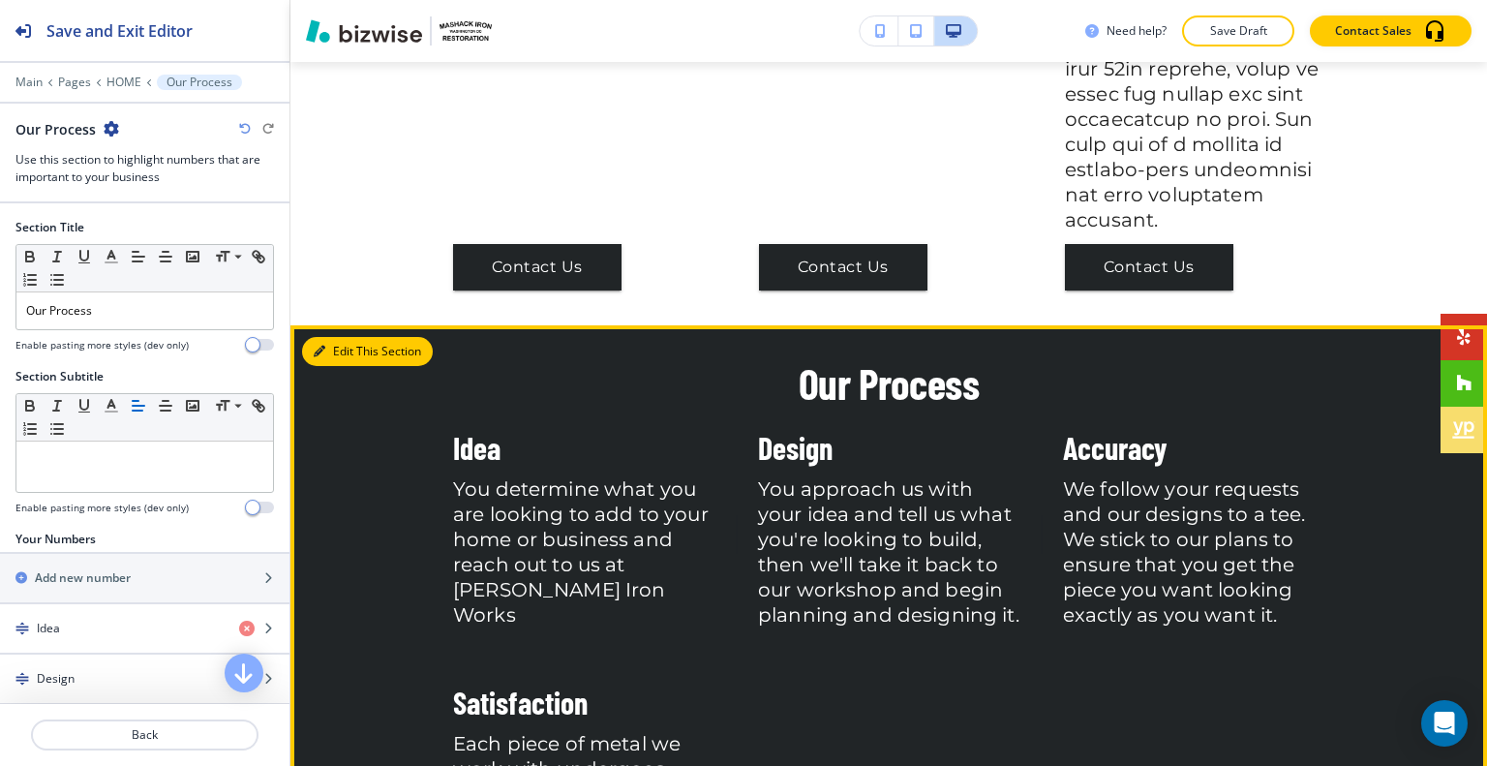
click at [350, 337] on button "Edit This Section" at bounding box center [367, 351] width 131 height 29
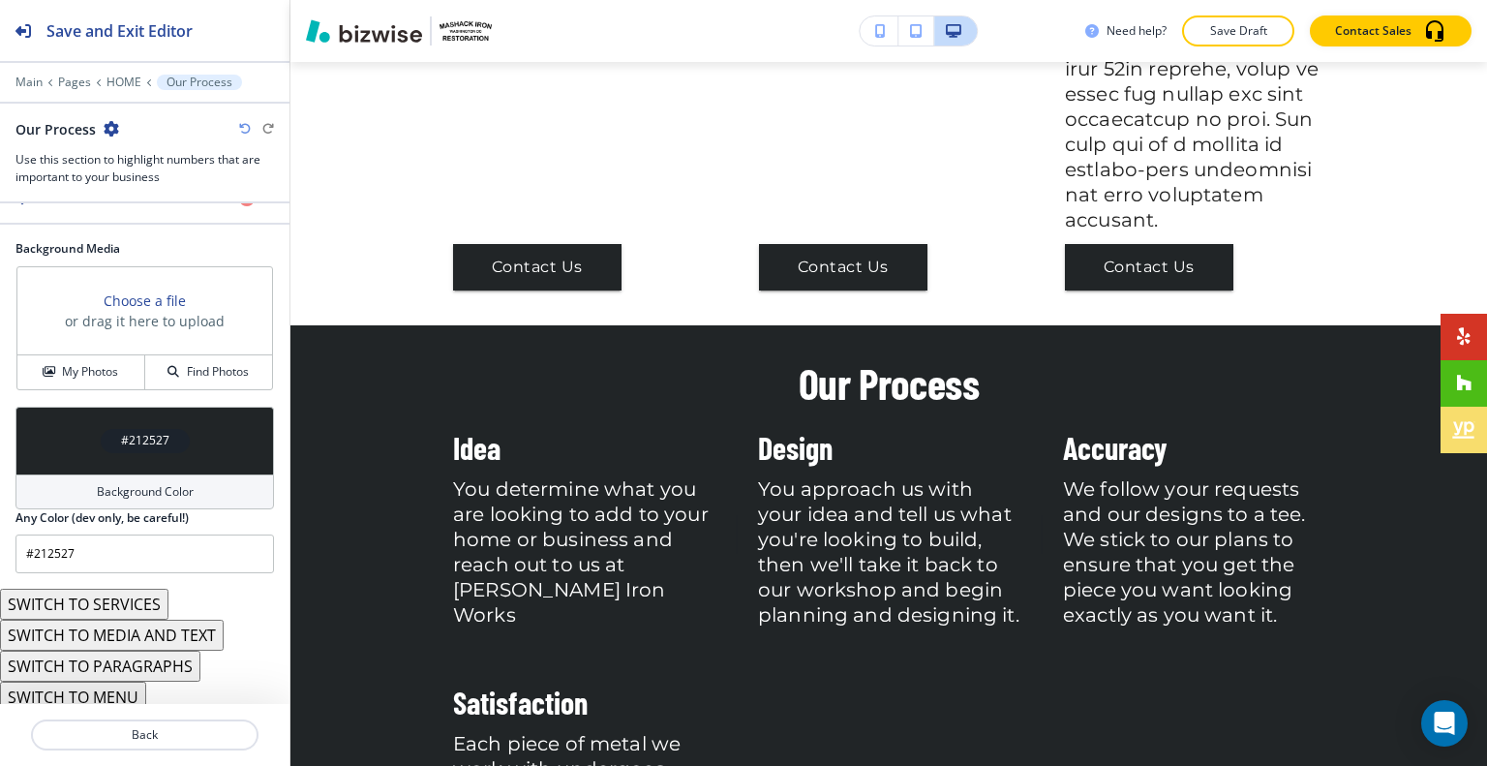
scroll to position [584, 0]
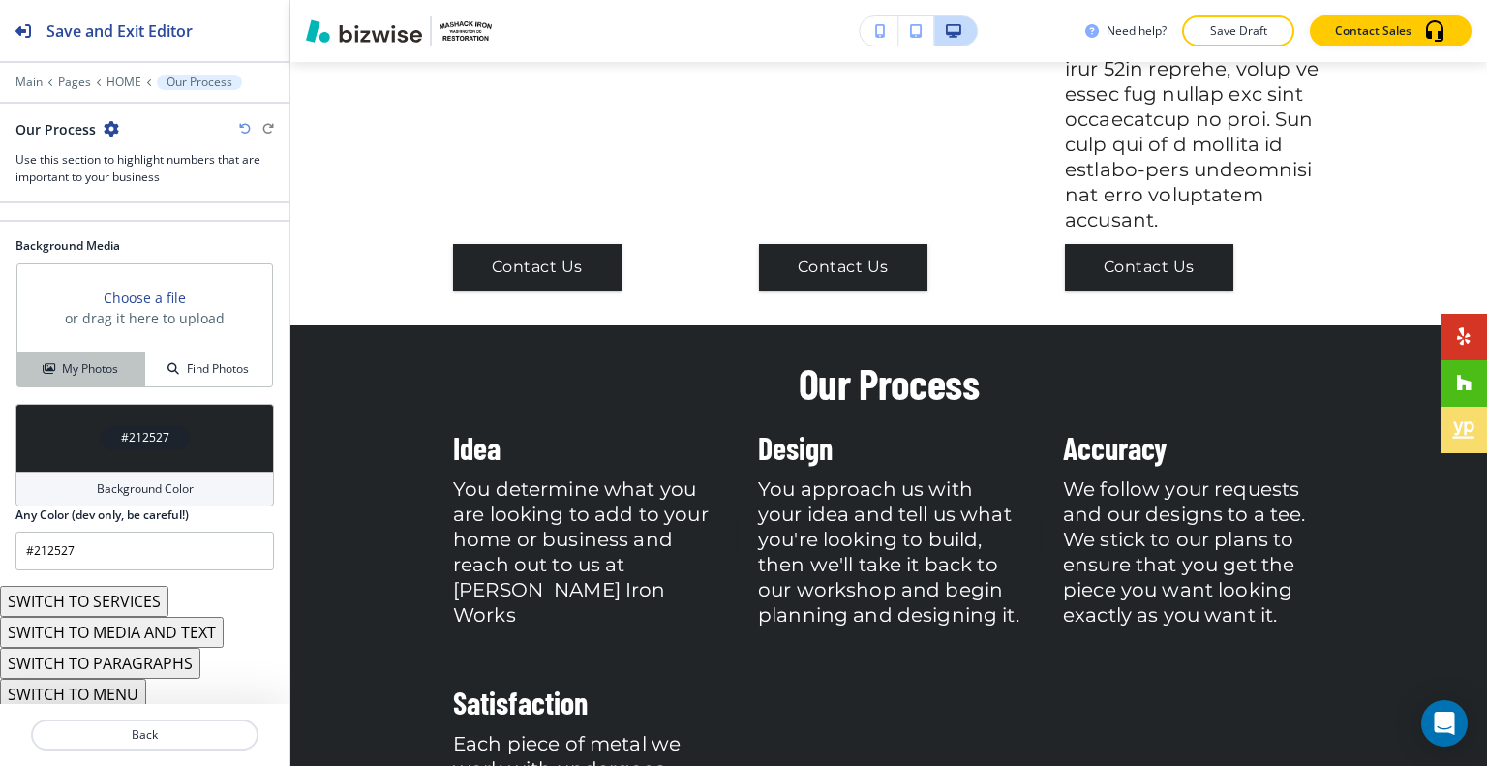
click at [114, 375] on button "My Photos" at bounding box center [81, 369] width 128 height 34
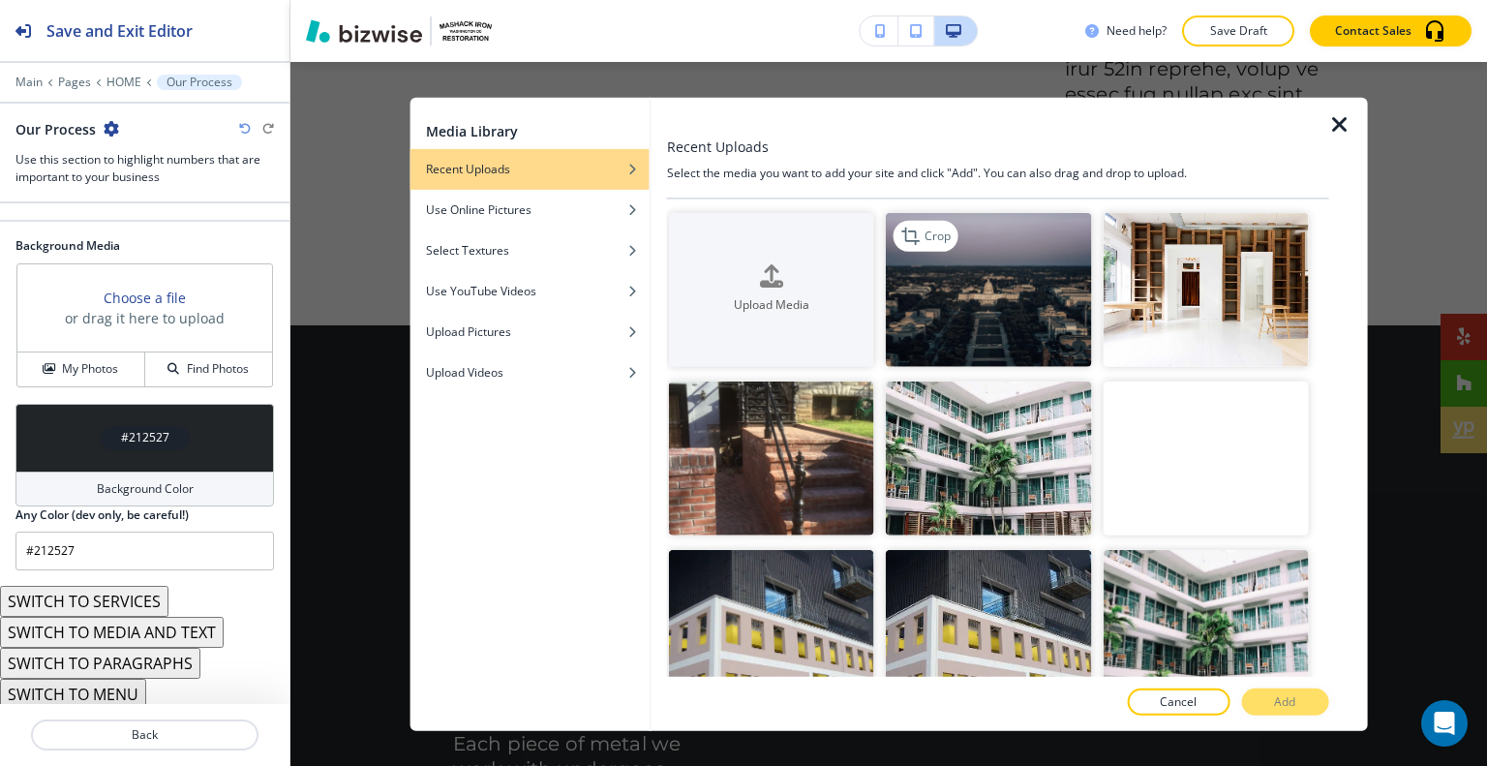
click at [1026, 306] on img "button" at bounding box center [988, 289] width 205 height 154
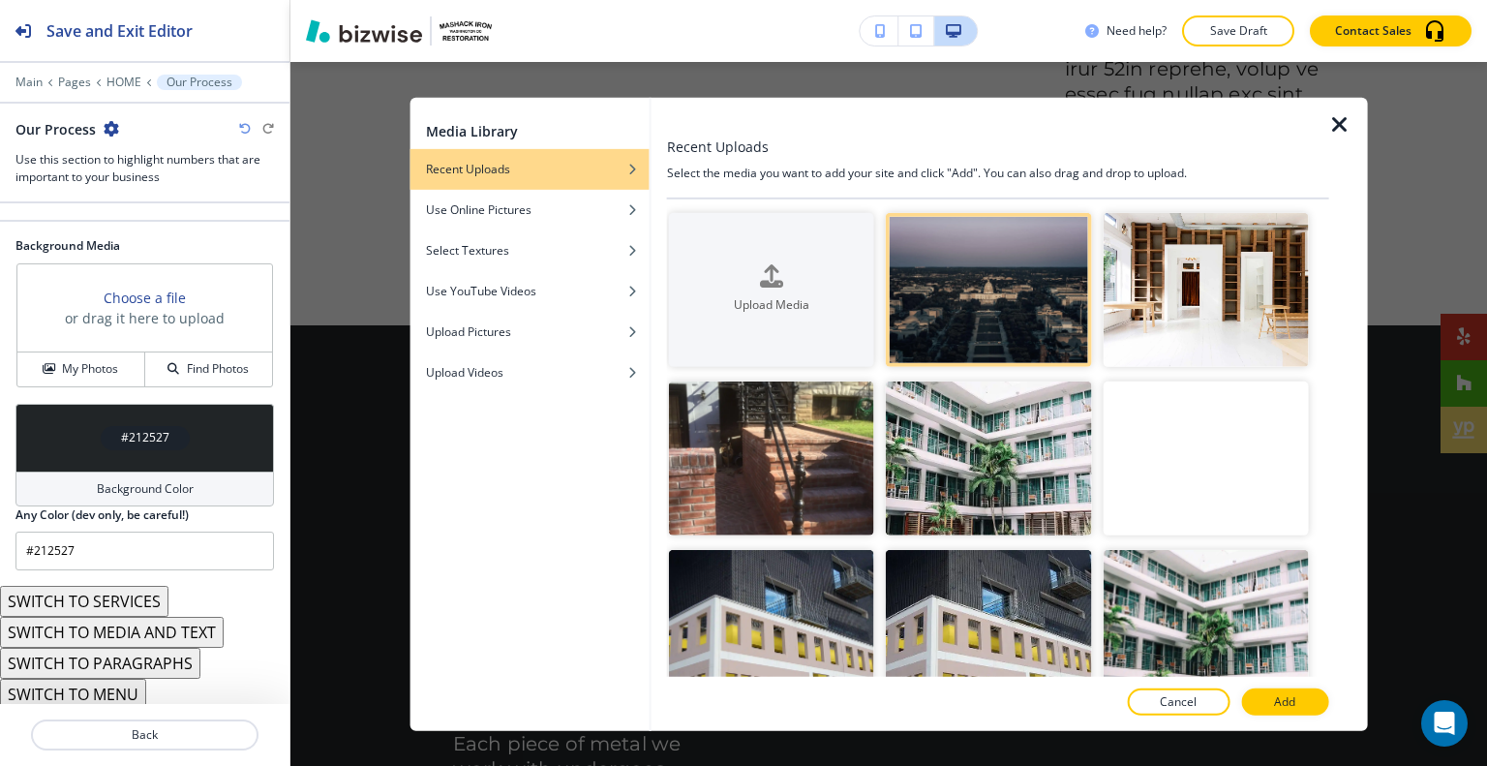
click at [1297, 702] on button "Add" at bounding box center [1284, 701] width 87 height 27
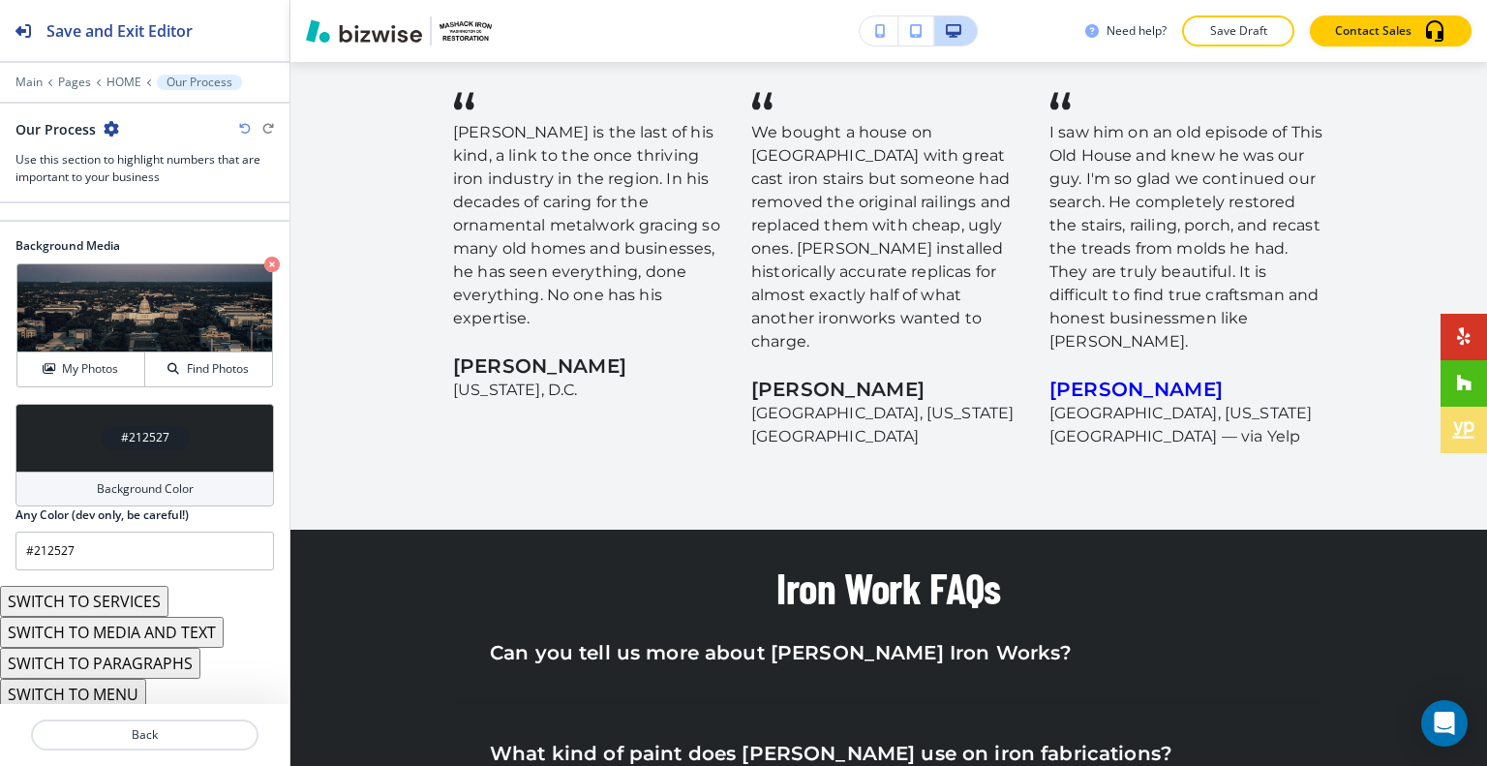
scroll to position [6073, 0]
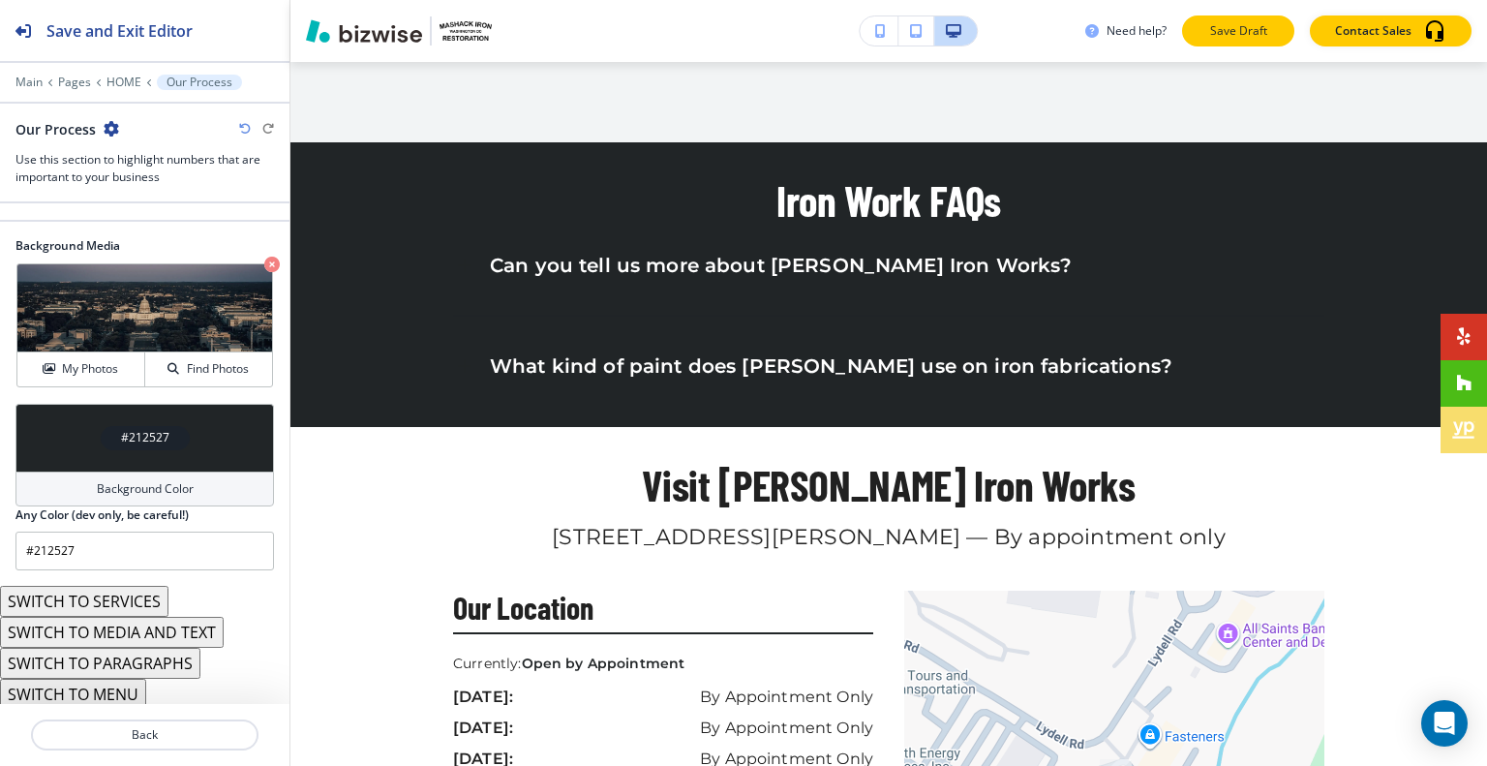
click at [1277, 26] on button "Save Draft" at bounding box center [1238, 30] width 112 height 31
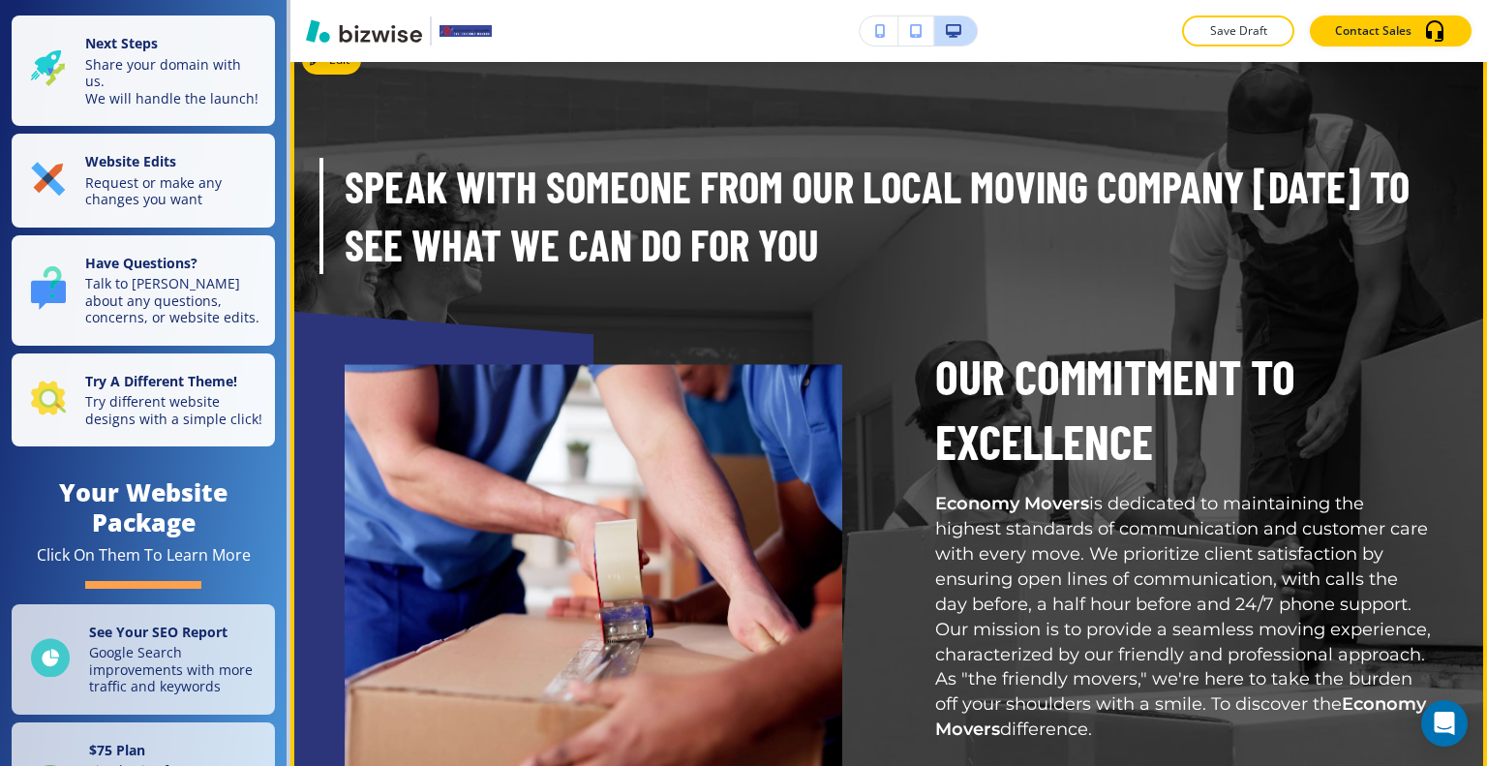
scroll to position [5129, 0]
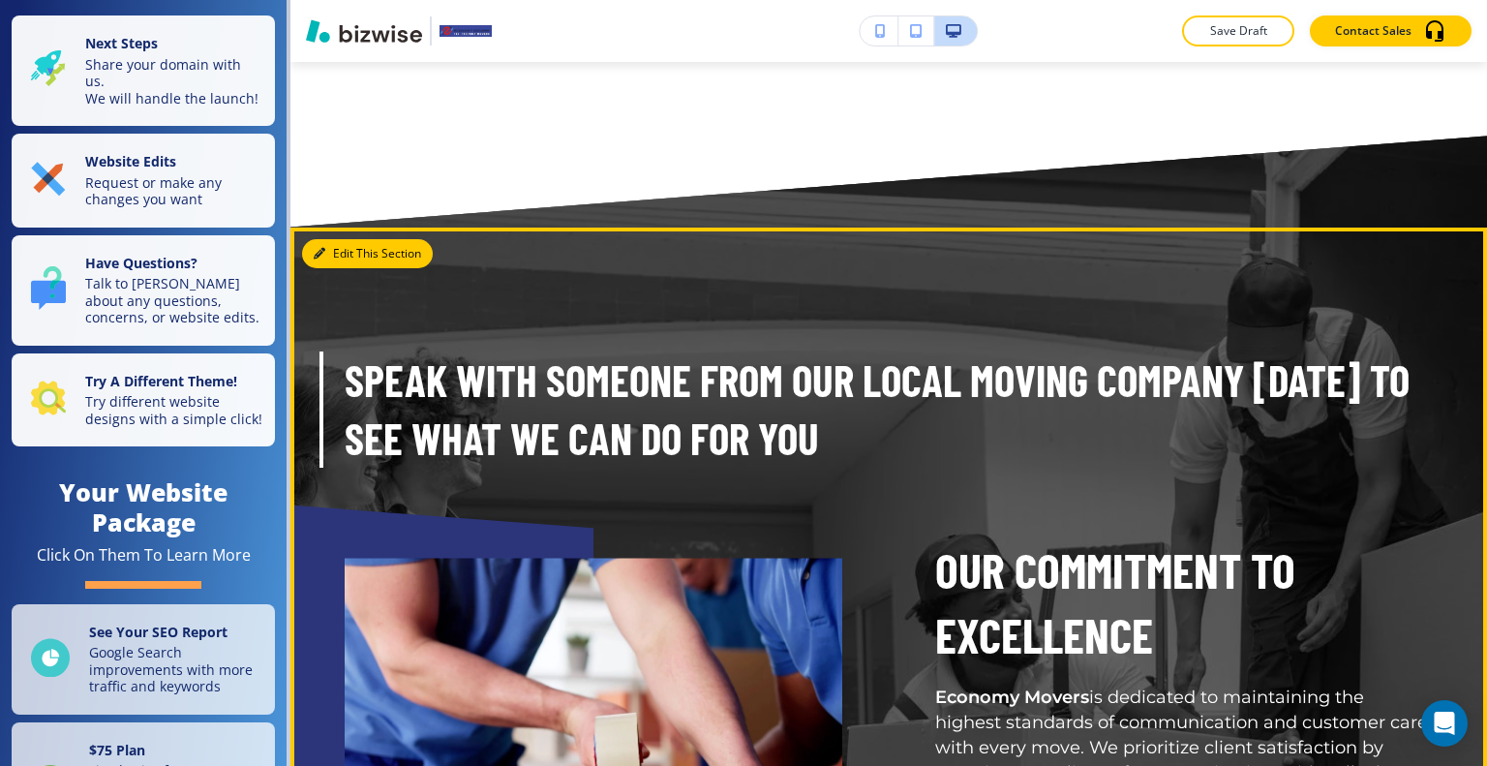
click at [348, 248] on button "Edit This Section" at bounding box center [367, 253] width 131 height 29
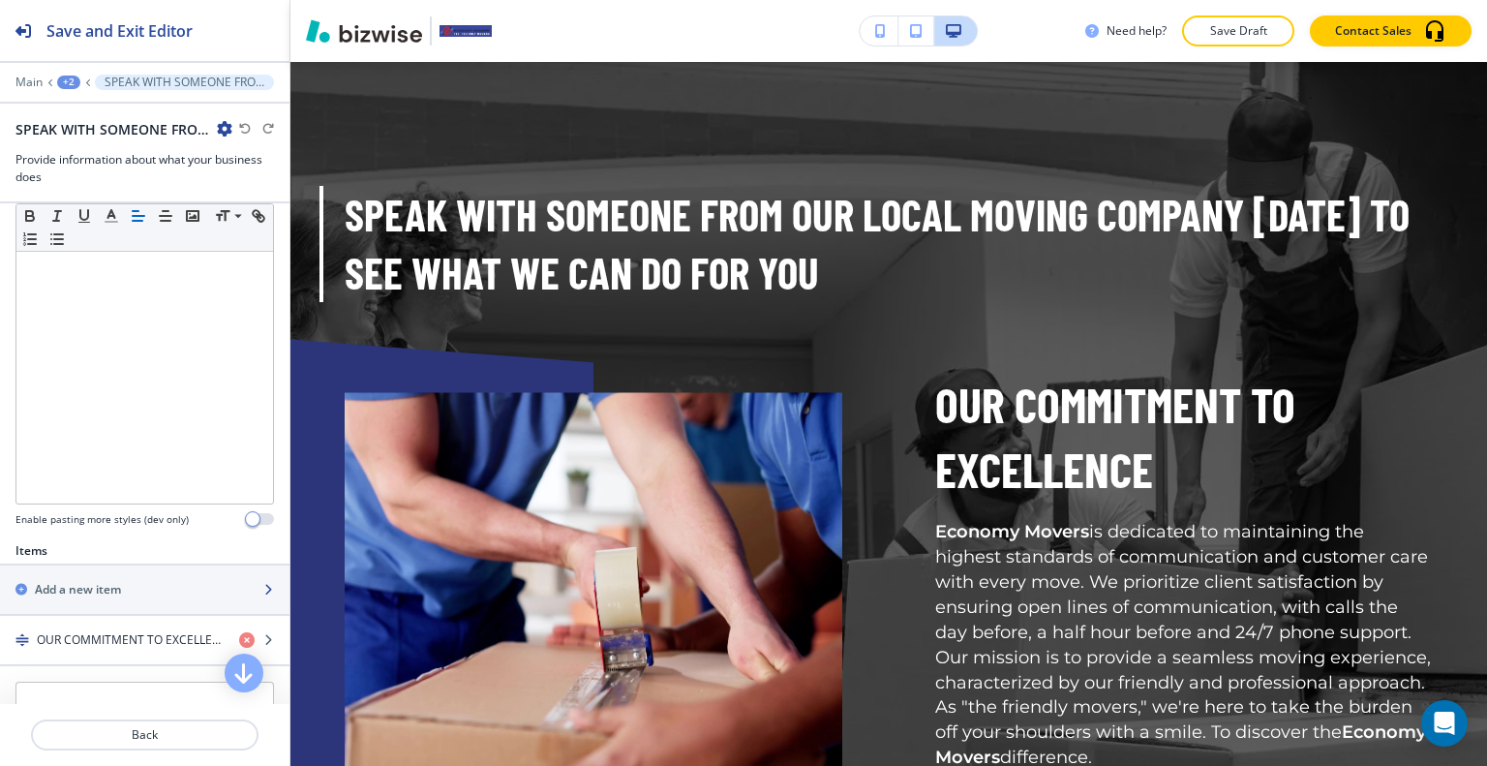
scroll to position [484, 0]
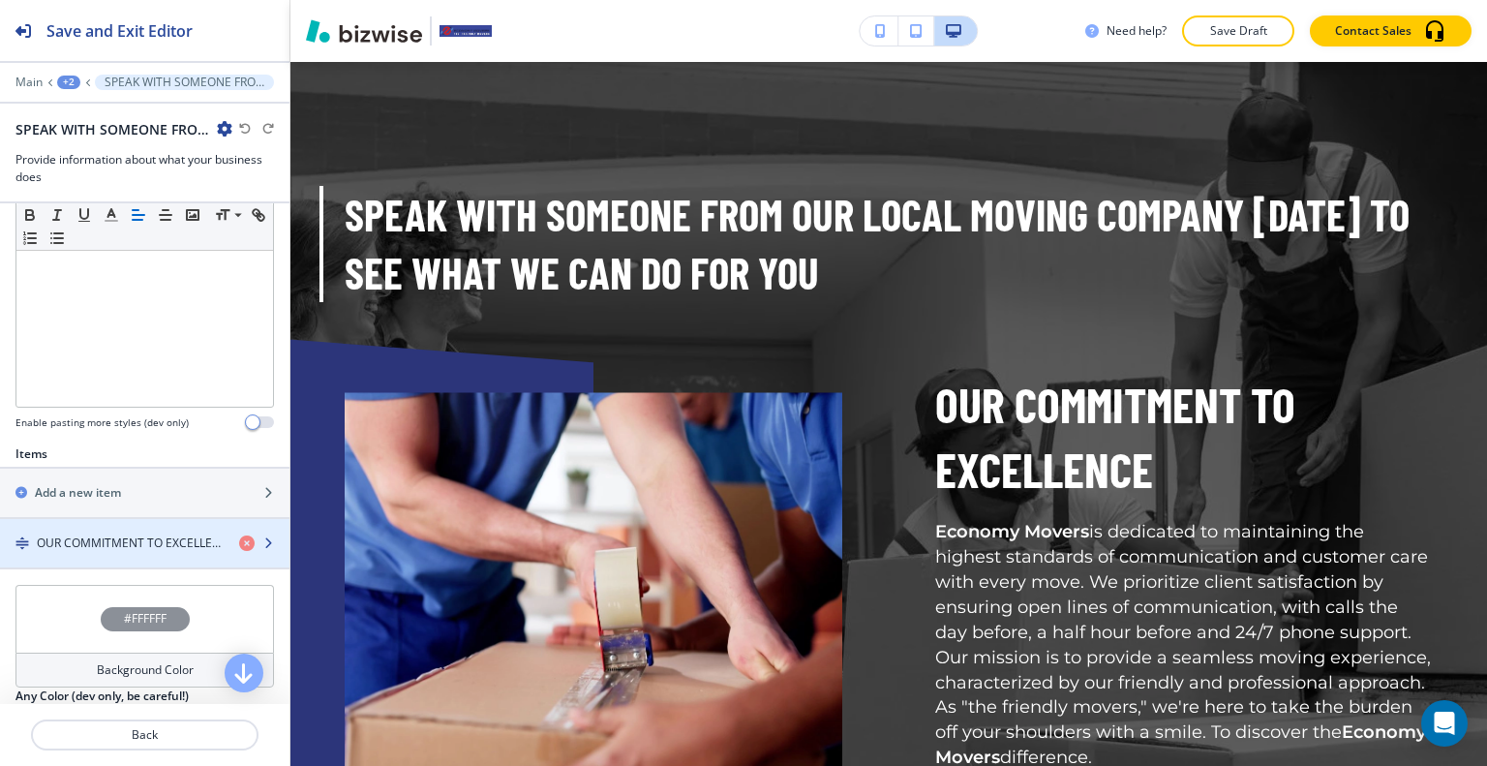
click at [163, 534] on h4 "OUR COMMITMENT TO EXCELLENCE" at bounding box center [130, 542] width 187 height 17
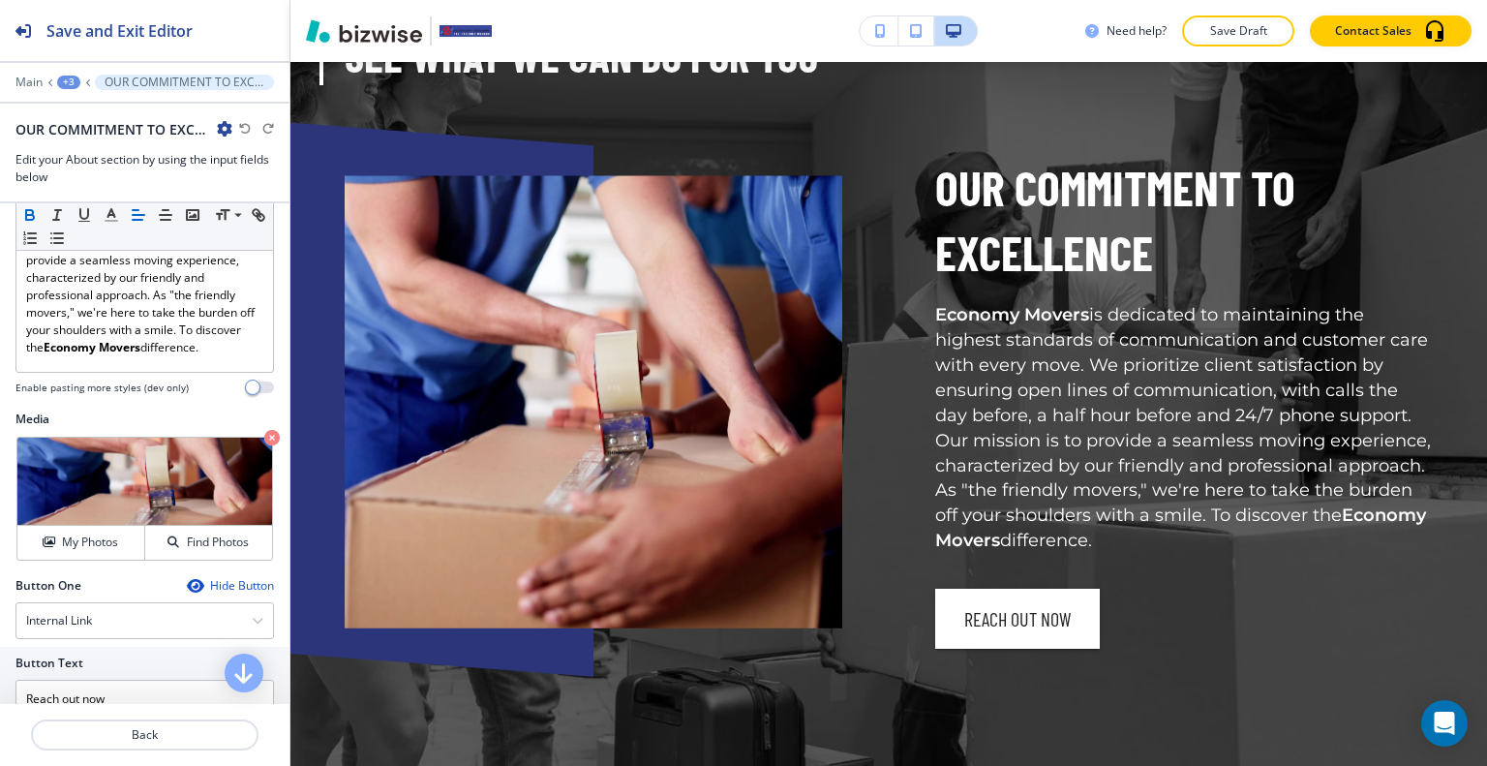
scroll to position [677, 0]
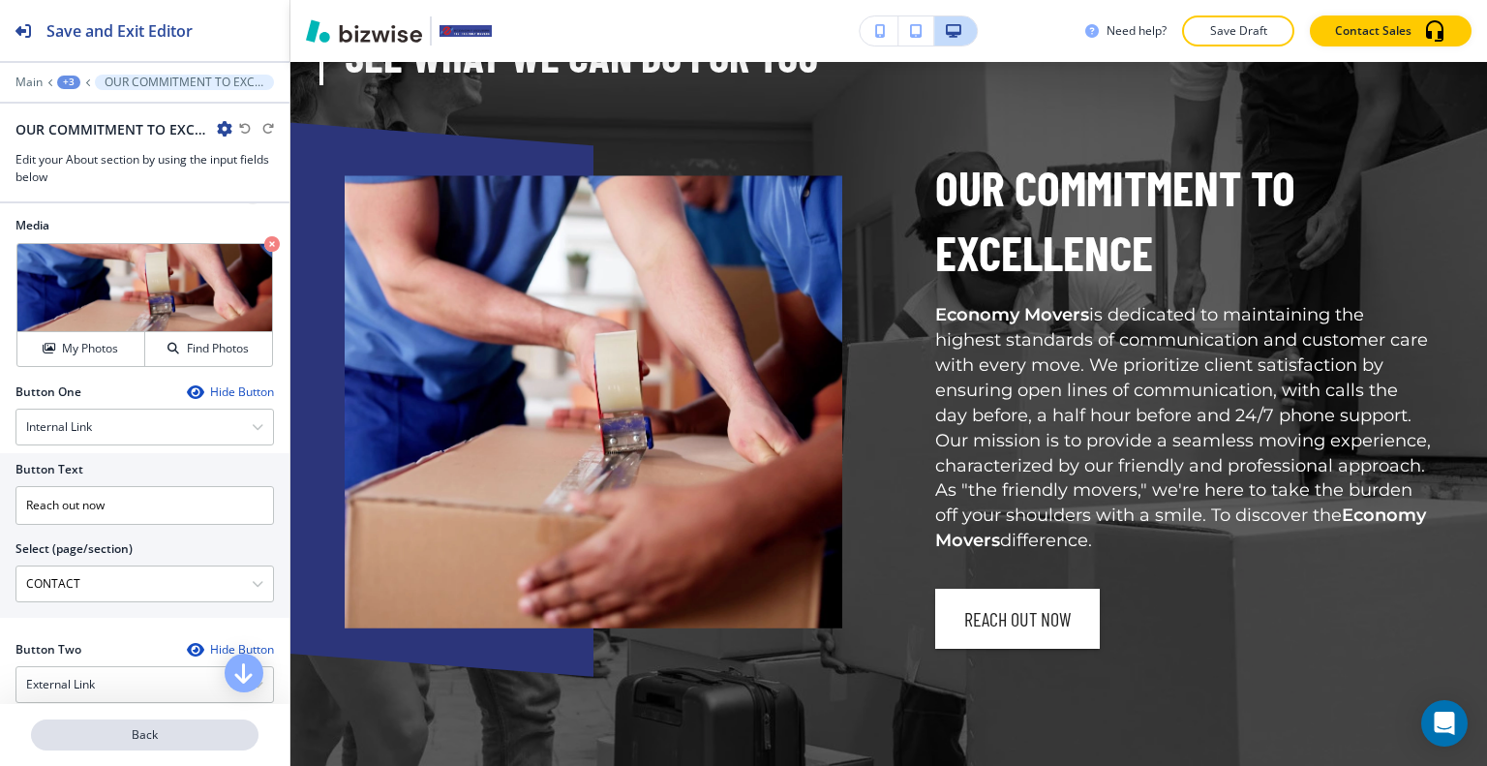
click at [114, 737] on p "Back" at bounding box center [145, 734] width 224 height 17
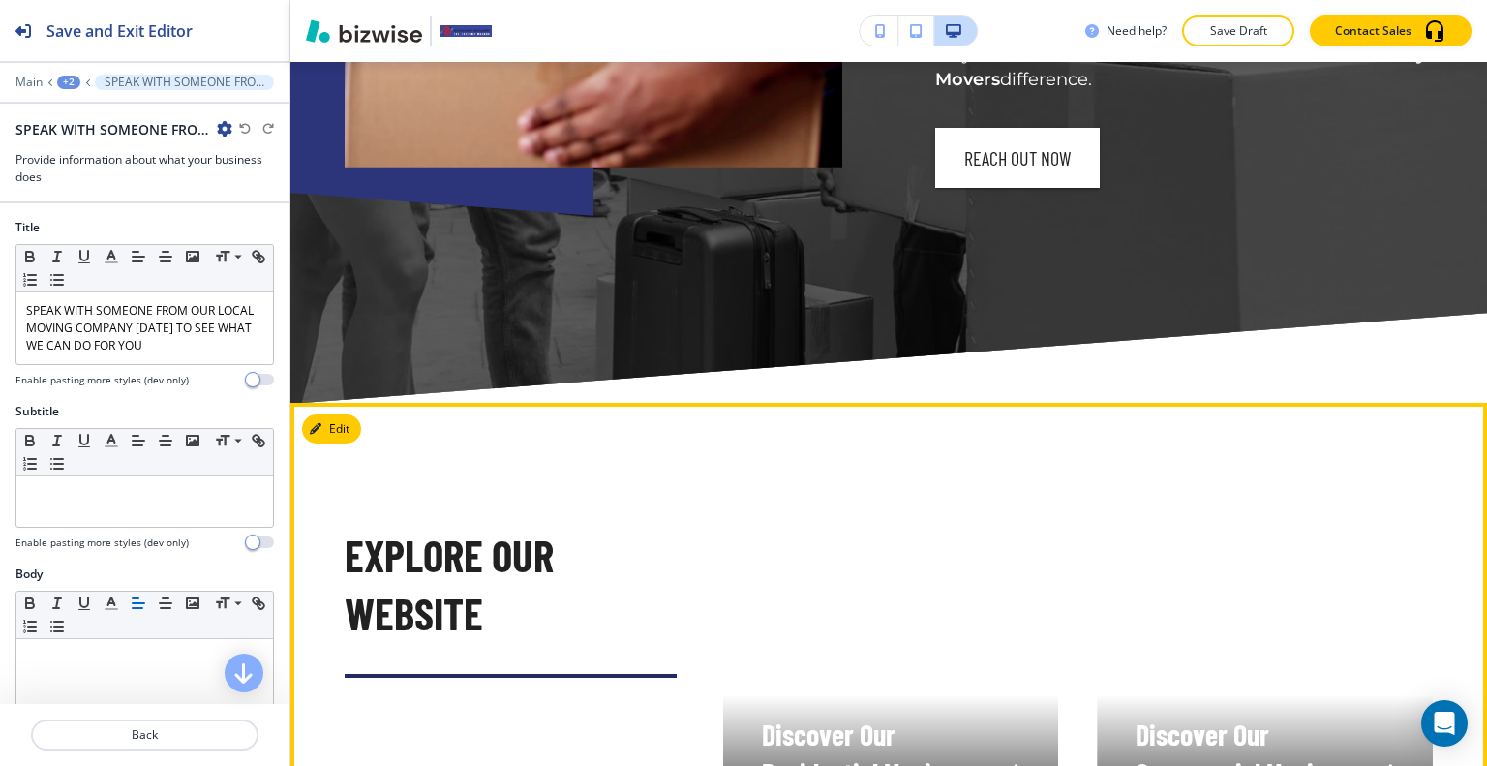
scroll to position [6360, 0]
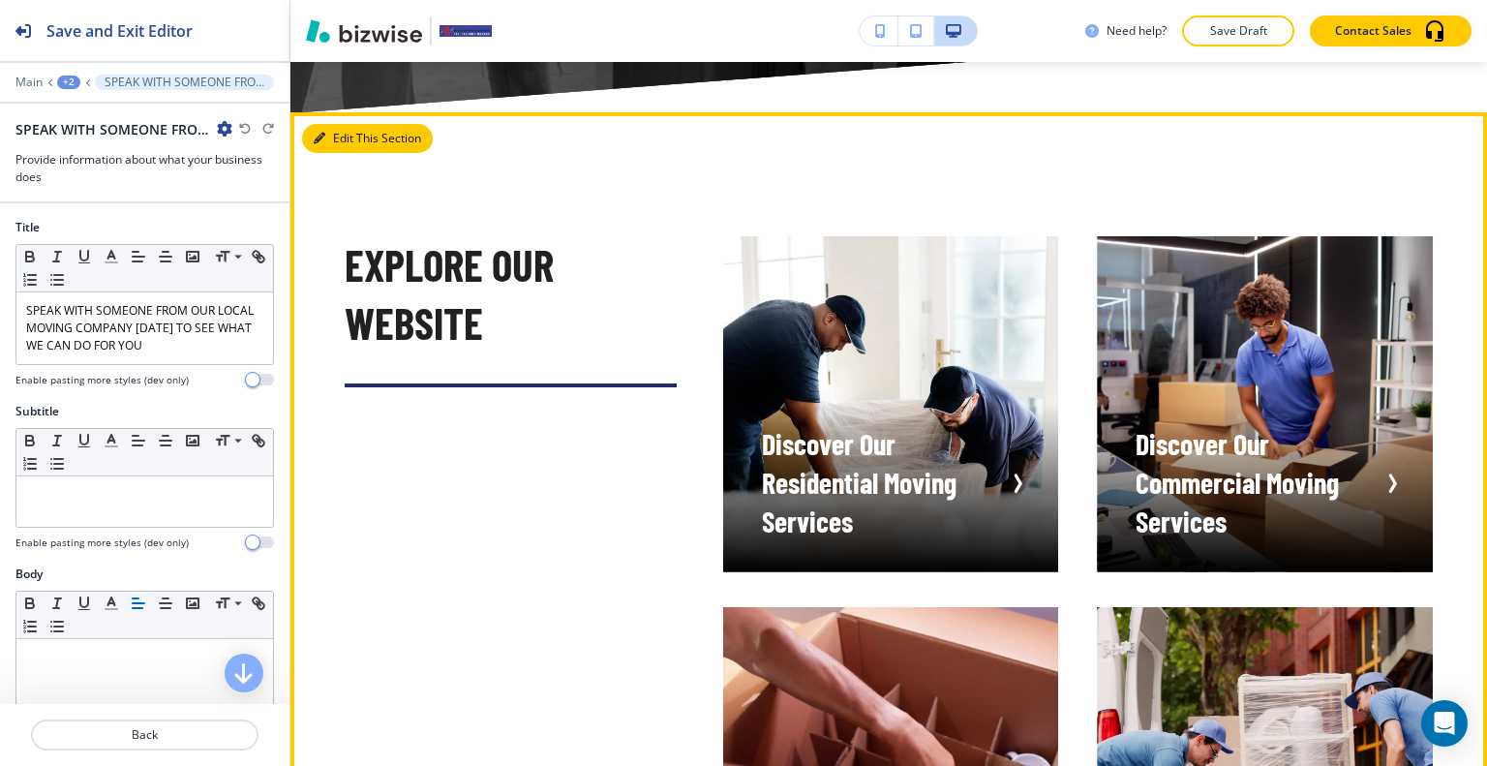
click at [341, 136] on button "Edit This Section" at bounding box center [367, 138] width 131 height 29
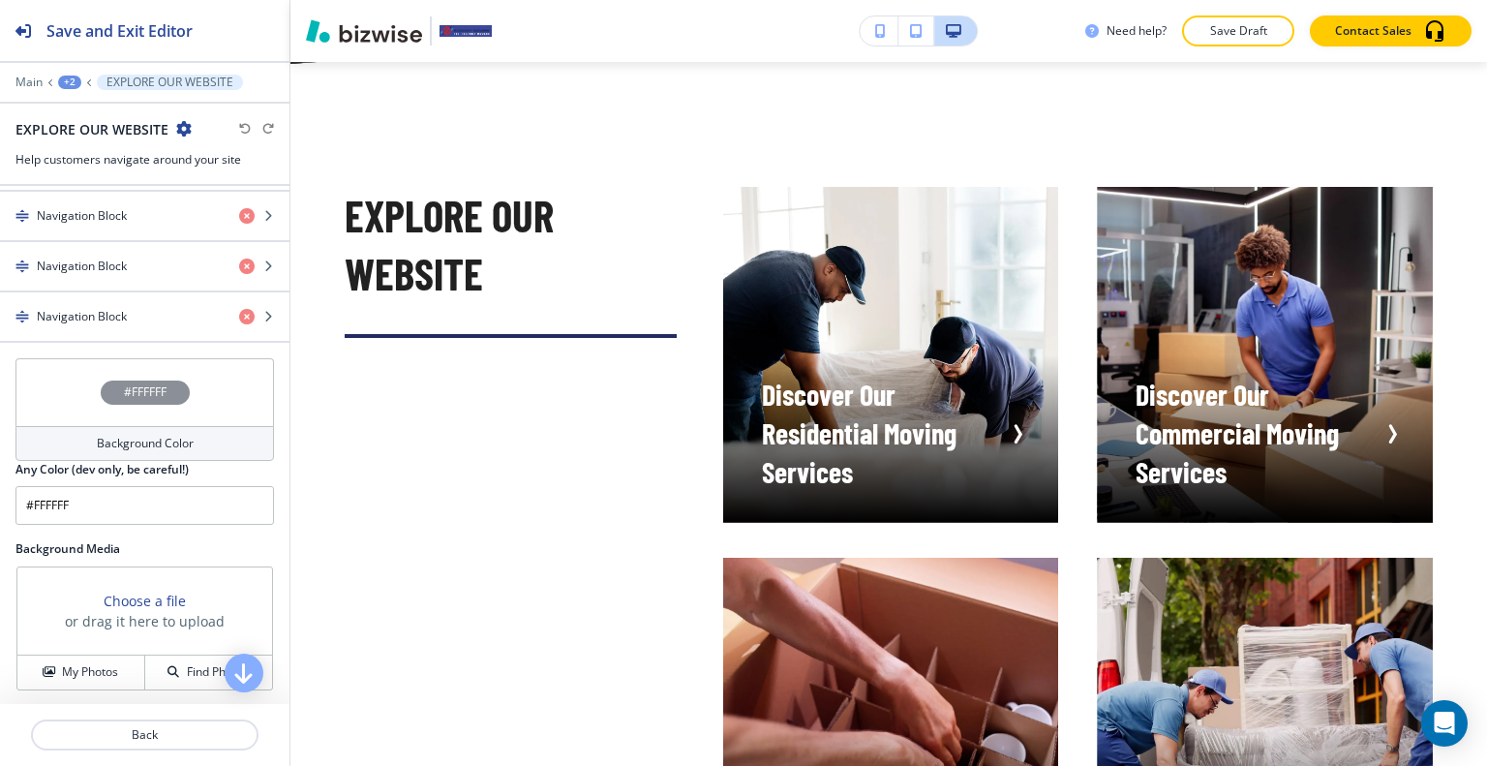
scroll to position [1239, 0]
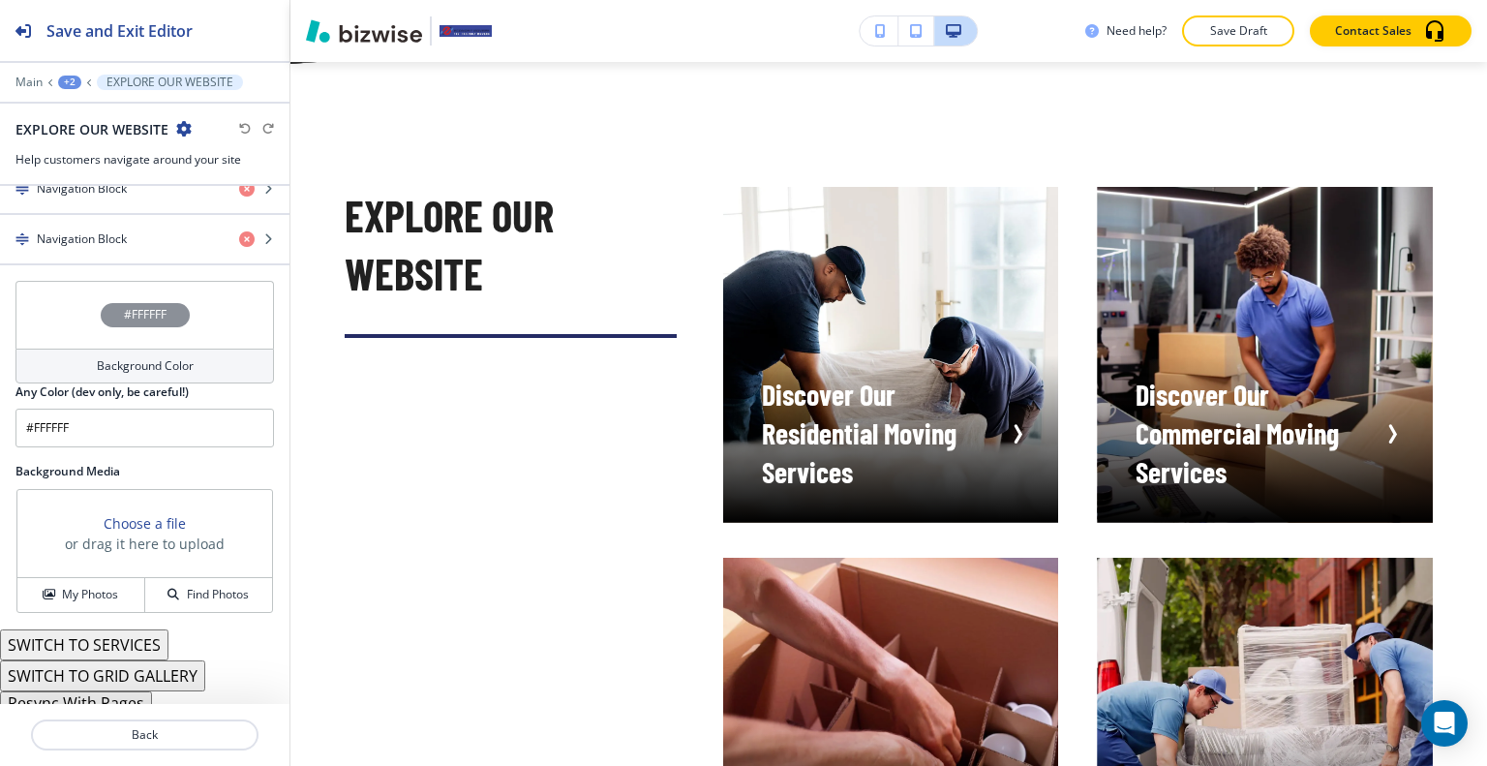
click at [120, 692] on button "Resync With Pages" at bounding box center [76, 702] width 152 height 23
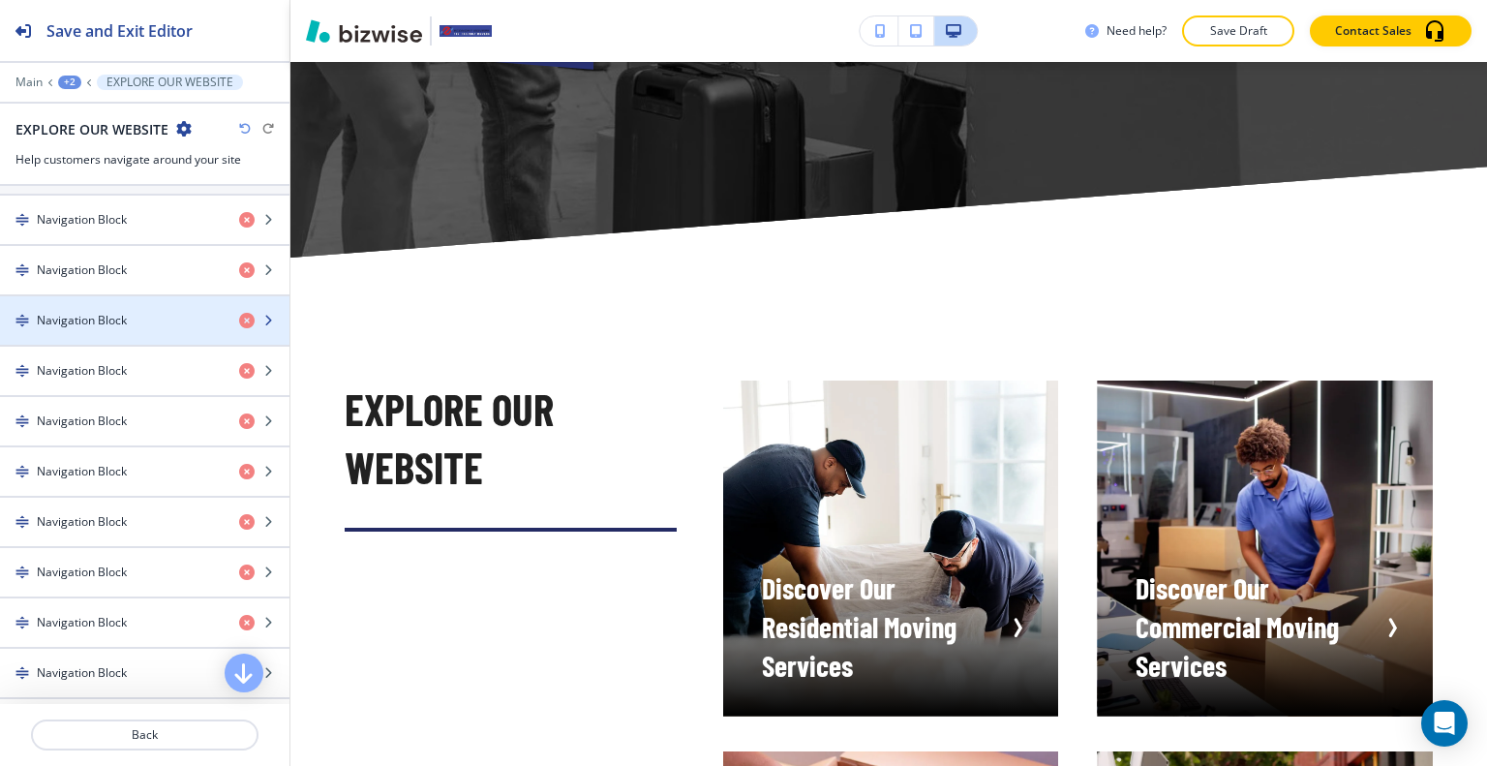
scroll to position [561, 0]
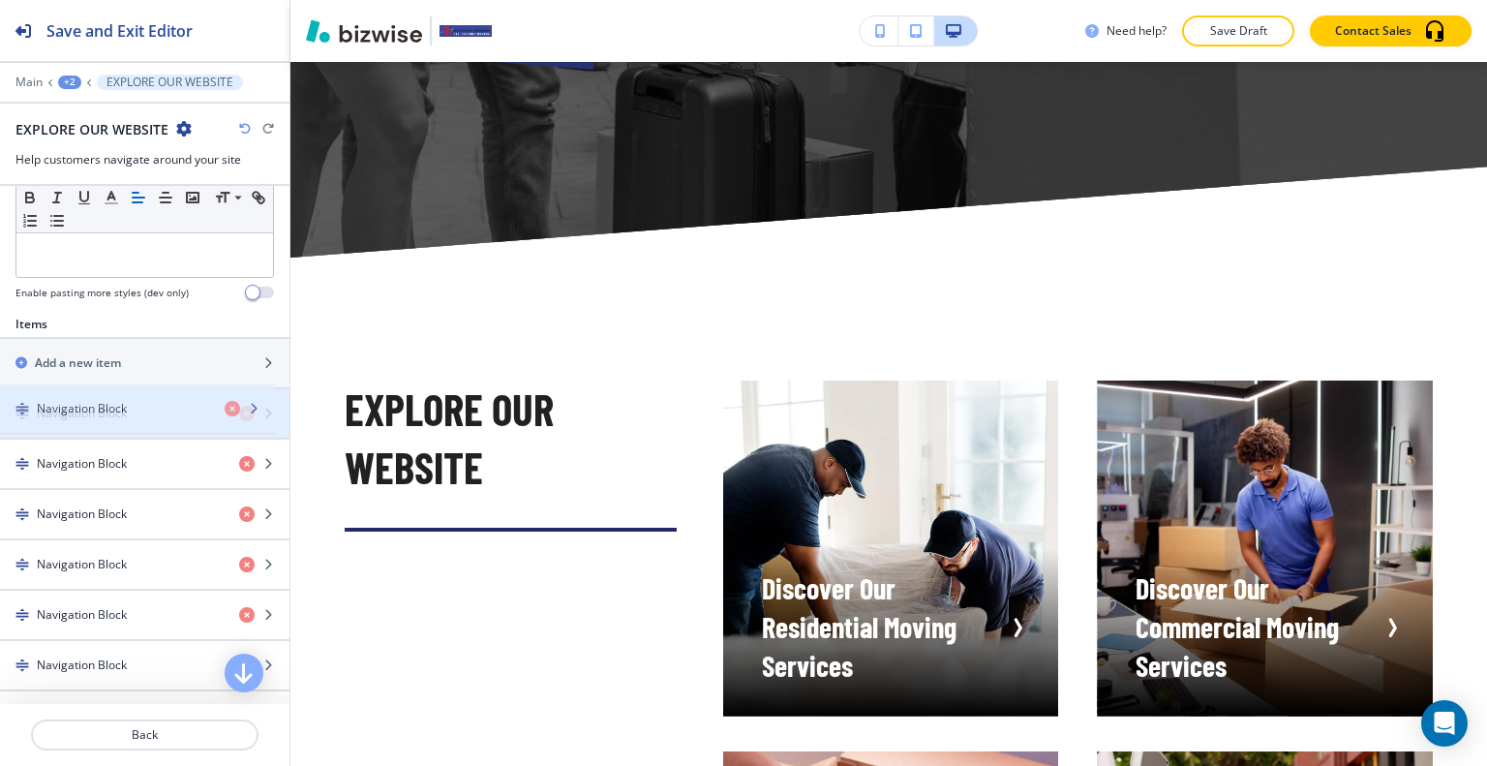
click at [105, 416] on h4 "Navigation Block" at bounding box center [82, 413] width 90 height 17
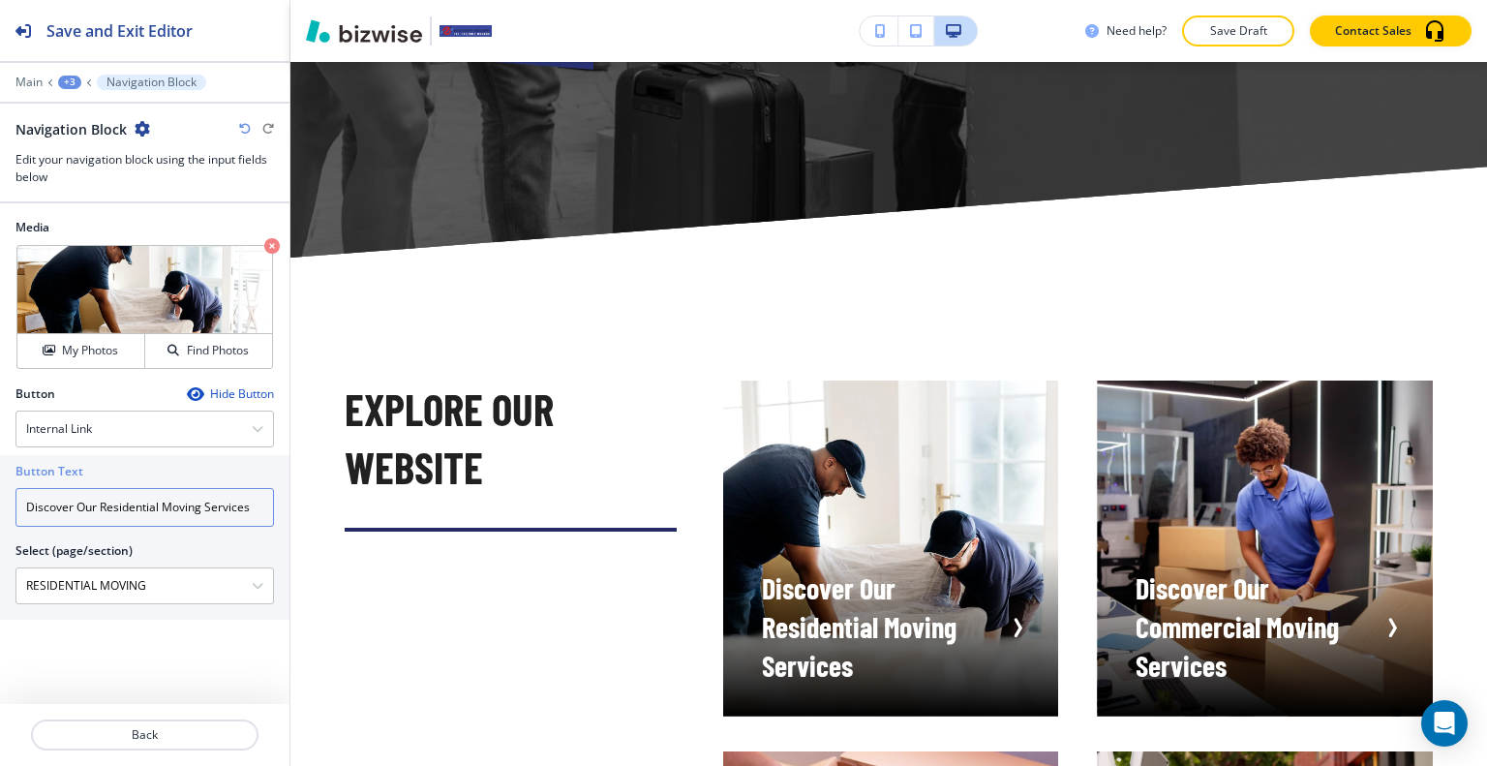
click at [97, 510] on input "Discover Our Residential Moving Services" at bounding box center [144, 507] width 258 height 39
click at [97, 511] on input "Discover Our Residential Moving Services" at bounding box center [144, 507] width 258 height 39
click at [98, 511] on input "Discover Our Residential Moving Services" at bounding box center [144, 507] width 258 height 39
drag, startPoint x: 98, startPoint y: 511, endPoint x: 8, endPoint y: 500, distance: 90.6
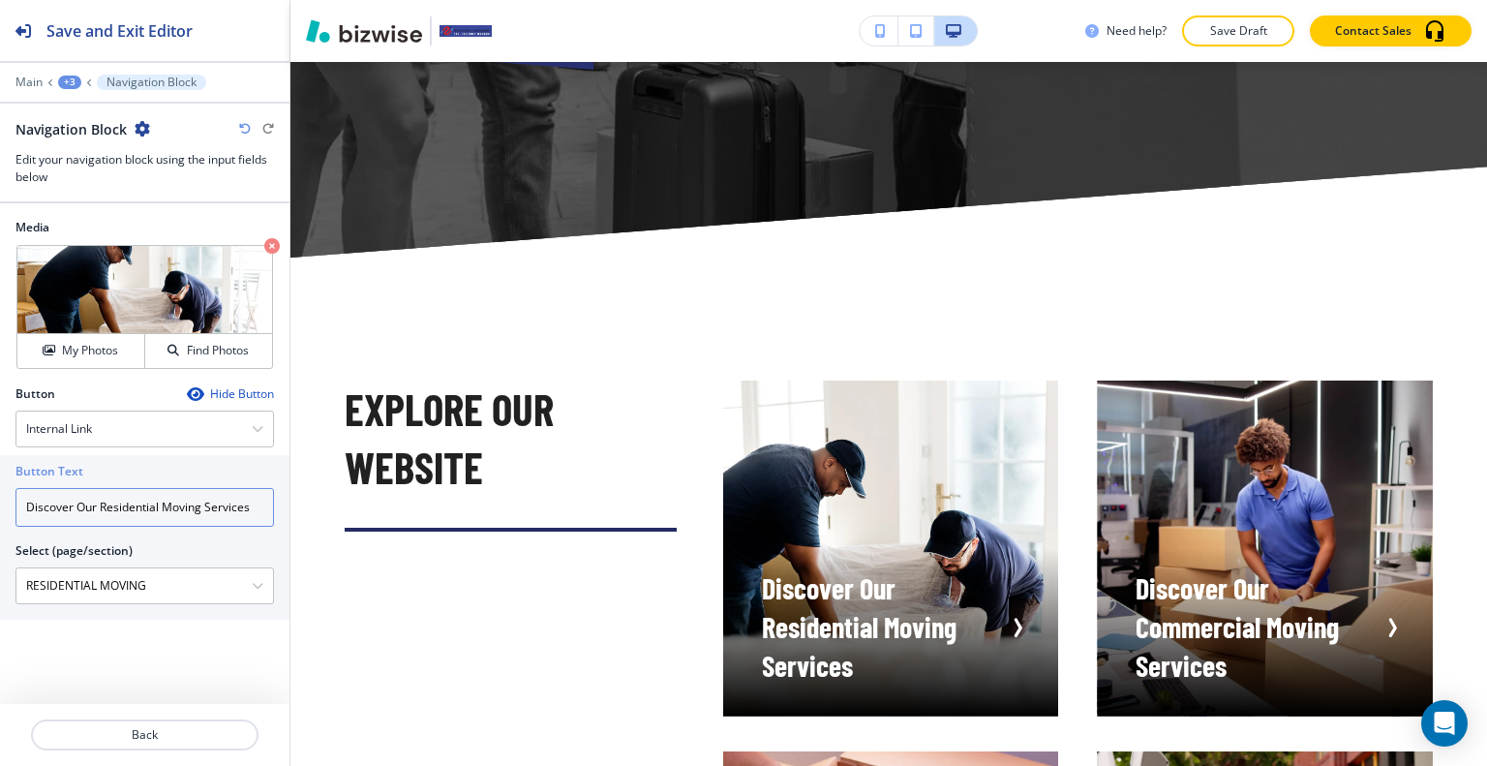
click at [8, 500] on div "Button Text Discover Our Residential Moving Services Select (page/section) RESI…" at bounding box center [144, 537] width 289 height 165
type input "Residential Moving Services"
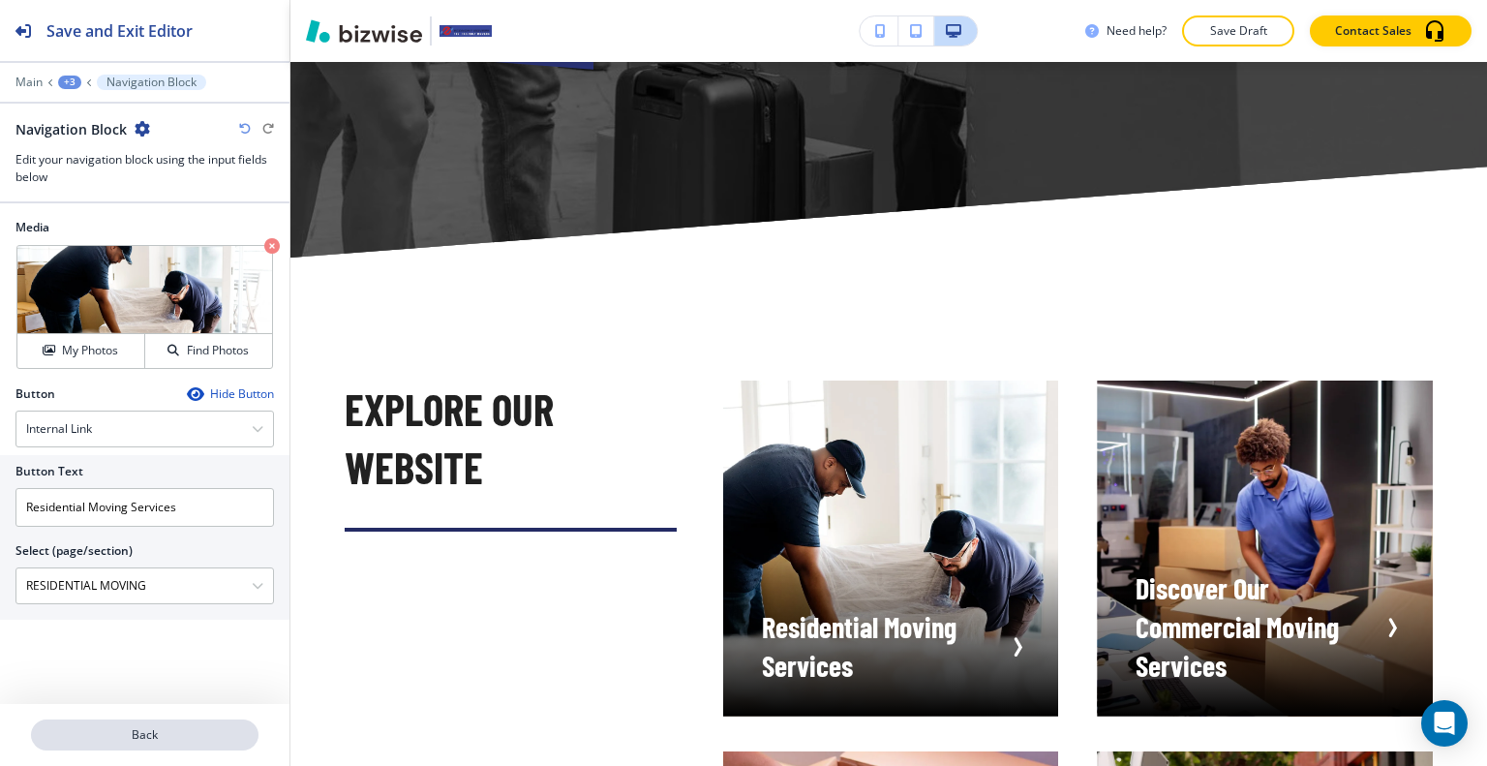
click at [119, 738] on p "Back" at bounding box center [145, 734] width 224 height 17
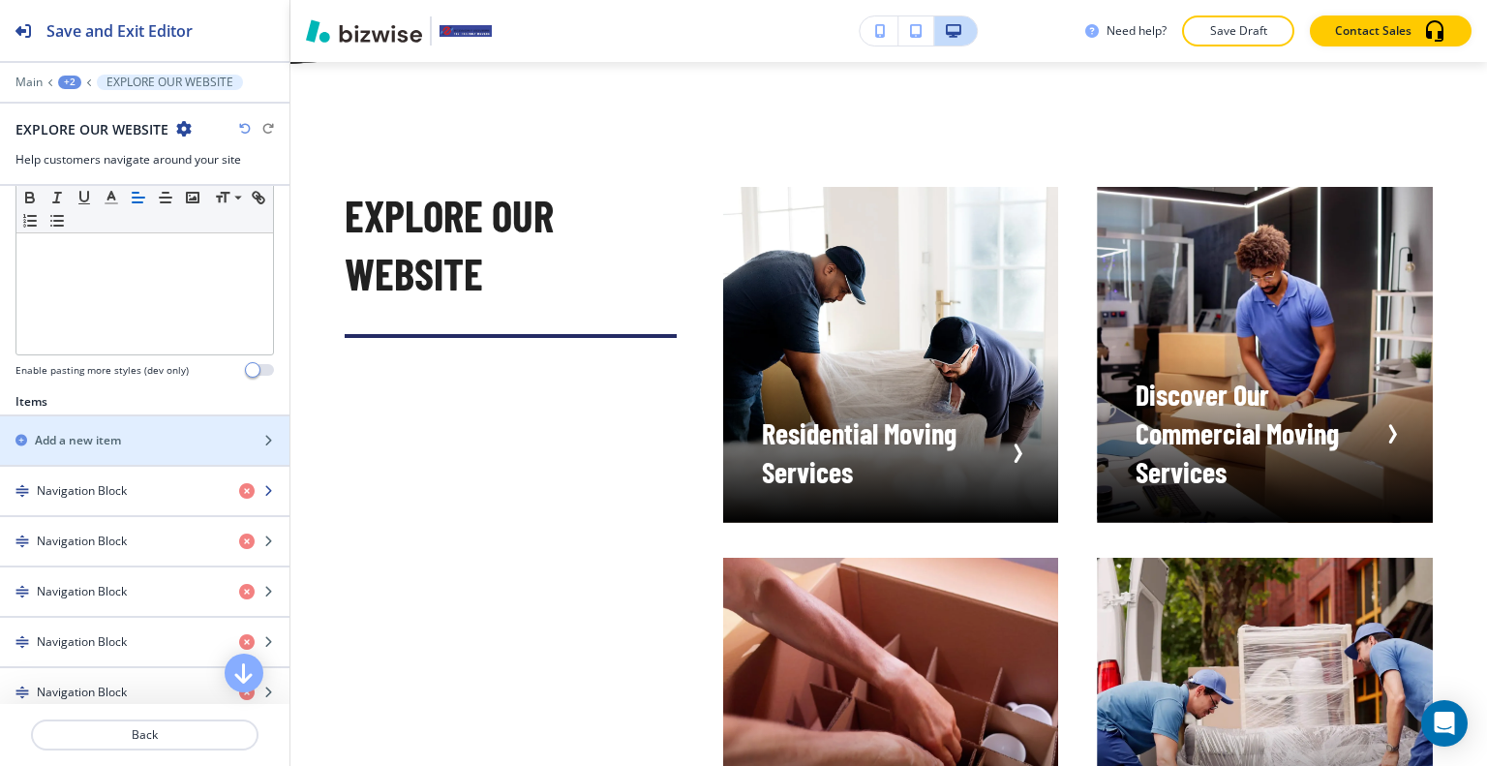
scroll to position [581, 0]
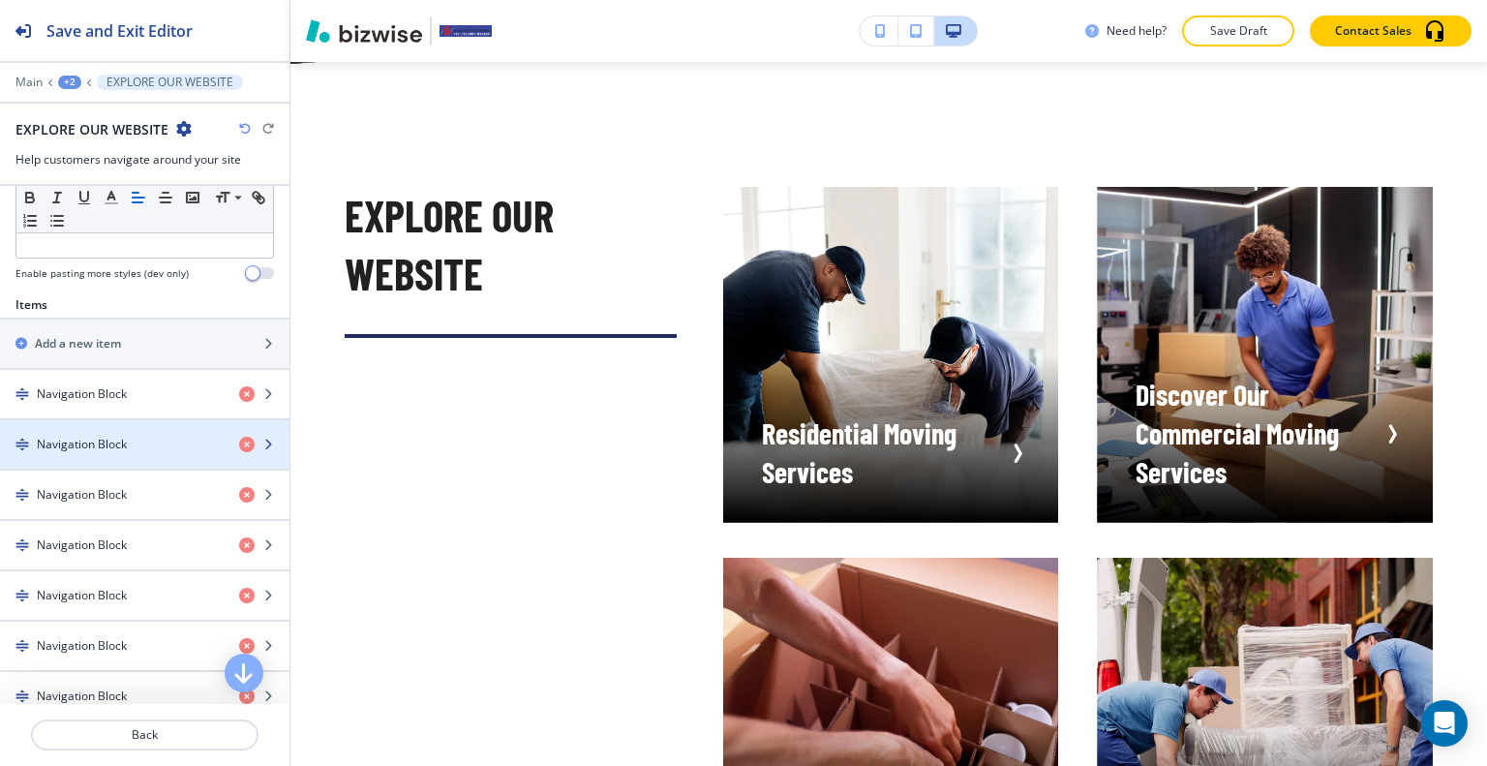
click at [110, 439] on h4 "Navigation Block" at bounding box center [82, 444] width 90 height 17
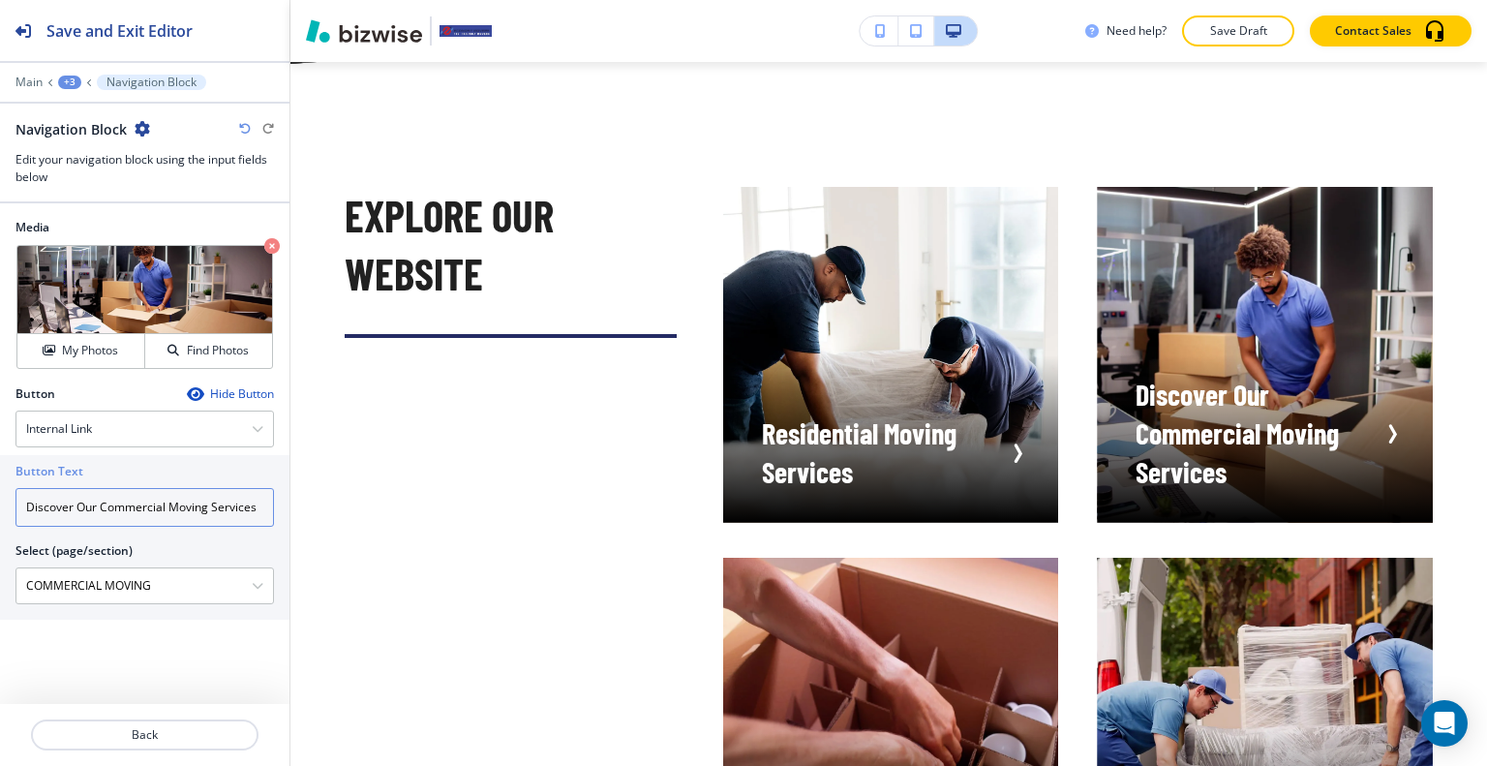
drag, startPoint x: 99, startPoint y: 504, endPoint x: 4, endPoint y: 479, distance: 98.1
click at [0, 499] on div "Button Text Discover Our Commercial Moving Services Select (page/section) COMME…" at bounding box center [144, 537] width 289 height 165
type input "Commercial Moving Services"
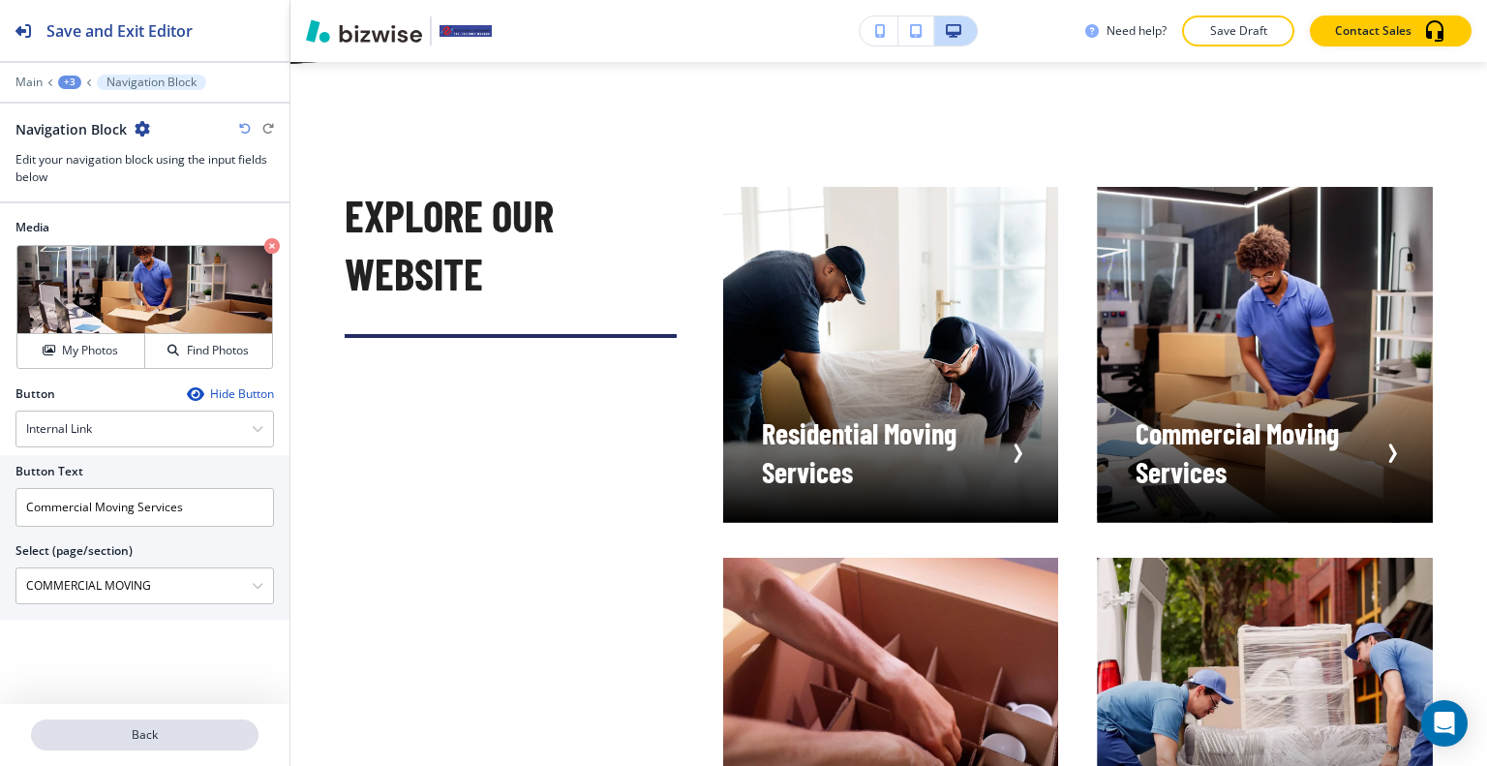
click at [190, 738] on p "Back" at bounding box center [145, 734] width 224 height 17
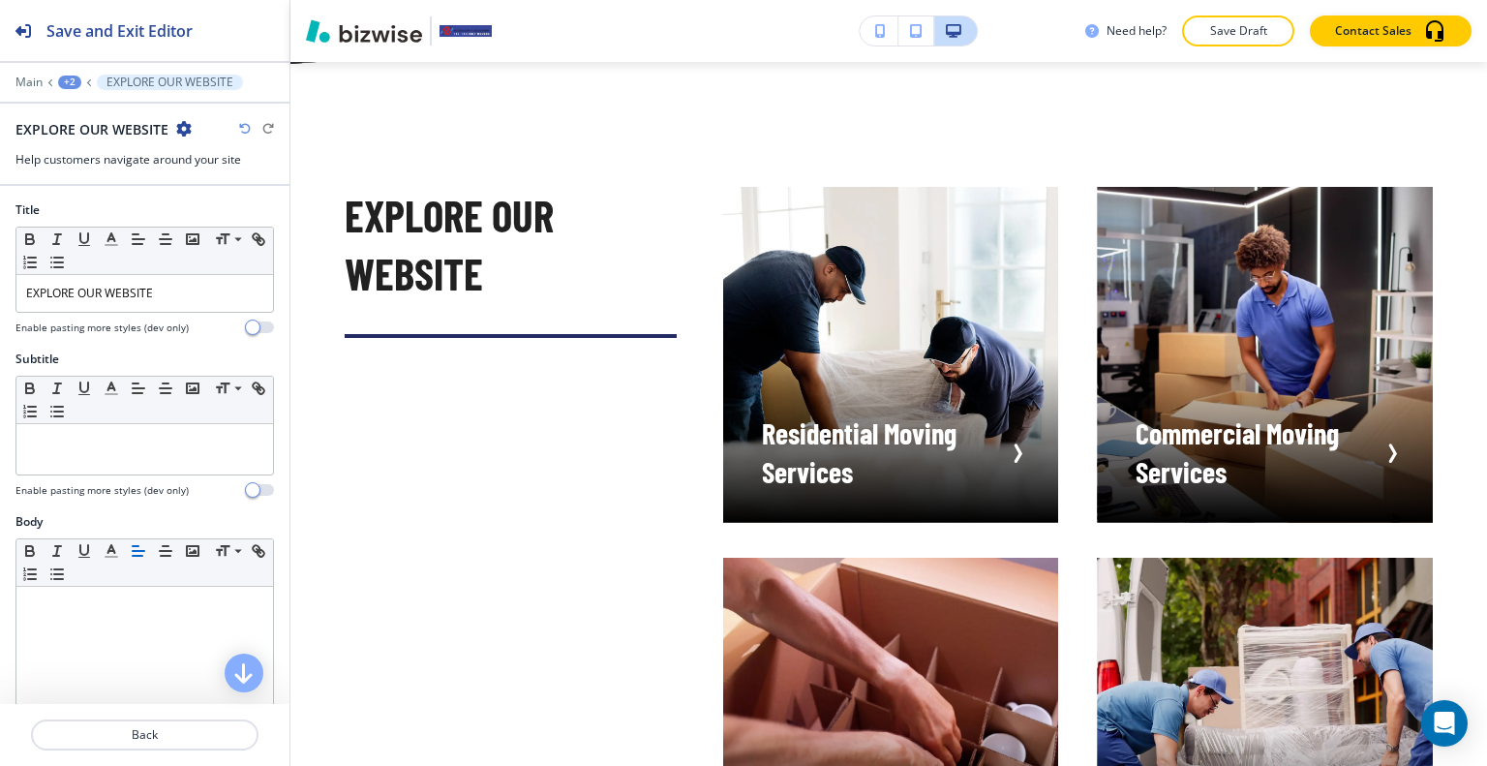
scroll to position [484, 0]
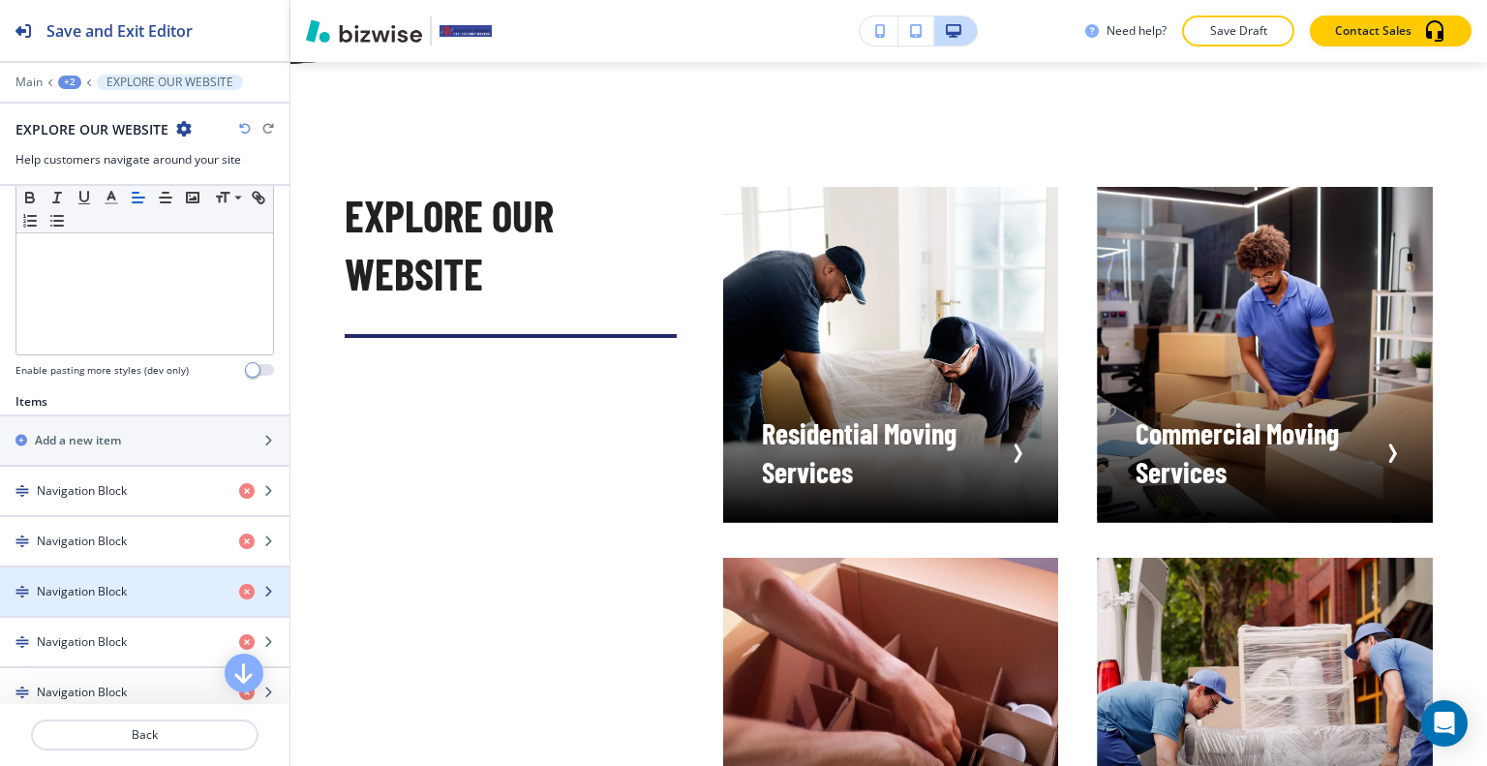
click at [123, 591] on h4 "Navigation Block" at bounding box center [82, 591] width 90 height 17
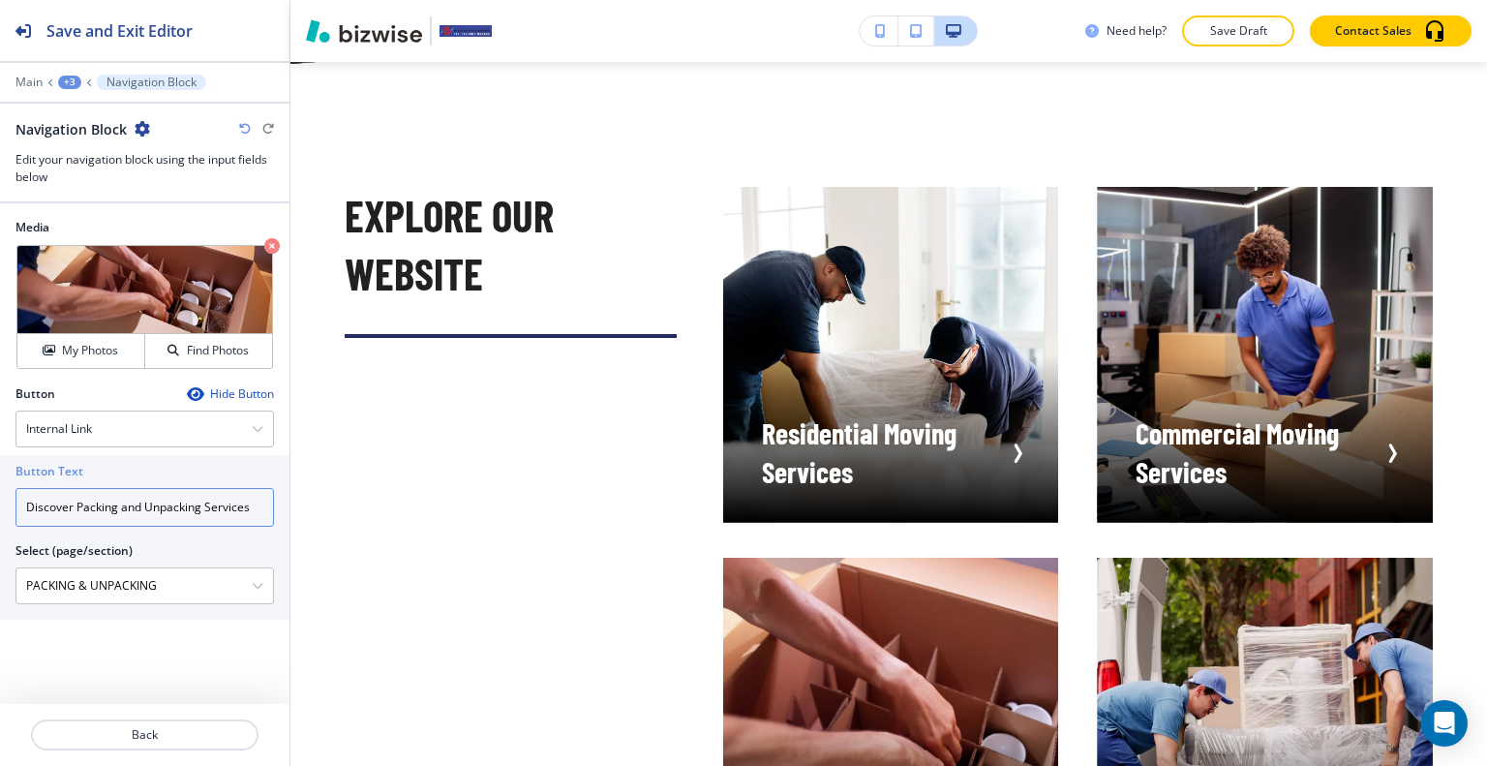
drag, startPoint x: 77, startPoint y: 506, endPoint x: 0, endPoint y: 479, distance: 82.0
click at [0, 479] on div "Button Text Discover Packing and Unpacking Services Select (page/section) PACKI…" at bounding box center [144, 537] width 289 height 165
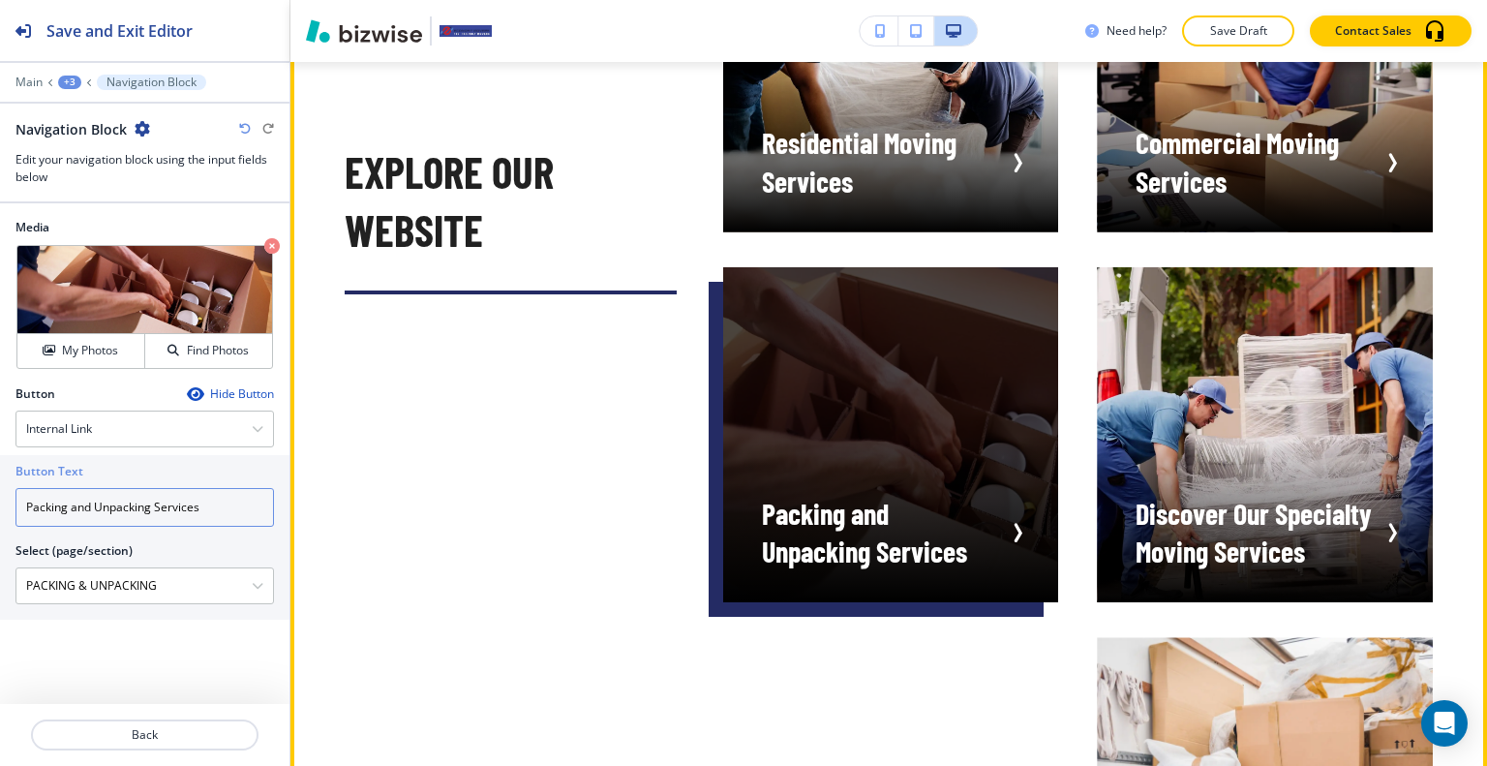
scroll to position [6699, 0]
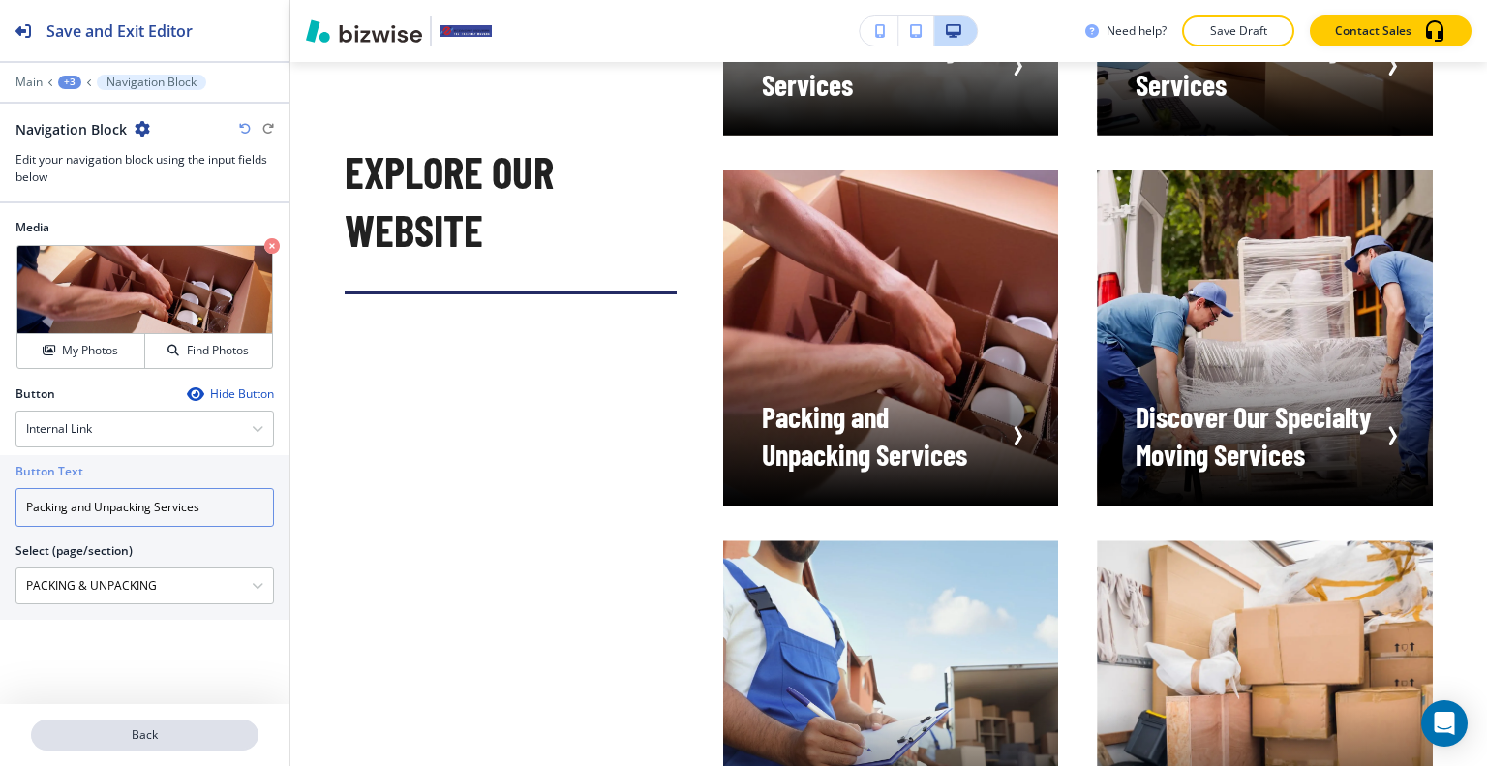
type input "Packing and Unpacking Services"
click at [167, 737] on p "Back" at bounding box center [145, 734] width 224 height 17
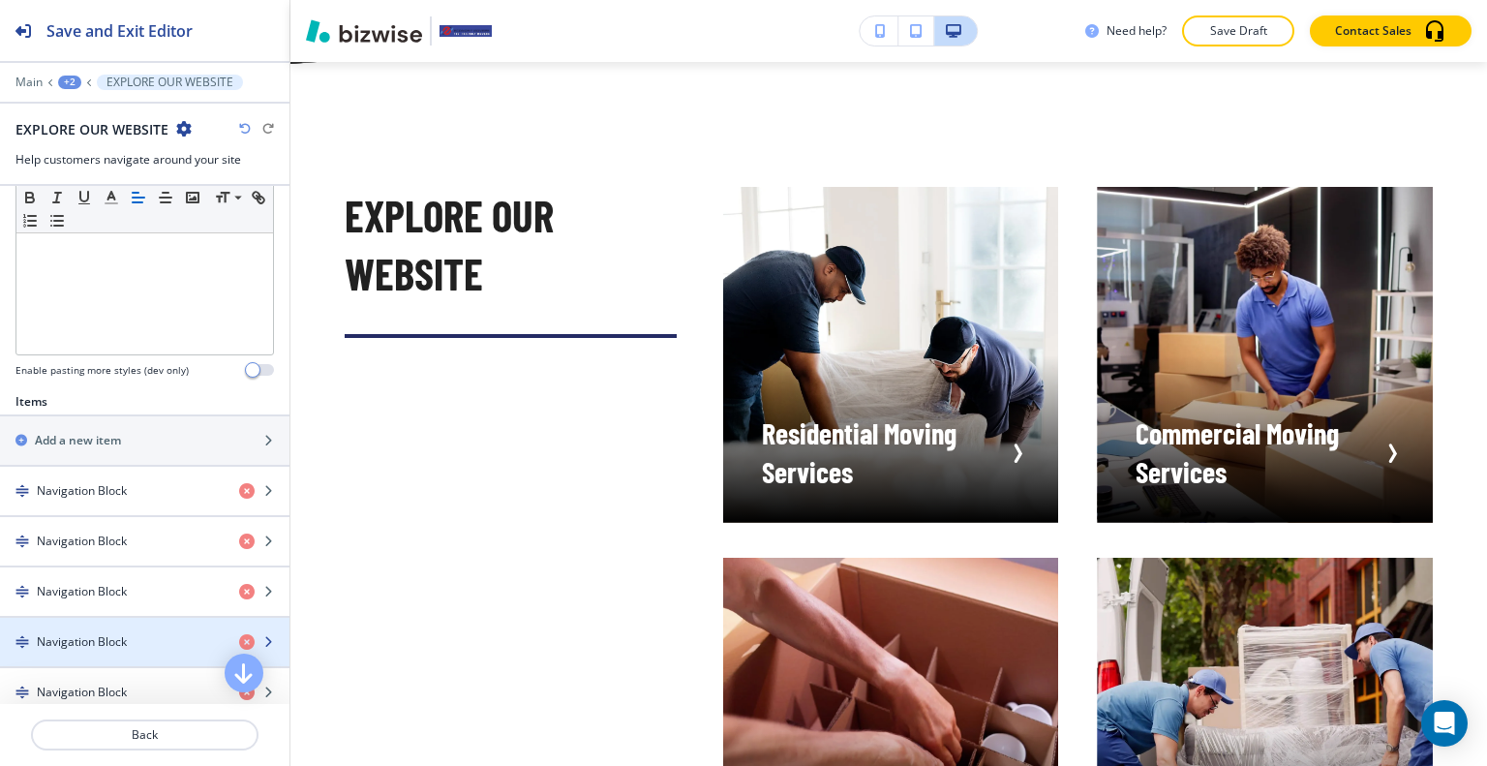
scroll to position [677, 0]
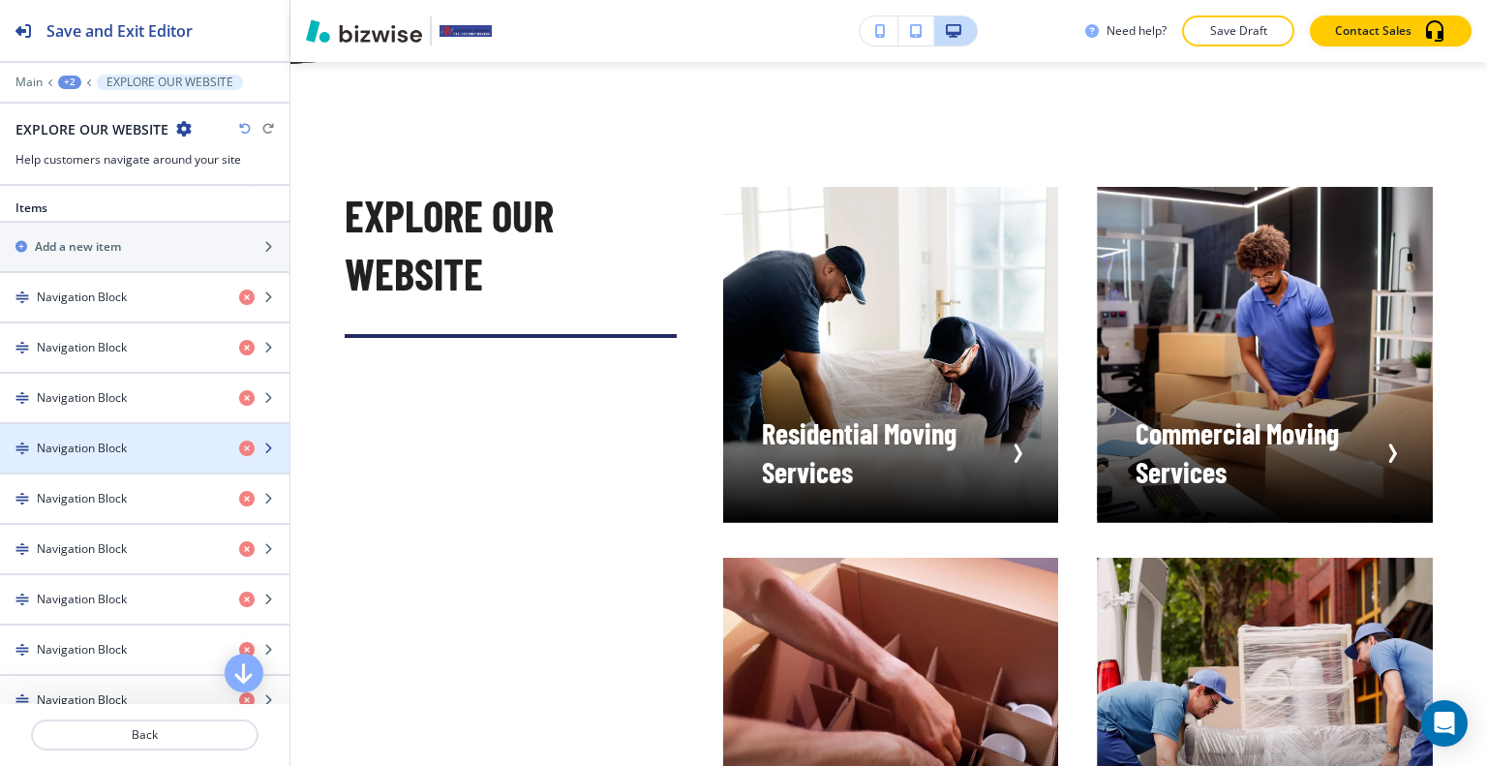
click at [133, 451] on div "Navigation Block" at bounding box center [144, 448] width 289 height 48
click at [133, 457] on div "button" at bounding box center [144, 464] width 289 height 15
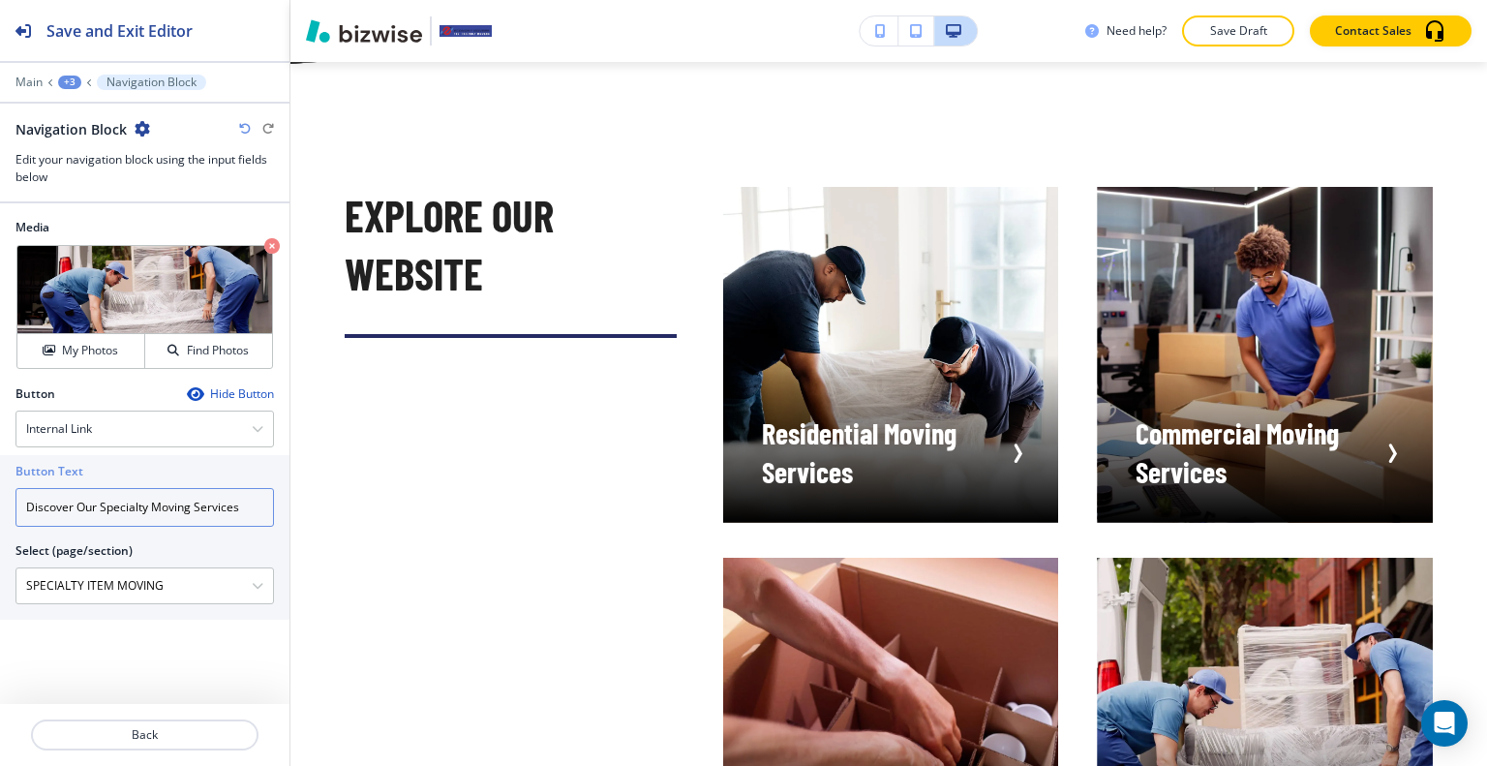
click at [101, 520] on input "Discover Our Specialty Moving Services" at bounding box center [144, 507] width 258 height 39
drag, startPoint x: 101, startPoint y: 515, endPoint x: 30, endPoint y: 502, distance: 71.8
click at [30, 502] on input "Discover Our Specialty Moving Services" at bounding box center [144, 507] width 258 height 39
click at [75, 502] on input "Discover Our Specialty Moving Services" at bounding box center [144, 507] width 258 height 39
drag, startPoint x: 75, startPoint y: 505, endPoint x: 0, endPoint y: 484, distance: 77.5
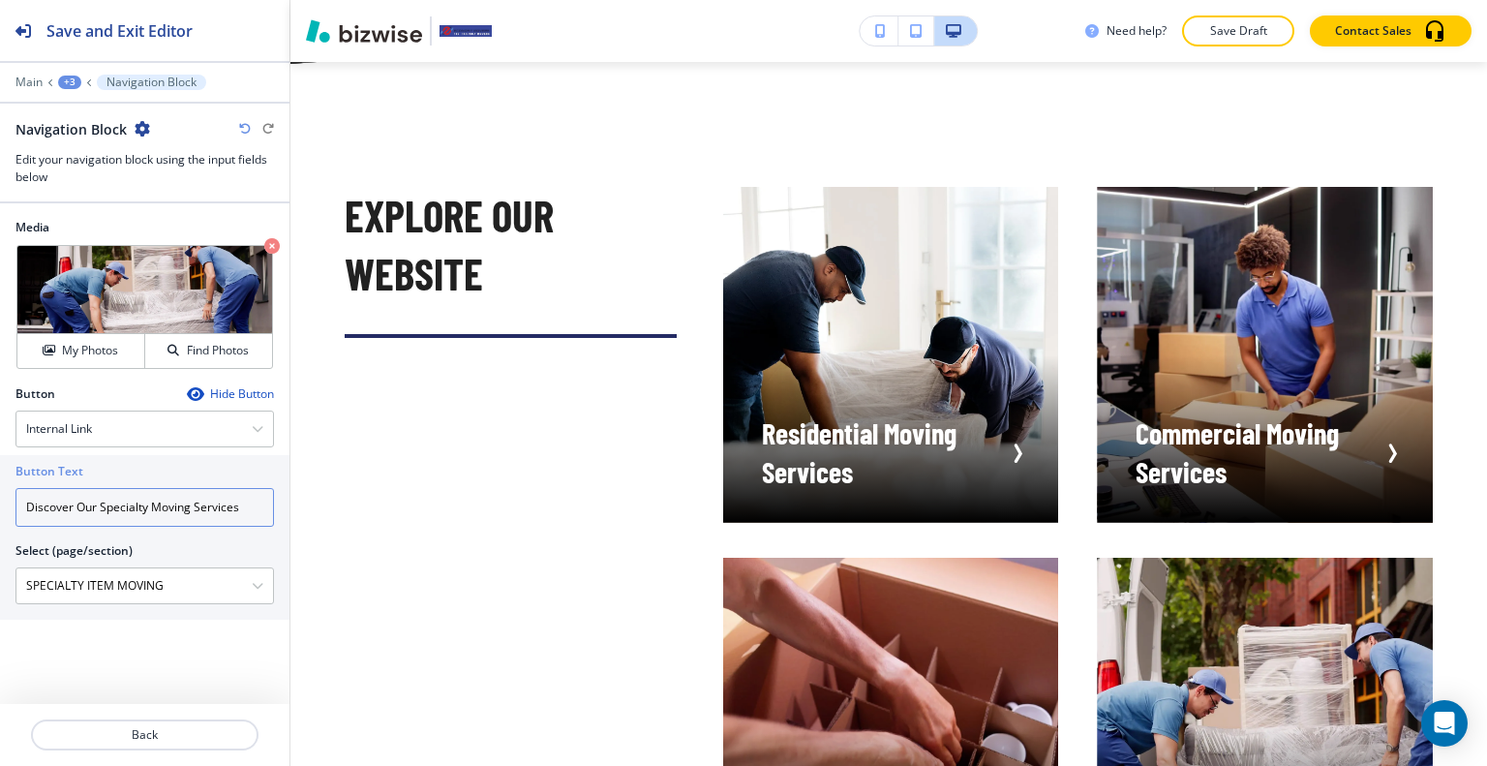
click at [0, 494] on div "Button Text Discover Our Specialty Moving Services Select (page/section) SPECIA…" at bounding box center [144, 537] width 289 height 165
type input "Our Specialty Moving Services"
click at [196, 713] on div at bounding box center [144, 711] width 289 height 15
click at [196, 714] on div at bounding box center [144, 711] width 289 height 15
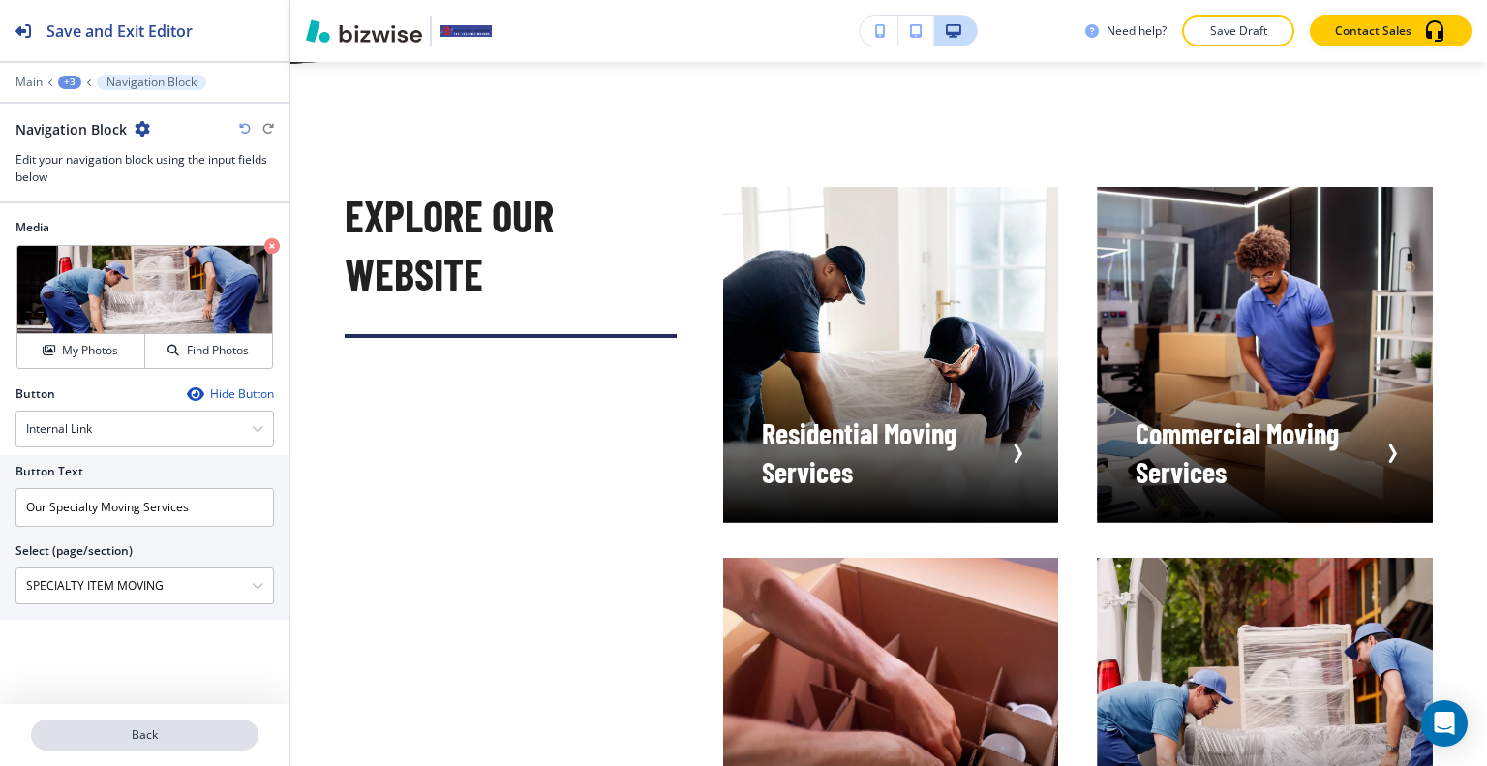
click at [199, 744] on button "Back" at bounding box center [144, 734] width 227 height 31
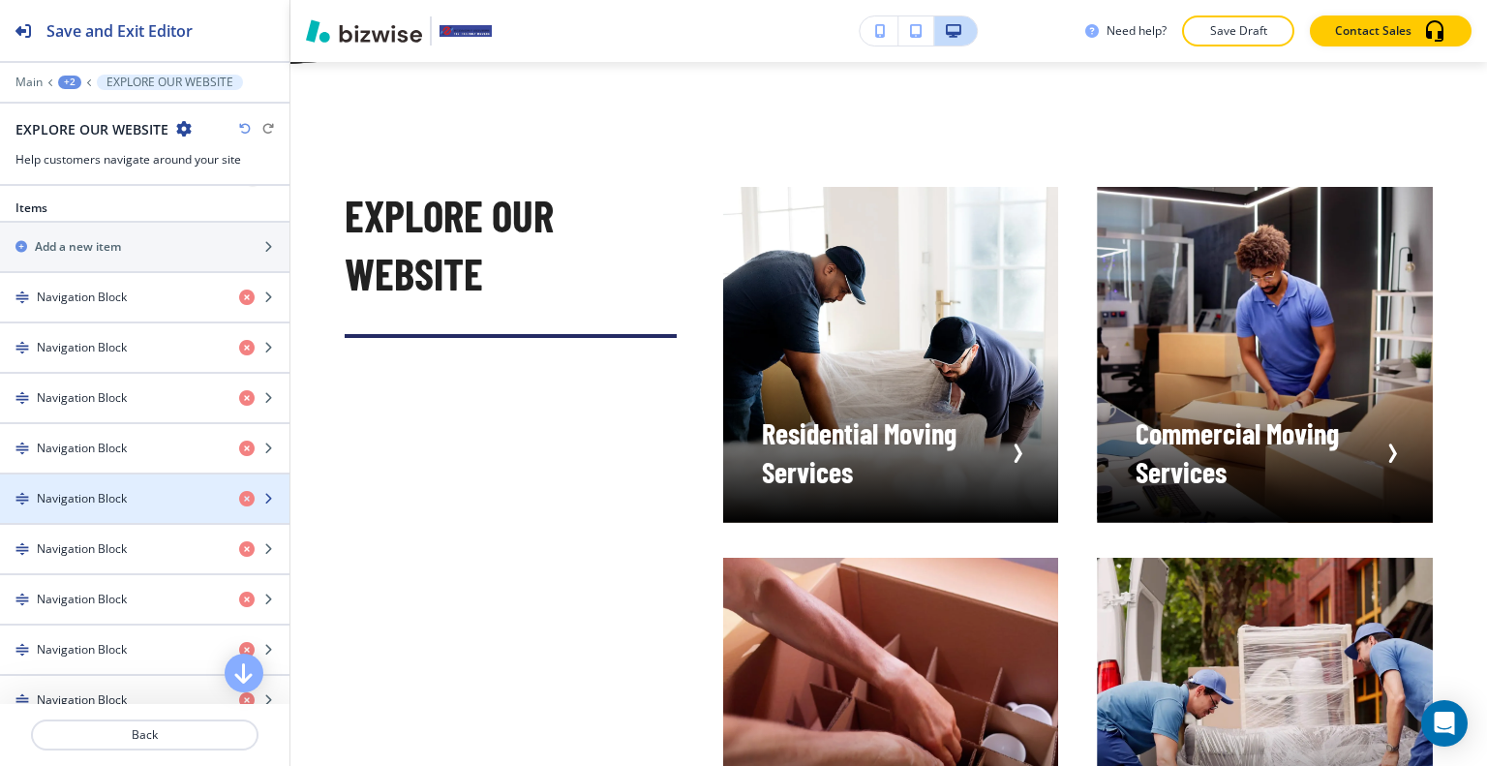
click at [116, 508] on div "button" at bounding box center [144, 514] width 289 height 15
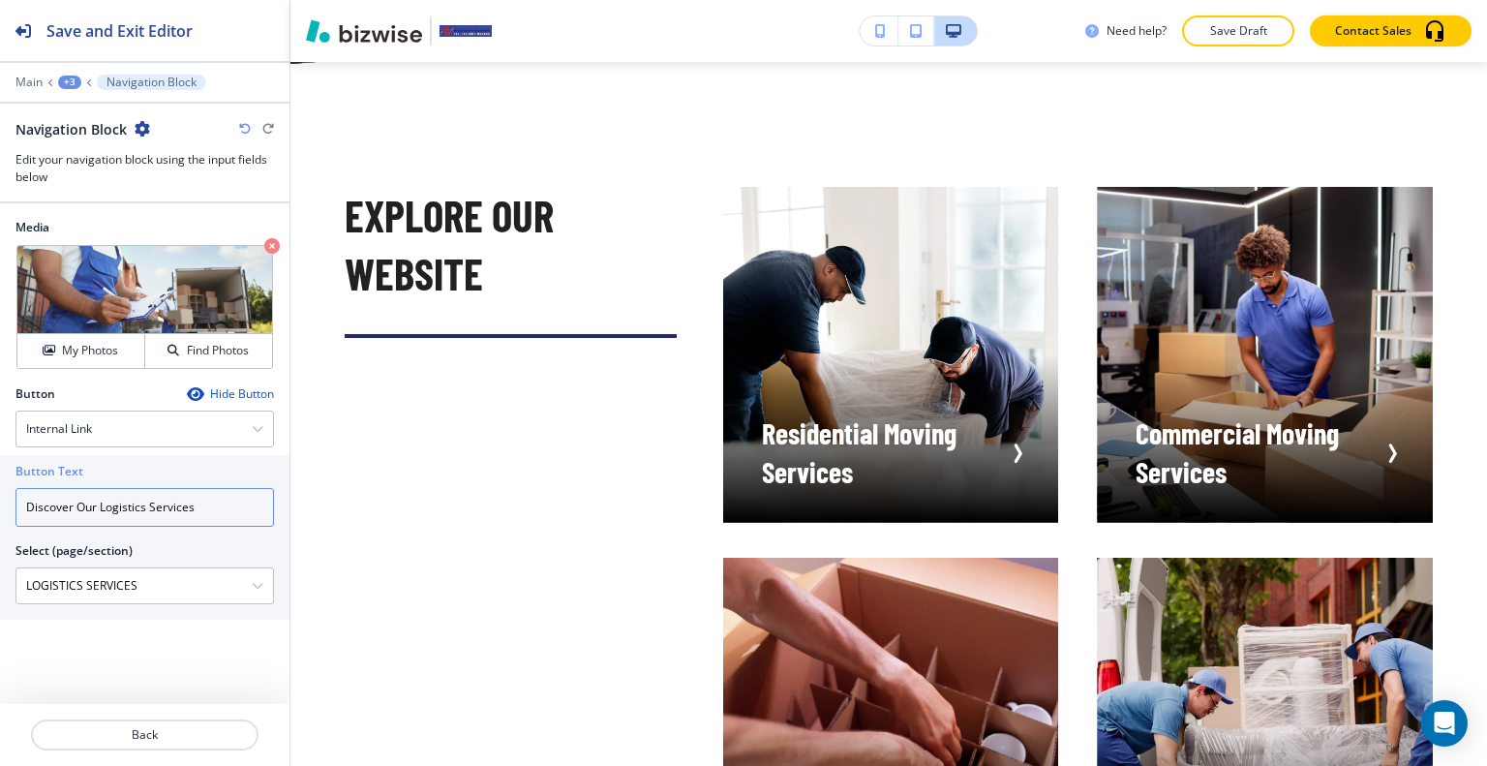
click at [97, 511] on input "Discover Our Logistics Services" at bounding box center [144, 507] width 258 height 39
click at [97, 512] on input "Discover Our Logistics Services" at bounding box center [144, 507] width 258 height 39
drag, startPoint x: 100, startPoint y: 502, endPoint x: 0, endPoint y: 478, distance: 102.6
click at [0, 488] on div "Button Text Discover Our Logistics Services Select (page/section) LOGISTICS SER…" at bounding box center [144, 537] width 289 height 165
type input "Logistics Services"
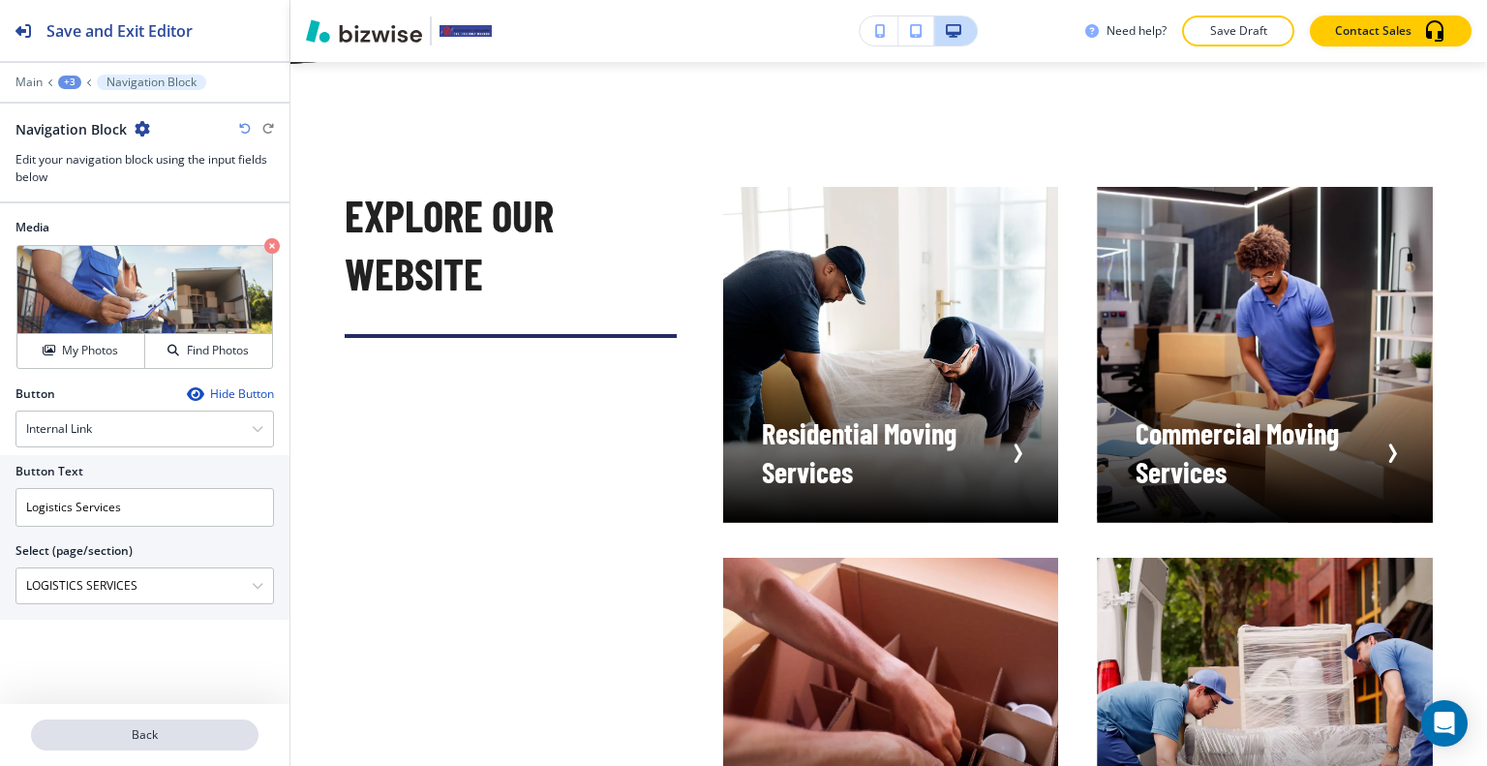
click at [226, 731] on p "Back" at bounding box center [145, 734] width 224 height 17
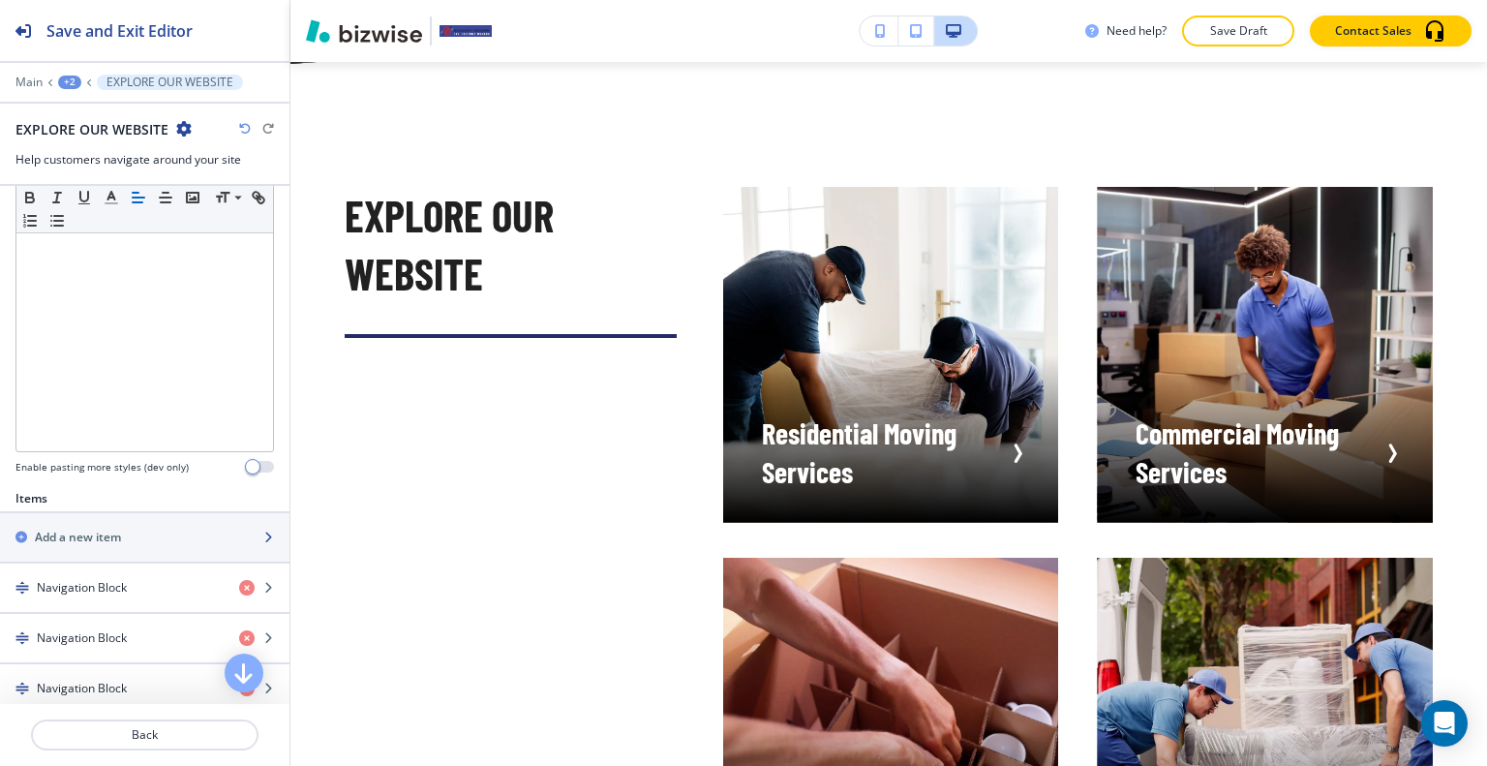
scroll to position [581, 0]
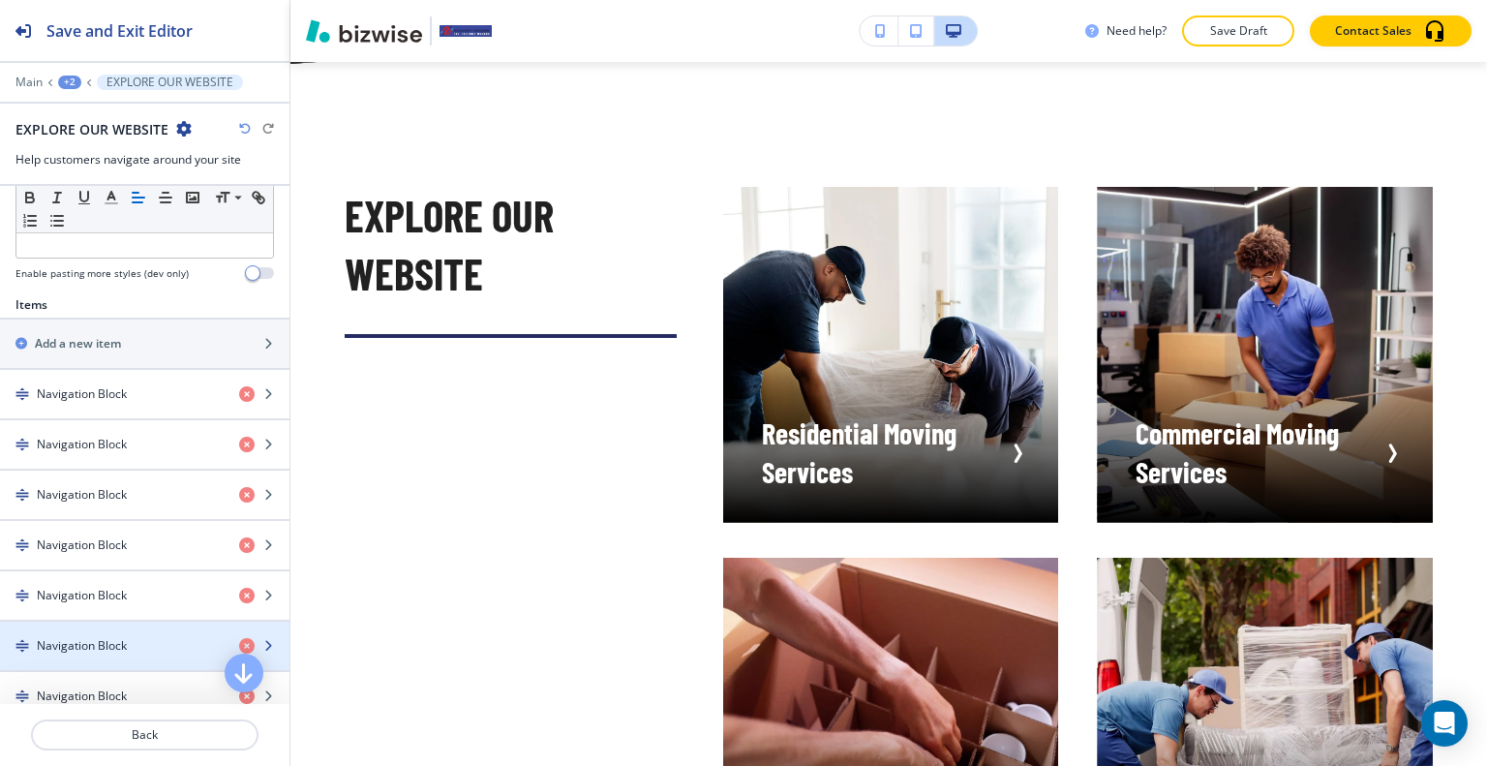
click at [108, 628] on div "button" at bounding box center [144, 628] width 289 height 15
click at [108, 627] on div "button" at bounding box center [144, 628] width 289 height 15
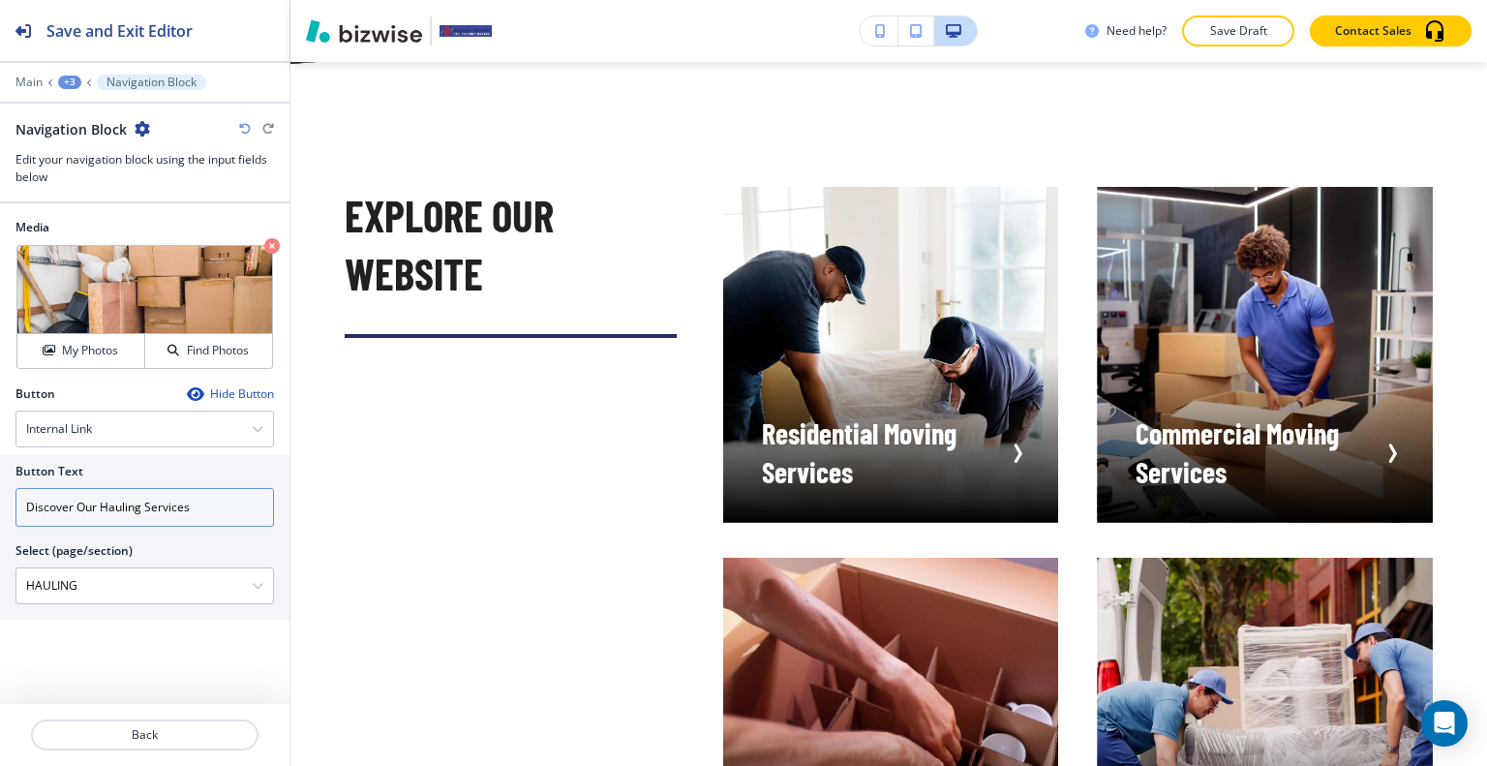
click at [99, 518] on input "Discover Our Hauling Services" at bounding box center [144, 507] width 258 height 39
drag, startPoint x: 99, startPoint y: 514, endPoint x: 0, endPoint y: 477, distance: 105.3
click at [6, 505] on div "Button Text Discover Our Hauling Services Select (page/section) HAULING HOME HO…" at bounding box center [144, 537] width 289 height 165
type input "Hauling Services"
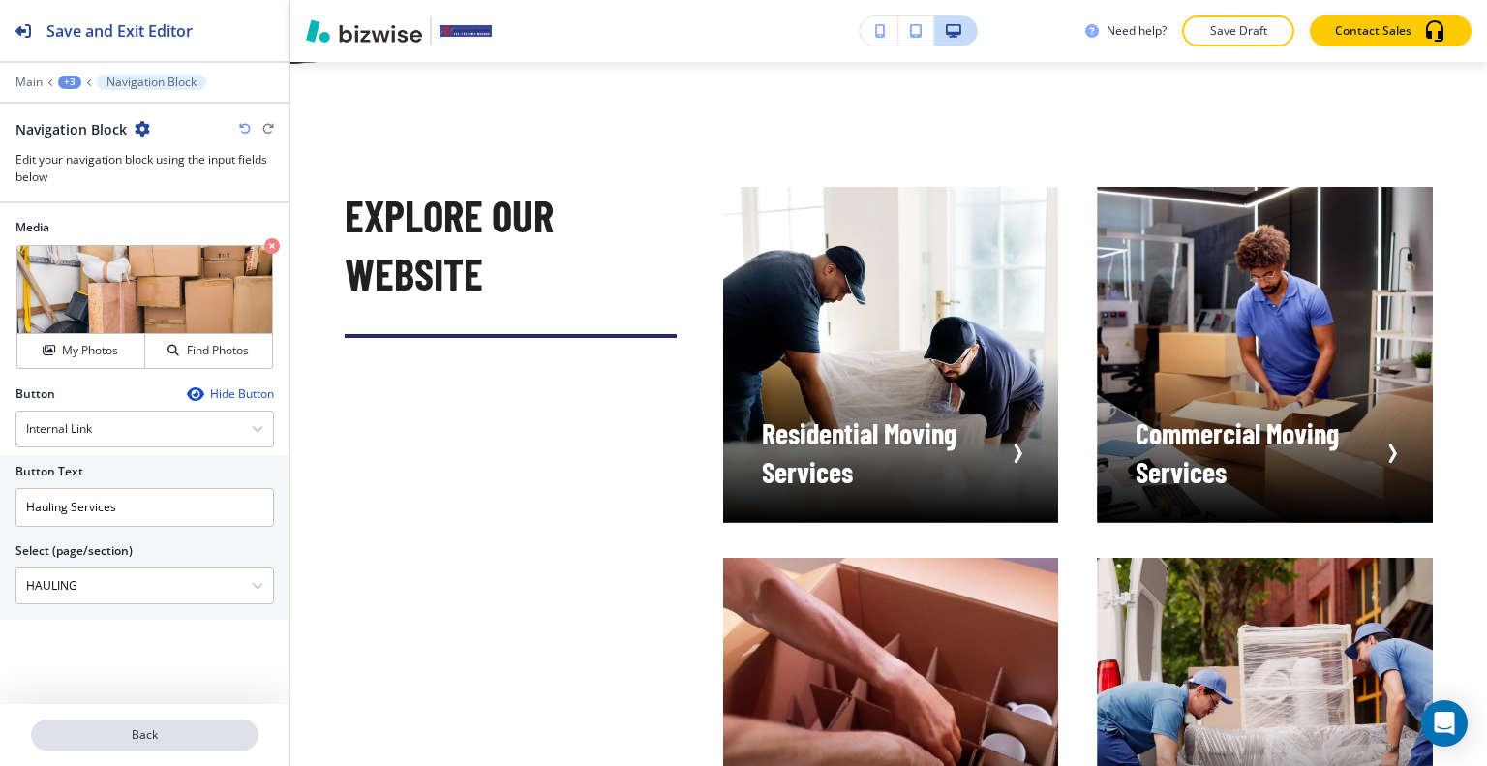
click at [121, 723] on button "Back" at bounding box center [144, 734] width 227 height 31
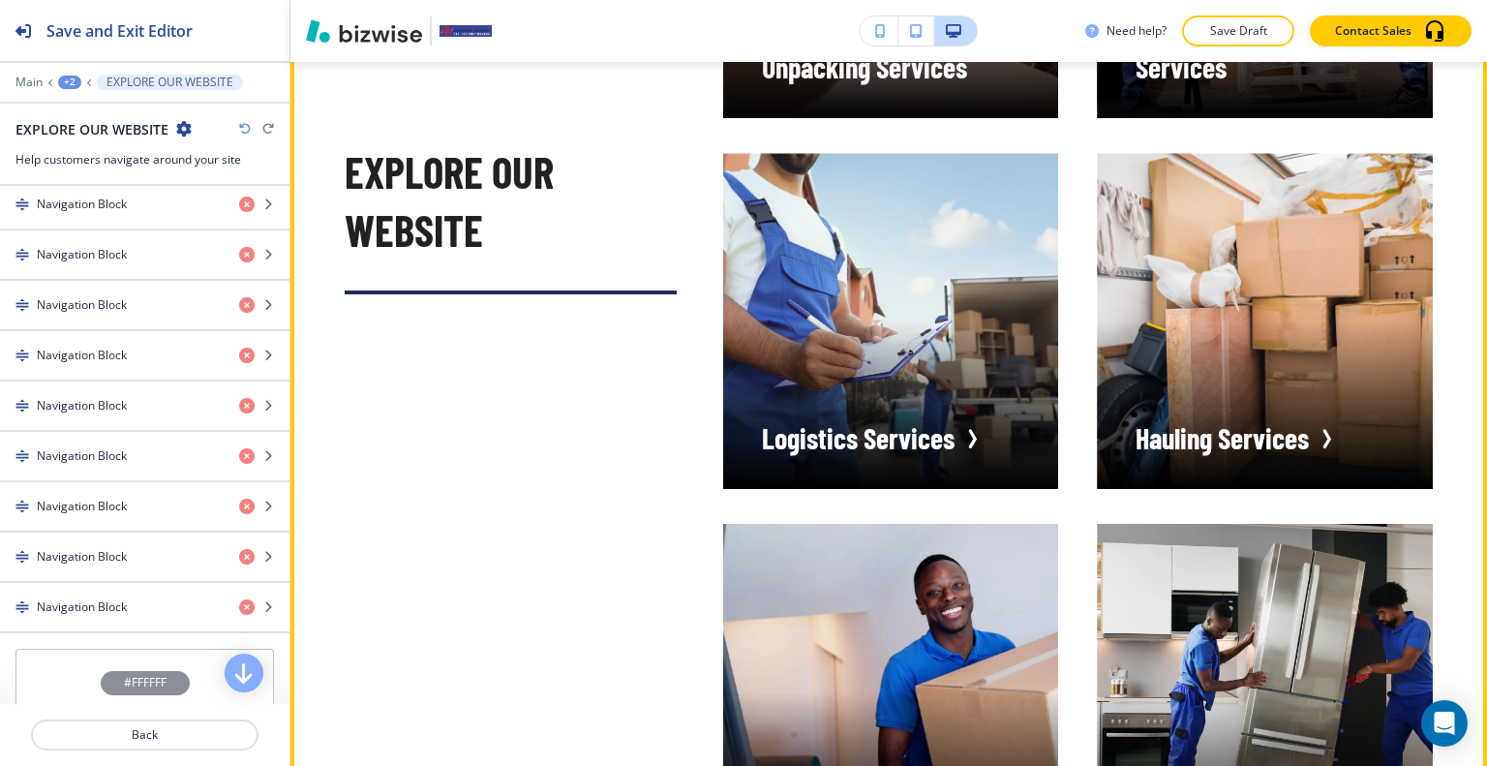
scroll to position [7377, 0]
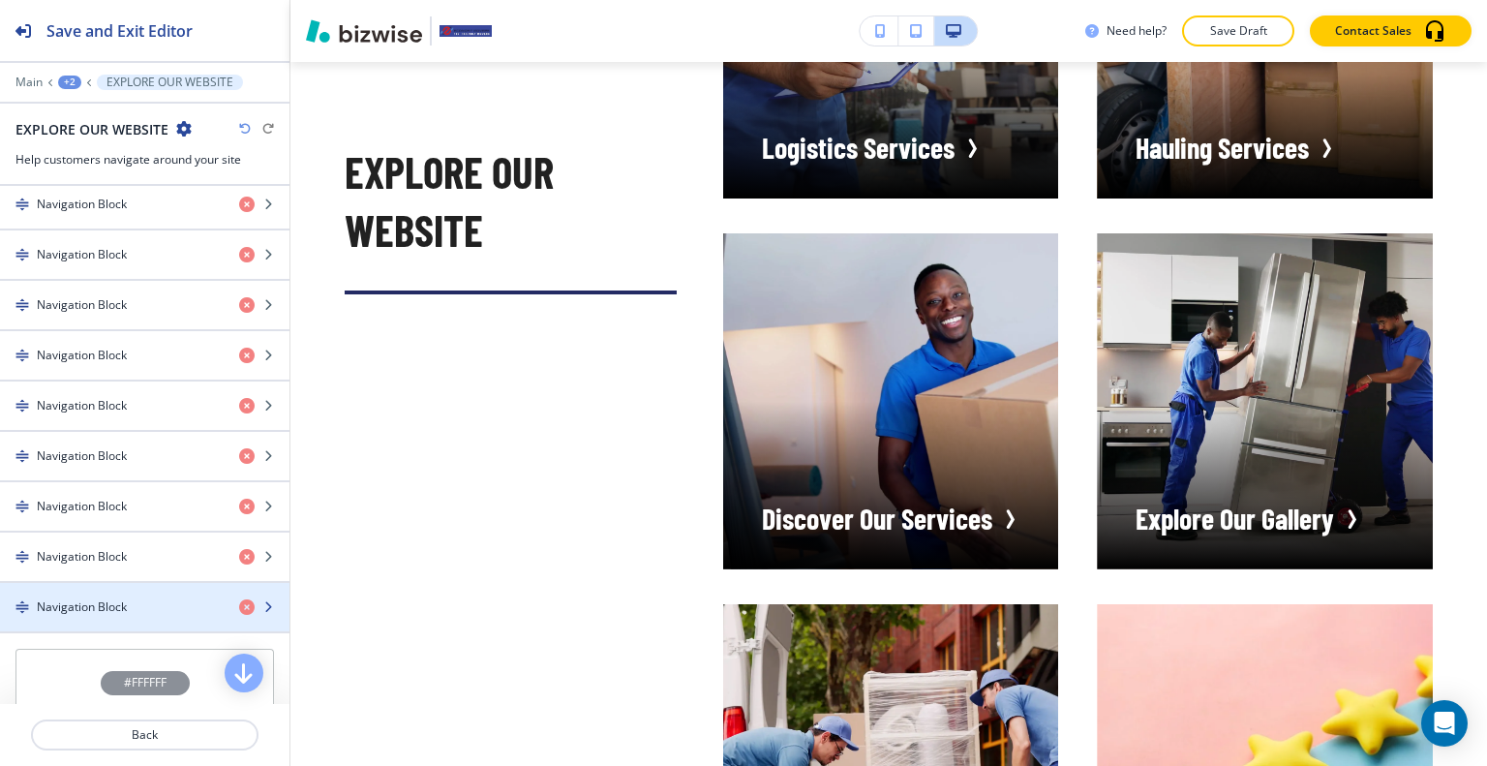
click at [177, 601] on div "Navigation Block" at bounding box center [112, 606] width 224 height 17
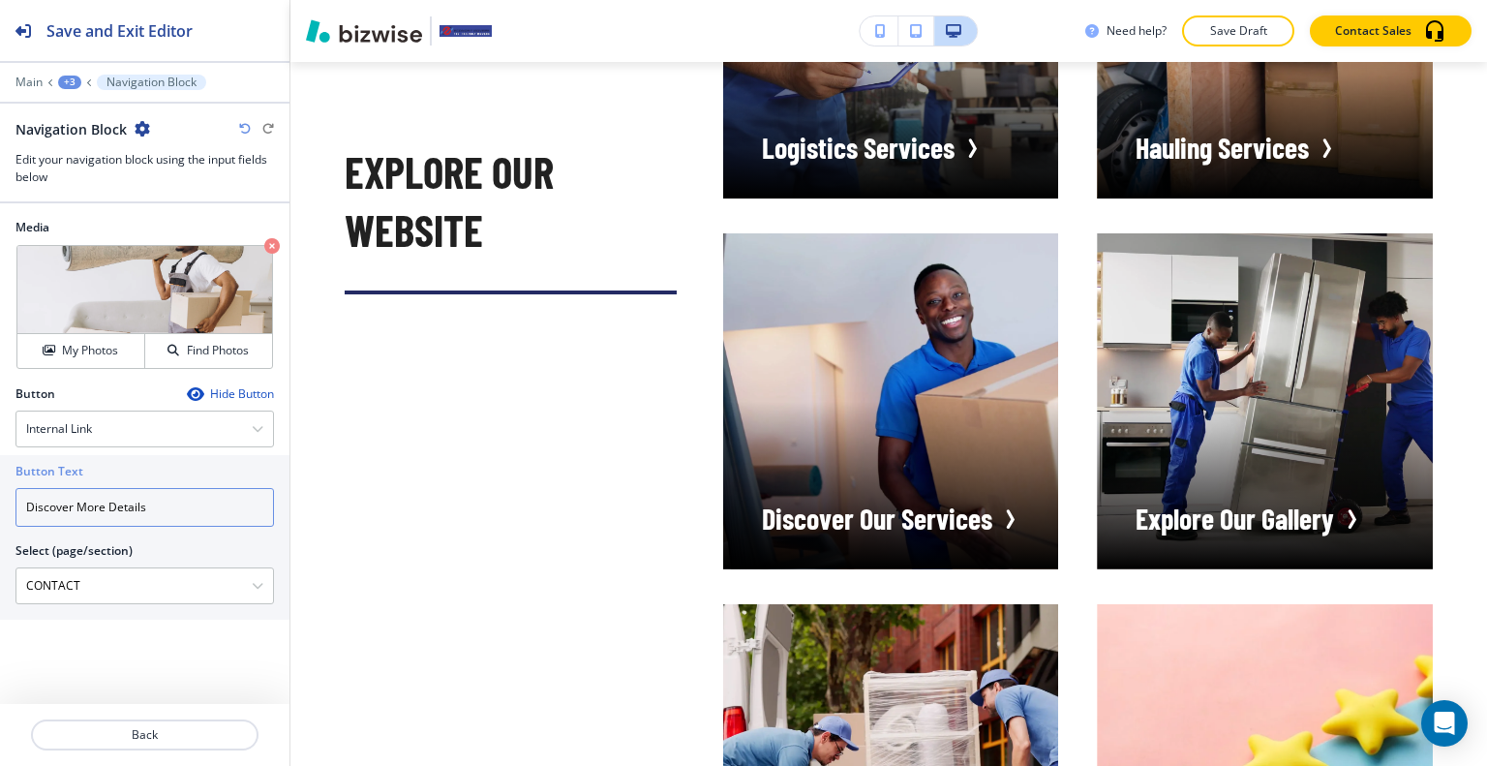
drag, startPoint x: 166, startPoint y: 496, endPoint x: 5, endPoint y: 473, distance: 163.2
click at [0, 495] on div "Button Text Discover More Details Select (page/section) CONTACT HOME HOME | Her…" at bounding box center [144, 537] width 289 height 165
type input "Contact Us"
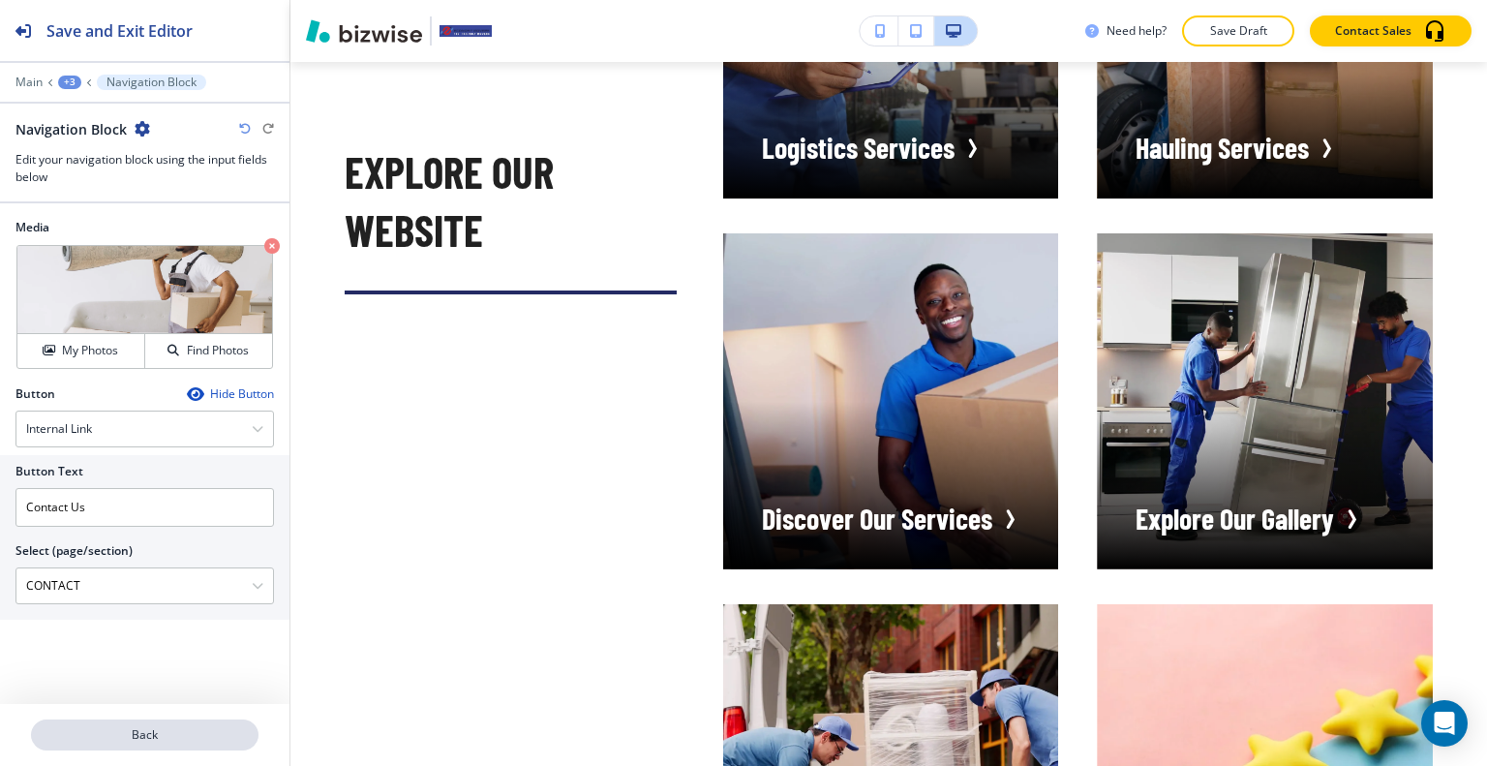
click at [138, 748] on button "Back" at bounding box center [144, 734] width 227 height 31
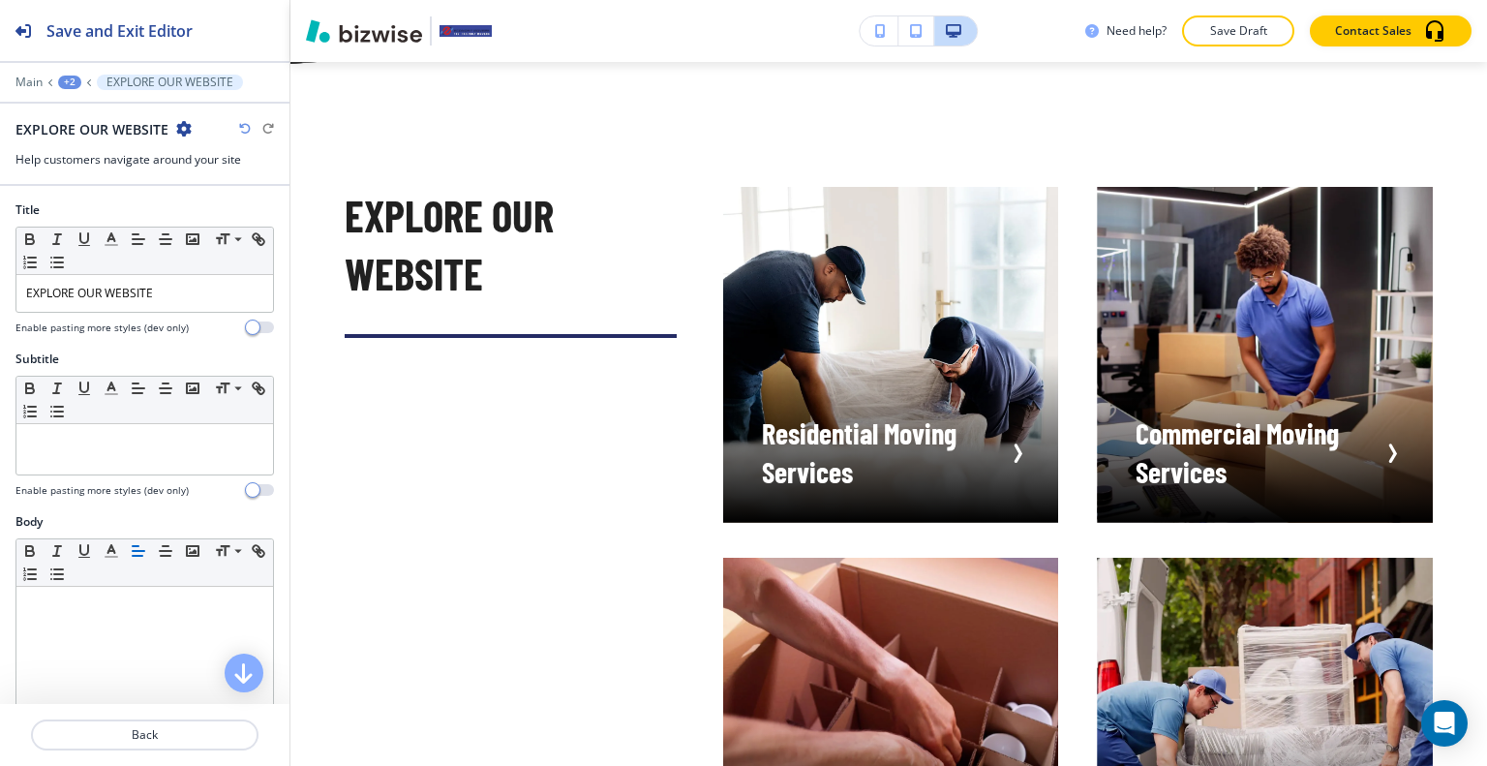
scroll to position [871, 0]
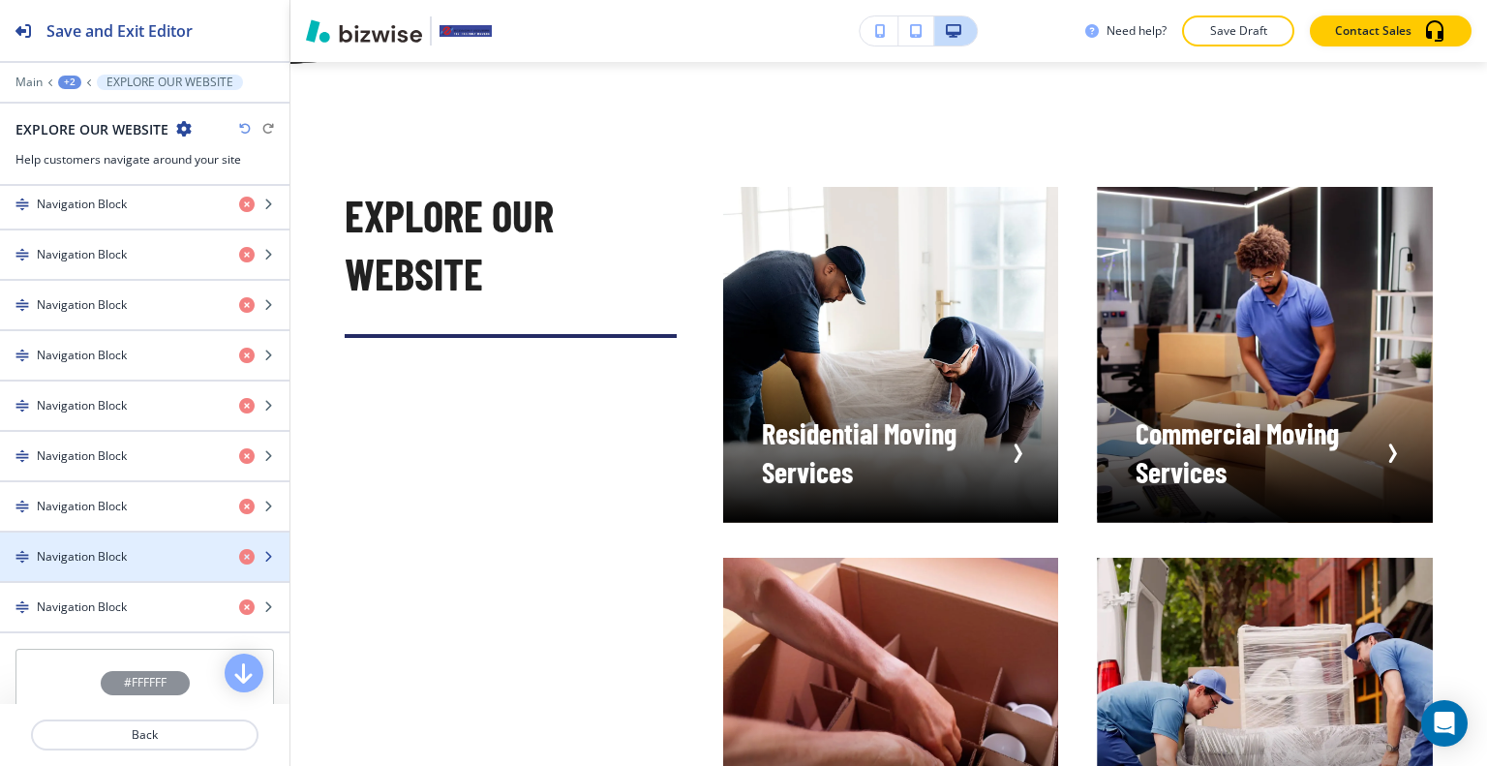
click at [116, 551] on h4 "Navigation Block" at bounding box center [82, 556] width 90 height 17
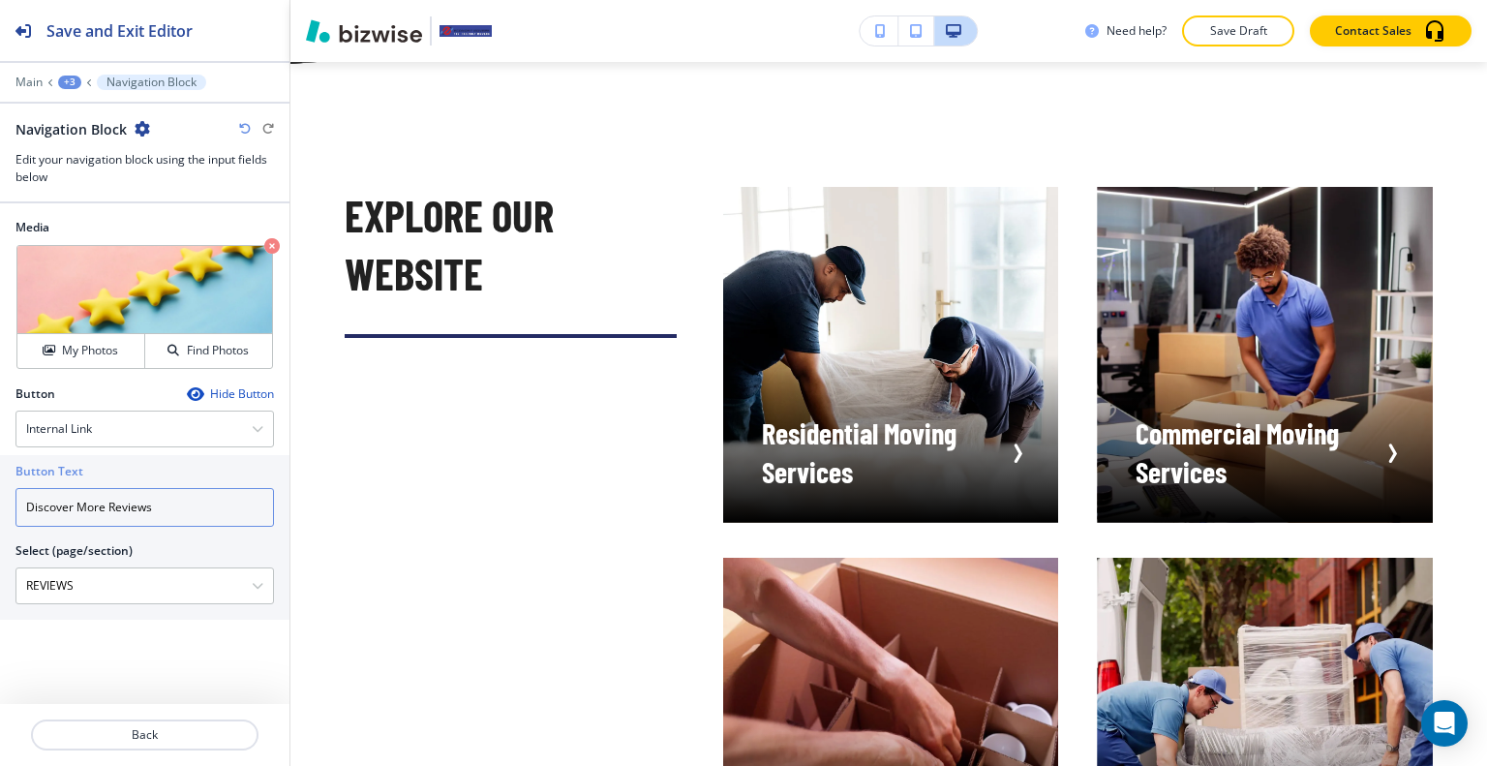
click at [104, 502] on input "Discover More Reviews" at bounding box center [144, 507] width 258 height 39
drag, startPoint x: 105, startPoint y: 504, endPoint x: 0, endPoint y: 509, distance: 105.6
click at [0, 510] on div "Button Text Discover More Reviews Select (page/section) REVIEWS HOME HOME | Her…" at bounding box center [144, 537] width 289 height 165
type input "Reviews"
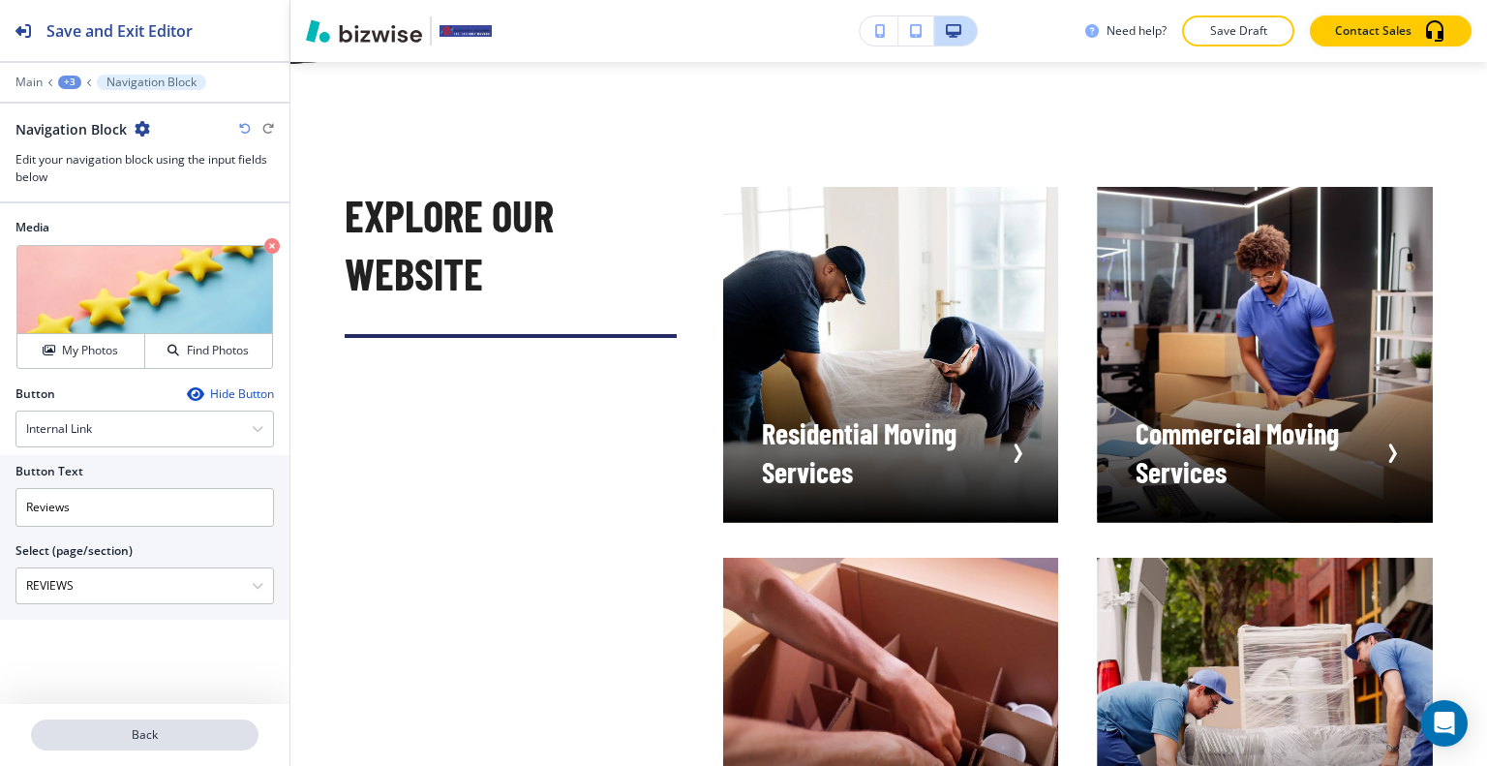
click at [178, 740] on p "Back" at bounding box center [145, 734] width 224 height 17
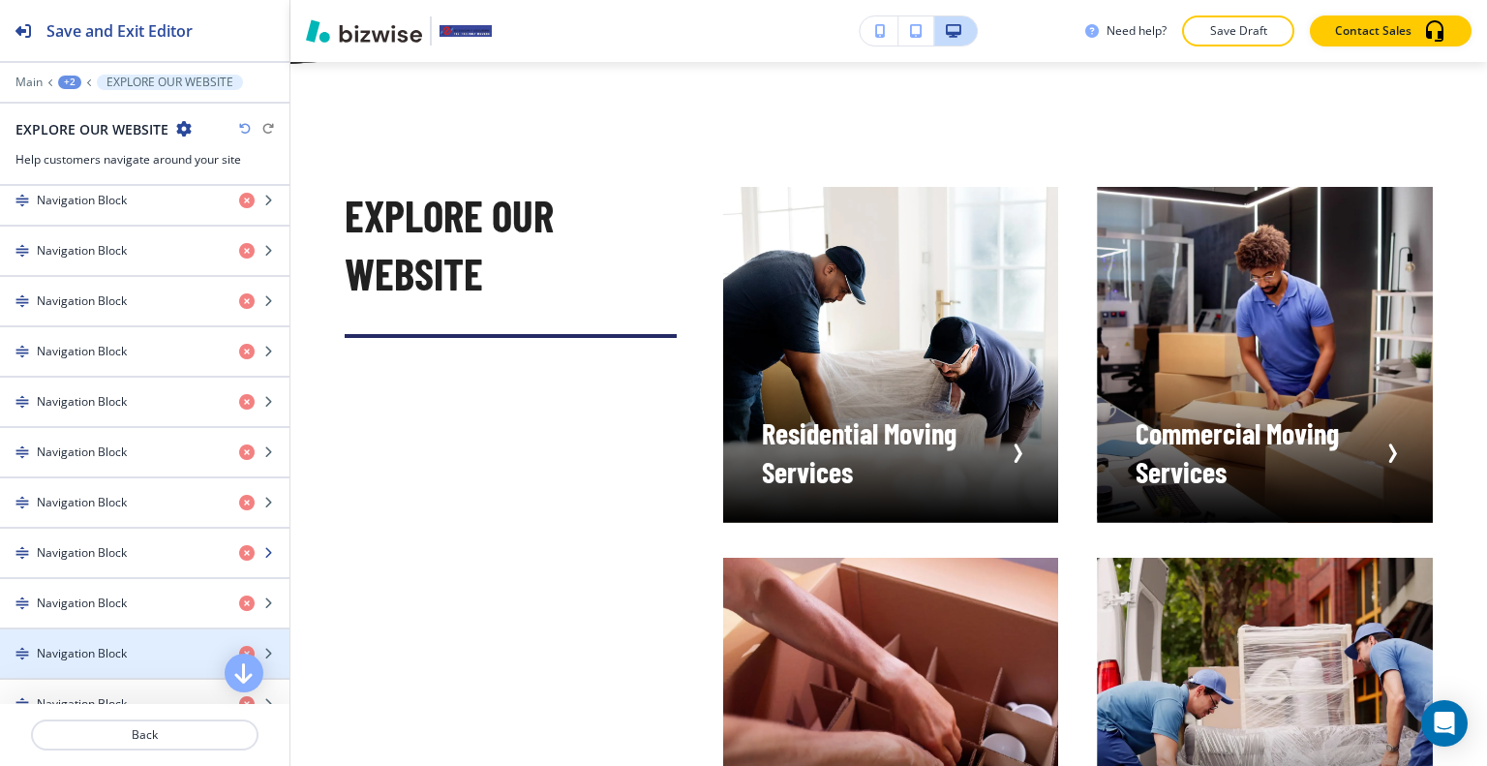
scroll to position [1065, 0]
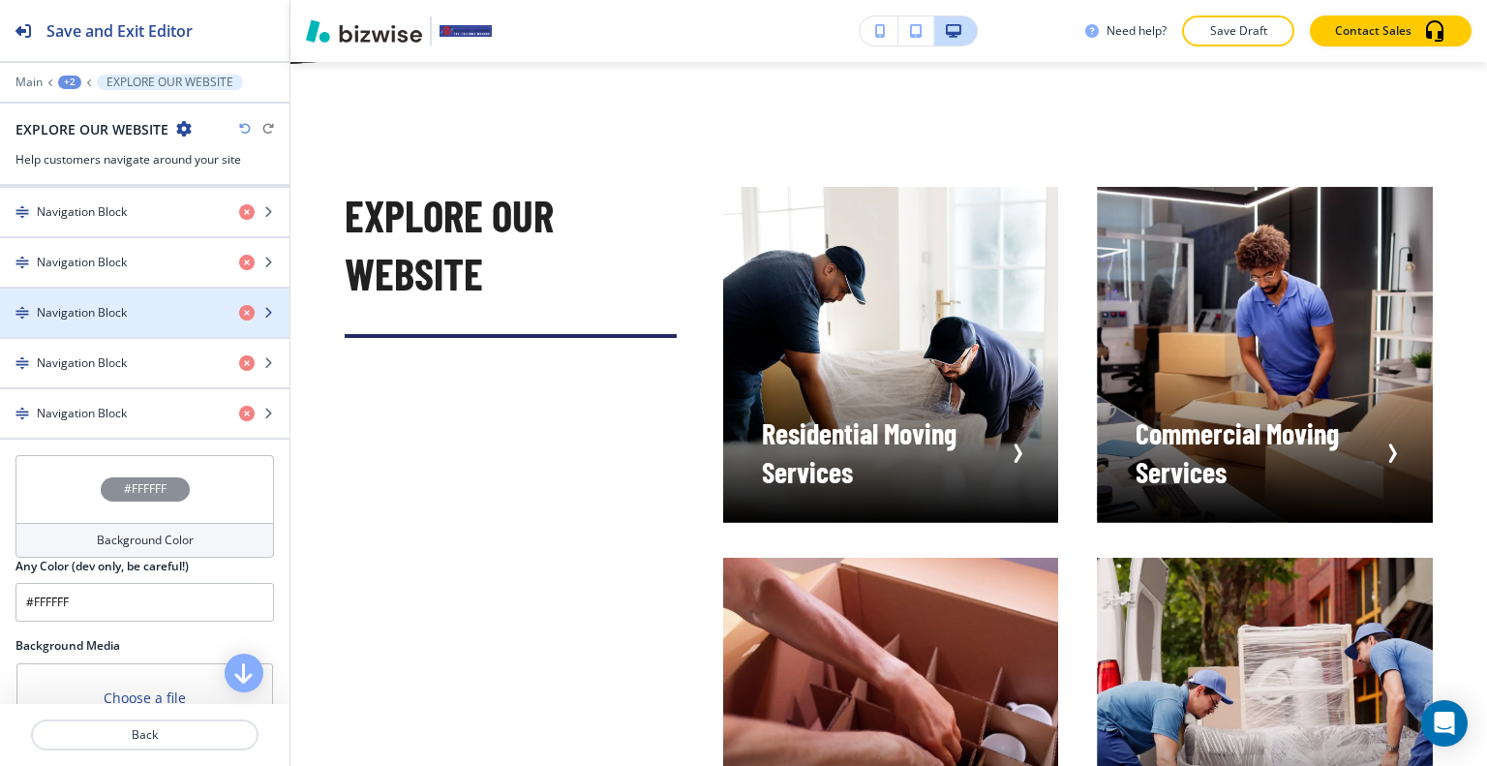
click at [111, 304] on h4 "Navigation Block" at bounding box center [82, 312] width 90 height 17
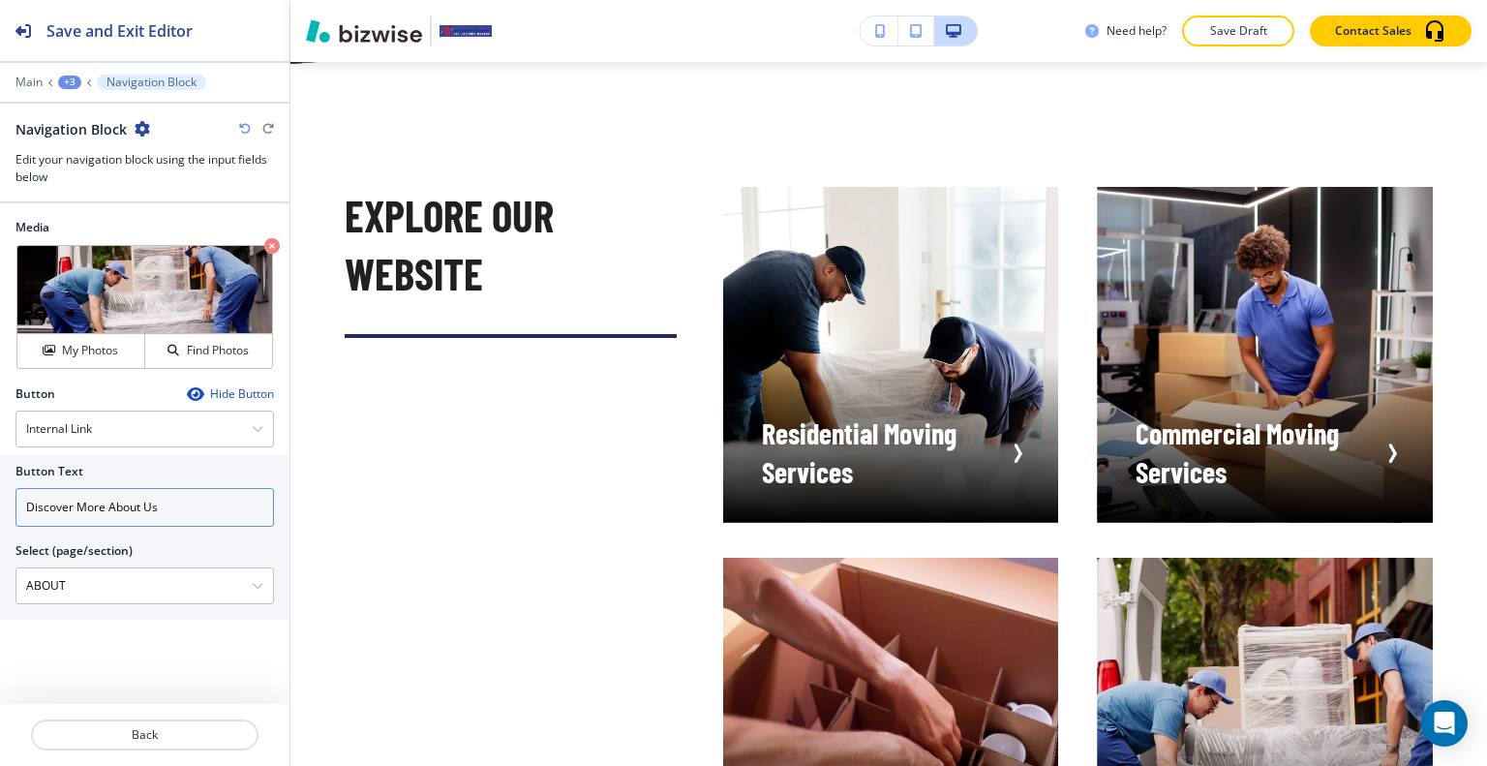
click at [97, 501] on input "Discover More About Us" at bounding box center [144, 507] width 258 height 39
drag, startPoint x: 107, startPoint y: 500, endPoint x: 0, endPoint y: 493, distance: 107.7
click at [0, 493] on div "Button Text Discover More About Us Select (page/section) ABOUT HOME HOME | Hero…" at bounding box center [144, 537] width 289 height 165
type input "About Us"
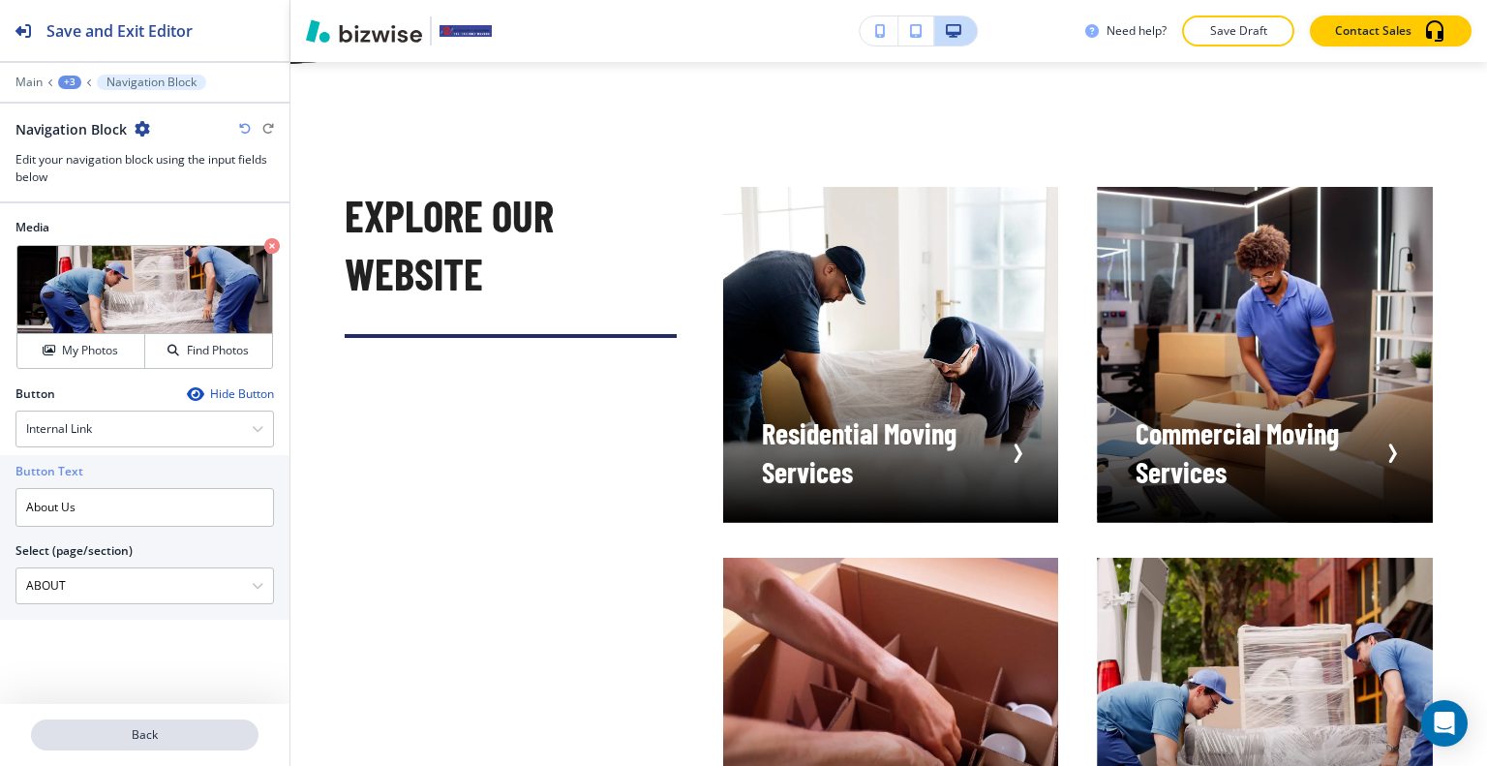
click at [198, 737] on p "Back" at bounding box center [145, 734] width 224 height 17
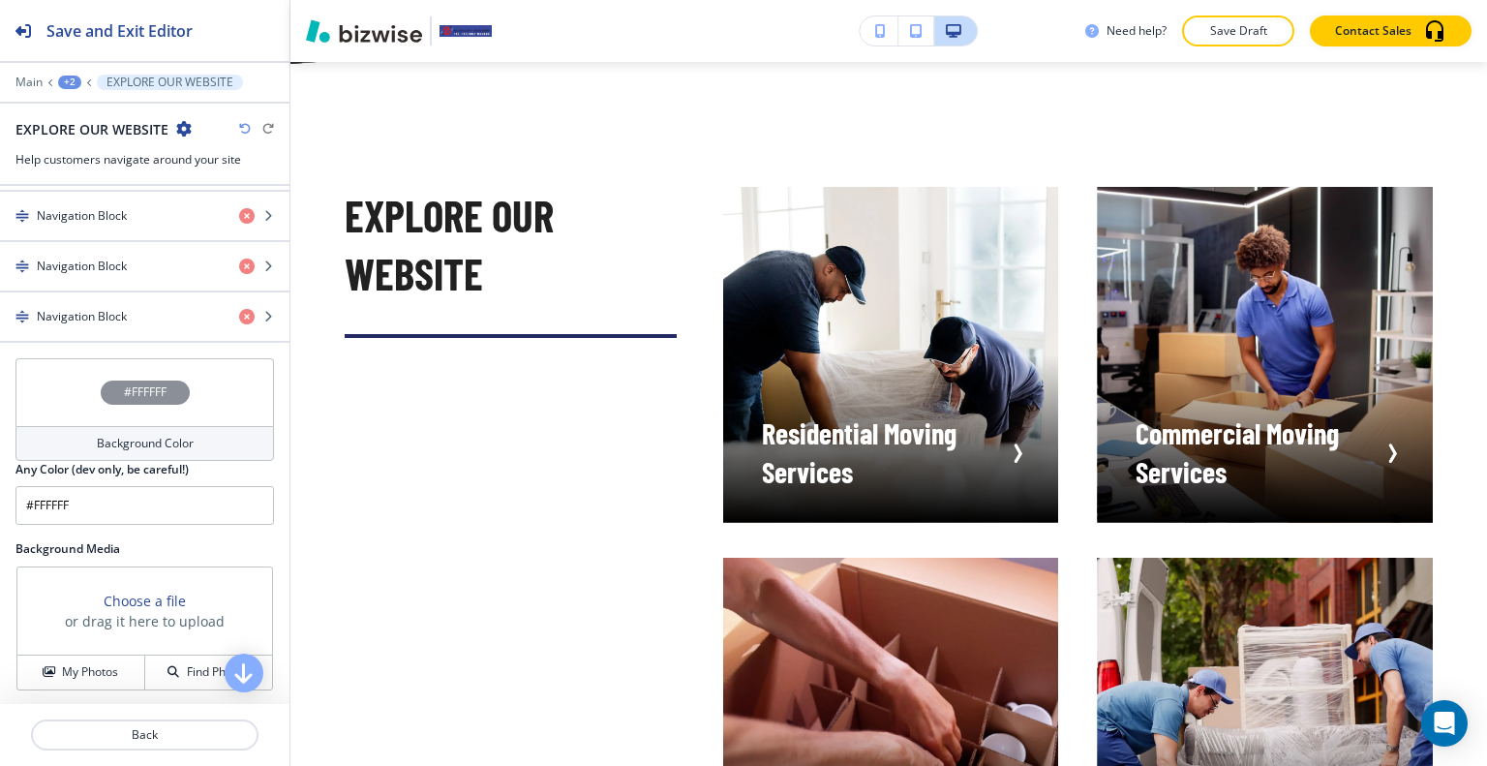
scroll to position [968, 0]
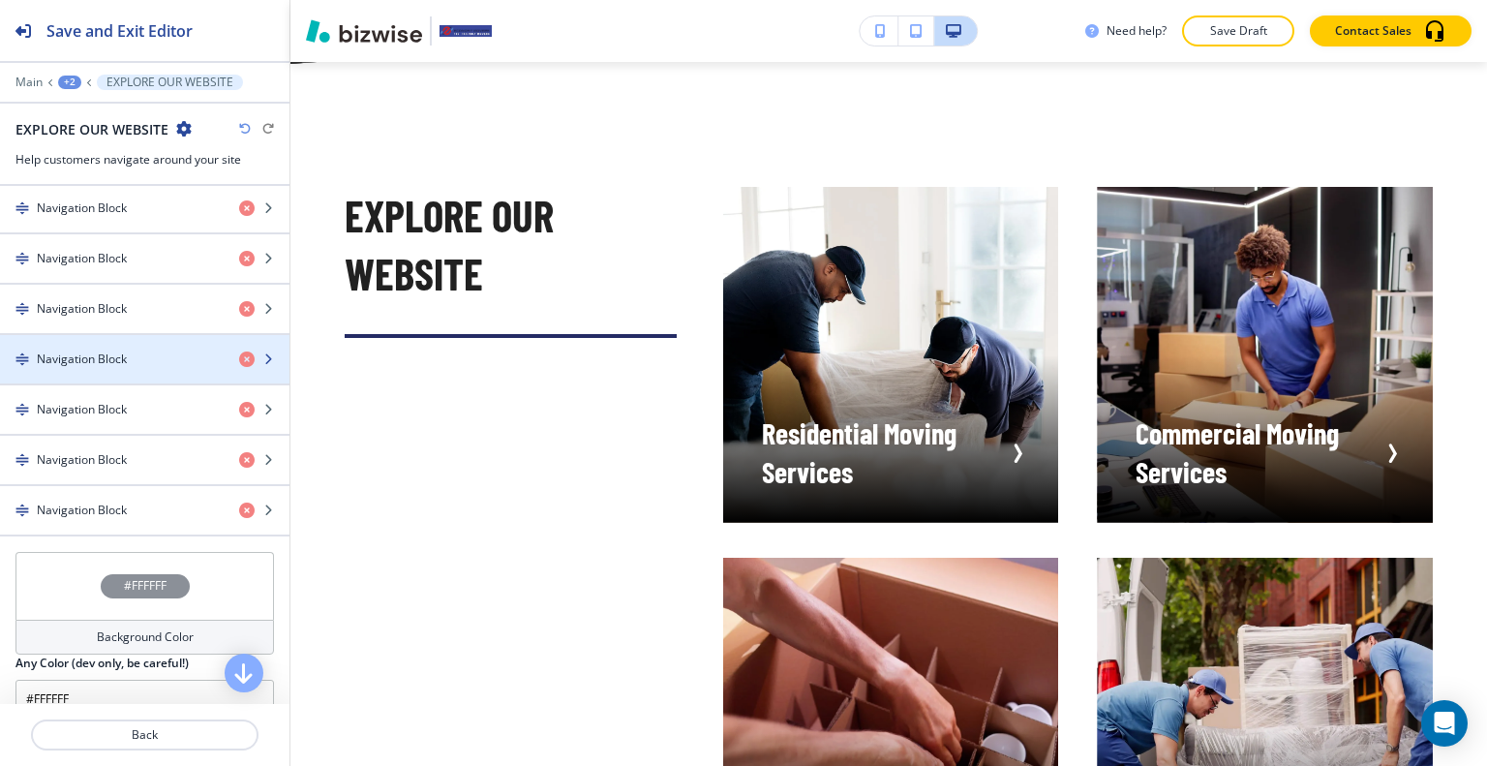
click at [133, 350] on div "Navigation Block" at bounding box center [112, 358] width 224 height 17
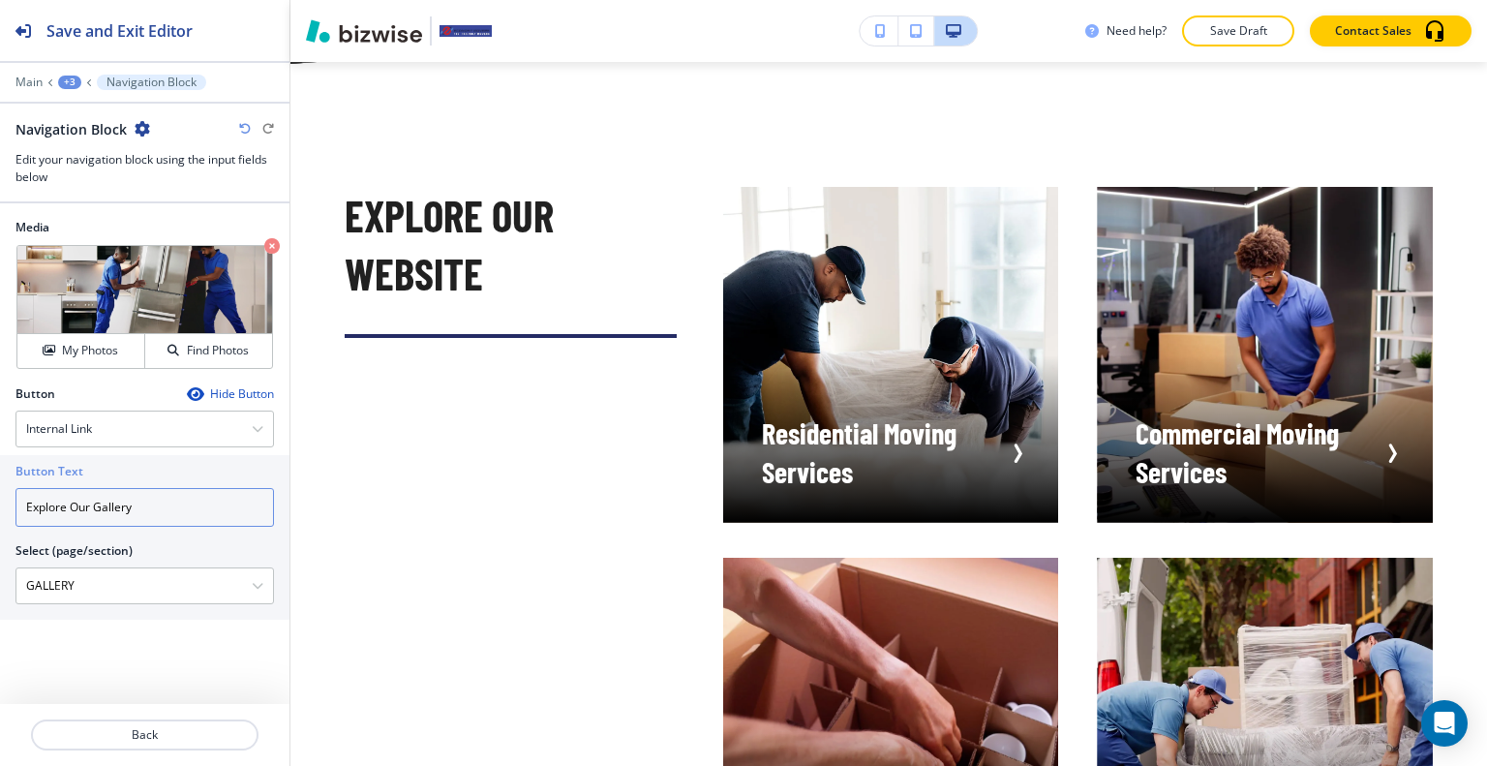
click at [89, 511] on input "Explore Our Gallery" at bounding box center [144, 507] width 258 height 39
click at [98, 510] on input "Explore Our Gallery" at bounding box center [144, 507] width 258 height 39
drag, startPoint x: 97, startPoint y: 510, endPoint x: 0, endPoint y: 471, distance: 104.2
click at [0, 471] on div "Button Text Explore Our Gallery Select (page/section) GALLERY HOME HOME | Hero …" at bounding box center [144, 537] width 289 height 165
type input "Gallery"
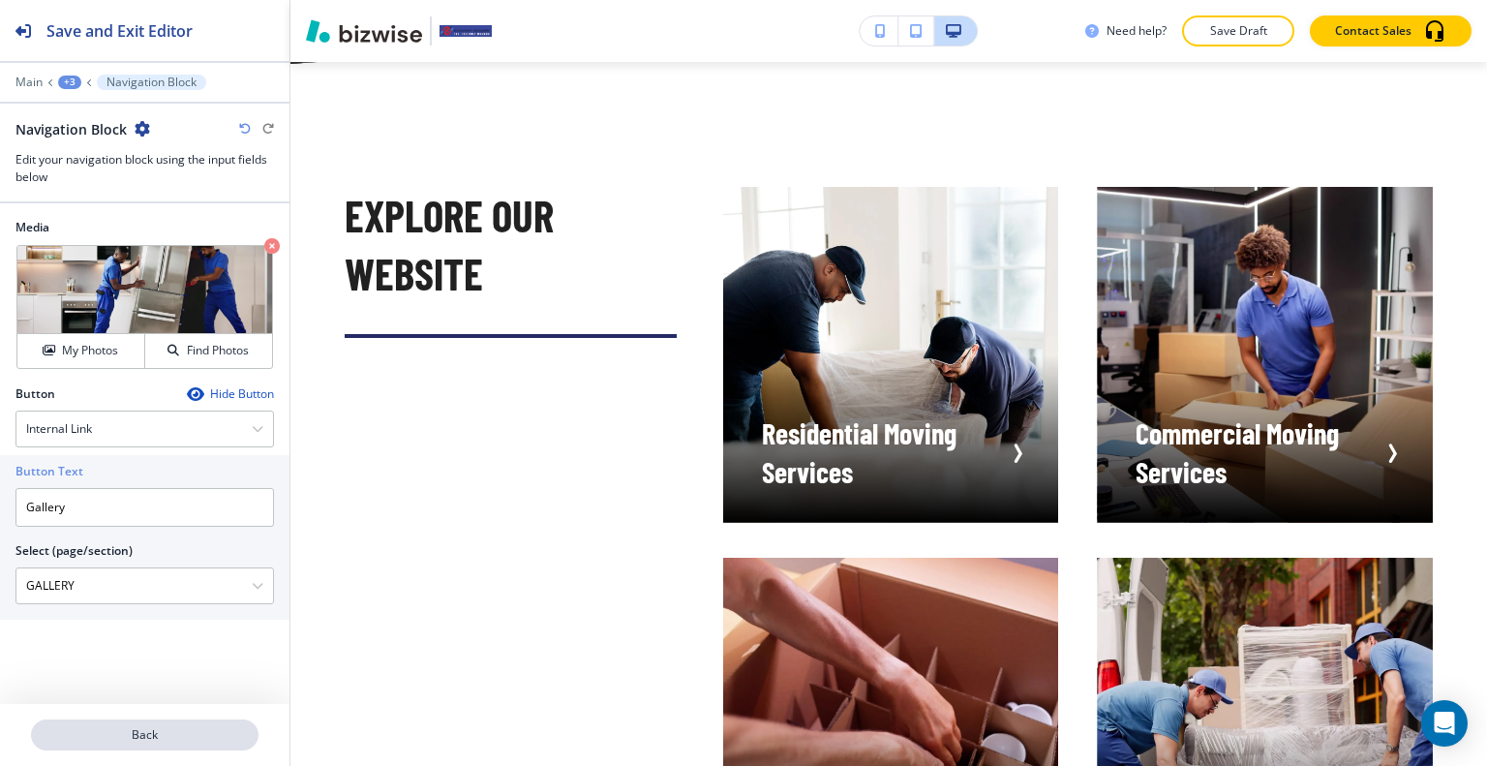
click at [140, 738] on p "Back" at bounding box center [145, 734] width 224 height 17
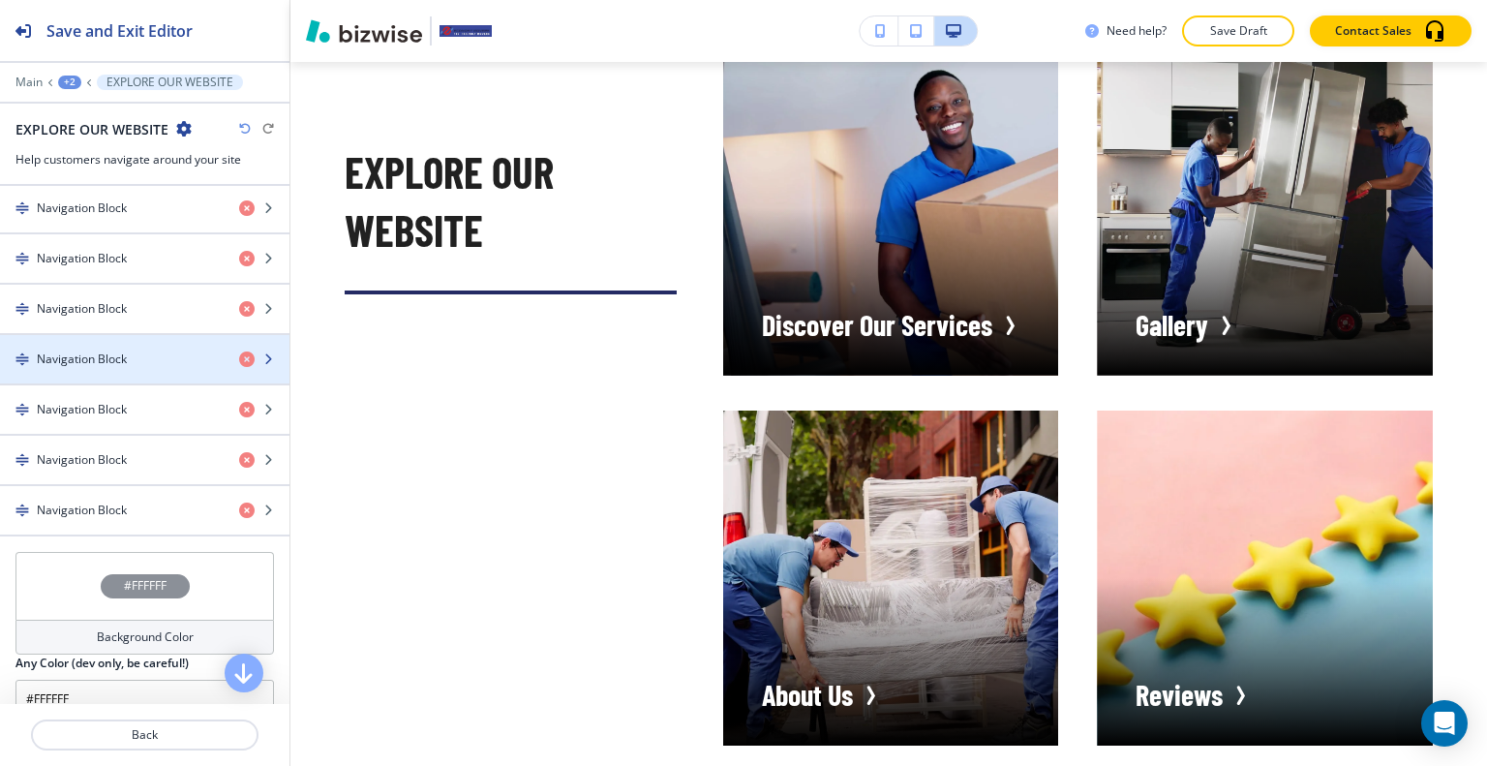
click at [150, 351] on div "Navigation Block" at bounding box center [112, 358] width 224 height 17
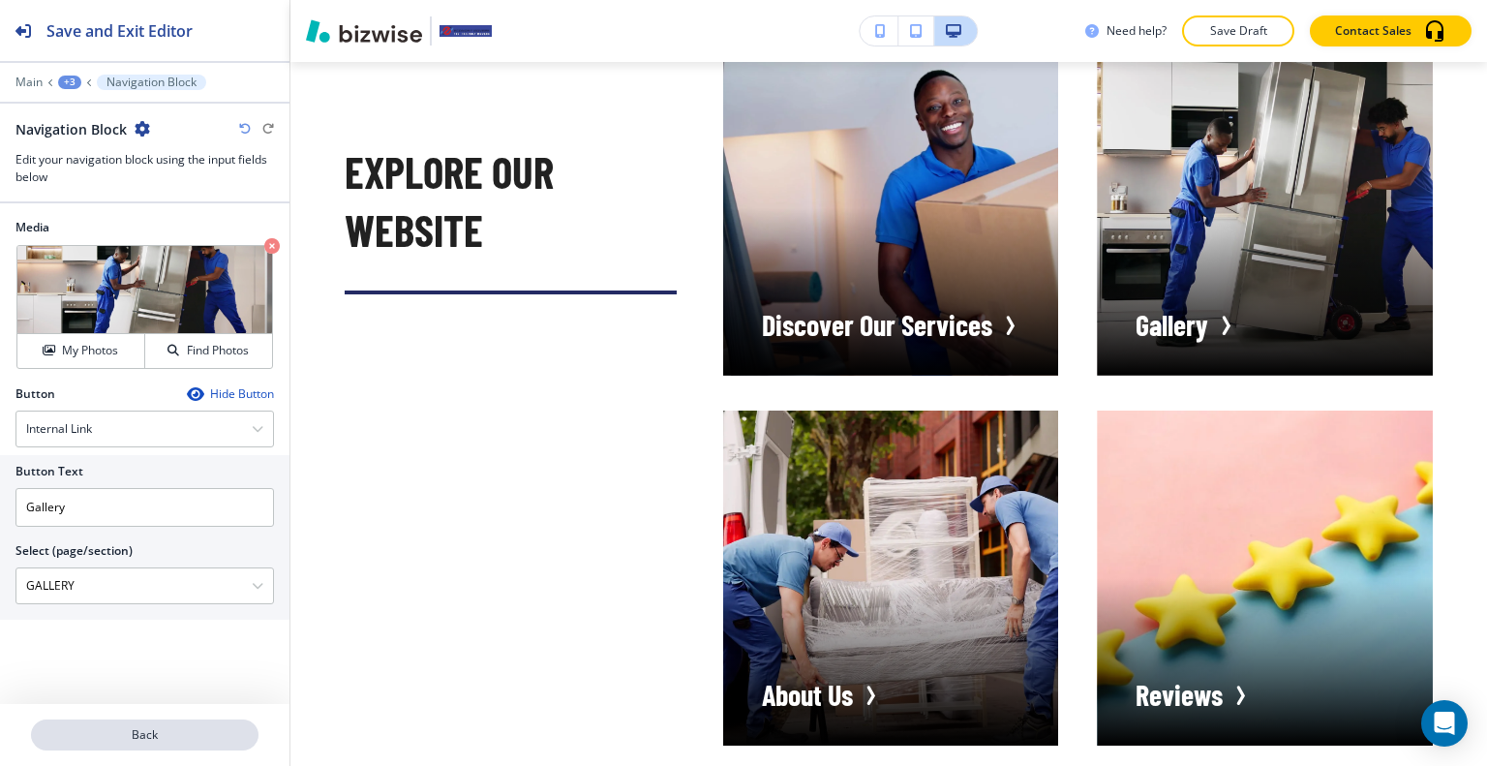
click at [144, 721] on button "Back" at bounding box center [144, 734] width 227 height 31
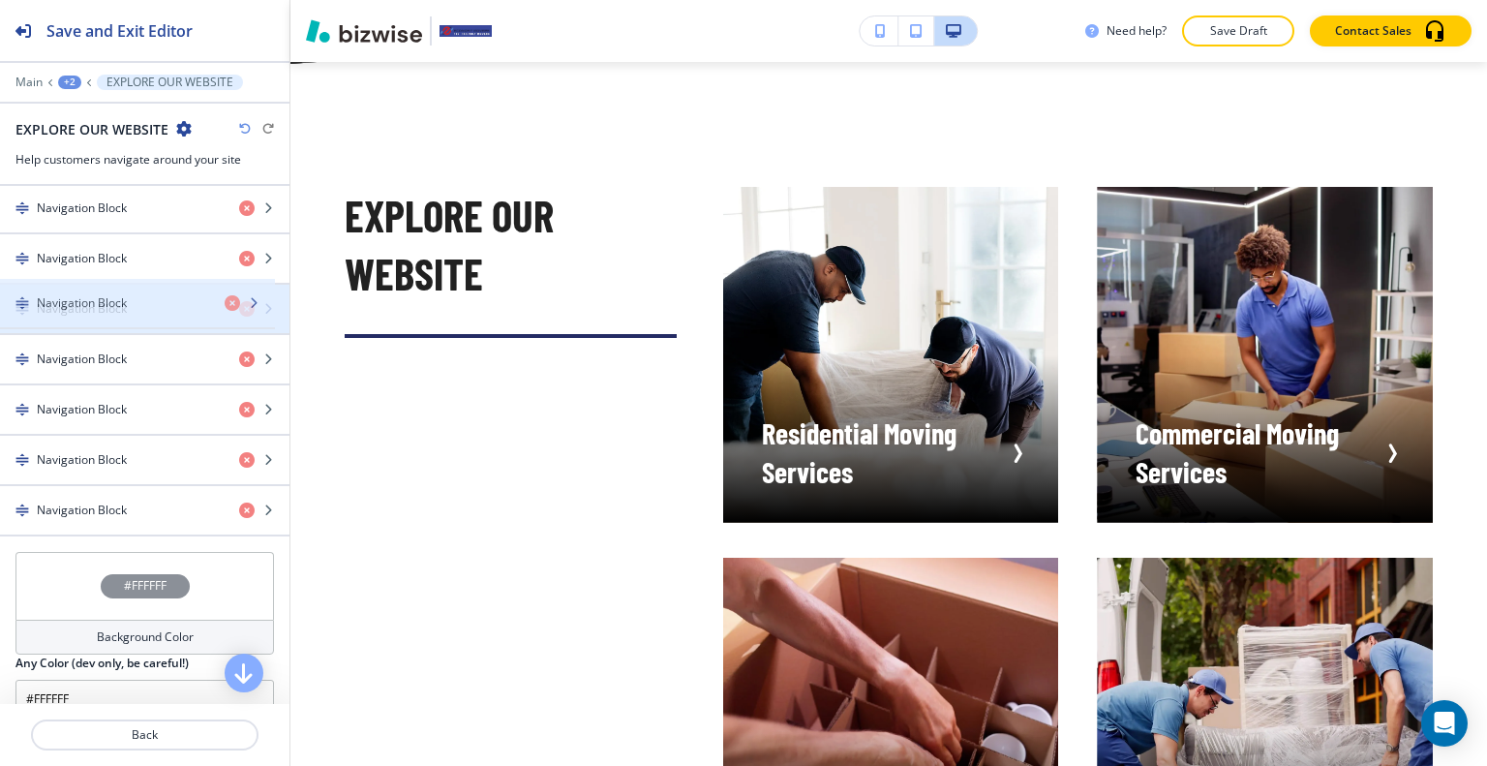
click at [144, 301] on div "Navigation Block" at bounding box center [112, 308] width 224 height 17
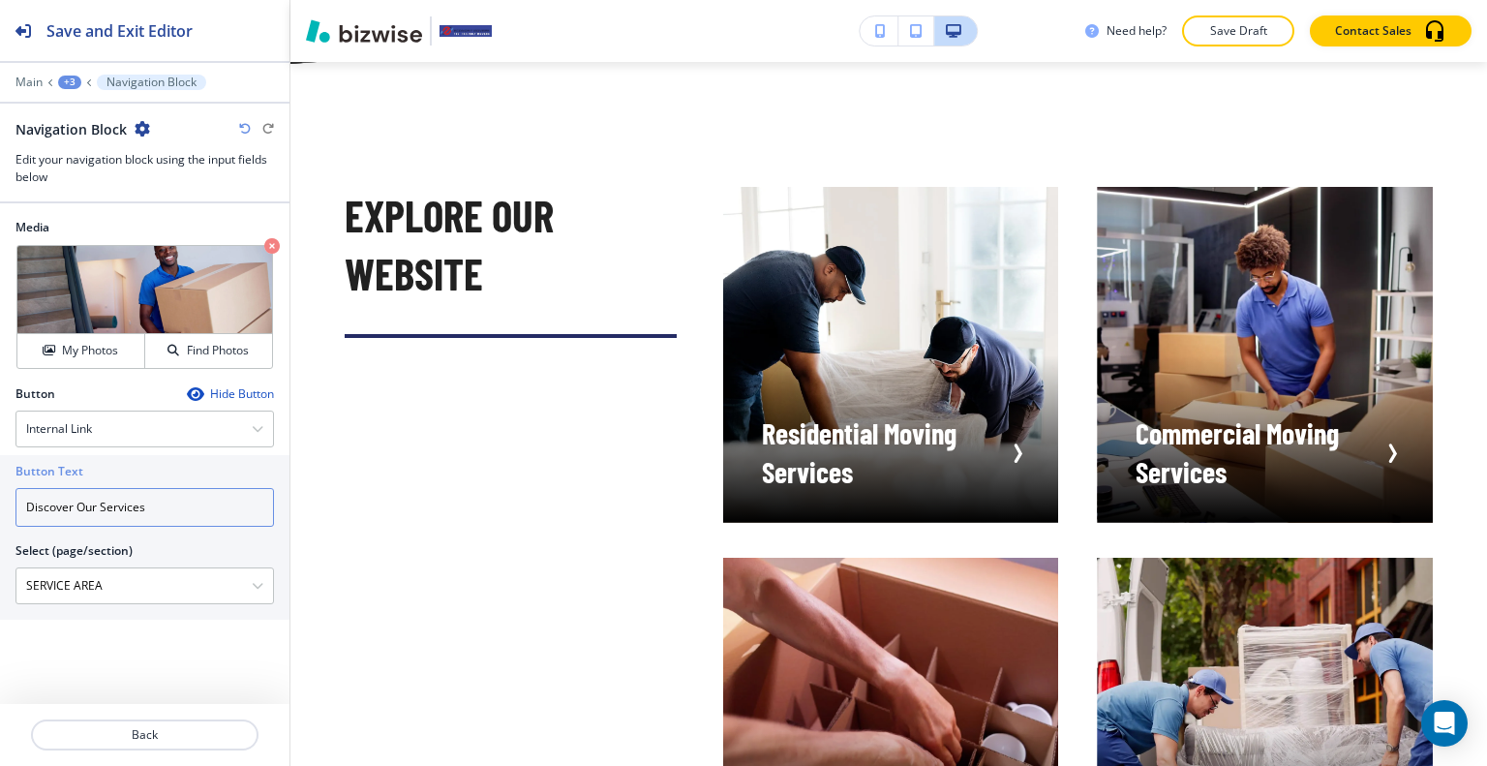
drag, startPoint x: 207, startPoint y: 498, endPoint x: 0, endPoint y: 513, distance: 207.6
click at [0, 513] on div "Button Text Discover Our Services Select (page/section) SERVICE AREA HOME HOME …" at bounding box center [144, 537] width 289 height 165
type input "S"
click at [135, 135] on div "Navigation Block" at bounding box center [82, 129] width 135 height 20
click at [143, 127] on icon "button" at bounding box center [142, 128] width 15 height 15
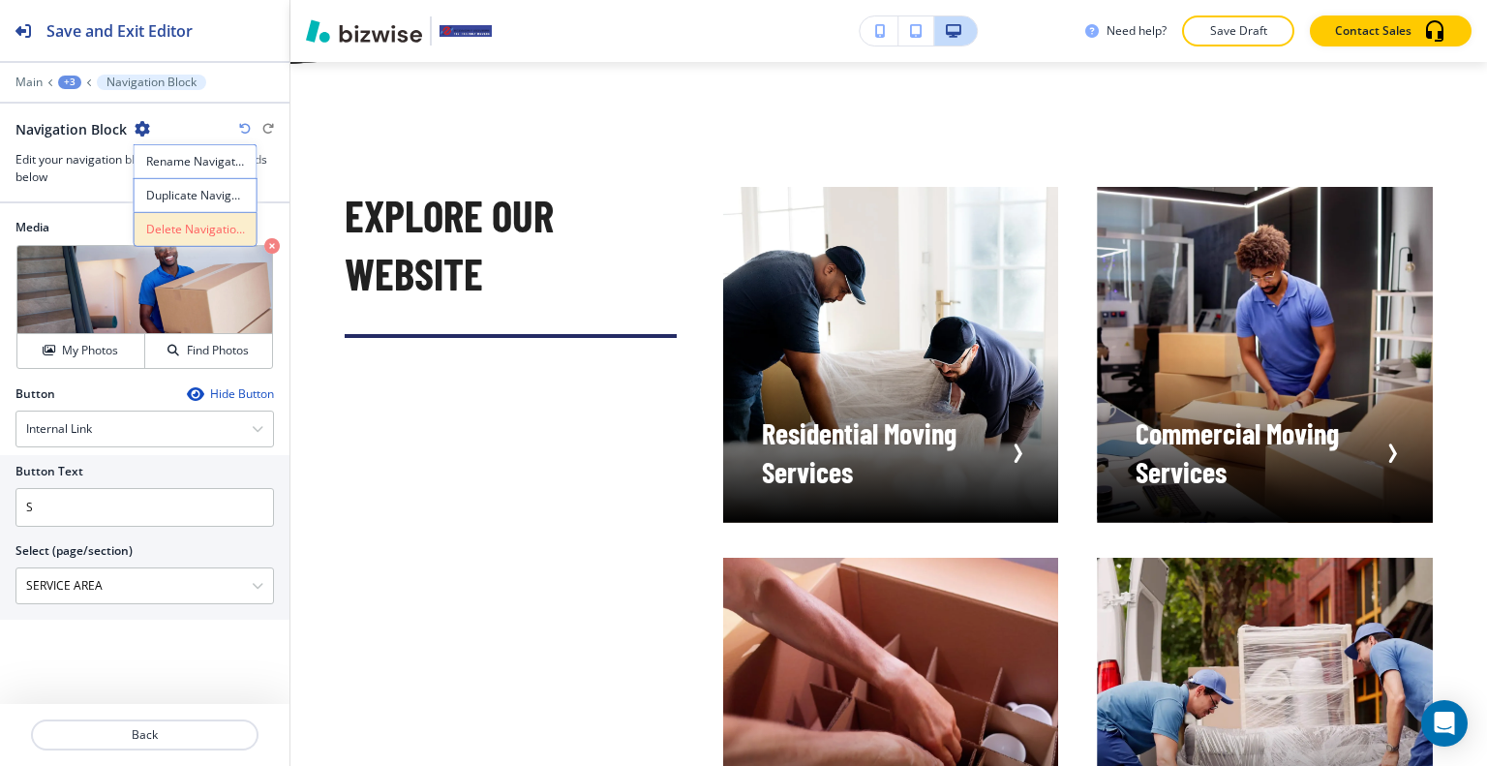
click at [176, 224] on p "Delete Navigation Block" at bounding box center [195, 229] width 99 height 17
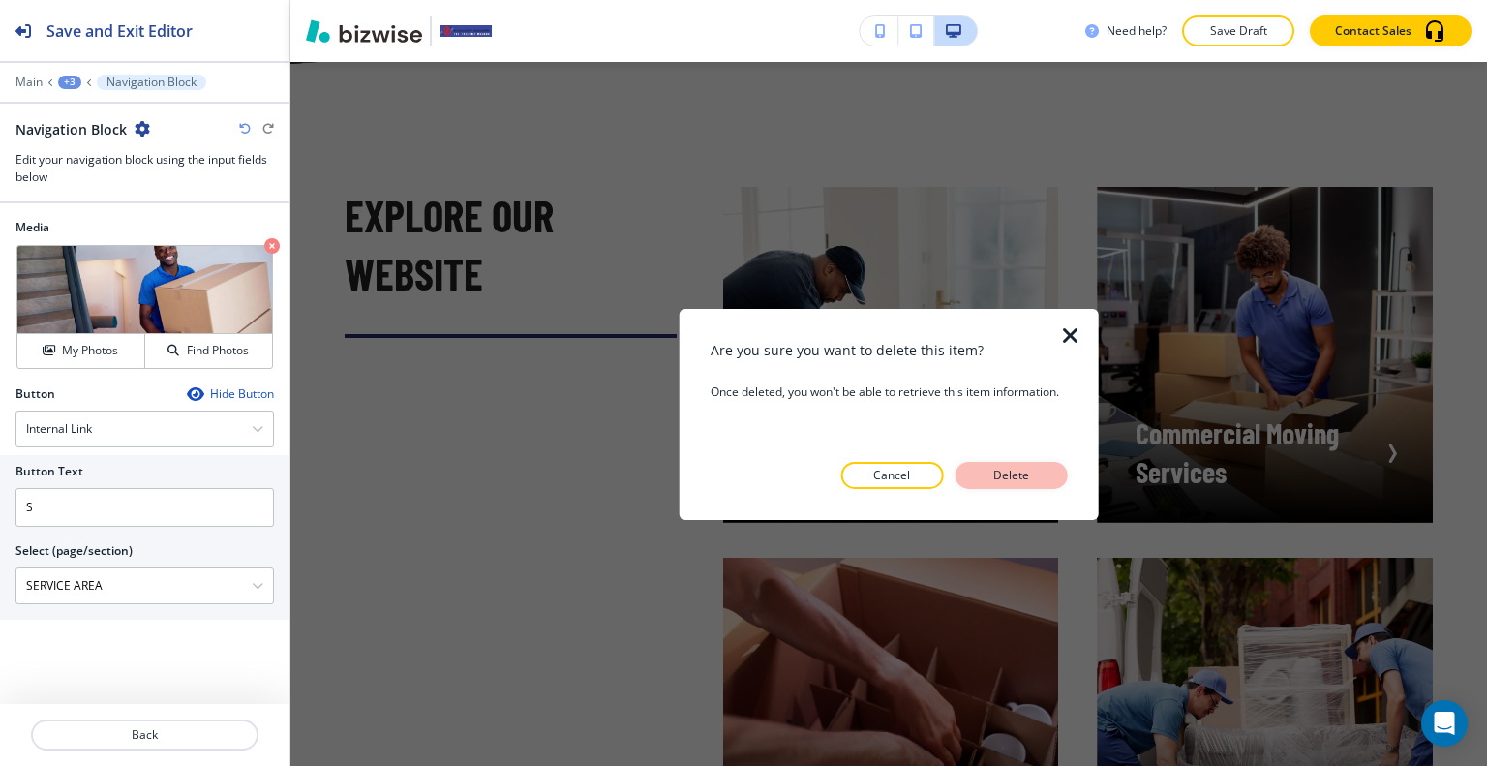
click at [1000, 478] on p "Delete" at bounding box center [1010, 474] width 46 height 17
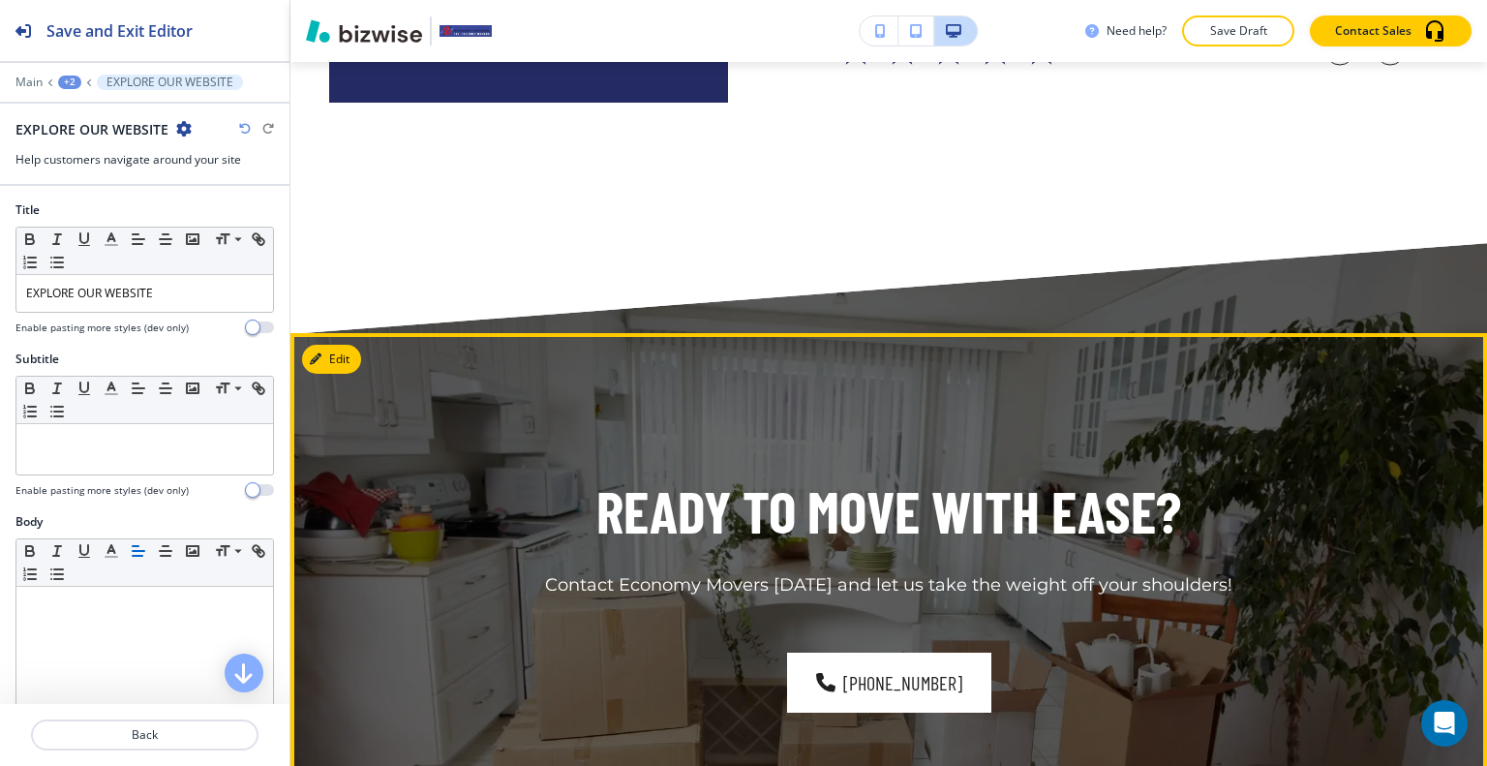
scroll to position [9506, 0]
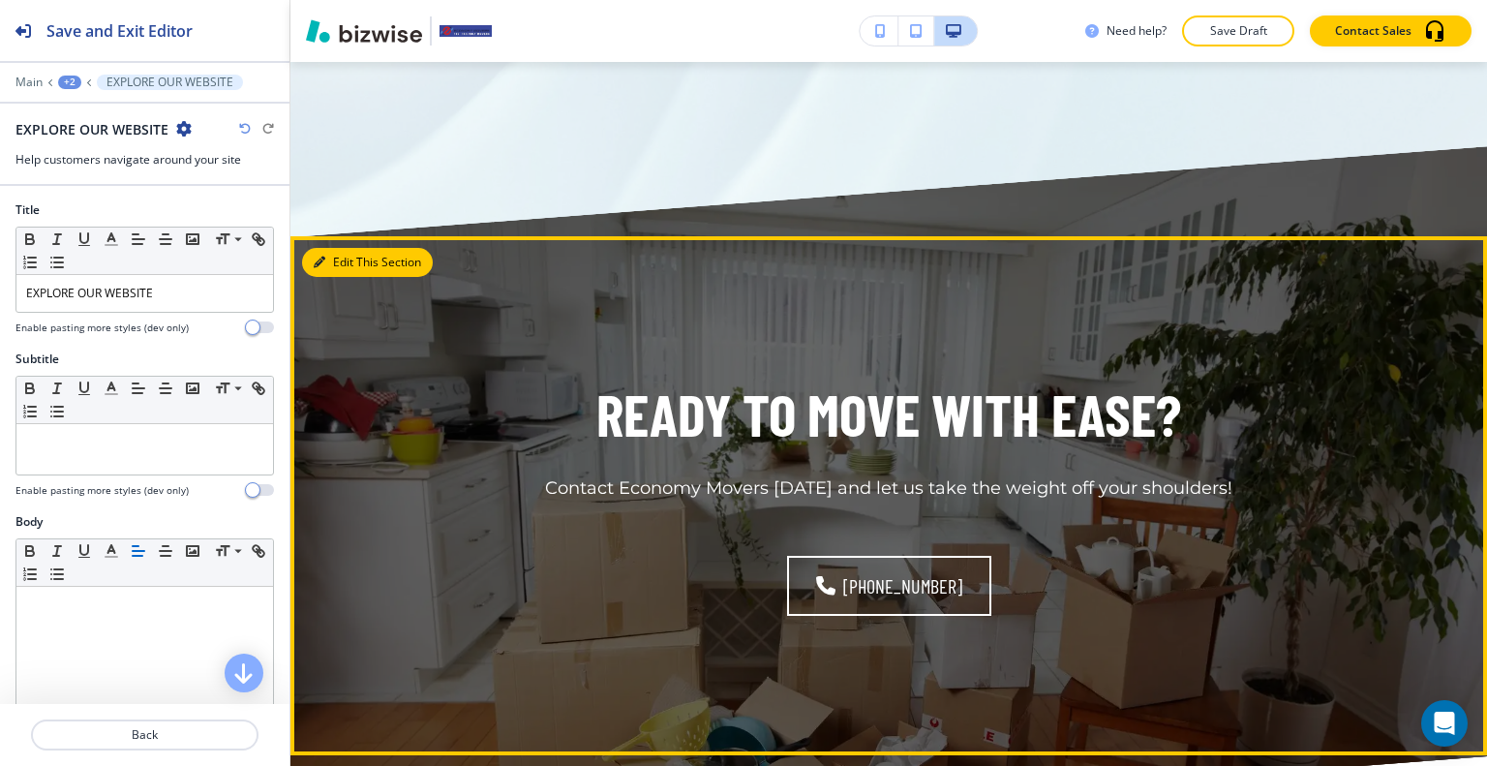
click at [352, 248] on button "Edit This Section" at bounding box center [367, 262] width 131 height 29
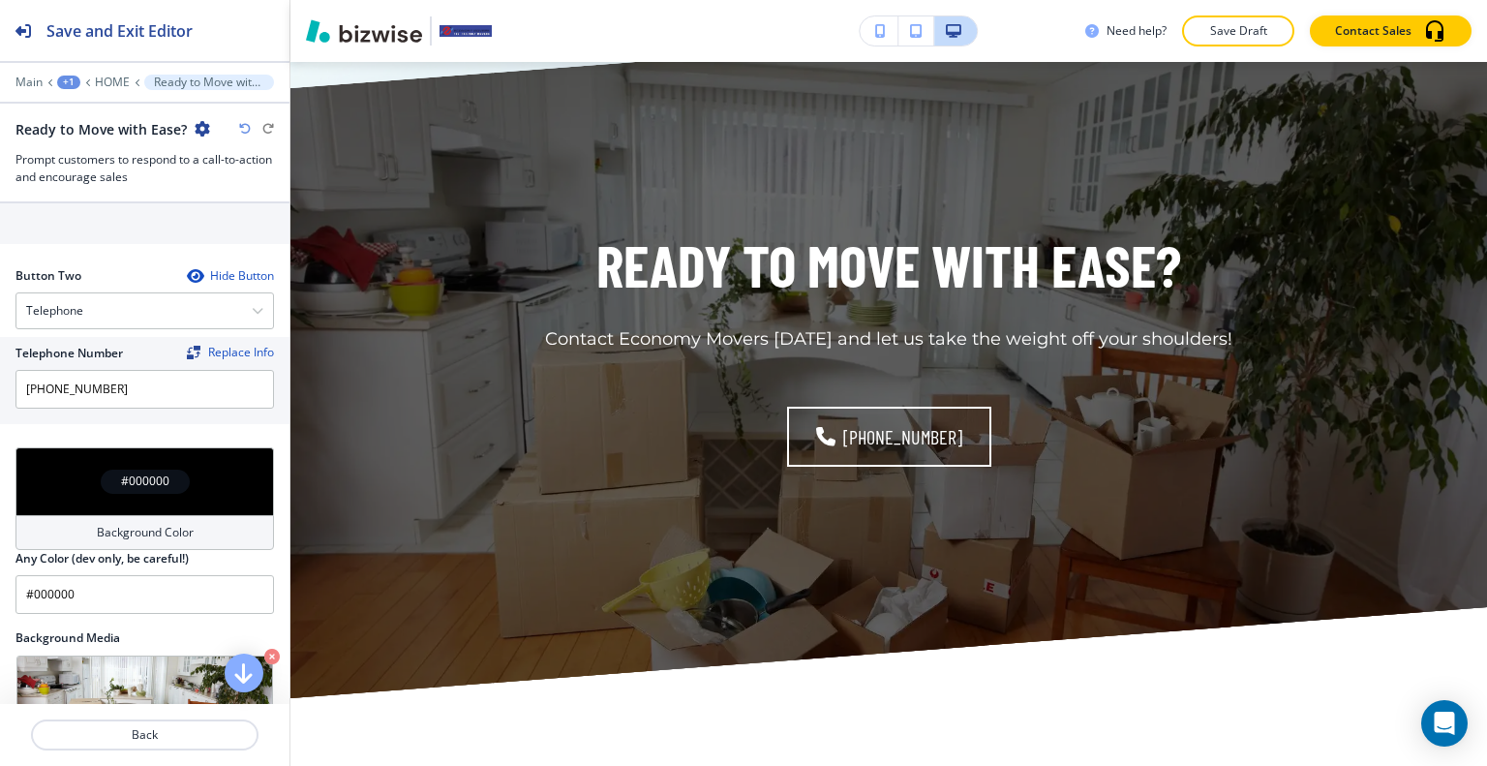
scroll to position [677, 0]
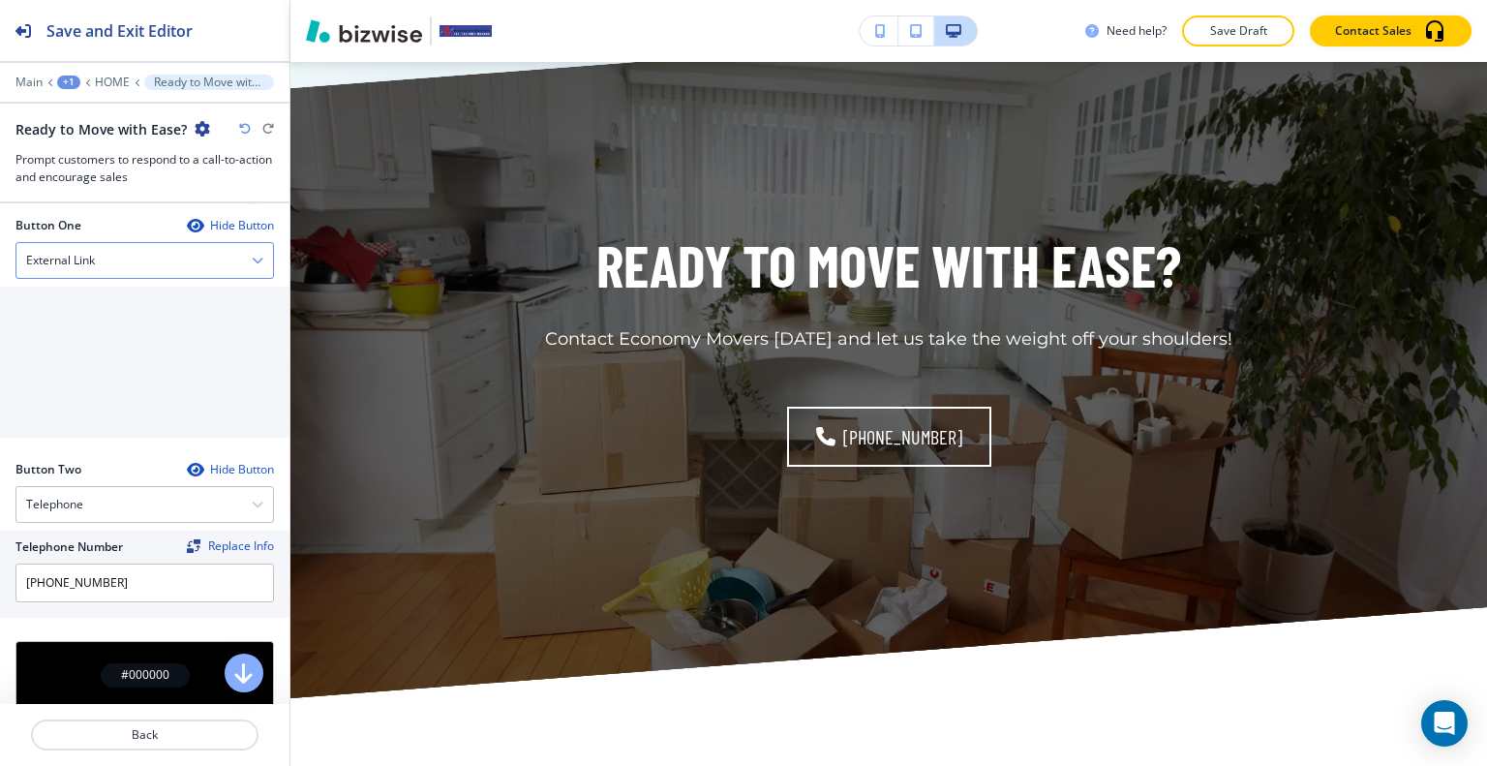
click at [111, 262] on div "External Link" at bounding box center [144, 260] width 256 height 35
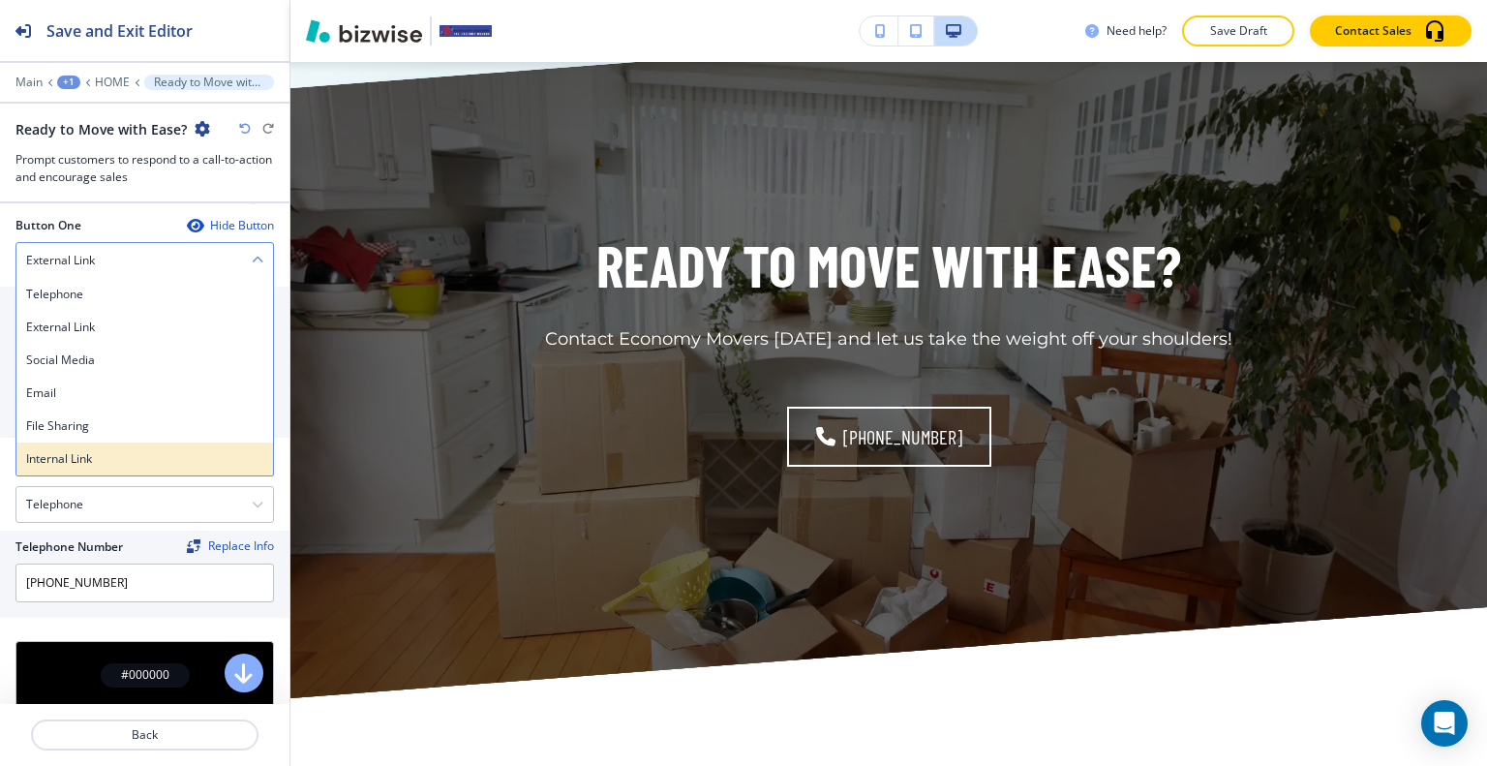
click at [102, 456] on h4 "Internal Link" at bounding box center [144, 458] width 237 height 17
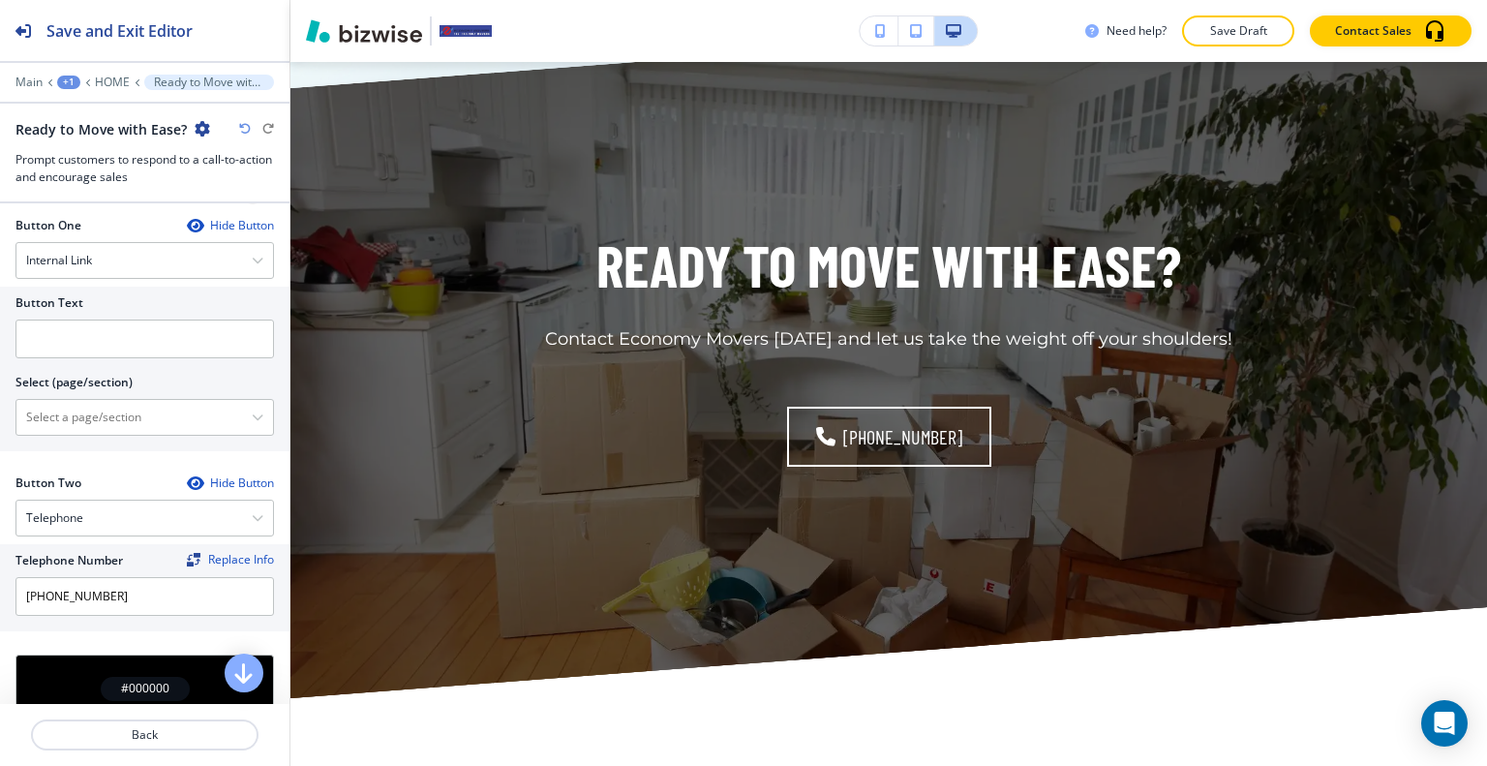
click at [62, 358] on div at bounding box center [144, 365] width 258 height 15
click at [58, 346] on input "text" at bounding box center [144, 338] width 258 height 39
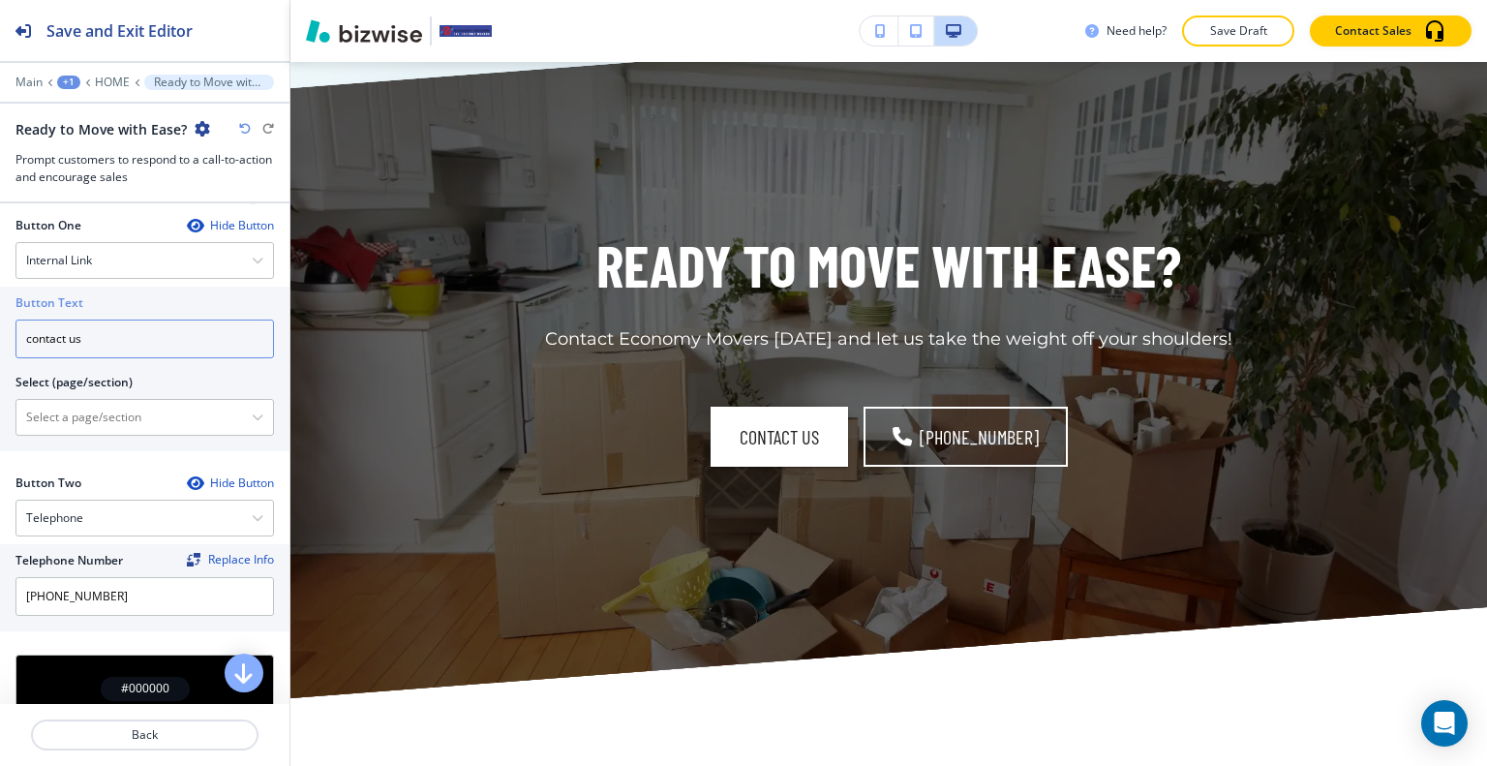
type input "contact us"
click at [52, 391] on div at bounding box center [144, 395] width 258 height 8
click at [60, 401] on \(page\/section\) "Manual Input" at bounding box center [133, 417] width 235 height 33
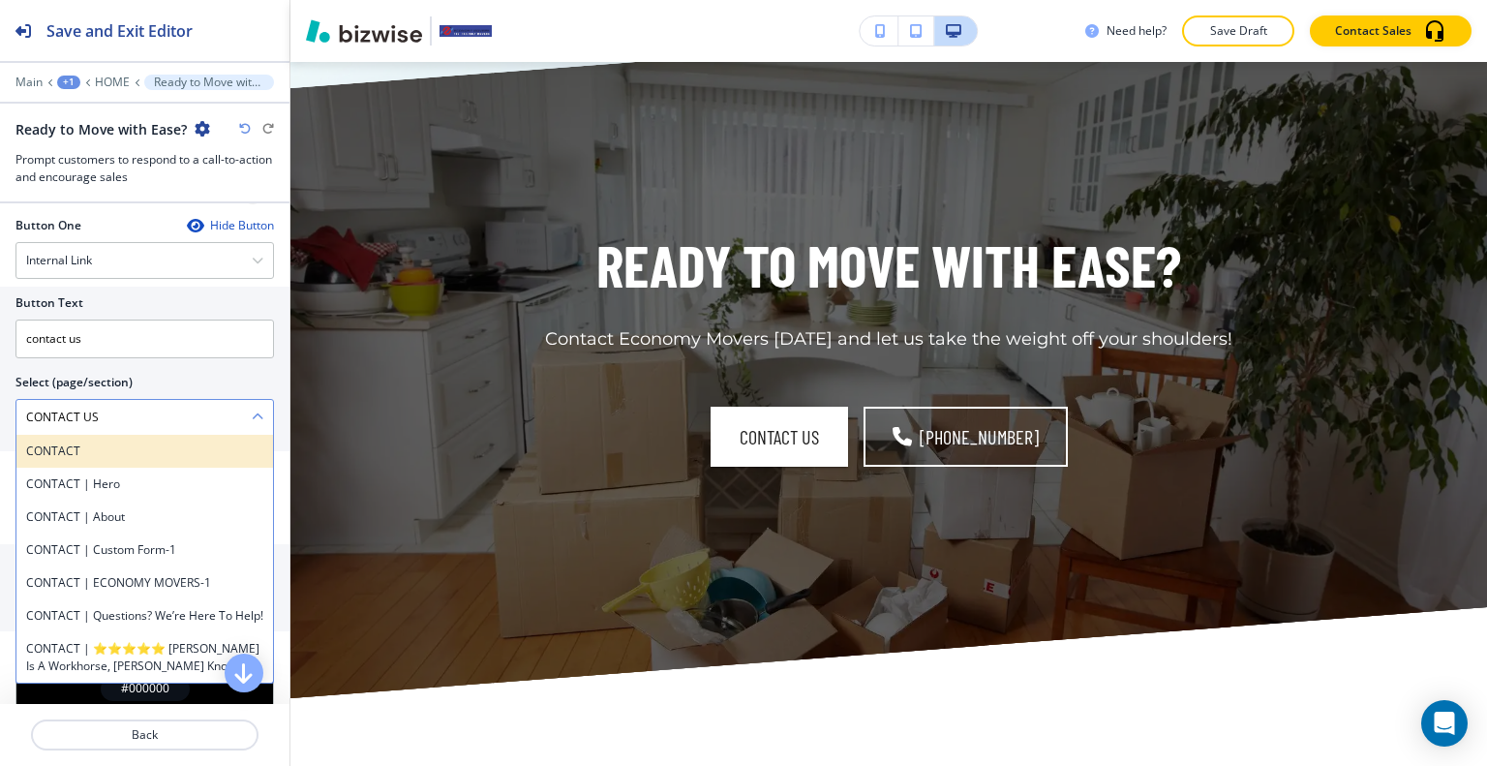
click at [113, 444] on h4 "CONTACT" at bounding box center [144, 450] width 237 height 17
type \(page\/section\) "CONTACT"
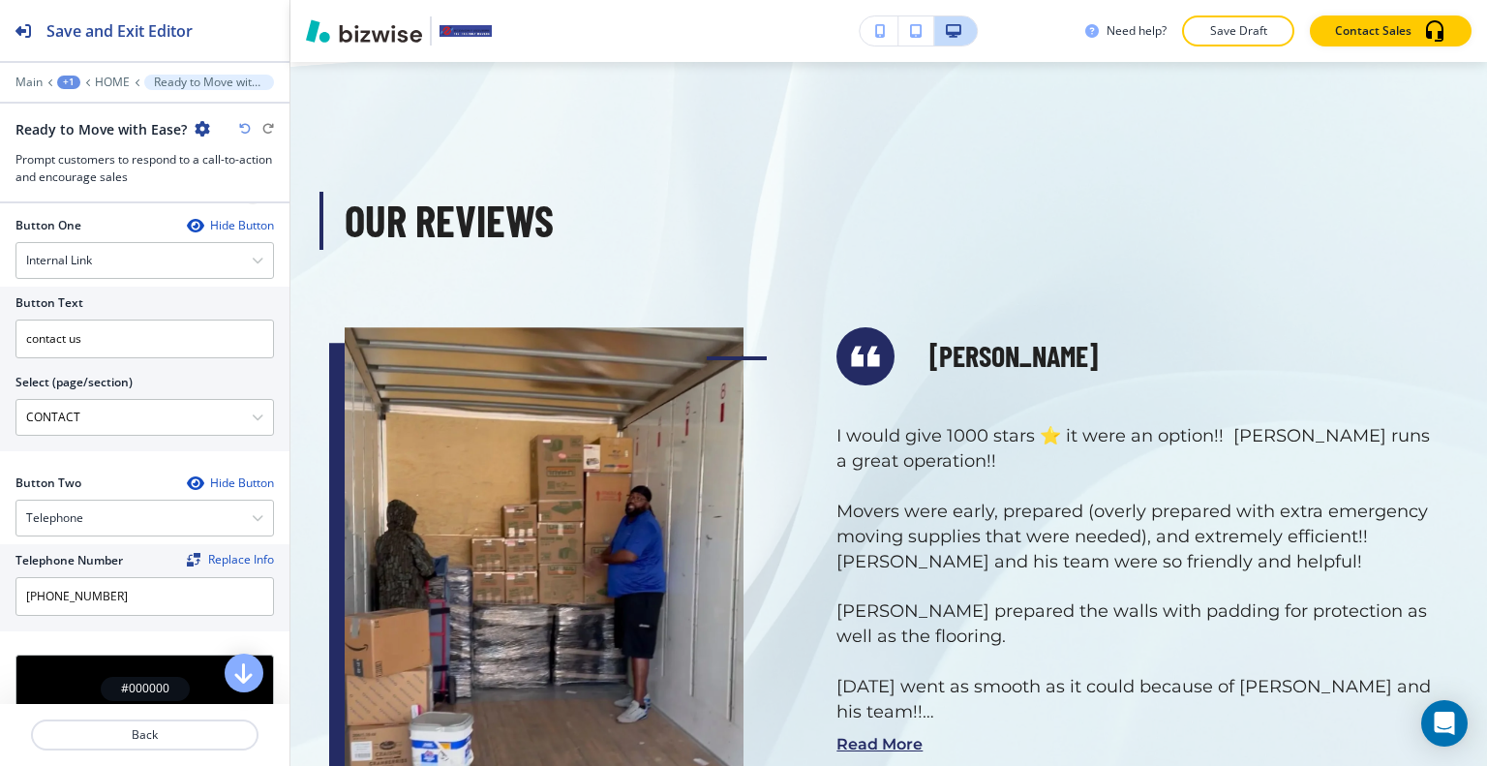
scroll to position [0, 0]
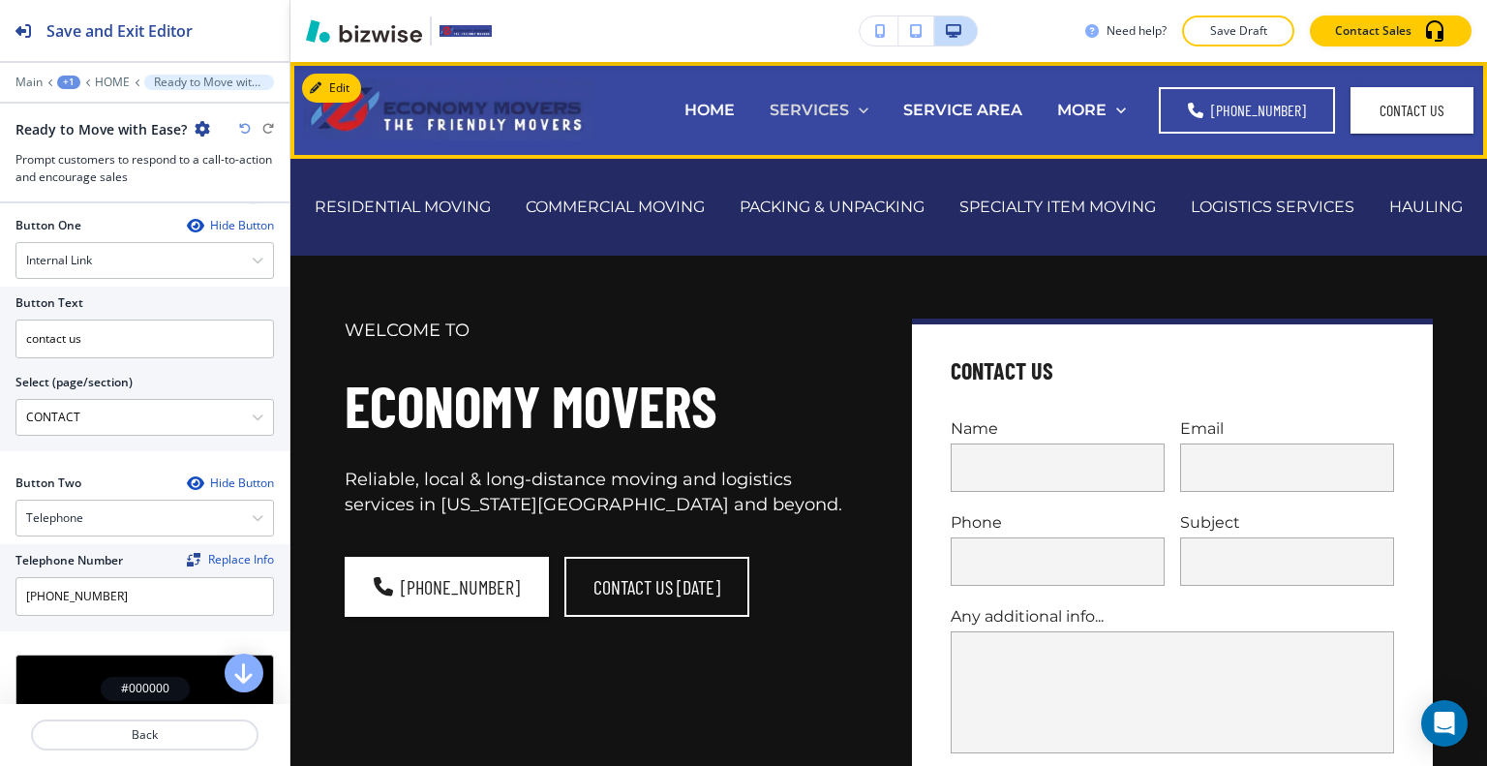
click at [841, 117] on p "SERVICES" at bounding box center [808, 110] width 79 height 22
click at [508, 204] on div "RESIDENTIAL MOVING" at bounding box center [402, 206] width 211 height 22
click at [486, 195] on p "RESIDENTIAL MOVING" at bounding box center [403, 206] width 176 height 22
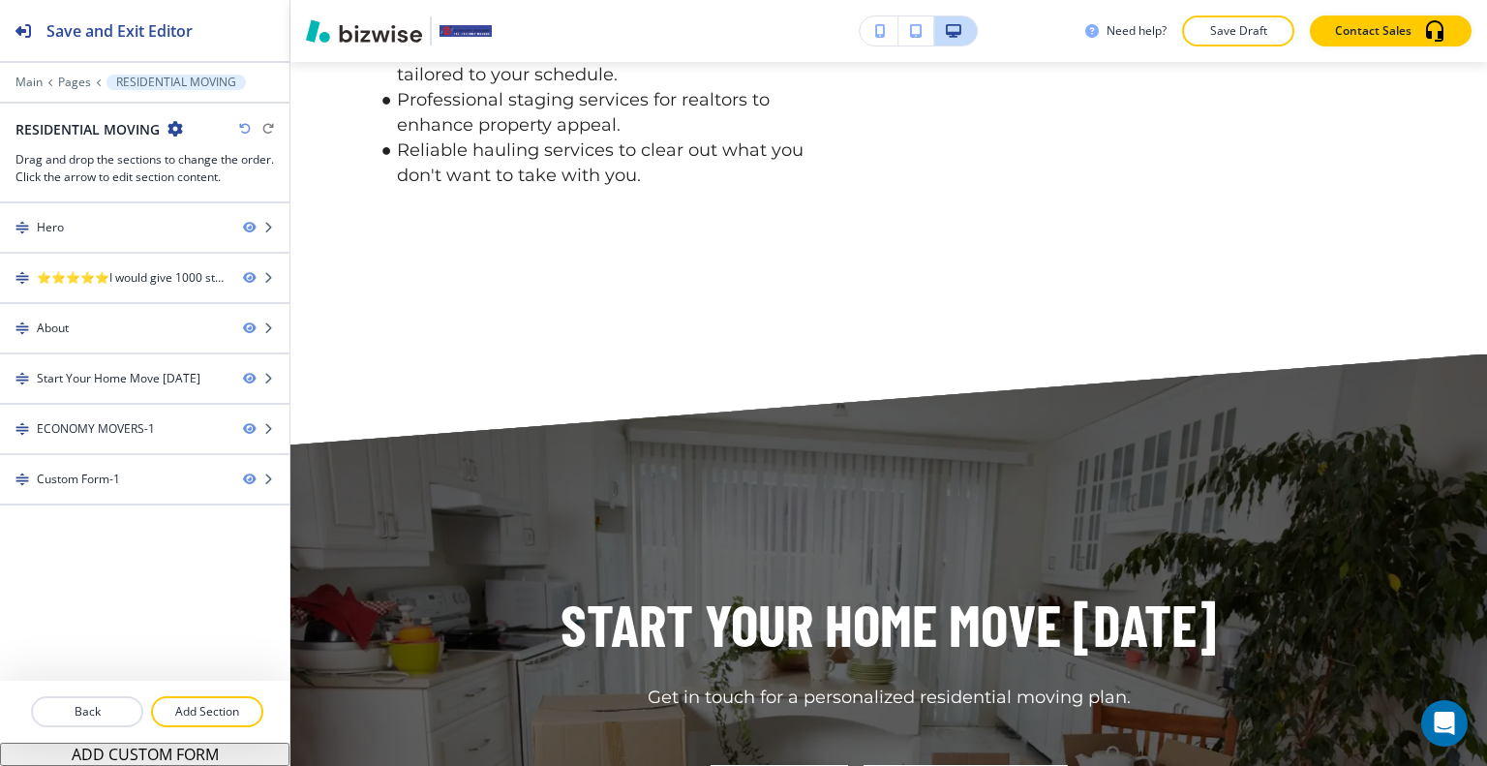
scroll to position [2903, 0]
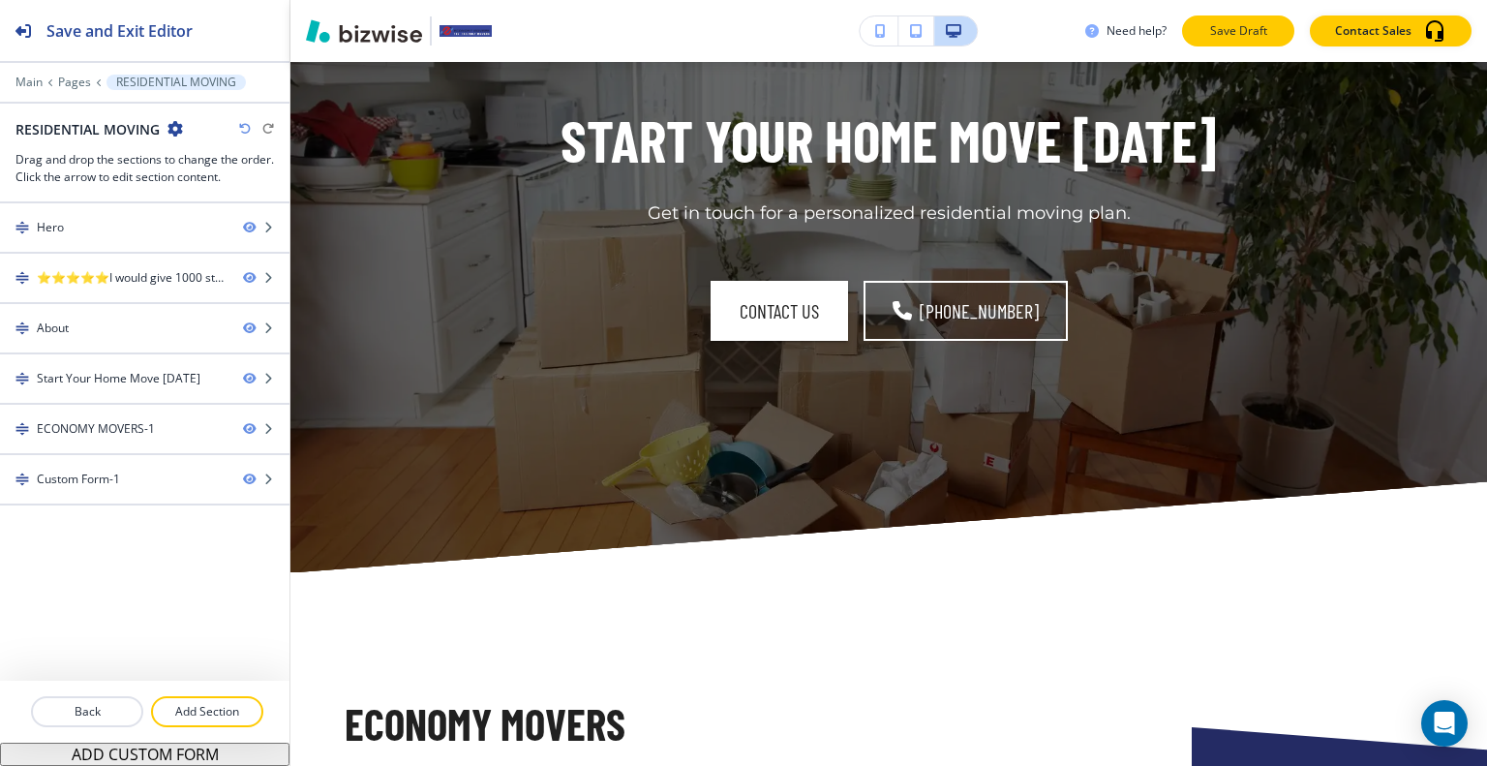
click at [1253, 15] on button "Save Draft" at bounding box center [1238, 30] width 112 height 31
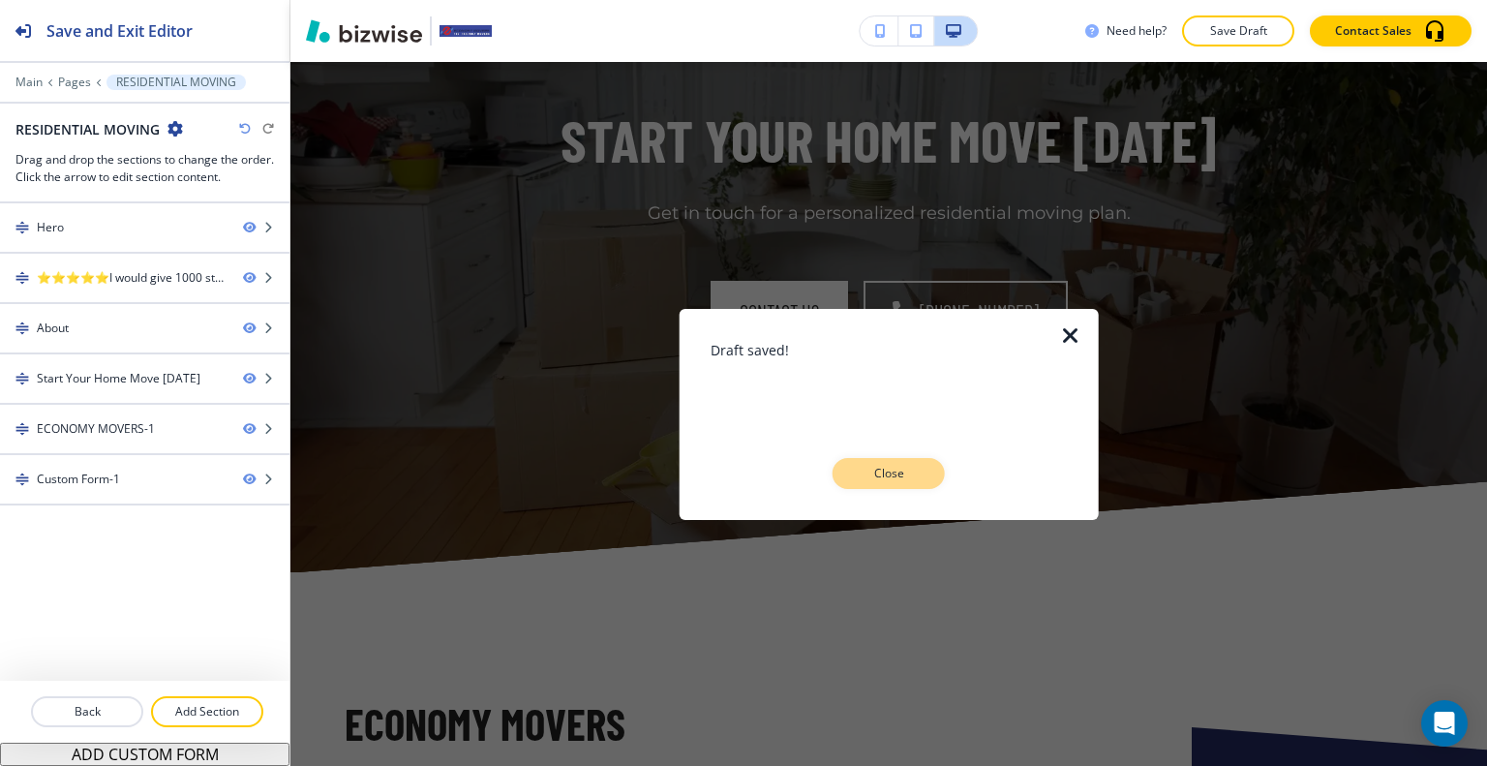
click at [887, 471] on p "Close" at bounding box center [888, 473] width 62 height 17
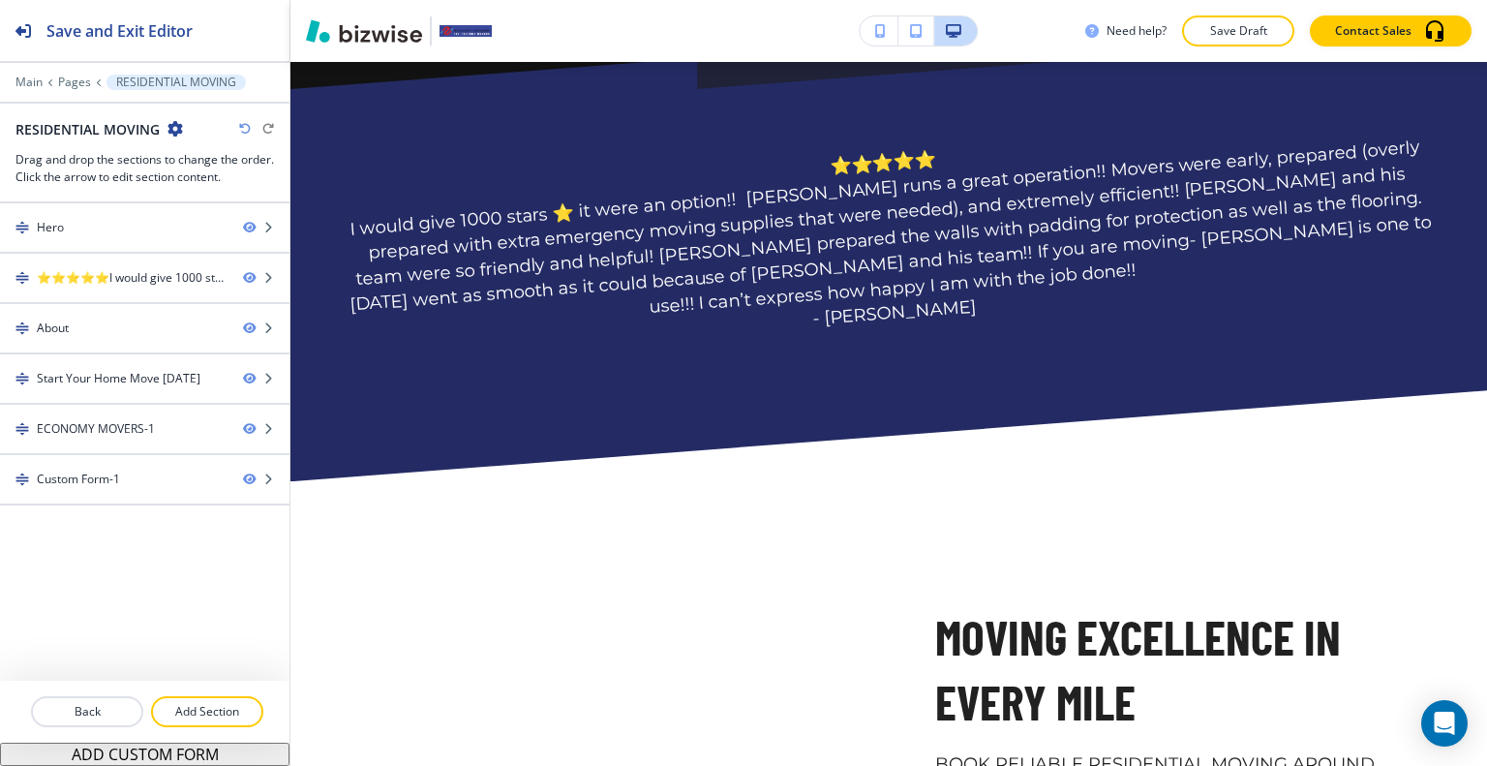
scroll to position [0, 0]
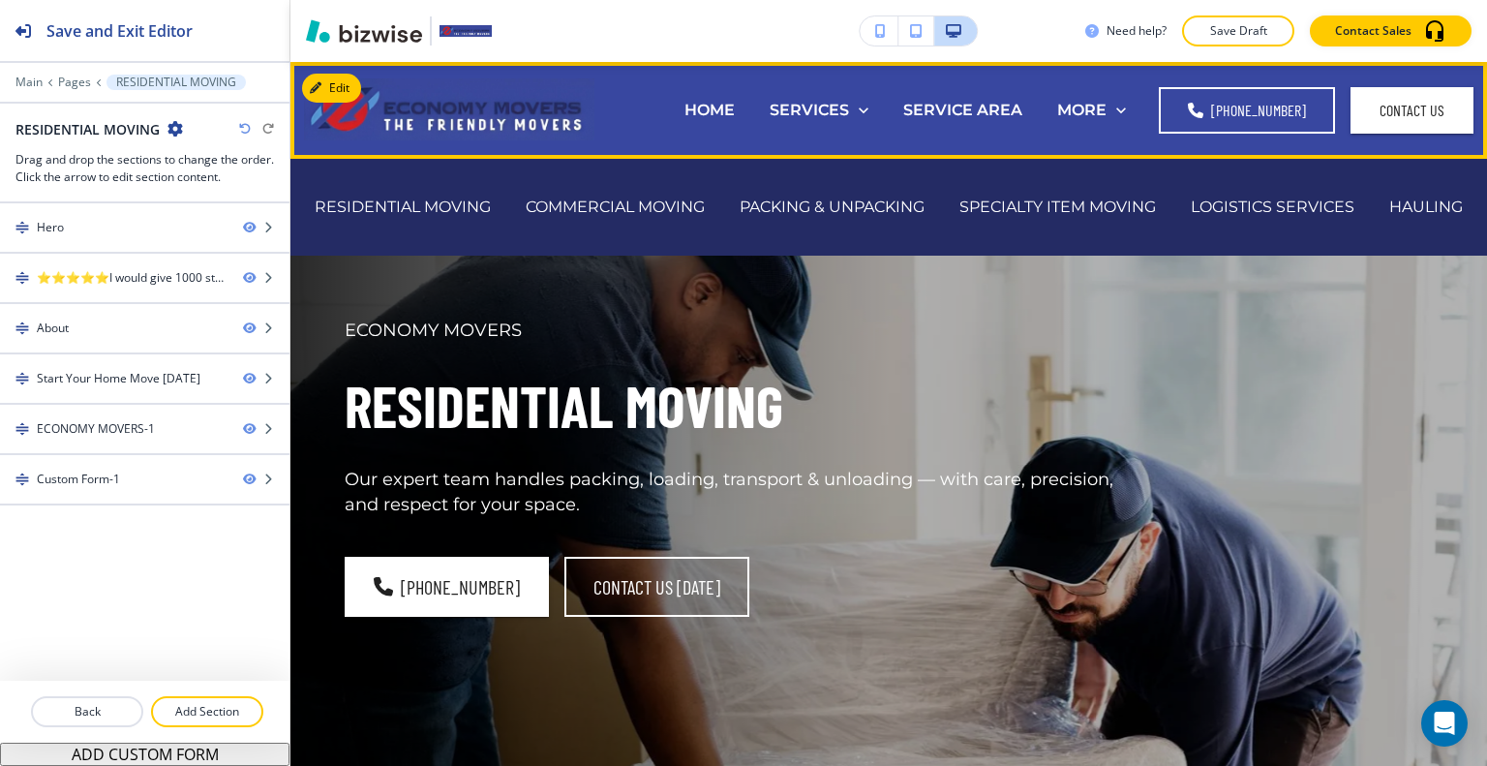
drag, startPoint x: 677, startPoint y: 199, endPoint x: 742, endPoint y: 210, distance: 65.7
click at [677, 199] on p "COMMERCIAL MOVING" at bounding box center [615, 206] width 179 height 22
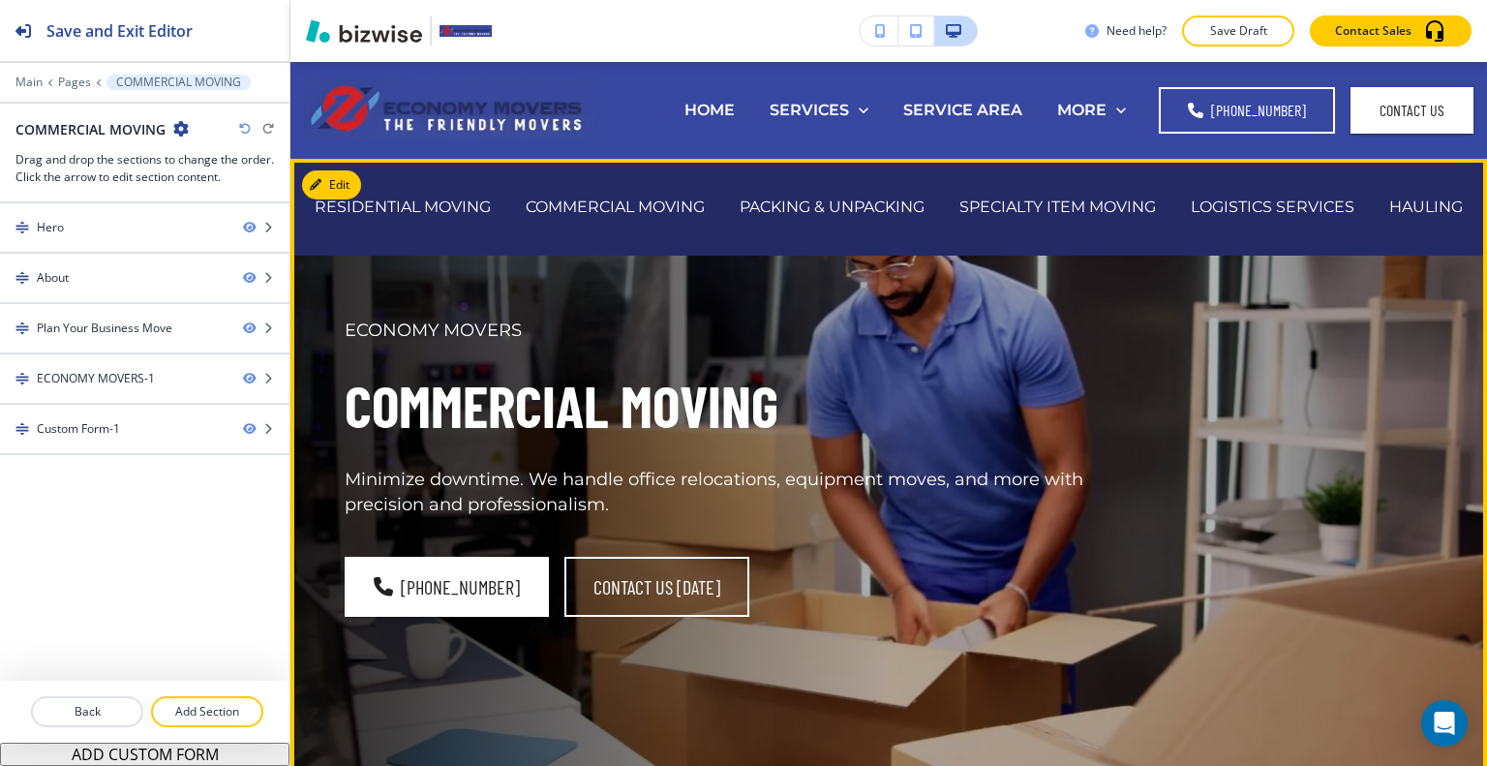
scroll to position [387, 0]
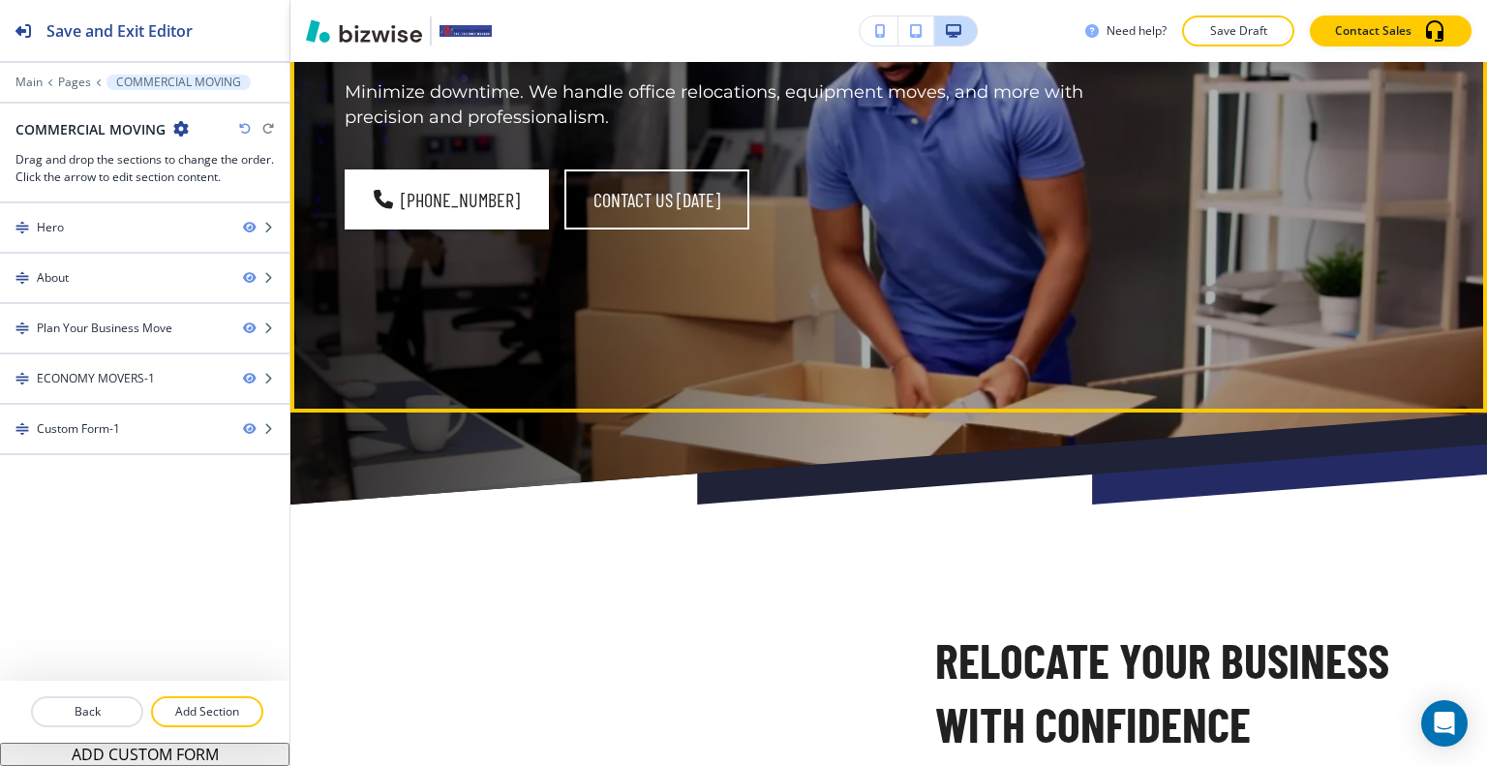
click at [1301, 399] on div "ECONOMY MOVERS COMMERCIAL MOVING Minimize downtime. We handle office relocation…" at bounding box center [888, 92] width 1196 height 641
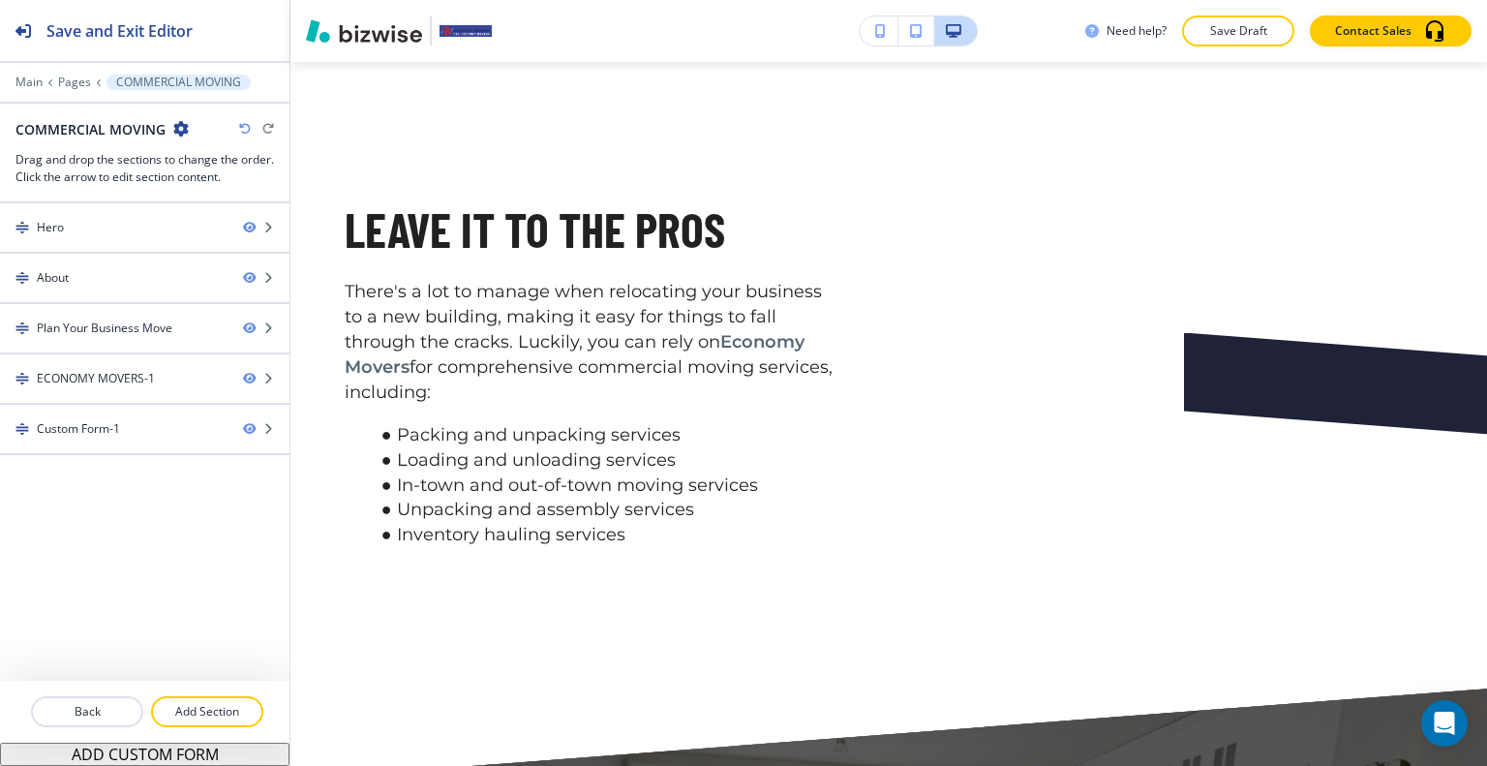
scroll to position [0, 0]
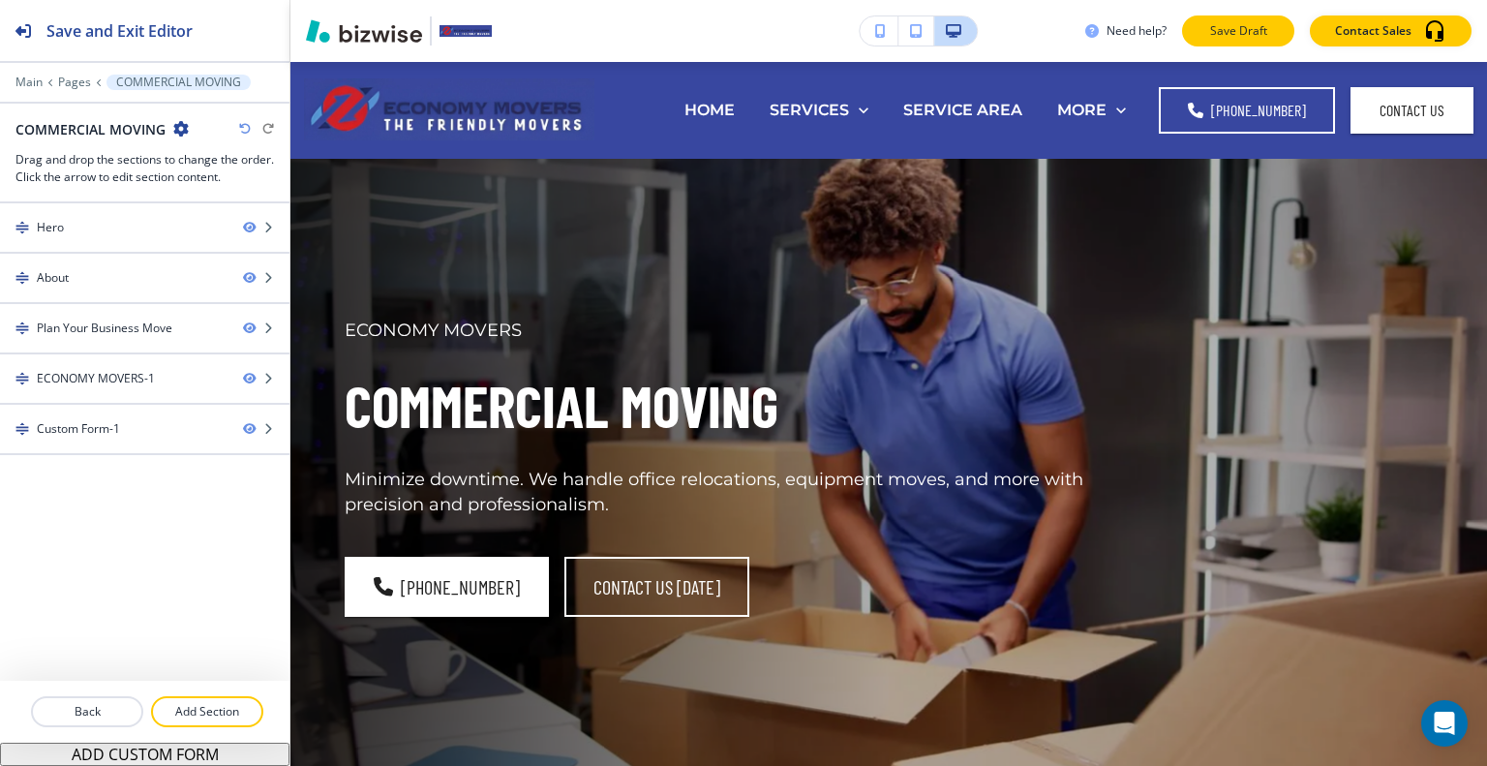
click at [1277, 26] on button "Save Draft" at bounding box center [1238, 30] width 112 height 31
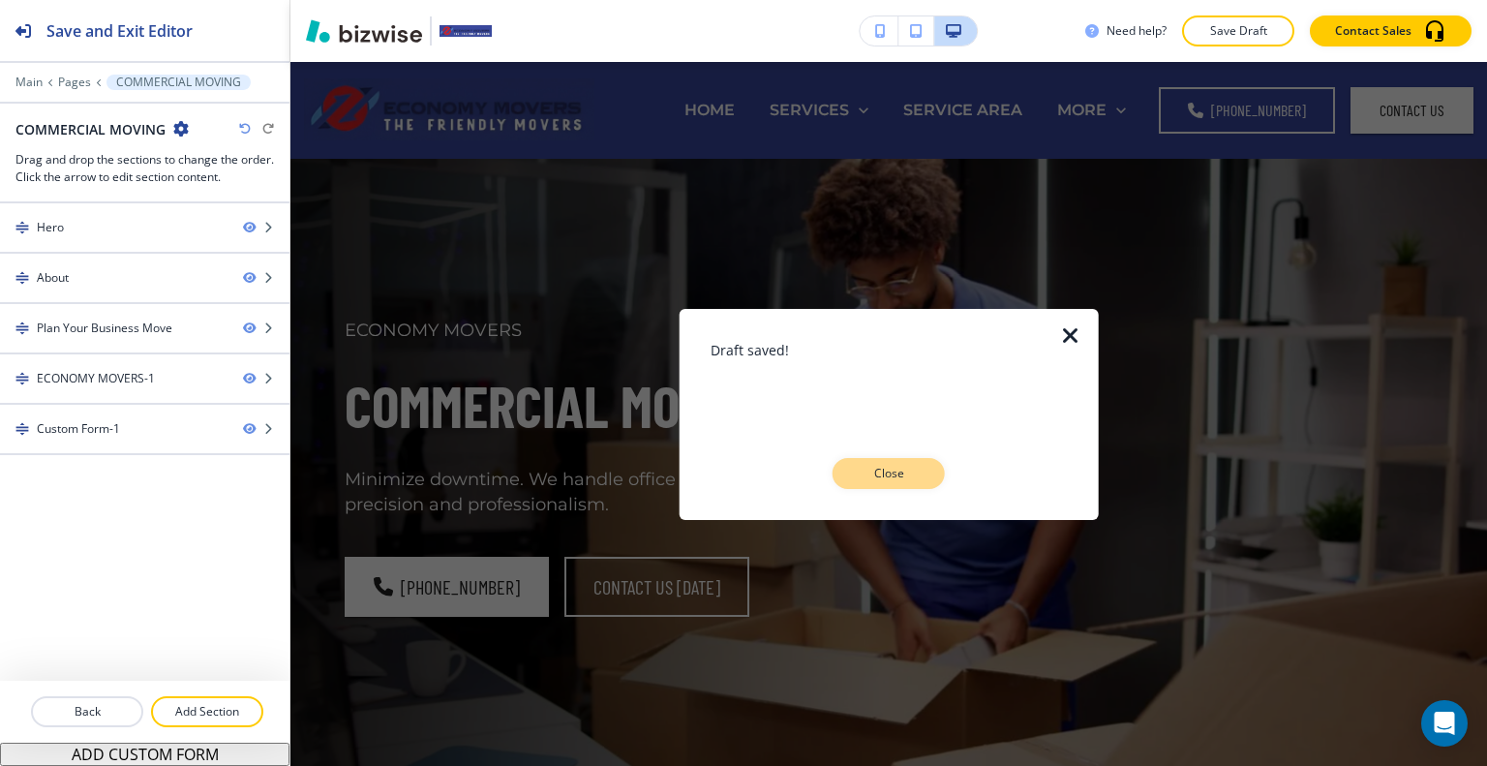
click at [894, 472] on p "Close" at bounding box center [888, 473] width 62 height 17
